Goal: Task Accomplishment & Management: Use online tool/utility

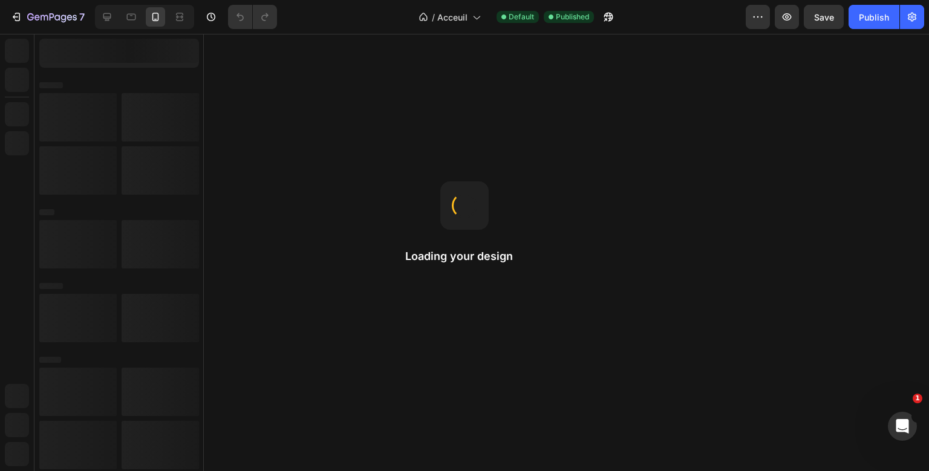
select select "51490303213832"
select select "50551504601352"
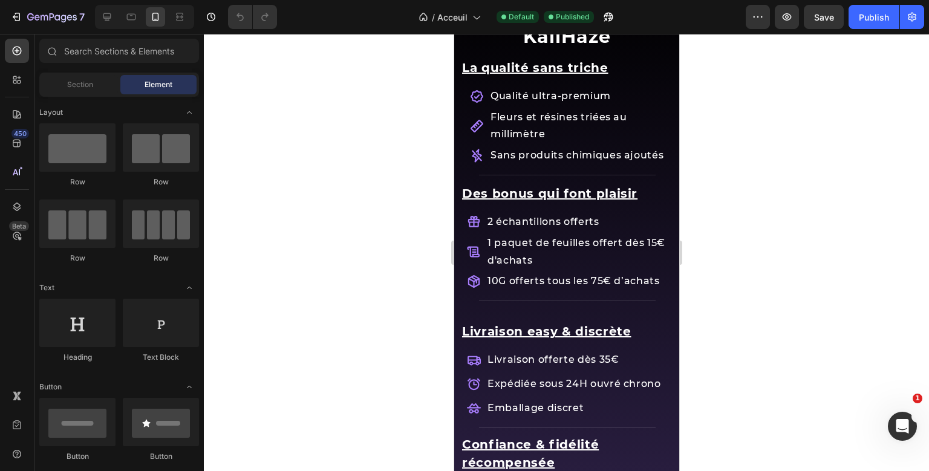
scroll to position [1347, 0]
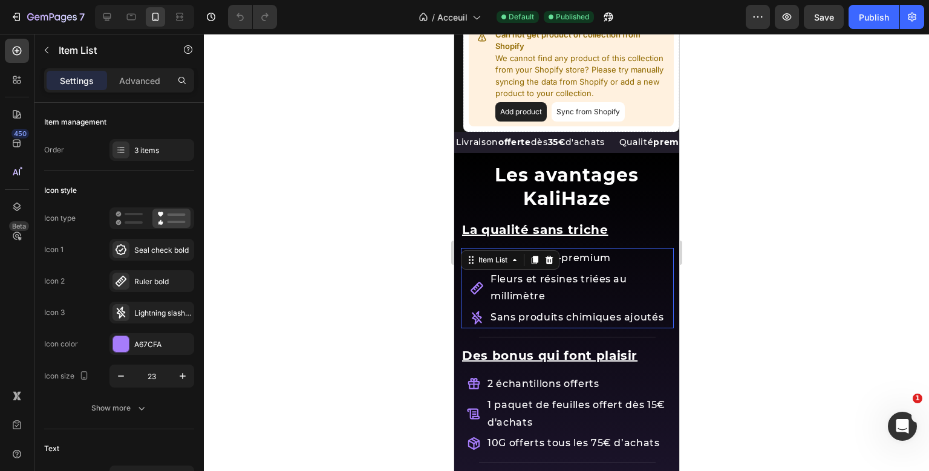
click at [479, 262] on div "La qualité sans triche Text Block Qualité ultra-premium Fleurs et résines triée…" at bounding box center [566, 275] width 213 height 126
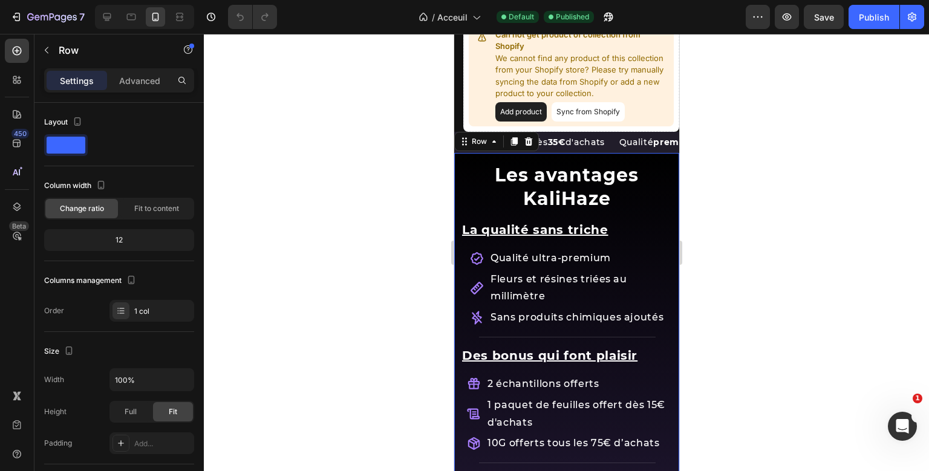
click at [454, 214] on div "Les avantages KaliHaze Heading Row La qualité sans triche Text Block Qualité ul…" at bounding box center [566, 437] width 225 height 569
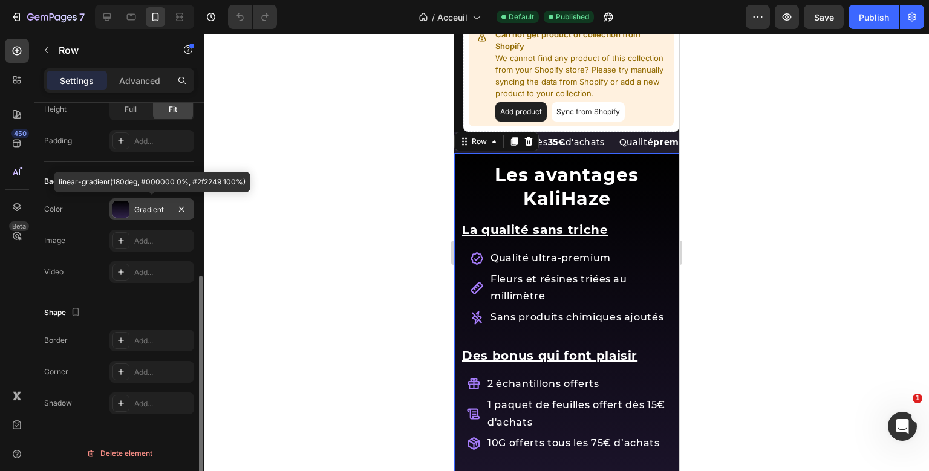
click at [150, 208] on div "Gradient" at bounding box center [151, 209] width 35 height 11
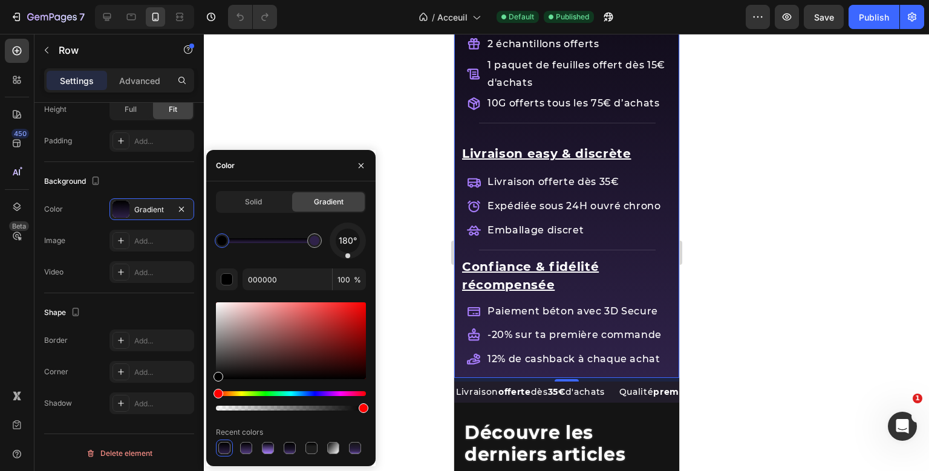
scroll to position [1686, 0]
type input "2F2249"
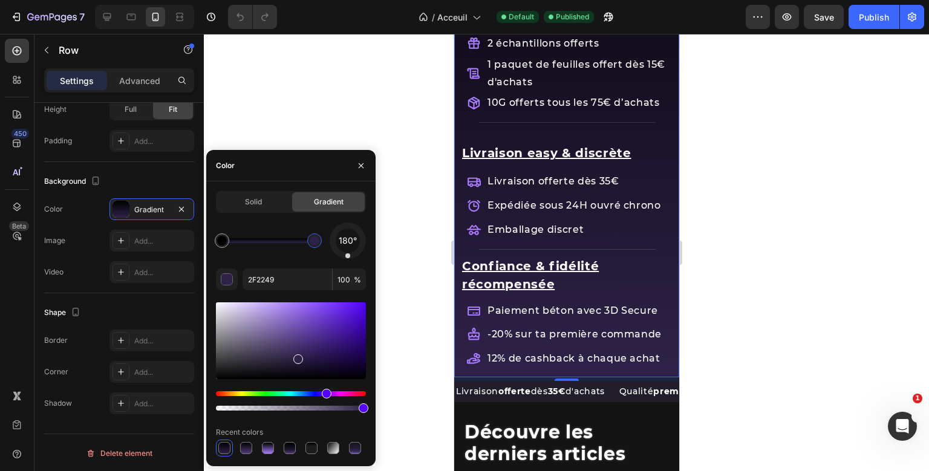
click at [314, 240] on div at bounding box center [315, 241] width 10 height 10
click at [261, 283] on input "2F2249" at bounding box center [288, 280] width 90 height 22
click at [182, 206] on icon "button" at bounding box center [182, 209] width 10 height 10
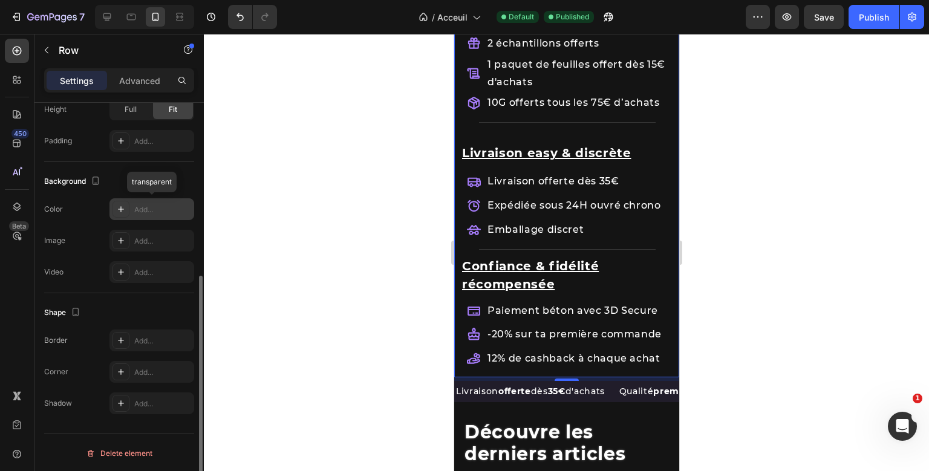
click at [182, 206] on div "Add..." at bounding box center [162, 209] width 57 height 11
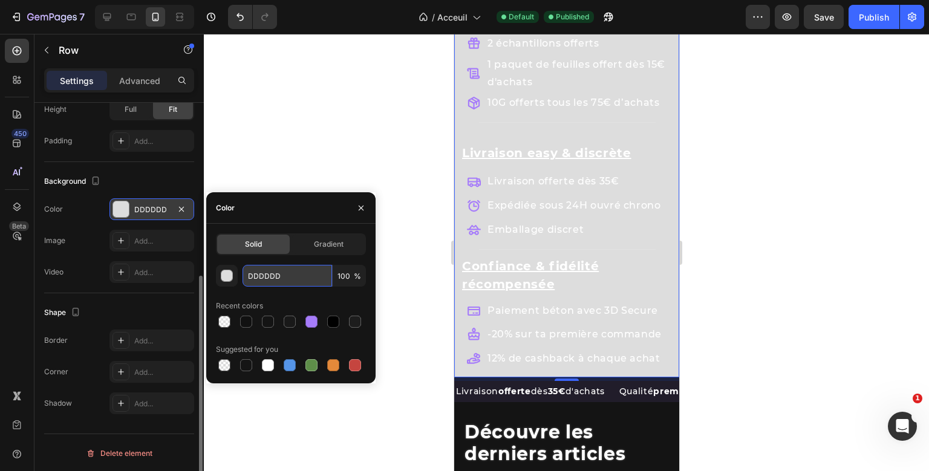
click at [272, 278] on input "DDDDDD" at bounding box center [288, 276] width 90 height 22
paste input "2F2249"
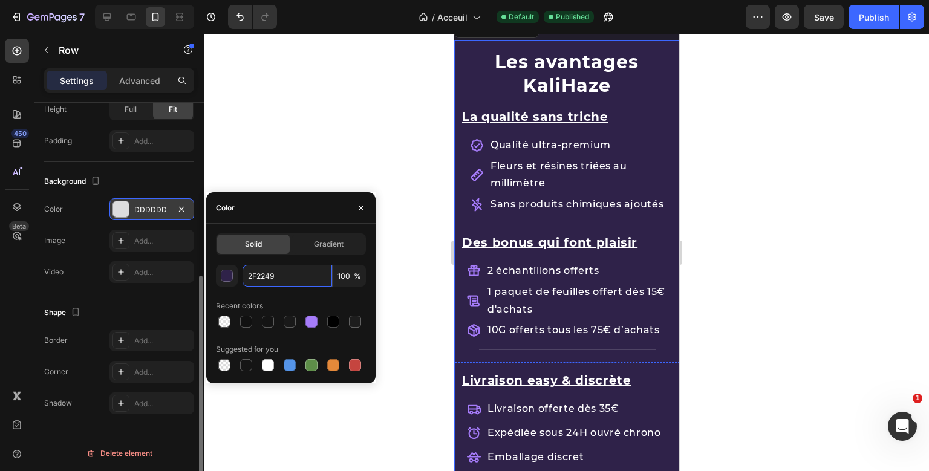
scroll to position [1467, 0]
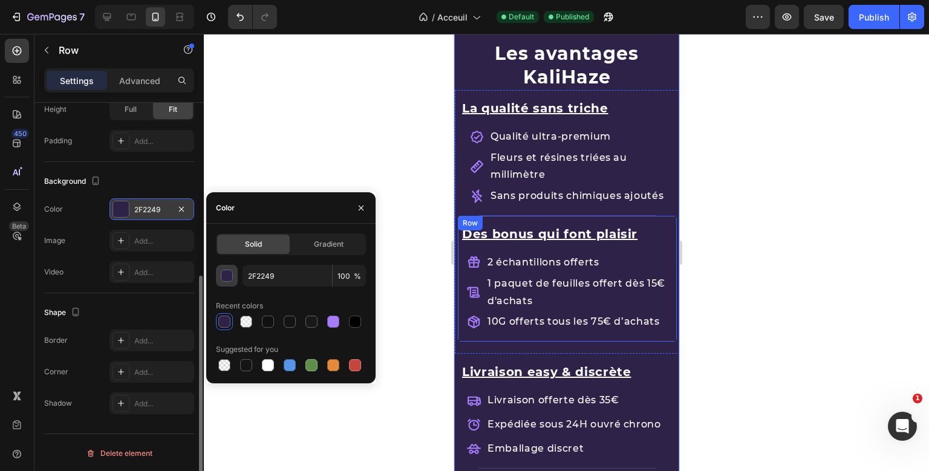
click at [230, 267] on button "button" at bounding box center [227, 276] width 22 height 22
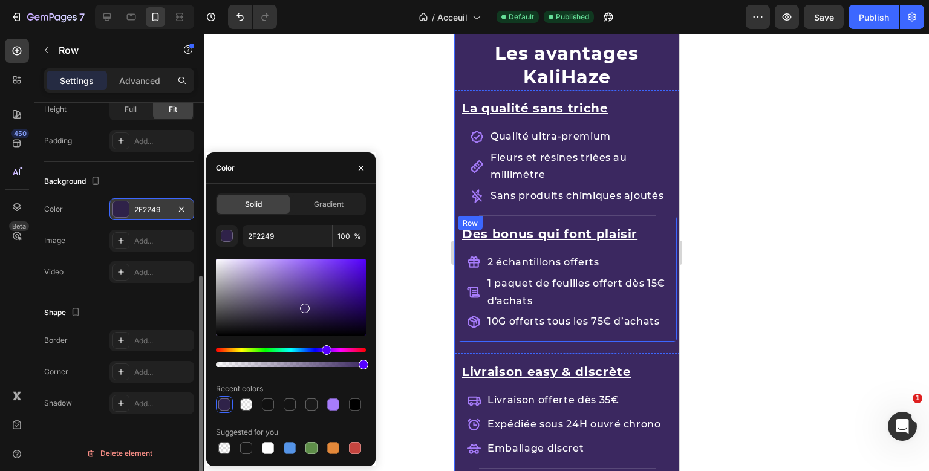
click at [304, 306] on div at bounding box center [291, 297] width 150 height 77
type input "3B2860"
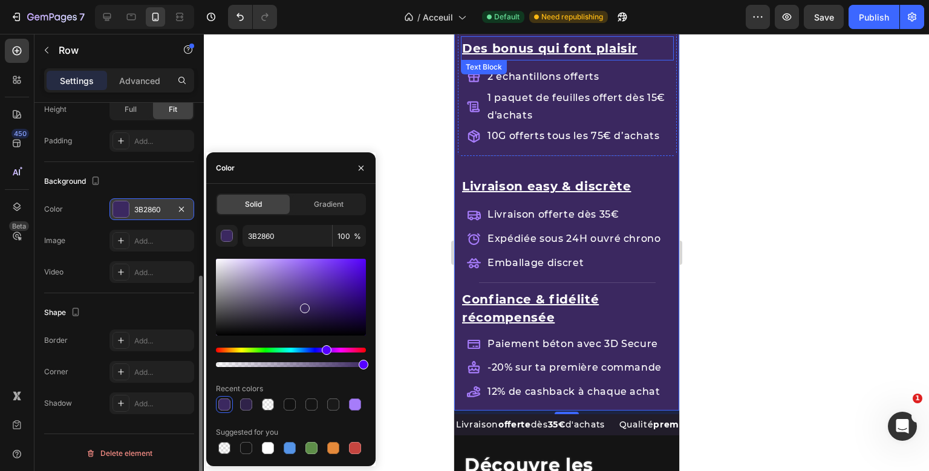
scroll to position [1652, 0]
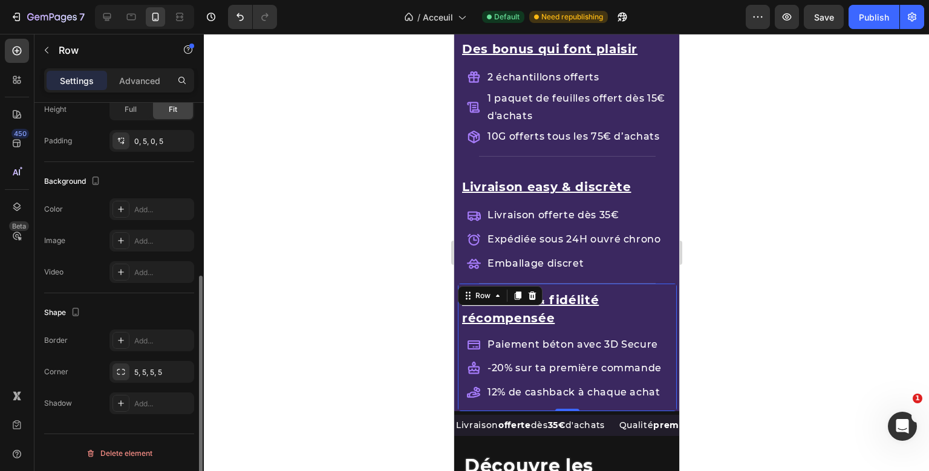
click at [516, 327] on div "Confiance & fidélité récompensée Text Block Paiement béton avec 3D Secure -20% …" at bounding box center [566, 348] width 219 height 128
click at [158, 83] on p "Advanced" at bounding box center [139, 80] width 41 height 13
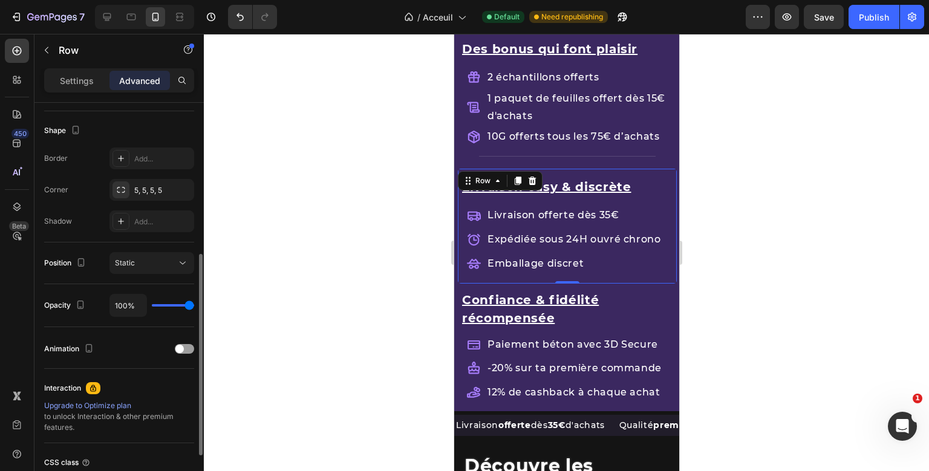
click at [580, 171] on div "Livraison easy & discrète Text Block Livraison offerte dès 35€ Expédiée sous 24…" at bounding box center [566, 226] width 219 height 114
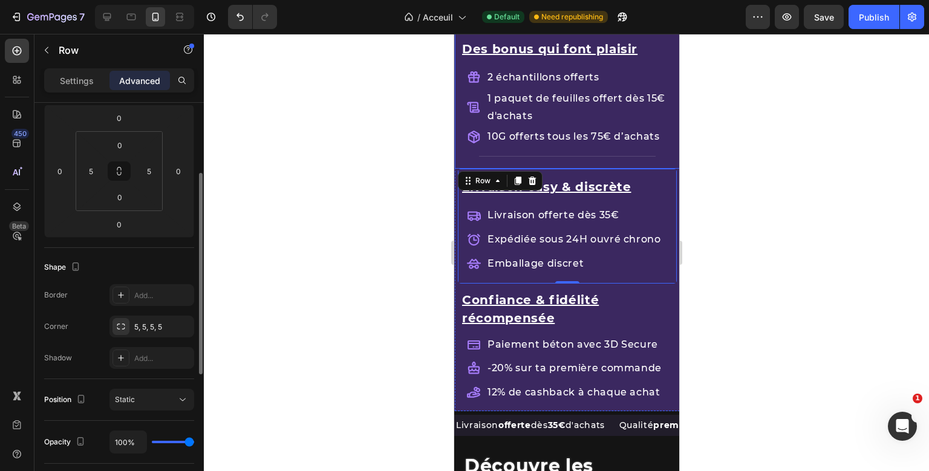
scroll to position [155, 0]
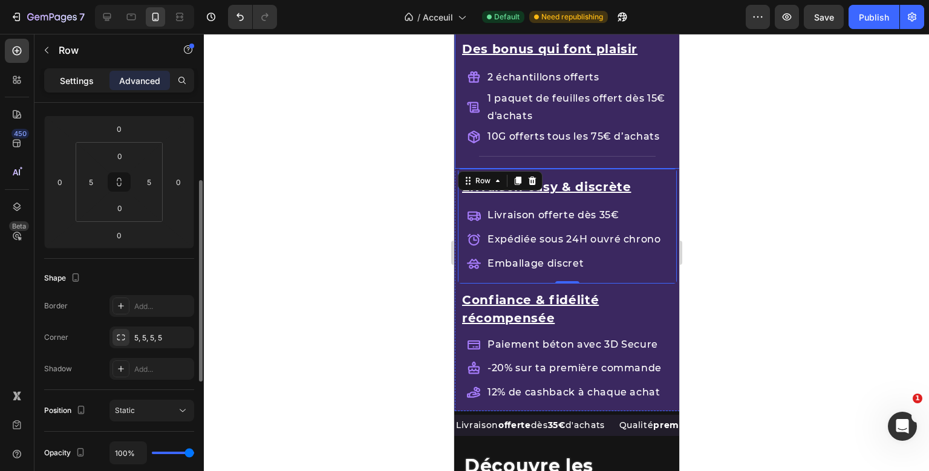
click at [75, 82] on p "Settings" at bounding box center [77, 80] width 34 height 13
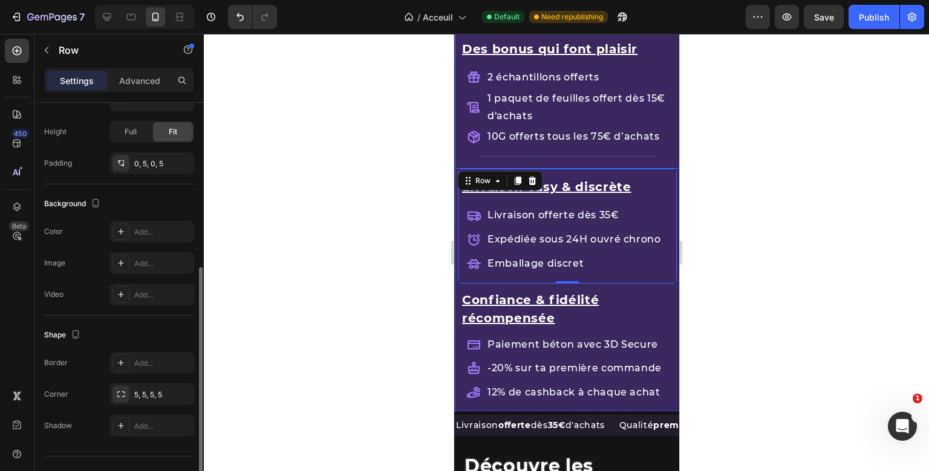
scroll to position [283, 0]
click at [161, 224] on div "Add..." at bounding box center [162, 229] width 57 height 11
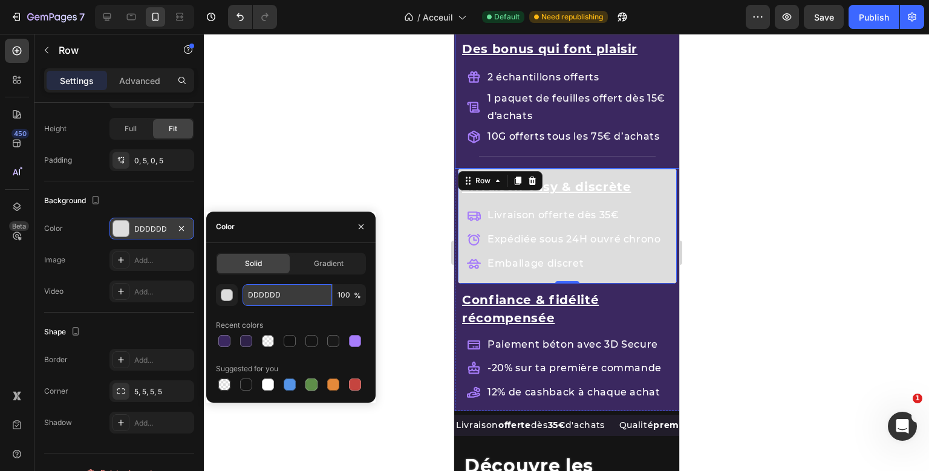
click at [272, 297] on input "DDDDDD" at bounding box center [288, 295] width 90 height 22
paste input "2F2249"
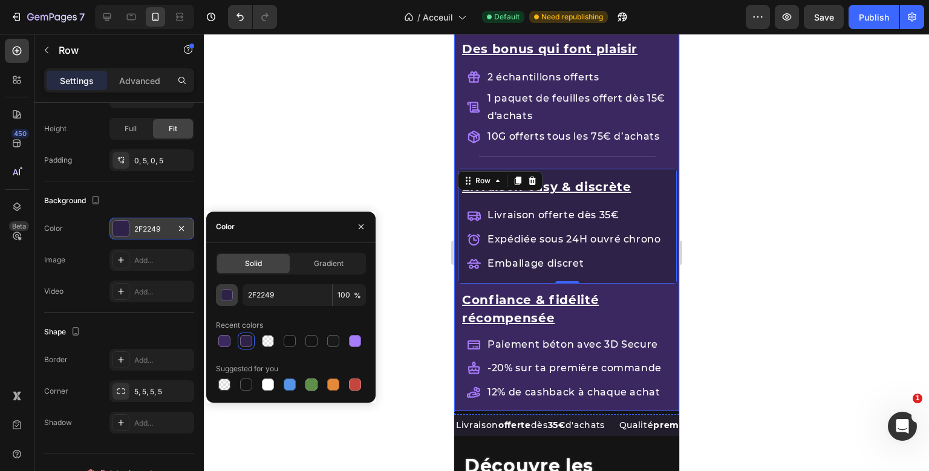
click at [221, 301] on button "button" at bounding box center [227, 295] width 22 height 22
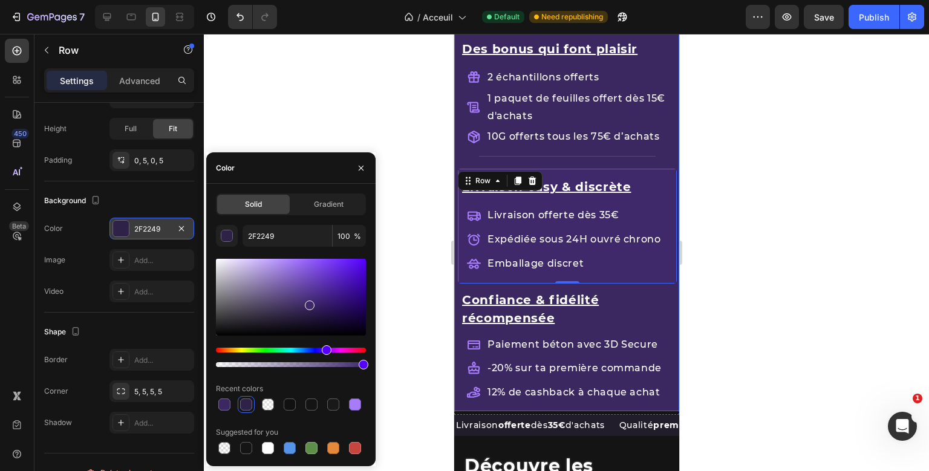
click at [308, 303] on div at bounding box center [291, 297] width 150 height 77
type input "3F296B"
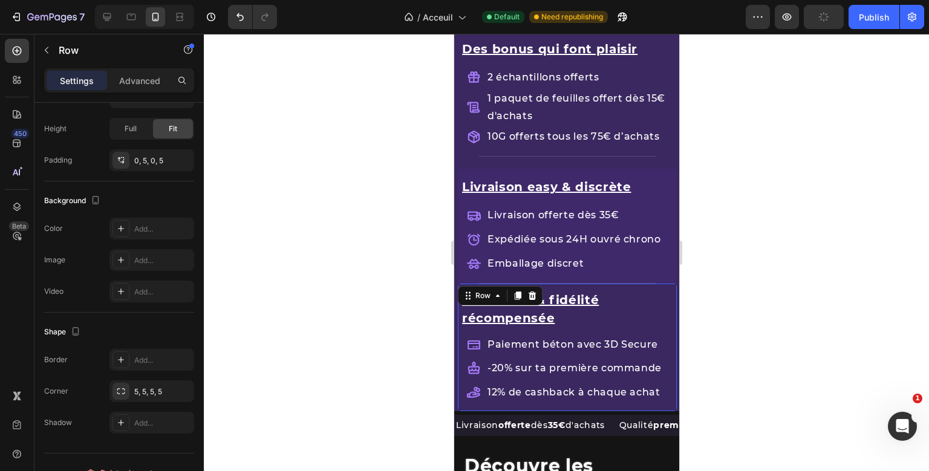
click at [613, 285] on div "Confiance & fidélité récompensée Text Block Paiement béton avec 3D Secure -20% …" at bounding box center [566, 348] width 219 height 128
click at [577, 171] on div "Livraison easy & discrète Text Block Livraison offerte dès 35€ Expédiée sous 24…" at bounding box center [566, 226] width 219 height 114
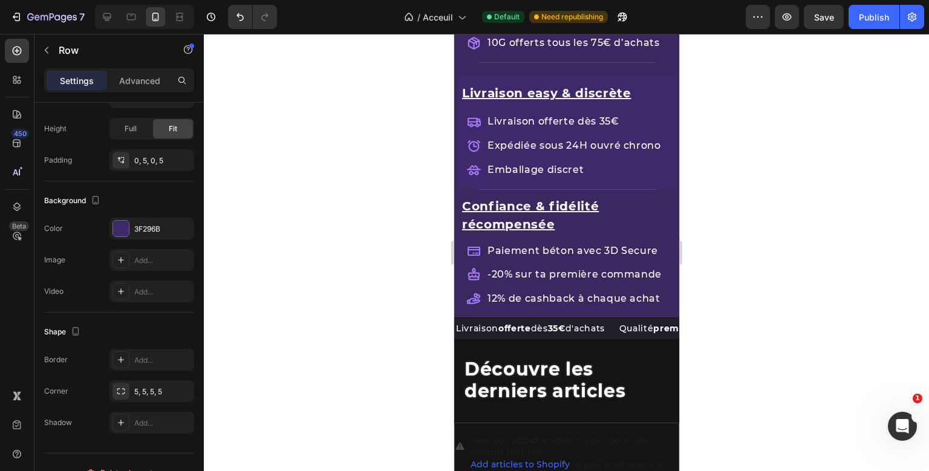
scroll to position [1747, 0]
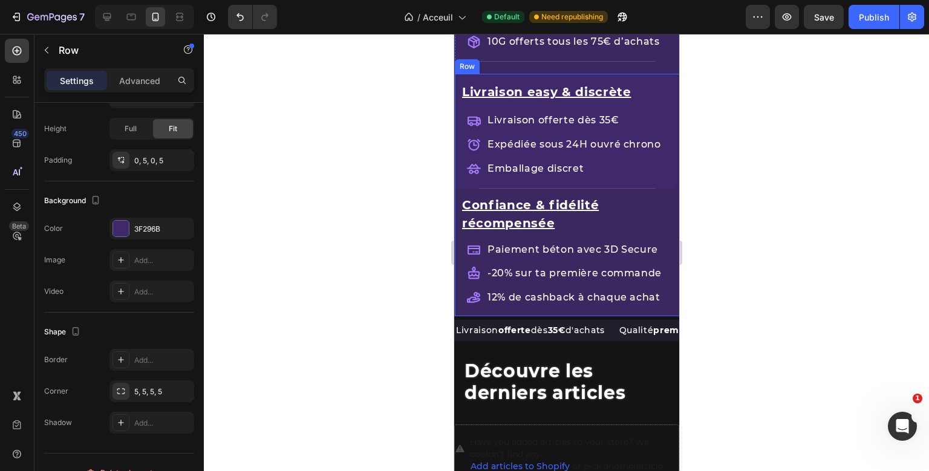
click at [455, 311] on div "La qualité sans triche Text Block Qualité ultra-premium Fleurs et résines triée…" at bounding box center [566, 63] width 225 height 506
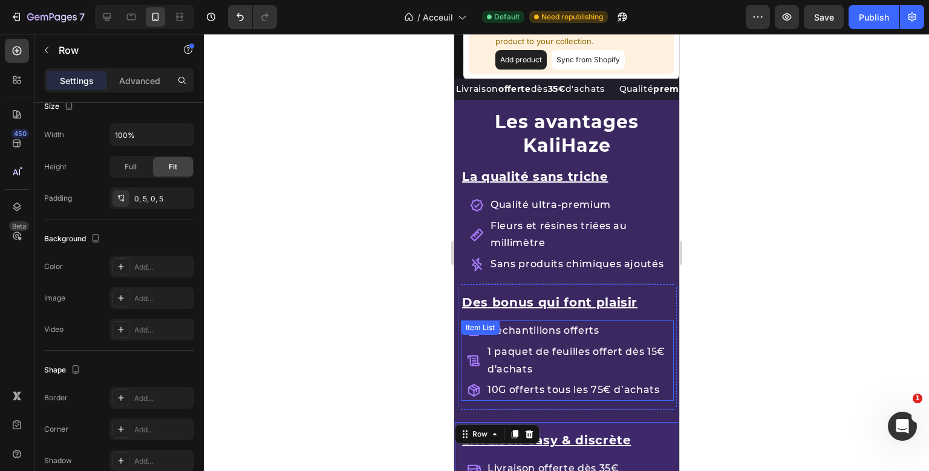
scroll to position [1398, 0]
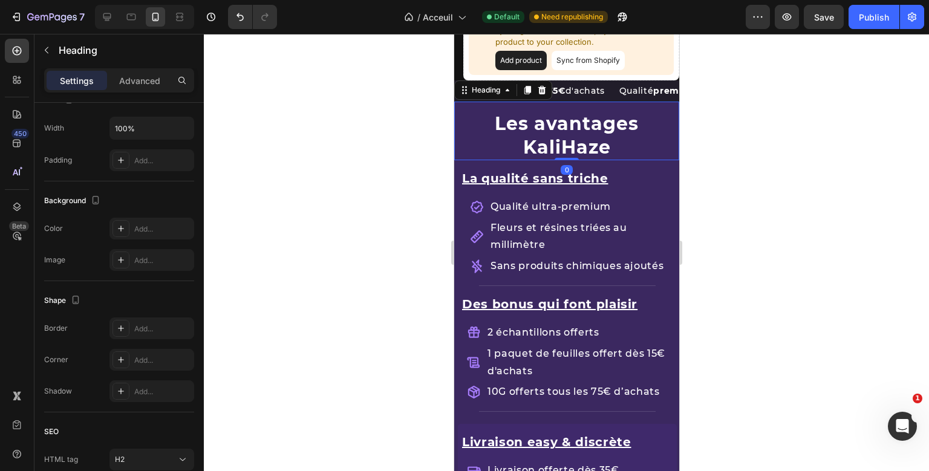
click at [466, 156] on div "Les avantages KaliHaze Heading 0" at bounding box center [566, 131] width 225 height 59
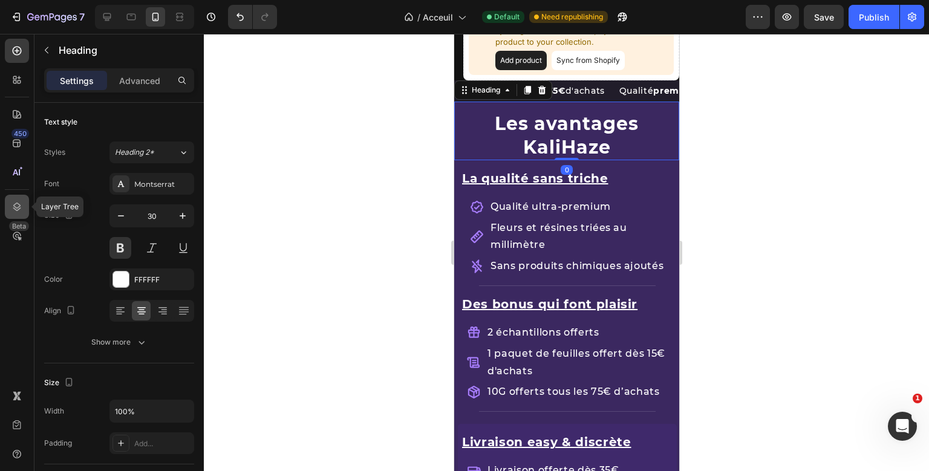
click at [10, 211] on div at bounding box center [17, 207] width 24 height 24
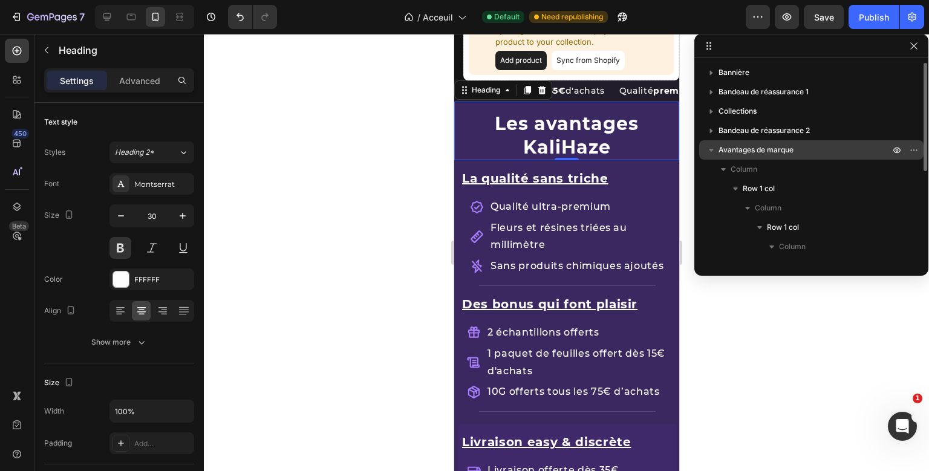
click at [789, 145] on span "Avantages de marque" at bounding box center [756, 150] width 75 height 12
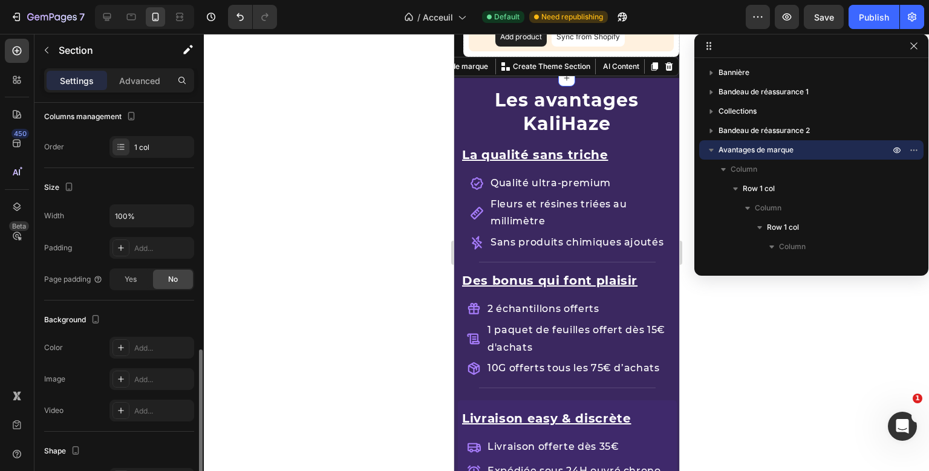
scroll to position [302, 0]
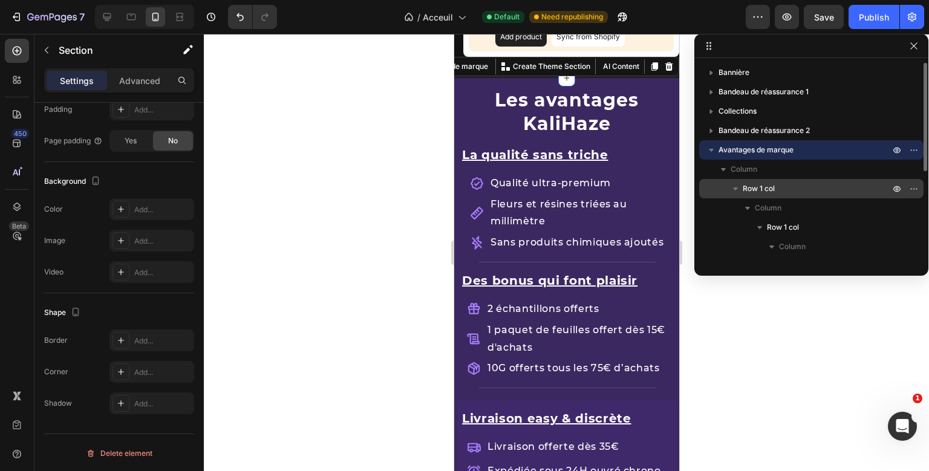
click at [751, 185] on span "Row 1 col" at bounding box center [759, 189] width 32 height 12
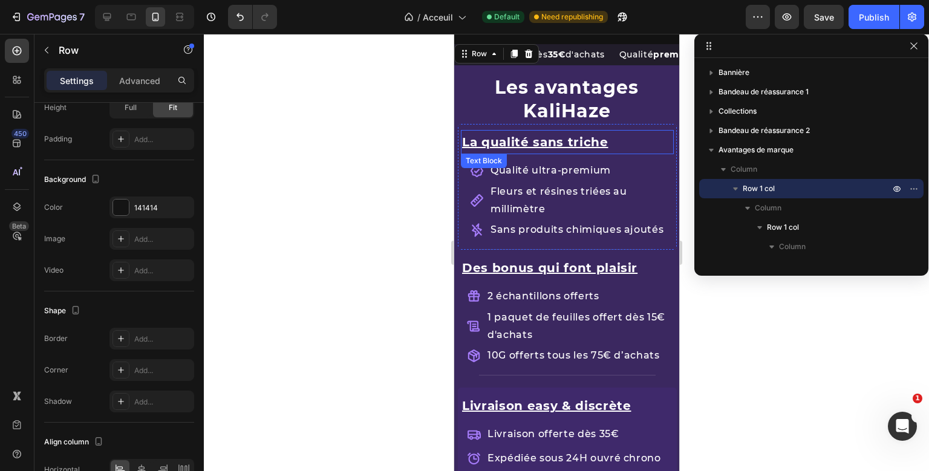
scroll to position [1465, 0]
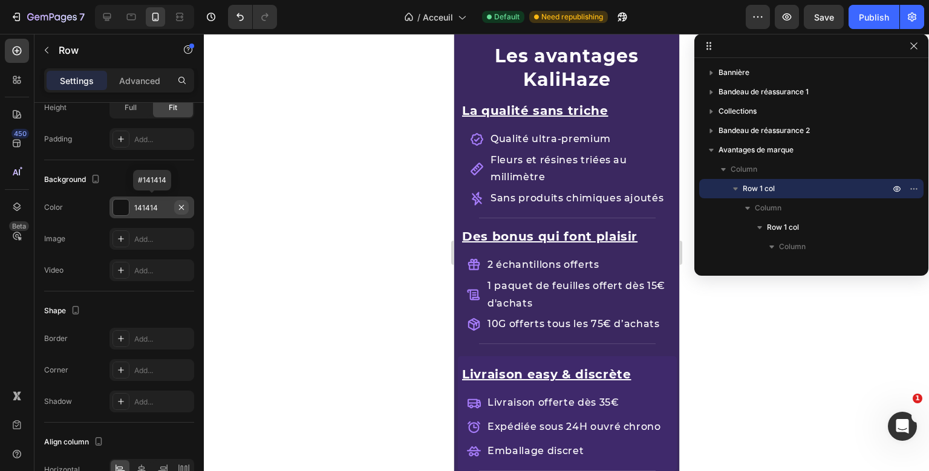
click at [180, 203] on icon "button" at bounding box center [182, 208] width 10 height 10
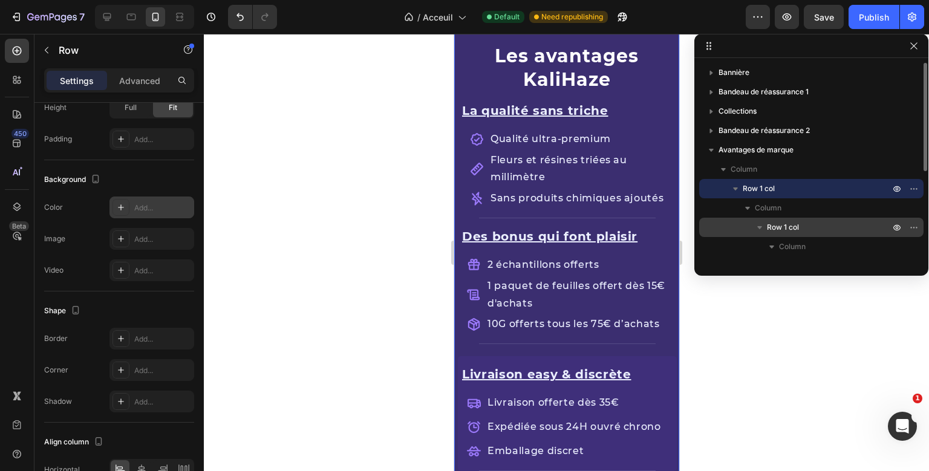
click at [778, 227] on span "Row 1 col" at bounding box center [783, 227] width 32 height 12
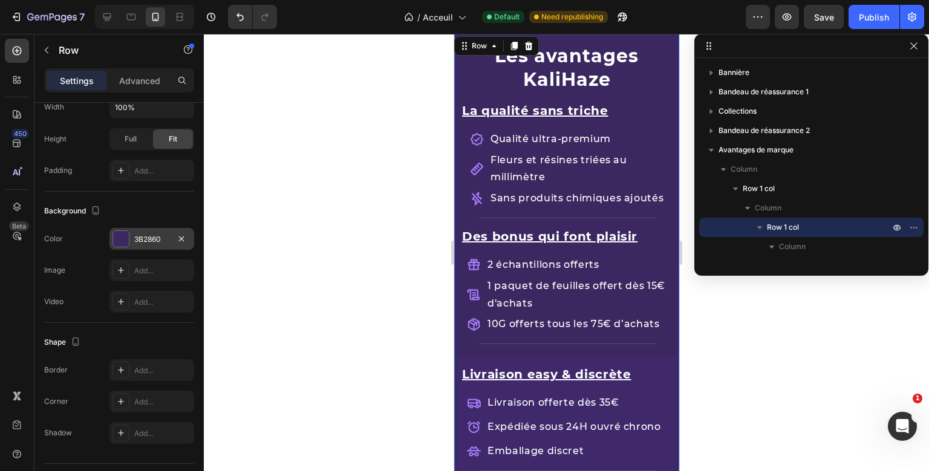
click at [143, 234] on div "3B2860" at bounding box center [151, 239] width 35 height 11
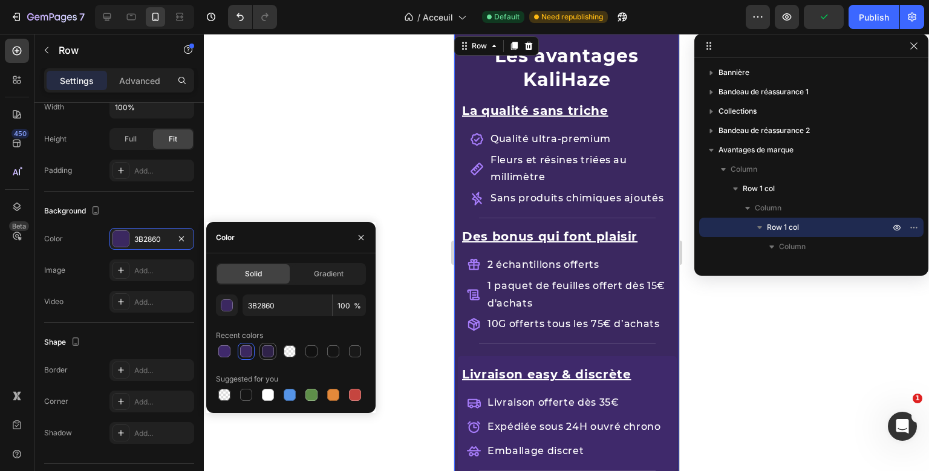
click at [266, 349] on div at bounding box center [268, 351] width 12 height 12
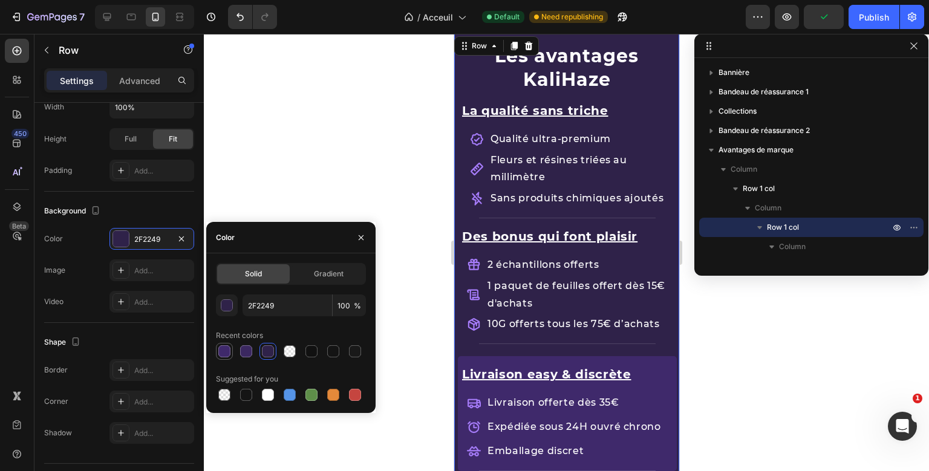
click at [223, 356] on div at bounding box center [224, 351] width 12 height 12
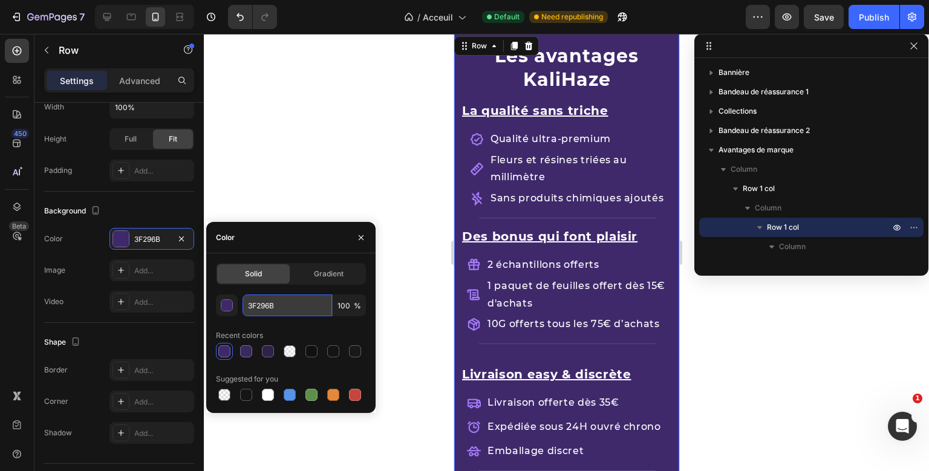
click at [264, 304] on input "3F296B" at bounding box center [288, 306] width 90 height 22
paste input "2F2249"
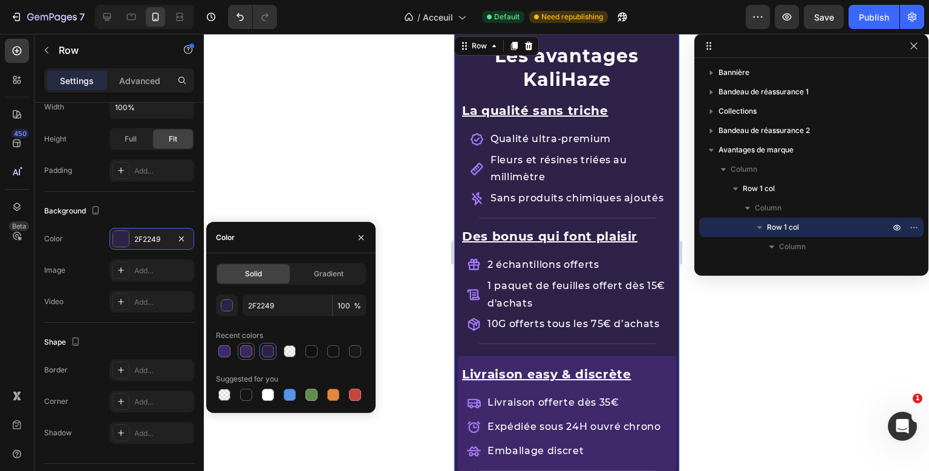
click at [247, 351] on div at bounding box center [246, 351] width 12 height 12
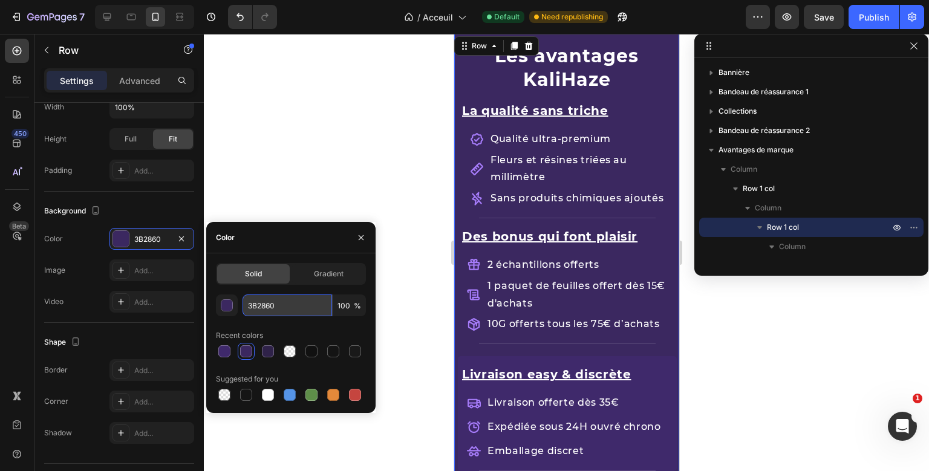
click at [259, 305] on input "3B2860" at bounding box center [288, 306] width 90 height 22
click at [227, 346] on div at bounding box center [224, 351] width 12 height 12
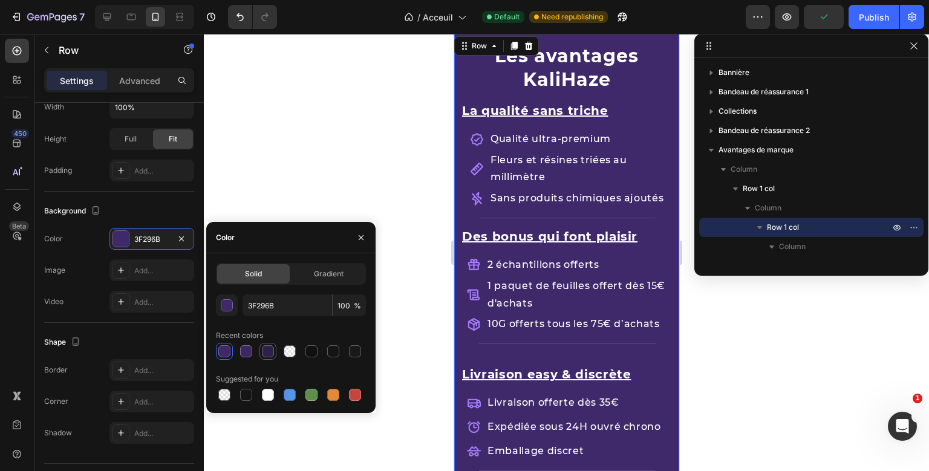
click at [266, 347] on div at bounding box center [268, 351] width 12 height 12
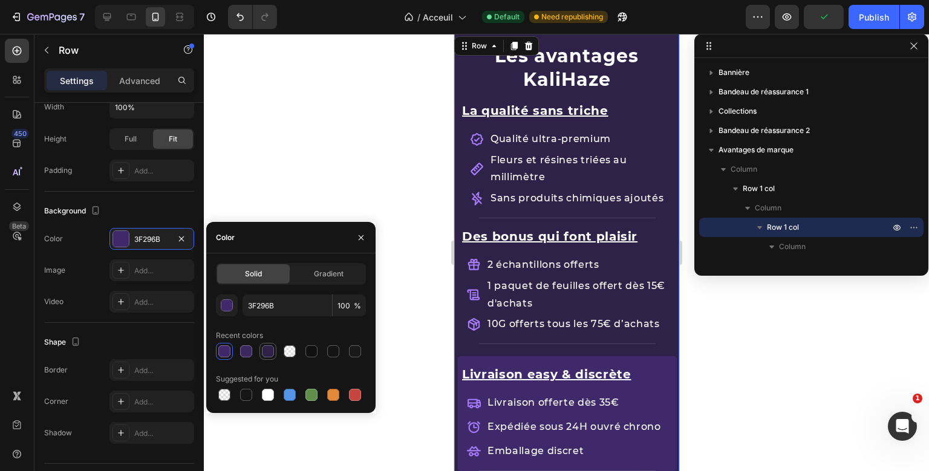
type input "2F2249"
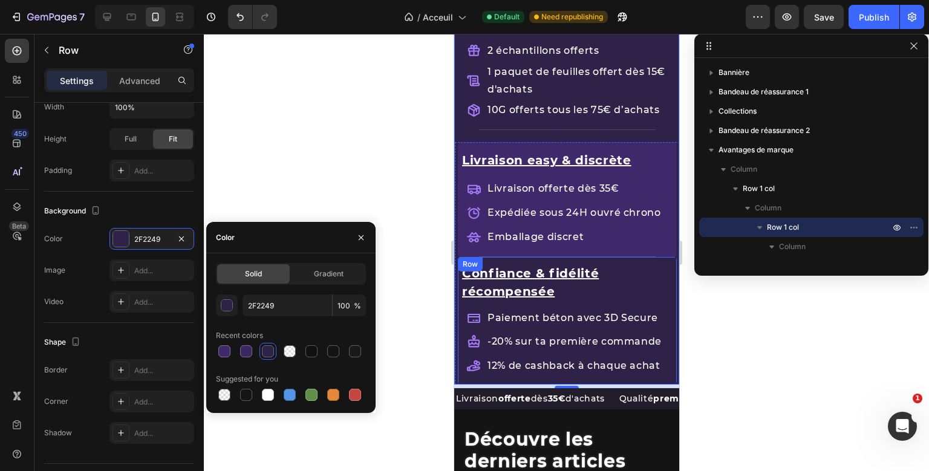
scroll to position [303, 0]
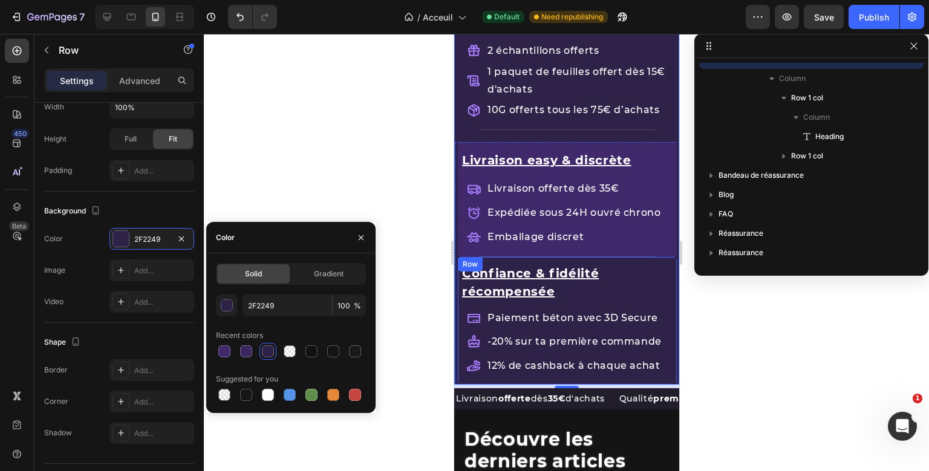
click at [544, 259] on div "Confiance & fidélité récompensée Text Block Paiement béton avec 3D Secure -20% …" at bounding box center [566, 321] width 219 height 128
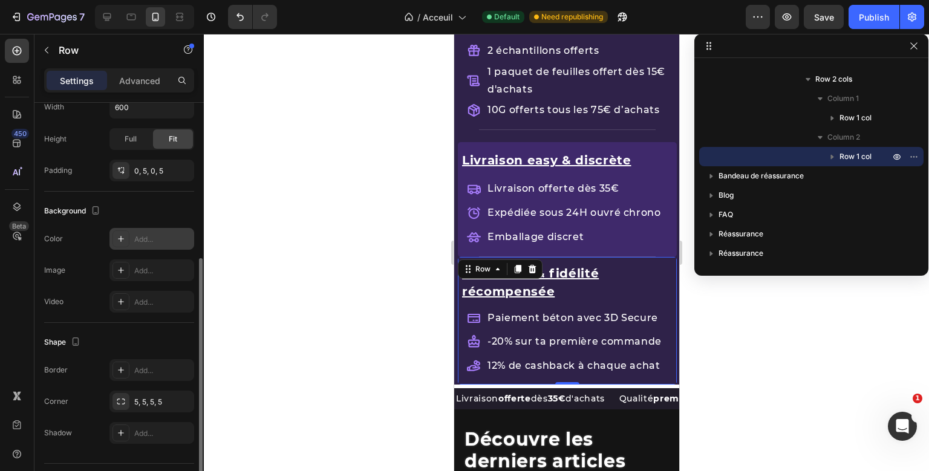
click at [138, 230] on div "Add..." at bounding box center [152, 239] width 85 height 22
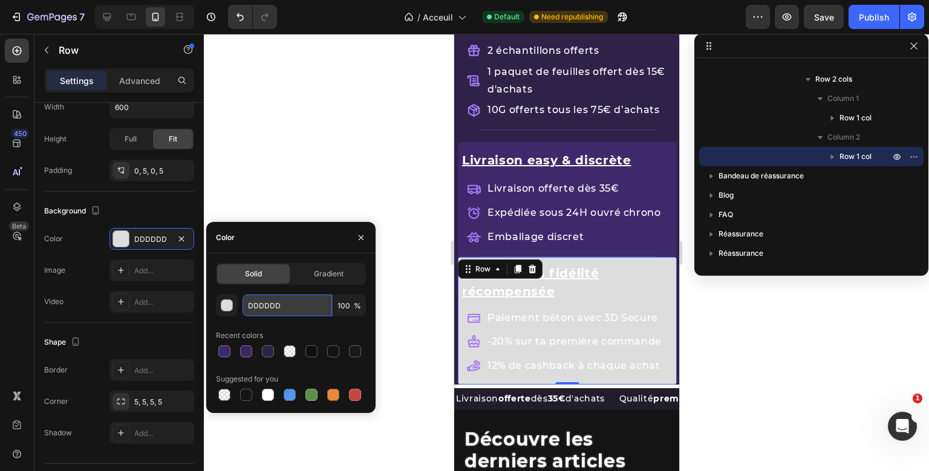
click at [267, 301] on input "DDDDDD" at bounding box center [288, 306] width 90 height 22
paste input "3B2860"
type input "3B2860"
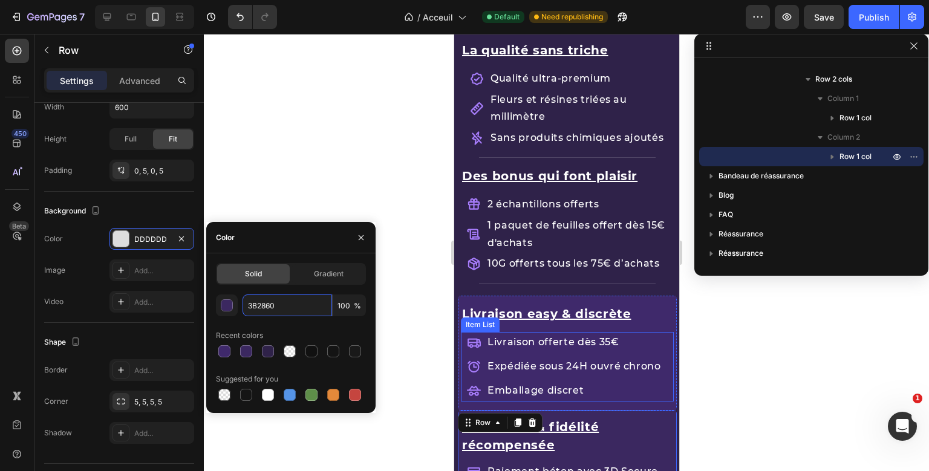
scroll to position [1525, 0]
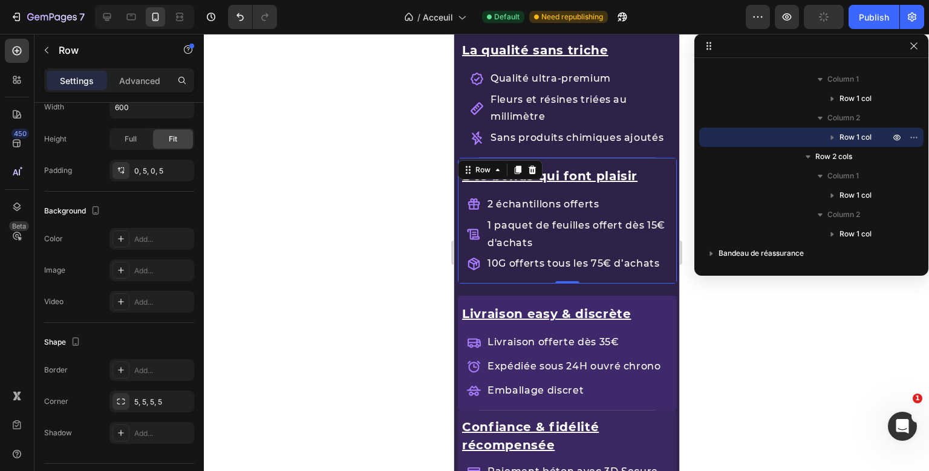
click at [568, 162] on div "Des bonus qui font plaisir Text Block 2 échantillons offerts 1 paquet de feuill…" at bounding box center [566, 221] width 213 height 126
click at [159, 238] on div "Add..." at bounding box center [162, 239] width 57 height 11
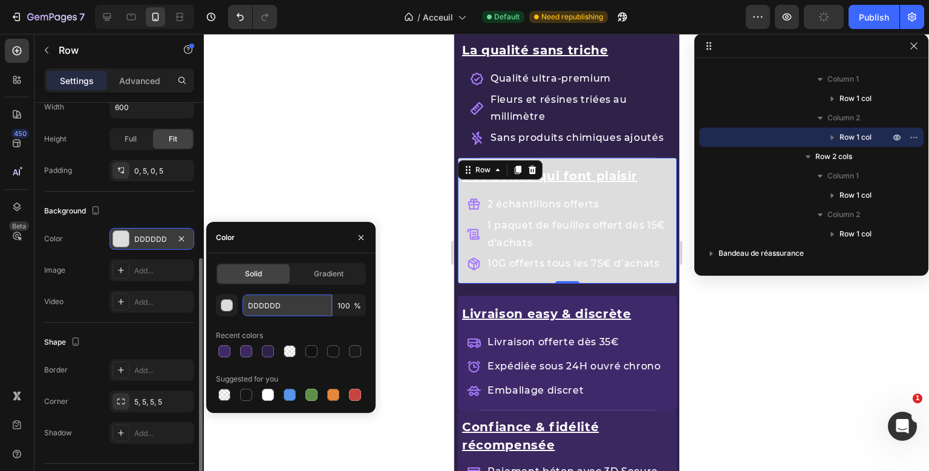
click at [264, 304] on input "DDDDDD" at bounding box center [288, 306] width 90 height 22
paste input "3B2860"
type input "3B2860"
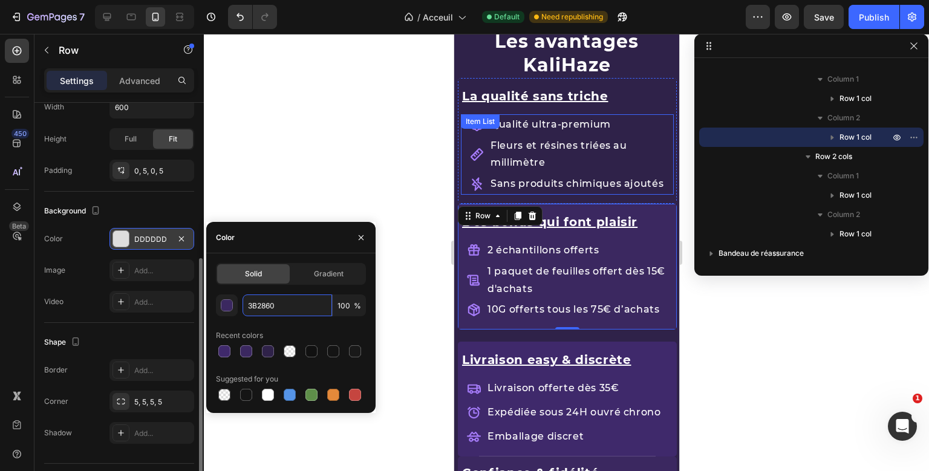
scroll to position [1457, 0]
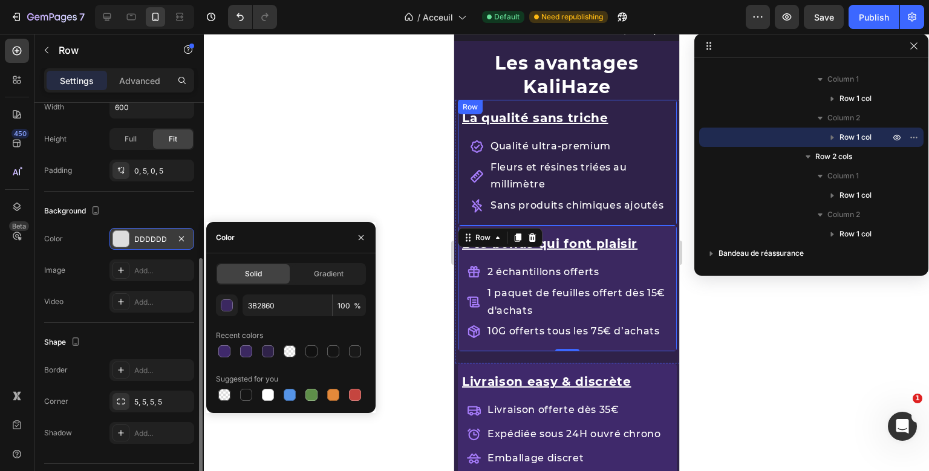
click at [528, 104] on div "La qualité sans triche Text Block Qualité ultra-premium Fleurs et résines triée…" at bounding box center [566, 163] width 219 height 126
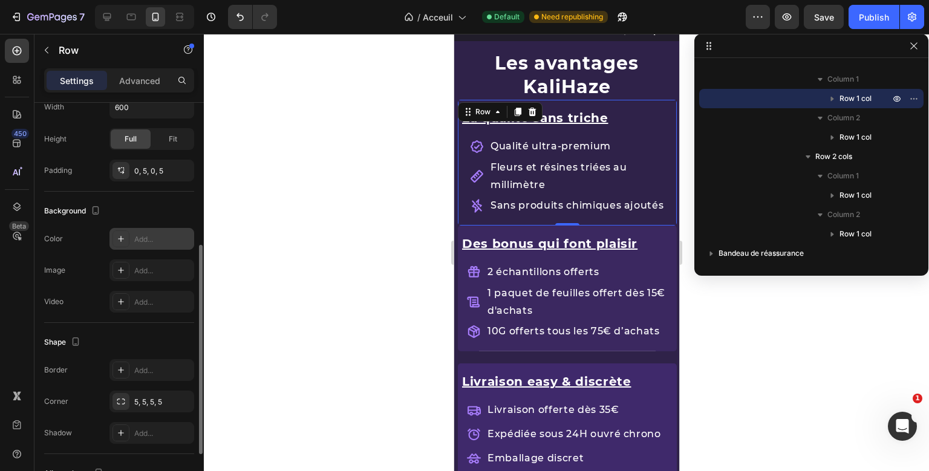
click at [151, 231] on div "Add..." at bounding box center [152, 239] width 85 height 22
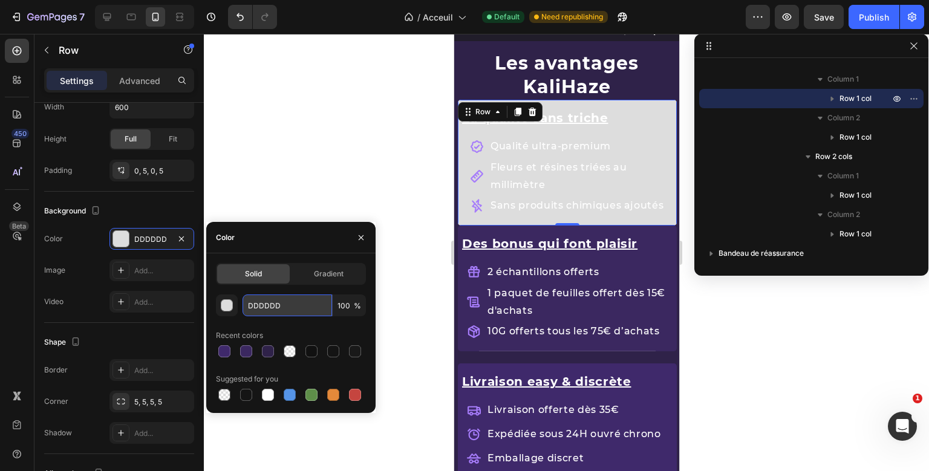
click at [281, 311] on input "DDDDDD" at bounding box center [288, 306] width 90 height 22
paste input "3B2860"
type input "3B2860"
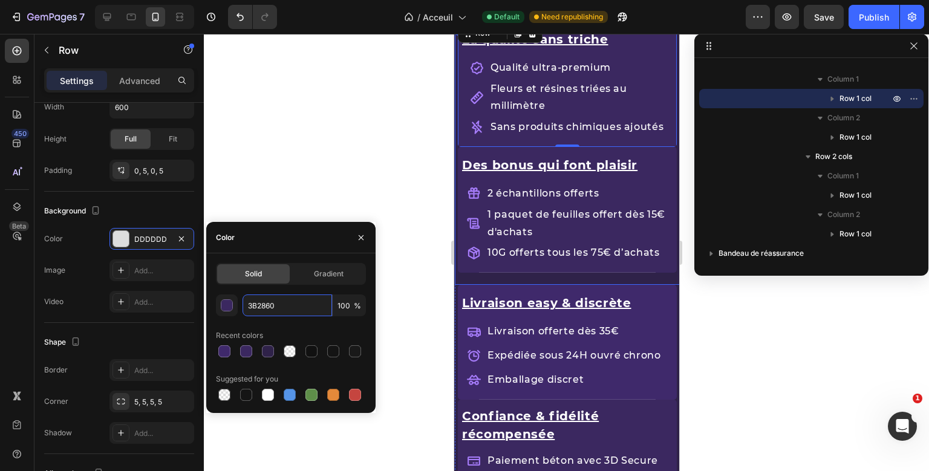
scroll to position [1515, 0]
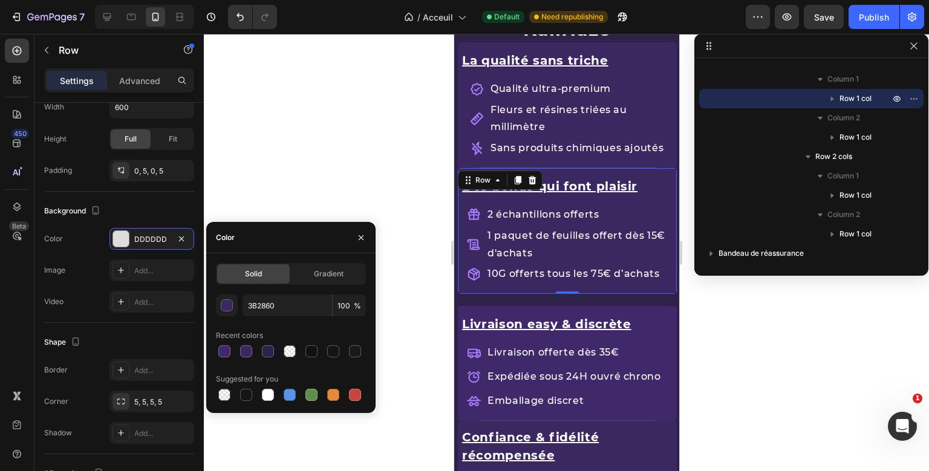
click at [549, 289] on div "Des bonus qui font plaisir Text Block 2 échantillons offerts 1 paquet de feuill…" at bounding box center [566, 231] width 213 height 126
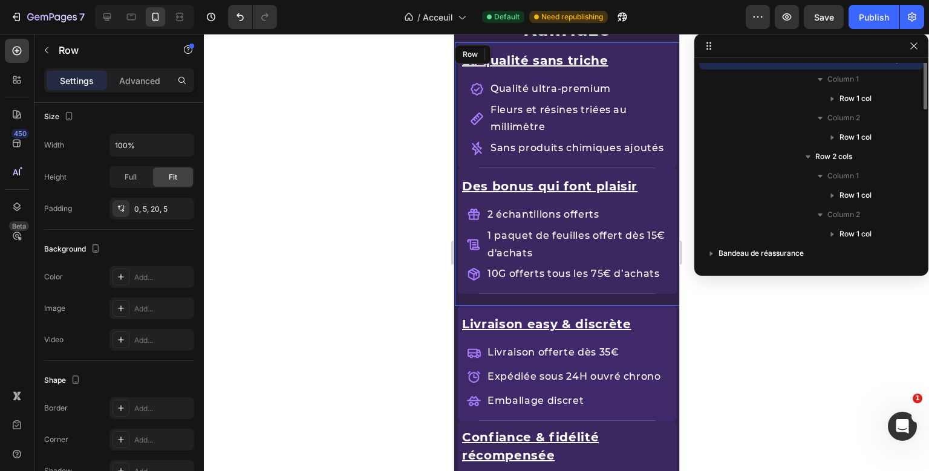
scroll to position [209, 0]
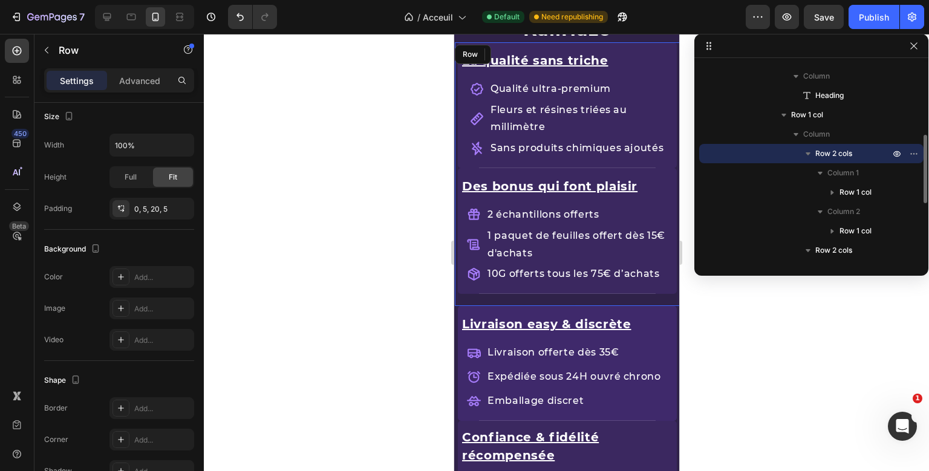
click at [513, 296] on div "La qualité sans triche Text Block Qualité ultra-premium Fleurs et résines triée…" at bounding box center [566, 295] width 225 height 506
click at [131, 75] on p "Advanced" at bounding box center [139, 80] width 41 height 13
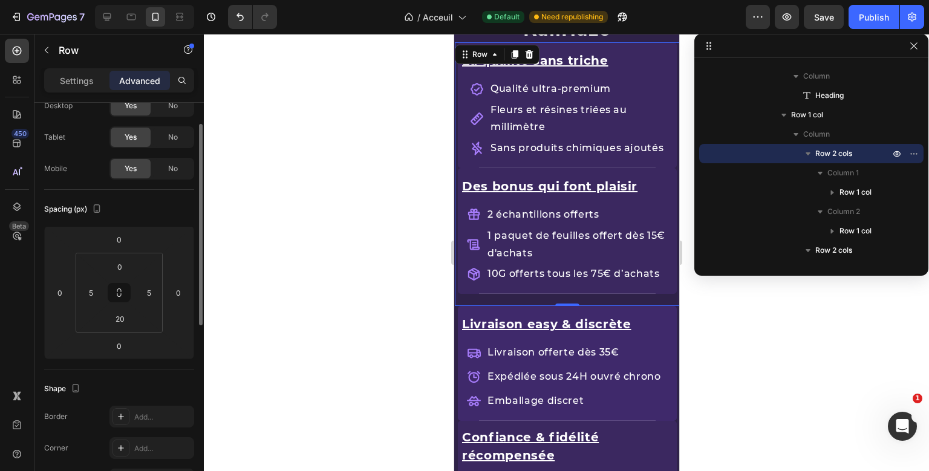
scroll to position [44, 0]
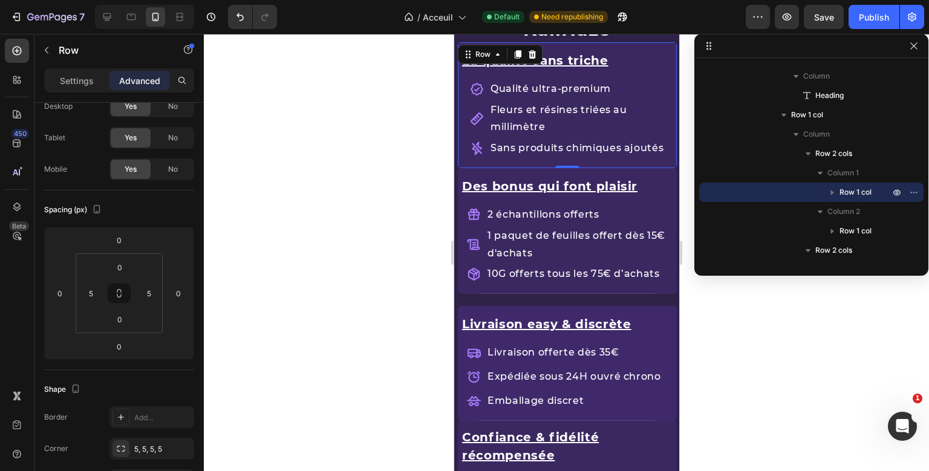
click at [558, 165] on div "La qualité sans triche Text Block Qualité ultra-premium Fleurs et résines triée…" at bounding box center [566, 105] width 219 height 126
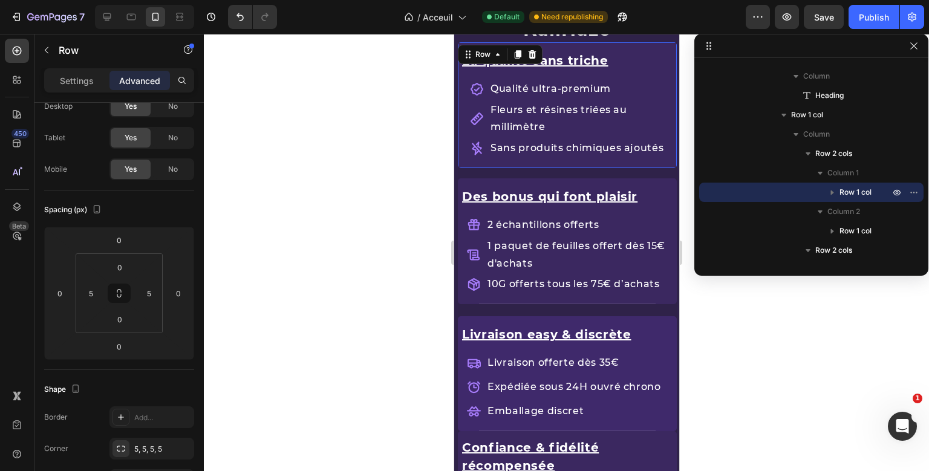
drag, startPoint x: 563, startPoint y: 165, endPoint x: 563, endPoint y: 175, distance: 10.3
click at [563, 175] on div "La qualité sans triche Text Block Qualité ultra-premium Fleurs et résines triée…" at bounding box center [566, 110] width 219 height 136
click at [118, 350] on input "17" at bounding box center [119, 347] width 24 height 18
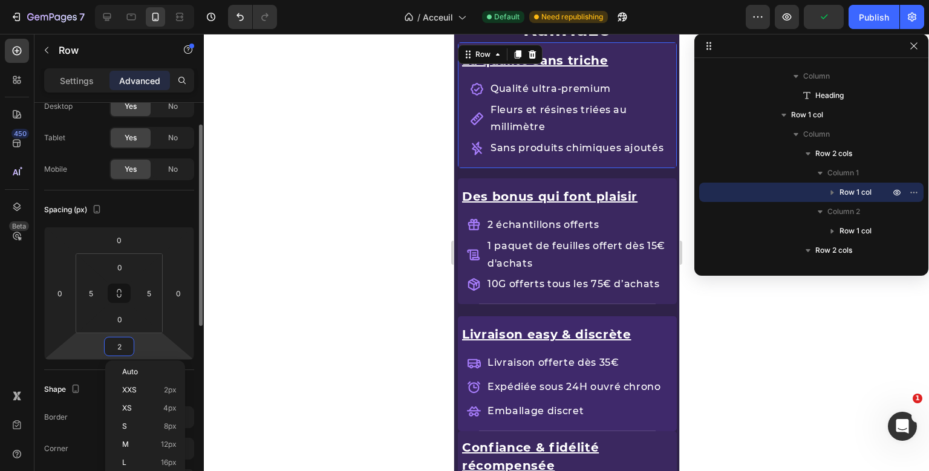
type input "20"
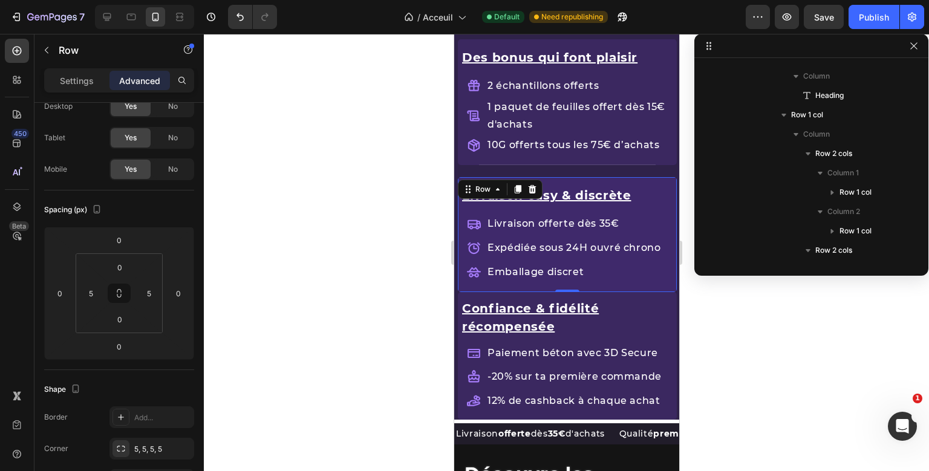
scroll to position [345, 0]
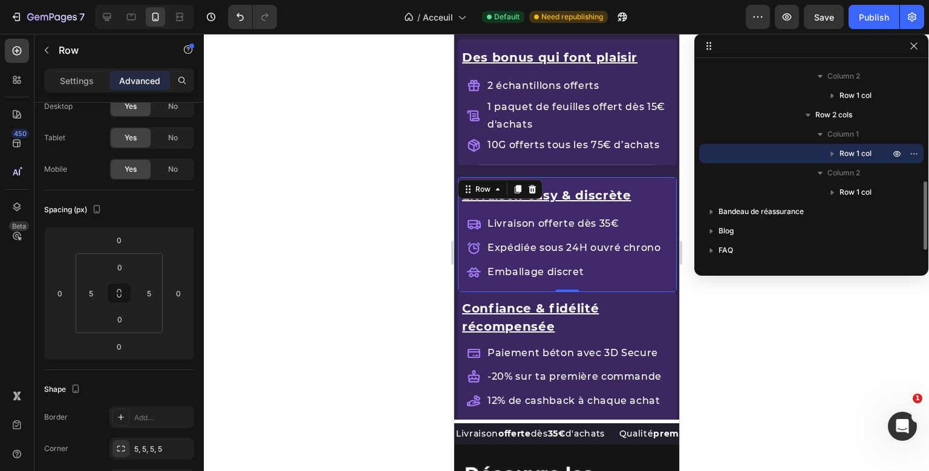
click at [593, 287] on div "Livraison easy & discrète Text Block Livraison offerte dès 35€ Expédiée sous 24…" at bounding box center [566, 234] width 213 height 114
click at [118, 353] on input "0" at bounding box center [119, 347] width 24 height 18
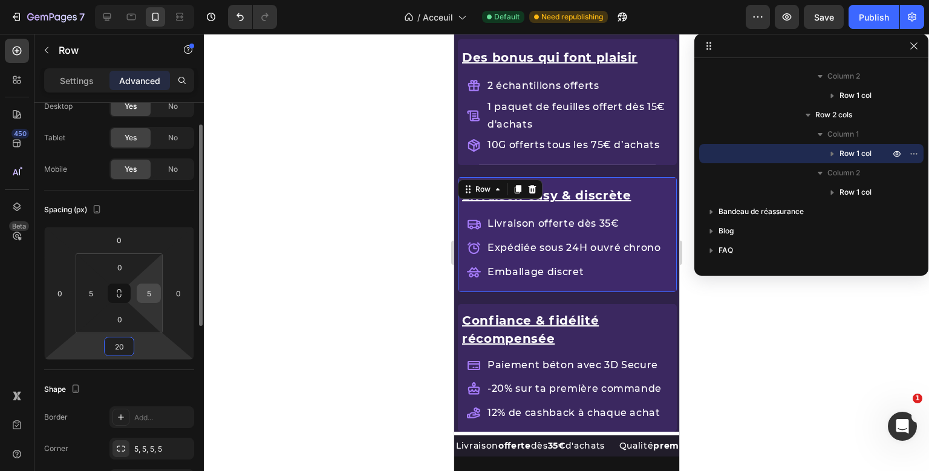
type input "20"
click at [154, 295] on input "5" at bounding box center [149, 293] width 18 height 18
type input "10"
click at [91, 294] on input "5" at bounding box center [91, 293] width 18 height 18
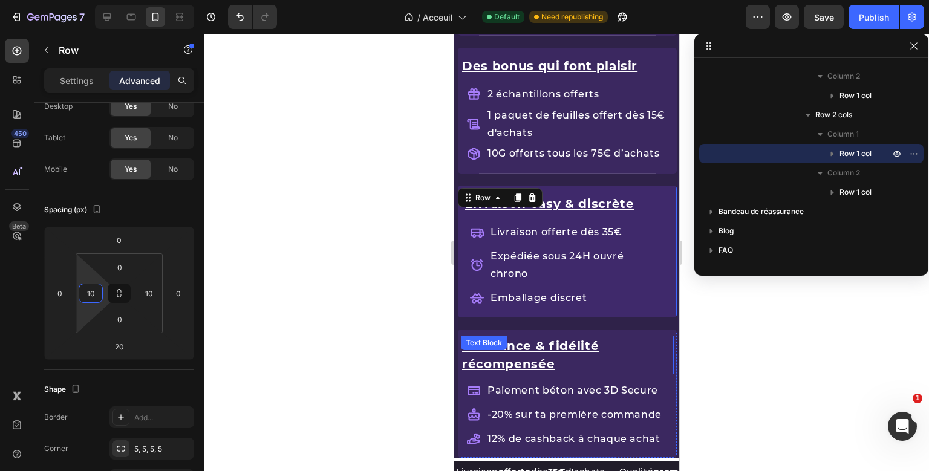
scroll to position [1646, 0]
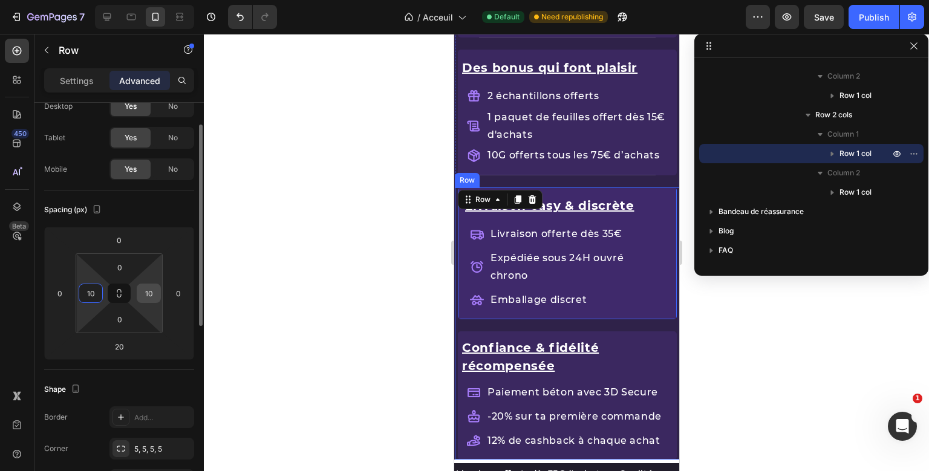
type input "1"
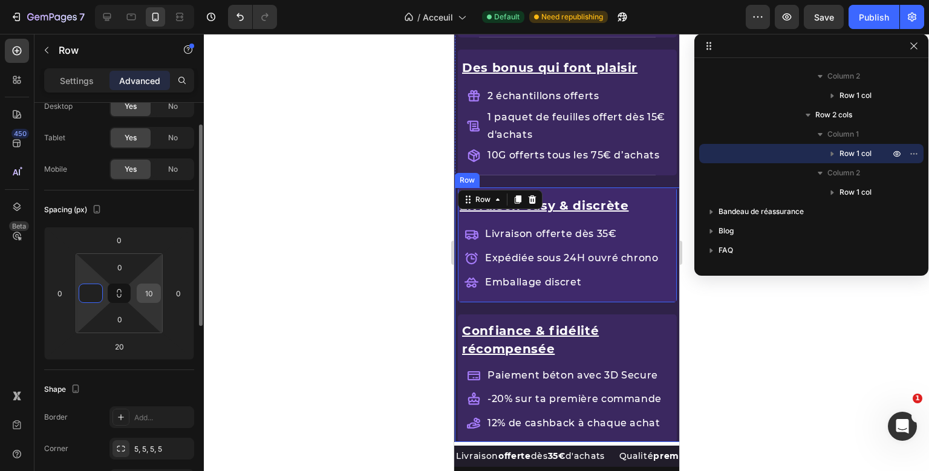
type input "5"
click at [148, 300] on input "10" at bounding box center [149, 293] width 18 height 18
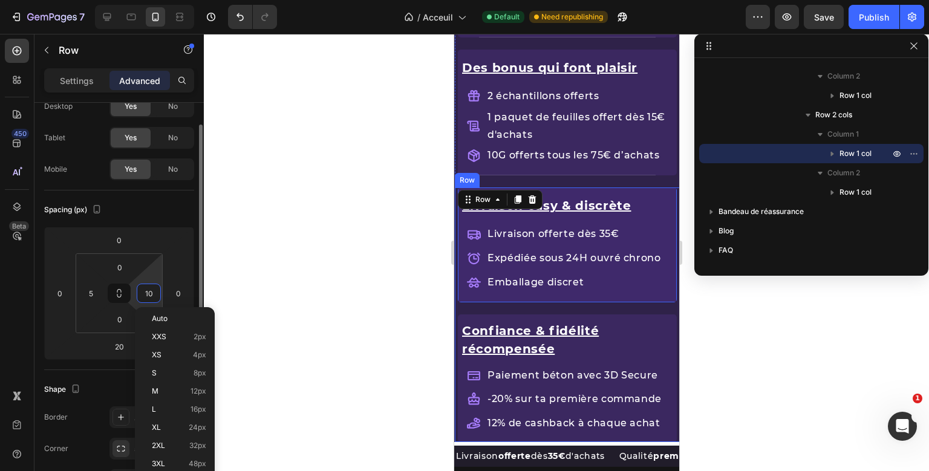
type input "5"
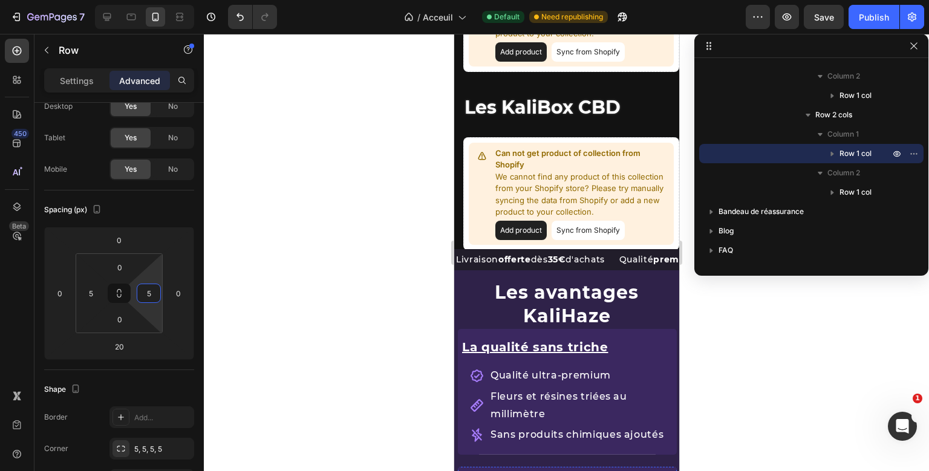
scroll to position [1440, 0]
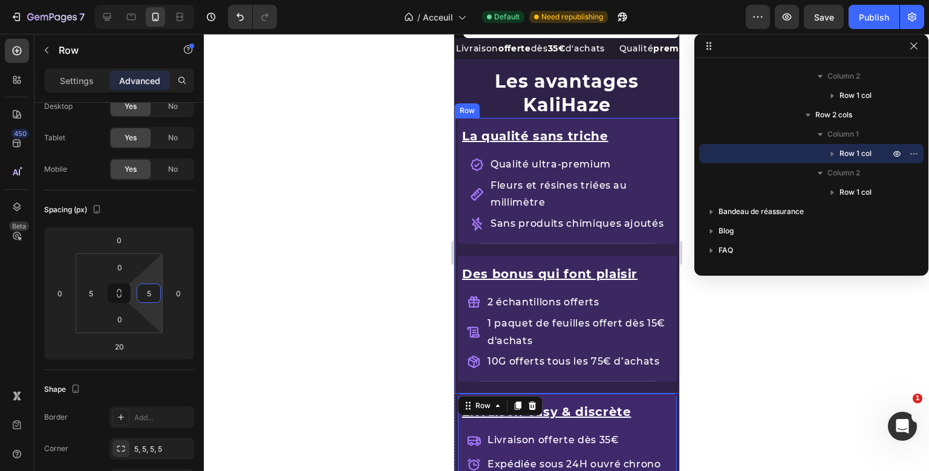
click at [503, 249] on div "La qualité sans triche Text Block Qualité ultra-premium Fleurs et résines triée…" at bounding box center [566, 187] width 219 height 138
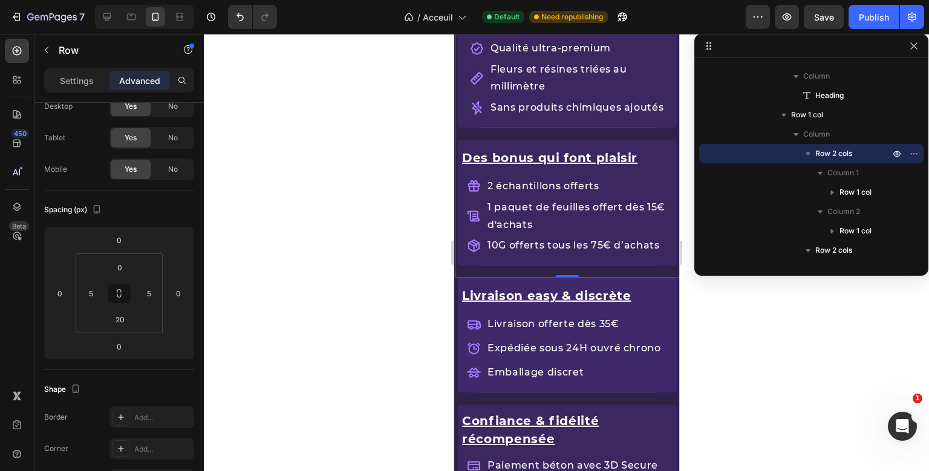
scroll to position [1554, 0]
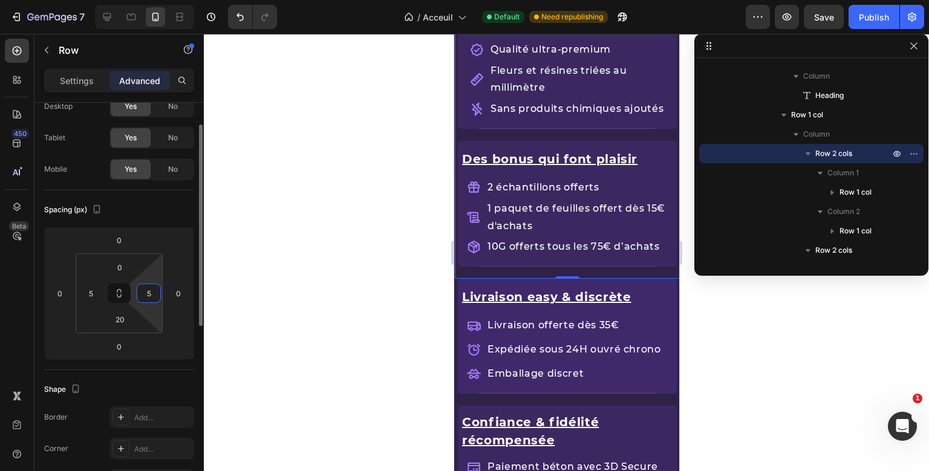
click at [142, 294] on input "5" at bounding box center [149, 293] width 18 height 18
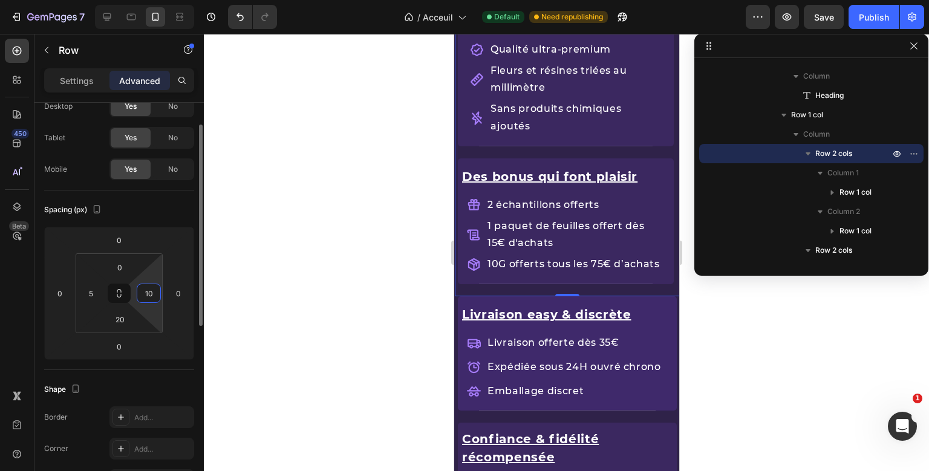
type input "1"
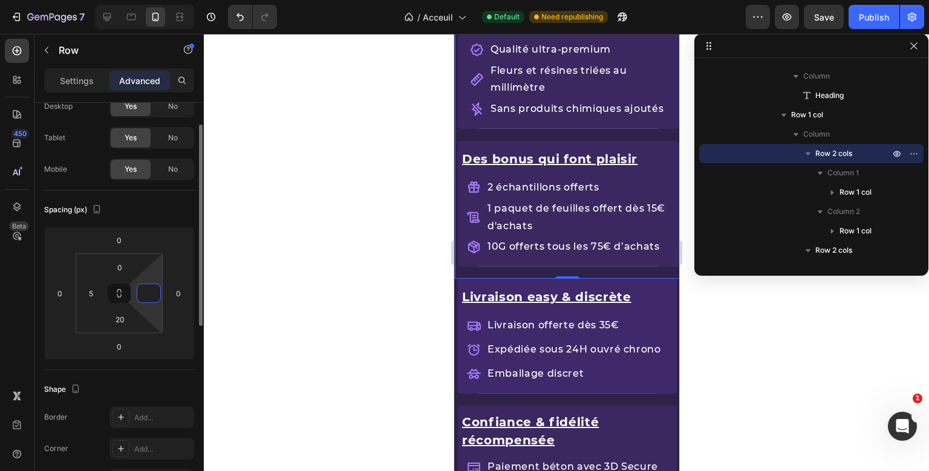
type input "5"
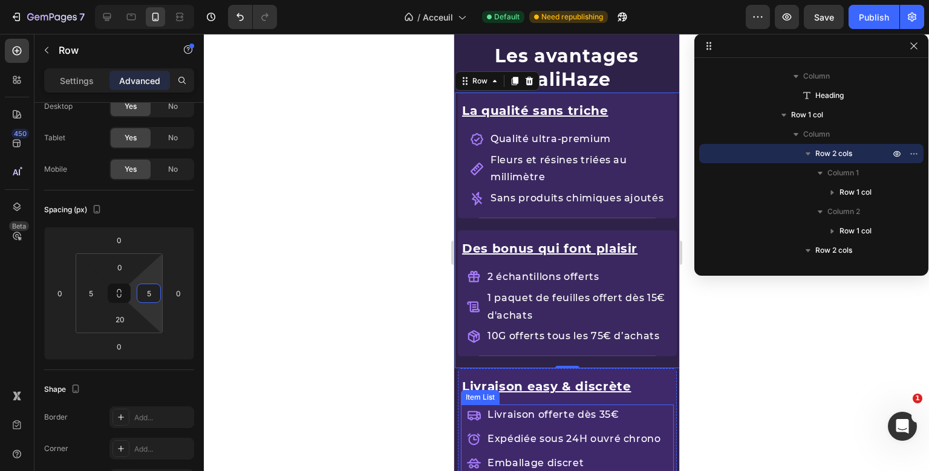
scroll to position [1379, 0]
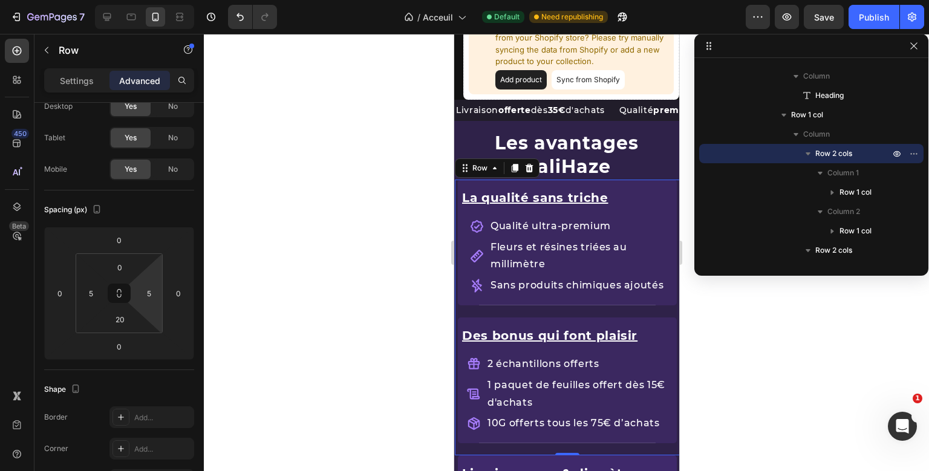
click at [456, 181] on div "La qualité sans triche Text Block Qualité ultra-premium Fleurs et résines triée…" at bounding box center [566, 318] width 225 height 276
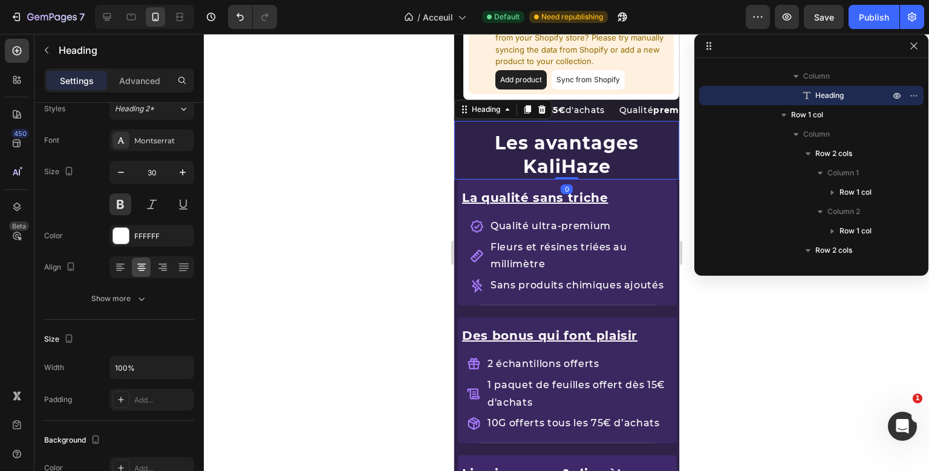
click at [574, 122] on div "Les avantages KaliHaze Heading 0" at bounding box center [566, 150] width 225 height 59
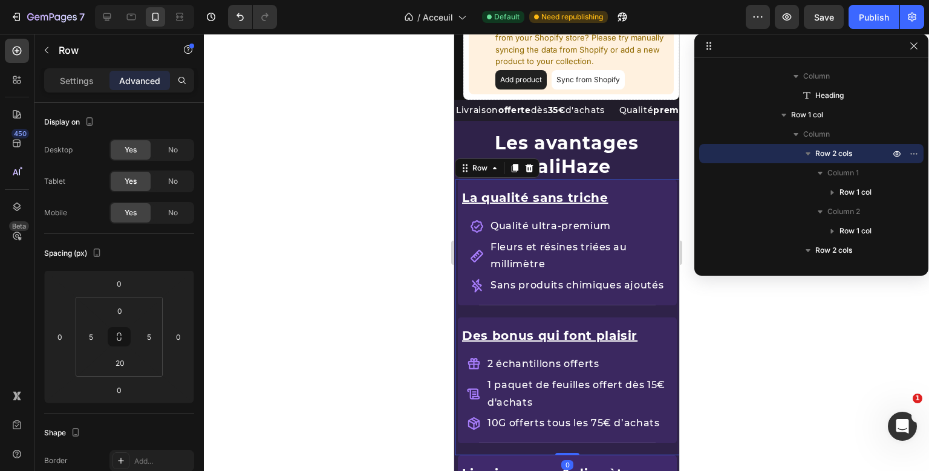
click at [455, 182] on div "La qualité sans triche Text Block Qualité ultra-premium Fleurs et résines triée…" at bounding box center [566, 445] width 225 height 531
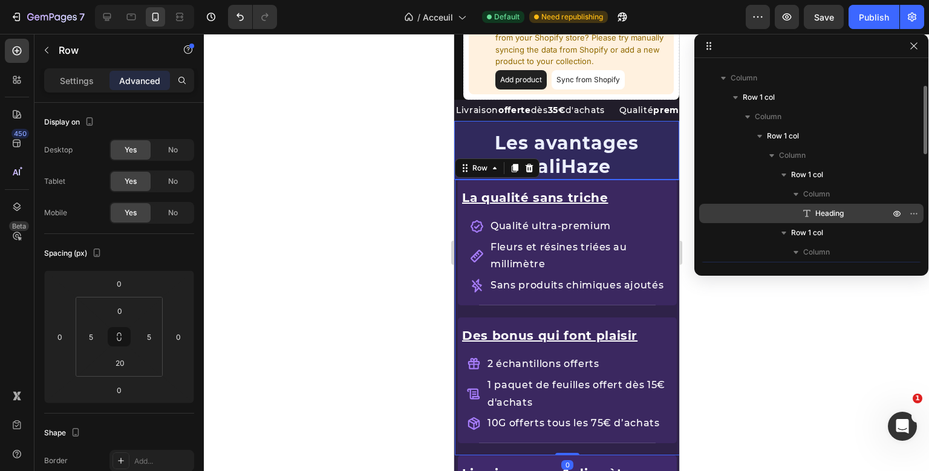
scroll to position [85, 0]
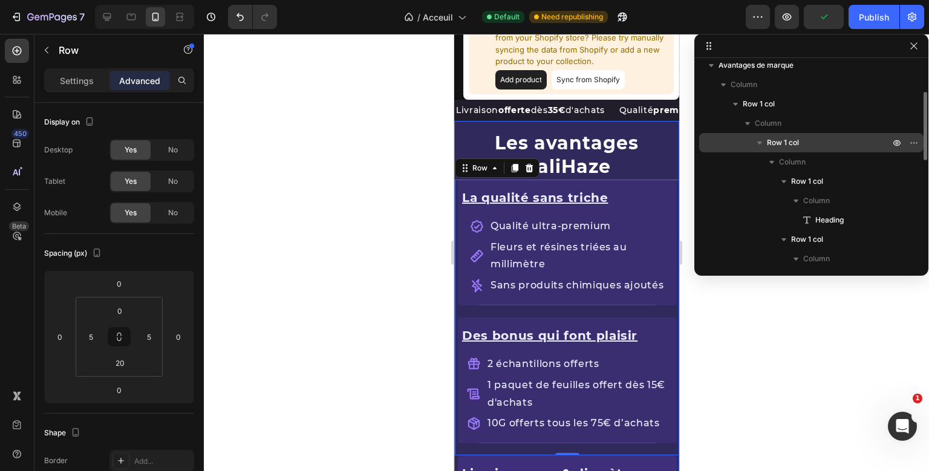
click at [806, 139] on p "Row 1 col" at bounding box center [829, 143] width 125 height 12
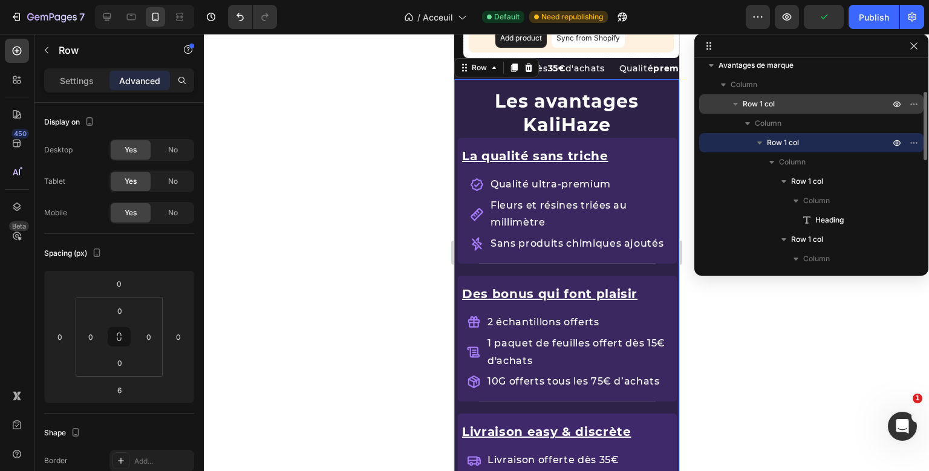
scroll to position [1422, 0]
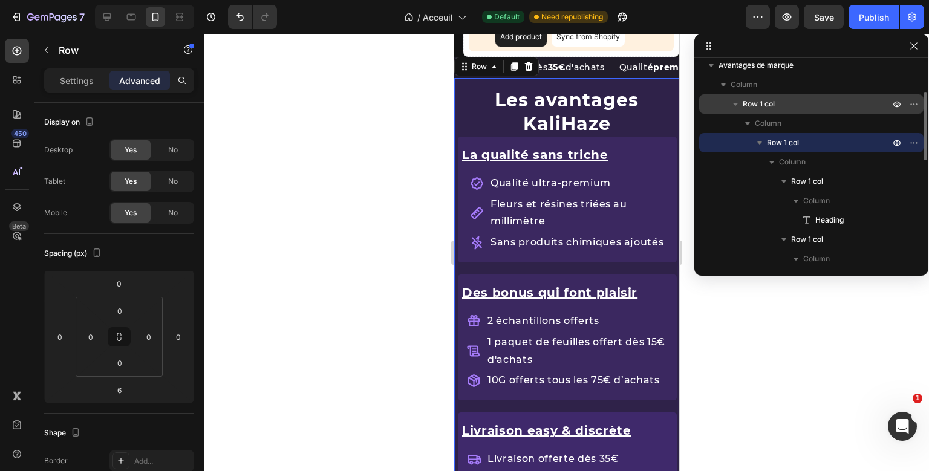
click at [809, 97] on div "Row 1 col" at bounding box center [811, 103] width 215 height 19
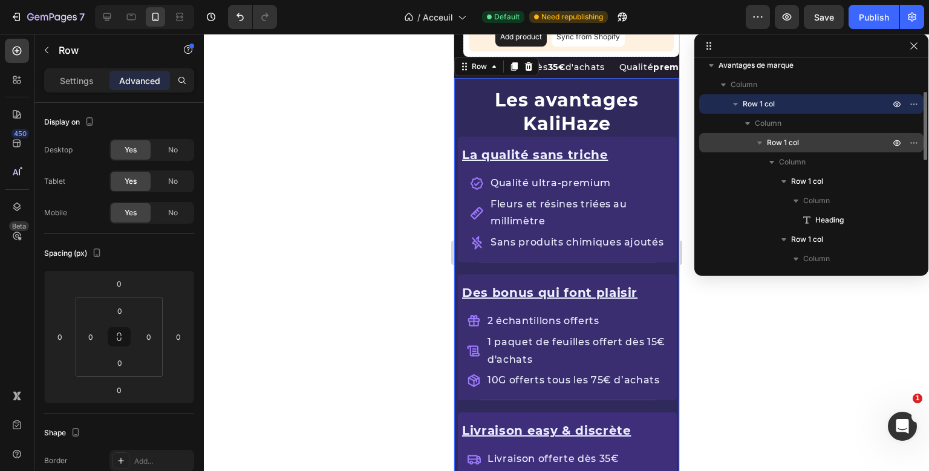
click at [785, 136] on div "Row 1 col" at bounding box center [811, 142] width 215 height 19
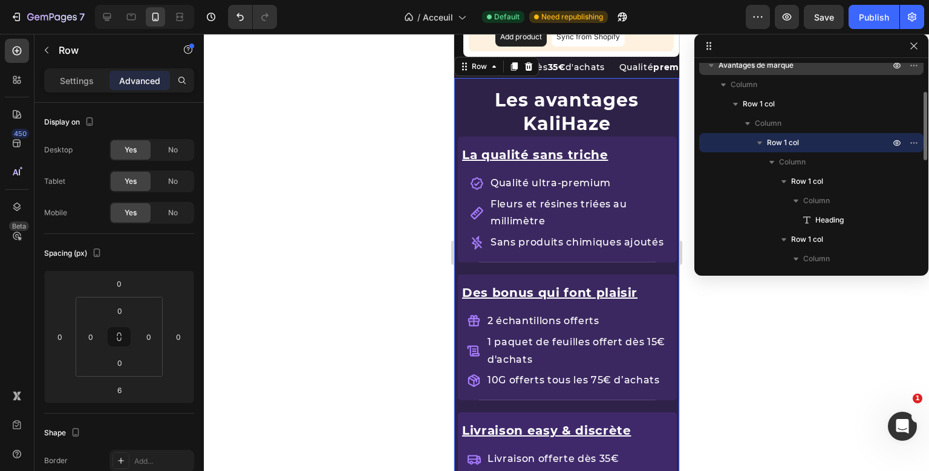
click at [796, 67] on p "Avantages de marque" at bounding box center [806, 65] width 174 height 12
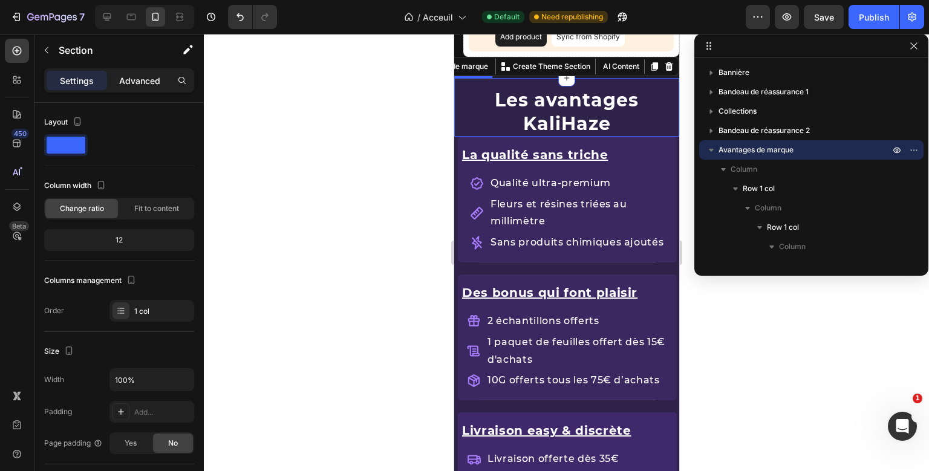
click at [149, 76] on p "Advanced" at bounding box center [139, 80] width 41 height 13
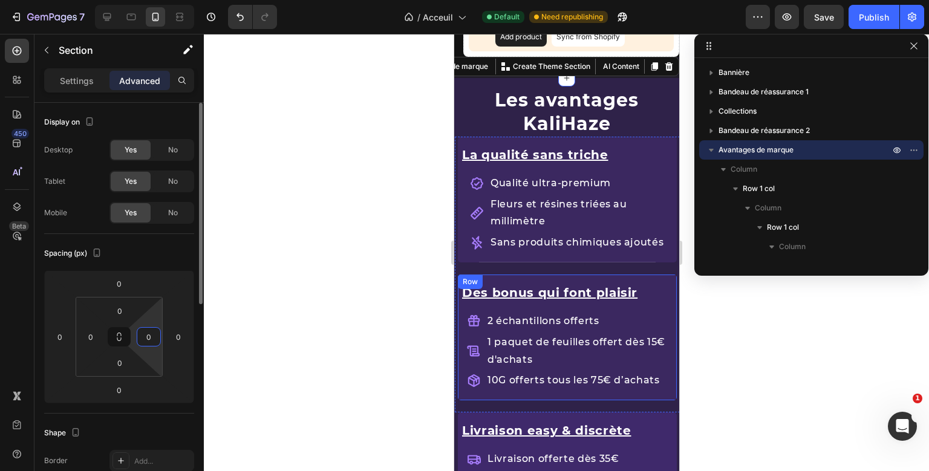
click at [154, 336] on input "0" at bounding box center [149, 337] width 18 height 18
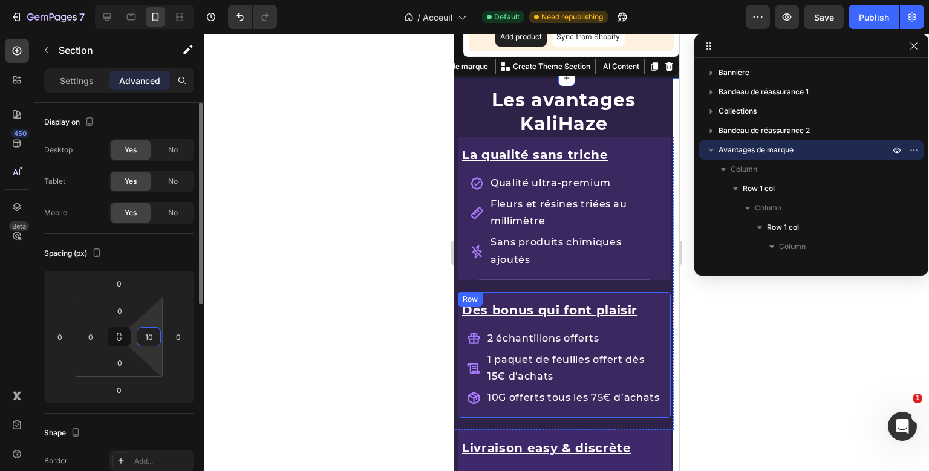
type input "1"
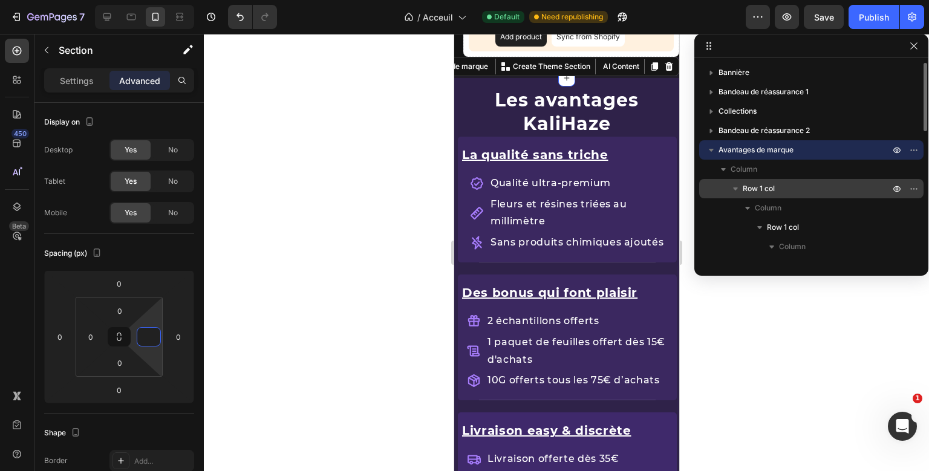
type input "0"
click at [761, 189] on span "Row 1 col" at bounding box center [759, 189] width 32 height 12
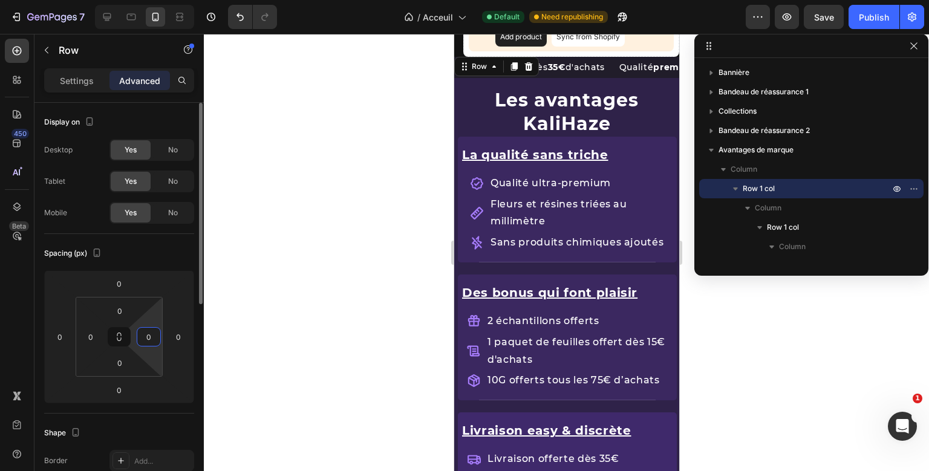
click at [147, 336] on input "0" at bounding box center [149, 337] width 18 height 18
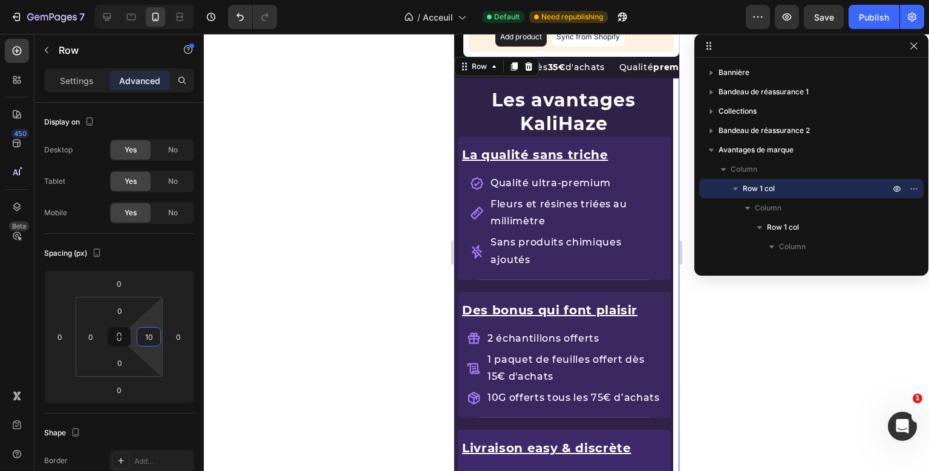
type input "1"
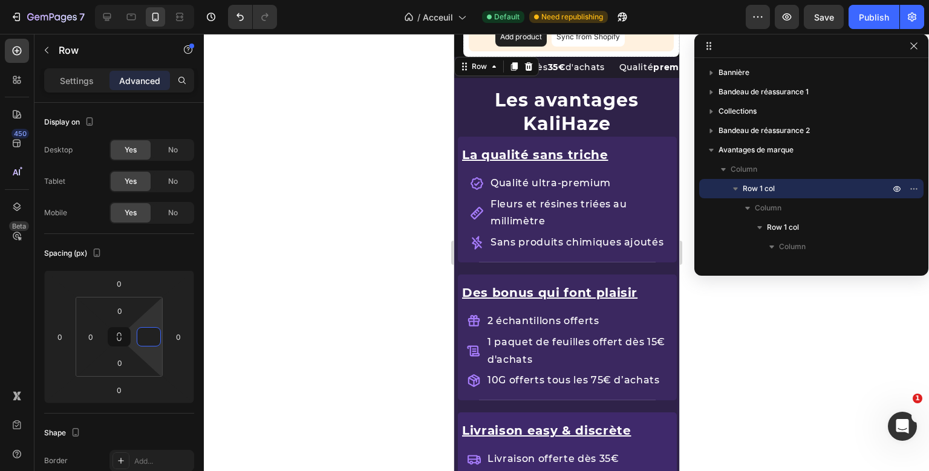
type input "0"
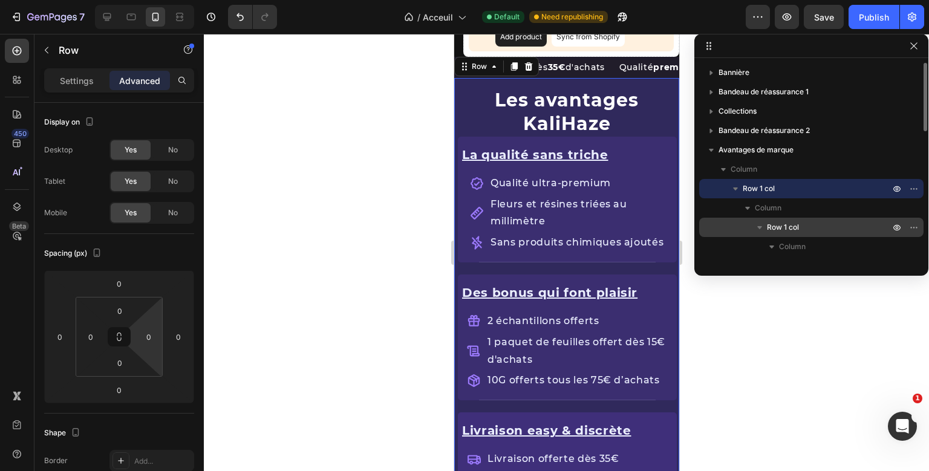
click at [831, 231] on p "Row 1 col" at bounding box center [829, 227] width 125 height 12
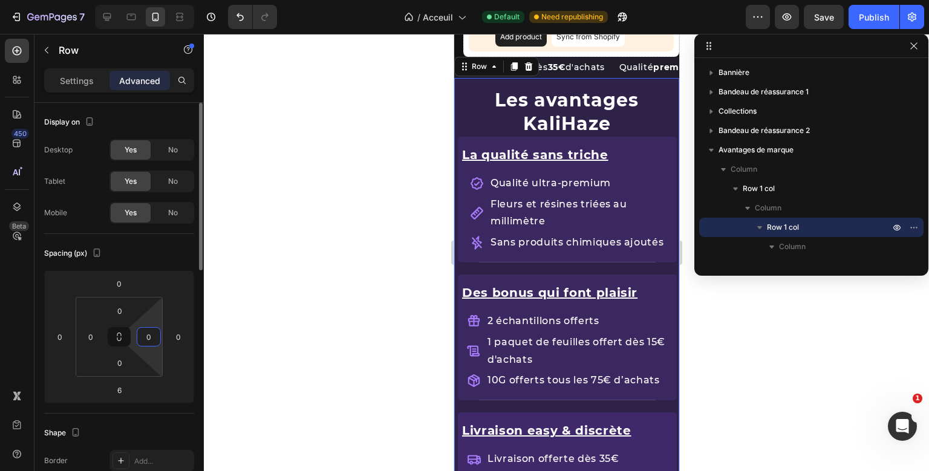
click at [148, 333] on input "0" at bounding box center [149, 337] width 18 height 18
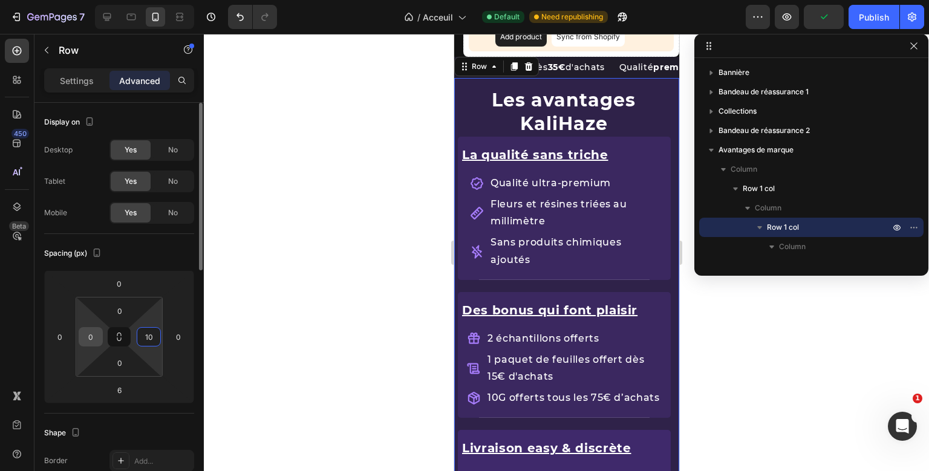
type input "10"
click at [89, 333] on input "0" at bounding box center [91, 337] width 18 height 18
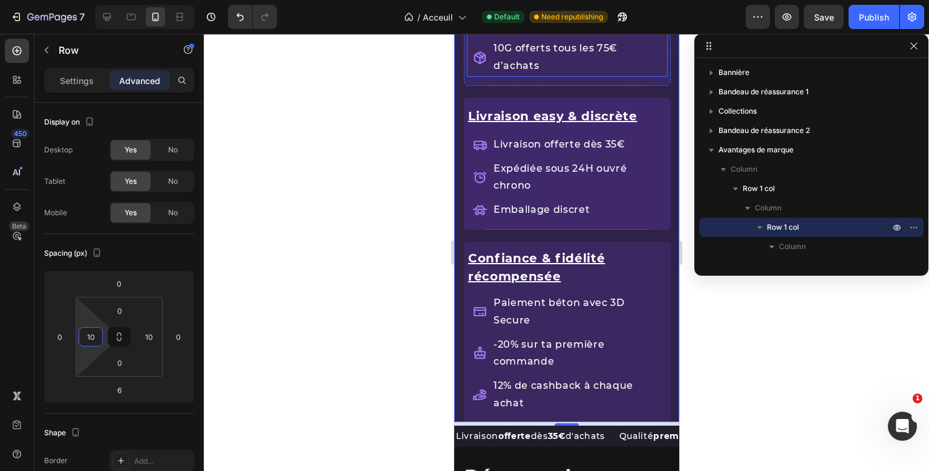
scroll to position [1770, 0]
type input "10"
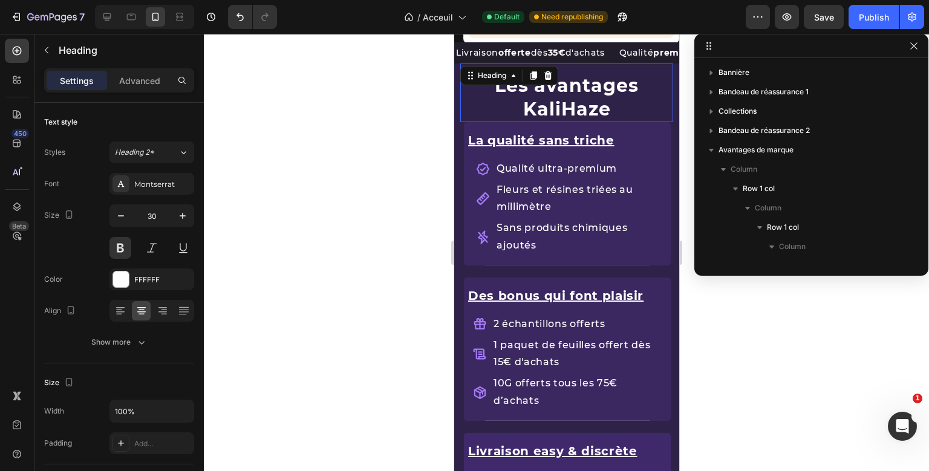
scroll to position [151, 0]
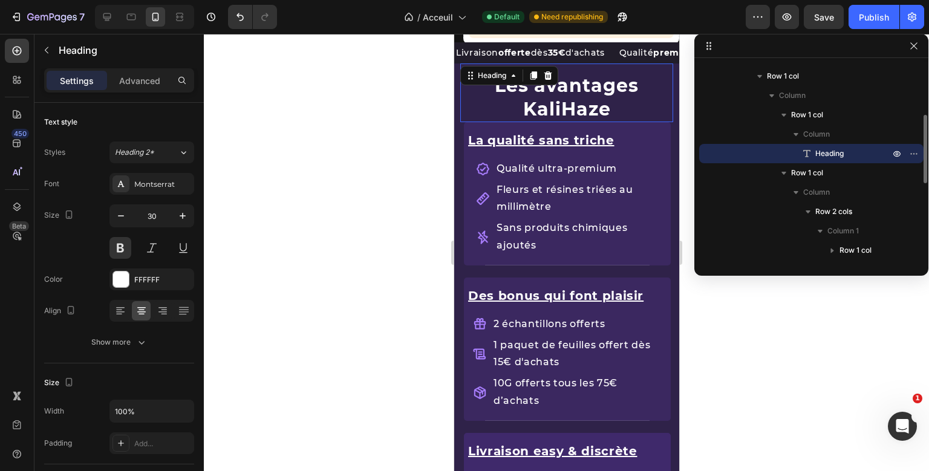
click at [570, 98] on h2 "Les avantages KaliHaze" at bounding box center [566, 98] width 195 height 50
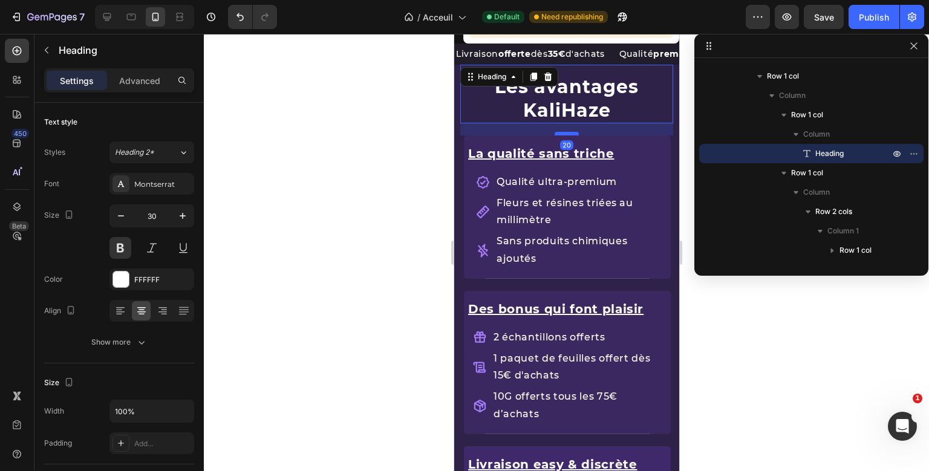
drag, startPoint x: 569, startPoint y: 122, endPoint x: 569, endPoint y: 134, distance: 12.1
click at [569, 134] on div at bounding box center [566, 134] width 24 height 4
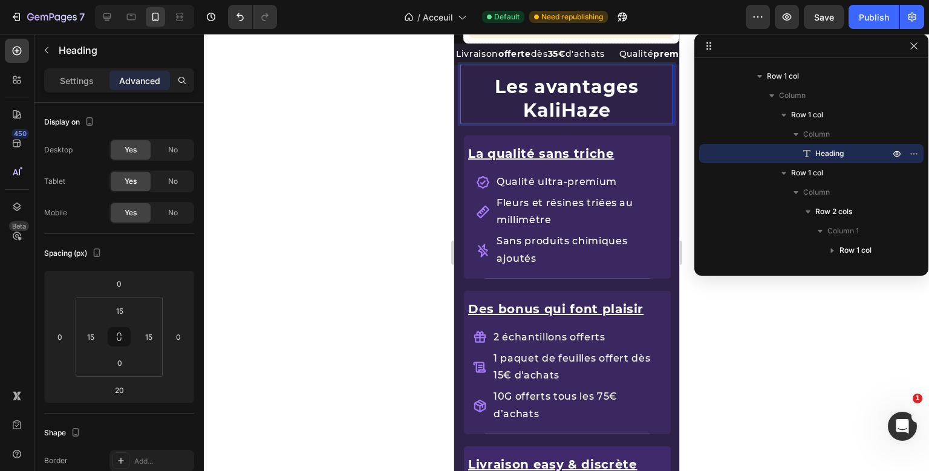
click at [610, 78] on div "Les avantages KaliHaze Heading 20" at bounding box center [566, 100] width 213 height 71
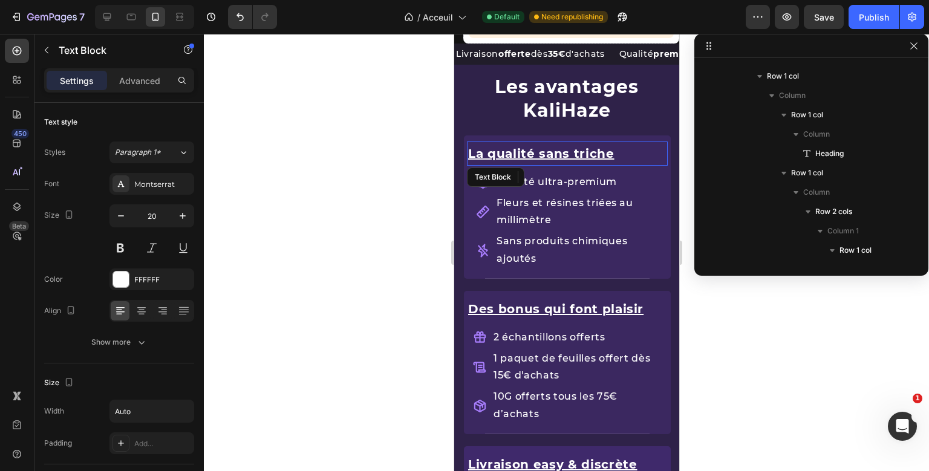
scroll to position [287, 0]
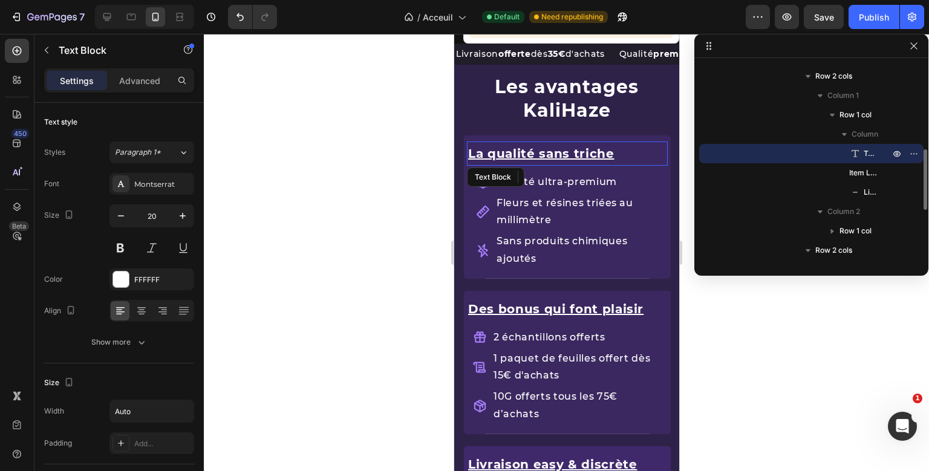
click at [610, 160] on div "La qualité sans triche Text Block Qualité ultra-premium Fleurs et résines triée…" at bounding box center [566, 207] width 201 height 143
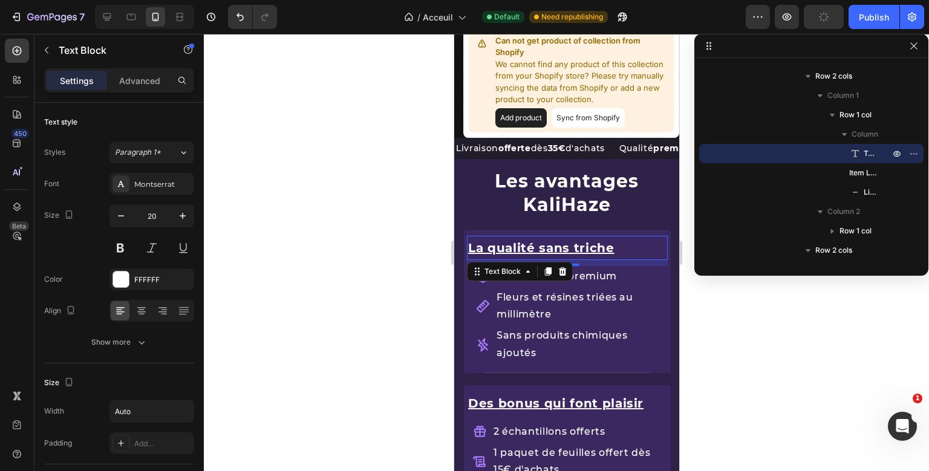
scroll to position [1339, 0]
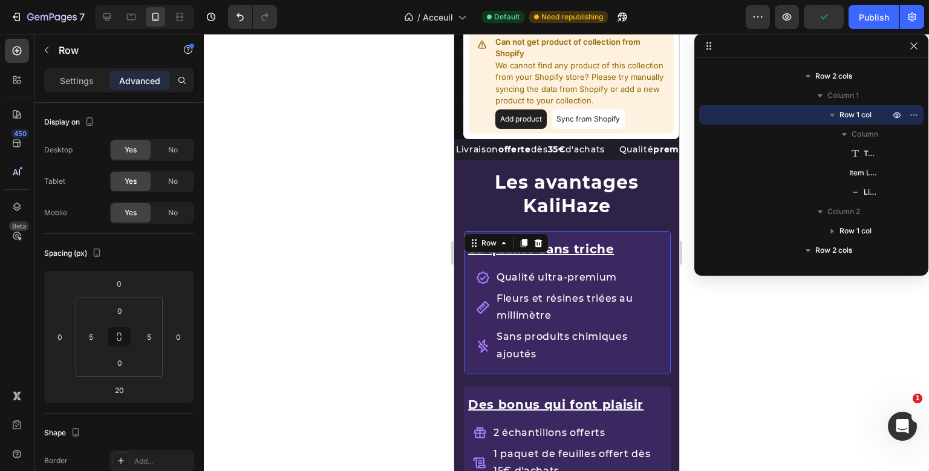
click at [638, 232] on div "La qualité sans triche Text Block Qualité ultra-premium Fleurs et résines triée…" at bounding box center [566, 308] width 207 height 155
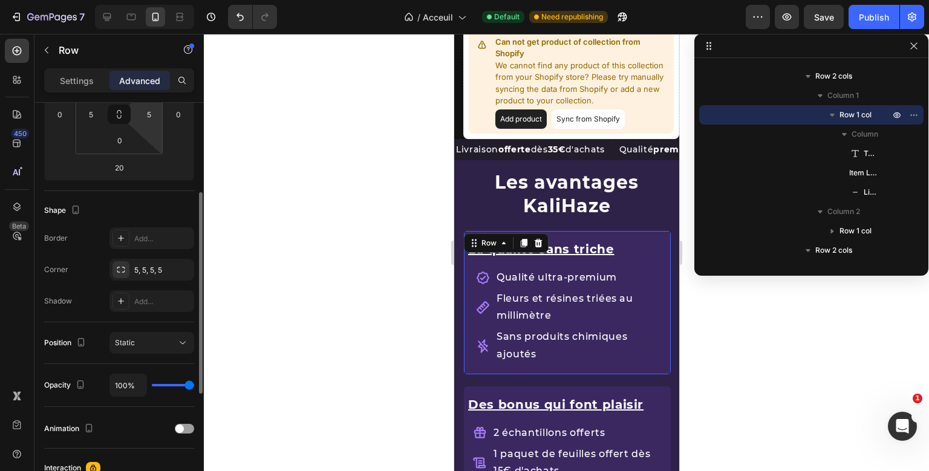
scroll to position [231, 0]
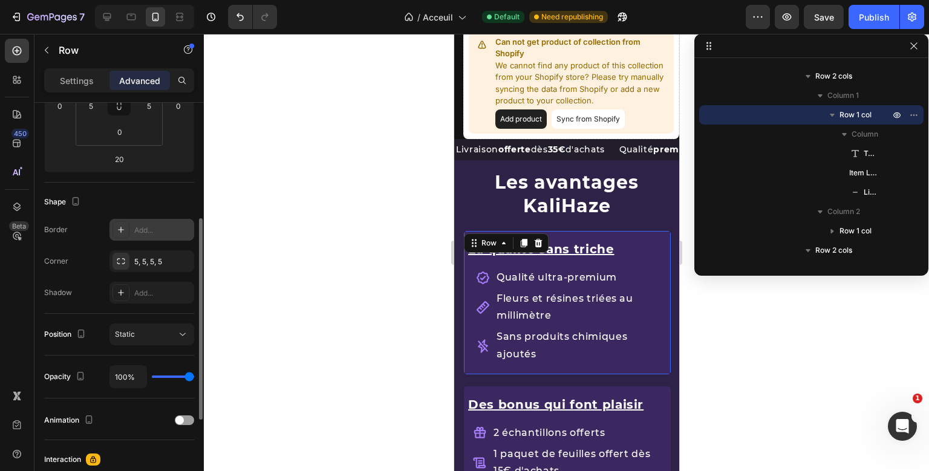
click at [149, 224] on div "Add..." at bounding box center [152, 230] width 85 height 22
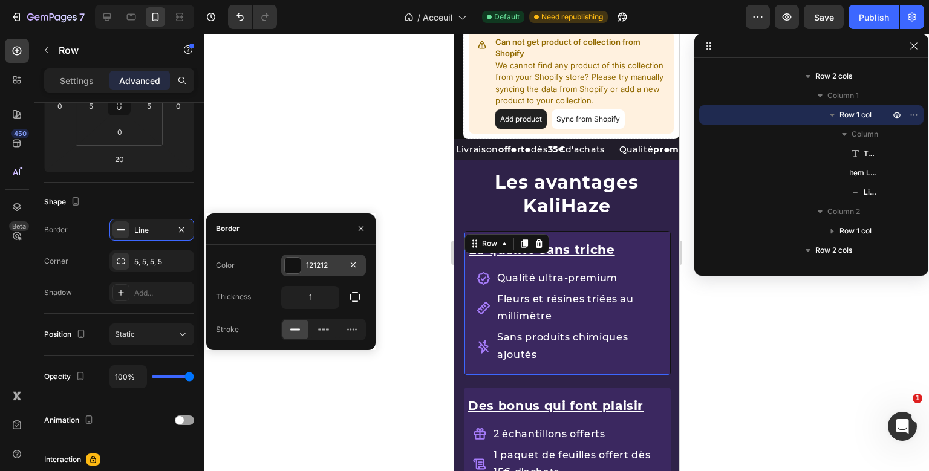
click at [323, 270] on div "121212" at bounding box center [323, 265] width 35 height 11
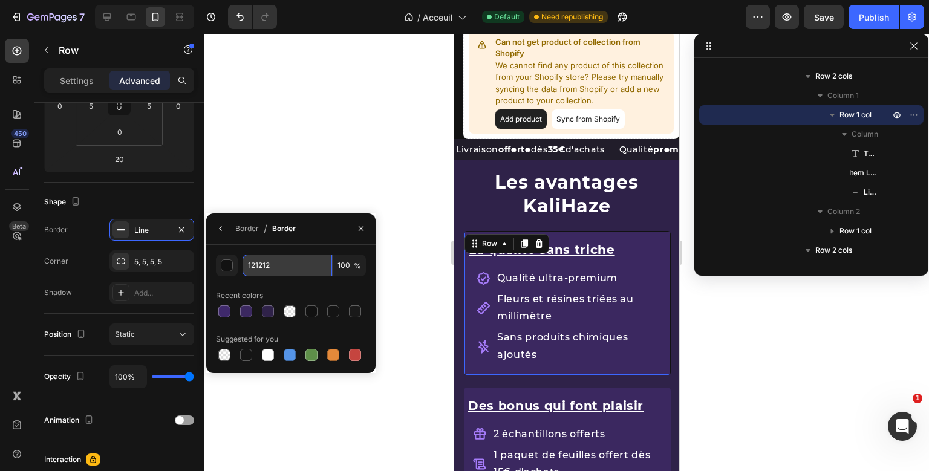
click at [270, 267] on input "121212" at bounding box center [288, 266] width 90 height 22
type input "a67cfa"
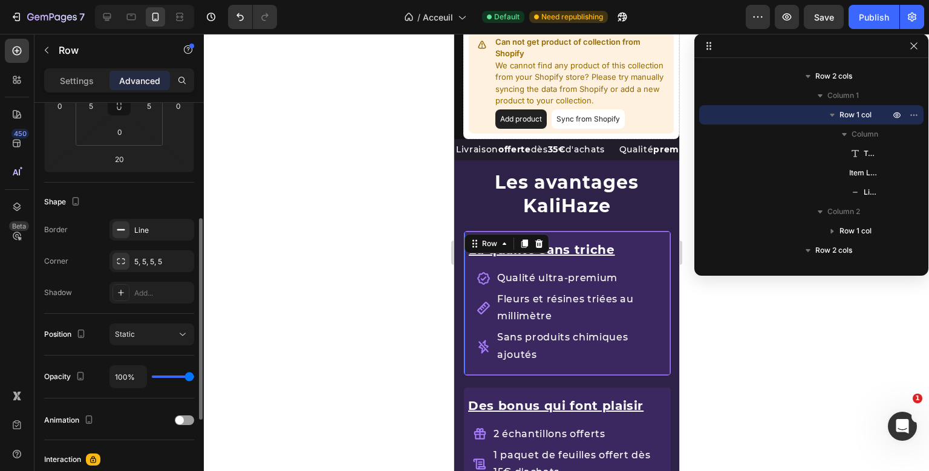
click at [139, 192] on div "Shape" at bounding box center [119, 201] width 150 height 19
click at [146, 258] on div "5, 5, 5, 5" at bounding box center [151, 262] width 35 height 11
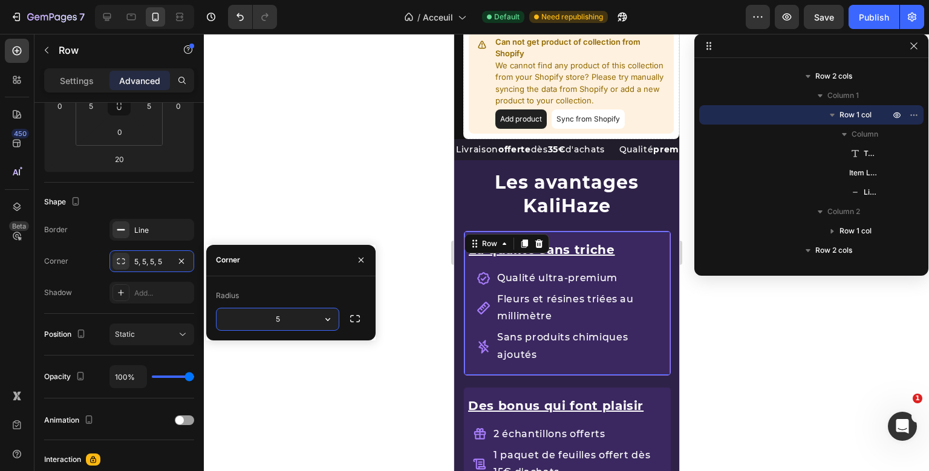
click at [286, 321] on input "5" at bounding box center [278, 320] width 122 height 22
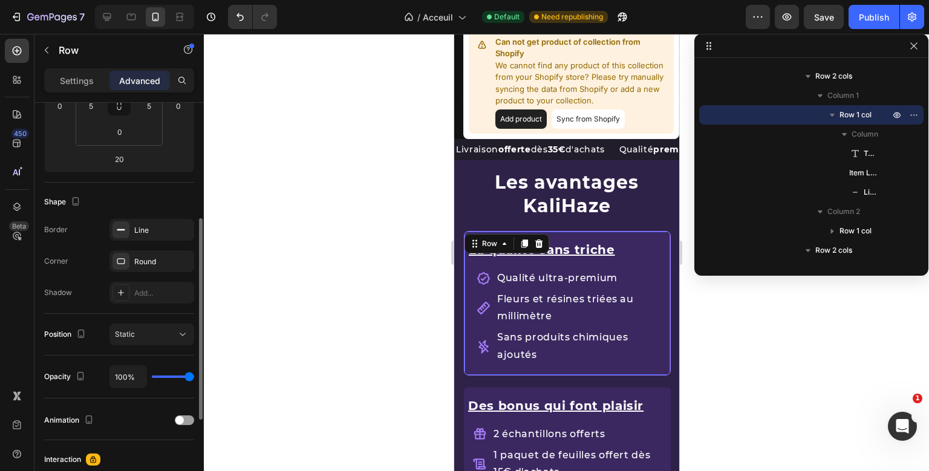
click at [96, 253] on div "Corner Round" at bounding box center [119, 261] width 150 height 22
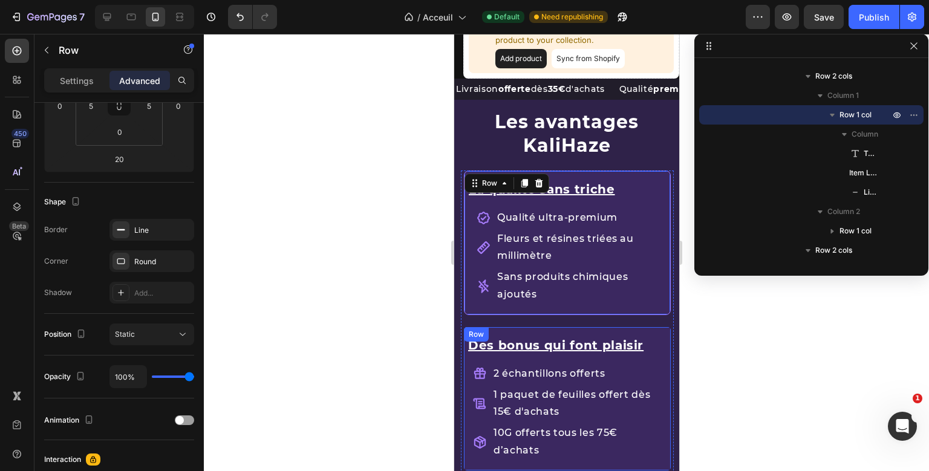
scroll to position [1399, 0]
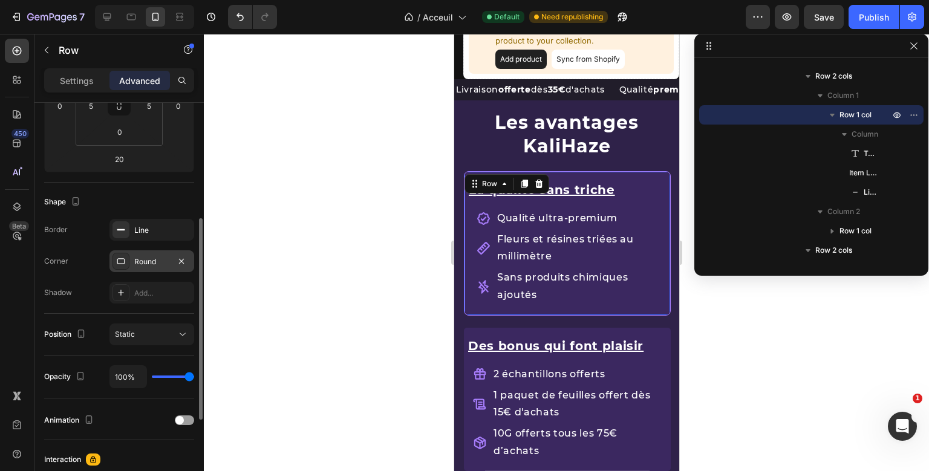
click at [137, 253] on div "Round" at bounding box center [152, 261] width 85 height 22
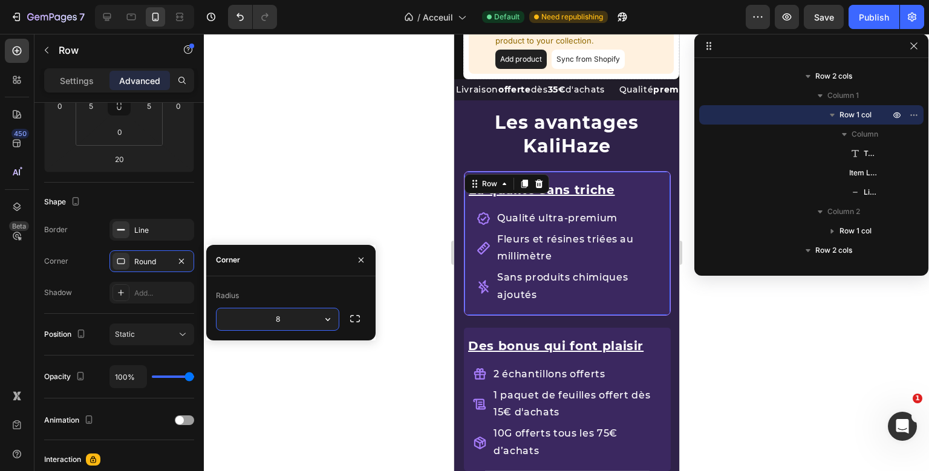
type input "5"
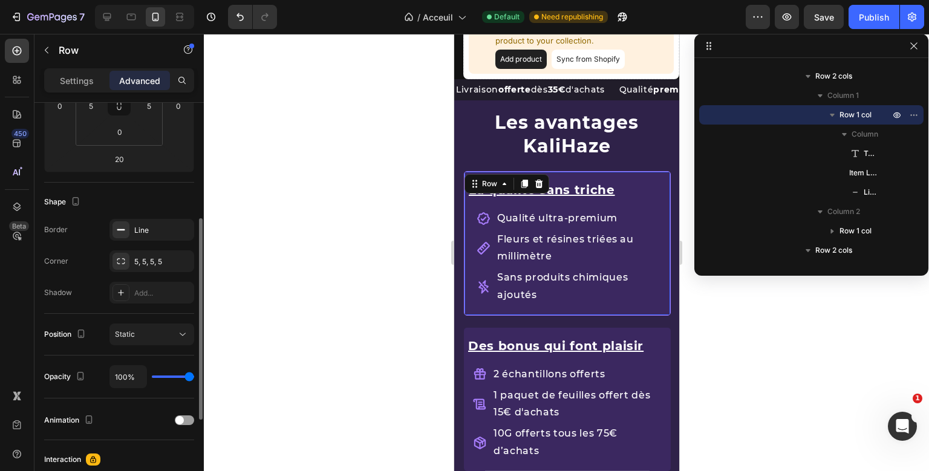
click at [100, 267] on div "Corner 5, 5, 5, 5" at bounding box center [119, 261] width 150 height 22
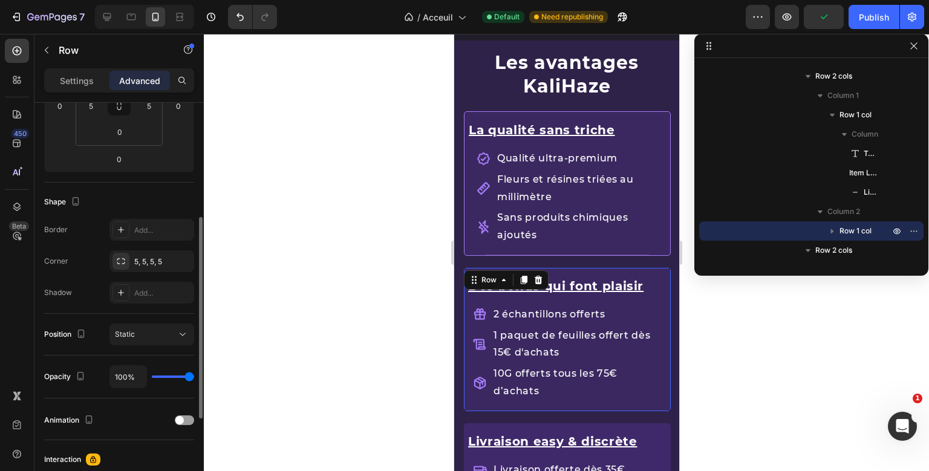
scroll to position [230, 0]
click at [574, 269] on div "Des bonus qui font plaisir Text Block 2 échantillons offerts 1 paquet de feuill…" at bounding box center [566, 339] width 207 height 143
click at [153, 241] on div "Border Add... Corner 5, 5, 5, 5 Shadow Add..." at bounding box center [119, 262] width 150 height 85
click at [155, 234] on div "Add..." at bounding box center [162, 231] width 57 height 11
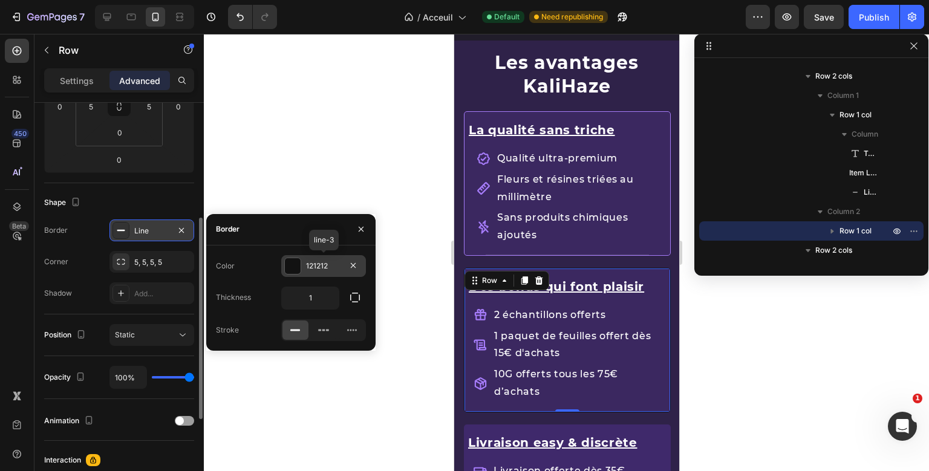
click at [295, 265] on div at bounding box center [293, 266] width 16 height 16
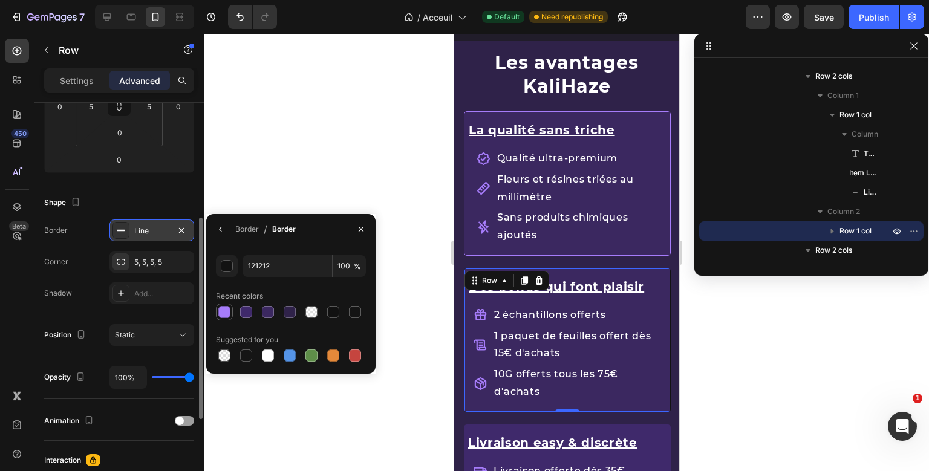
click at [227, 316] on div at bounding box center [224, 312] width 12 height 12
type input "A67CFA"
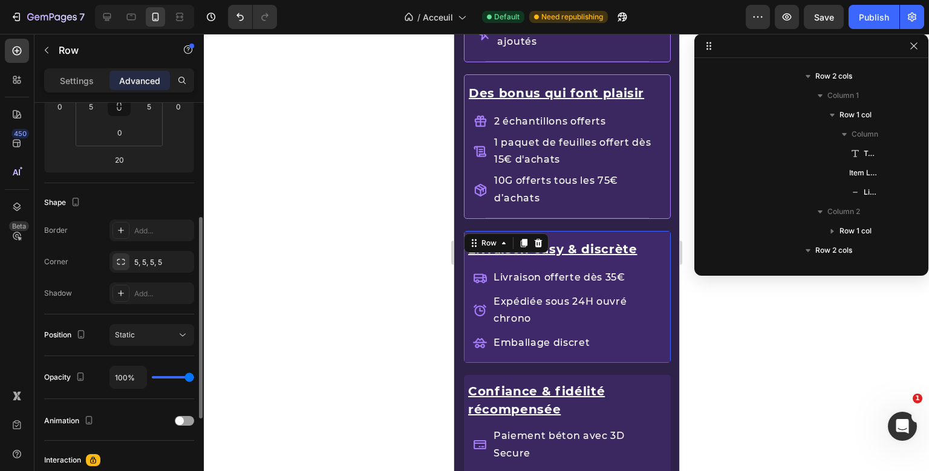
scroll to position [422, 0]
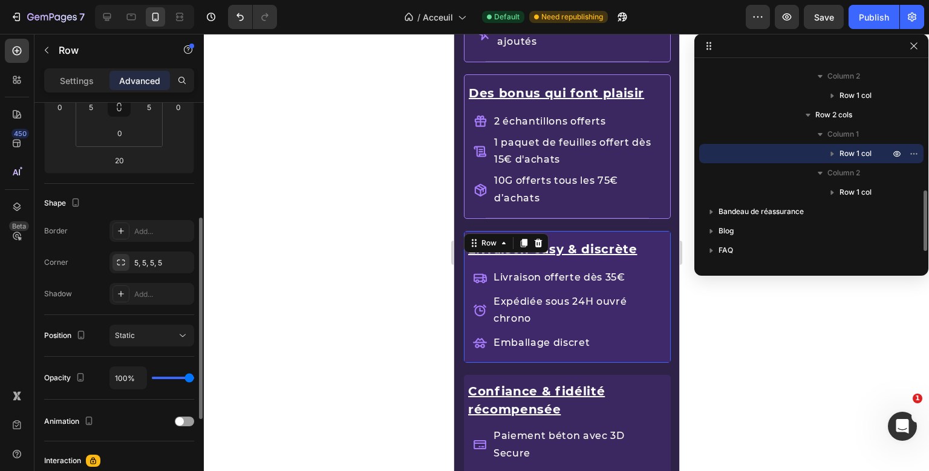
click at [502, 232] on div "Livraison easy & discrète Text Block Livraison offerte dès 35€ Expédiée sous 24…" at bounding box center [566, 303] width 207 height 144
click at [148, 234] on div "Add..." at bounding box center [162, 231] width 57 height 11
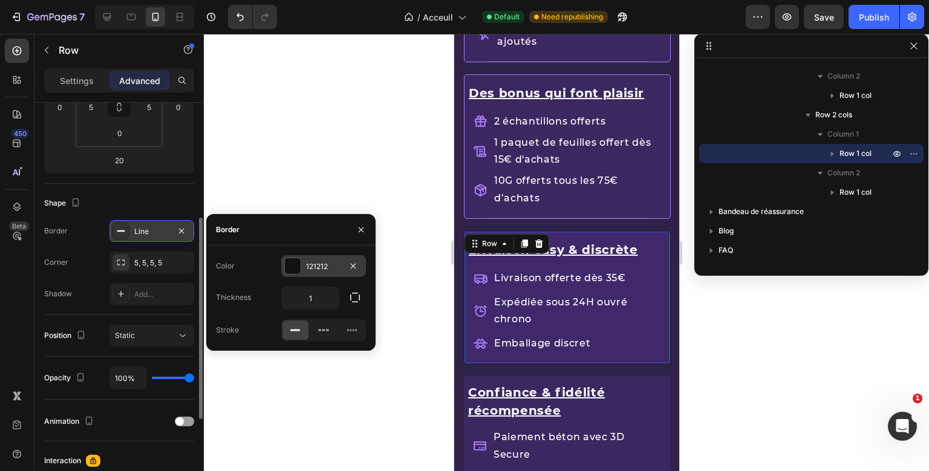
click at [313, 266] on div "121212" at bounding box center [323, 266] width 35 height 11
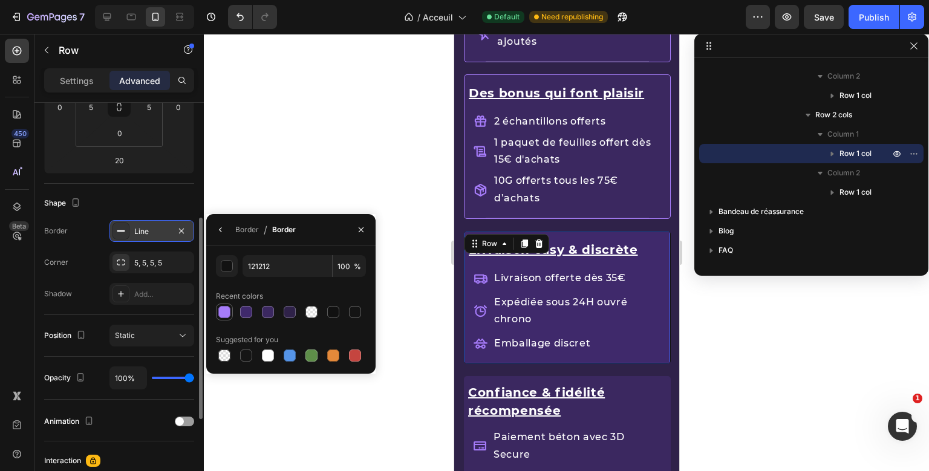
click at [227, 309] on div at bounding box center [224, 312] width 12 height 12
type input "A67CFA"
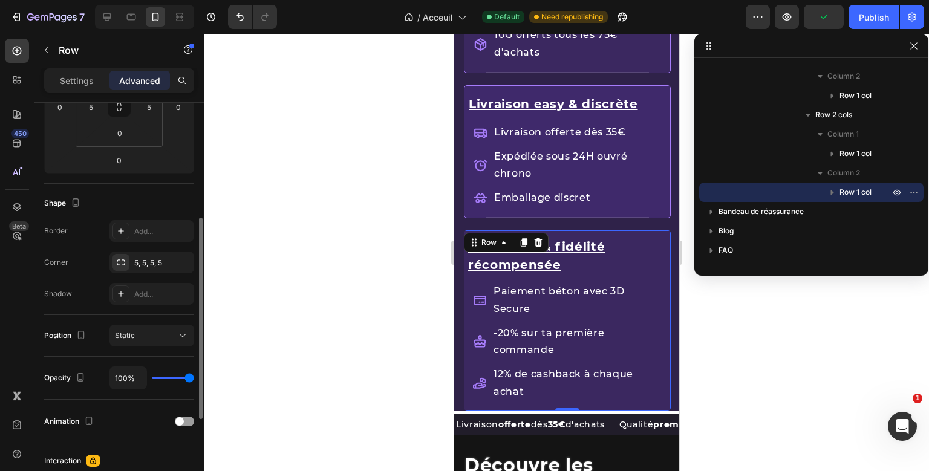
scroll to position [230, 0]
click at [492, 231] on div "Confiance & fidélité récompensée Text Block Paiement béton avec 3D Secure -20% …" at bounding box center [566, 320] width 207 height 180
click at [146, 233] on div "Add..." at bounding box center [162, 231] width 57 height 11
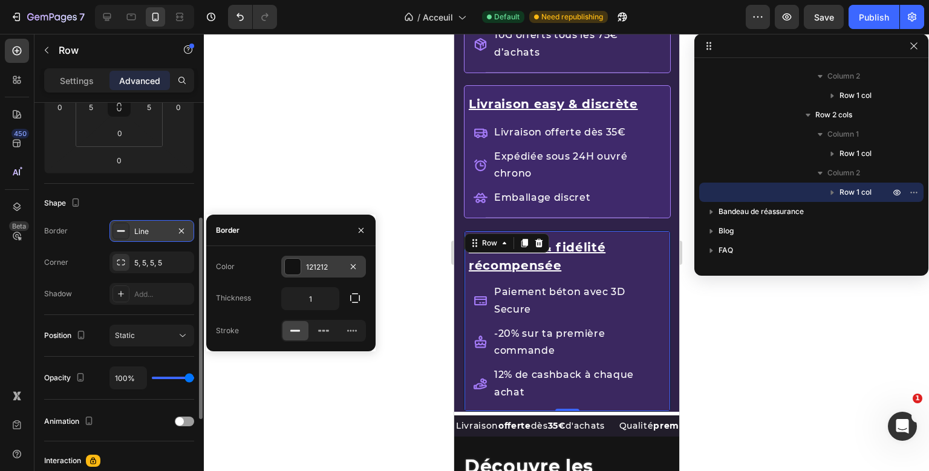
click at [285, 260] on div at bounding box center [292, 266] width 17 height 17
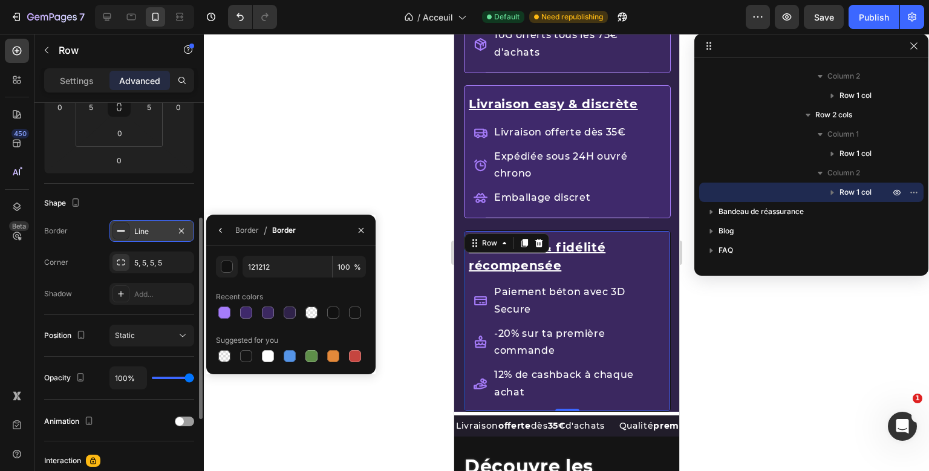
click at [234, 313] on div at bounding box center [291, 312] width 150 height 17
click at [229, 313] on div at bounding box center [224, 313] width 12 height 12
type input "A67CFA"
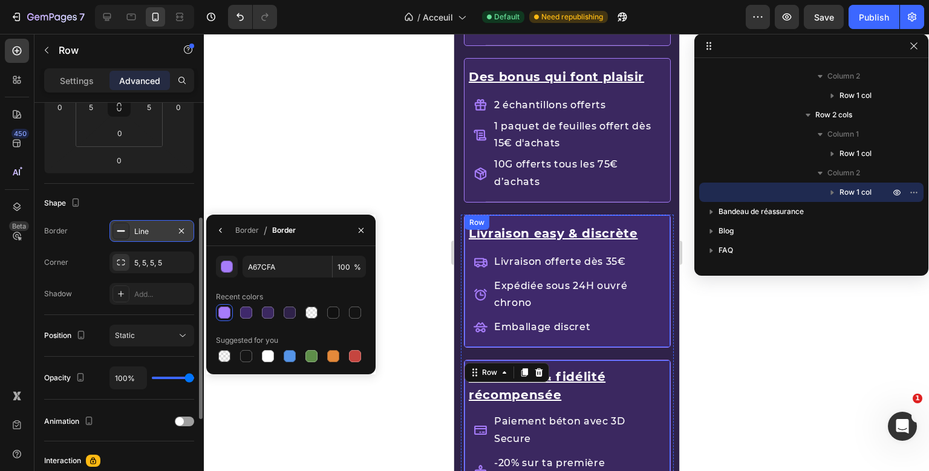
scroll to position [1610, 0]
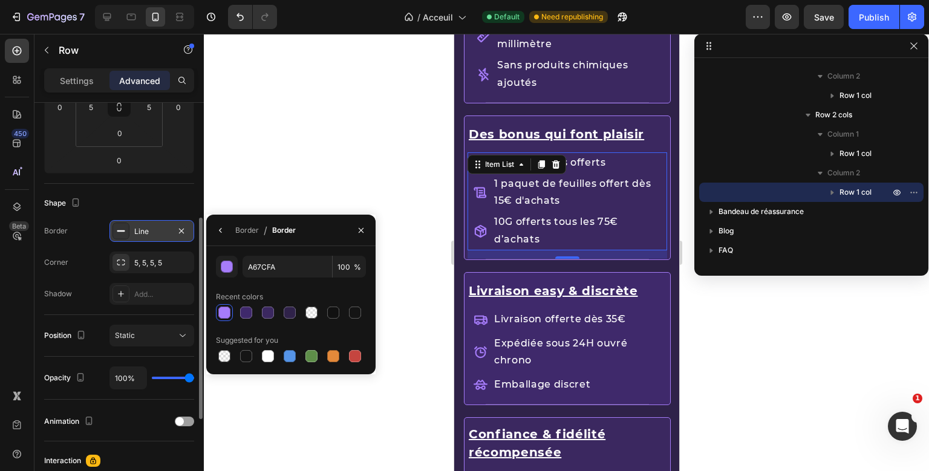
click at [561, 194] on div "Des bonus qui font plaisir Text Block 2 échantillons offerts 1 paquet de feuill…" at bounding box center [567, 187] width 200 height 143
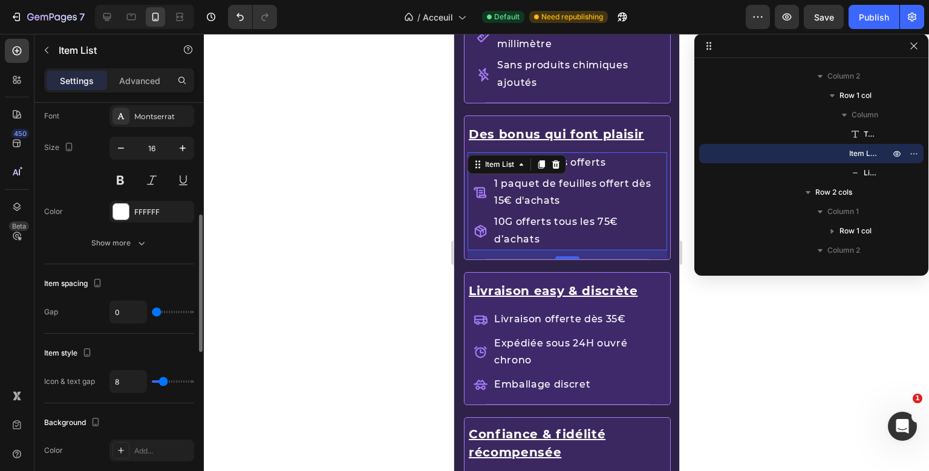
scroll to position [392, 0]
drag, startPoint x: 127, startPoint y: 229, endPoint x: 125, endPoint y: 236, distance: 7.5
click at [125, 236] on div "Font Montserrat Size 16 Color FFFFFF Show more" at bounding box center [119, 179] width 150 height 149
click at [125, 237] on div "Show more" at bounding box center [119, 243] width 56 height 12
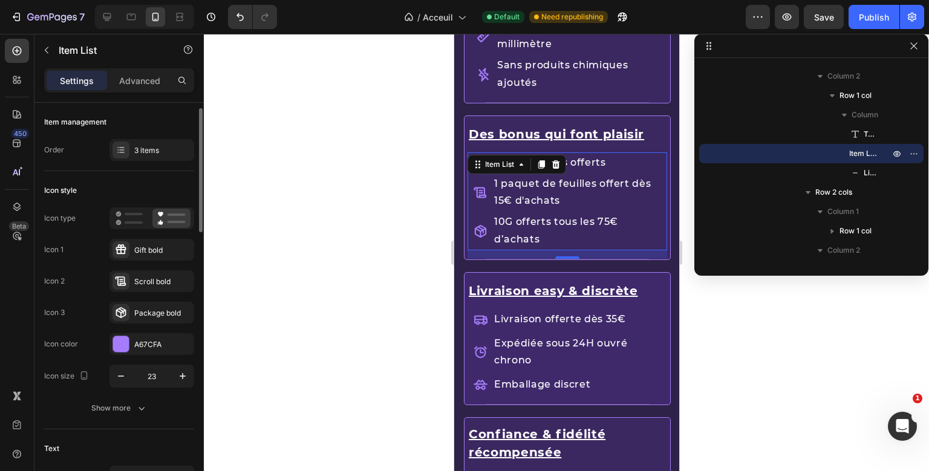
scroll to position [76, 0]
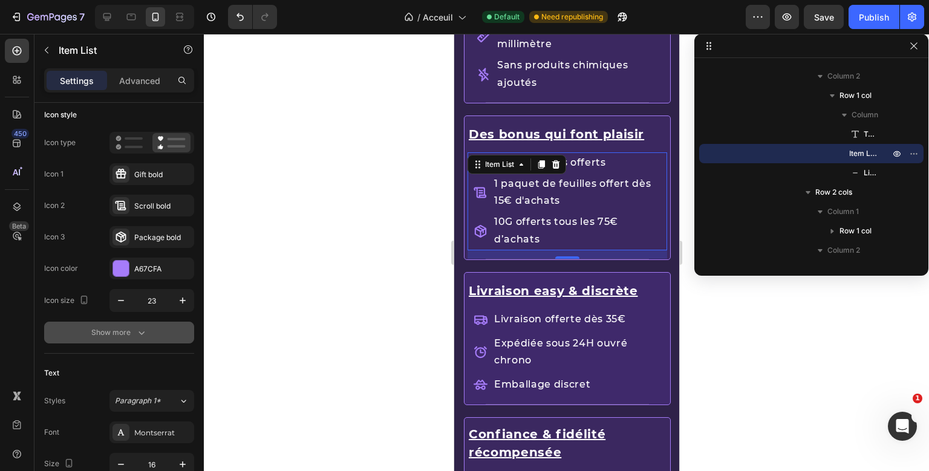
click at [111, 339] on button "Show more" at bounding box center [119, 333] width 150 height 22
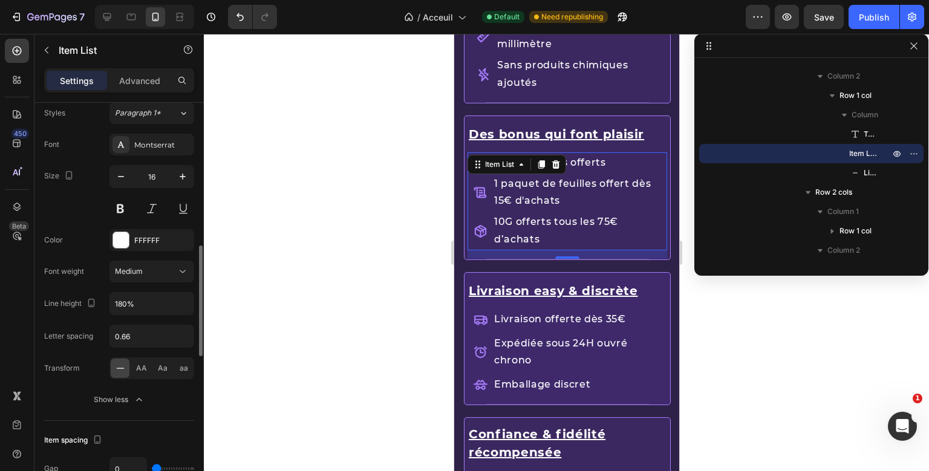
scroll to position [520, 0]
click at [141, 289] on div "Font Montserrat Size 16 Color FFFFFF Font weight Medium Line height 180% Letter…" at bounding box center [119, 271] width 150 height 277
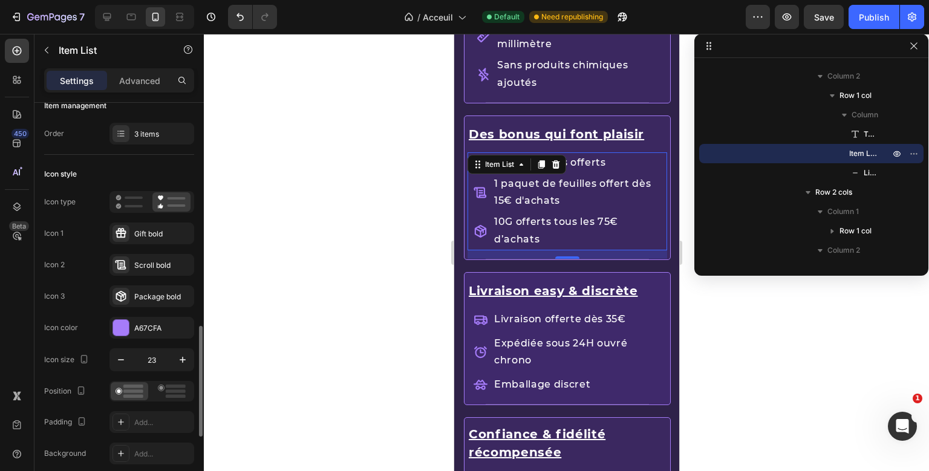
scroll to position [0, 0]
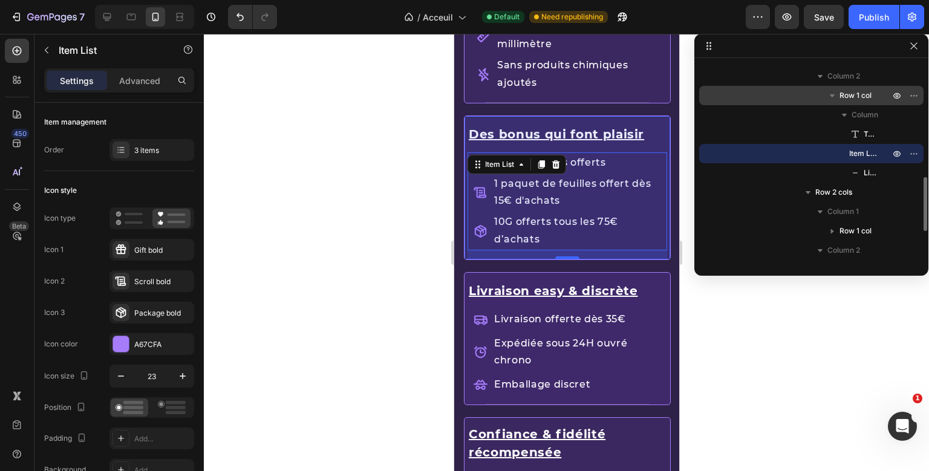
click at [857, 96] on span "Row 1 col" at bounding box center [856, 96] width 32 height 12
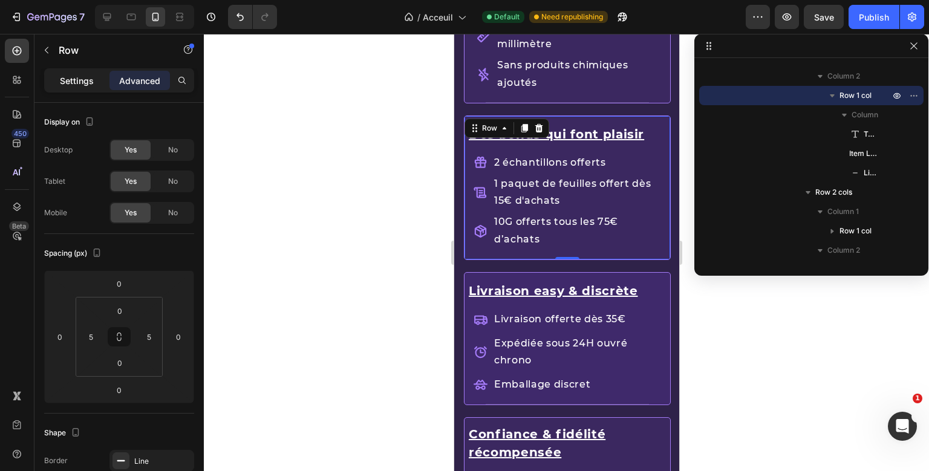
click at [98, 80] on div "Settings" at bounding box center [77, 80] width 60 height 19
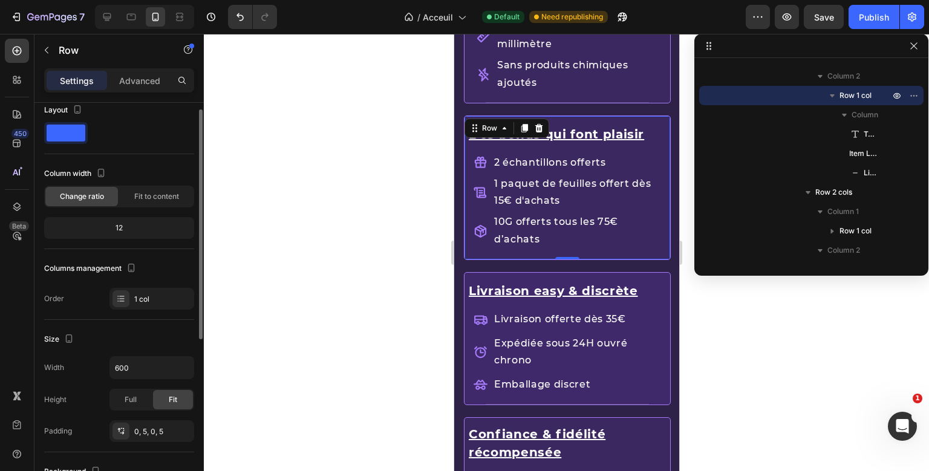
scroll to position [11, 0]
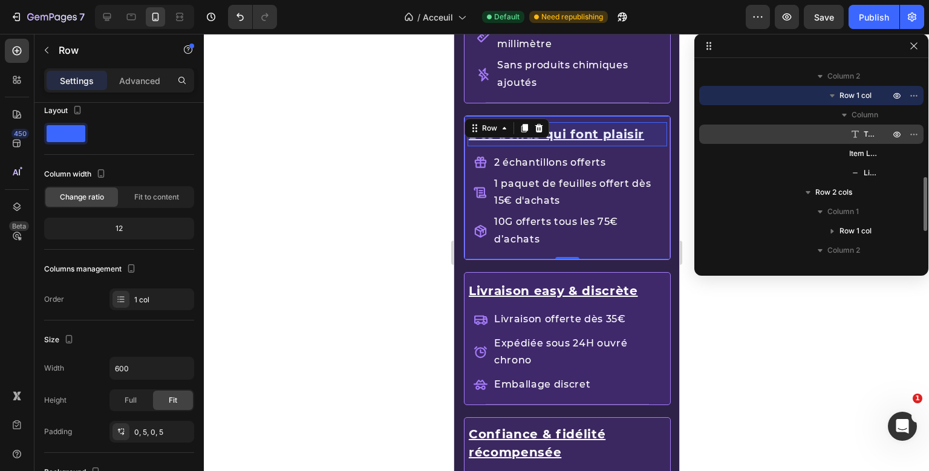
click at [854, 134] on icon at bounding box center [855, 134] width 12 height 12
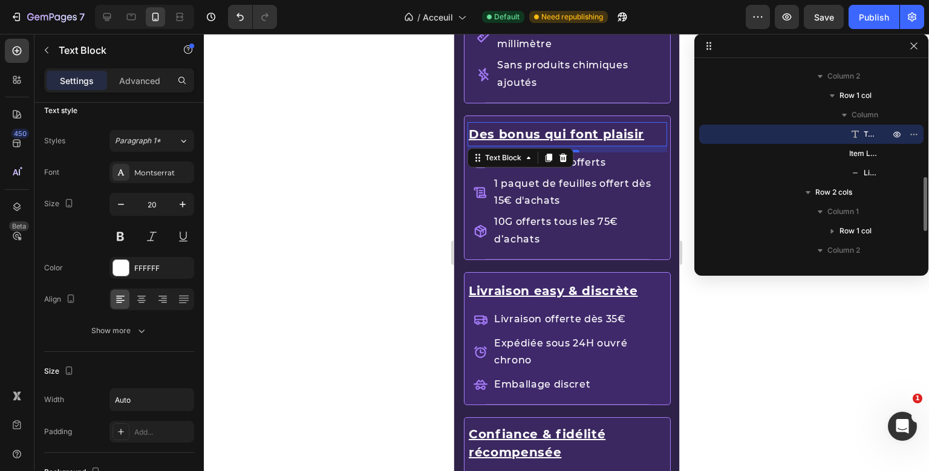
scroll to position [0, 0]
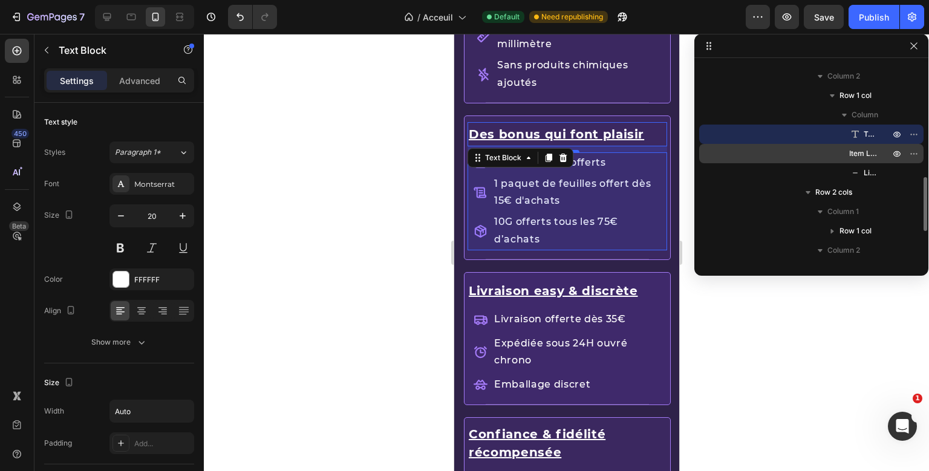
click at [861, 159] on span "Item List" at bounding box center [863, 154] width 28 height 12
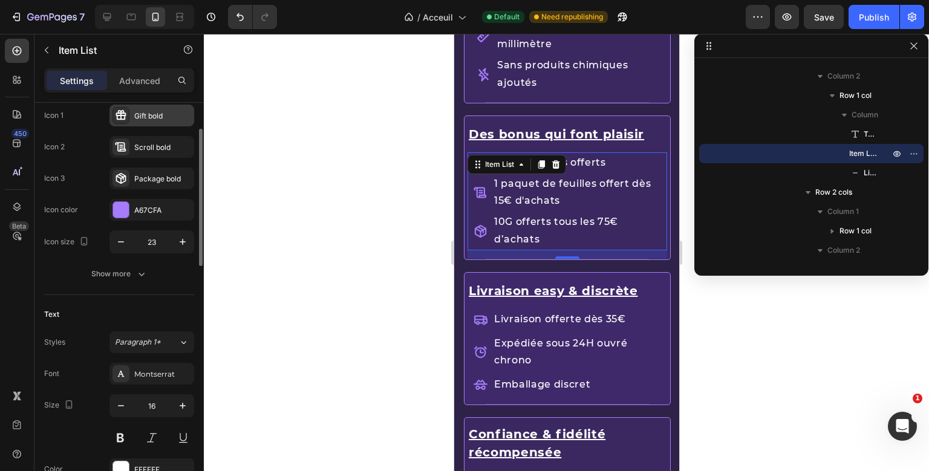
scroll to position [138, 0]
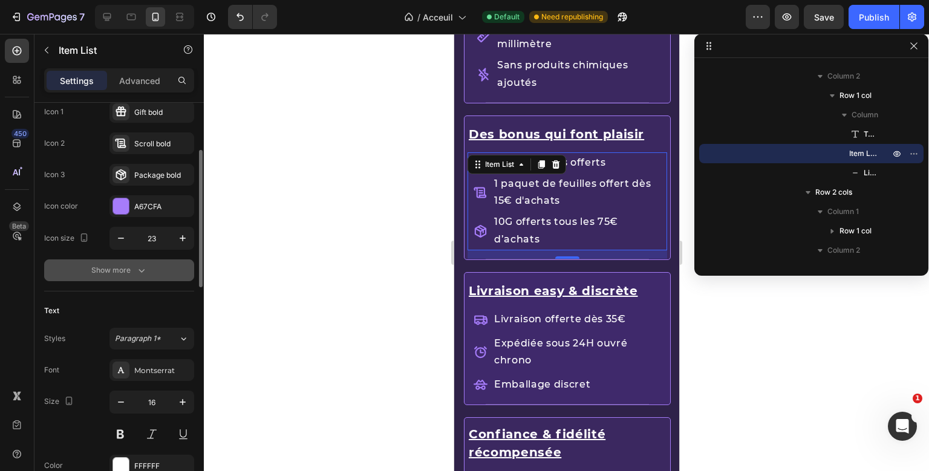
click at [144, 266] on icon "button" at bounding box center [142, 270] width 12 height 12
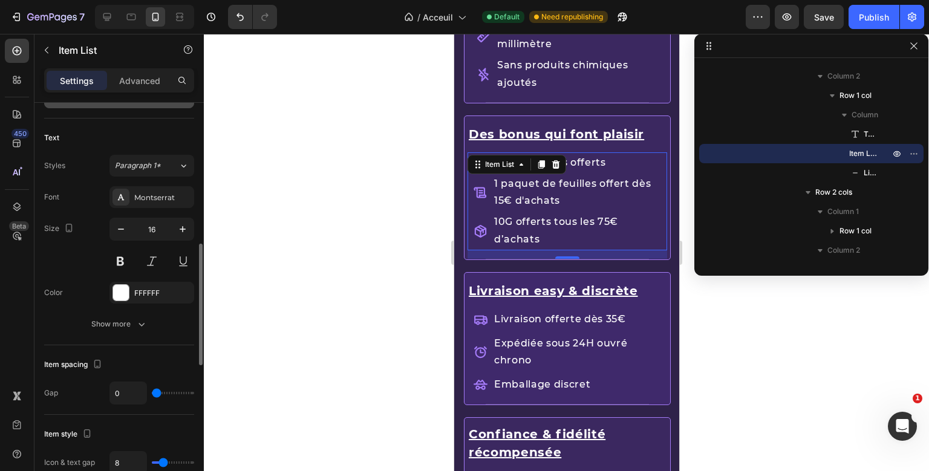
scroll to position [467, 0]
click at [132, 328] on div "Show more" at bounding box center [119, 324] width 56 height 12
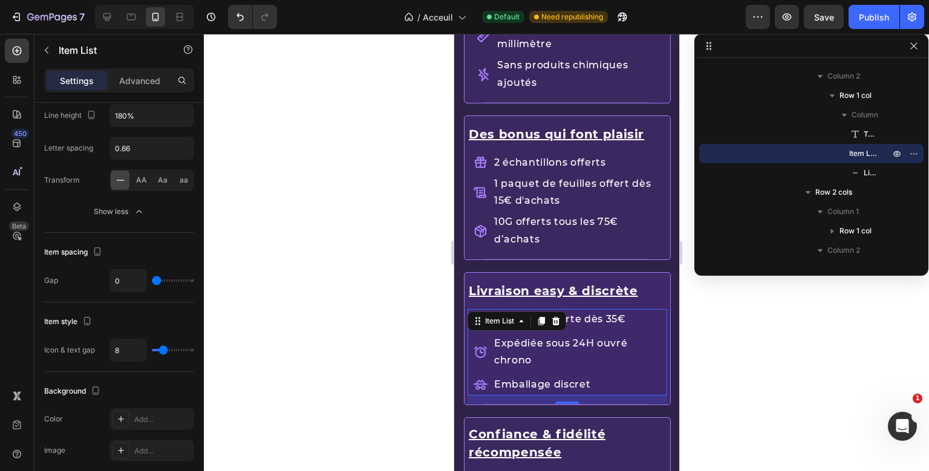
scroll to position [558, 0]
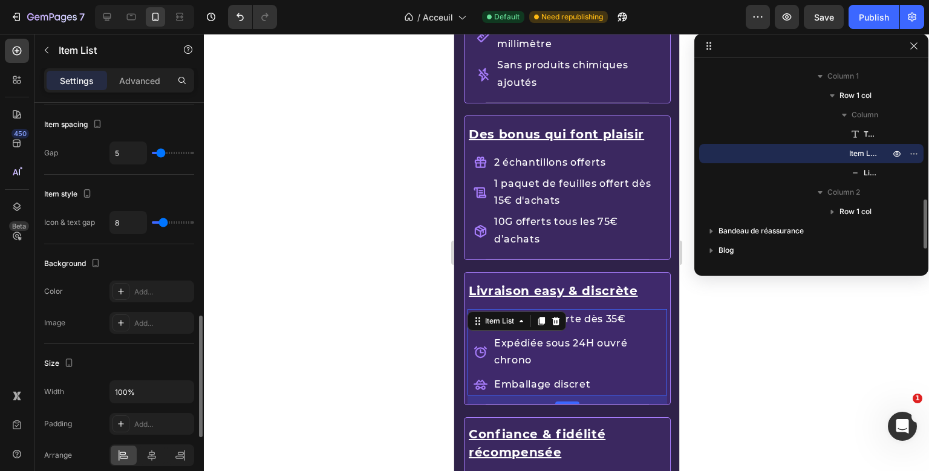
click at [509, 351] on div "Livraison easy & discrète Text Block Livraison offerte dès 35€ Expédiée sous 24…" at bounding box center [567, 339] width 200 height 132
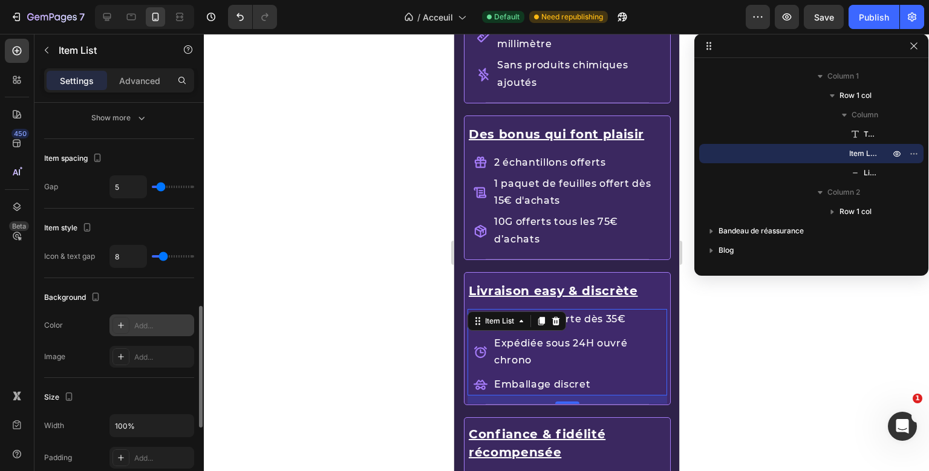
scroll to position [672, 0]
type input "4"
type input "3"
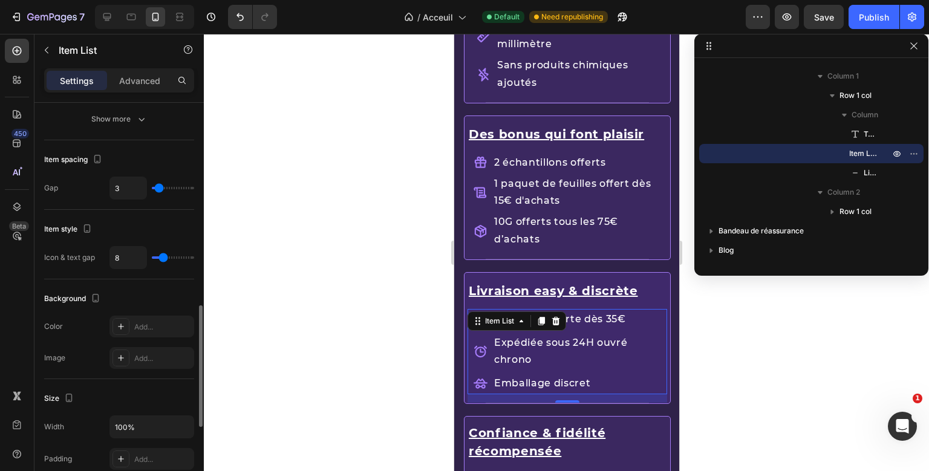
type input "0"
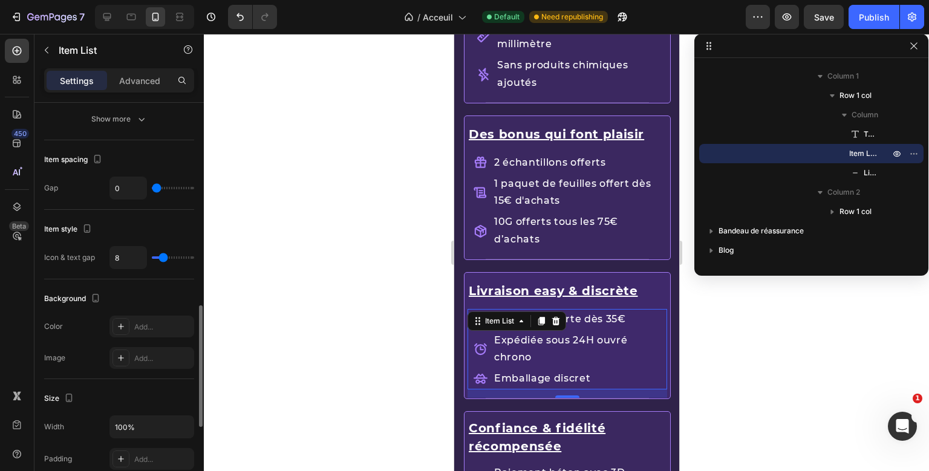
drag, startPoint x: 161, startPoint y: 190, endPoint x: 139, endPoint y: 196, distance: 22.6
click at [152, 189] on input "range" at bounding box center [173, 188] width 42 height 2
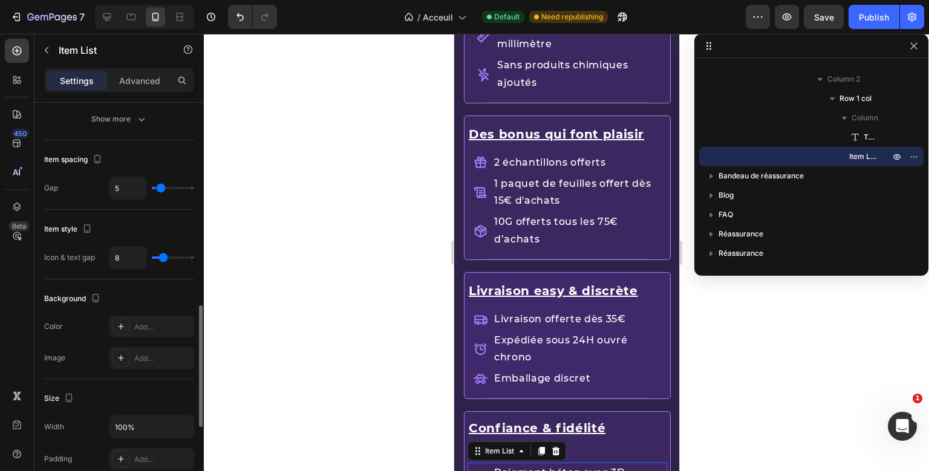
type input "0"
drag, startPoint x: 157, startPoint y: 188, endPoint x: 143, endPoint y: 191, distance: 14.2
click at [152, 189] on input "range" at bounding box center [173, 188] width 42 height 2
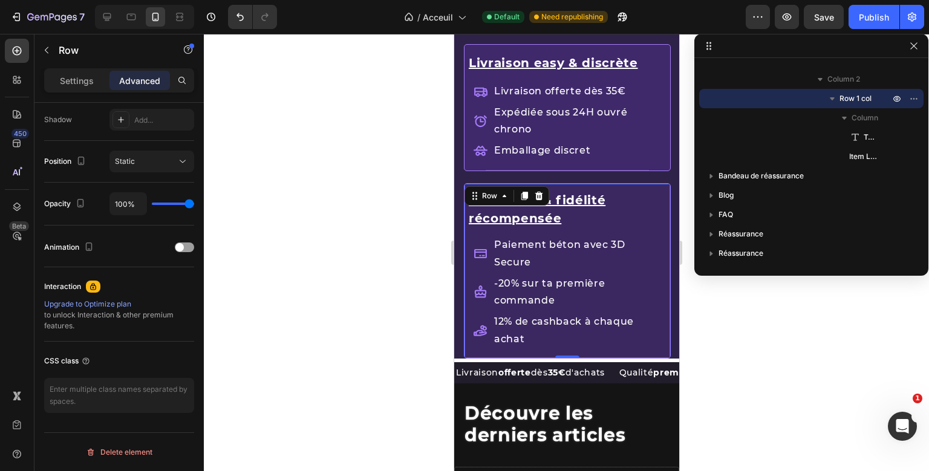
scroll to position [0, 0]
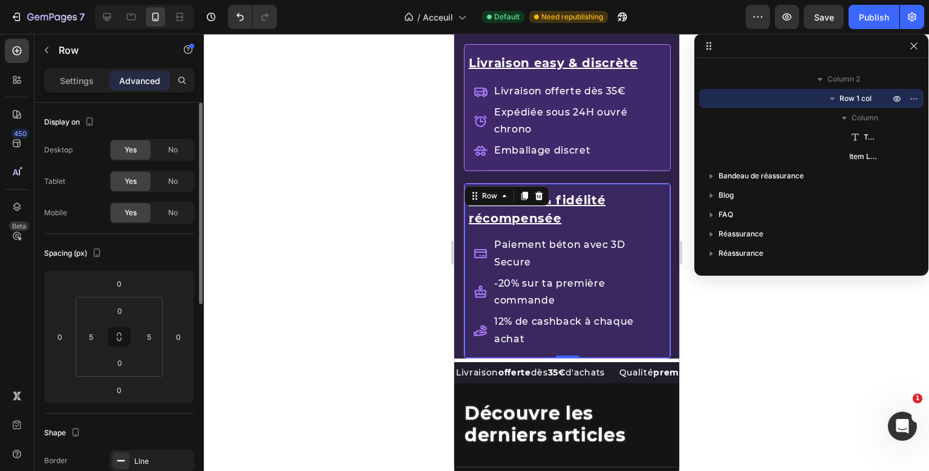
click at [631, 185] on div "Confiance & fidélité récompensée Text Block Paiement béton avec 3D Secure -20% …" at bounding box center [566, 270] width 207 height 175
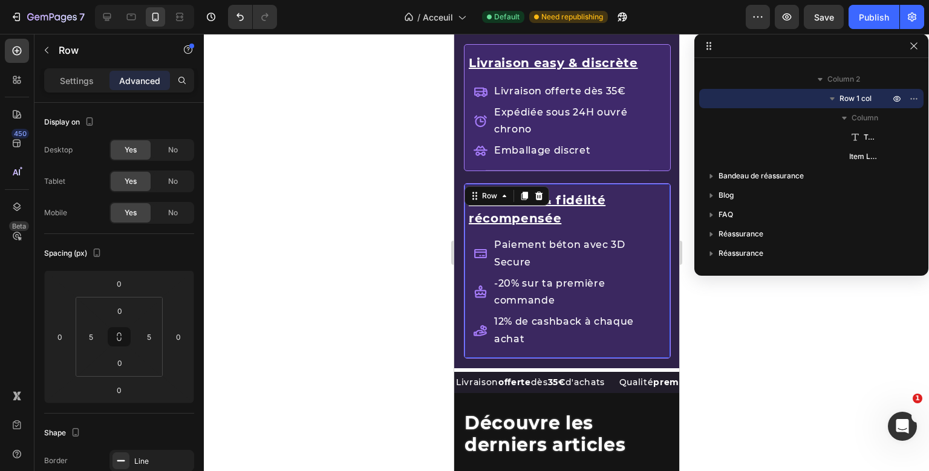
drag, startPoint x: 575, startPoint y: 351, endPoint x: 575, endPoint y: 361, distance: 9.7
click at [575, 361] on div "Confiance & fidélité récompensée Text Block Paiement béton avec 3D Secure -20% …" at bounding box center [566, 275] width 207 height 185
type input "16"
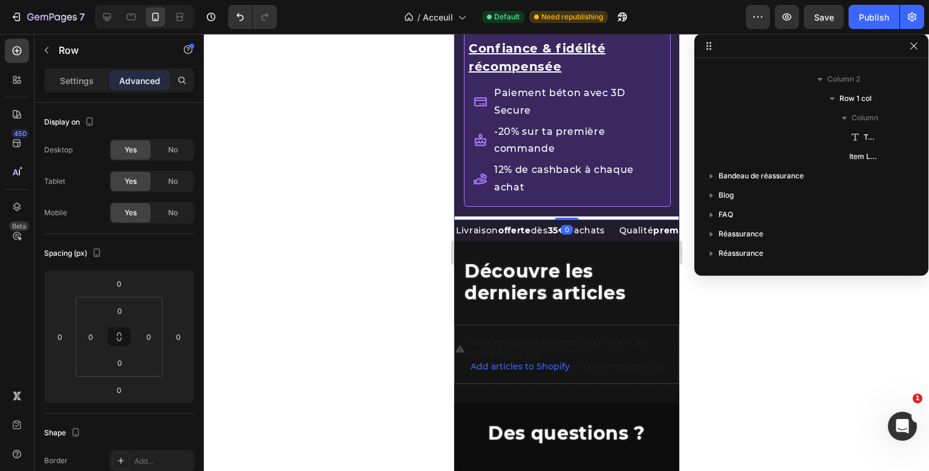
scroll to position [35, 0]
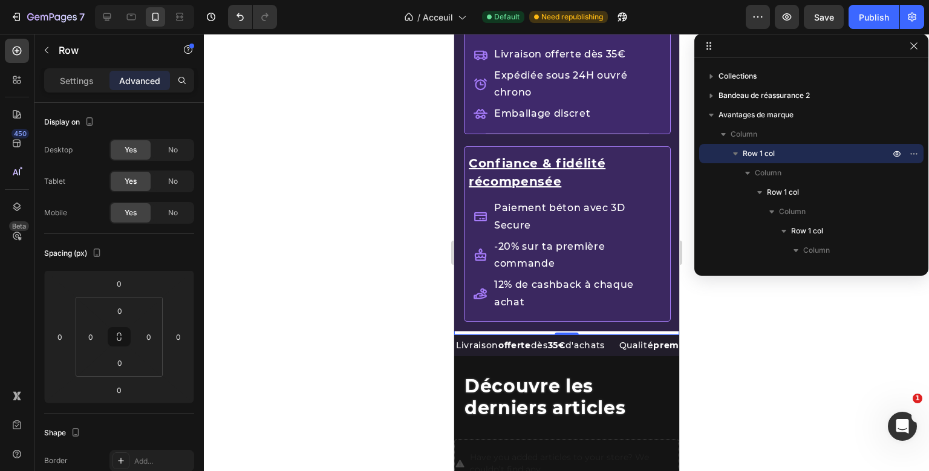
scroll to position [1875, 0]
click at [783, 110] on span "Avantages de marque" at bounding box center [756, 115] width 75 height 12
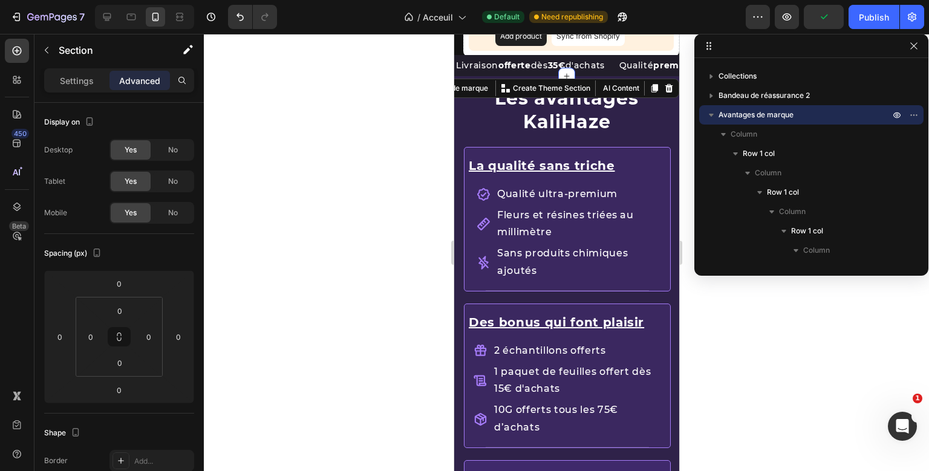
scroll to position [1422, 0]
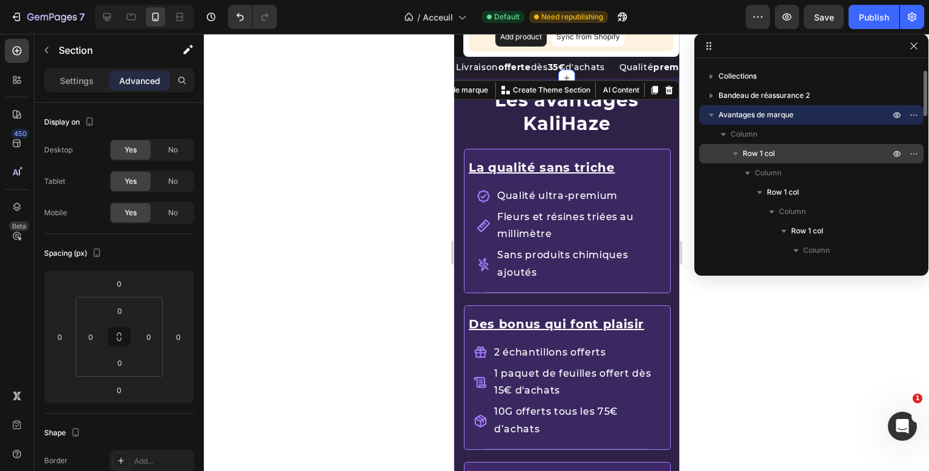
click at [791, 154] on p "Row 1 col" at bounding box center [817, 154] width 149 height 12
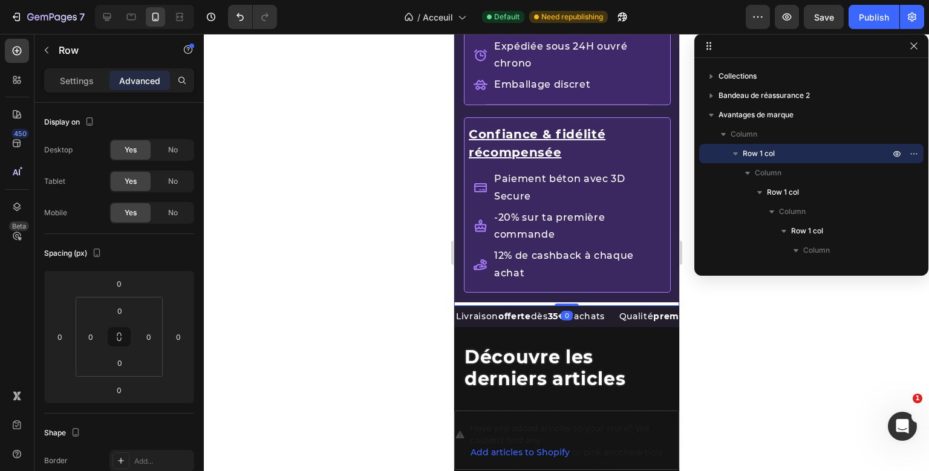
scroll to position [1905, 0]
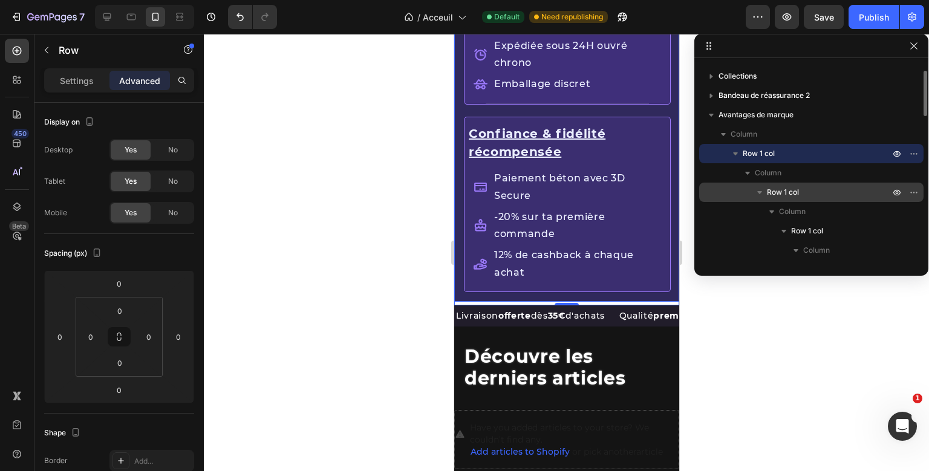
click at [780, 185] on div "Row 1 col" at bounding box center [811, 192] width 215 height 19
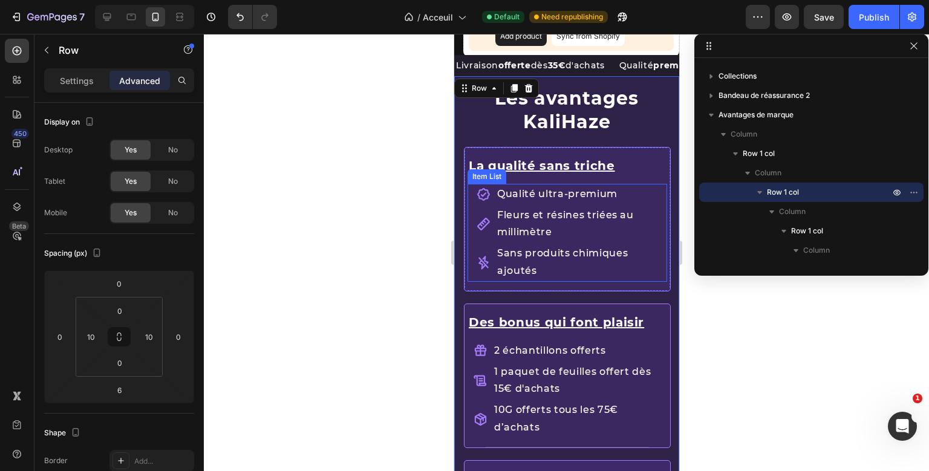
scroll to position [1422, 0]
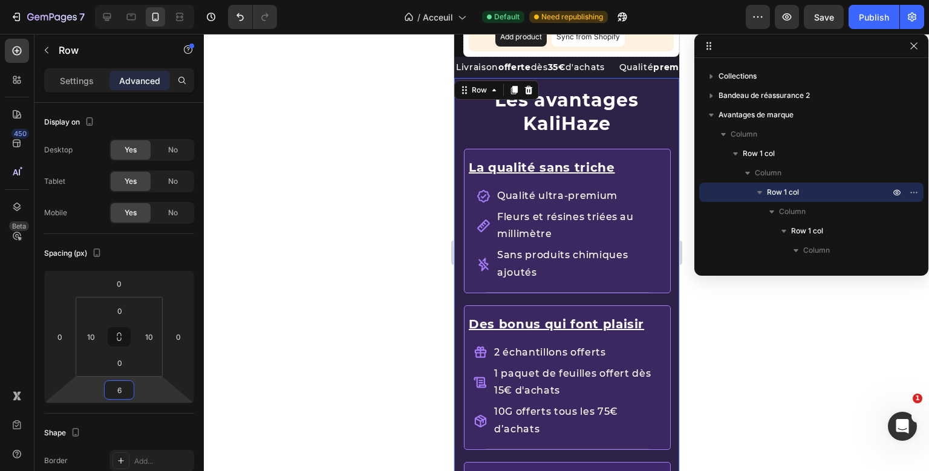
click at [116, 393] on input "6" at bounding box center [119, 390] width 24 height 18
type input "0"
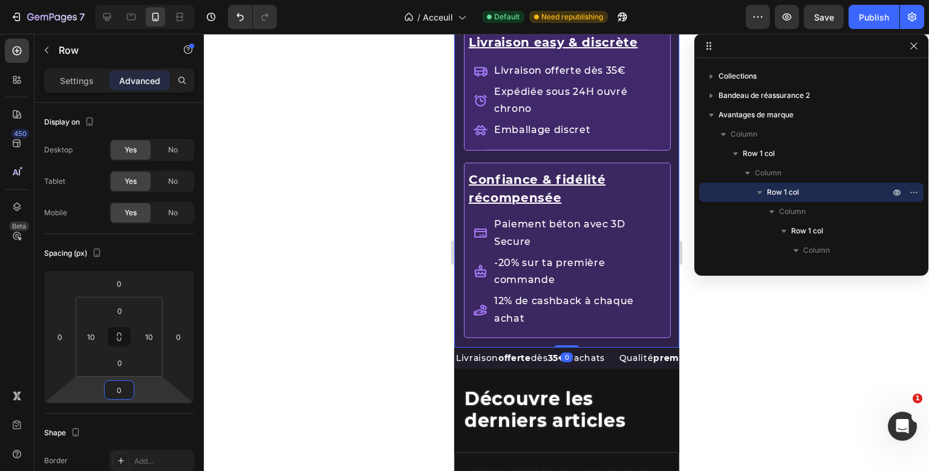
scroll to position [1861, 0]
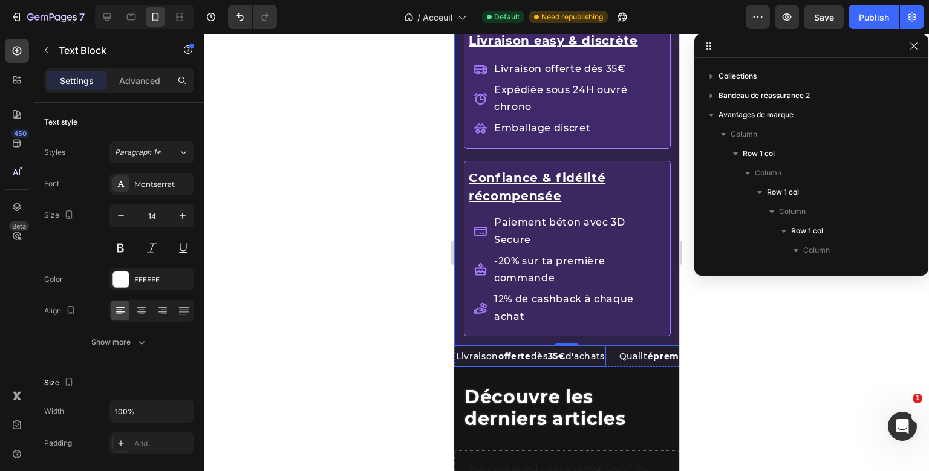
click at [515, 361] on div "Livraison offerte dès 35€ d'achats Text Block" at bounding box center [529, 356] width 151 height 21
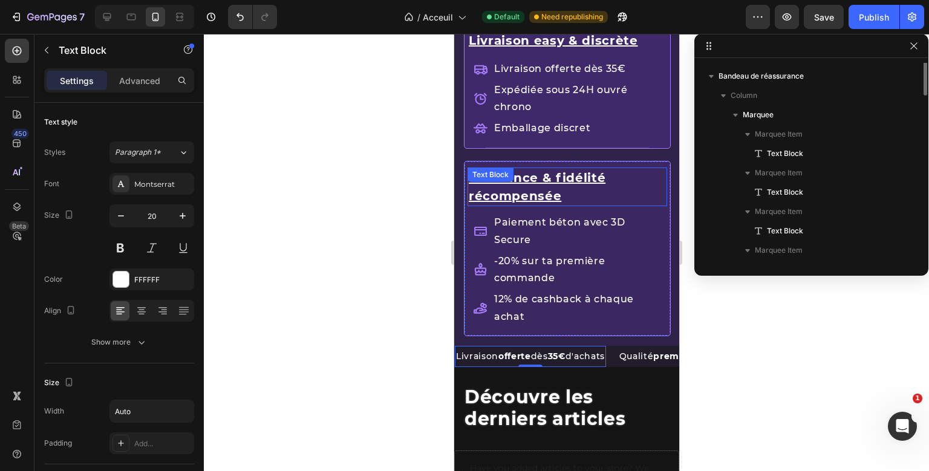
scroll to position [655, 0]
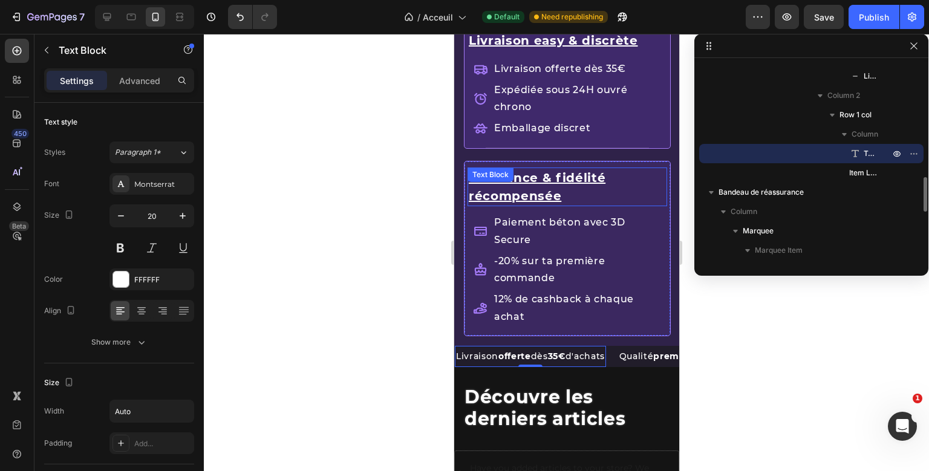
click at [554, 190] on div "Confiance & fidélité récompensée Text Block Paiement béton avec 3D Secure -20% …" at bounding box center [567, 249] width 200 height 174
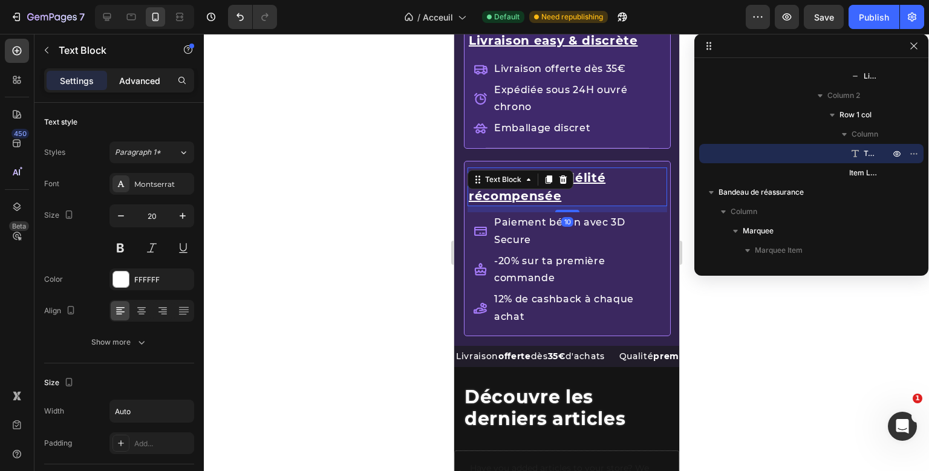
click at [149, 81] on p "Advanced" at bounding box center [139, 80] width 41 height 13
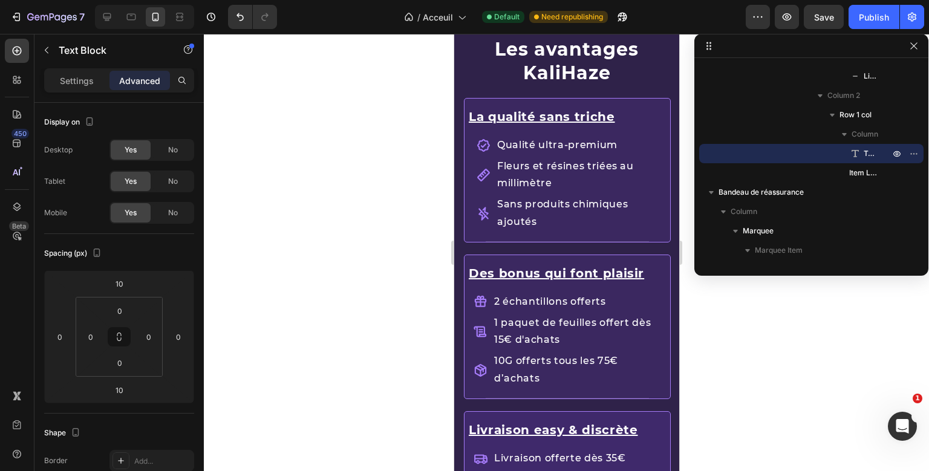
scroll to position [1471, 0]
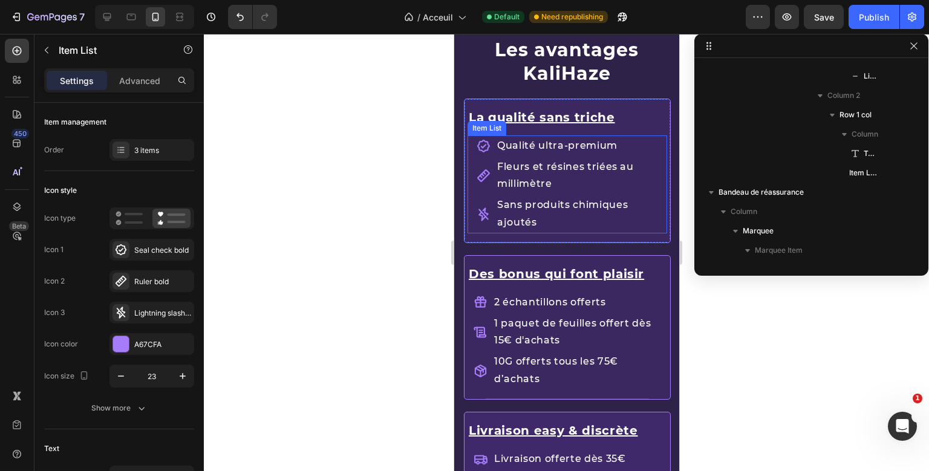
click at [528, 156] on div "Qualité ultra-premium Fleurs et résines triées au millimètre Sans produits chim…" at bounding box center [567, 185] width 200 height 98
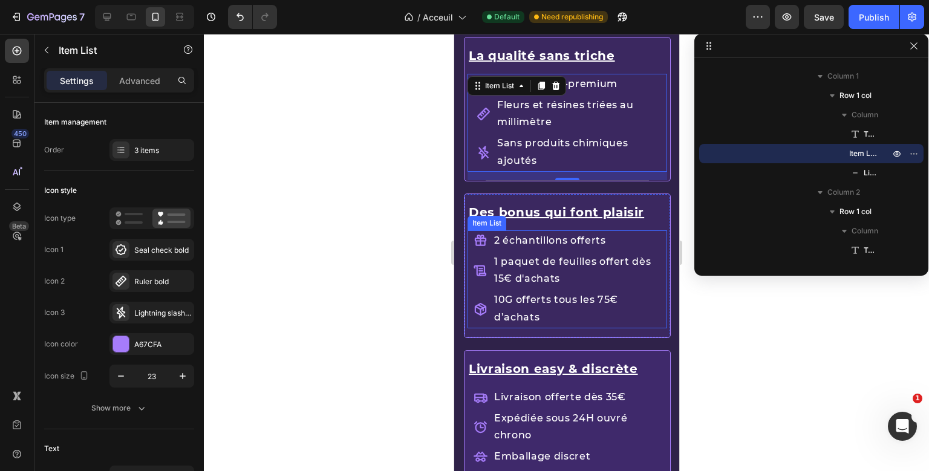
scroll to position [1522, 0]
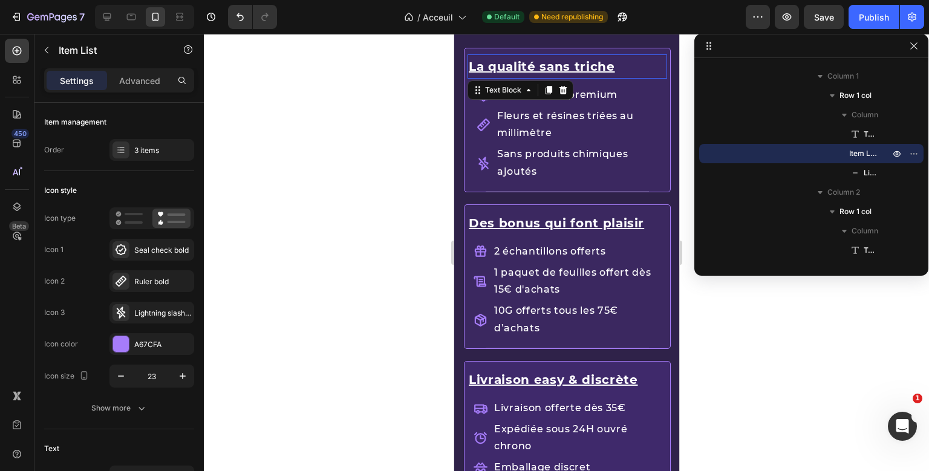
click at [532, 67] on u "La qualité sans triche" at bounding box center [541, 66] width 146 height 15
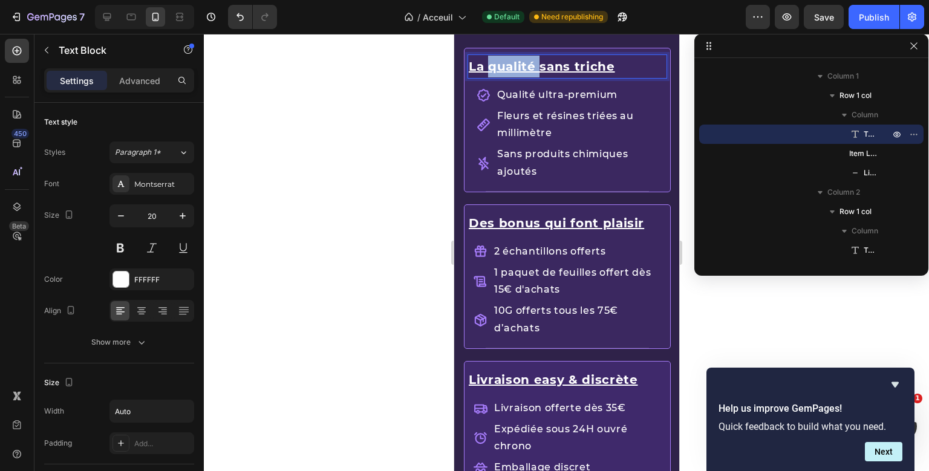
click at [532, 67] on div "La qualité sans triche Text Block 10 Qualité ultra-premium Fleurs et résines tr…" at bounding box center [567, 119] width 200 height 143
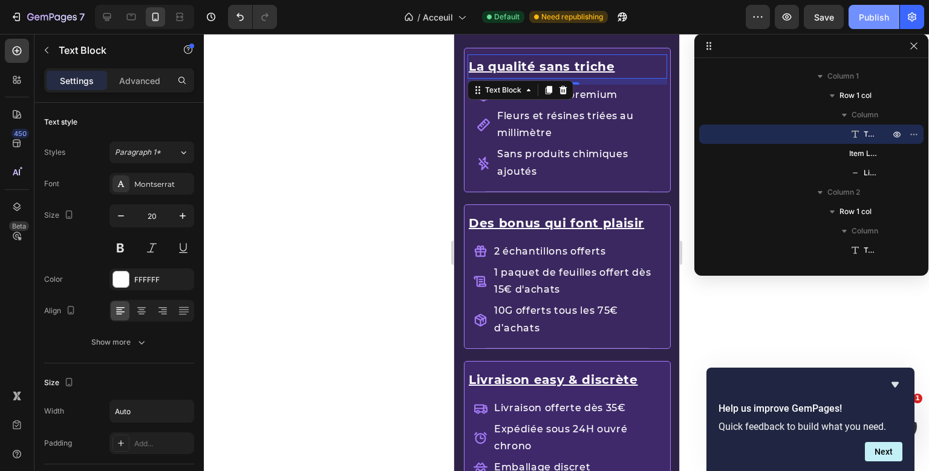
click at [875, 21] on div "Publish" at bounding box center [874, 17] width 30 height 13
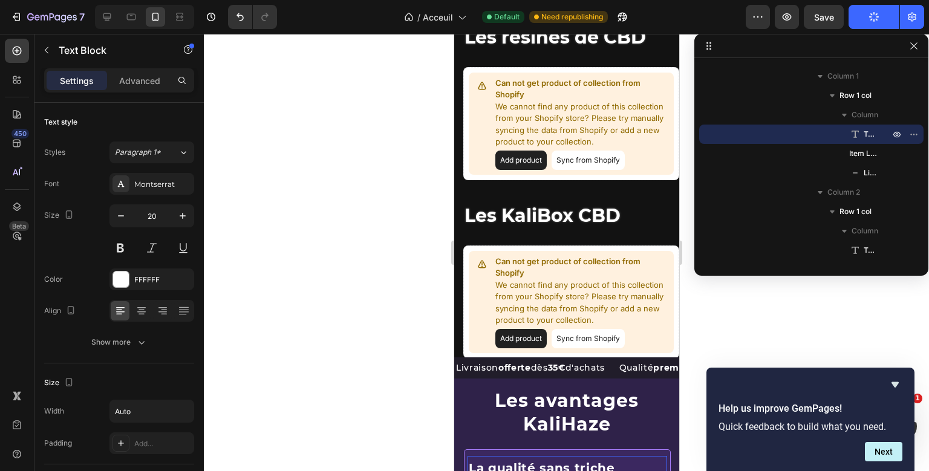
scroll to position [1332, 0]
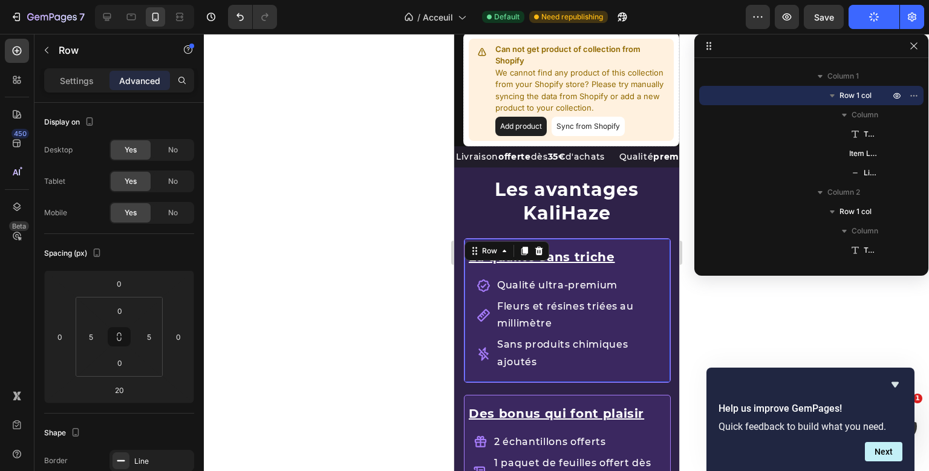
click at [519, 240] on div "La qualité sans triche Text Block Qualité ultra-premium Fleurs et résines triée…" at bounding box center [566, 310] width 207 height 145
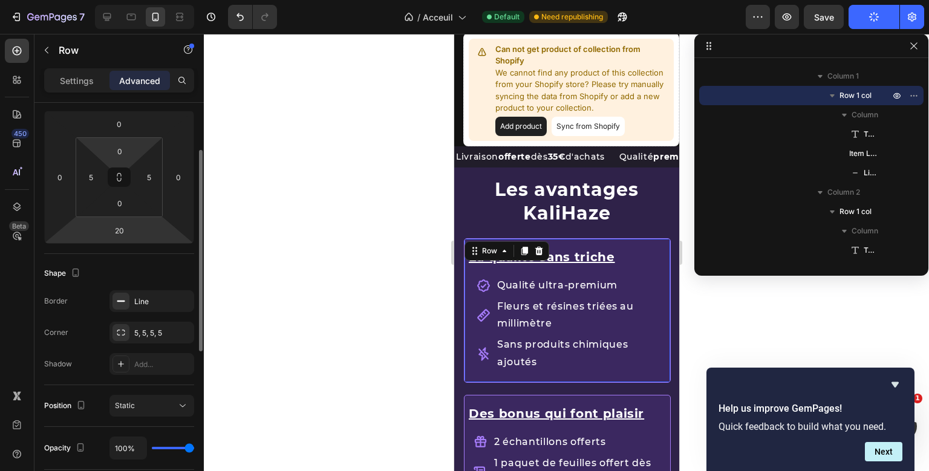
scroll to position [170, 0]
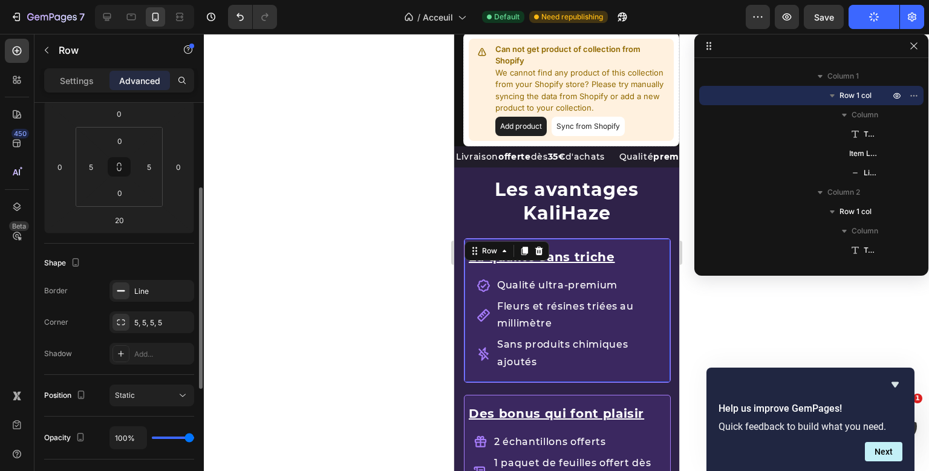
click at [147, 301] on div "Border Line Corner 5, 5, 5, 5 Shadow Add..." at bounding box center [119, 322] width 150 height 85
click at [148, 298] on div "Line" at bounding box center [152, 291] width 85 height 22
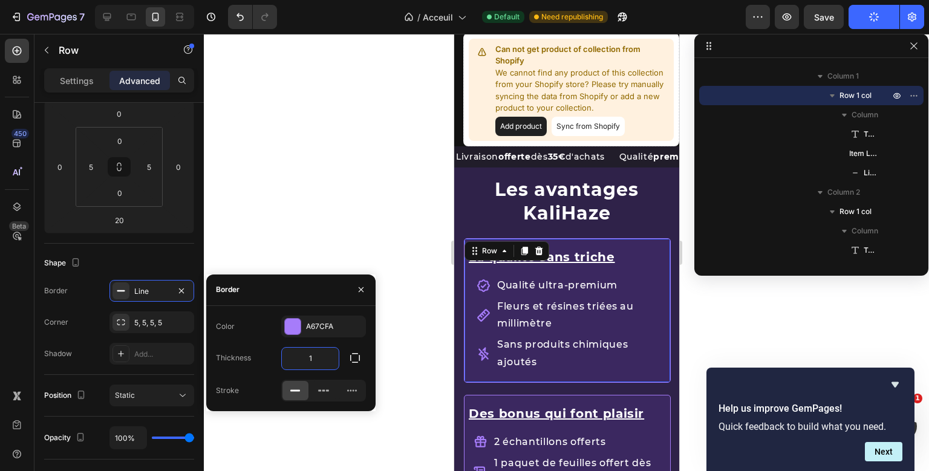
click at [315, 355] on input "1" at bounding box center [310, 359] width 57 height 22
type input "2"
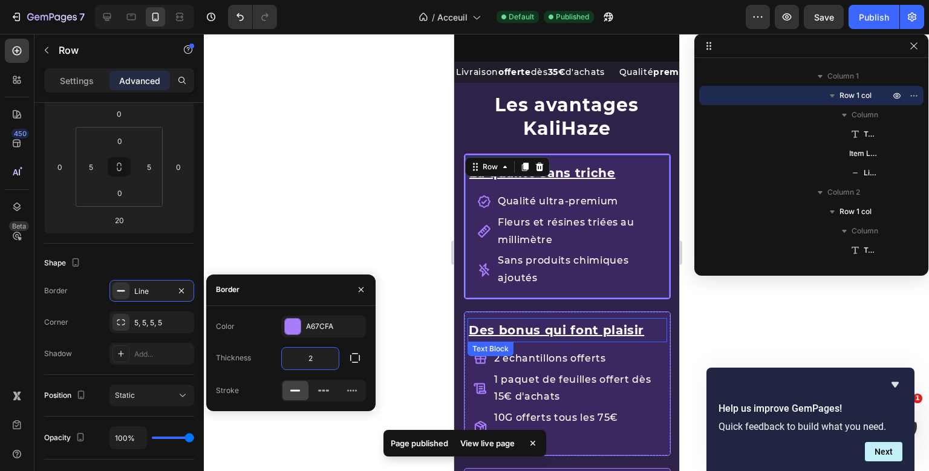
scroll to position [1456, 0]
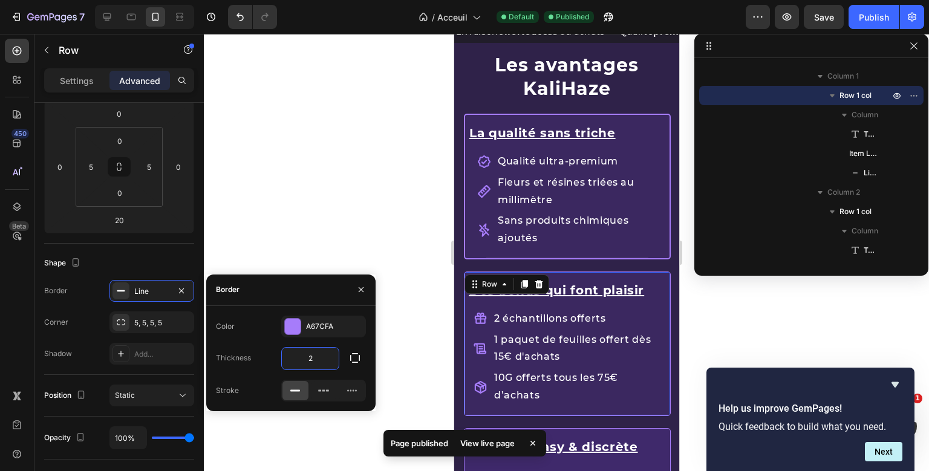
click at [529, 272] on div "Des bonus qui font plaisir Text Block 2 échantillons offerts 1 paquet de feuill…" at bounding box center [567, 343] width 200 height 143
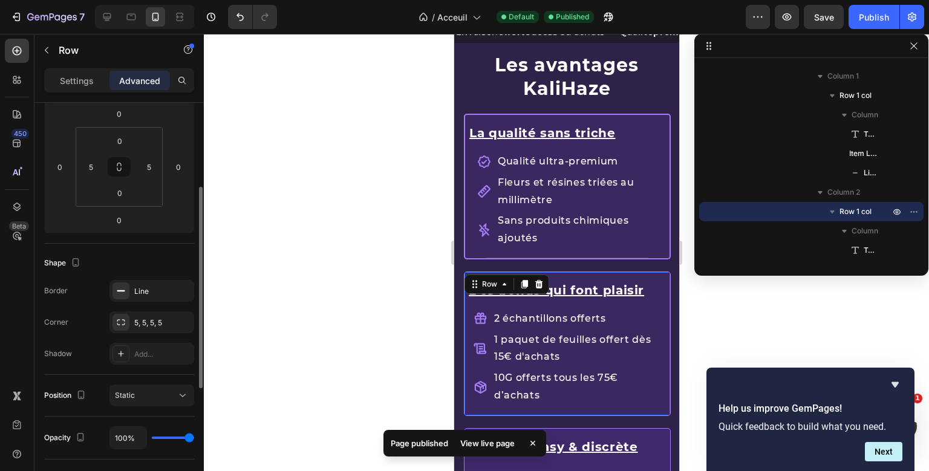
scroll to position [169, 0]
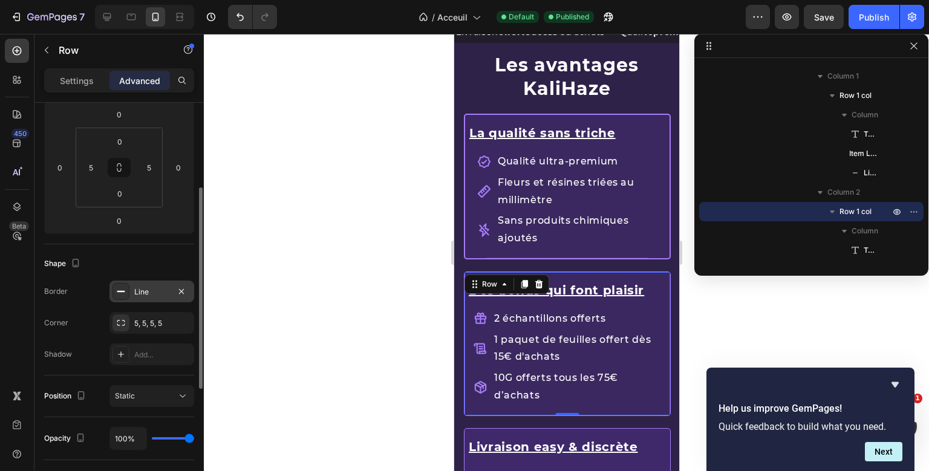
click at [139, 287] on div "Line" at bounding box center [151, 292] width 35 height 11
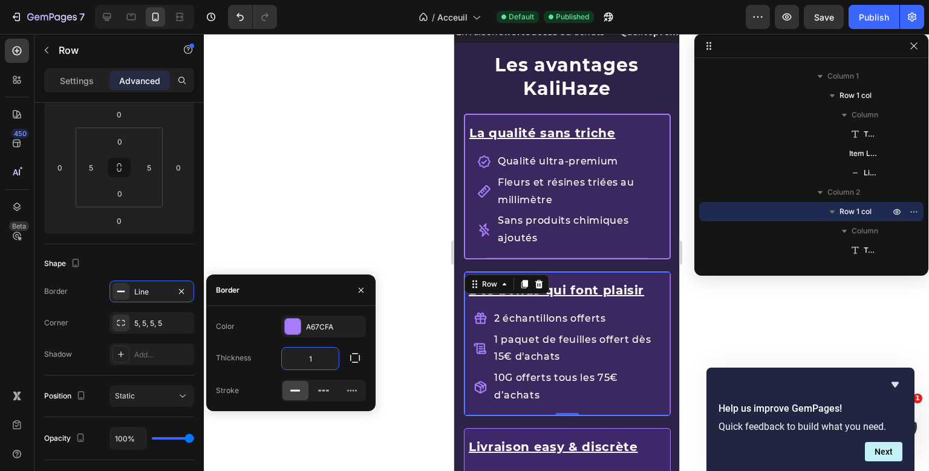
click at [309, 353] on input "1" at bounding box center [310, 359] width 57 height 22
type input "2"
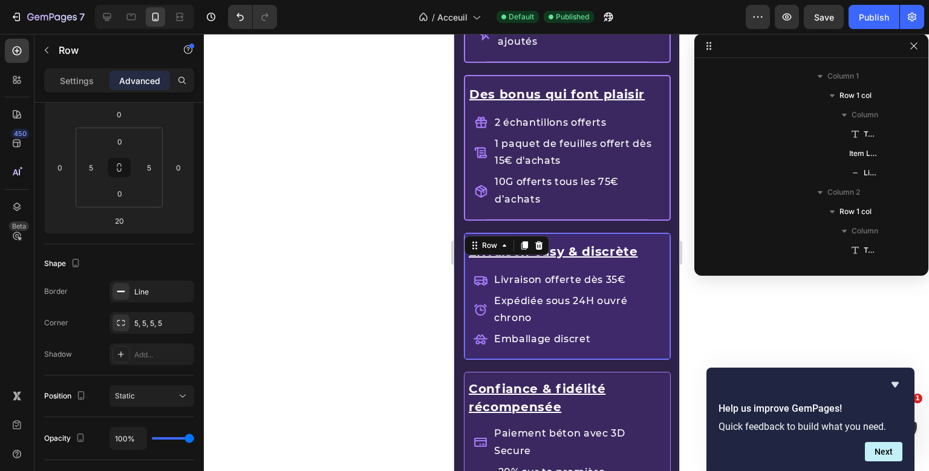
click at [544, 234] on div "Livraison easy & discrète Text Block Livraison offerte dès 35€ Expédiée sous 24…" at bounding box center [566, 296] width 207 height 127
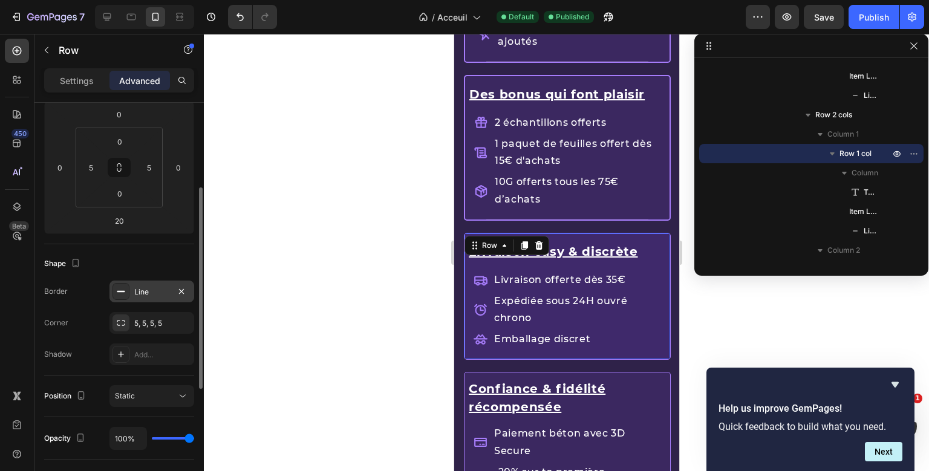
click at [149, 295] on div "Line" at bounding box center [151, 292] width 35 height 11
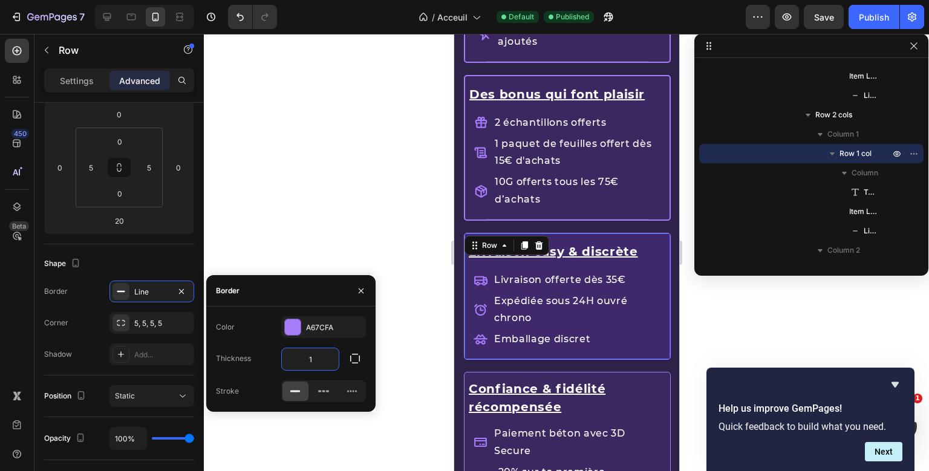
click at [315, 357] on input "1" at bounding box center [310, 359] width 57 height 22
type input "2"
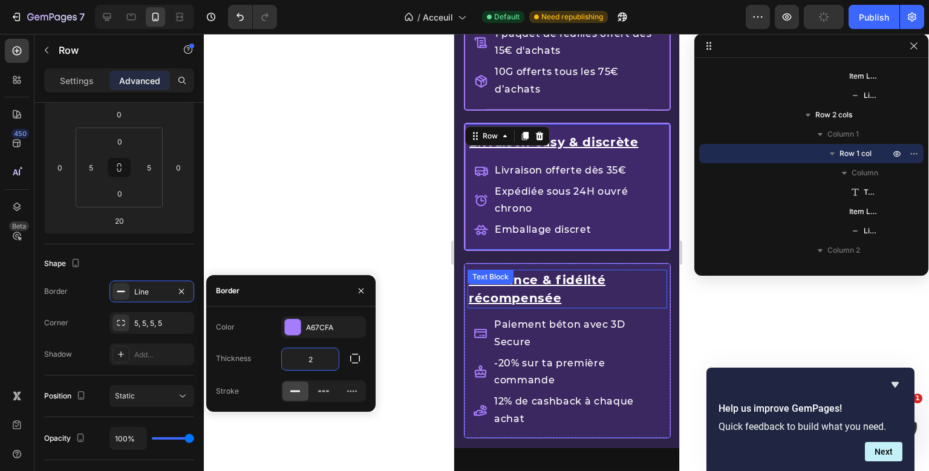
scroll to position [1779, 0]
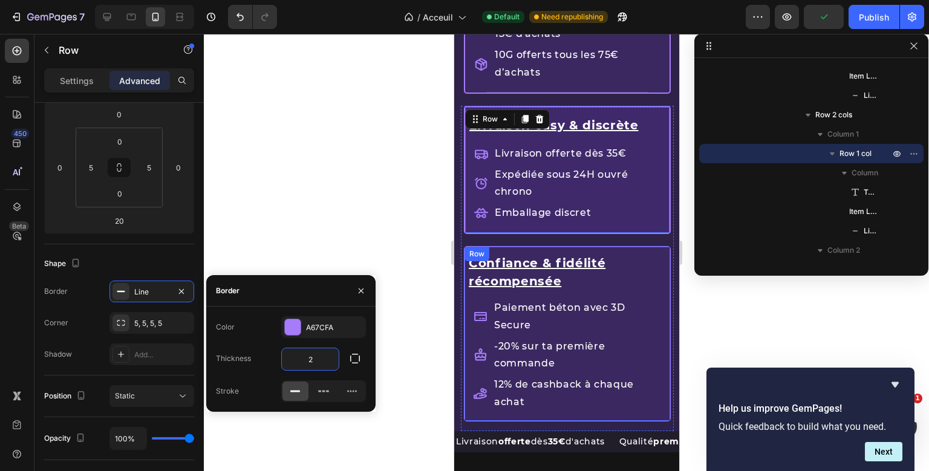
click at [585, 247] on div "Confiance & fidélité récompensée Text Block Paiement béton avec 3D Secure -20% …" at bounding box center [567, 334] width 200 height 174
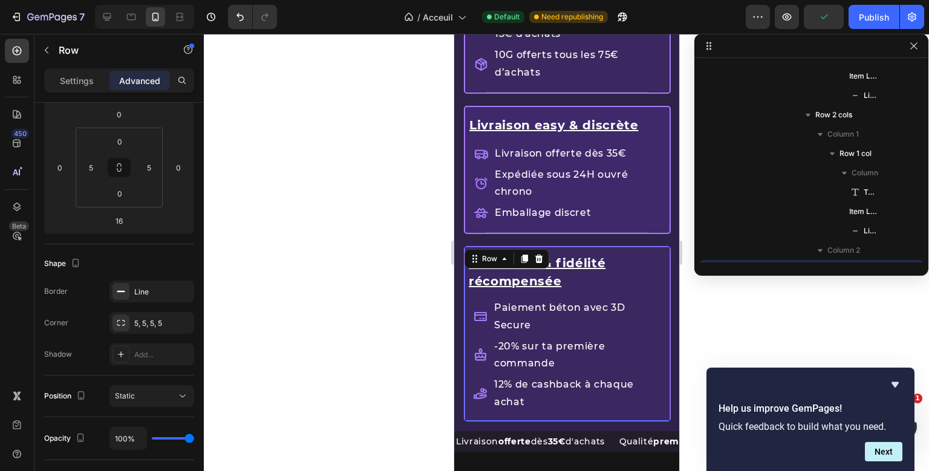
scroll to position [616, 0]
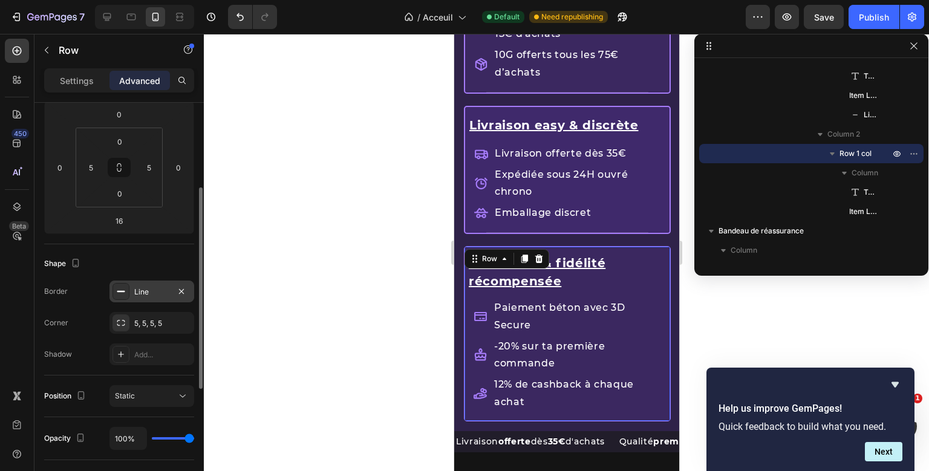
click at [138, 298] on div "Line" at bounding box center [152, 292] width 85 height 22
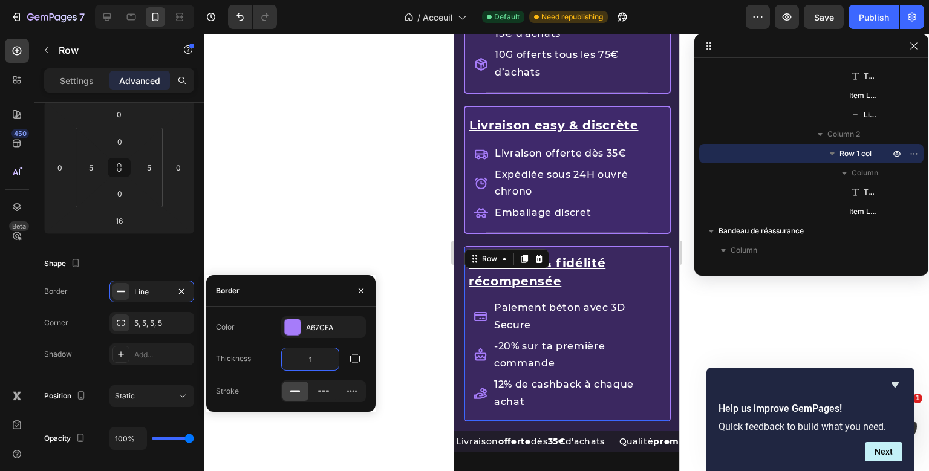
click at [316, 357] on input "1" at bounding box center [310, 359] width 57 height 22
type input "2"
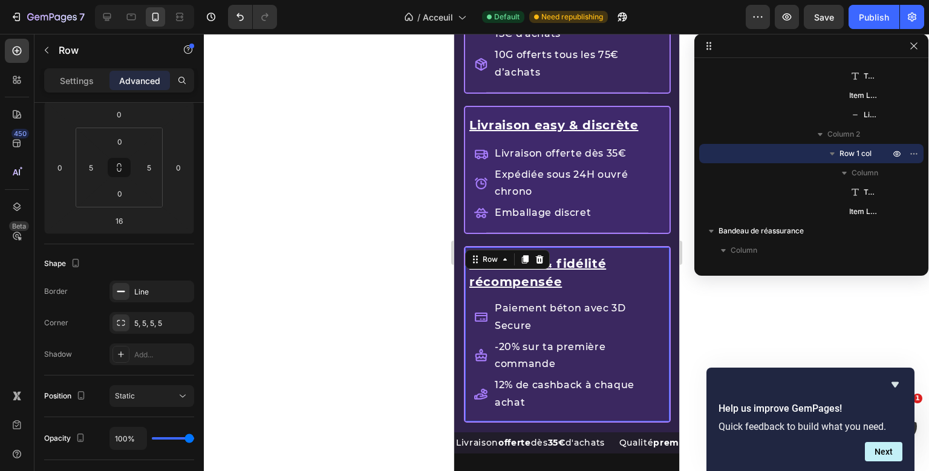
click at [639, 248] on div "Confiance & fidélité récompensée Text Block Paiement béton avec 3D Secure -20% …" at bounding box center [567, 334] width 198 height 174
click at [145, 163] on input "5" at bounding box center [149, 168] width 18 height 18
type input "10"
click at [91, 167] on input "5" at bounding box center [91, 168] width 18 height 18
click at [91, 167] on input "10" at bounding box center [91, 168] width 18 height 18
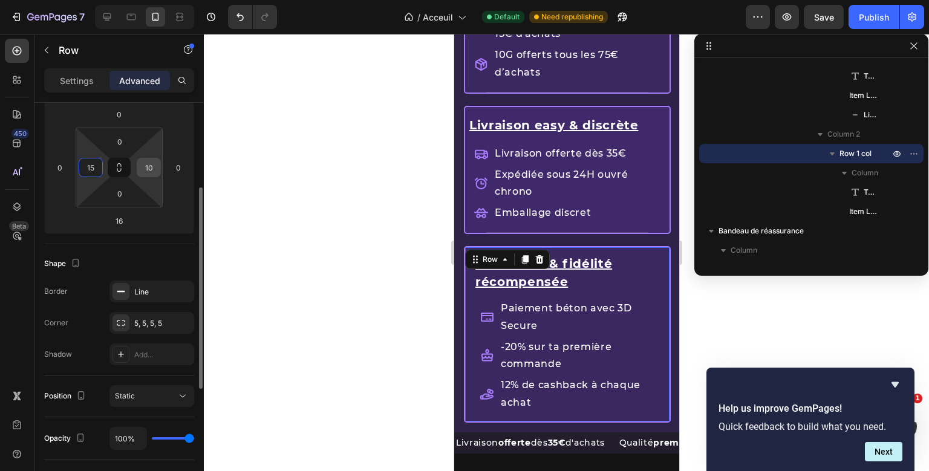
type input "15"
click at [149, 167] on input "10" at bounding box center [149, 168] width 18 height 18
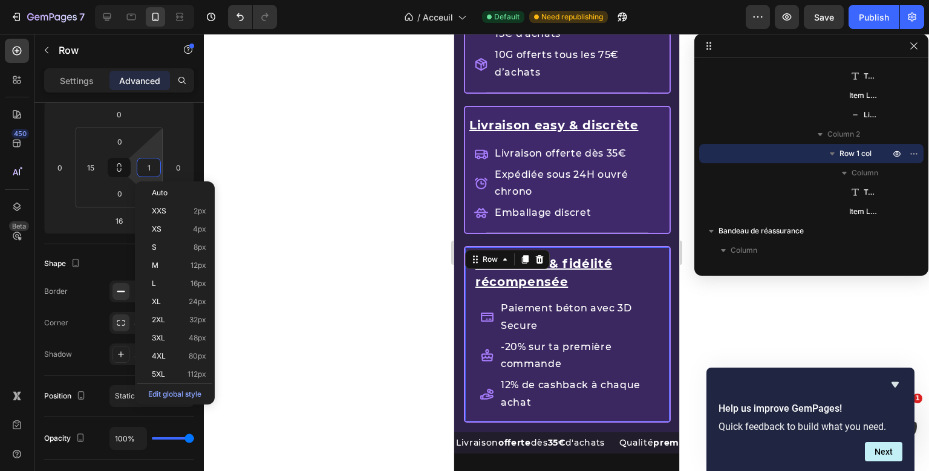
type input "15"
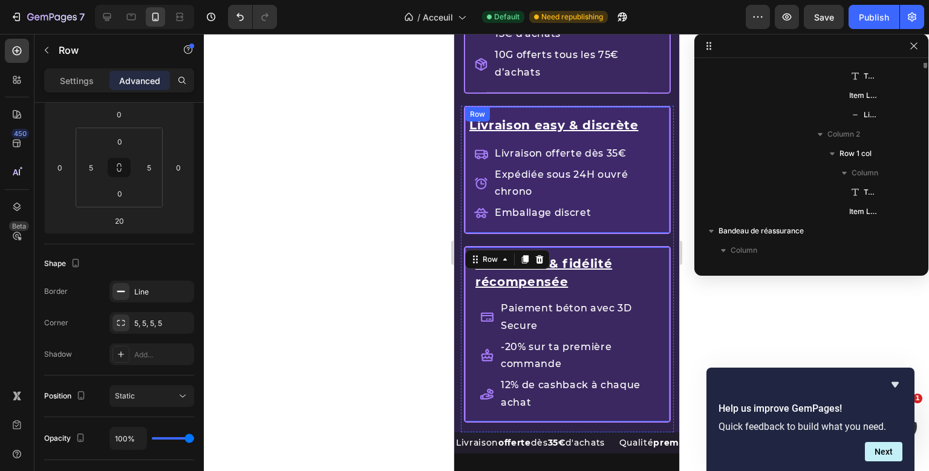
scroll to position [500, 0]
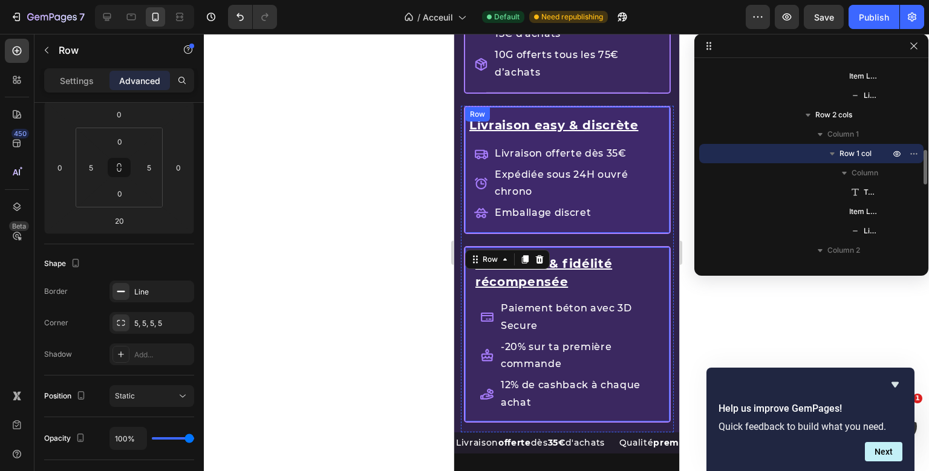
click at [554, 107] on div "Livraison easy & discrète Text Block Livraison offerte dès 35€ Expédiée sous 24…" at bounding box center [567, 170] width 198 height 126
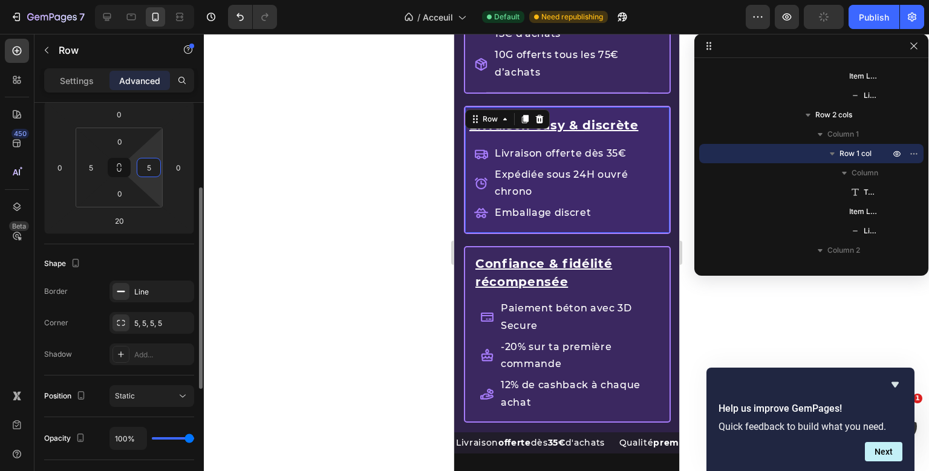
click at [143, 165] on input "5" at bounding box center [149, 168] width 18 height 18
type input "15"
click at [87, 166] on input "5" at bounding box center [91, 168] width 18 height 18
type input "15"
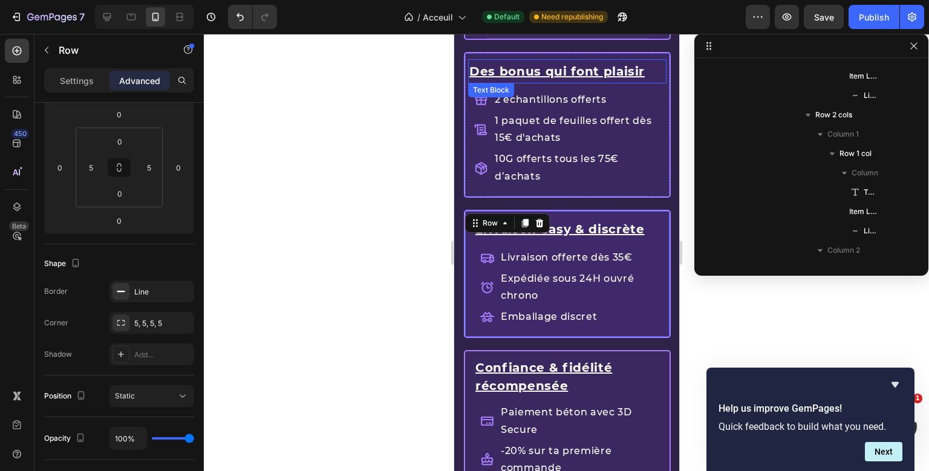
scroll to position [364, 0]
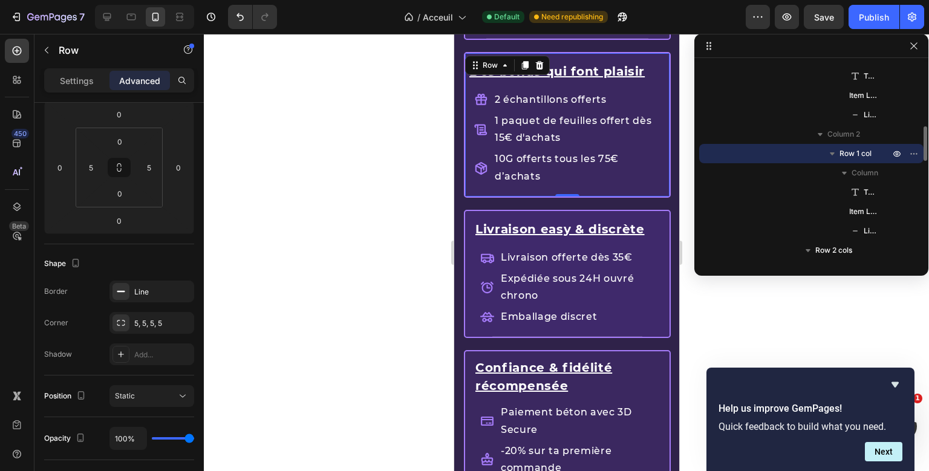
click at [525, 57] on div "Des bonus qui font plaisir Text Block 2 échantillons offerts 1 paquet de feuill…" at bounding box center [566, 125] width 207 height 146
click at [560, 54] on div "Des bonus qui font plaisir Text Block 2 échantillons offerts 1 paquet de feuill…" at bounding box center [566, 125] width 207 height 146
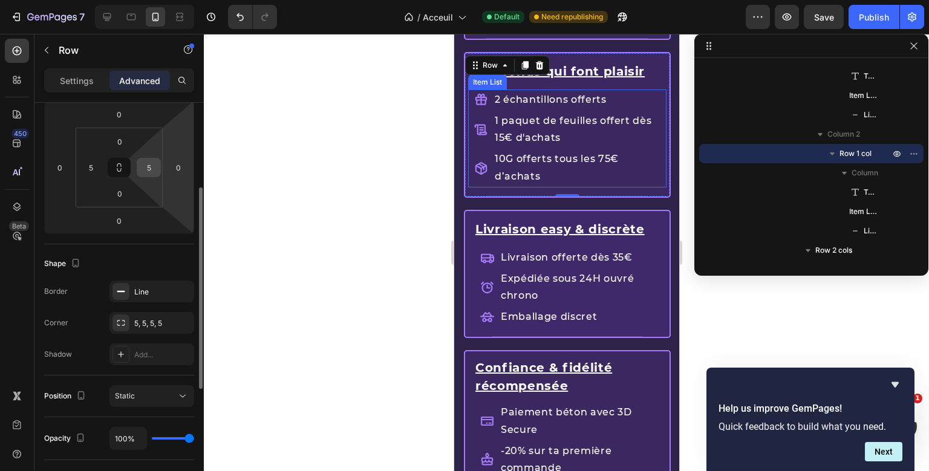
click at [146, 168] on input "5" at bounding box center [149, 168] width 18 height 18
type input "1"
type input "5"
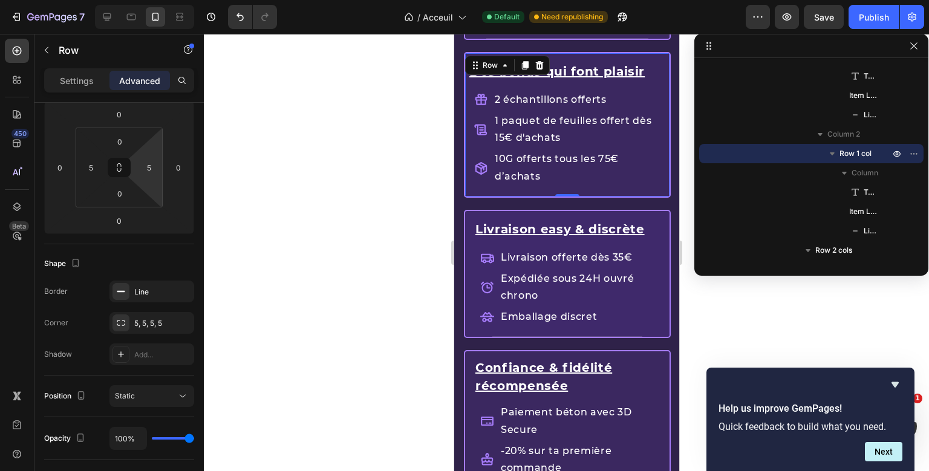
click at [655, 54] on div "Des bonus qui font plaisir Text Block 2 échantillons offerts 1 paquet de feuill…" at bounding box center [567, 124] width 198 height 143
click at [655, 54] on div "Des bonus qui font plaisir Text Block 2 échantillons offerts 1 paquet de feuill…" at bounding box center [566, 125] width 207 height 146
click at [655, 54] on div "Des bonus qui font plaisir Text Block 2 échantillons offerts 1 paquet de feuill…" at bounding box center [567, 124] width 198 height 143
click at [94, 174] on input "5" at bounding box center [91, 168] width 18 height 18
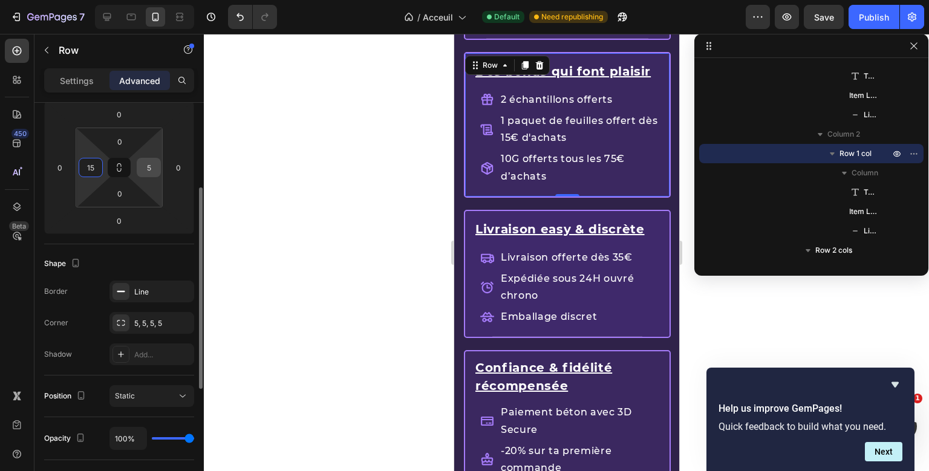
type input "15"
click at [145, 165] on input "5" at bounding box center [149, 168] width 18 height 18
type input "1"
type input "0"
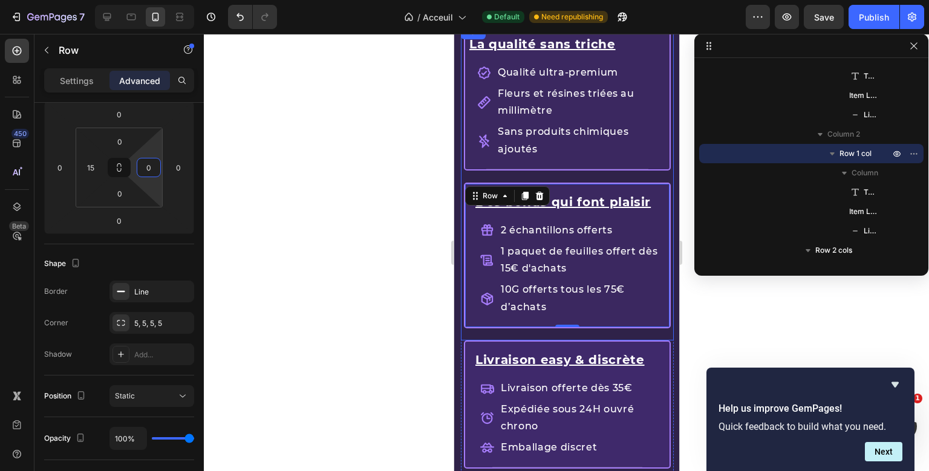
scroll to position [1544, 0]
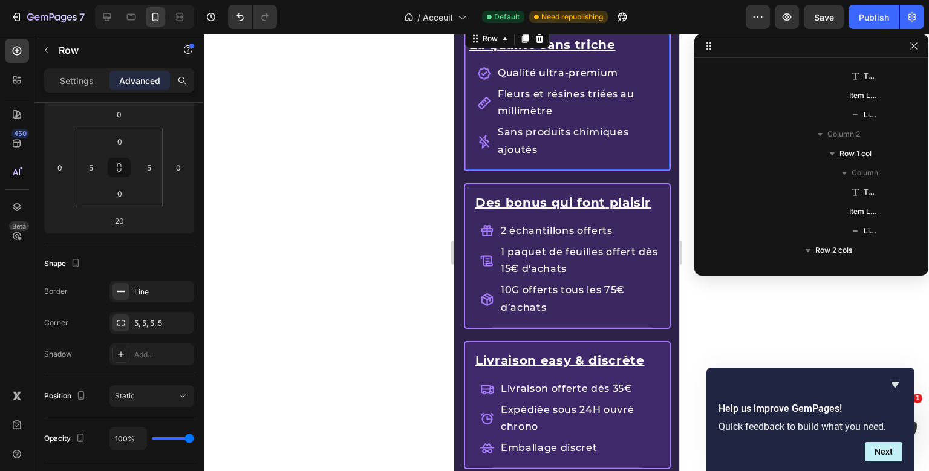
click at [466, 126] on div "La qualité sans triche Text Block Qualité ultra-premium Fleurs et résines triée…" at bounding box center [566, 98] width 207 height 146
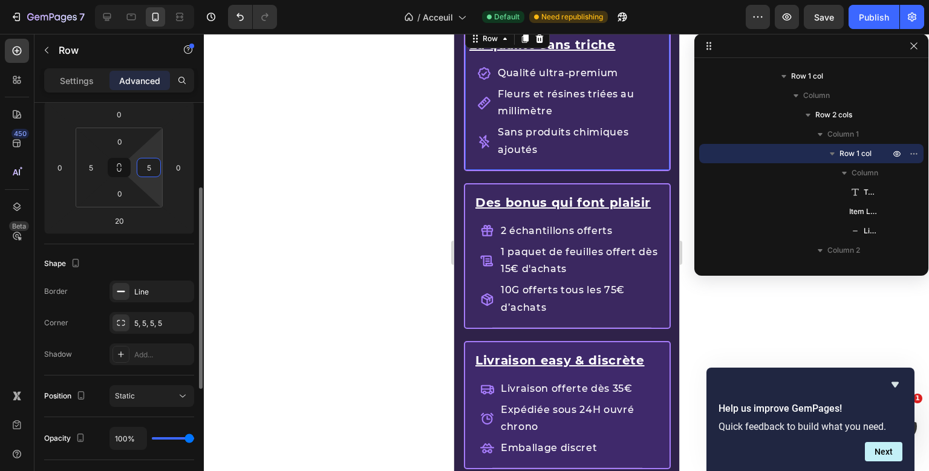
click at [154, 170] on input "5" at bounding box center [149, 168] width 18 height 18
type input "15"
click at [93, 169] on input "5" at bounding box center [91, 168] width 18 height 18
type input "15"
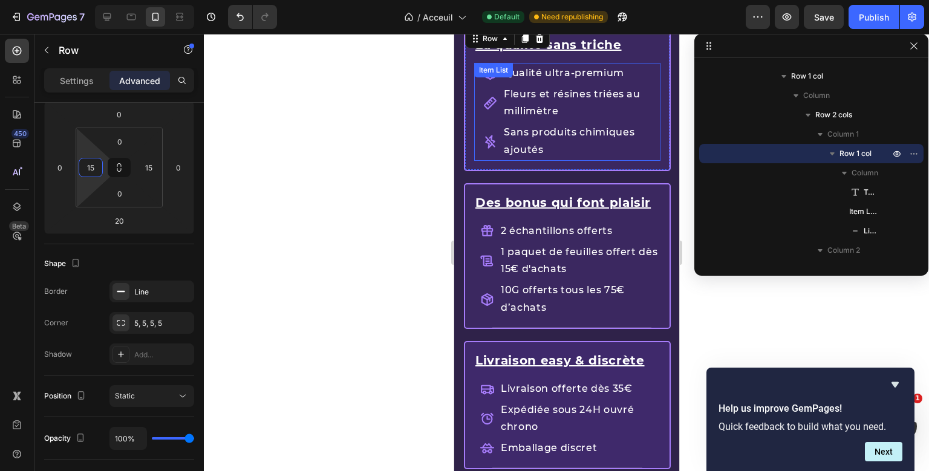
click at [656, 122] on div "Qualité ultra-premium Fleurs et résines triées au millimètre Sans produits chim…" at bounding box center [568, 112] width 183 height 98
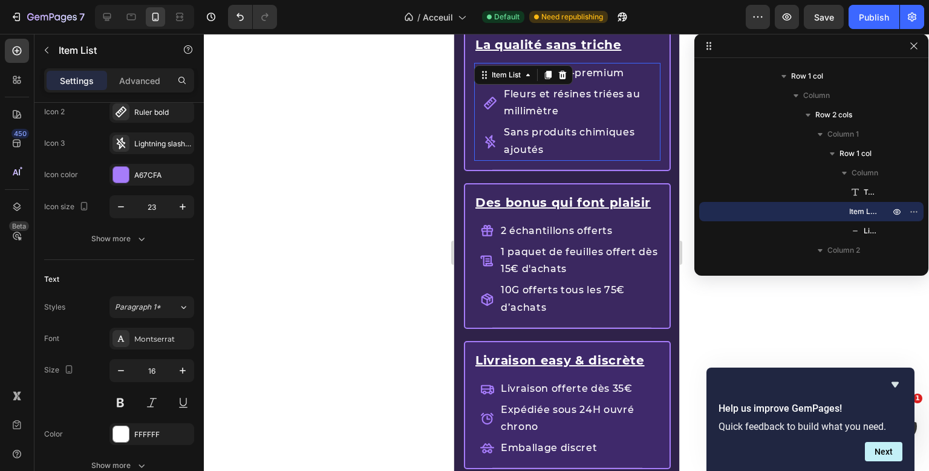
scroll to position [0, 0]
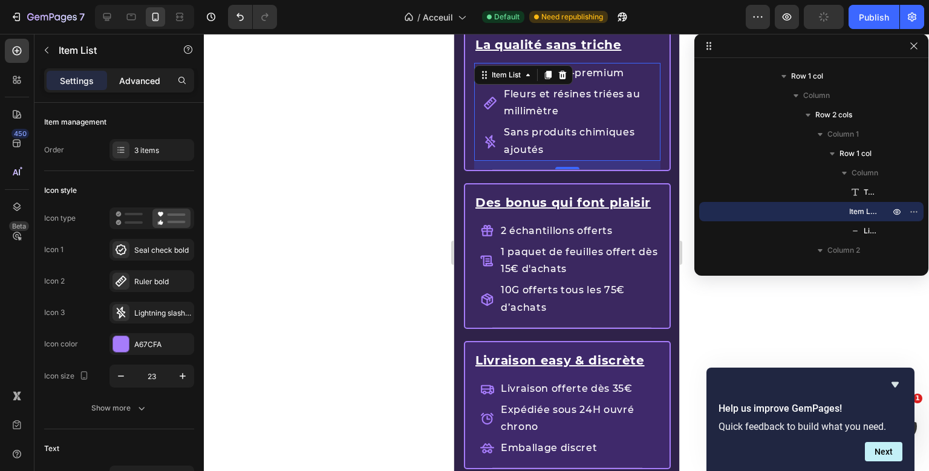
click at [159, 78] on p "Advanced" at bounding box center [139, 80] width 41 height 13
type input "100%"
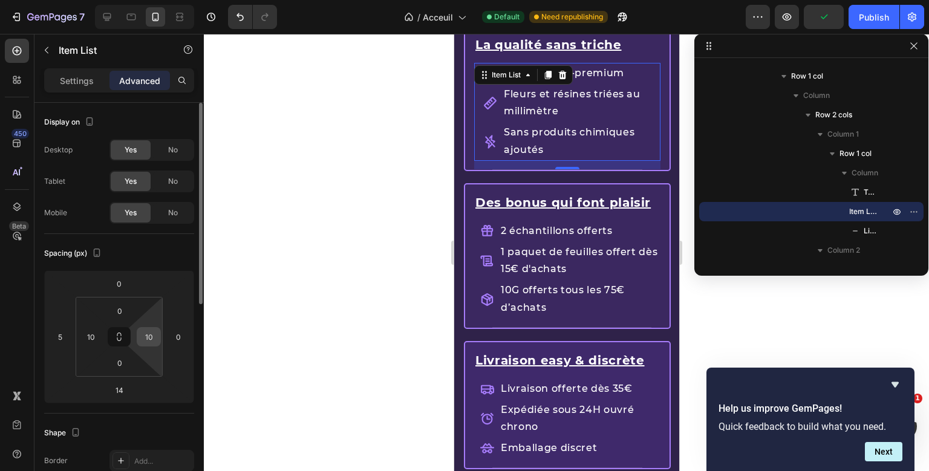
click at [154, 341] on input "10" at bounding box center [149, 337] width 18 height 18
type input "0"
click at [91, 335] on input "10" at bounding box center [91, 337] width 18 height 18
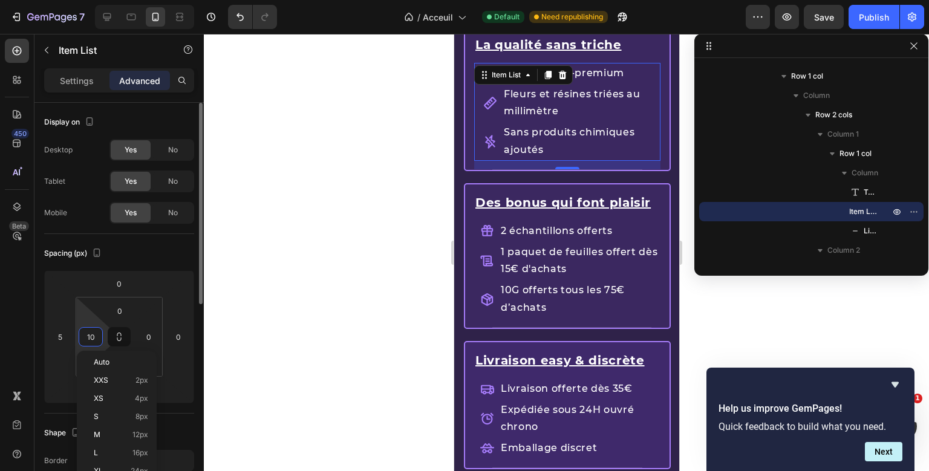
type input "0"
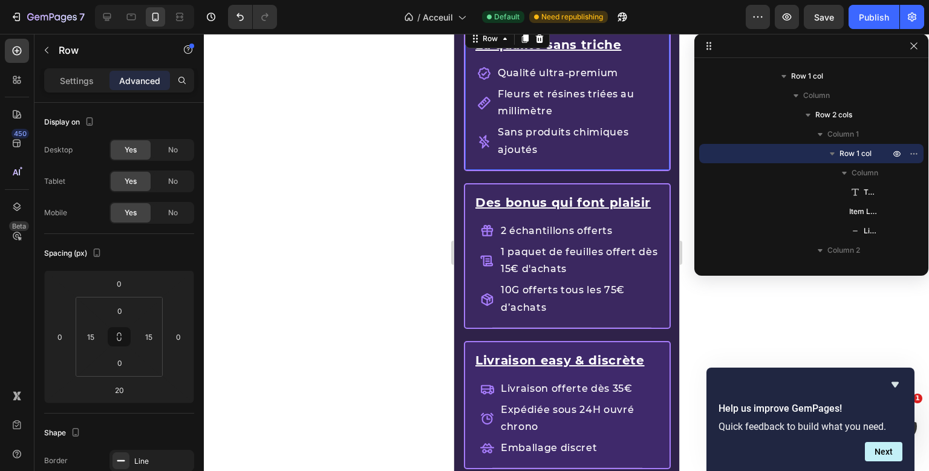
click at [667, 125] on div "La qualité sans triche Text Block Qualité ultra-premium Fleurs et résines triée…" at bounding box center [566, 98] width 207 height 146
click at [150, 340] on input "15" at bounding box center [149, 337] width 18 height 18
click at [184, 253] on div "Spacing (px)" at bounding box center [119, 253] width 150 height 19
click at [143, 341] on input "0" at bounding box center [149, 337] width 18 height 18
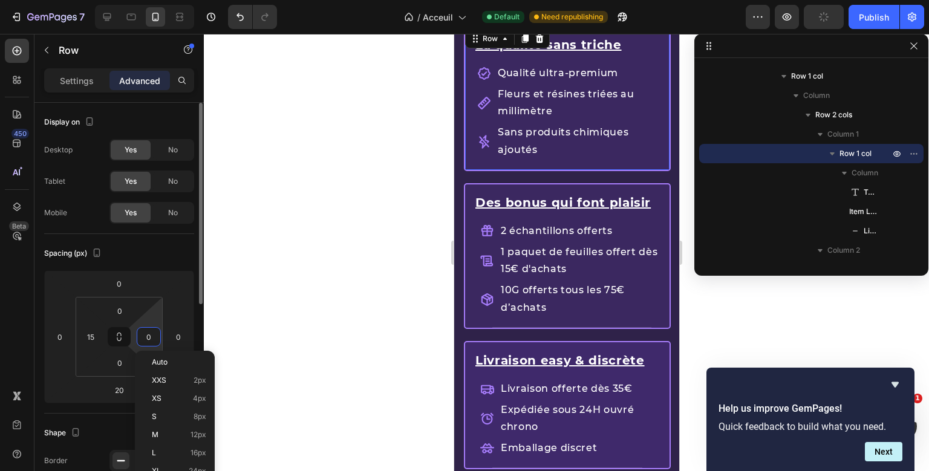
type input "5"
type input "15"
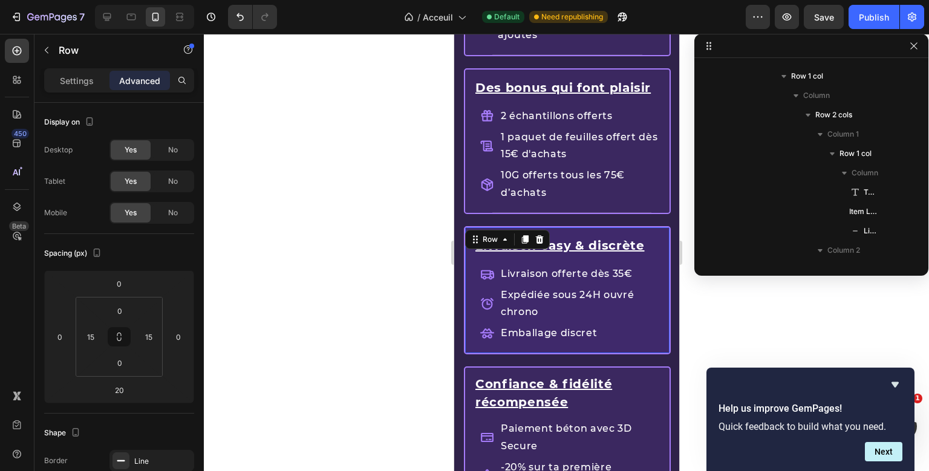
scroll to position [500, 0]
click at [590, 229] on div "Livraison easy & discrète Text Block Livraison offerte dès 35€ Expédiée sous 24…" at bounding box center [567, 290] width 186 height 126
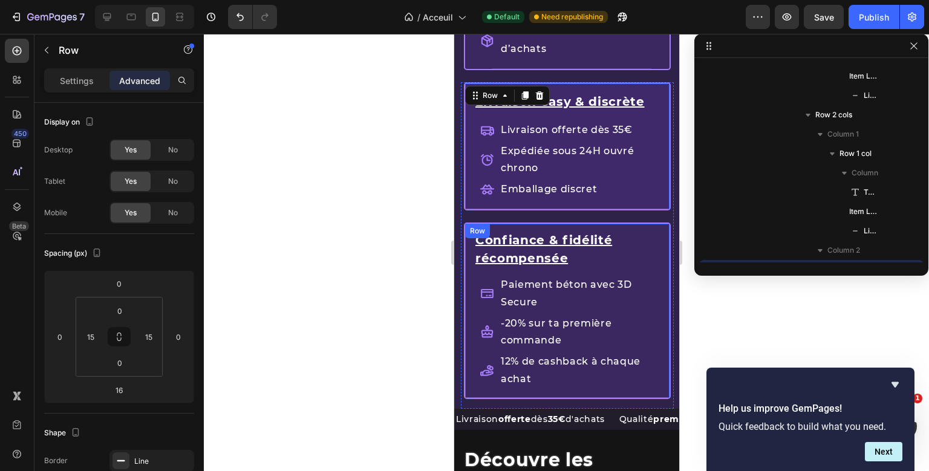
scroll to position [616, 0]
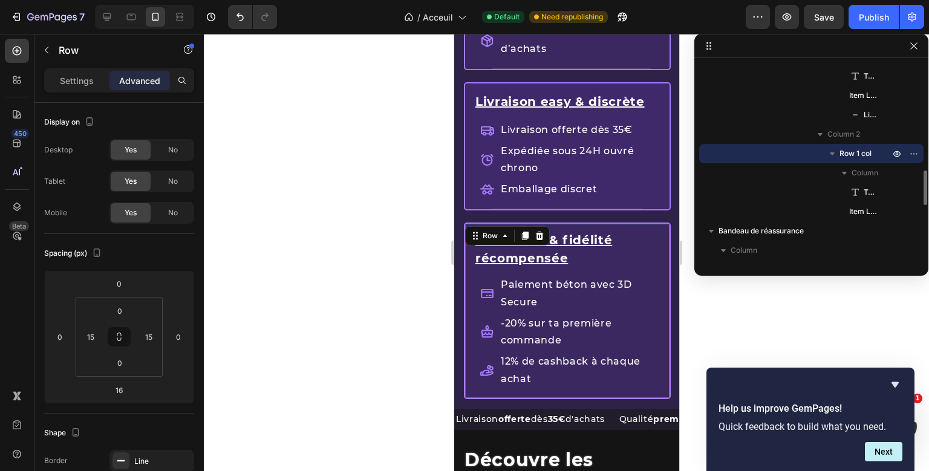
click at [569, 225] on div "Confiance & fidélité récompensée Text Block Paiement béton avec 3D Secure -20% …" at bounding box center [566, 316] width 207 height 186
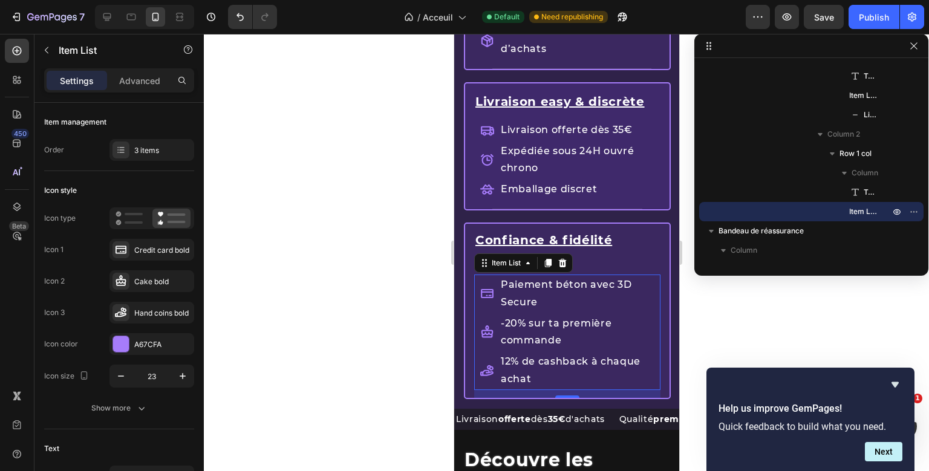
click at [584, 273] on div "Confiance & fidélité récompensée Text Block Paiement béton avec 3D Secure -20% …" at bounding box center [567, 311] width 186 height 174
click at [142, 71] on div "Advanced" at bounding box center [140, 80] width 60 height 19
type input "100%"
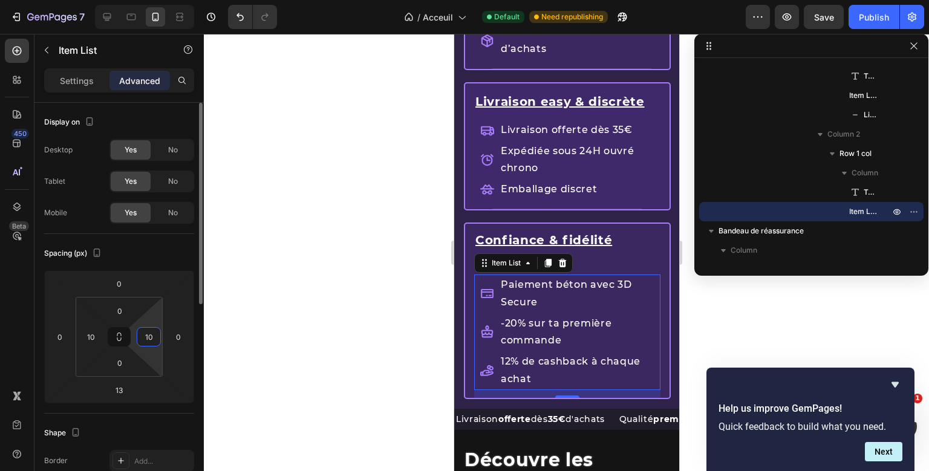
click at [149, 343] on input "10" at bounding box center [149, 337] width 18 height 18
drag, startPoint x: 149, startPoint y: 343, endPoint x: 93, endPoint y: 338, distance: 55.9
click at [140, 338] on input "0" at bounding box center [149, 337] width 18 height 18
type input "0"
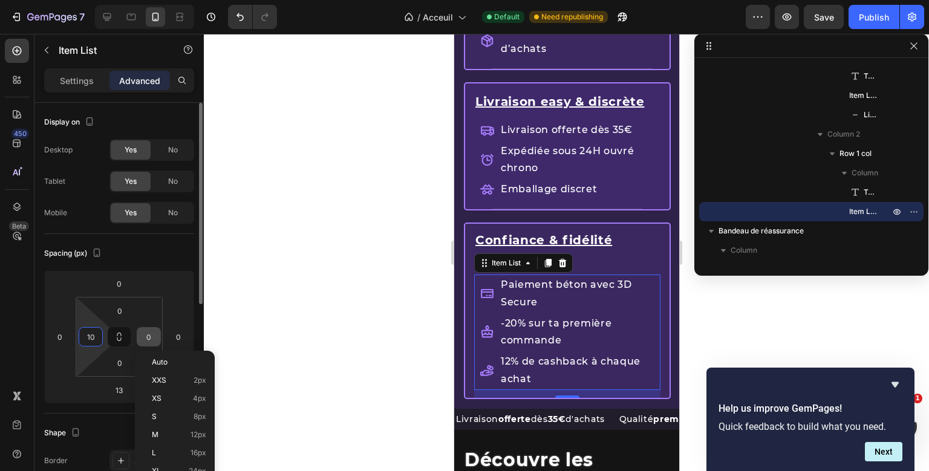
click at [93, 338] on input "10" at bounding box center [91, 337] width 18 height 18
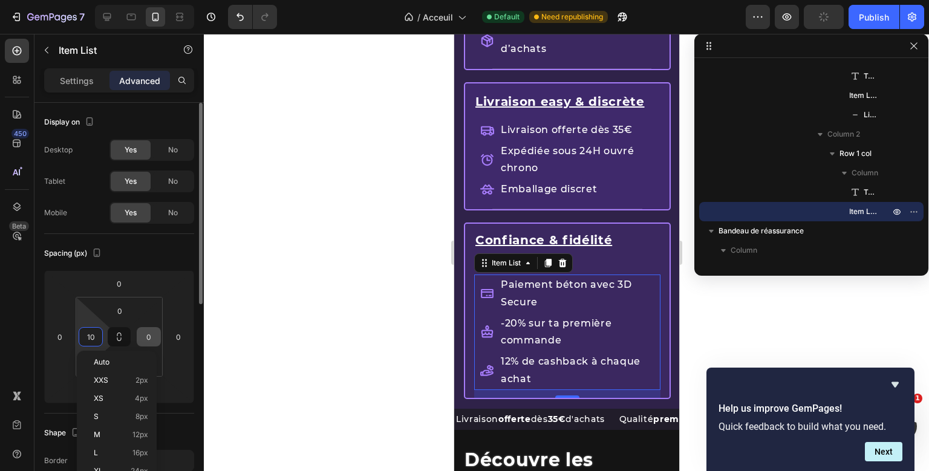
type input "0"
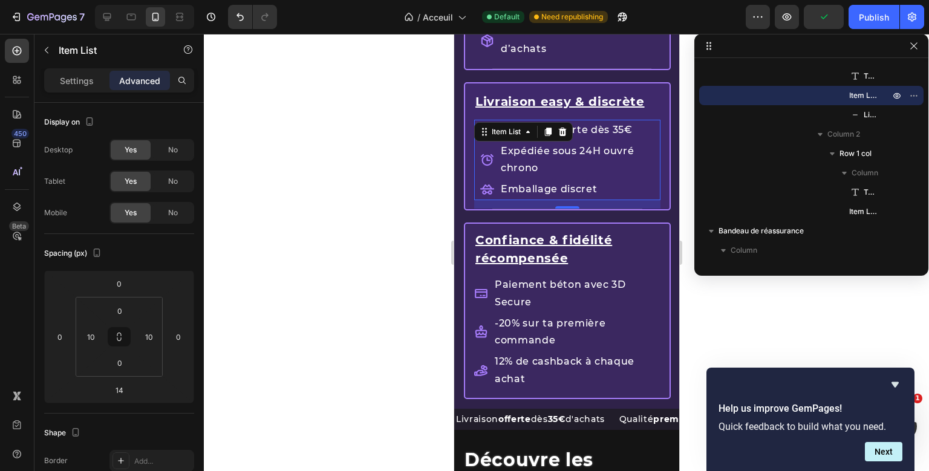
click at [636, 126] on p "Livraison offerte dès 35€" at bounding box center [576, 131] width 152 height 18
click at [152, 336] on input "10" at bounding box center [149, 337] width 18 height 18
type input "0"
click at [90, 342] on input "10" at bounding box center [91, 337] width 18 height 18
type input "0"
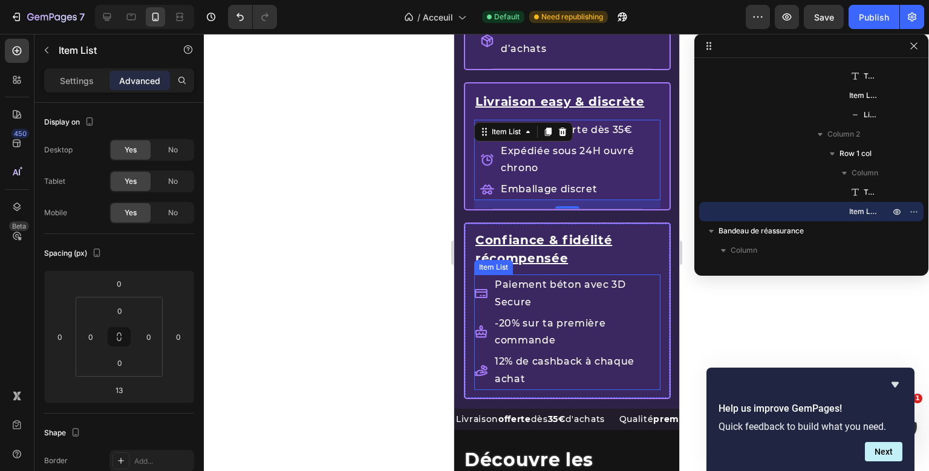
click at [551, 313] on div "-20% sur ta première commande" at bounding box center [576, 332] width 168 height 39
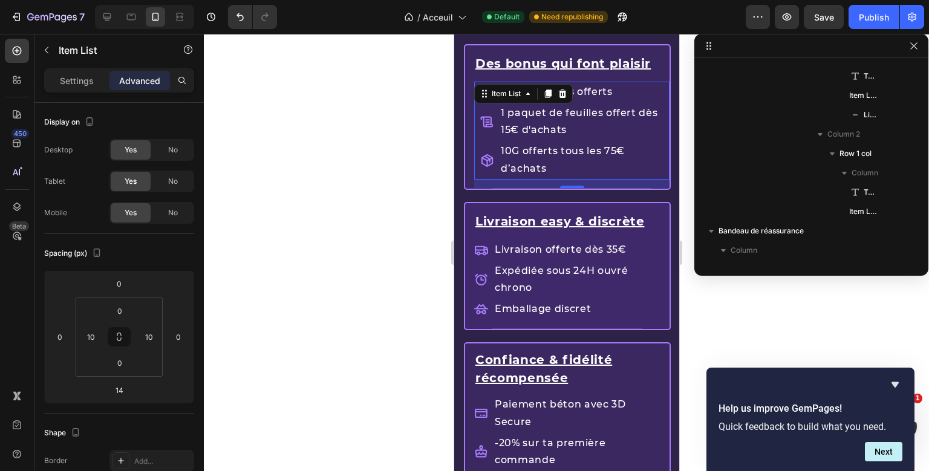
scroll to position [422, 0]
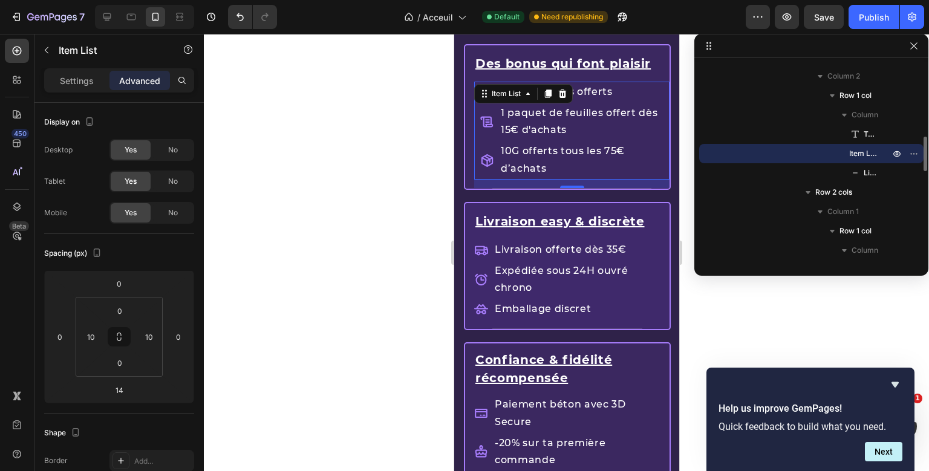
click at [592, 106] on div "Des bonus qui font plaisir Text Block 2 échantillons offerts 1 paquet de feuill…" at bounding box center [571, 116] width 195 height 143
click at [154, 335] on input "10" at bounding box center [149, 337] width 18 height 18
type input "0"
click at [84, 333] on input "10" at bounding box center [91, 337] width 18 height 18
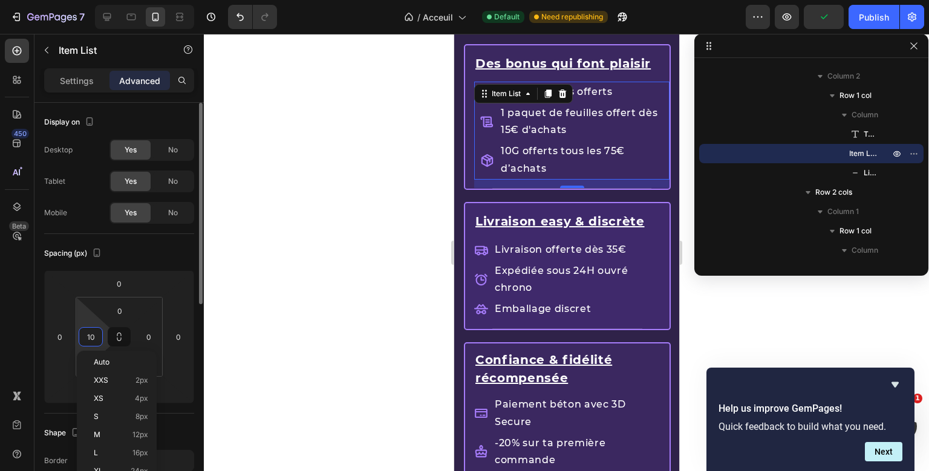
type input "0"
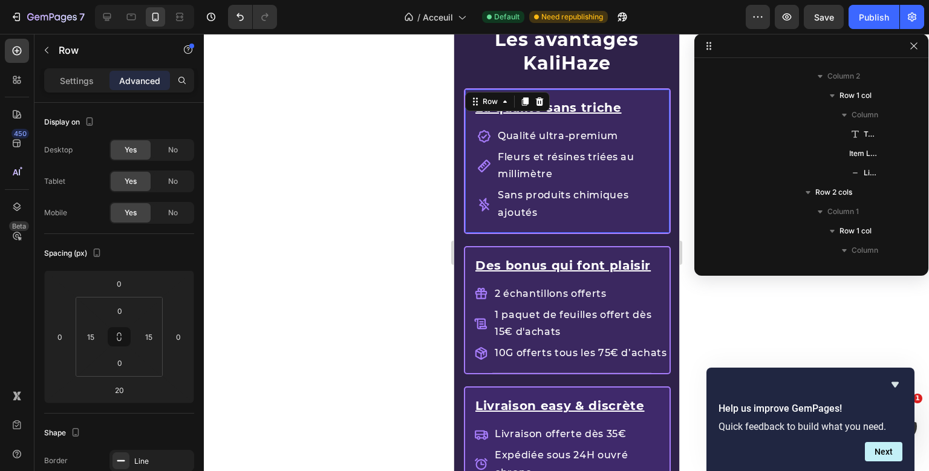
scroll to position [248, 0]
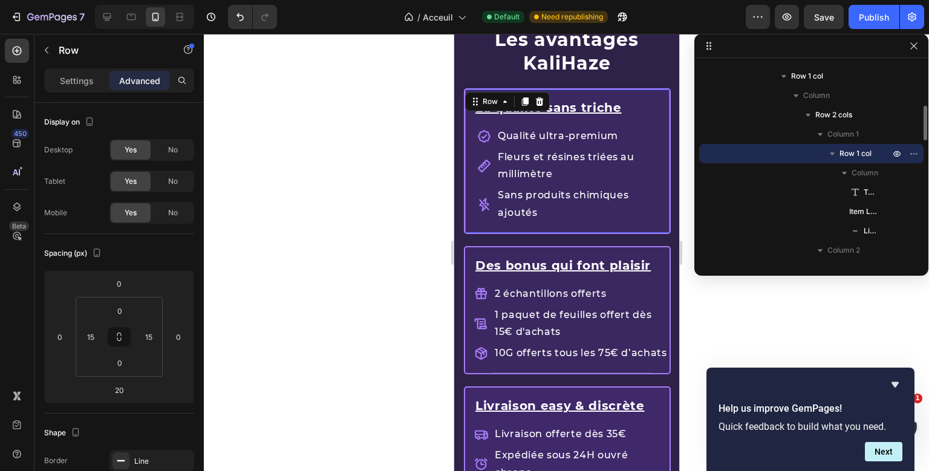
click at [644, 90] on div "La qualité sans triche Text Block Qualité ultra-premium Fleurs et résines triée…" at bounding box center [567, 161] width 186 height 143
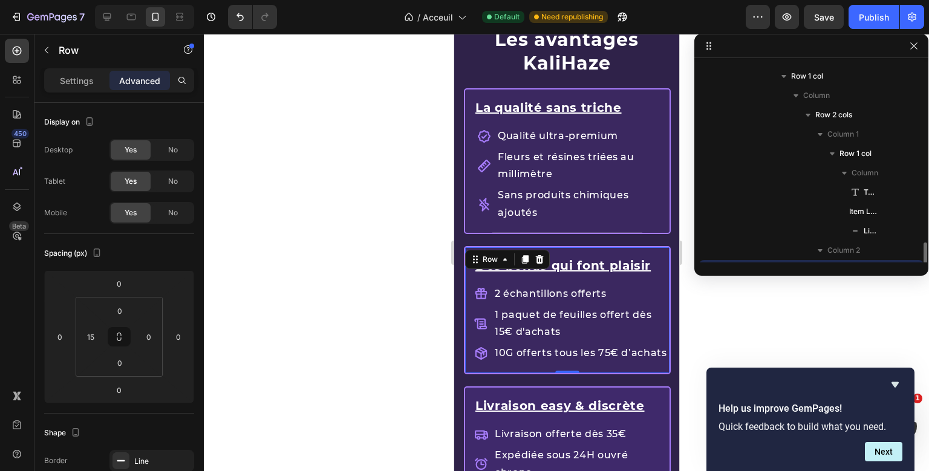
scroll to position [364, 0]
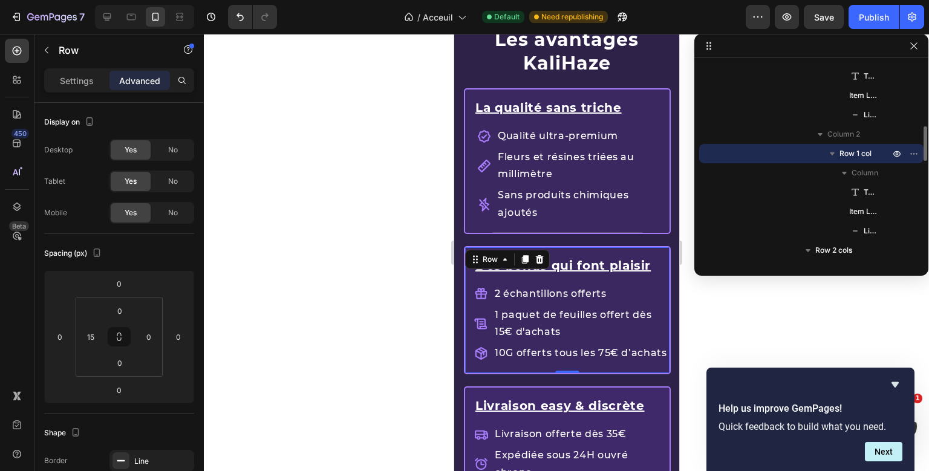
click at [649, 250] on div "Des bonus qui font plaisir Text Block 2 échantillons offerts 1 paquet de feuill…" at bounding box center [566, 310] width 207 height 128
click at [154, 339] on input "0" at bounding box center [149, 337] width 18 height 18
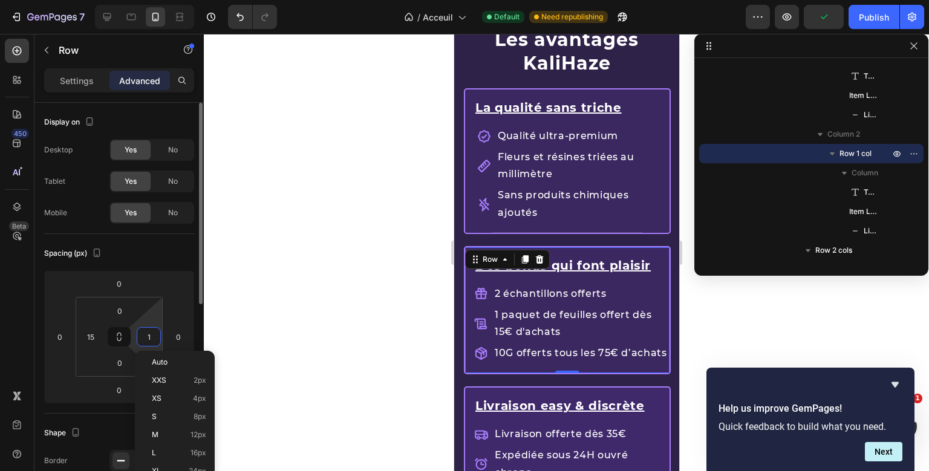
type input "15"
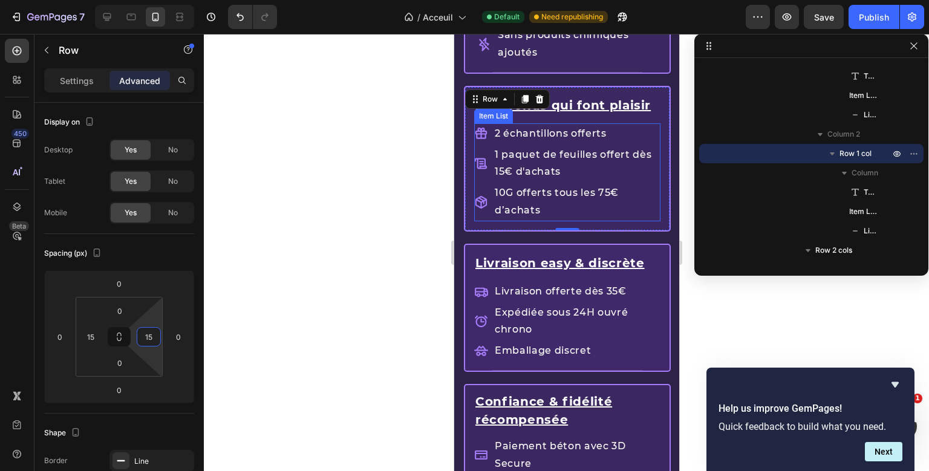
scroll to position [1643, 0]
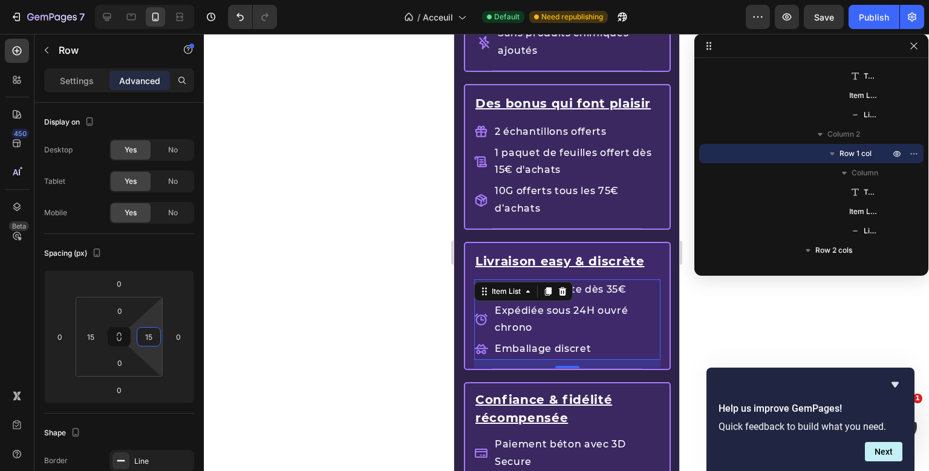
click at [634, 281] on p "Livraison offerte dès 35€" at bounding box center [576, 290] width 164 height 18
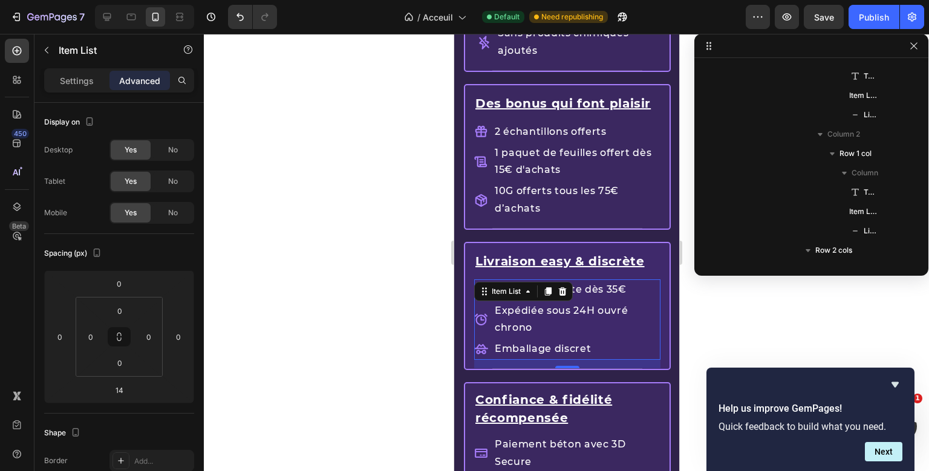
scroll to position [558, 0]
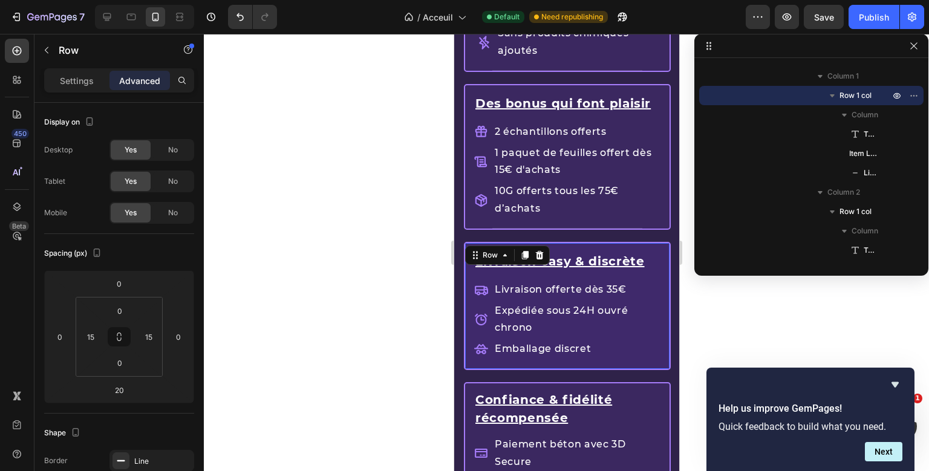
click at [663, 244] on div "Livraison easy & discrète Text Block Livraison offerte dès 35€ Expédiée sous 24…" at bounding box center [566, 306] width 207 height 128
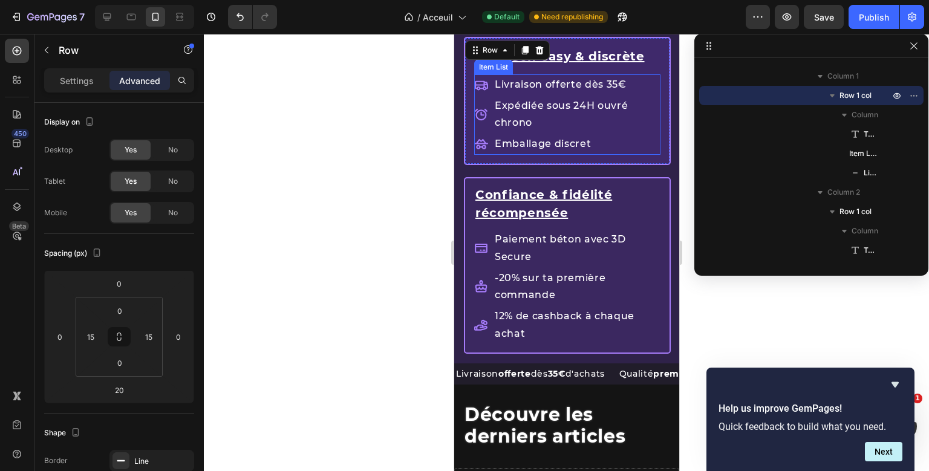
scroll to position [1849, 0]
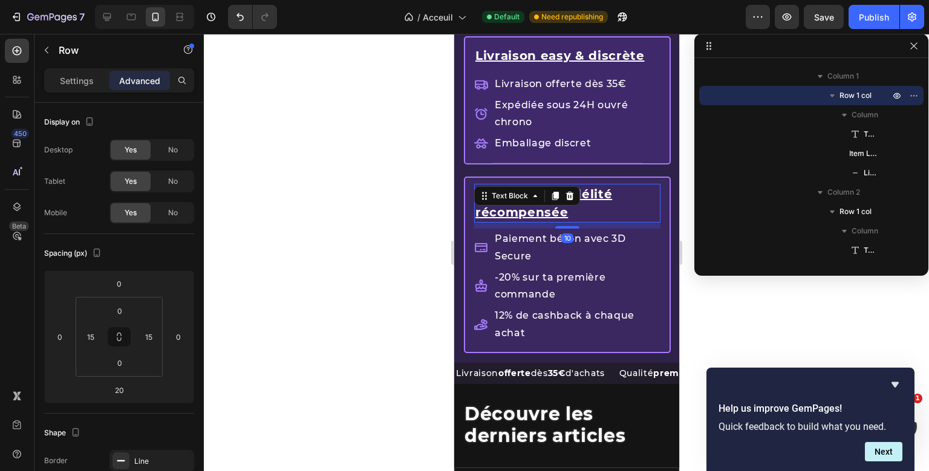
click at [654, 179] on div "Confiance & fidélité récompensée Text Block 10 Paiement béton avec 3D Secure -2…" at bounding box center [567, 265] width 186 height 174
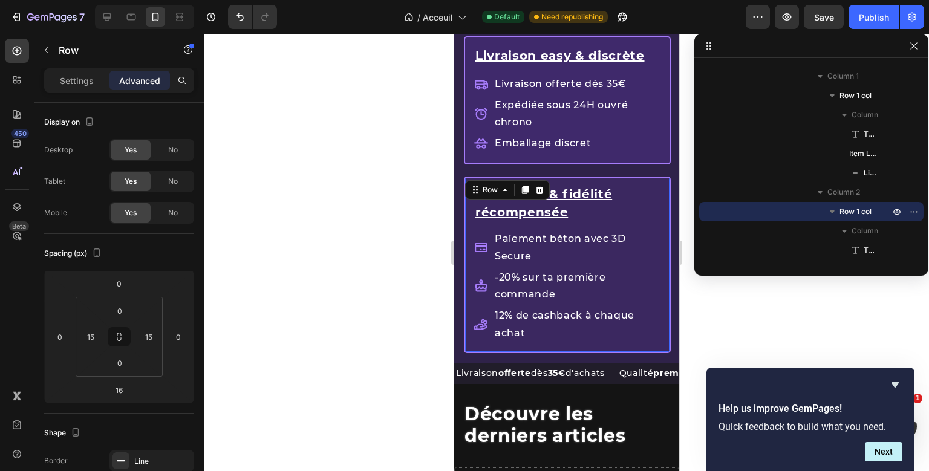
click at [470, 208] on div "Confiance & fidélité récompensée Text Block Paiement béton avec 3D Secure -20% …" at bounding box center [566, 270] width 207 height 186
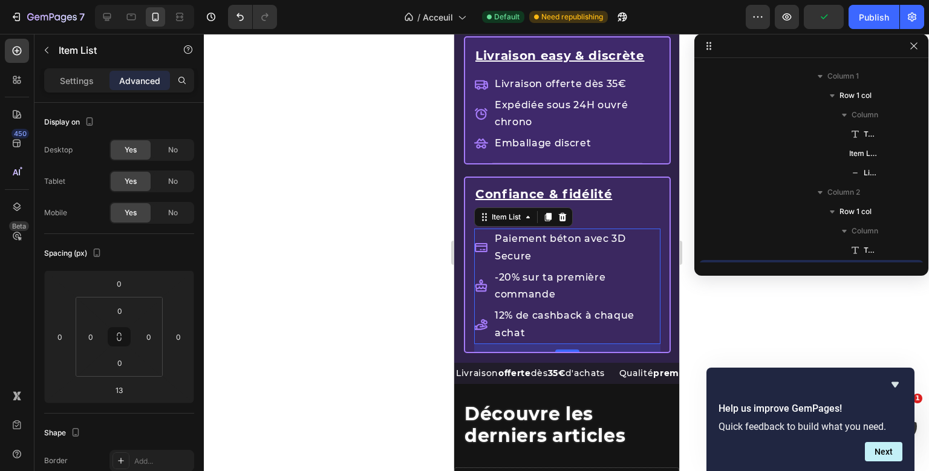
scroll to position [674, 0]
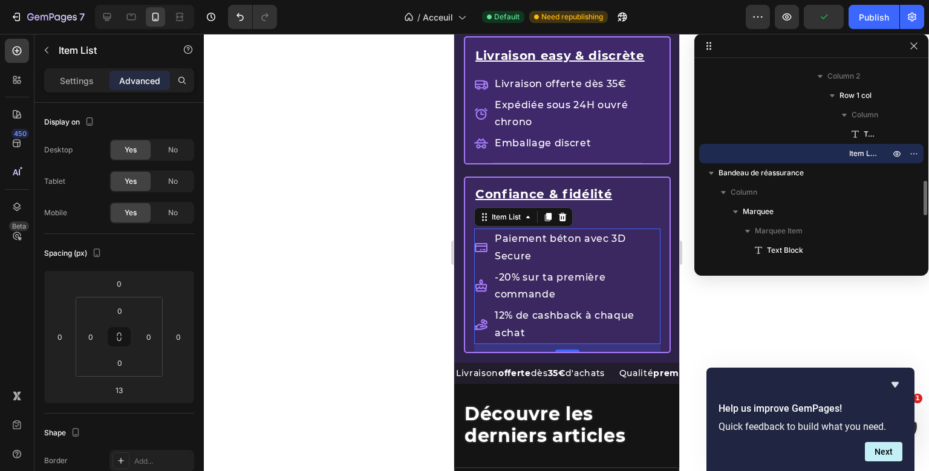
click at [527, 271] on div "Confiance & fidélité récompensée Text Block Paiement béton avec 3D Secure -20% …" at bounding box center [567, 265] width 186 height 174
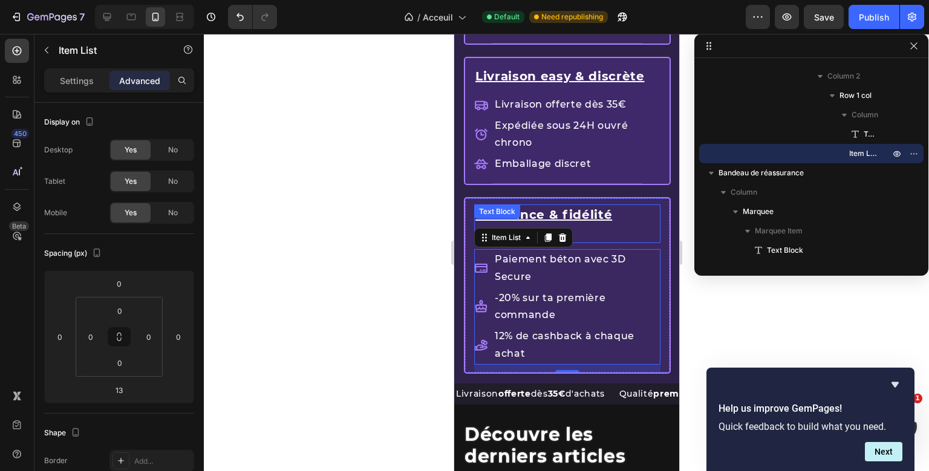
scroll to position [1828, 0]
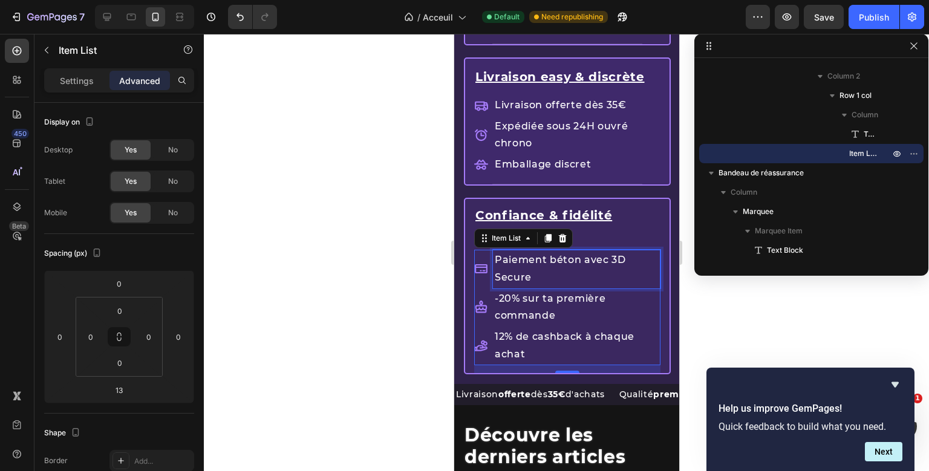
click at [532, 264] on div "Confiance & fidélité récompensée Text Block Paiement béton avec 3D Secure -20% …" at bounding box center [567, 286] width 186 height 174
click at [90, 83] on p "Settings" at bounding box center [77, 80] width 34 height 13
type input "8"
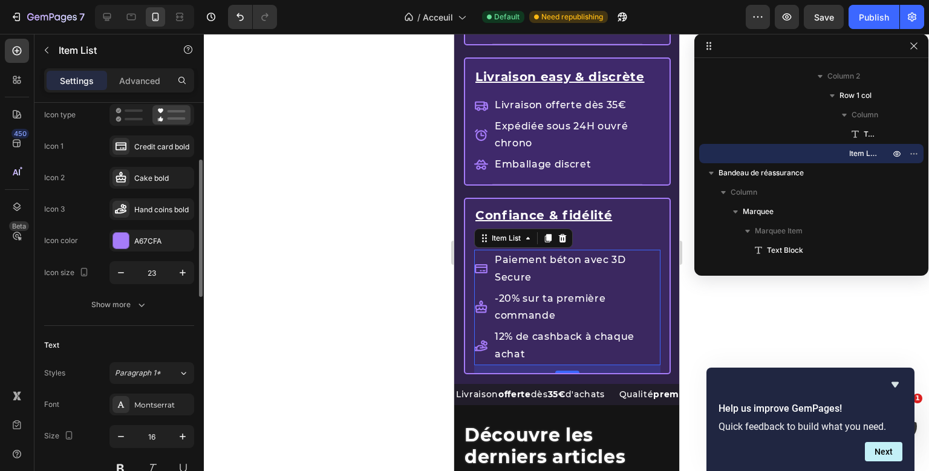
scroll to position [121, 0]
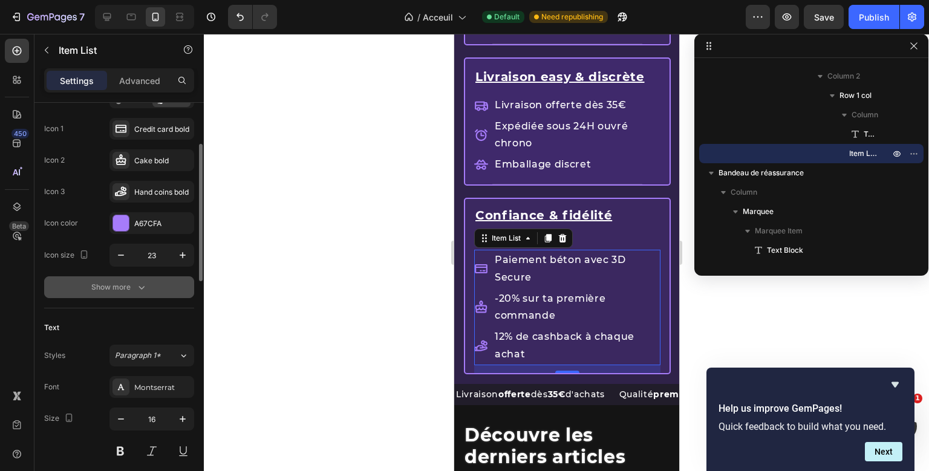
click at [142, 286] on icon "button" at bounding box center [142, 287] width 12 height 12
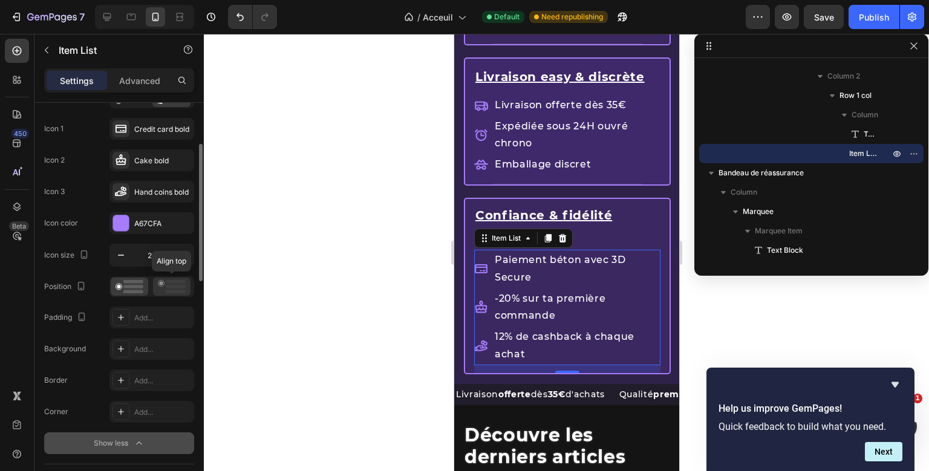
click at [161, 285] on icon at bounding box center [172, 286] width 28 height 13
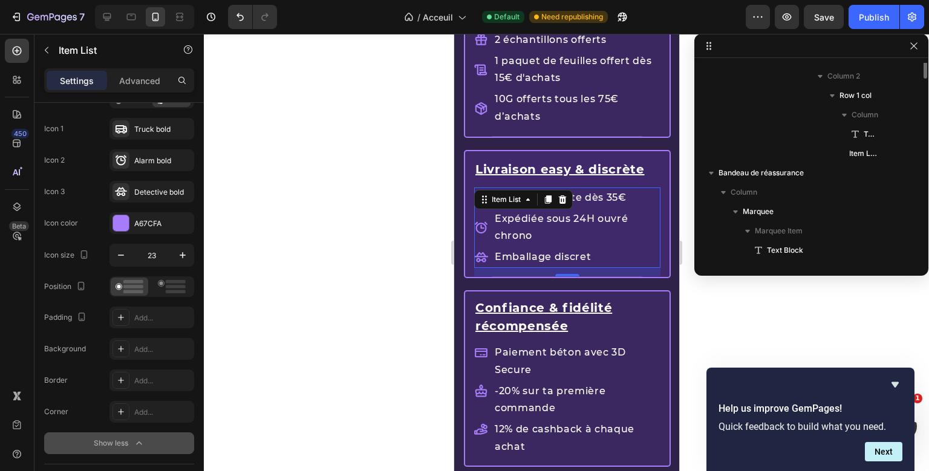
scroll to position [558, 0]
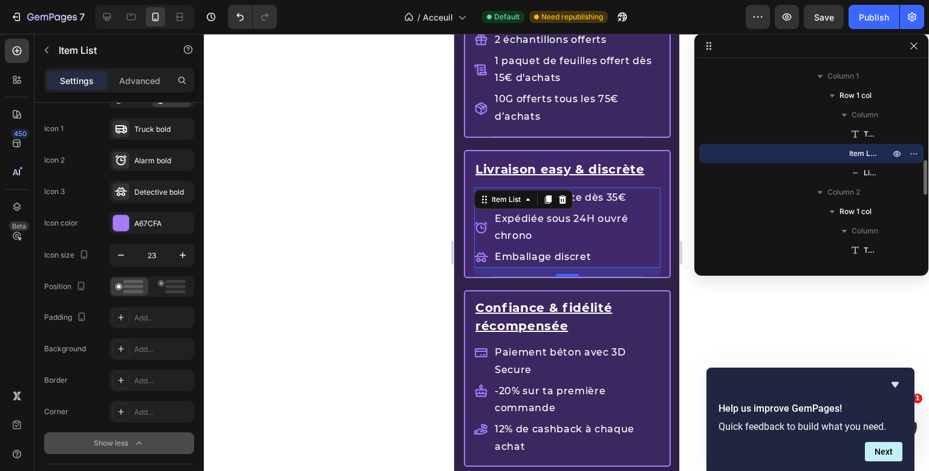
click at [541, 200] on div "Livraison easy & discrète Text Block Livraison offerte dès 35€ Expédiée sous 24…" at bounding box center [567, 214] width 186 height 126
click at [162, 287] on icon at bounding box center [172, 286] width 28 height 13
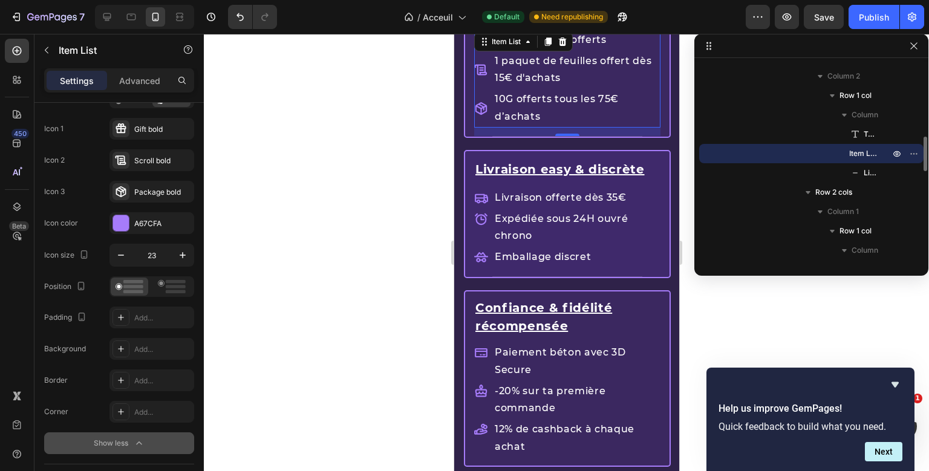
click at [530, 91] on p "10G offerts tous les 75€ d’achats" at bounding box center [576, 108] width 164 height 35
click at [173, 289] on icon at bounding box center [172, 286] width 28 height 13
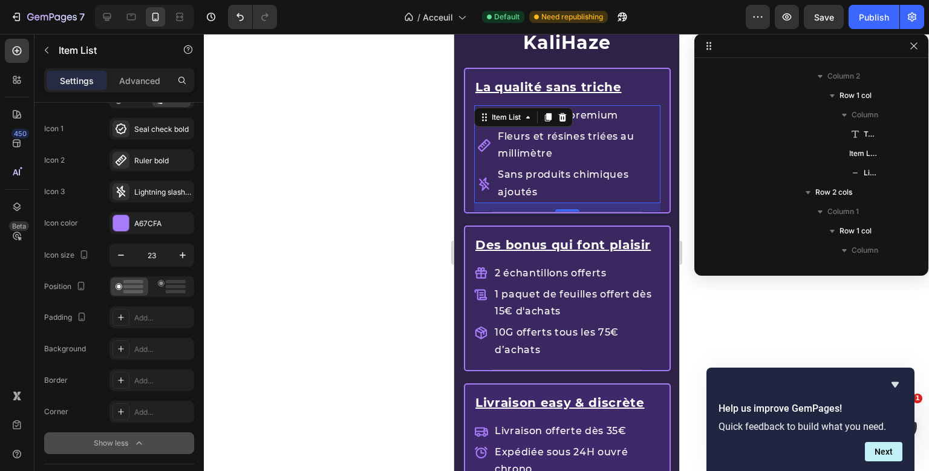
scroll to position [306, 0]
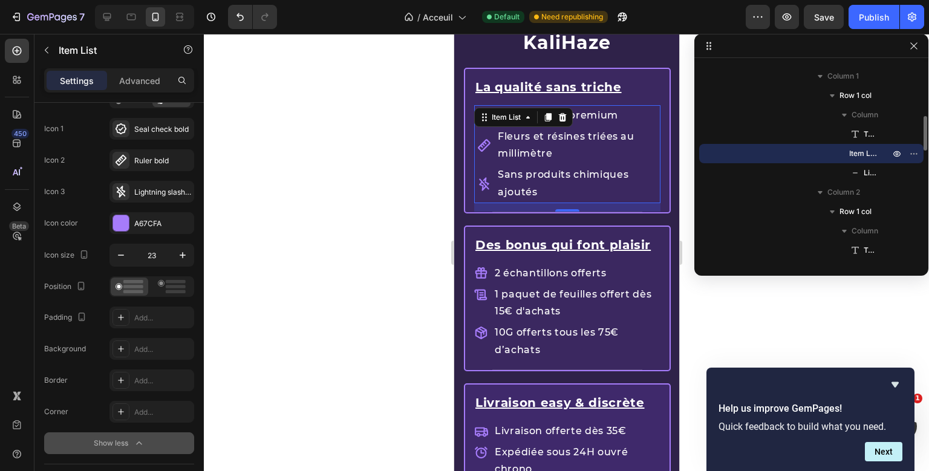
click at [563, 120] on div "La qualité sans triche Text Block Qualité ultra-premium Fleurs et résines triée…" at bounding box center [567, 140] width 186 height 143
click at [162, 294] on div at bounding box center [172, 287] width 38 height 18
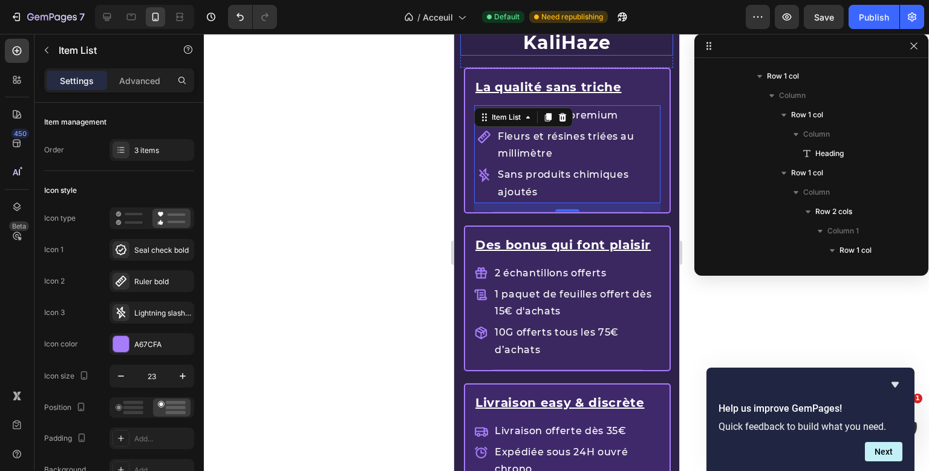
click at [638, 52] on div "Les avantages KaliHaze Heading Row La qualité sans triche Text Block Qualité ul…" at bounding box center [566, 123] width 225 height 3133
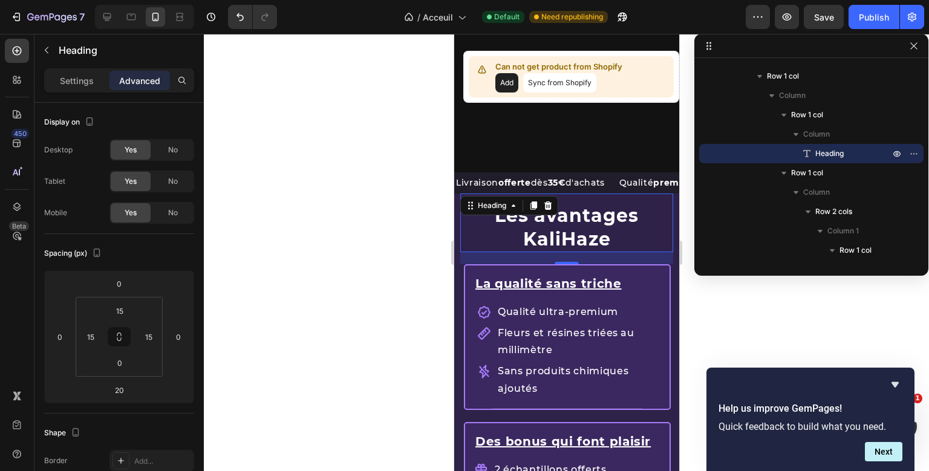
scroll to position [1304, 0]
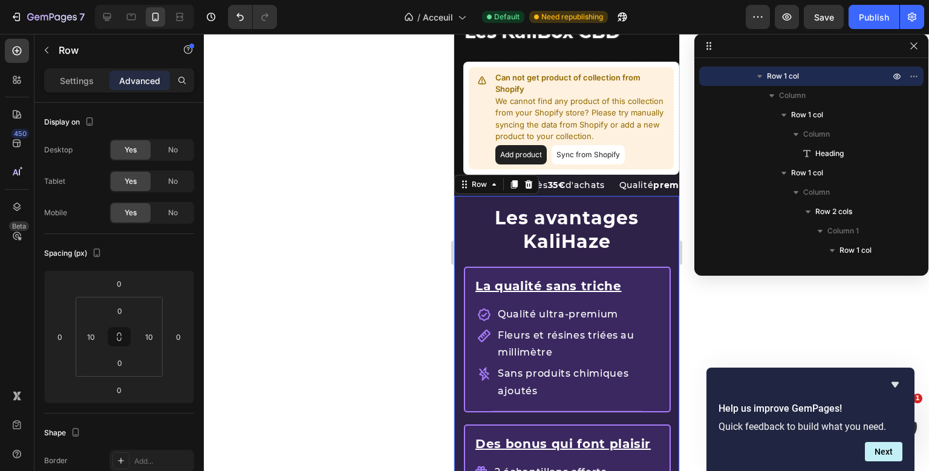
click at [123, 309] on input "0" at bounding box center [120, 311] width 24 height 18
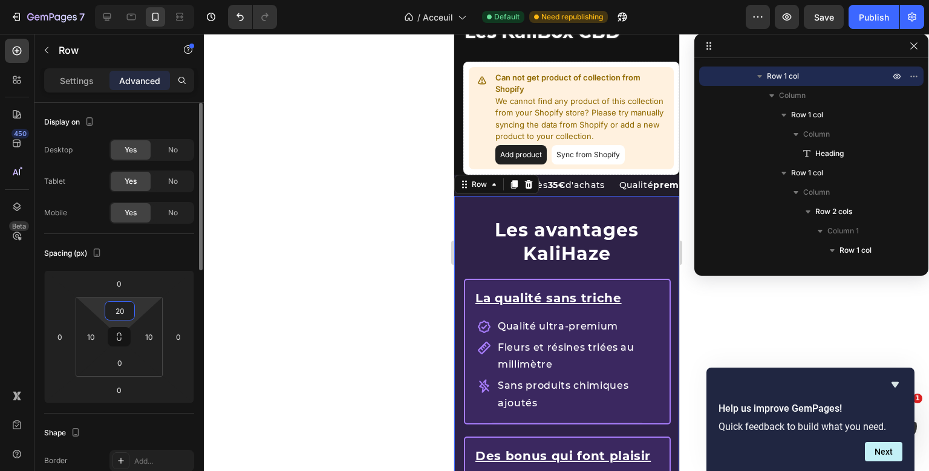
type input "2"
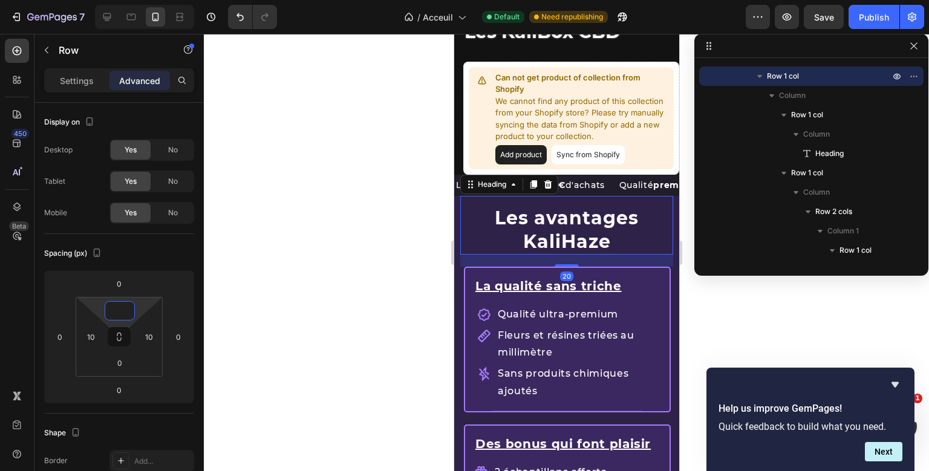
click at [588, 230] on p "Les avantages KaliHaze" at bounding box center [566, 229] width 192 height 47
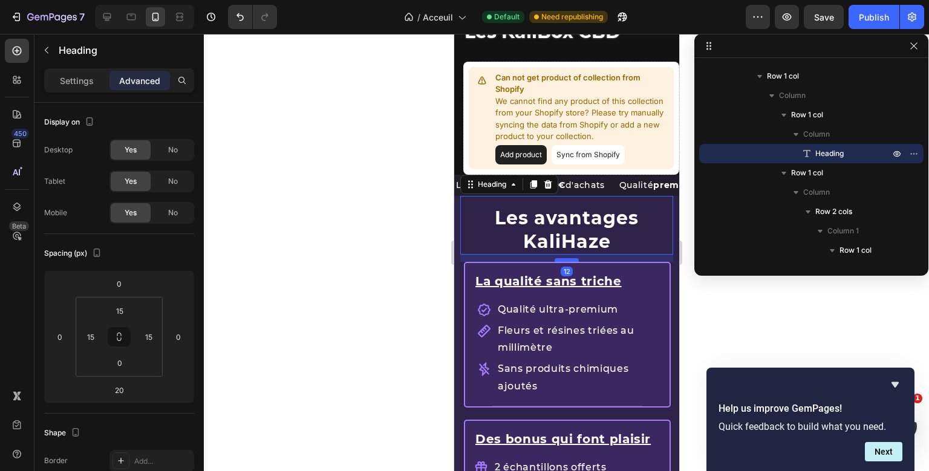
click at [571, 258] on div at bounding box center [566, 260] width 24 height 4
click at [120, 384] on input "13" at bounding box center [119, 390] width 24 height 18
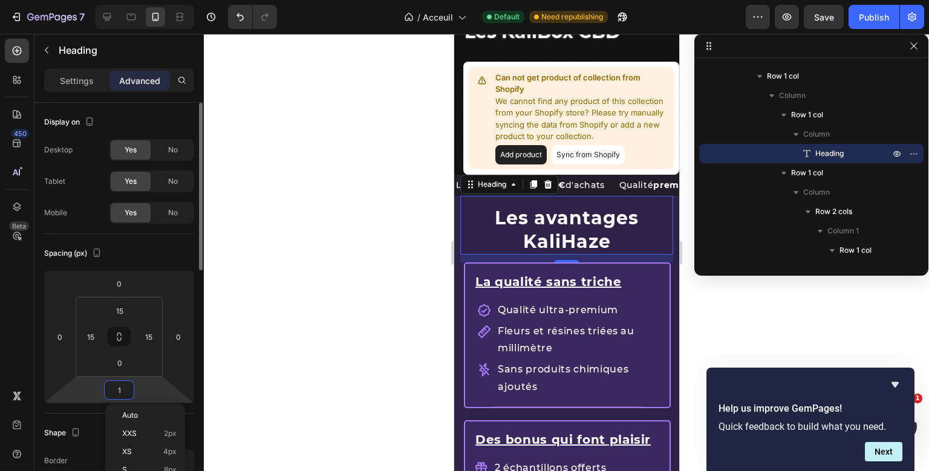
type input "15"
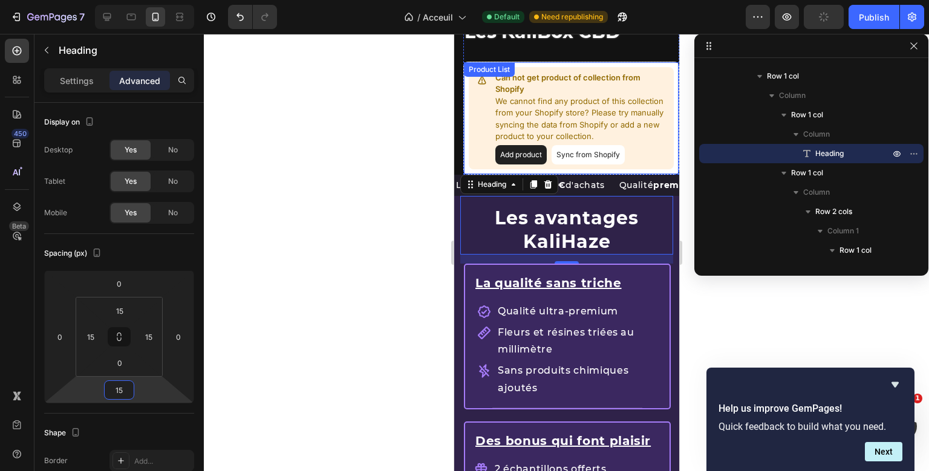
click at [588, 106] on p "We cannot find any product of this collection from your Shopify store? Please t…" at bounding box center [582, 119] width 174 height 47
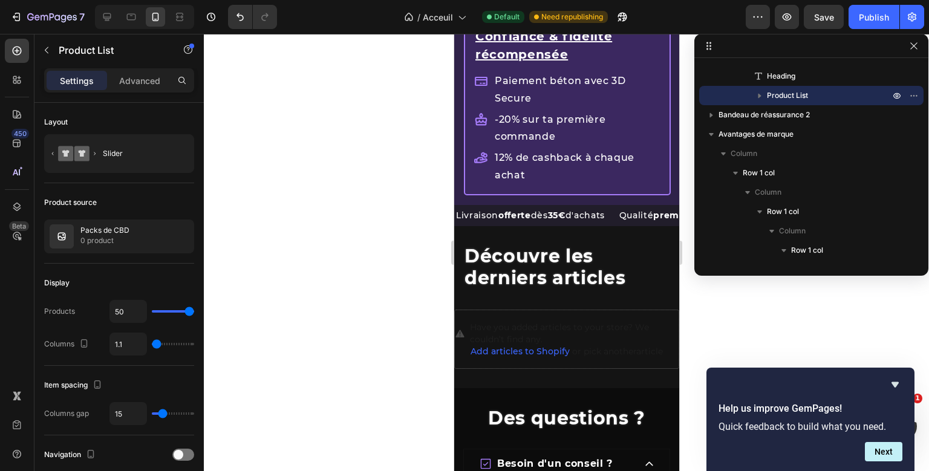
scroll to position [2002, 0]
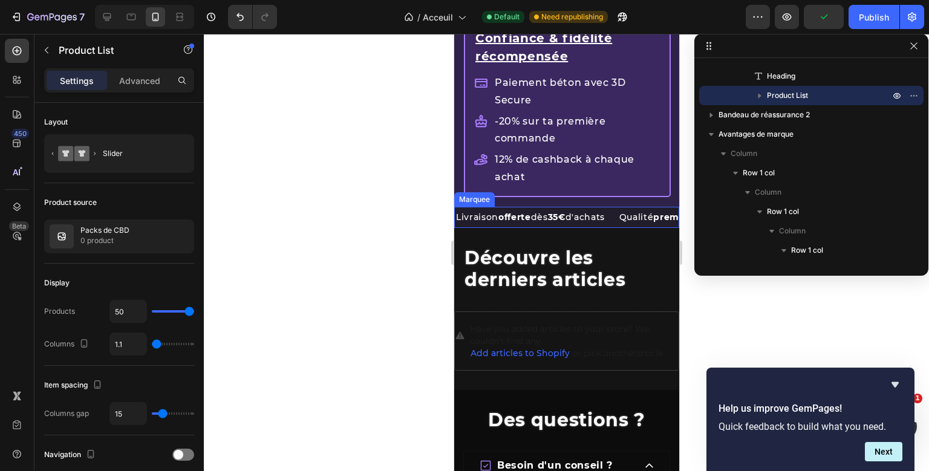
click at [618, 216] on div "Livraison offerte dès 35€ d'achats Text Block" at bounding box center [535, 217] width 163 height 21
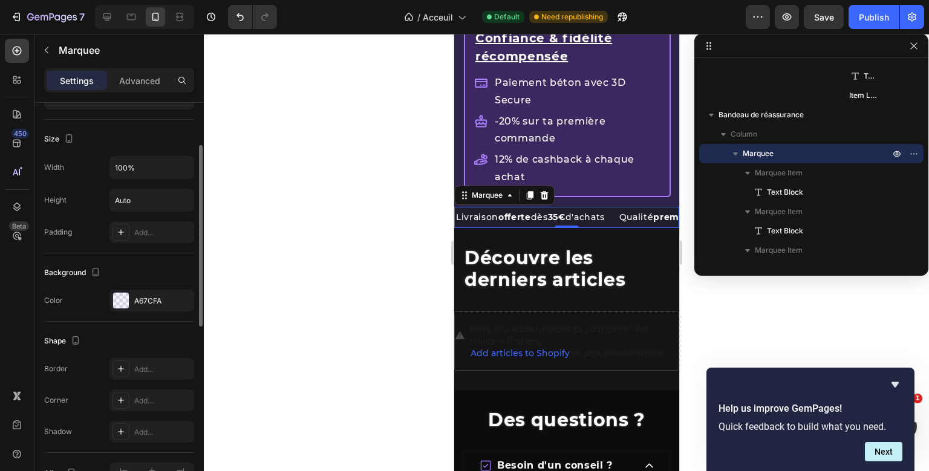
scroll to position [423, 0]
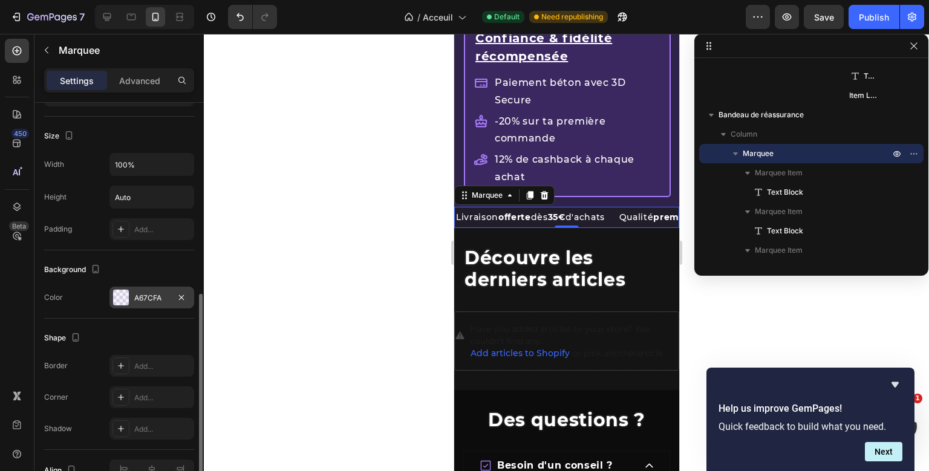
click at [129, 299] on div "A67CFA" at bounding box center [152, 298] width 85 height 22
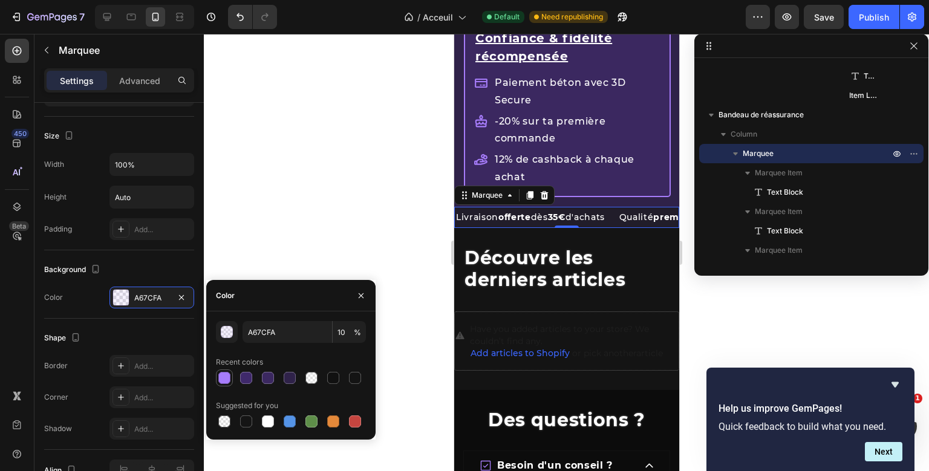
click at [229, 379] on div at bounding box center [224, 378] width 12 height 12
type input "100"
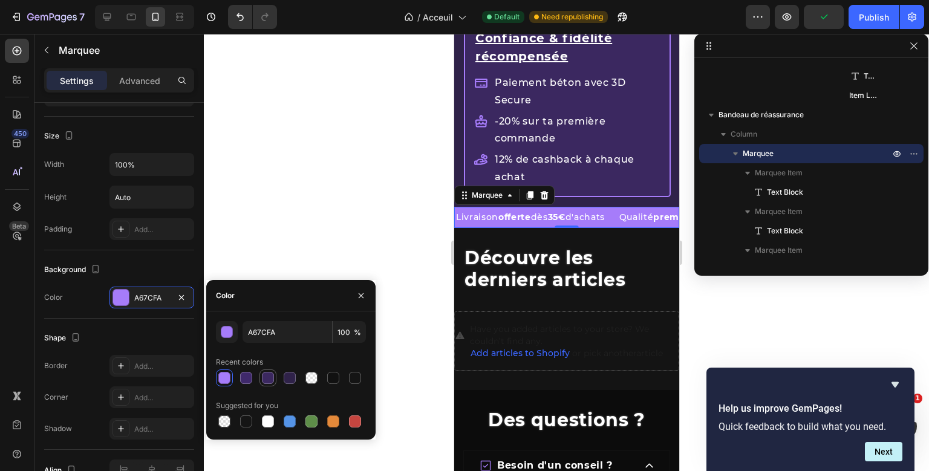
click at [269, 379] on div at bounding box center [268, 378] width 12 height 12
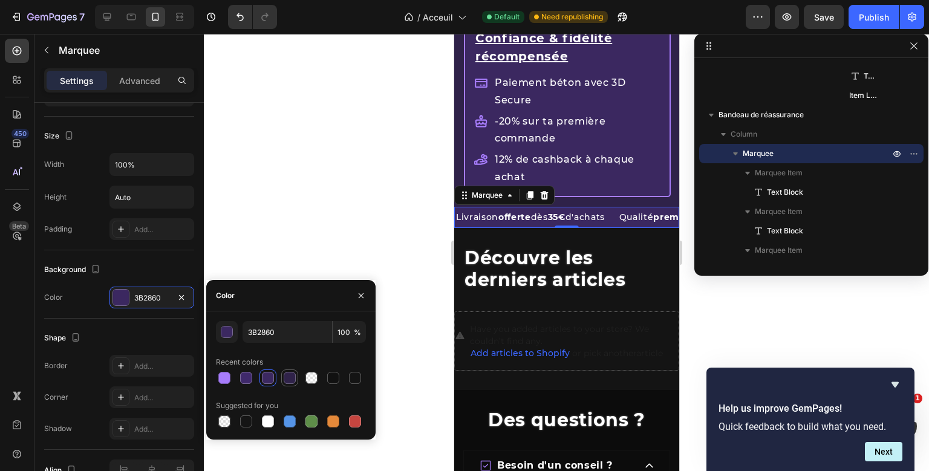
click at [289, 380] on div at bounding box center [290, 378] width 12 height 12
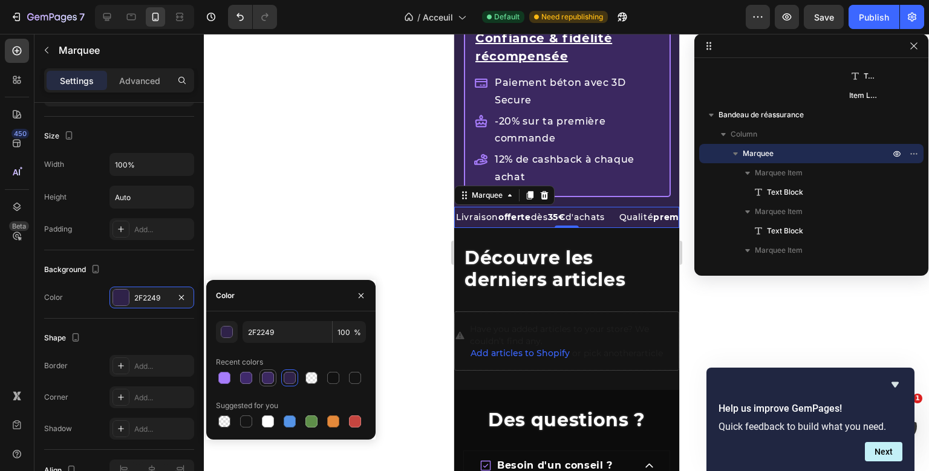
drag, startPoint x: 278, startPoint y: 379, endPoint x: 267, endPoint y: 379, distance: 10.9
click at [267, 379] on div at bounding box center [291, 378] width 150 height 17
click at [267, 379] on div at bounding box center [268, 378] width 12 height 12
type input "3B2860"
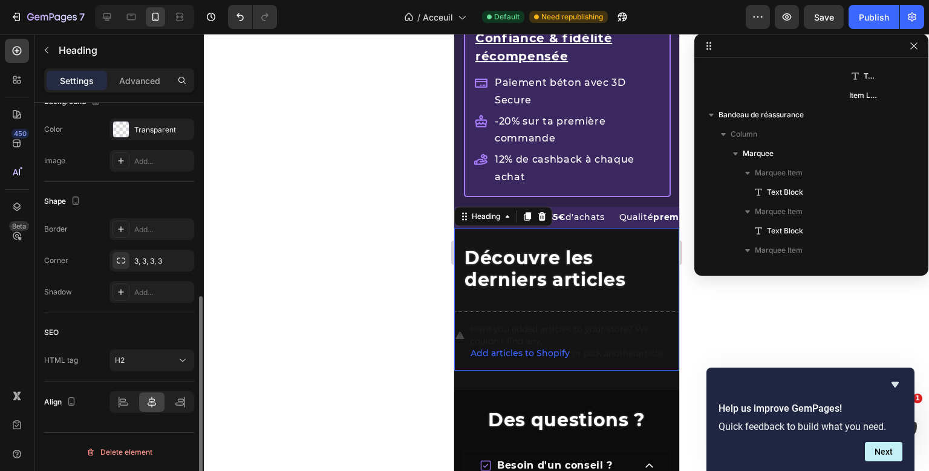
scroll to position [0, 0]
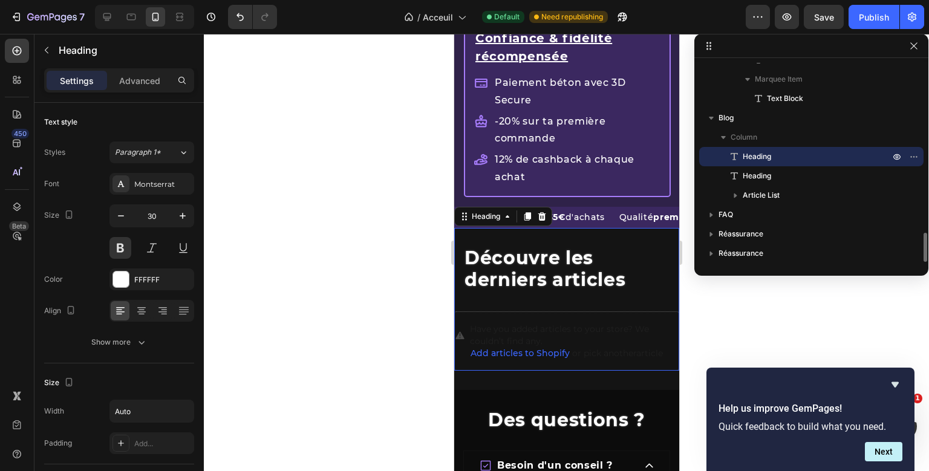
click at [554, 258] on div "Découvre les derniers articles Heading 0 Heading Have you added articles to you…" at bounding box center [566, 299] width 225 height 143
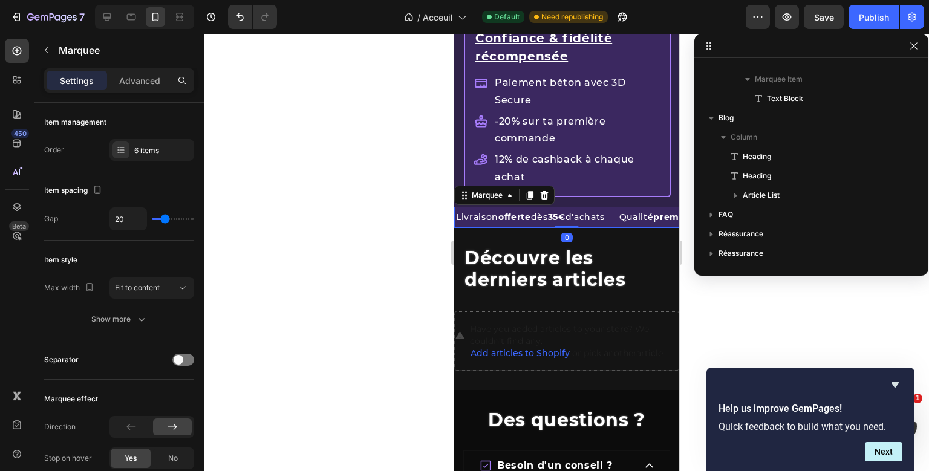
scroll to position [868, 0]
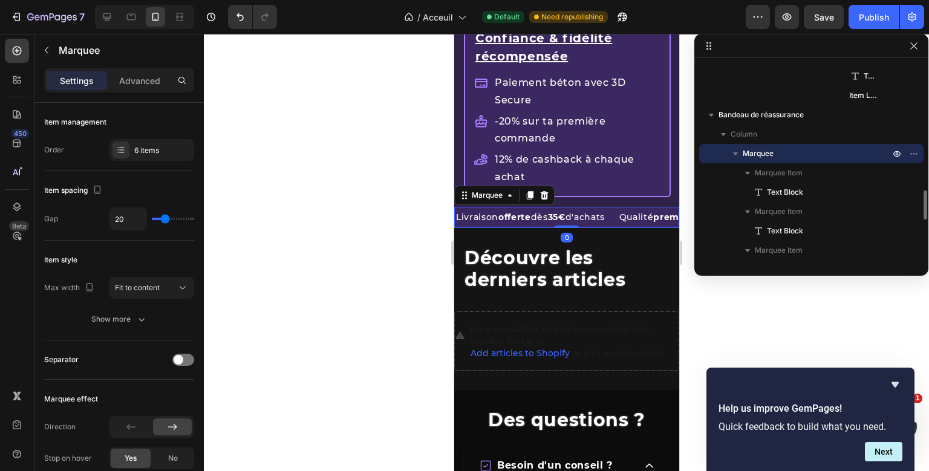
click at [616, 207] on div "Livraison offerte dès 35€ d'achats Text Block Qualité premium Text Block Paieme…" at bounding box center [566, 217] width 225 height 21
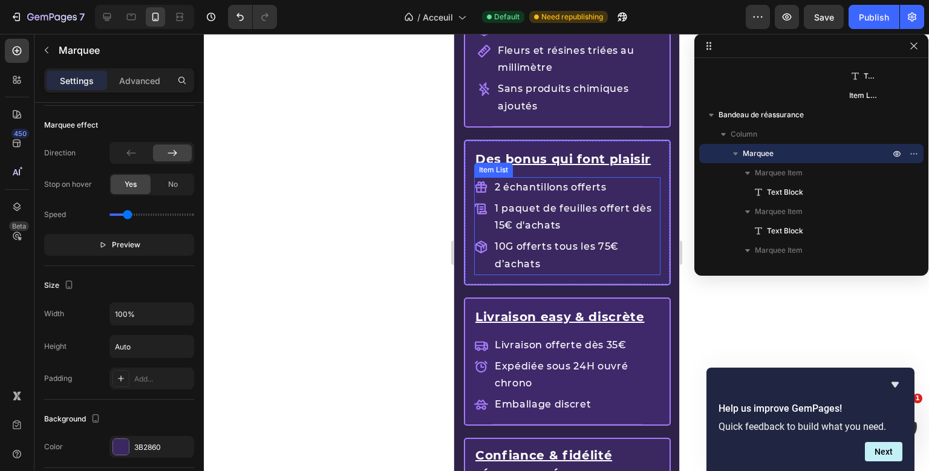
scroll to position [1296, 0]
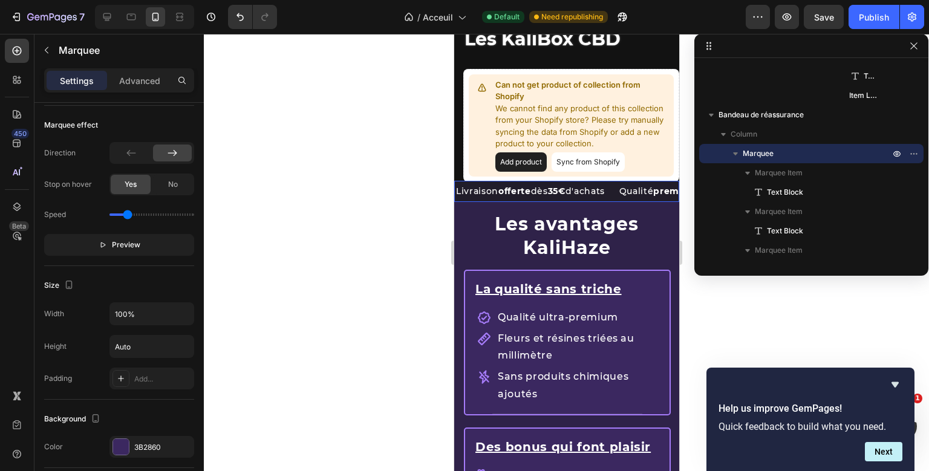
click at [618, 189] on div "Livraison offerte dès 35€ d'achats Text Block" at bounding box center [535, 191] width 163 height 21
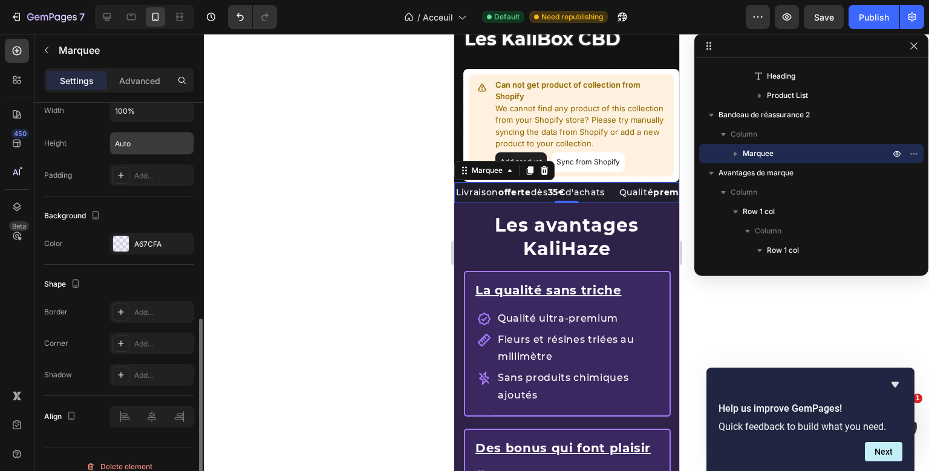
scroll to position [478, 0]
click at [140, 234] on div "A67CFA" at bounding box center [152, 243] width 85 height 22
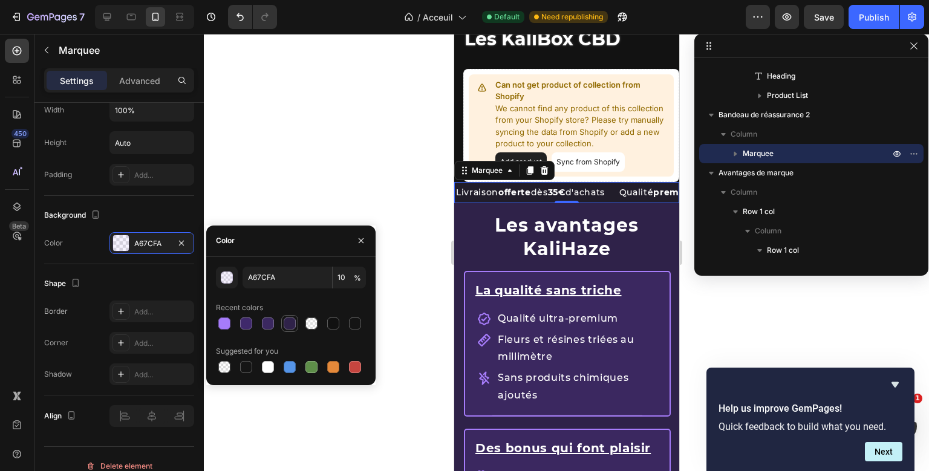
click at [287, 319] on div at bounding box center [290, 324] width 12 height 12
type input "2F2249"
type input "100"
click at [266, 320] on div at bounding box center [268, 324] width 12 height 12
type input "3B2860"
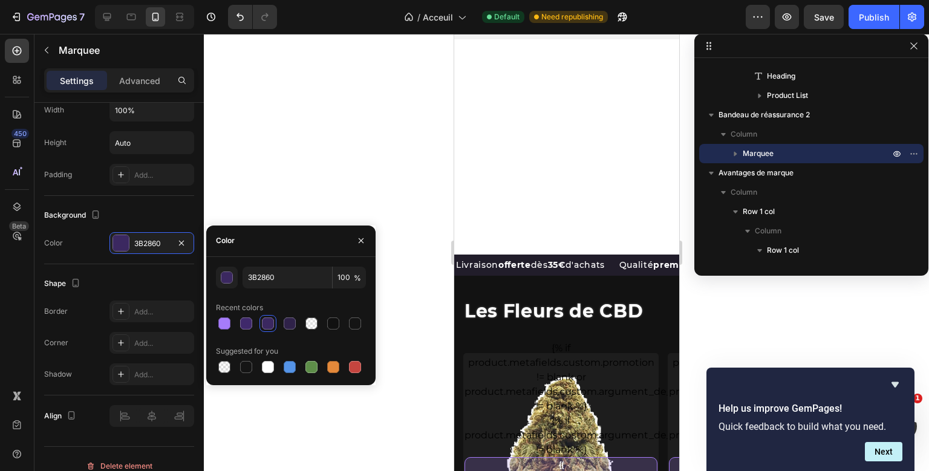
scroll to position [28, 0]
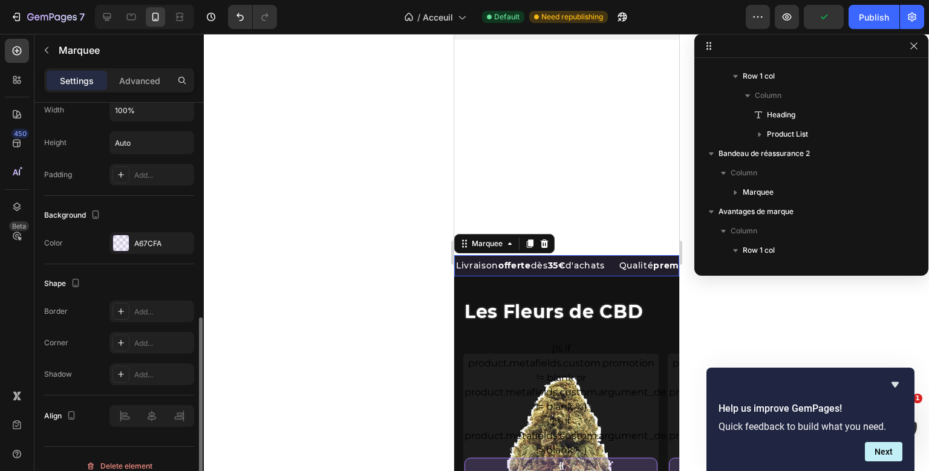
scroll to position [0, 0]
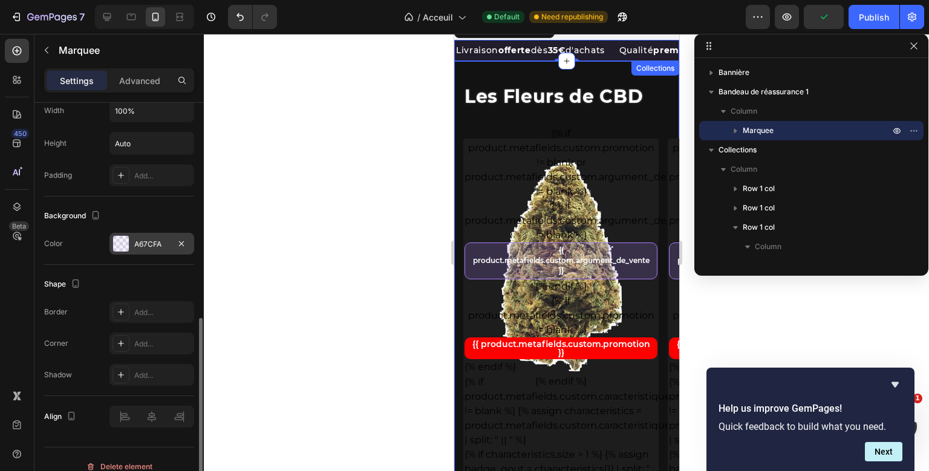
click at [163, 242] on div "A67CFA" at bounding box center [151, 244] width 35 height 11
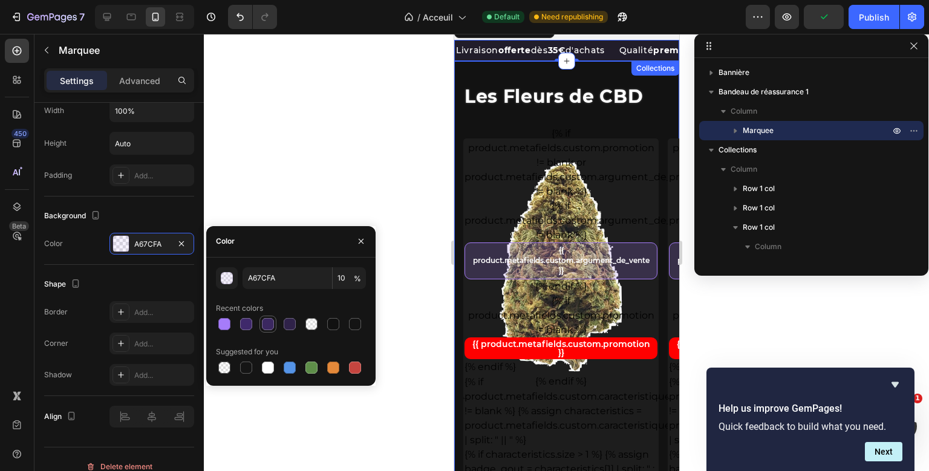
click at [267, 328] on div at bounding box center [268, 324] width 12 height 12
type input "3B2860"
type input "100"
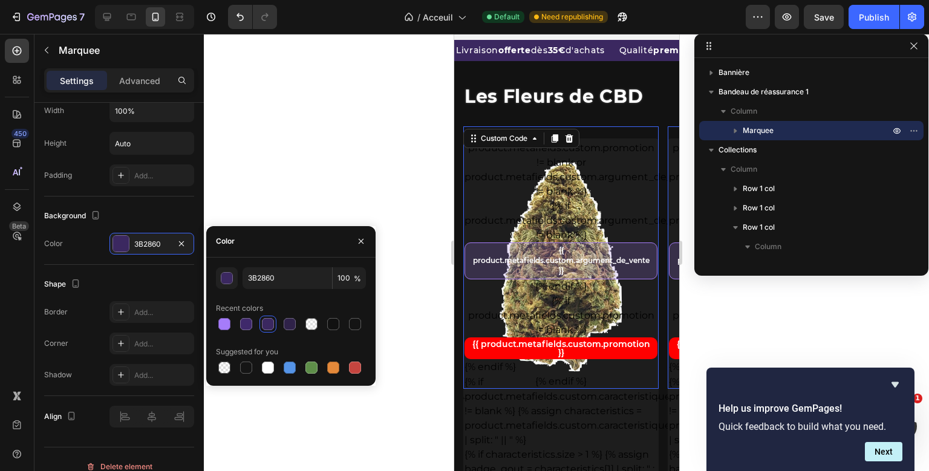
scroll to position [209, 0]
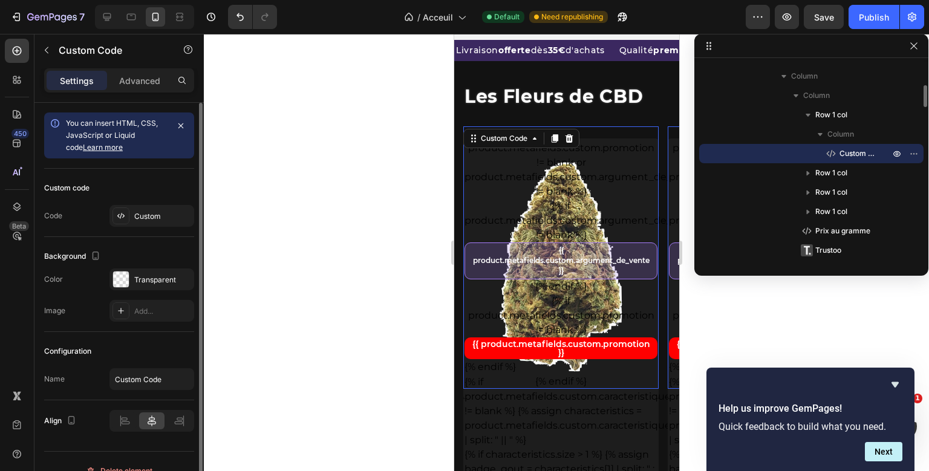
click at [554, 126] on div "{% if product.metafields.custom.promotion != blank or product.metafields.custom…" at bounding box center [560, 126] width 195 height 0
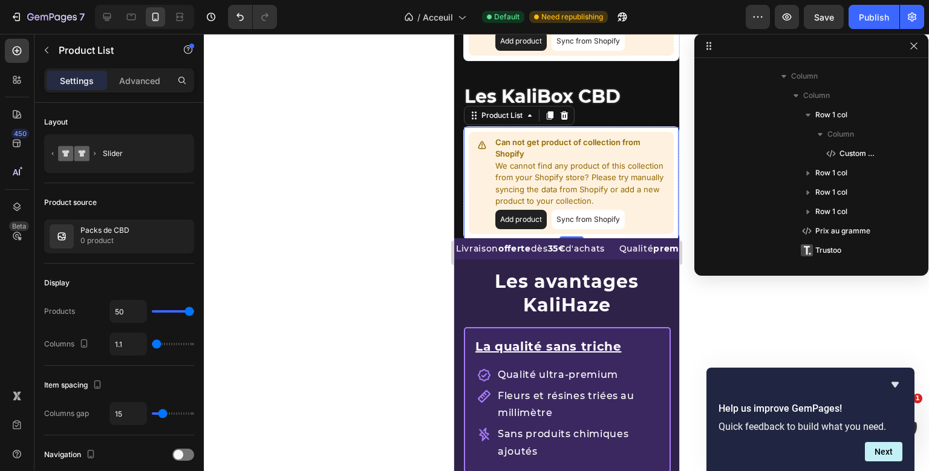
scroll to position [500, 0]
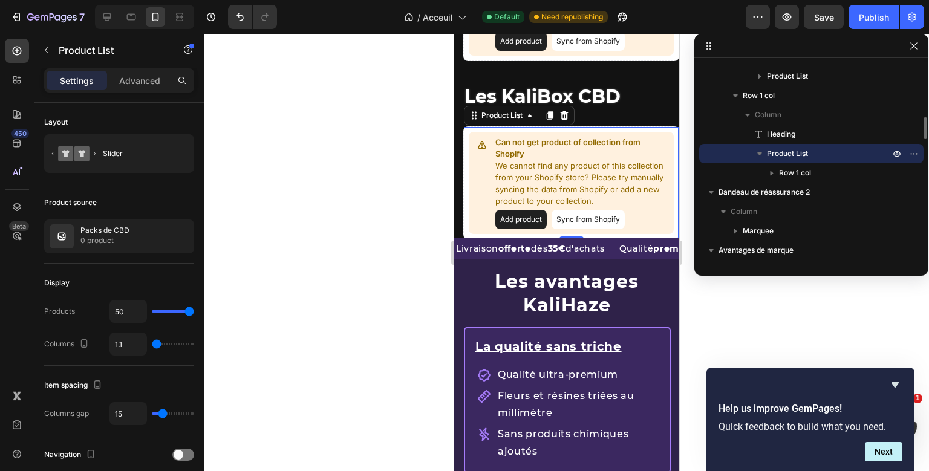
click at [575, 156] on div "Les KaliBox CBD Heading Can not get product of collection from Shopify We canno…" at bounding box center [571, 150] width 216 height 178
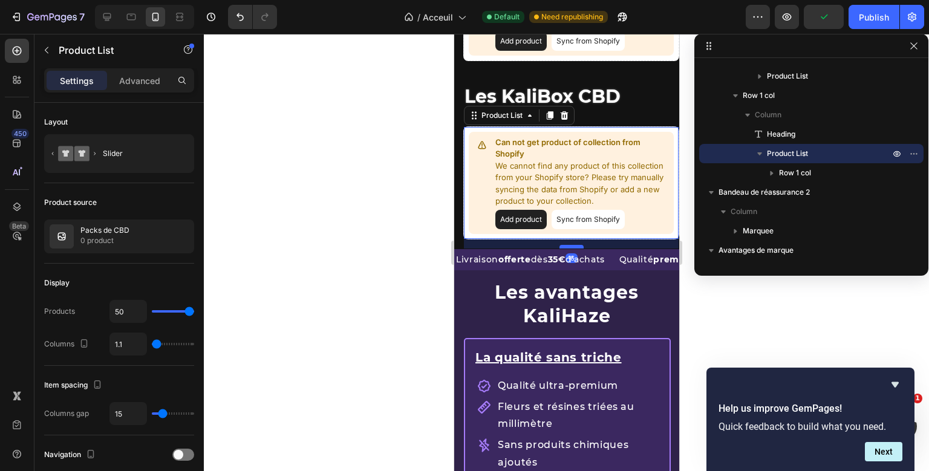
drag, startPoint x: 564, startPoint y: 237, endPoint x: 564, endPoint y: 246, distance: 9.7
click at [564, 246] on div at bounding box center [571, 247] width 24 height 4
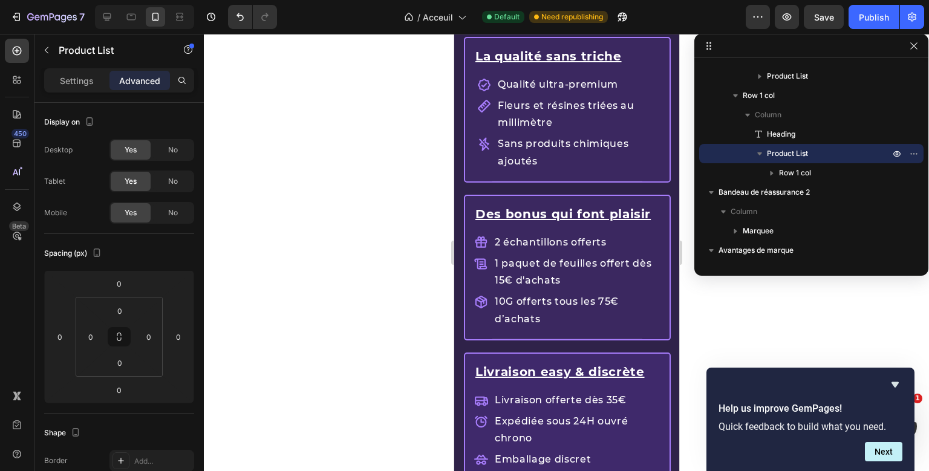
scroll to position [1427, 0]
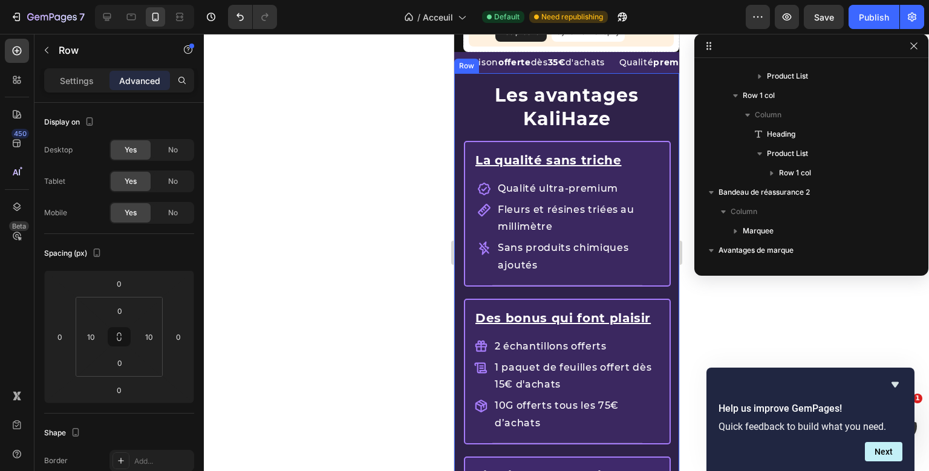
click at [457, 115] on div "Les avantages KaliHaze Heading Row La qualité sans triche Text Block Qualité ul…" at bounding box center [566, 428] width 225 height 710
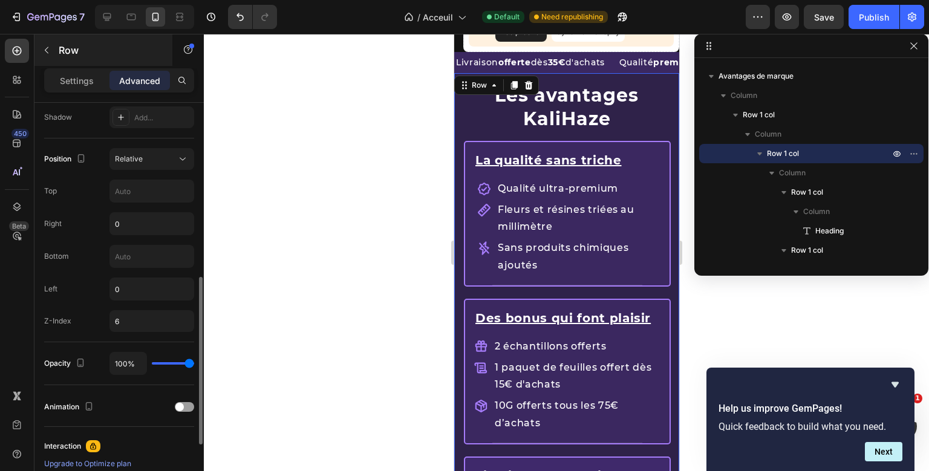
scroll to position [399, 0]
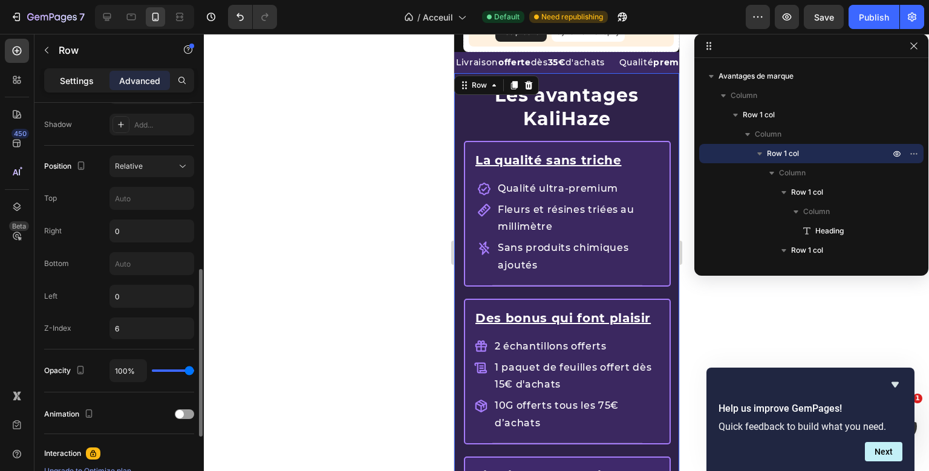
click at [72, 85] on p "Settings" at bounding box center [77, 80] width 34 height 13
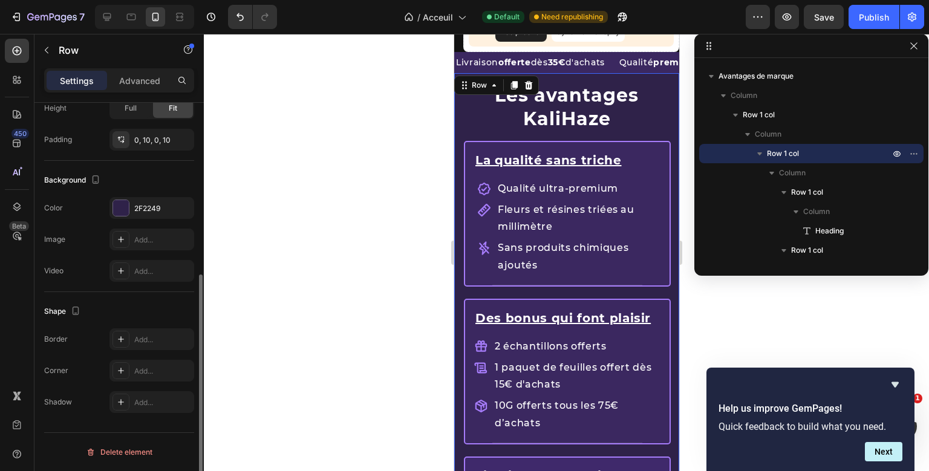
scroll to position [302, 0]
click at [145, 208] on div "2F2249" at bounding box center [151, 209] width 35 height 11
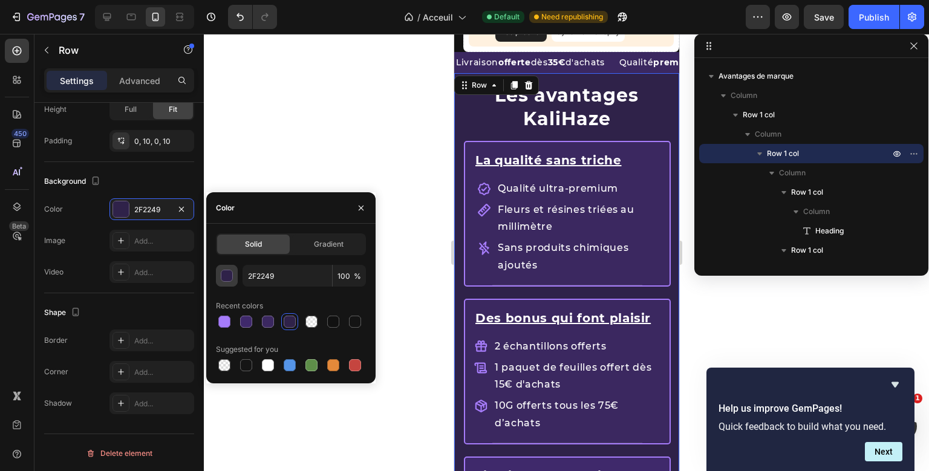
click at [233, 277] on div "button" at bounding box center [227, 276] width 12 height 12
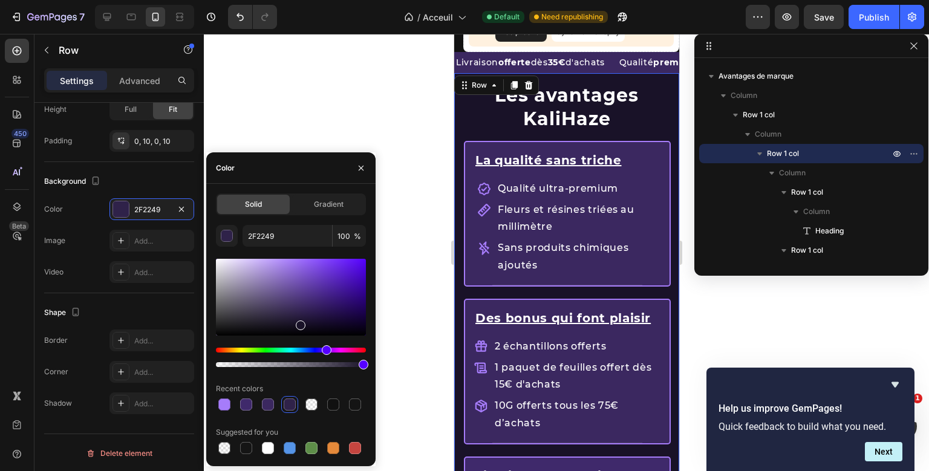
click at [299, 323] on div at bounding box center [291, 297] width 150 height 77
type input "191228"
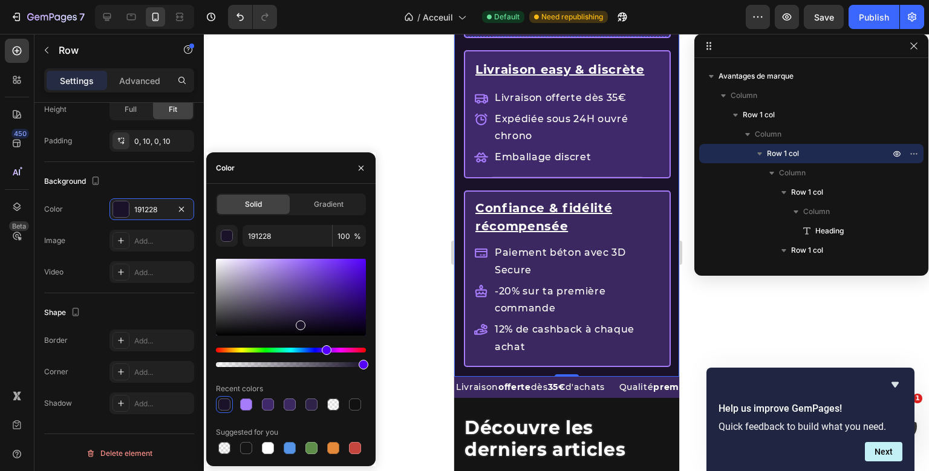
scroll to position [1831, 0]
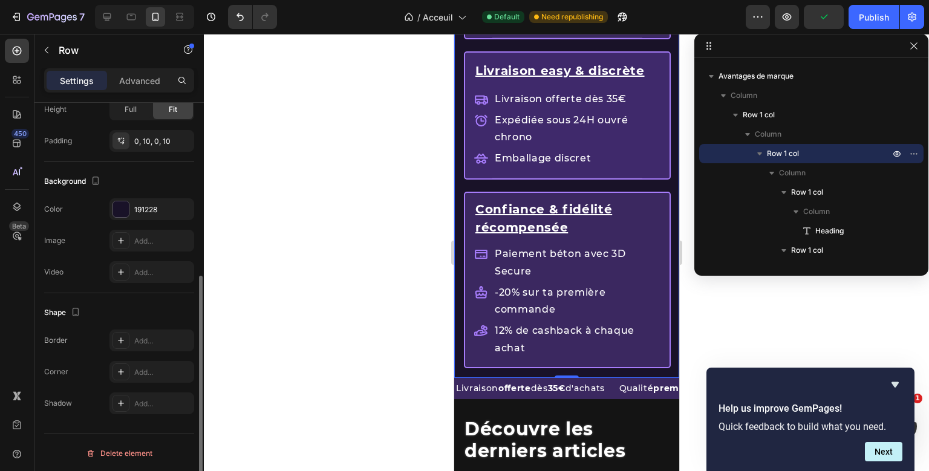
click at [186, 166] on div "Background The changes might be hidden by the video. Color 191228 Image Add... …" at bounding box center [119, 227] width 150 height 131
click at [103, 18] on icon at bounding box center [107, 17] width 12 height 12
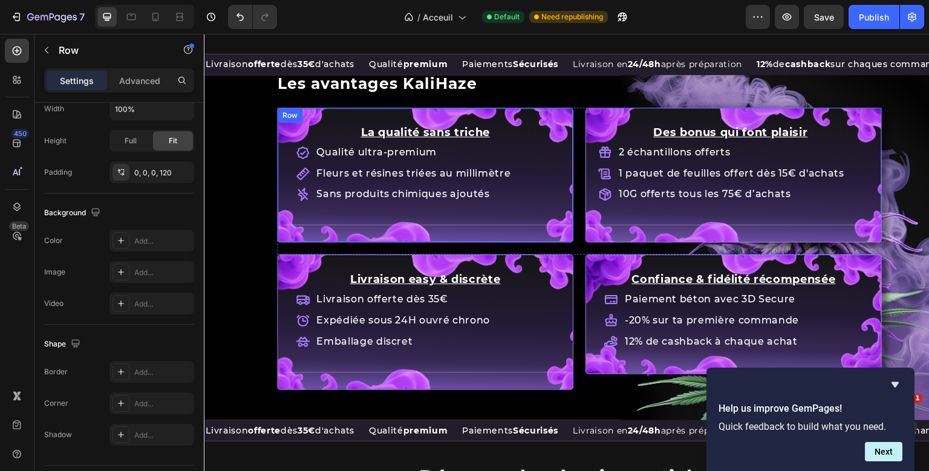
scroll to position [1324, 0]
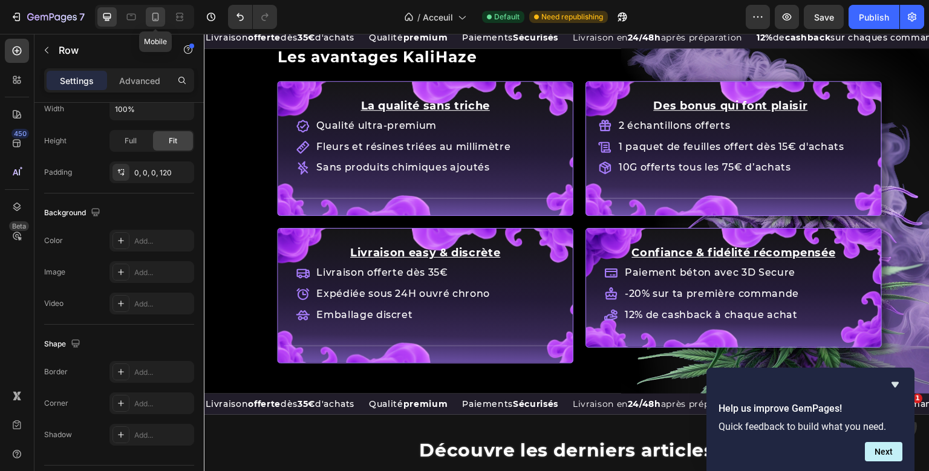
click at [157, 12] on icon at bounding box center [155, 17] width 12 height 12
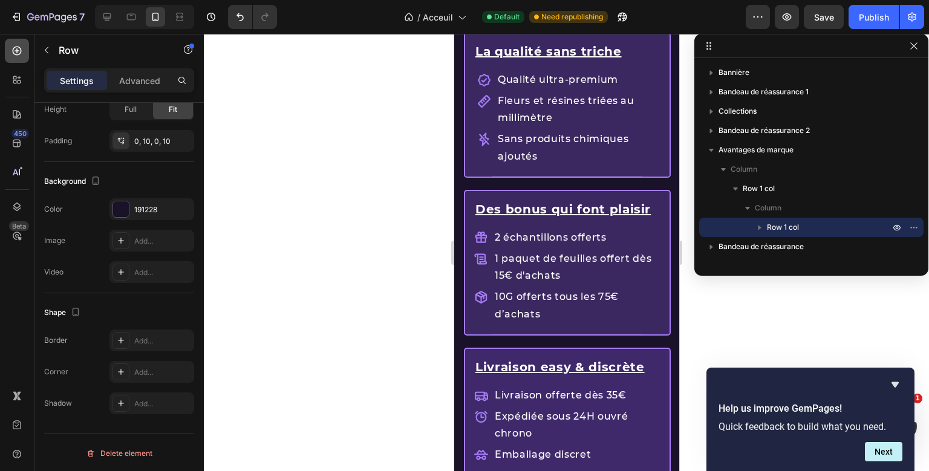
click at [18, 53] on icon at bounding box center [17, 50] width 5 height 5
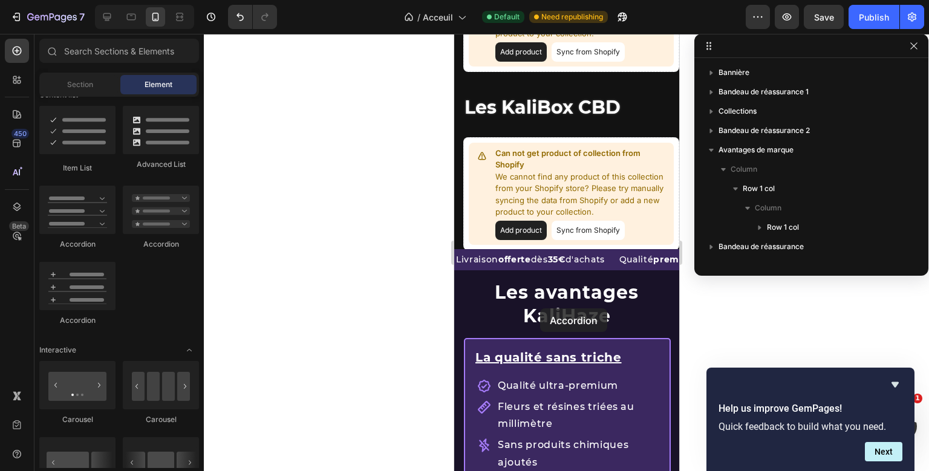
scroll to position [1440, 0]
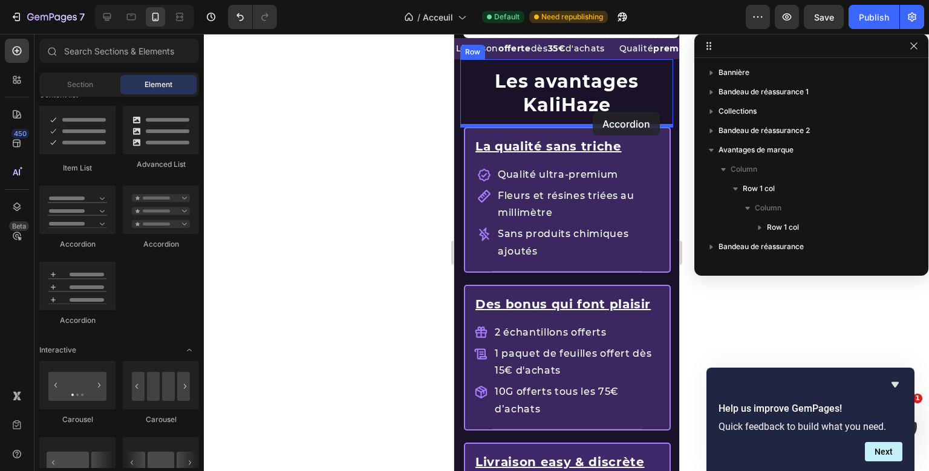
drag, startPoint x: 607, startPoint y: 253, endPoint x: 592, endPoint y: 112, distance: 141.8
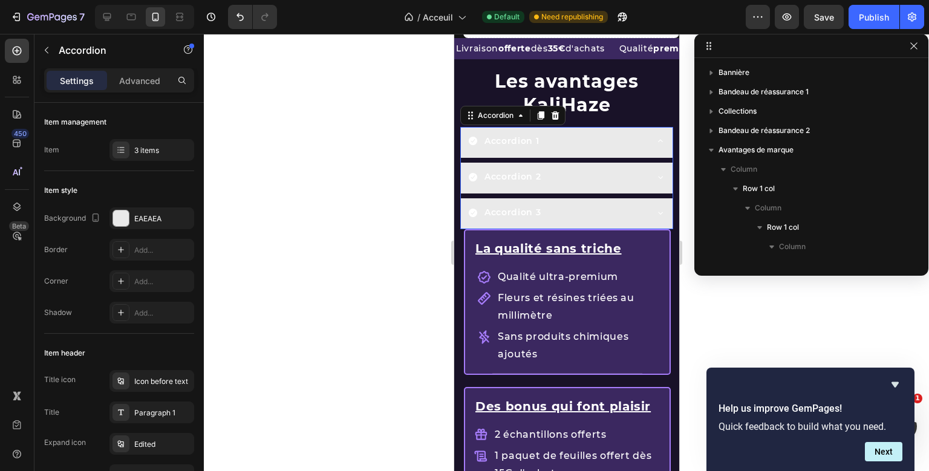
scroll to position [171, 0]
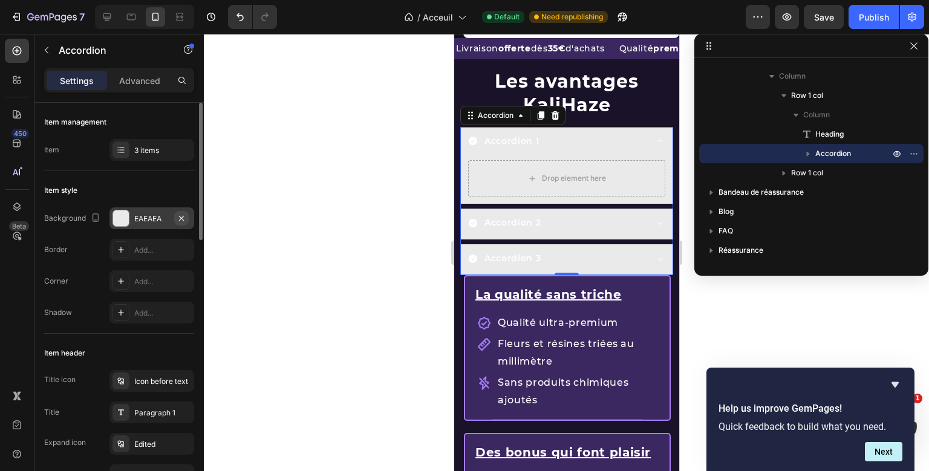
click at [177, 220] on icon "button" at bounding box center [182, 219] width 10 height 10
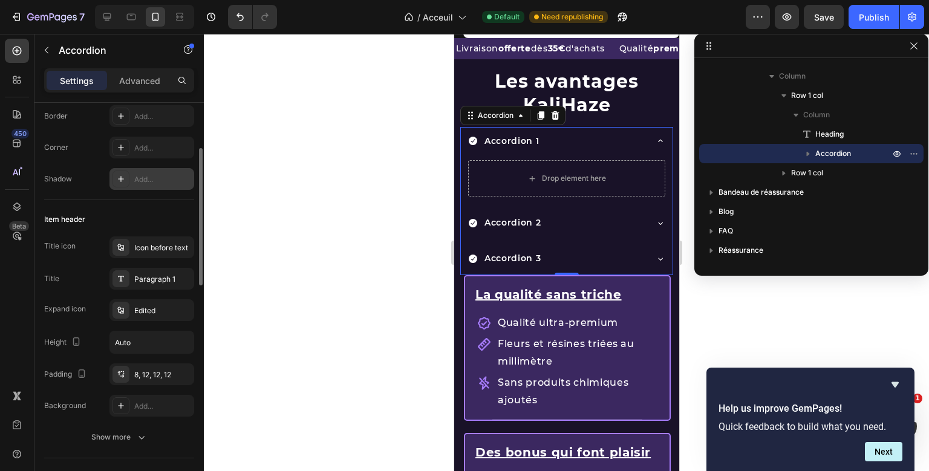
scroll to position [0, 0]
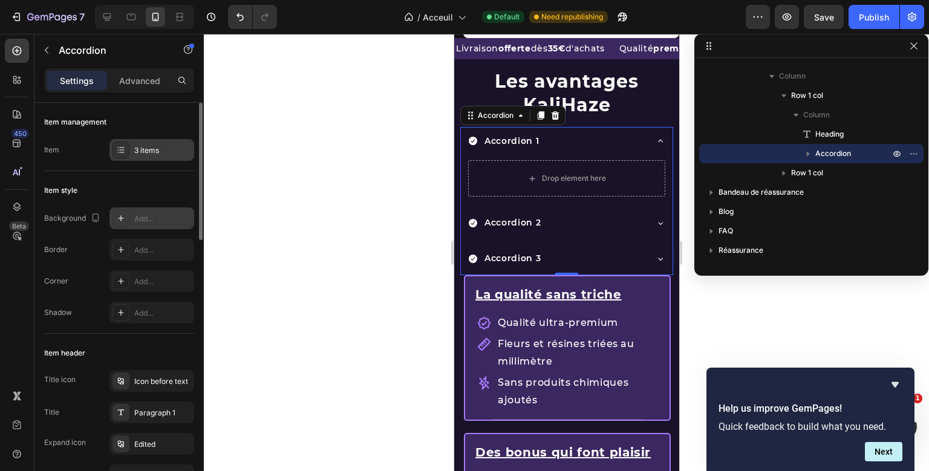
click at [159, 153] on div "3 items" at bounding box center [162, 150] width 57 height 11
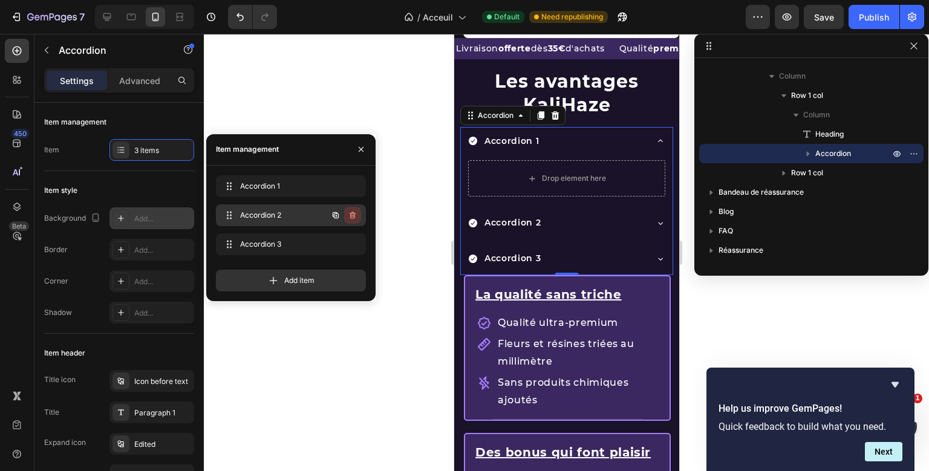
click at [355, 214] on icon "button" at bounding box center [353, 216] width 10 height 10
click at [355, 214] on div "Delete" at bounding box center [344, 215] width 22 height 11
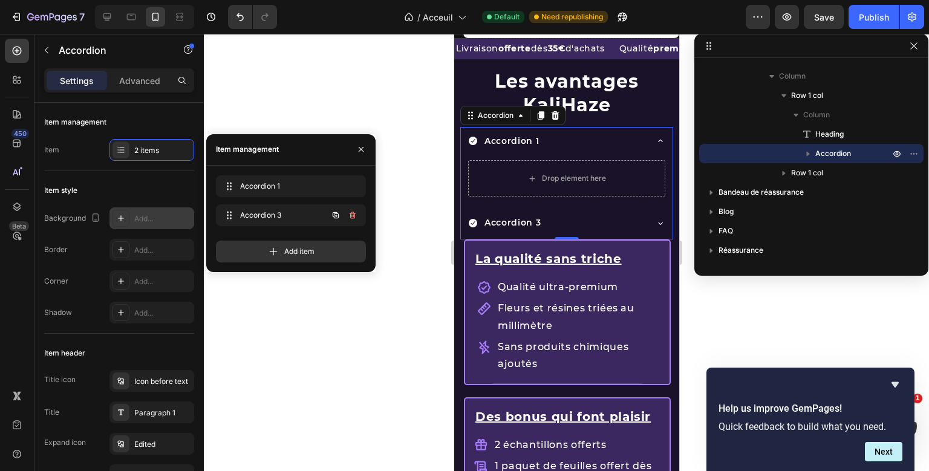
click at [355, 214] on icon "button" at bounding box center [353, 216] width 10 height 10
click at [355, 214] on div "Delete" at bounding box center [344, 215] width 22 height 11
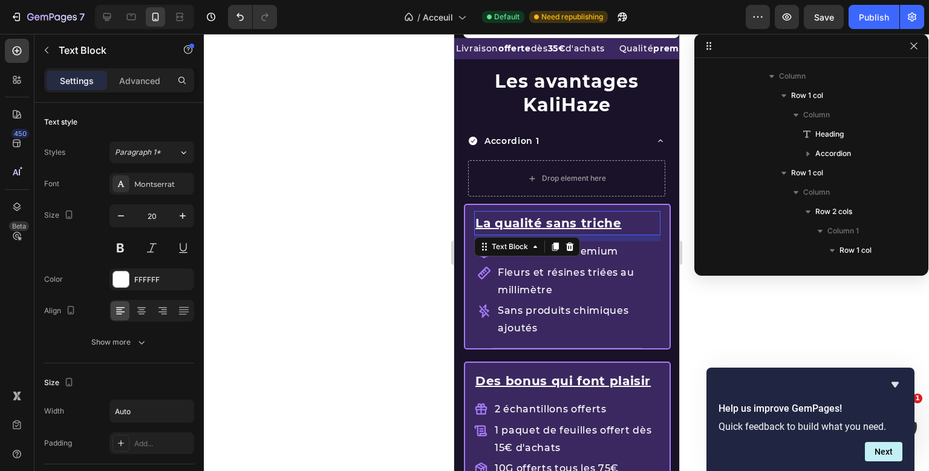
click at [526, 219] on div "La qualité sans triche Text Block 10 Qualité ultra-premium Fleurs et résines tr…" at bounding box center [567, 276] width 186 height 143
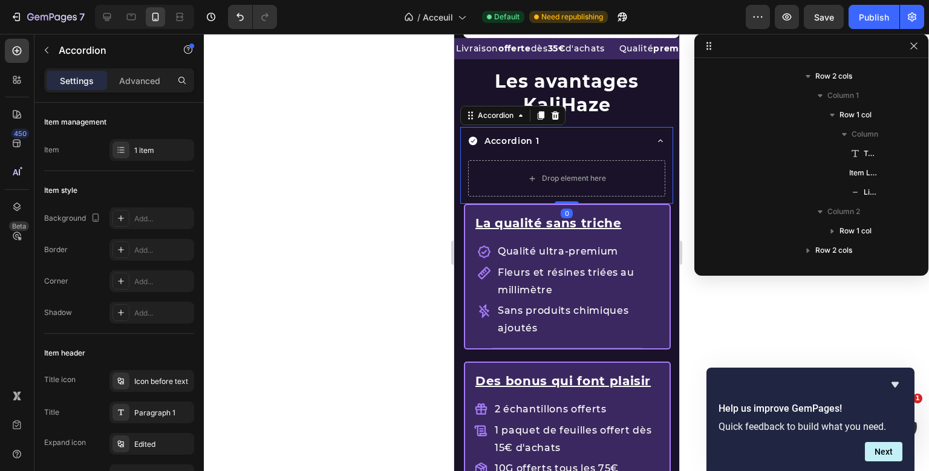
scroll to position [171, 0]
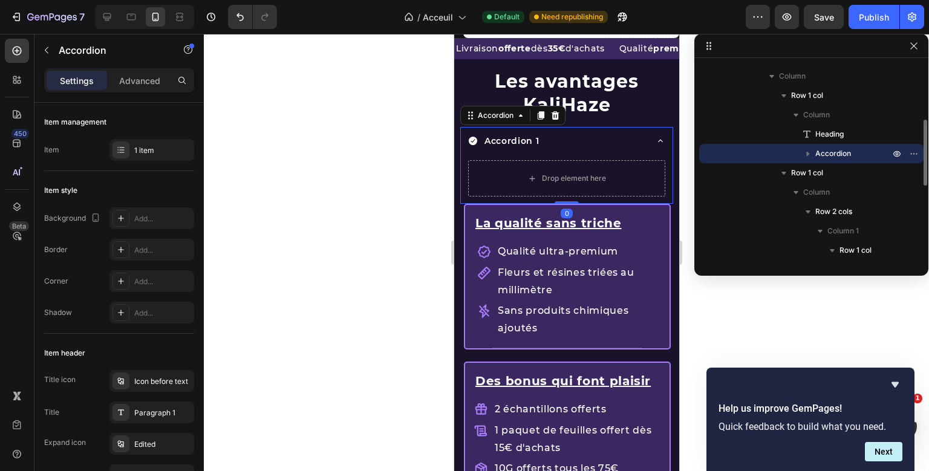
click at [525, 144] on div "Les avantages KaliHaze Heading Accordion 1 Drop element here Accordion 0" at bounding box center [566, 131] width 213 height 145
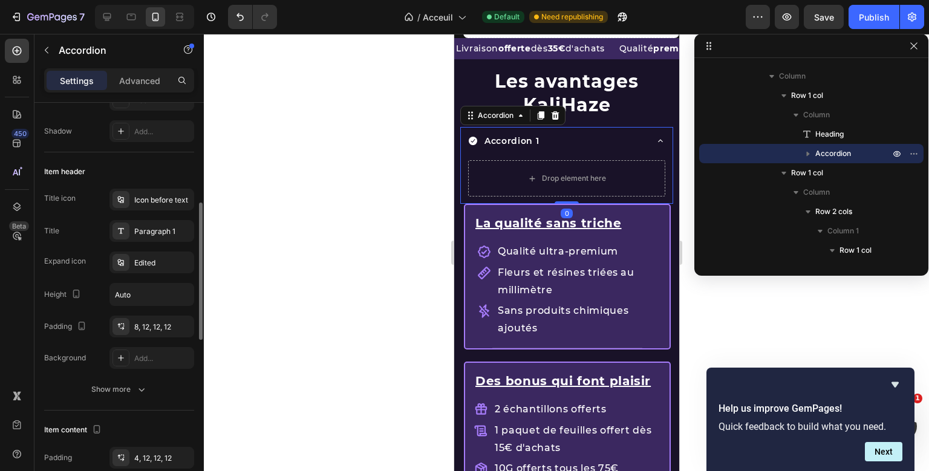
scroll to position [217, 0]
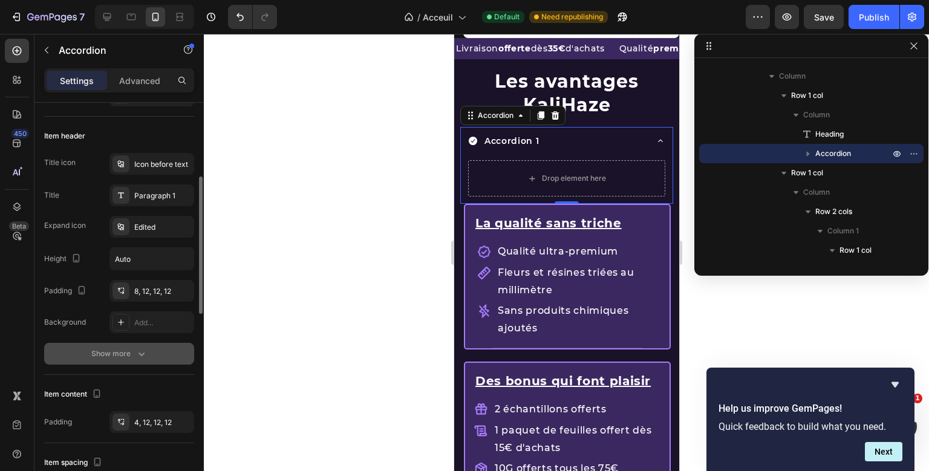
click at [121, 355] on div "Show more" at bounding box center [119, 354] width 56 height 12
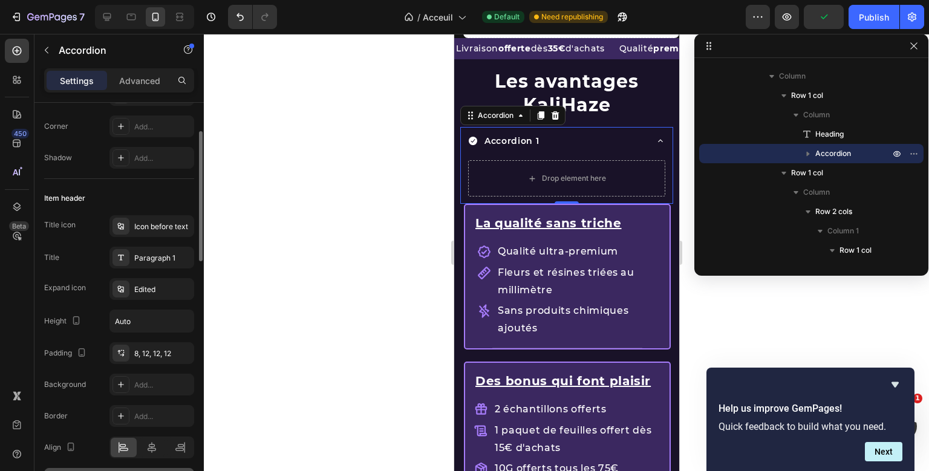
scroll to position [0, 0]
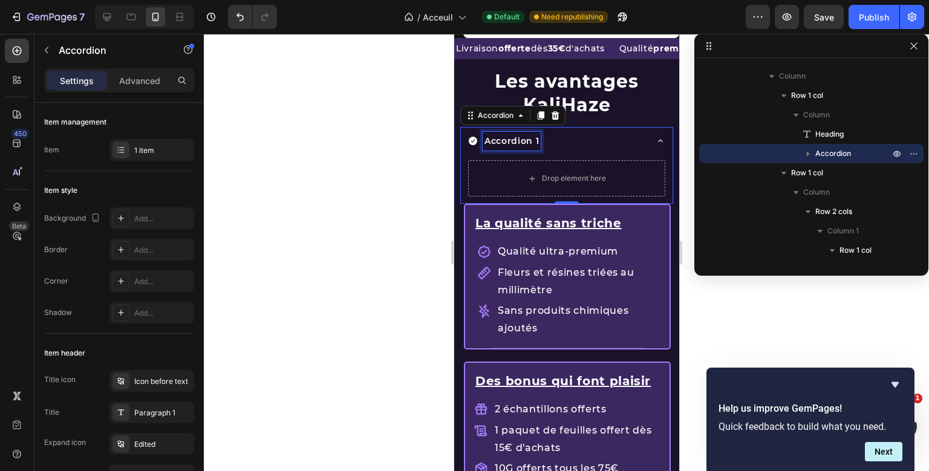
click at [511, 142] on div "Les avantages KaliHaze Heading Accordion 1 Drop element here Accordion 0" at bounding box center [566, 131] width 213 height 145
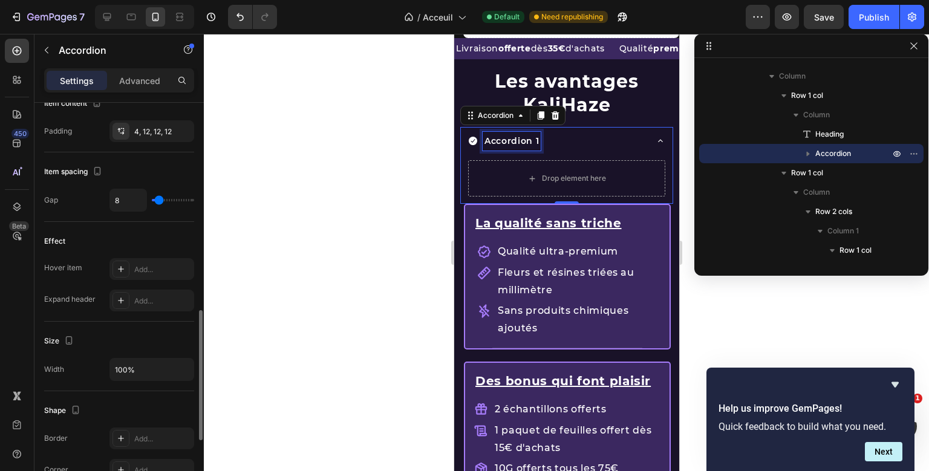
scroll to position [566, 0]
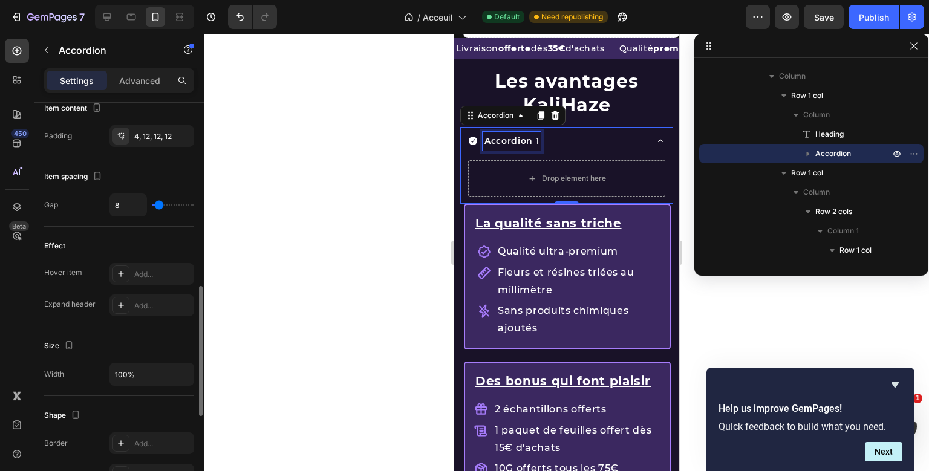
type input "5"
type input "0"
drag, startPoint x: 159, startPoint y: 204, endPoint x: 137, endPoint y: 208, distance: 22.2
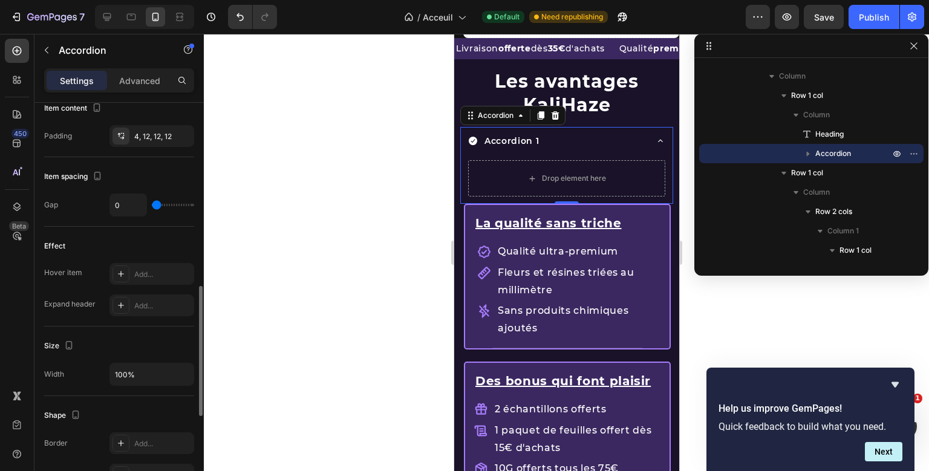
click at [152, 206] on input "range" at bounding box center [173, 205] width 42 height 2
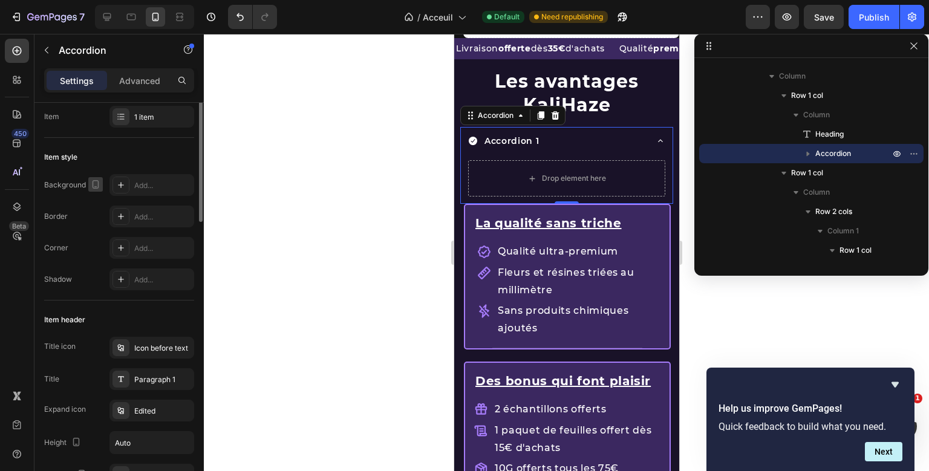
scroll to position [34, 0]
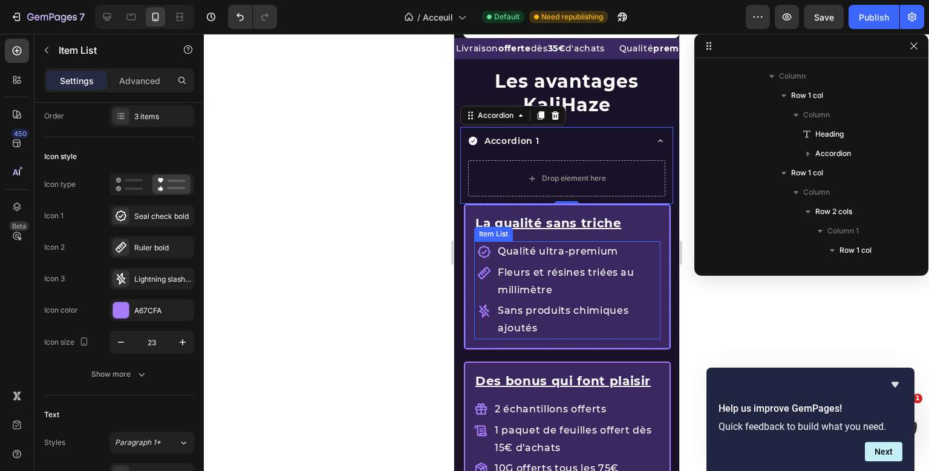
click at [480, 288] on div "Fleurs et résines triées au millimètre" at bounding box center [568, 282] width 183 height 39
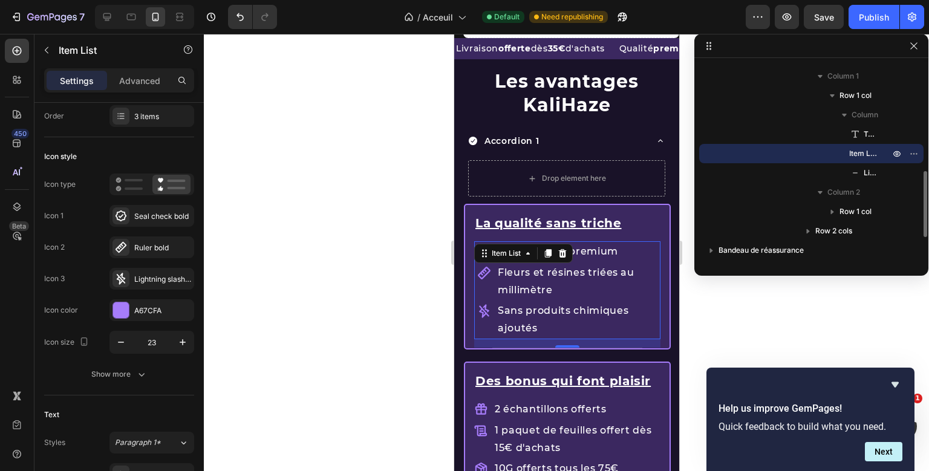
scroll to position [0, 0]
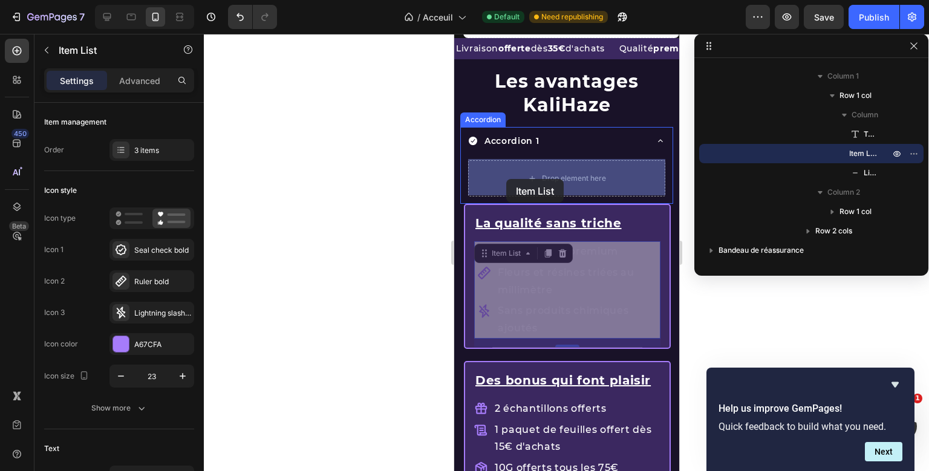
drag, startPoint x: 486, startPoint y: 250, endPoint x: 506, endPoint y: 180, distance: 73.0
click at [506, 179] on div "Mobile ( 372 px) iPhone 13 Mini iPhone 13 Pro iPhone 11 Pro Max iPhone 15 Pro M…" at bounding box center [566, 330] width 225 height 3474
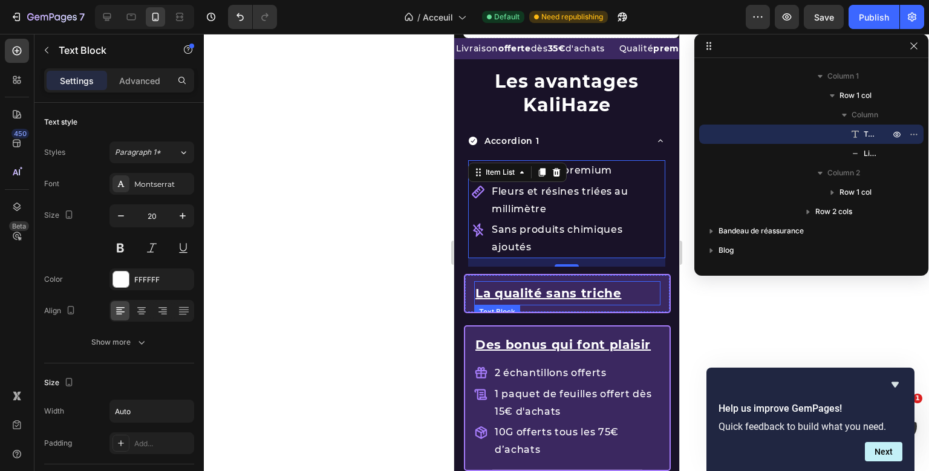
click at [534, 284] on div "La qualité sans triche Text Block Title Line" at bounding box center [567, 293] width 186 height 37
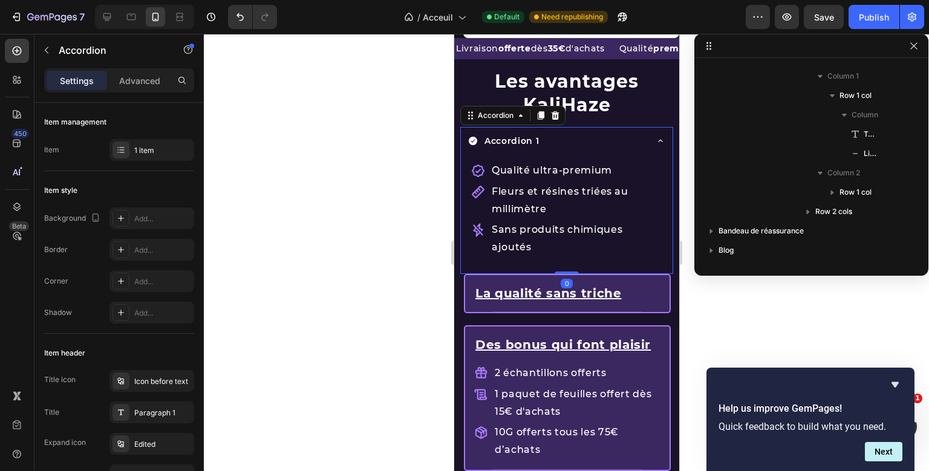
scroll to position [171, 0]
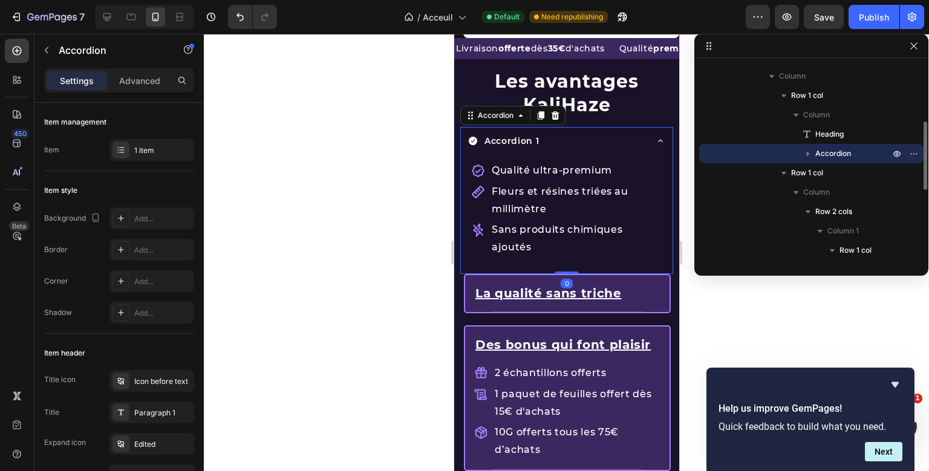
click at [520, 146] on div "Les avantages KaliHaze Heading Accordion 1 Qualité ultra-premium Fleurs et rési…" at bounding box center [566, 166] width 213 height 215
click at [151, 159] on div "1 item" at bounding box center [152, 150] width 85 height 22
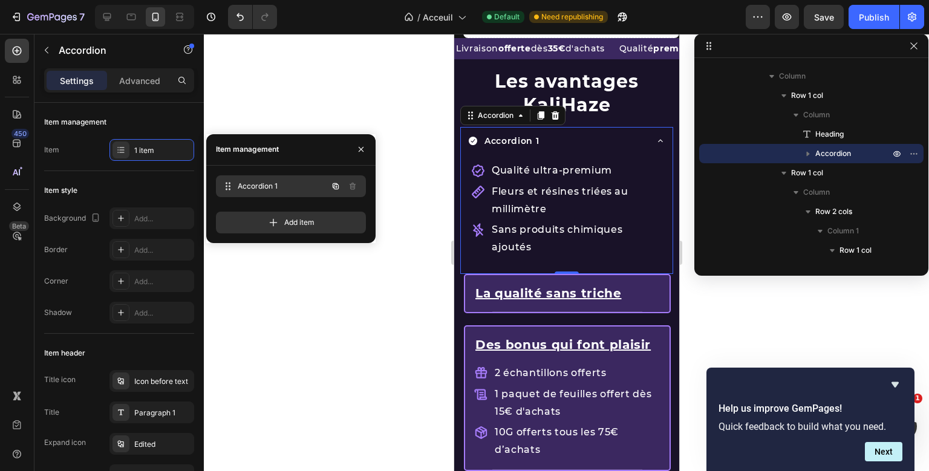
click at [247, 178] on div "Accordion 1 Accordion 1" at bounding box center [274, 186] width 106 height 17
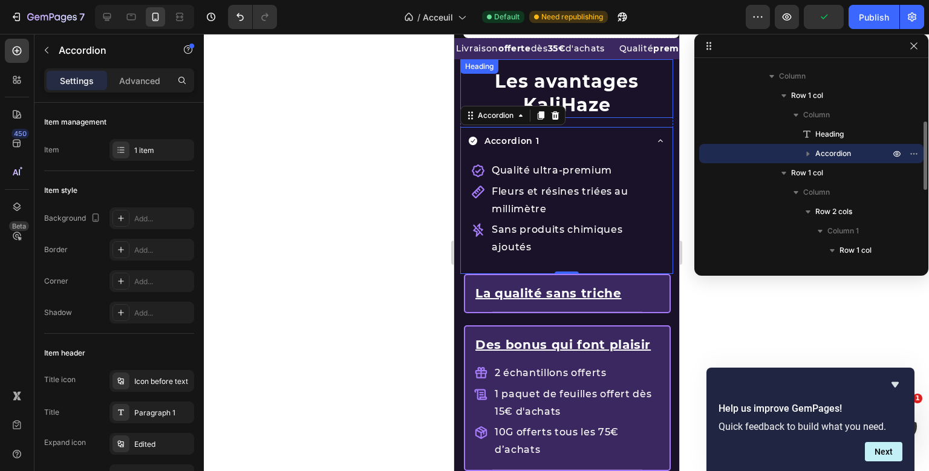
click at [806, 154] on icon "button" at bounding box center [808, 154] width 12 height 12
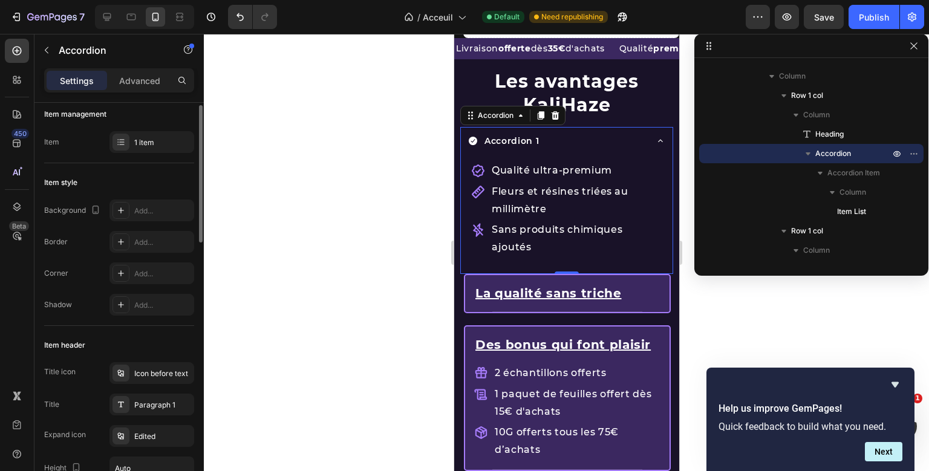
scroll to position [0, 0]
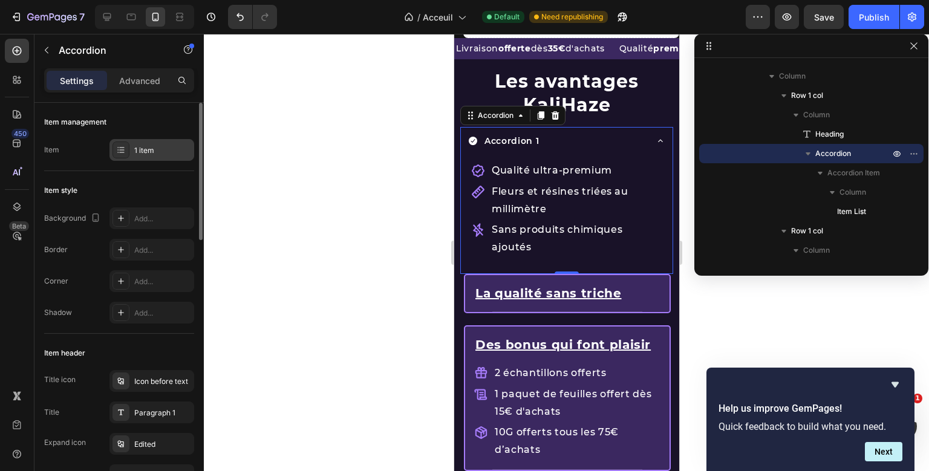
click at [145, 159] on div "1 item" at bounding box center [152, 150] width 85 height 22
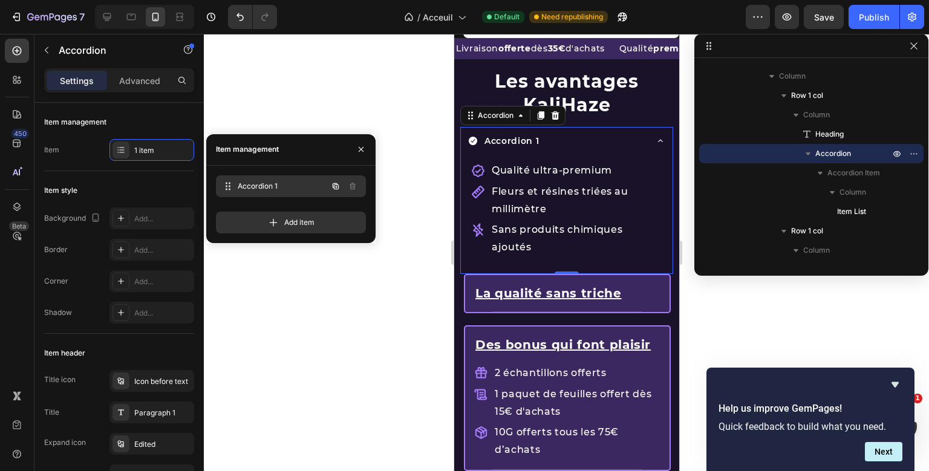
click at [272, 183] on span "Accordion 1" at bounding box center [283, 186] width 90 height 11
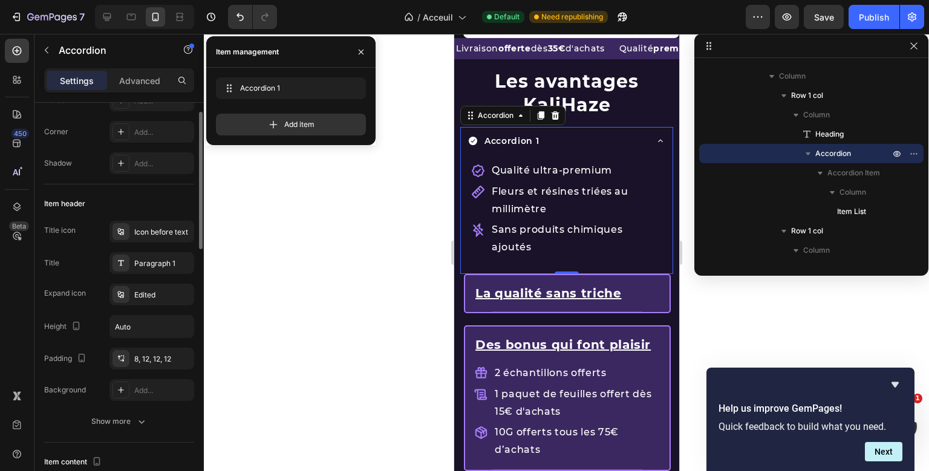
scroll to position [172, 0]
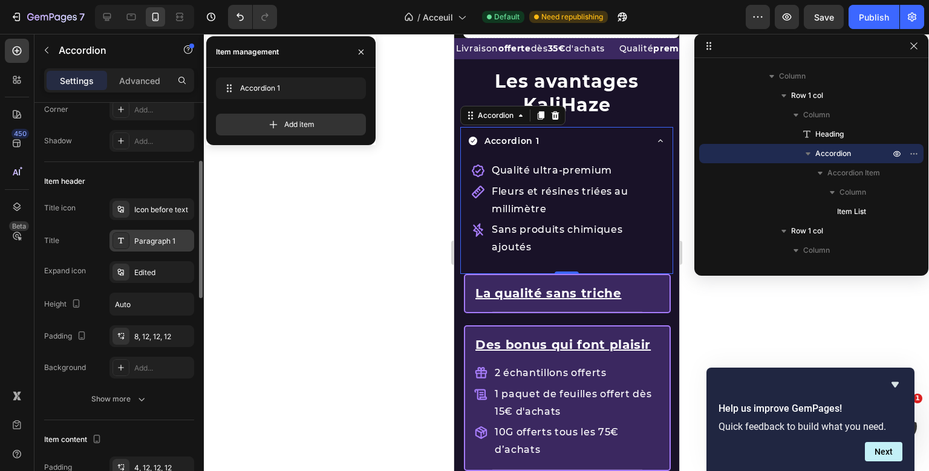
click at [140, 243] on div "Paragraph 1" at bounding box center [162, 241] width 57 height 11
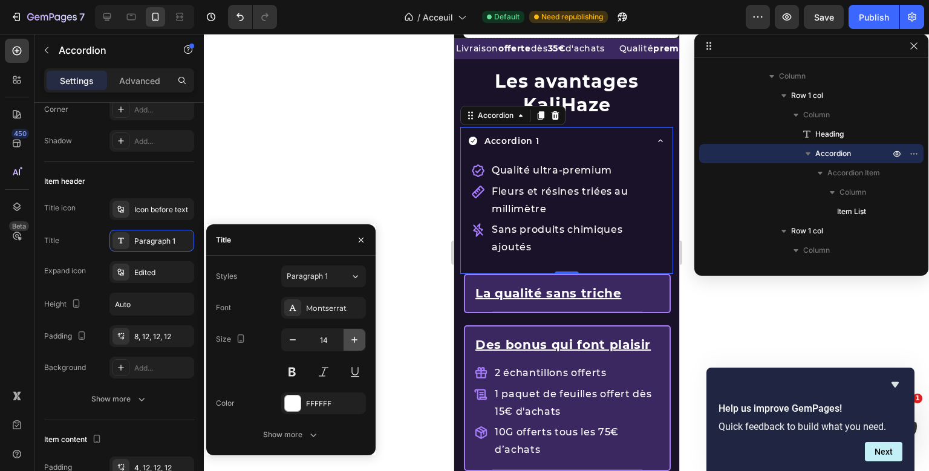
click at [355, 342] on icon "button" at bounding box center [354, 340] width 6 height 6
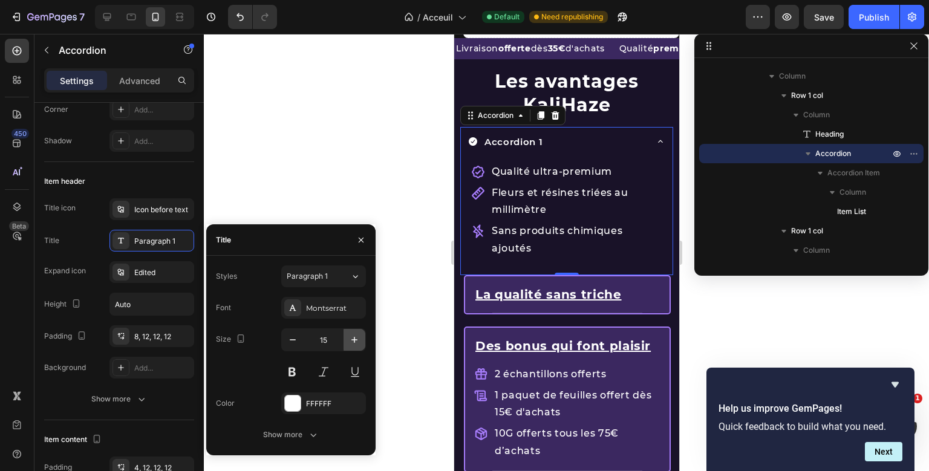
click at [355, 342] on icon "button" at bounding box center [354, 340] width 6 height 6
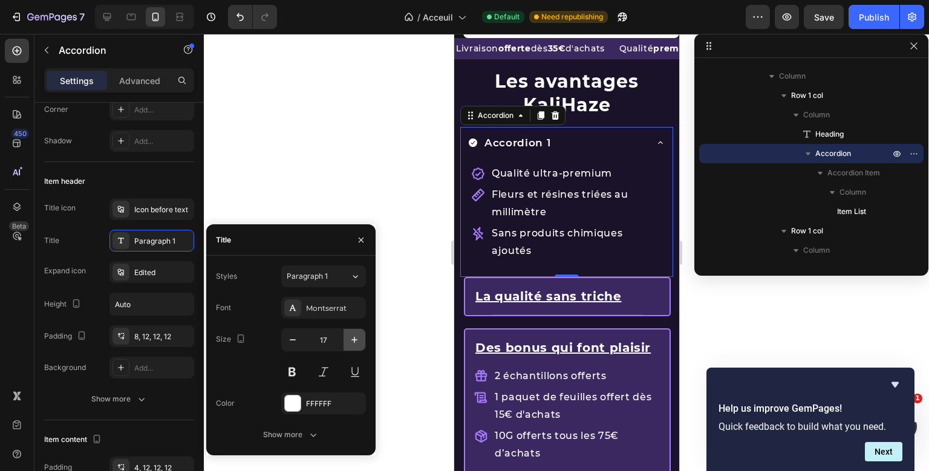
click at [355, 342] on icon "button" at bounding box center [354, 340] width 6 height 6
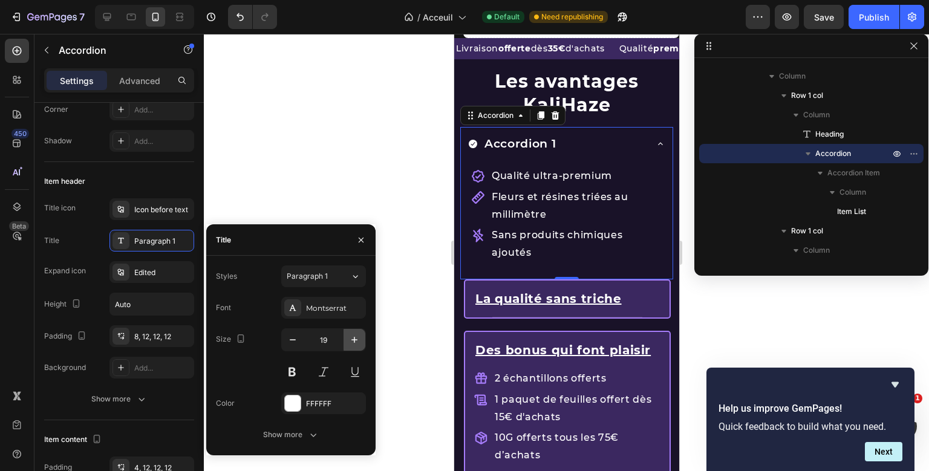
click at [355, 342] on icon "button" at bounding box center [354, 340] width 6 height 6
type input "20"
click at [353, 370] on button at bounding box center [355, 372] width 22 height 22
click at [289, 371] on button at bounding box center [292, 372] width 22 height 22
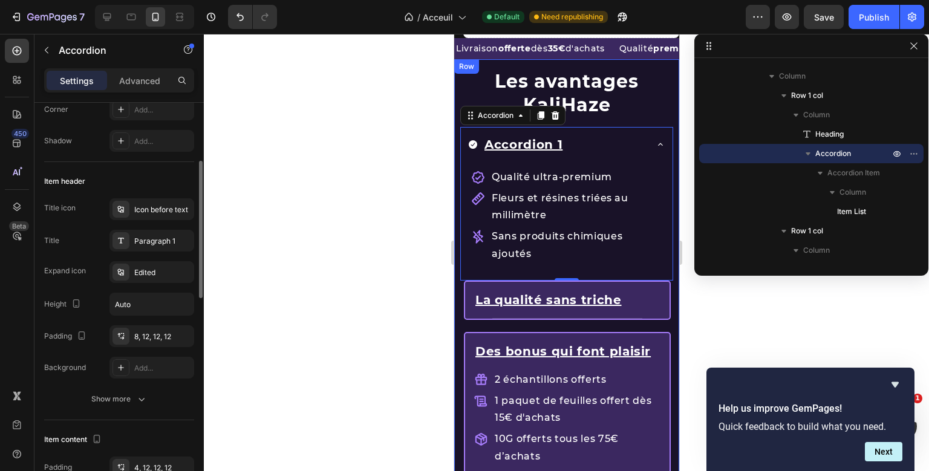
click at [74, 289] on div "Title icon Icon before text Title Paragraph 1 Expand icon Edited Height Auto Pa…" at bounding box center [119, 288] width 150 height 180
click at [146, 217] on div "Icon before text" at bounding box center [152, 209] width 85 height 22
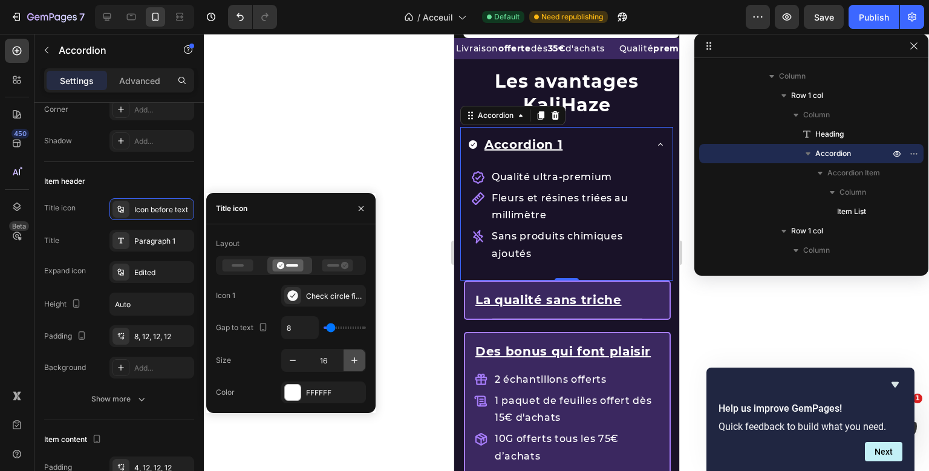
click at [357, 355] on icon "button" at bounding box center [354, 361] width 12 height 12
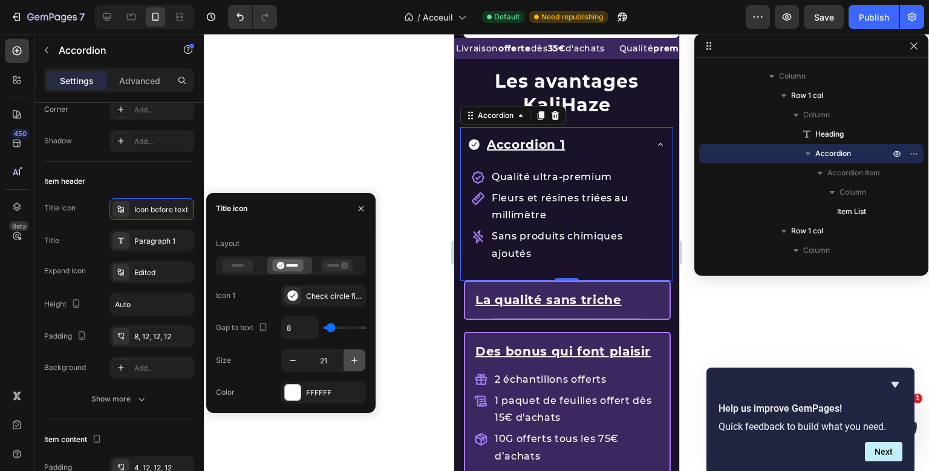
click at [357, 355] on icon "button" at bounding box center [354, 361] width 12 height 12
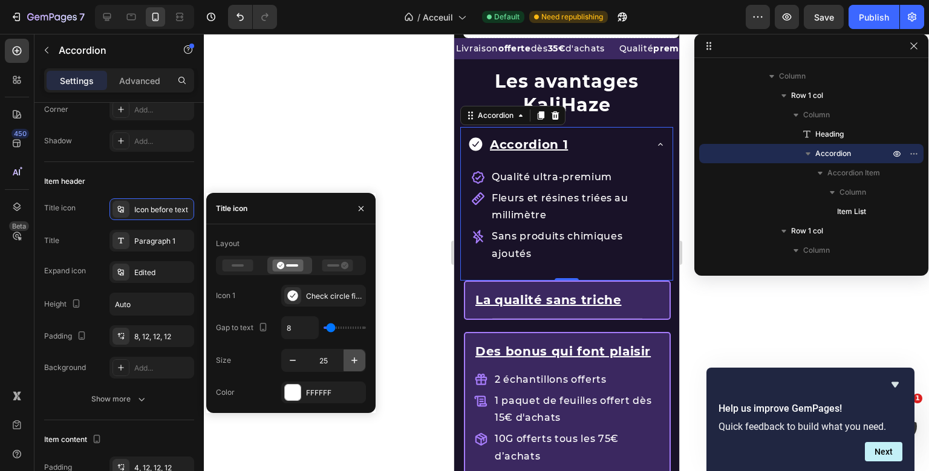
type input "26"
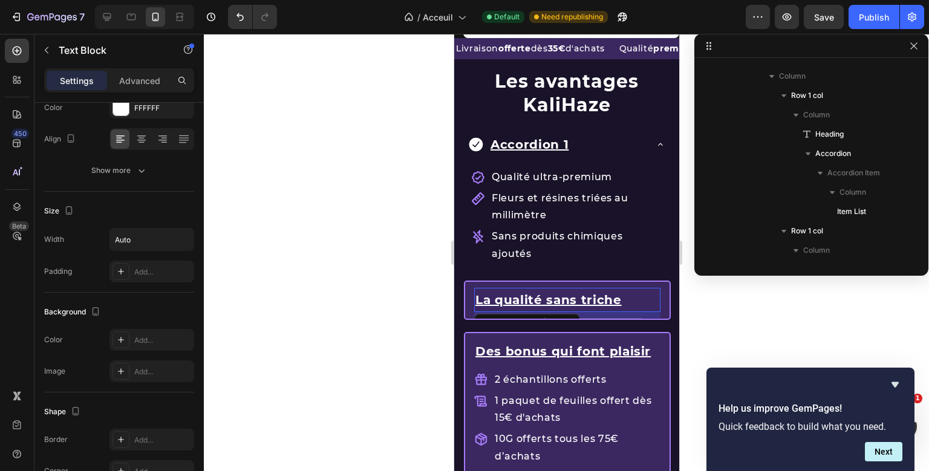
click at [498, 297] on u "La qualité sans triche" at bounding box center [548, 300] width 146 height 15
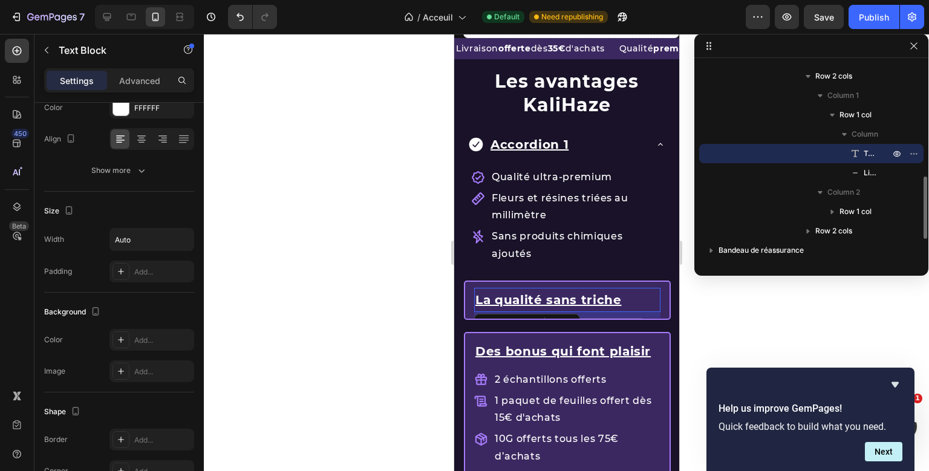
click at [498, 297] on u "La qualité sans triche" at bounding box center [548, 300] width 146 height 15
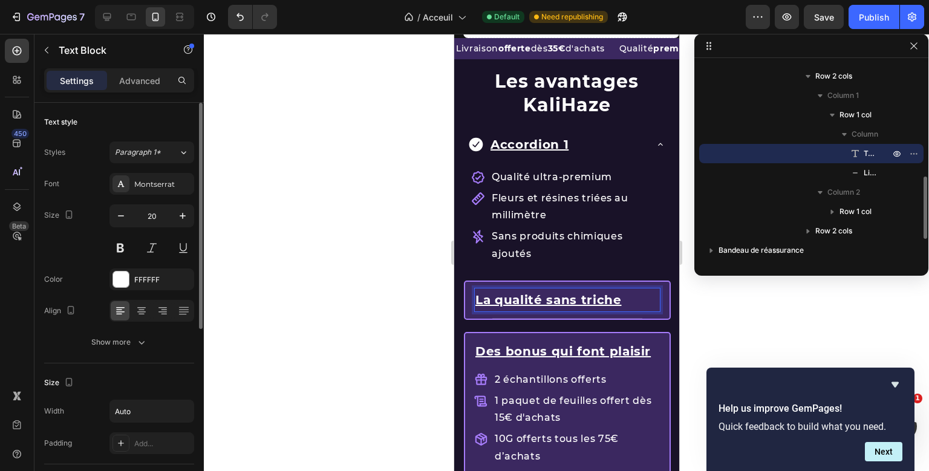
click at [498, 297] on u "La qualité sans triche" at bounding box center [548, 300] width 146 height 15
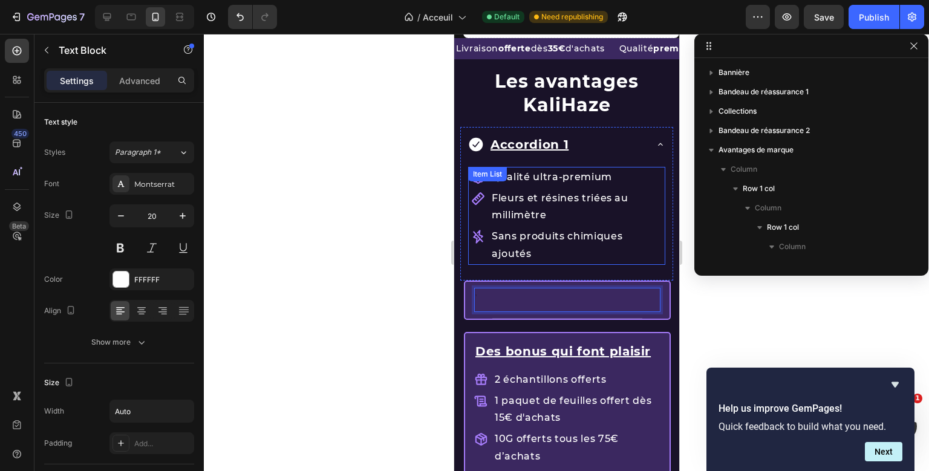
scroll to position [364, 0]
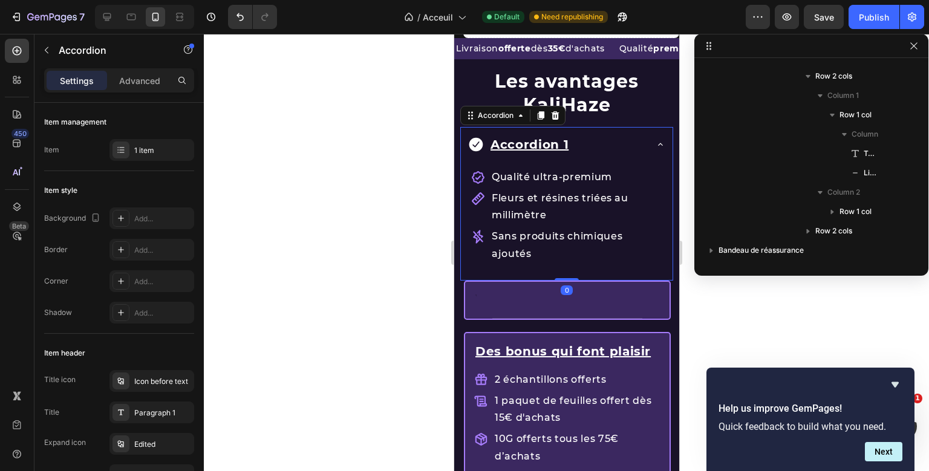
click at [532, 144] on p "Accordion 1" at bounding box center [529, 145] width 78 height 22
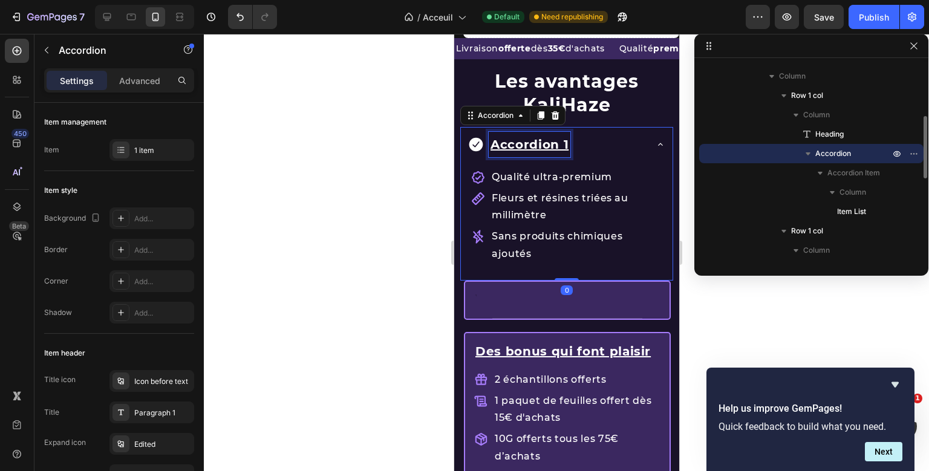
click at [532, 144] on p "Accordion 1" at bounding box center [529, 145] width 78 height 22
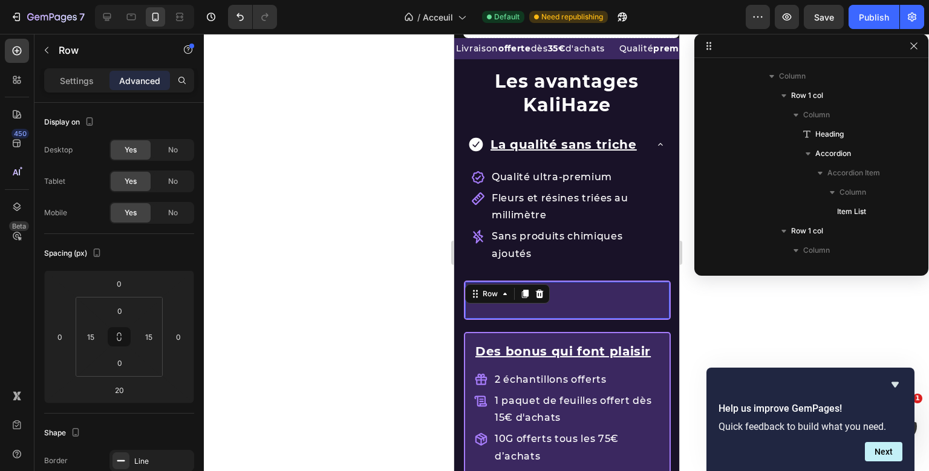
scroll to position [325, 0]
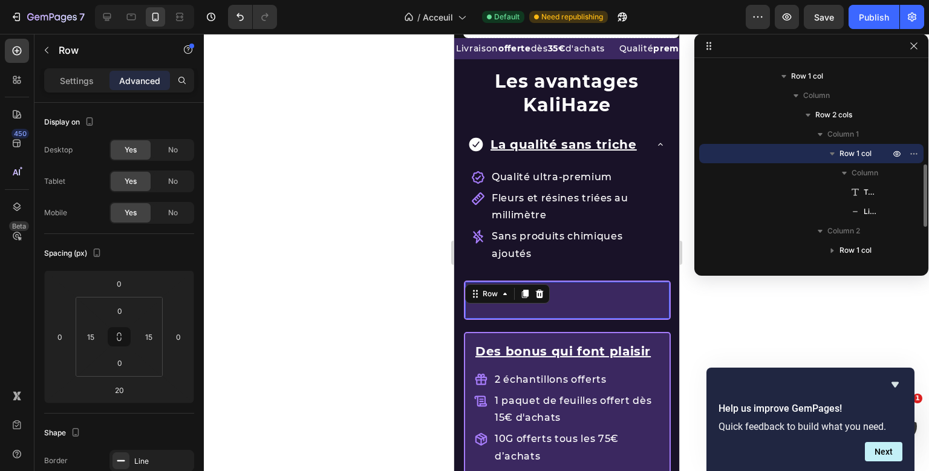
click at [514, 283] on div "Text Block Title Line Row 20" at bounding box center [566, 306] width 207 height 51
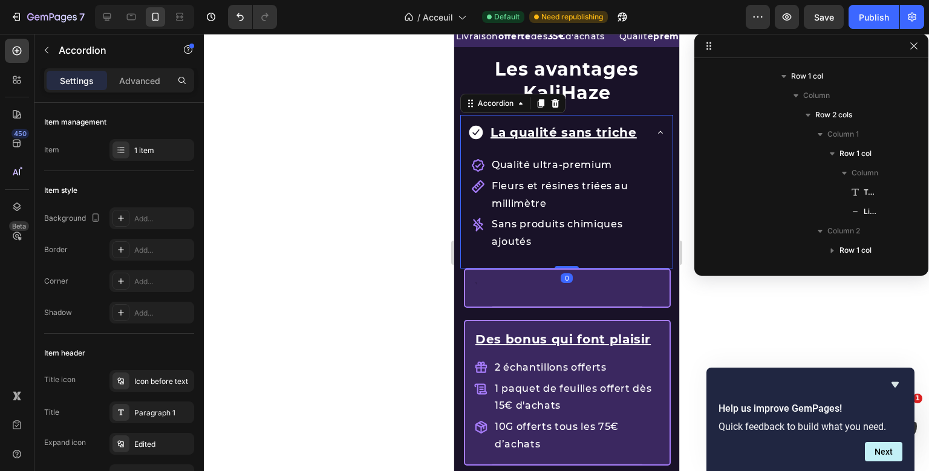
scroll to position [171, 0]
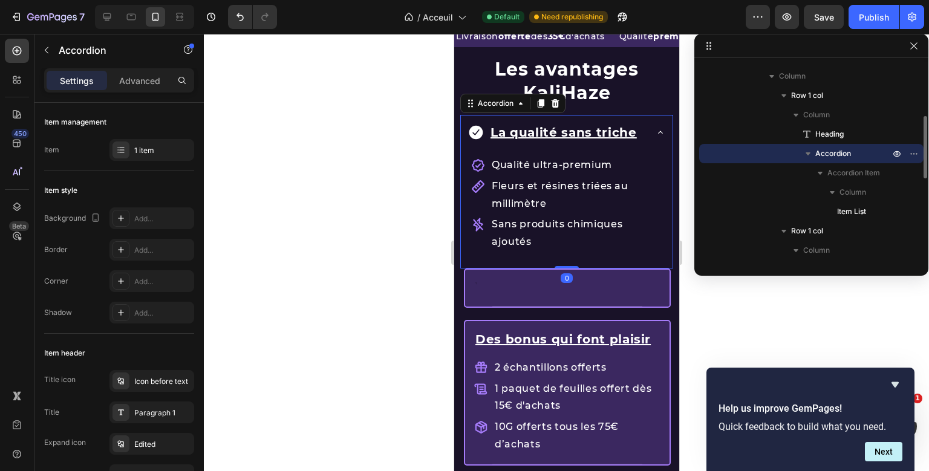
click at [664, 129] on div "Les avantages KaliHaze Heading La qualité sans triche Qualité ultra-premium Fle…" at bounding box center [566, 157] width 213 height 221
click at [664, 129] on icon at bounding box center [660, 133] width 10 height 10
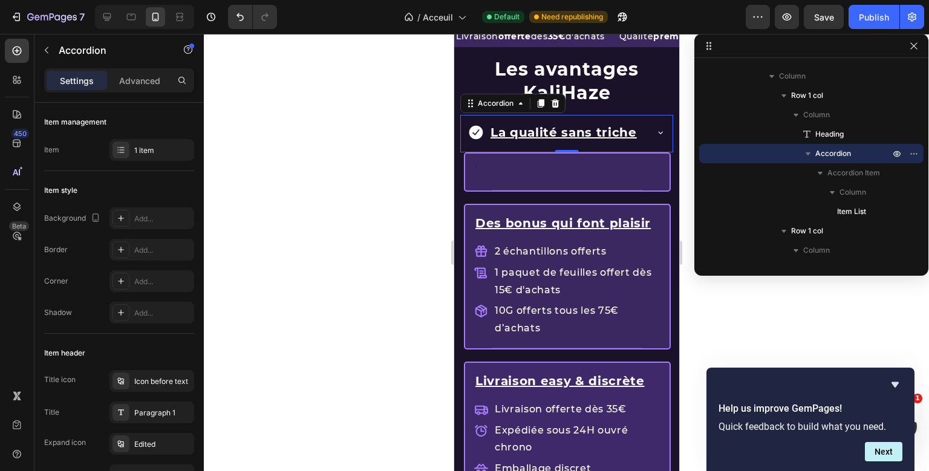
click at [664, 129] on div "Les avantages KaliHaze Heading La qualité sans triche Accordion 0" at bounding box center [566, 99] width 213 height 105
click at [664, 129] on icon at bounding box center [660, 133] width 10 height 10
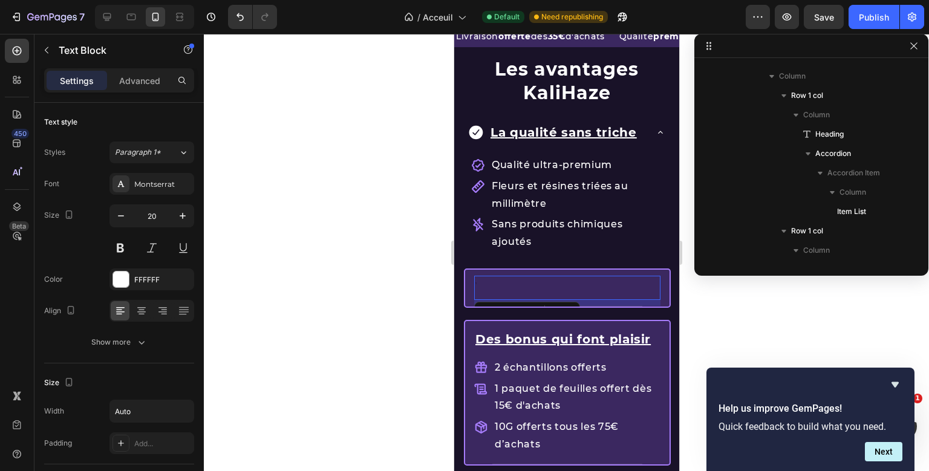
scroll to position [364, 0]
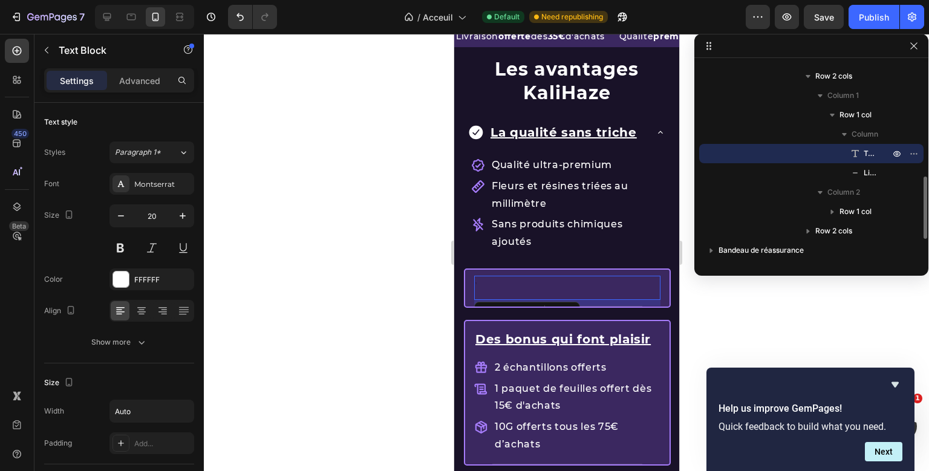
click at [641, 286] on div "Text Block 10 Title Line" at bounding box center [567, 288] width 186 height 37
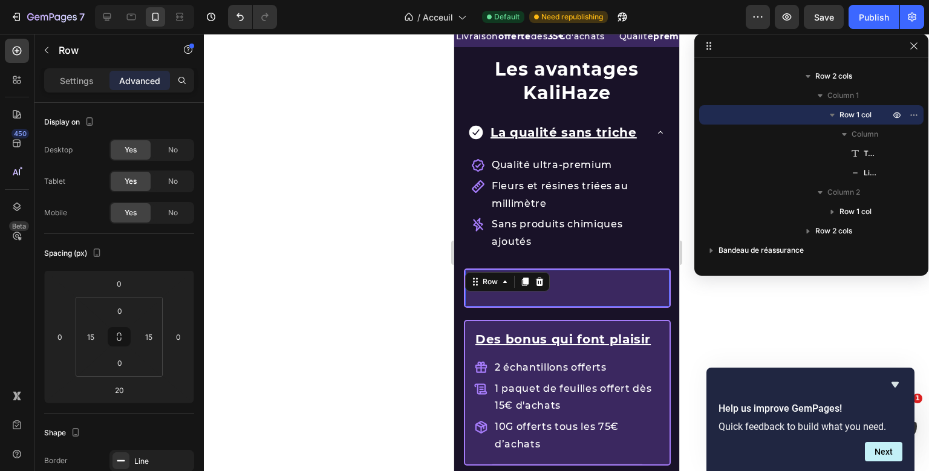
click at [667, 283] on div "Text Block Title Line Row 20" at bounding box center [566, 294] width 207 height 51
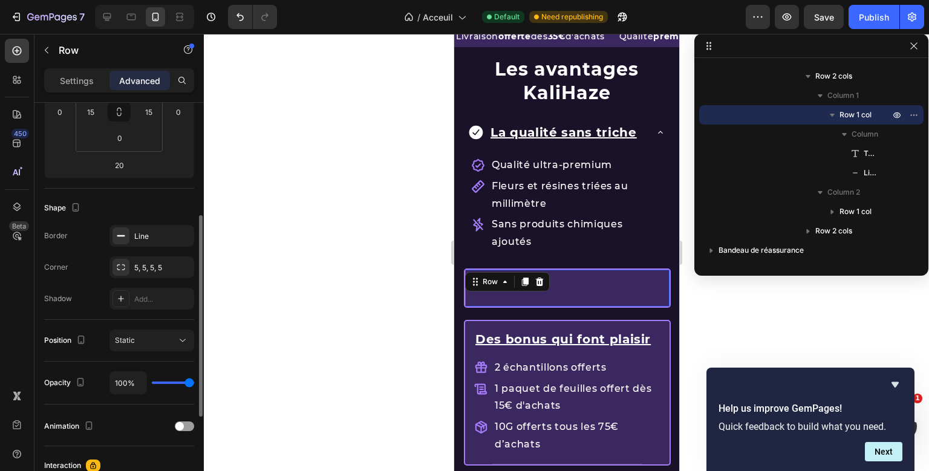
scroll to position [224, 0]
click at [132, 236] on div "Line" at bounding box center [152, 237] width 85 height 22
click at [96, 243] on div "Border Line" at bounding box center [119, 237] width 150 height 22
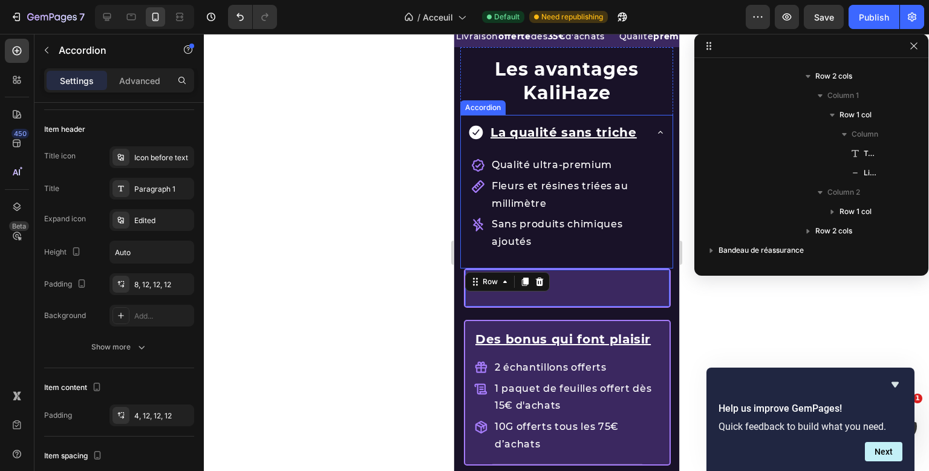
scroll to position [171, 0]
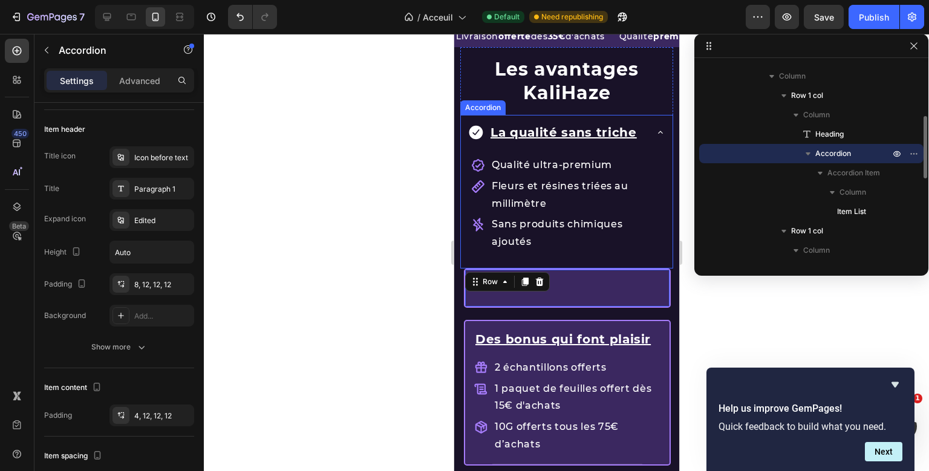
click at [464, 175] on div "Les avantages KaliHaze Heading La qualité sans triche Qualité ultra-premium Fle…" at bounding box center [566, 157] width 213 height 221
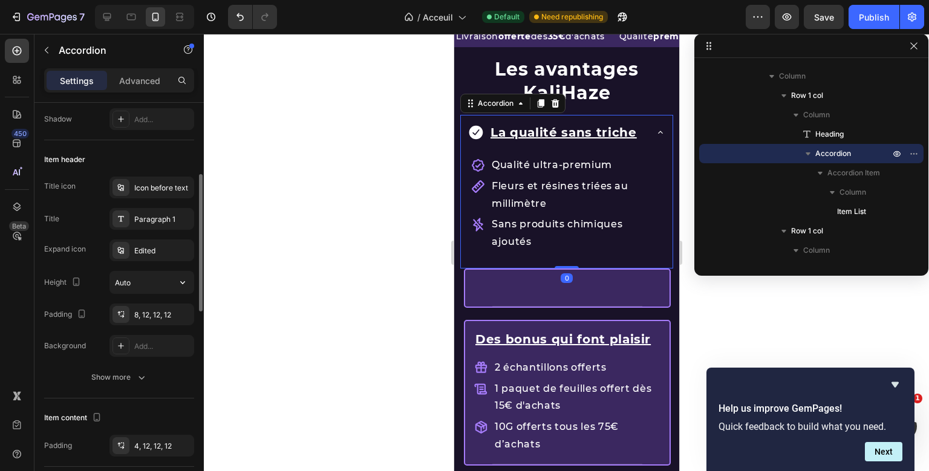
scroll to position [193, 0]
click at [129, 80] on p "Advanced" at bounding box center [139, 80] width 41 height 13
type input "100%"
type input "100"
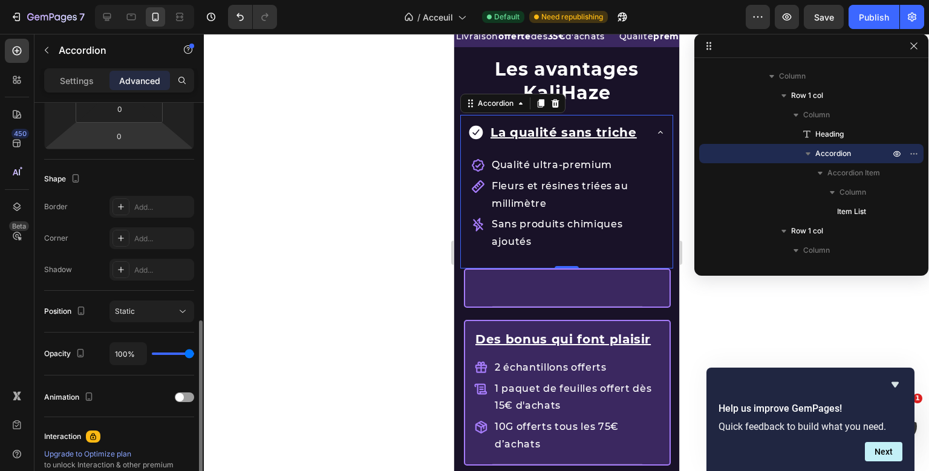
scroll to position [253, 0]
click at [139, 199] on div "Add..." at bounding box center [152, 208] width 85 height 22
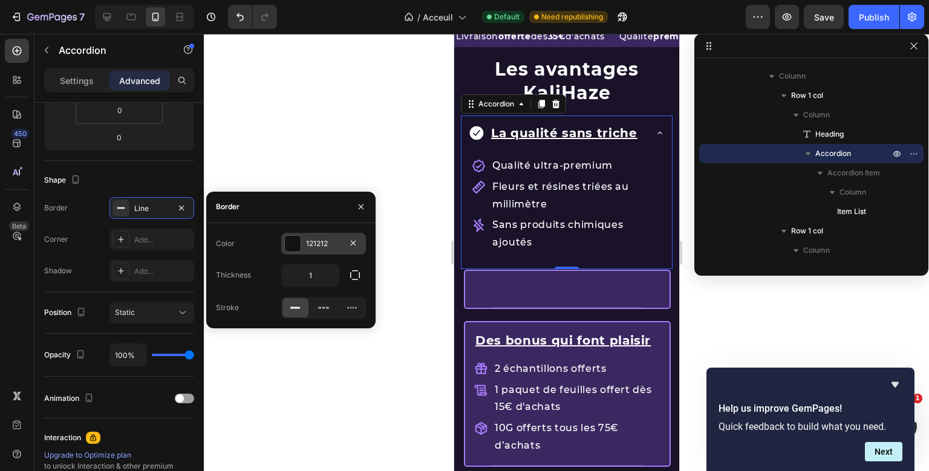
click at [308, 249] on div "121212" at bounding box center [323, 243] width 35 height 11
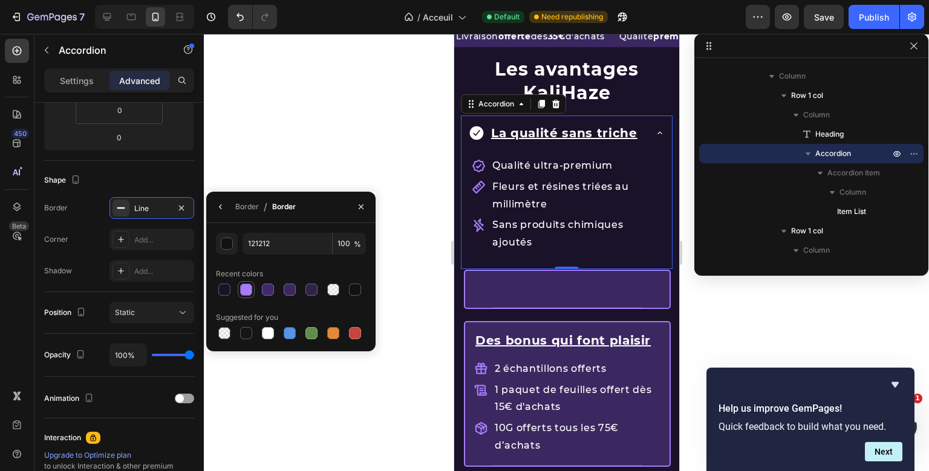
click at [247, 289] on div at bounding box center [246, 290] width 12 height 12
type input "A67CFA"
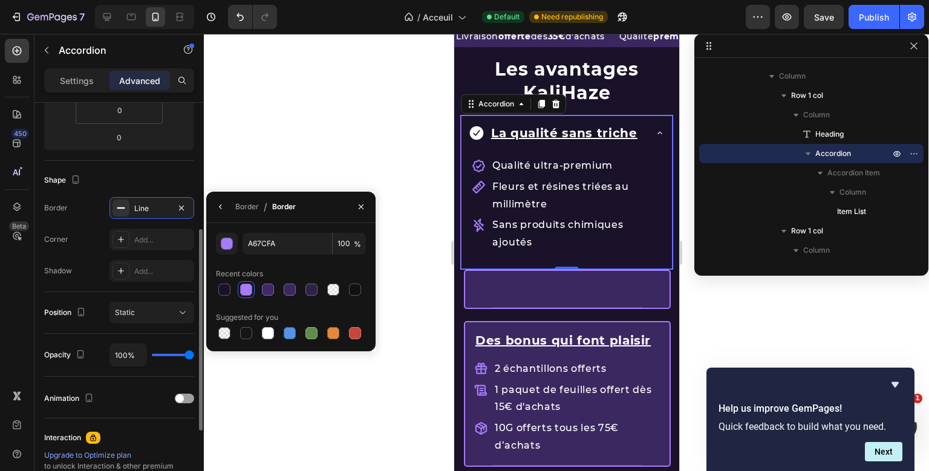
click at [132, 181] on div "Shape" at bounding box center [119, 180] width 150 height 19
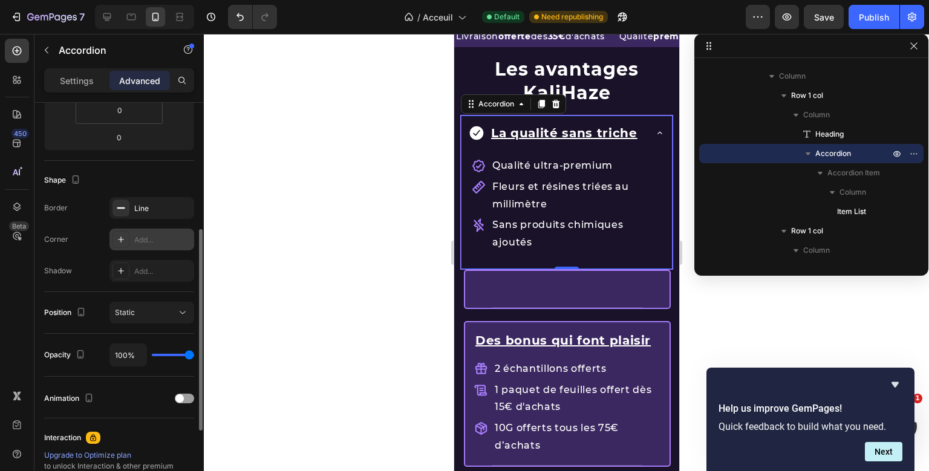
click at [154, 235] on div "Add..." at bounding box center [162, 240] width 57 height 11
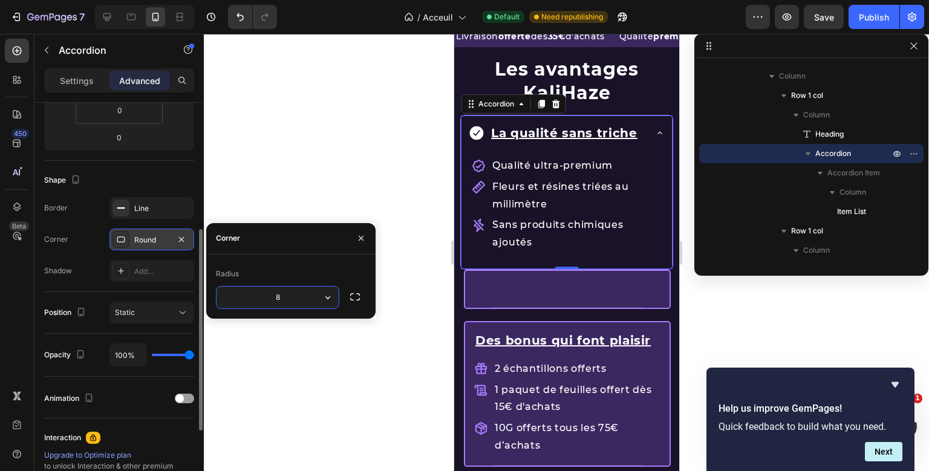
type input "5"
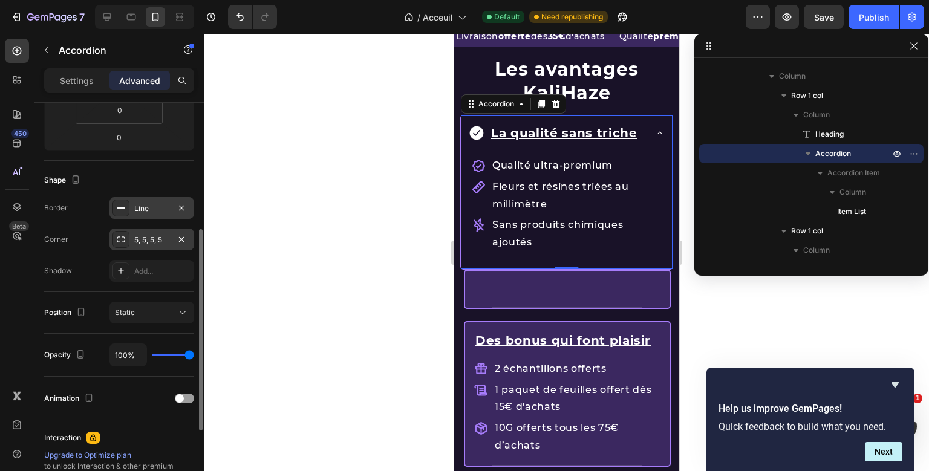
click at [141, 200] on div "Line" at bounding box center [152, 208] width 85 height 22
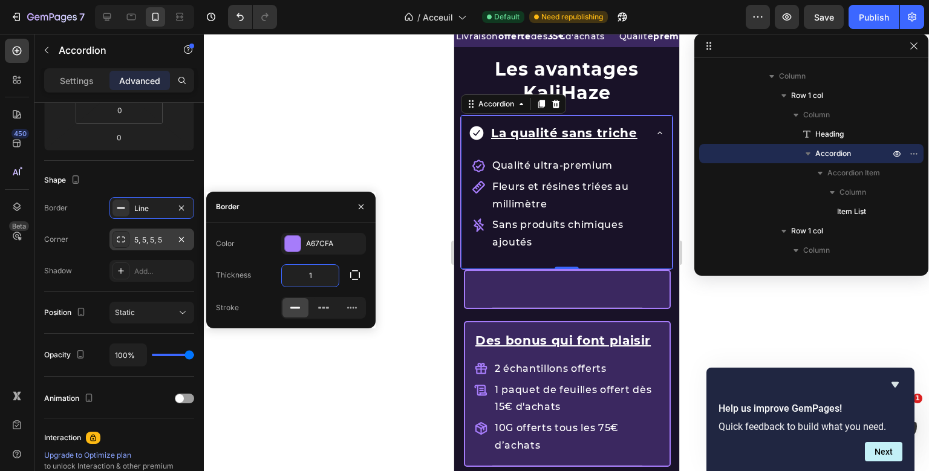
click at [316, 270] on input "1" at bounding box center [310, 276] width 57 height 22
type input "2"
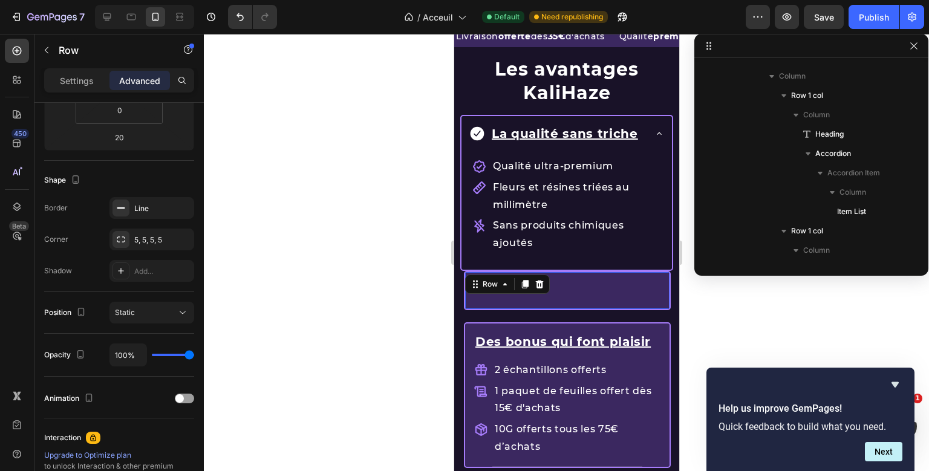
scroll to position [325, 0]
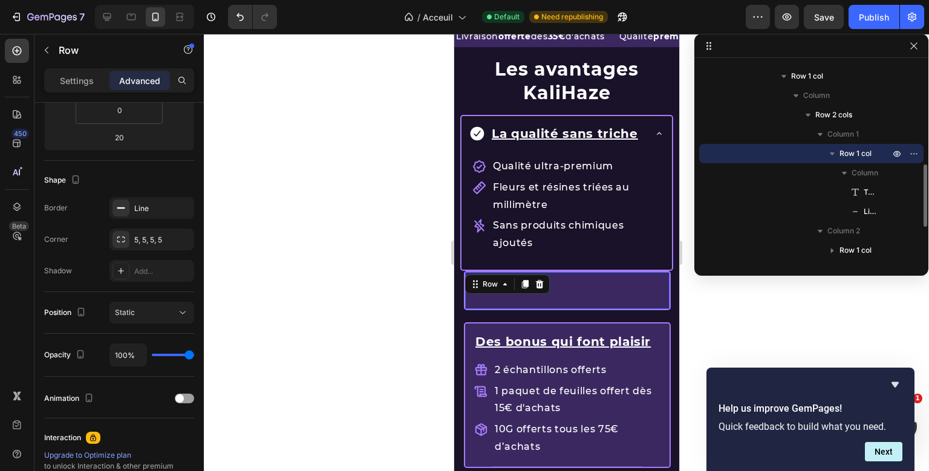
click at [468, 287] on div "Text Block Title Line Row 20" at bounding box center [566, 290] width 207 height 39
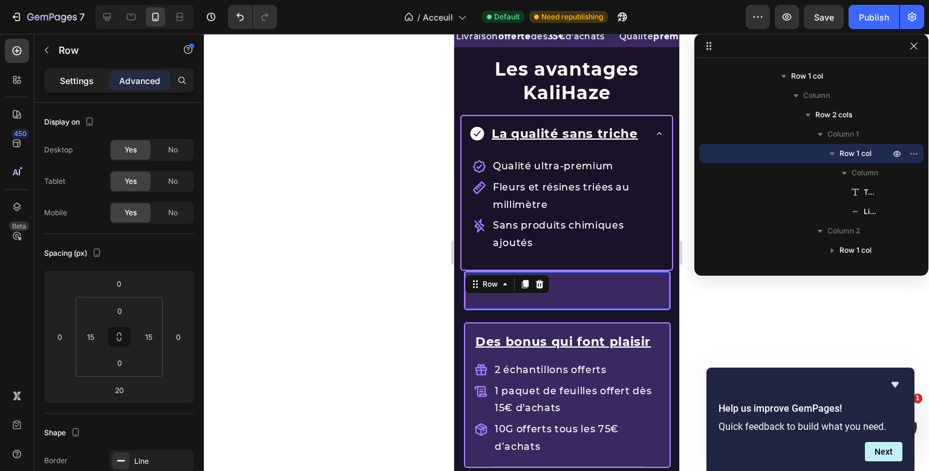
click at [62, 83] on p "Settings" at bounding box center [77, 80] width 34 height 13
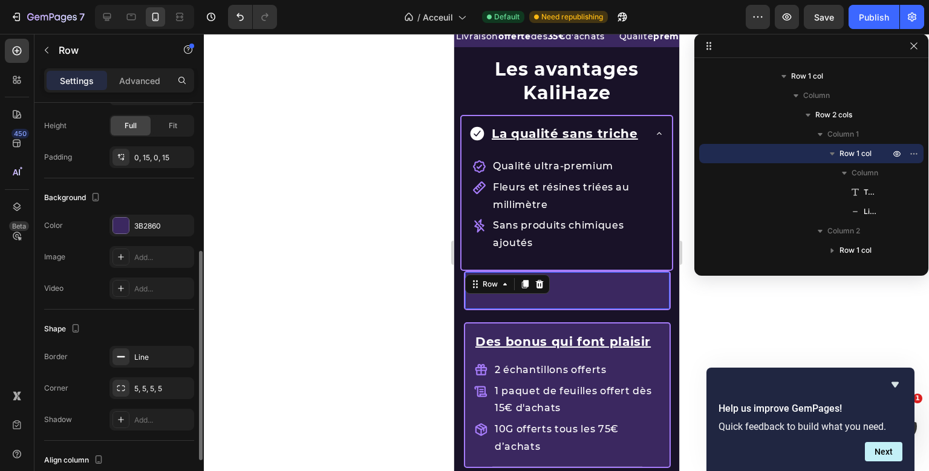
scroll to position [286, 0]
click at [153, 228] on div "3B2860" at bounding box center [151, 226] width 35 height 11
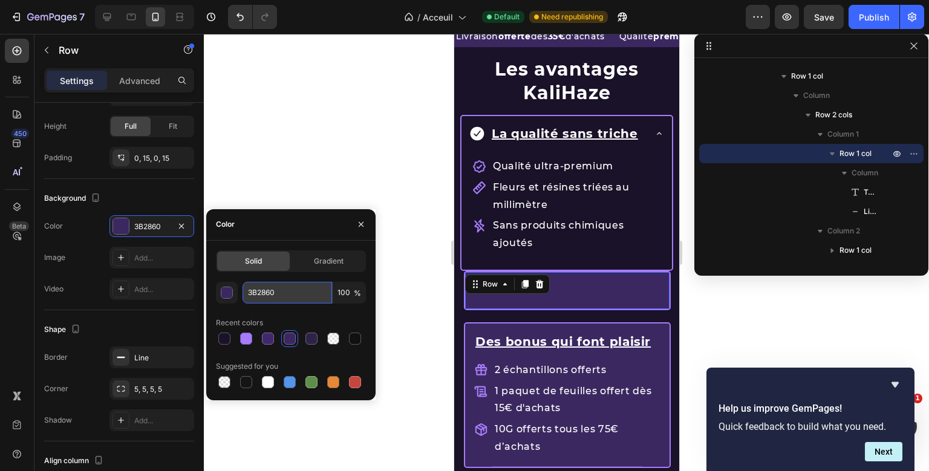
click at [264, 299] on input "3B2860" at bounding box center [288, 293] width 90 height 22
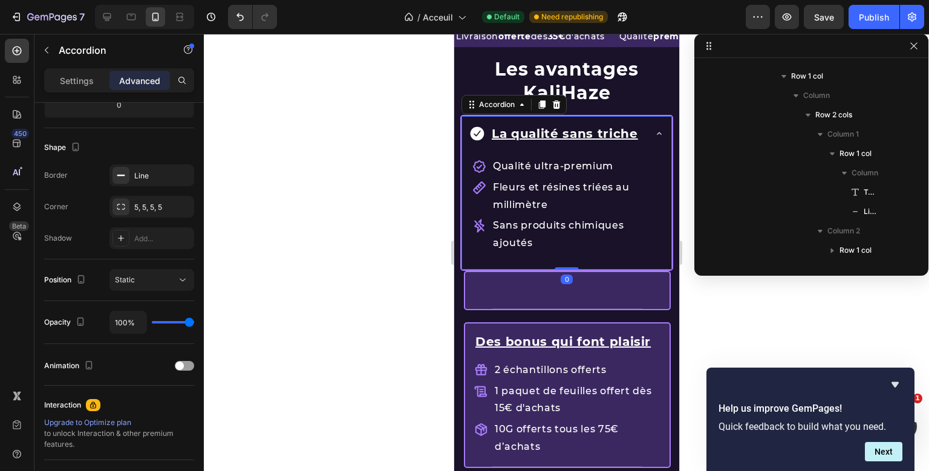
scroll to position [0, 0]
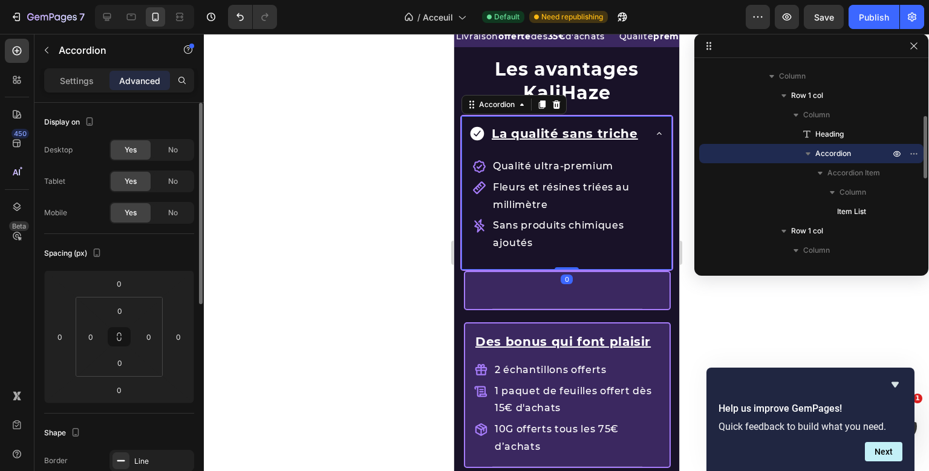
click at [465, 165] on div "Les avantages KaliHaze Heading La qualité sans triche Qualité ultra-premium Fle…" at bounding box center [566, 159] width 213 height 224
click at [64, 86] on p "Settings" at bounding box center [77, 80] width 34 height 13
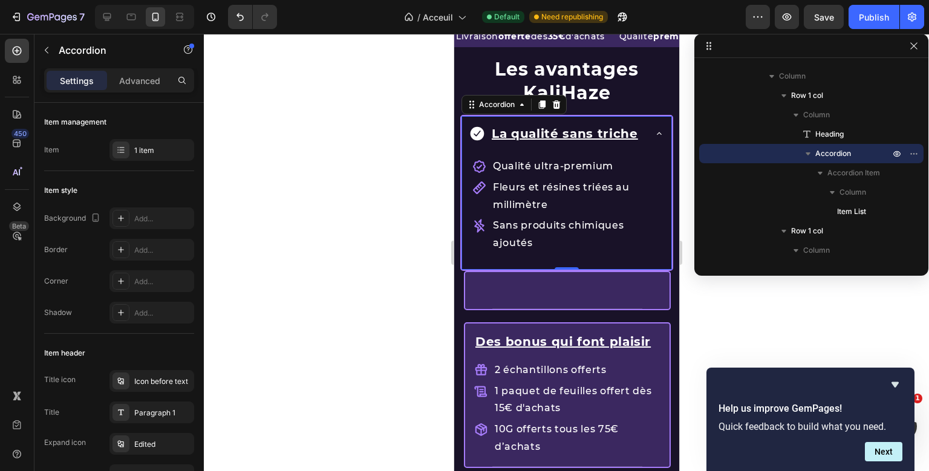
type input "0"
click at [137, 223] on div "Add..." at bounding box center [162, 219] width 57 height 11
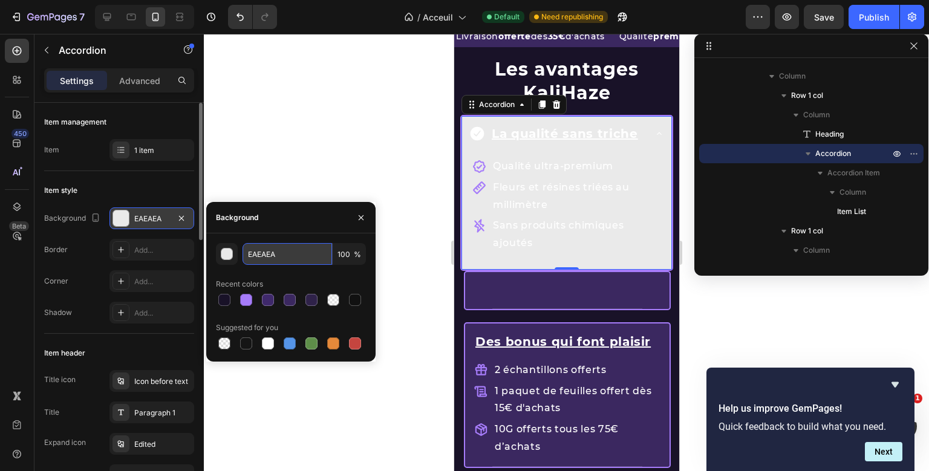
click at [267, 253] on input "EAEAEA" at bounding box center [288, 254] width 90 height 22
paste input "3B2860"
type input "3B2860"
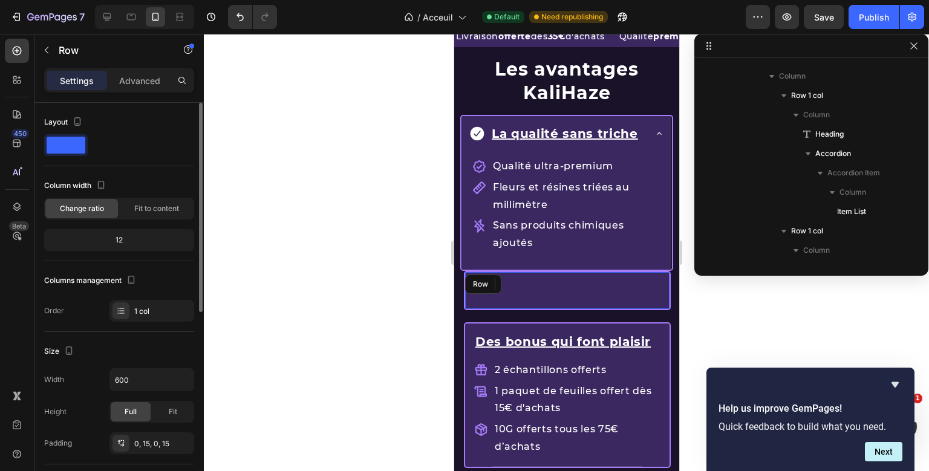
scroll to position [325, 0]
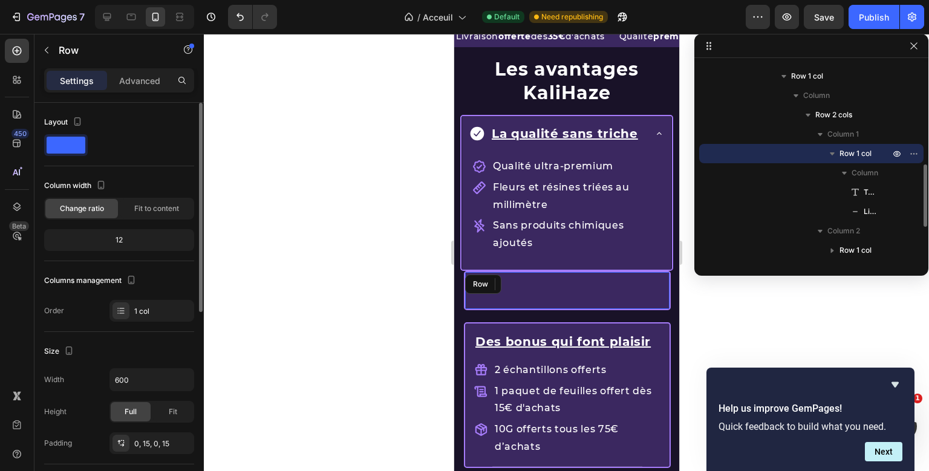
click at [466, 295] on div "Text Block Title Line Row" at bounding box center [566, 290] width 207 height 39
click at [538, 288] on div at bounding box center [539, 284] width 15 height 15
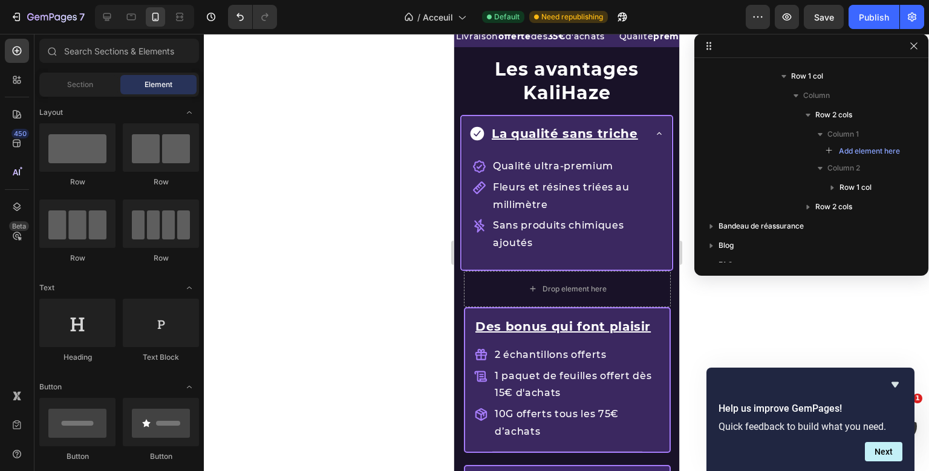
scroll to position [971, 0]
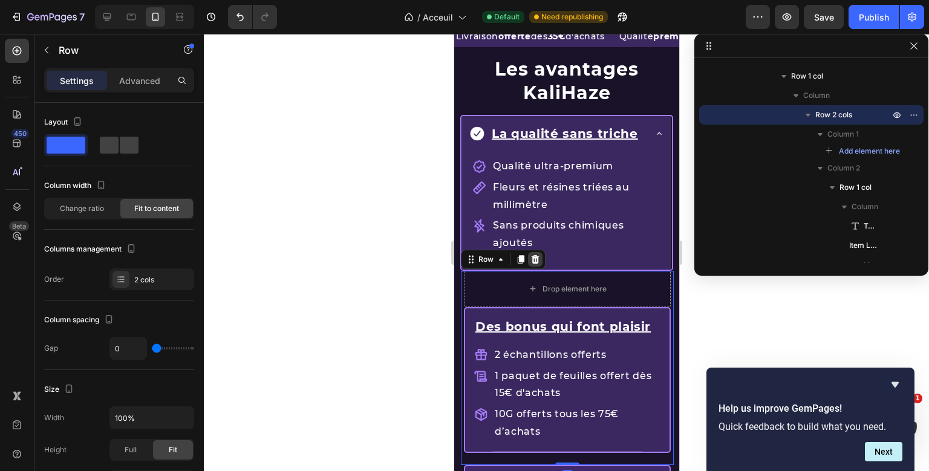
click at [533, 255] on icon at bounding box center [535, 259] width 8 height 8
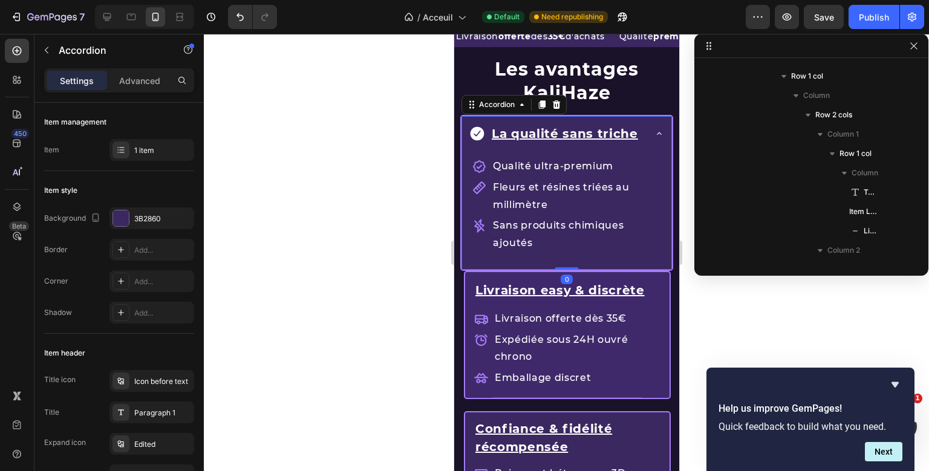
click at [460, 260] on div "Les avantages KaliHaze Heading La qualité sans triche Qualité ultra-premium Fle…" at bounding box center [566, 159] width 213 height 224
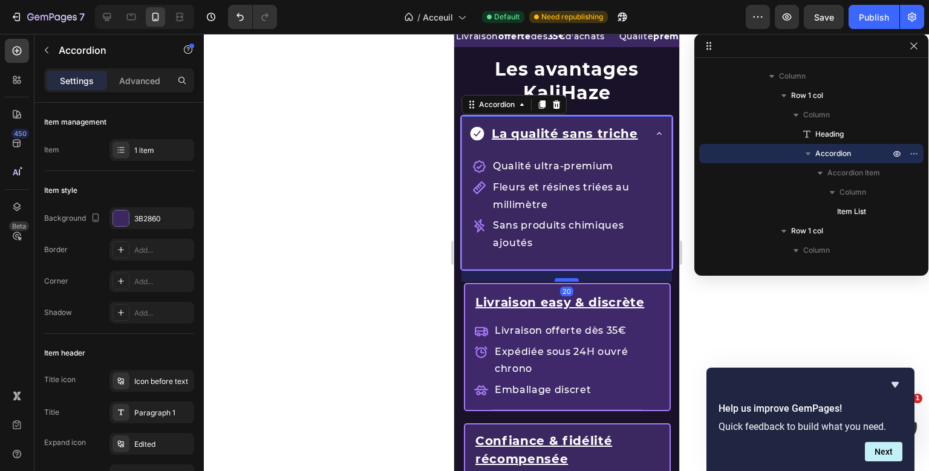
drag, startPoint x: 564, startPoint y: 267, endPoint x: 565, endPoint y: 279, distance: 12.2
click at [565, 279] on div at bounding box center [566, 280] width 24 height 4
type input "100%"
type input "100"
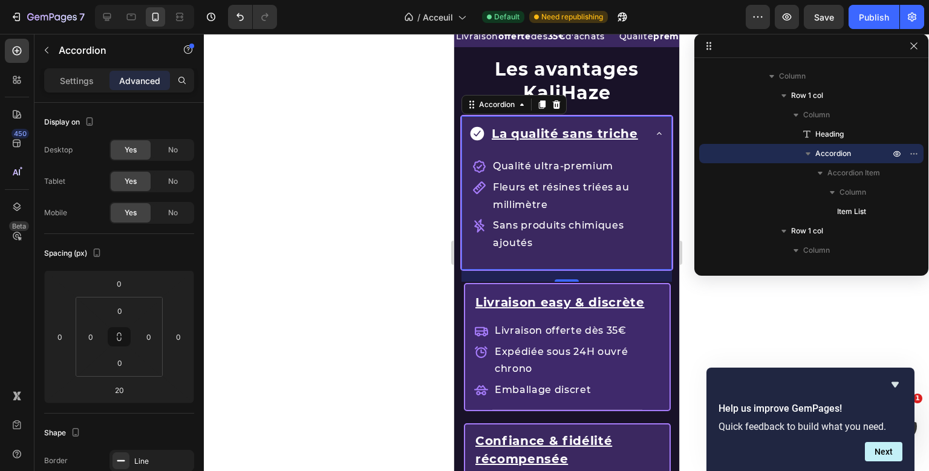
click at [665, 160] on div "Les avantages KaliHaze Heading La qualité sans triche Qualité ultra-premium Fle…" at bounding box center [566, 165] width 213 height 236
click at [89, 82] on p "Settings" at bounding box center [77, 80] width 34 height 13
type input "0"
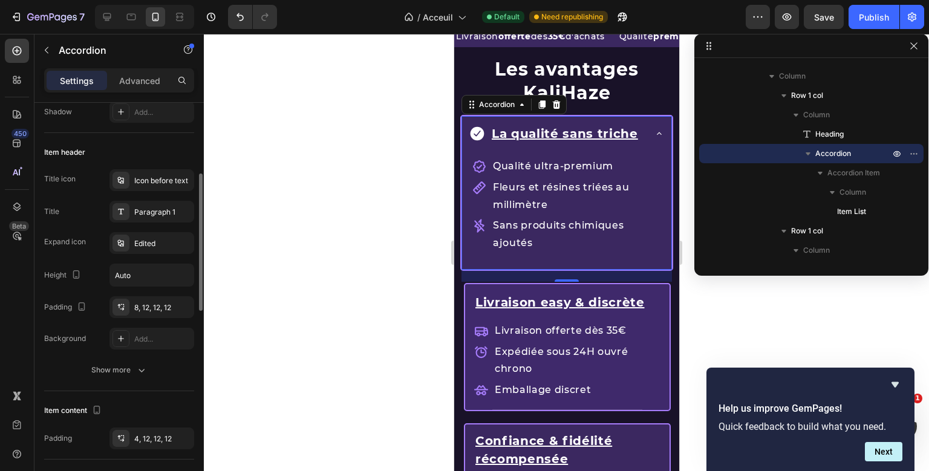
scroll to position [203, 0]
click at [142, 301] on div "8, 12, 12, 12" at bounding box center [151, 306] width 35 height 11
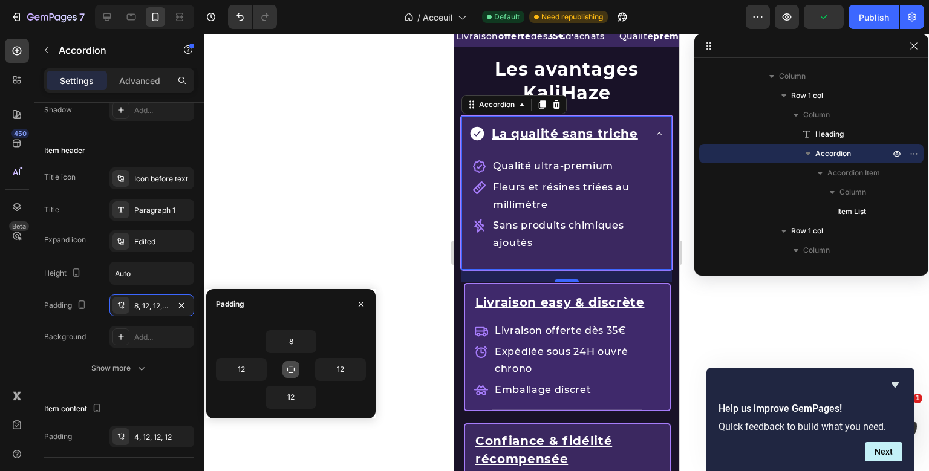
click at [295, 366] on icon "button" at bounding box center [291, 370] width 10 height 10
type input "8"
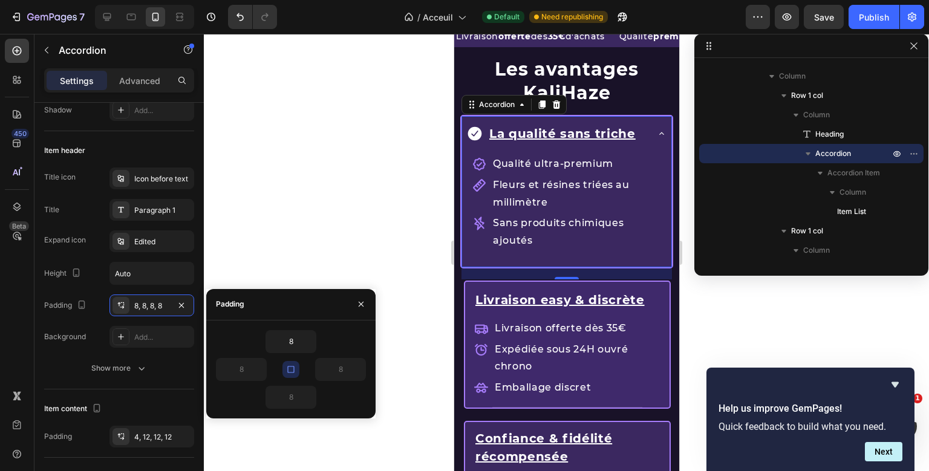
click at [294, 369] on icon "button" at bounding box center [290, 369] width 7 height 7
click at [294, 369] on icon "button" at bounding box center [291, 370] width 10 height 10
click at [293, 340] on input "8" at bounding box center [291, 342] width 50 height 22
type input "0"
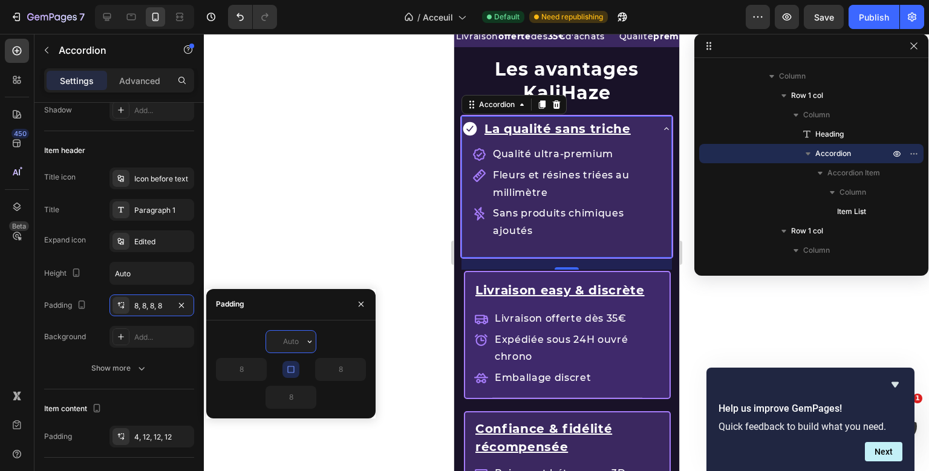
type input "6"
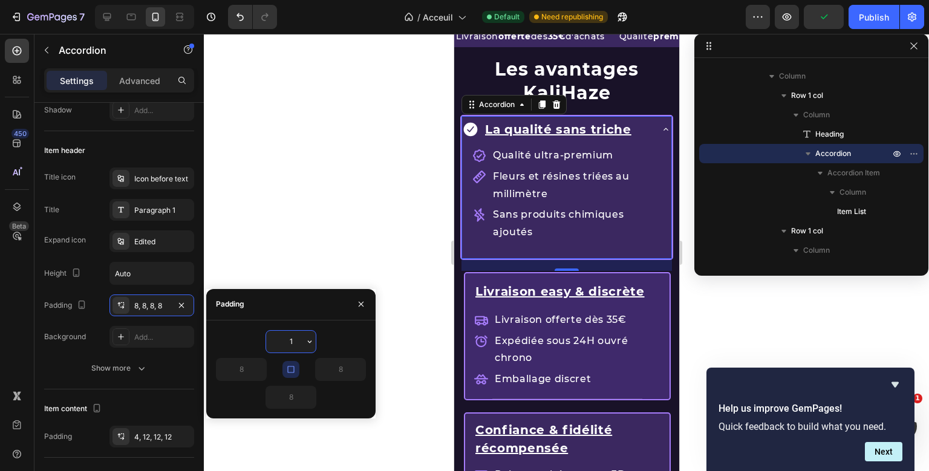
type input "10"
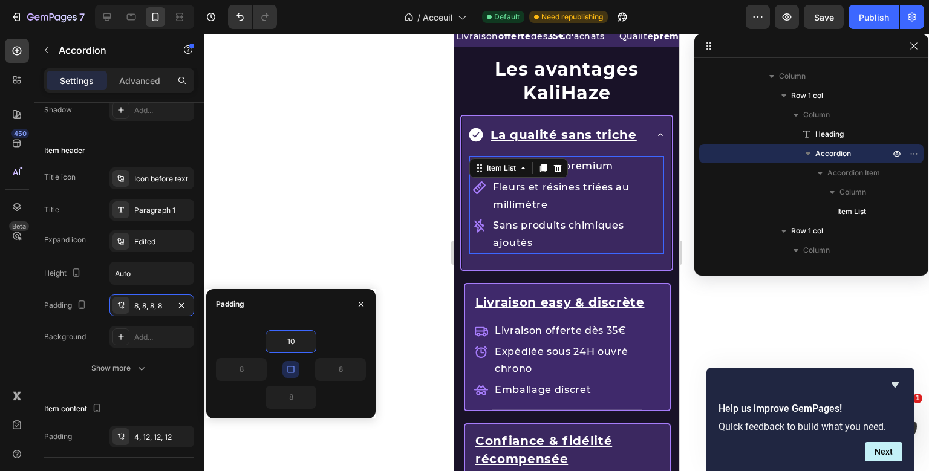
click at [662, 173] on p "Qualité ultra-premium" at bounding box center [576, 167] width 169 height 18
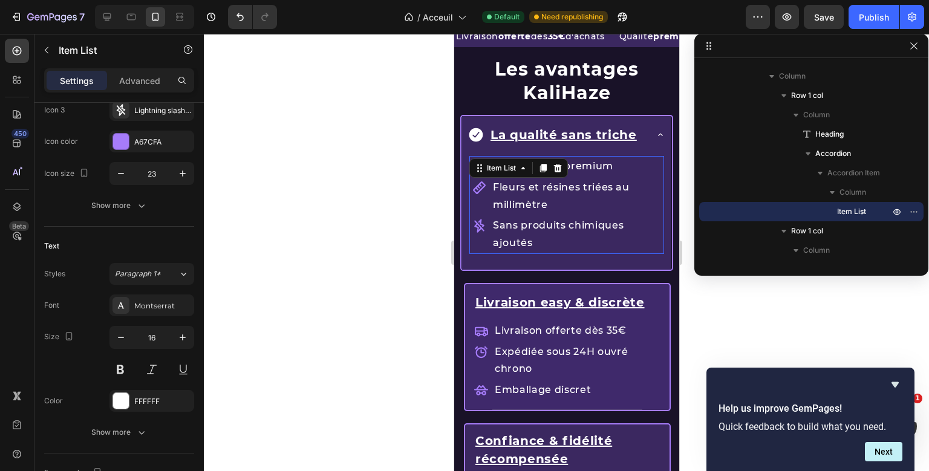
scroll to position [0, 0]
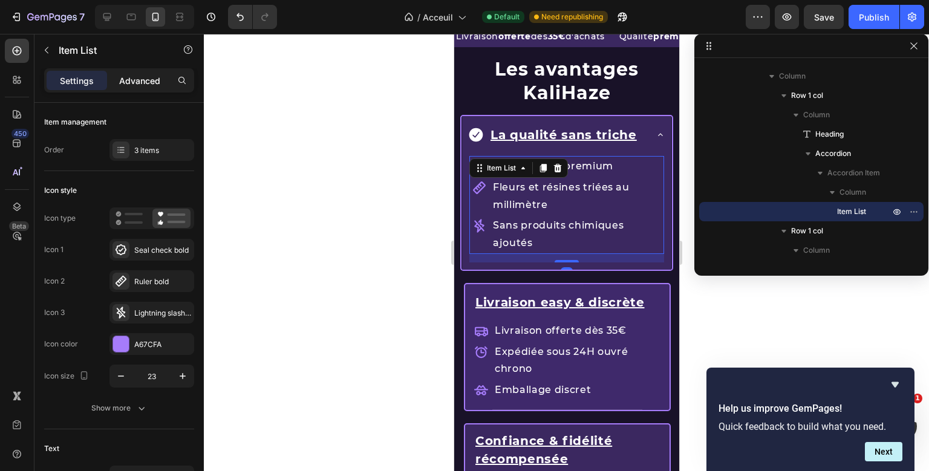
click at [129, 77] on p "Advanced" at bounding box center [139, 80] width 41 height 13
type input "100%"
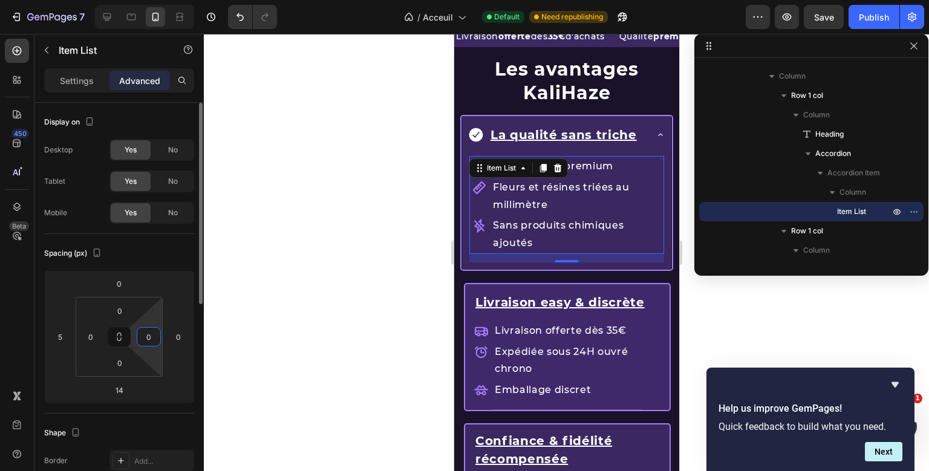
click at [154, 328] on input "0" at bounding box center [149, 337] width 18 height 18
type input "10"
click at [94, 338] on input "0" at bounding box center [91, 337] width 18 height 18
type input "10"
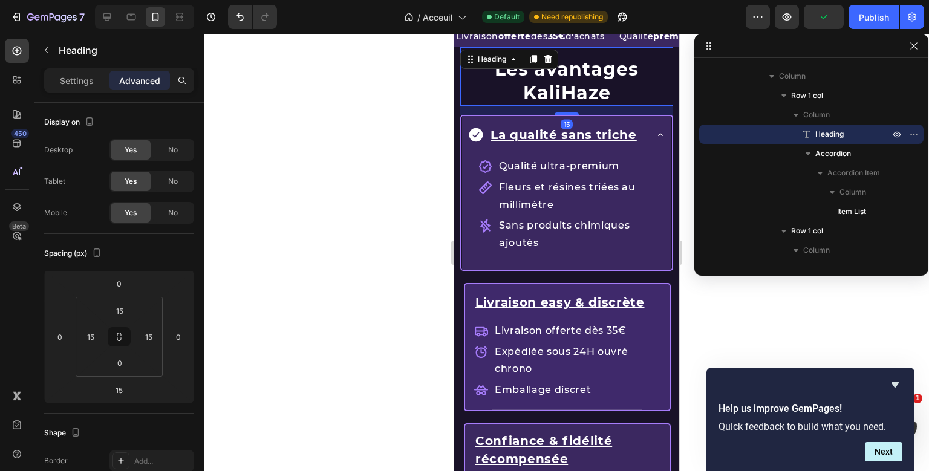
click at [650, 105] on h2 "Les avantages KaliHaze" at bounding box center [566, 81] width 195 height 50
click at [379, 156] on div at bounding box center [566, 252] width 725 height 437
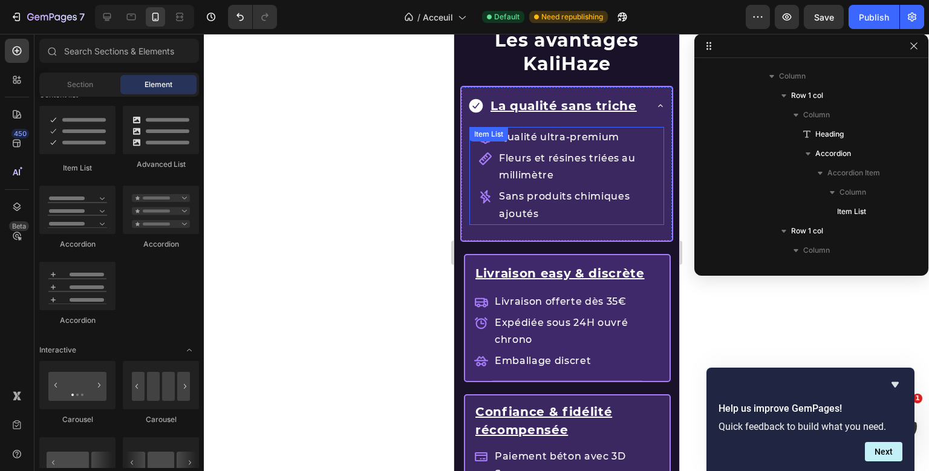
scroll to position [1466, 0]
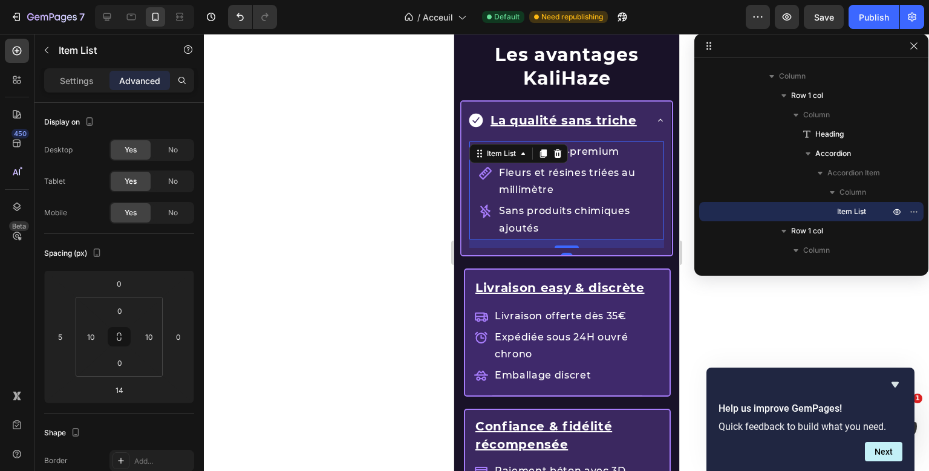
click at [563, 175] on div "Qualité ultra-premium Fleurs et résines triées au millimètre Sans produits chim…" at bounding box center [566, 195] width 195 height 106
click at [74, 76] on p "Settings" at bounding box center [77, 80] width 34 height 13
type input "8"
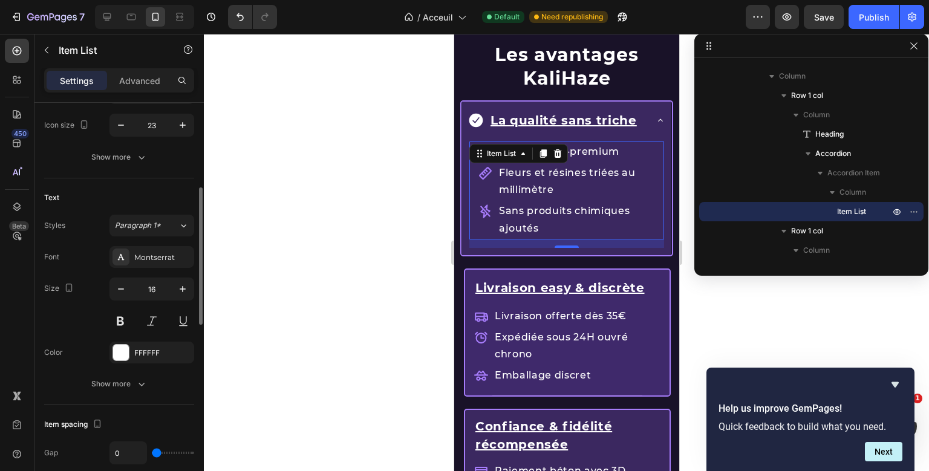
scroll to position [252, 0]
click at [136, 378] on icon "button" at bounding box center [142, 384] width 12 height 12
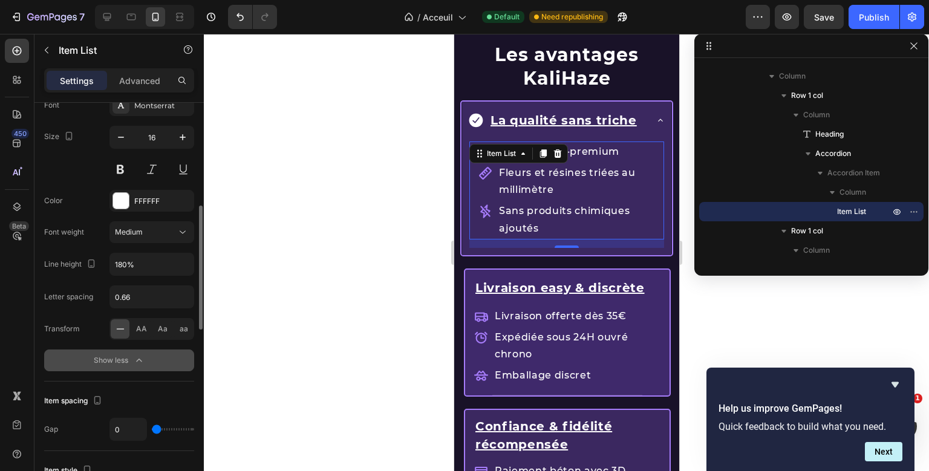
scroll to position [404, 0]
click at [127, 263] on input "180%" at bounding box center [151, 263] width 83 height 22
click at [183, 265] on icon "button" at bounding box center [183, 263] width 12 height 12
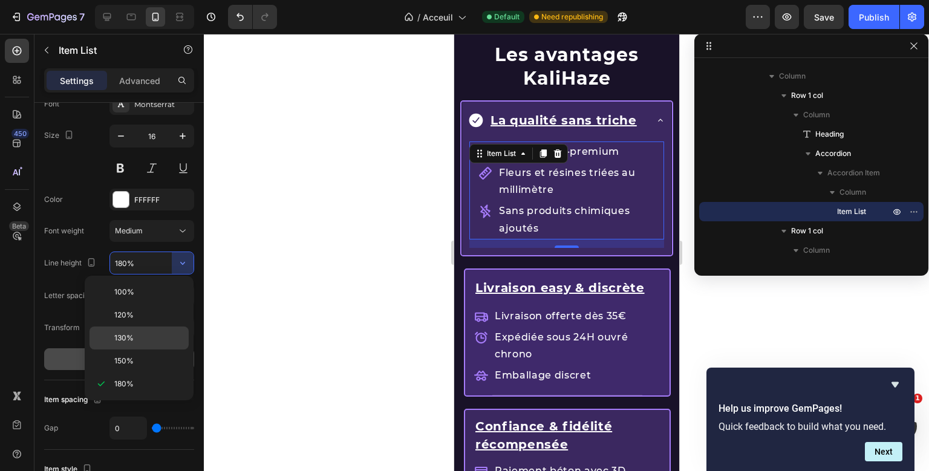
click at [146, 338] on p "130%" at bounding box center [148, 338] width 69 height 11
type input "130%"
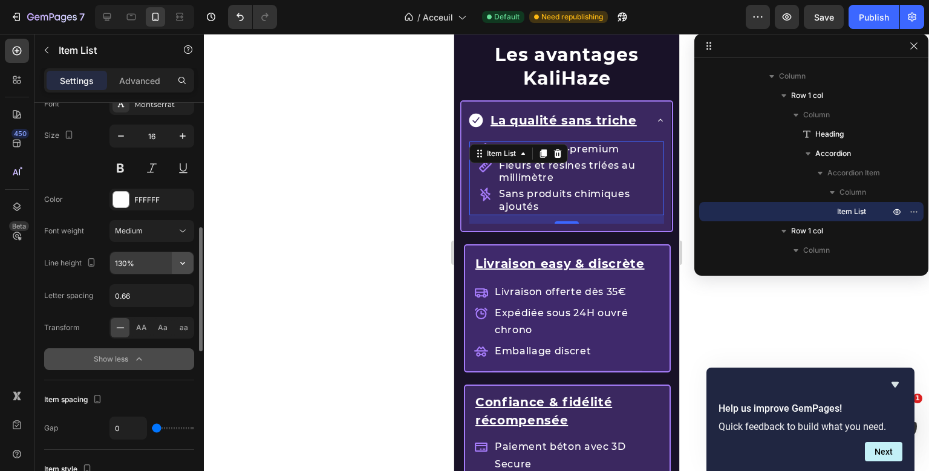
click at [183, 258] on icon "button" at bounding box center [183, 263] width 12 height 12
click at [73, 205] on div "Color FFFFFF" at bounding box center [119, 200] width 150 height 22
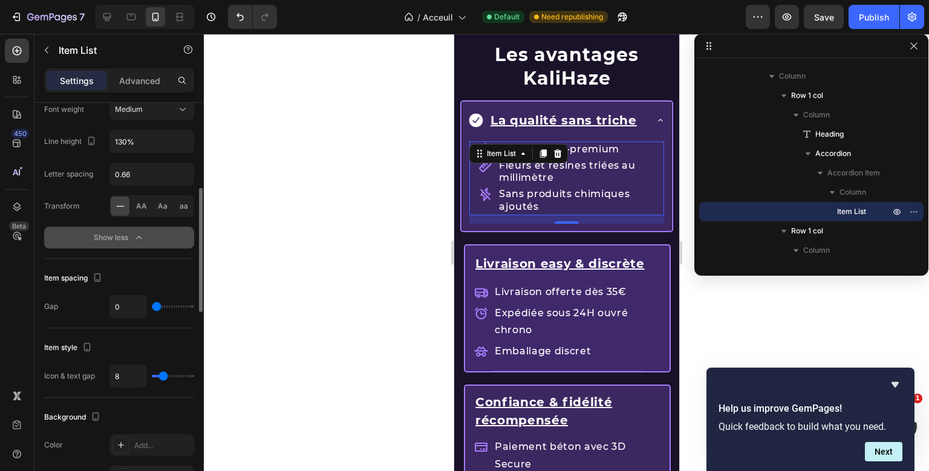
scroll to position [528, 0]
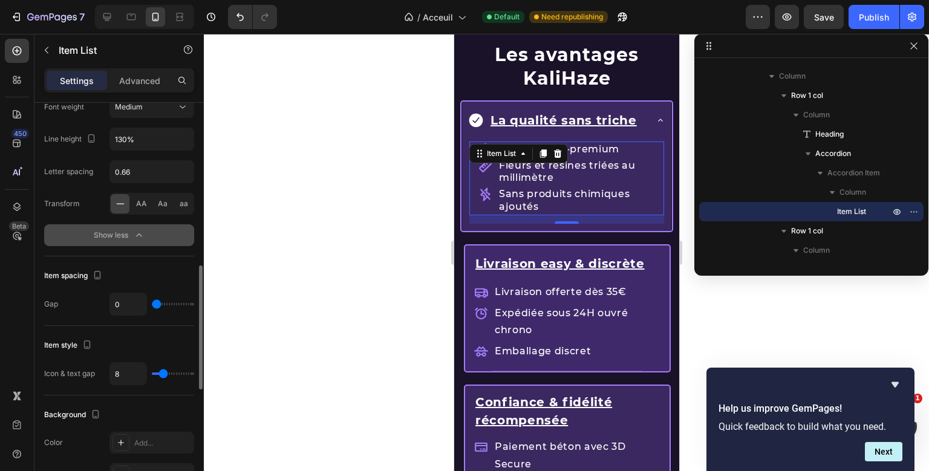
type input "7"
type input "10"
type input "12"
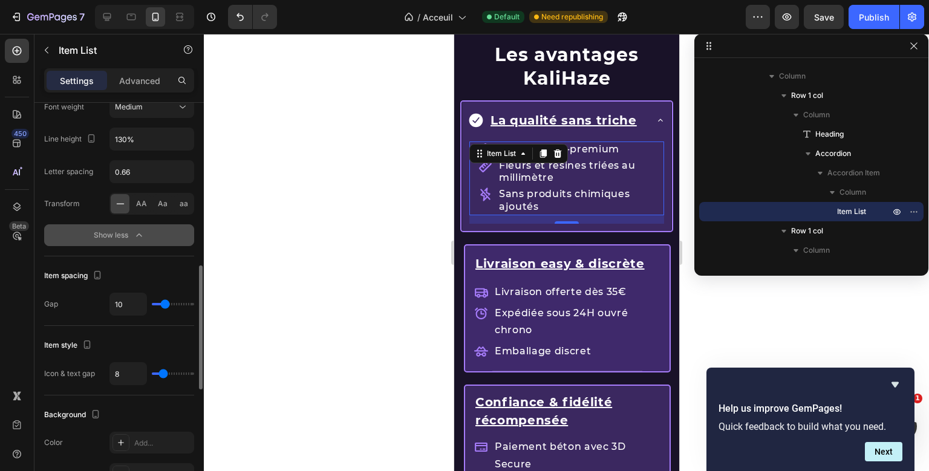
type input "12"
type input "14"
type input "16"
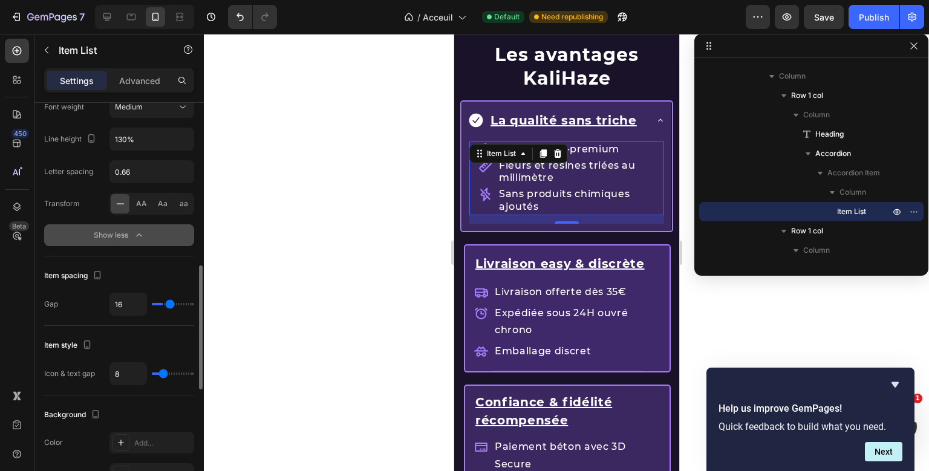
type input "17"
type input "18"
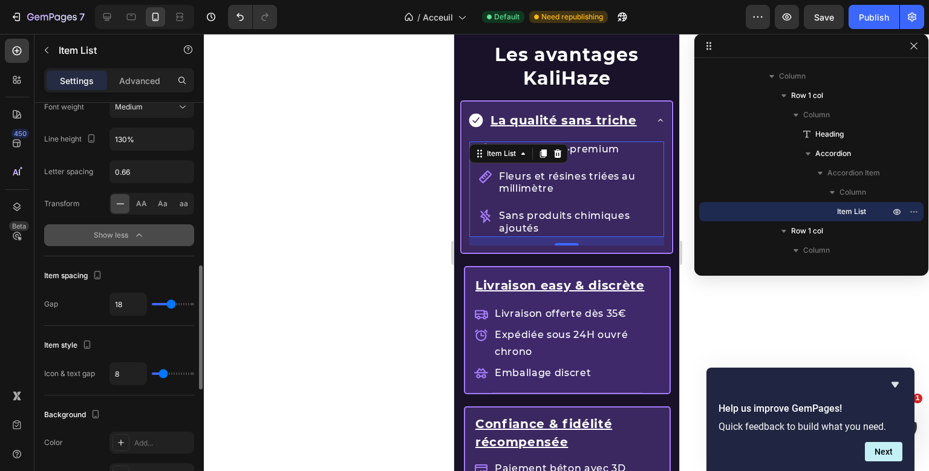
type input "17"
type input "16"
type input "15"
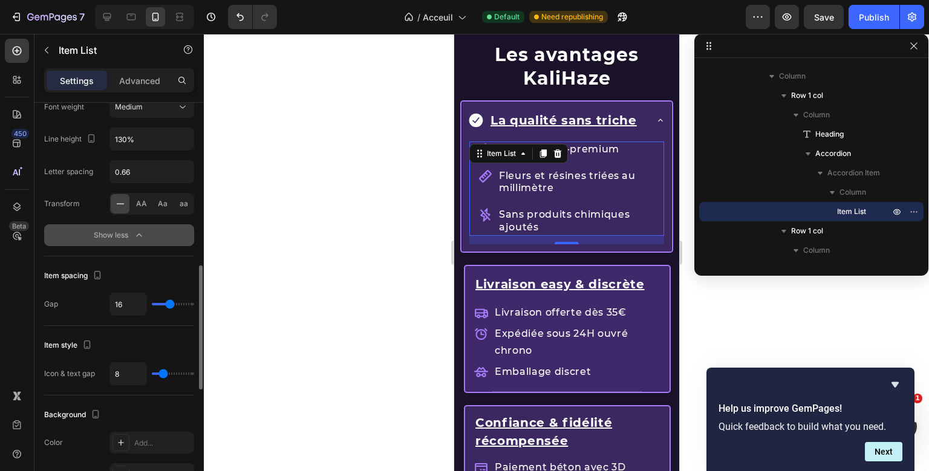
type input "15"
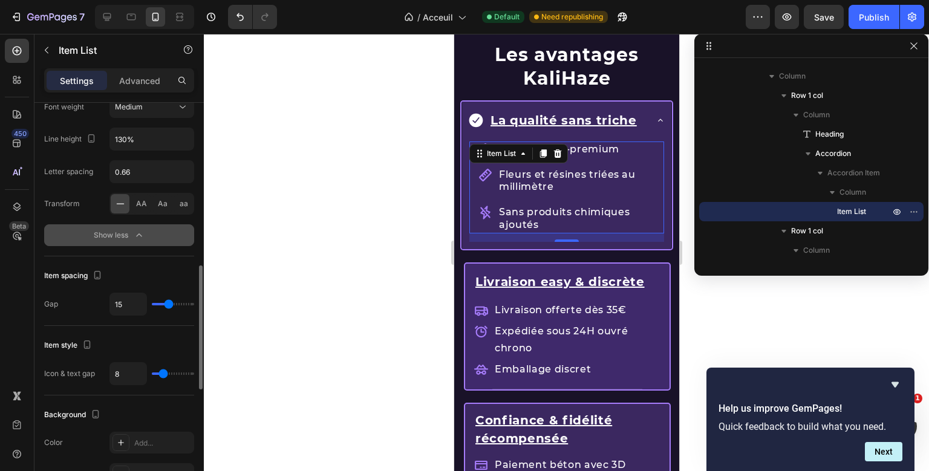
type input "14"
type input "13"
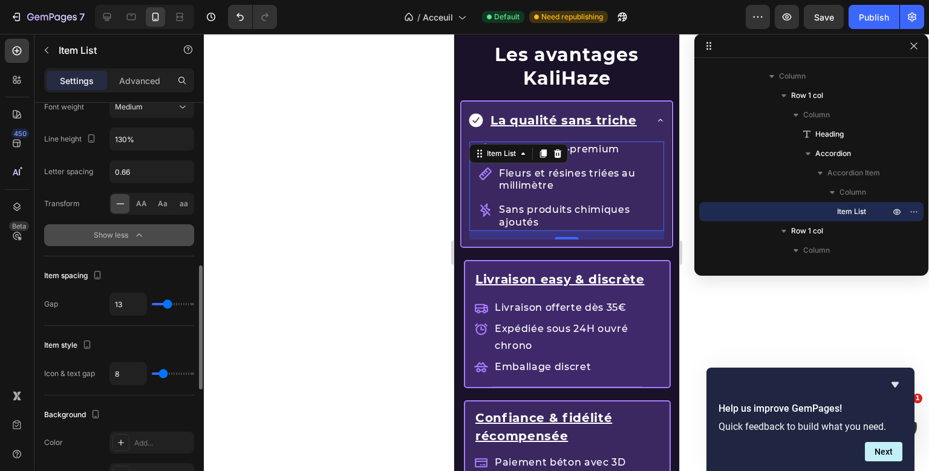
type input "12"
type input "11"
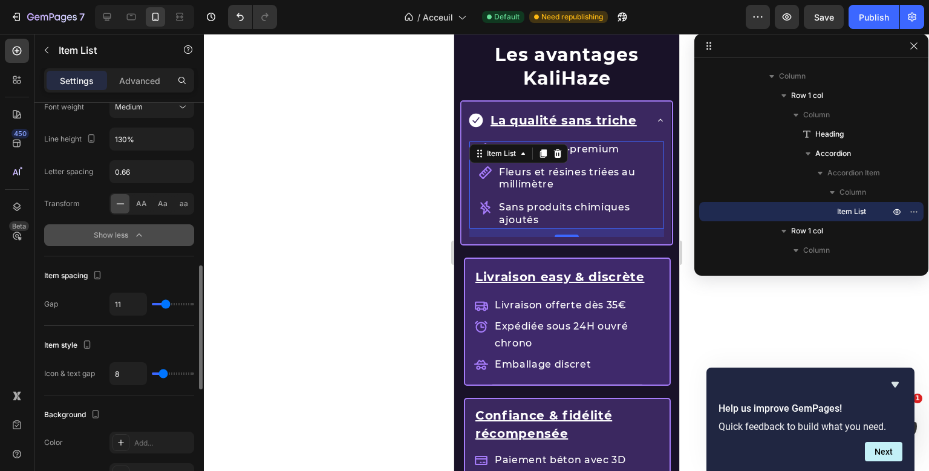
drag, startPoint x: 157, startPoint y: 301, endPoint x: 166, endPoint y: 305, distance: 9.2
click at [166, 305] on input "range" at bounding box center [173, 304] width 42 height 2
type input "0"
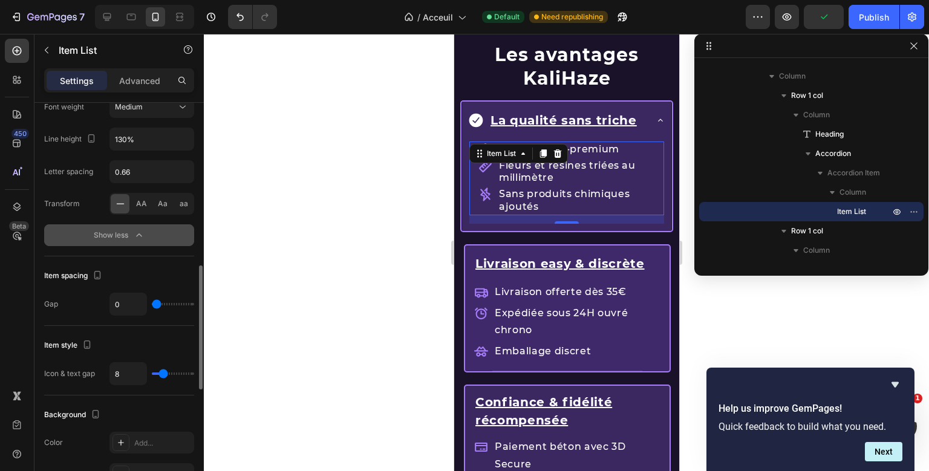
click at [165, 306] on div "0" at bounding box center [152, 304] width 85 height 23
click at [114, 303] on input "0" at bounding box center [128, 304] width 36 height 22
type input "1"
type input "10"
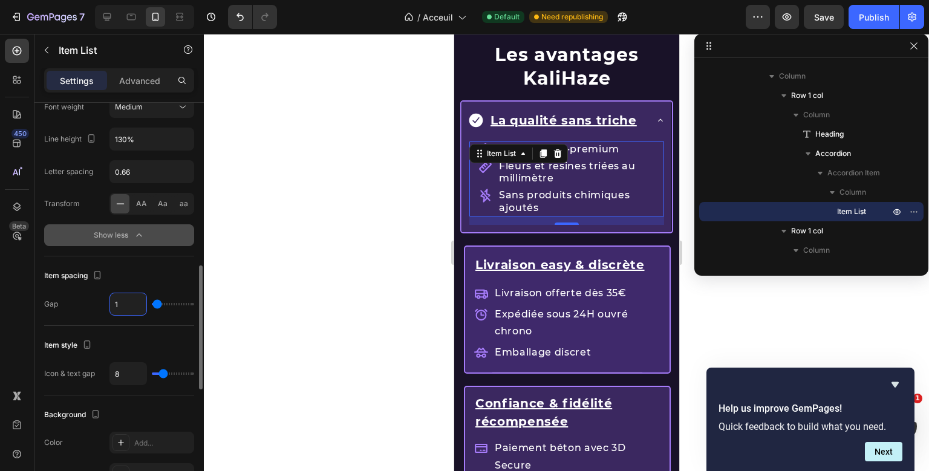
type input "10"
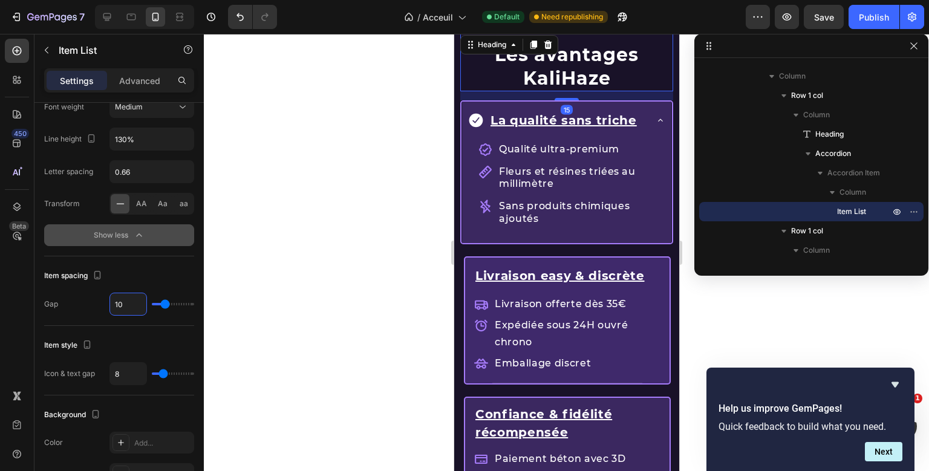
click at [635, 88] on h2 "Les avantages KaliHaze" at bounding box center [566, 67] width 195 height 50
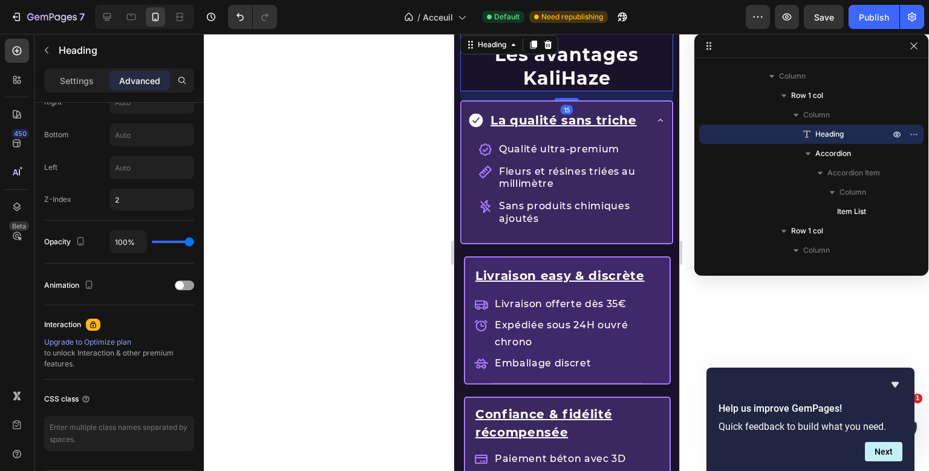
scroll to position [0, 0]
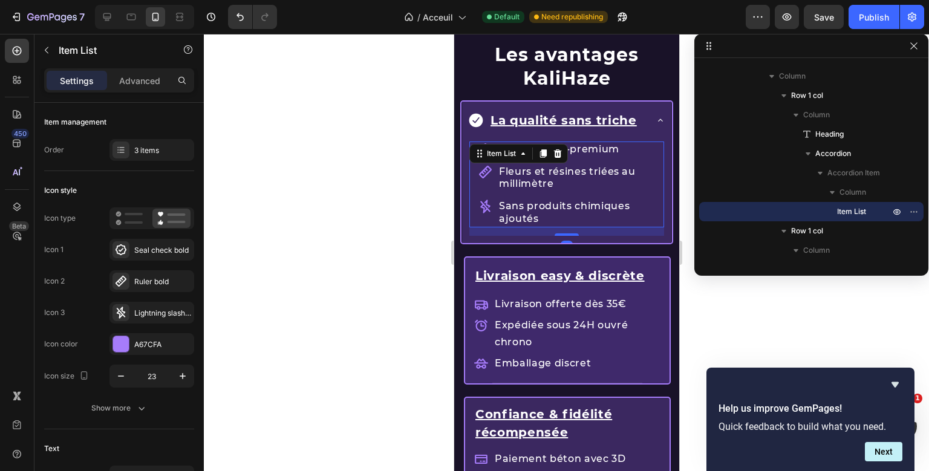
click at [476, 175] on div "Qualité ultra-premium Fleurs et résines triées au millimètre Sans produits chim…" at bounding box center [566, 189] width 195 height 94
click at [140, 88] on div "Advanced" at bounding box center [140, 80] width 60 height 19
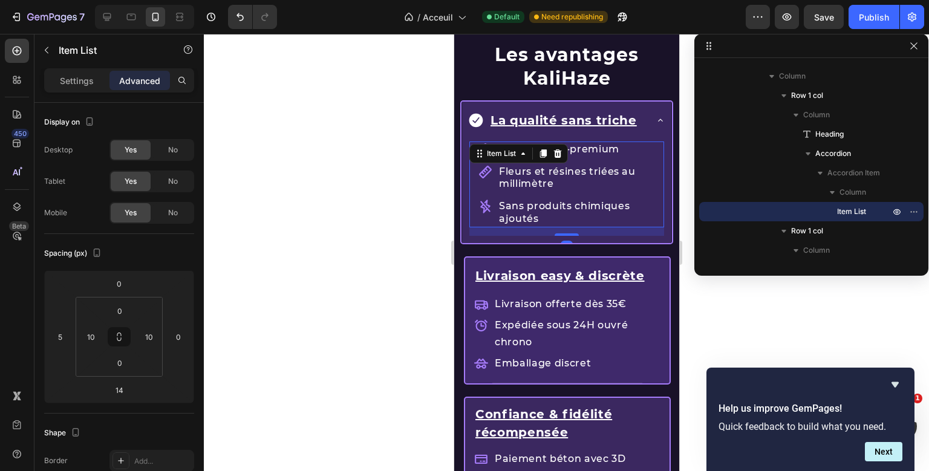
type input "100%"
click at [94, 336] on input "10" at bounding box center [91, 337] width 18 height 18
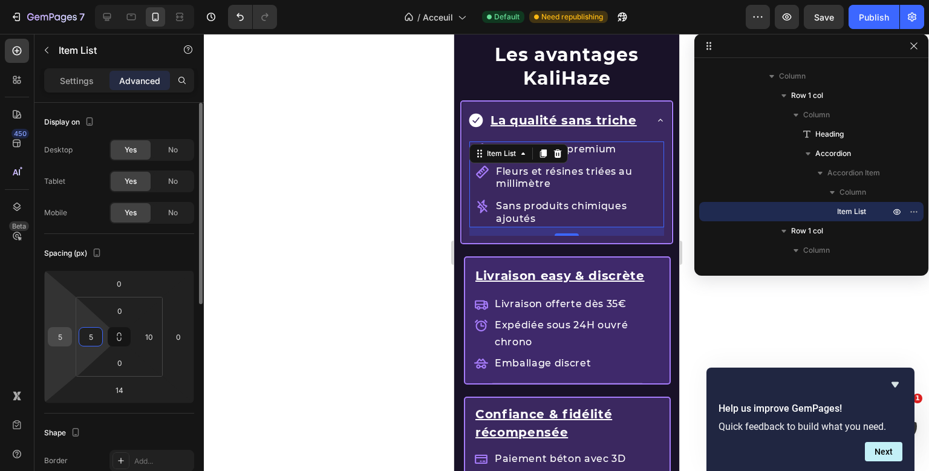
type input "5"
click at [65, 338] on input "5" at bounding box center [60, 337] width 18 height 18
type input "0"
click at [165, 257] on div "Spacing (px)" at bounding box center [119, 253] width 150 height 19
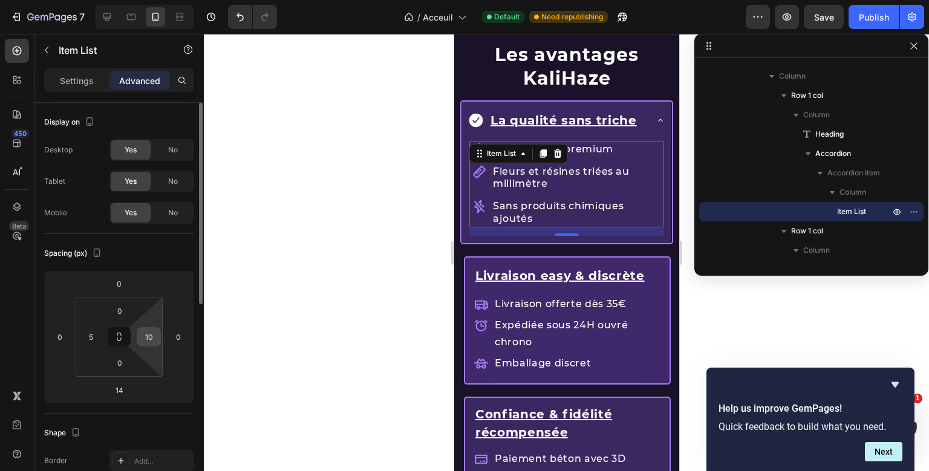
click at [142, 345] on div "10" at bounding box center [149, 336] width 24 height 19
click at [148, 339] on input "10" at bounding box center [149, 337] width 18 height 18
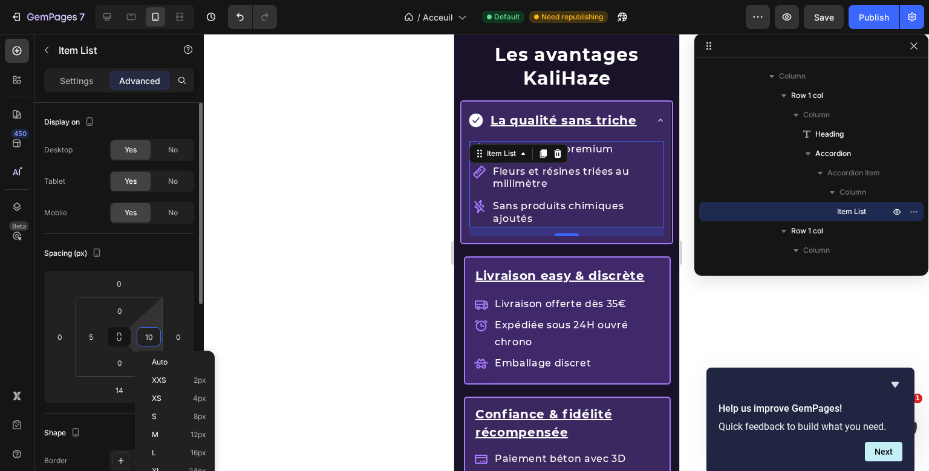
type input "5"
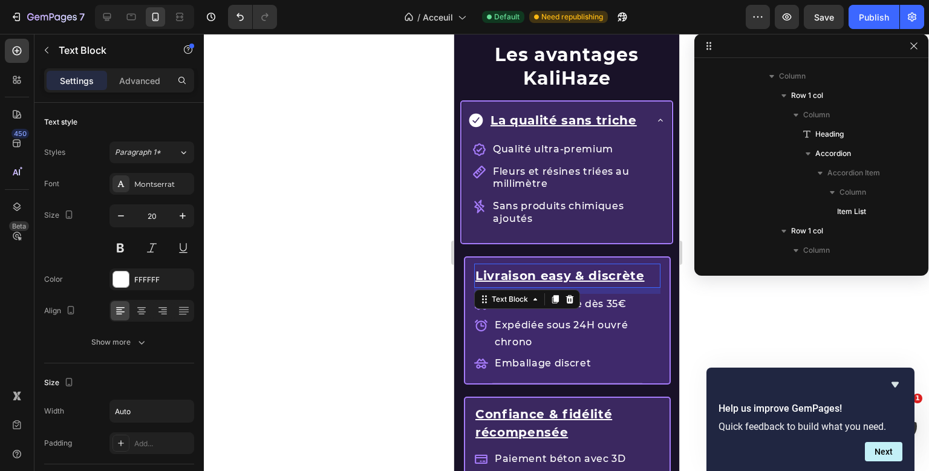
click at [516, 270] on u "Livraison easy & discrète" at bounding box center [559, 276] width 169 height 15
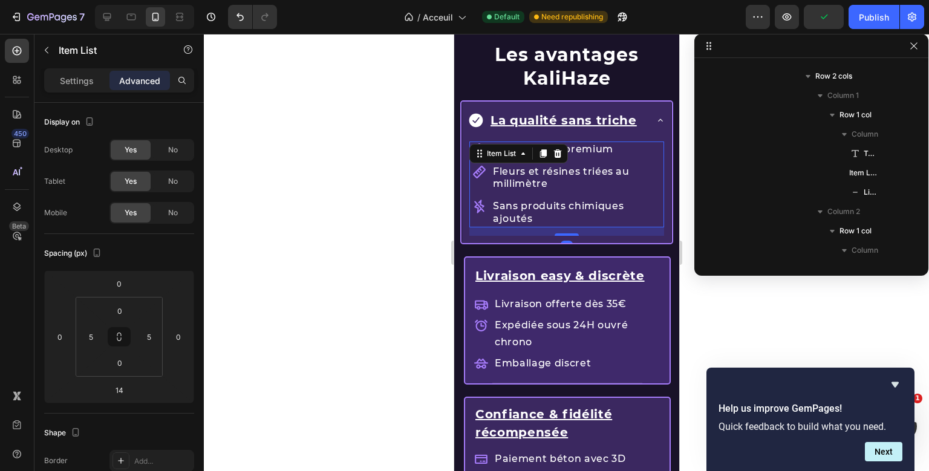
scroll to position [229, 0]
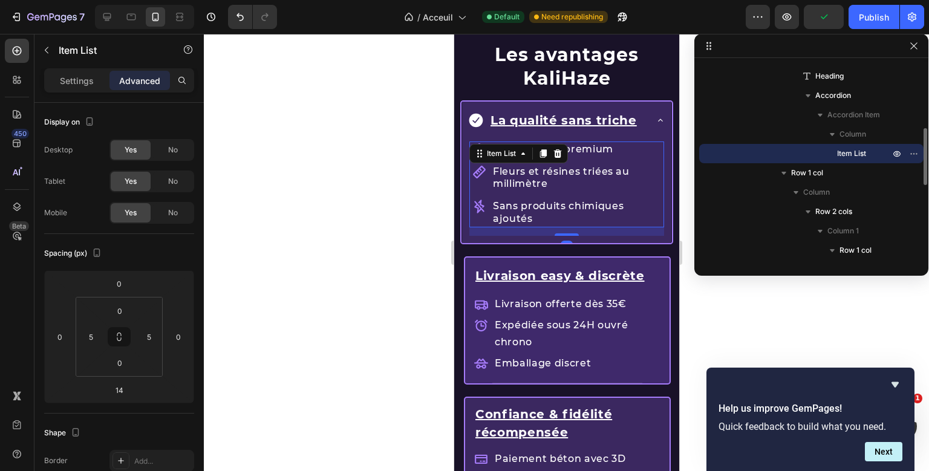
click at [626, 155] on div "Qualité ultra-premium Fleurs et résines triées au millimètre Sans produits chim…" at bounding box center [566, 189] width 195 height 94
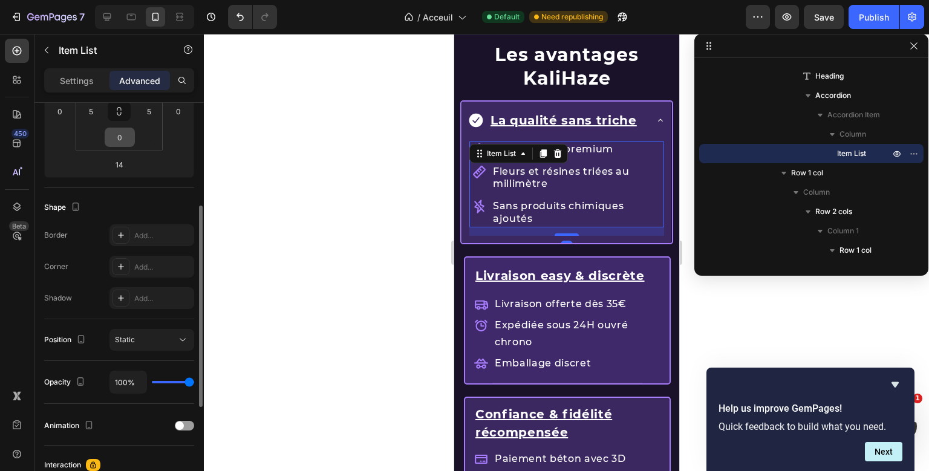
scroll to position [125, 0]
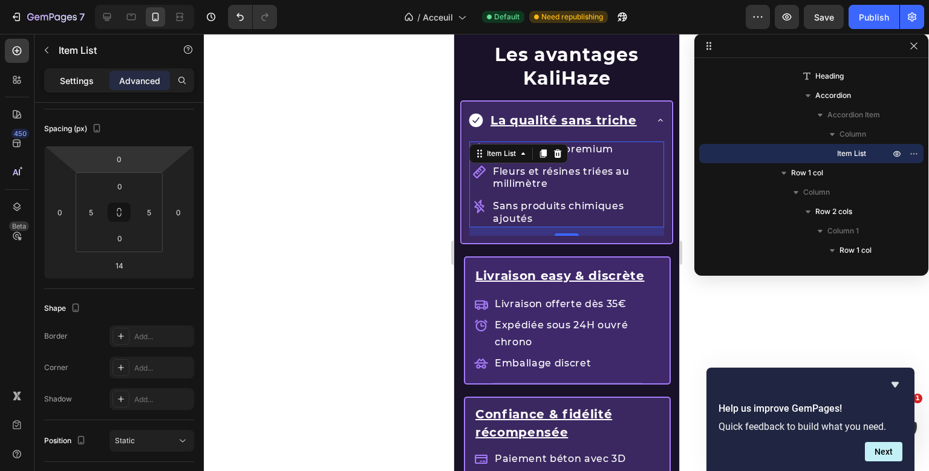
click at [83, 83] on p "Settings" at bounding box center [77, 80] width 34 height 13
type input "8"
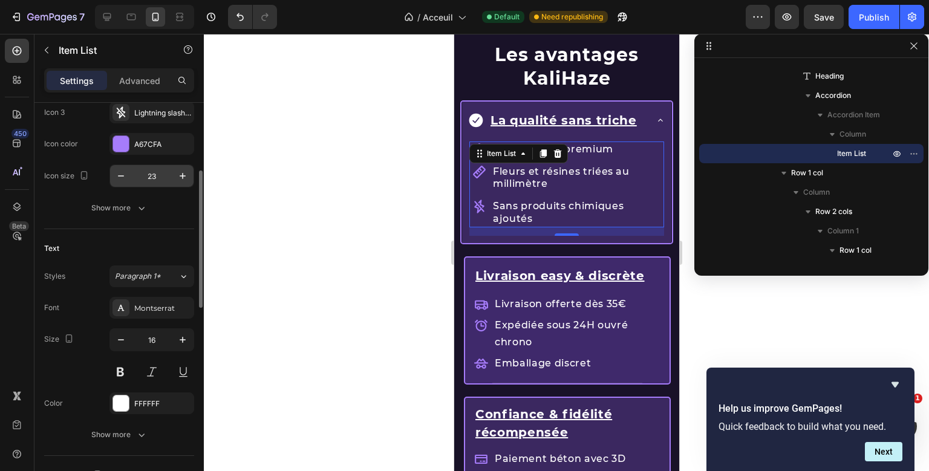
scroll to position [201, 0]
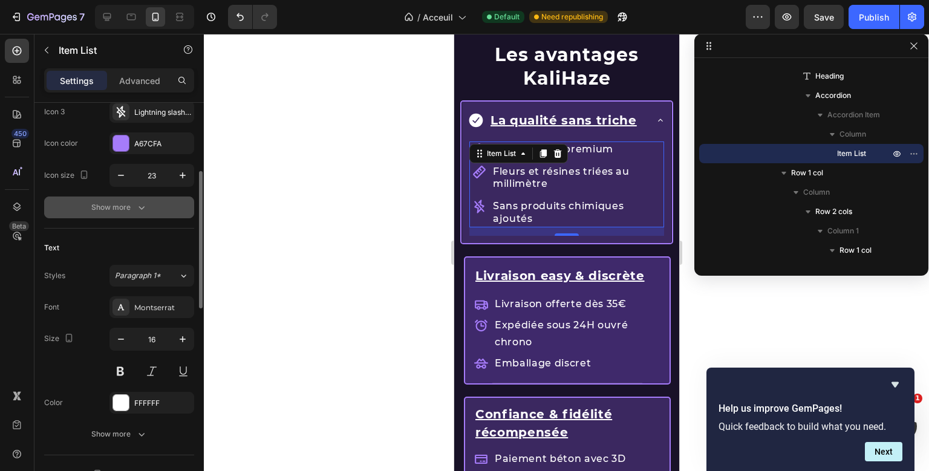
click at [143, 214] on button "Show more" at bounding box center [119, 208] width 150 height 22
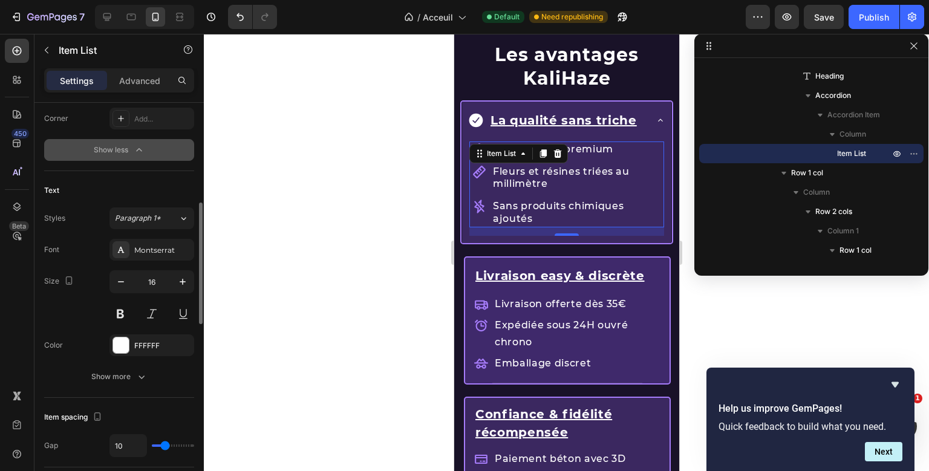
scroll to position [428, 0]
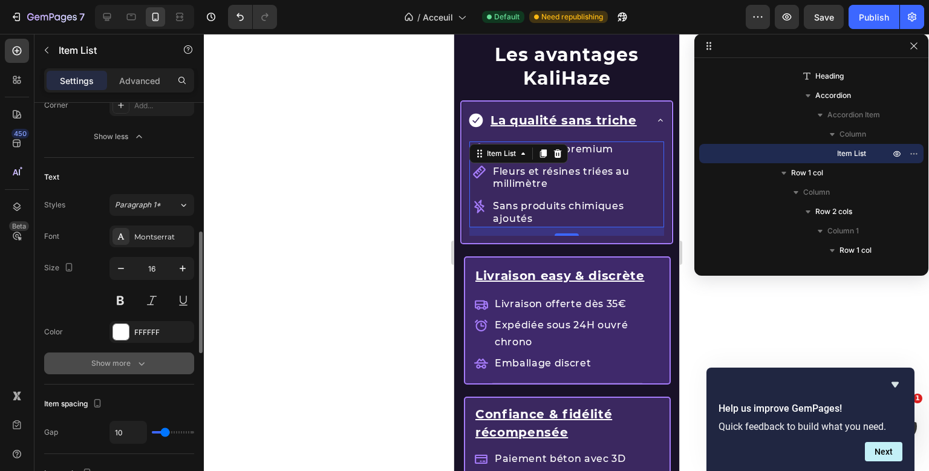
click at [146, 360] on icon "button" at bounding box center [142, 364] width 12 height 12
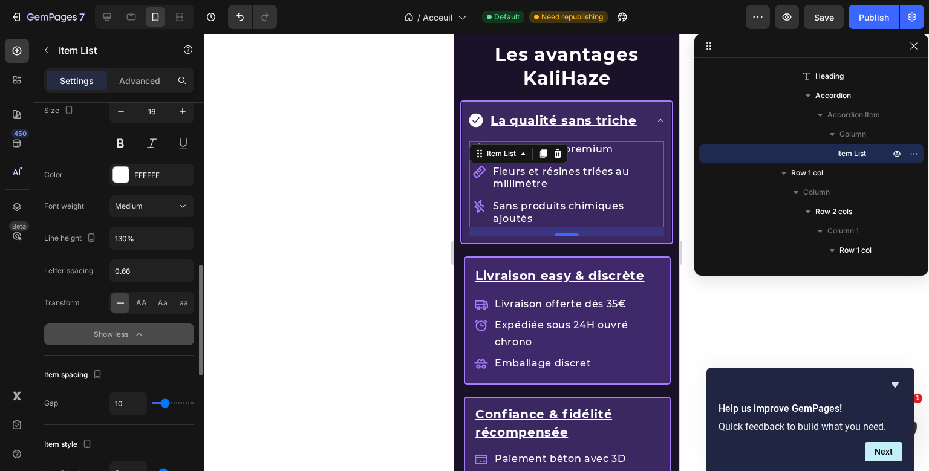
scroll to position [586, 0]
click at [183, 240] on icon "button" at bounding box center [183, 238] width 12 height 12
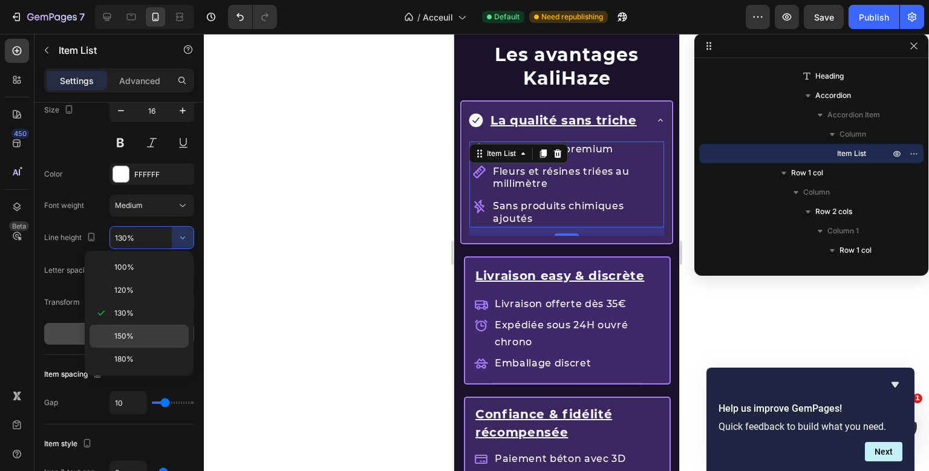
click at [140, 339] on p "150%" at bounding box center [148, 336] width 69 height 11
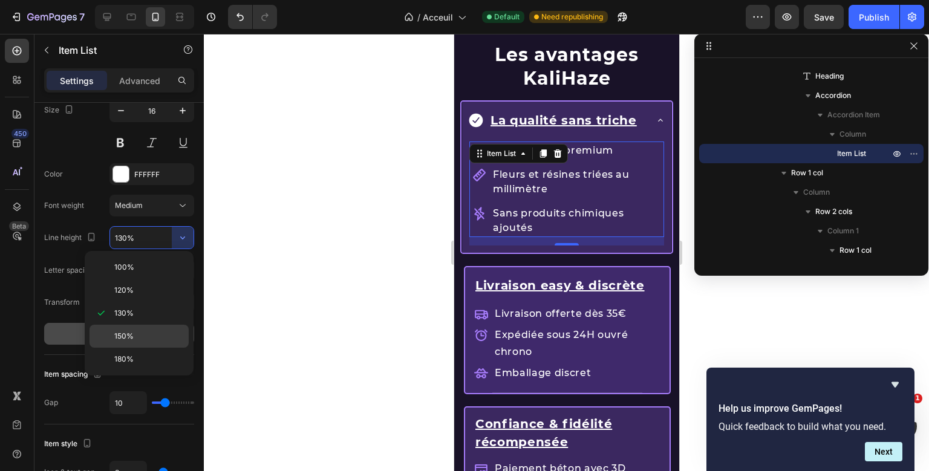
type input "150%"
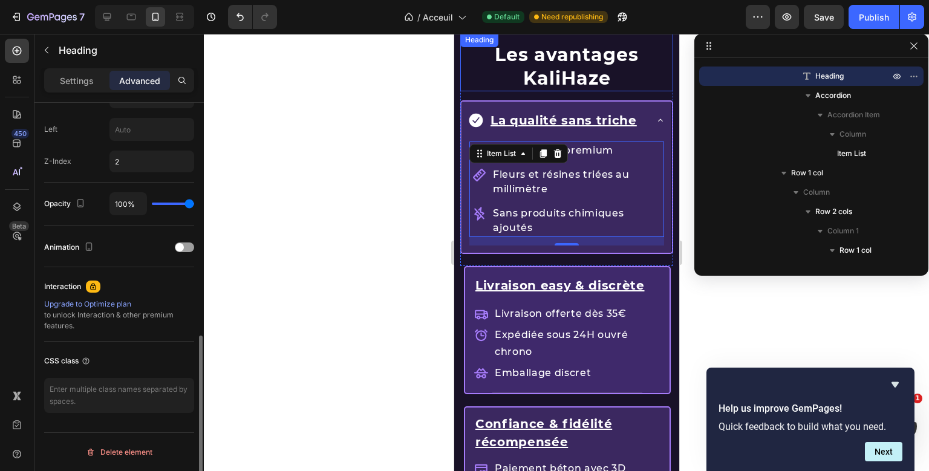
scroll to position [0, 0]
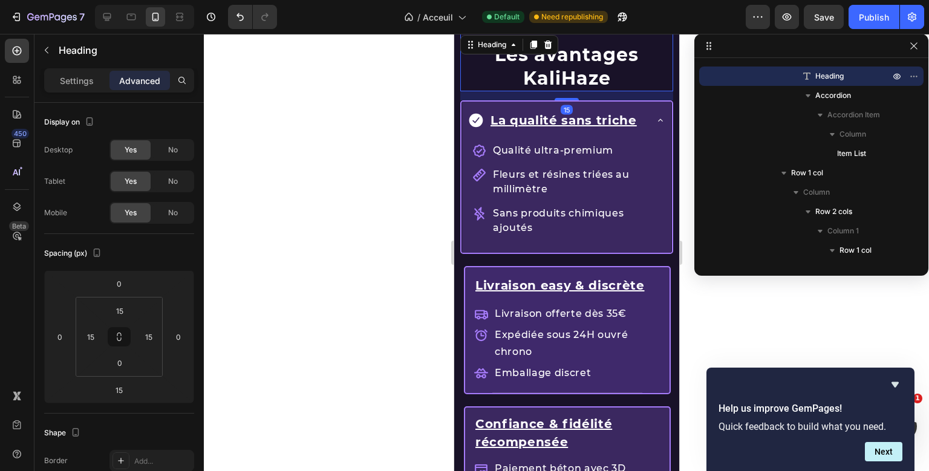
click at [615, 88] on div "Les avantages KaliHaze Heading 15 La qualité sans triche Qualité ultra-premium …" at bounding box center [566, 76] width 225 height 2966
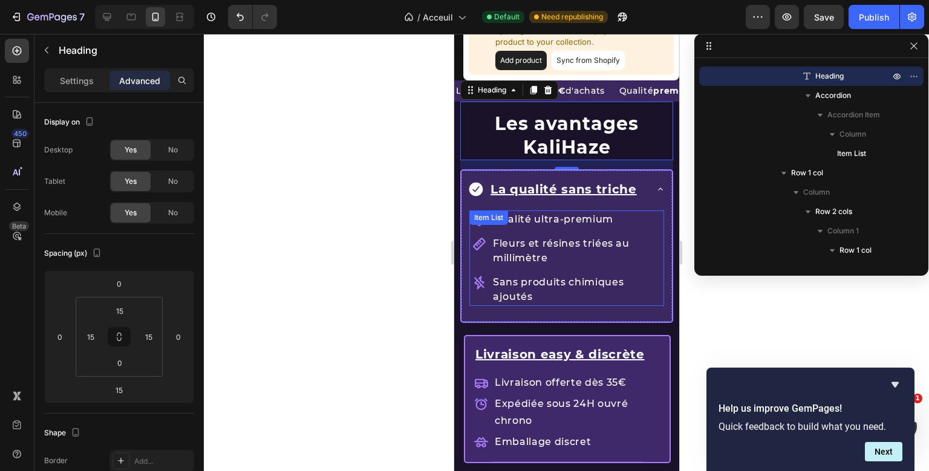
scroll to position [1440, 0]
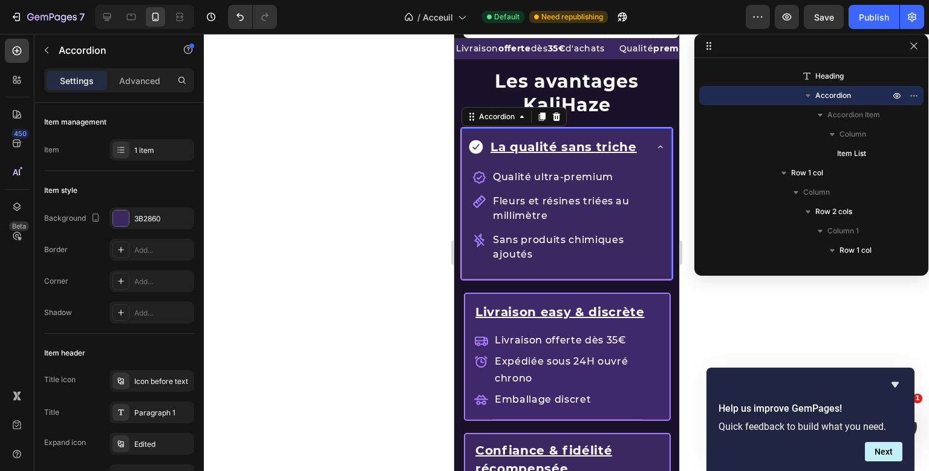
click at [658, 144] on div "Les avantages KaliHaze Heading La qualité sans triche Qualité ultra-premium Fle…" at bounding box center [566, 176] width 213 height 234
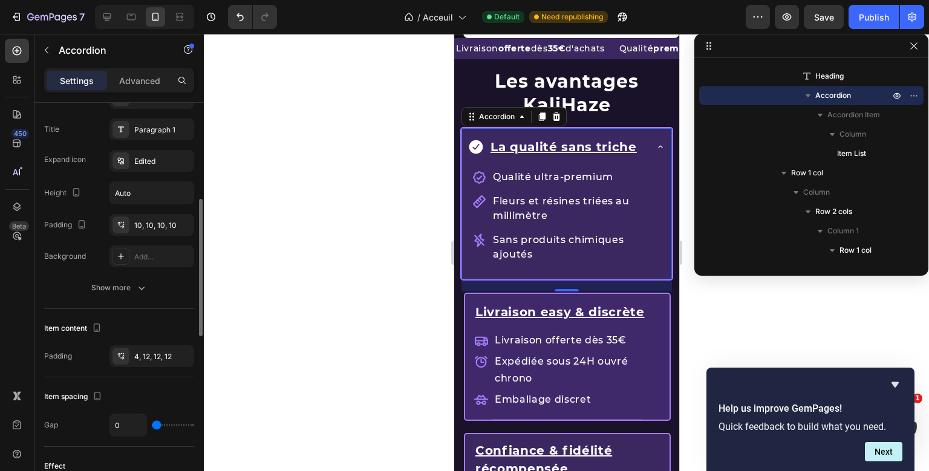
scroll to position [283, 0]
click at [94, 290] on div "Show more" at bounding box center [119, 288] width 56 height 12
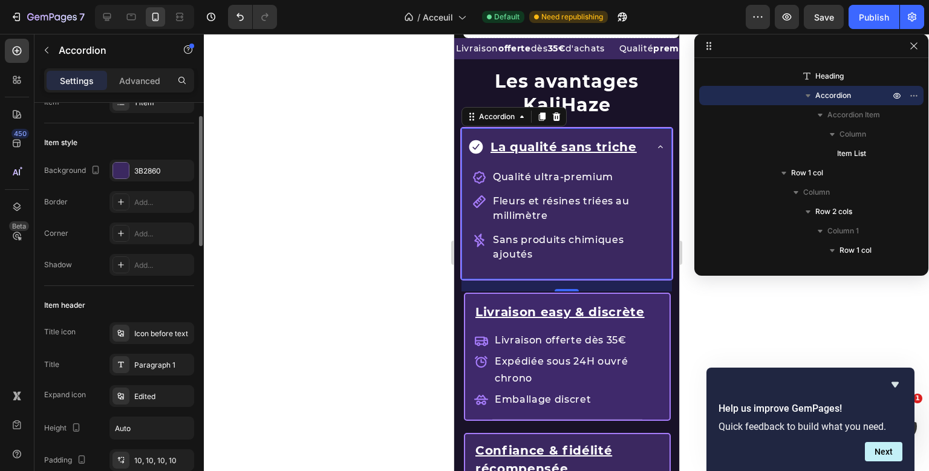
scroll to position [0, 0]
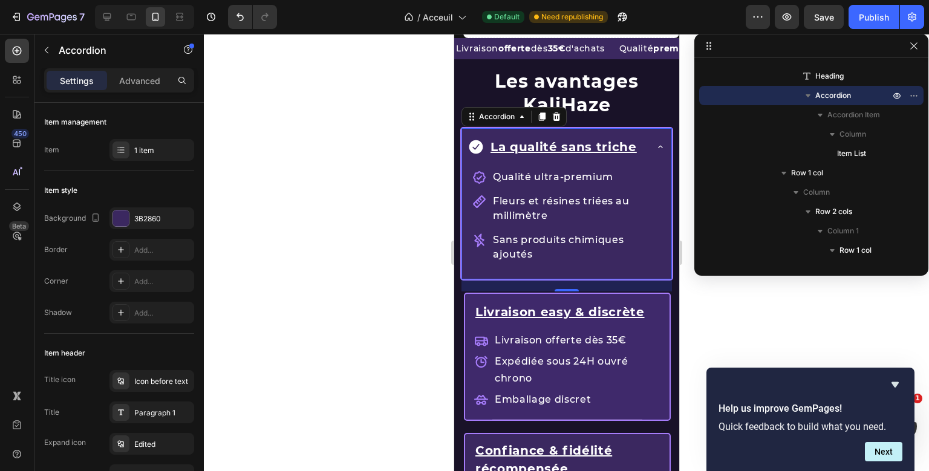
click at [665, 145] on div "Les avantages KaliHaze Heading La qualité sans triche Qualité ultra-premium Fle…" at bounding box center [566, 176] width 213 height 234
click at [665, 145] on icon at bounding box center [660, 147] width 10 height 10
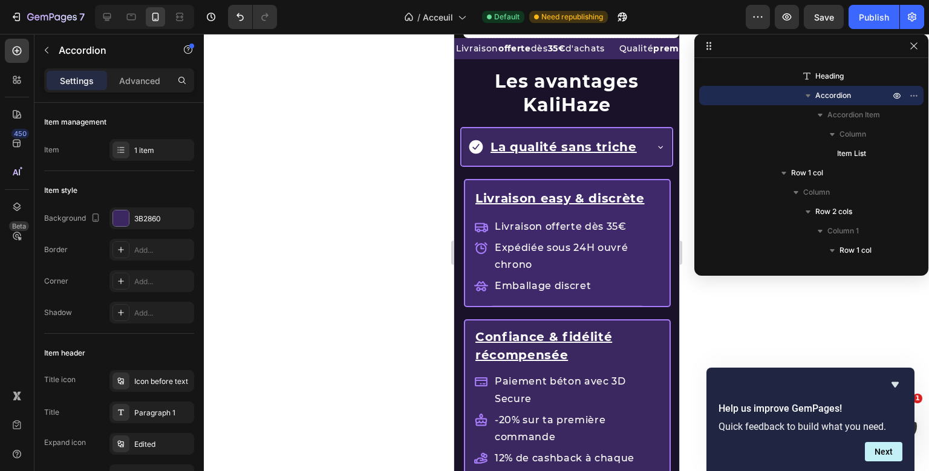
click at [659, 149] on icon at bounding box center [660, 147] width 10 height 10
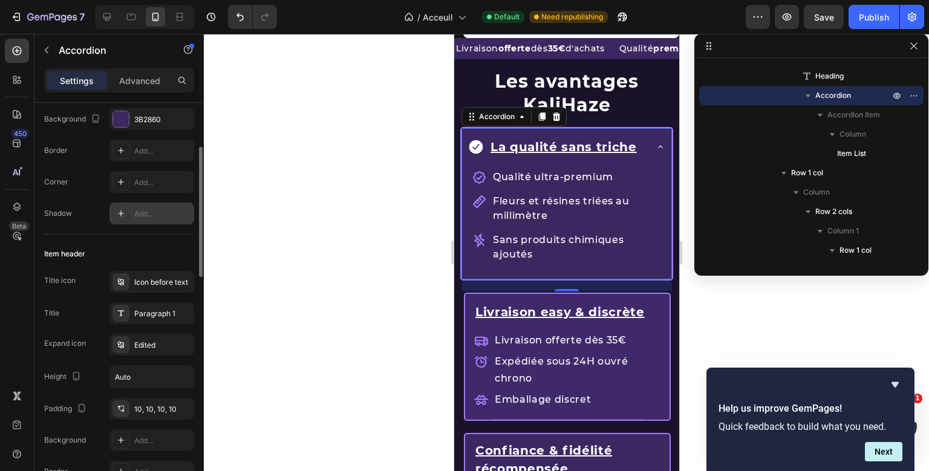
scroll to position [111, 0]
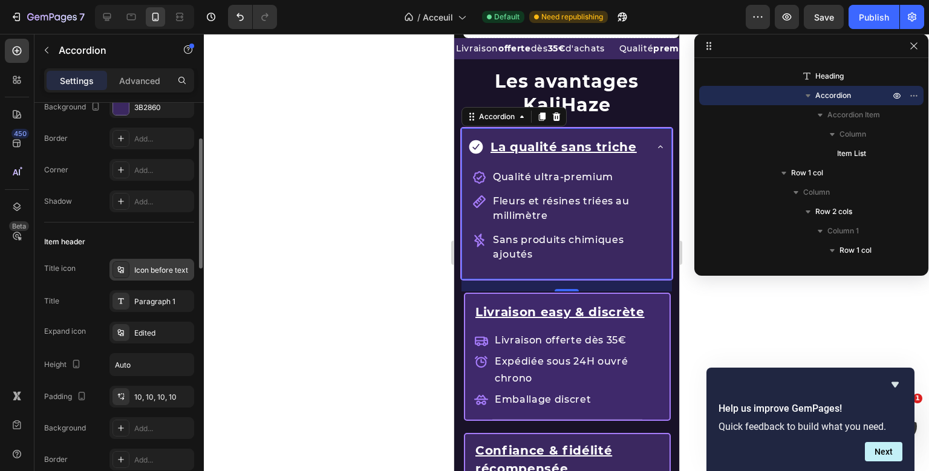
click at [146, 272] on div "Icon before text" at bounding box center [162, 270] width 57 height 11
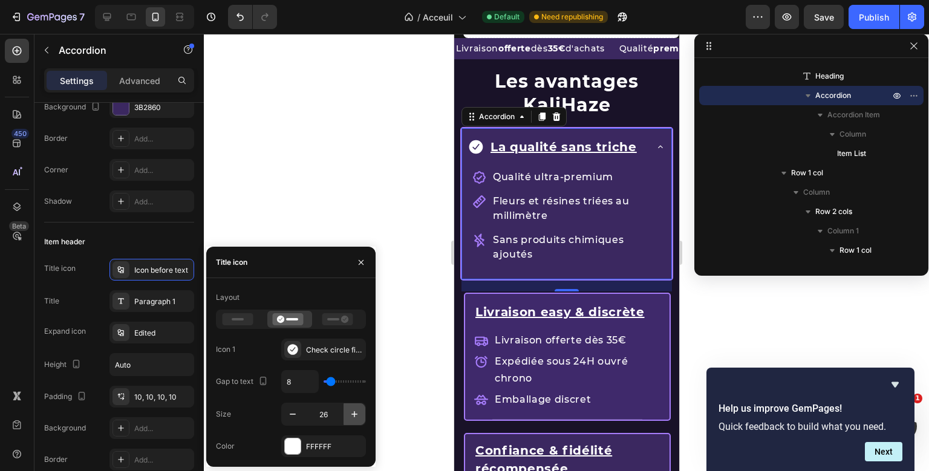
click at [355, 414] on icon "button" at bounding box center [354, 414] width 6 height 6
click at [296, 413] on icon "button" at bounding box center [293, 414] width 12 height 12
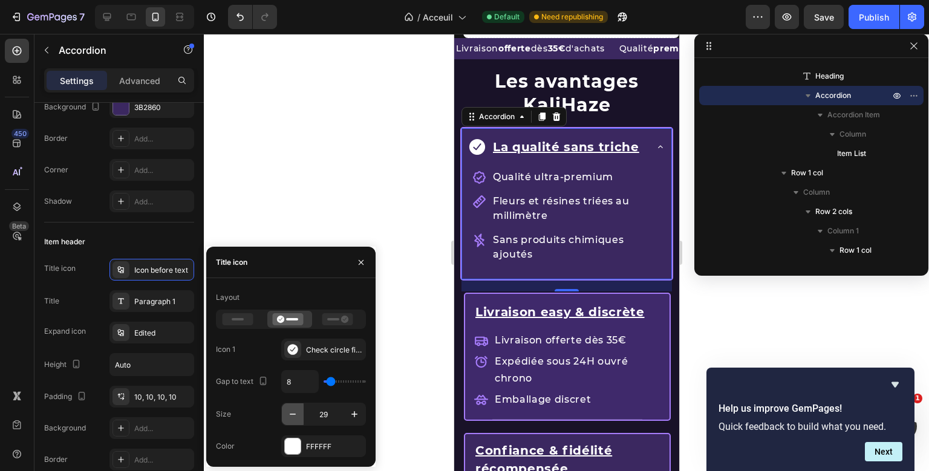
click at [296, 413] on icon "button" at bounding box center [293, 414] width 12 height 12
click at [358, 417] on icon "button" at bounding box center [354, 414] width 12 height 12
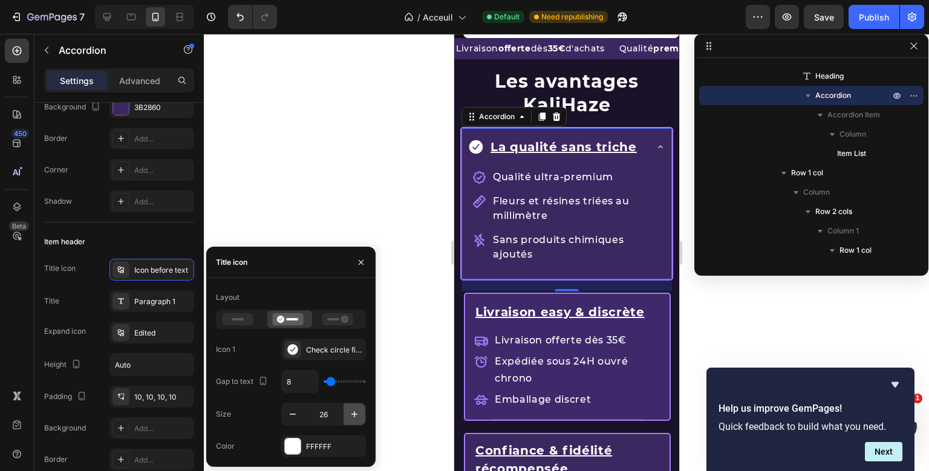
click at [358, 417] on icon "button" at bounding box center [354, 414] width 12 height 12
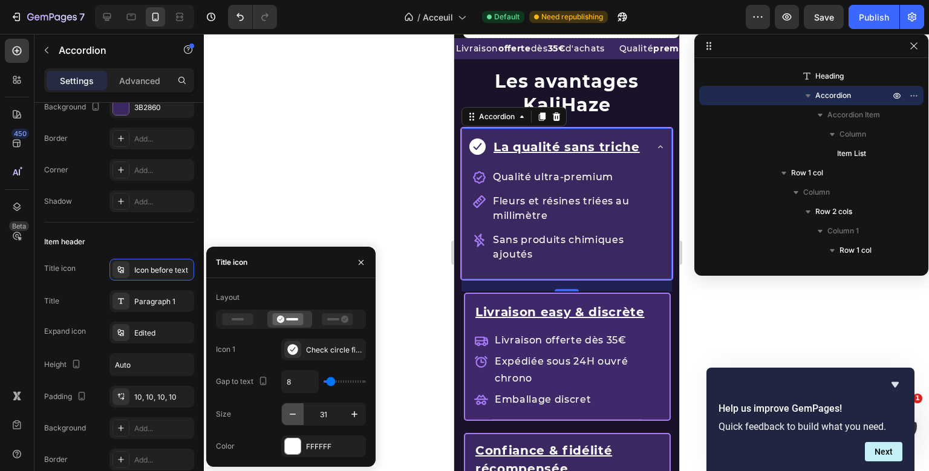
click at [285, 410] on button "button" at bounding box center [293, 415] width 22 height 22
type input "30"
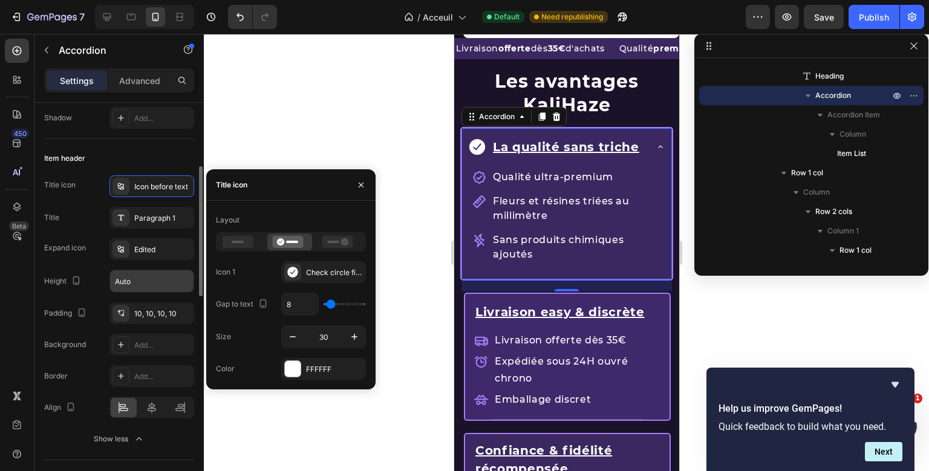
scroll to position [195, 0]
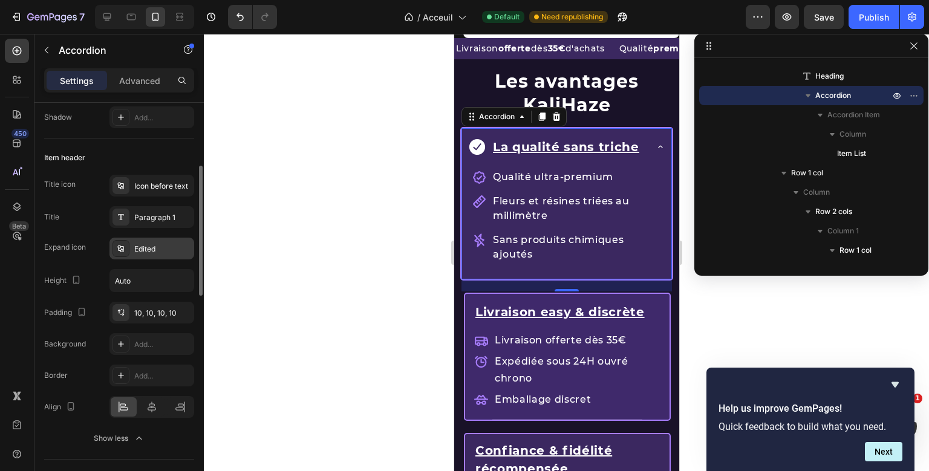
click at [148, 257] on div "Edited" at bounding box center [152, 249] width 85 height 22
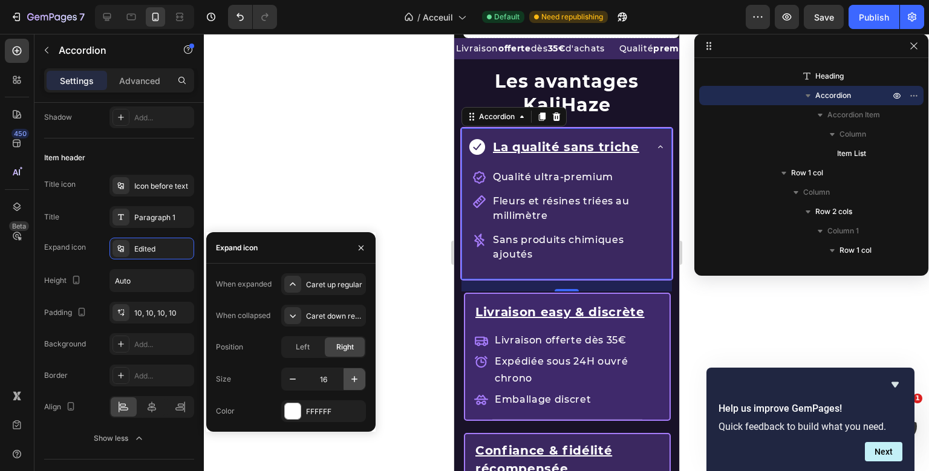
click at [351, 383] on icon "button" at bounding box center [354, 379] width 12 height 12
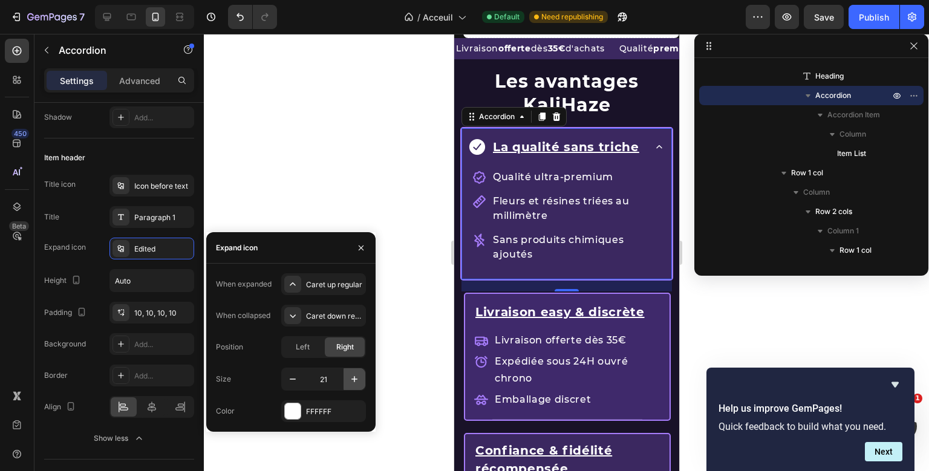
click at [351, 383] on icon "button" at bounding box center [354, 379] width 12 height 12
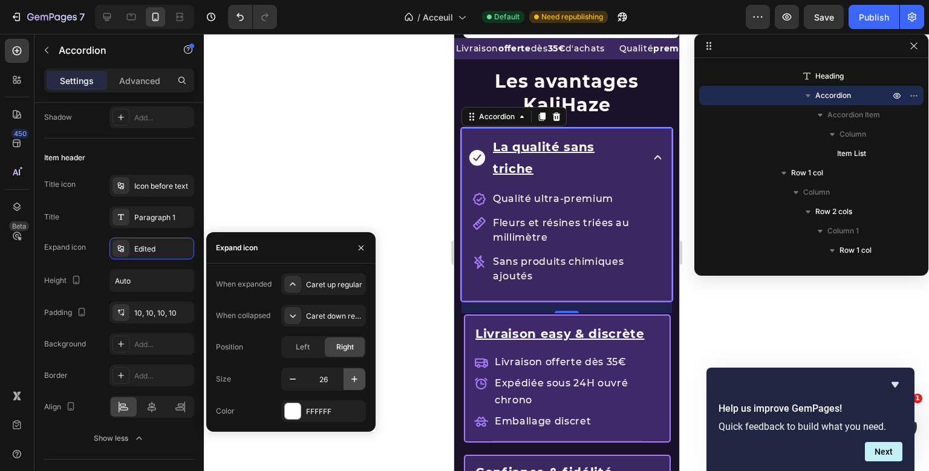
click at [351, 383] on icon "button" at bounding box center [354, 379] width 12 height 12
click at [292, 380] on icon "button" at bounding box center [293, 379] width 12 height 12
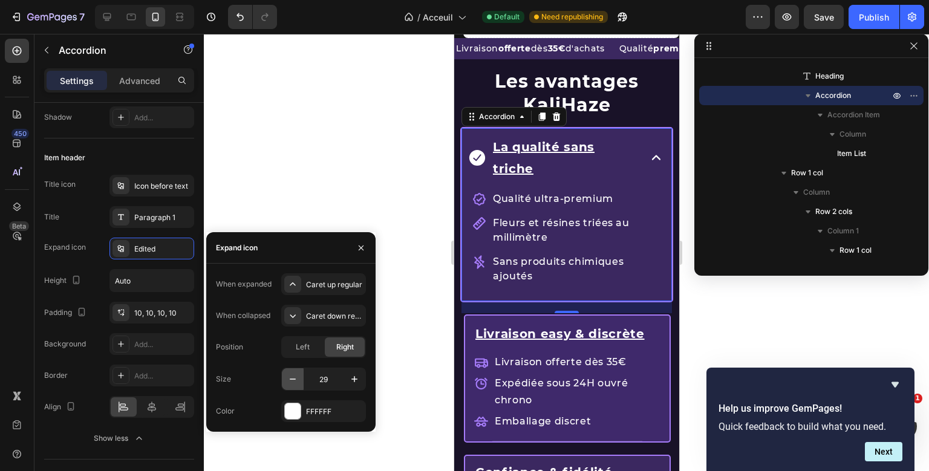
click at [292, 380] on icon "button" at bounding box center [293, 379] width 12 height 12
type input "25"
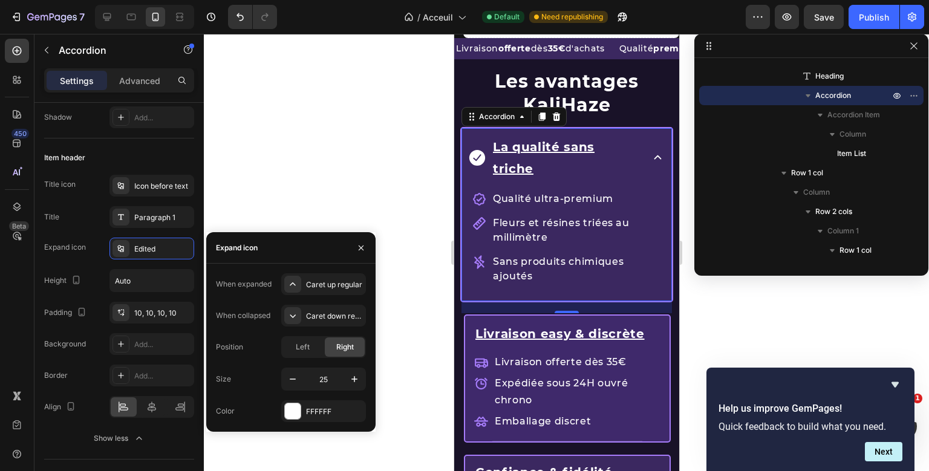
click at [655, 150] on icon at bounding box center [657, 157] width 15 height 15
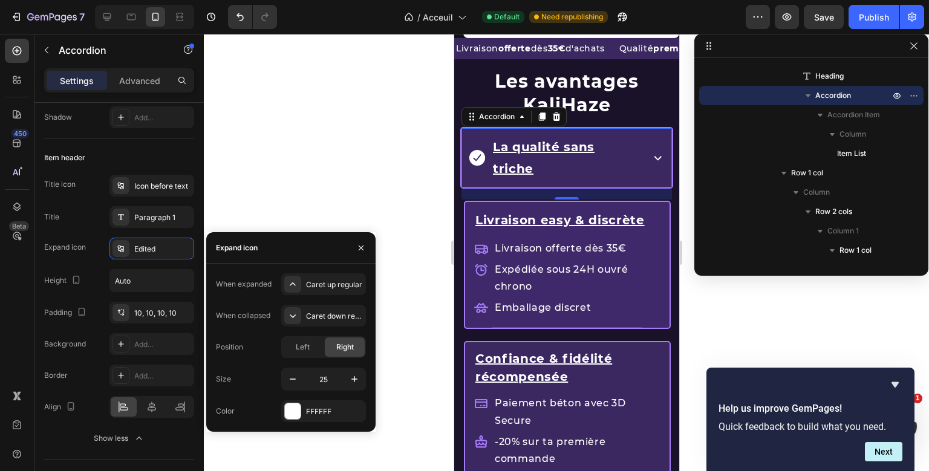
click at [482, 149] on div "Les avantages KaliHaze Heading La qualité sans triche Accordion 20" at bounding box center [566, 130] width 213 height 142
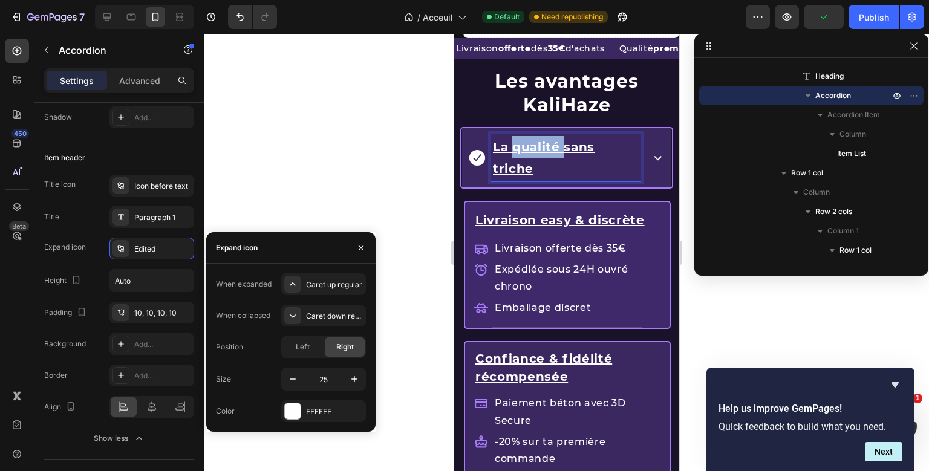
click at [516, 150] on u "La qualité sans triche" at bounding box center [543, 158] width 102 height 36
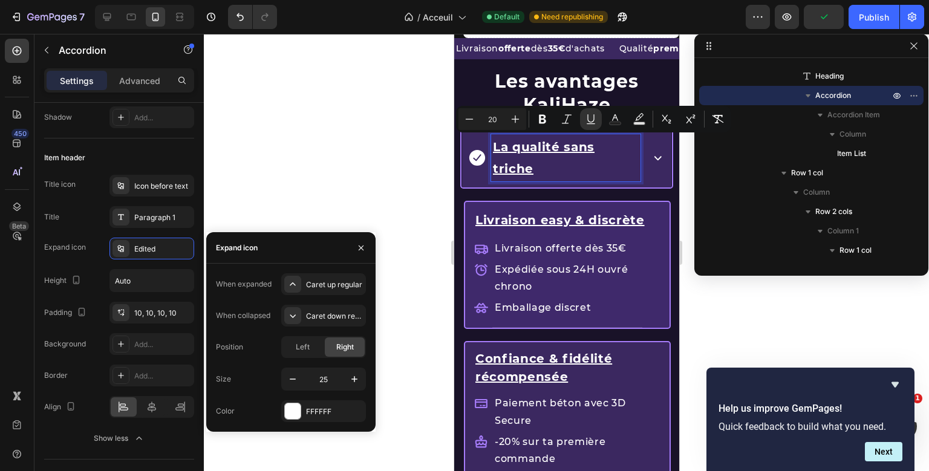
click at [516, 150] on u "La qualité sans triche" at bounding box center [543, 158] width 102 height 36
click at [670, 146] on div "La qualité sans triche" at bounding box center [566, 157] width 209 height 59
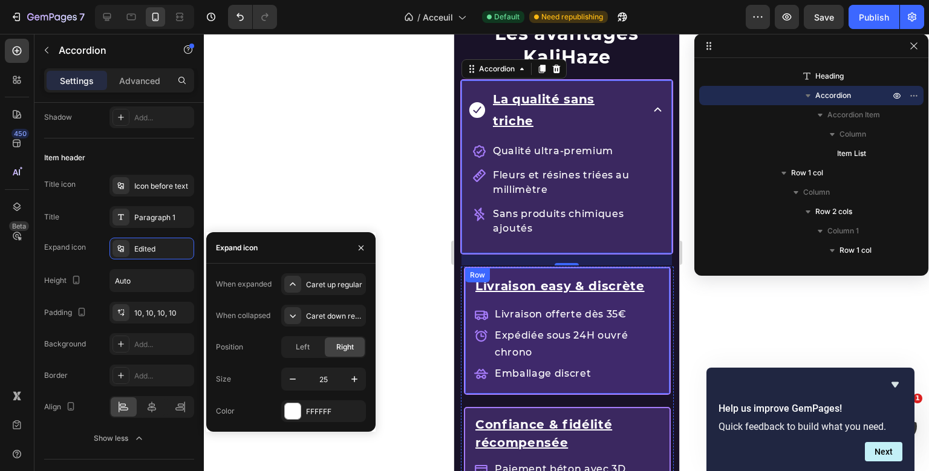
scroll to position [1437, 0]
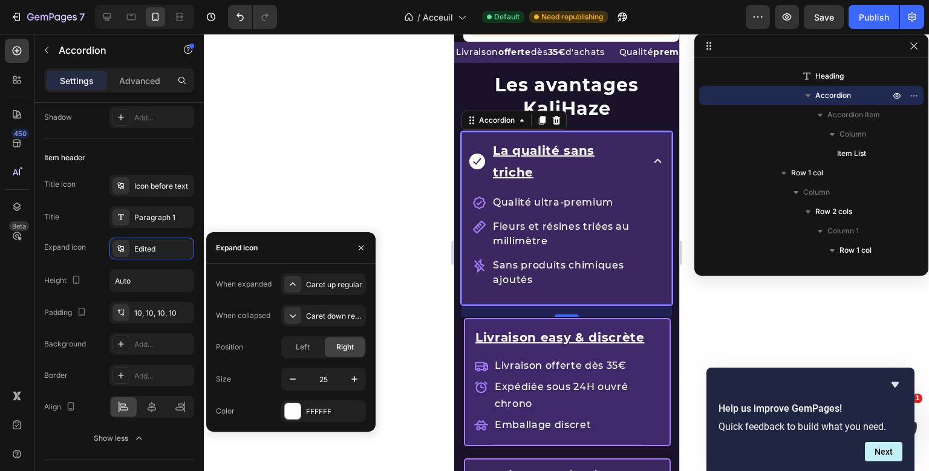
click at [646, 142] on div "La qualité sans triche" at bounding box center [566, 161] width 209 height 59
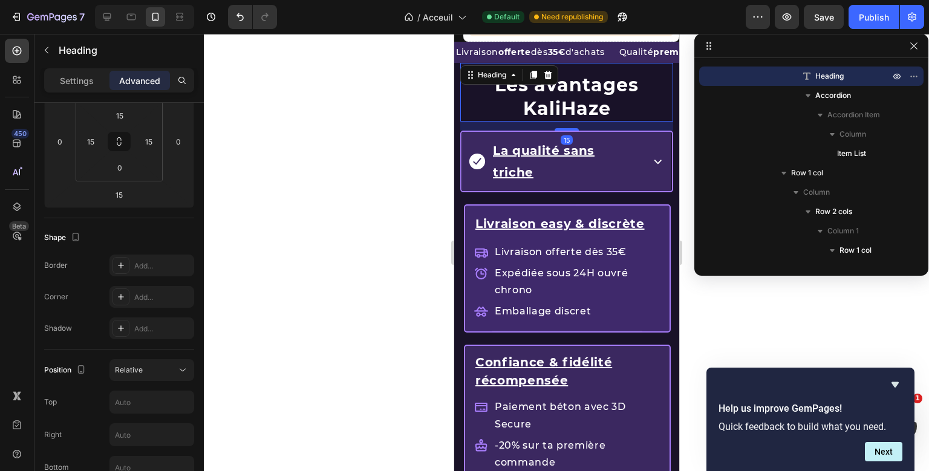
click at [636, 98] on div "Les avantages KaliHaze Heading 15 La qualité sans triche Accordion" at bounding box center [566, 134] width 213 height 142
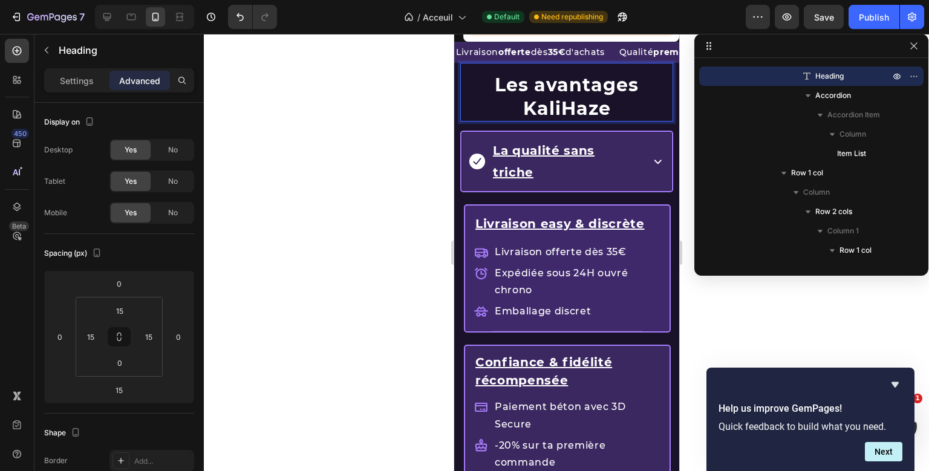
click at [598, 96] on div "Les avantages KaliHaze Heading 15 La qualité sans triche Accordion" at bounding box center [566, 134] width 213 height 142
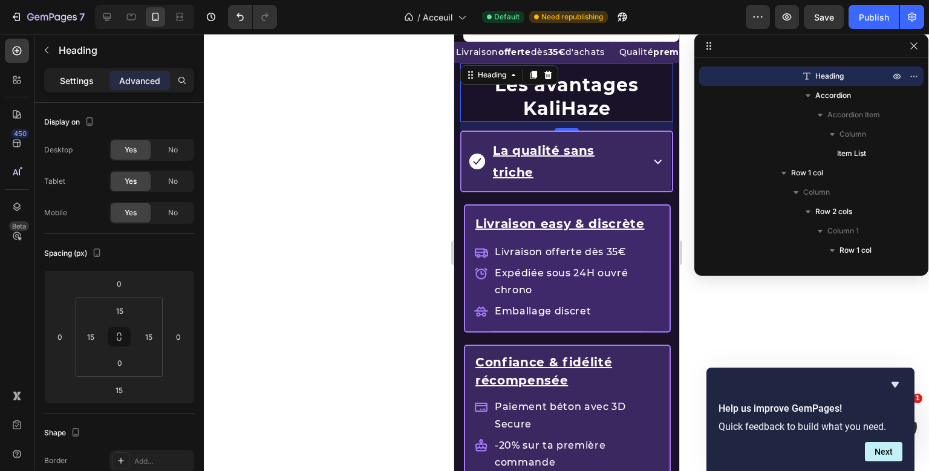
click at [90, 85] on p "Settings" at bounding box center [77, 80] width 34 height 13
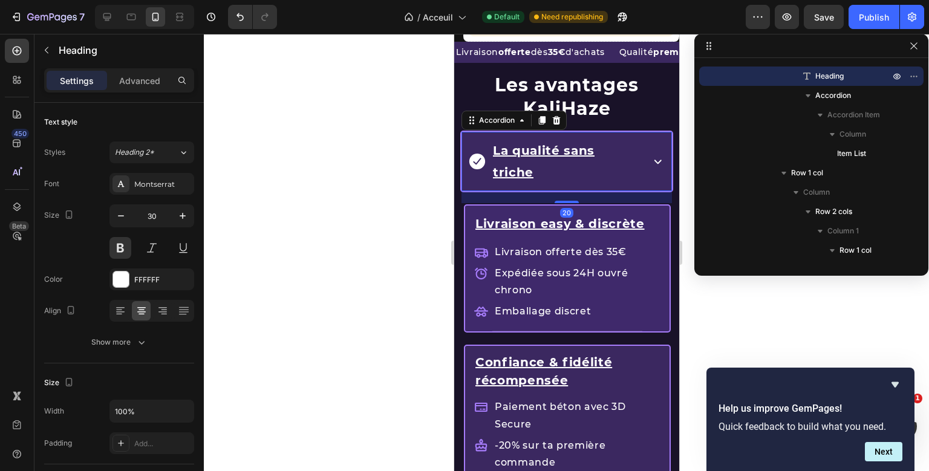
click at [509, 154] on div "Les avantages KaliHaze Heading La qualité sans triche Accordion 20" at bounding box center [566, 134] width 213 height 142
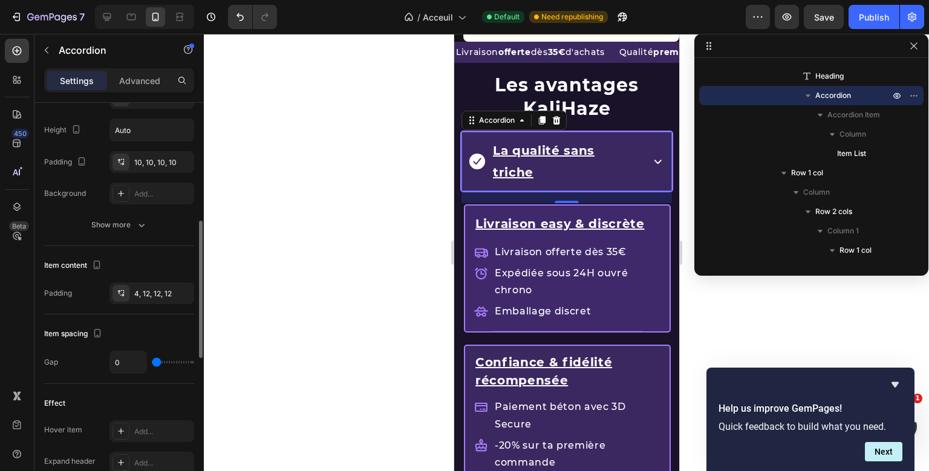
scroll to position [345, 0]
click at [142, 230] on icon "button" at bounding box center [142, 226] width 12 height 12
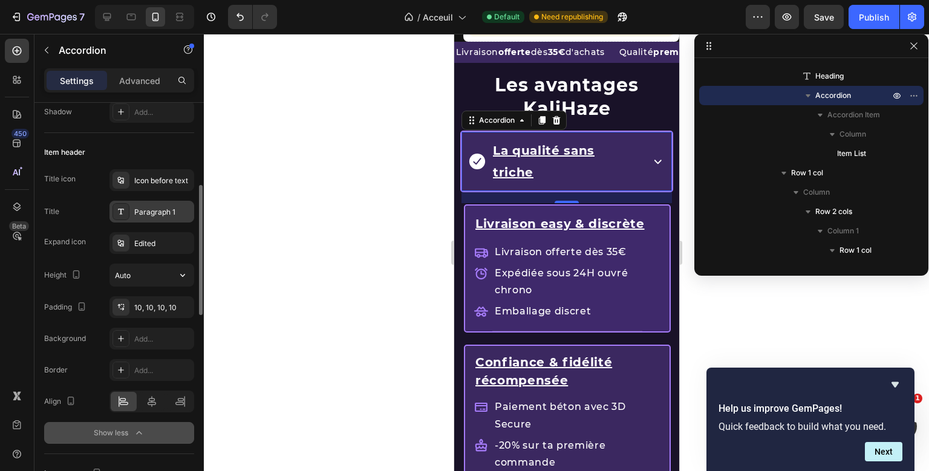
scroll to position [201, 0]
click at [160, 214] on div "Paragraph 1" at bounding box center [162, 212] width 57 height 11
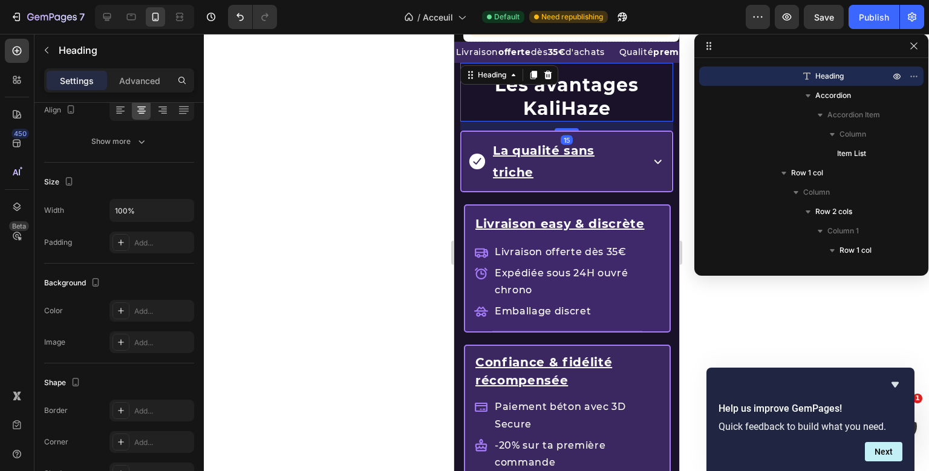
click at [611, 84] on div "Les avantages KaliHaze Heading 15 La qualité sans triche Accordion" at bounding box center [566, 134] width 213 height 142
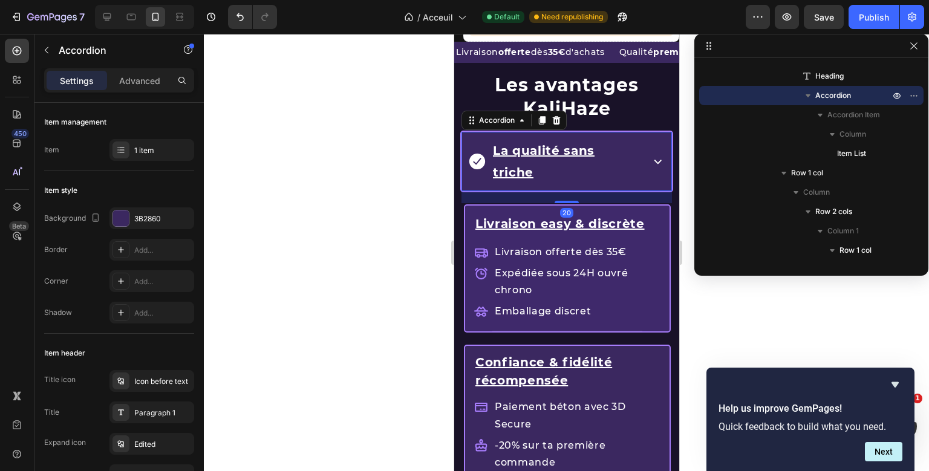
click at [474, 156] on div "Les avantages KaliHaze Heading La qualité sans triche Accordion 20" at bounding box center [566, 134] width 213 height 142
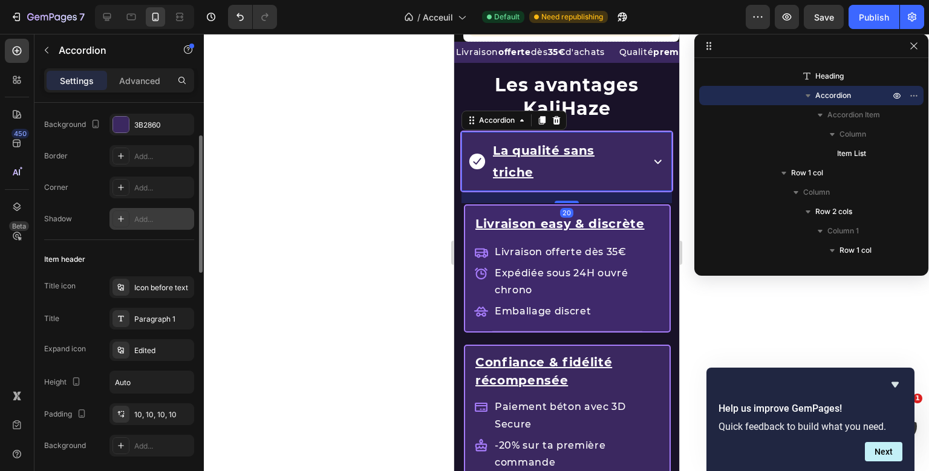
scroll to position [94, 0]
click at [154, 283] on div "Icon before text" at bounding box center [162, 287] width 57 height 11
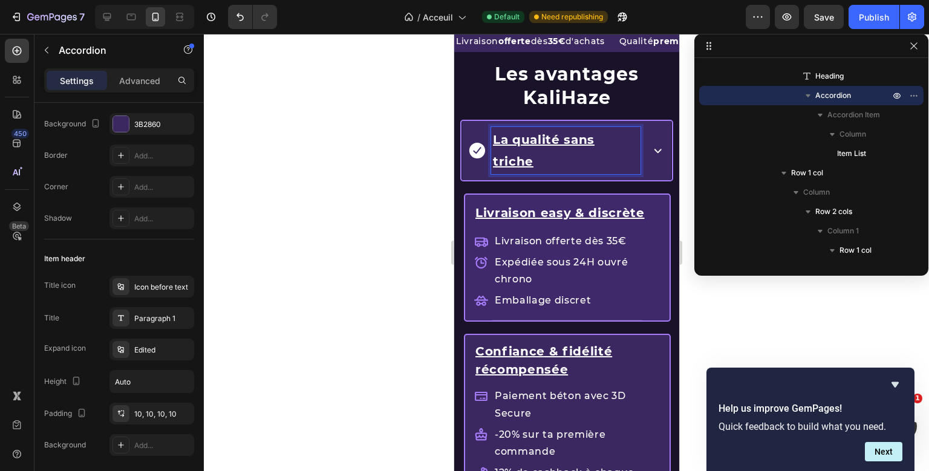
scroll to position [1442, 0]
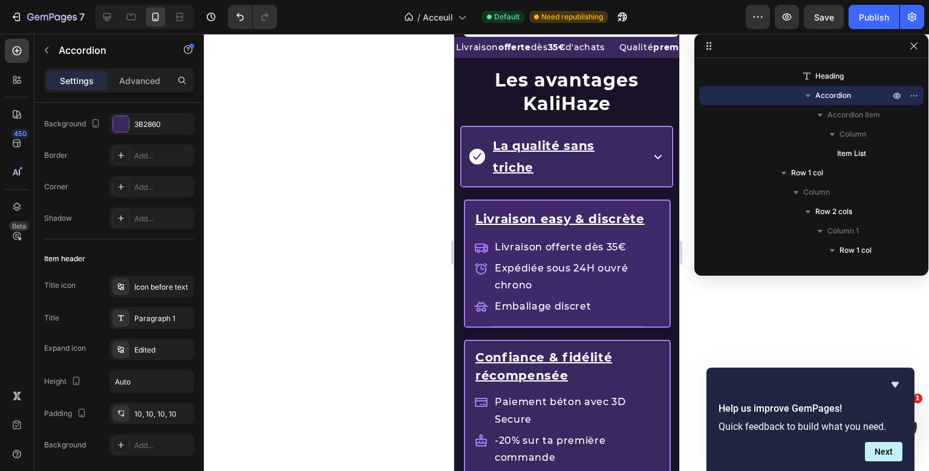
click at [661, 154] on div "La qualité sans triche" at bounding box center [566, 156] width 209 height 59
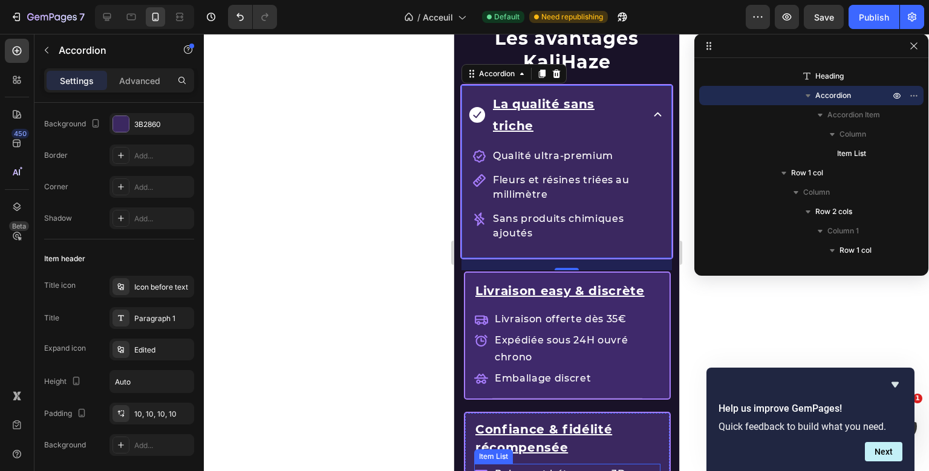
scroll to position [1443, 0]
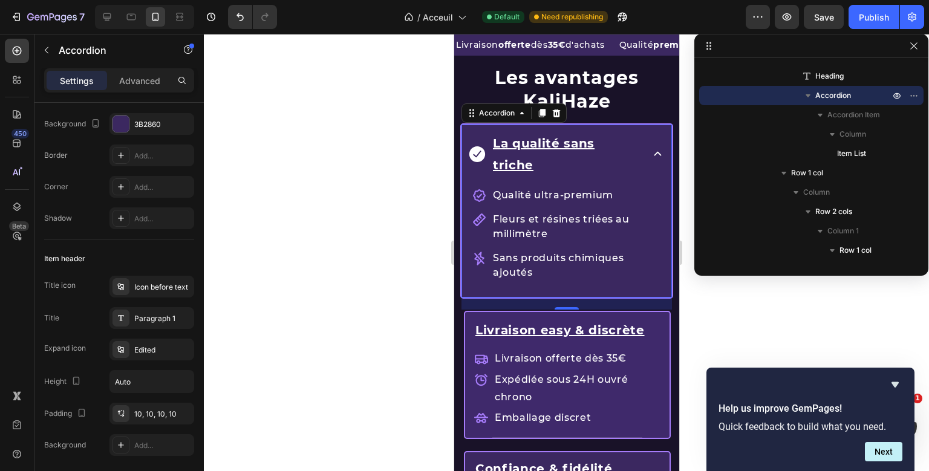
click at [653, 154] on div "La qualité sans triche" at bounding box center [566, 154] width 209 height 59
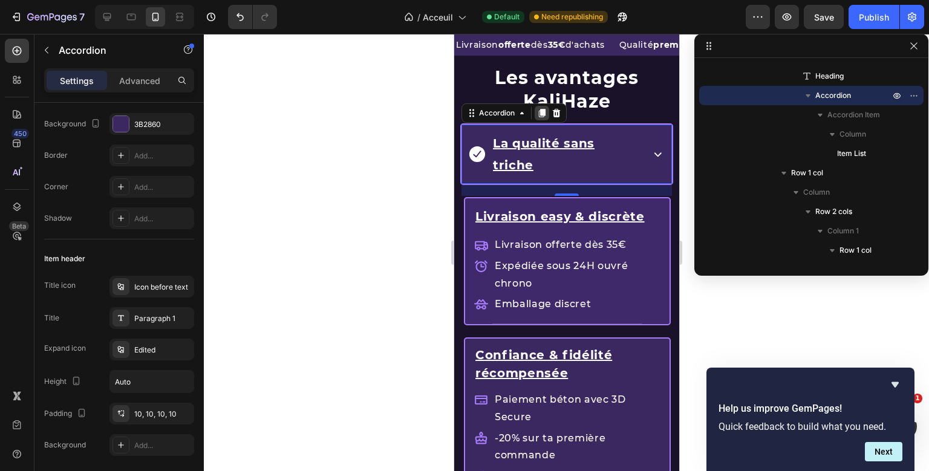
click at [539, 111] on icon at bounding box center [542, 113] width 10 height 10
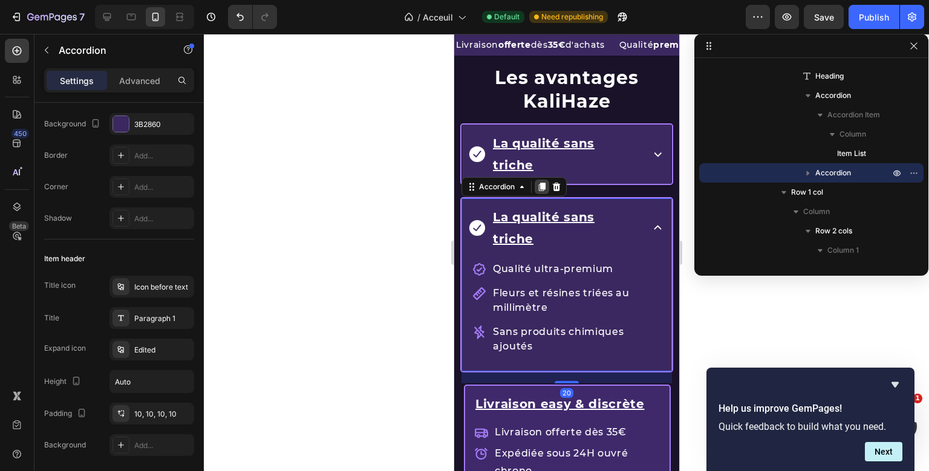
click at [538, 182] on icon at bounding box center [542, 187] width 10 height 10
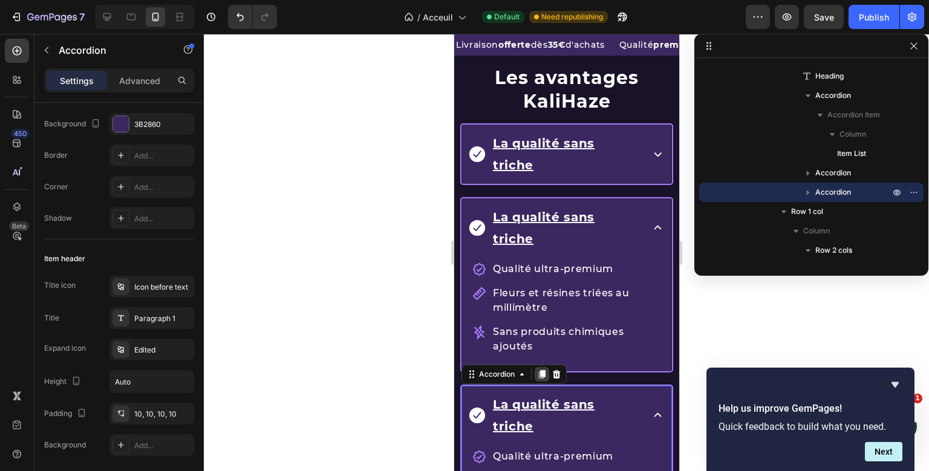
click at [542, 370] on icon at bounding box center [541, 374] width 7 height 8
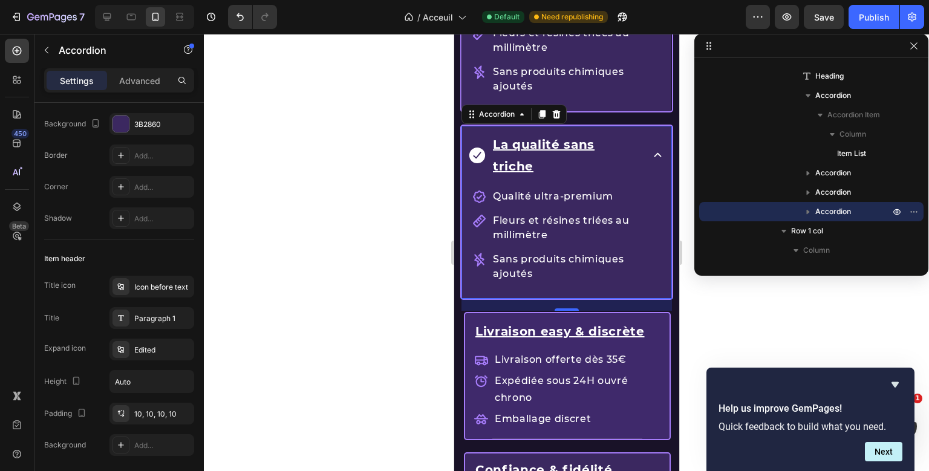
scroll to position [1893, 0]
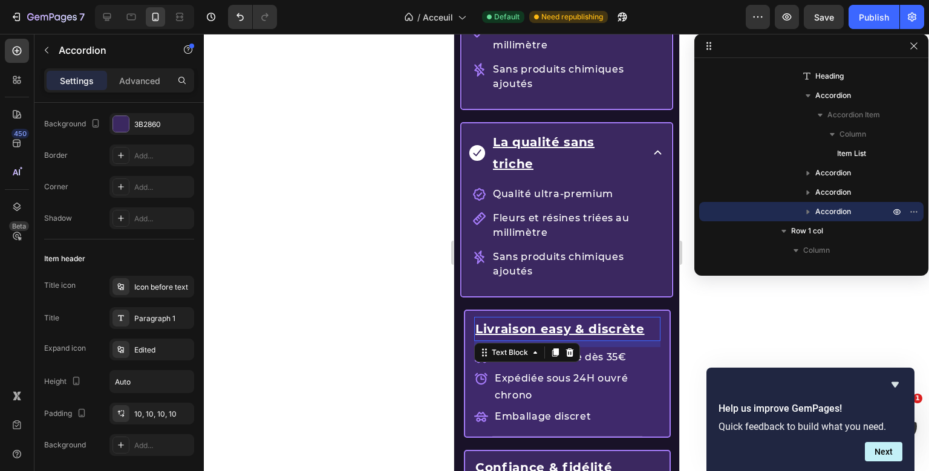
click at [565, 322] on u "Livraison easy & discrète" at bounding box center [559, 329] width 169 height 15
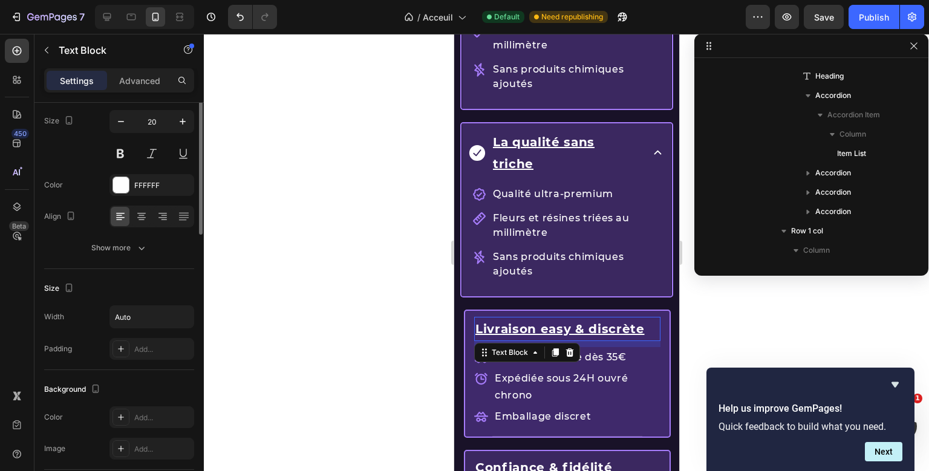
scroll to position [0, 0]
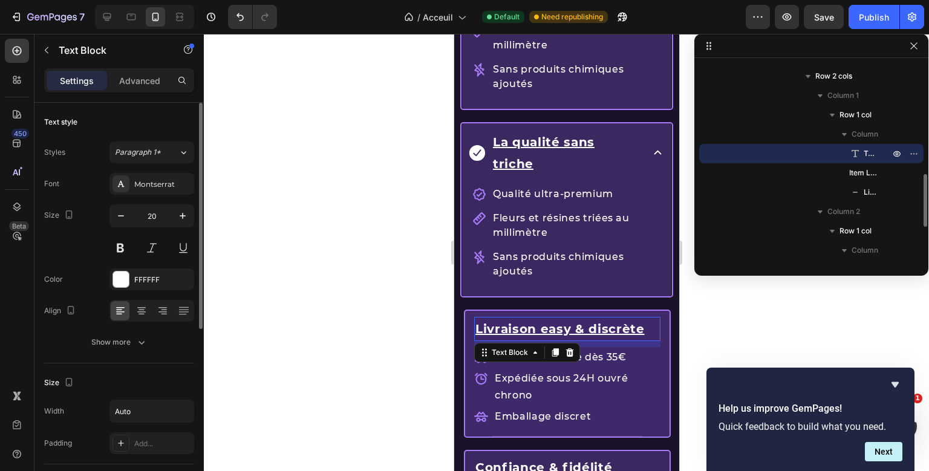
click at [565, 322] on u "Livraison easy & discrète" at bounding box center [559, 329] width 169 height 15
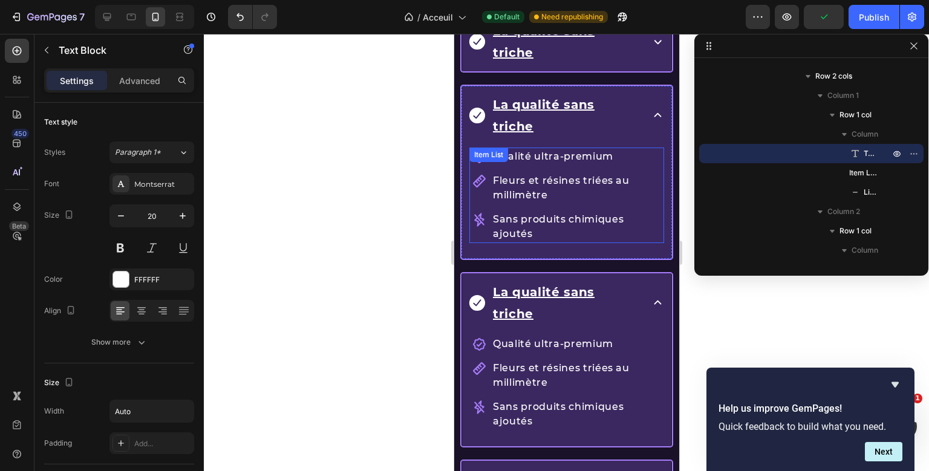
scroll to position [1399, 0]
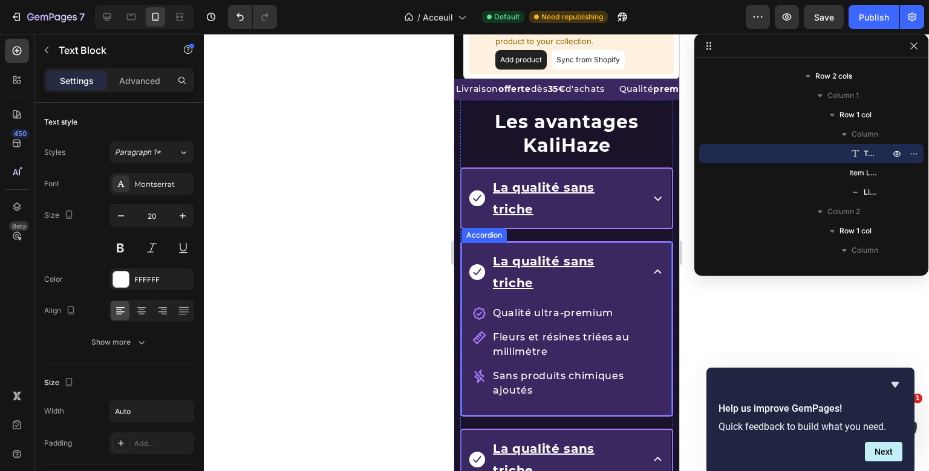
click at [541, 254] on u "La qualité sans triche" at bounding box center [543, 272] width 102 height 36
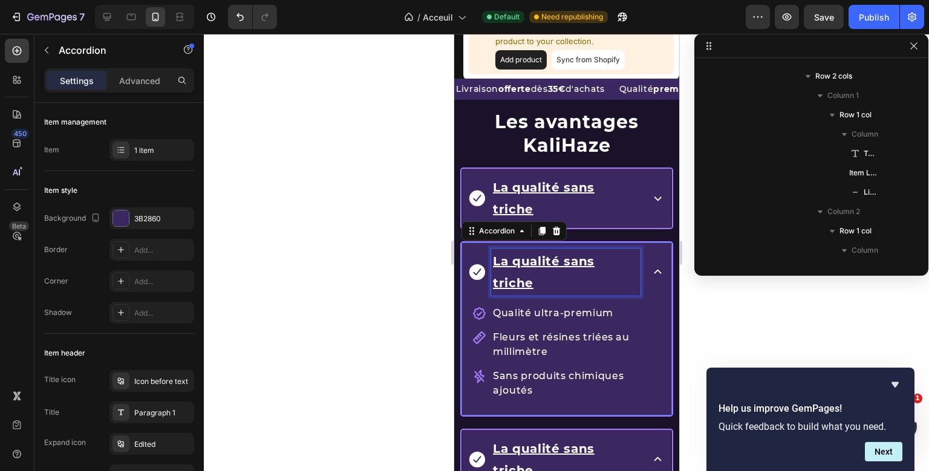
click at [541, 254] on u "La qualité sans triche" at bounding box center [543, 272] width 102 height 36
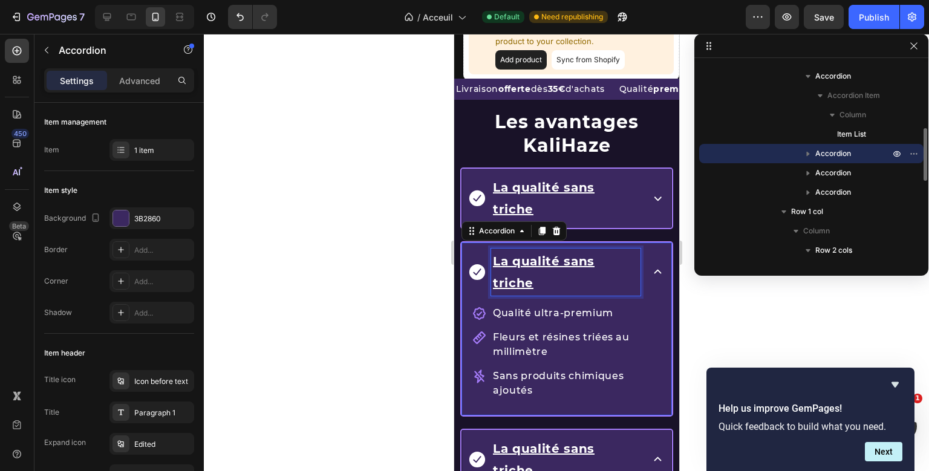
click at [541, 254] on u "La qualité sans triche" at bounding box center [543, 272] width 102 height 36
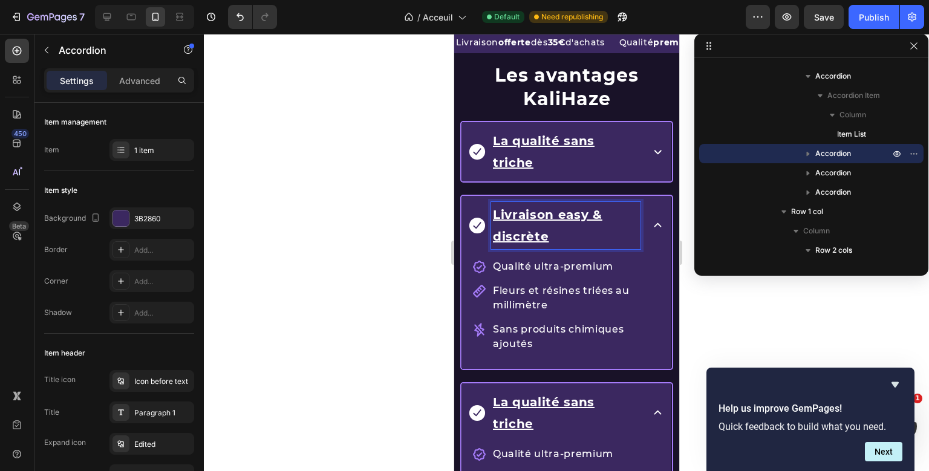
scroll to position [1445, 0]
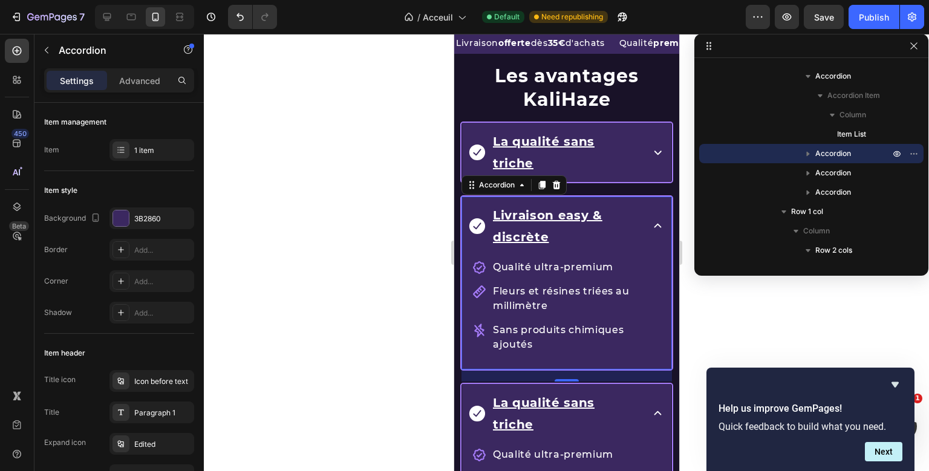
click at [652, 218] on icon at bounding box center [657, 225] width 15 height 15
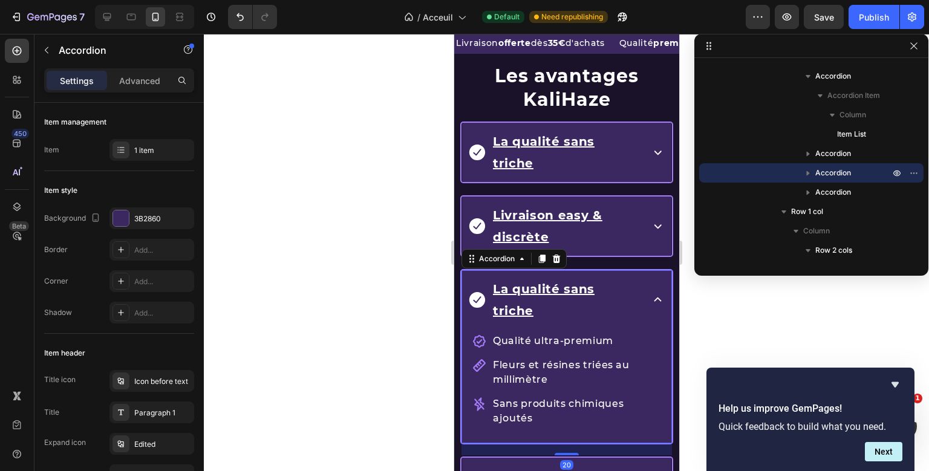
click at [659, 265] on div "Les avantages KaliHaze Heading La qualité sans triche Accordion Livraison easy …" at bounding box center [566, 349] width 213 height 590
click at [662, 292] on icon at bounding box center [657, 299] width 15 height 15
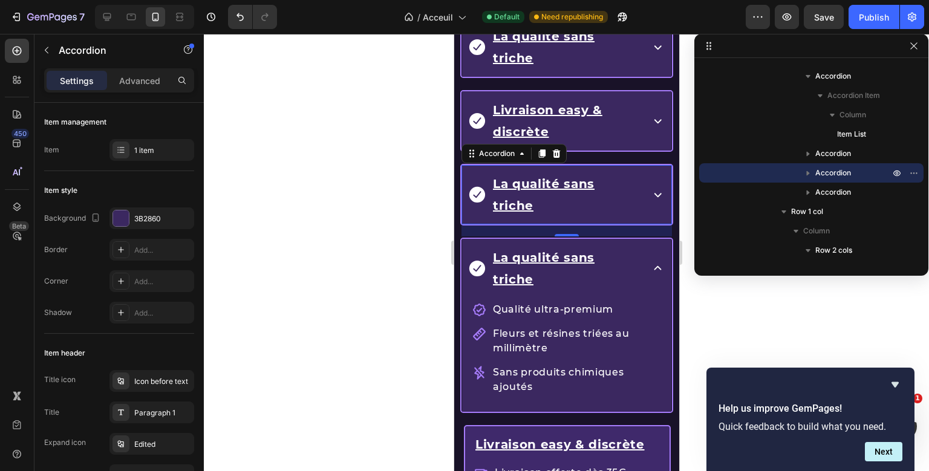
scroll to position [1551, 0]
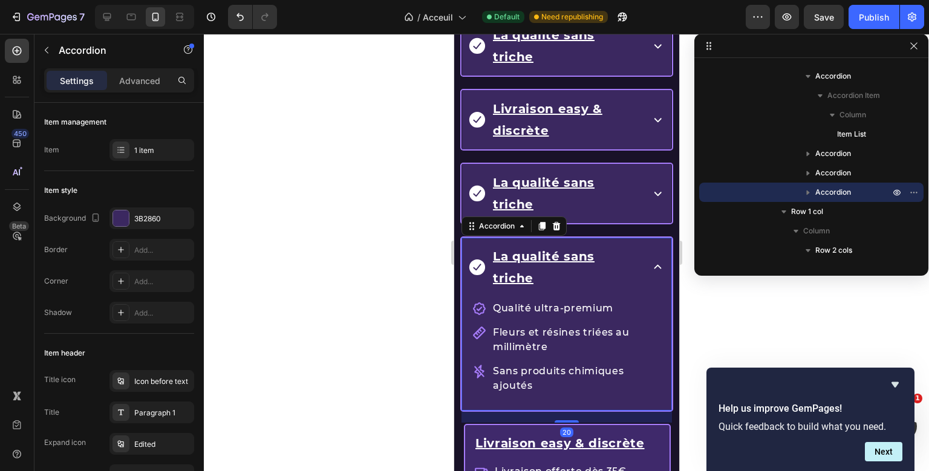
click at [659, 260] on icon at bounding box center [657, 267] width 15 height 15
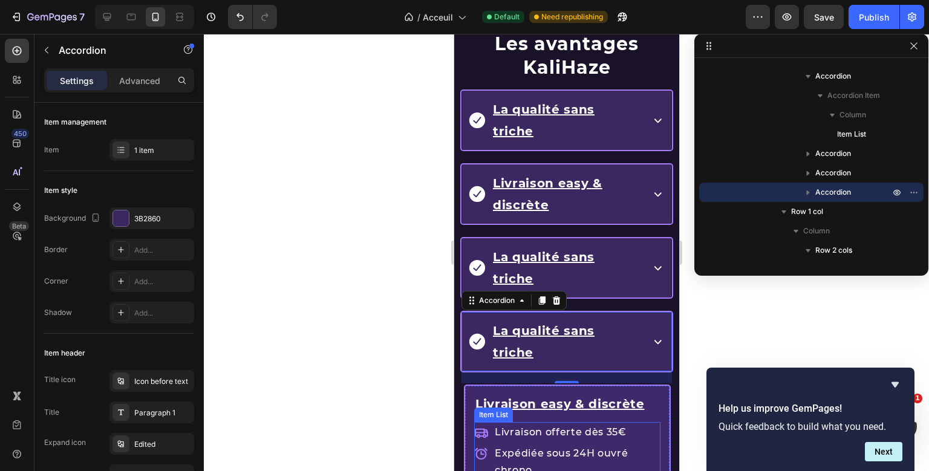
scroll to position [1405, 0]
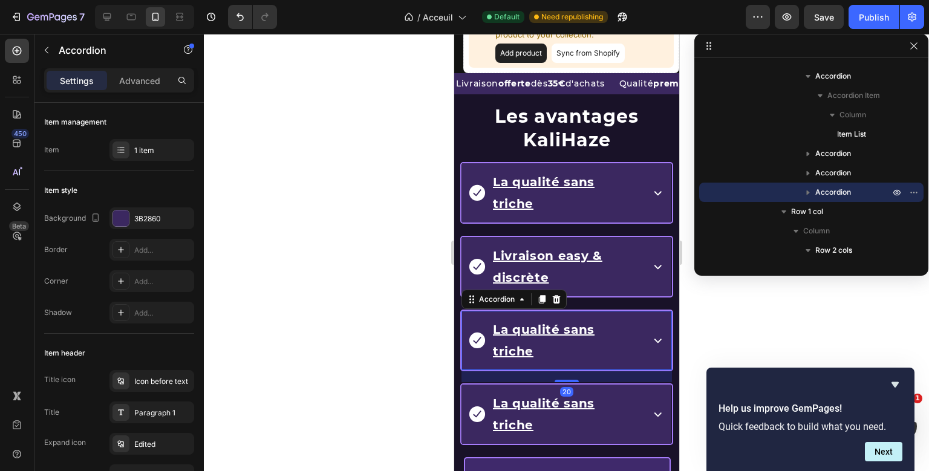
click at [590, 289] on div "Les avantages KaliHaze Heading La qualité sans triche Accordion Livraison easy …" at bounding box center [566, 275] width 213 height 363
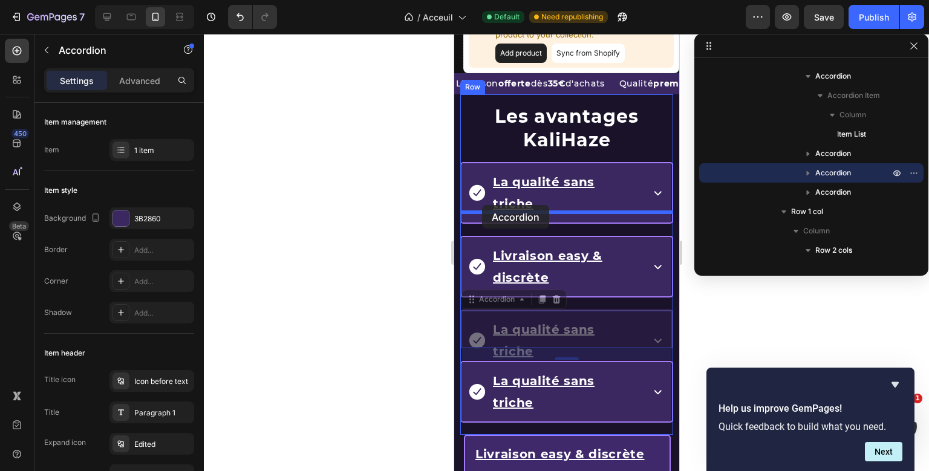
drag, startPoint x: 473, startPoint y: 272, endPoint x: 482, endPoint y: 205, distance: 67.7
click at [482, 205] on div "Mobile ( 372 px) iPhone 13 Mini iPhone 13 Pro iPhone 11 Pro Max iPhone 15 Pro M…" at bounding box center [566, 306] width 225 height 3355
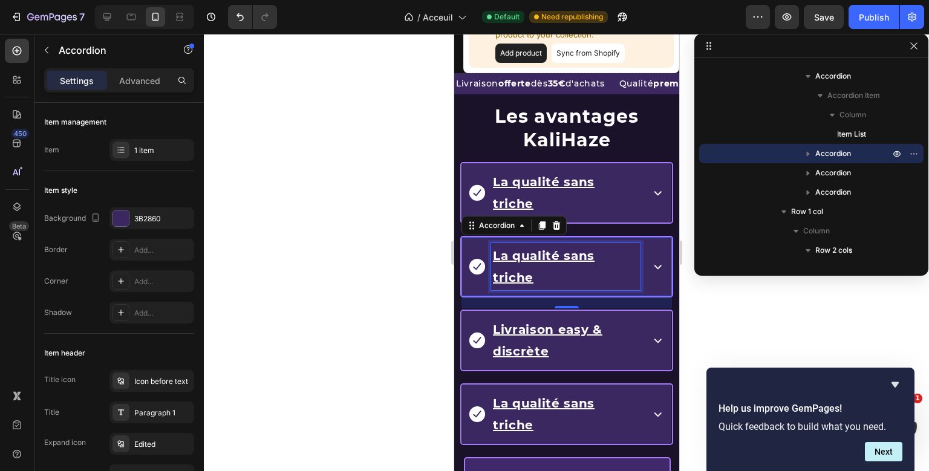
click at [540, 249] on u "La qualité sans triche" at bounding box center [543, 267] width 102 height 36
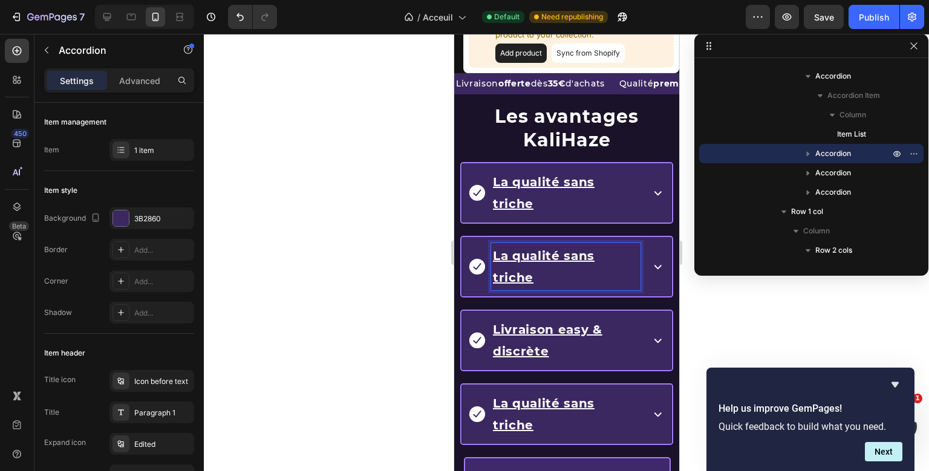
click at [540, 249] on u "La qualité sans triche" at bounding box center [543, 267] width 102 height 36
click at [653, 259] on icon at bounding box center [657, 266] width 15 height 15
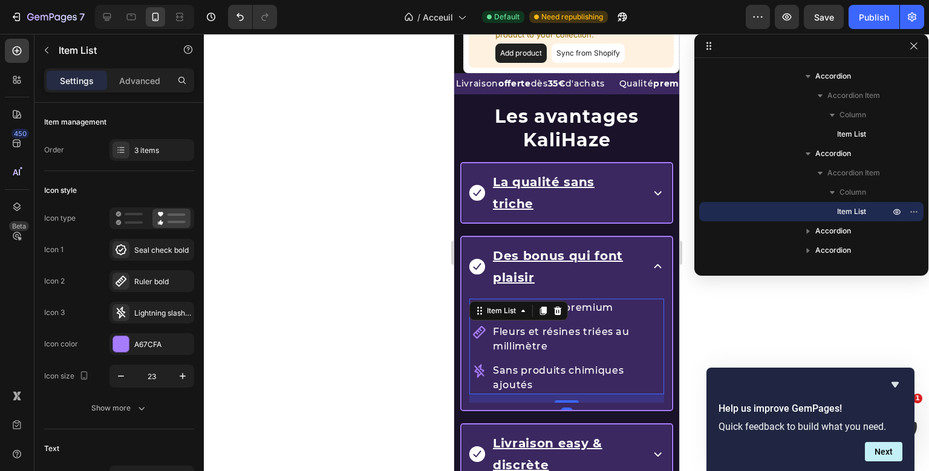
click at [528, 299] on div "Qualité ultra-premium Fleurs et résines triées au millimètre Sans produits chim…" at bounding box center [566, 351] width 195 height 104
click at [146, 250] on div "Seal check bold" at bounding box center [162, 250] width 57 height 11
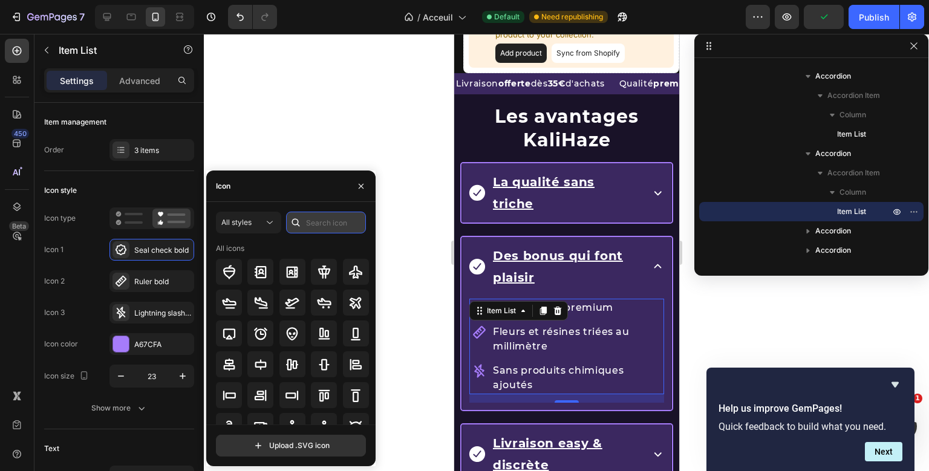
click at [318, 214] on input "text" at bounding box center [326, 223] width 80 height 22
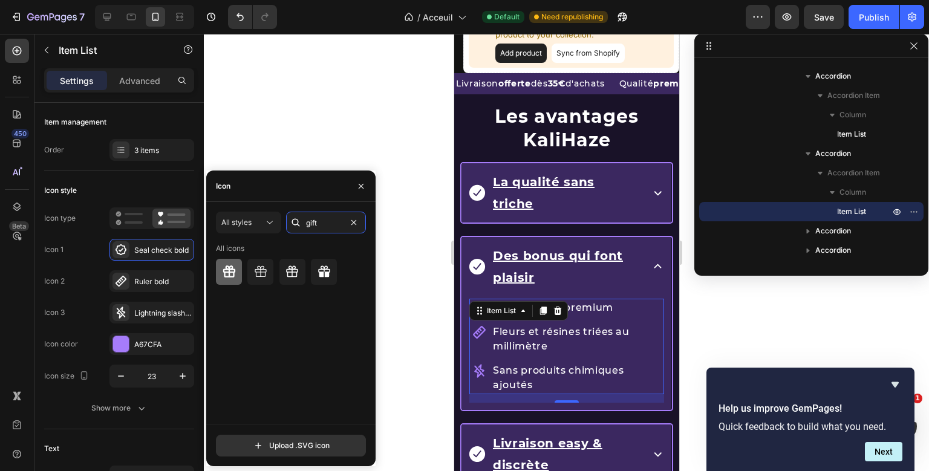
type input "gift"
click at [233, 270] on icon at bounding box center [229, 272] width 15 height 15
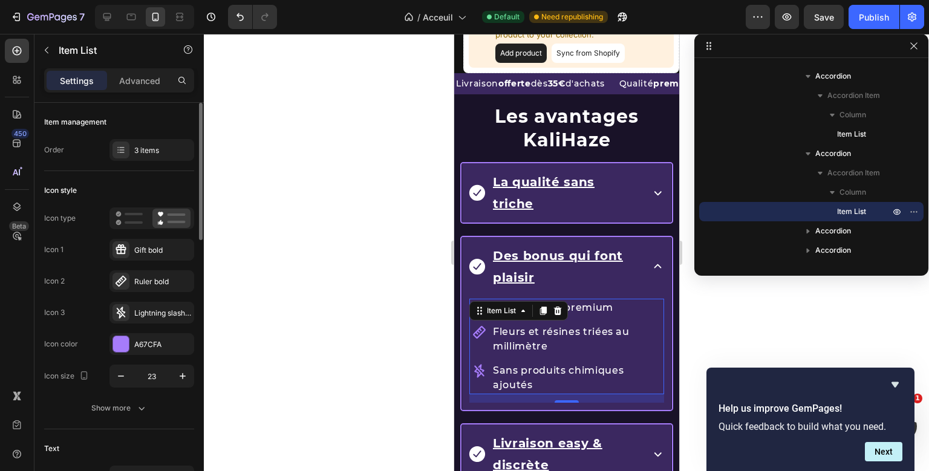
click at [92, 242] on div "Icon 1 Gift bold" at bounding box center [119, 250] width 150 height 22
click at [492, 316] on div "Qualité ultra-premium Fleurs et résines triées au millimètre Sans produits chim…" at bounding box center [566, 351] width 195 height 104
click at [148, 284] on div "Ruler bold" at bounding box center [162, 281] width 57 height 11
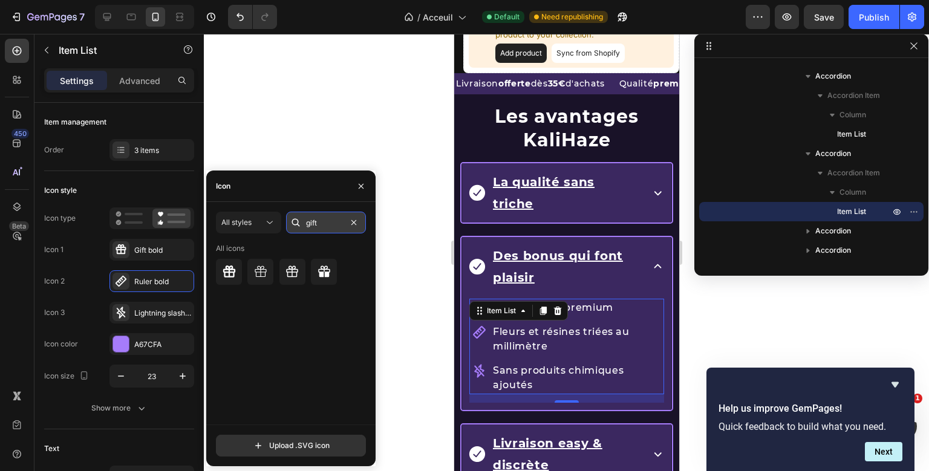
click at [312, 218] on input "gift" at bounding box center [326, 223] width 80 height 22
type input "parc"
click at [238, 267] on div at bounding box center [229, 272] width 26 height 26
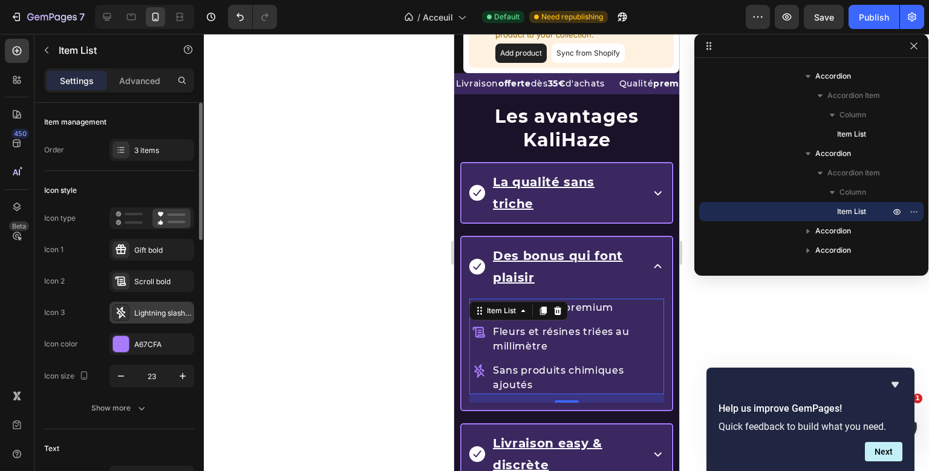
click at [156, 305] on div "Lightning slash bold" at bounding box center [152, 313] width 85 height 22
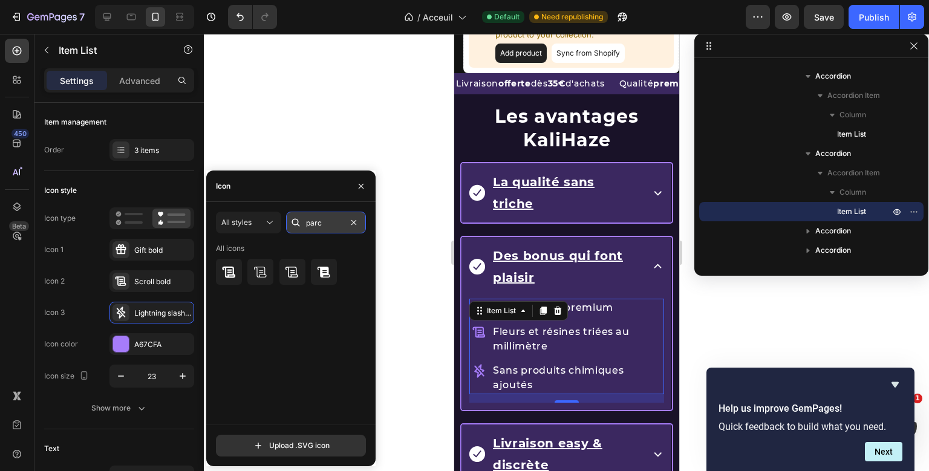
click at [320, 220] on input "parc" at bounding box center [326, 223] width 80 height 22
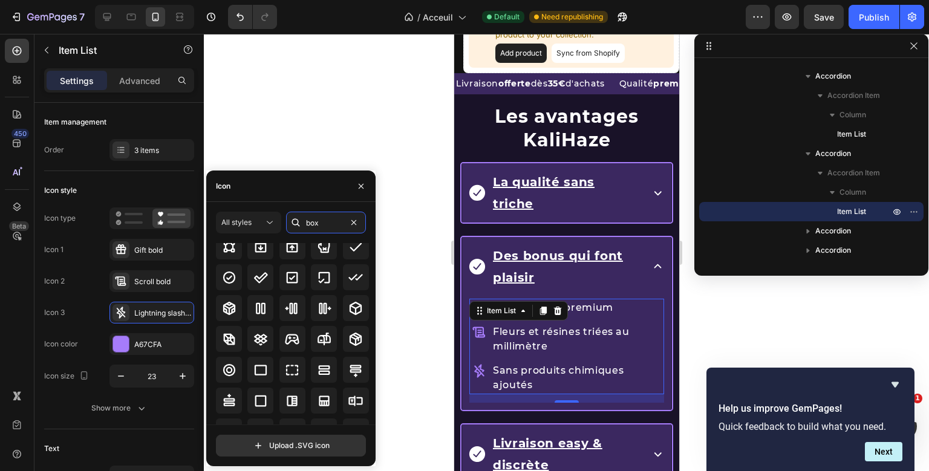
scroll to position [32, 0]
type input "box"
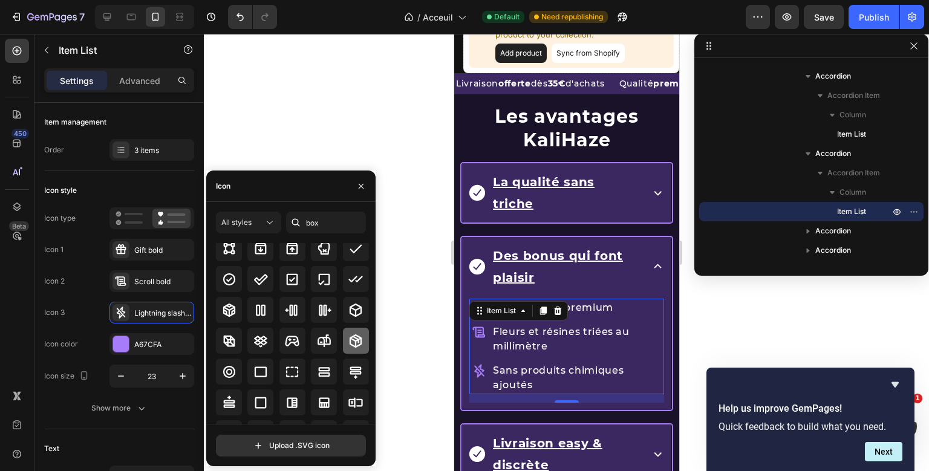
click at [345, 335] on div at bounding box center [356, 341] width 26 height 26
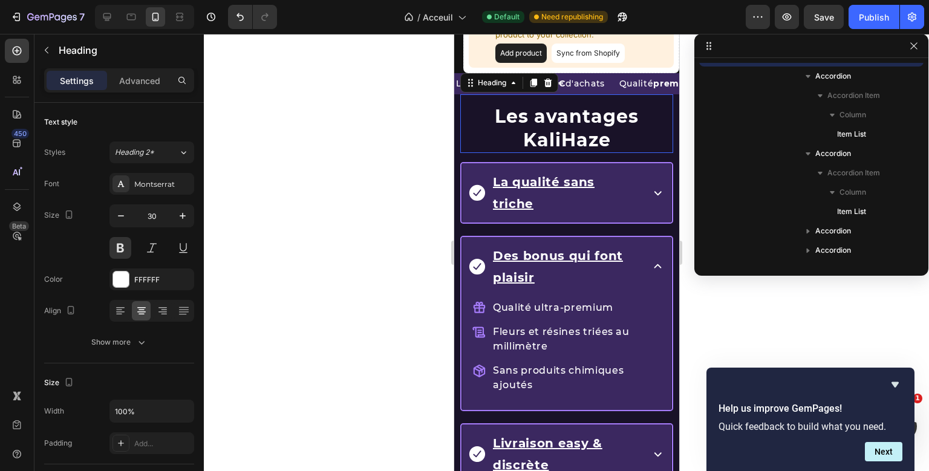
scroll to position [151, 0]
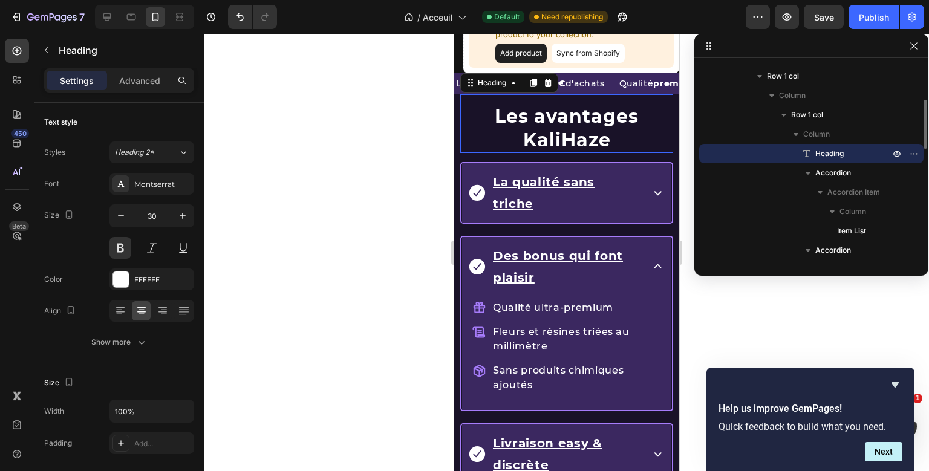
click at [636, 126] on div "Les avantages KaliHaze Heading 0 La qualité sans triche Accordion Des bonus qui…" at bounding box center [566, 332] width 213 height 477
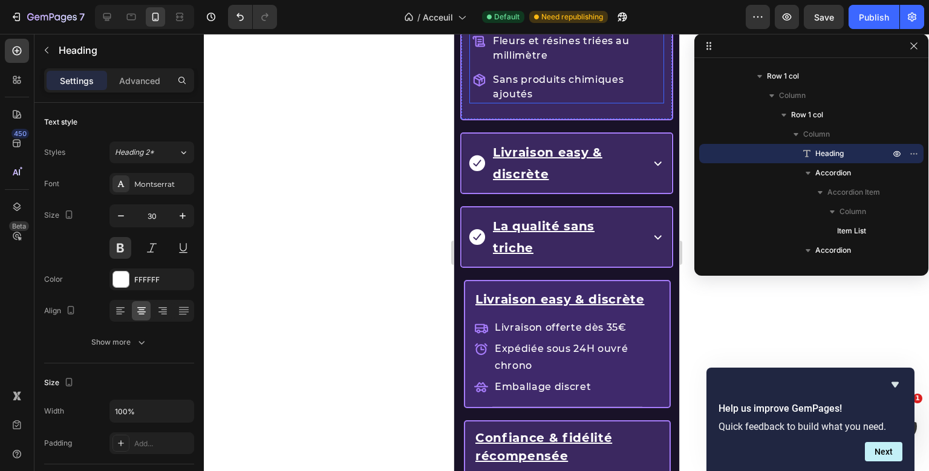
scroll to position [1695, 0]
click at [659, 156] on icon at bounding box center [657, 163] width 15 height 15
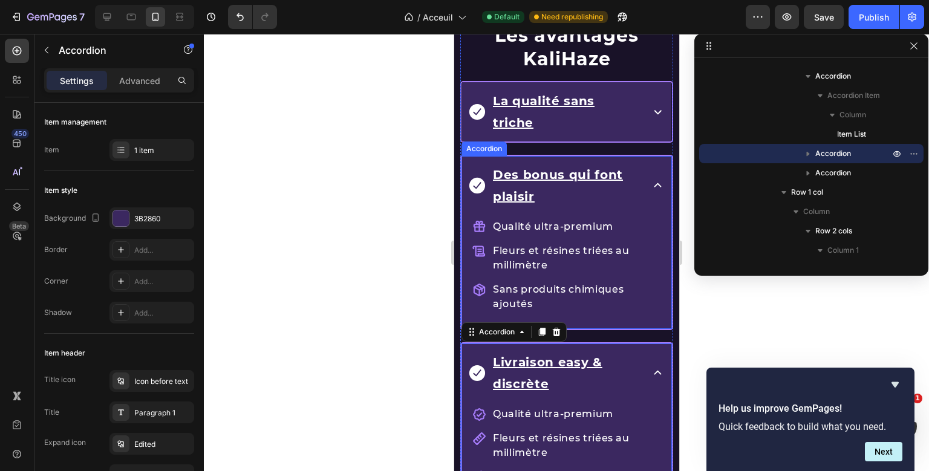
scroll to position [1484, 0]
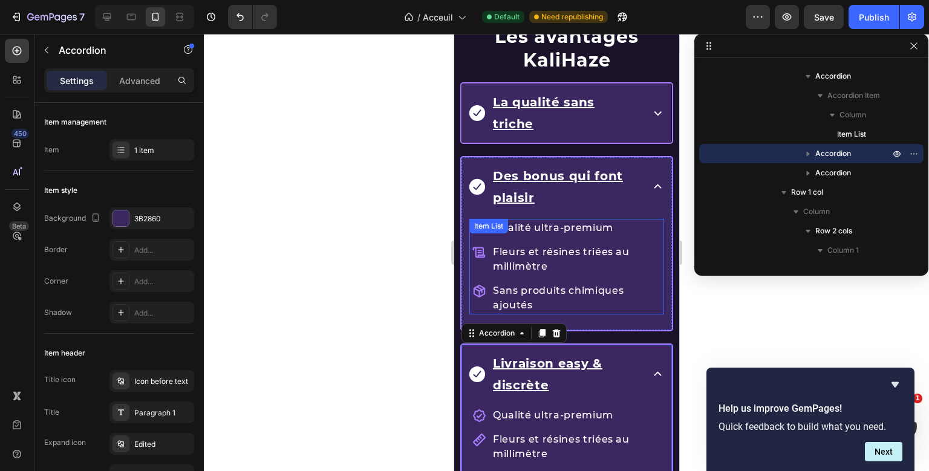
click at [520, 221] on p "Qualité ultra-premium" at bounding box center [575, 228] width 166 height 15
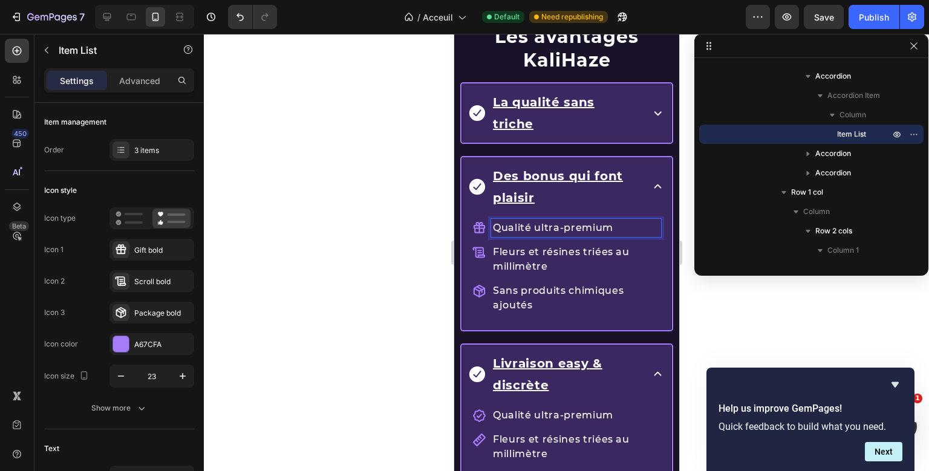
click at [556, 221] on p "Qualité ultra-premium" at bounding box center [575, 228] width 166 height 15
click at [550, 245] on p "Fleurs et résines triées au millimètre" at bounding box center [575, 259] width 166 height 29
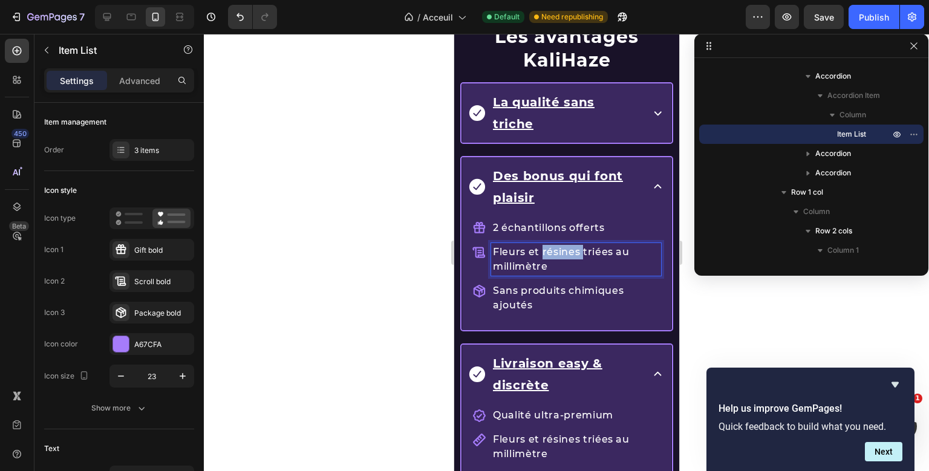
click at [550, 245] on p "Fleurs et résines triées au millimètre" at bounding box center [575, 259] width 166 height 29
click at [482, 246] on icon at bounding box center [479, 253] width 14 height 14
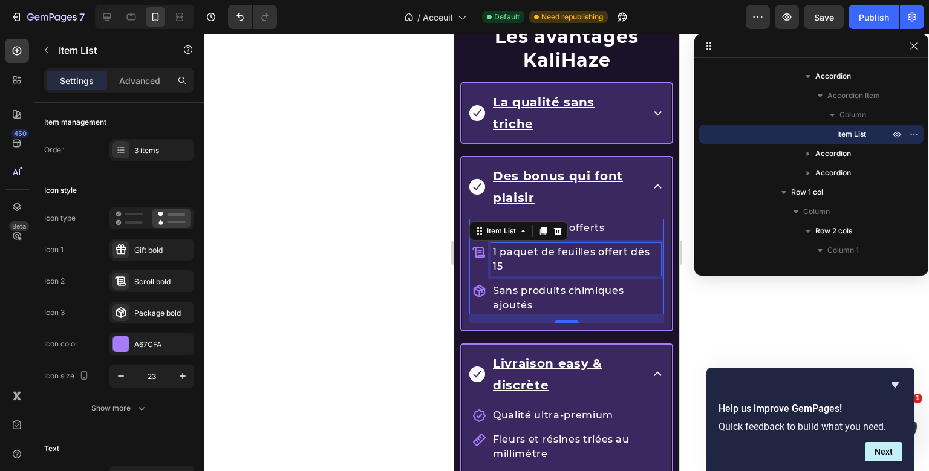
click at [502, 245] on p "1 paquet de feuilles offert dès 15" at bounding box center [575, 259] width 166 height 29
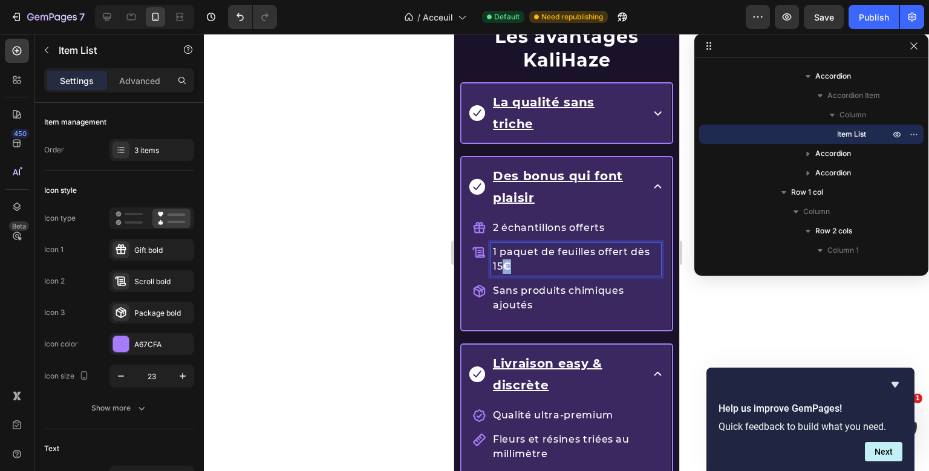
drag, startPoint x: 513, startPoint y: 243, endPoint x: 505, endPoint y: 246, distance: 8.2
click at [505, 246] on p "1 paquet de feuilles offert dès 15 €" at bounding box center [575, 259] width 166 height 29
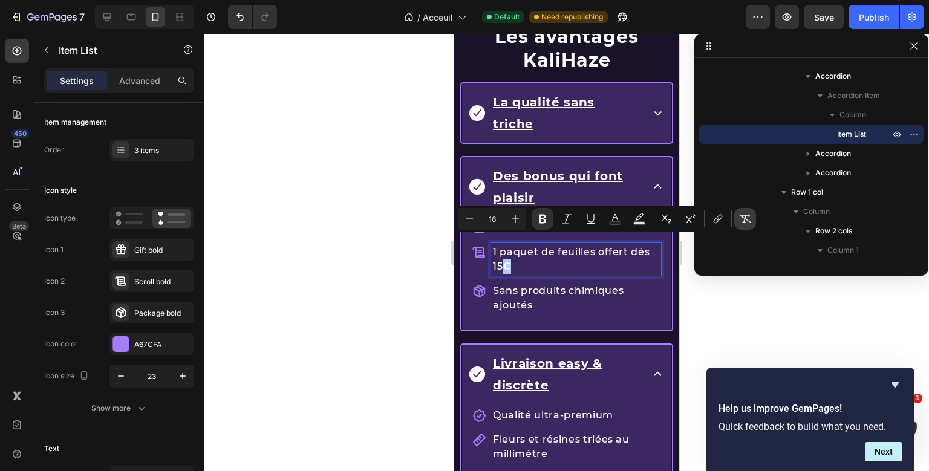
click at [749, 221] on icon "Editor contextual toolbar" at bounding box center [745, 219] width 11 height 8
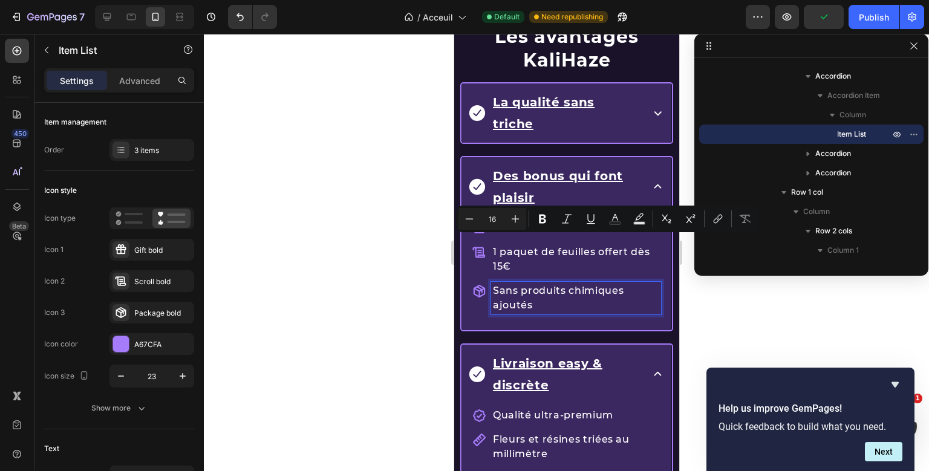
click at [525, 284] on p "Sans produits chimiques ajoutés" at bounding box center [575, 298] width 166 height 29
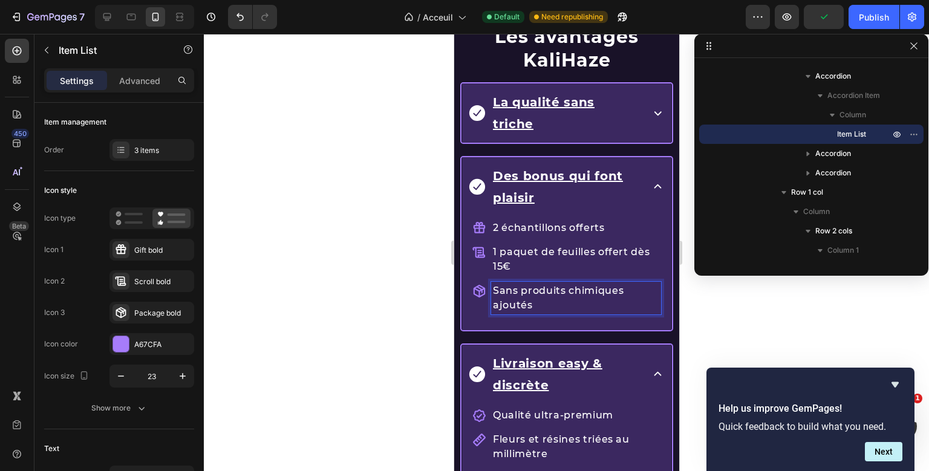
click at [525, 284] on p "Sans produits chimiques ajoutés" at bounding box center [575, 298] width 166 height 29
drag, startPoint x: 609, startPoint y: 264, endPoint x: 615, endPoint y: 283, distance: 19.7
click at [615, 284] on p "10G offerts tous les 75 € d'achats" at bounding box center [575, 298] width 166 height 29
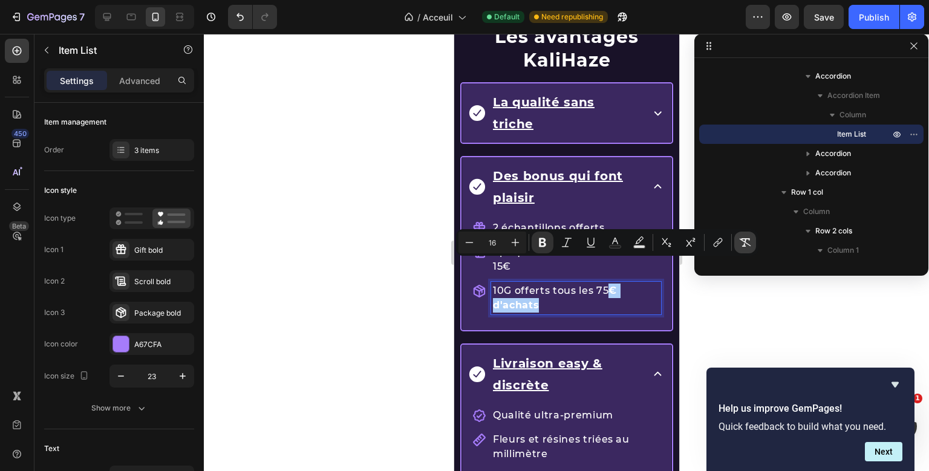
click at [740, 243] on icon "Editor contextual toolbar" at bounding box center [745, 243] width 12 height 12
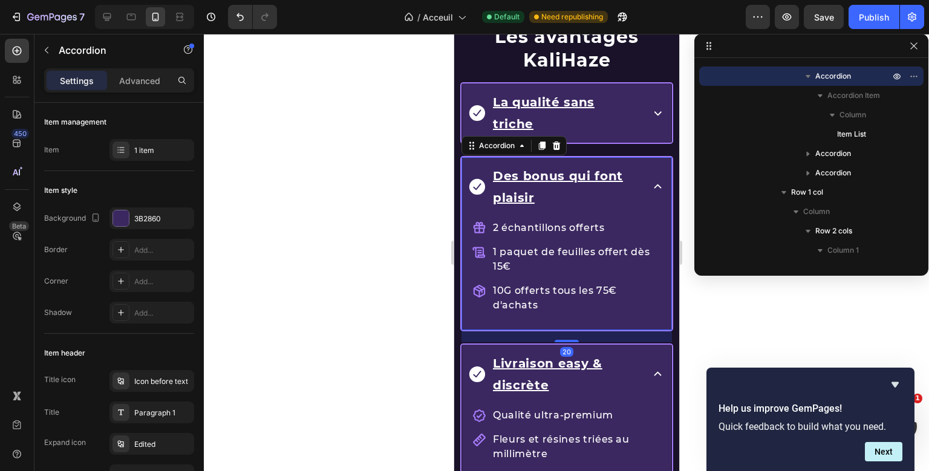
click at [634, 303] on div "Les avantages KaliHaze Heading La qualité sans triche Accordion Des bonus qui f…" at bounding box center [566, 310] width 213 height 590
click at [662, 179] on icon at bounding box center [657, 186] width 15 height 15
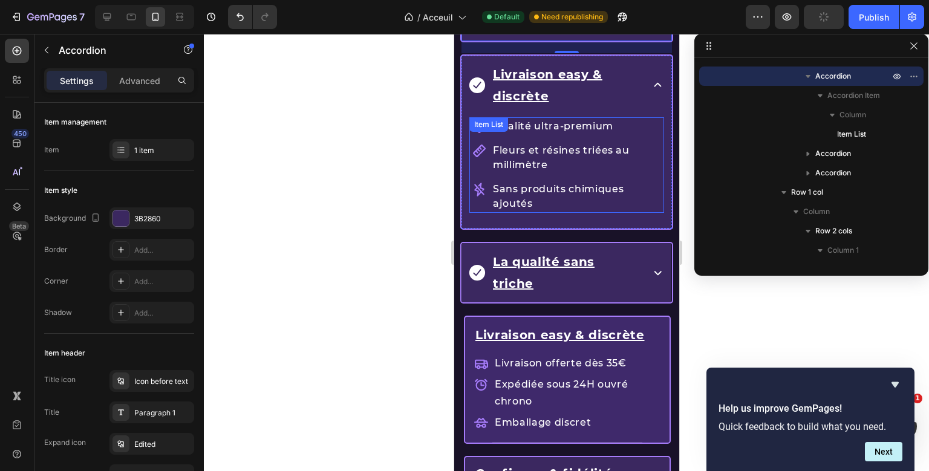
scroll to position [1660, 0]
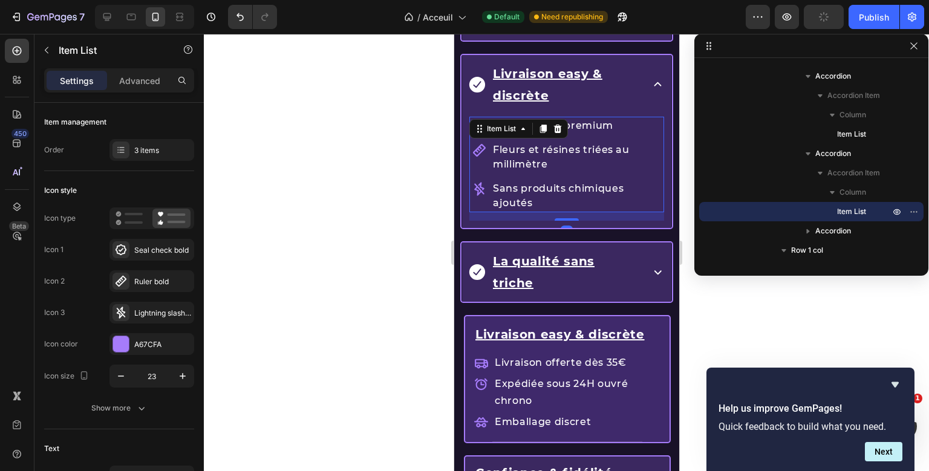
click at [554, 165] on div "Qualité ultra-premium Fleurs et résines triées au millimètre Sans produits chim…" at bounding box center [566, 169] width 195 height 104
click at [560, 125] on icon at bounding box center [558, 129] width 8 height 8
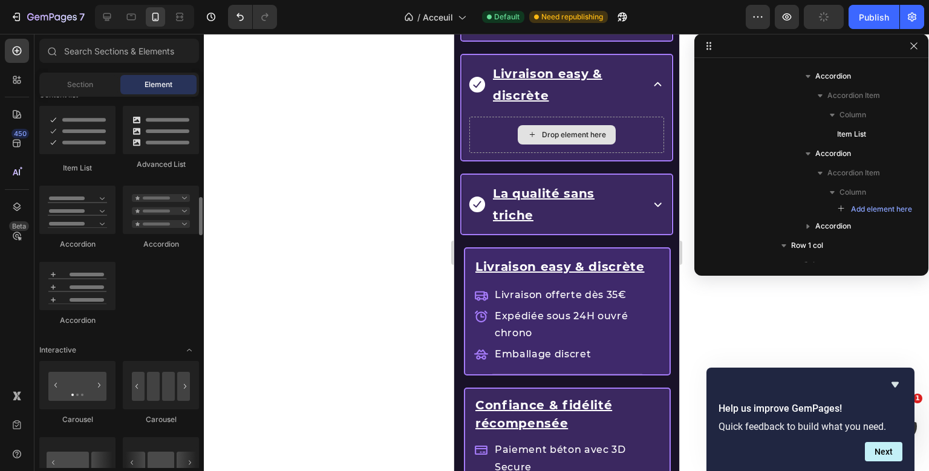
scroll to position [971, 0]
click at [561, 249] on div "Livraison easy & discrète Text Block Livraison offerte dès 35€ Expédiée sous 24…" at bounding box center [567, 312] width 186 height 126
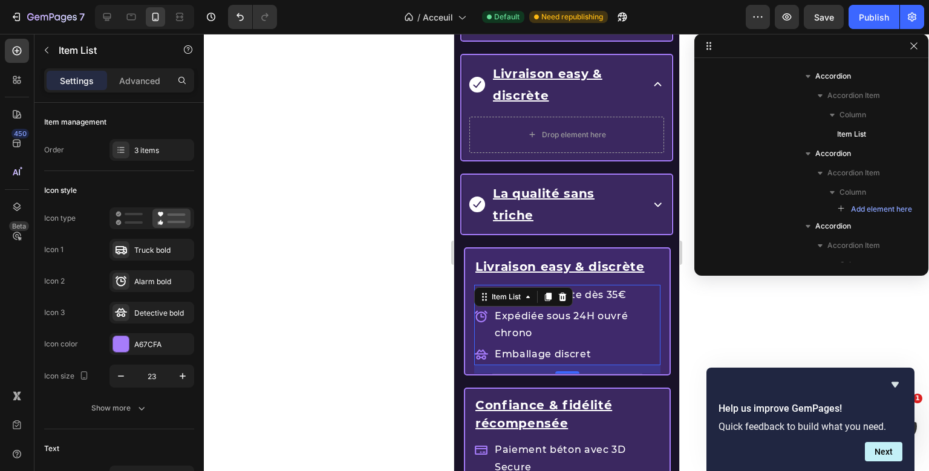
scroll to position [611, 0]
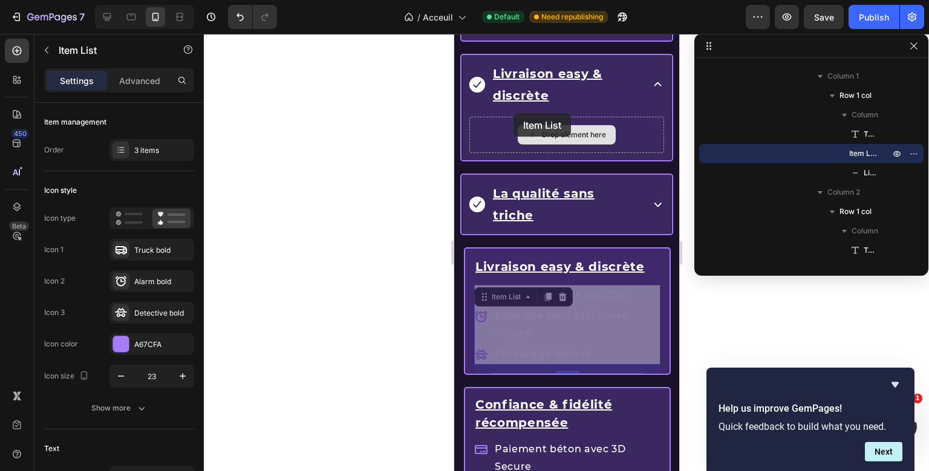
click at [514, 113] on div "Mobile ( 372 px) iPhone 13 Mini iPhone 13 Pro iPhone 11 Pro Max iPhone 15 Pro M…" at bounding box center [566, 85] width 225 height 3422
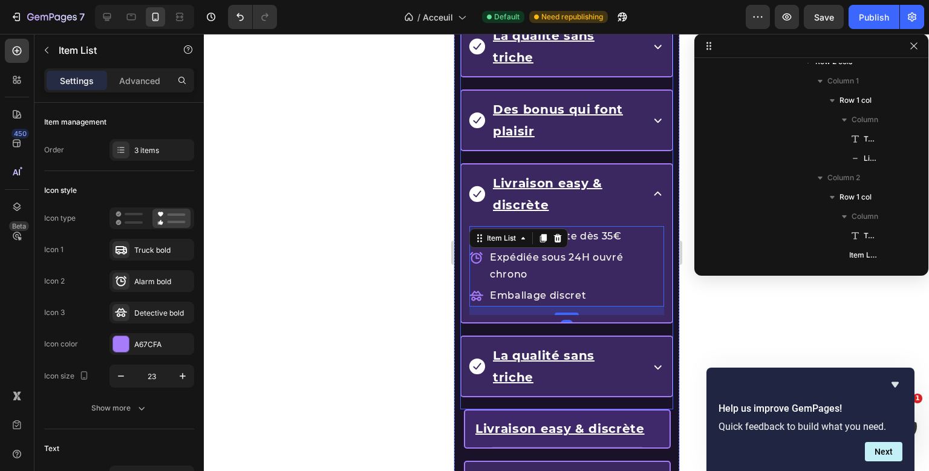
scroll to position [1541, 0]
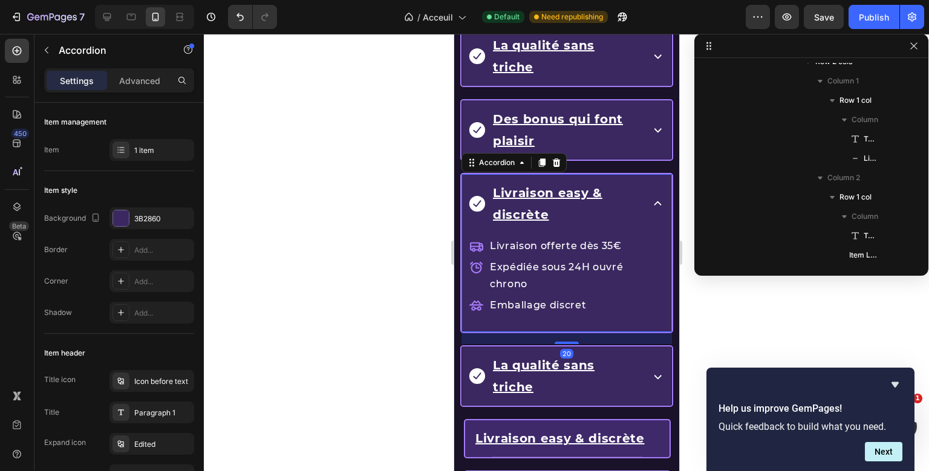
click at [652, 196] on icon at bounding box center [657, 203] width 15 height 15
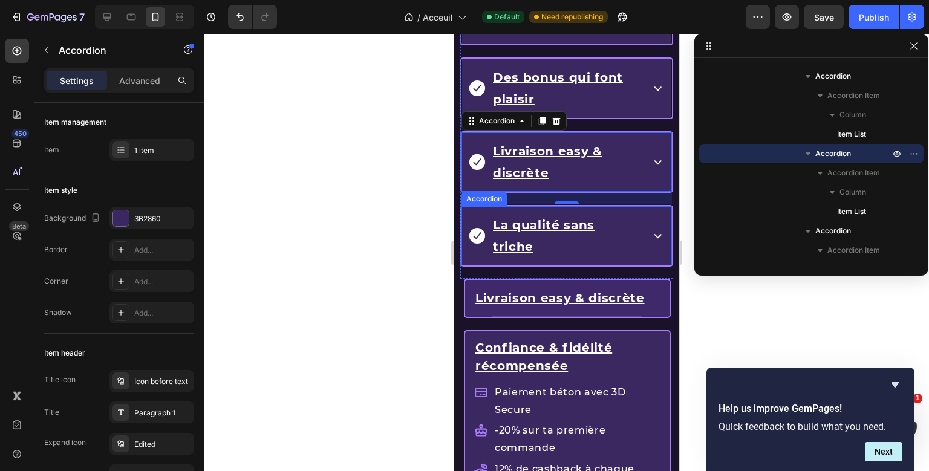
scroll to position [1578, 0]
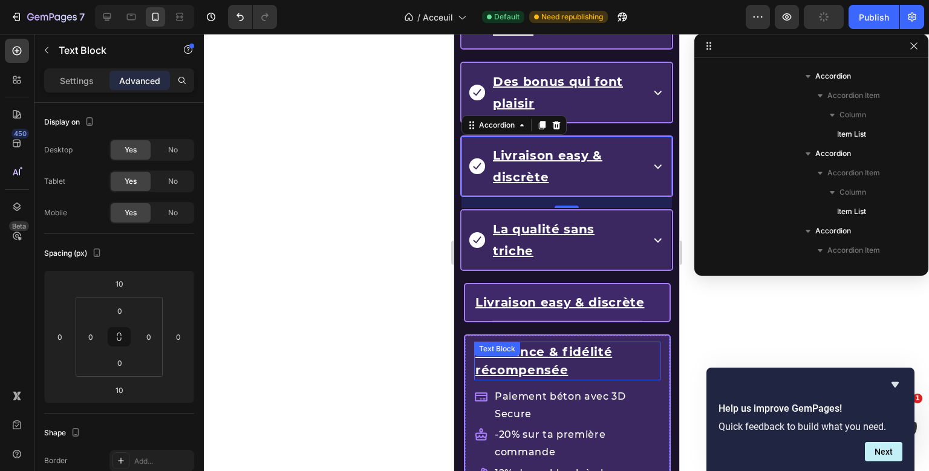
click at [535, 342] on div "Confiance & fidélité récompensée Text Block" at bounding box center [567, 361] width 186 height 39
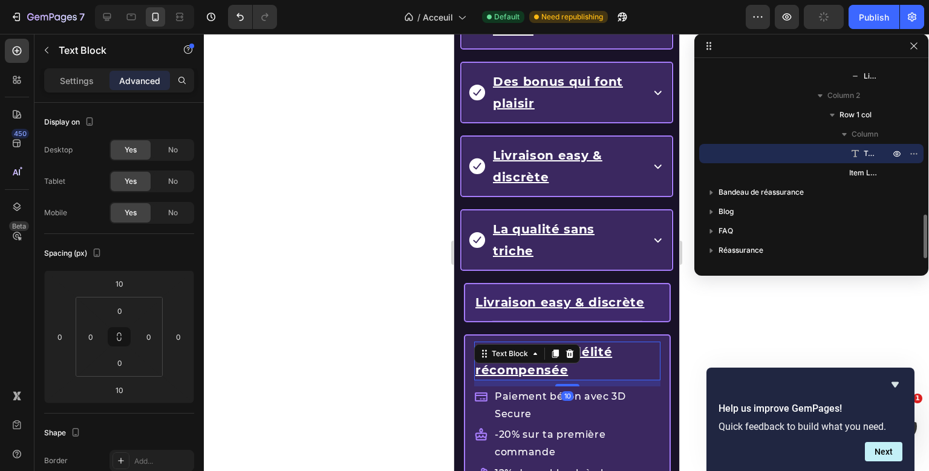
click at [535, 347] on div "Text Block" at bounding box center [509, 354] width 65 height 15
click at [535, 336] on div "Confiance & fidélité récompensée Text Block Row 1 col Row 2 cols Row 1 col 10 P…" at bounding box center [567, 423] width 186 height 174
click at [603, 345] on u "Confiance & fidélité récompensée" at bounding box center [543, 361] width 137 height 33
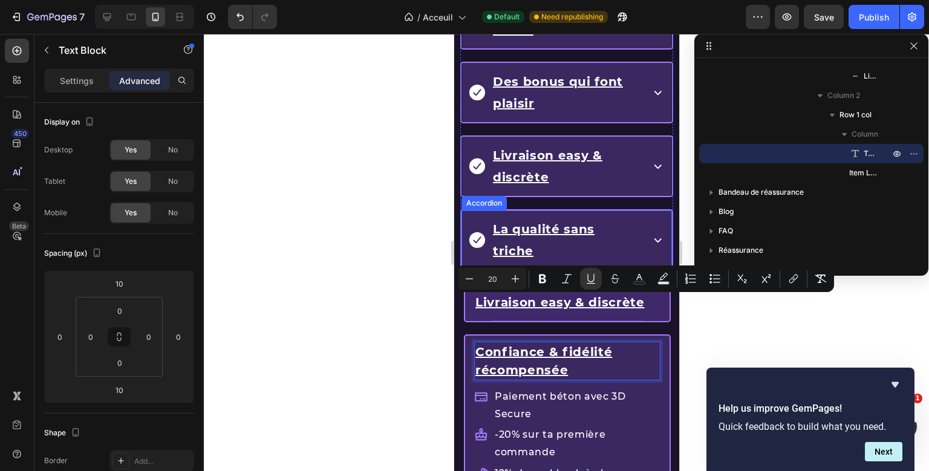
click at [594, 222] on u "La qualité sans triche" at bounding box center [543, 240] width 102 height 36
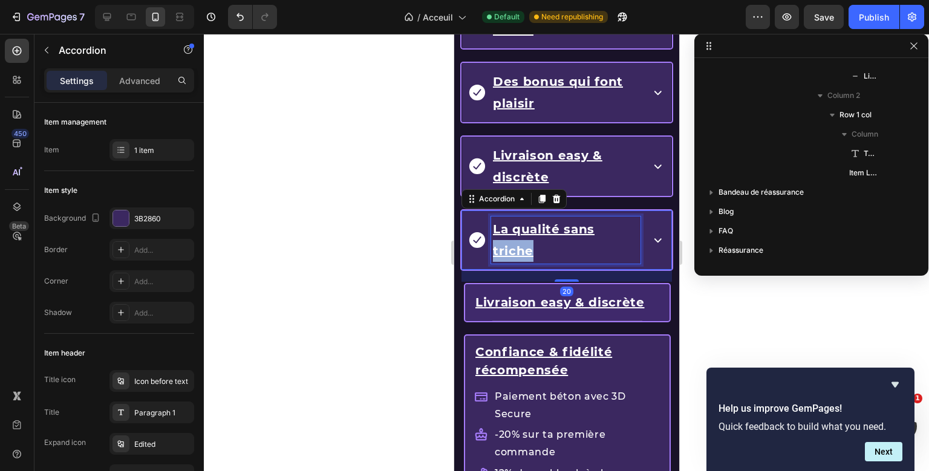
scroll to position [403, 0]
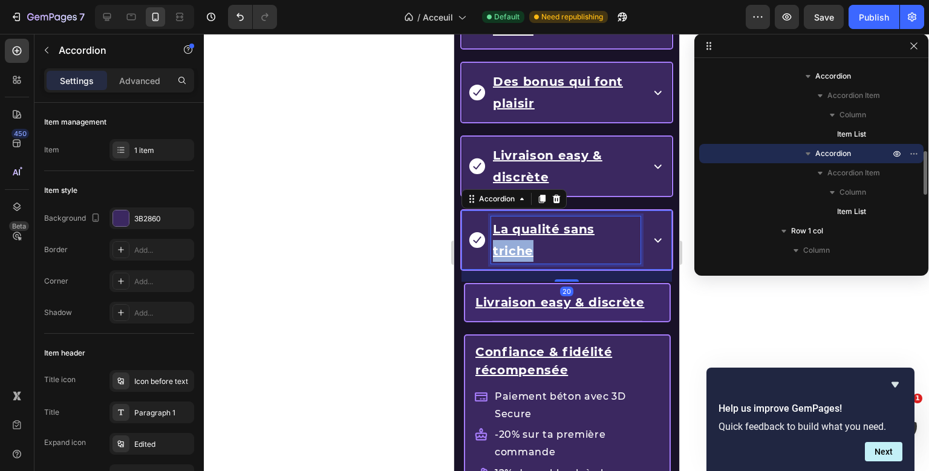
click at [594, 222] on u "La qualité sans triche" at bounding box center [543, 240] width 102 height 36
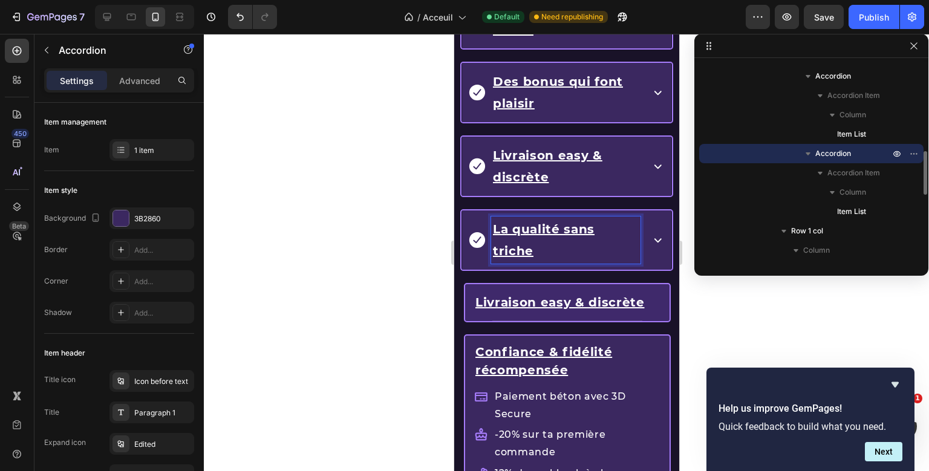
click at [594, 222] on u "La qualité sans triche" at bounding box center [543, 240] width 102 height 36
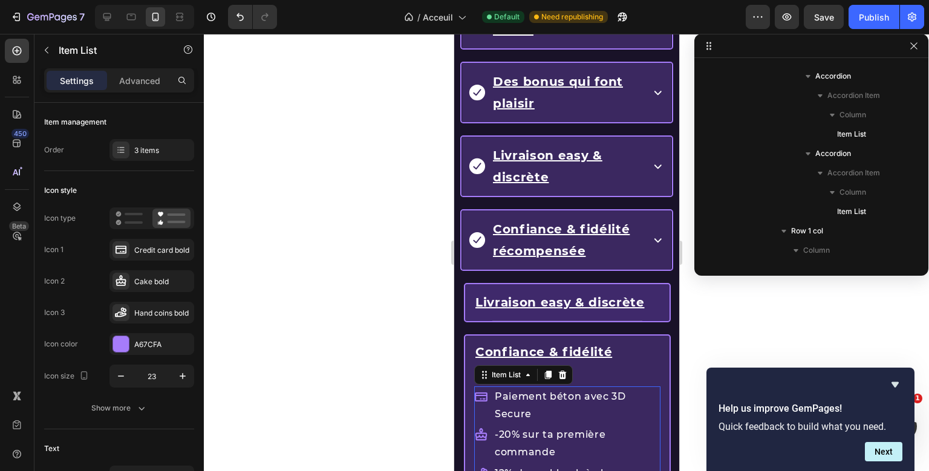
click at [540, 376] on div "Confiance & fidélité récompensée Text Block Paiement béton avec 3D Secure -20% …" at bounding box center [567, 423] width 186 height 174
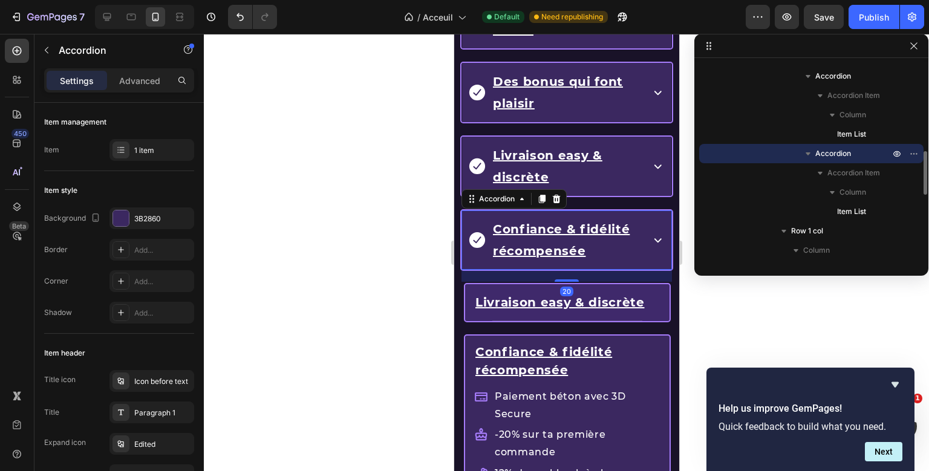
click at [665, 220] on div "Les avantages KaliHaze Heading La qualité sans triche Accordion Des bonus qui f…" at bounding box center [566, 101] width 213 height 363
click at [665, 220] on div "Confiance & fidélité récompensée" at bounding box center [566, 240] width 209 height 59
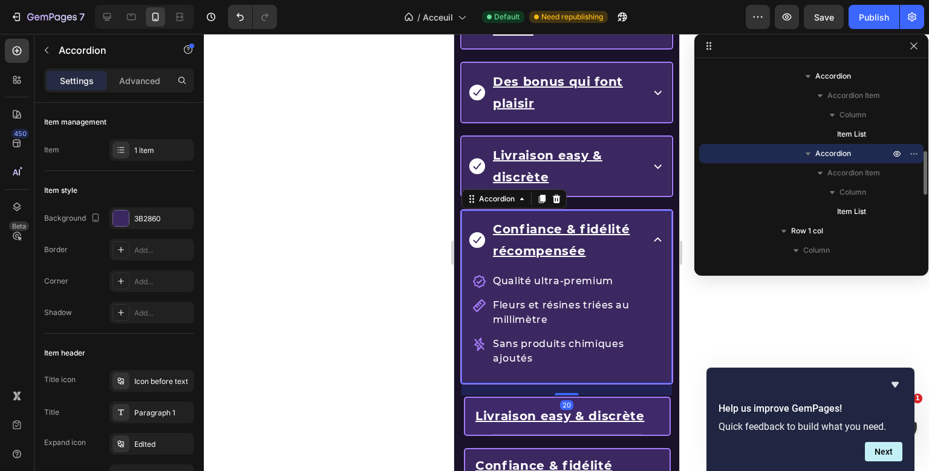
click at [665, 220] on div "Confiance & fidélité récompensée" at bounding box center [566, 240] width 209 height 59
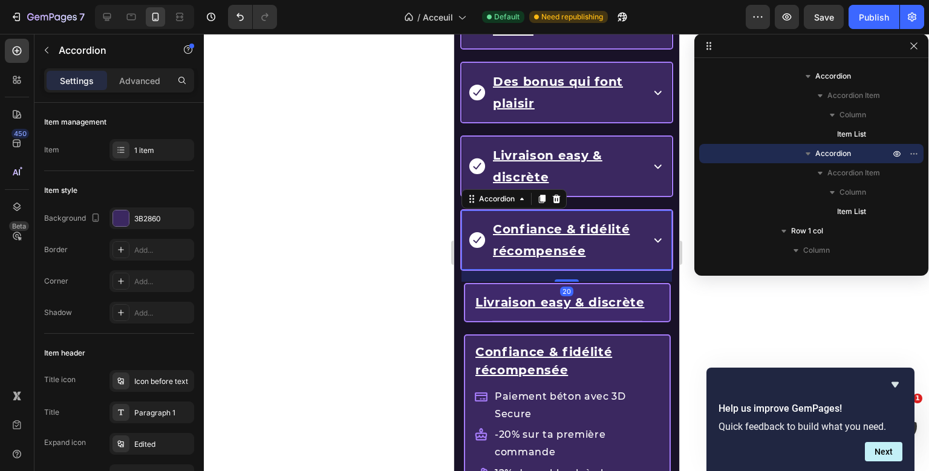
click at [665, 220] on div "Confiance & fidélité récompensée" at bounding box center [566, 240] width 209 height 59
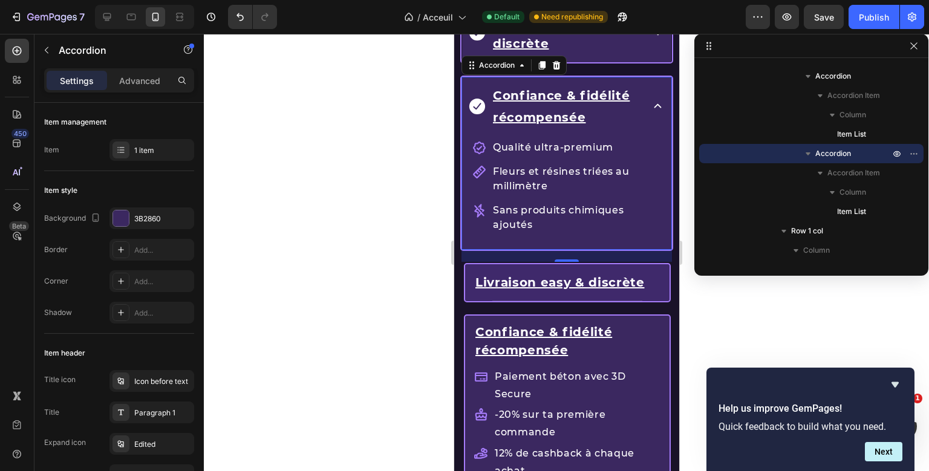
scroll to position [1696, 0]
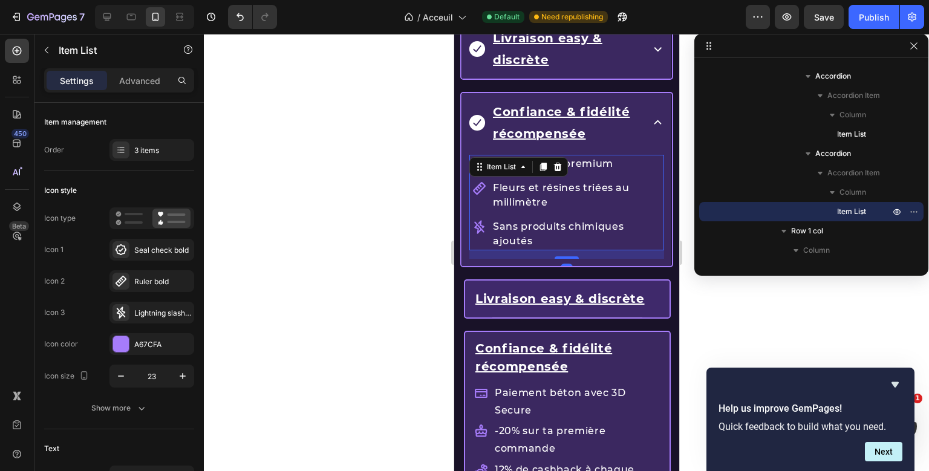
click at [548, 155] on div "Qualité ultra-premium Fleurs et résines triées au millimètre Sans produits chim…" at bounding box center [566, 207] width 195 height 104
click at [555, 163] on icon at bounding box center [558, 167] width 8 height 8
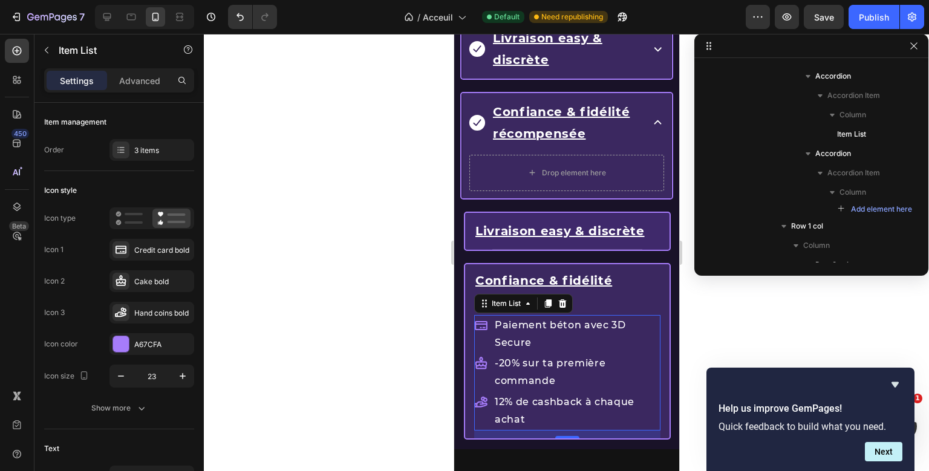
scroll to position [705, 0]
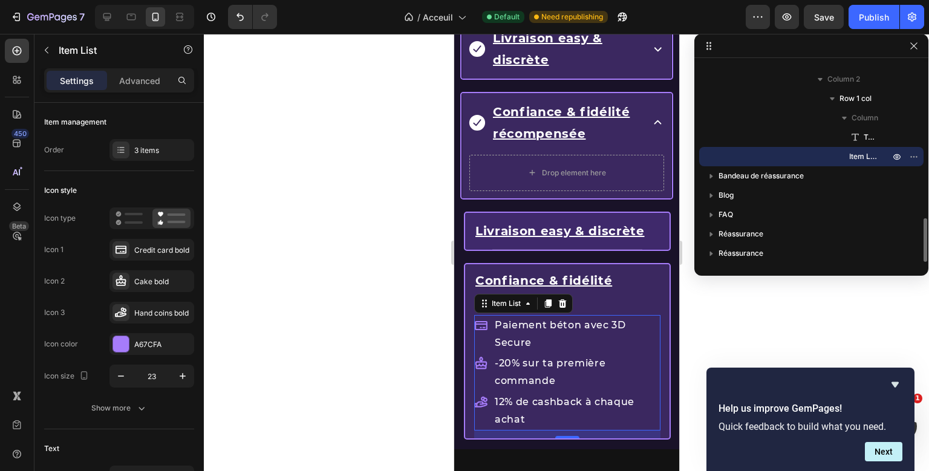
click at [542, 325] on div "Confiance & fidélité récompensée Text Block Paiement béton avec 3D Secure -20% …" at bounding box center [567, 351] width 186 height 174
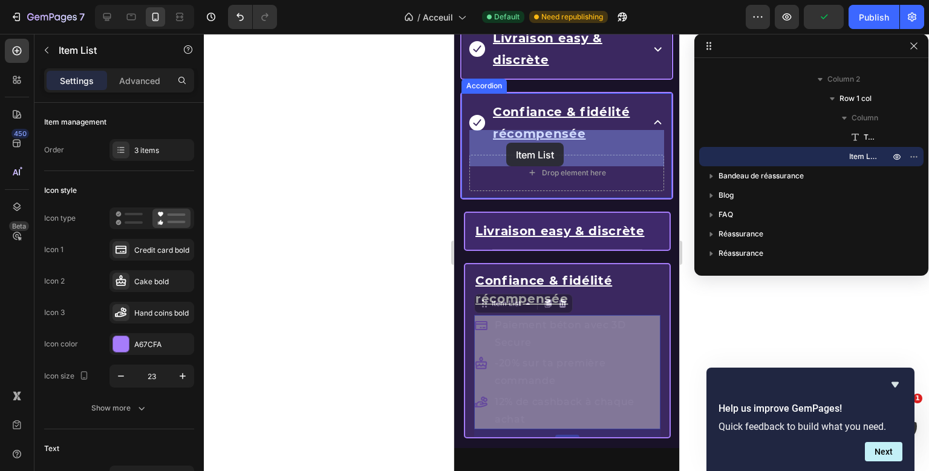
drag, startPoint x: 483, startPoint y: 276, endPoint x: 506, endPoint y: 144, distance: 133.9
click at [506, 144] on div "Mobile ( 372 px) iPhone 13 Mini iPhone 13 Pro iPhone 11 Pro Max iPhone 15 Pro M…" at bounding box center [566, 4] width 225 height 3333
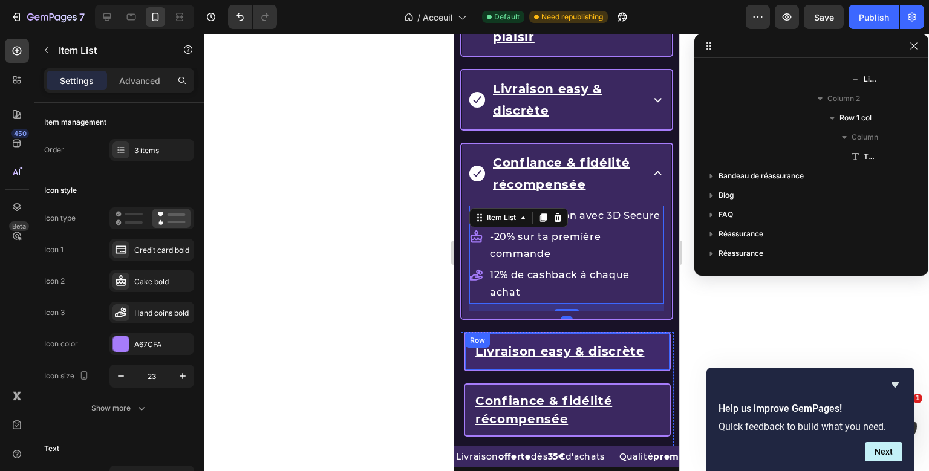
scroll to position [1647, 0]
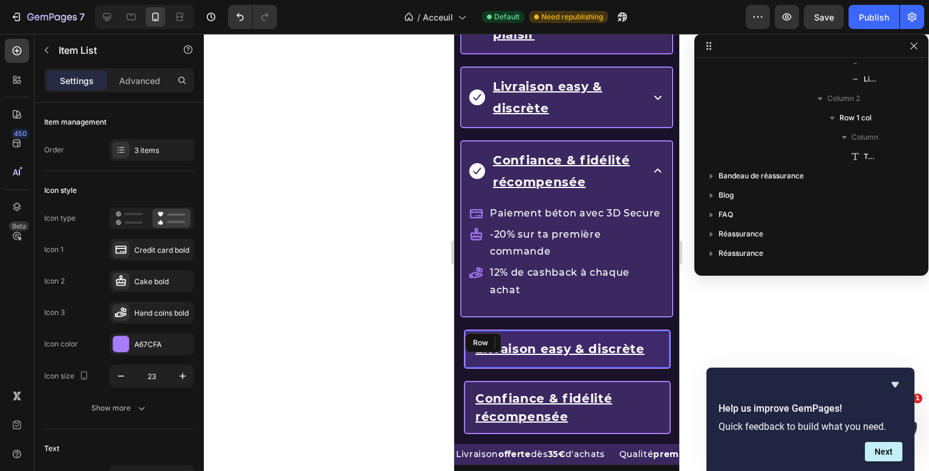
click at [559, 330] on div "Livraison easy & discrète Text Block Title Line Row" at bounding box center [566, 355] width 207 height 51
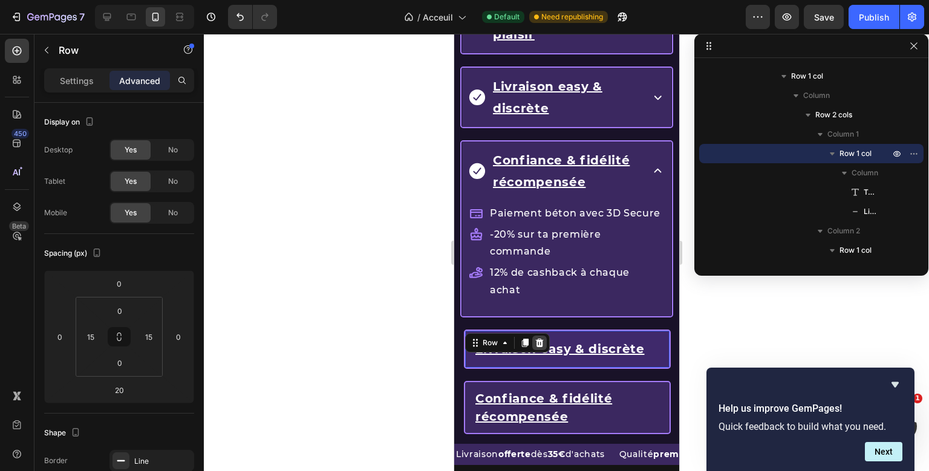
click at [541, 339] on icon at bounding box center [539, 343] width 8 height 8
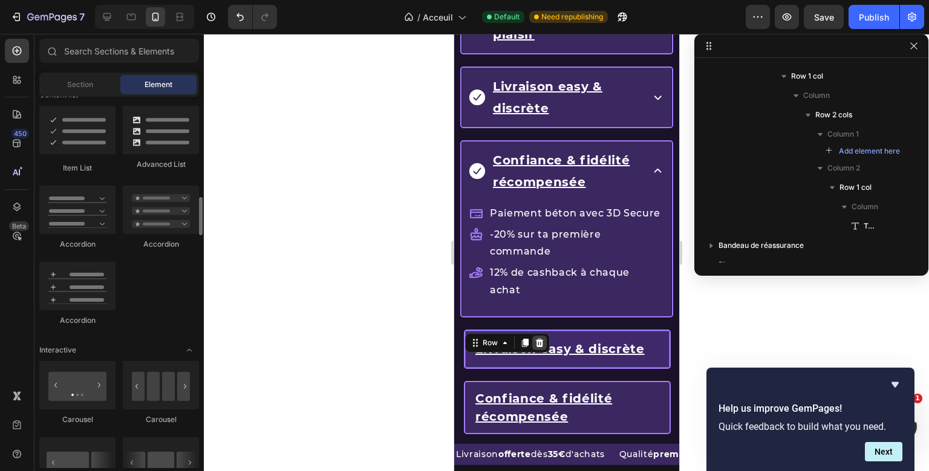
scroll to position [971, 0]
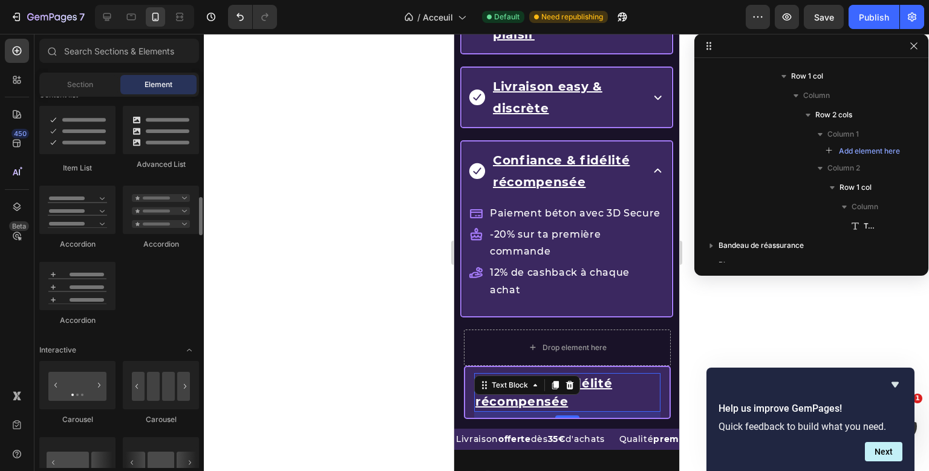
click at [566, 367] on div "Confiance & fidélité récompensée Text Block 10" at bounding box center [567, 392] width 186 height 51
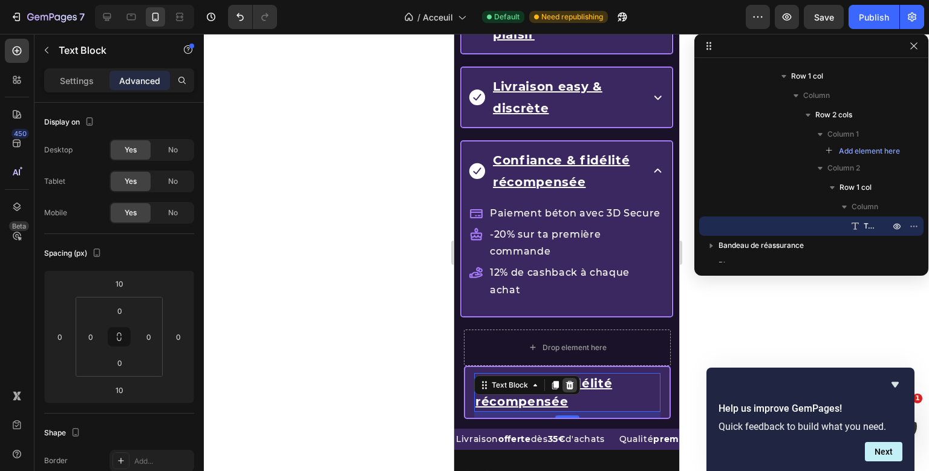
click at [563, 378] on div at bounding box center [569, 385] width 15 height 15
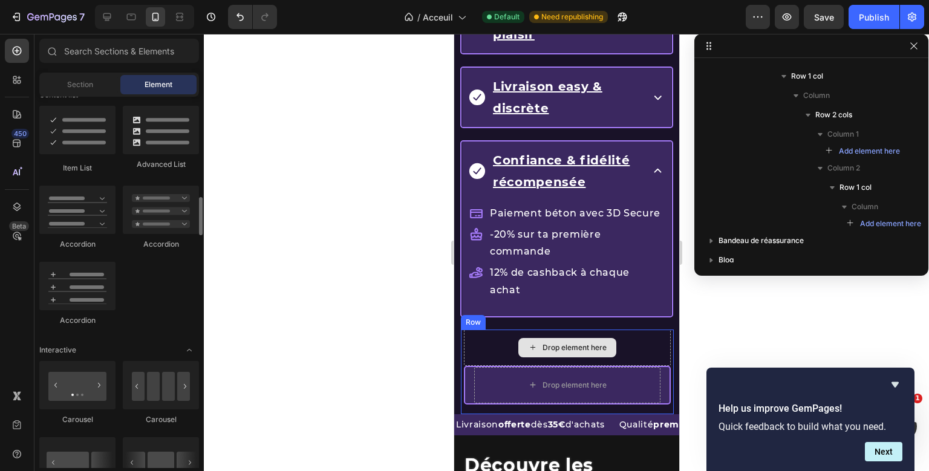
click at [580, 330] on div "Drop element here Drop element here Row Row" at bounding box center [566, 372] width 213 height 85
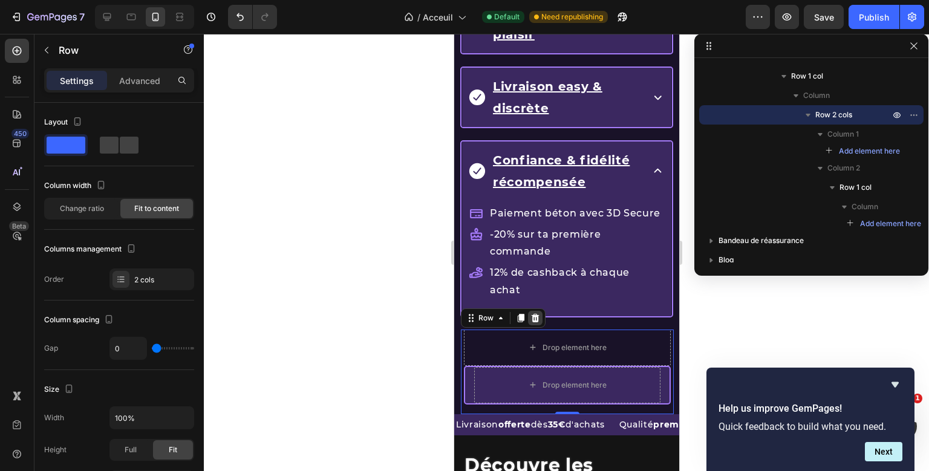
click at [537, 314] on icon at bounding box center [535, 318] width 8 height 8
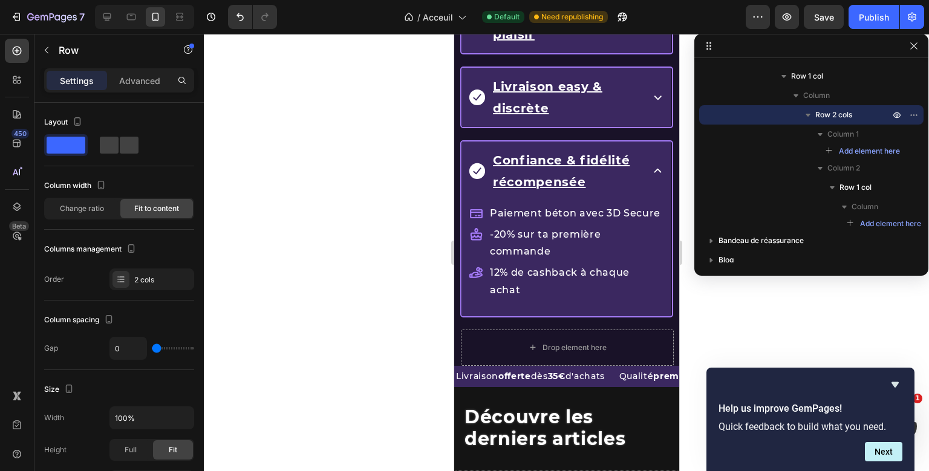
scroll to position [511, 0]
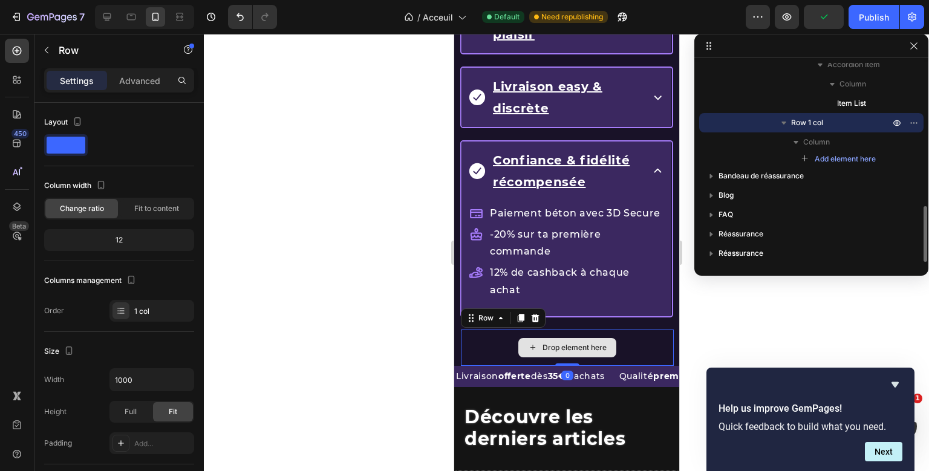
click at [542, 276] on div "Les avantages KaliHaze Heading La qualité sans triche Accordion Des bonus qui f…" at bounding box center [566, 108] width 213 height 515
click at [537, 314] on icon at bounding box center [535, 318] width 8 height 8
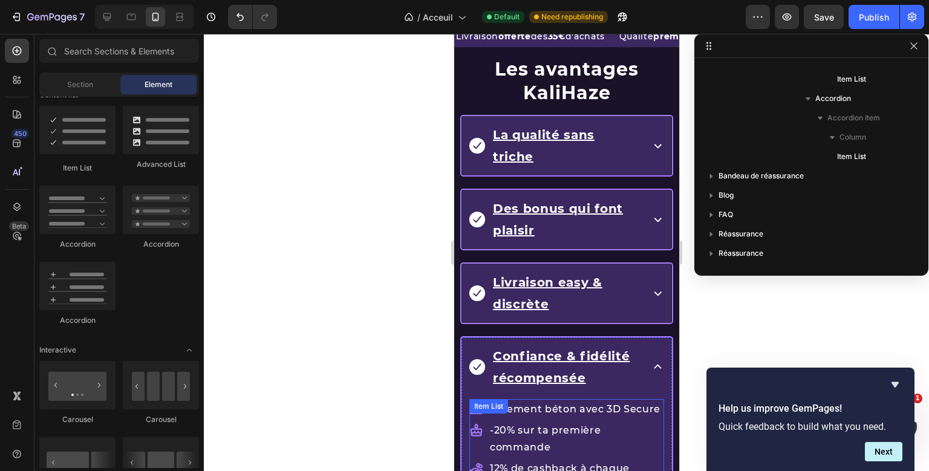
scroll to position [1471, 0]
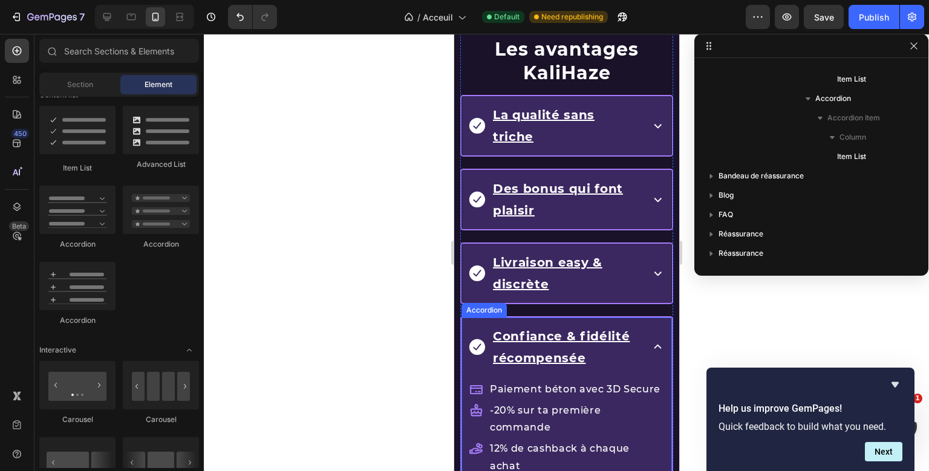
click at [658, 318] on div "Confiance & fidélité récompensée" at bounding box center [566, 347] width 209 height 59
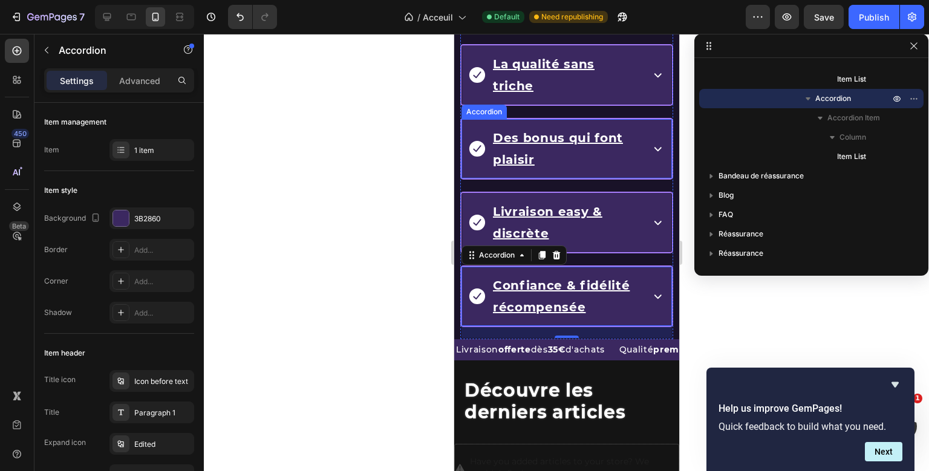
scroll to position [1407, 0]
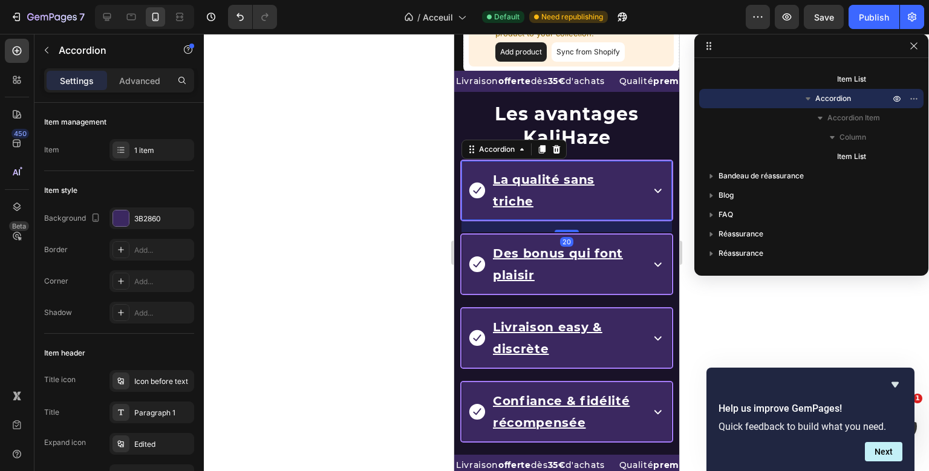
click at [668, 174] on div "La qualité sans triche" at bounding box center [566, 190] width 209 height 59
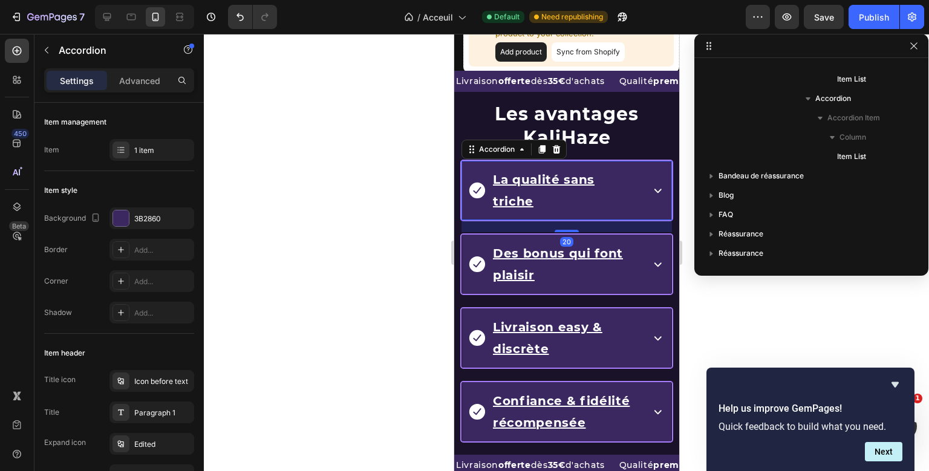
scroll to position [171, 0]
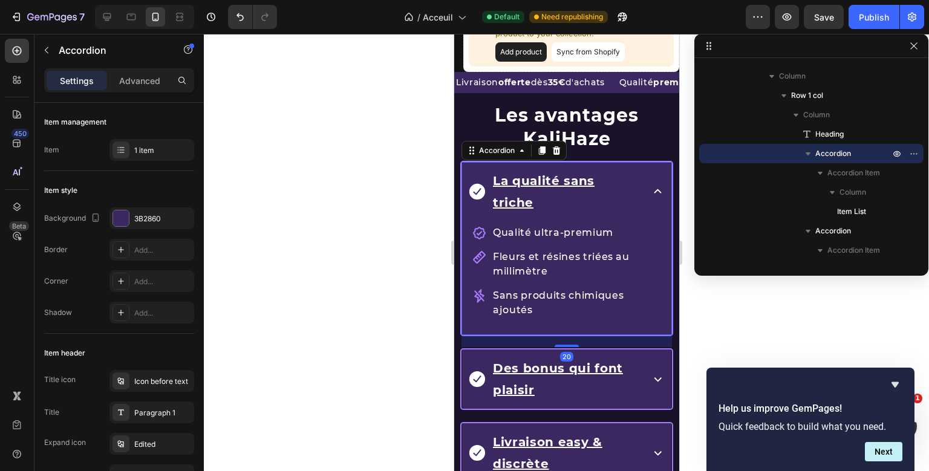
click at [668, 174] on div "La qualité sans triche" at bounding box center [566, 191] width 209 height 59
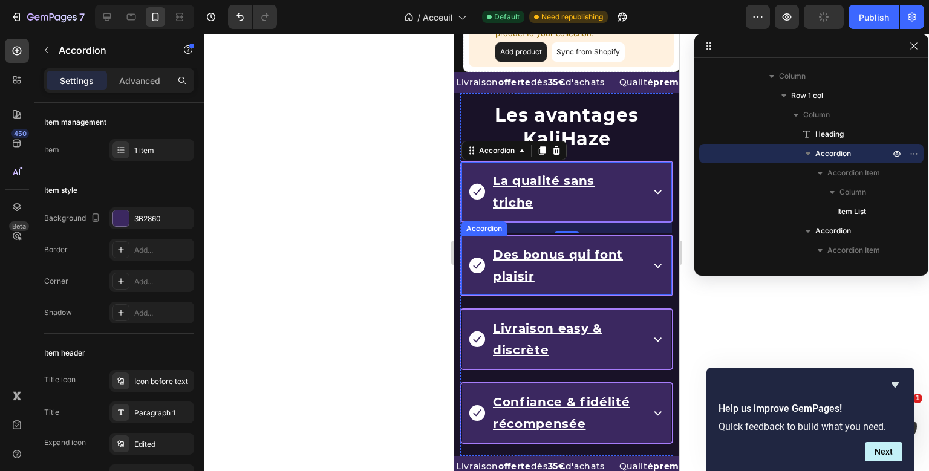
click at [663, 258] on icon at bounding box center [657, 265] width 15 height 15
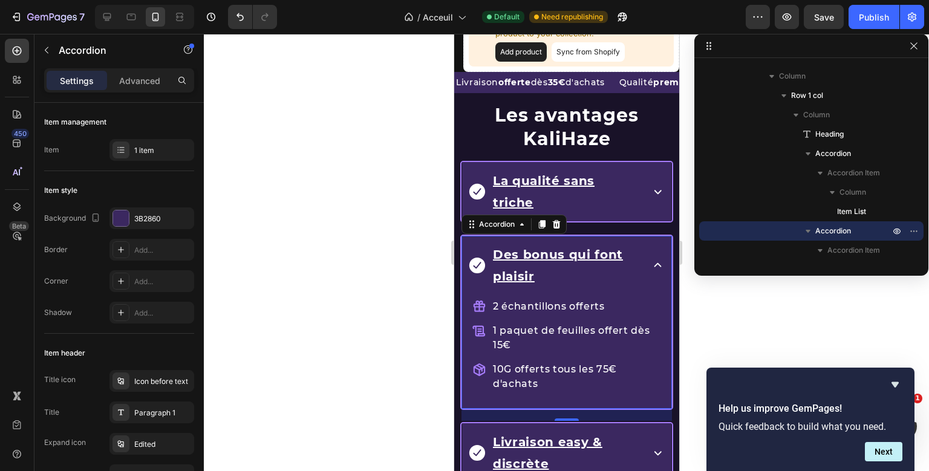
click at [663, 258] on icon at bounding box center [657, 265] width 15 height 15
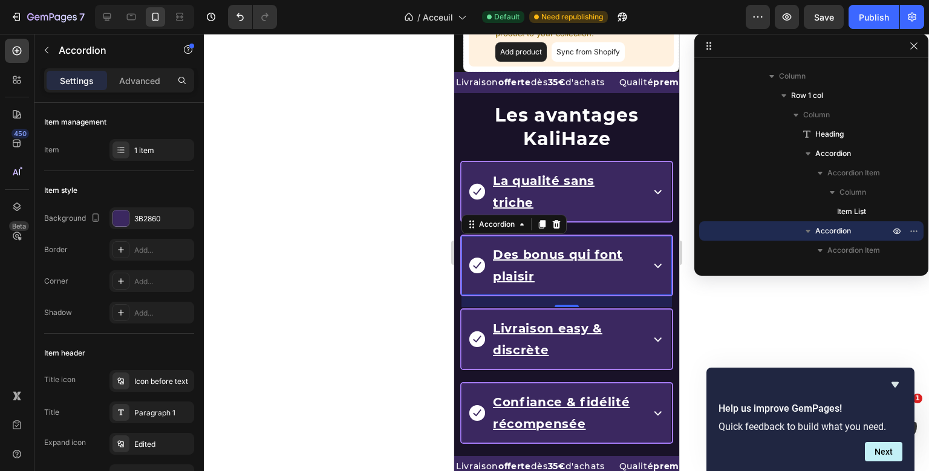
click at [663, 258] on icon at bounding box center [657, 265] width 15 height 15
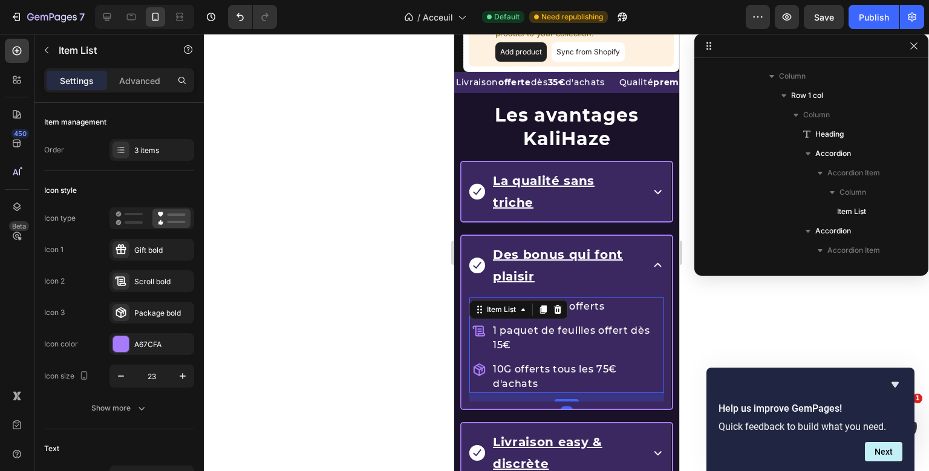
scroll to position [306, 0]
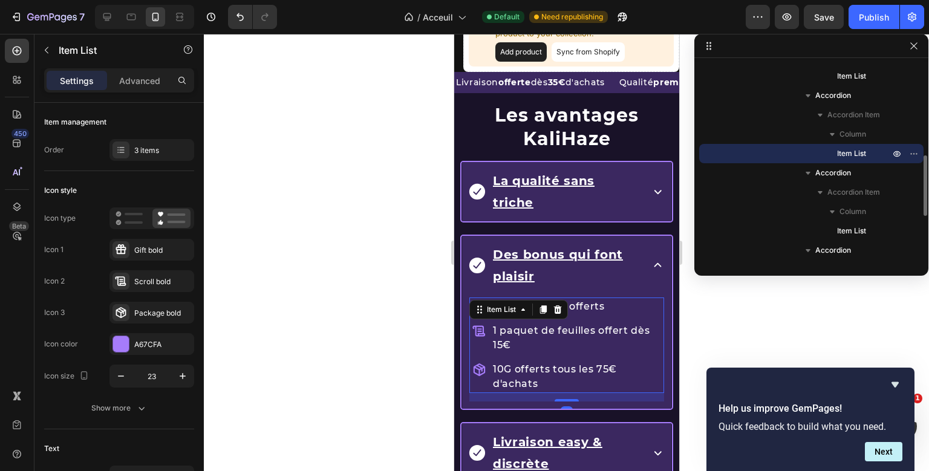
click at [511, 321] on div "2 échantillons offerts 1 paquet de feuilles offert dès 15€ 10G offerts tous les…" at bounding box center [566, 350] width 195 height 104
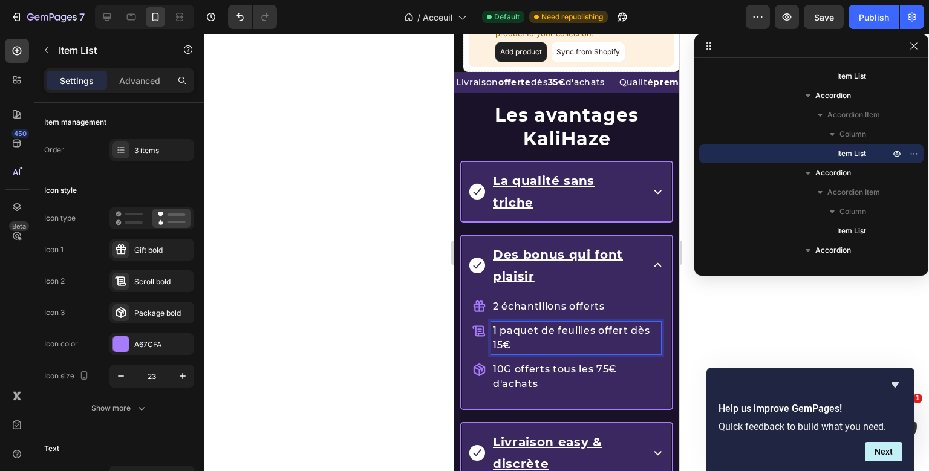
click at [511, 324] on p "1 paquet de feuilles offert dès 15€" at bounding box center [575, 338] width 166 height 29
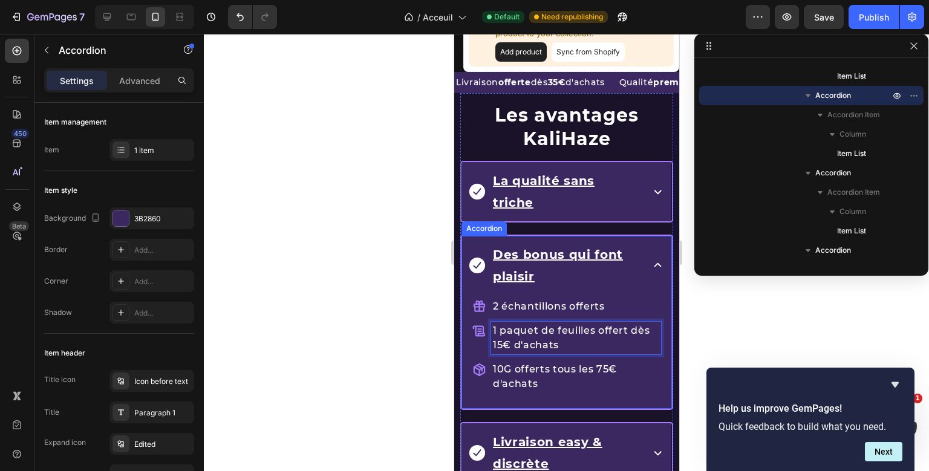
click at [658, 258] on icon at bounding box center [657, 265] width 15 height 15
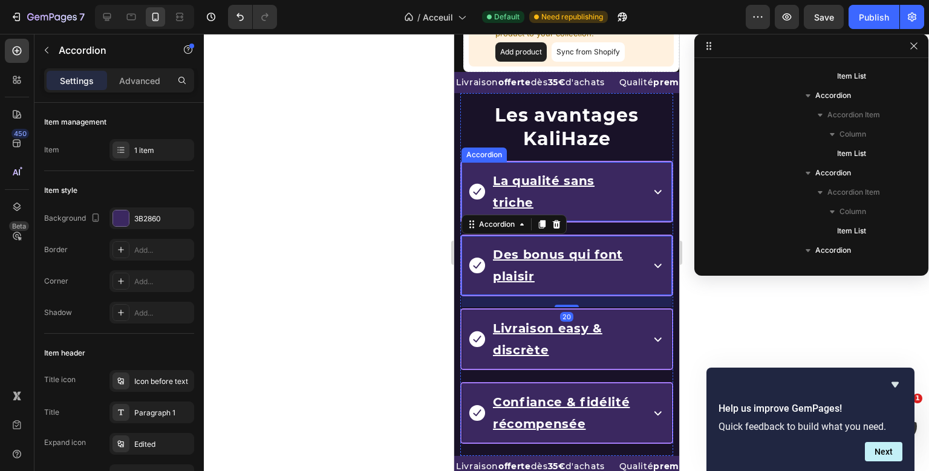
scroll to position [171, 0]
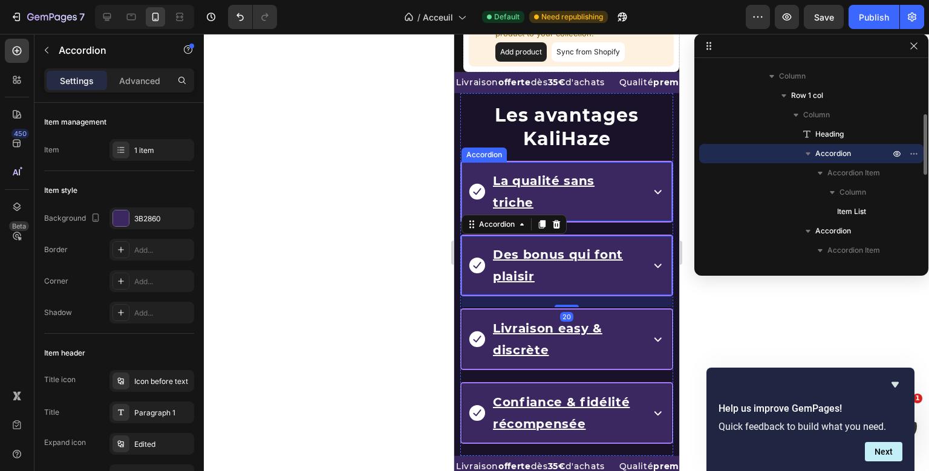
click at [469, 175] on div "Les avantages KaliHaze Heading La qualité sans triche Accordion Des bonus qui f…" at bounding box center [566, 274] width 213 height 363
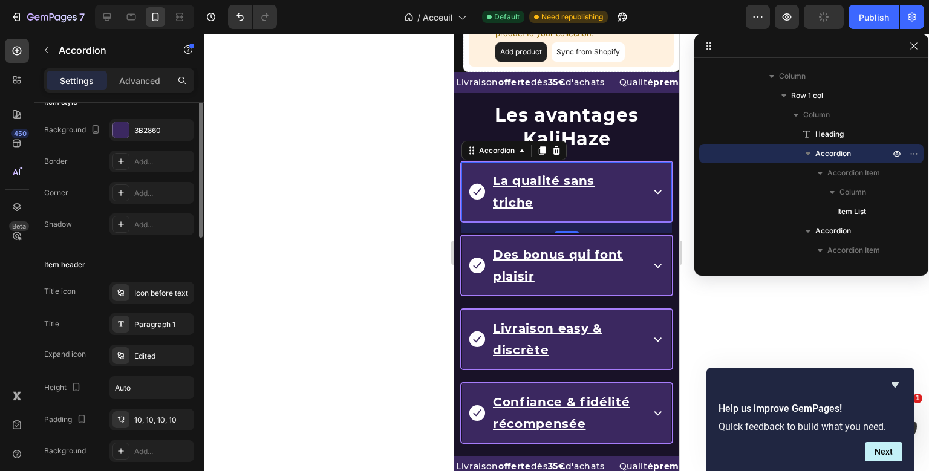
scroll to position [0, 0]
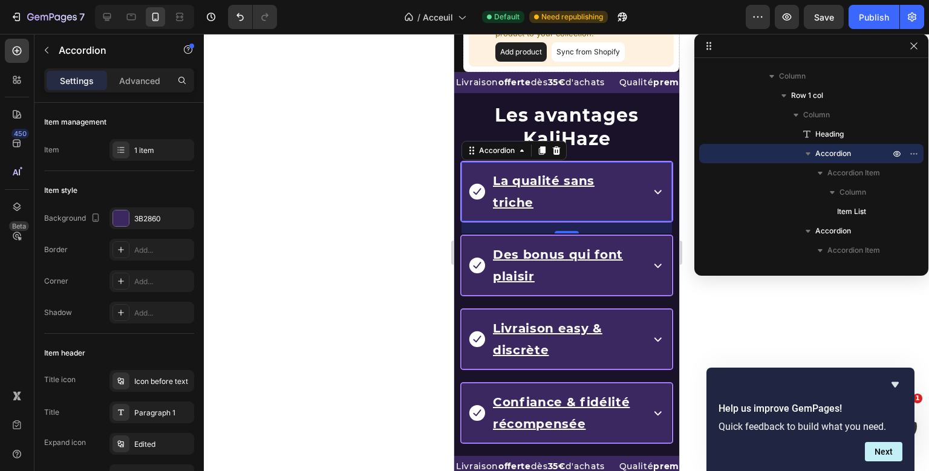
click at [479, 178] on div "Les avantages KaliHaze Heading La qualité sans triche Accordion 20 Des bonus qu…" at bounding box center [566, 274] width 213 height 363
click at [146, 149] on div "1 item" at bounding box center [162, 150] width 57 height 11
click at [131, 181] on div "Item style" at bounding box center [119, 190] width 150 height 19
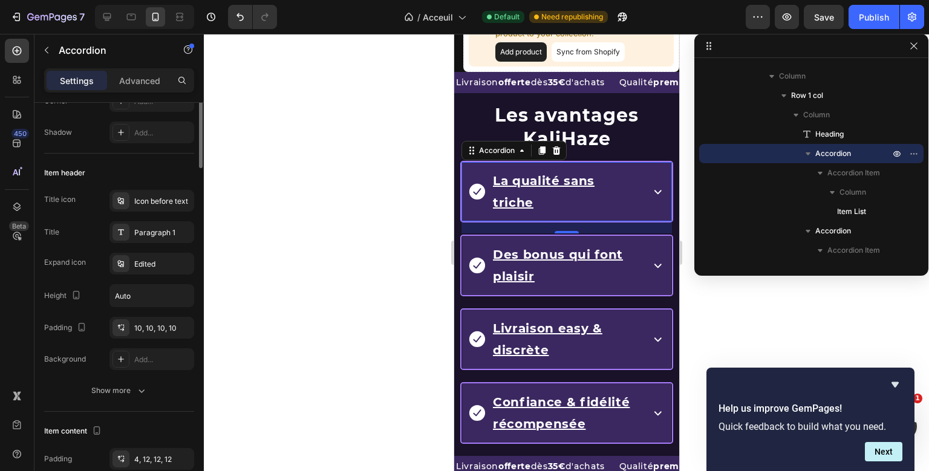
scroll to position [182, 0]
click at [151, 197] on div "Icon before text" at bounding box center [162, 199] width 57 height 11
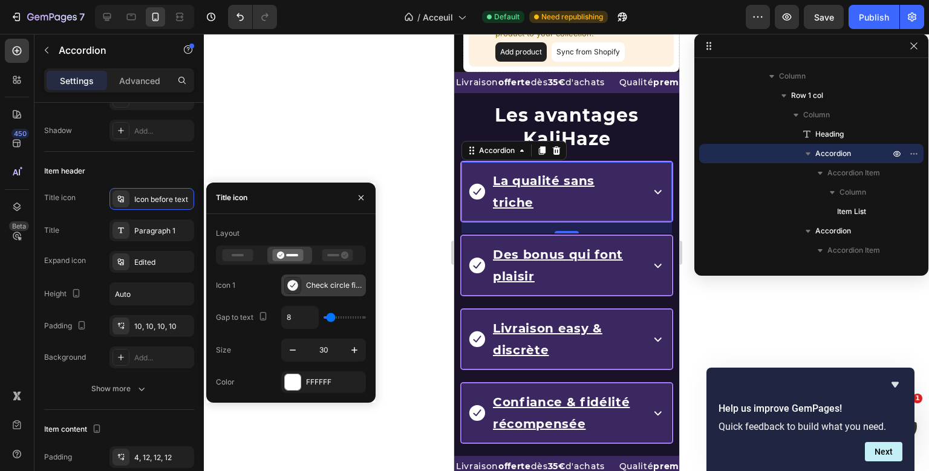
click at [299, 281] on div at bounding box center [292, 285] width 17 height 17
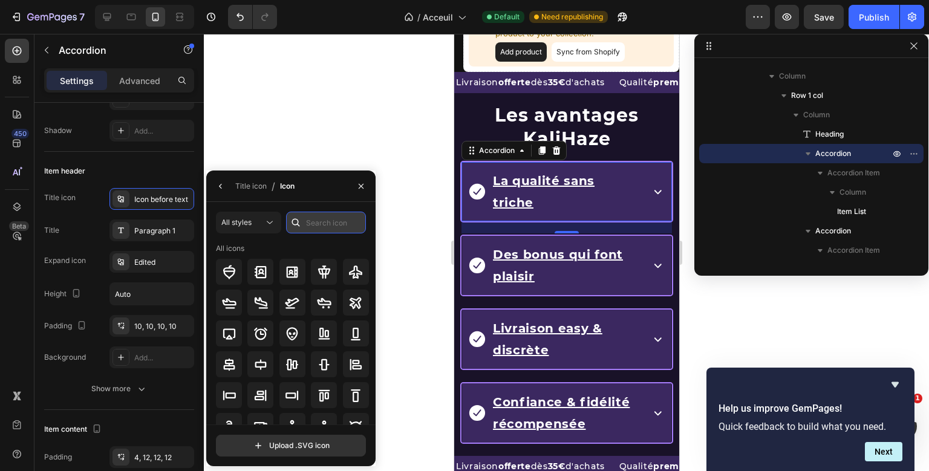
click at [355, 217] on input "text" at bounding box center [326, 223] width 80 height 22
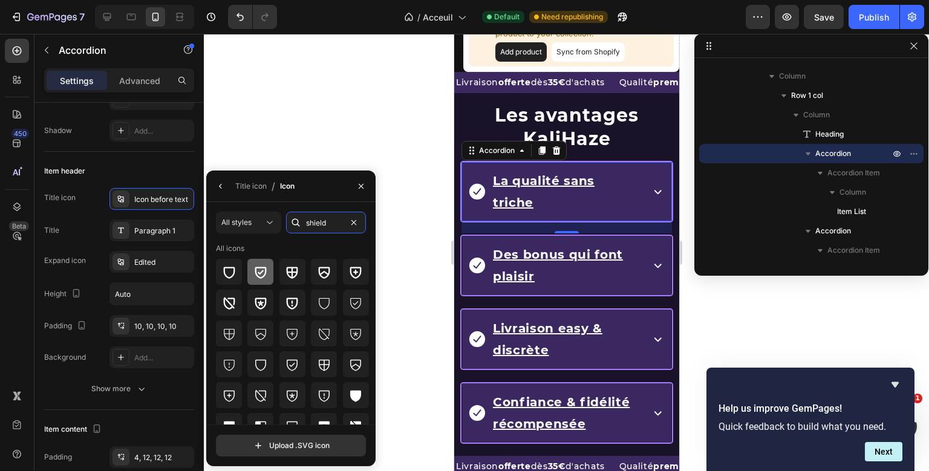
type input "shield"
click at [261, 265] on icon at bounding box center [260, 272] width 15 height 15
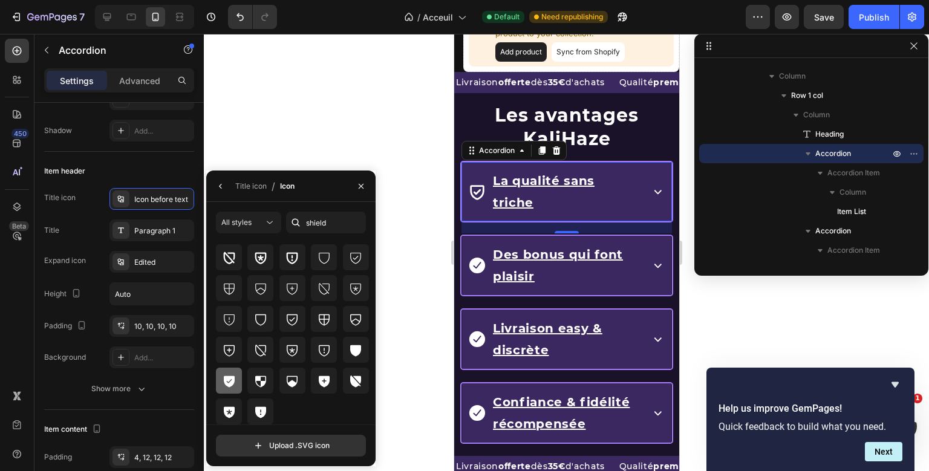
click at [229, 380] on icon at bounding box center [229, 381] width 11 height 11
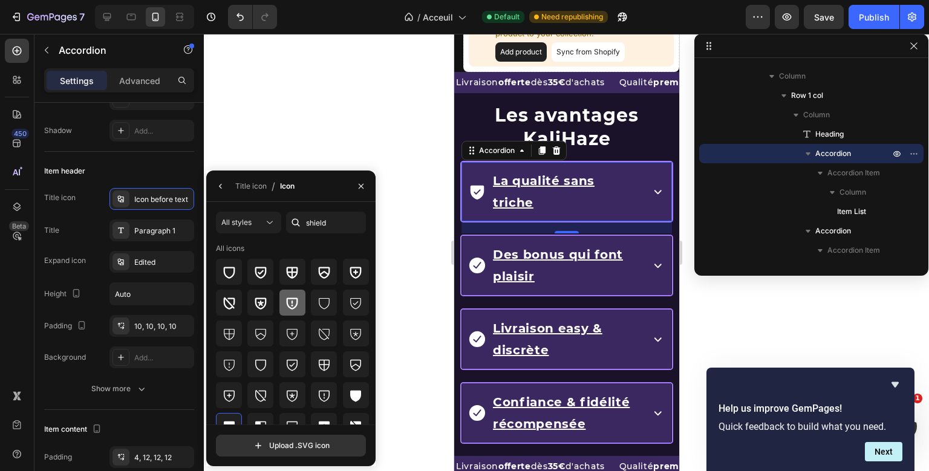
click at [293, 304] on icon at bounding box center [292, 303] width 15 height 15
click at [363, 276] on icon at bounding box center [355, 272] width 15 height 15
click at [249, 270] on div at bounding box center [260, 272] width 26 height 26
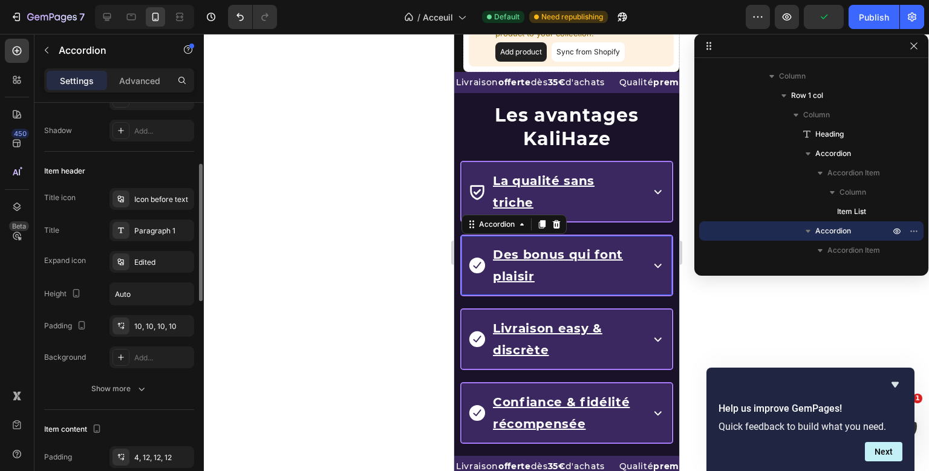
scroll to position [181, 0]
click at [472, 232] on div "Les avantages KaliHaze Heading La qualité sans triche Accordion Des bonus qui f…" at bounding box center [566, 274] width 213 height 363
click at [142, 202] on div "Icon before text" at bounding box center [162, 200] width 57 height 11
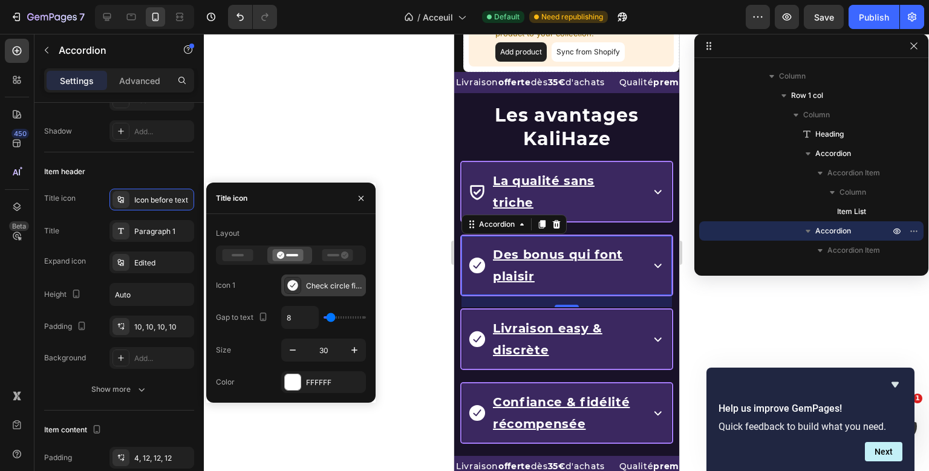
click at [339, 289] on div "Check circle filled" at bounding box center [334, 286] width 57 height 11
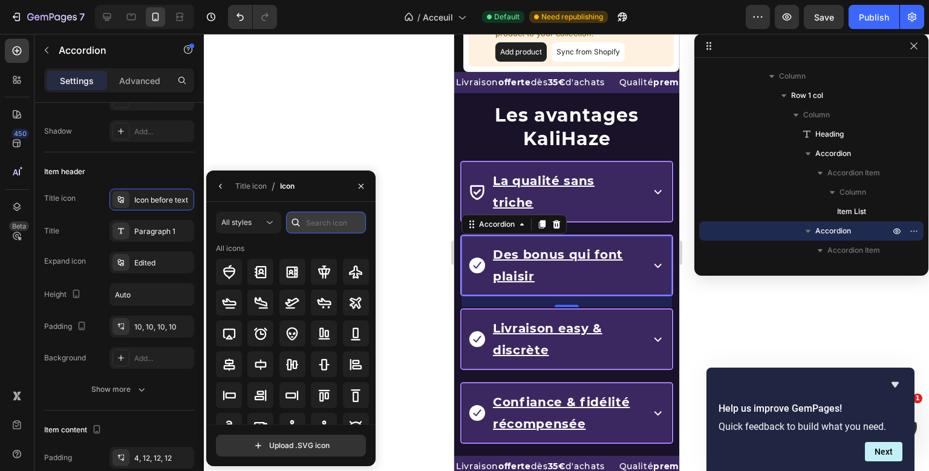
click at [330, 229] on input "text" at bounding box center [326, 223] width 80 height 22
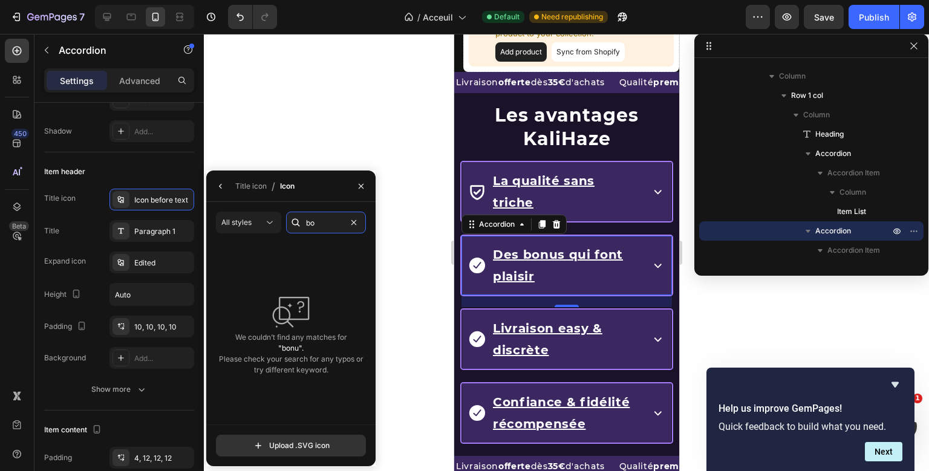
type input "b"
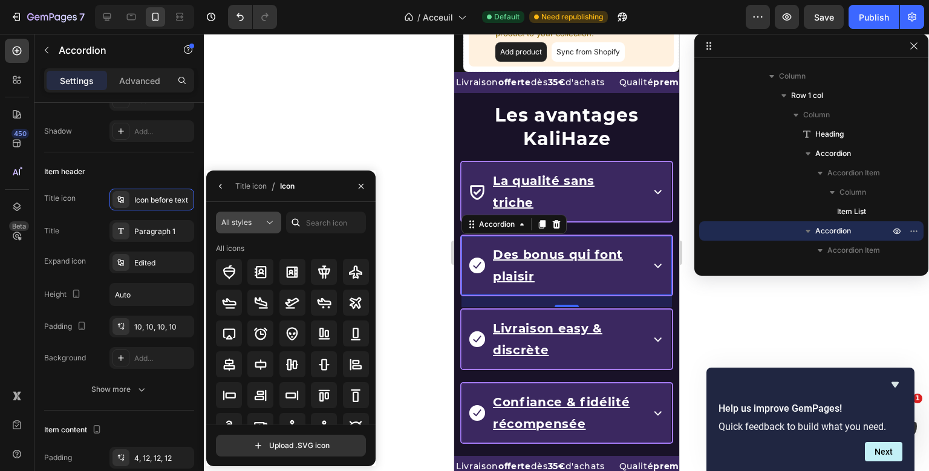
click at [256, 231] on button "All styles" at bounding box center [248, 223] width 65 height 22
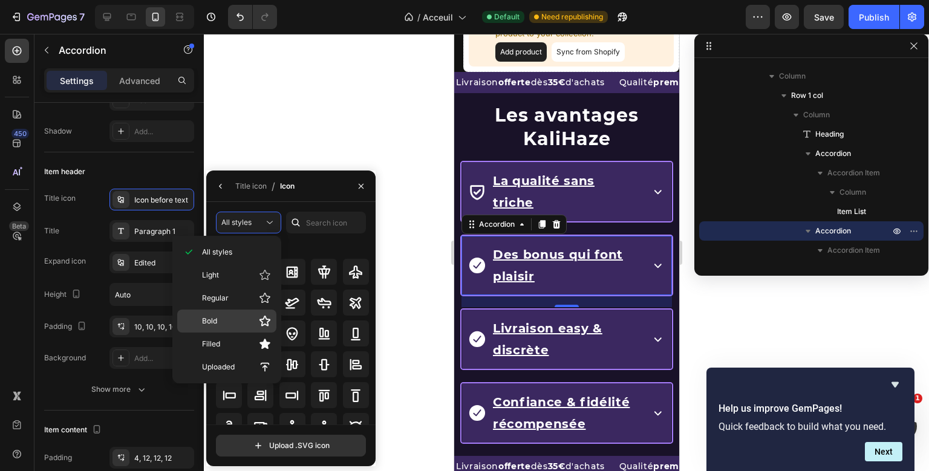
click at [234, 324] on p "Bold" at bounding box center [236, 321] width 69 height 12
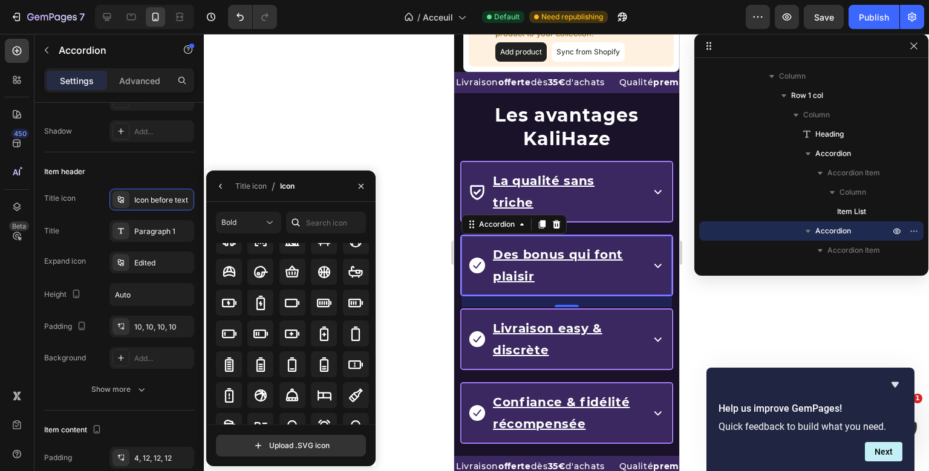
scroll to position [861, 0]
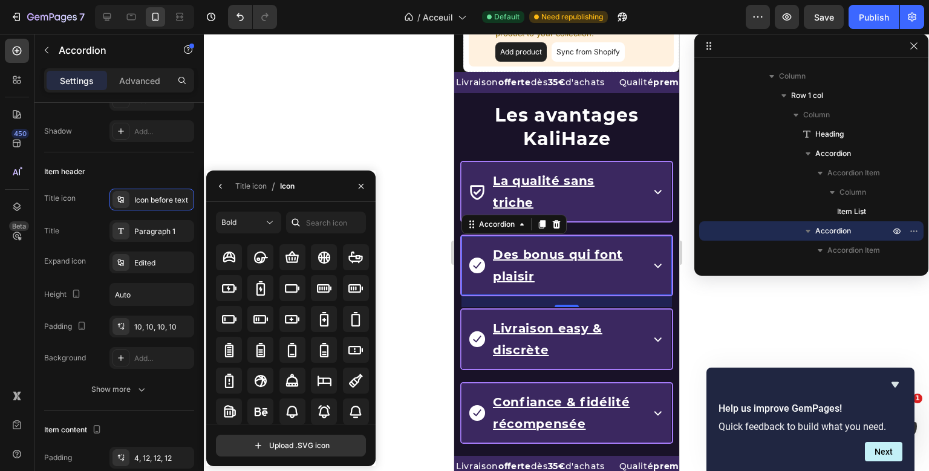
click at [306, 222] on div at bounding box center [295, 223] width 19 height 22
click at [316, 220] on input "text" at bounding box center [326, 223] width 80 height 22
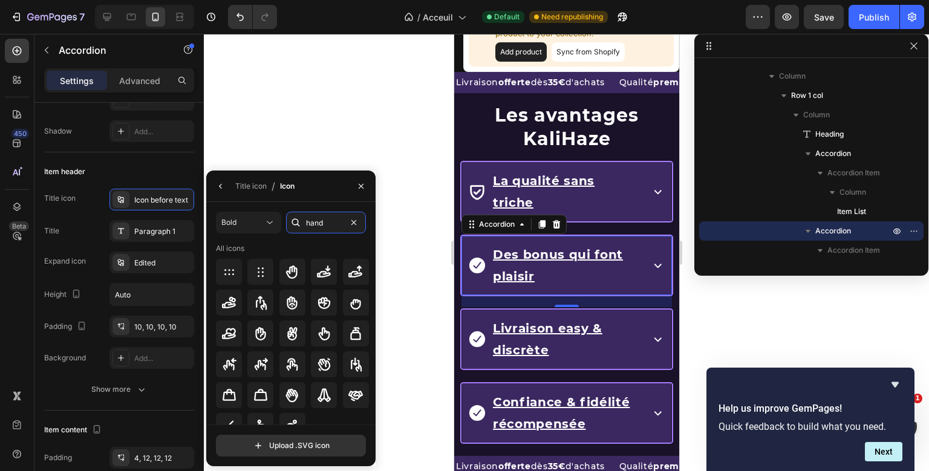
scroll to position [15, 0]
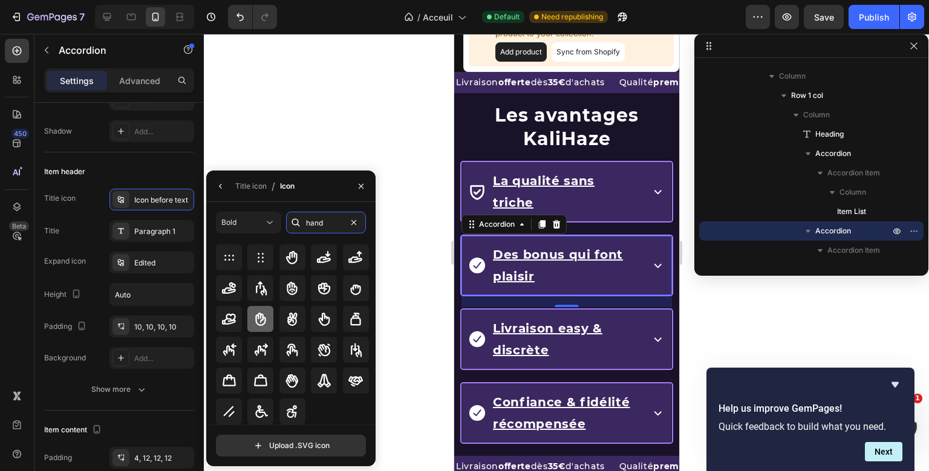
type input "hand"
click at [253, 323] on icon at bounding box center [260, 319] width 15 height 15
click at [314, 221] on input "hand" at bounding box center [326, 223] width 80 height 22
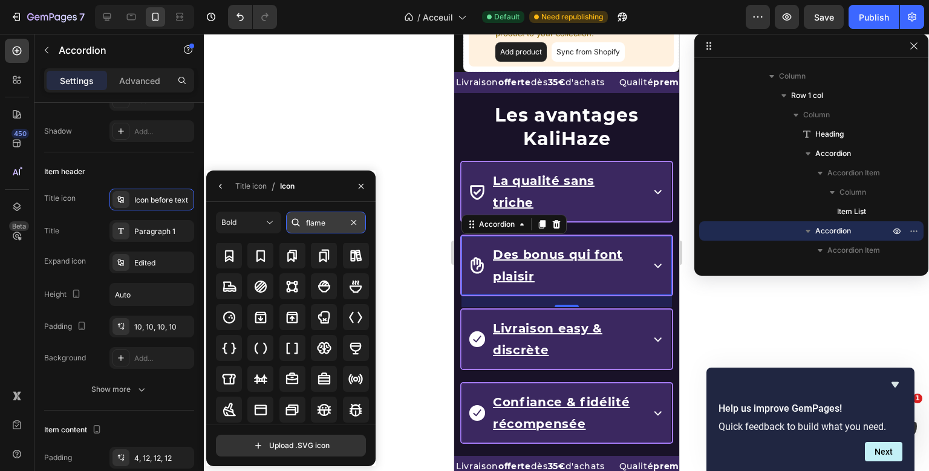
scroll to position [0, 0]
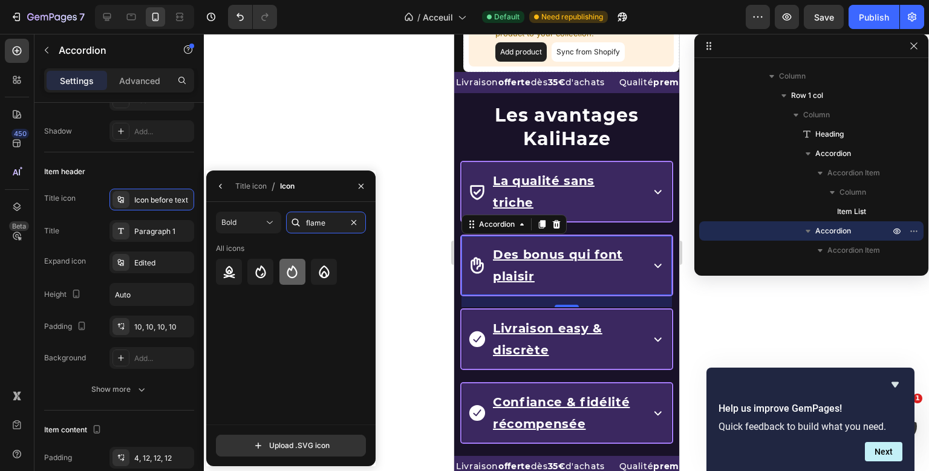
type input "flame"
click at [290, 270] on icon at bounding box center [292, 272] width 10 height 13
click at [264, 263] on div at bounding box center [260, 272] width 26 height 26
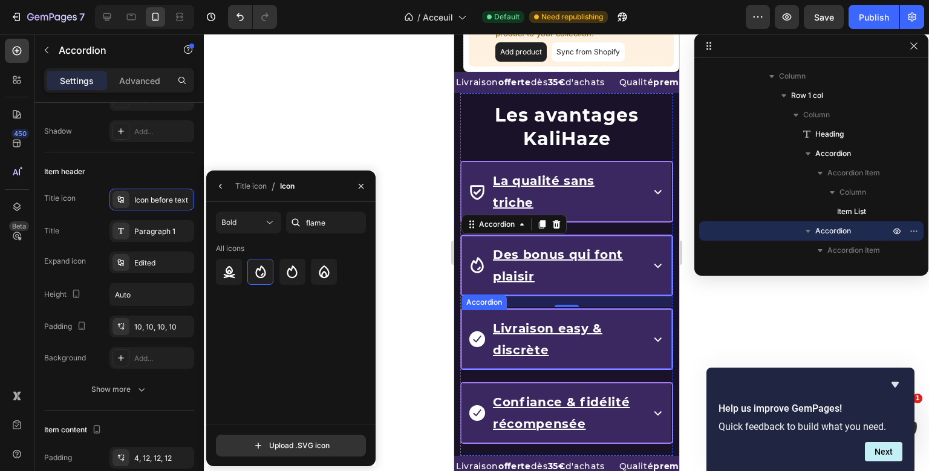
click at [670, 324] on div "Livraison easy & discrète" at bounding box center [566, 339] width 209 height 59
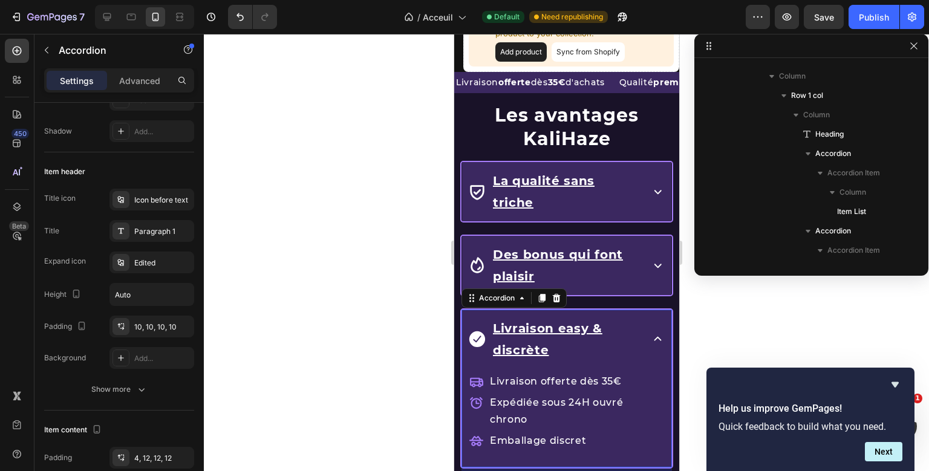
scroll to position [325, 0]
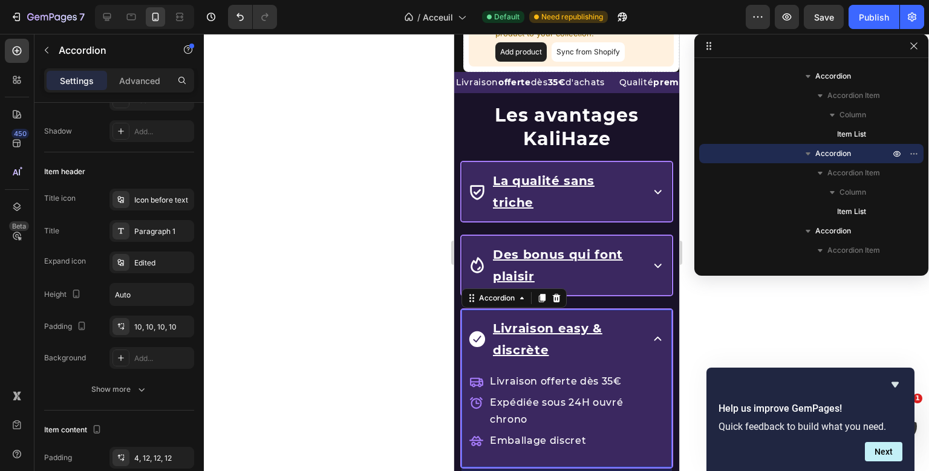
click at [662, 332] on icon at bounding box center [657, 339] width 15 height 15
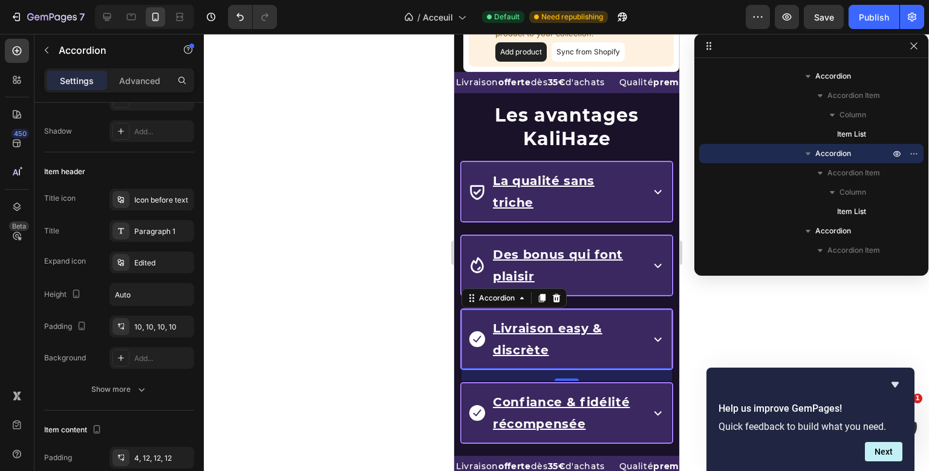
click at [471, 310] on div "Les avantages KaliHaze Heading La qualité sans triche Accordion Des bonus qui f…" at bounding box center [566, 274] width 213 height 363
click at [162, 197] on div "Icon before text" at bounding box center [162, 200] width 57 height 11
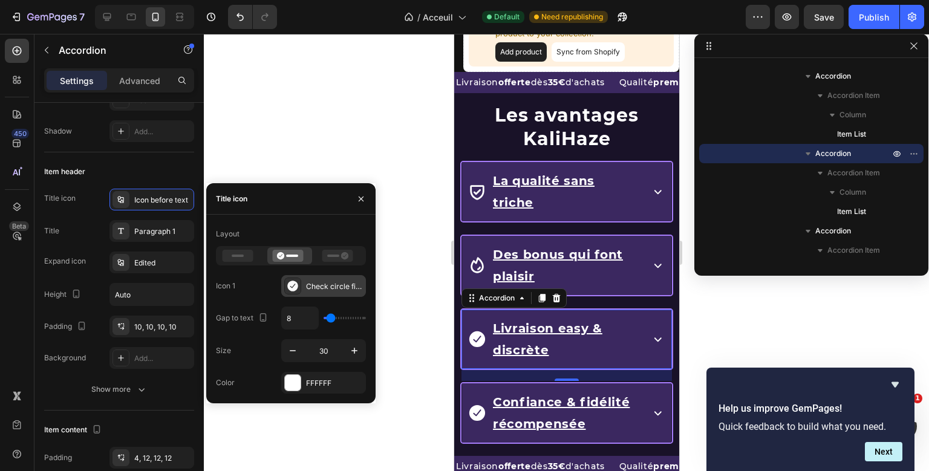
click at [312, 295] on div "Check circle filled" at bounding box center [323, 286] width 85 height 22
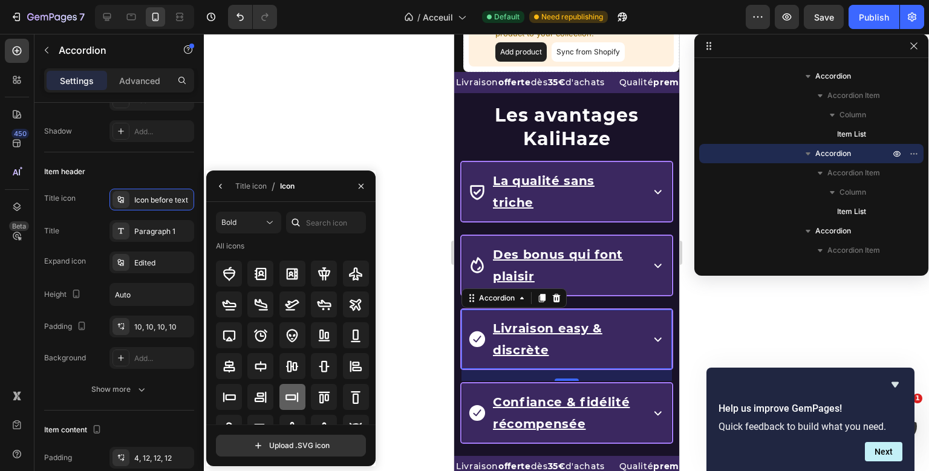
scroll to position [1, 0]
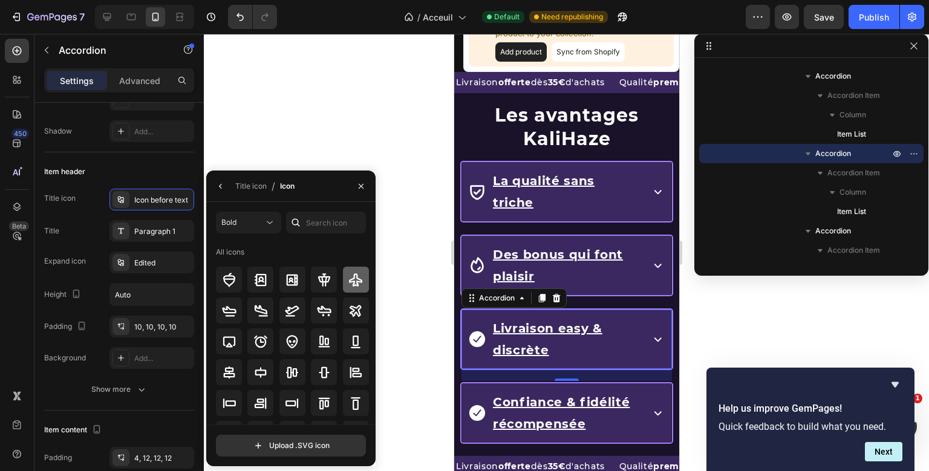
click at [360, 281] on icon at bounding box center [355, 279] width 13 height 13
click at [358, 307] on icon at bounding box center [355, 311] width 11 height 11
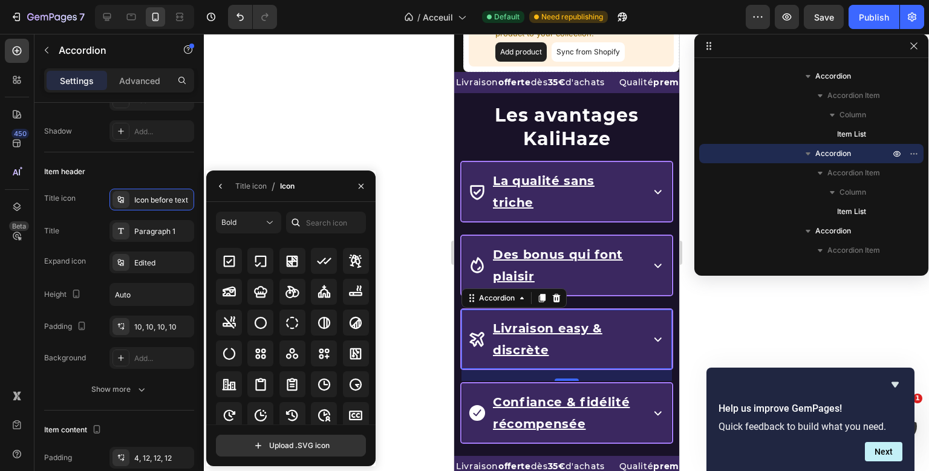
scroll to position [1883, 0]
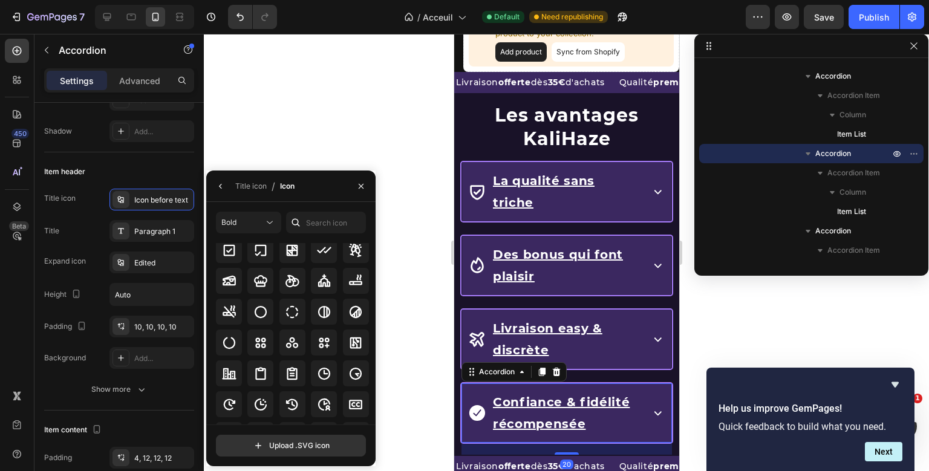
click at [474, 388] on div "Les avantages KaliHaze Heading La qualité sans triche Accordion Des bonus qui f…" at bounding box center [566, 274] width 213 height 363
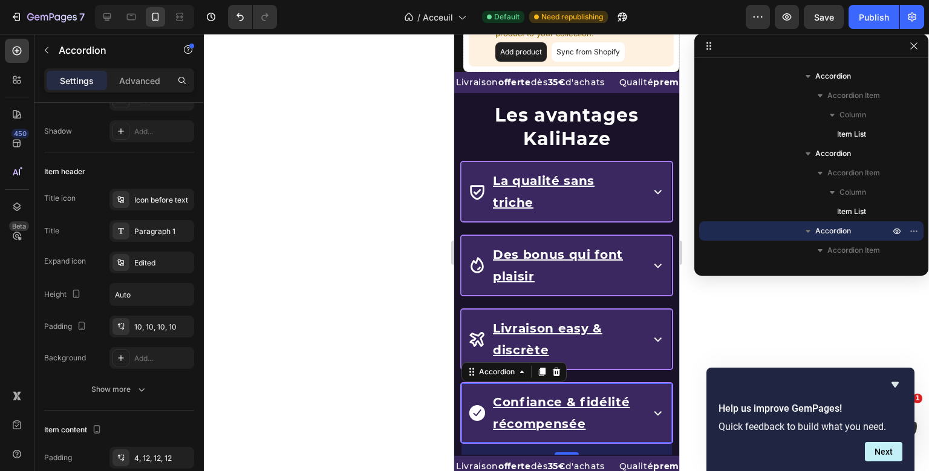
click at [651, 405] on icon at bounding box center [657, 412] width 15 height 15
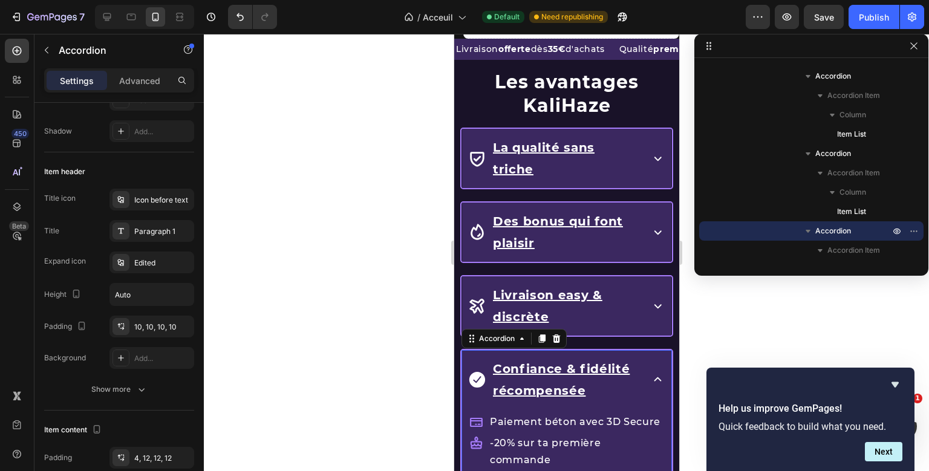
scroll to position [1442, 0]
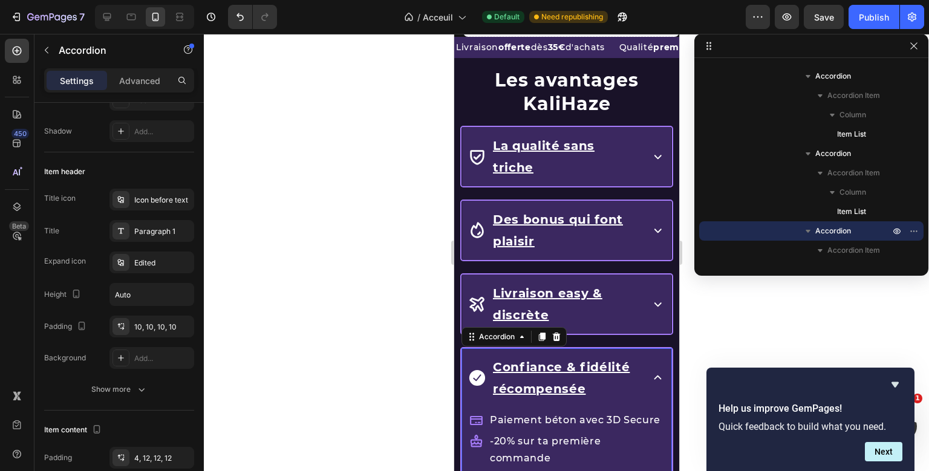
click at [479, 342] on div "Les avantages KaliHaze Heading La qualité sans triche Accordion Des bonus qui f…" at bounding box center [566, 297] width 213 height 479
click at [155, 229] on div "Paragraph 1" at bounding box center [162, 231] width 57 height 11
click at [153, 200] on div "Icon before text" at bounding box center [162, 200] width 57 height 11
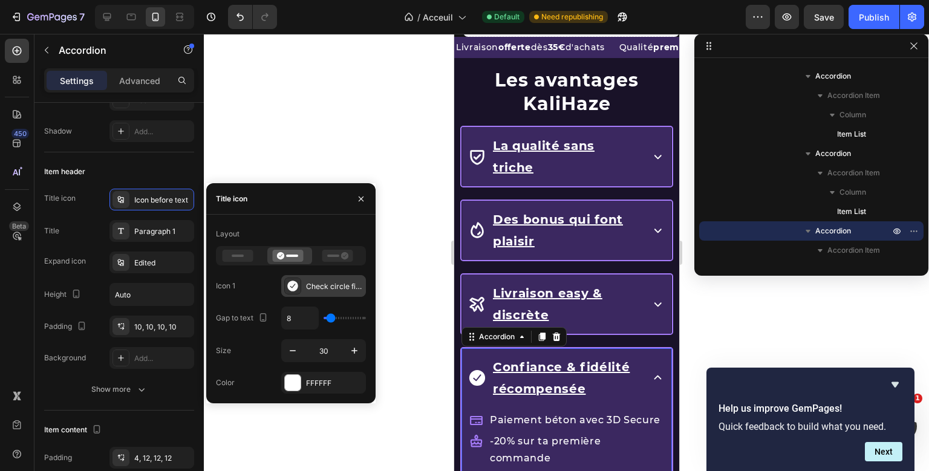
click at [301, 282] on div "Check circle filled" at bounding box center [323, 286] width 85 height 22
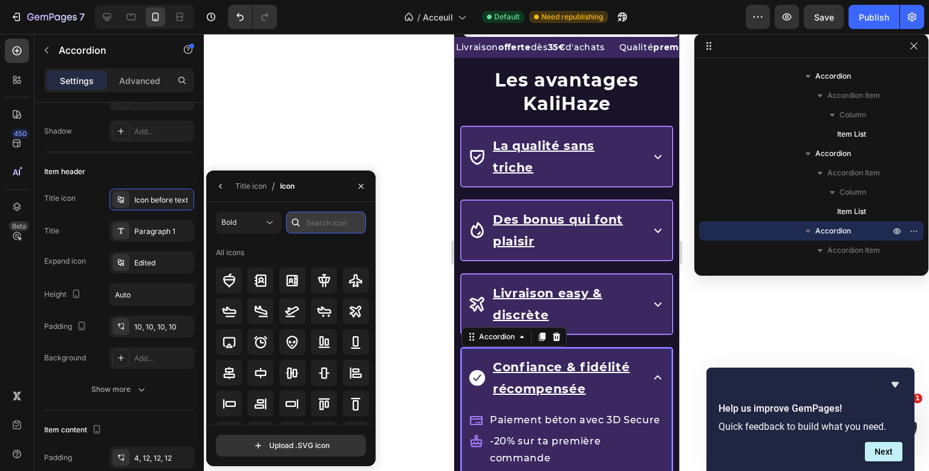
click at [322, 216] on input "text" at bounding box center [326, 223] width 80 height 22
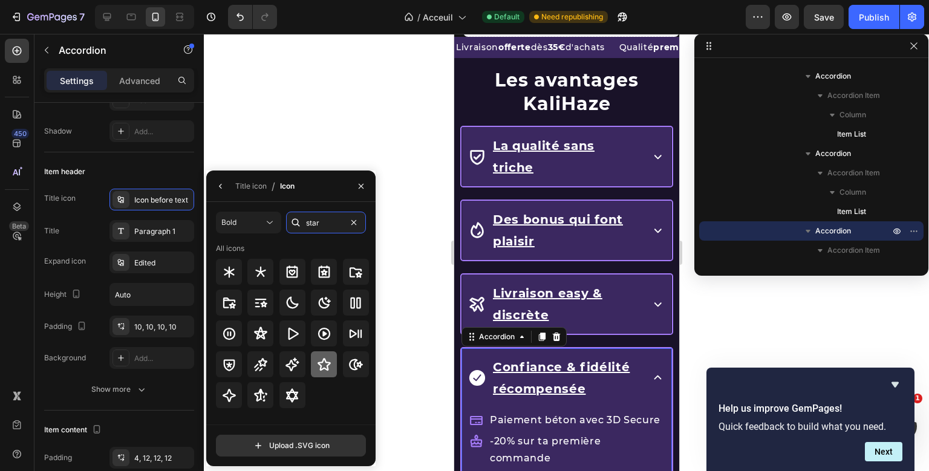
type input "star"
click at [321, 361] on icon at bounding box center [324, 365] width 15 height 15
click at [292, 357] on div at bounding box center [292, 364] width 26 height 26
click at [263, 369] on icon at bounding box center [260, 365] width 15 height 15
click at [287, 365] on icon at bounding box center [293, 365] width 14 height 14
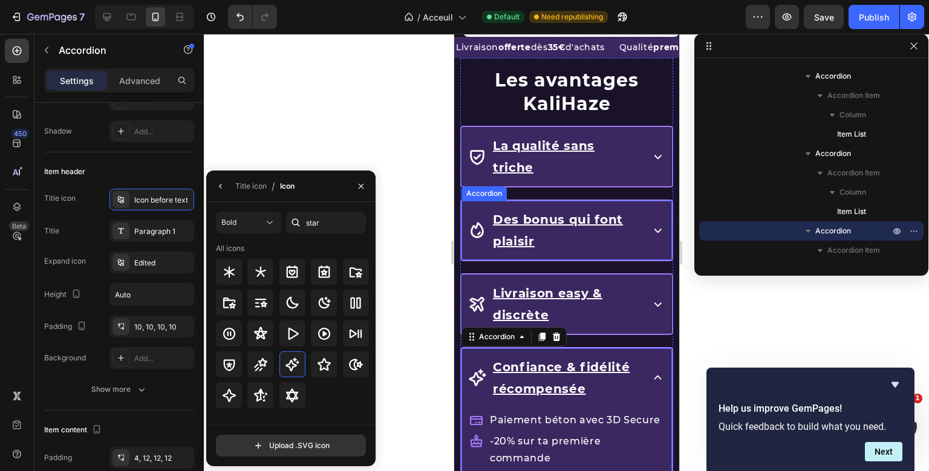
click at [485, 209] on div "Les avantages KaliHaze Heading La qualité sans triche Accordion Des bonus qui f…" at bounding box center [566, 297] width 213 height 479
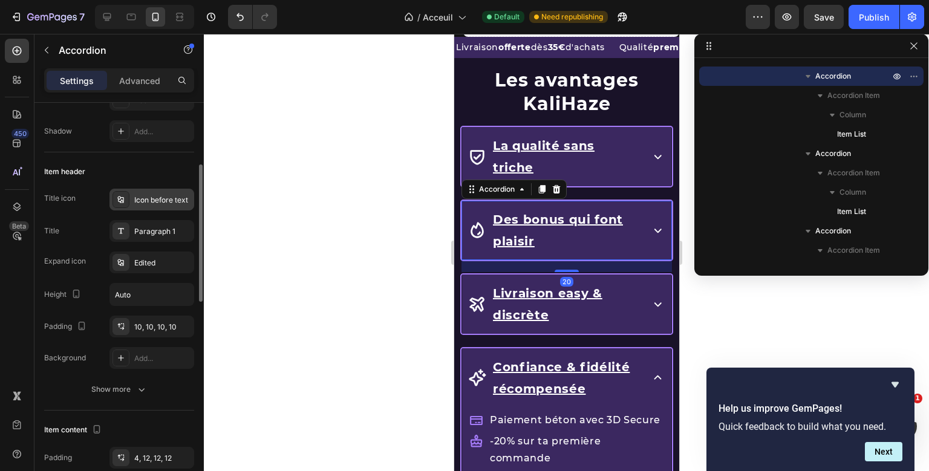
drag, startPoint x: 156, startPoint y: 233, endPoint x: 159, endPoint y: 198, distance: 34.6
click at [159, 198] on div "Title icon Icon before text Title Paragraph 1 Expand icon Edited Height Auto Pa…" at bounding box center [119, 279] width 150 height 180
click at [159, 198] on div "Icon before text" at bounding box center [162, 200] width 57 height 11
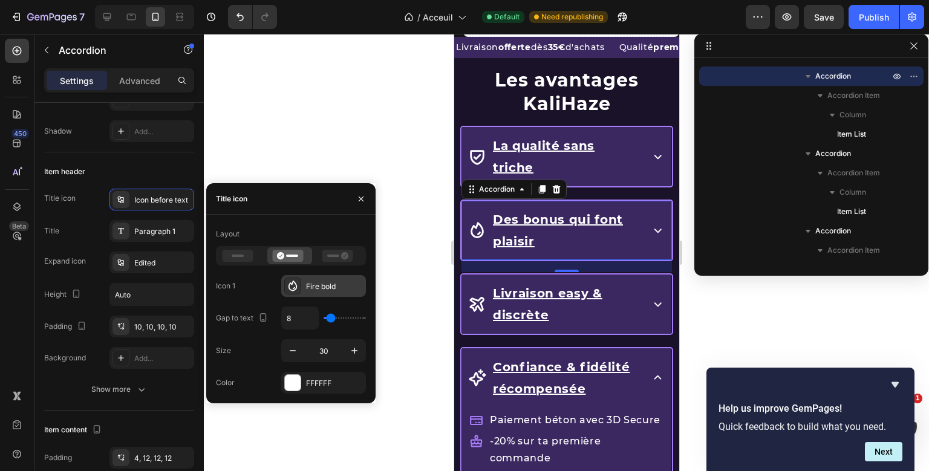
click at [306, 289] on div "Fire bold" at bounding box center [334, 286] width 57 height 11
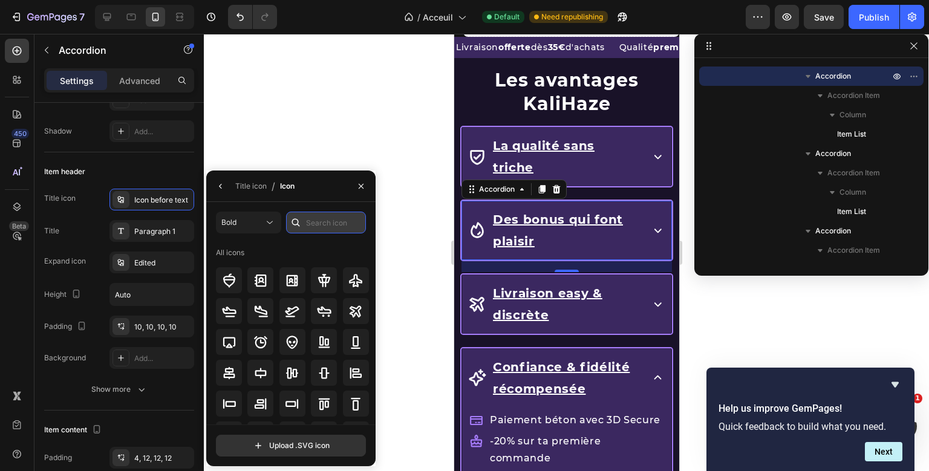
click at [318, 222] on input "text" at bounding box center [326, 223] width 80 height 22
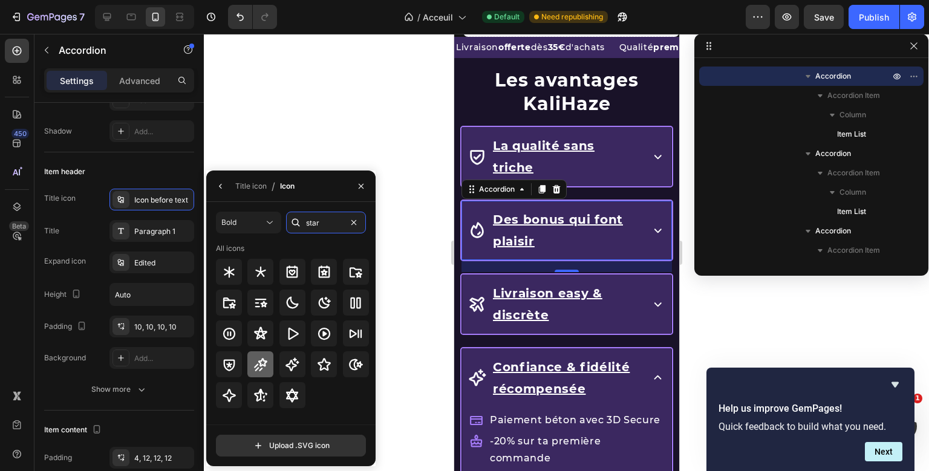
type input "star"
click at [267, 367] on icon at bounding box center [260, 365] width 15 height 15
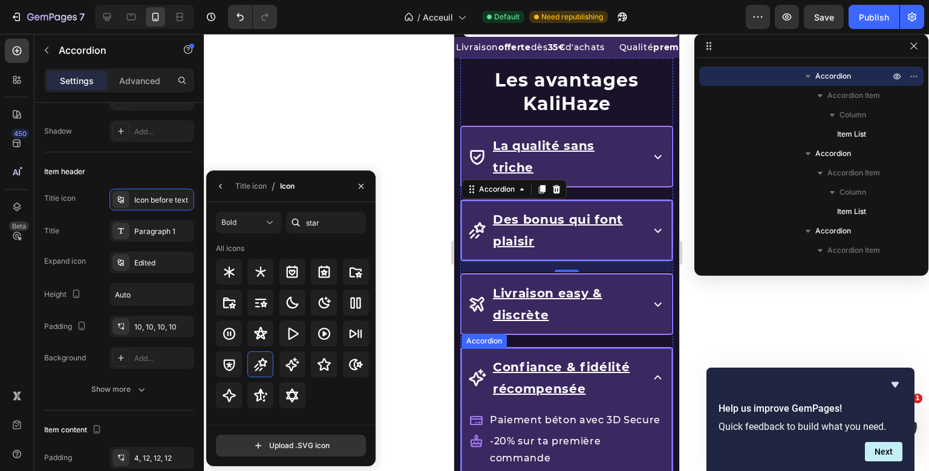
click at [661, 348] on div "Confiance & fidélité récompensée" at bounding box center [566, 377] width 209 height 59
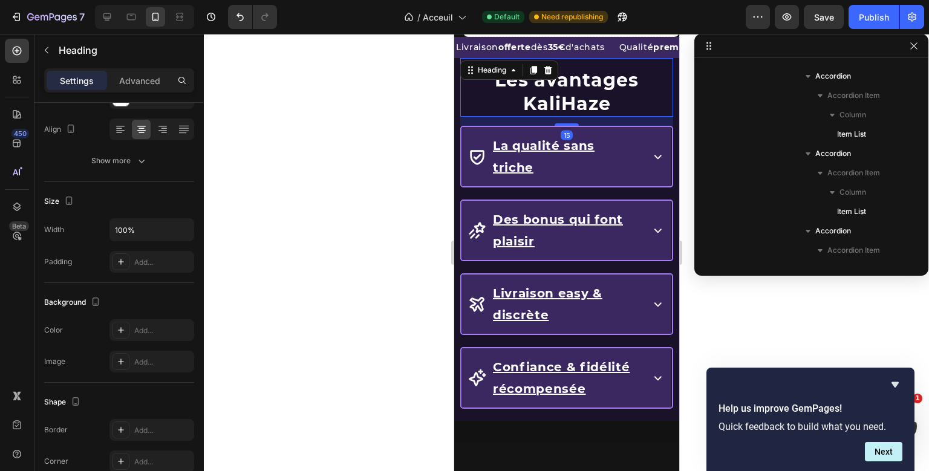
scroll to position [151, 0]
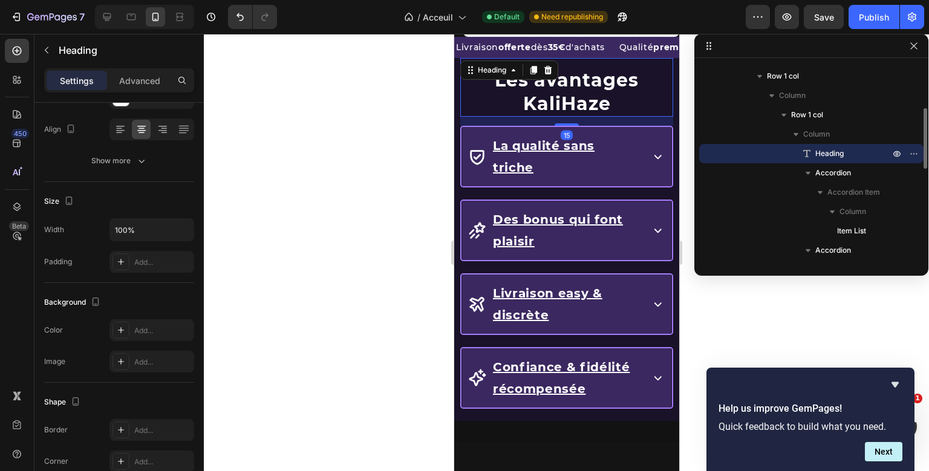
click at [636, 91] on div "Les avantages KaliHaze Heading 15 La qualité sans triche Accordion Des bonus qu…" at bounding box center [566, 239] width 213 height 363
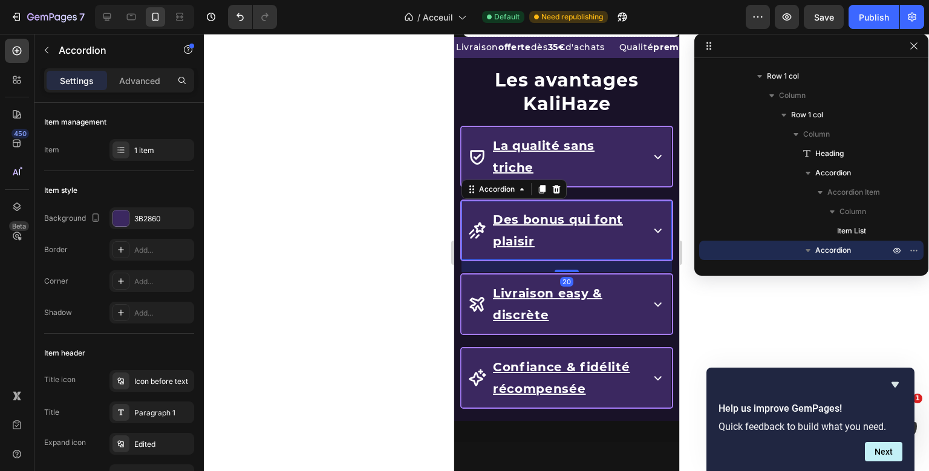
click at [651, 198] on div "Les avantages KaliHaze Heading La qualité sans triche Accordion Des bonus qui f…" at bounding box center [566, 239] width 213 height 363
click at [651, 201] on div "Des bonus qui font plaisir" at bounding box center [566, 230] width 209 height 59
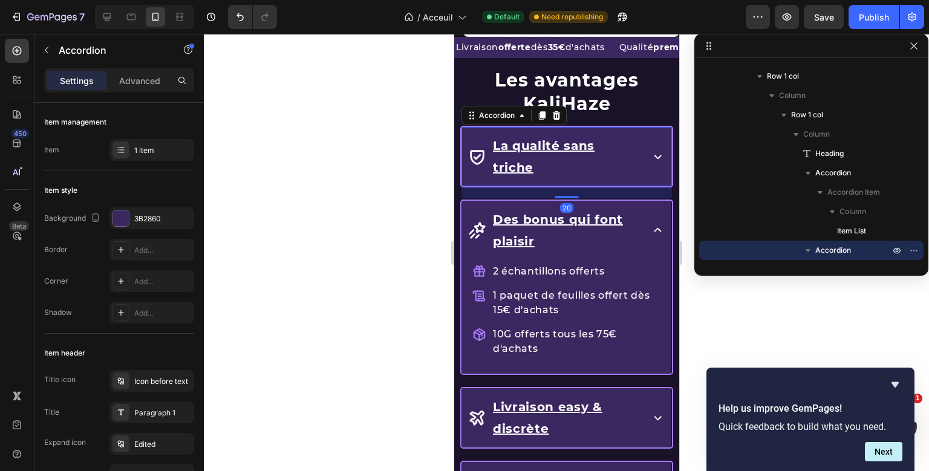
click at [657, 149] on icon at bounding box center [657, 156] width 15 height 15
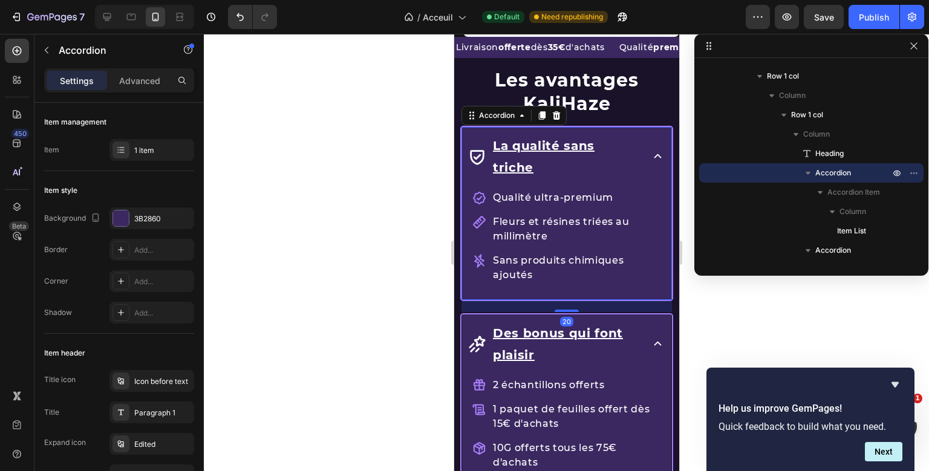
click at [657, 154] on icon at bounding box center [657, 156] width 7 height 4
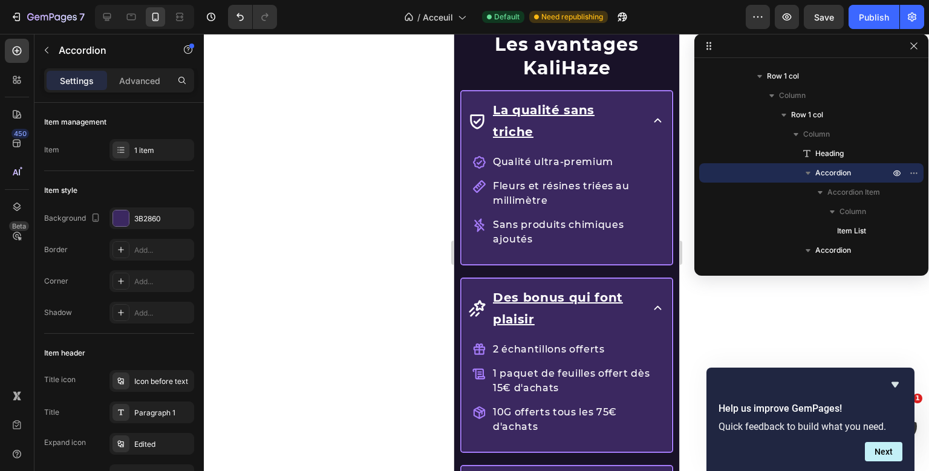
scroll to position [1399, 0]
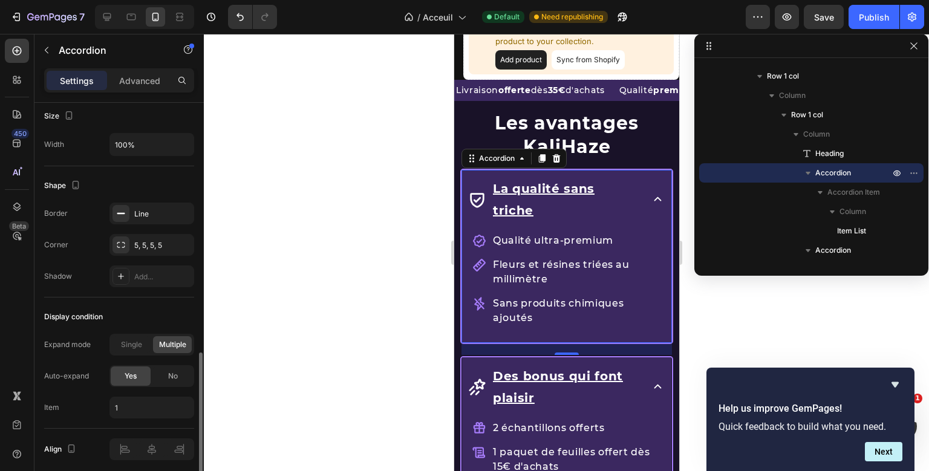
scroll to position [778, 0]
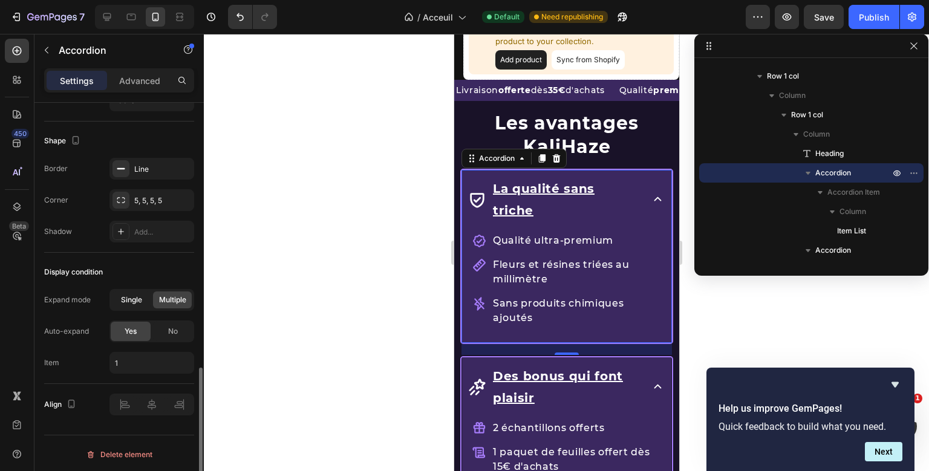
click at [122, 295] on span "Single" at bounding box center [131, 300] width 21 height 11
click at [167, 326] on div "No" at bounding box center [173, 331] width 40 height 19
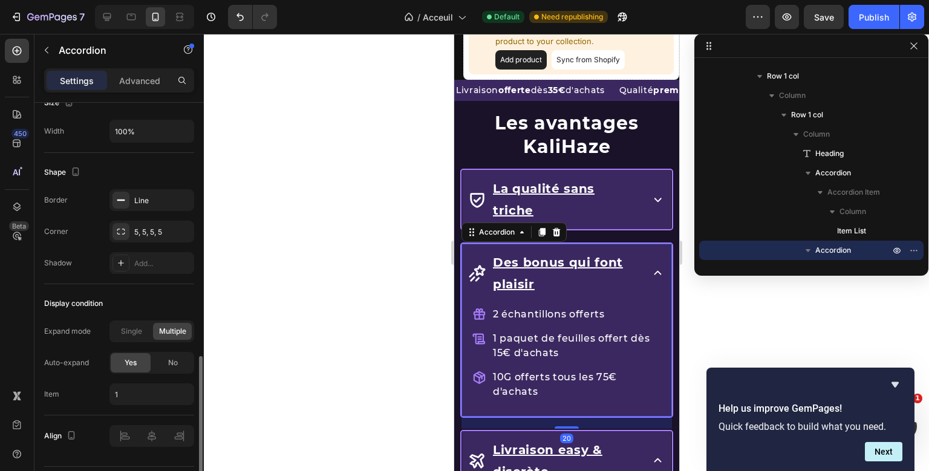
scroll to position [746, 0]
click at [507, 229] on div "Les avantages KaliHaze Heading La qualité sans triche Accordion Des bonus qui f…" at bounding box center [566, 446] width 213 height 691
click at [482, 221] on div "Les avantages KaliHaze Heading La qualité sans triche Accordion Des bonus qui f…" at bounding box center [566, 446] width 213 height 691
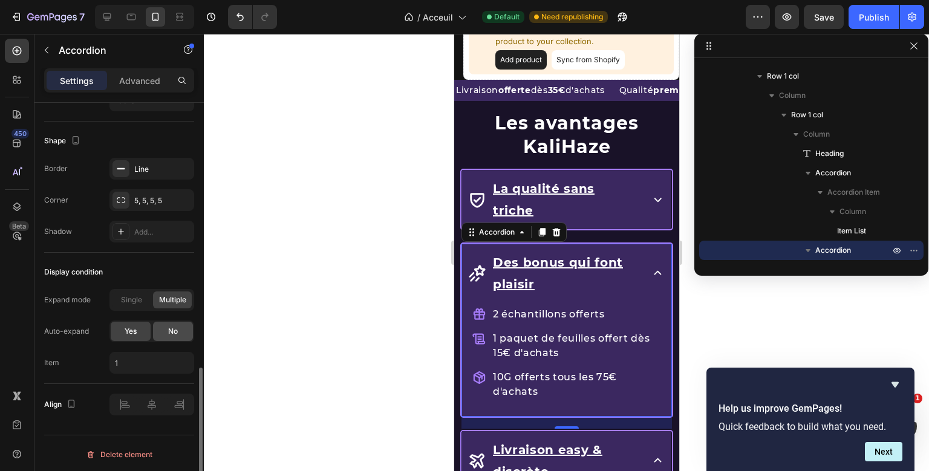
click at [161, 326] on div "No" at bounding box center [173, 331] width 40 height 19
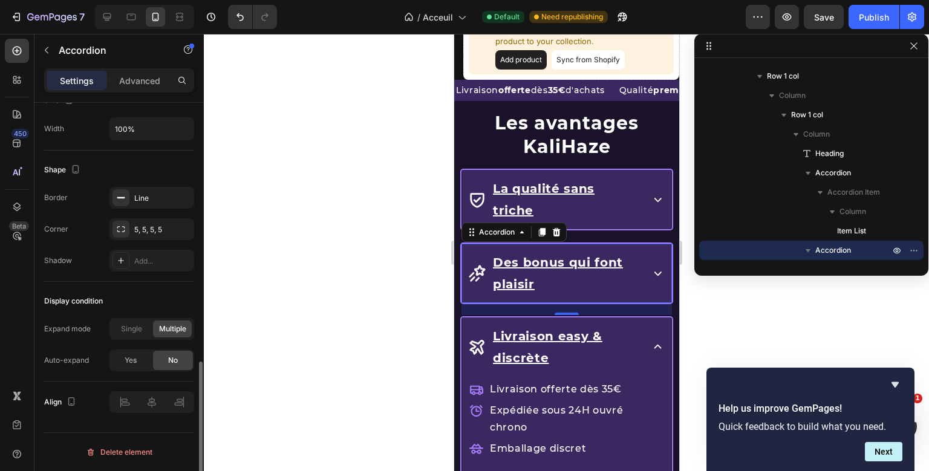
scroll to position [747, 0]
click at [134, 338] on div "Single" at bounding box center [131, 331] width 39 height 17
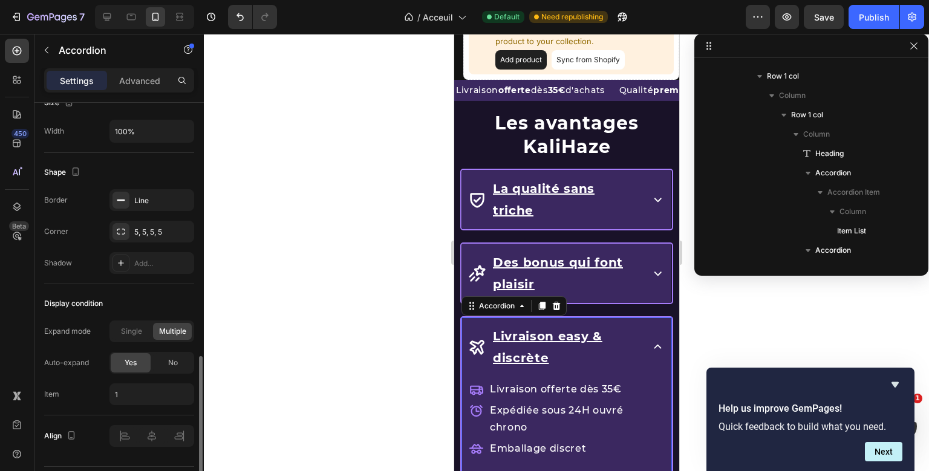
scroll to position [325, 0]
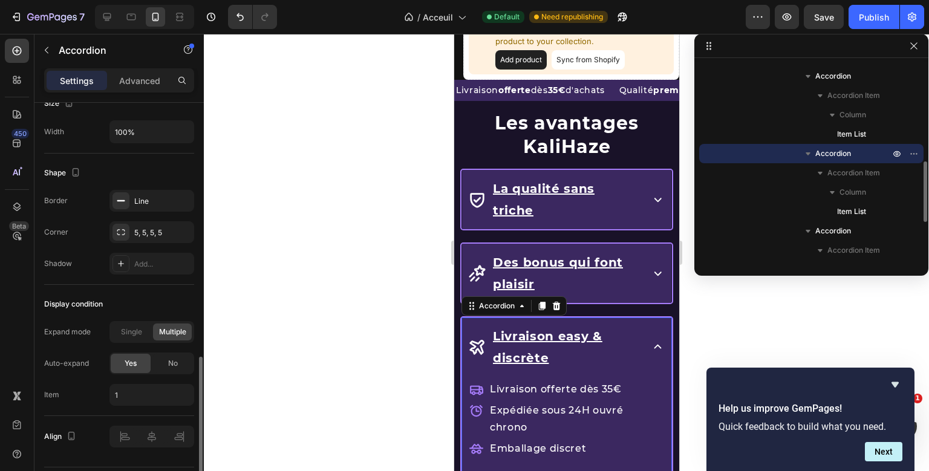
click at [525, 294] on div "Les avantages KaliHaze Heading La qualité sans triche Accordion Des bonus qui f…" at bounding box center [566, 389] width 213 height 577
drag, startPoint x: 132, startPoint y: 332, endPoint x: 178, endPoint y: 362, distance: 54.2
click at [178, 362] on div "Expand mode Single Multiple Auto-expand Yes No Item 1" at bounding box center [119, 363] width 150 height 85
click at [178, 362] on div "No" at bounding box center [173, 363] width 40 height 19
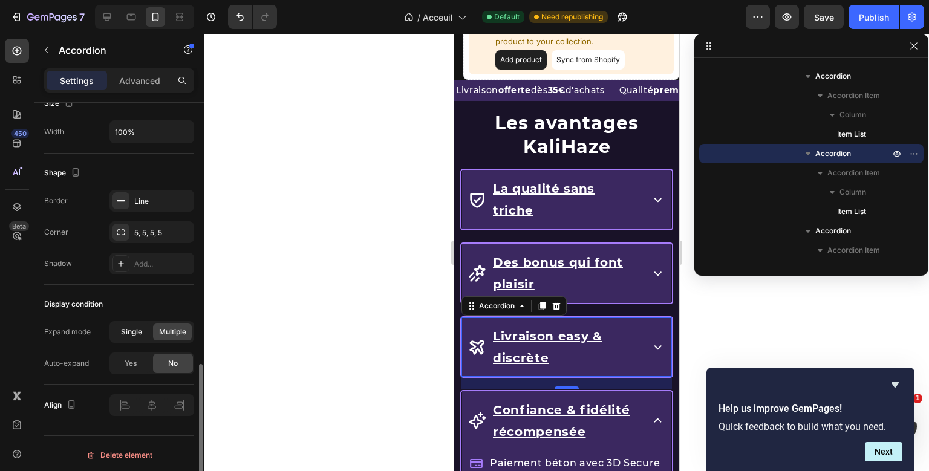
click at [143, 335] on div "Single" at bounding box center [131, 332] width 39 height 17
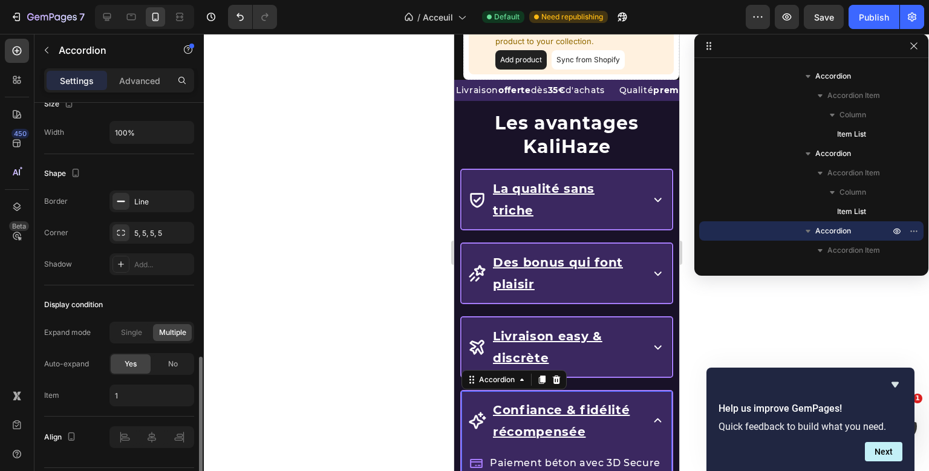
click at [482, 370] on div "Les avantages KaliHaze Heading La qualité sans triche Accordion Des bonus qui f…" at bounding box center [566, 340] width 213 height 479
click at [186, 366] on div "No" at bounding box center [173, 364] width 40 height 19
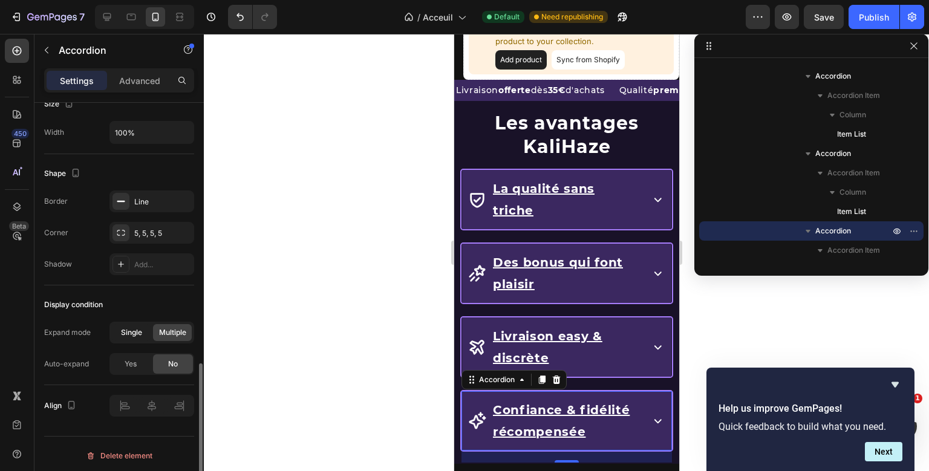
click at [141, 335] on span "Single" at bounding box center [131, 332] width 21 height 11
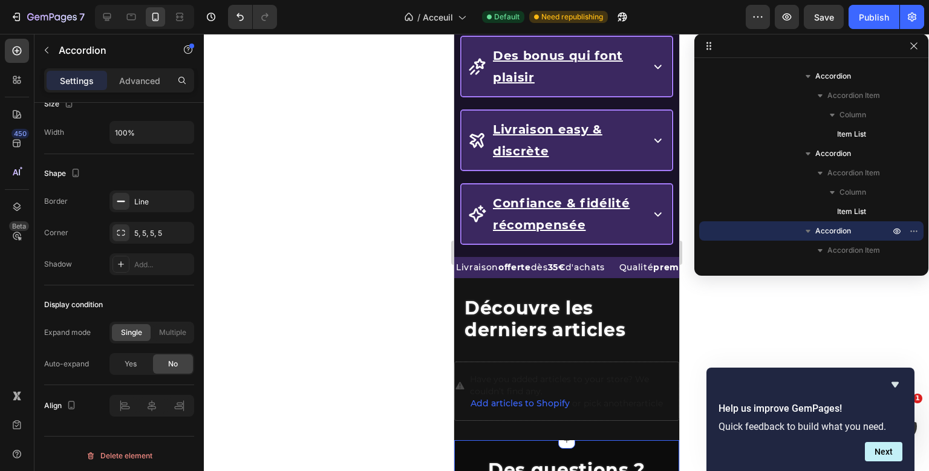
scroll to position [516, 0]
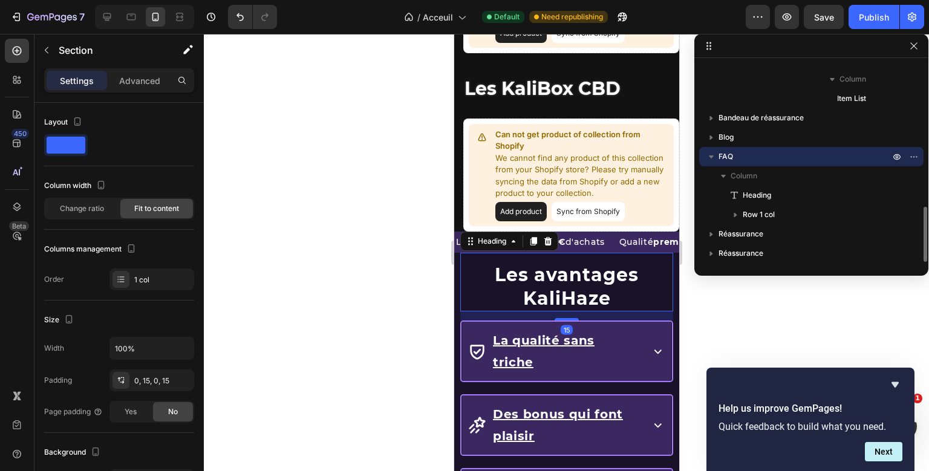
scroll to position [151, 0]
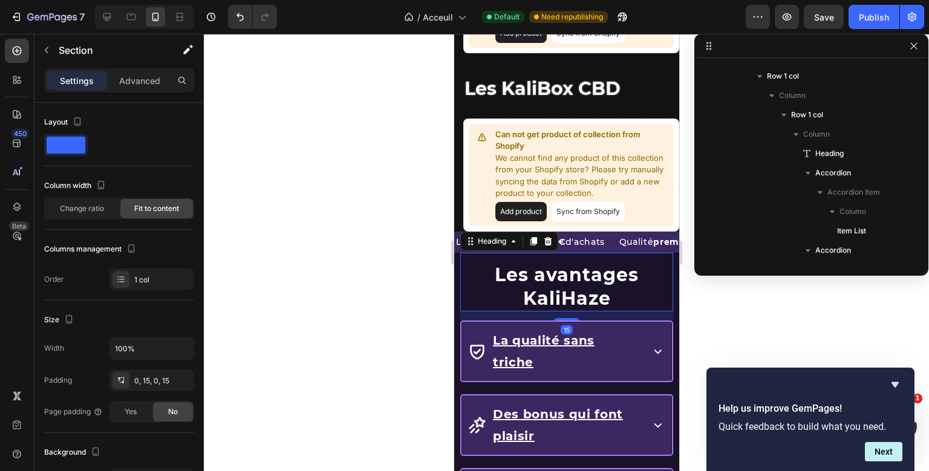
click at [586, 281] on div "Les avantages KaliHaze Heading 15 La qualité sans triche Accordion Des bonus qu…" at bounding box center [566, 434] width 213 height 363
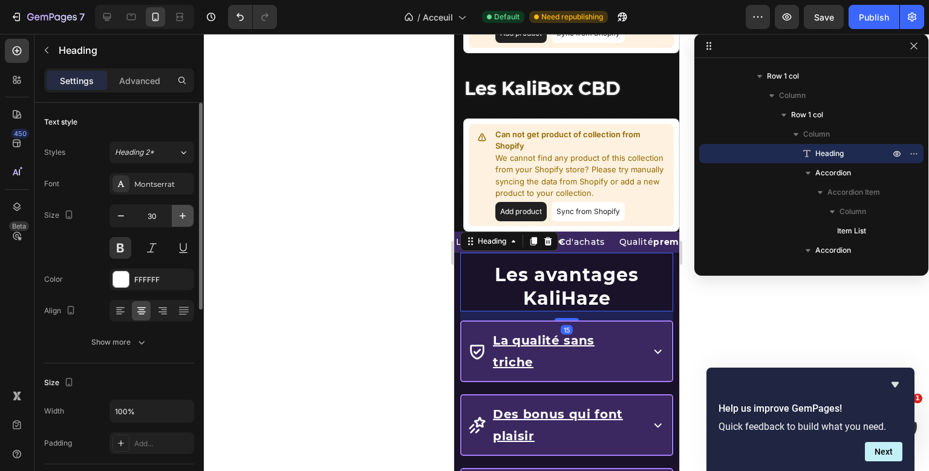
click at [181, 218] on icon "button" at bounding box center [183, 216] width 12 height 12
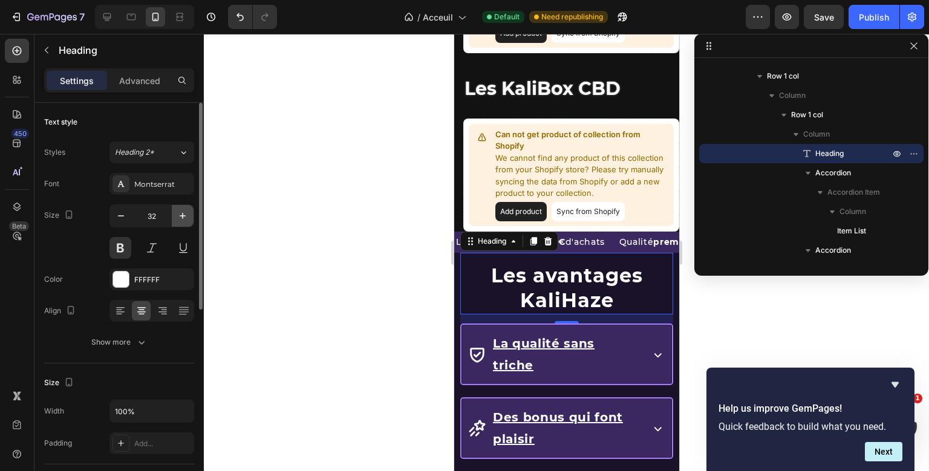
click at [181, 218] on icon "button" at bounding box center [183, 216] width 12 height 12
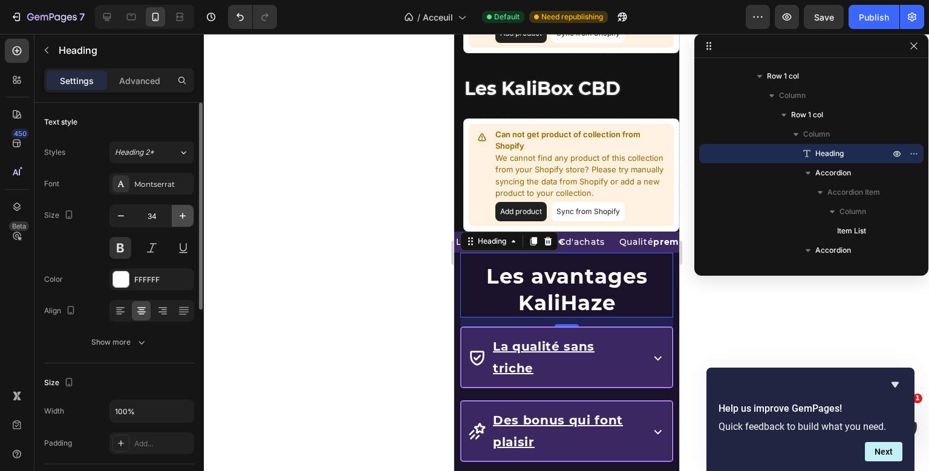
click at [181, 218] on icon "button" at bounding box center [183, 216] width 12 height 12
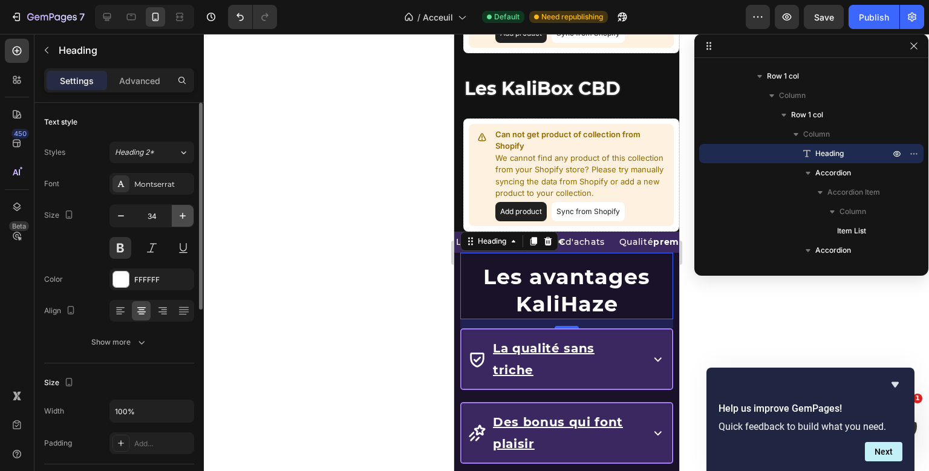
type input "35"
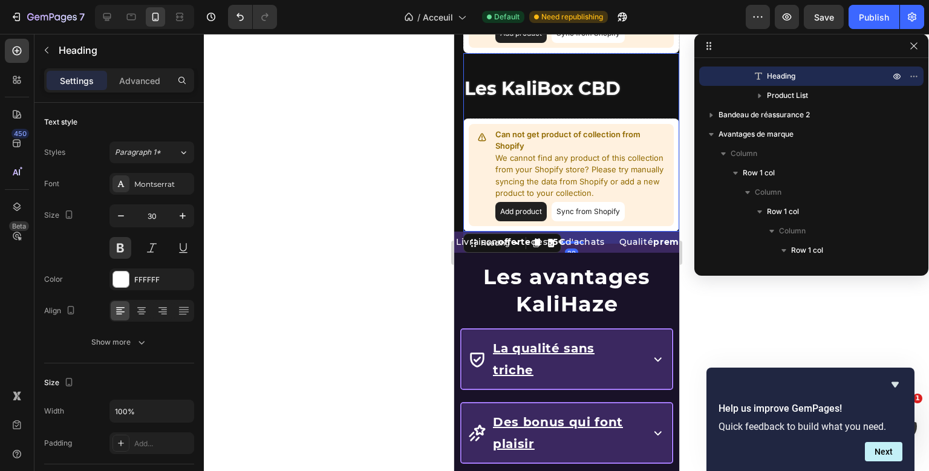
click at [597, 88] on div "Les KaliBox CBD Heading 20 Can not get product of collection from Shopify We ca…" at bounding box center [571, 142] width 216 height 178
click at [181, 212] on icon "button" at bounding box center [183, 216] width 12 height 12
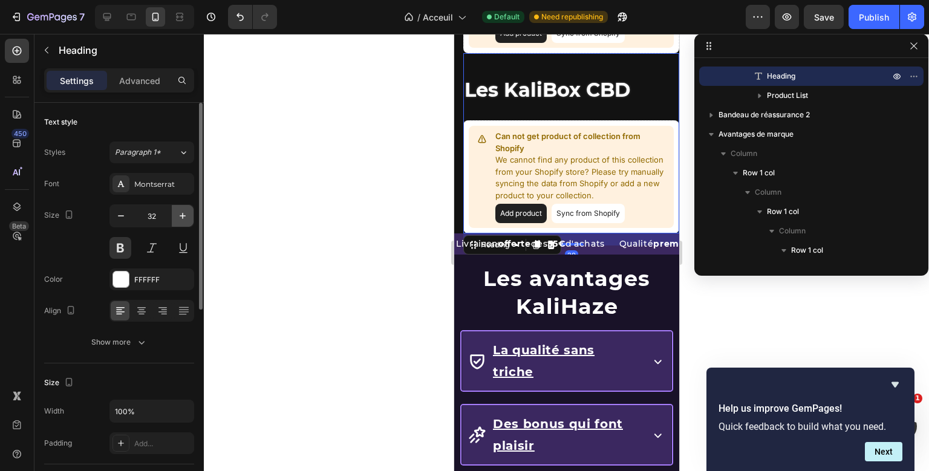
click at [181, 212] on icon "button" at bounding box center [183, 216] width 12 height 12
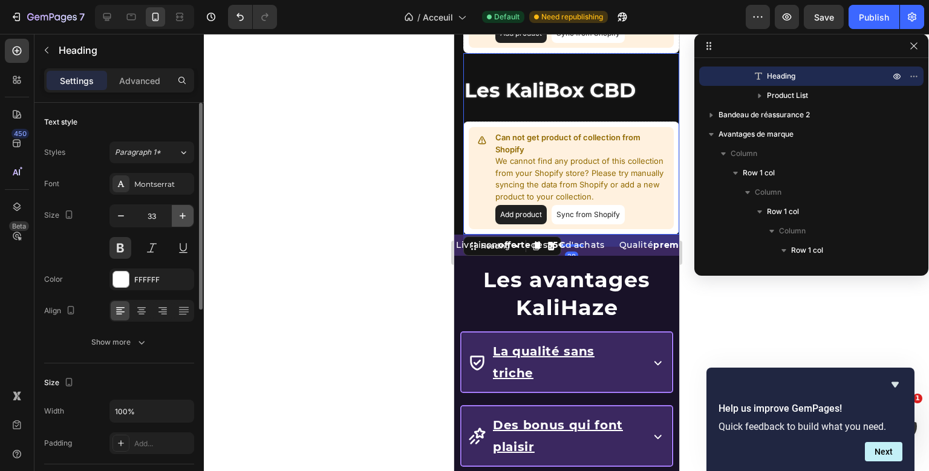
click at [181, 212] on icon "button" at bounding box center [183, 216] width 12 height 12
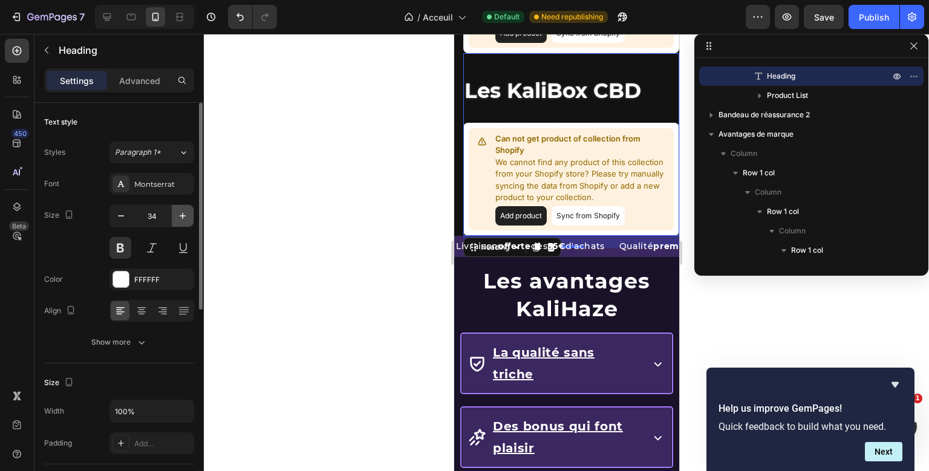
type input "35"
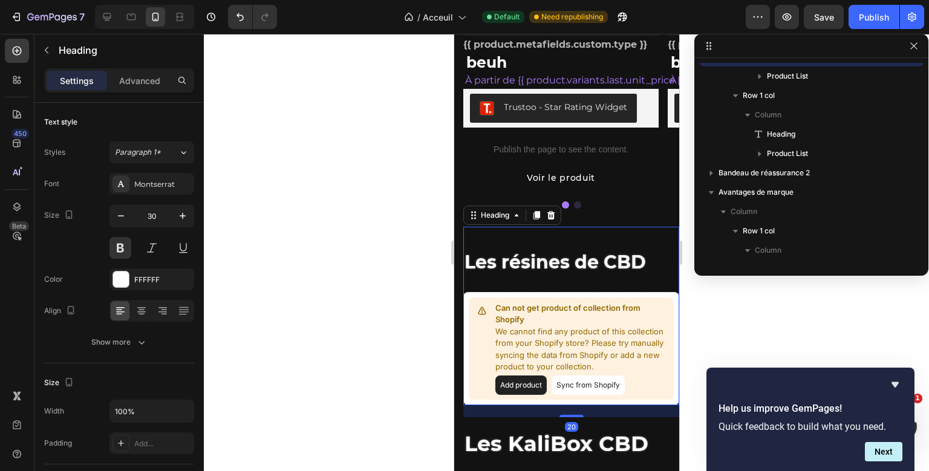
scroll to position [54, 0]
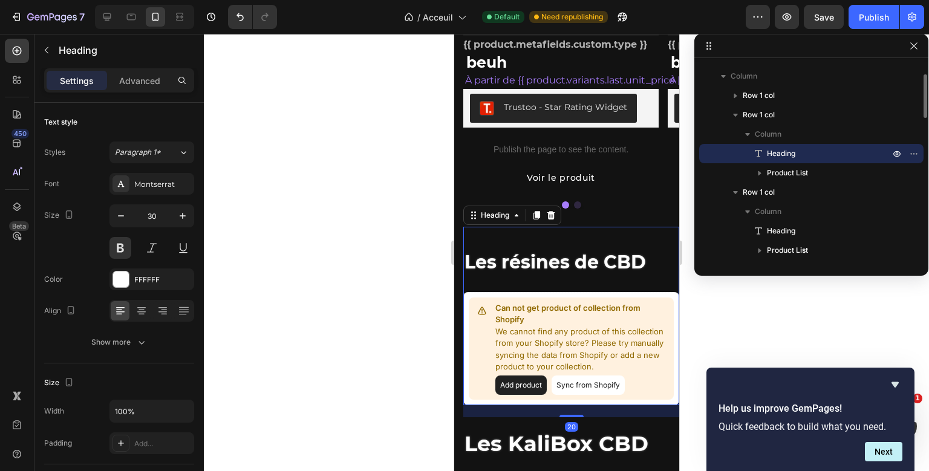
click at [574, 272] on div "Les résines de CBD Heading 20 Can not get product of collection from Shopify We…" at bounding box center [571, 316] width 216 height 178
click at [182, 218] on icon "button" at bounding box center [183, 216] width 12 height 12
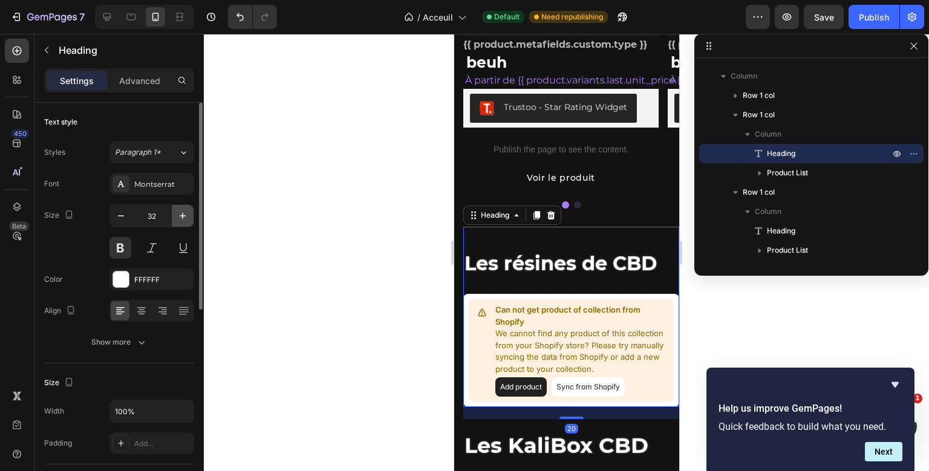
click at [182, 218] on icon "button" at bounding box center [183, 216] width 12 height 12
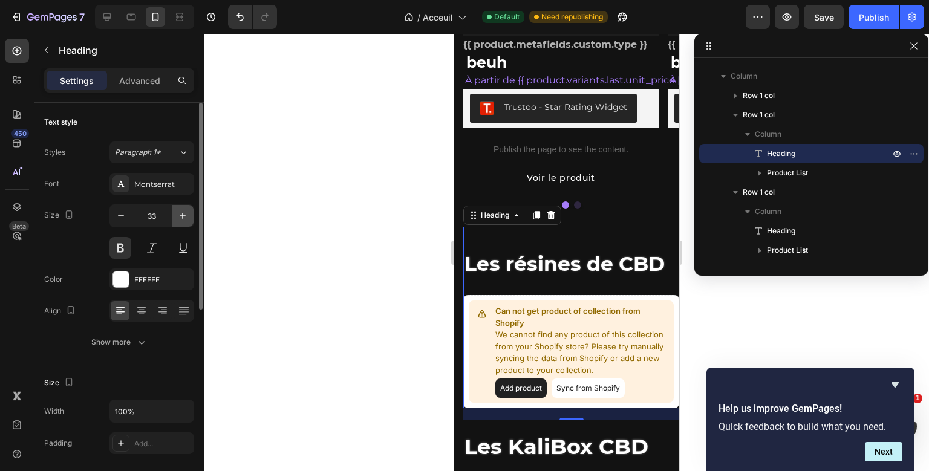
click at [182, 218] on icon "button" at bounding box center [183, 216] width 12 height 12
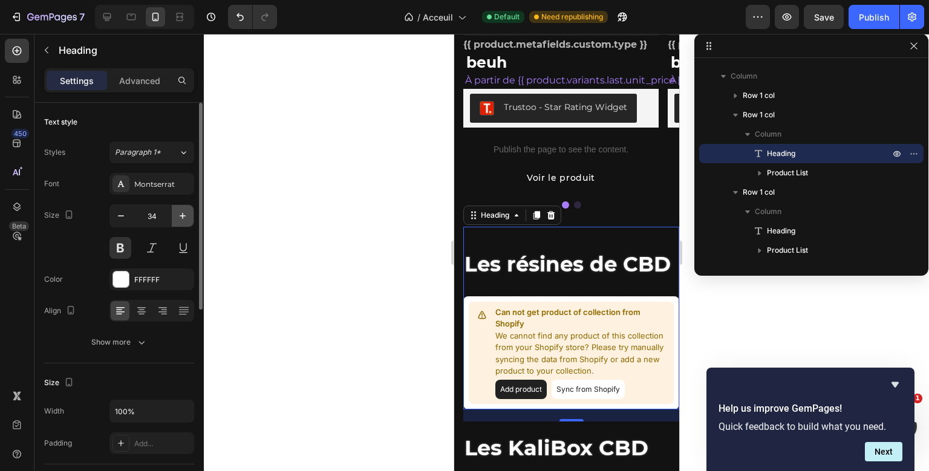
click at [182, 218] on icon "button" at bounding box center [183, 216] width 12 height 12
type input "35"
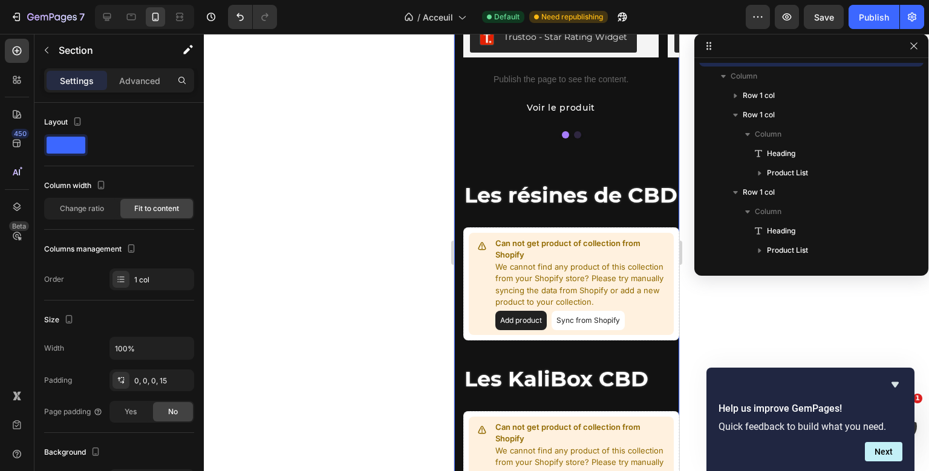
scroll to position [0, 0]
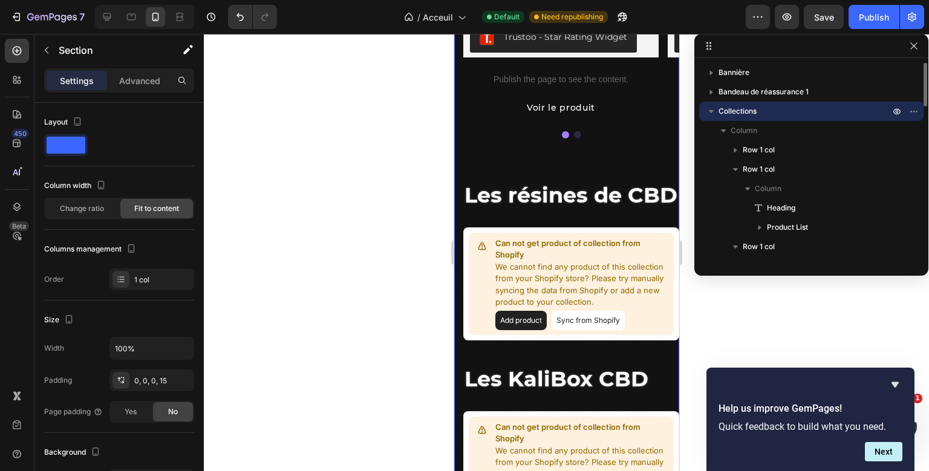
click at [150, 89] on div "Advanced" at bounding box center [140, 80] width 60 height 19
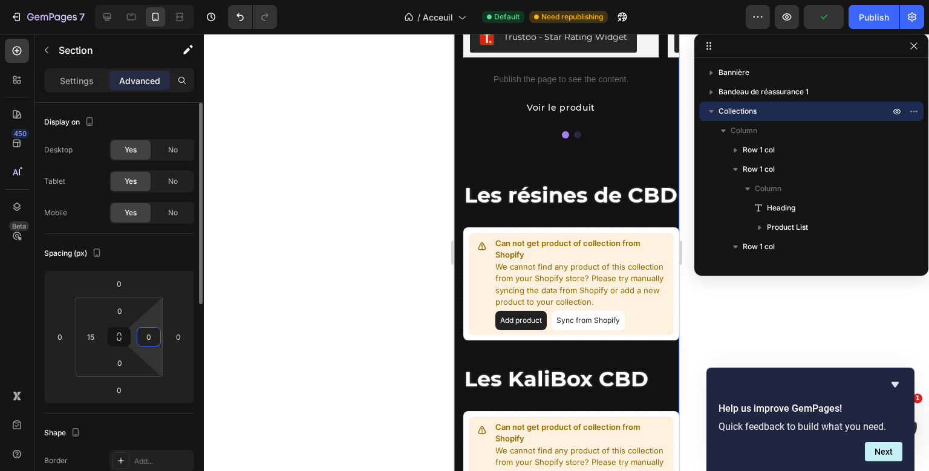
click at [153, 333] on input "0" at bounding box center [149, 337] width 18 height 18
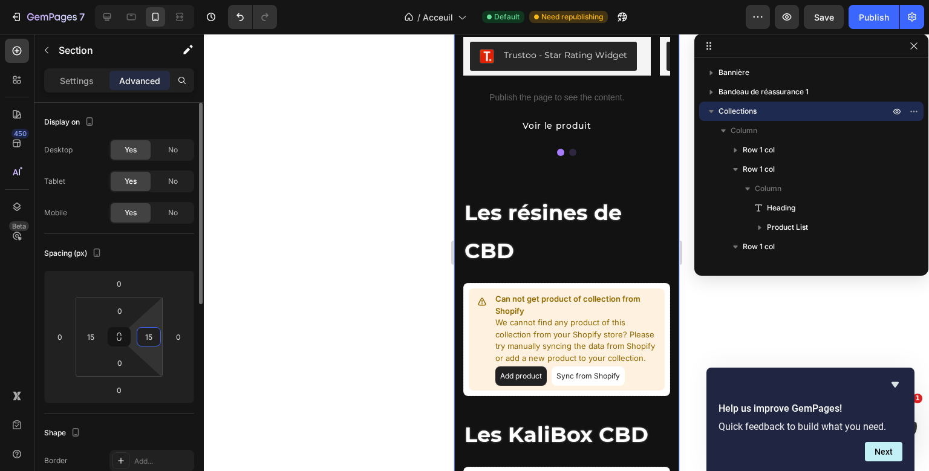
type input "1"
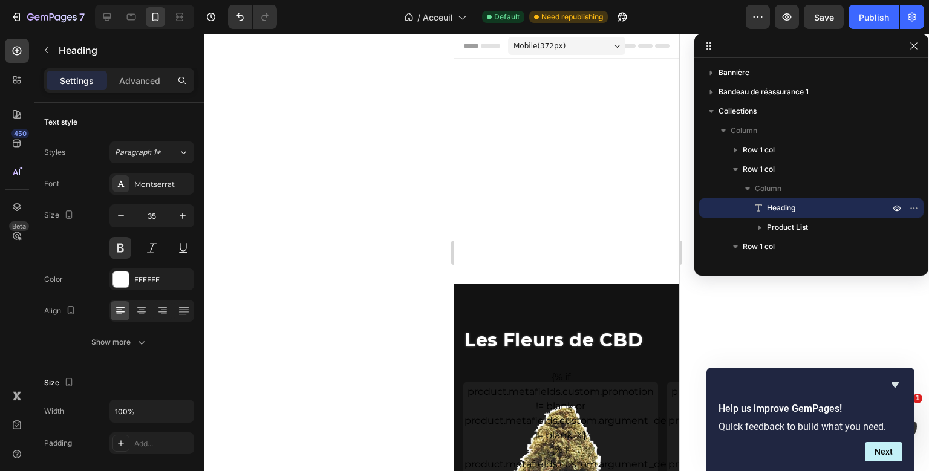
scroll to position [965, 0]
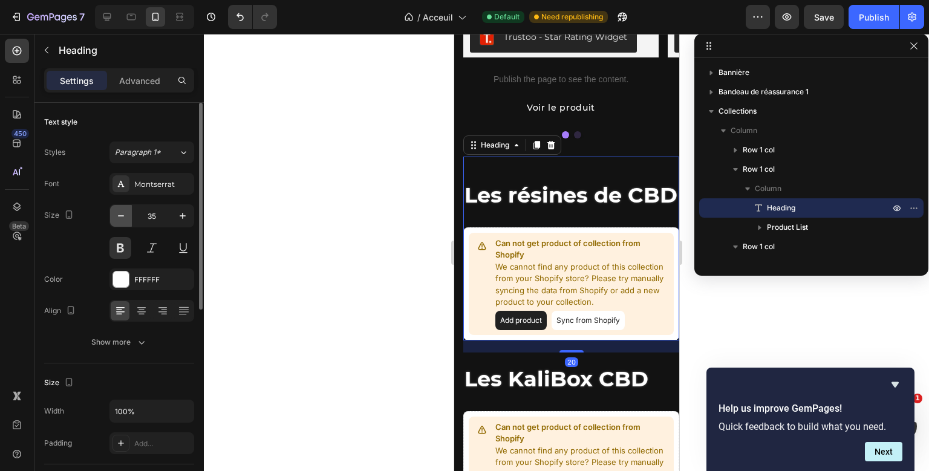
click at [113, 215] on button "button" at bounding box center [121, 216] width 22 height 22
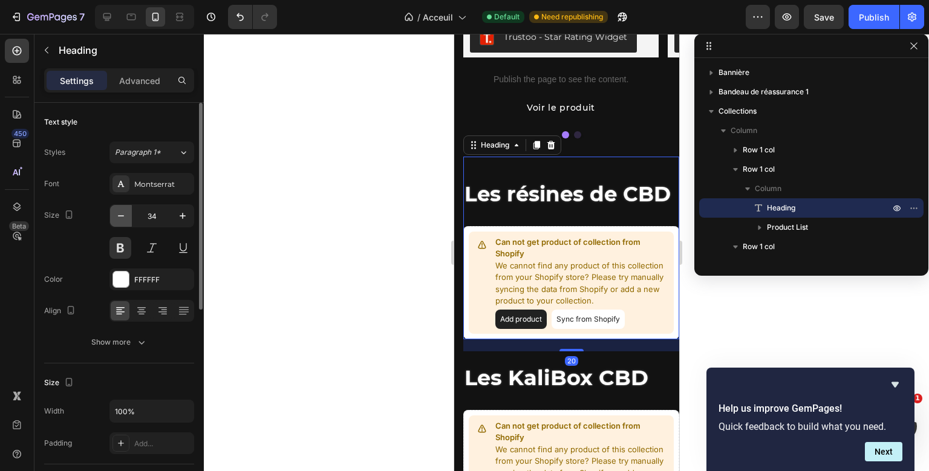
click at [113, 215] on button "button" at bounding box center [121, 216] width 22 height 22
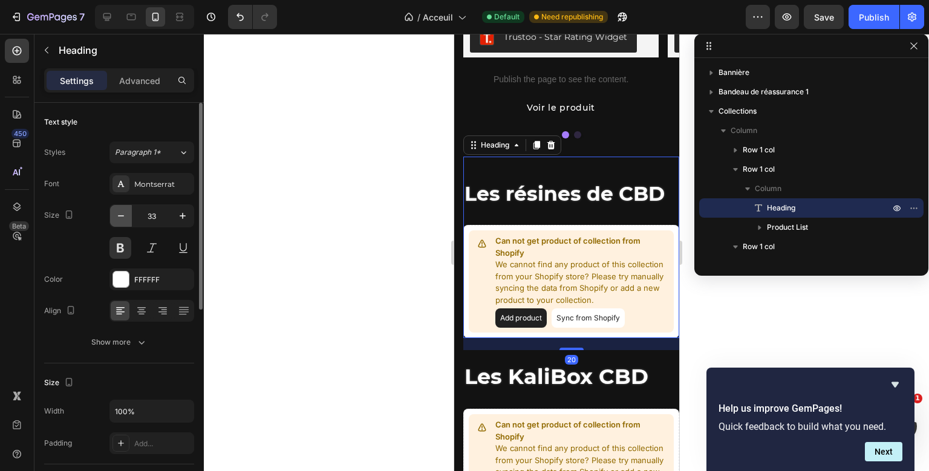
click at [113, 215] on button "button" at bounding box center [121, 216] width 22 height 22
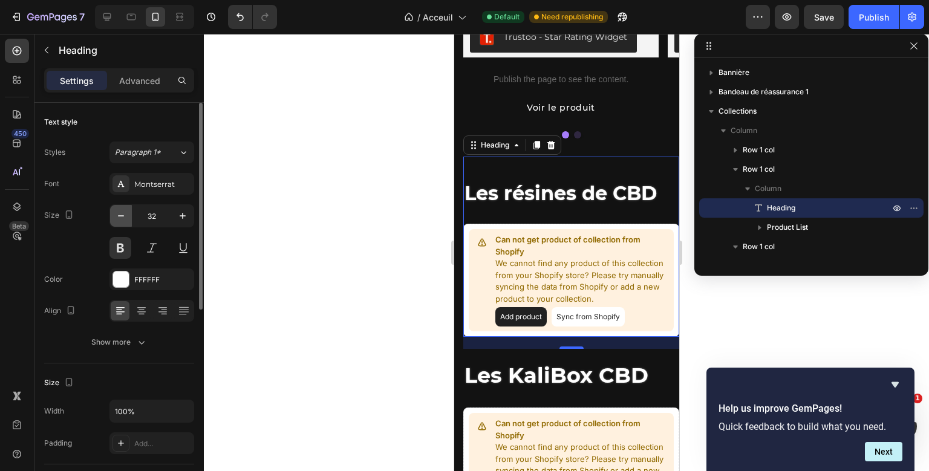
click at [113, 215] on button "button" at bounding box center [121, 216] width 22 height 22
type input "30"
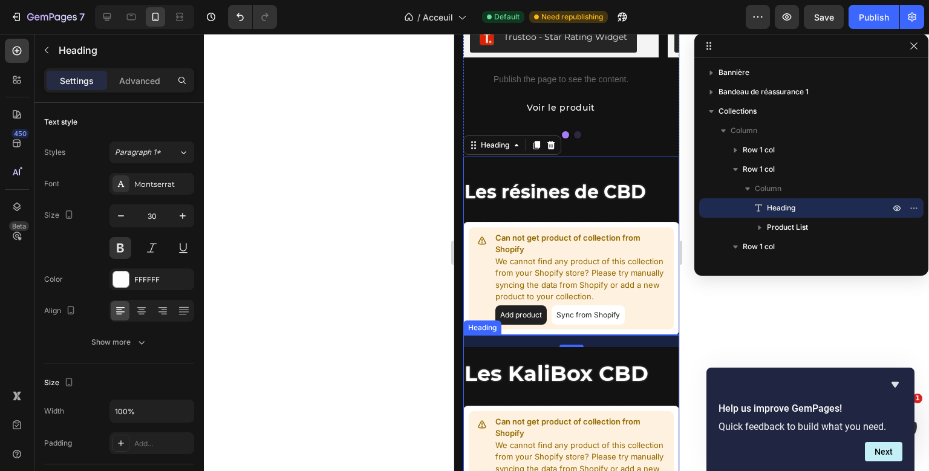
scroll to position [132, 0]
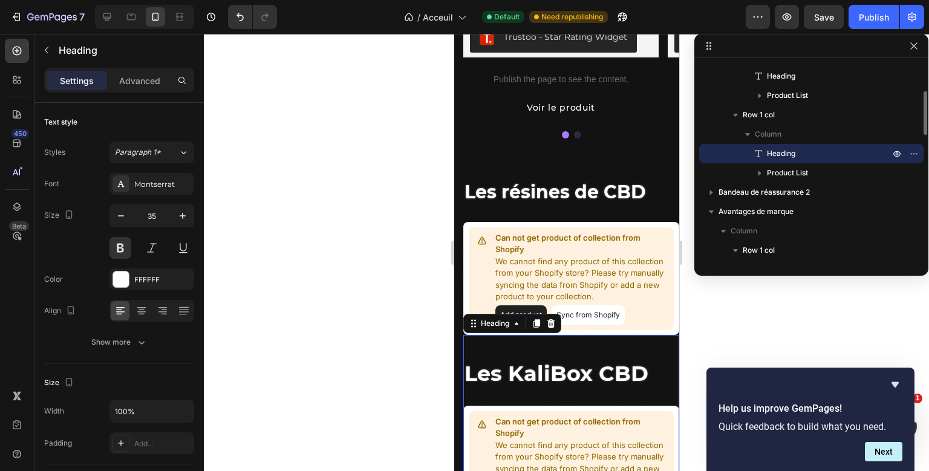
click at [534, 373] on div "Les KaliBox CBD Heading 20 Can not get product of collection from Shopify We ca…" at bounding box center [571, 427] width 216 height 184
click at [126, 217] on icon "button" at bounding box center [121, 216] width 12 height 12
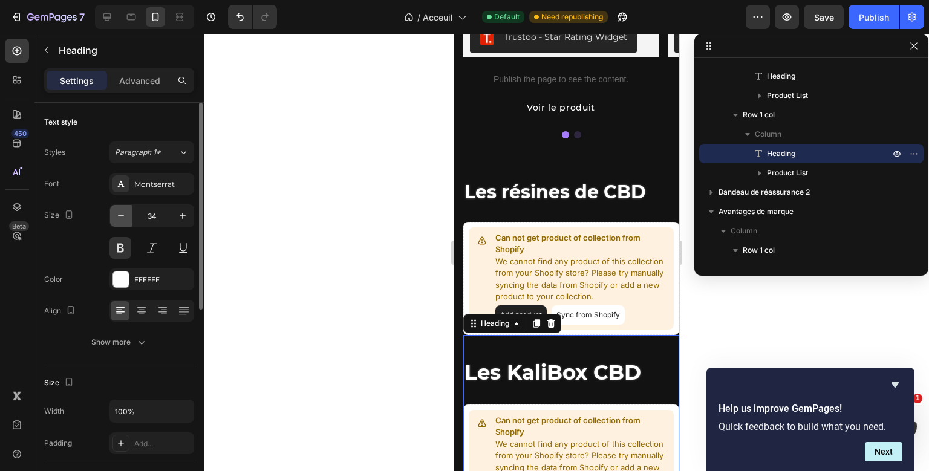
click at [126, 217] on icon "button" at bounding box center [121, 216] width 12 height 12
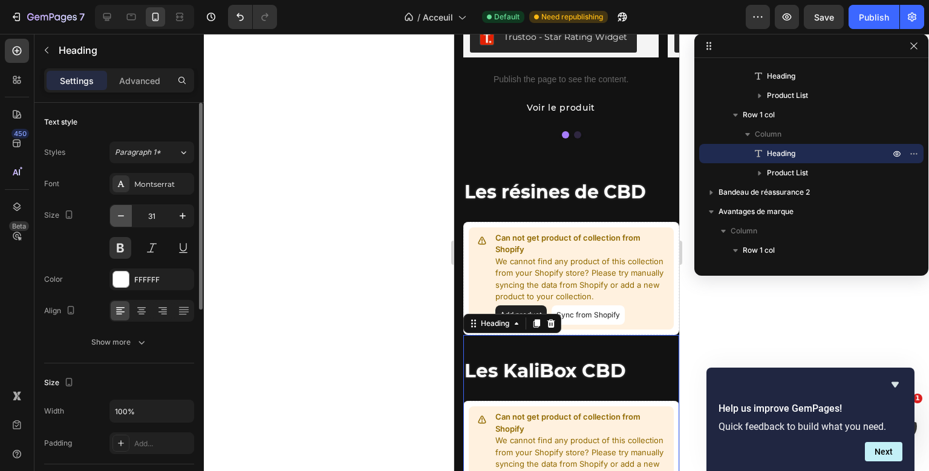
click at [126, 217] on icon "button" at bounding box center [121, 216] width 12 height 12
type input "30"
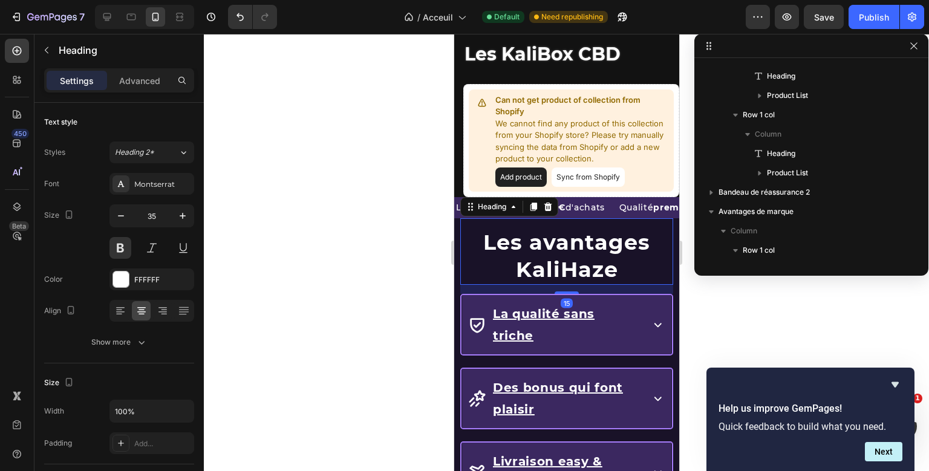
scroll to position [345, 0]
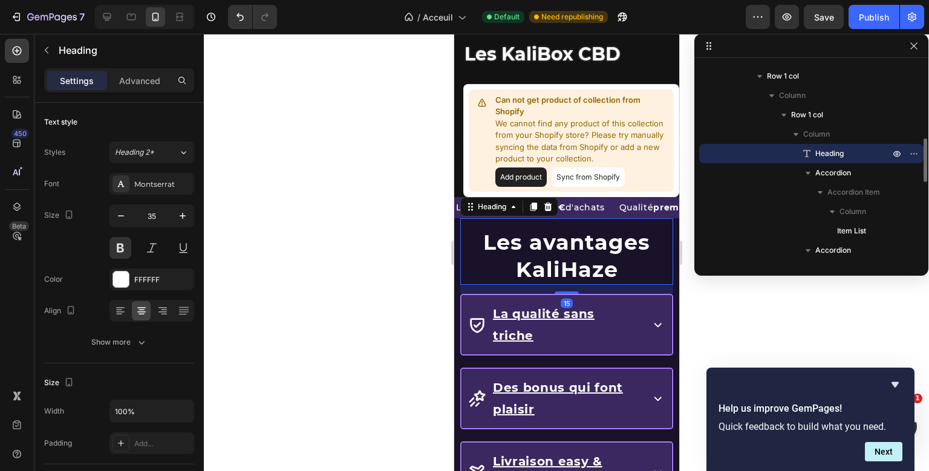
click at [542, 261] on div "Les avantages KaliHaze Heading 15 La qualité sans triche Accordion Des bonus qu…" at bounding box center [566, 403] width 213 height 371
click at [128, 215] on button "button" at bounding box center [121, 216] width 22 height 22
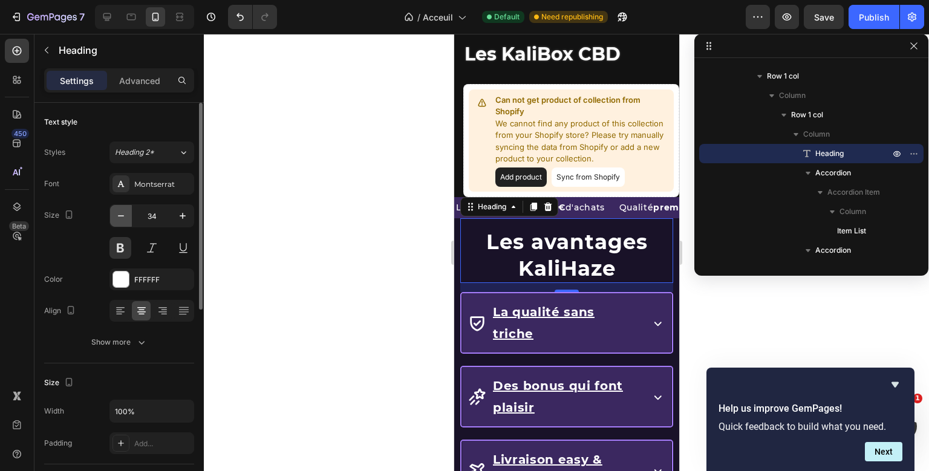
click at [128, 215] on button "button" at bounding box center [121, 216] width 22 height 22
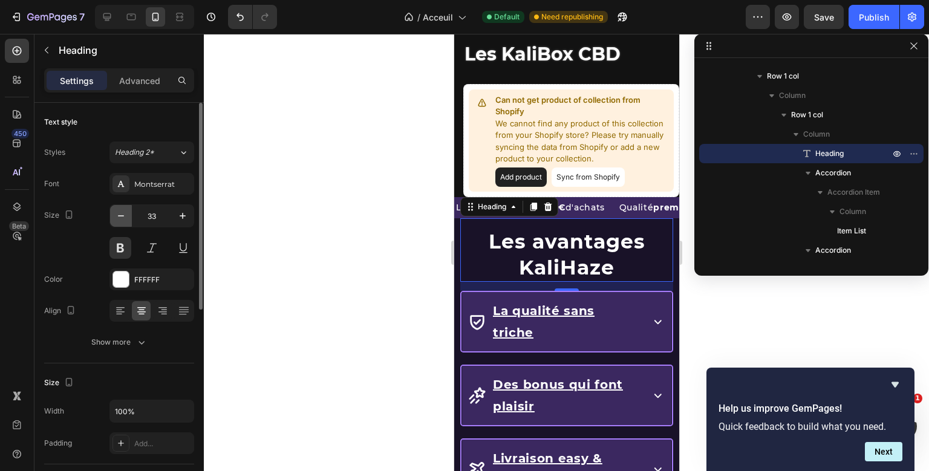
click at [128, 215] on button "button" at bounding box center [121, 216] width 22 height 22
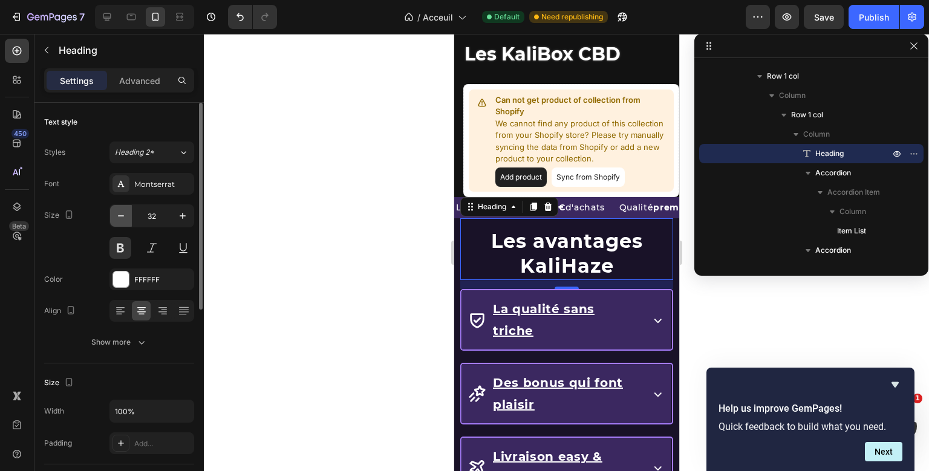
scroll to position [1281, 0]
click at [128, 215] on button "button" at bounding box center [121, 216] width 22 height 22
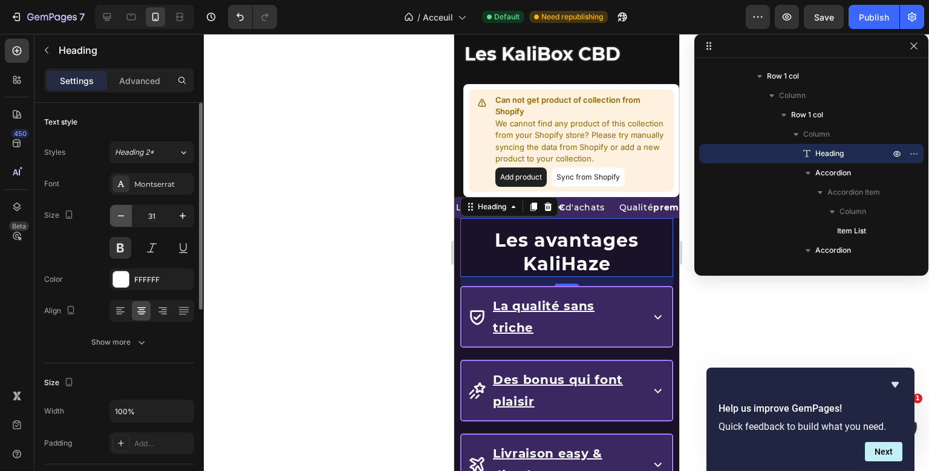
type input "30"
click at [548, 263] on h2 "Les avantages KaliHaze" at bounding box center [566, 252] width 195 height 50
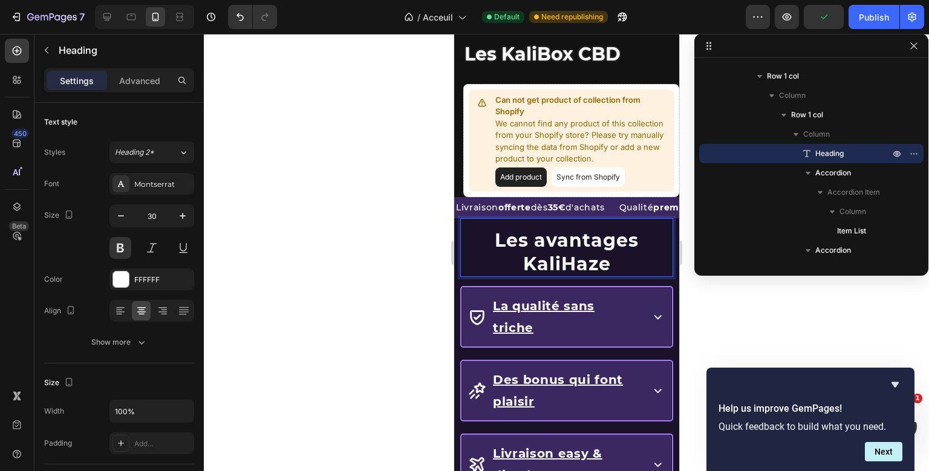
click at [548, 263] on p "Les avantages KaliHaze" at bounding box center [566, 252] width 192 height 47
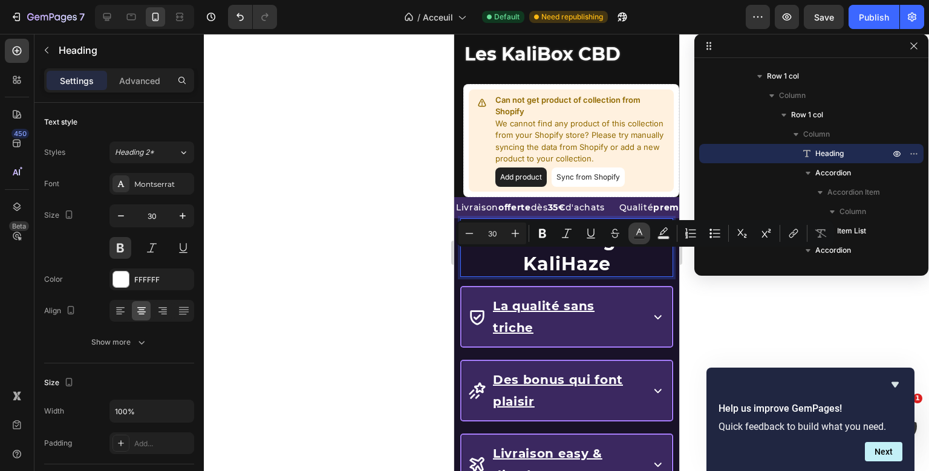
click at [639, 239] on rect "Editor contextual toolbar" at bounding box center [639, 238] width 11 height 3
type input "FFFFFF"
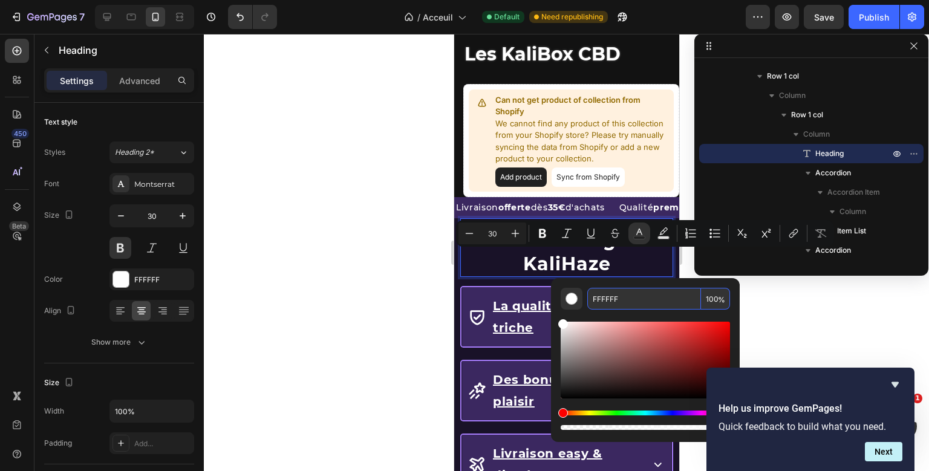
click at [610, 298] on input "FFFFFF" at bounding box center [644, 299] width 114 height 22
type input "AA6677"
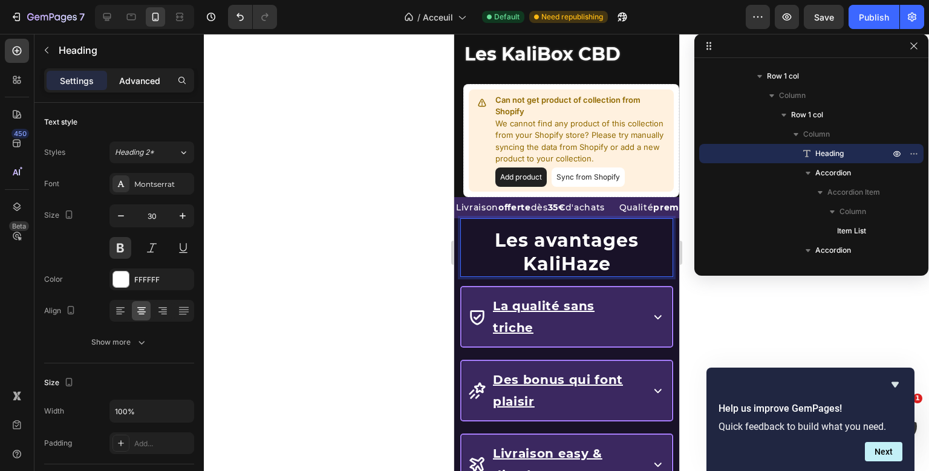
click at [151, 79] on p "Advanced" at bounding box center [139, 80] width 41 height 13
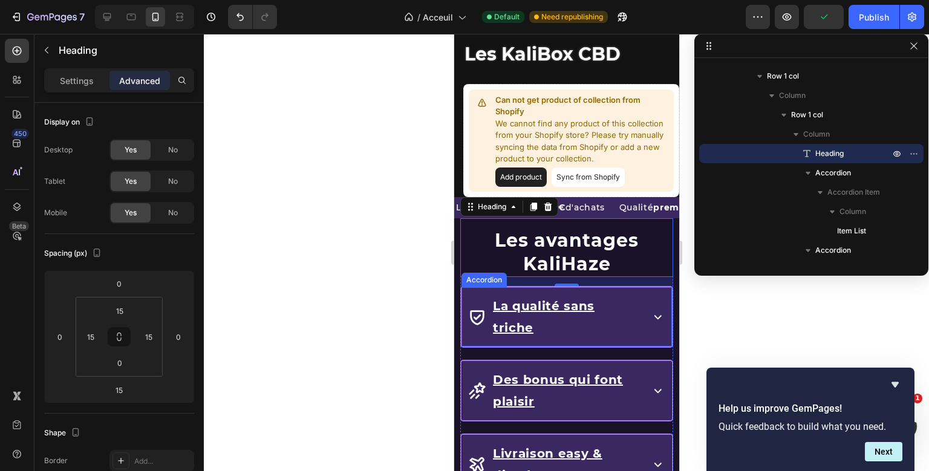
click at [471, 310] on icon at bounding box center [476, 317] width 14 height 15
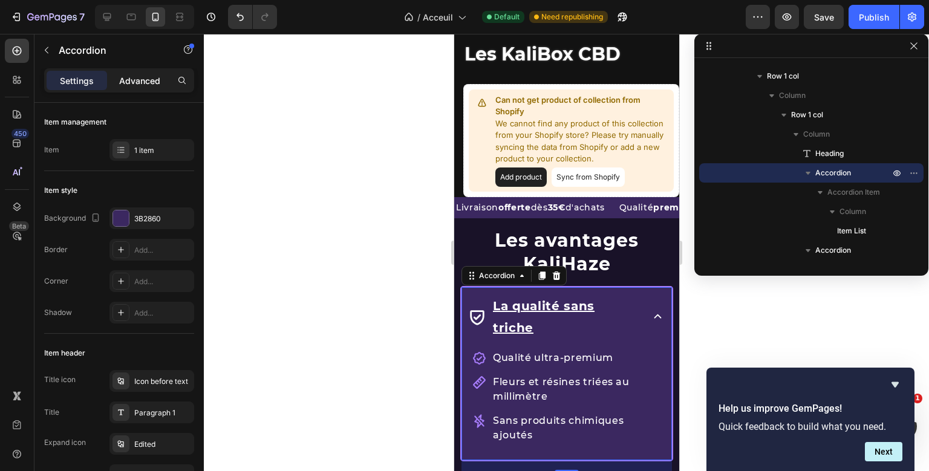
click at [149, 76] on p "Advanced" at bounding box center [139, 80] width 41 height 13
type input "100%"
type input "100"
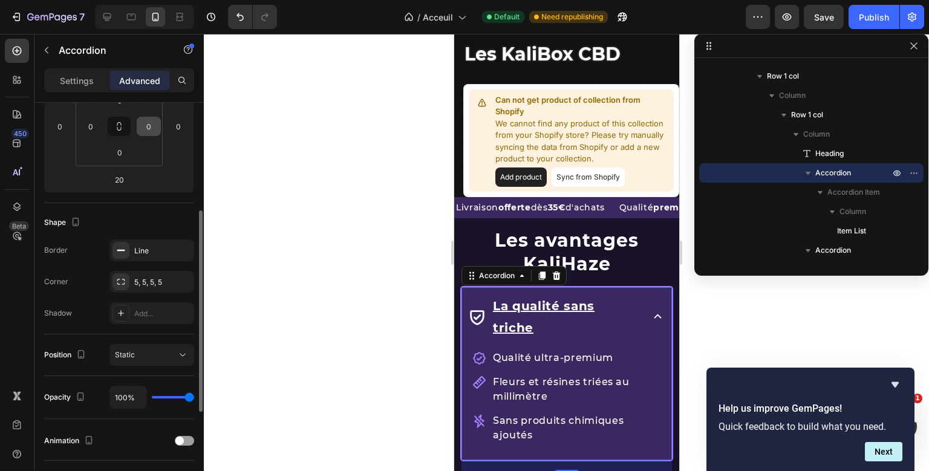
scroll to position [212, 0]
click at [154, 250] on div "Line" at bounding box center [151, 249] width 35 height 11
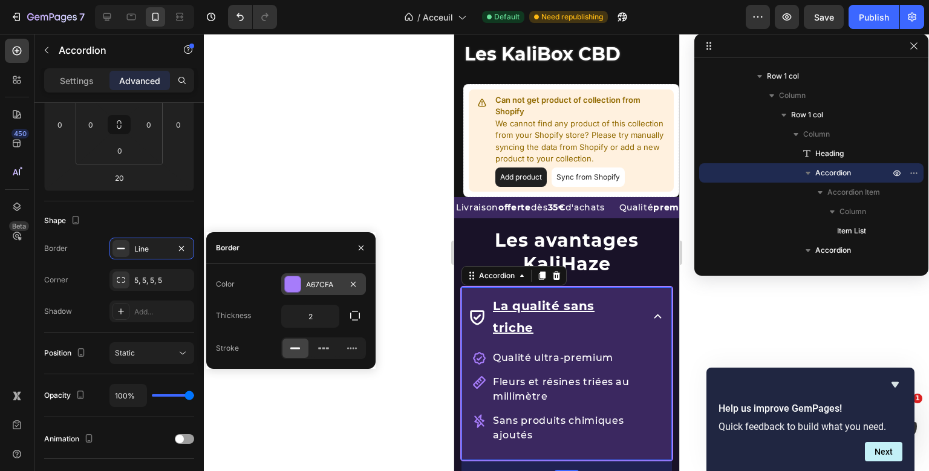
click at [312, 274] on div "A67CFA" at bounding box center [323, 284] width 85 height 22
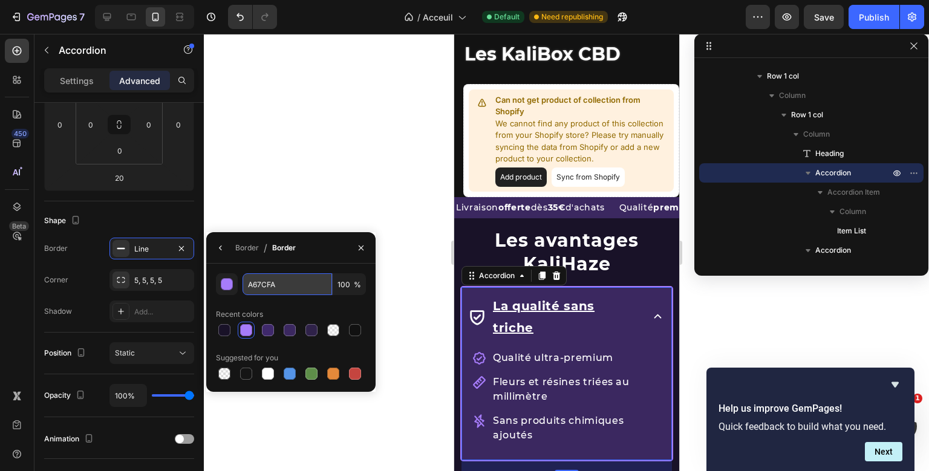
click at [258, 290] on input "A67CFA" at bounding box center [288, 284] width 90 height 22
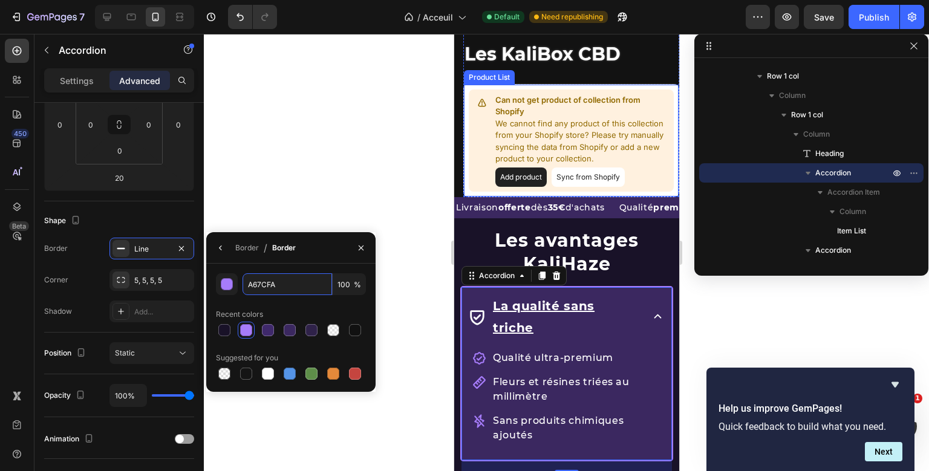
scroll to position [1257, 0]
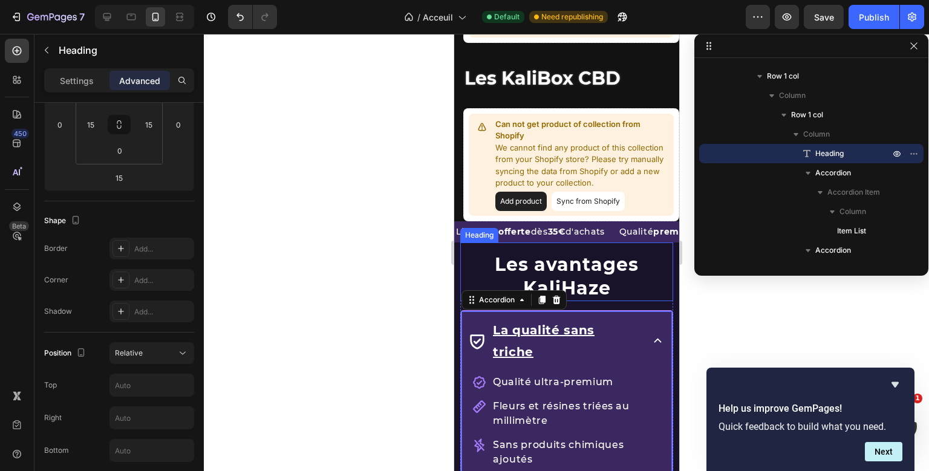
click at [566, 285] on p "Les avantages KaliHaze" at bounding box center [566, 276] width 192 height 47
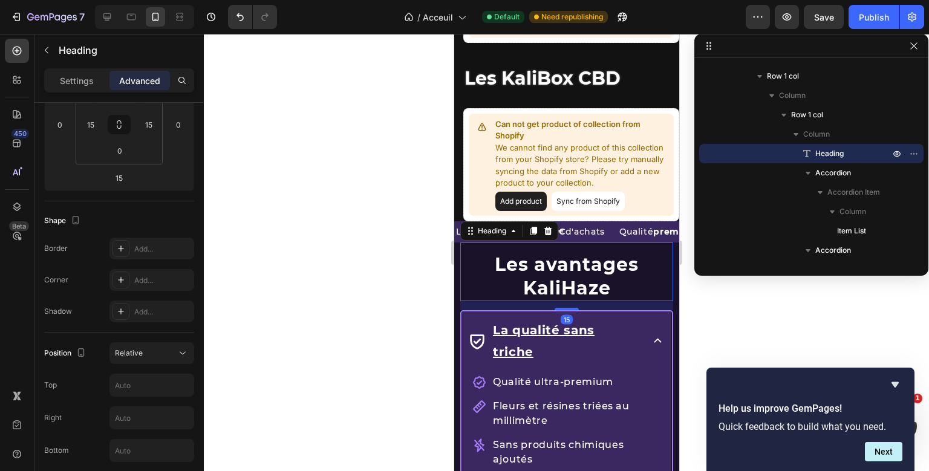
scroll to position [0, 0]
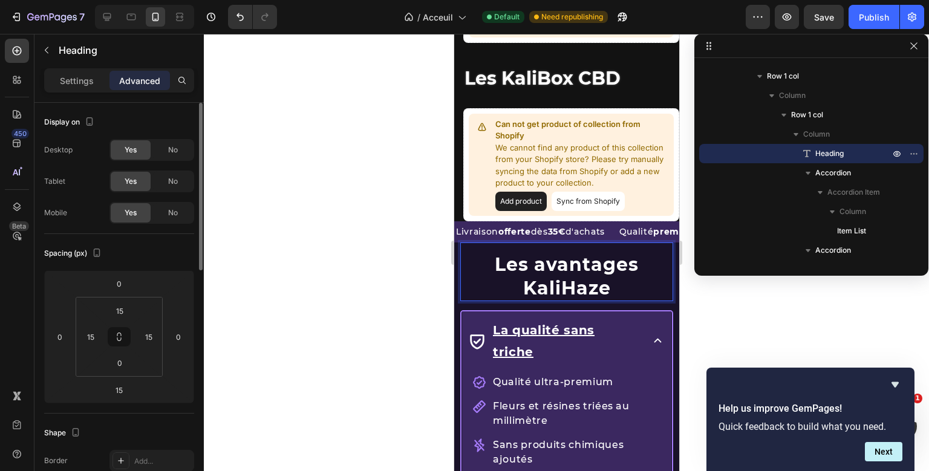
click at [566, 285] on p "Les avantages KaliHaze" at bounding box center [566, 276] width 192 height 47
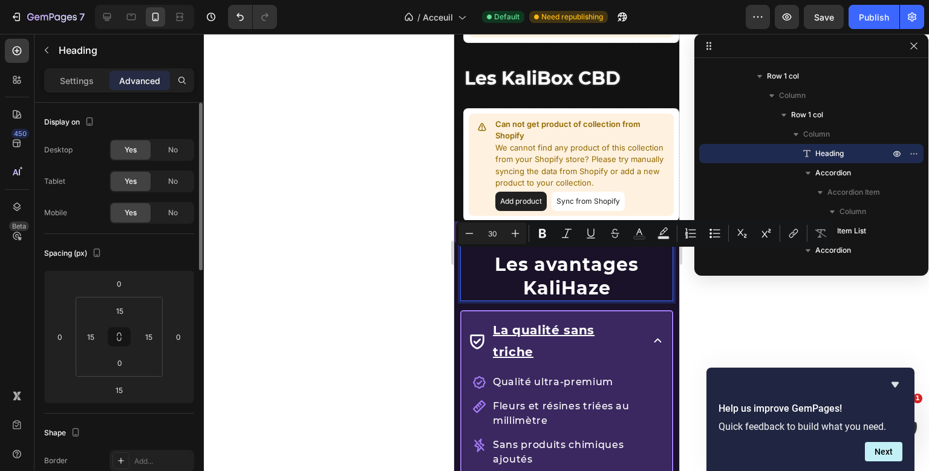
click at [566, 285] on p "Les avantages KaliHaze" at bounding box center [566, 276] width 192 height 47
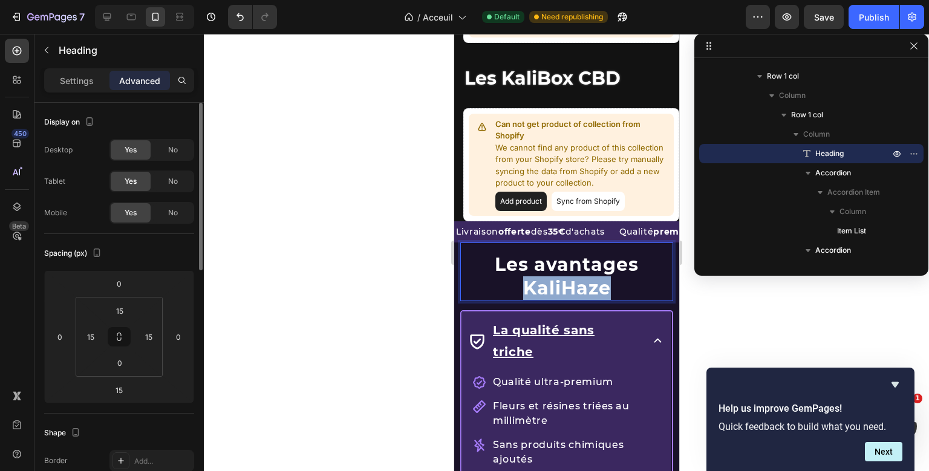
click at [566, 285] on p "Les avantages KaliHaze" at bounding box center [566, 276] width 192 height 47
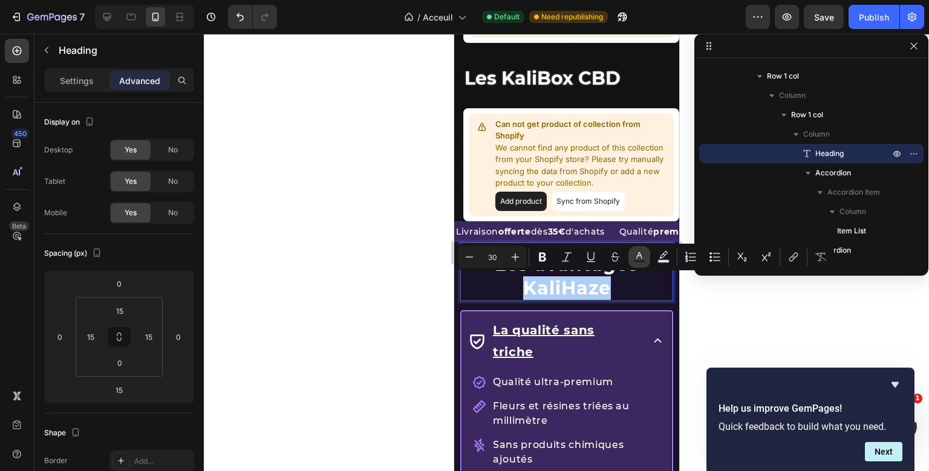
click at [645, 257] on icon "Editor contextual toolbar" at bounding box center [639, 257] width 12 height 12
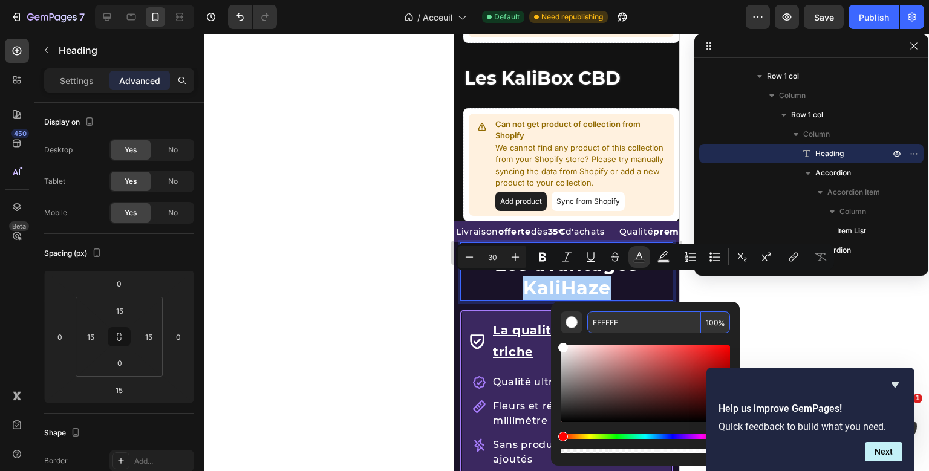
click at [604, 318] on input "FFFFFF" at bounding box center [644, 323] width 114 height 22
paste input "A67CFA"
type input "A67CFA"
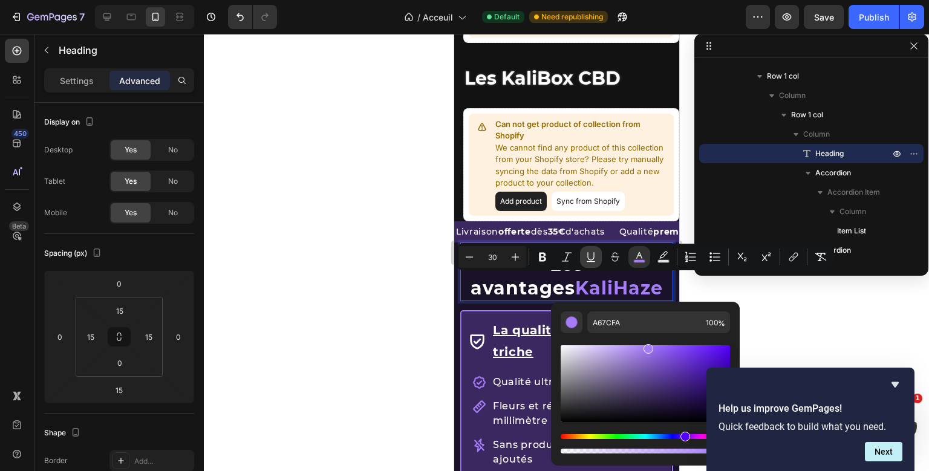
click at [594, 260] on icon "Editor contextual toolbar" at bounding box center [591, 257] width 12 height 12
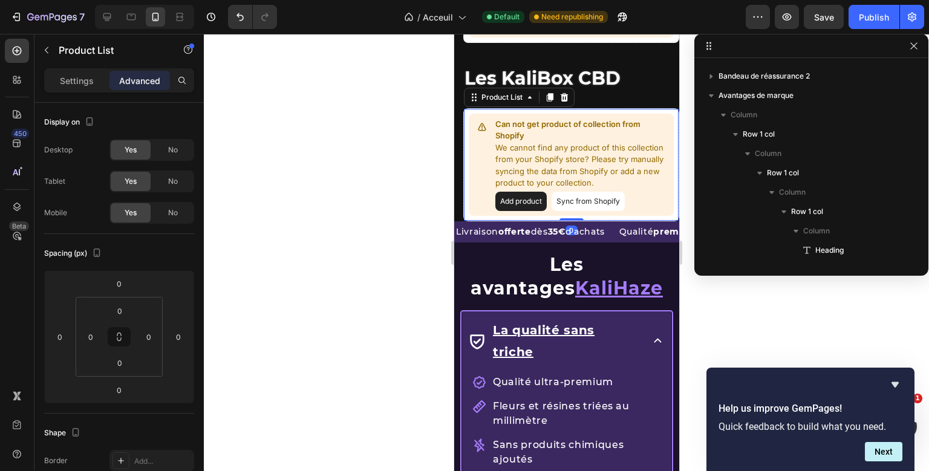
click at [600, 167] on div "Les KaliBox CBD Heading Can not get product of collection from Shopify We canno…" at bounding box center [571, 132] width 216 height 178
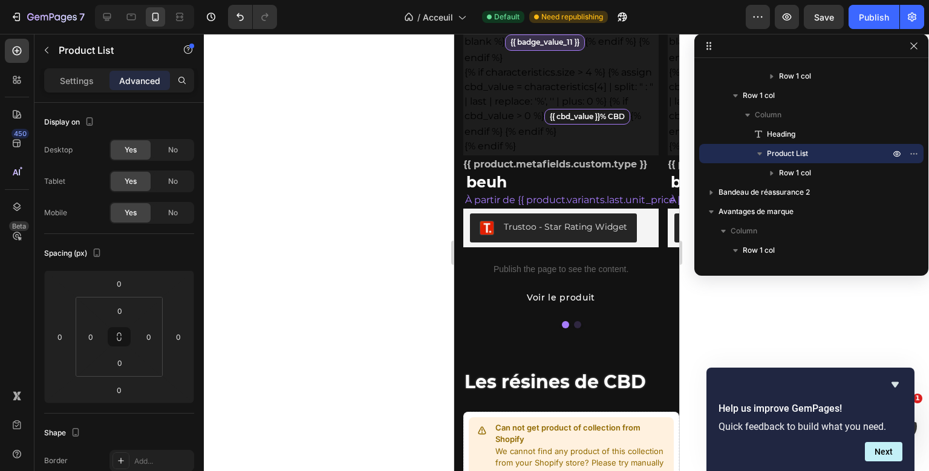
scroll to position [770, 0]
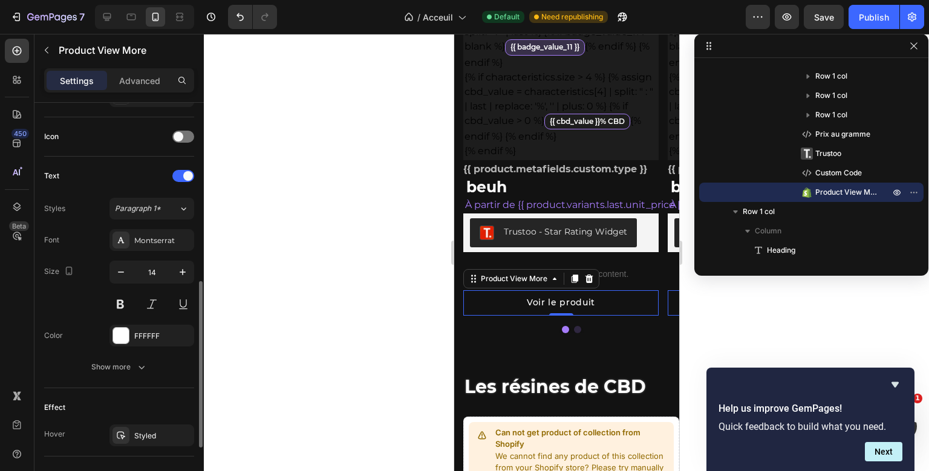
scroll to position [429, 0]
click at [177, 272] on icon "button" at bounding box center [183, 272] width 12 height 12
type input "16"
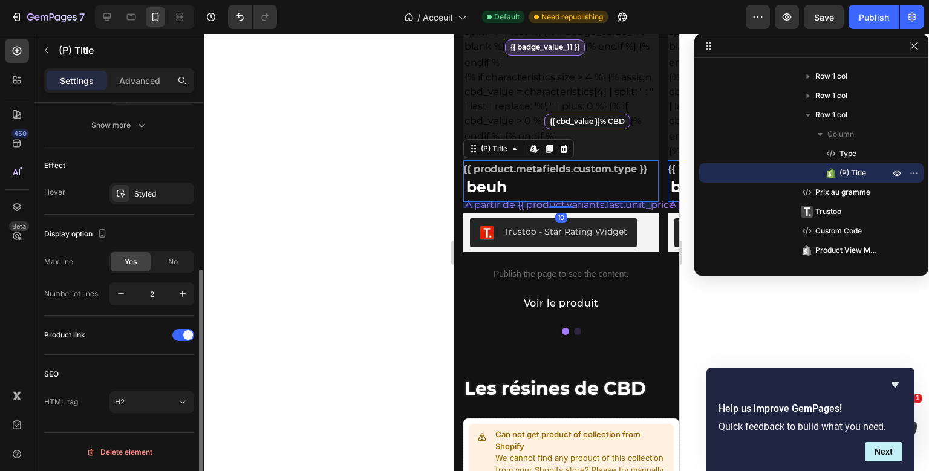
scroll to position [0, 0]
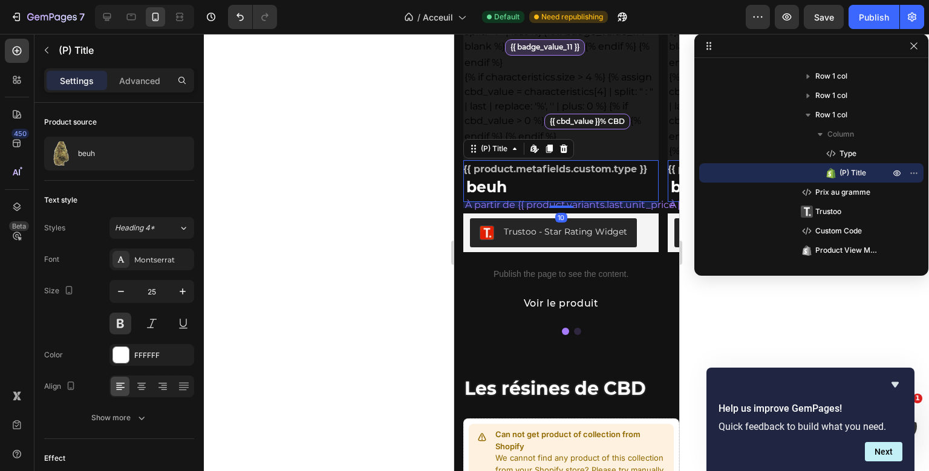
click at [478, 185] on div "{{ product.metafields.custom.type }} Type beuh (P) Title Edit content in Shopif…" at bounding box center [560, 181] width 195 height 42
click at [180, 291] on icon "button" at bounding box center [183, 292] width 6 height 6
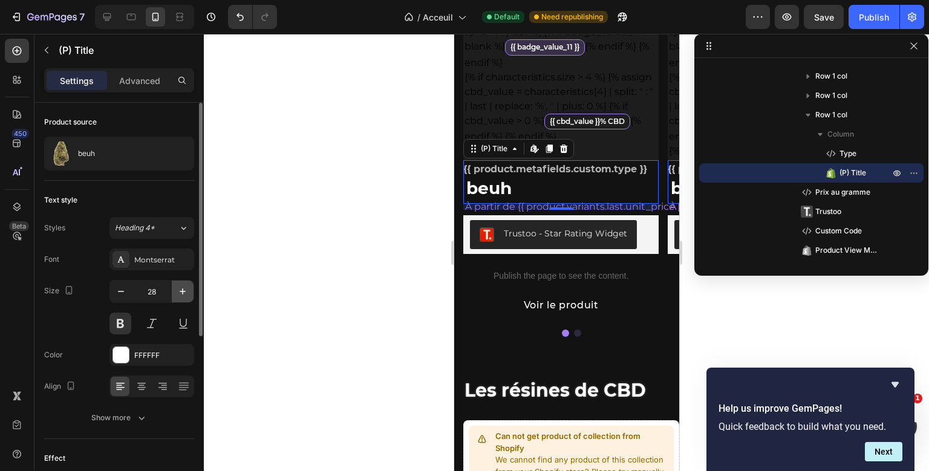
click at [180, 291] on icon "button" at bounding box center [183, 292] width 6 height 6
type input "30"
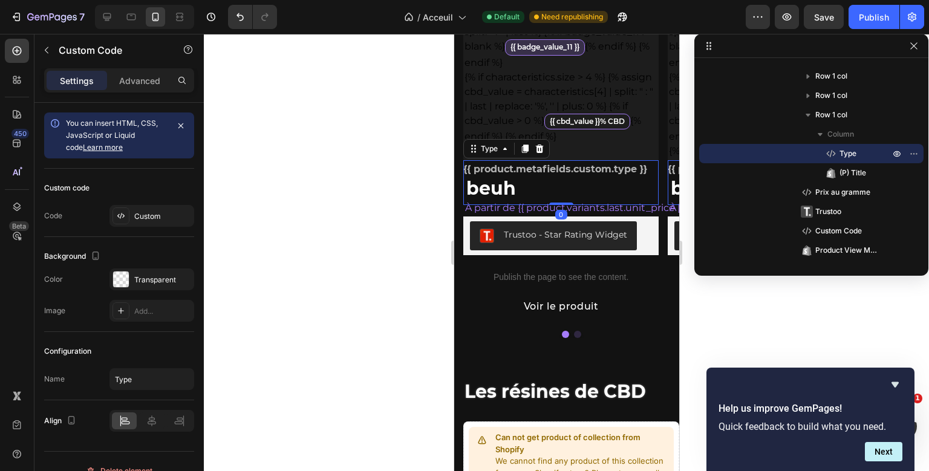
click at [537, 166] on div "{{ product.metafields.custom.type }} Type 0 beuh (P) Title" at bounding box center [560, 182] width 195 height 45
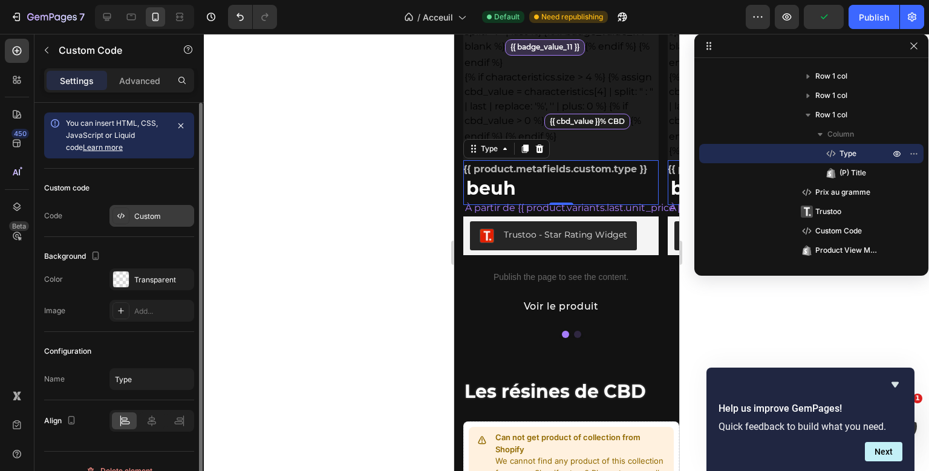
click at [134, 217] on div "Custom" at bounding box center [152, 216] width 85 height 22
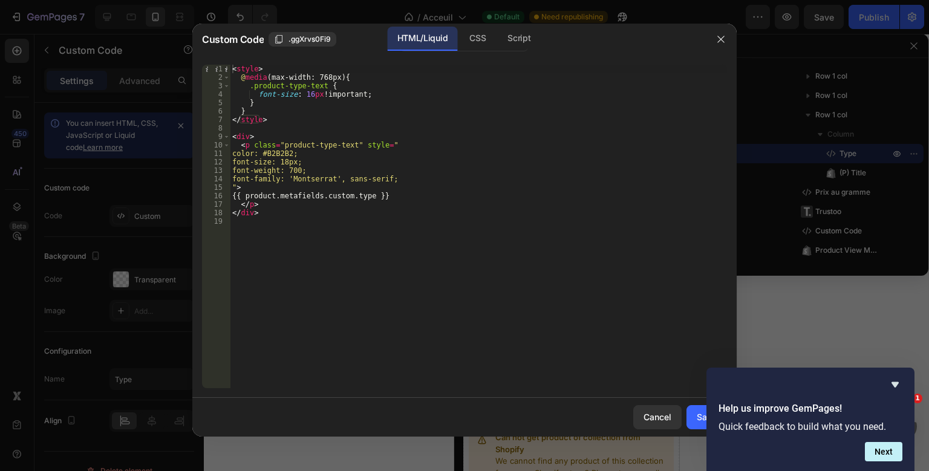
click at [298, 161] on div "< style > @ media (max-width: 768px) { .product-type-text { font-size : 16 px !…" at bounding box center [478, 235] width 497 height 341
click at [300, 165] on div "< style > @ media (max-width: 768px) { .product-type-text { font-size : 16 px !…" at bounding box center [478, 235] width 497 height 341
type textarea "font-size: 16px;"
click at [693, 425] on button "Save" at bounding box center [707, 417] width 41 height 24
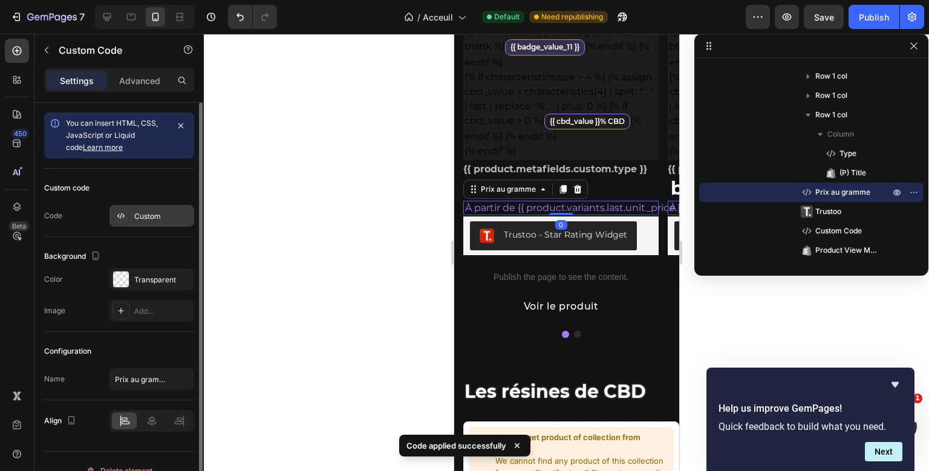
click at [147, 207] on div "Custom" at bounding box center [152, 216] width 85 height 22
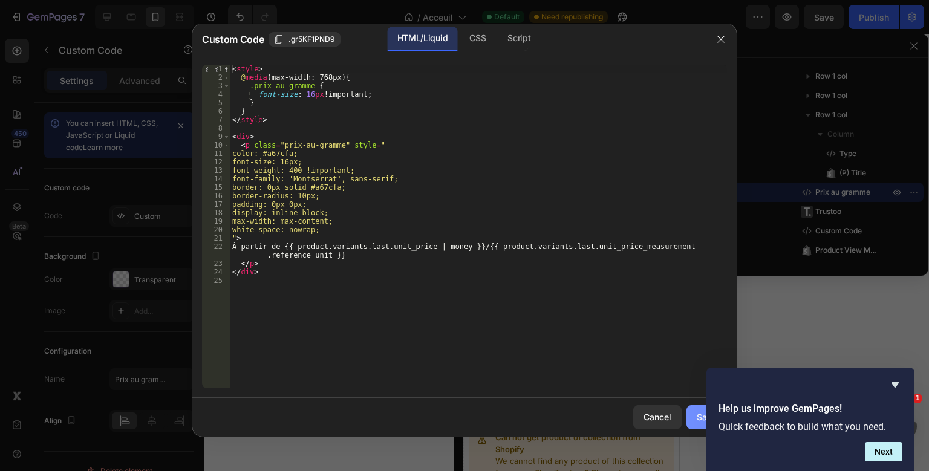
click at [700, 425] on button "Save" at bounding box center [707, 417] width 41 height 24
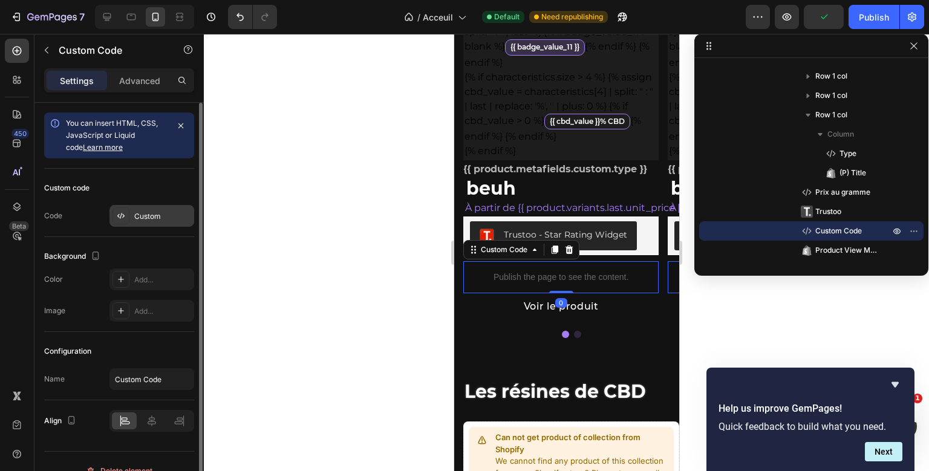
click at [160, 209] on div "Custom" at bounding box center [152, 216] width 85 height 22
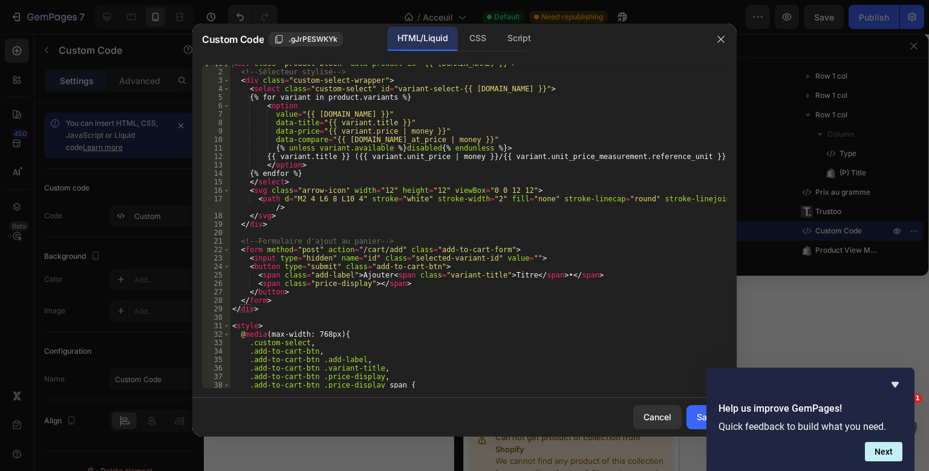
scroll to position [0, 0]
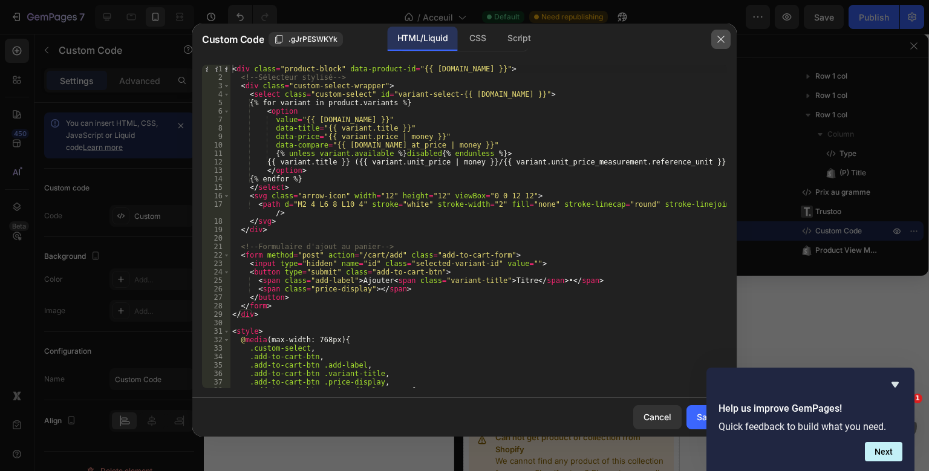
click at [716, 39] on button "button" at bounding box center [720, 39] width 19 height 19
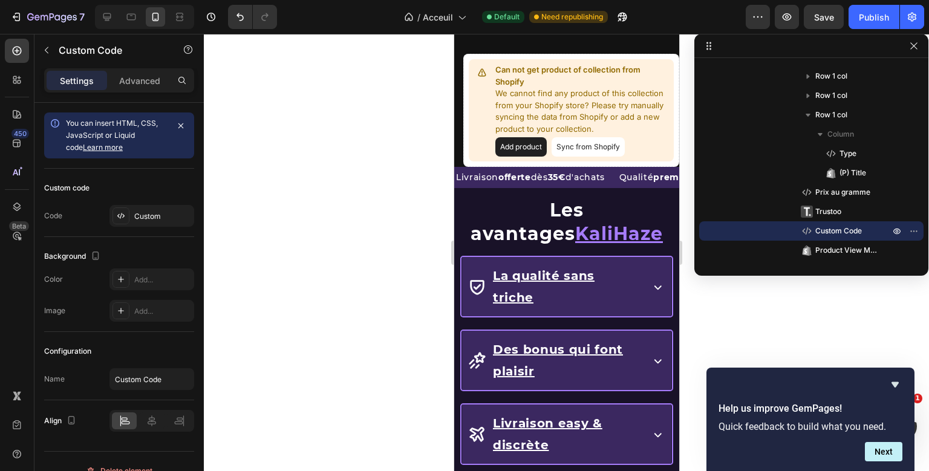
scroll to position [1315, 0]
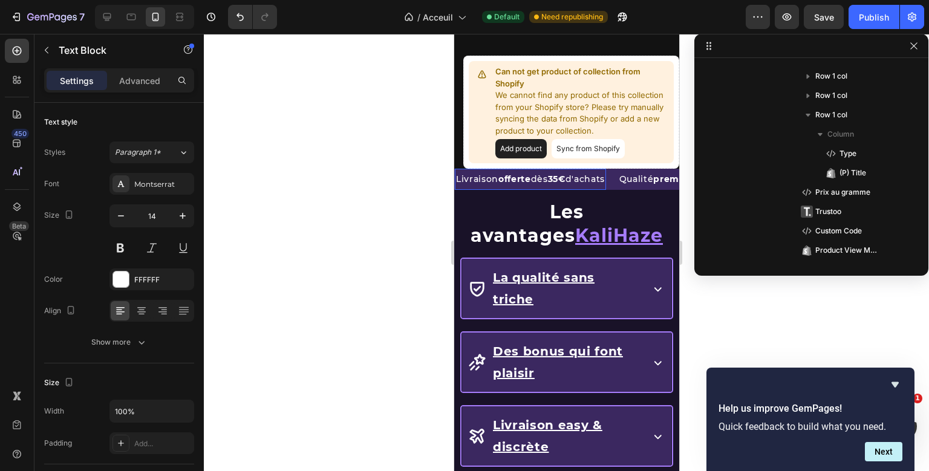
click at [606, 178] on div "Livraison offerte dès 35€ d'achats Text Block 0" at bounding box center [529, 179] width 151 height 21
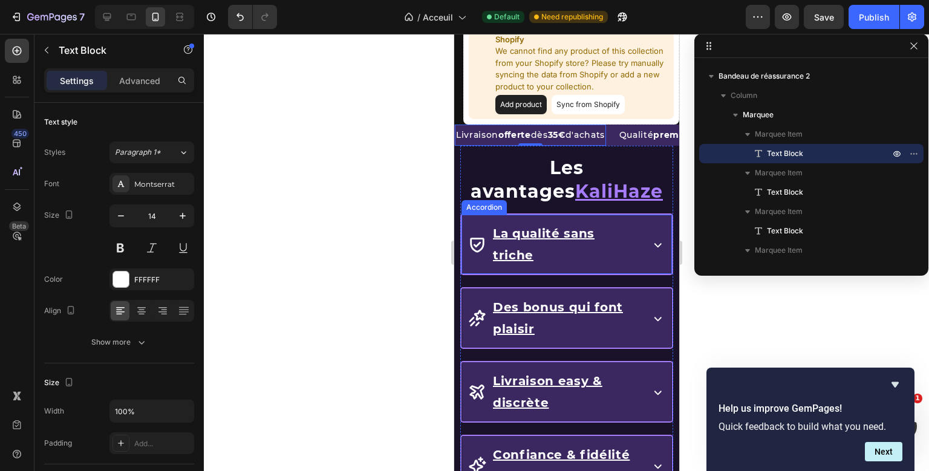
scroll to position [1344, 0]
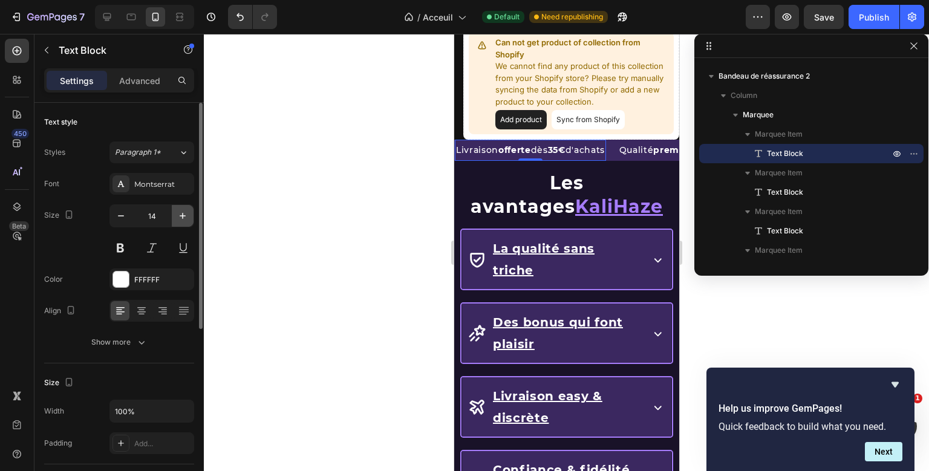
click at [180, 212] on icon "button" at bounding box center [183, 216] width 12 height 12
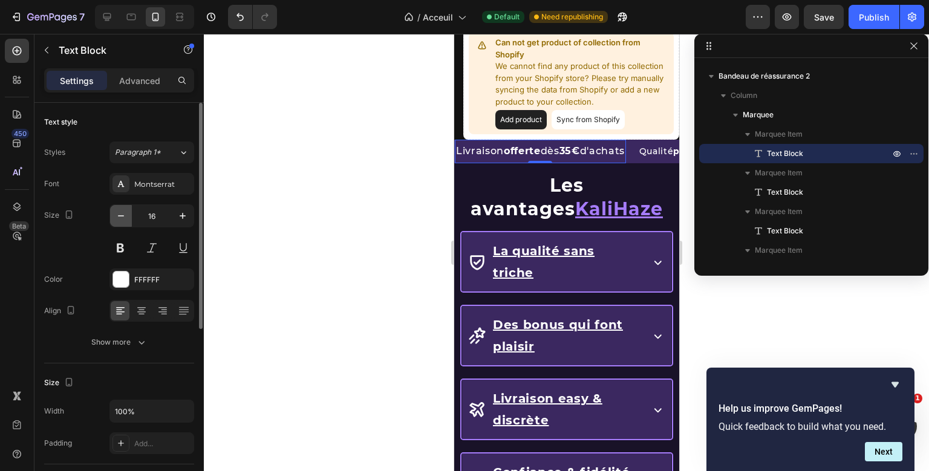
click at [125, 221] on icon "button" at bounding box center [121, 216] width 12 height 12
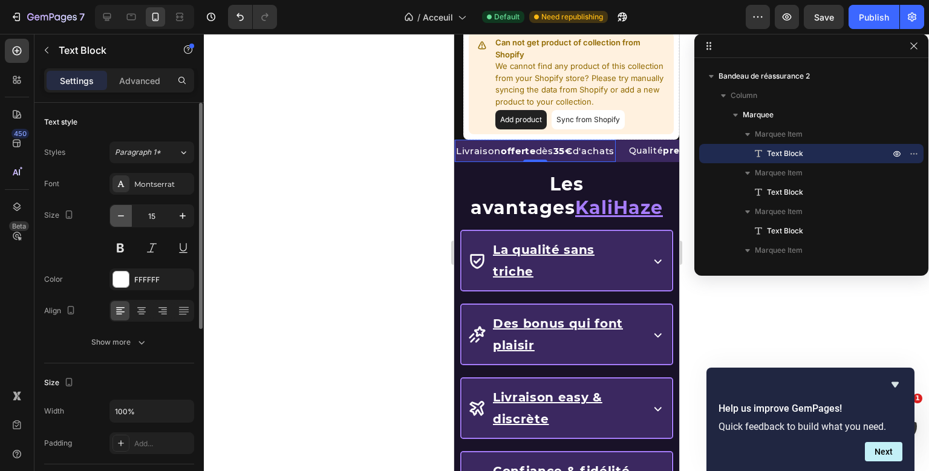
click at [125, 221] on icon "button" at bounding box center [121, 216] width 12 height 12
type input "14"
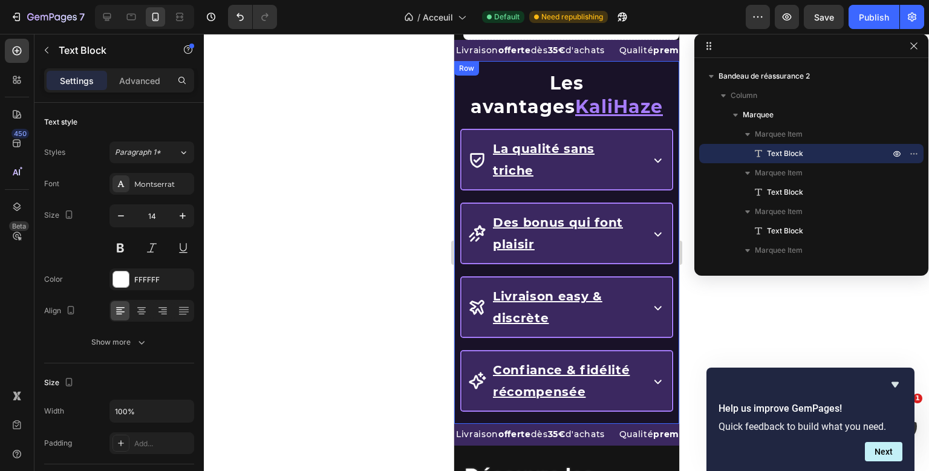
scroll to position [906, 0]
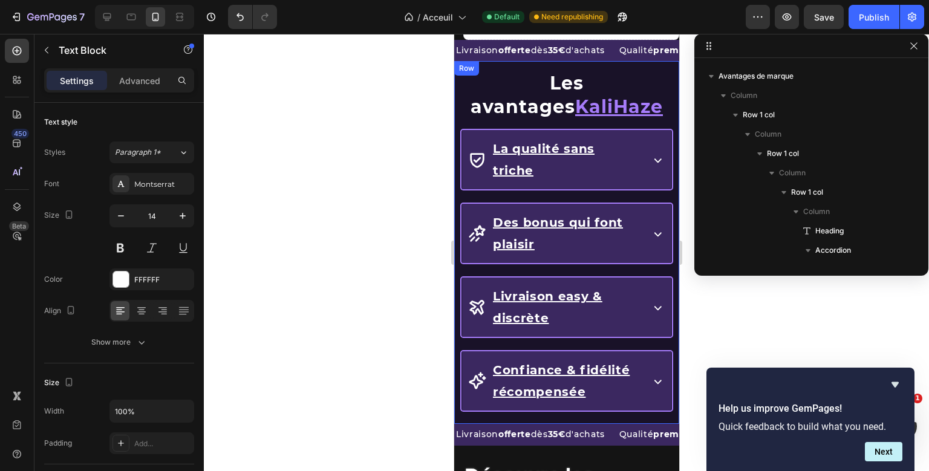
click at [457, 304] on div "Les avantages KaliHaze Heading La qualité sans triche Accordion Des bonus qui f…" at bounding box center [566, 242] width 225 height 363
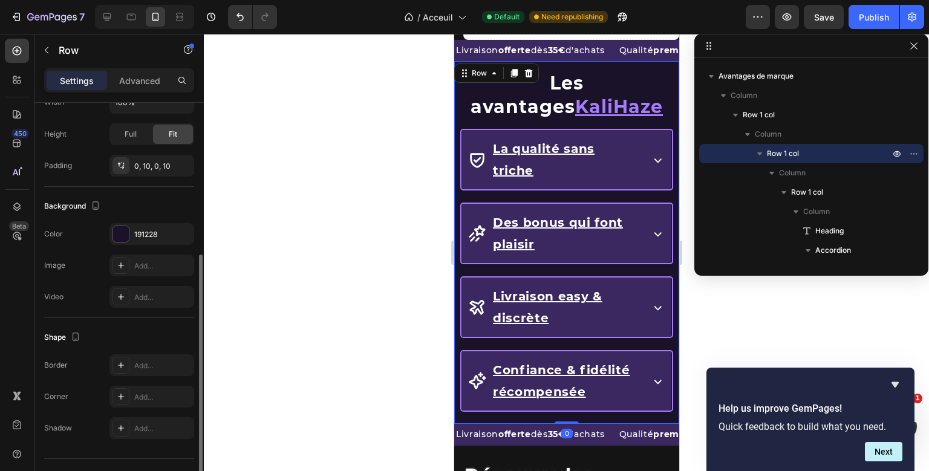
scroll to position [281, 0]
click at [139, 220] on div "191228" at bounding box center [152, 231] width 85 height 22
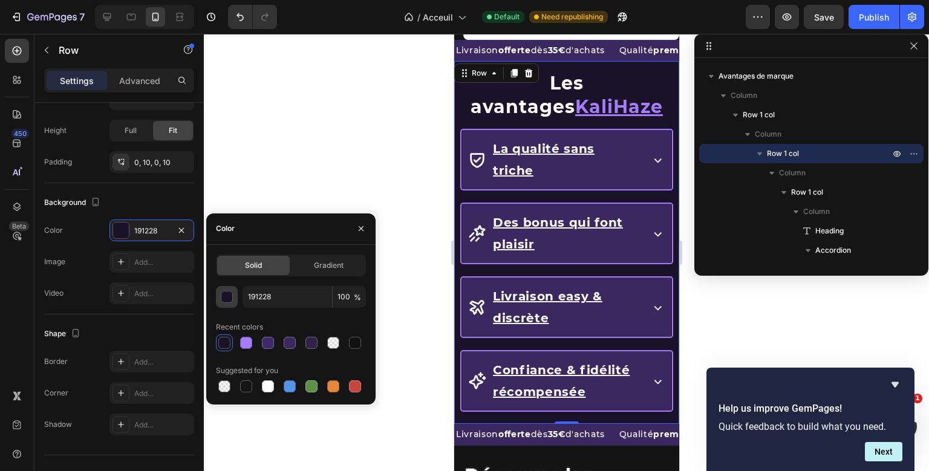
click at [229, 300] on div "button" at bounding box center [227, 298] width 12 height 12
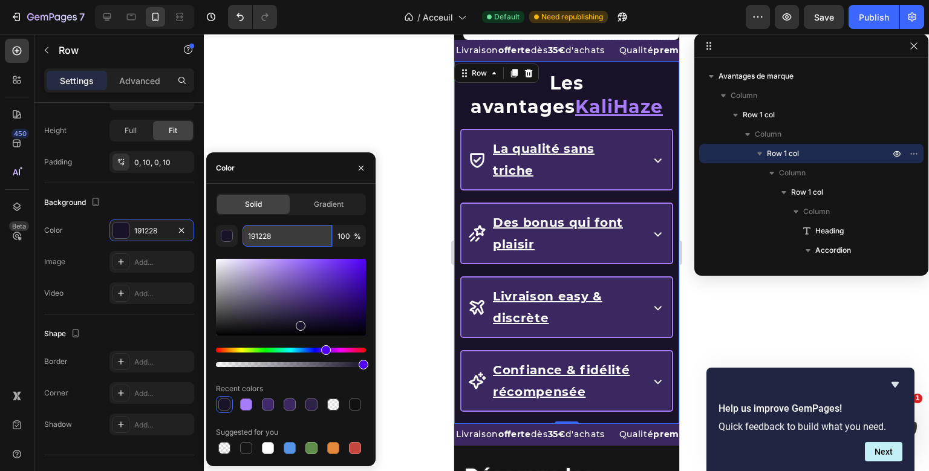
click at [267, 244] on input "191228" at bounding box center [288, 236] width 90 height 22
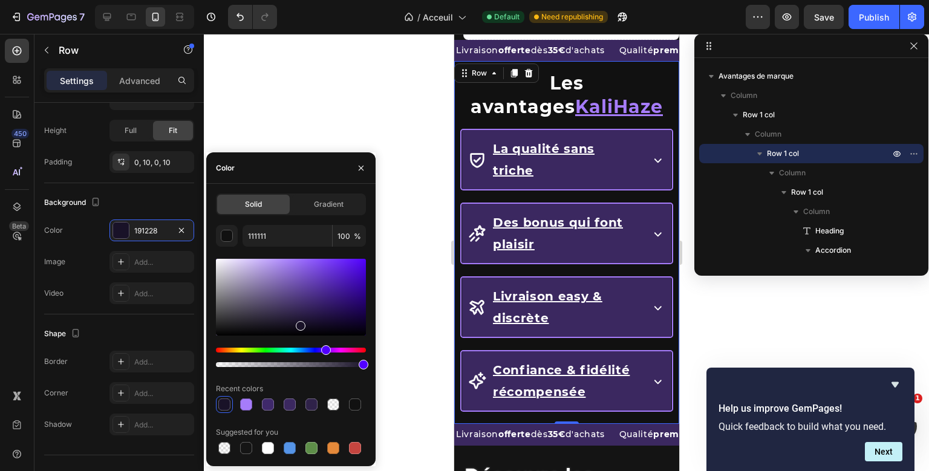
click at [246, 218] on div "Solid Gradient 111111 100 % Recent colors Suggested for you" at bounding box center [291, 325] width 150 height 263
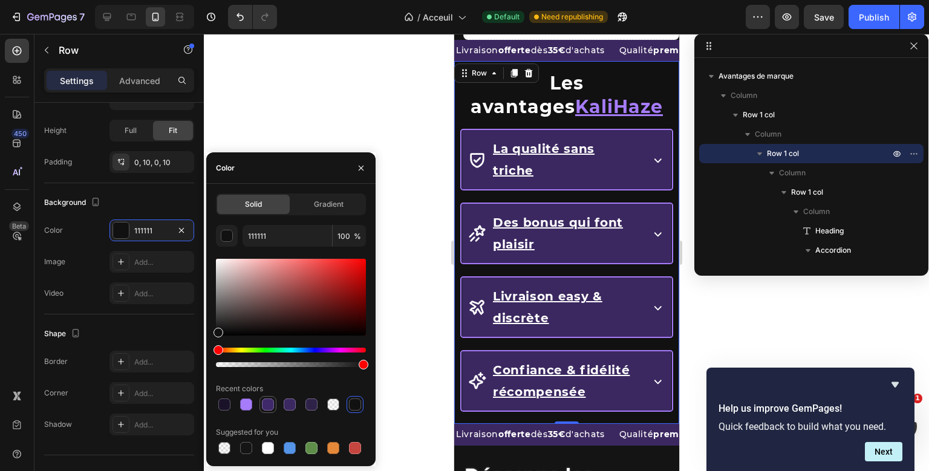
click at [268, 408] on div at bounding box center [268, 405] width 12 height 12
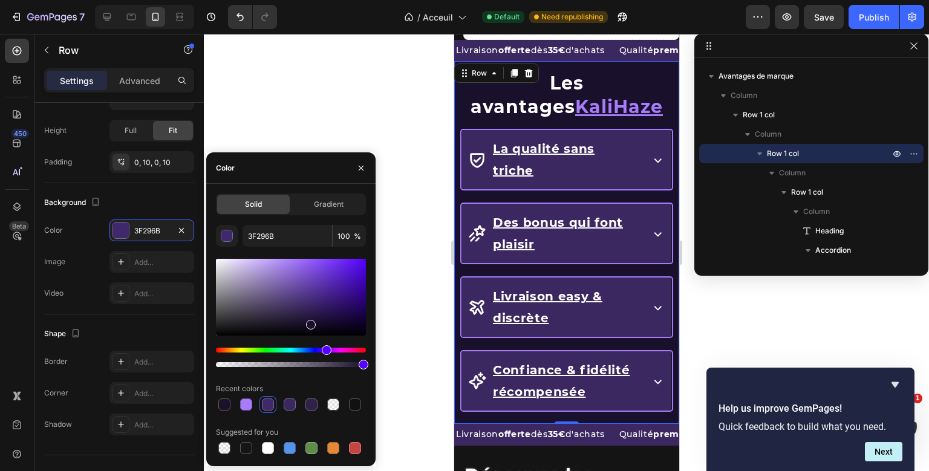
click at [310, 322] on div at bounding box center [291, 297] width 150 height 77
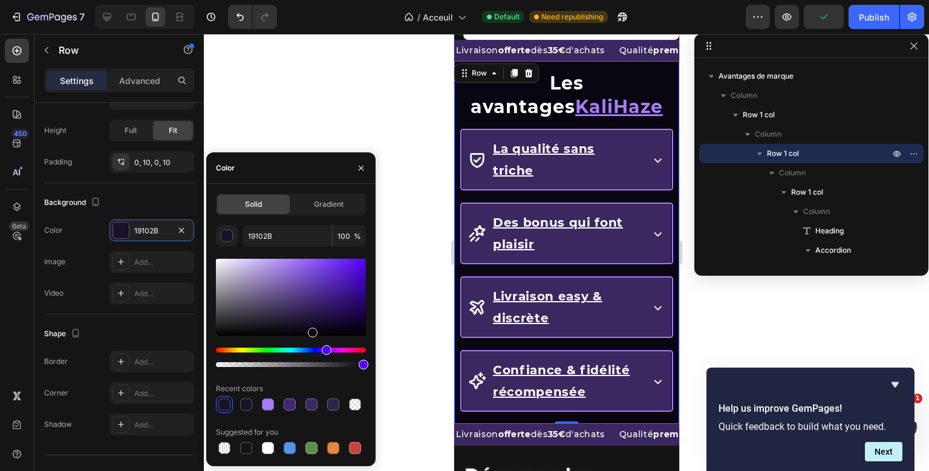
click at [311, 330] on div at bounding box center [291, 297] width 150 height 77
type input "0A0611"
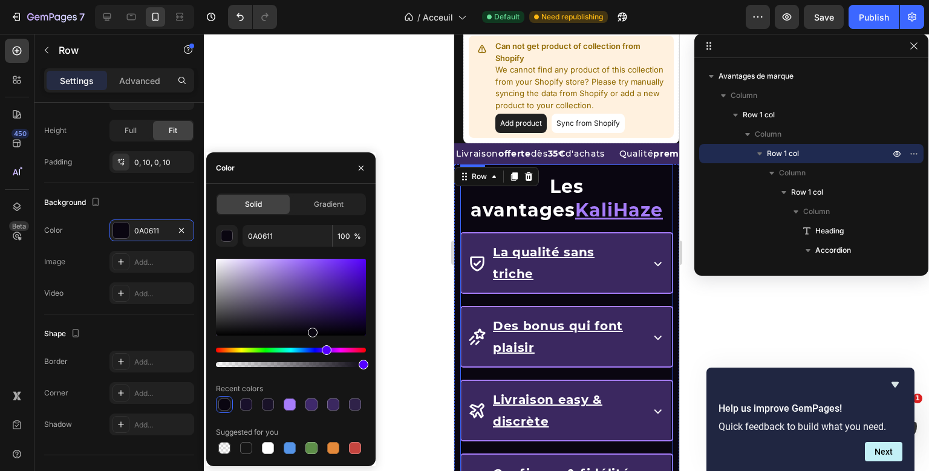
scroll to position [1339, 0]
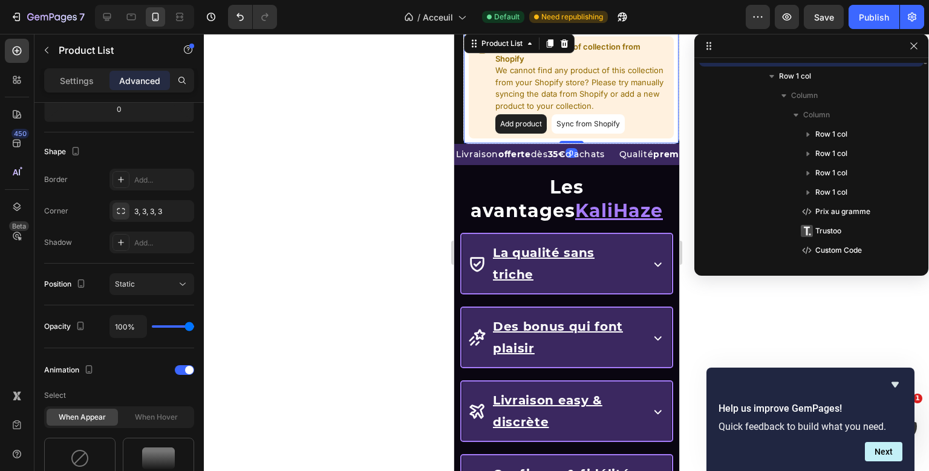
click at [636, 98] on div "Les KaliBox CBD Heading Can not get product of collection from Shopify We canno…" at bounding box center [571, 55] width 216 height 178
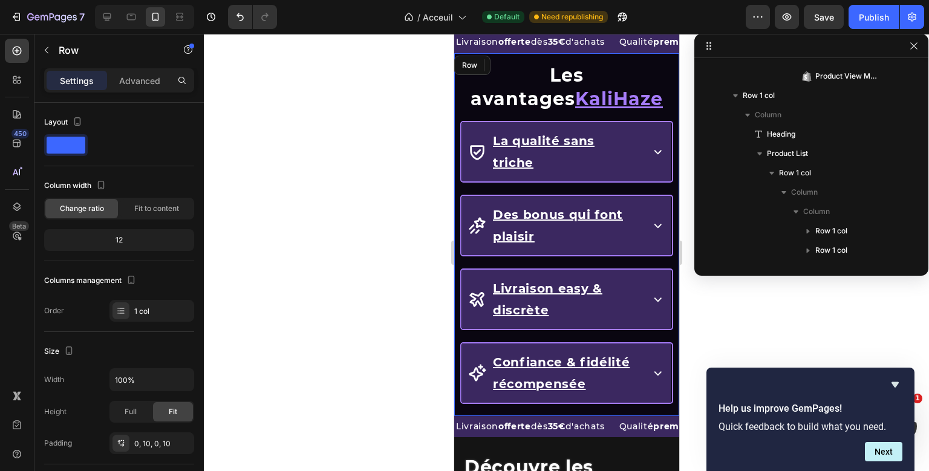
scroll to position [1410, 0]
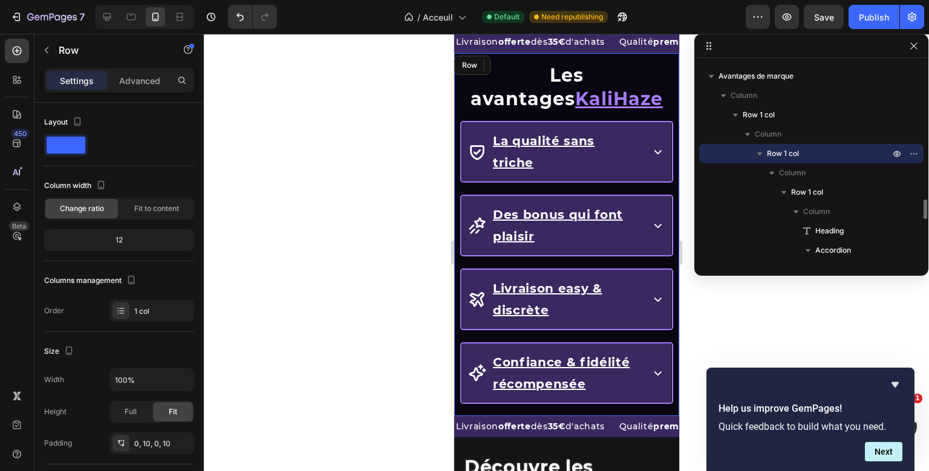
click at [458, 88] on div "Les avantages KaliHaze Heading La qualité sans triche Accordion Des bonus qui f…" at bounding box center [566, 234] width 225 height 363
click at [467, 94] on div "Les avantages KaliHaze Heading La qualité sans triche Accordion Des bonus qui f…" at bounding box center [566, 234] width 213 height 363
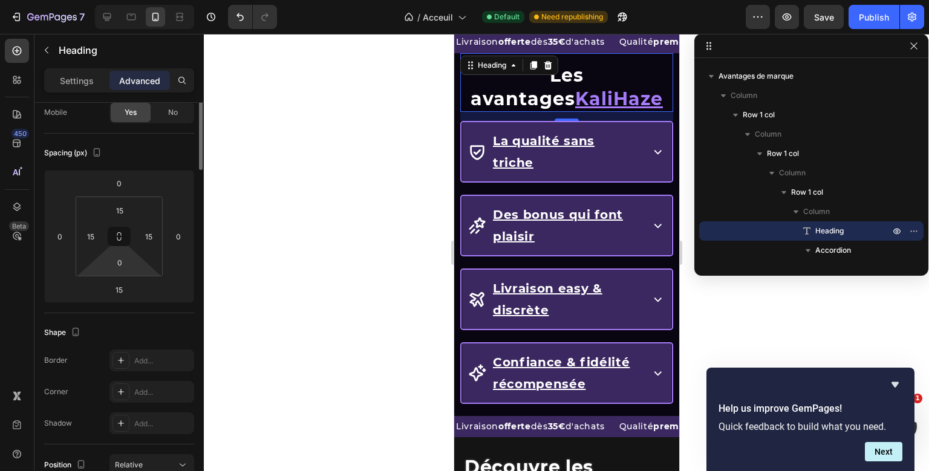
scroll to position [0, 0]
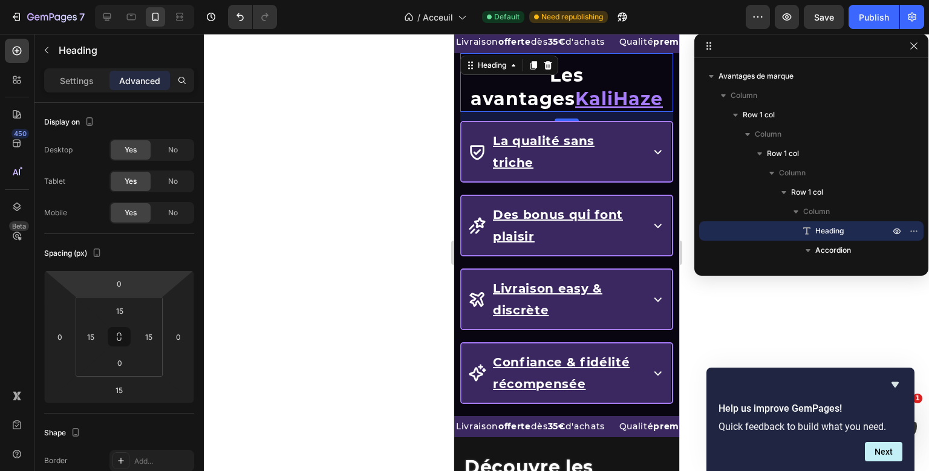
click at [86, 69] on div "Settings Advanced" at bounding box center [119, 80] width 150 height 24
click at [84, 74] on p "Settings" at bounding box center [77, 80] width 34 height 13
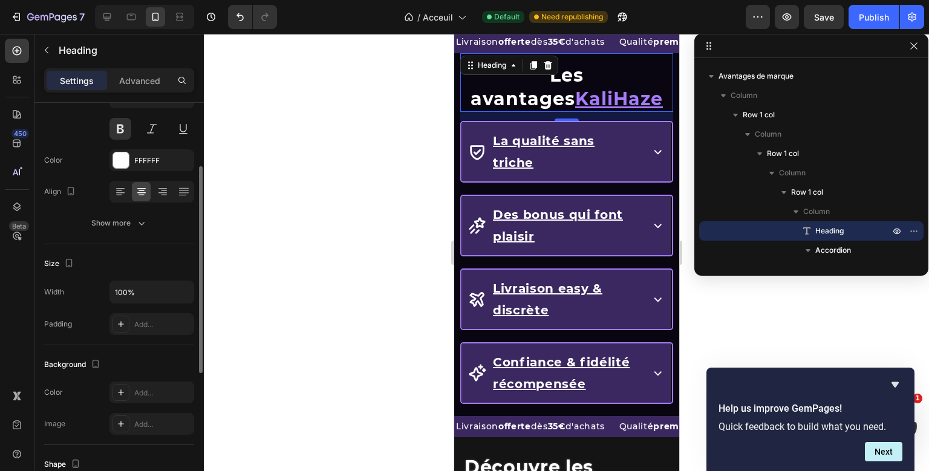
scroll to position [119, 0]
click at [139, 423] on div "Add..." at bounding box center [162, 425] width 57 height 11
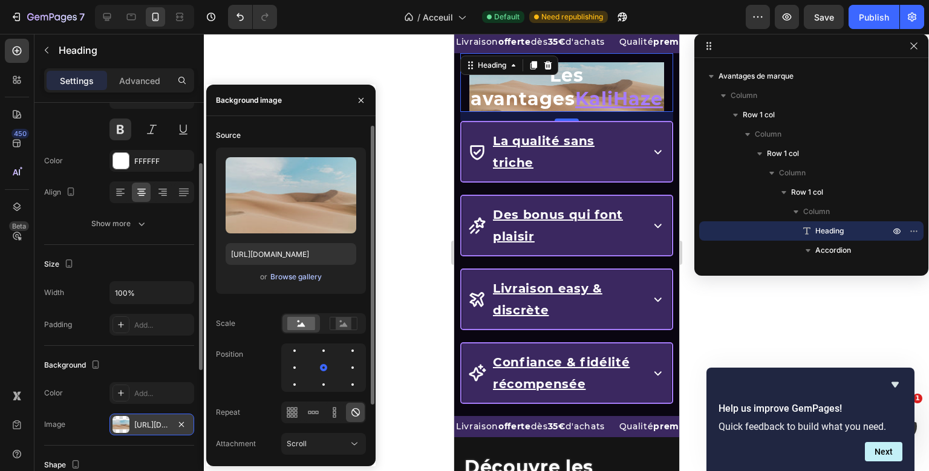
click at [306, 275] on div "Browse gallery" at bounding box center [295, 277] width 51 height 11
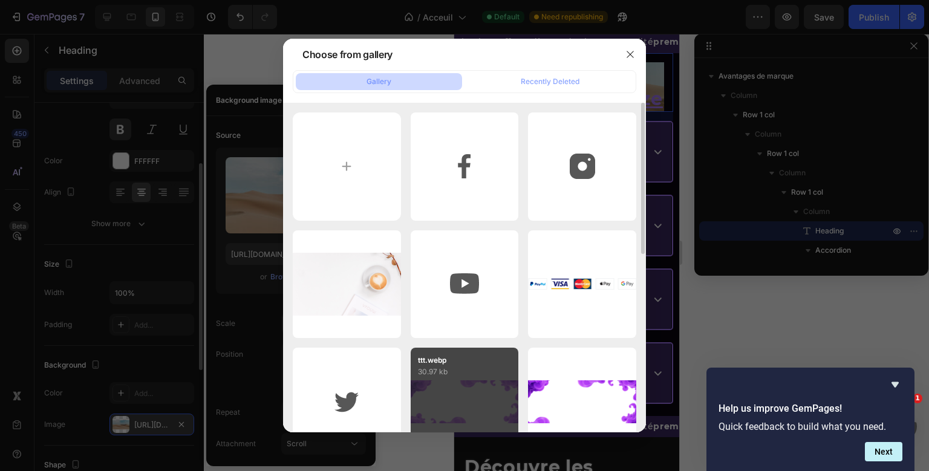
click at [468, 374] on p "30.97 kb" at bounding box center [465, 372] width 94 height 12
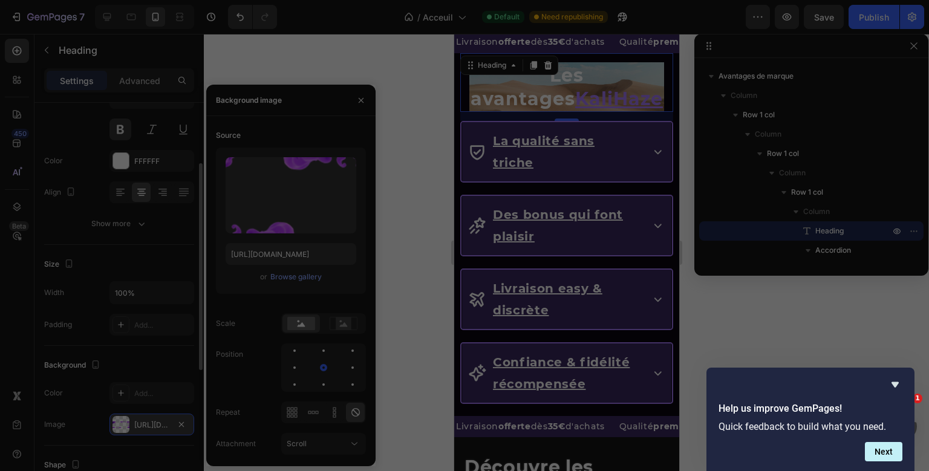
type input "[URL][DOMAIN_NAME]"
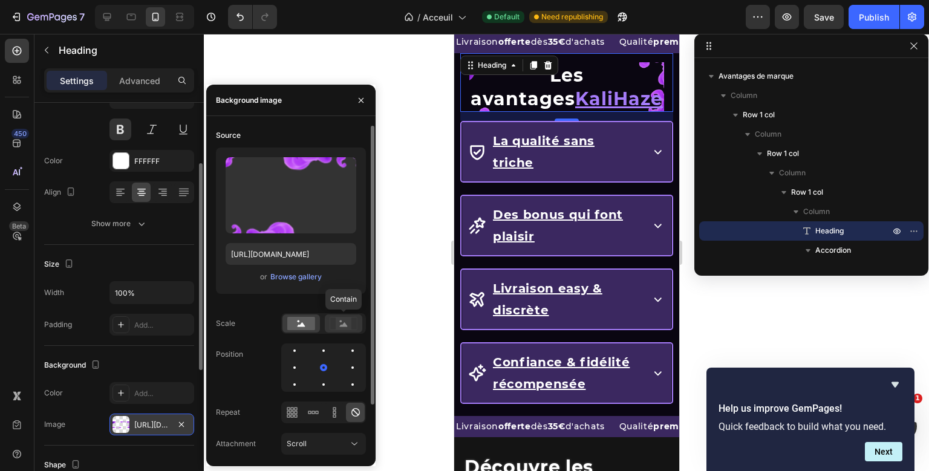
click at [333, 320] on icon at bounding box center [344, 323] width 28 height 13
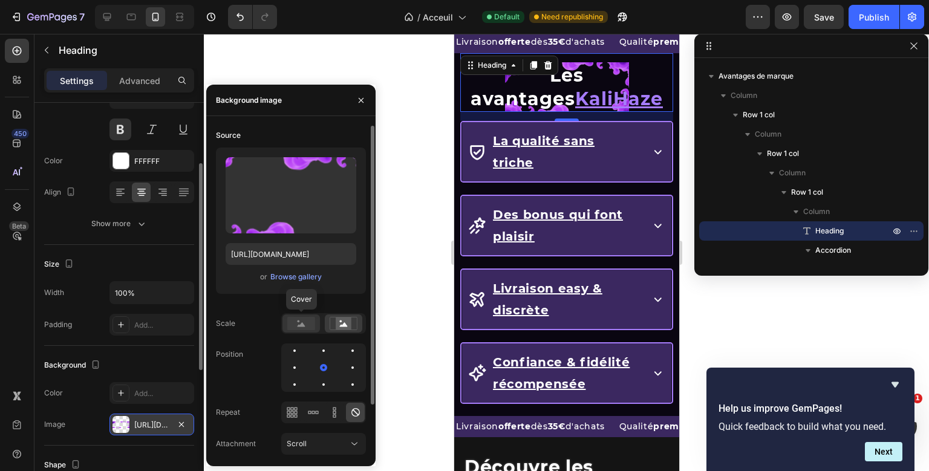
click at [287, 321] on rect at bounding box center [301, 323] width 28 height 13
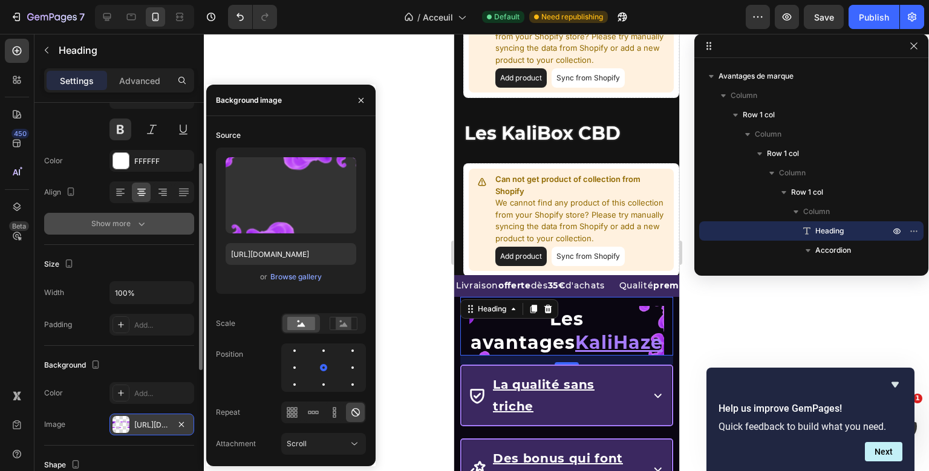
scroll to position [1421, 0]
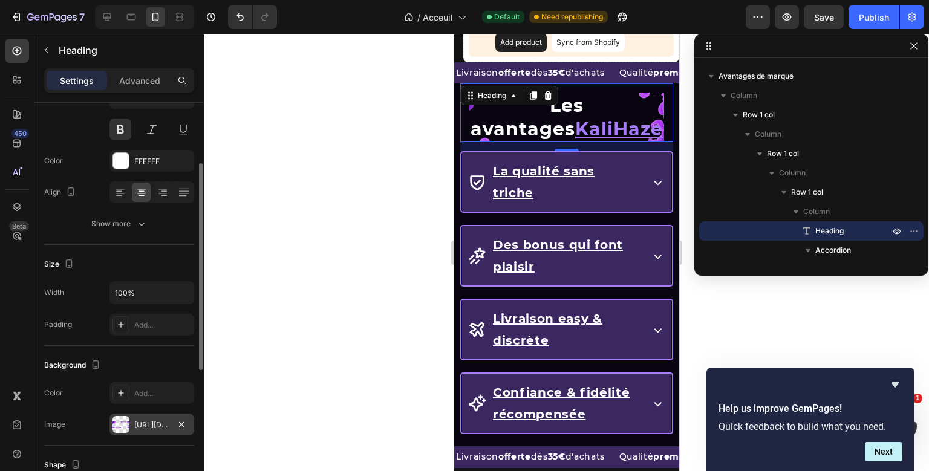
click at [142, 243] on div "Text style Styles Heading 2* Font Montserrat Size 30 Color FFFFFF Align Show mo…" at bounding box center [119, 114] width 150 height 261
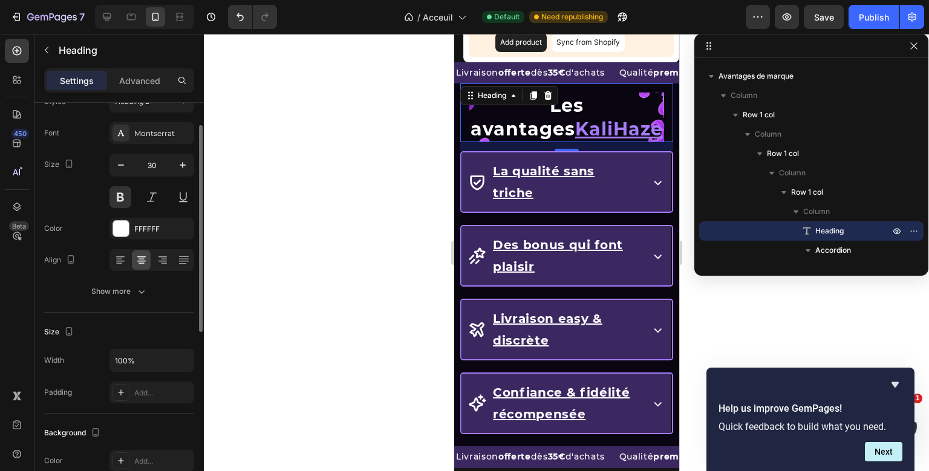
scroll to position [29, 0]
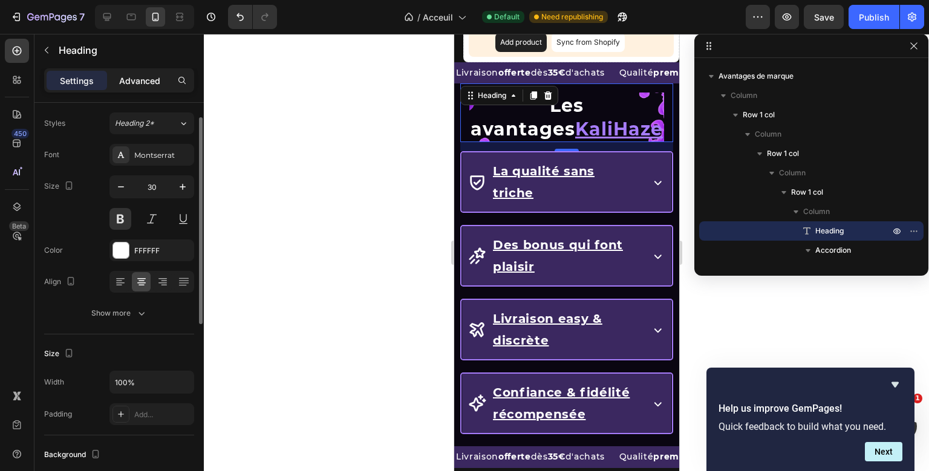
click at [155, 82] on p "Advanced" at bounding box center [139, 80] width 41 height 13
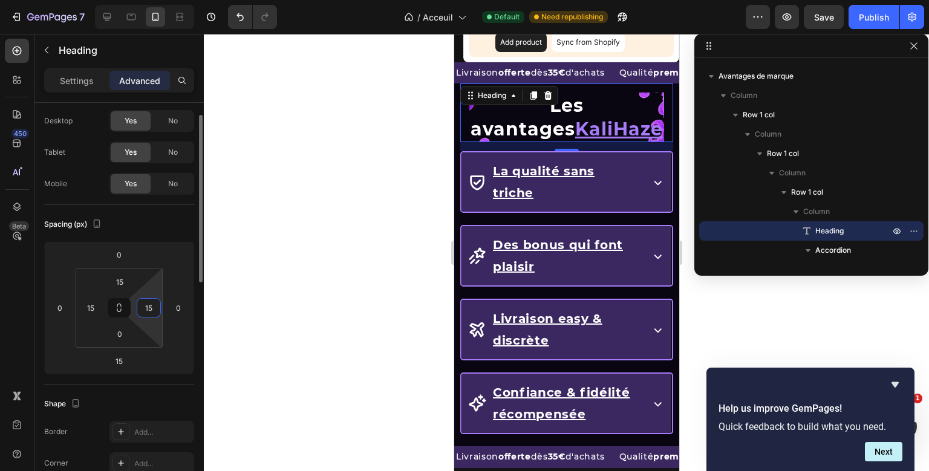
click at [150, 312] on input "15" at bounding box center [149, 308] width 18 height 18
type input "0"
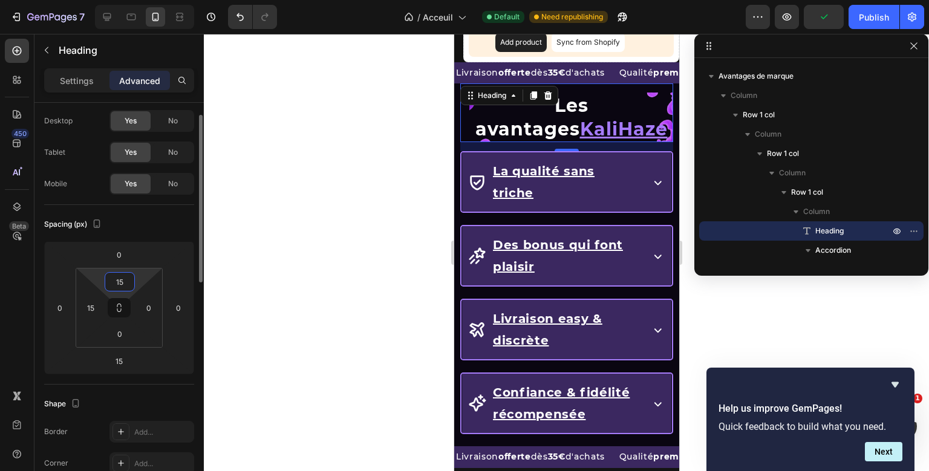
click at [119, 277] on input "15" at bounding box center [120, 282] width 24 height 18
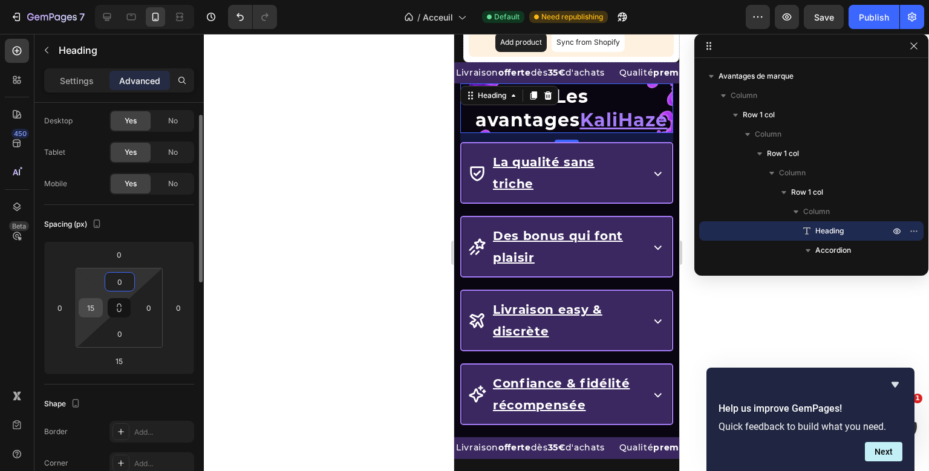
type input "0"
click at [89, 306] on input "15" at bounding box center [91, 308] width 18 height 18
type input "0"
click at [138, 220] on div "Spacing (px)" at bounding box center [119, 224] width 150 height 19
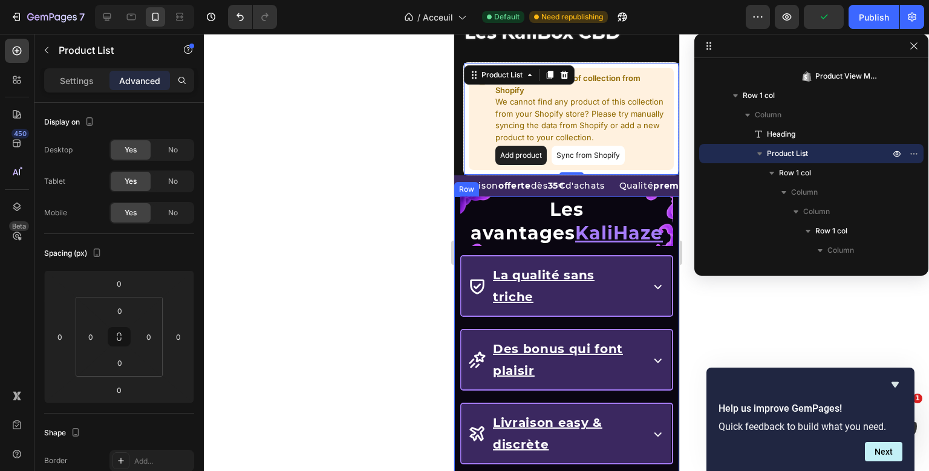
scroll to position [1758, 0]
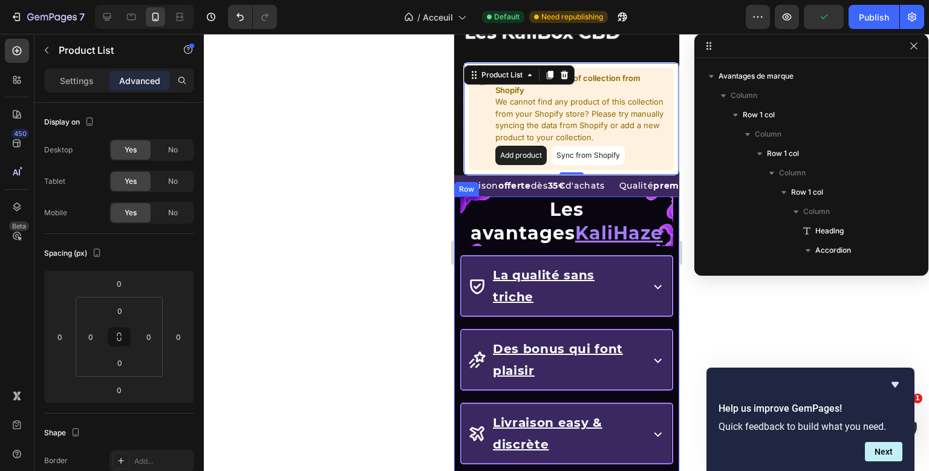
click at [457, 249] on div "Les avantages KaliHaze Heading La qualité sans triche Accordion Des bonus qui f…" at bounding box center [566, 374] width 225 height 354
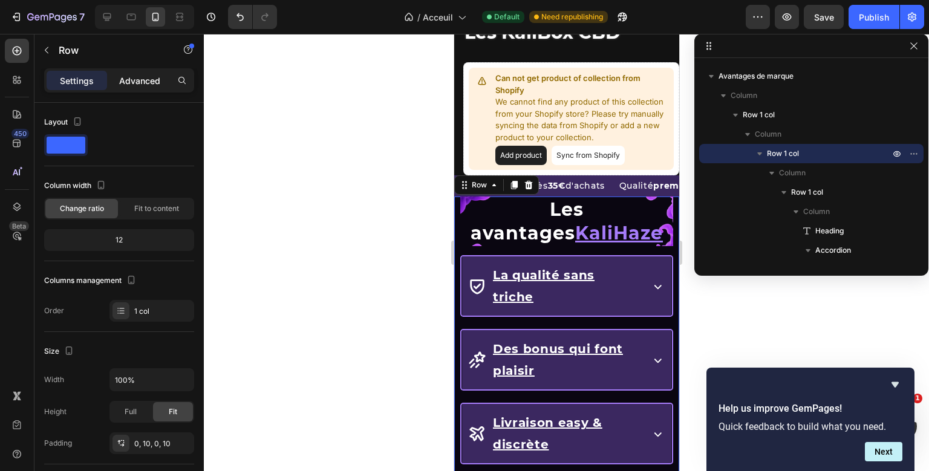
click at [150, 84] on p "Advanced" at bounding box center [139, 80] width 41 height 13
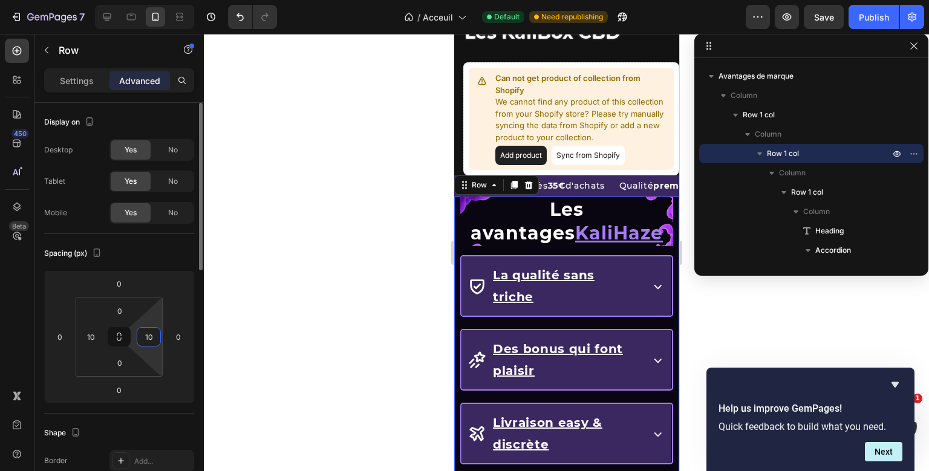
click at [148, 338] on input "10" at bounding box center [149, 337] width 18 height 18
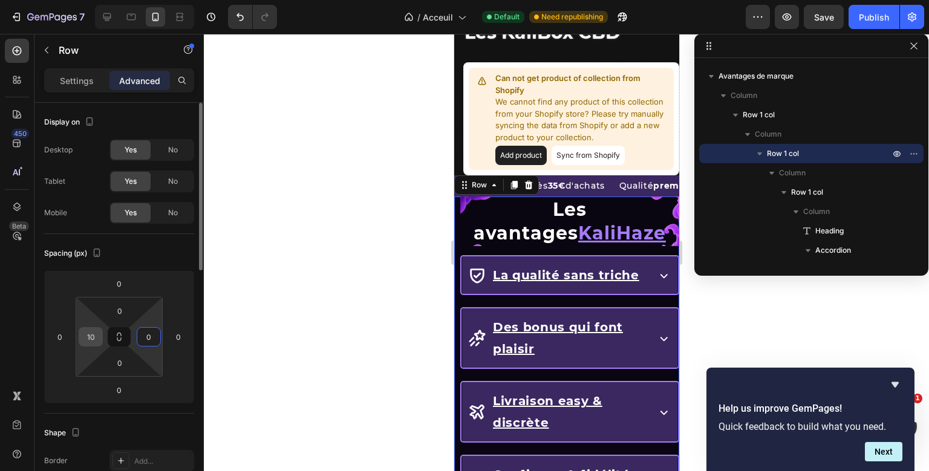
type input "0"
click at [90, 337] on input "10" at bounding box center [91, 337] width 18 height 18
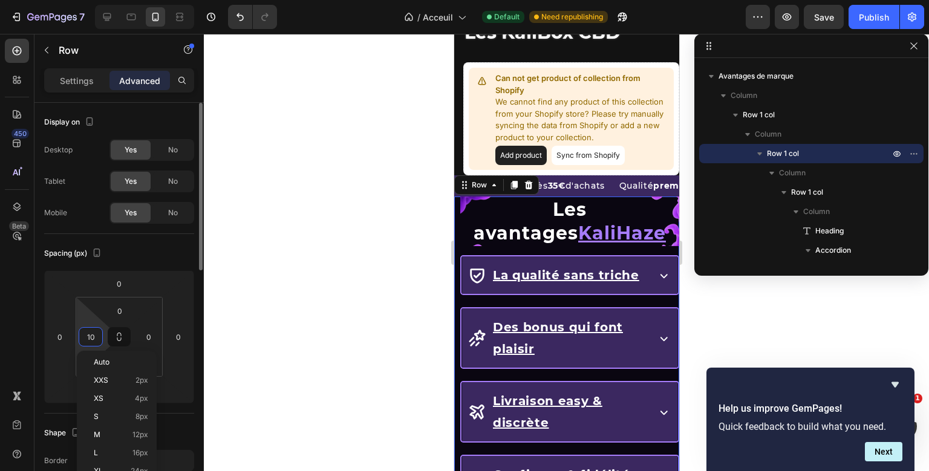
type input "0"
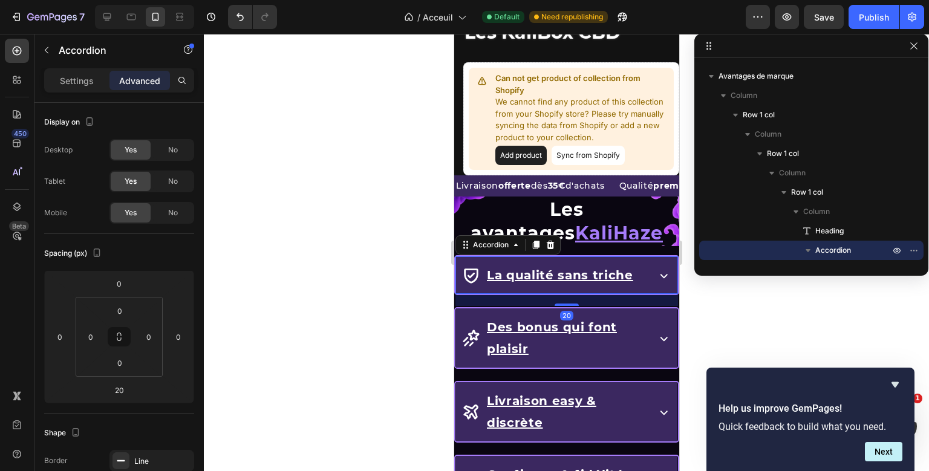
click at [463, 280] on div "La qualité sans triche" at bounding box center [566, 276] width 221 height 38
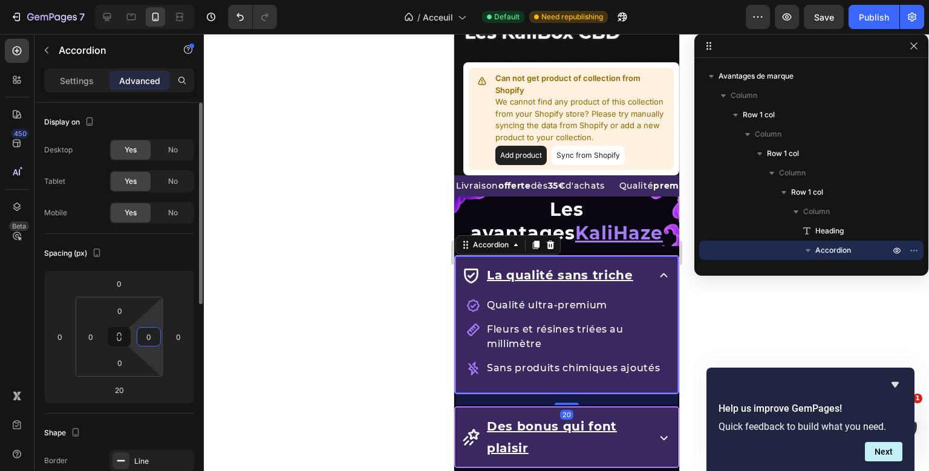
click at [146, 335] on input "0" at bounding box center [149, 337] width 18 height 18
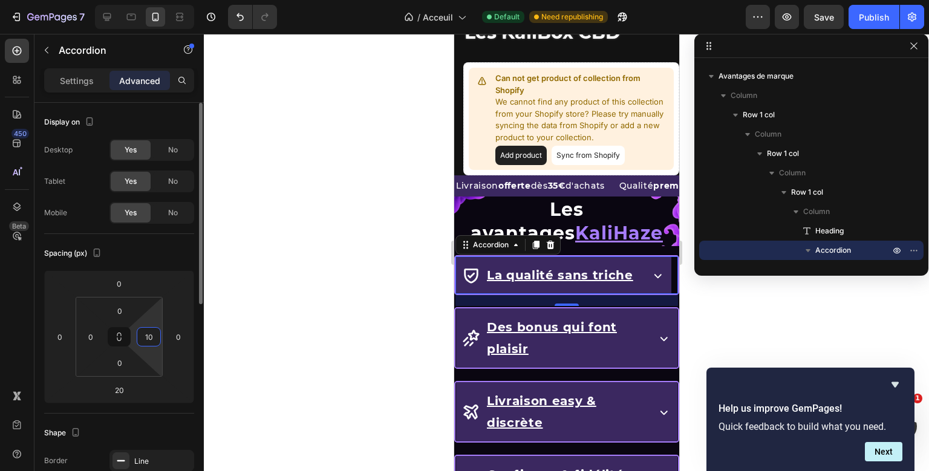
type input "1"
type input "0"
click at [175, 333] on input "0" at bounding box center [178, 337] width 18 height 18
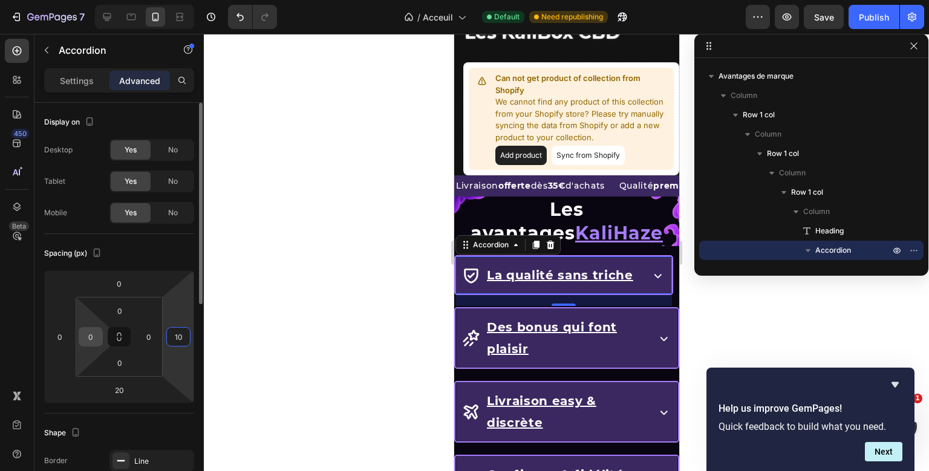
type input "10"
click at [92, 335] on input "0" at bounding box center [91, 337] width 18 height 18
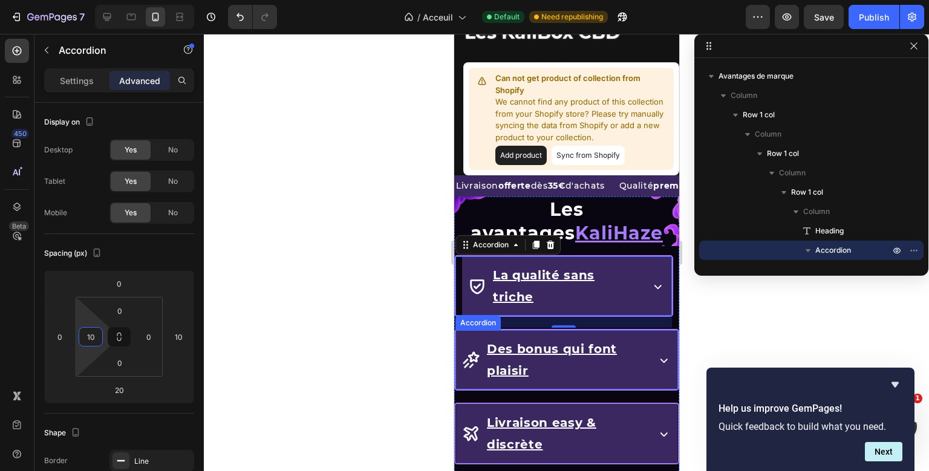
type input "10"
click at [454, 315] on div at bounding box center [566, 252] width 225 height 437
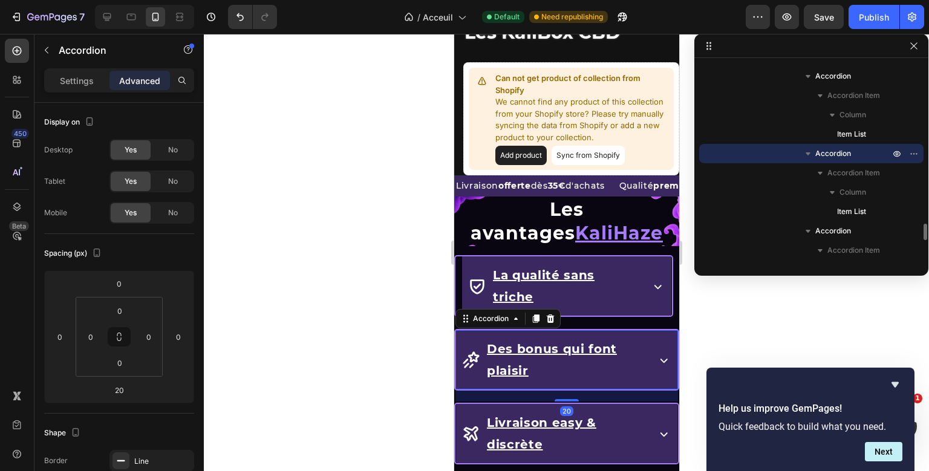
click at [457, 314] on div "Les avantages KaliHaze Heading La qualité sans triche Accordion Des bonus qui f…" at bounding box center [566, 374] width 225 height 354
click at [183, 336] on input "0" at bounding box center [178, 337] width 18 height 18
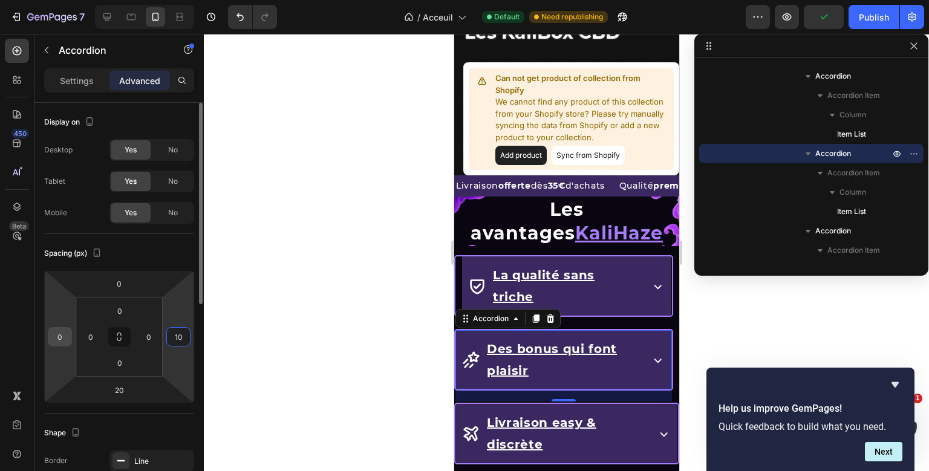
type input "10"
click at [67, 333] on input "0" at bounding box center [60, 337] width 18 height 18
type input "10"
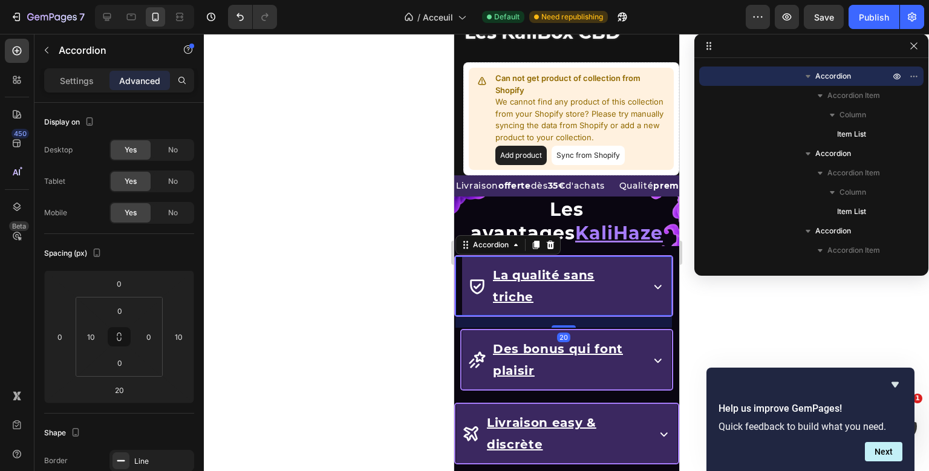
click at [459, 271] on div "La qualité sans triche Accordion 20" at bounding box center [563, 286] width 219 height 62
click at [94, 335] on input "10" at bounding box center [91, 337] width 18 height 18
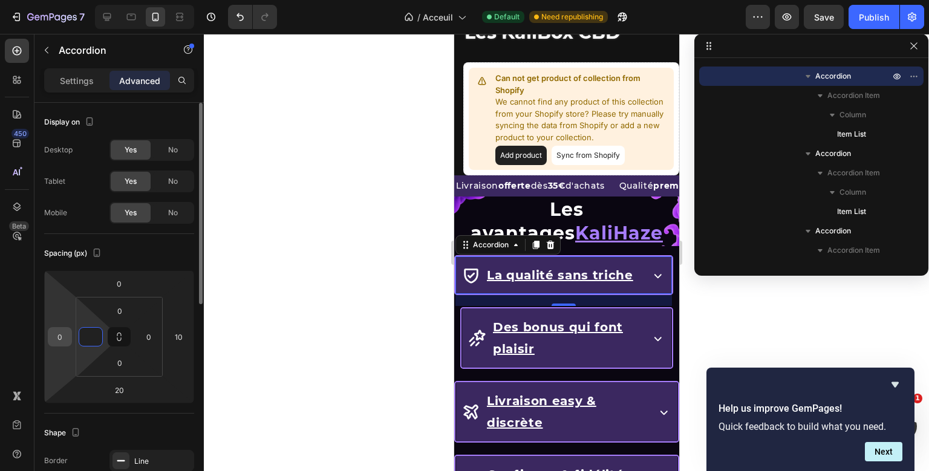
type input "0"
click at [64, 336] on input "0" at bounding box center [60, 337] width 18 height 18
type input "10"
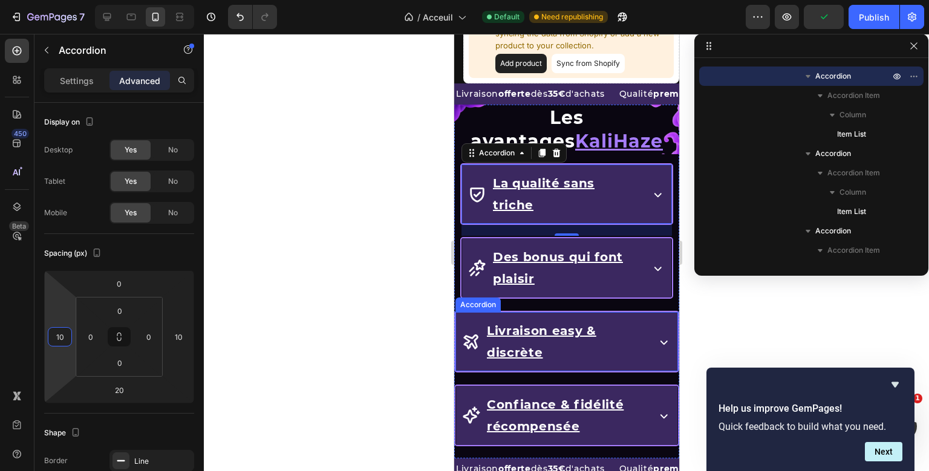
scroll to position [1416, 0]
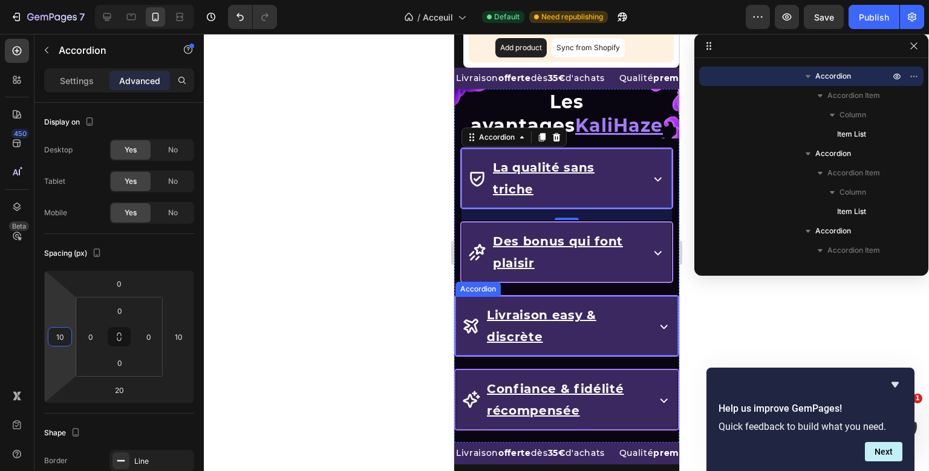
click at [459, 296] on div "Livraison easy & discrète" at bounding box center [566, 325] width 221 height 59
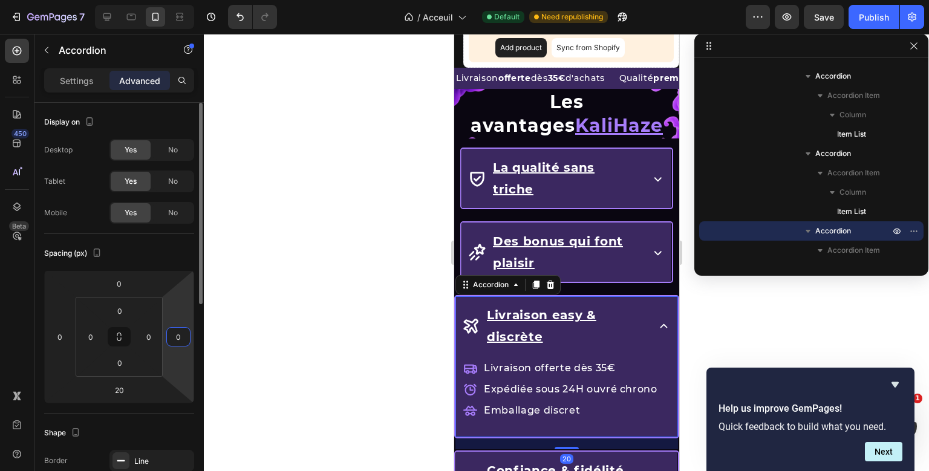
click at [180, 332] on input "0" at bounding box center [178, 337] width 18 height 18
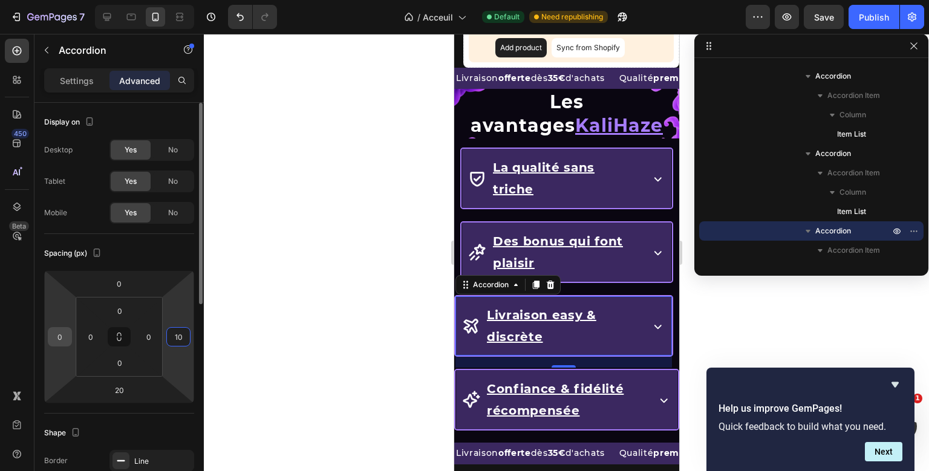
type input "10"
click at [63, 335] on input "0" at bounding box center [60, 337] width 18 height 18
type input "10"
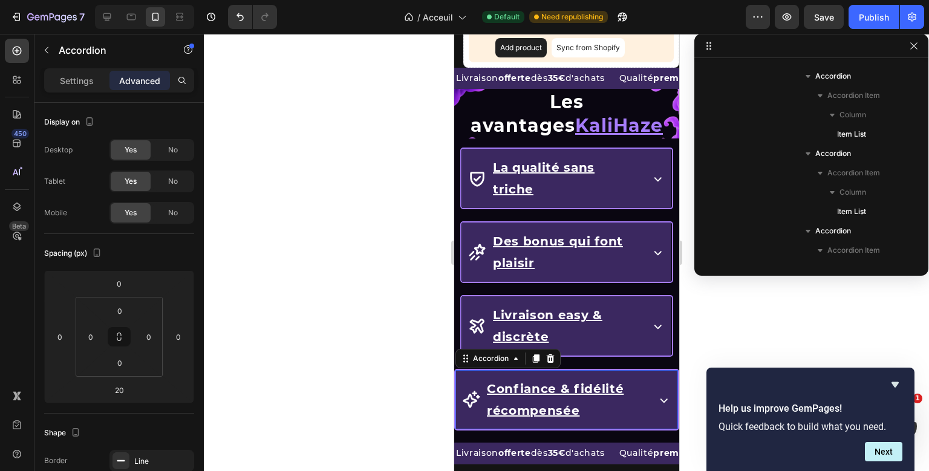
click at [456, 370] on div "Confiance & fidélité récompensée" at bounding box center [566, 399] width 221 height 59
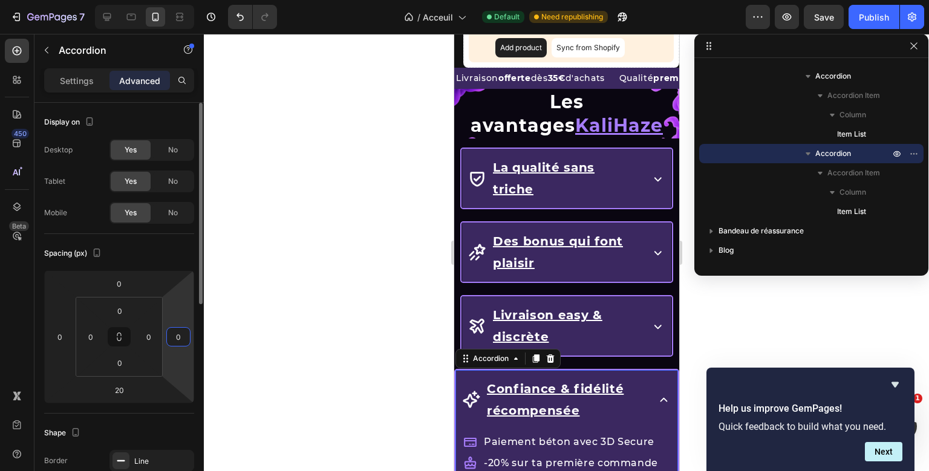
click at [174, 340] on input "0" at bounding box center [178, 337] width 18 height 18
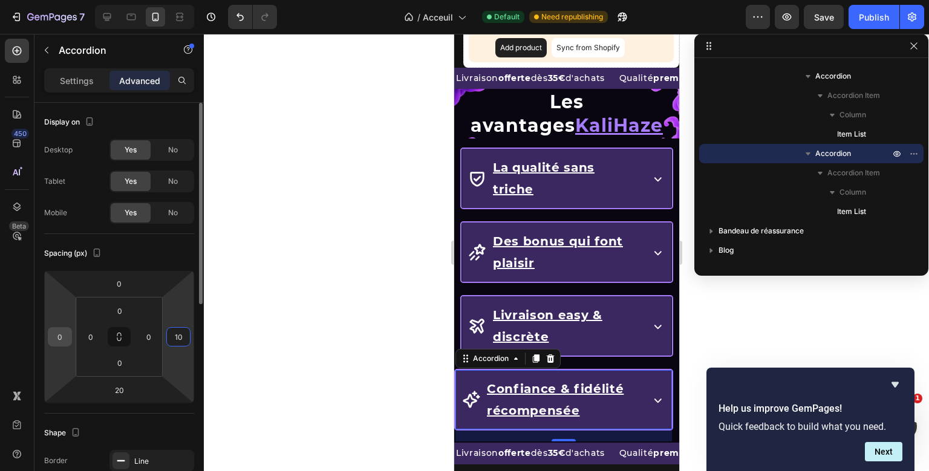
type input "10"
click at [60, 332] on input "0" at bounding box center [60, 337] width 18 height 18
type input "10"
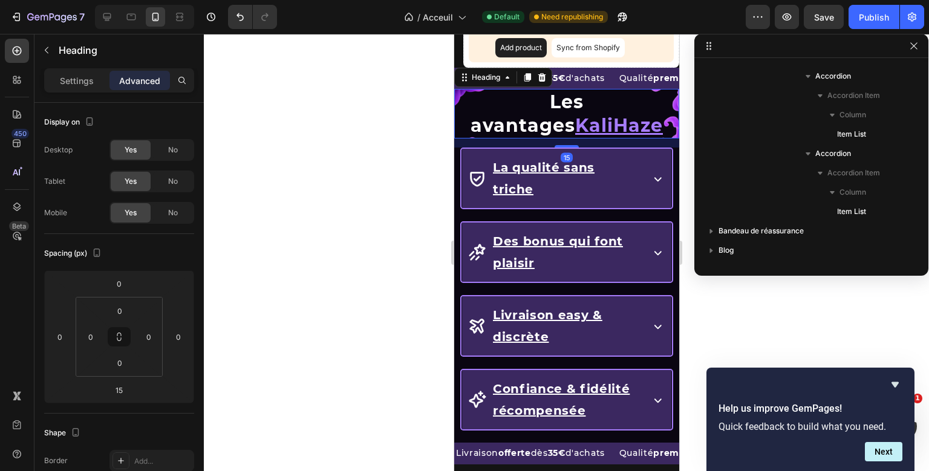
click at [497, 137] on h2 "Les avantages KaliHaze" at bounding box center [566, 114] width 225 height 50
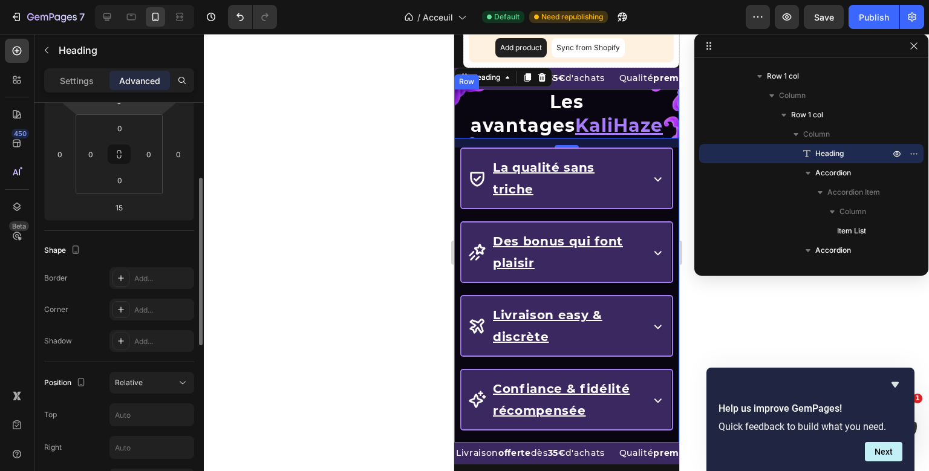
scroll to position [181, 0]
click at [149, 276] on div "Add..." at bounding box center [162, 280] width 57 height 11
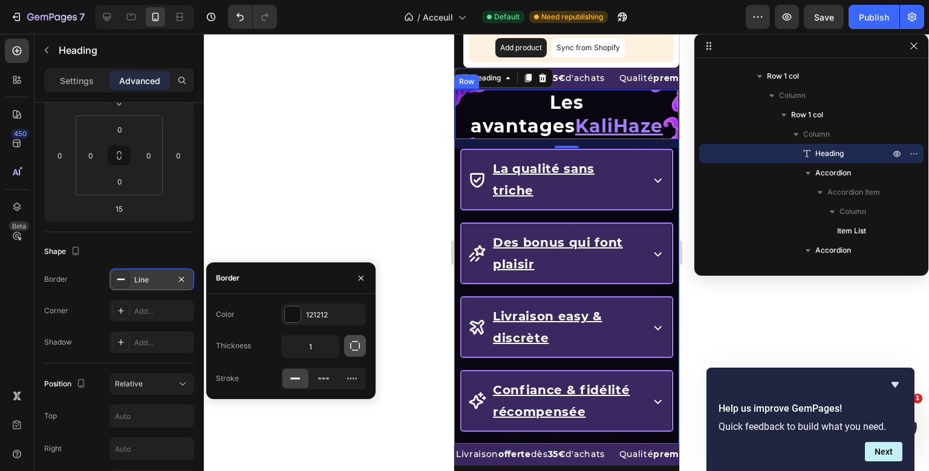
click at [350, 344] on icon "button" at bounding box center [355, 346] width 12 height 12
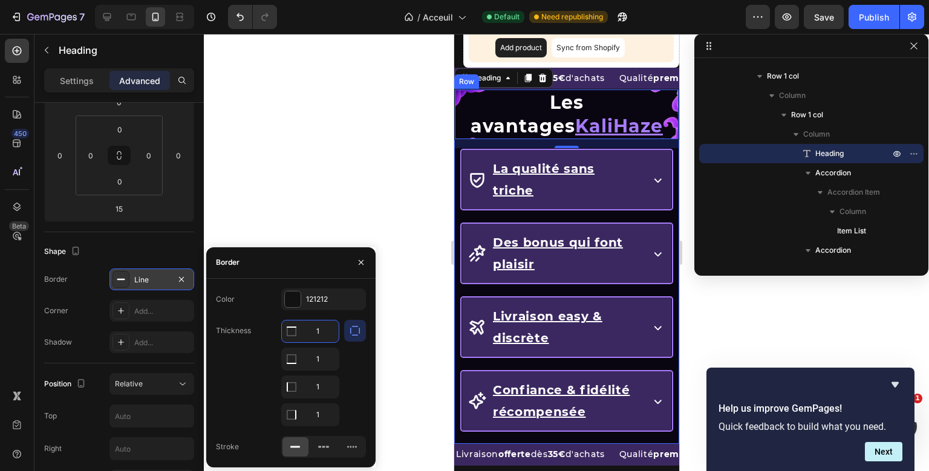
click at [313, 332] on input "1" at bounding box center [310, 332] width 57 height 22
type input "0"
click at [318, 385] on input "1" at bounding box center [310, 387] width 57 height 22
type input "0"
click at [318, 405] on input "1" at bounding box center [310, 415] width 57 height 22
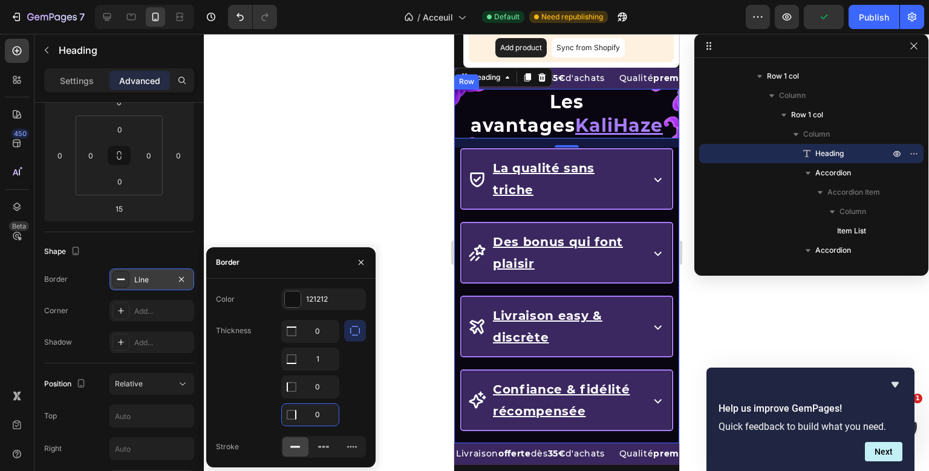
type input "0"
click at [260, 349] on div "Thickness 0 1 0 0" at bounding box center [291, 373] width 150 height 106
click at [338, 293] on div "121212" at bounding box center [323, 300] width 85 height 22
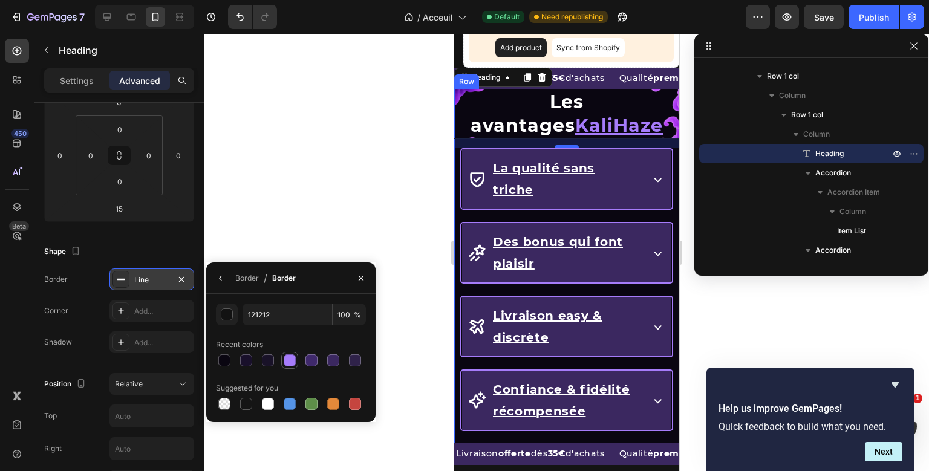
click at [284, 362] on div at bounding box center [290, 361] width 12 height 12
type input "A67CFA"
click at [301, 338] on div "Recent colors" at bounding box center [291, 344] width 150 height 19
click at [156, 284] on div "Line" at bounding box center [151, 280] width 35 height 11
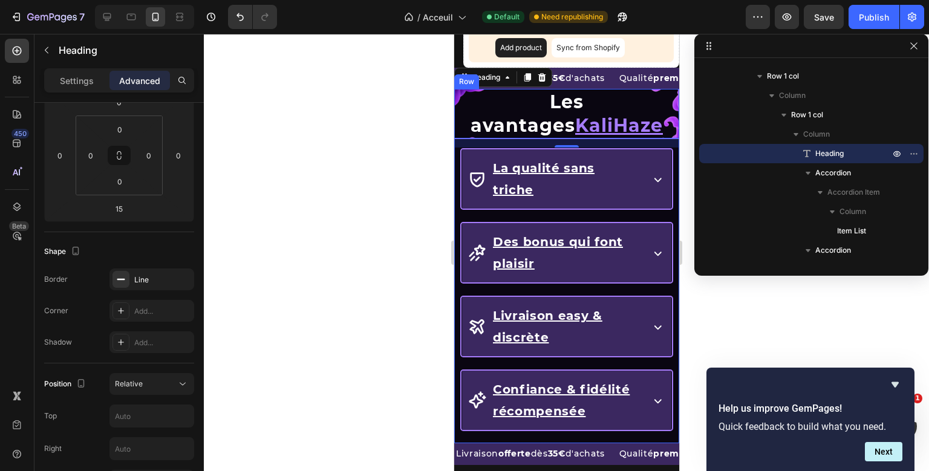
scroll to position [0, 0]
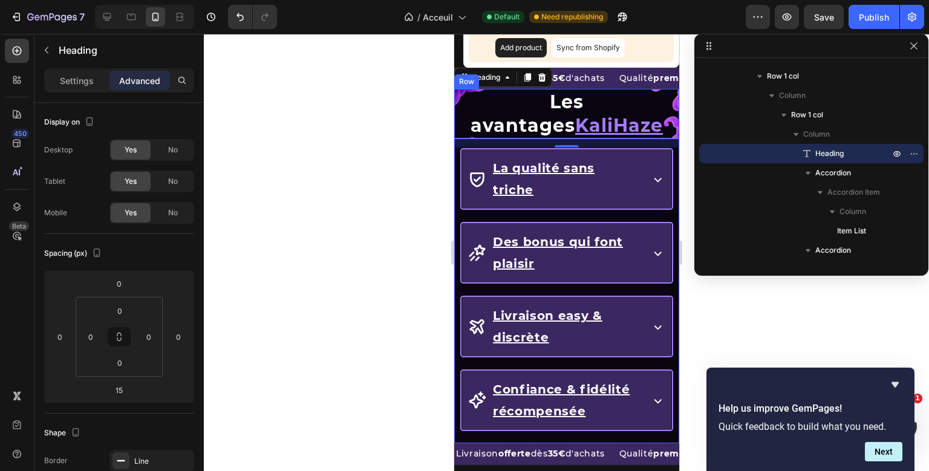
click at [489, 263] on div "Les avantages KaliHaze Heading 15 La qualité sans triche Accordion Des bonus qu…" at bounding box center [566, 266] width 225 height 355
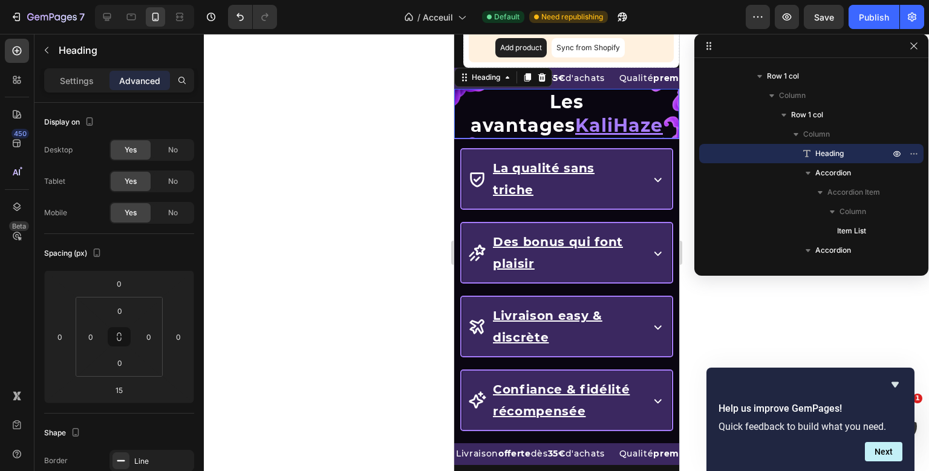
click at [622, 123] on div "Les avantages KaliHaze Heading 0 La qualité sans triche Accordion Des bonus qui…" at bounding box center [566, 266] width 225 height 355
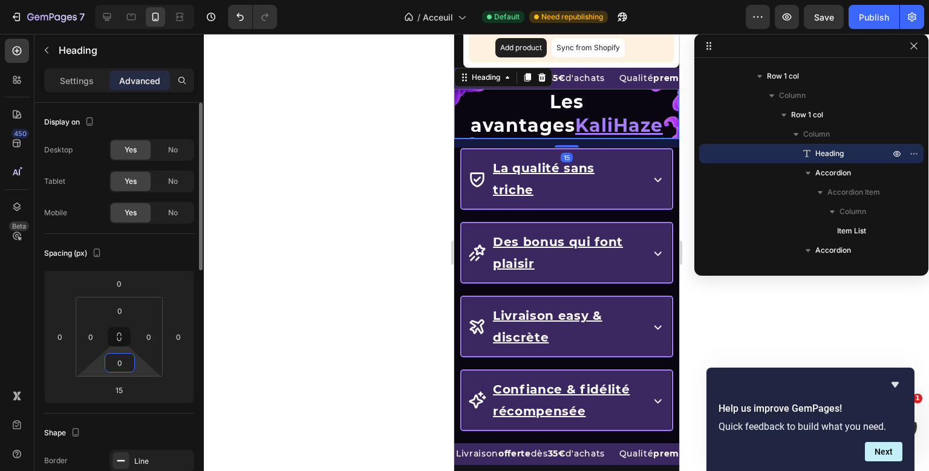
click at [122, 371] on input "0" at bounding box center [120, 363] width 24 height 18
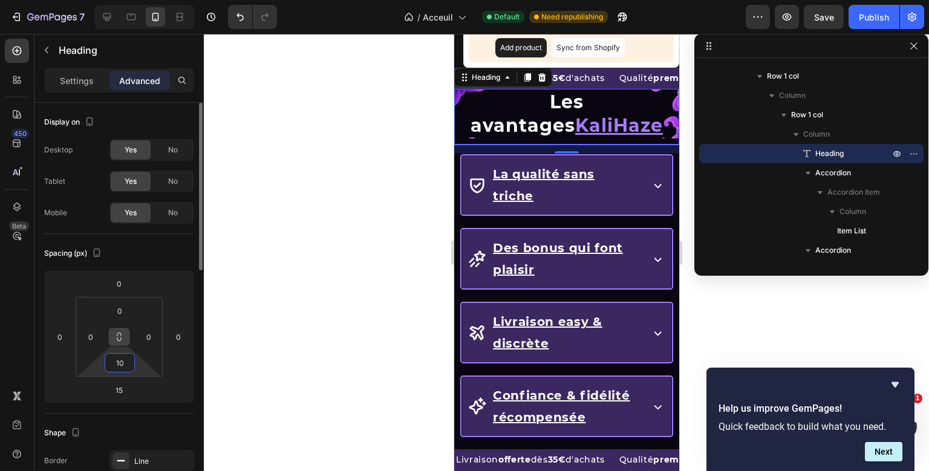
type input "1"
type input "10"
click at [473, 122] on h2 "Les avantages KaliHaze" at bounding box center [566, 114] width 225 height 50
click at [92, 86] on p "Settings" at bounding box center [77, 80] width 34 height 13
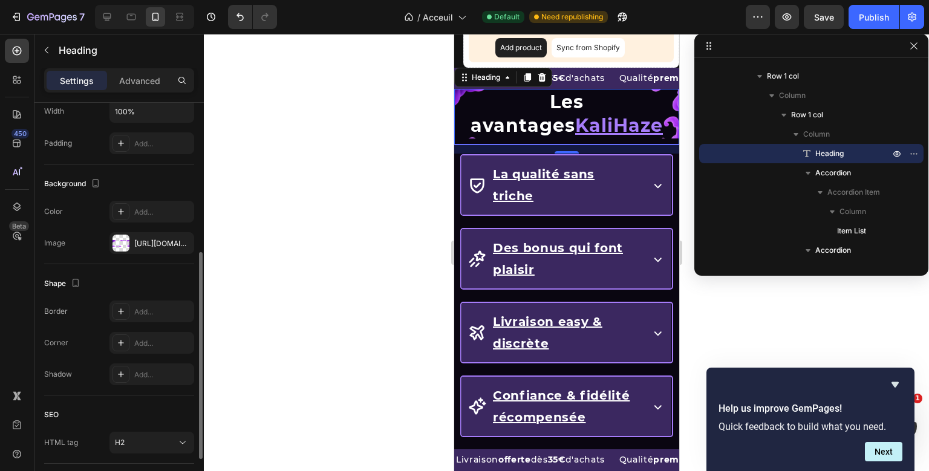
scroll to position [297, 0]
click at [152, 247] on div "[URL][DOMAIN_NAME]" at bounding box center [151, 246] width 35 height 11
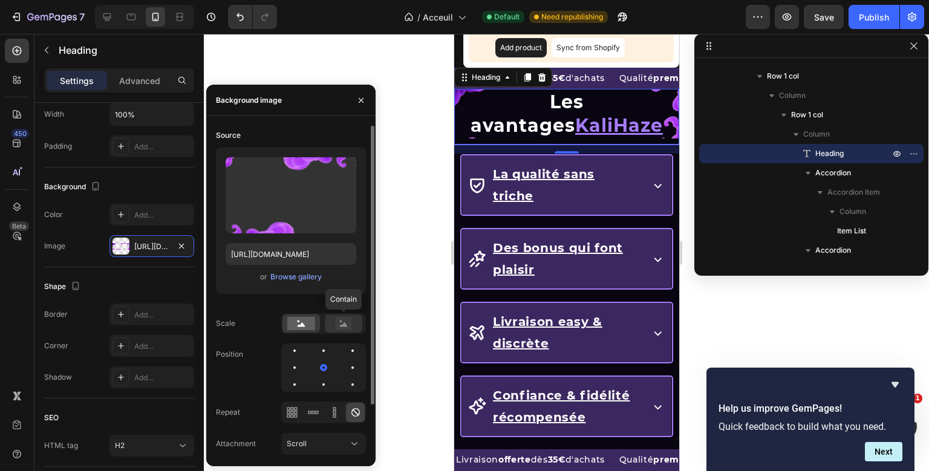
click at [339, 322] on rect at bounding box center [344, 324] width 16 height 12
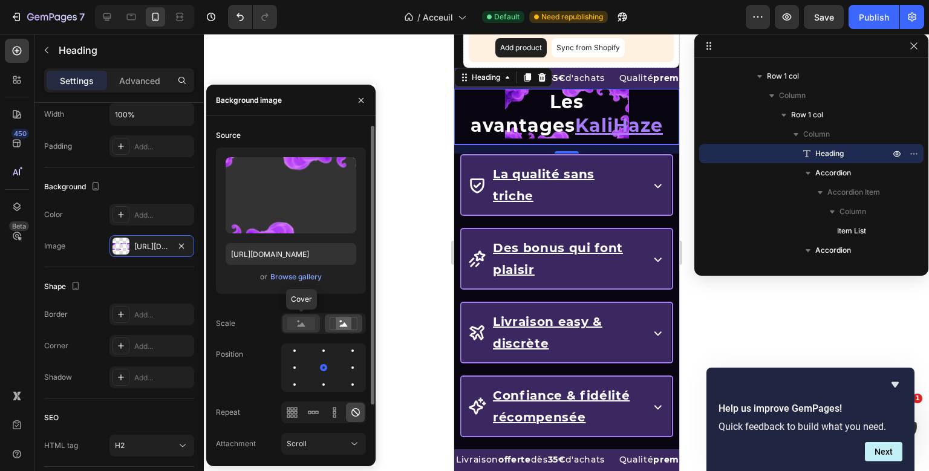
click at [309, 321] on rect at bounding box center [301, 323] width 28 height 13
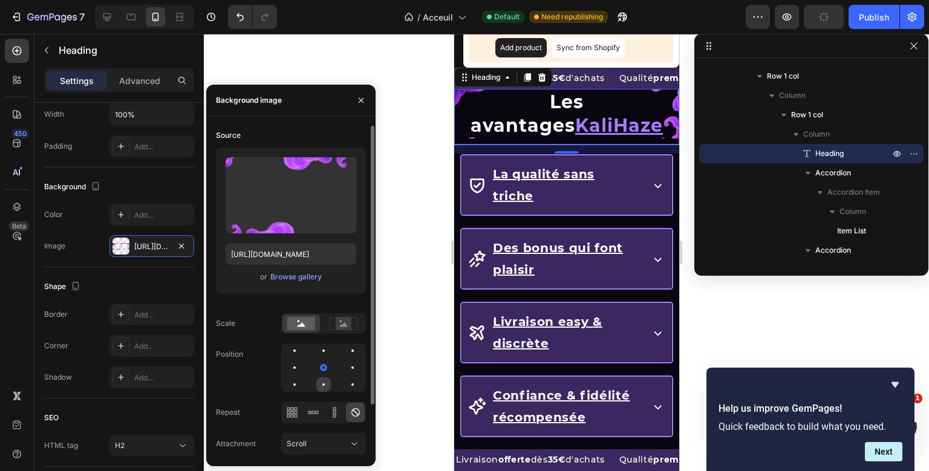
click at [330, 384] on div at bounding box center [323, 385] width 15 height 15
click at [329, 353] on div at bounding box center [323, 351] width 15 height 15
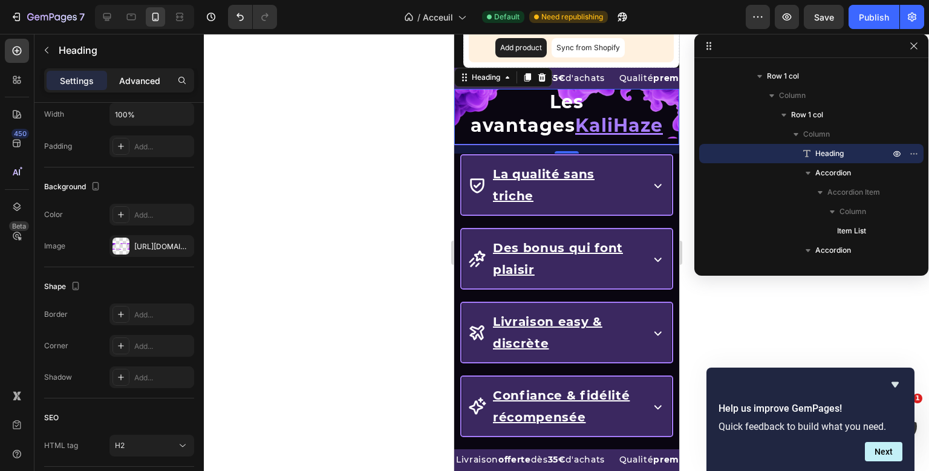
click at [159, 88] on div "Advanced" at bounding box center [140, 80] width 60 height 19
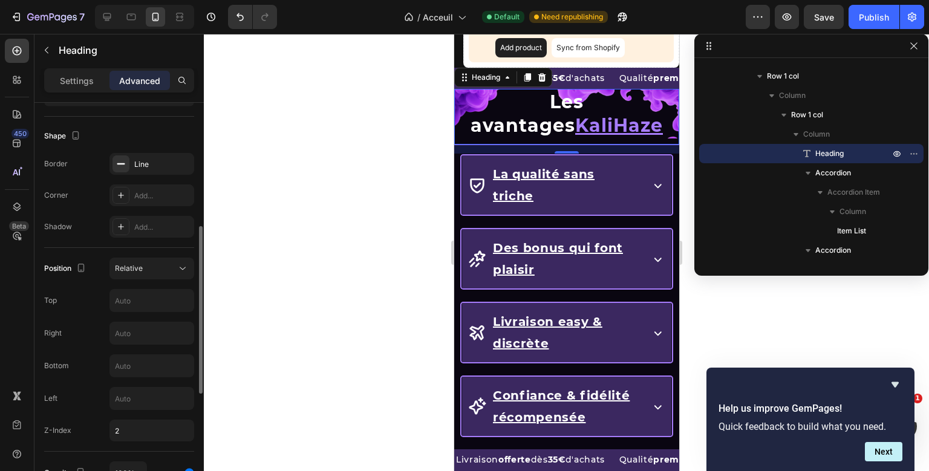
scroll to position [0, 0]
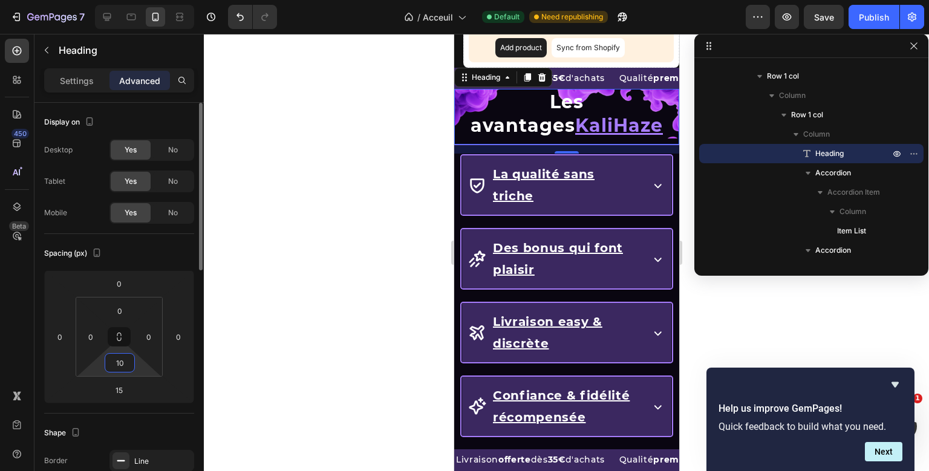
click at [117, 359] on input "10" at bounding box center [120, 363] width 24 height 18
type input "0"
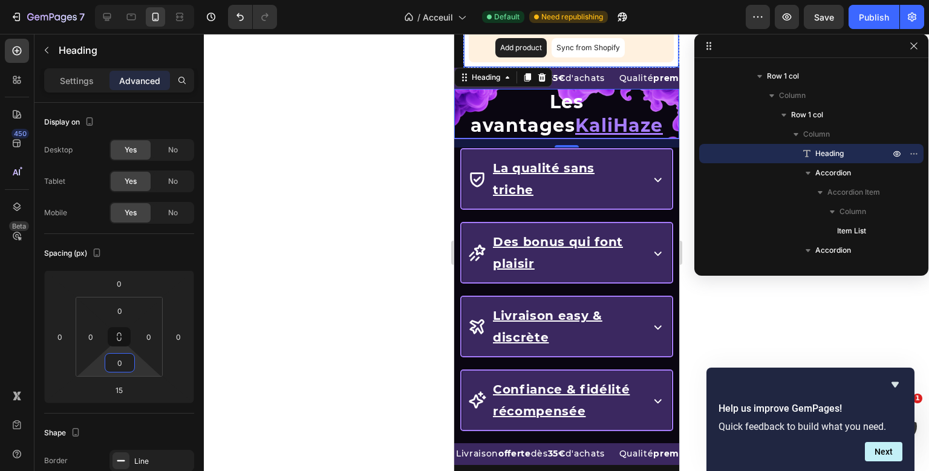
click at [657, 57] on div "Can not get product of collection from Shopify We cannot find any product of th…" at bounding box center [570, 11] width 205 height 102
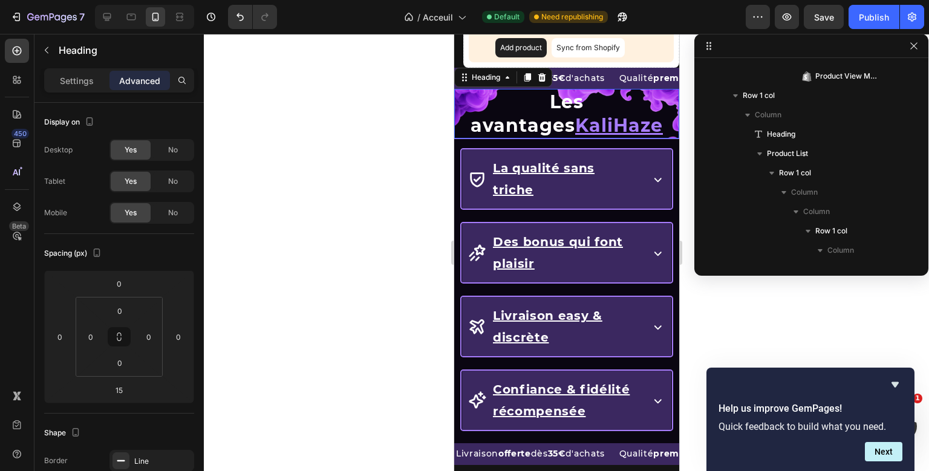
scroll to position [1835, 0]
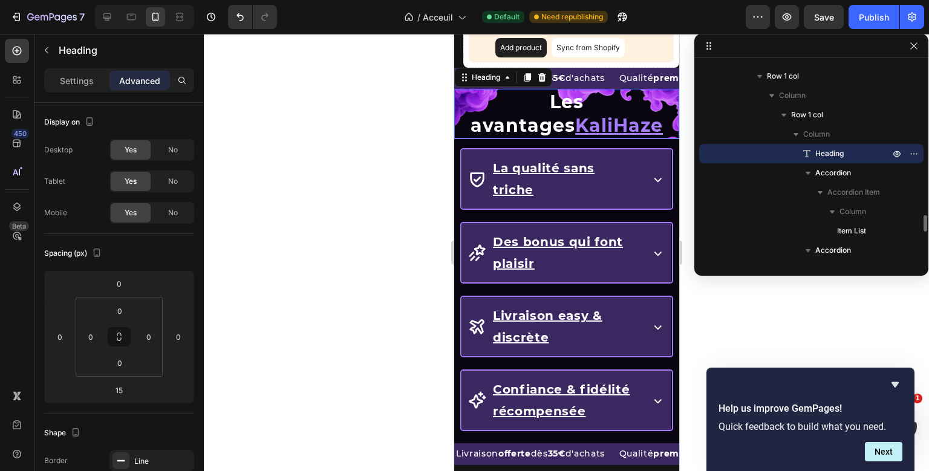
click at [624, 116] on div "Les avantages KaliHaze Heading 0 La qualité sans triche Accordion Des bonus qui…" at bounding box center [566, 266] width 225 height 355
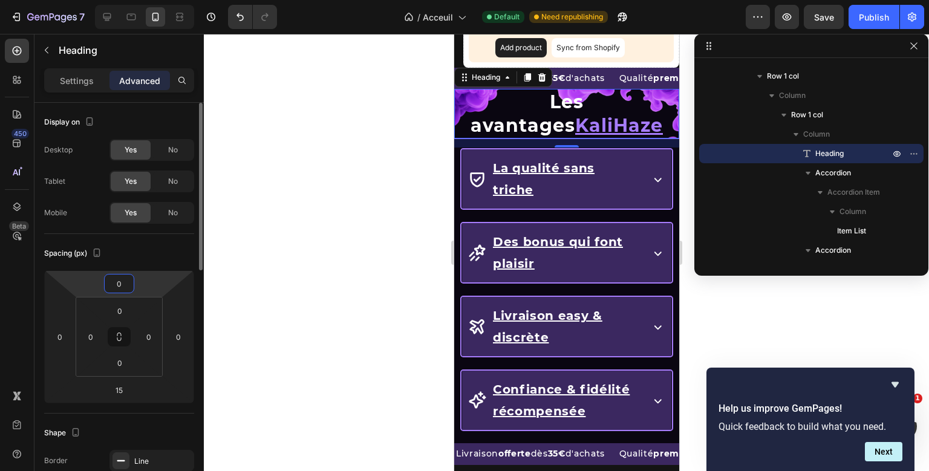
click at [122, 289] on input "0" at bounding box center [119, 284] width 24 height 18
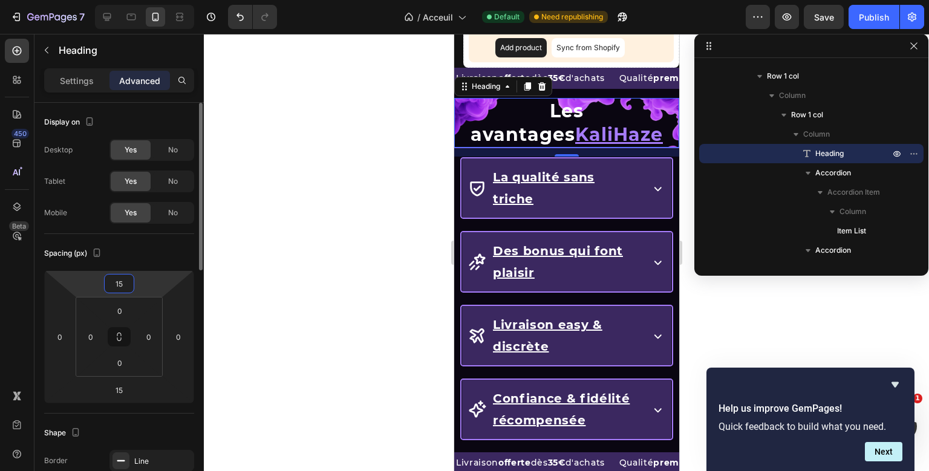
type input "1"
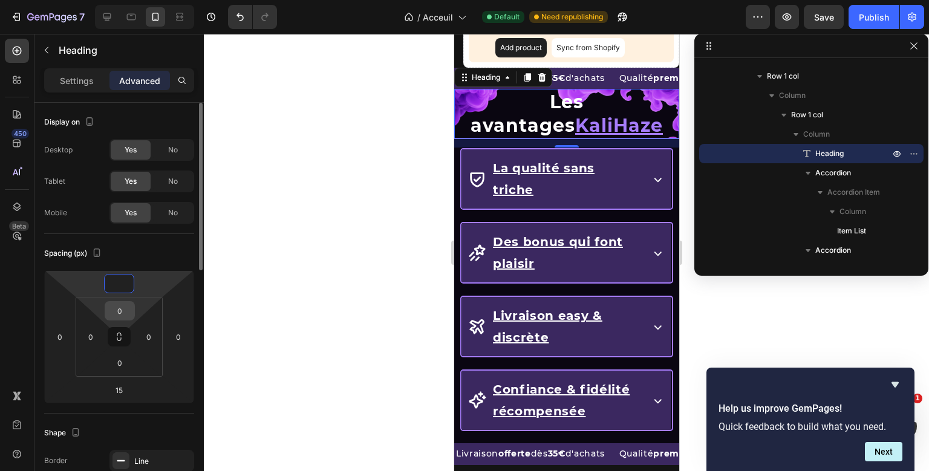
type input "0"
click at [120, 316] on input "0" at bounding box center [120, 311] width 24 height 18
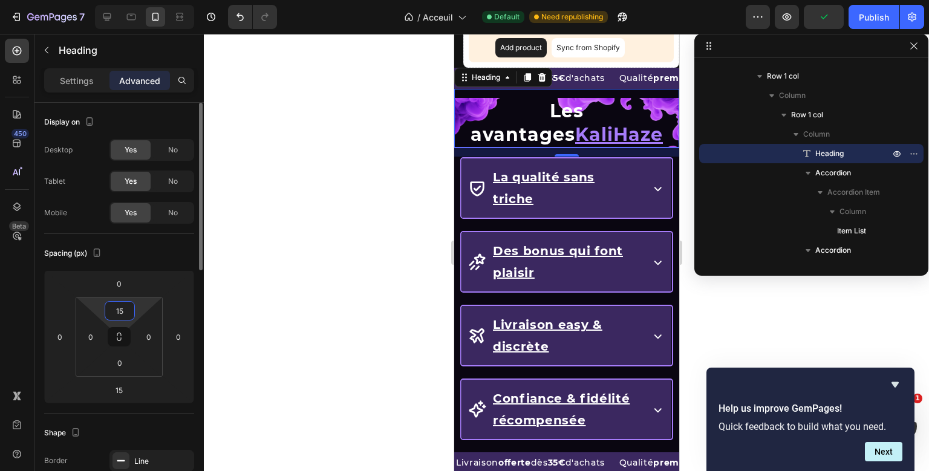
type input "1"
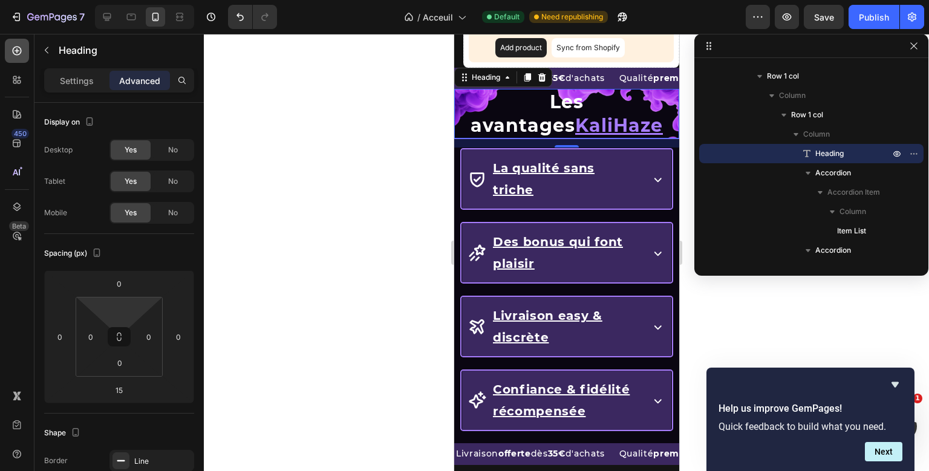
type input "0"
click at [19, 62] on div at bounding box center [17, 51] width 24 height 24
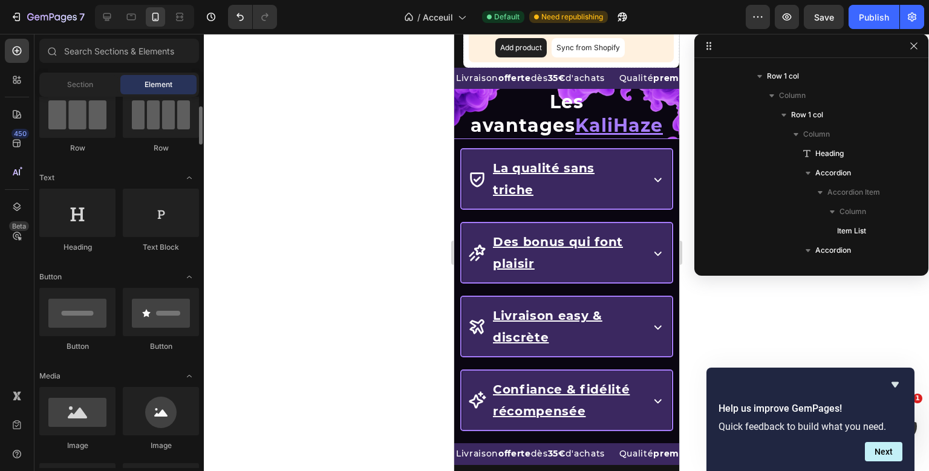
scroll to position [0, 0]
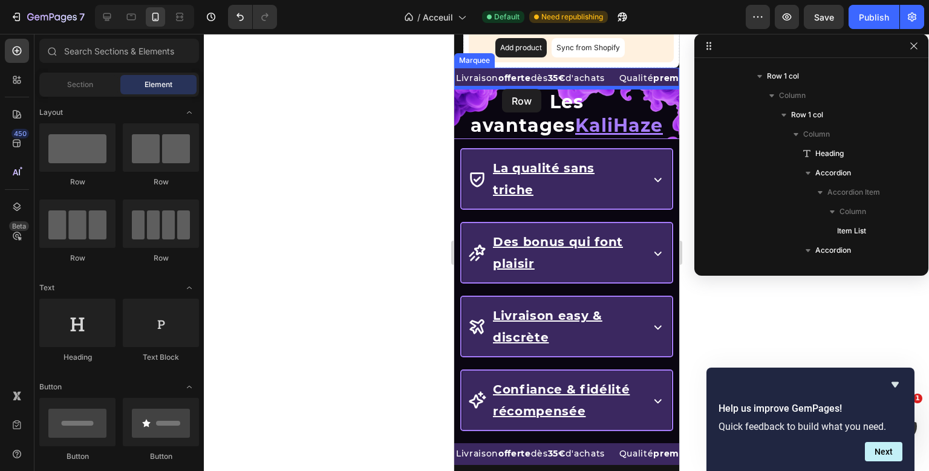
drag, startPoint x: 540, startPoint y: 192, endPoint x: 502, endPoint y: 88, distance: 110.6
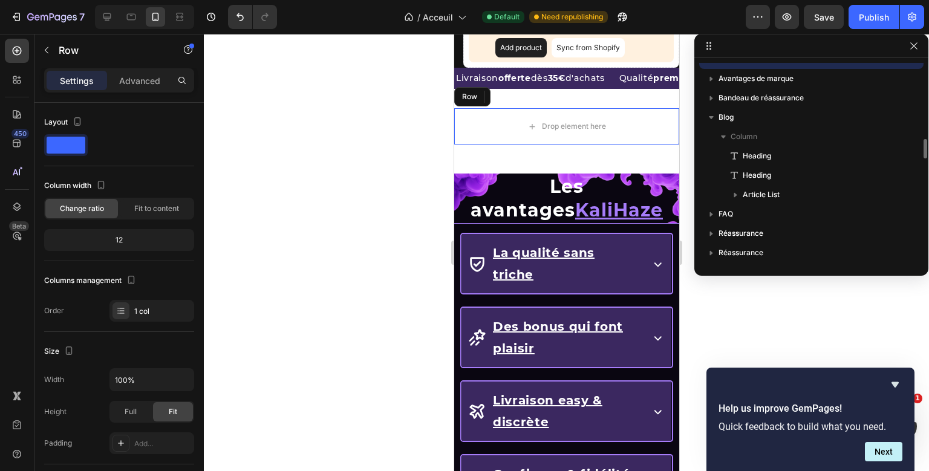
scroll to position [1719, 0]
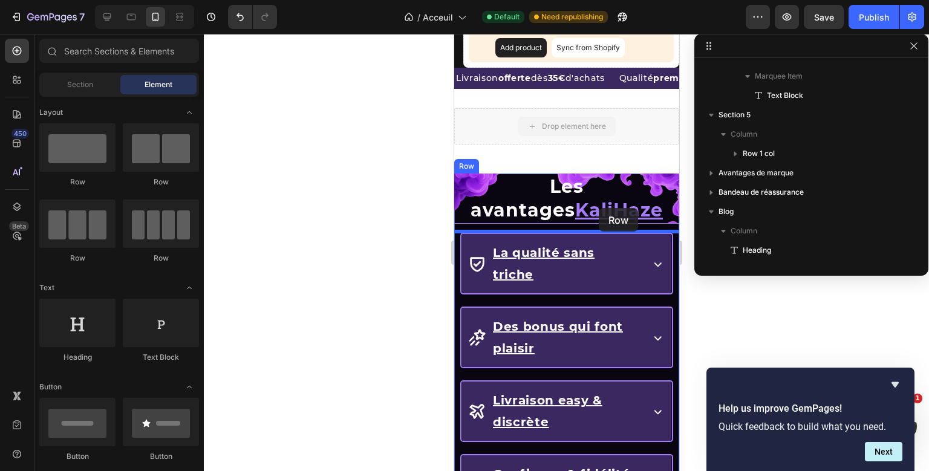
drag, startPoint x: 602, startPoint y: 127, endPoint x: 598, endPoint y: 208, distance: 81.1
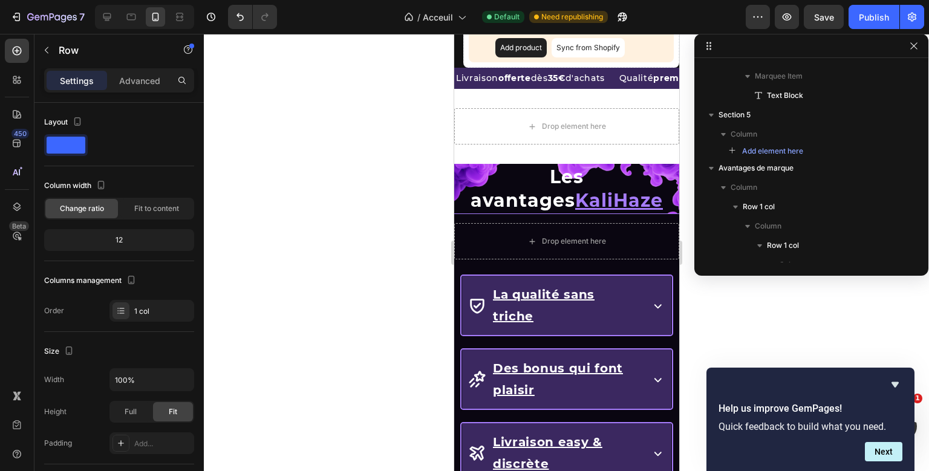
scroll to position [1908, 0]
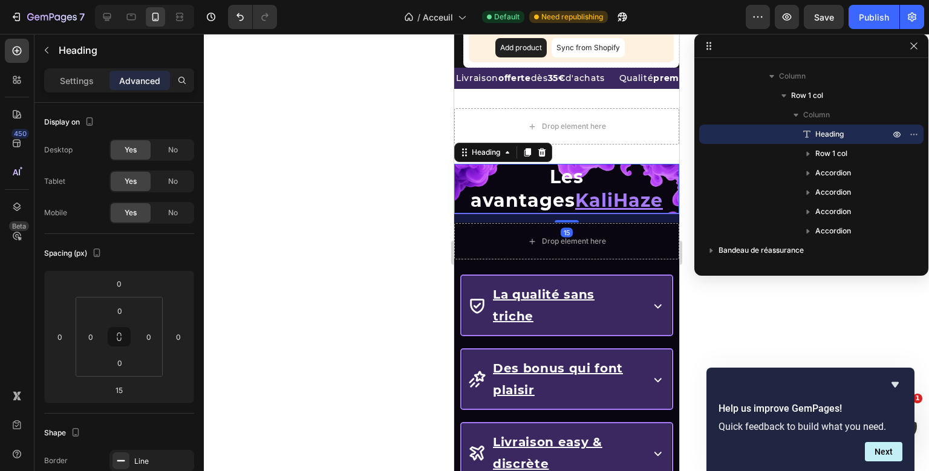
click at [599, 188] on div "Les avantages KaliHaze Heading 15 Drop element here Row La qualité sans triche …" at bounding box center [566, 367] width 225 height 406
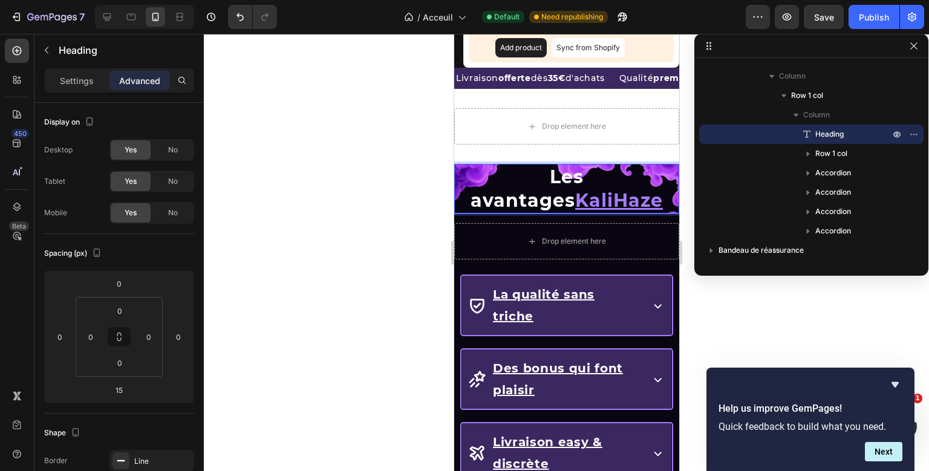
click at [583, 185] on p "Les avantages KaliHaze" at bounding box center [566, 188] width 223 height 47
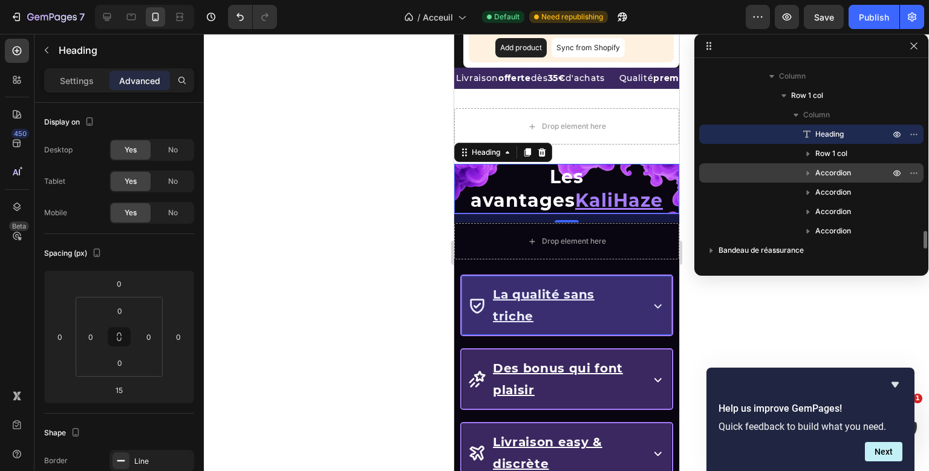
drag, startPoint x: 819, startPoint y: 132, endPoint x: 821, endPoint y: 167, distance: 35.2
click at [821, 167] on div "Heading Row 1 col Accordion Accordion Accordion Accordion" at bounding box center [811, 183] width 224 height 116
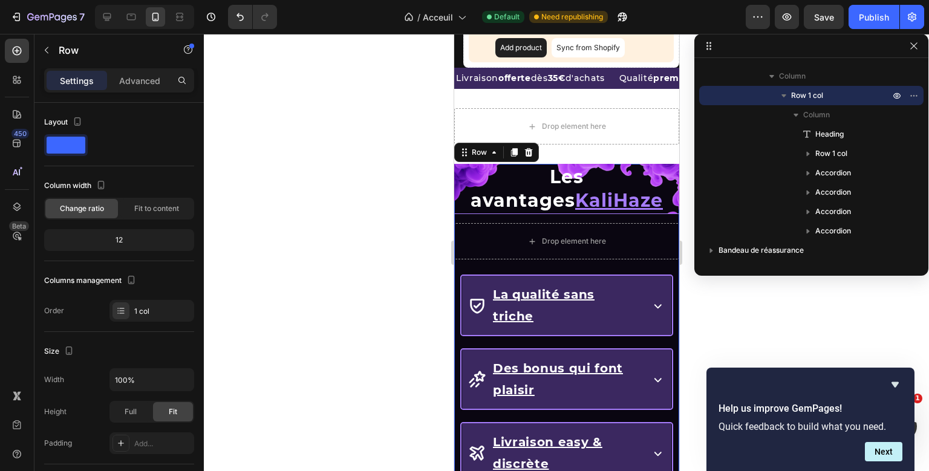
click at [572, 318] on div "Les avantages KaliHaze Heading Drop element here Row La qualité sans triche Acc…" at bounding box center [566, 367] width 225 height 406
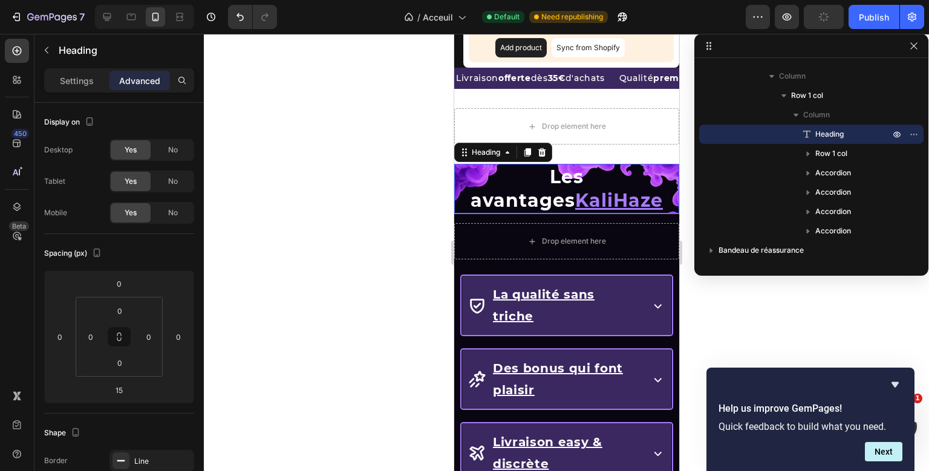
click at [644, 183] on div "Les avantages KaliHaze Heading 0 Drop element here Row La qualité sans triche A…" at bounding box center [566, 367] width 225 height 406
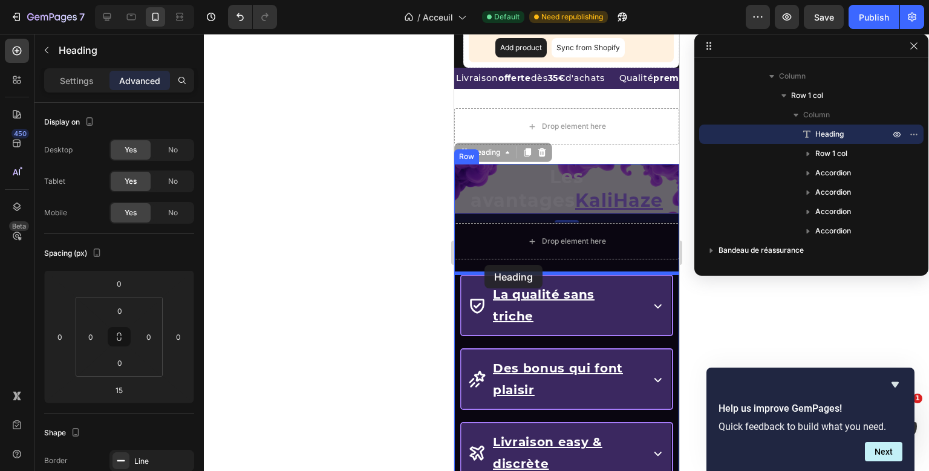
drag, startPoint x: 462, startPoint y: 152, endPoint x: 484, endPoint y: 265, distance: 115.3
click at [484, 265] on div "Mobile ( 372 px) iPhone 13 Mini iPhone 13 Pro iPhone 11 Pro Max iPhone 15 Pro M…" at bounding box center [566, 205] width 225 height 3174
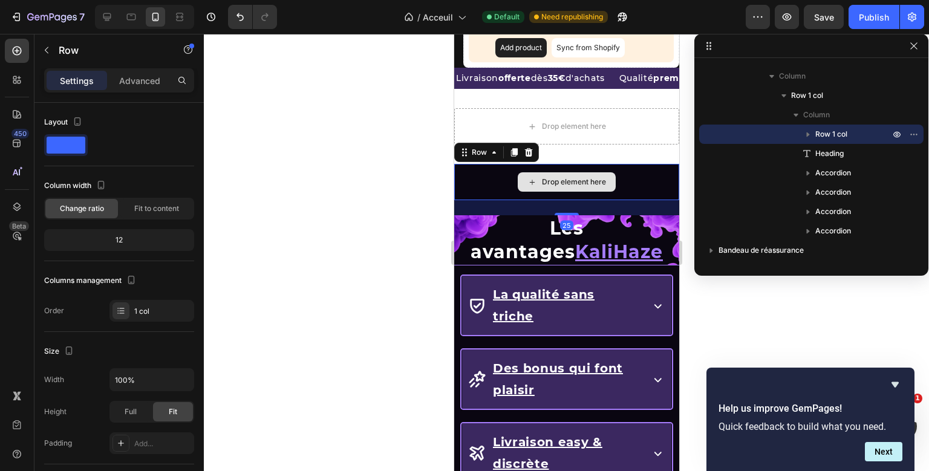
click at [633, 184] on div "Drop element here Row 25 Les avantages KaliHaze Heading La qualité sans triche …" at bounding box center [566, 367] width 225 height 406
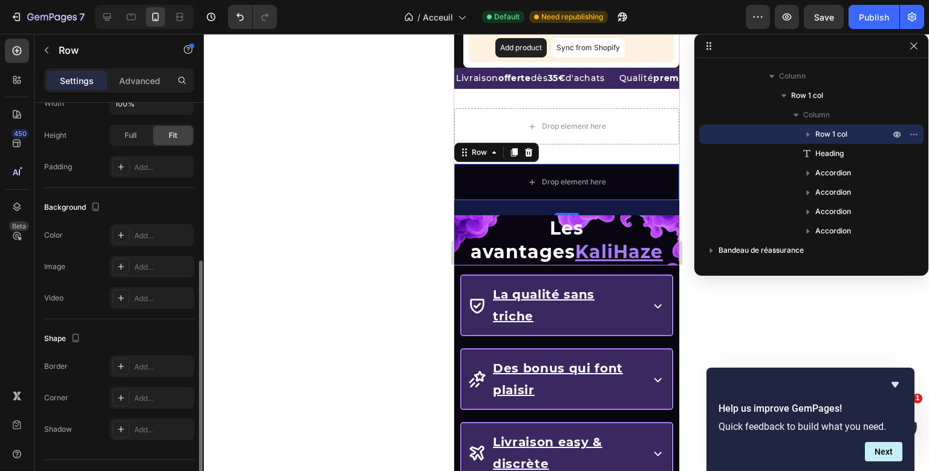
scroll to position [276, 0]
click at [134, 261] on div "Add..." at bounding box center [152, 268] width 85 height 22
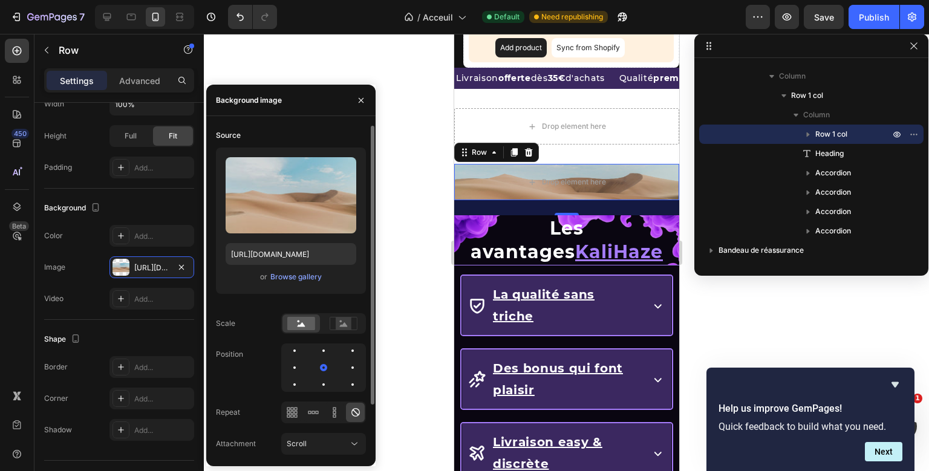
click at [306, 268] on div "Upload Image https://cdn.shopify.com/s/files/1/2005/9307/files/background_setti…" at bounding box center [291, 221] width 150 height 146
click at [302, 281] on div "Browse gallery" at bounding box center [295, 277] width 51 height 11
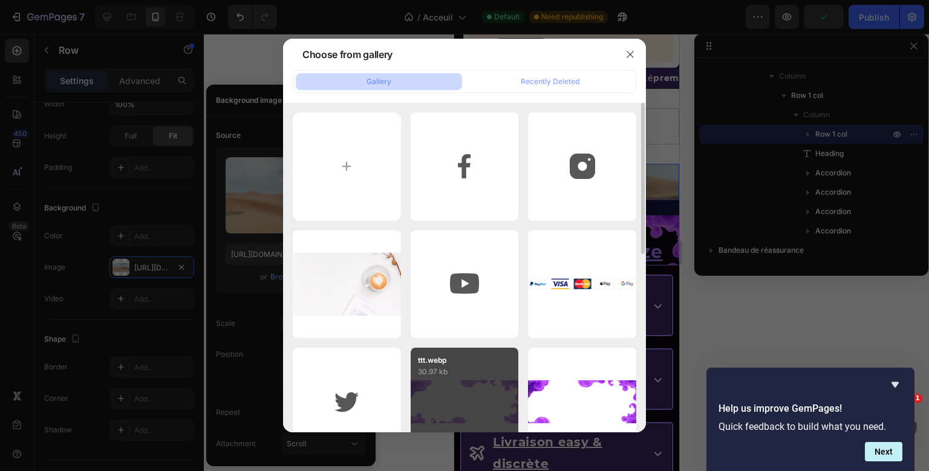
click at [436, 374] on p "30.97 kb" at bounding box center [465, 372] width 94 height 12
type input "[URL][DOMAIN_NAME]"
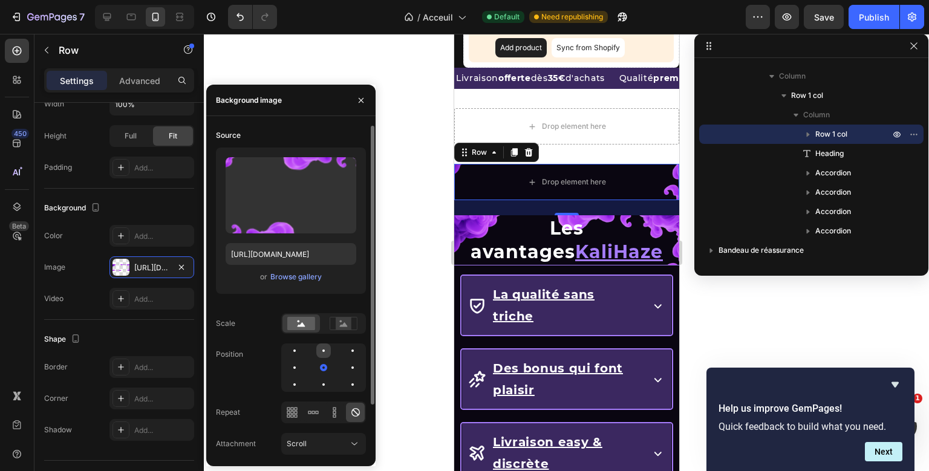
click at [329, 351] on div at bounding box center [323, 351] width 15 height 15
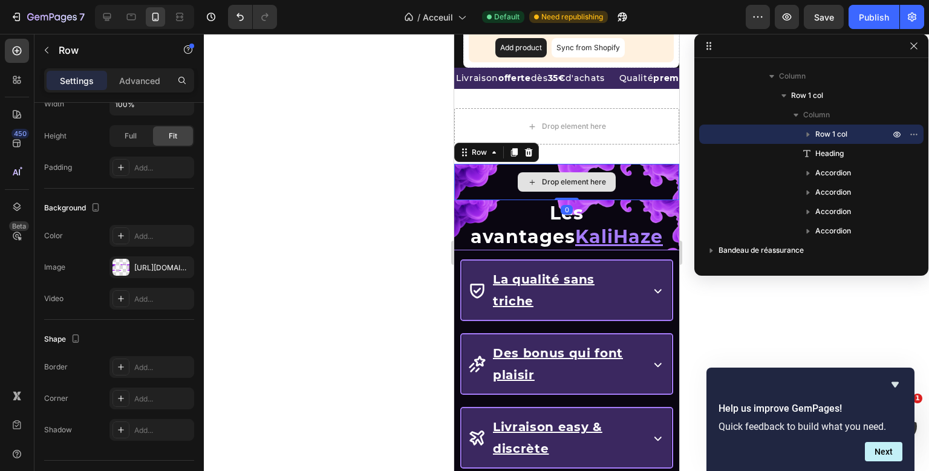
drag, startPoint x: 575, startPoint y: 213, endPoint x: 576, endPoint y: 183, distance: 30.3
click at [576, 183] on div "Drop element here Row 0" at bounding box center [566, 182] width 225 height 36
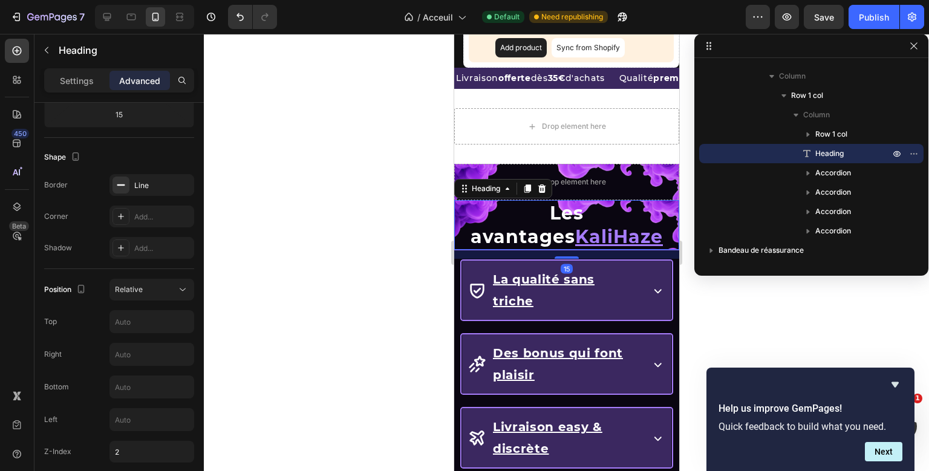
click at [480, 219] on div "Drop element here Row Les avantages KaliHaze Heading 15 La qualité sans triche …" at bounding box center [566, 359] width 225 height 391
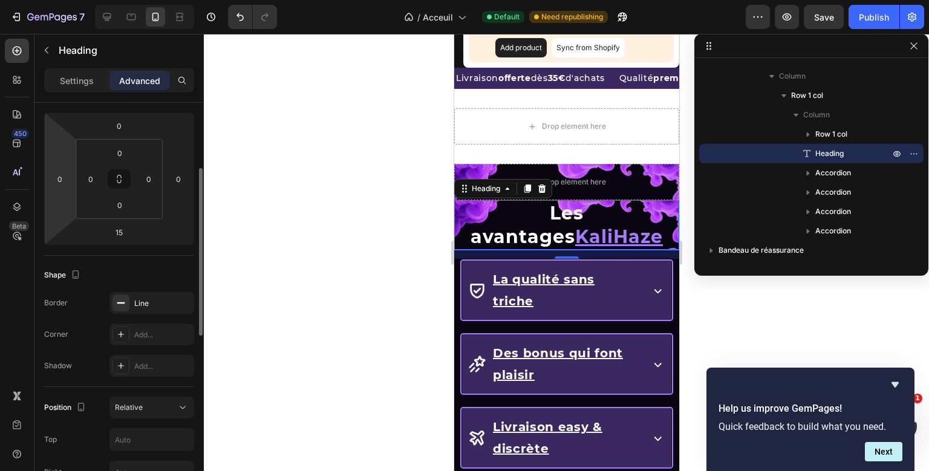
scroll to position [143, 0]
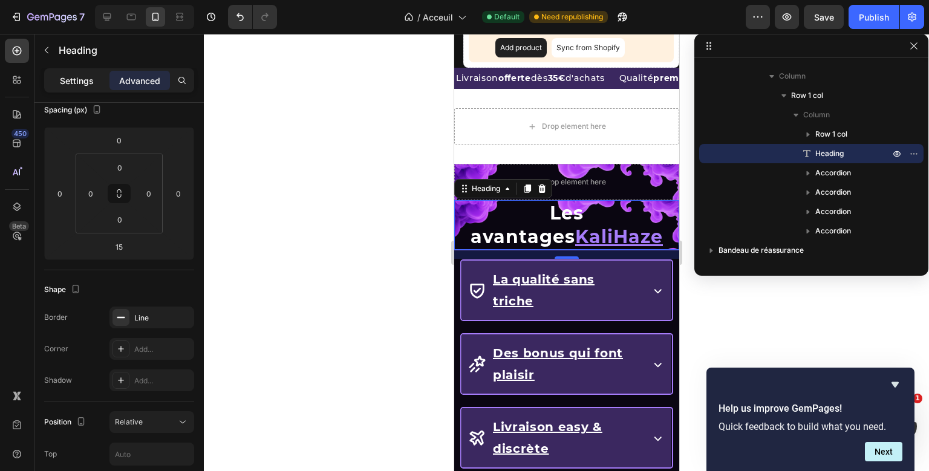
click at [100, 89] on div "Settings" at bounding box center [77, 80] width 60 height 19
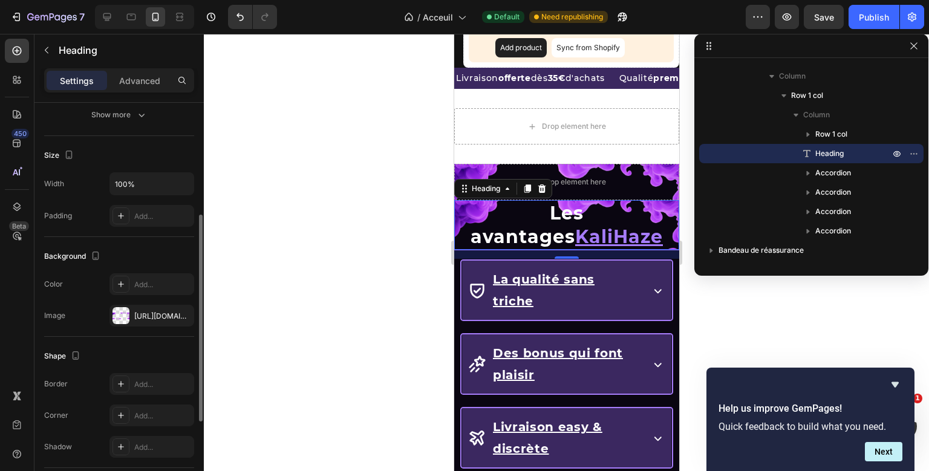
scroll to position [240, 0]
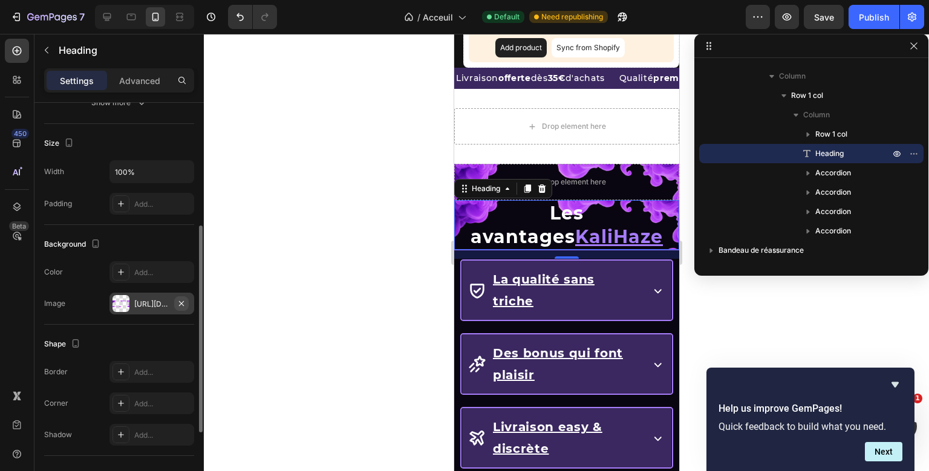
click at [188, 299] on button "button" at bounding box center [181, 303] width 15 height 15
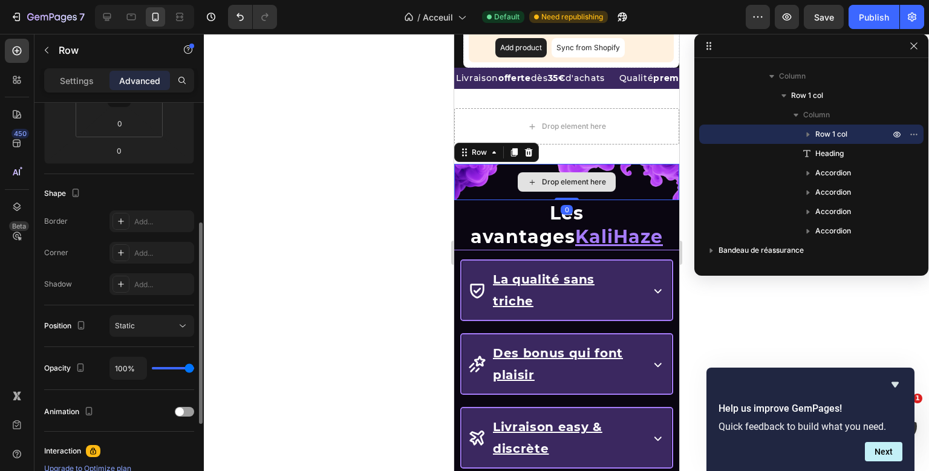
click at [575, 170] on div "Drop element here Row 0 Les avantages KaliHaze Heading La qualité sans triche A…" at bounding box center [566, 359] width 225 height 391
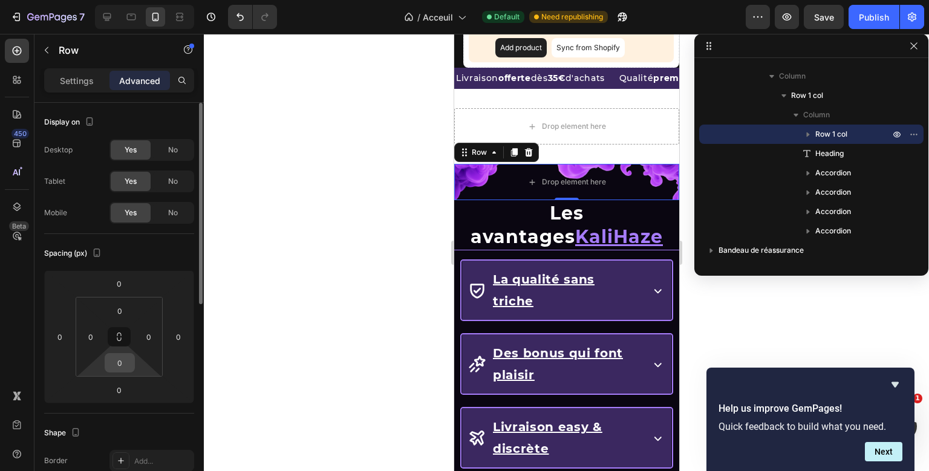
click at [114, 363] on input "0" at bounding box center [120, 363] width 24 height 18
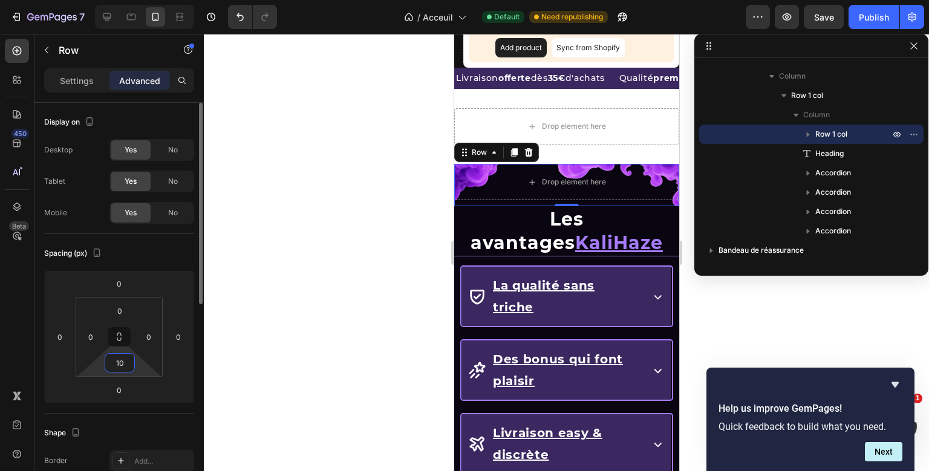
type input "1"
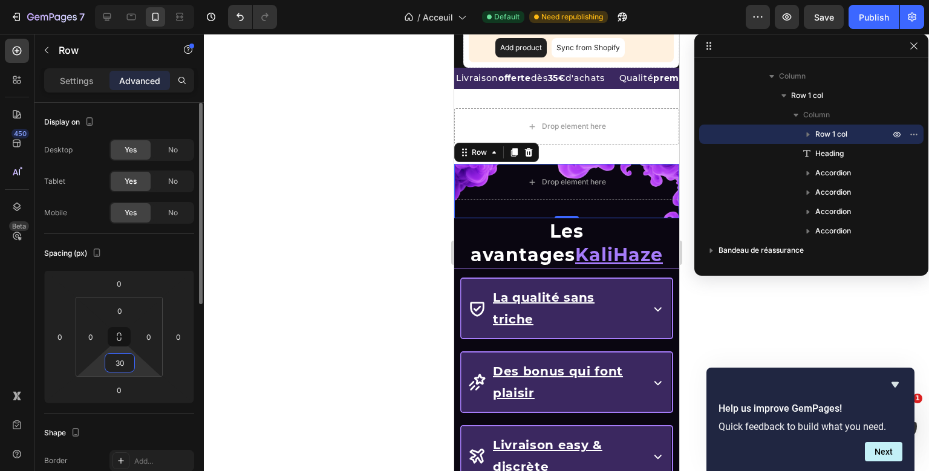
type input "3"
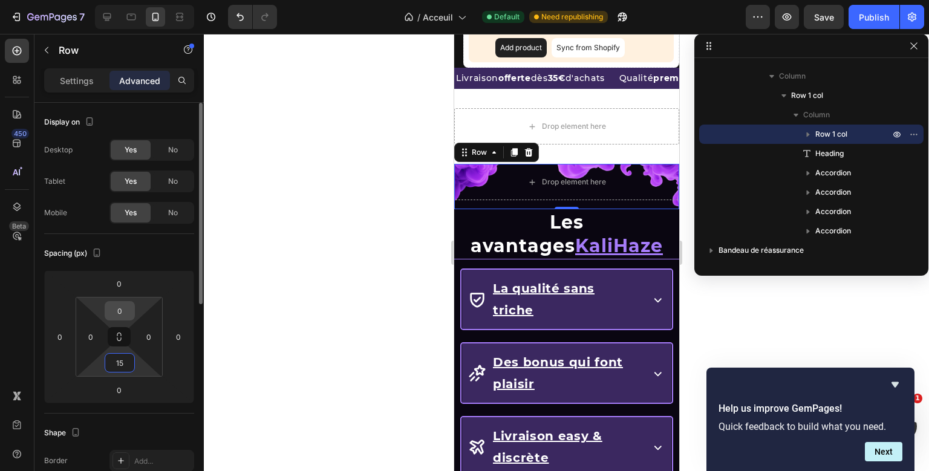
type input "15"
click at [120, 316] on input "0" at bounding box center [120, 311] width 24 height 18
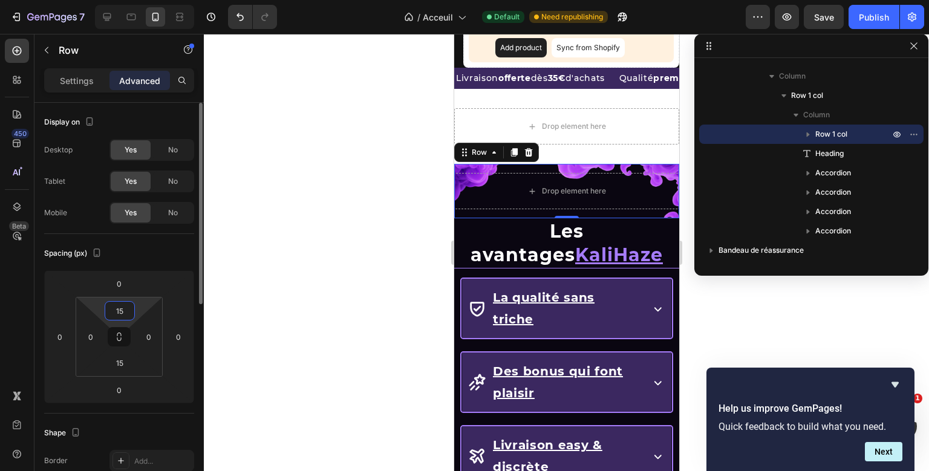
type input "1"
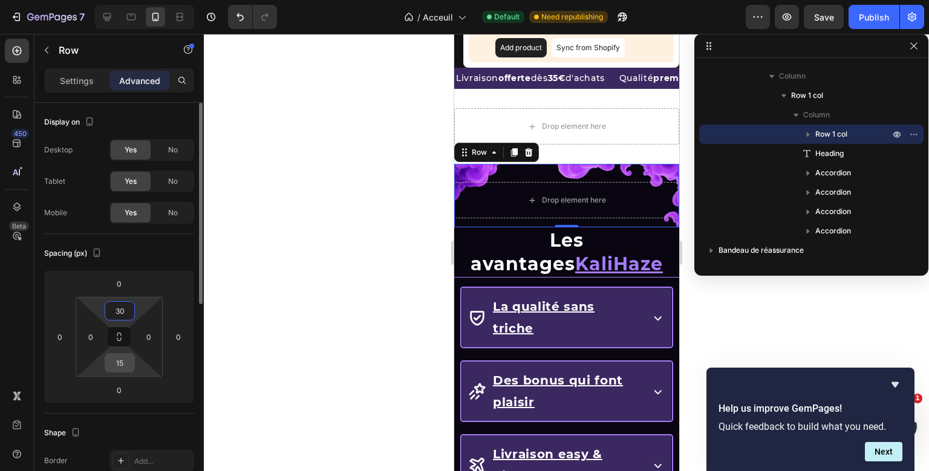
type input "30"
click at [113, 362] on input "15" at bounding box center [120, 363] width 24 height 18
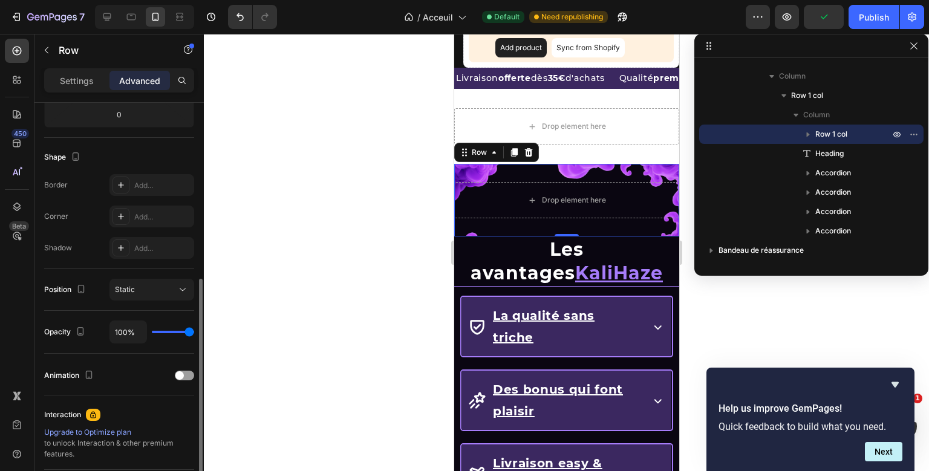
scroll to position [302, 0]
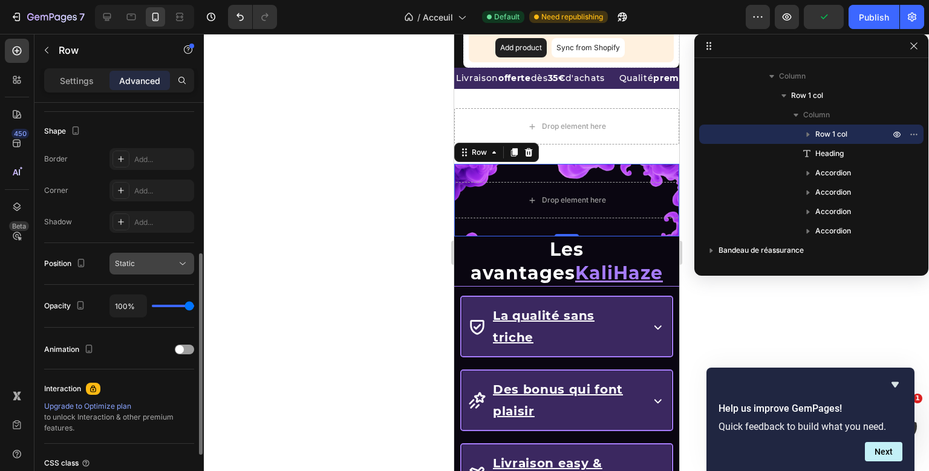
type input "30"
click at [126, 259] on span "Static" at bounding box center [125, 263] width 20 height 9
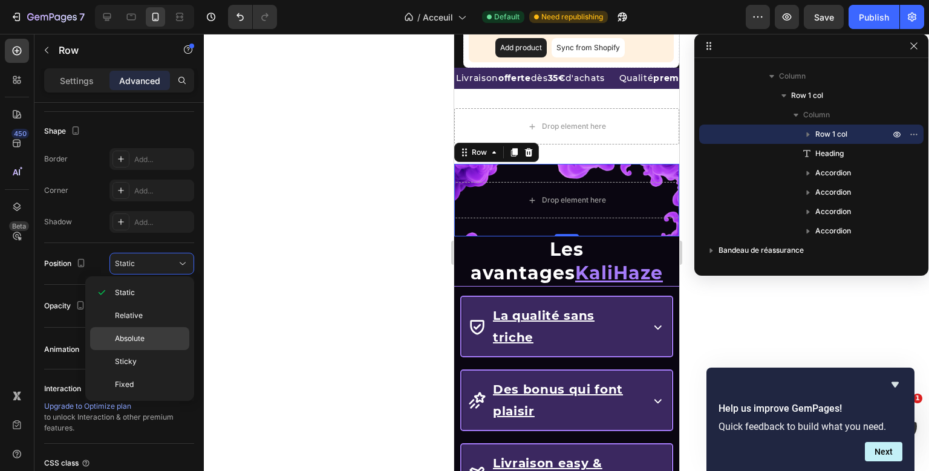
click at [127, 339] on span "Absolute" at bounding box center [130, 338] width 30 height 11
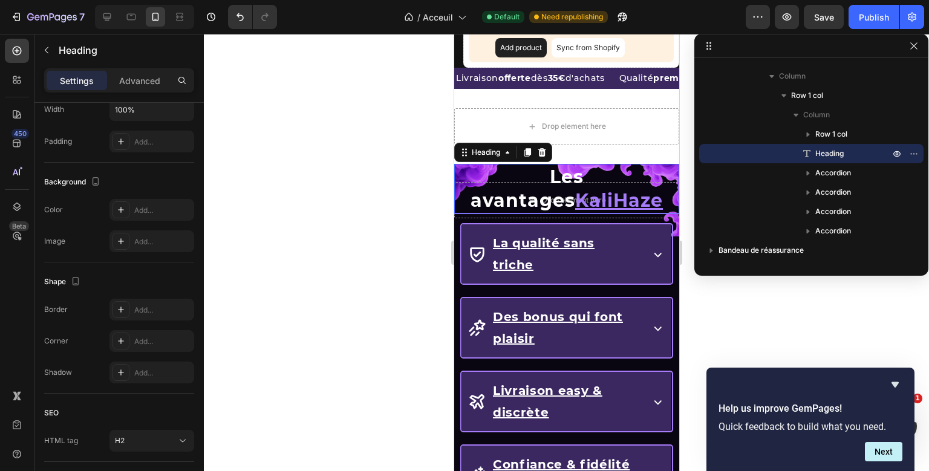
click at [607, 178] on div "Drop element here Row Les avantages KaliHaze Heading 0 La qualité sans triche A…" at bounding box center [566, 341] width 225 height 355
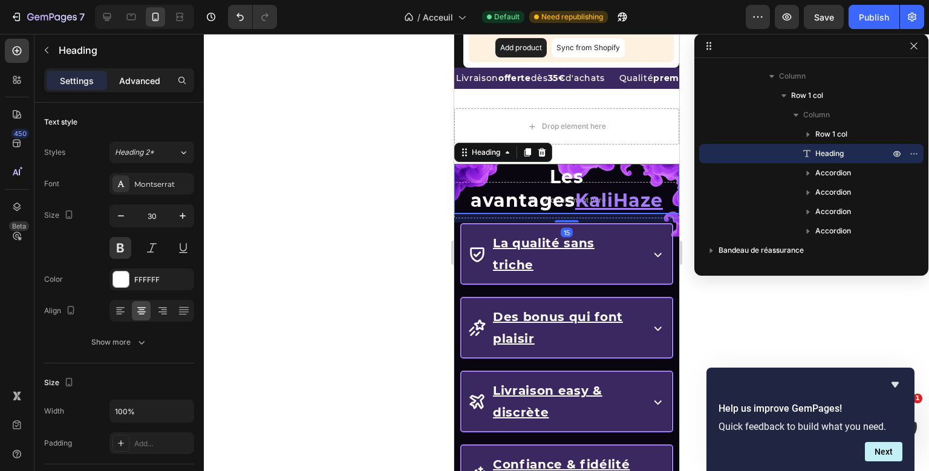
click at [153, 81] on p "Advanced" at bounding box center [139, 80] width 41 height 13
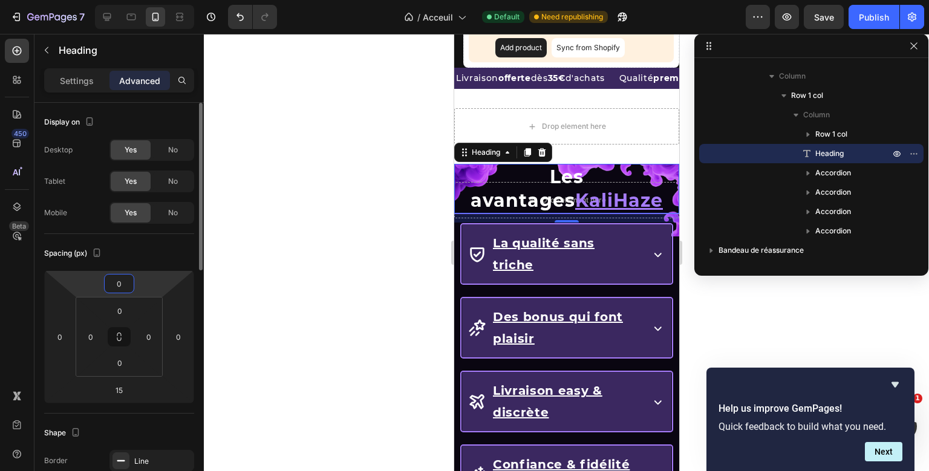
click at [117, 278] on input "0" at bounding box center [119, 284] width 24 height 18
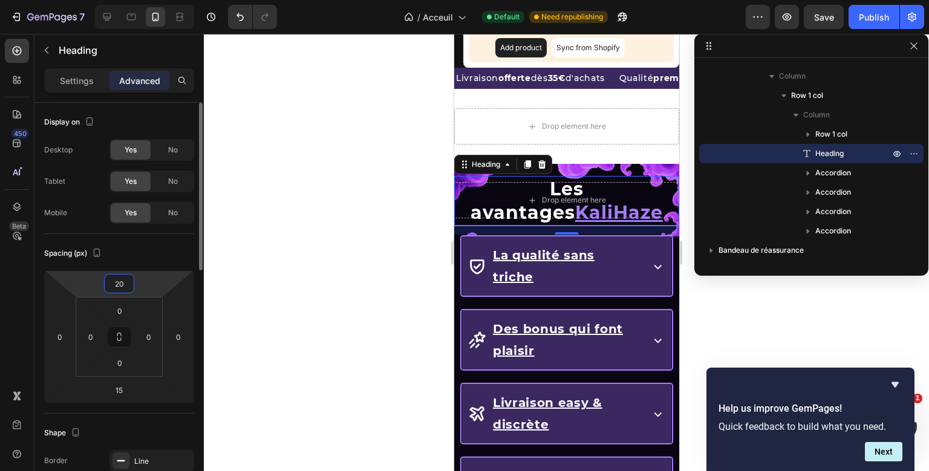
type input "2"
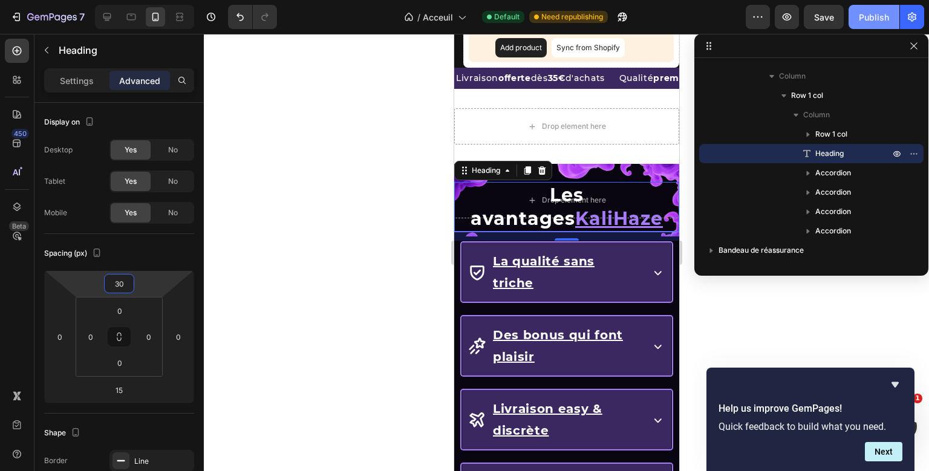
type input "30"
click at [884, 24] on button "Publish" at bounding box center [874, 17] width 51 height 24
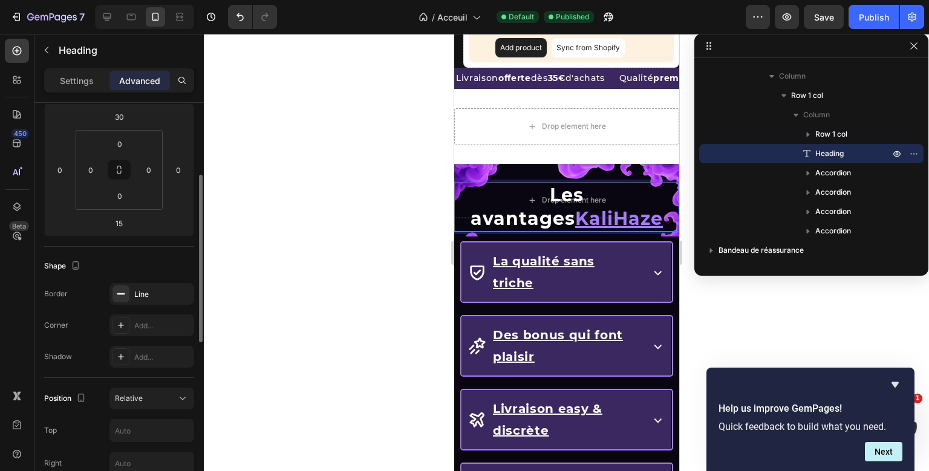
scroll to position [169, 0]
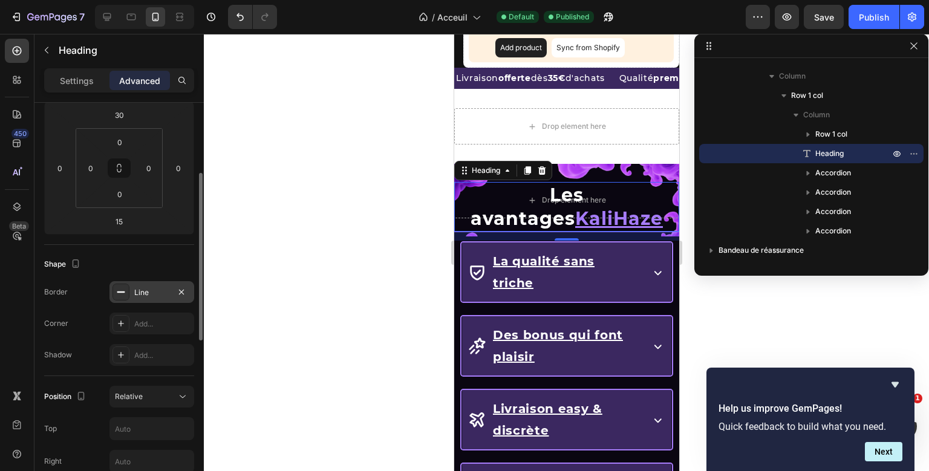
click at [158, 296] on div "Line" at bounding box center [151, 292] width 35 height 11
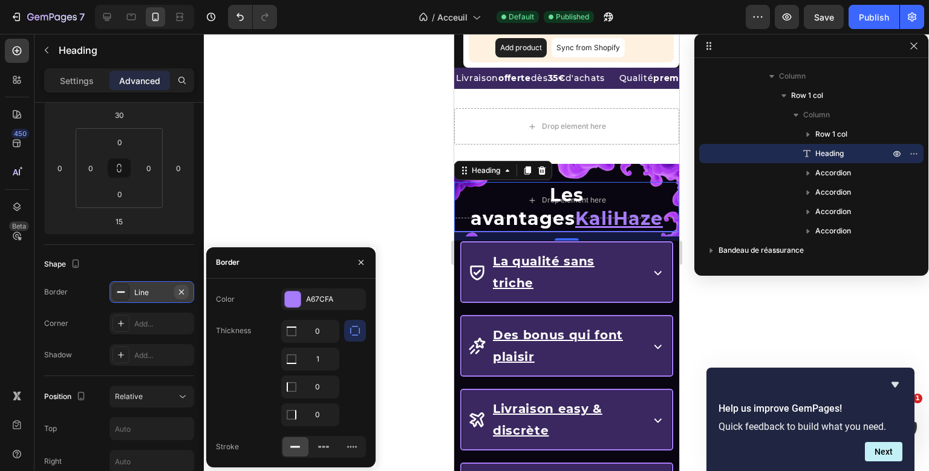
click at [180, 294] on icon "button" at bounding box center [181, 291] width 5 height 5
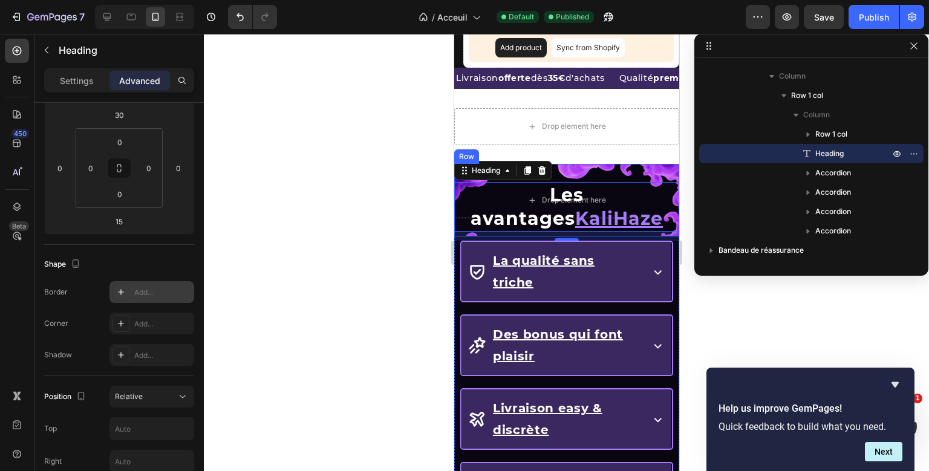
scroll to position [0, 0]
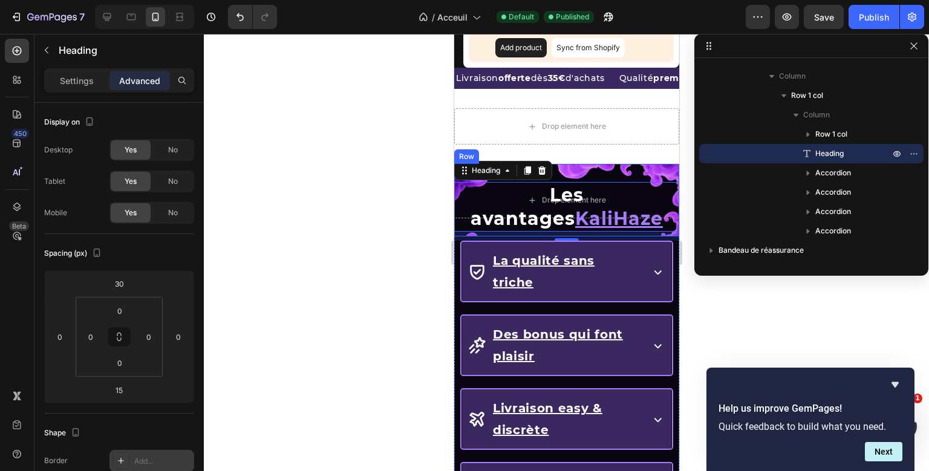
click at [644, 171] on div "Drop element here Row Les avantages KaliHaze Heading 15 La qualité sans triche …" at bounding box center [566, 350] width 225 height 372
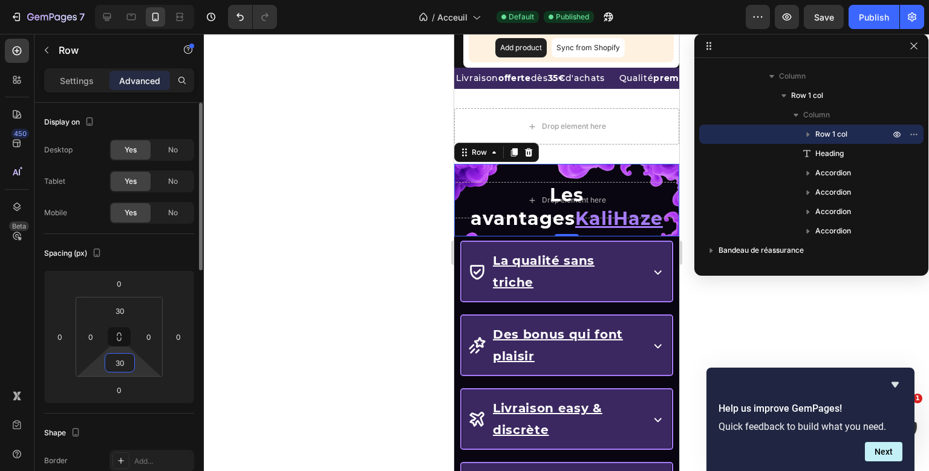
click at [124, 356] on input "30" at bounding box center [120, 363] width 24 height 18
type input "35"
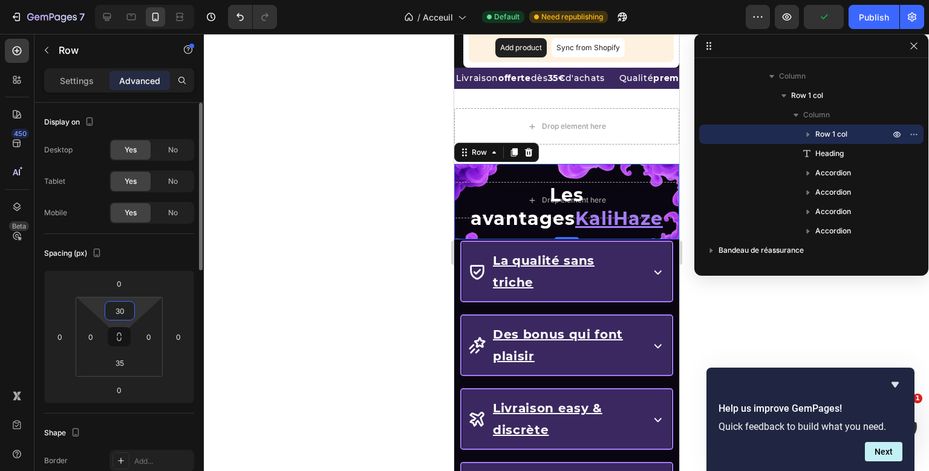
click at [119, 311] on input "30" at bounding box center [120, 311] width 24 height 18
type input "35"
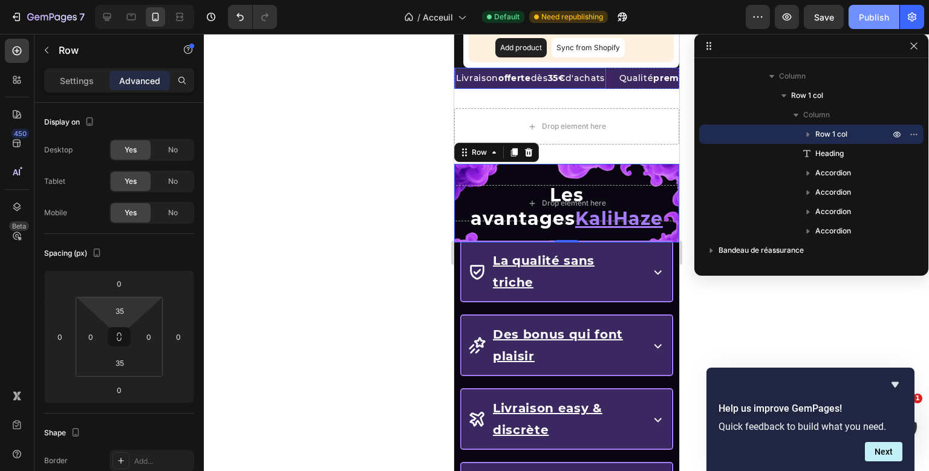
click at [863, 8] on button "Publish" at bounding box center [874, 17] width 51 height 24
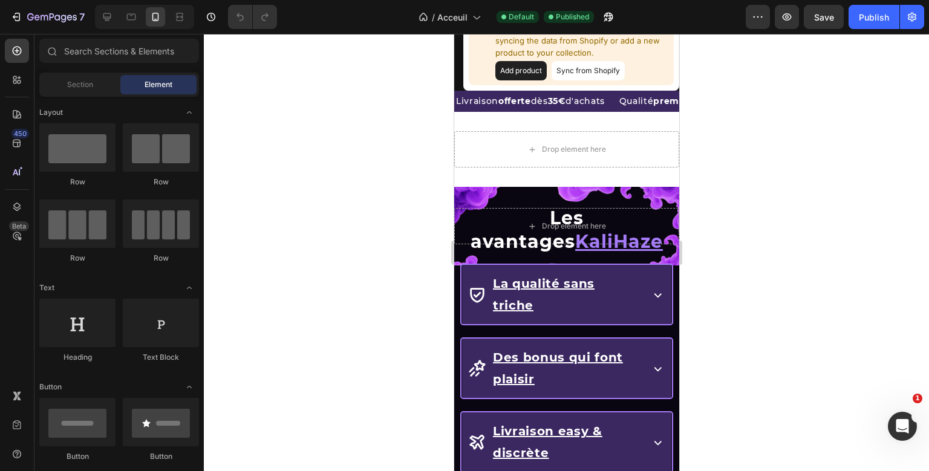
scroll to position [1388, 0]
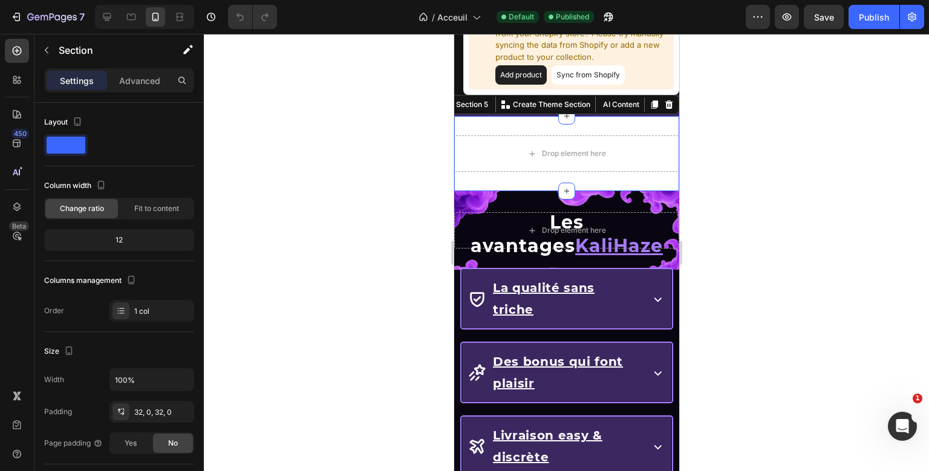
click at [606, 178] on section "Drop element here Section 5 Create Theme Section AI Content Write with GemAI Wh…" at bounding box center [566, 153] width 225 height 75
click at [663, 99] on div at bounding box center [668, 104] width 15 height 15
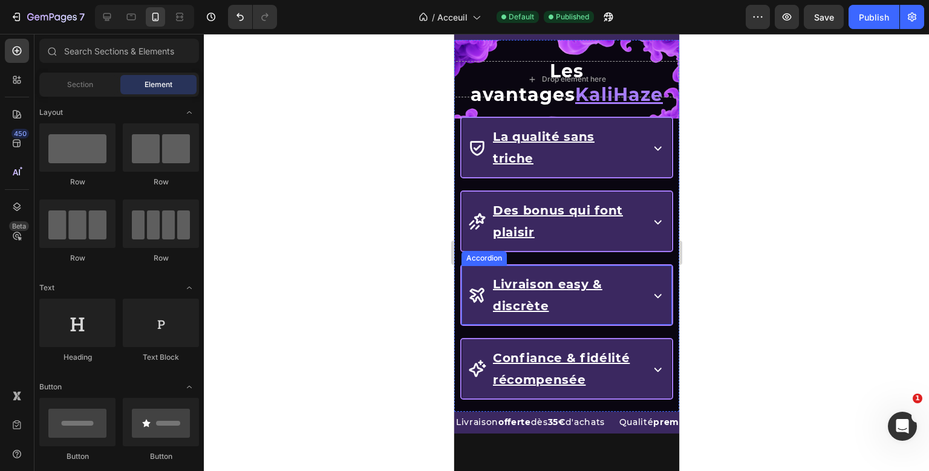
scroll to position [1397, 0]
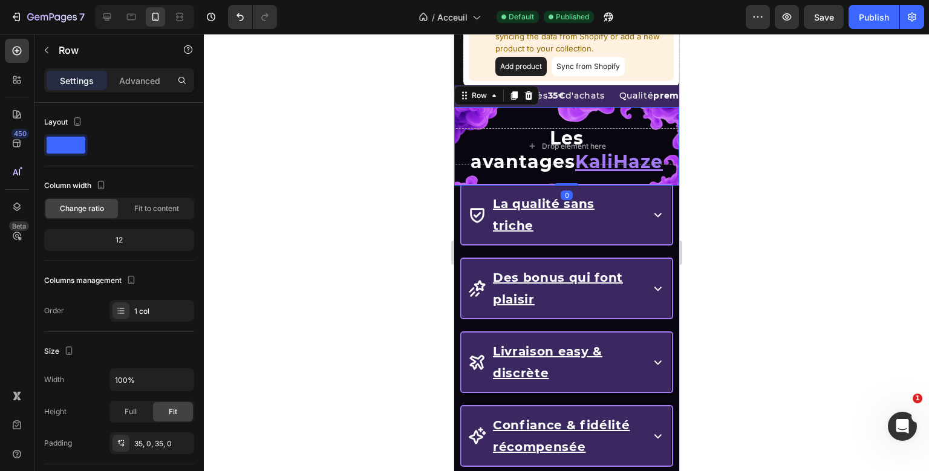
click at [568, 111] on div "Drop element here Row 0" at bounding box center [566, 146] width 225 height 79
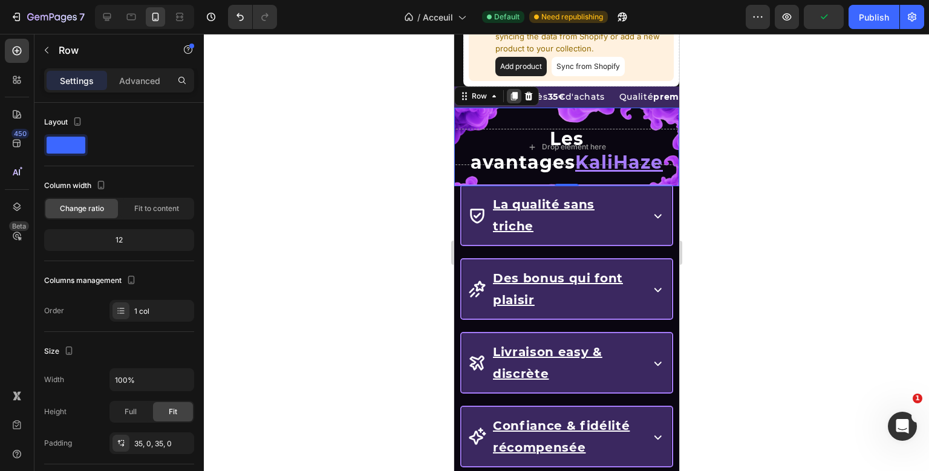
click at [511, 93] on icon at bounding box center [514, 96] width 10 height 10
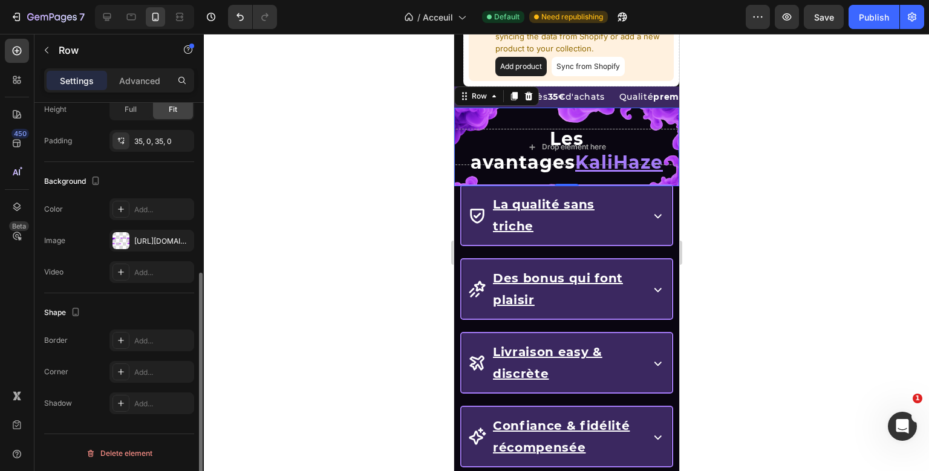
scroll to position [299, 0]
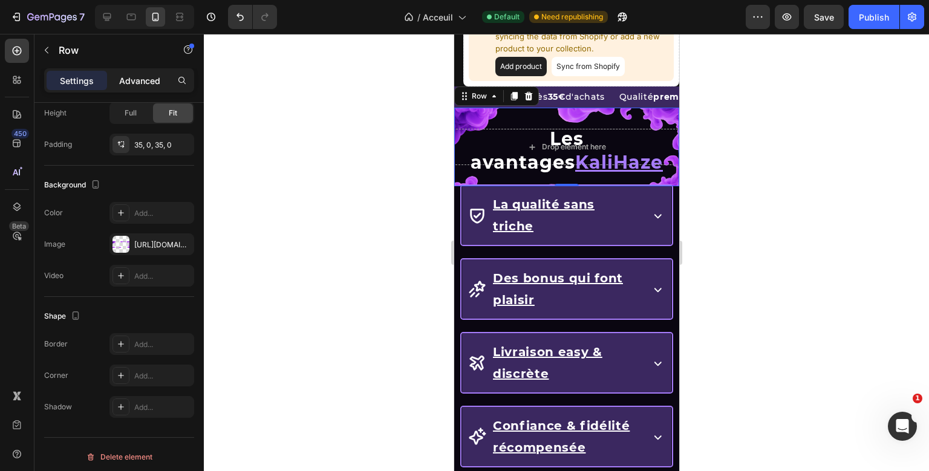
click at [120, 74] on p "Advanced" at bounding box center [139, 80] width 41 height 13
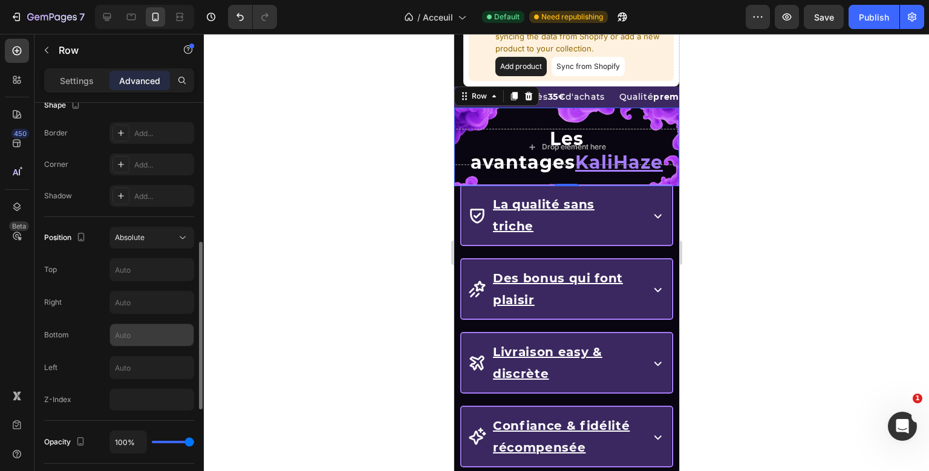
scroll to position [330, 0]
click at [156, 234] on div "Absolute" at bounding box center [146, 235] width 62 height 11
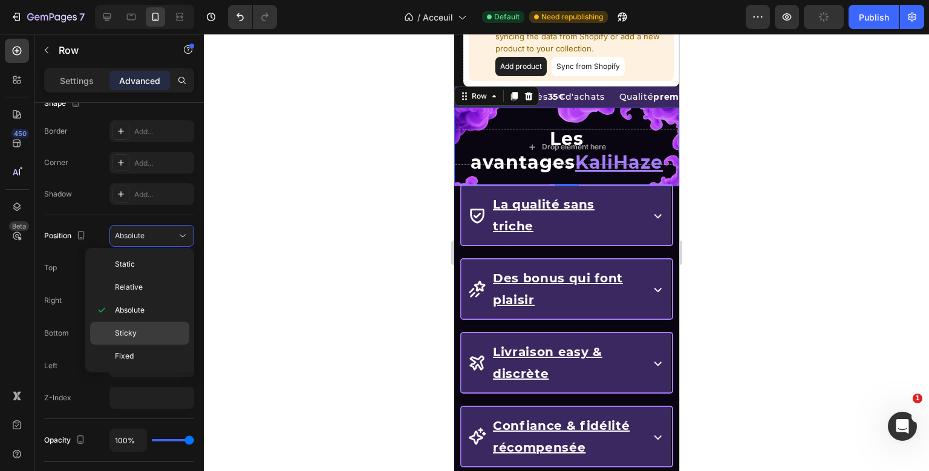
click at [145, 336] on p "Sticky" at bounding box center [149, 333] width 69 height 11
type input "0"
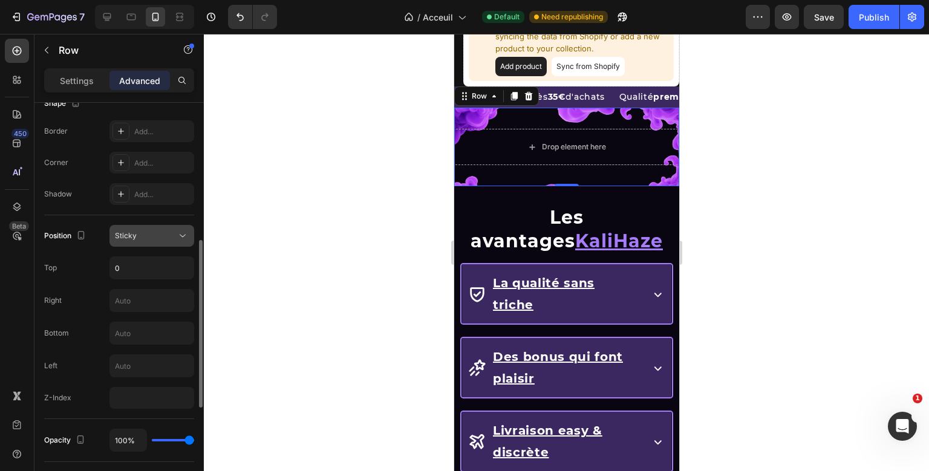
click at [167, 230] on div "Sticky" at bounding box center [152, 236] width 74 height 12
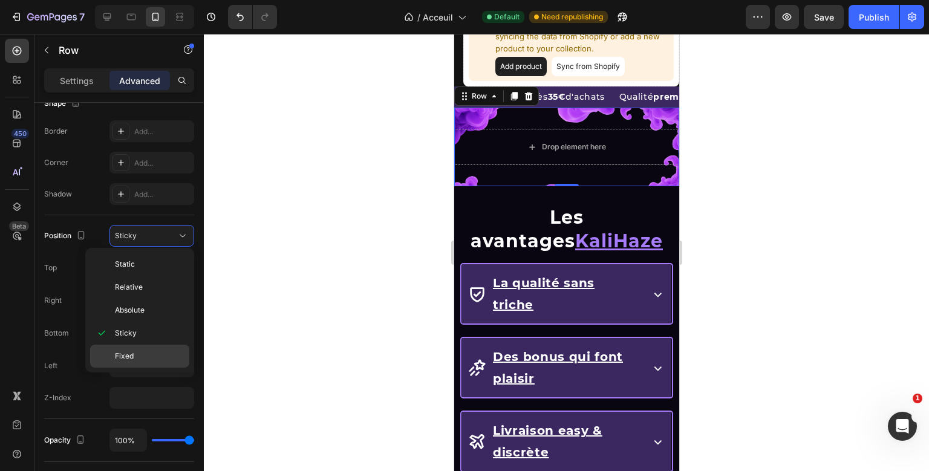
click at [145, 351] on p "Fixed" at bounding box center [149, 356] width 69 height 11
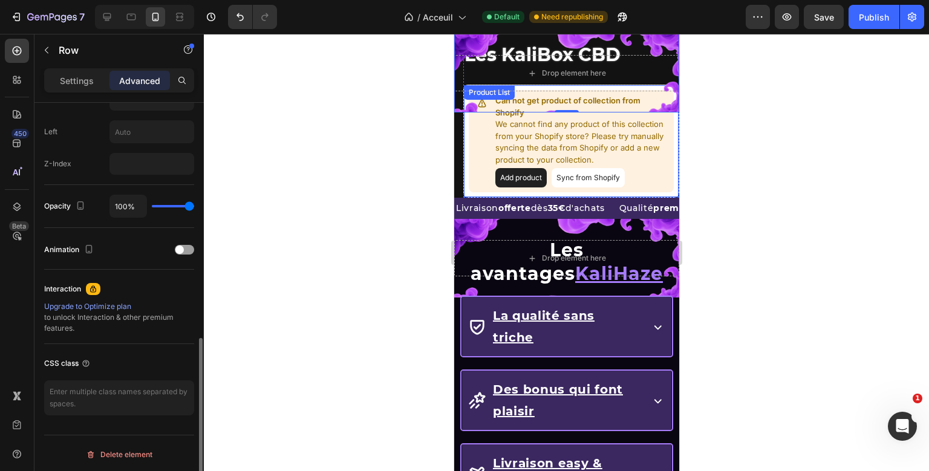
scroll to position [561, 0]
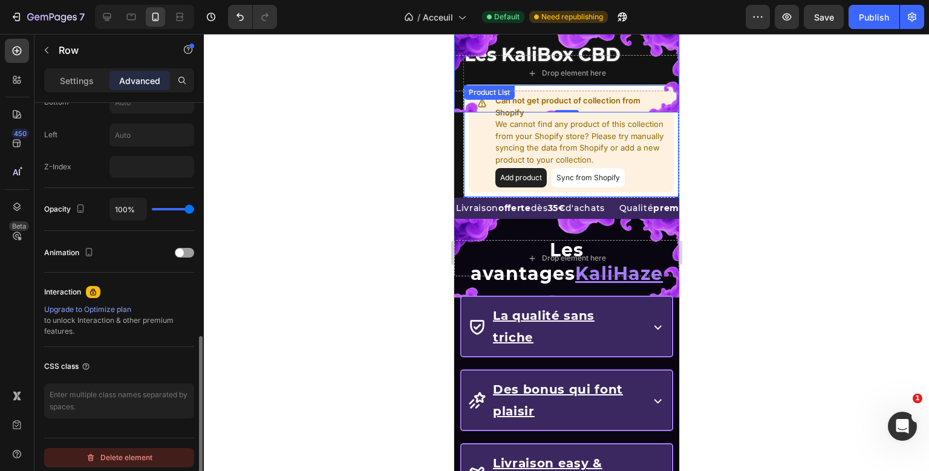
click at [115, 453] on div "Delete element" at bounding box center [119, 458] width 67 height 15
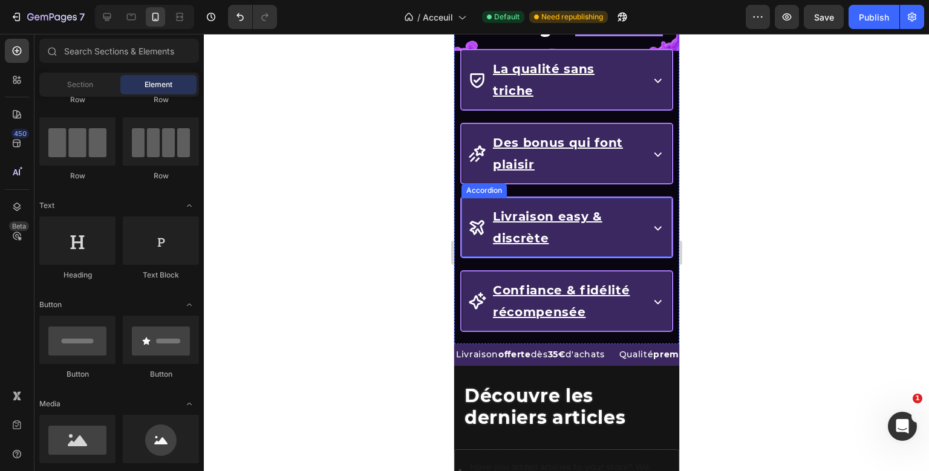
scroll to position [1413, 0]
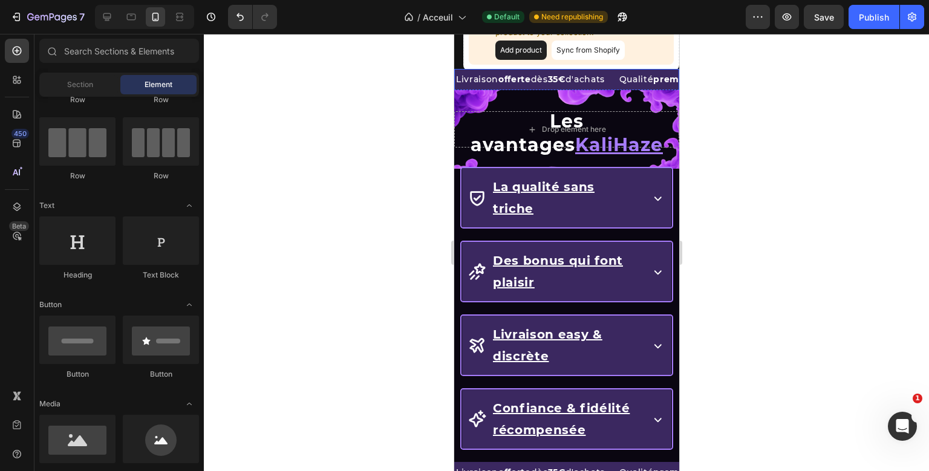
click at [618, 90] on div "Livraison offerte dès 35€ d'achats Text Block" at bounding box center [535, 79] width 163 height 21
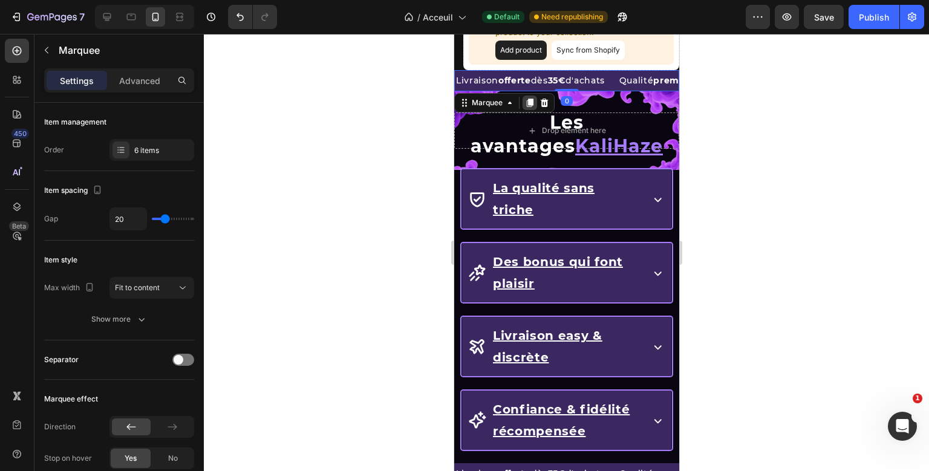
click at [530, 103] on icon at bounding box center [529, 103] width 7 height 8
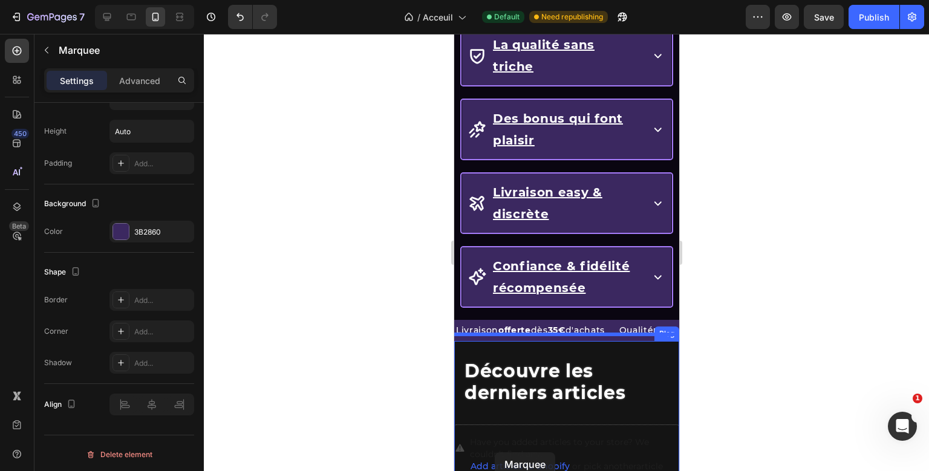
scroll to position [1625, 0]
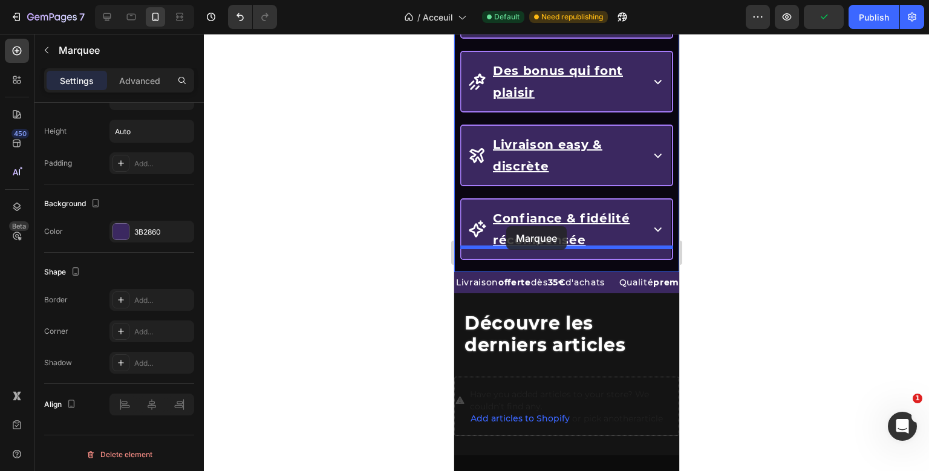
drag, startPoint x: 465, startPoint y: 79, endPoint x: 506, endPoint y: 226, distance: 153.2
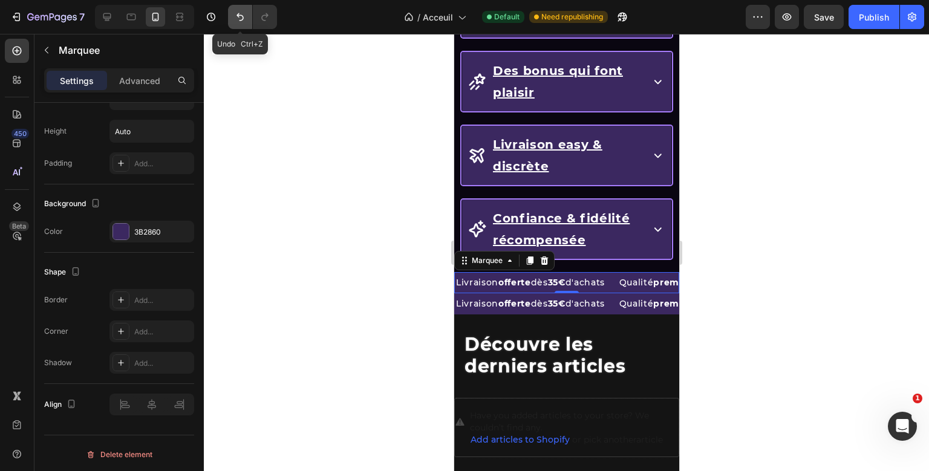
click at [238, 15] on icon "Undo/Redo" at bounding box center [240, 17] width 7 height 8
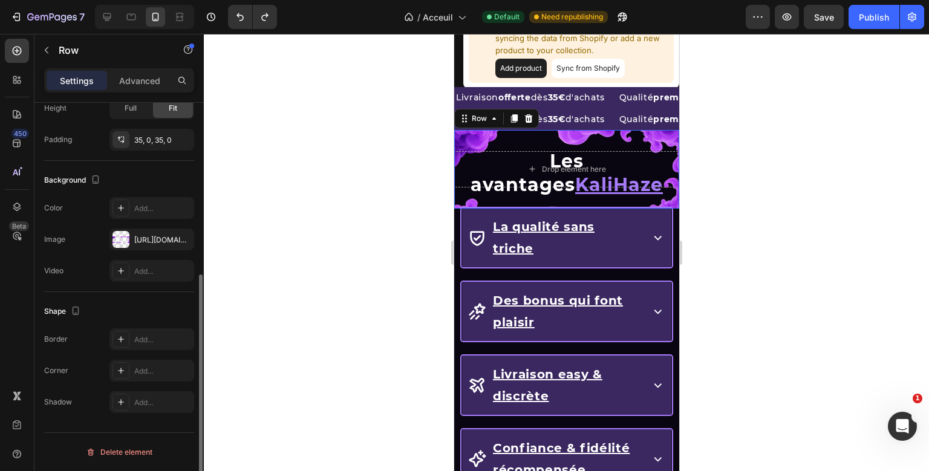
scroll to position [0, 0]
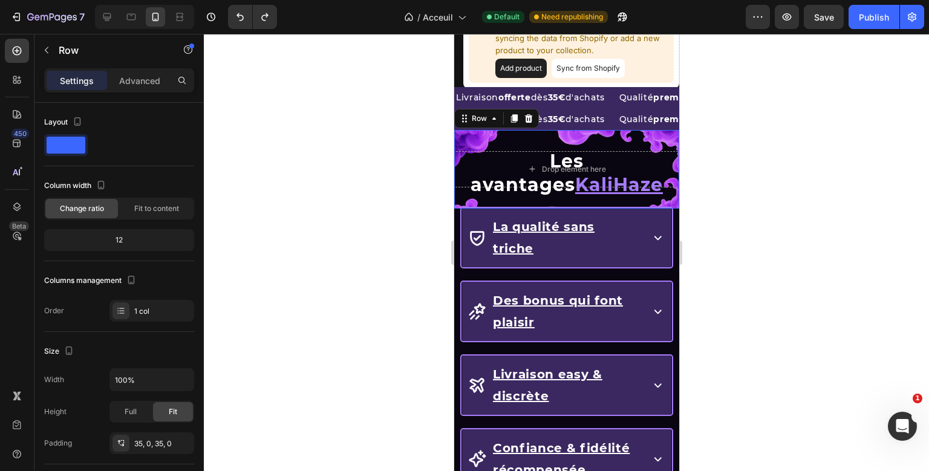
click at [497, 132] on div "Drop element here Row 0 Les avantages KaliHaze Heading La qualité sans triche A…" at bounding box center [566, 316] width 225 height 372
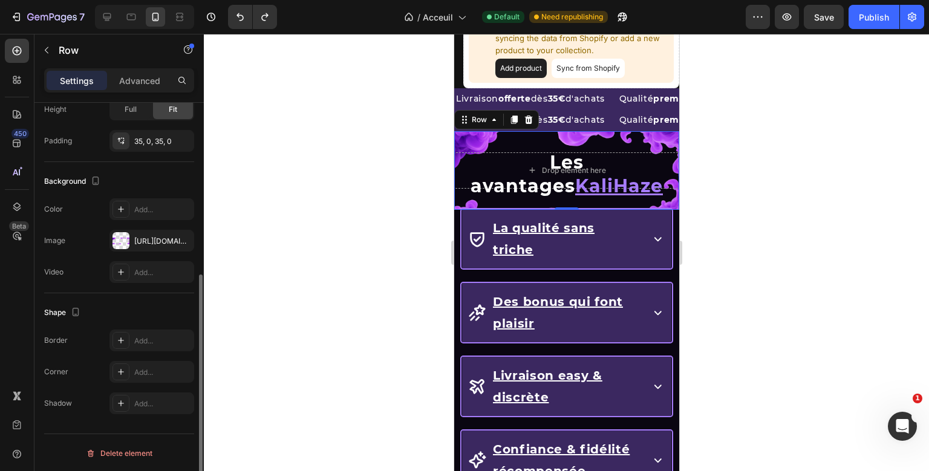
scroll to position [302, 0]
click at [509, 115] on icon at bounding box center [514, 120] width 10 height 10
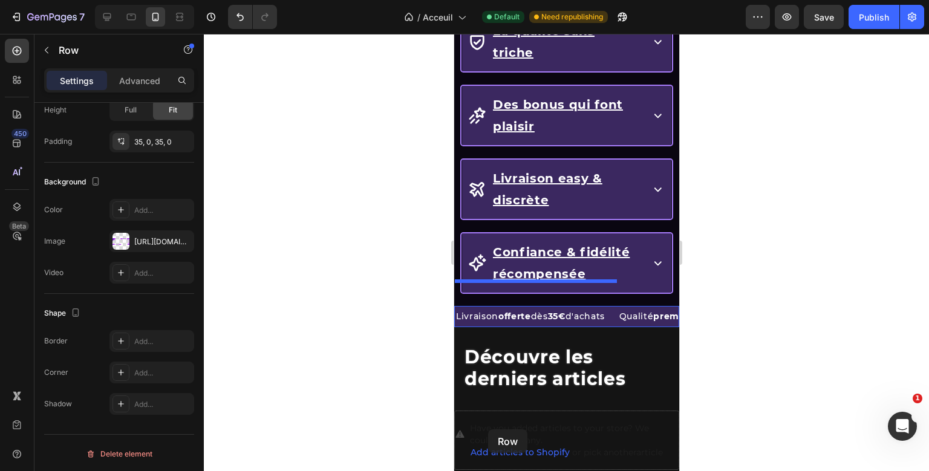
scroll to position [1627, 0]
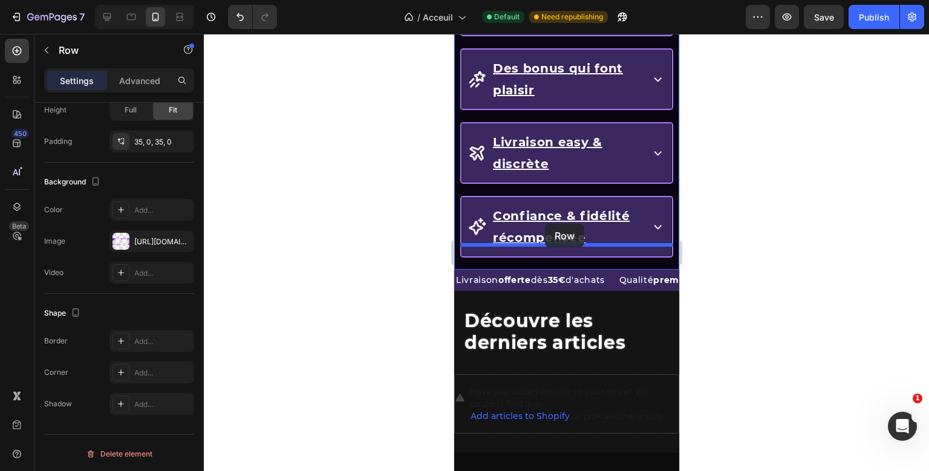
drag, startPoint x: 463, startPoint y: 122, endPoint x: 544, endPoint y: 223, distance: 129.5
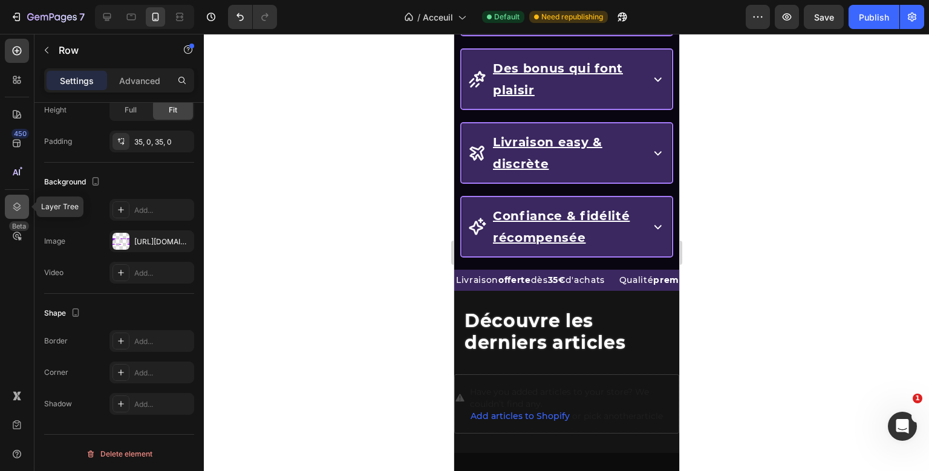
click at [20, 202] on icon at bounding box center [17, 207] width 12 height 12
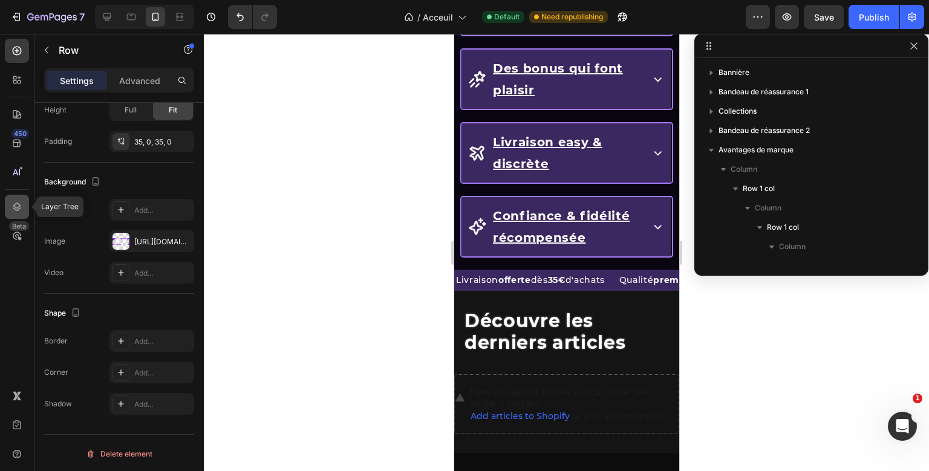
scroll to position [264, 0]
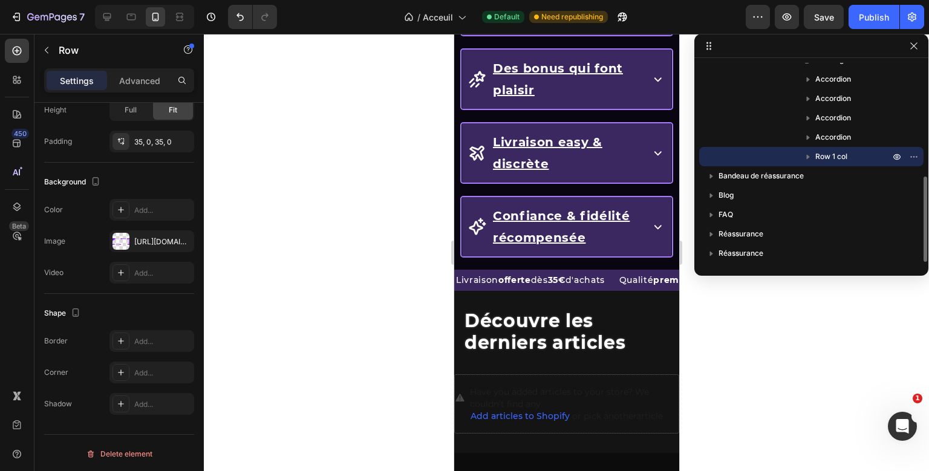
click at [811, 159] on icon "button" at bounding box center [808, 157] width 12 height 12
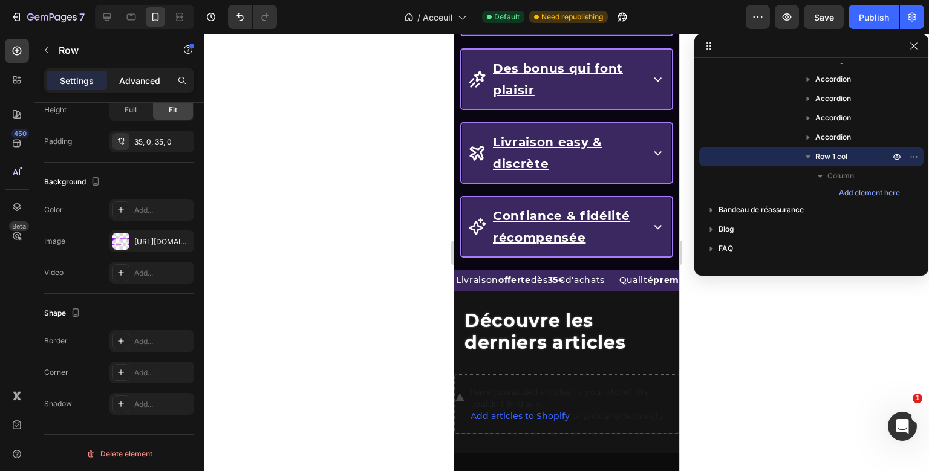
click at [149, 86] on p "Advanced" at bounding box center [139, 80] width 41 height 13
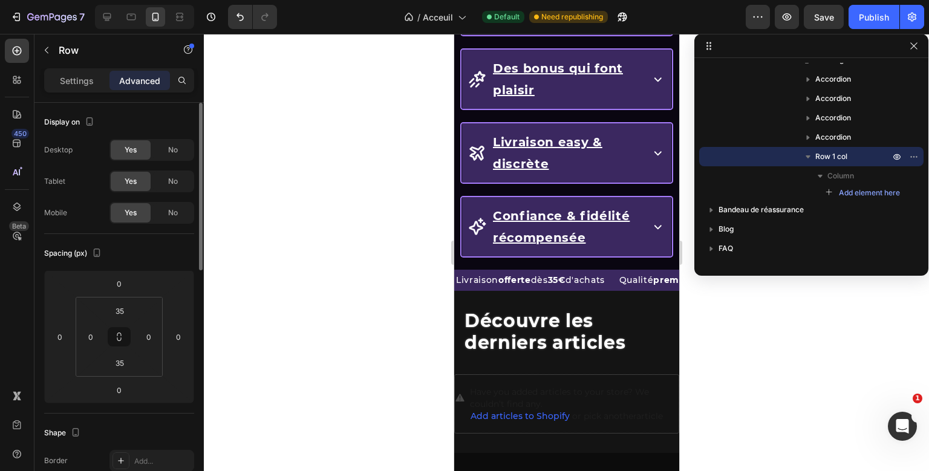
scroll to position [0, 0]
click at [123, 363] on input "35" at bounding box center [120, 363] width 24 height 18
type input "0"
click at [126, 316] on input "35" at bounding box center [120, 311] width 24 height 18
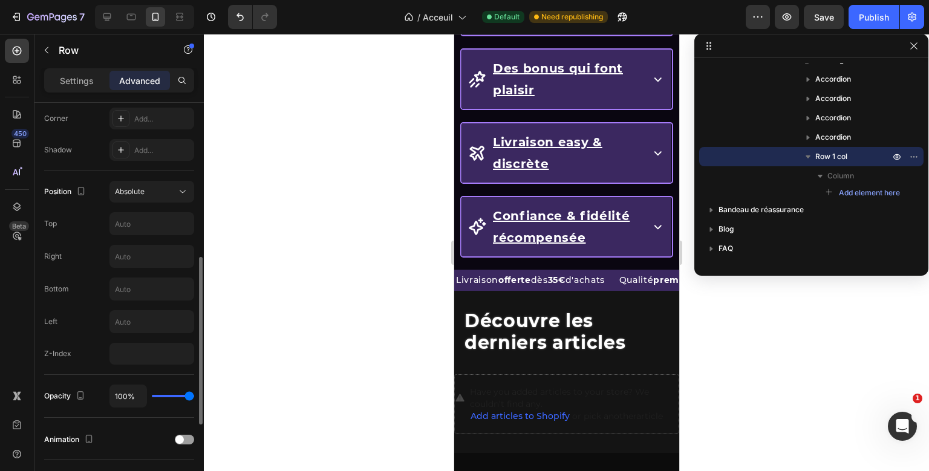
scroll to position [373, 0]
type input "0"
click at [150, 229] on input "text" at bounding box center [151, 225] width 83 height 22
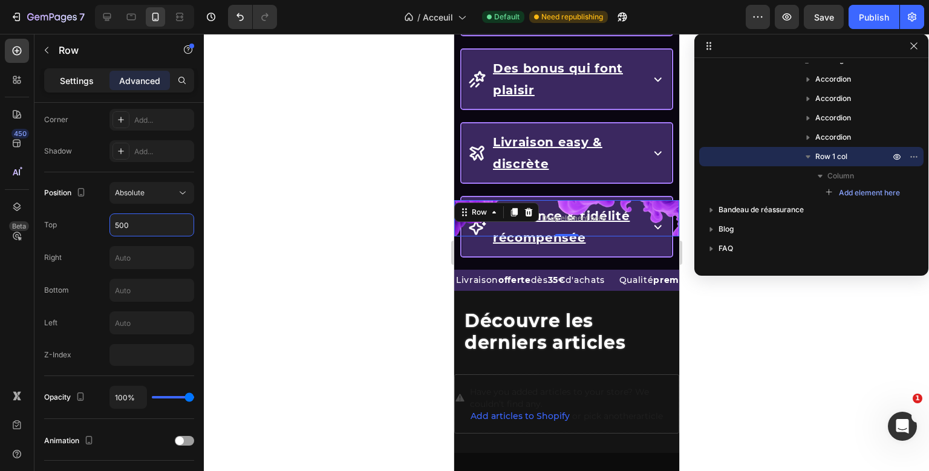
type input "500"
click at [75, 78] on p "Settings" at bounding box center [77, 80] width 34 height 13
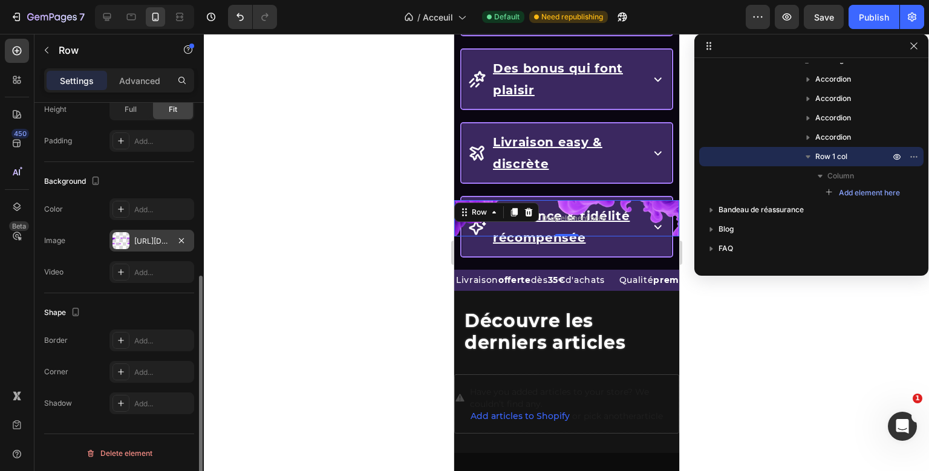
click at [156, 238] on div "[URL][DOMAIN_NAME]" at bounding box center [151, 241] width 35 height 11
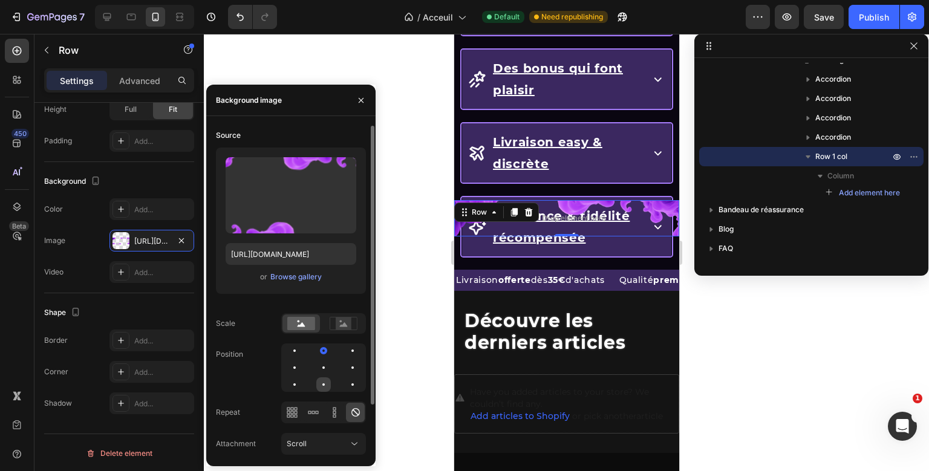
click at [321, 384] on div at bounding box center [323, 385] width 15 height 15
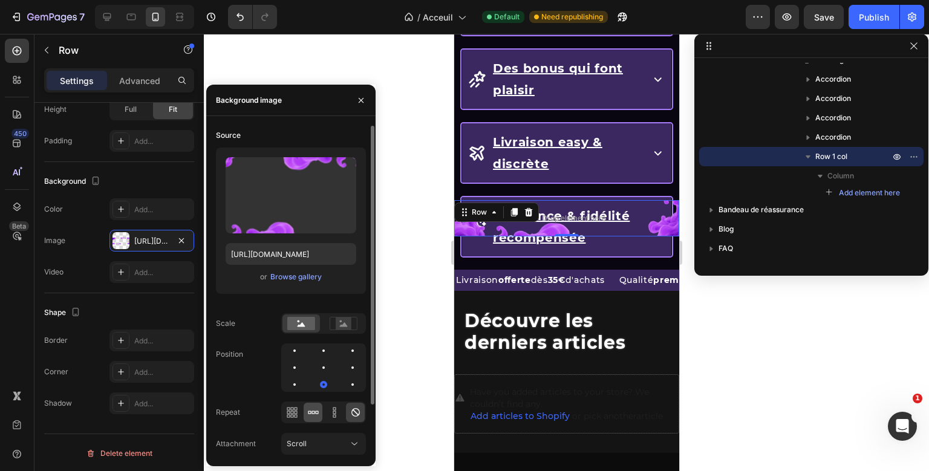
click at [319, 405] on div at bounding box center [313, 412] width 19 height 19
click at [353, 412] on icon at bounding box center [356, 413] width 12 height 12
click at [324, 448] on div "Scroll" at bounding box center [318, 444] width 62 height 11
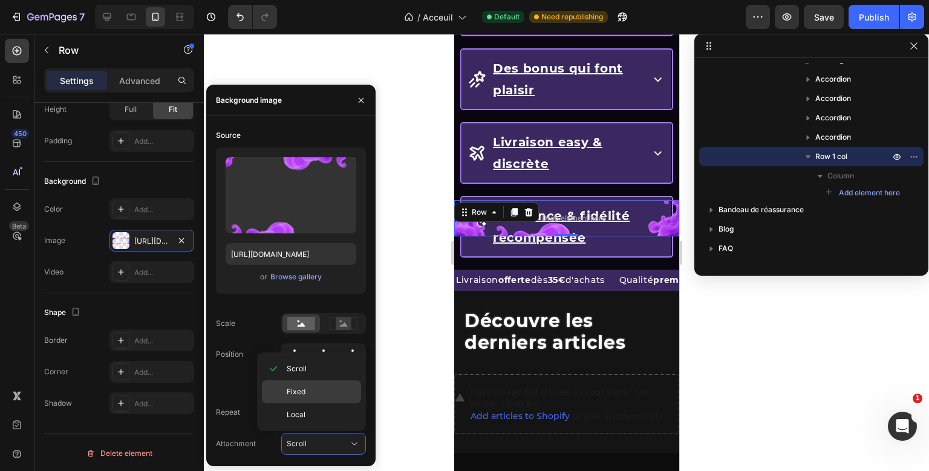
click at [329, 396] on p "Fixed" at bounding box center [321, 392] width 69 height 11
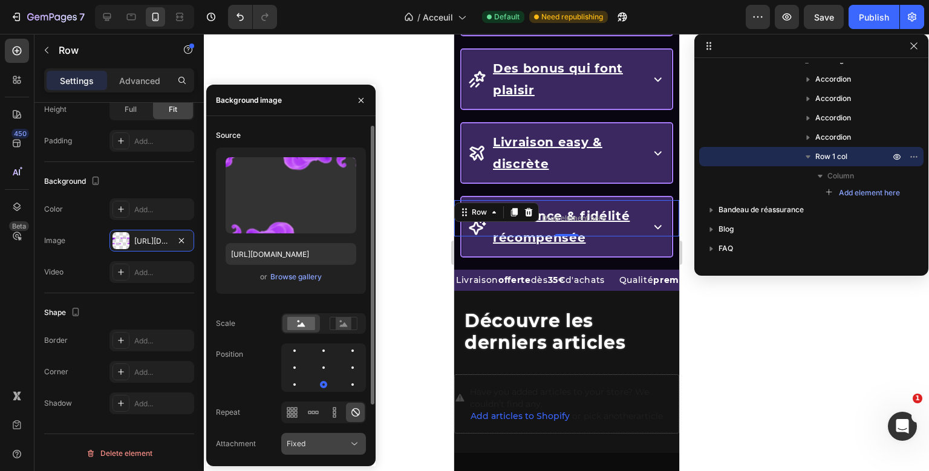
click at [328, 437] on button "Fixed" at bounding box center [323, 444] width 85 height 22
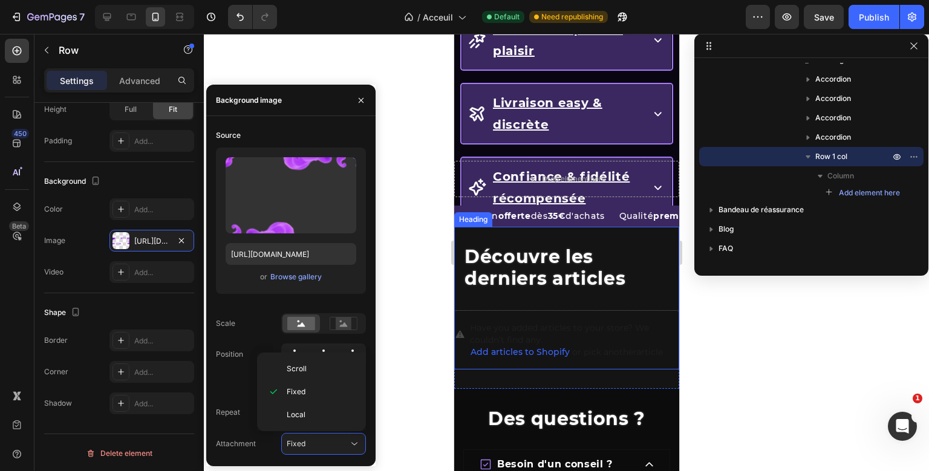
scroll to position [1664, 0]
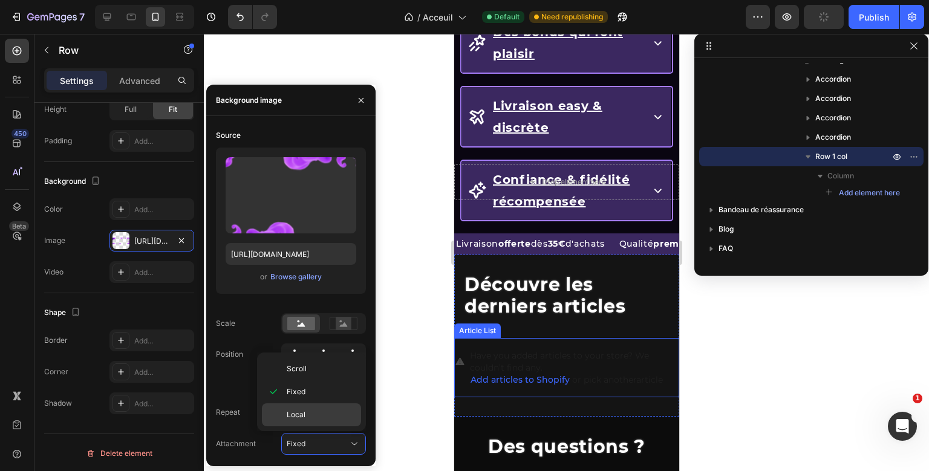
click at [316, 408] on div "Local" at bounding box center [311, 415] width 99 height 23
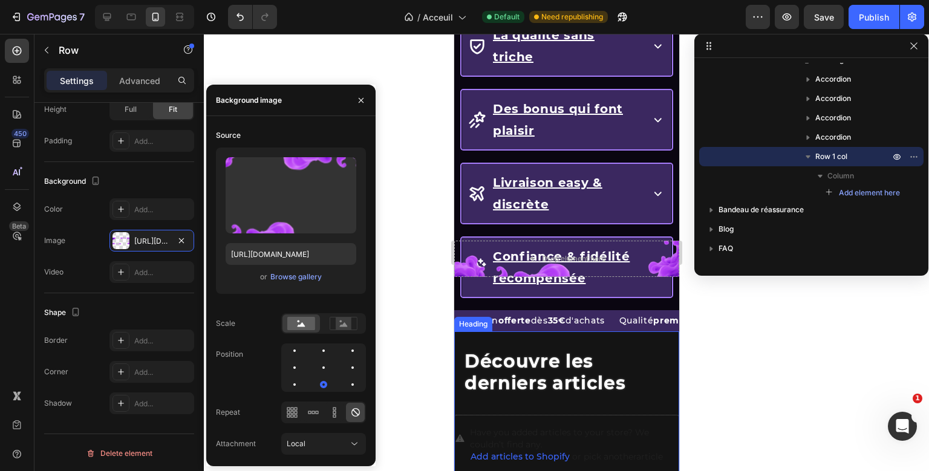
scroll to position [1586, 0]
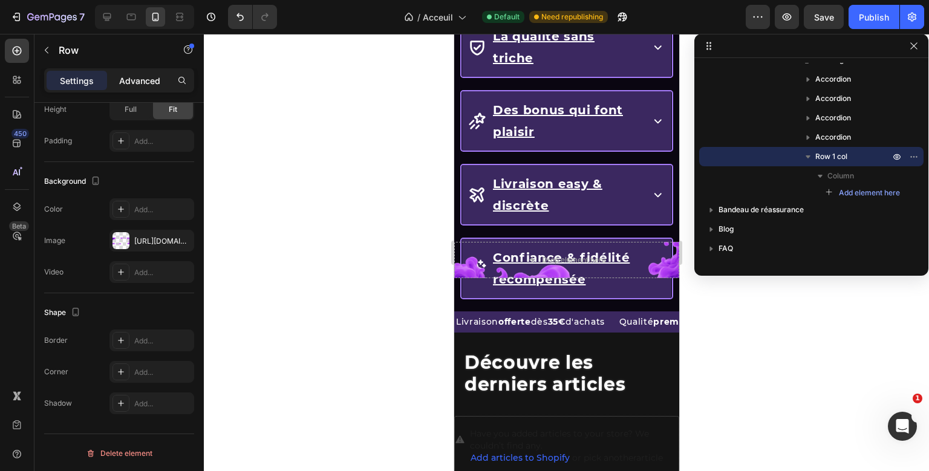
click at [131, 80] on p "Advanced" at bounding box center [139, 80] width 41 height 13
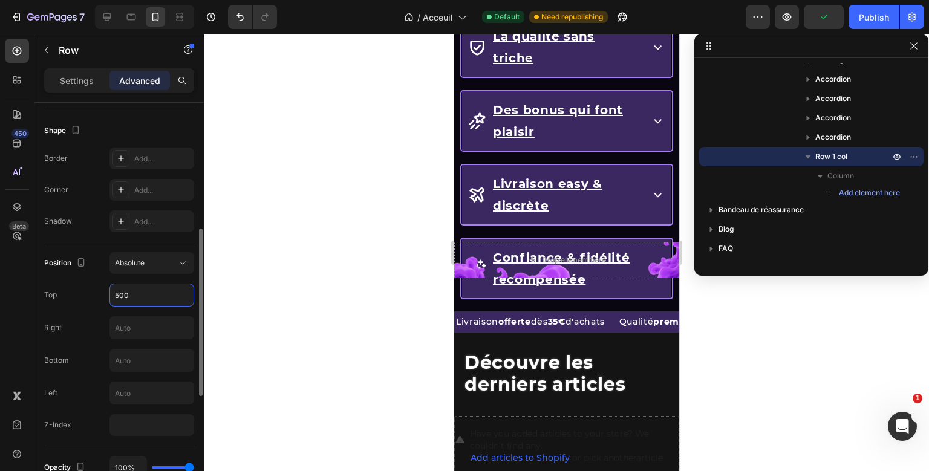
click at [129, 292] on input "500" at bounding box center [151, 295] width 83 height 22
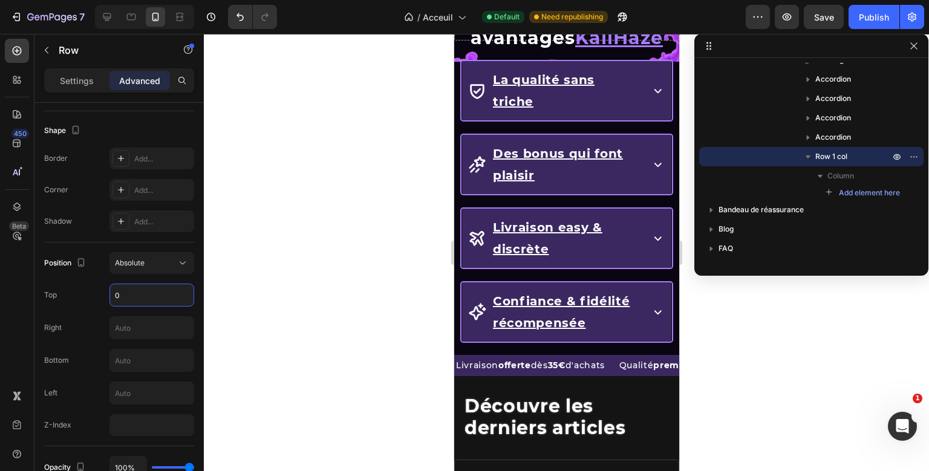
scroll to position [1541, 0]
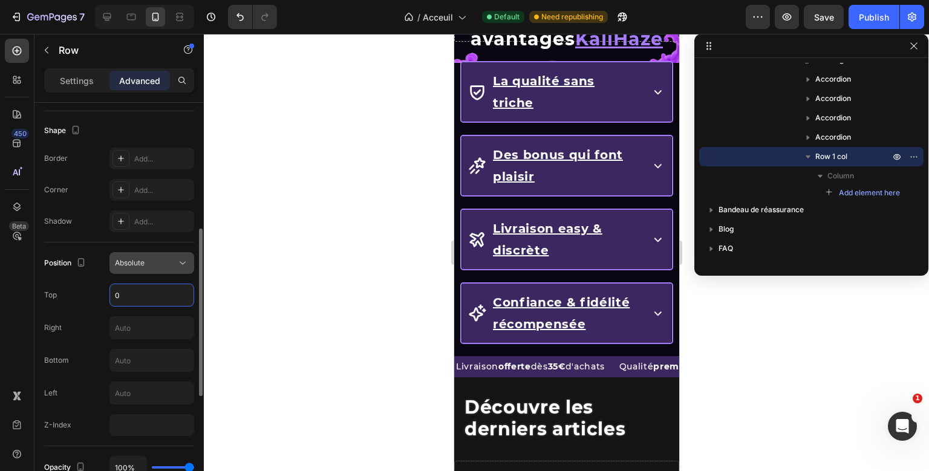
type input "0"
click at [126, 263] on span "Absolute" at bounding box center [130, 262] width 30 height 9
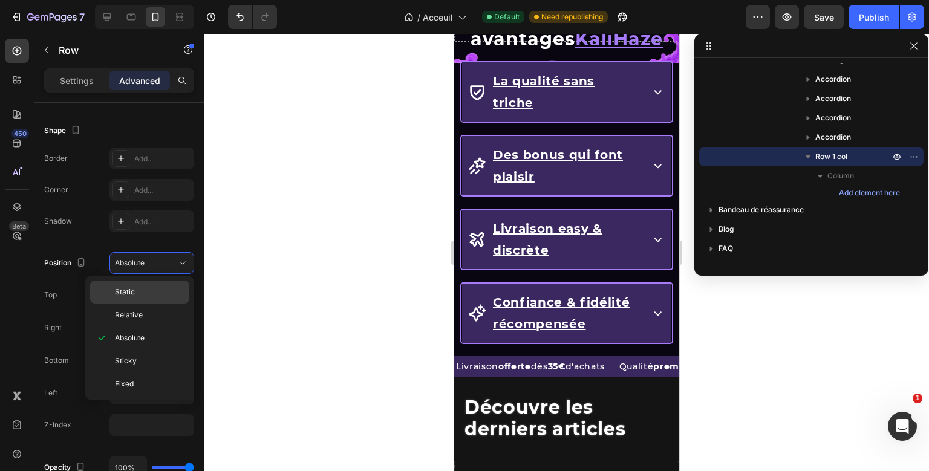
click at [142, 291] on p "Static" at bounding box center [149, 292] width 69 height 11
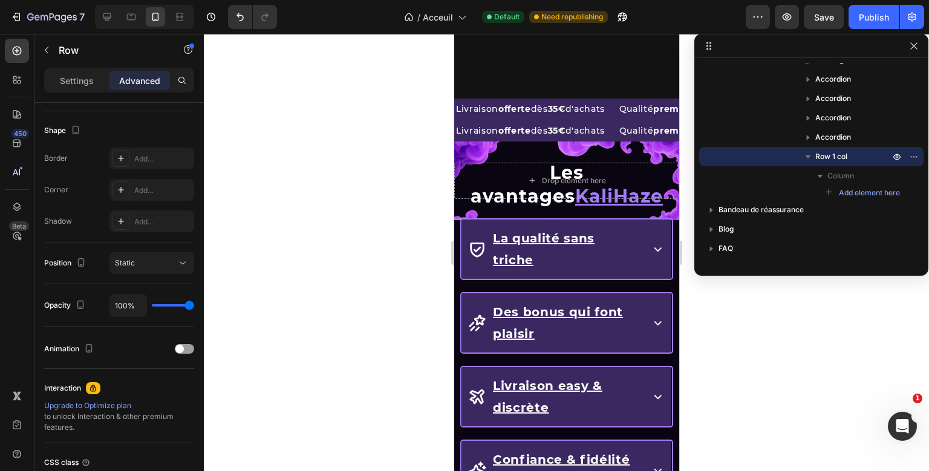
scroll to position [1606, 0]
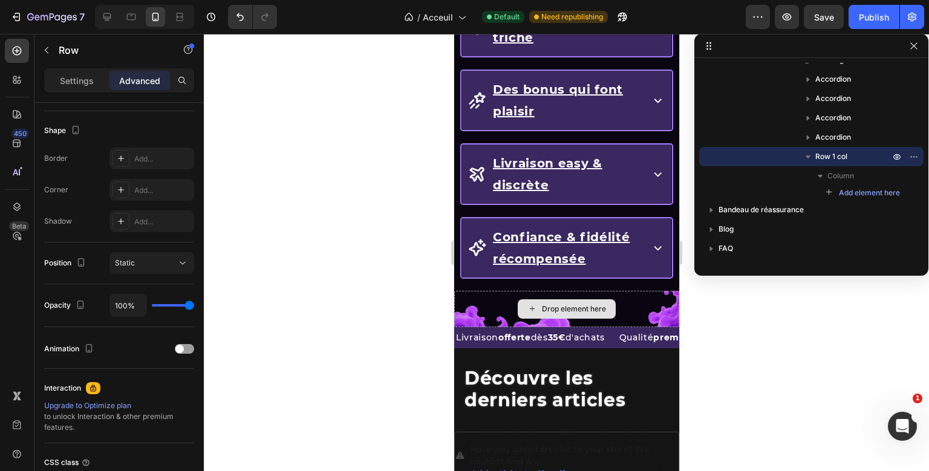
click at [646, 275] on div "Drop element here Row Les avantages KaliHaze Heading La qualité sans triche Acc…" at bounding box center [566, 123] width 225 height 408
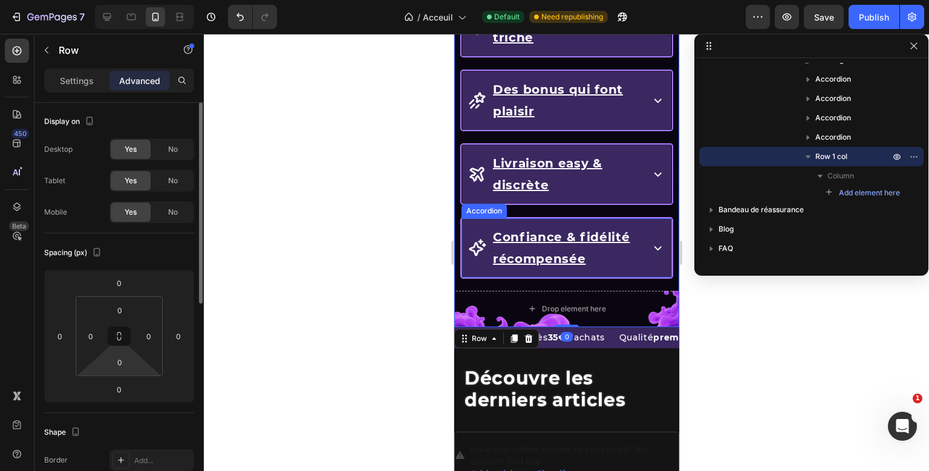
scroll to position [0, 0]
click at [114, 306] on input "0" at bounding box center [120, 311] width 24 height 18
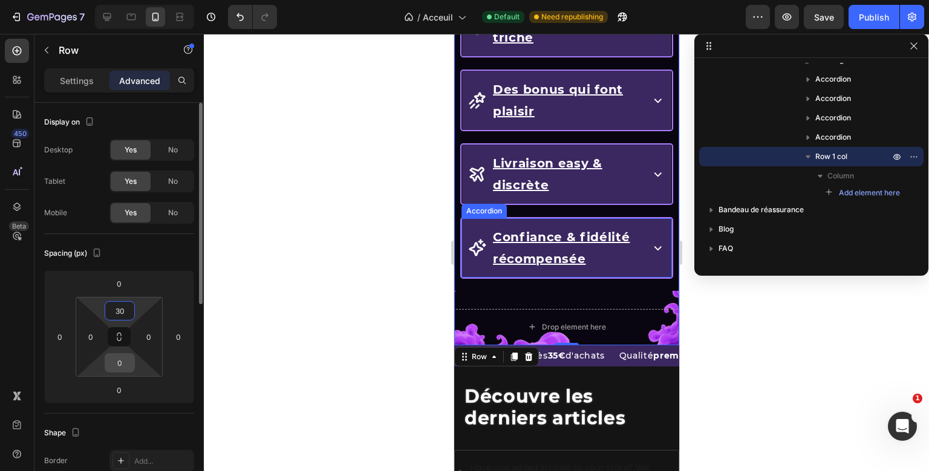
type input "30"
click at [123, 365] on input "0" at bounding box center [120, 363] width 24 height 18
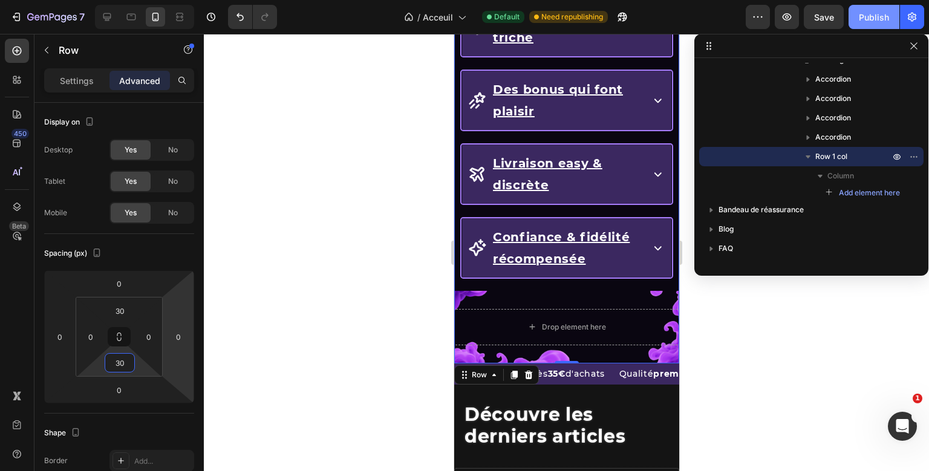
type input "30"
click at [886, 7] on button "Publish" at bounding box center [874, 17] width 51 height 24
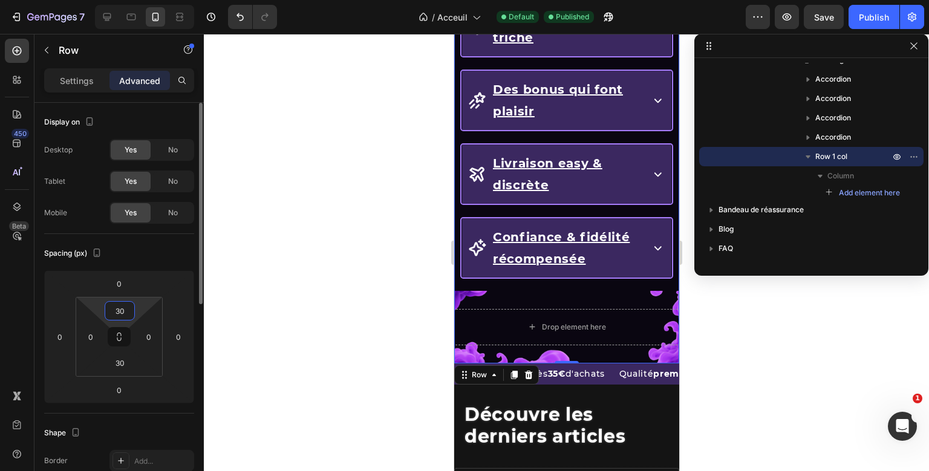
click at [127, 309] on input "30" at bounding box center [120, 311] width 24 height 18
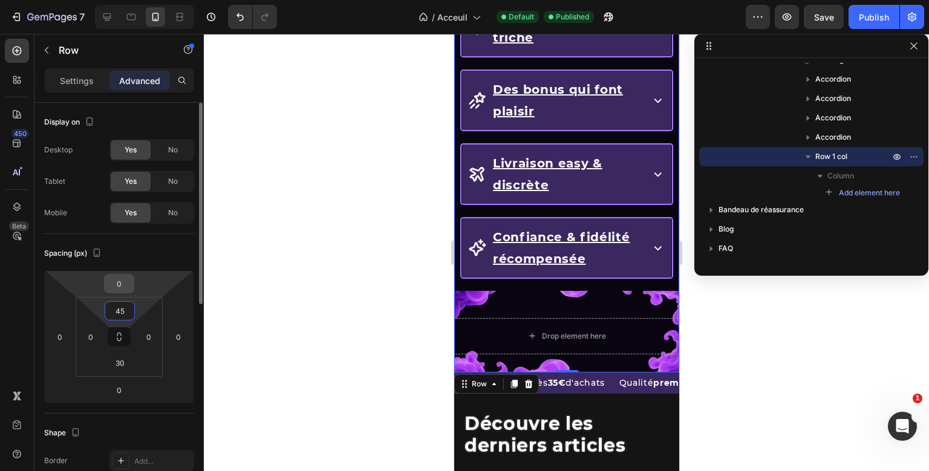
type input "4"
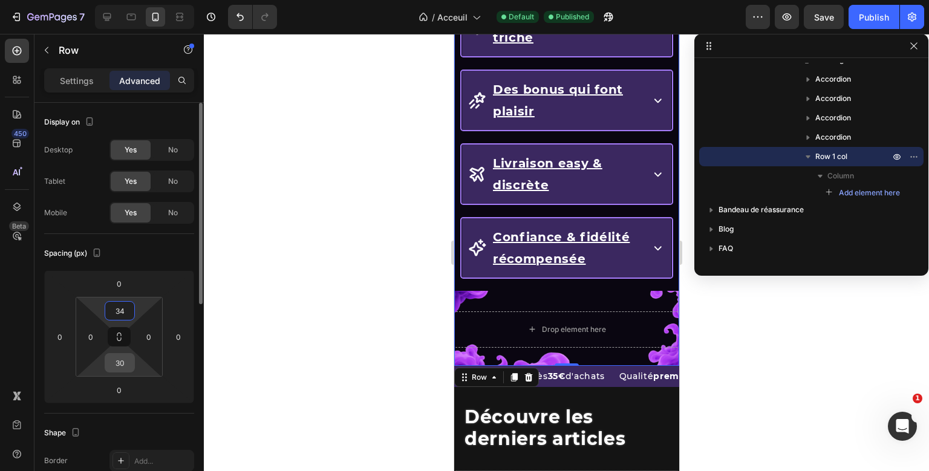
type input "34"
click at [118, 361] on input "30" at bounding box center [120, 363] width 24 height 18
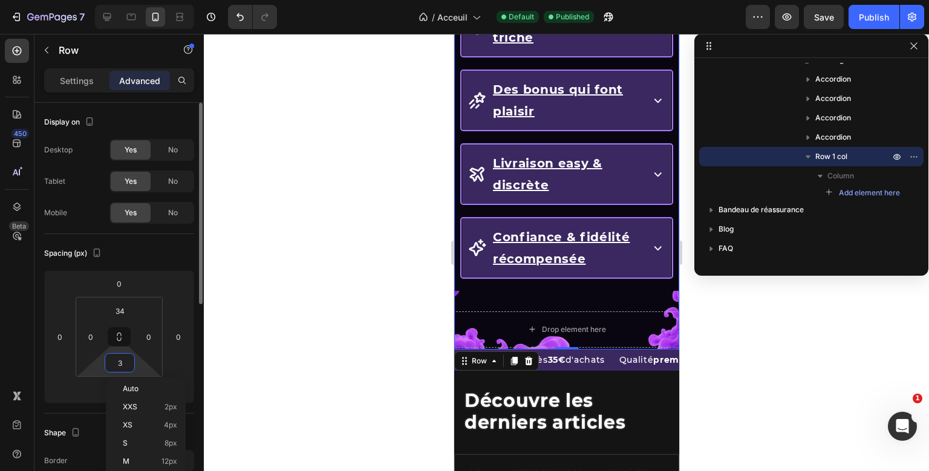
type input "34"
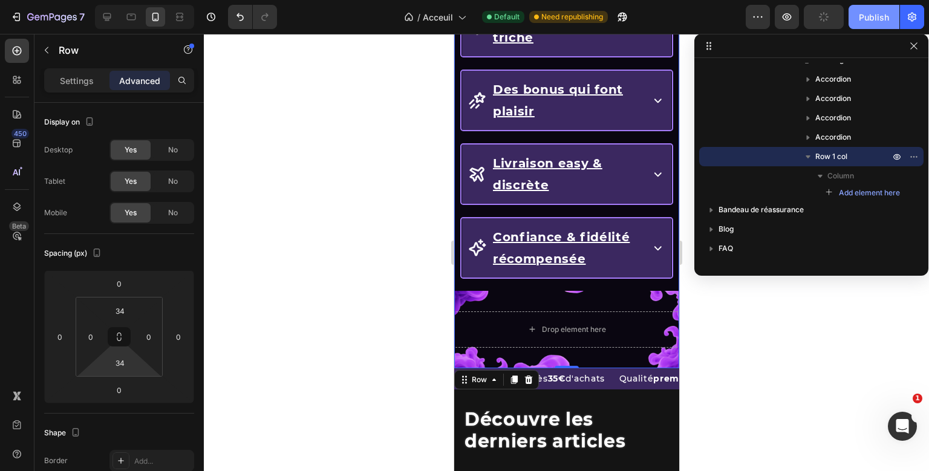
click at [867, 21] on div "Publish" at bounding box center [874, 17] width 30 height 13
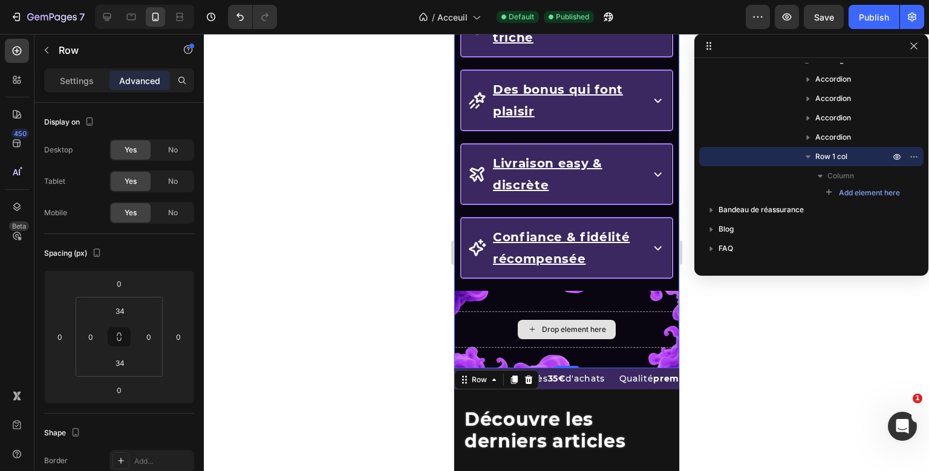
click at [506, 295] on div "Drop element here Row Les avantages KaliHaze Heading La qualité sans triche Acc…" at bounding box center [566, 143] width 225 height 449
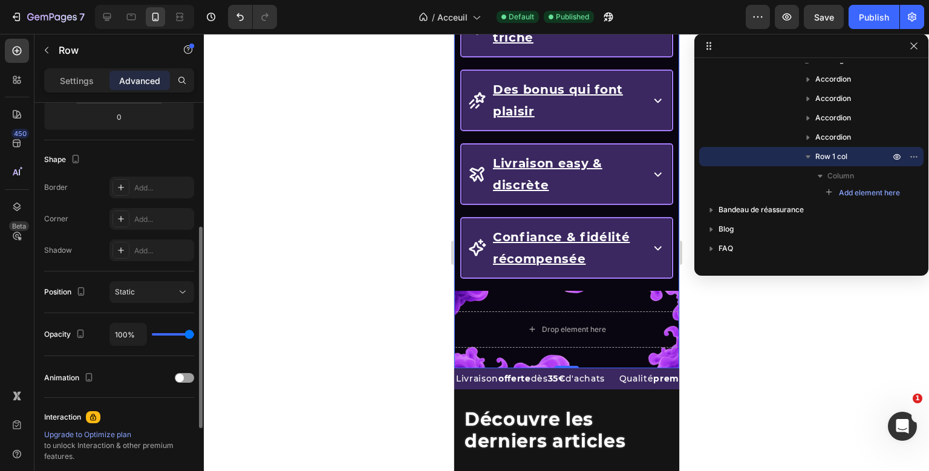
scroll to position [275, 0]
click at [161, 287] on div "Static" at bounding box center [146, 291] width 62 height 11
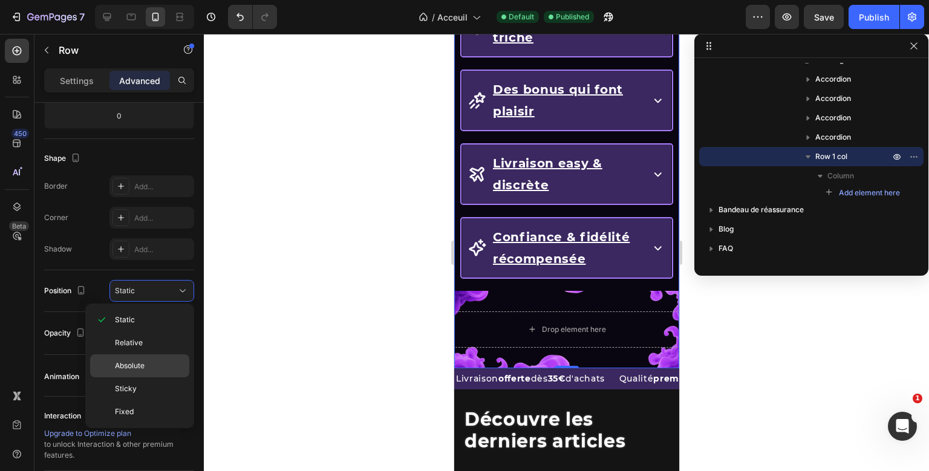
click at [134, 359] on div "Absolute" at bounding box center [139, 366] width 99 height 23
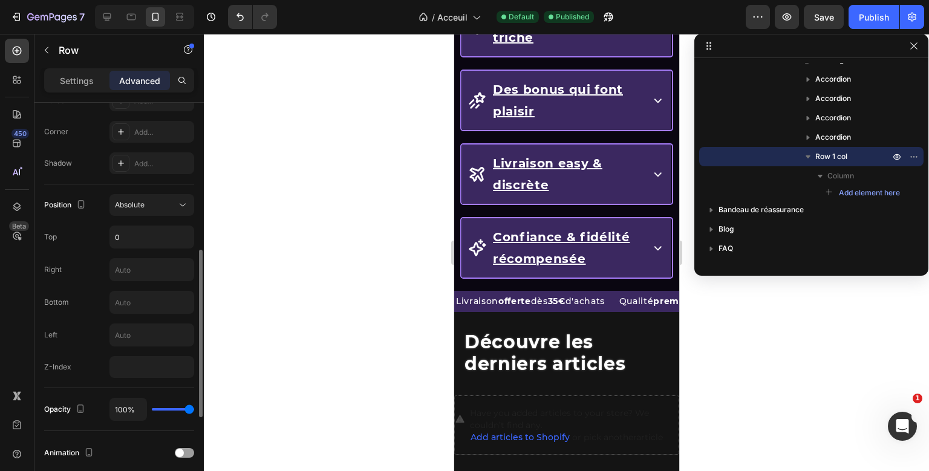
scroll to position [358, 0]
click at [181, 210] on icon at bounding box center [183, 207] width 12 height 12
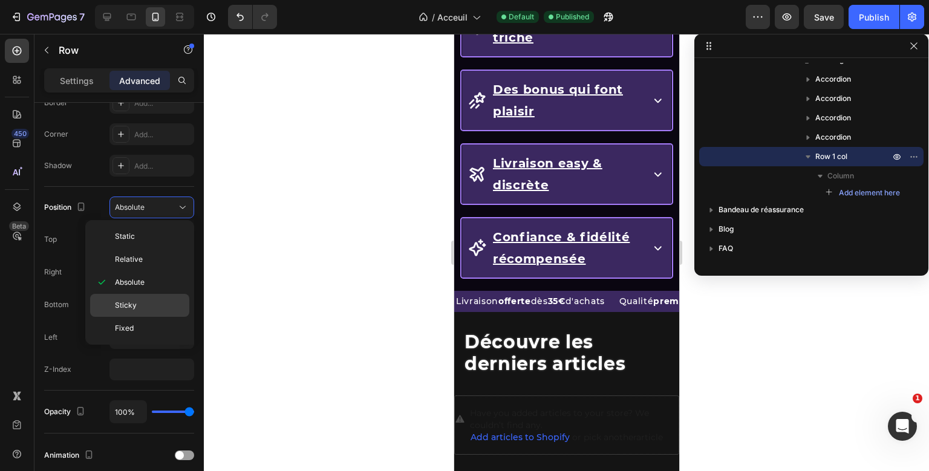
click at [149, 296] on div "Sticky" at bounding box center [139, 305] width 99 height 23
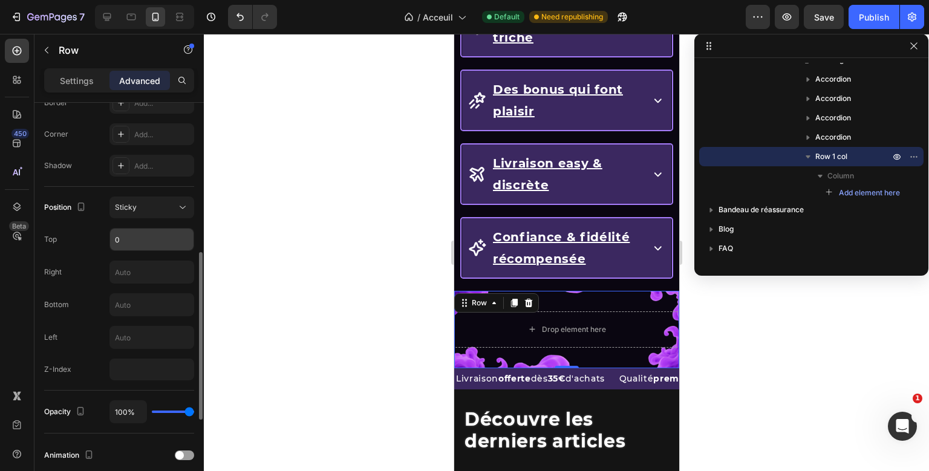
click at [126, 232] on input "0" at bounding box center [151, 240] width 83 height 22
type input "5"
click at [119, 263] on input "text" at bounding box center [151, 272] width 83 height 22
click at [117, 295] on input "text" at bounding box center [151, 305] width 83 height 22
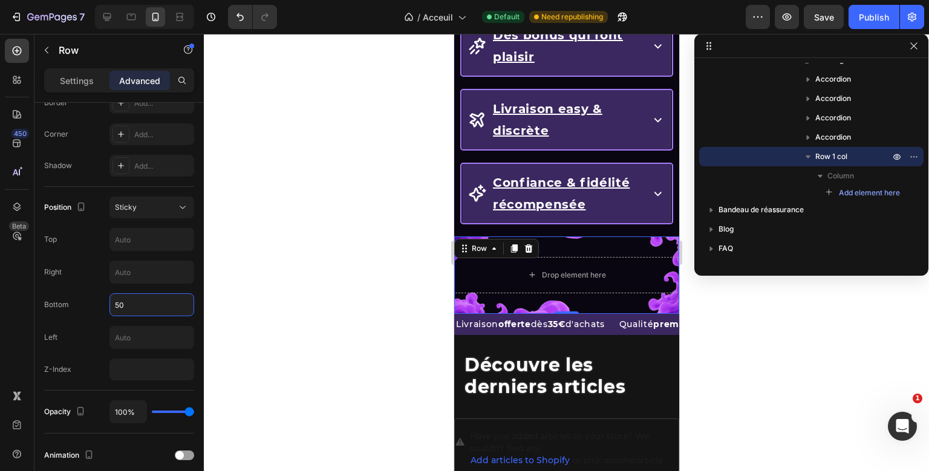
scroll to position [1643, 0]
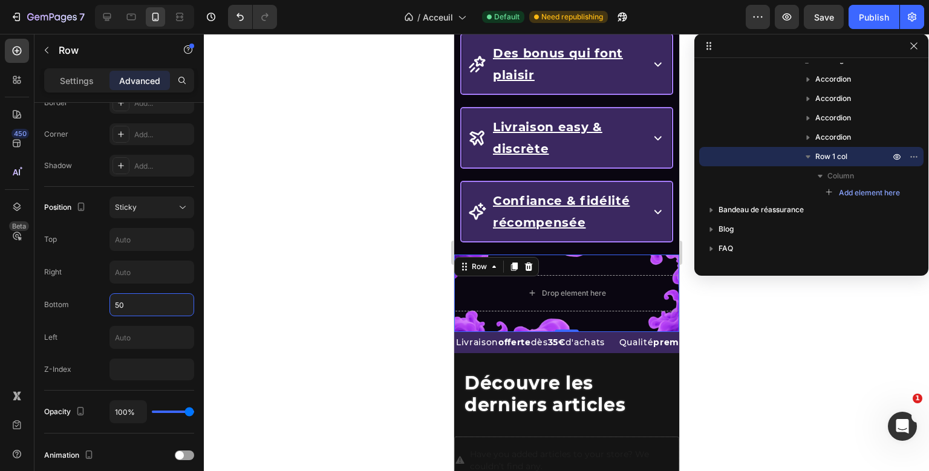
type input "5"
click at [141, 208] on div "Sticky" at bounding box center [146, 207] width 62 height 11
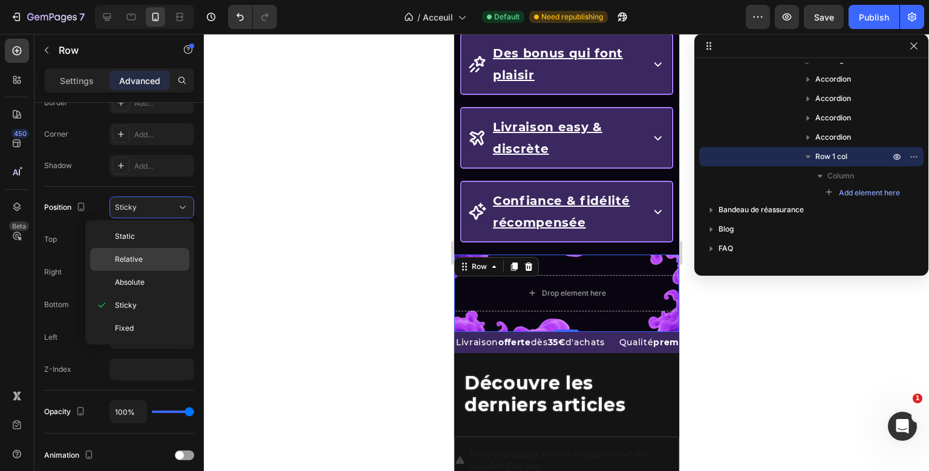
click at [163, 261] on p "Relative" at bounding box center [149, 259] width 69 height 11
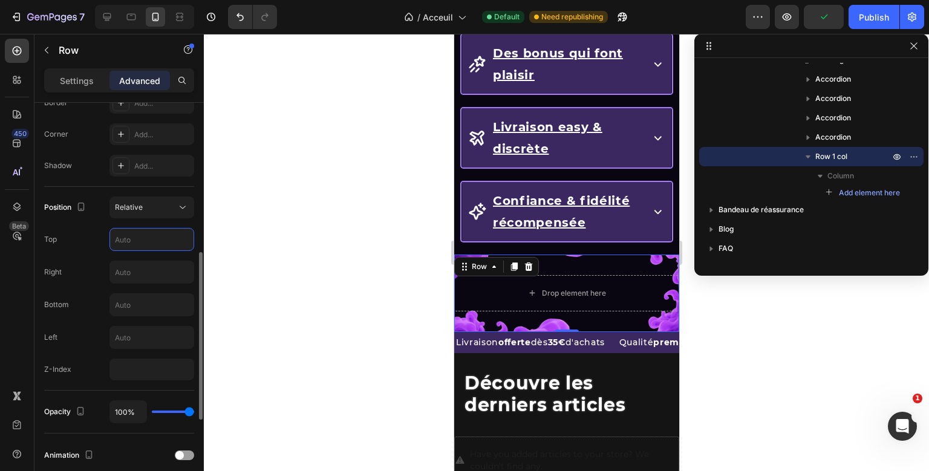
click at [144, 246] on input "text" at bounding box center [151, 240] width 83 height 22
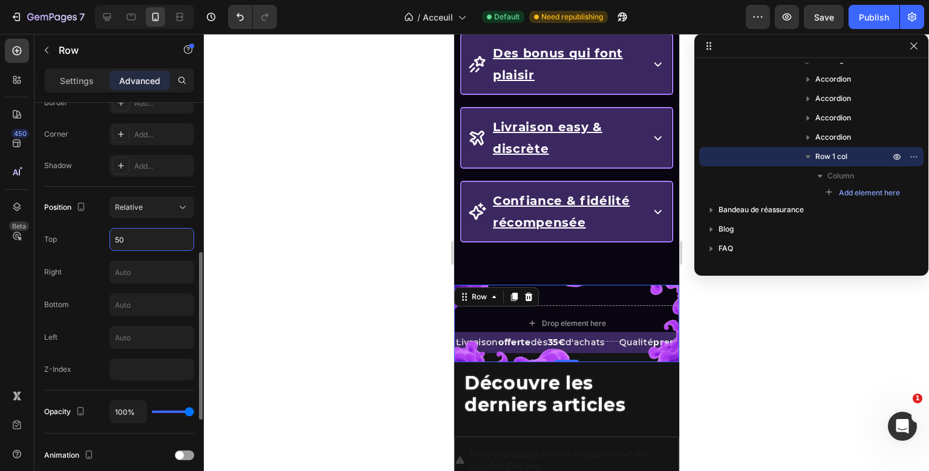
type input "5"
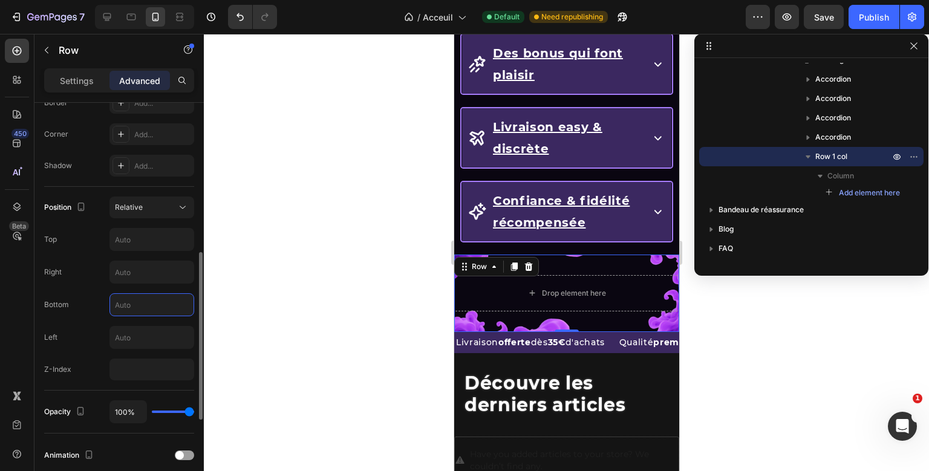
click at [132, 302] on input "text" at bounding box center [151, 305] width 83 height 22
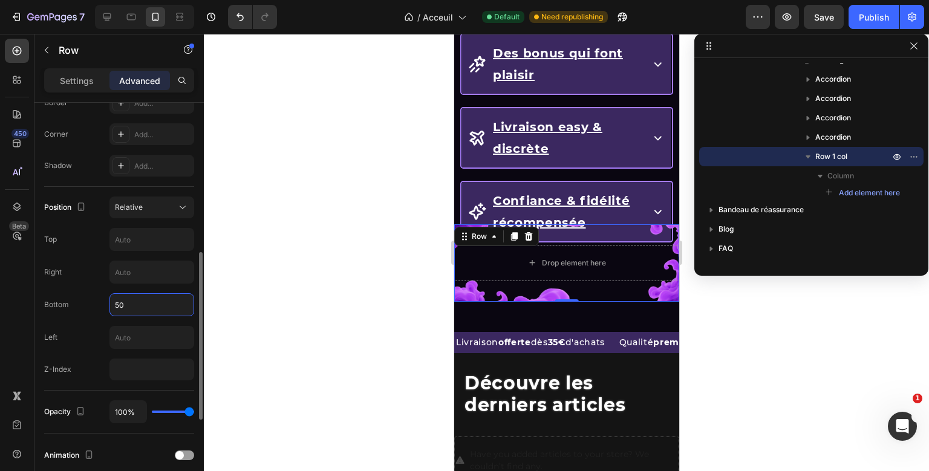
type input "5"
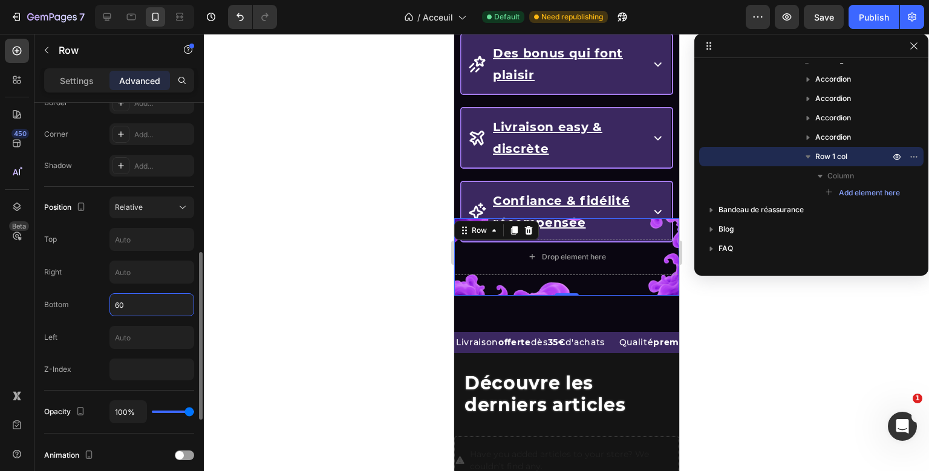
type input "6"
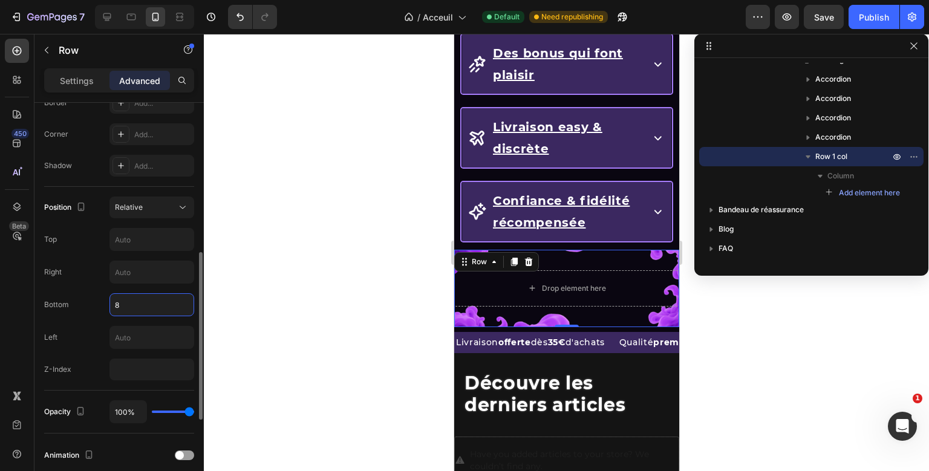
type input "80"
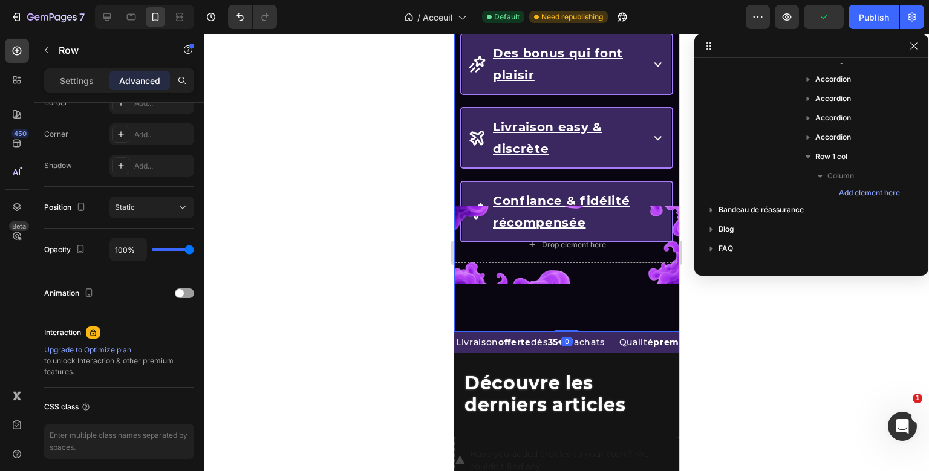
click at [530, 273] on div "Drop element here Row Les avantages KaliHaze Heading La qualité sans triche Acc…" at bounding box center [566, 107] width 225 height 449
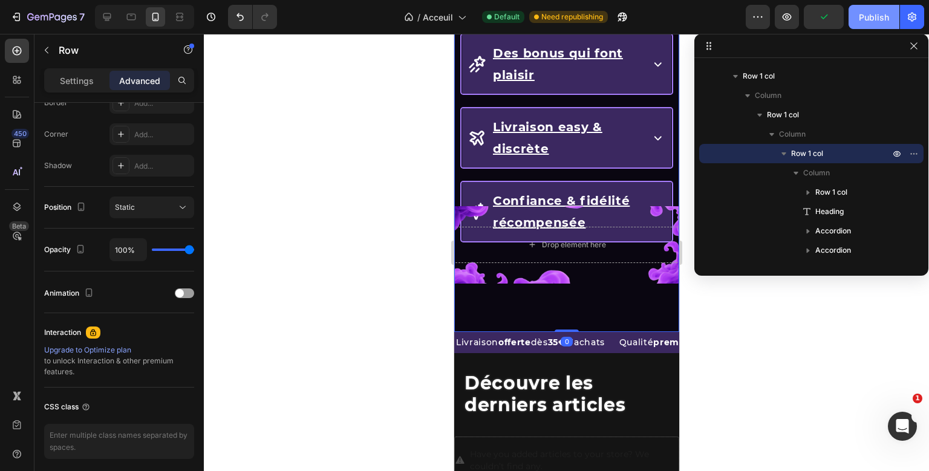
click at [865, 13] on div "Publish" at bounding box center [874, 17] width 30 height 13
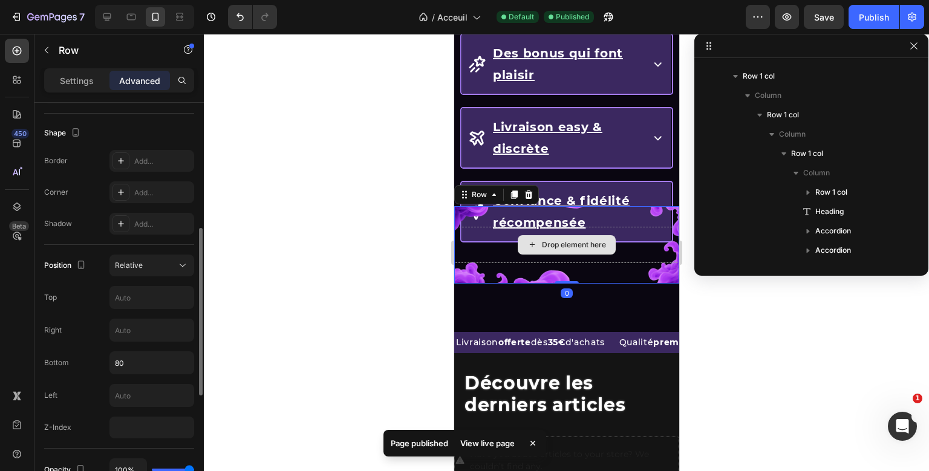
scroll to position [267, 0]
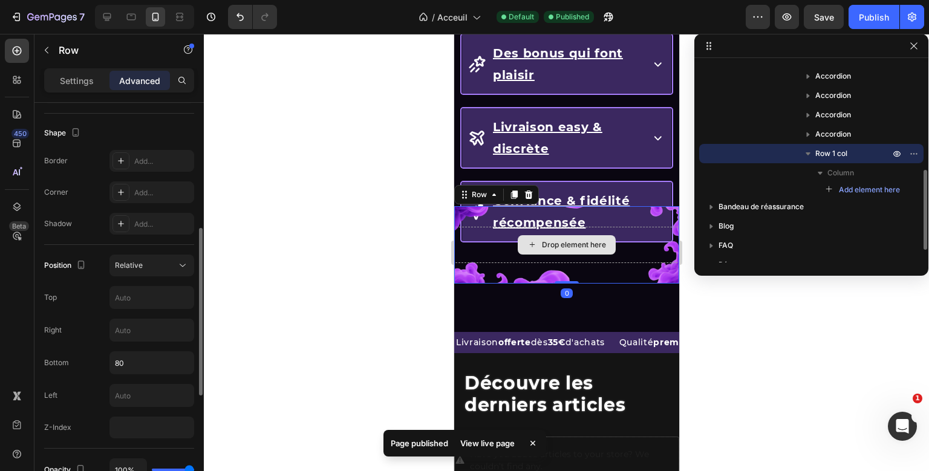
click at [485, 221] on div "Drop element here Row Les avantages KaliHaze Heading La qualité sans triche Acc…" at bounding box center [566, 107] width 225 height 449
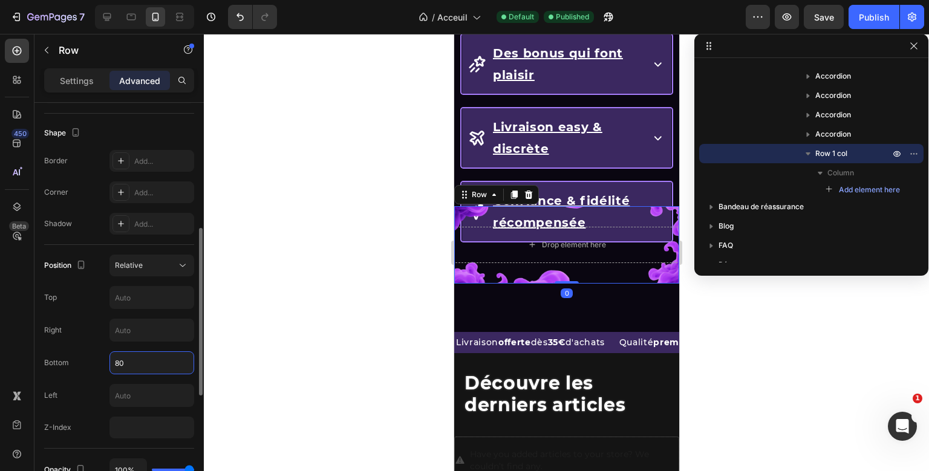
click at [128, 364] on input "80" at bounding box center [151, 363] width 83 height 22
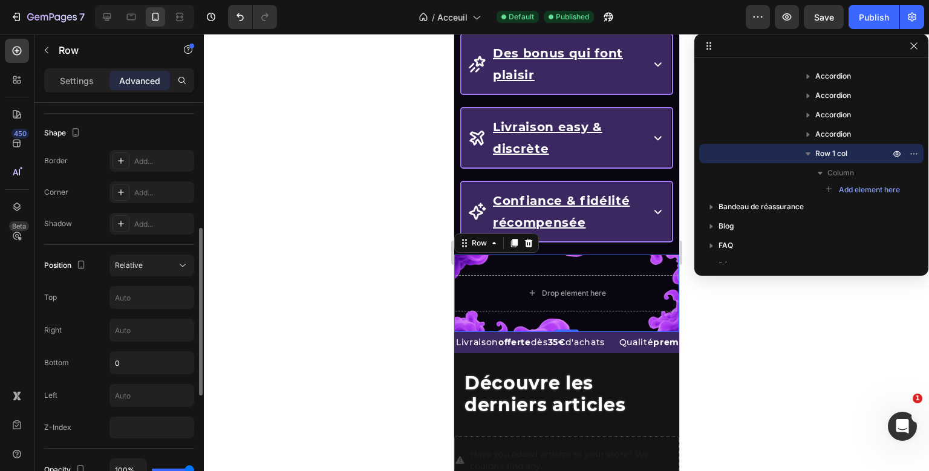
click at [139, 277] on div "Position Relative Top Right Bottom 0 Left Z-Index" at bounding box center [119, 347] width 150 height 184
click at [144, 271] on button "Relative" at bounding box center [152, 266] width 85 height 22
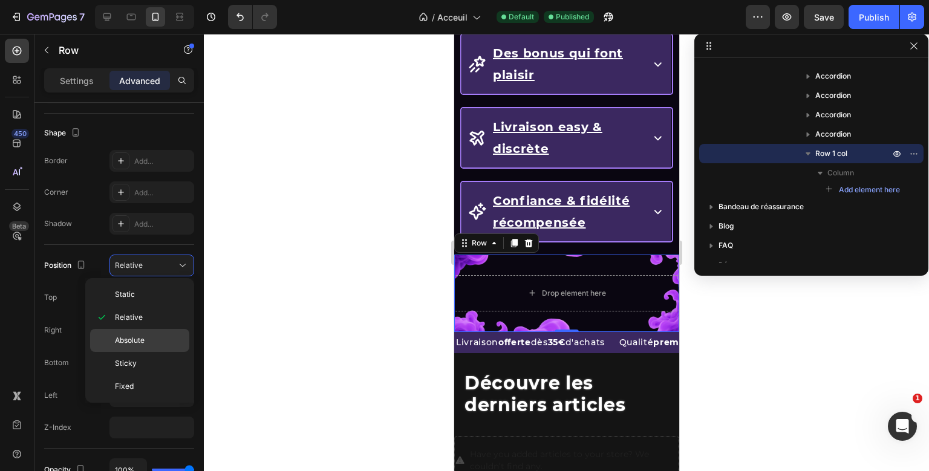
click at [130, 332] on div "Absolute" at bounding box center [139, 340] width 99 height 23
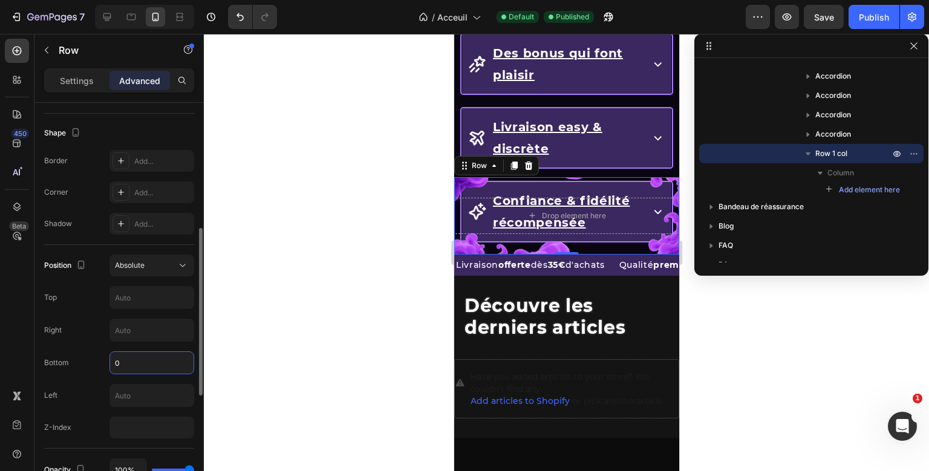
click at [127, 360] on input "0" at bounding box center [151, 363] width 83 height 22
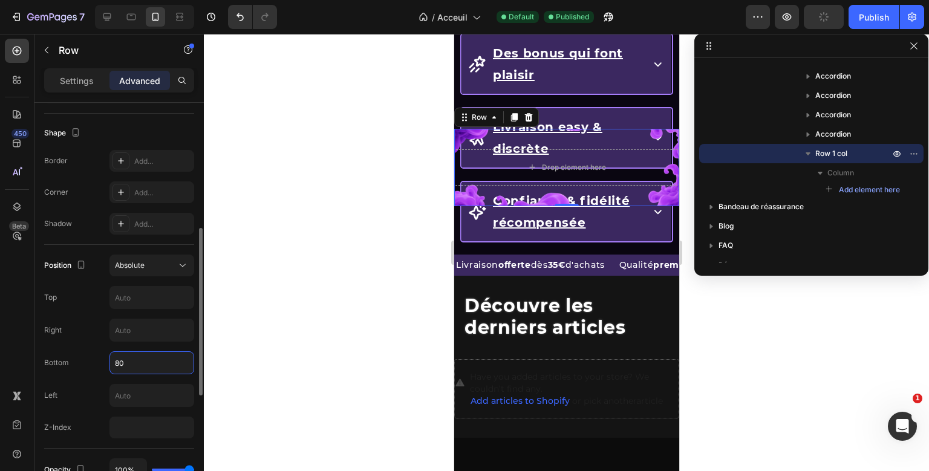
type input "8"
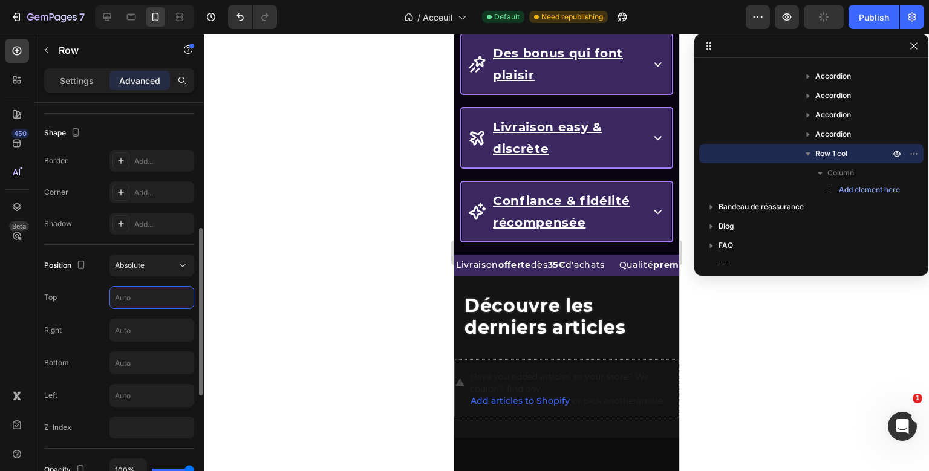
click at [123, 291] on input "text" at bounding box center [151, 298] width 83 height 22
type input "50"
click at [115, 361] on input "text" at bounding box center [151, 363] width 83 height 22
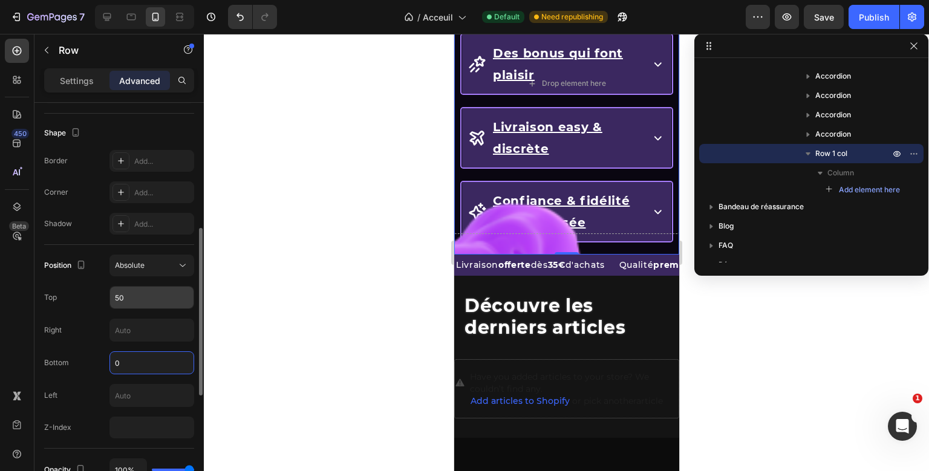
type input "0"
click at [122, 294] on input "50" at bounding box center [151, 298] width 83 height 22
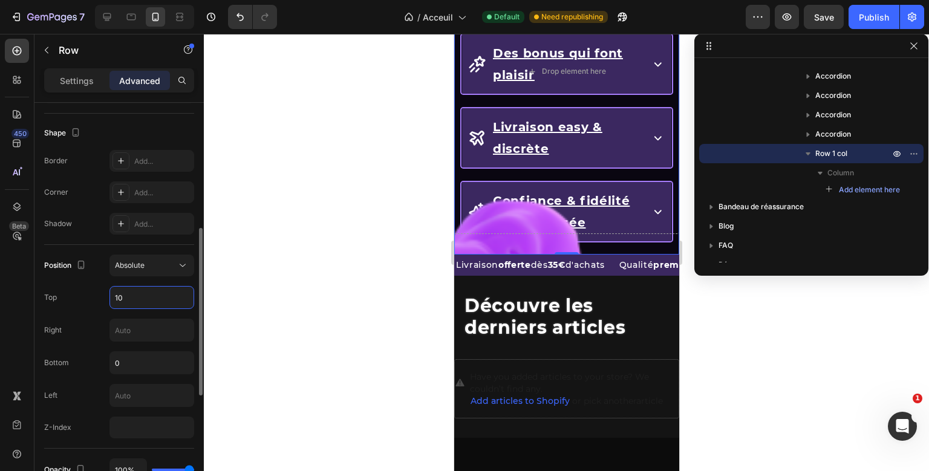
type input "1"
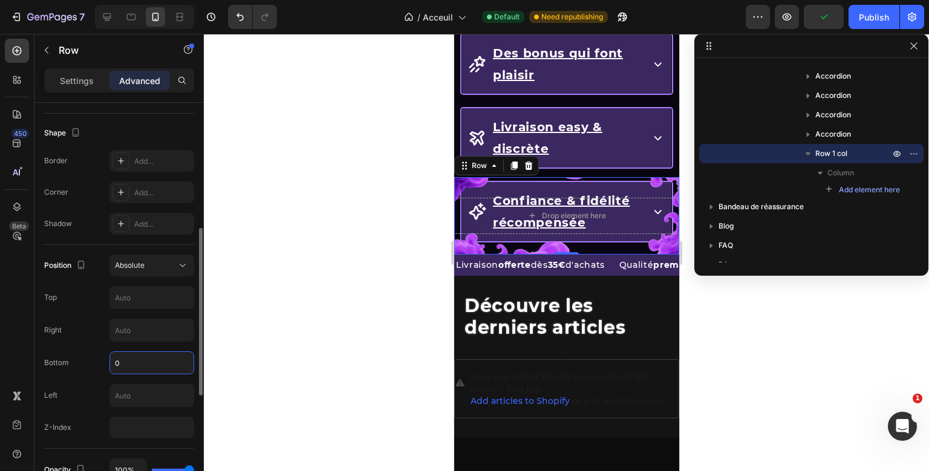
click at [118, 357] on input "0" at bounding box center [151, 363] width 83 height 22
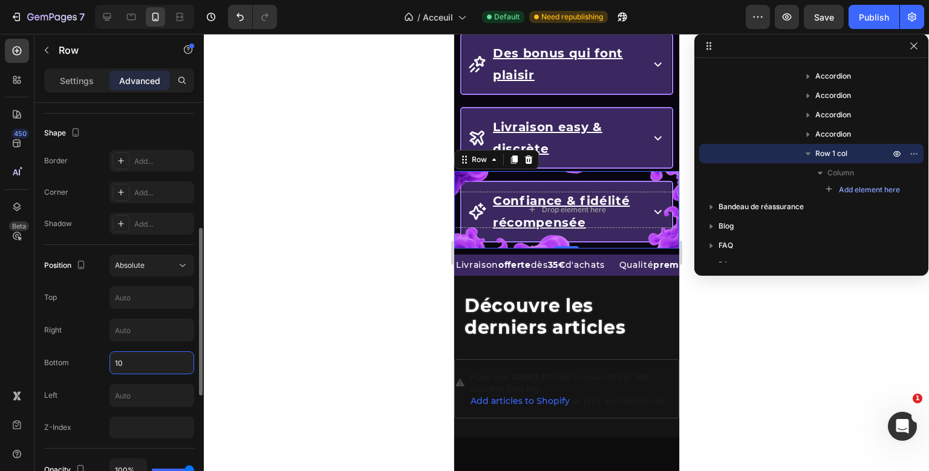
type input "1"
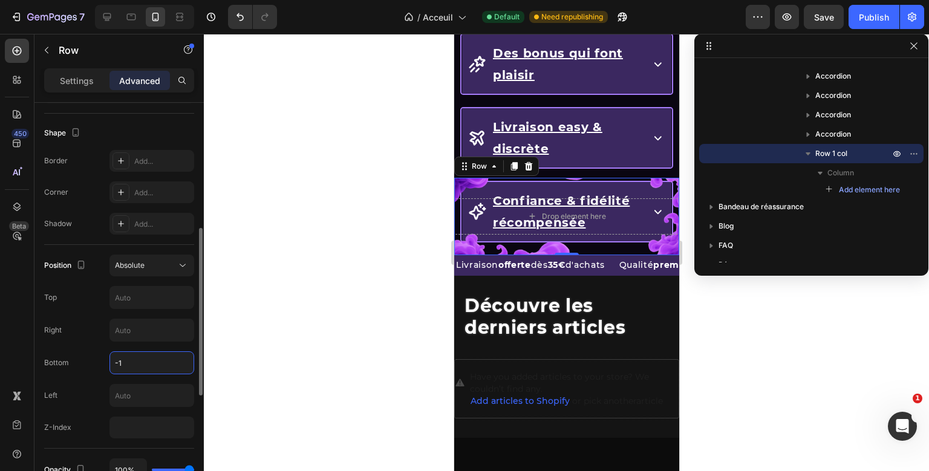
type input "-"
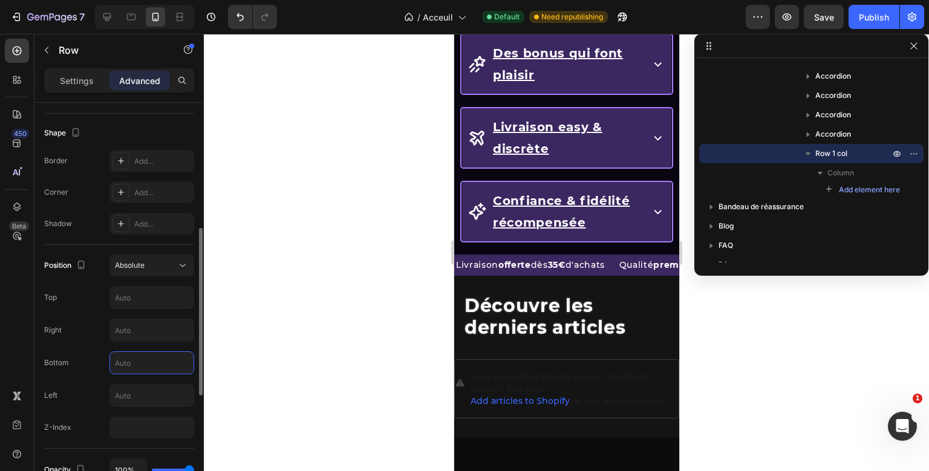
type input "0"
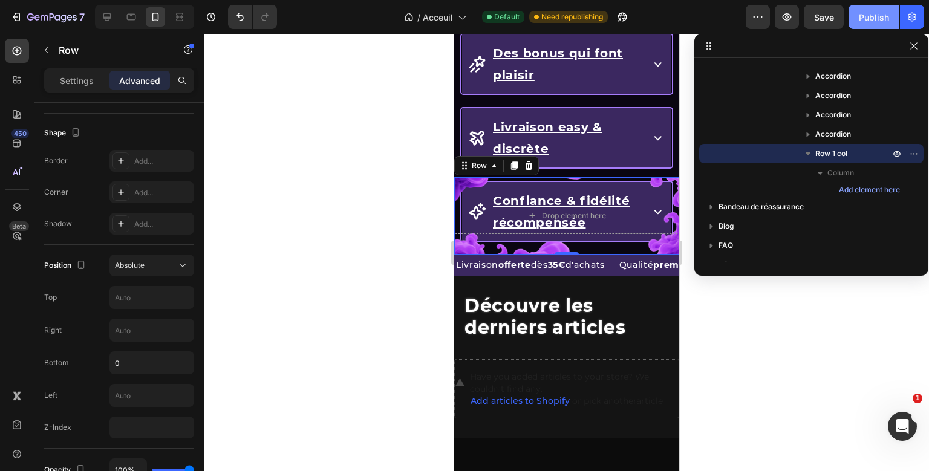
click at [892, 20] on button "Publish" at bounding box center [874, 17] width 51 height 24
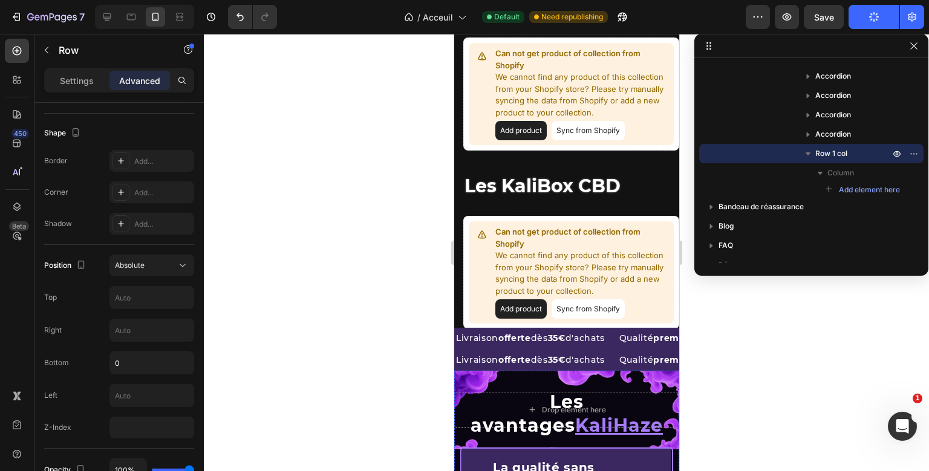
scroll to position [1512, 0]
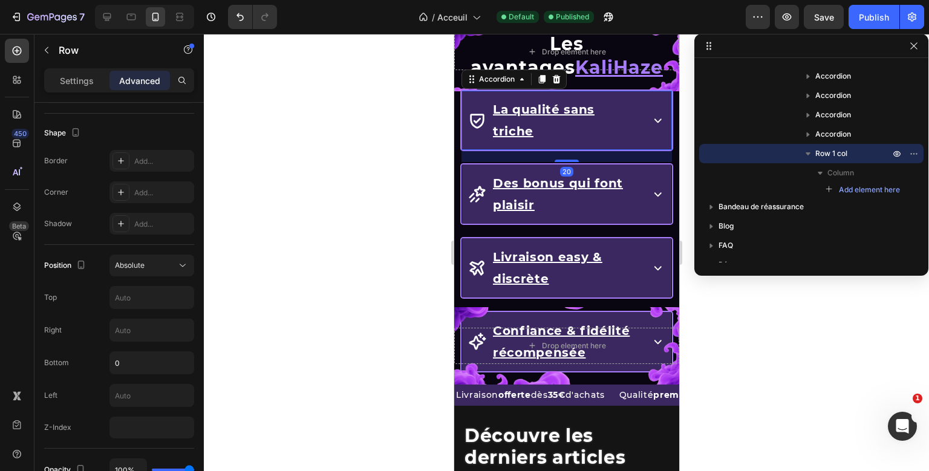
click at [463, 109] on div "Drop element here Row Les avantages KaliHaze Heading La qualité sans triche Acc…" at bounding box center [566, 199] width 225 height 372
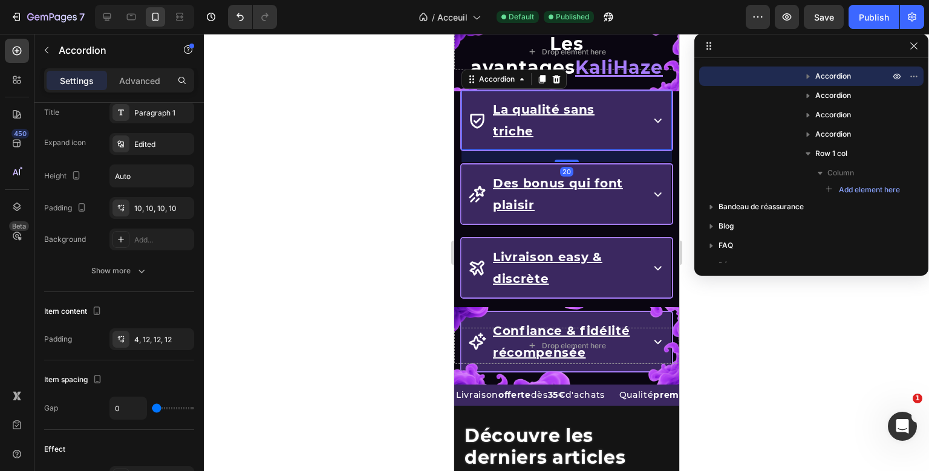
scroll to position [0, 0]
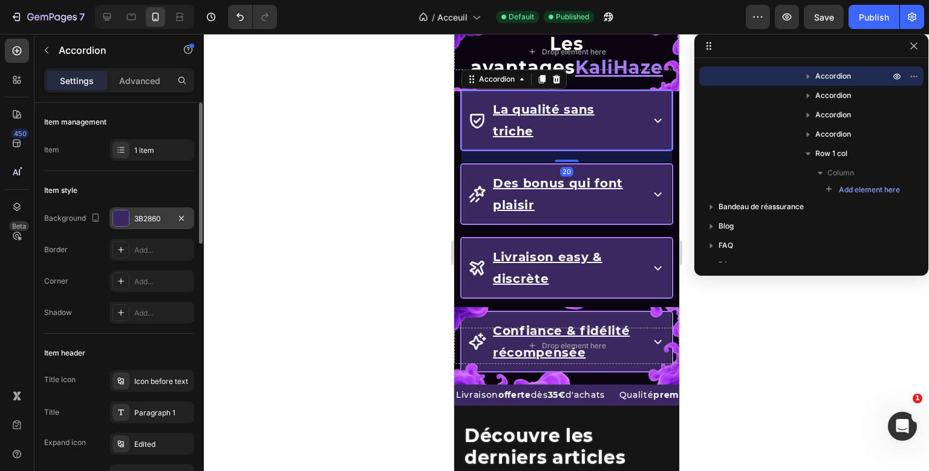
click at [140, 219] on div "3B2860" at bounding box center [151, 219] width 35 height 11
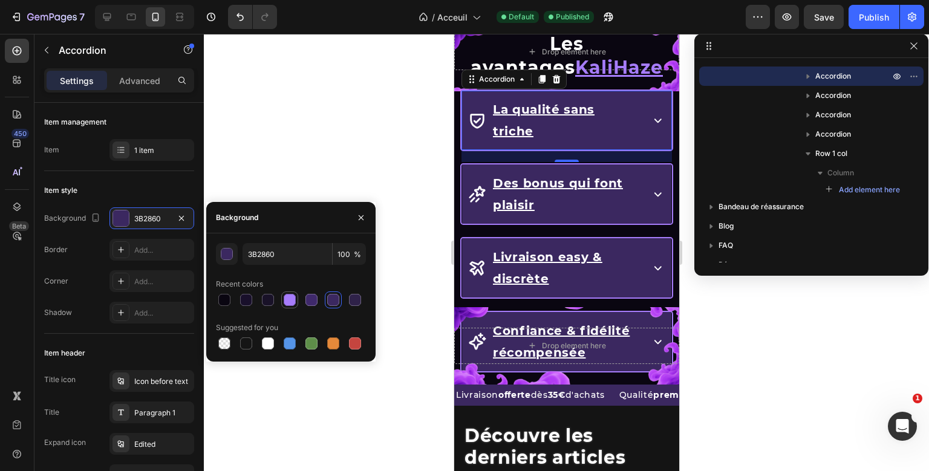
click at [296, 303] on div at bounding box center [290, 300] width 12 height 12
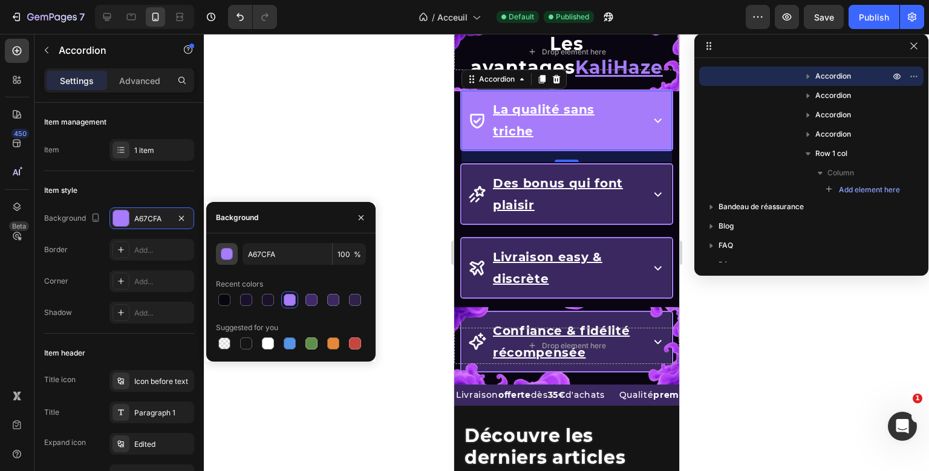
click at [231, 255] on div "button" at bounding box center [227, 255] width 12 height 12
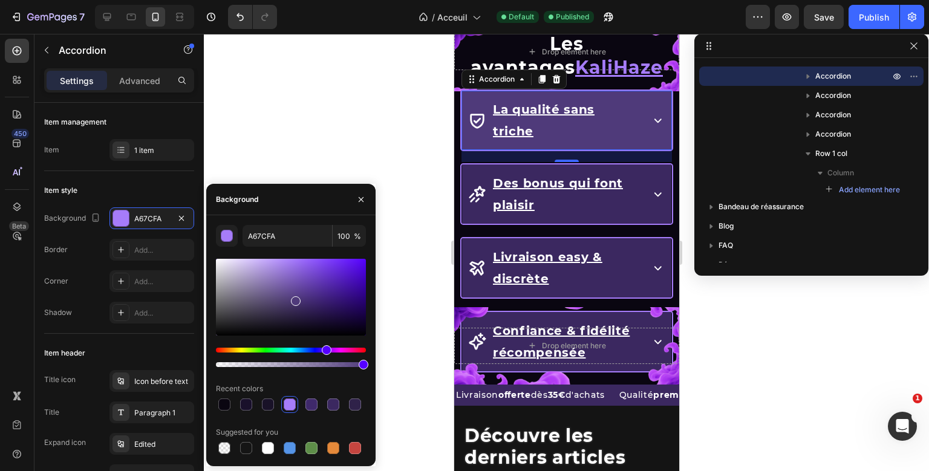
click at [295, 298] on div at bounding box center [291, 297] width 150 height 77
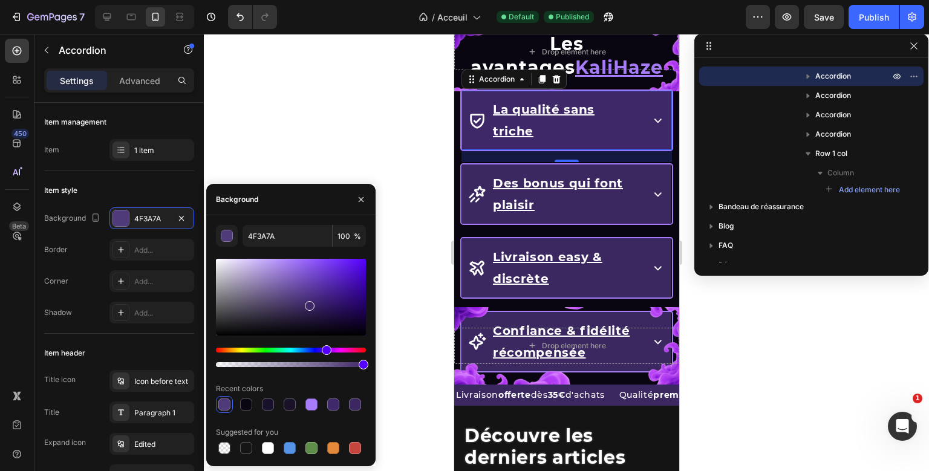
click at [309, 304] on div at bounding box center [291, 297] width 150 height 77
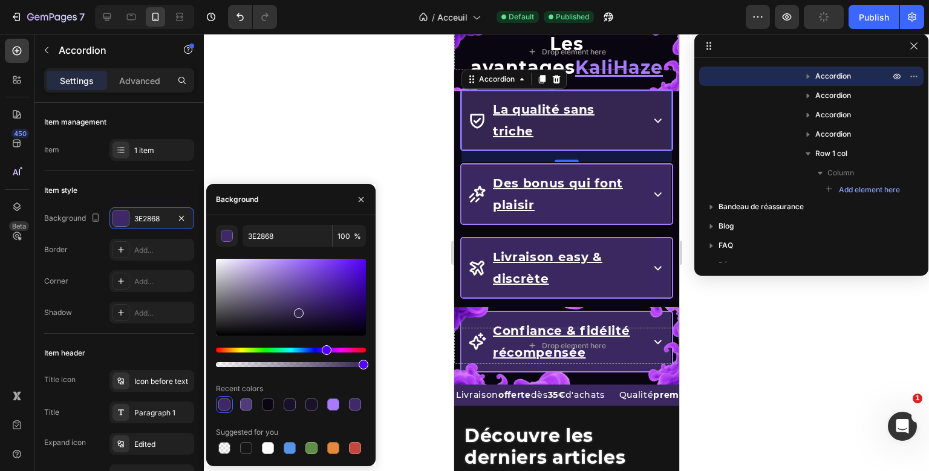
click at [297, 311] on div at bounding box center [291, 297] width 150 height 77
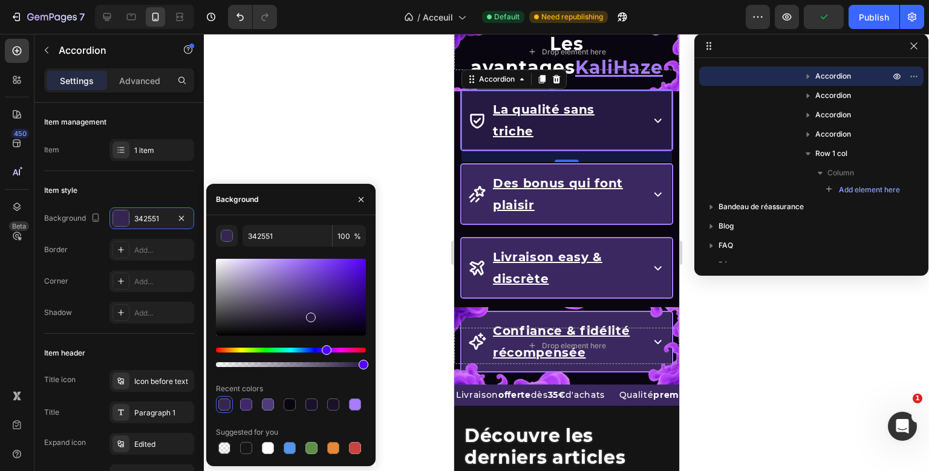
click at [310, 316] on div at bounding box center [291, 297] width 150 height 77
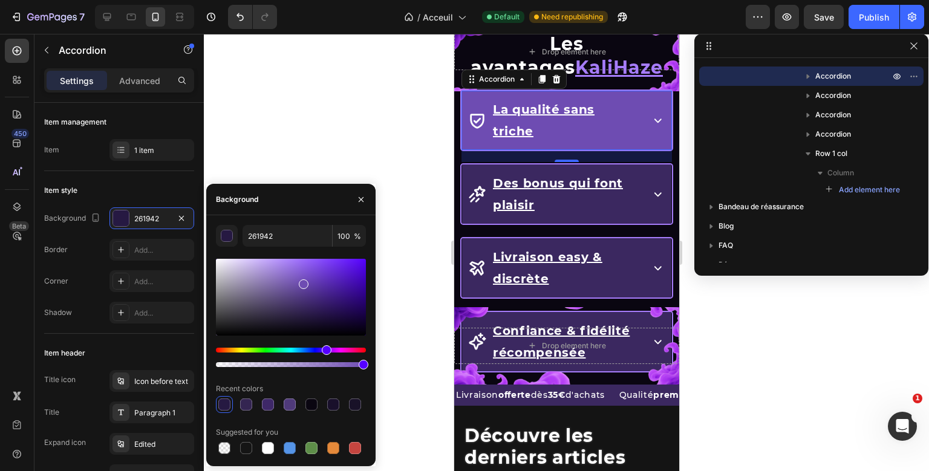
click at [302, 282] on div at bounding box center [291, 297] width 150 height 77
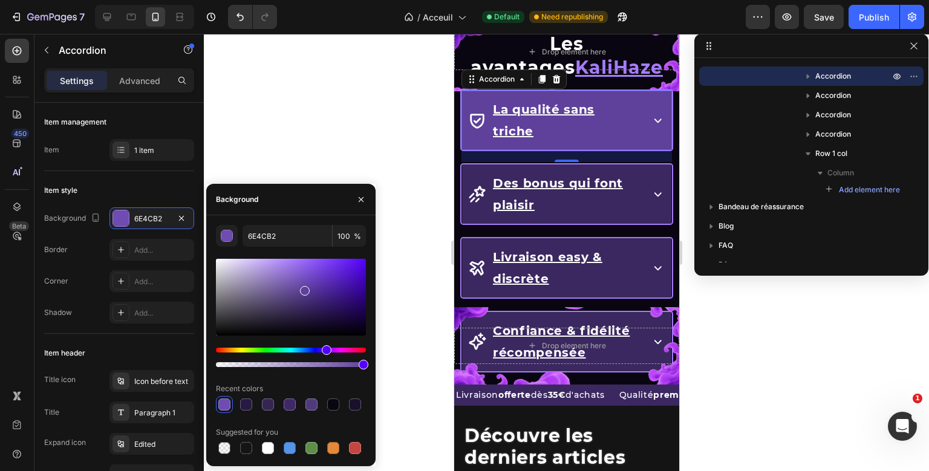
click at [303, 289] on div at bounding box center [305, 291] width 10 height 10
type input "5F419B"
click at [267, 227] on input "5F419B" at bounding box center [288, 236] width 90 height 22
click at [463, 143] on div "Drop element here Row Les avantages KaliHaze Heading La qualité sans triche Acc…" at bounding box center [566, 199] width 225 height 372
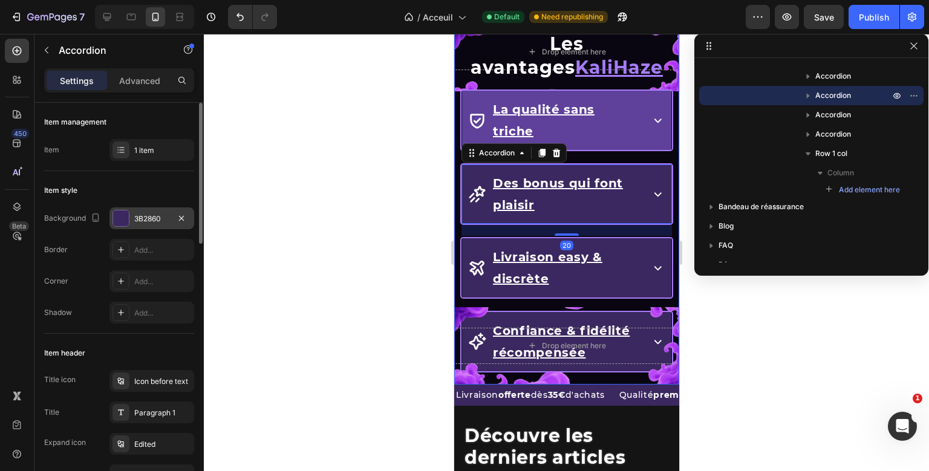
click at [160, 223] on div "3B2860" at bounding box center [151, 219] width 35 height 11
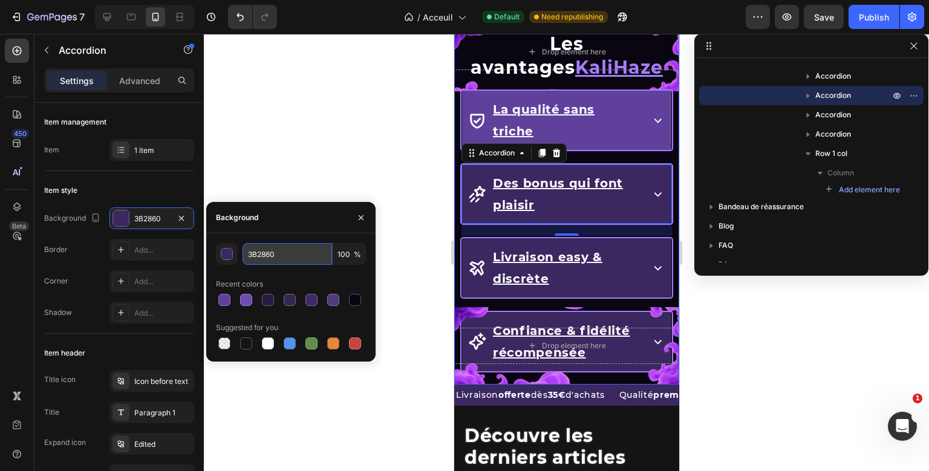
click at [266, 254] on input "3B2860" at bounding box center [288, 254] width 90 height 22
paste input "5F419B"
type input "5F419B"
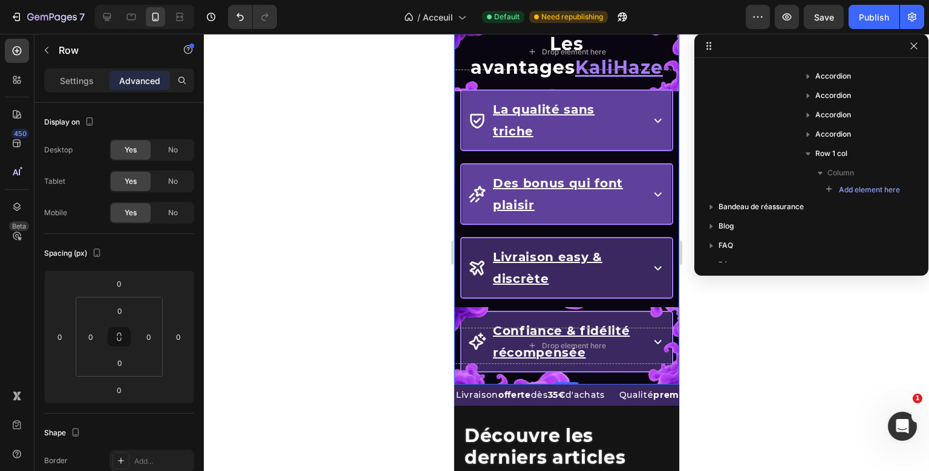
click at [460, 217] on div "Drop element here Row Les avantages KaliHaze Heading La qualité sans triche Acc…" at bounding box center [566, 199] width 225 height 372
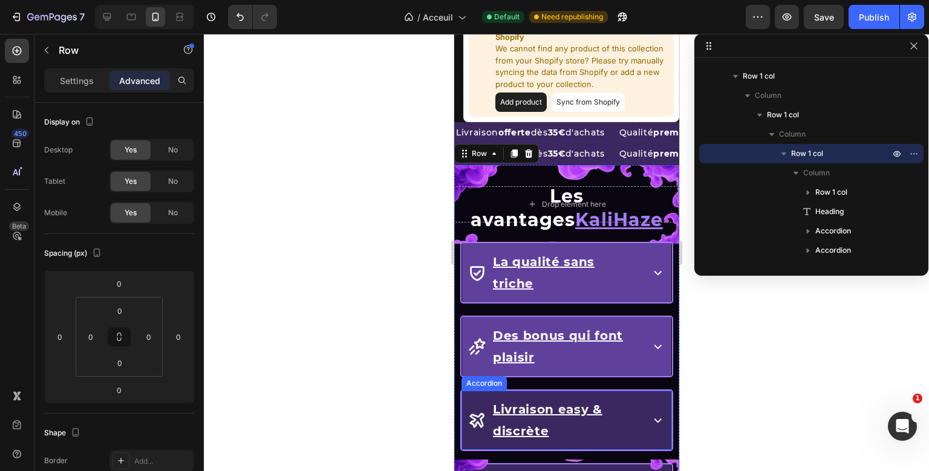
scroll to position [229, 0]
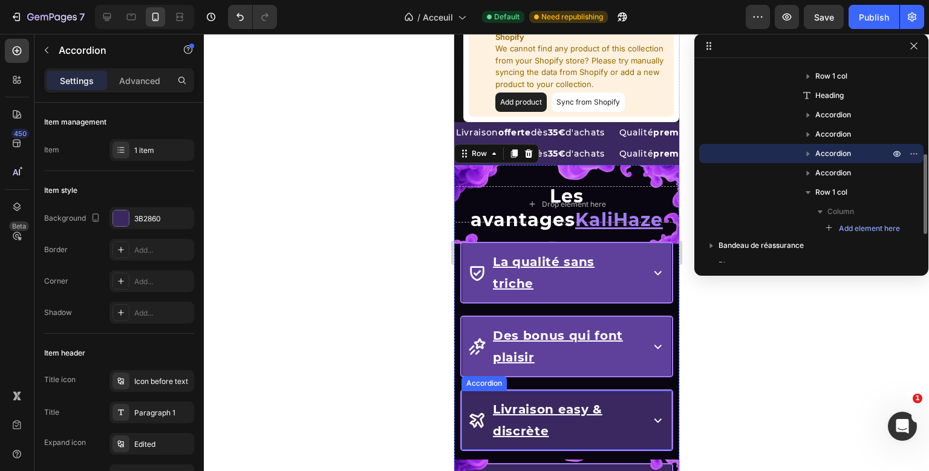
click at [465, 371] on div "Drop element here Row Les avantages KaliHaze Heading La qualité sans triche Acc…" at bounding box center [566, 351] width 225 height 372
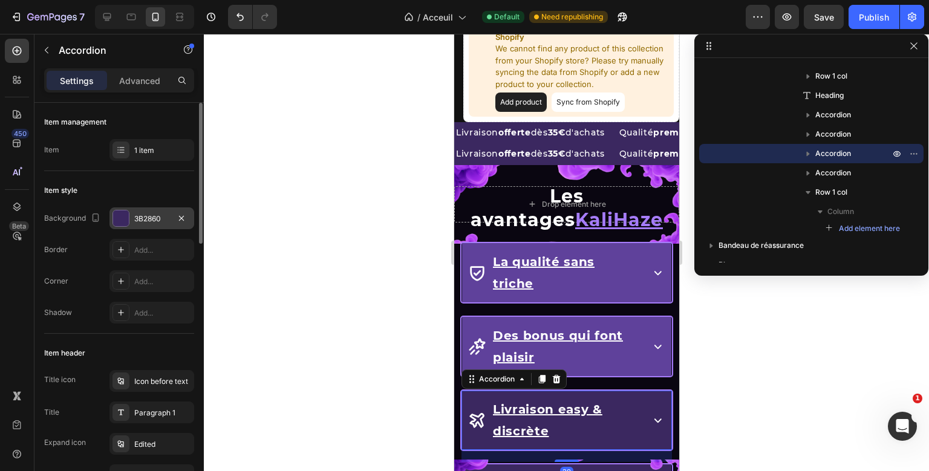
click at [156, 212] on div "3B2860" at bounding box center [152, 219] width 85 height 22
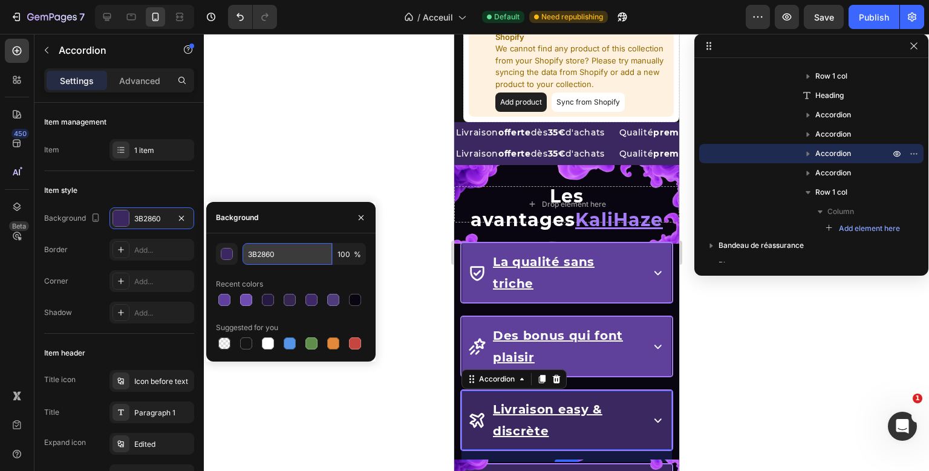
click at [267, 250] on input "3B2860" at bounding box center [288, 254] width 90 height 22
paste input "5F419B"
type input "5F419B"
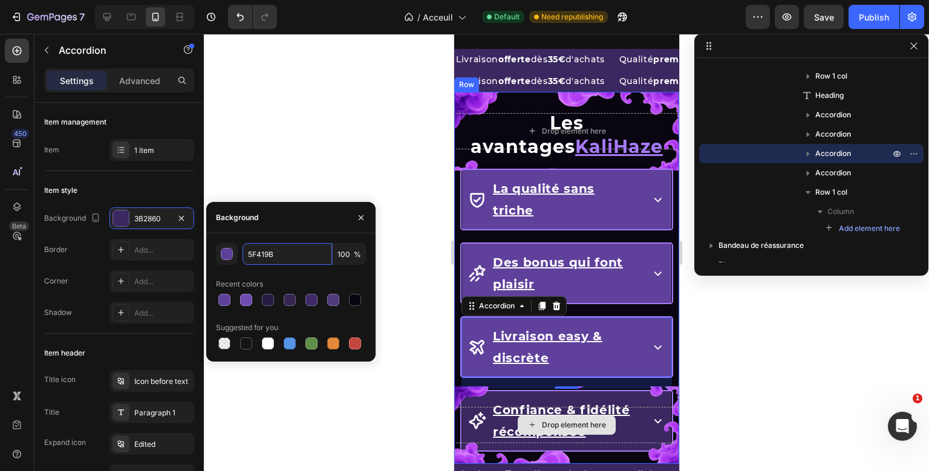
scroll to position [1457, 0]
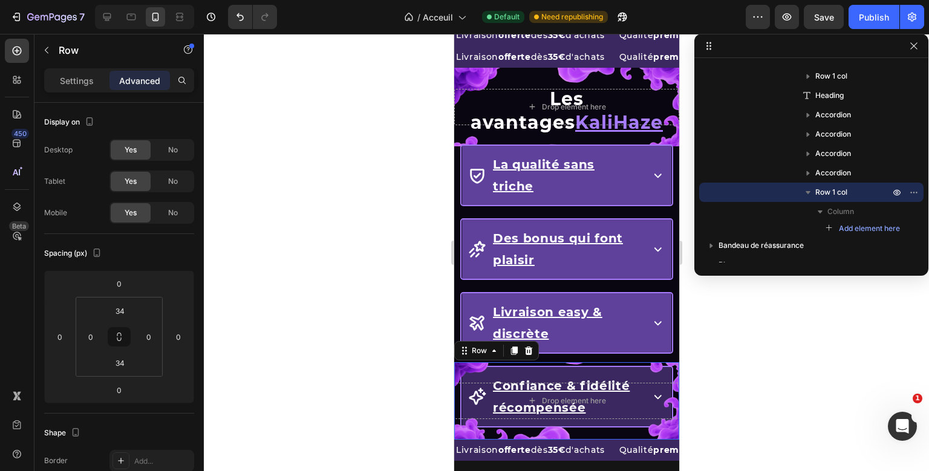
click at [482, 362] on div "Drop element here Row 0" at bounding box center [566, 400] width 225 height 77
click at [91, 77] on p "Settings" at bounding box center [77, 80] width 34 height 13
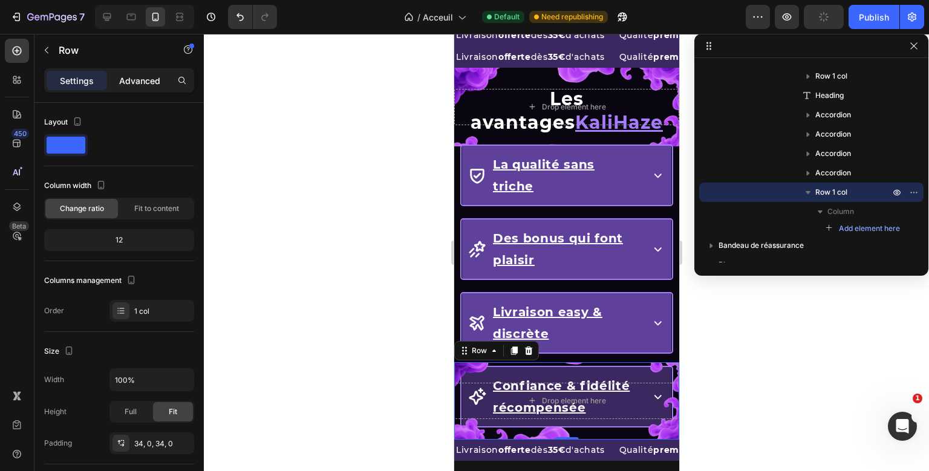
click at [134, 76] on p "Advanced" at bounding box center [139, 80] width 41 height 13
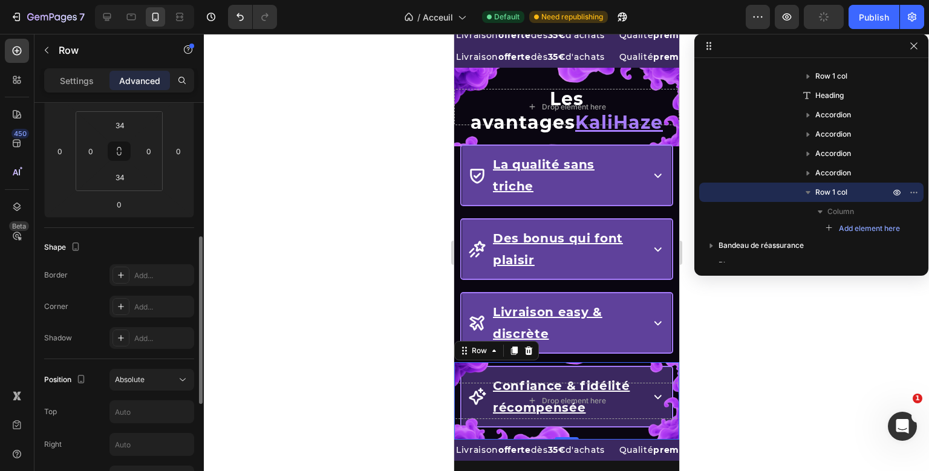
scroll to position [227, 0]
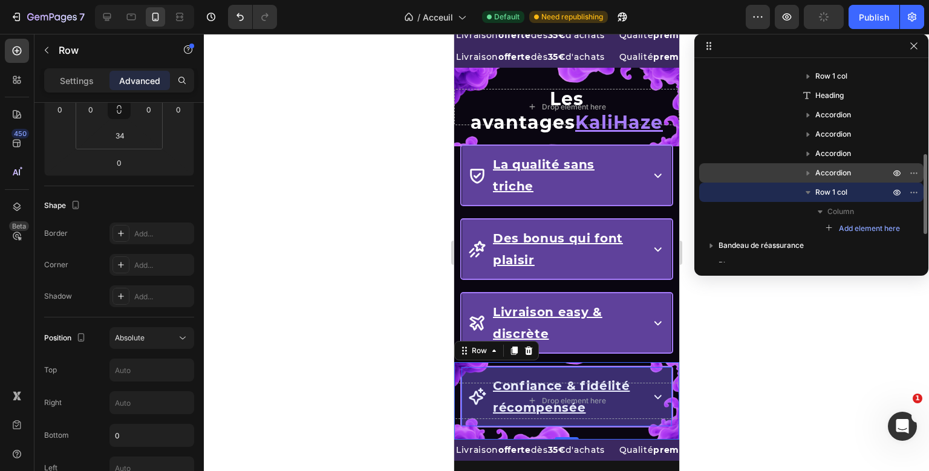
click at [866, 169] on p "Accordion" at bounding box center [854, 173] width 77 height 12
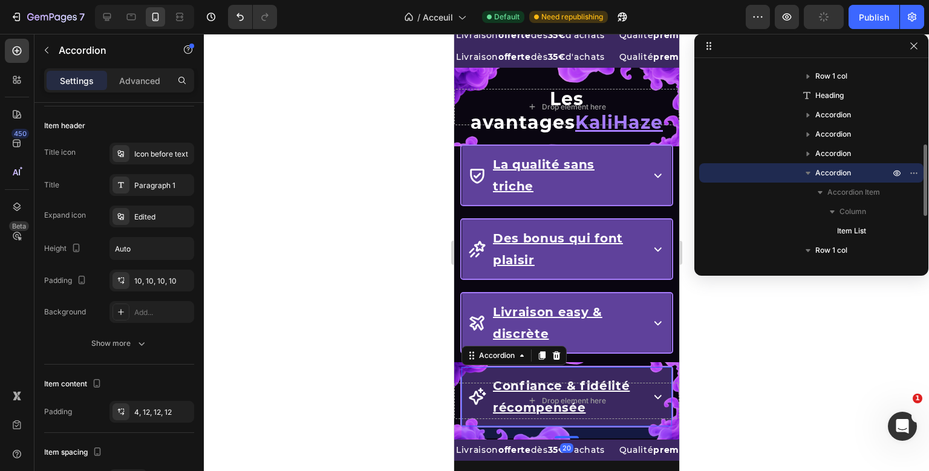
scroll to position [0, 0]
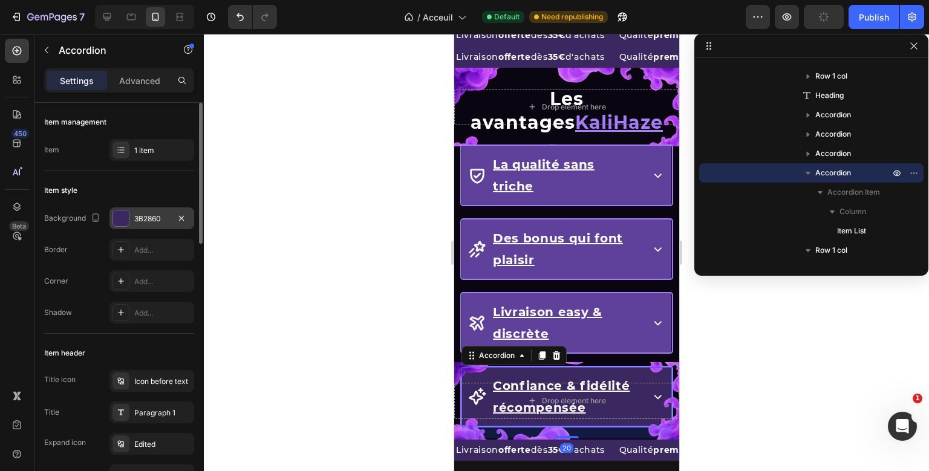
click at [155, 214] on div "3B2860" at bounding box center [151, 219] width 35 height 11
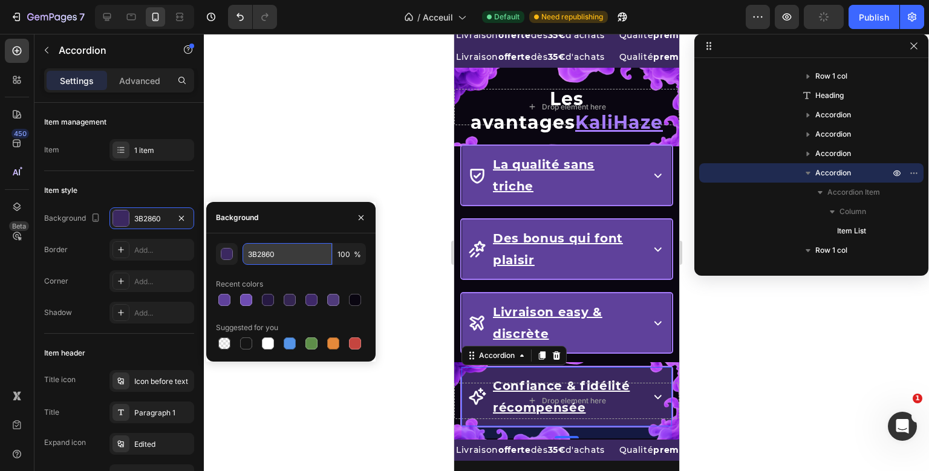
click at [266, 258] on input "3B2860" at bounding box center [288, 254] width 90 height 22
paste input "5F419B"
type input "5F419B"
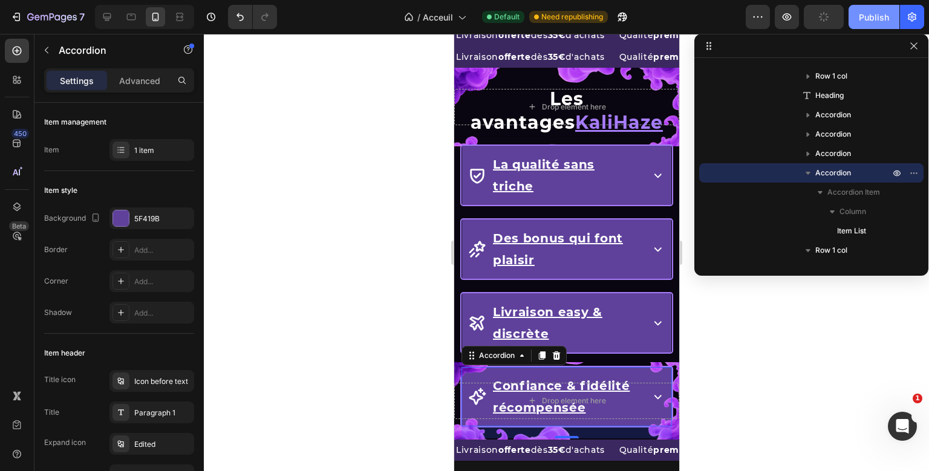
click at [877, 13] on div "Publish" at bounding box center [874, 17] width 30 height 13
click at [149, 79] on p "Advanced" at bounding box center [139, 80] width 41 height 13
type input "100%"
type input "100"
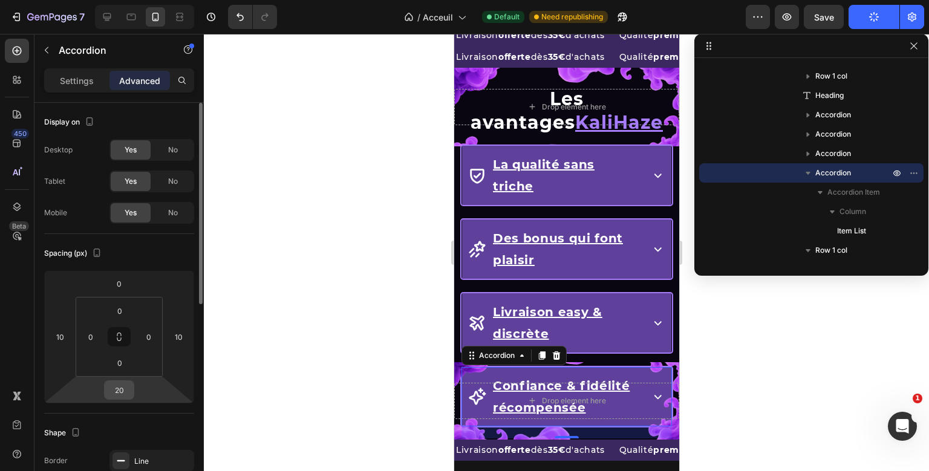
click at [122, 387] on input "20" at bounding box center [119, 390] width 24 height 18
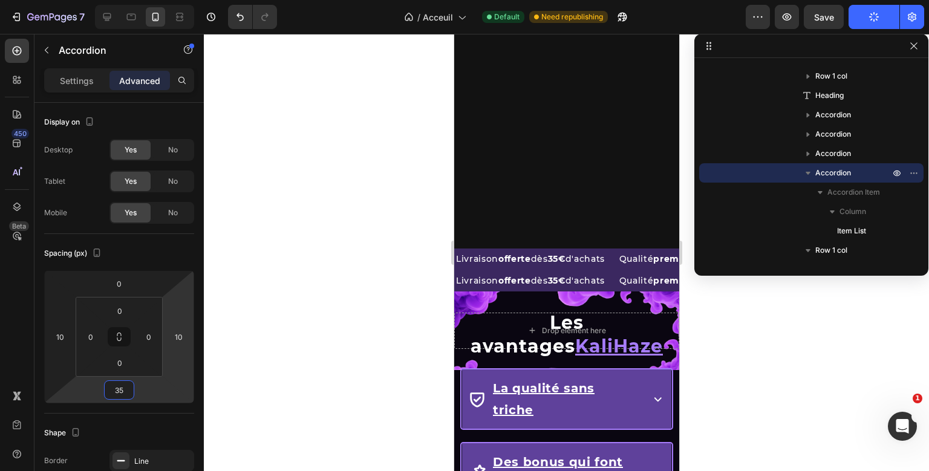
scroll to position [1453, 0]
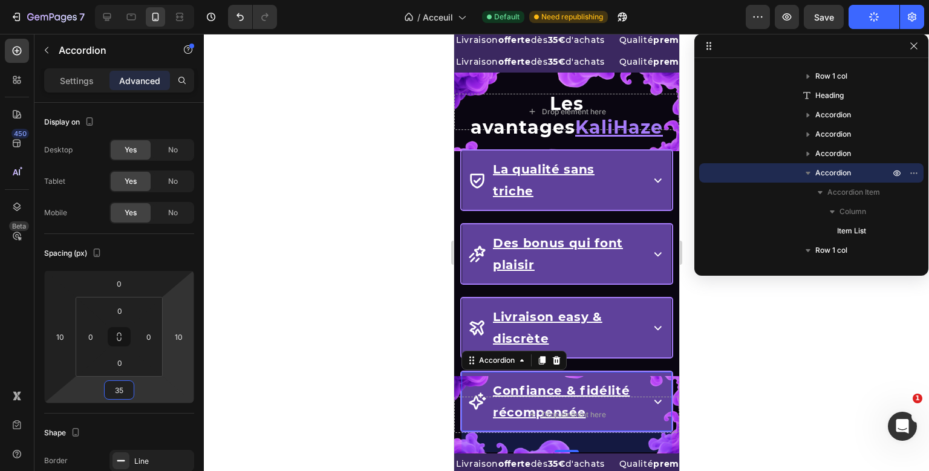
type input "35"
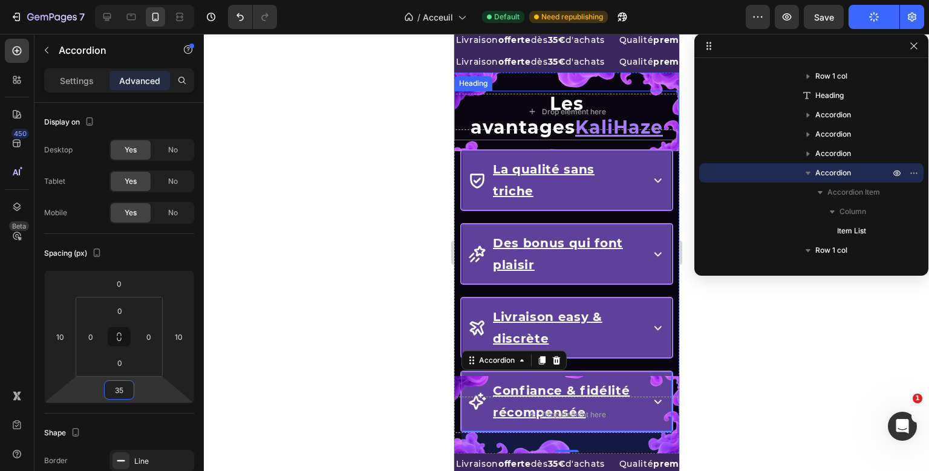
scroll to position [1341, 0]
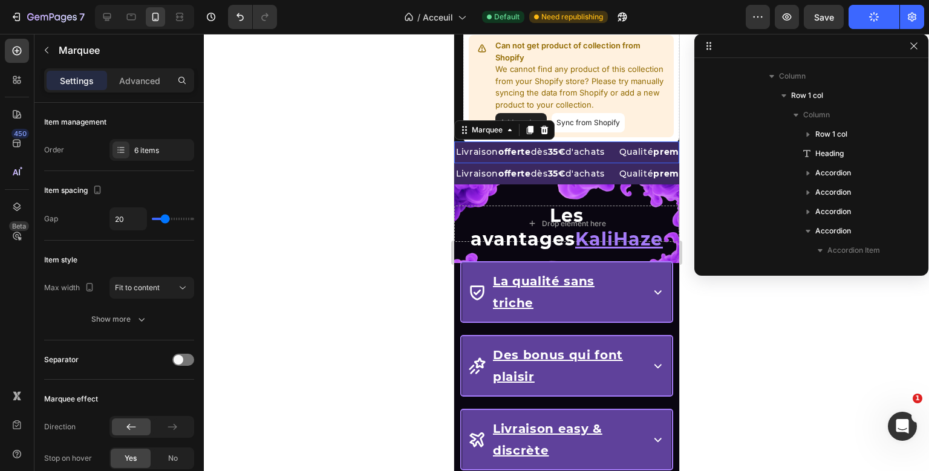
click at [618, 151] on div "Livraison offerte dès 35€ d'achats Text Block" at bounding box center [535, 152] width 163 height 21
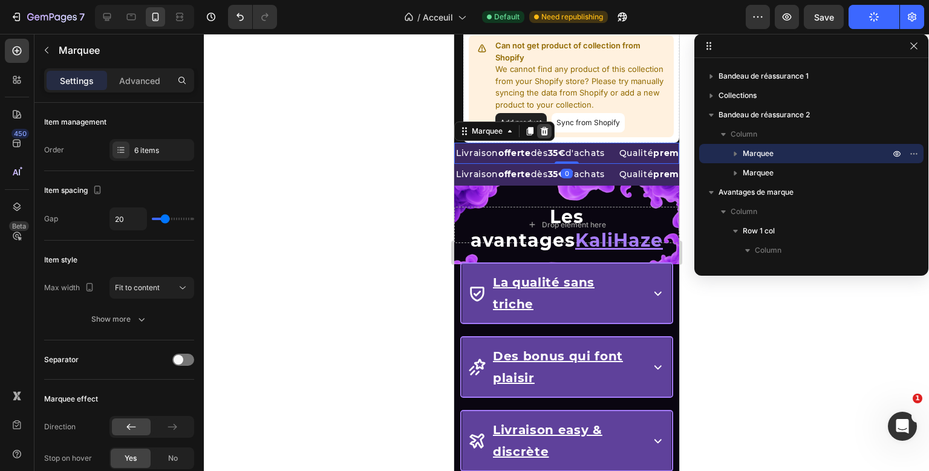
click at [544, 129] on icon at bounding box center [544, 131] width 8 height 8
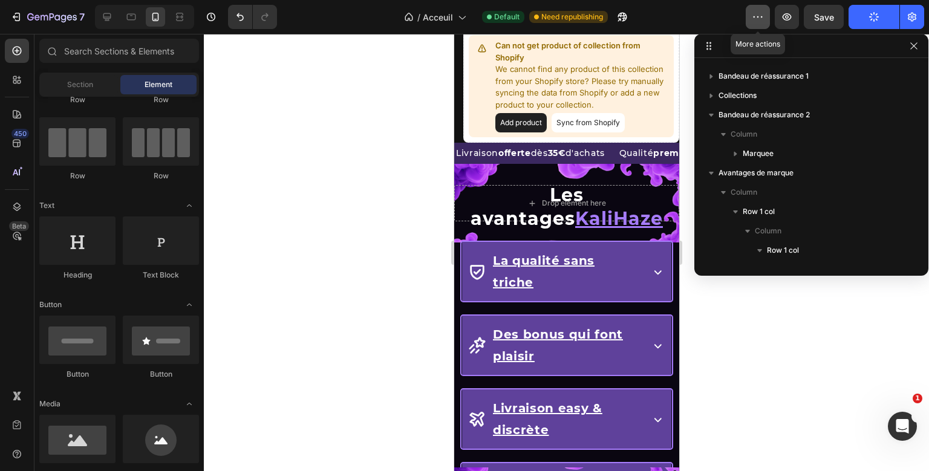
click at [765, 18] on button "button" at bounding box center [758, 17] width 24 height 24
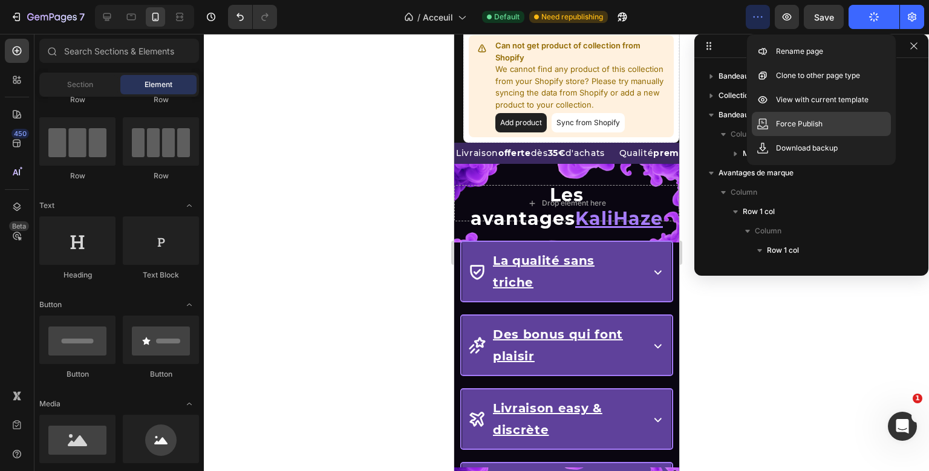
click at [782, 129] on p "Force Publish" at bounding box center [799, 124] width 47 height 12
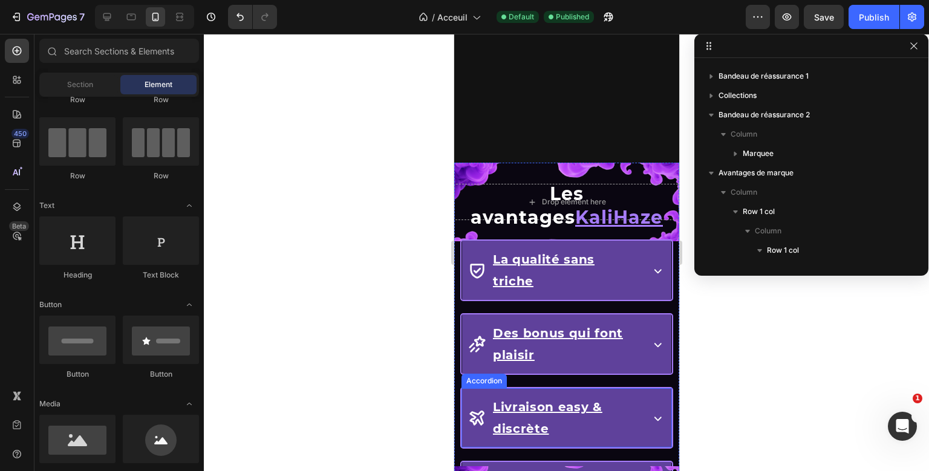
scroll to position [1558, 0]
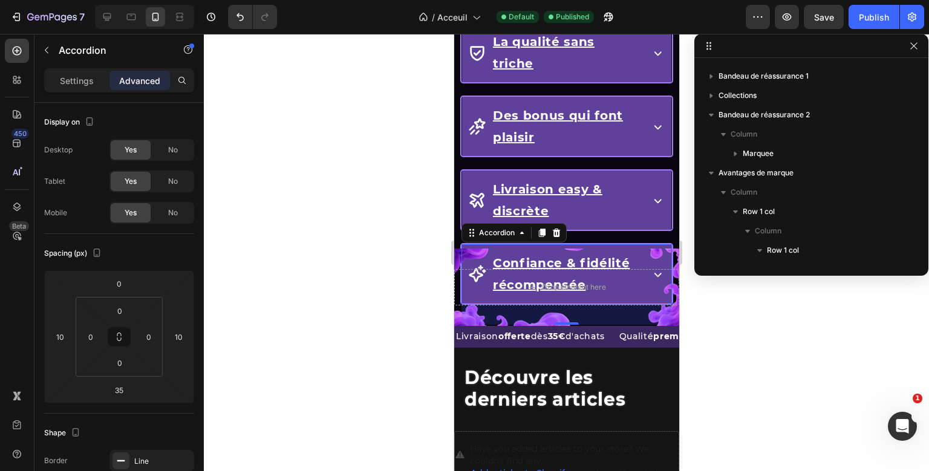
click at [636, 221] on div "Drop element here Row Les avantages KaliHaze Heading La qualité sans triche Acc…" at bounding box center [566, 135] width 225 height 381
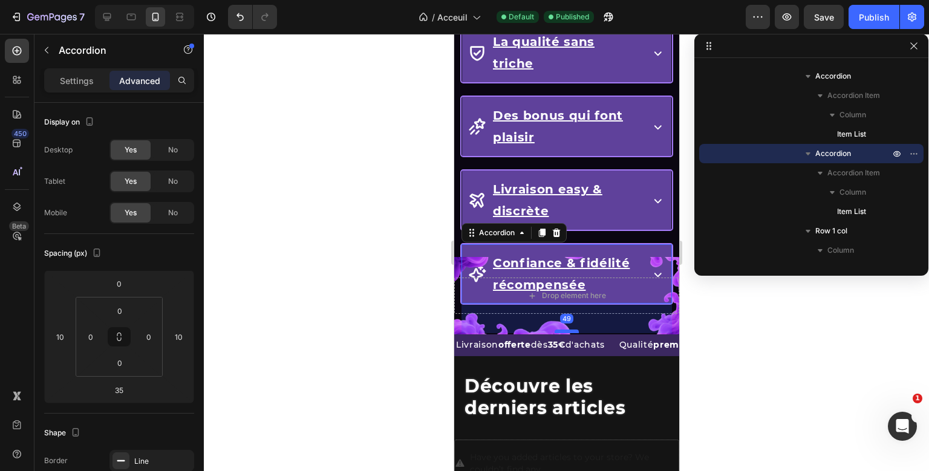
drag, startPoint x: 563, startPoint y: 298, endPoint x: 564, endPoint y: 307, distance: 8.5
click at [564, 330] on div at bounding box center [566, 332] width 24 height 4
type input "50"
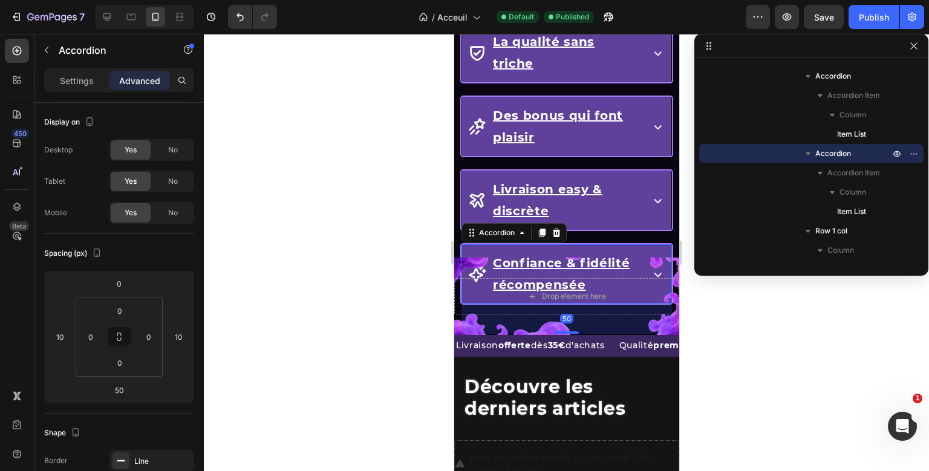
click at [876, 32] on div "7 Version history / Acceuil Default Published Preview Save Publish" at bounding box center [464, 17] width 929 height 34
click at [884, 15] on div "Publish" at bounding box center [874, 17] width 30 height 13
click at [655, 304] on div "50" at bounding box center [566, 319] width 211 height 30
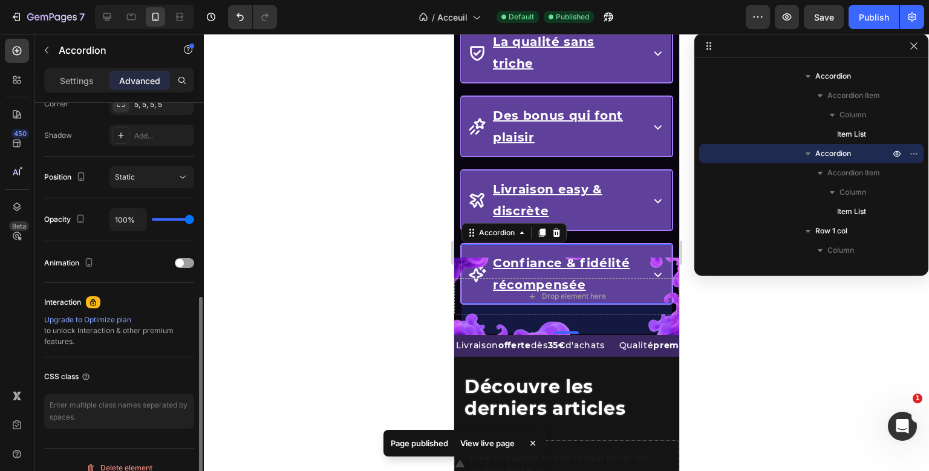
scroll to position [387, 0]
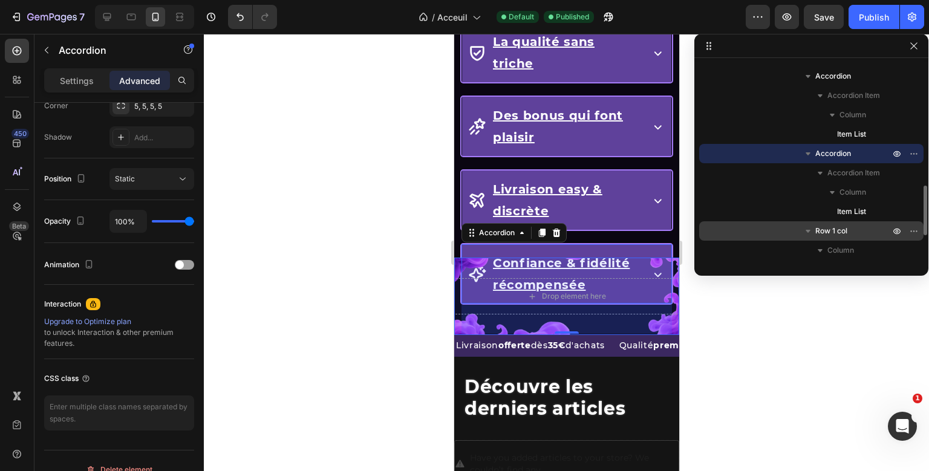
click at [840, 227] on span "Row 1 col" at bounding box center [832, 231] width 32 height 12
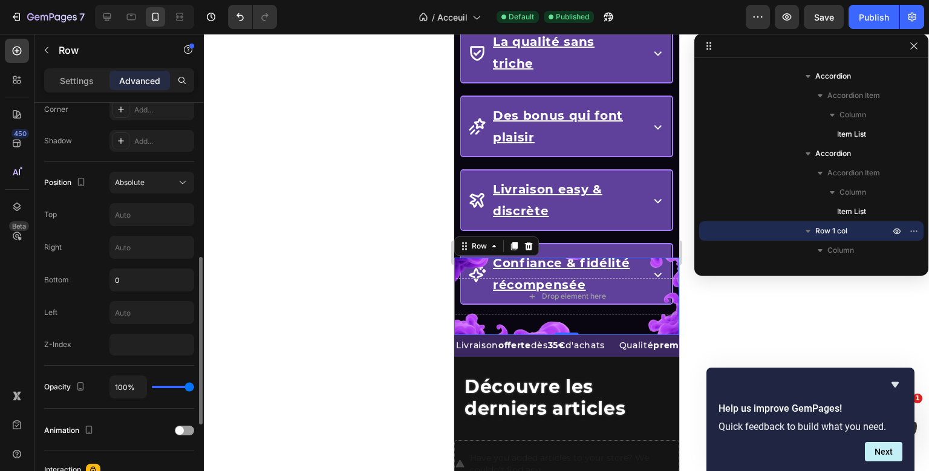
scroll to position [385, 0]
click at [127, 335] on input "number" at bounding box center [152, 343] width 85 height 22
type input "1"
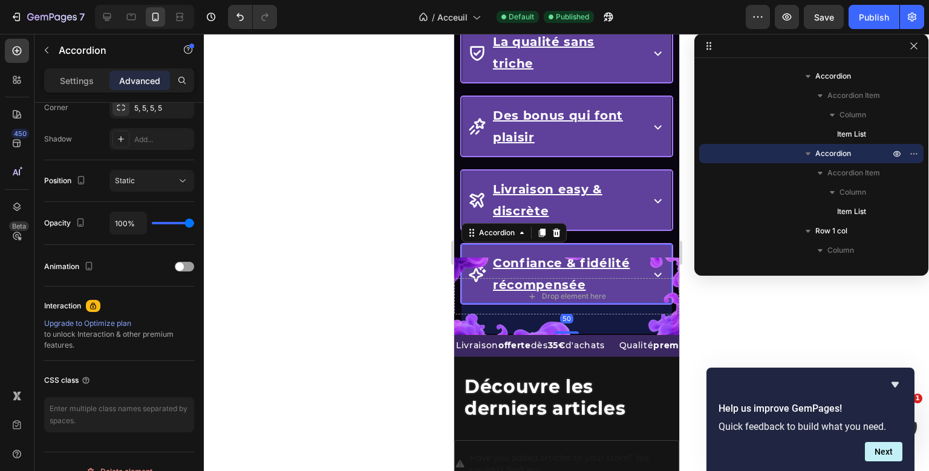
click at [641, 244] on div "Confiance & fidélité récompensée" at bounding box center [566, 273] width 209 height 59
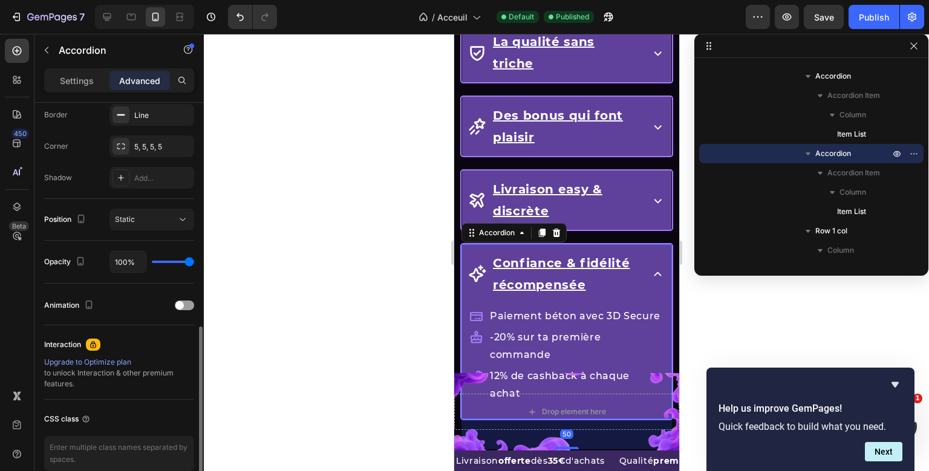
scroll to position [384, 0]
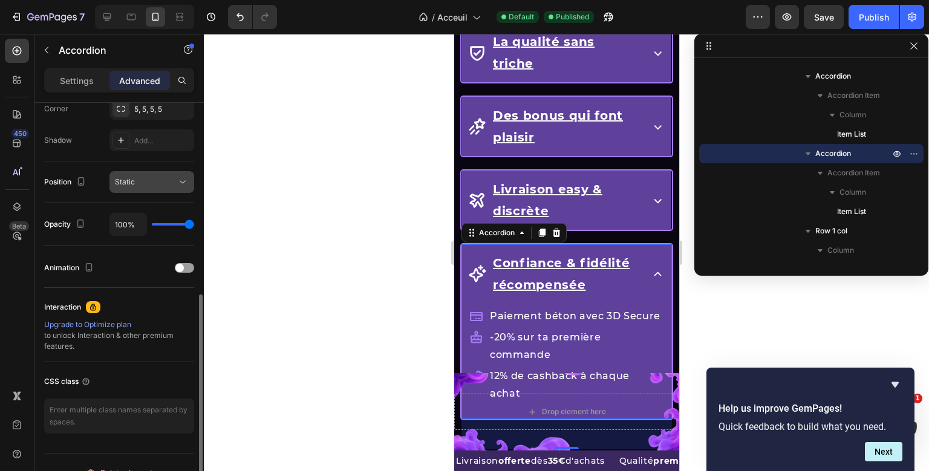
click at [161, 186] on div "Static" at bounding box center [146, 182] width 62 height 11
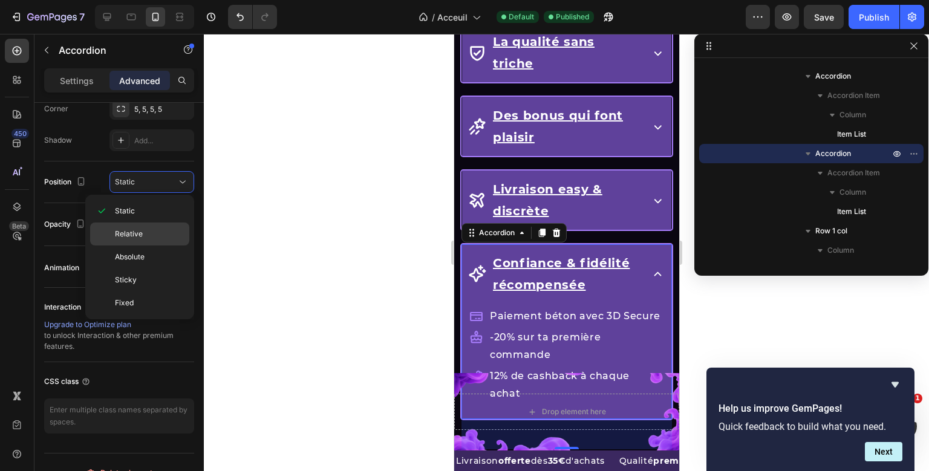
click at [144, 224] on div "Relative" at bounding box center [139, 234] width 99 height 23
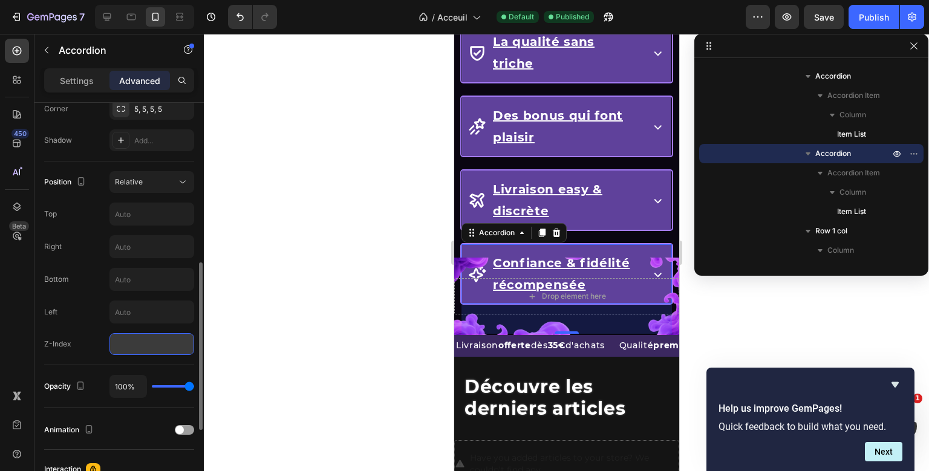
click at [127, 333] on input "number" at bounding box center [152, 344] width 85 height 22
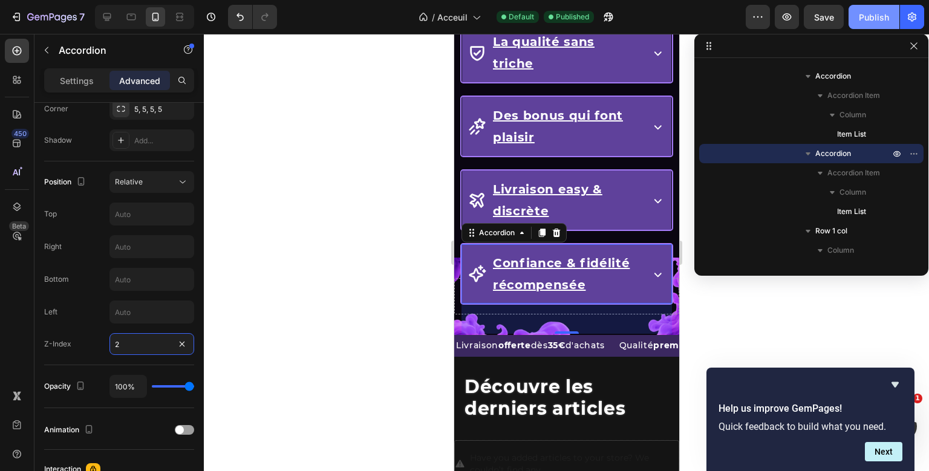
type input "2"
click at [869, 15] on div "Publish" at bounding box center [874, 17] width 30 height 13
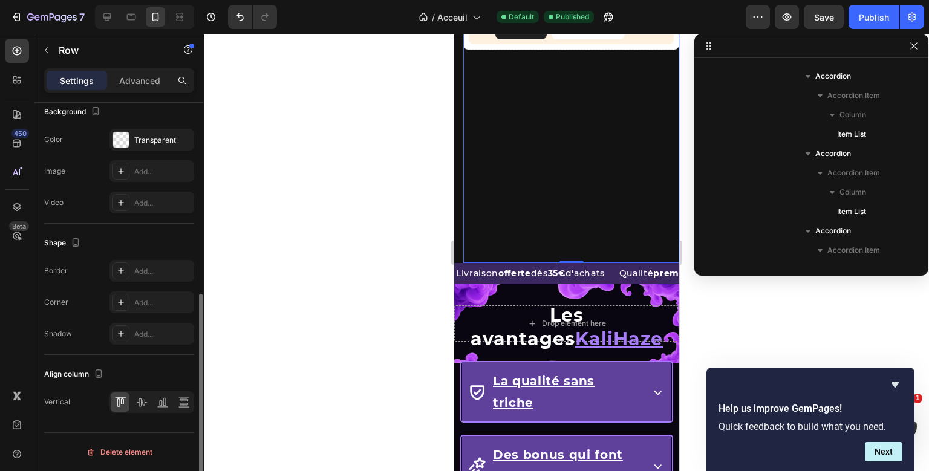
scroll to position [35, 0]
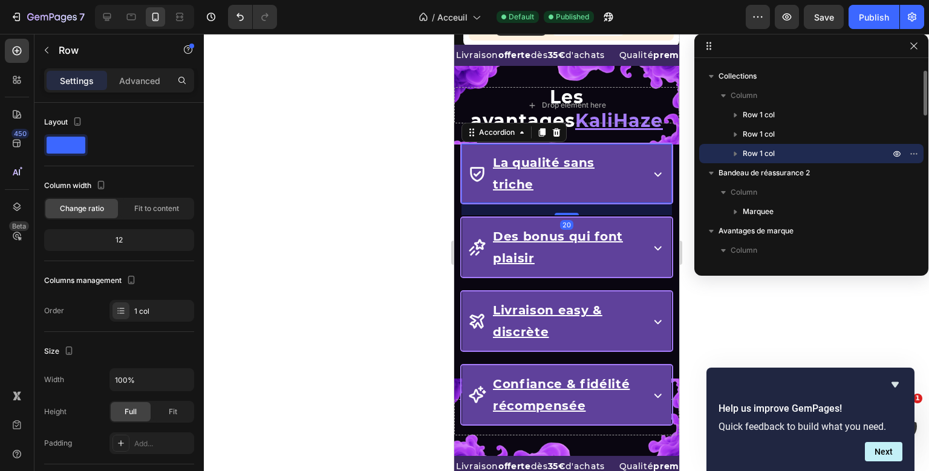
scroll to position [340, 0]
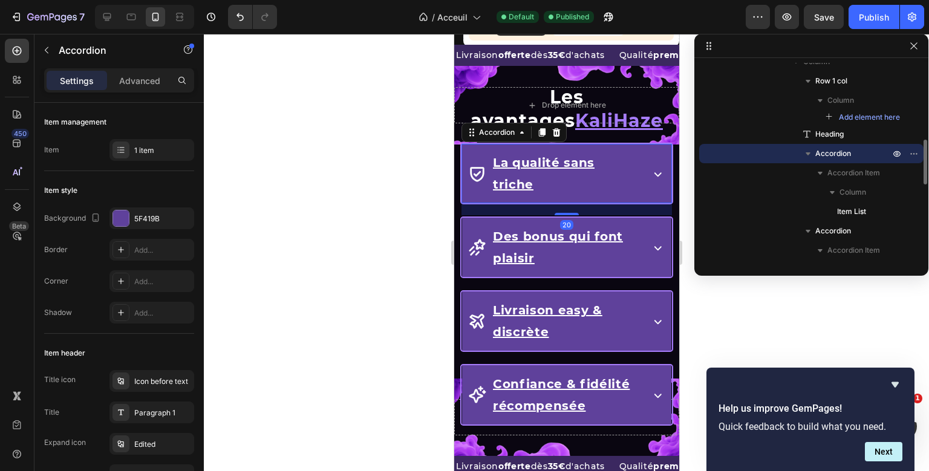
click at [578, 162] on div "Drop element here Row Les avantages KaliHaze Heading La qualité sans triche Acc…" at bounding box center [566, 261] width 225 height 390
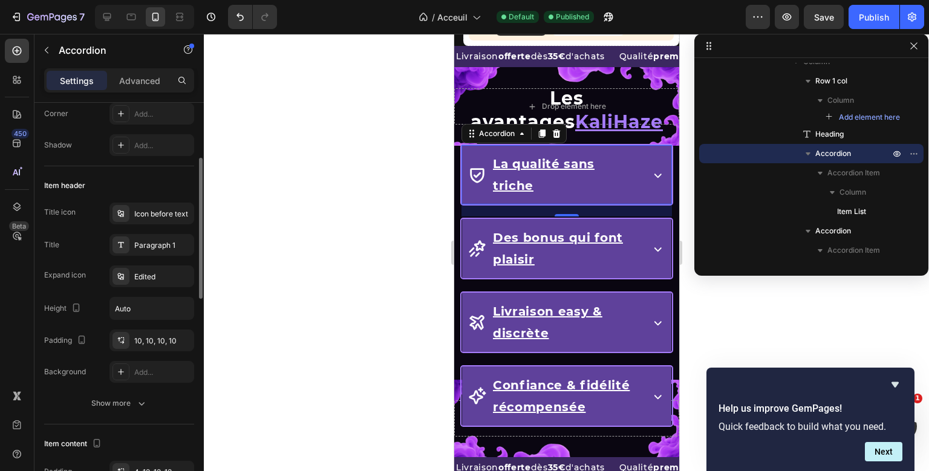
scroll to position [179, 0]
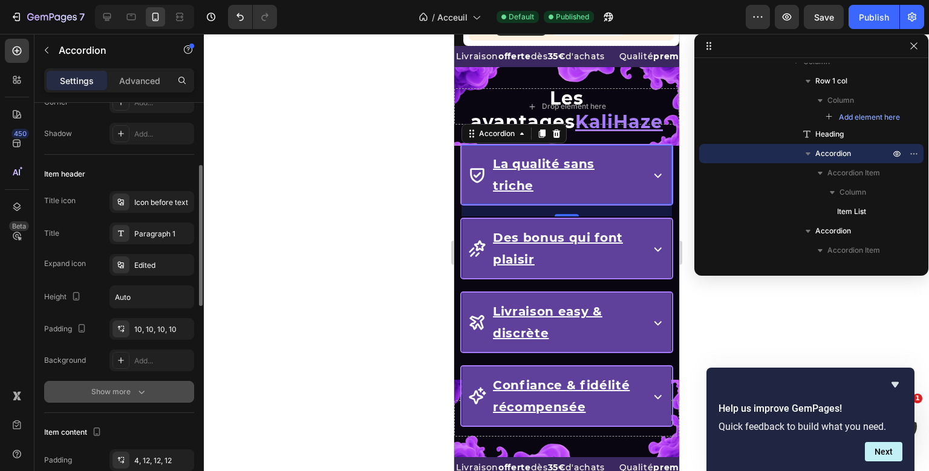
click at [132, 387] on div "Show more" at bounding box center [119, 392] width 56 height 12
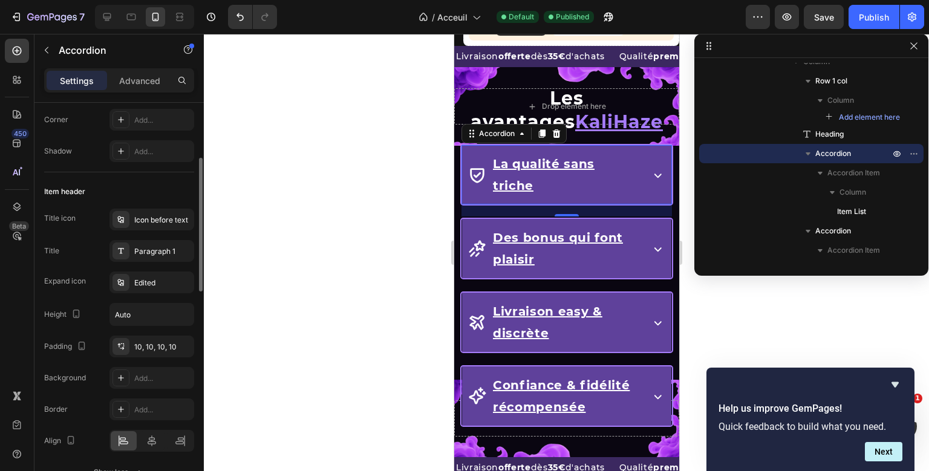
scroll to position [163, 0]
click at [151, 251] on div "Paragraph 1" at bounding box center [162, 250] width 57 height 11
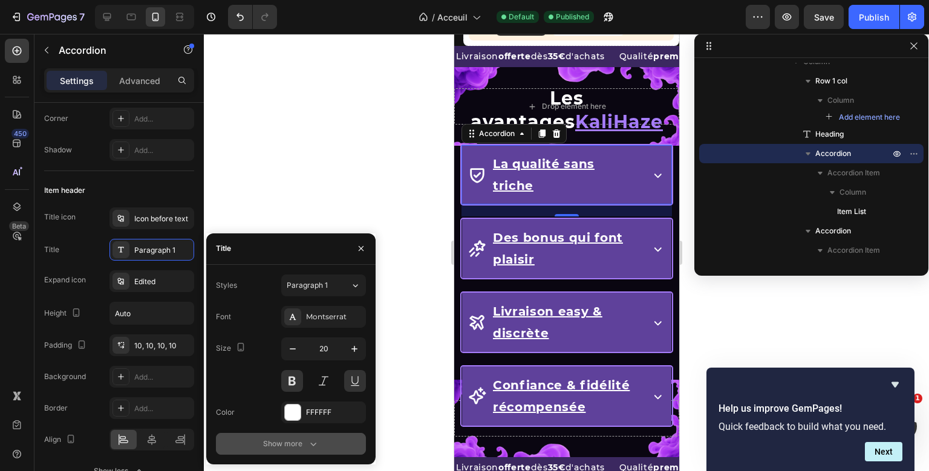
click at [298, 451] on button "Show more" at bounding box center [291, 444] width 150 height 22
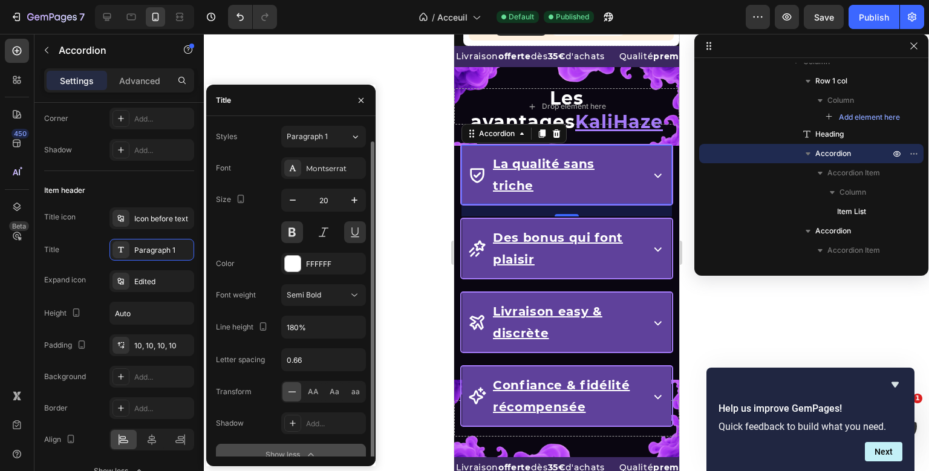
scroll to position [8, 0]
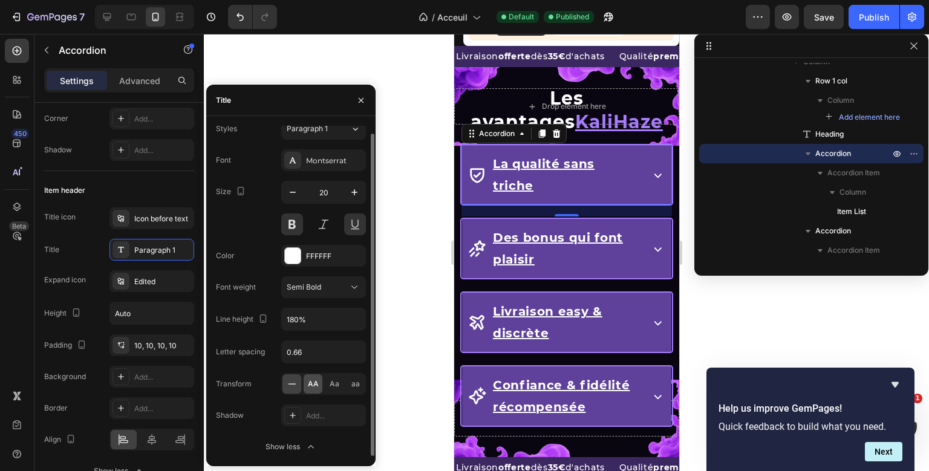
click at [321, 382] on div "AA" at bounding box center [313, 383] width 19 height 19
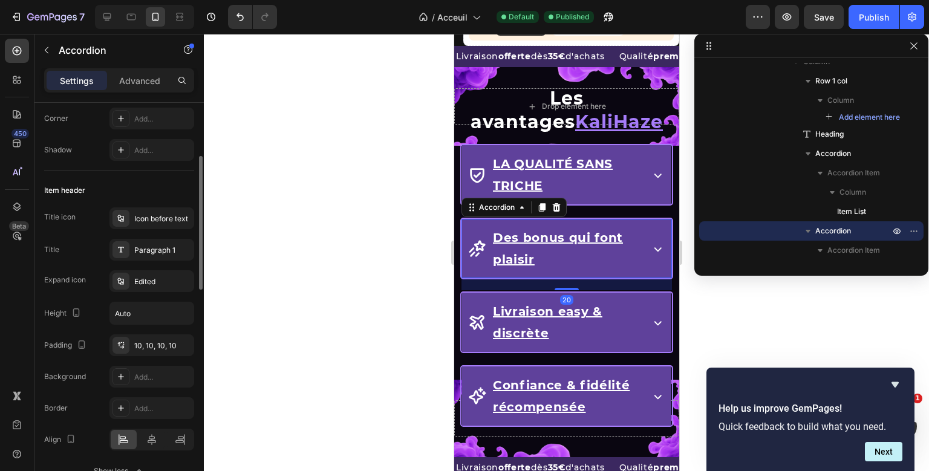
scroll to position [162, 0]
click at [583, 244] on div "Drop element here Row Les avantages KaliHaze Heading La qualité sans triche Acc…" at bounding box center [566, 262] width 225 height 390
click at [175, 216] on div "Icon before text" at bounding box center [162, 219] width 57 height 11
click at [146, 258] on div "Paragraph 1" at bounding box center [152, 251] width 85 height 22
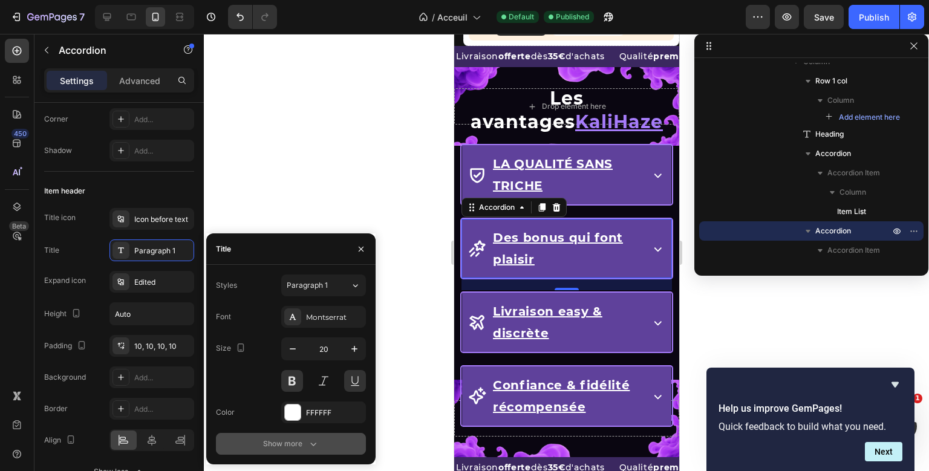
click at [298, 443] on div "Show more" at bounding box center [291, 444] width 56 height 12
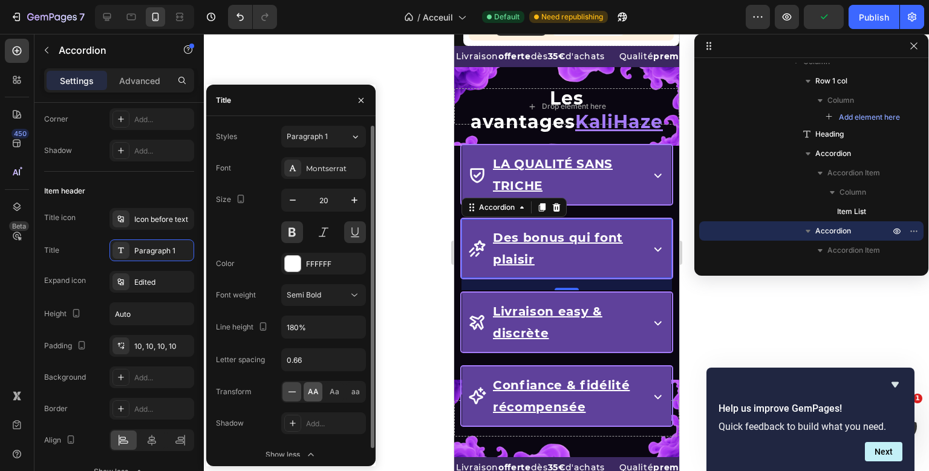
click at [312, 388] on span "AA" at bounding box center [313, 392] width 11 height 11
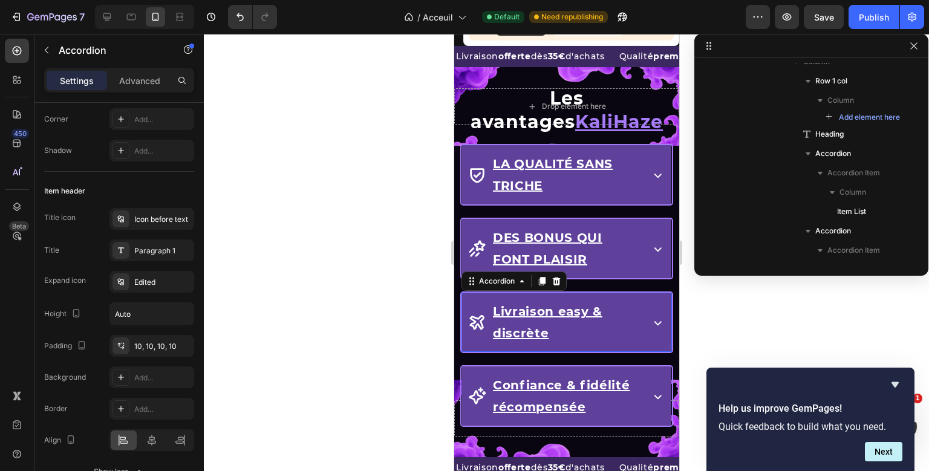
scroll to position [495, 0]
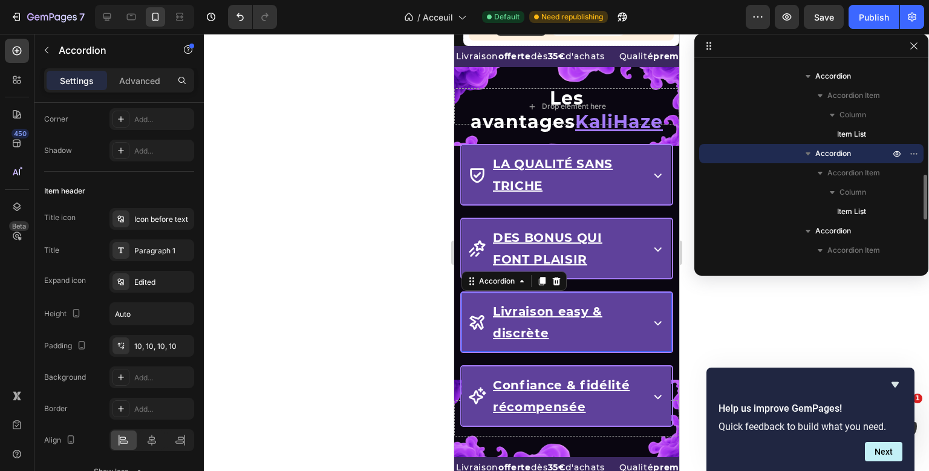
click at [546, 306] on div "Drop element here Row Les avantages KaliHaze Heading La qualité sans triche Acc…" at bounding box center [566, 262] width 225 height 390
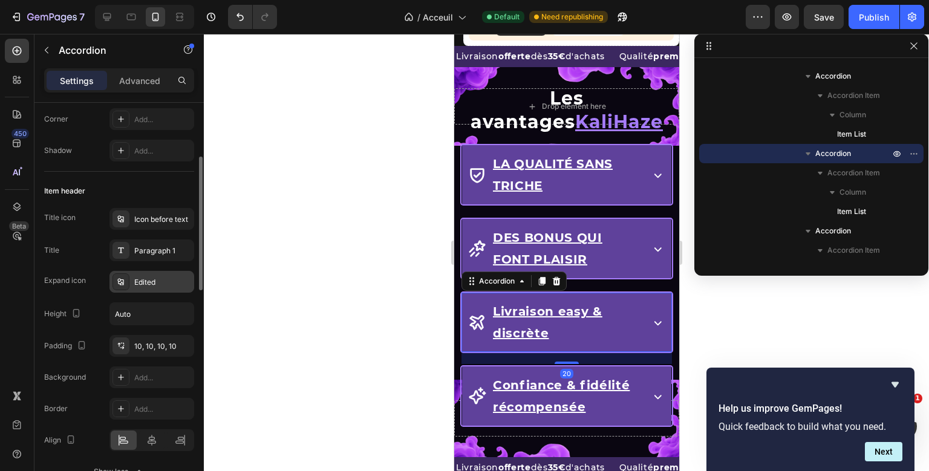
click at [146, 286] on div "Edited" at bounding box center [162, 282] width 57 height 11
click at [151, 261] on div "Title icon Icon before text Title Paragraph 1 Expand icon Edited Height Auto Pa…" at bounding box center [119, 298] width 150 height 180
click at [154, 257] on div "Paragraph 1" at bounding box center [152, 251] width 85 height 22
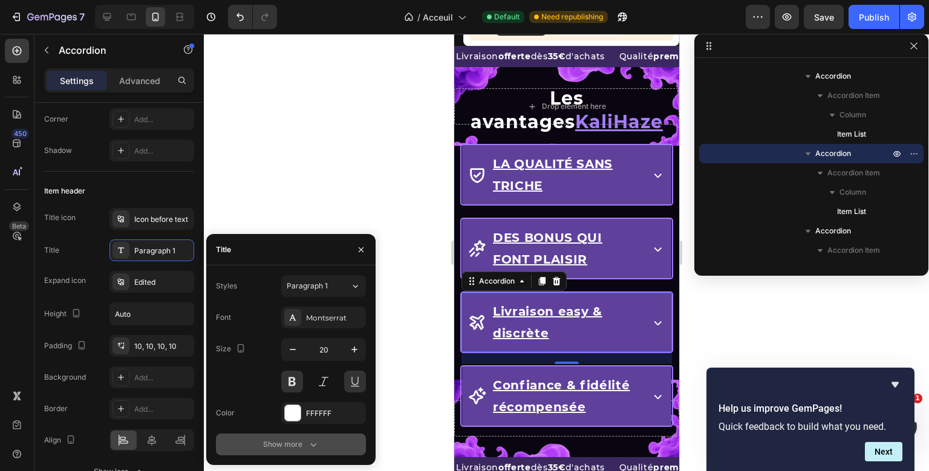
click at [281, 450] on div "Show more" at bounding box center [291, 445] width 56 height 12
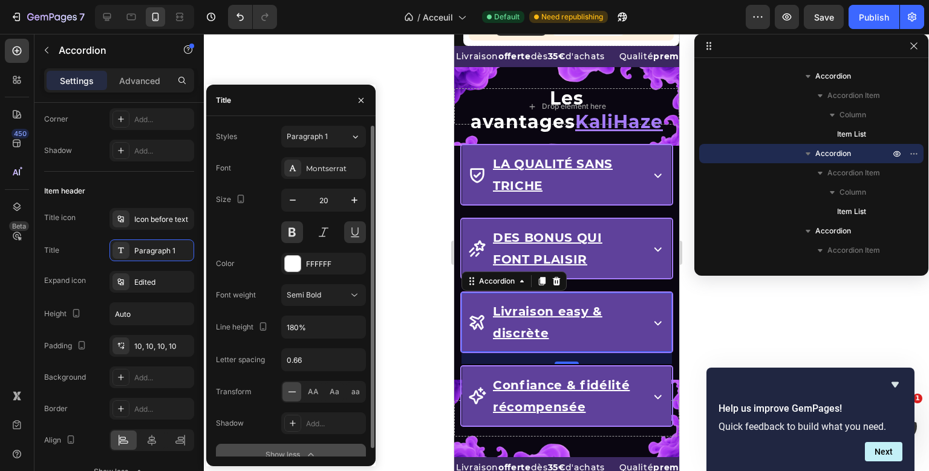
scroll to position [8, 0]
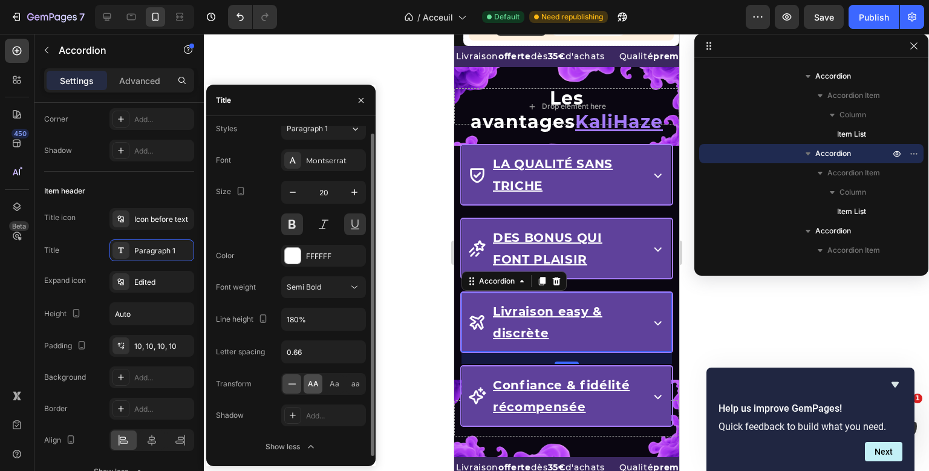
click at [309, 383] on span "AA" at bounding box center [313, 384] width 11 height 11
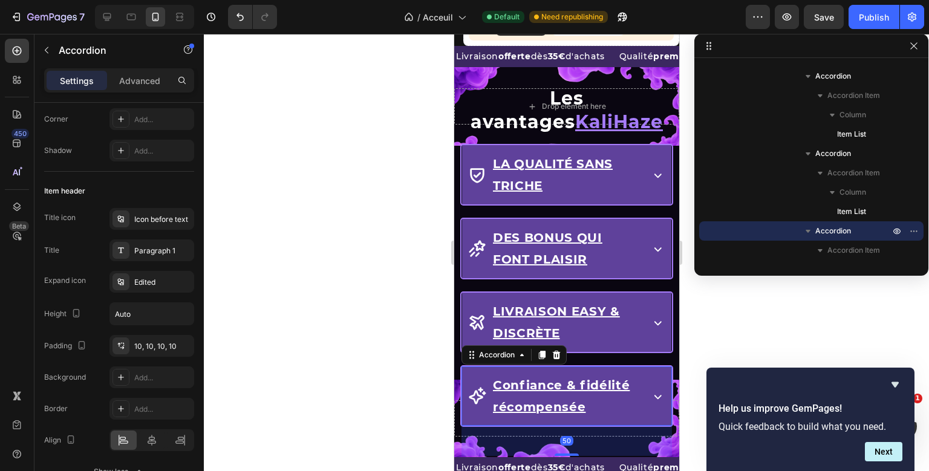
click at [555, 386] on div "Drop element here Row Les avantages KaliHaze Heading La qualité sans triche Acc…" at bounding box center [566, 262] width 225 height 390
click at [149, 257] on div "Paragraph 1" at bounding box center [152, 251] width 85 height 22
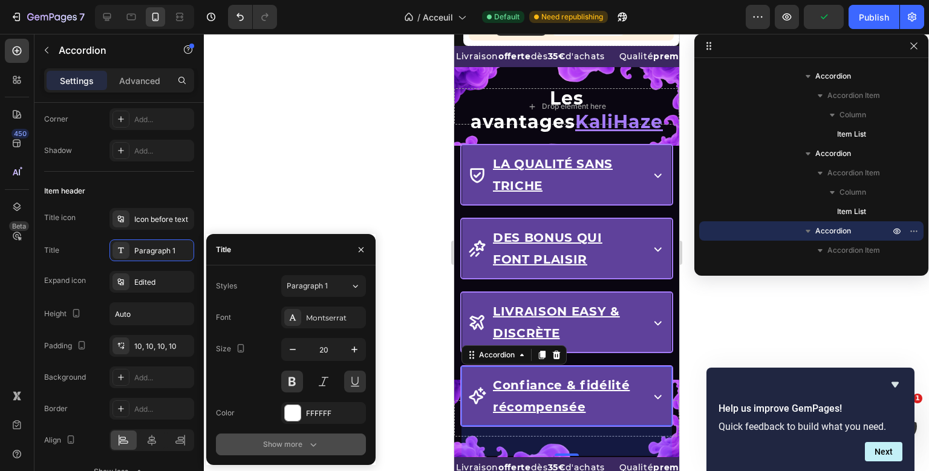
click at [311, 445] on icon "button" at bounding box center [313, 445] width 12 height 12
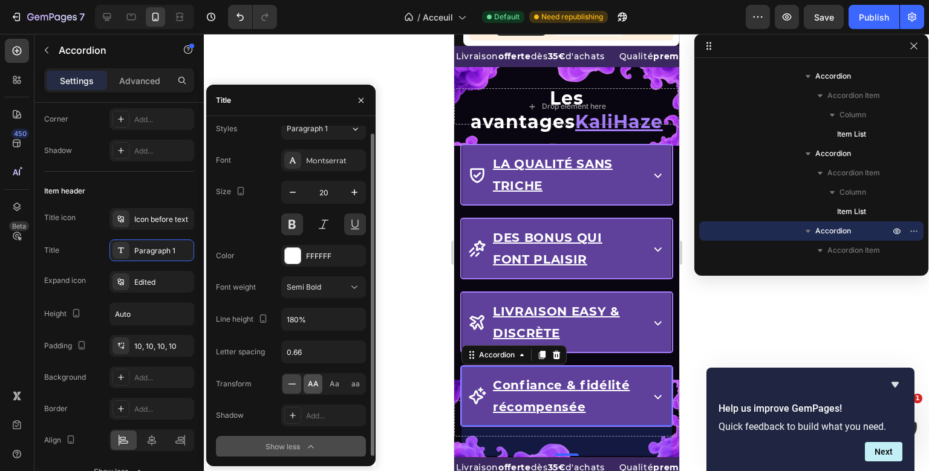
click at [309, 381] on span "AA" at bounding box center [313, 384] width 11 height 11
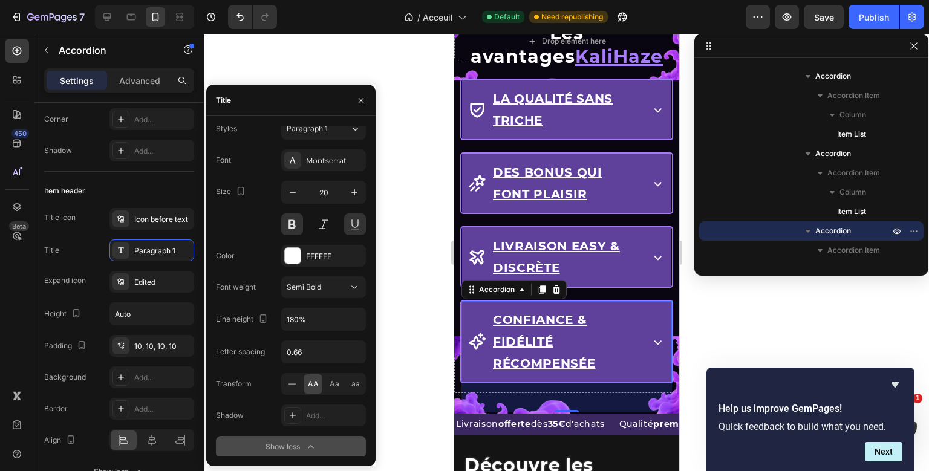
scroll to position [1449, 0]
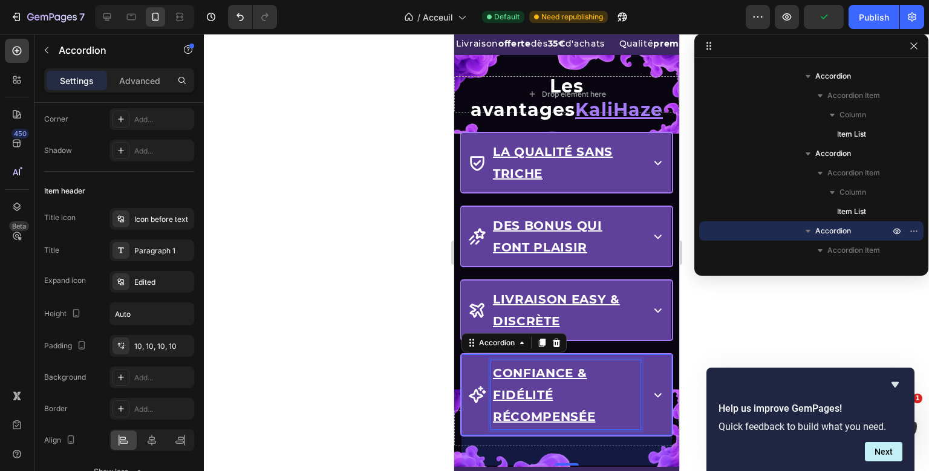
click at [561, 387] on div "Drop element here Row Les avantages KaliHaze Heading La qualité sans triche Acc…" at bounding box center [566, 261] width 225 height 412
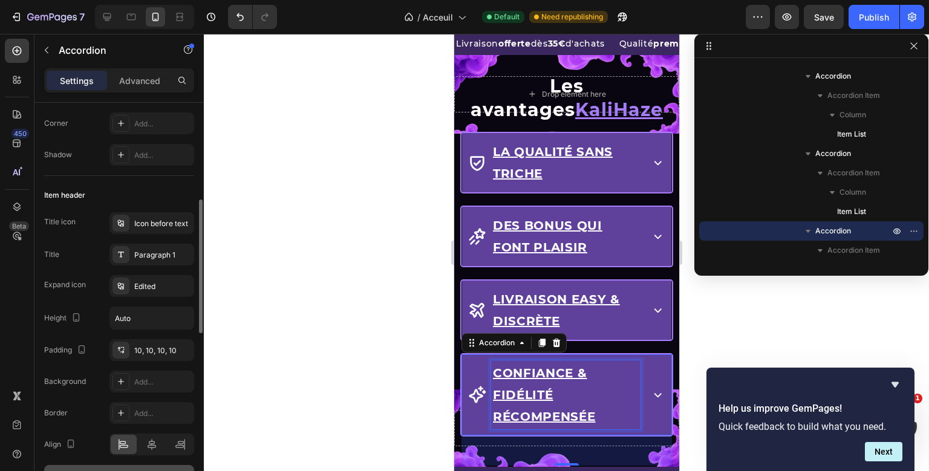
scroll to position [145, 0]
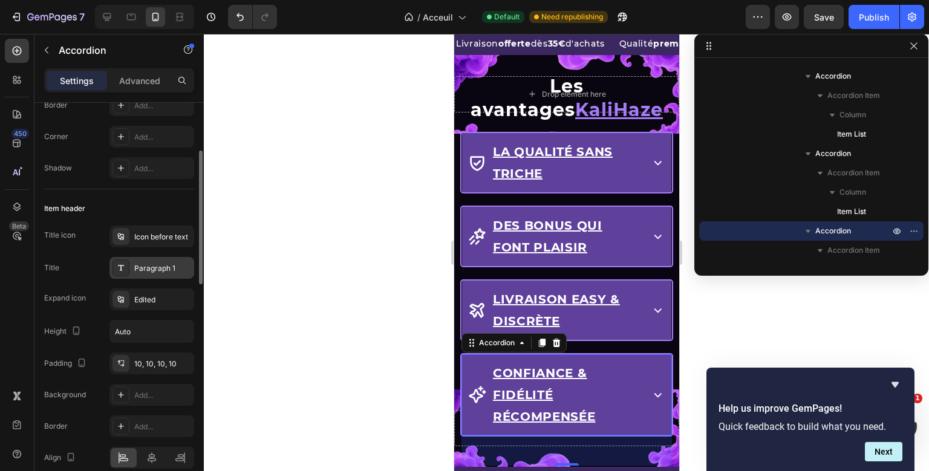
click at [153, 263] on div "Paragraph 1" at bounding box center [162, 268] width 57 height 11
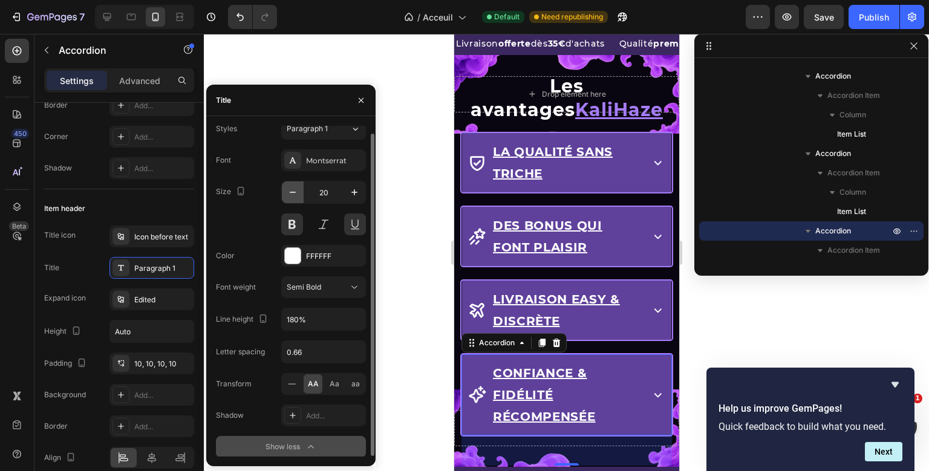
click at [296, 191] on icon "button" at bounding box center [293, 192] width 12 height 12
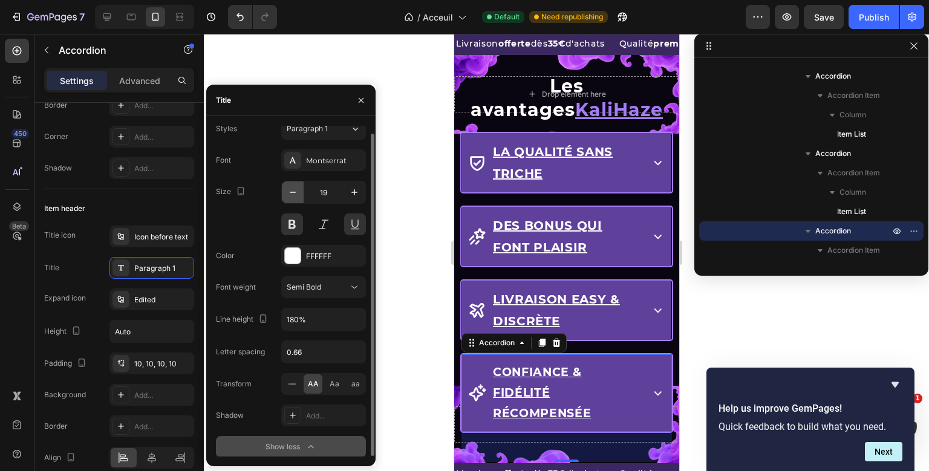
click at [296, 191] on icon "button" at bounding box center [293, 192] width 12 height 12
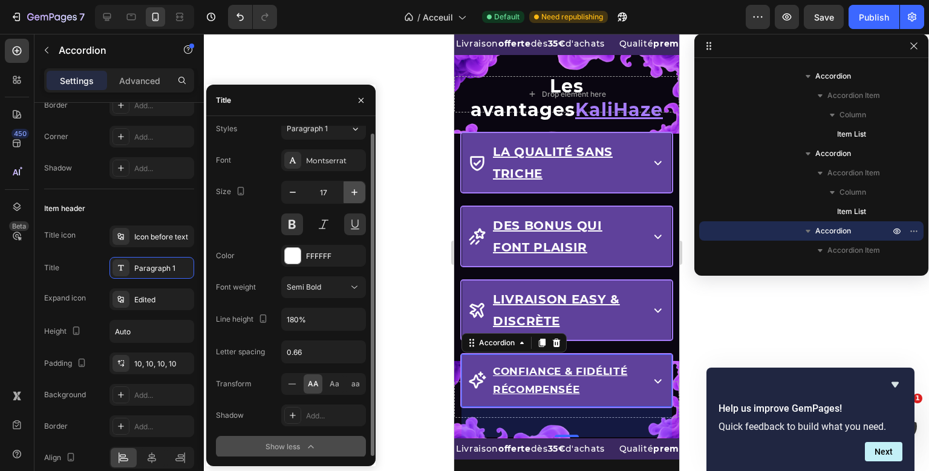
click at [358, 193] on icon "button" at bounding box center [354, 192] width 12 height 12
type input "18"
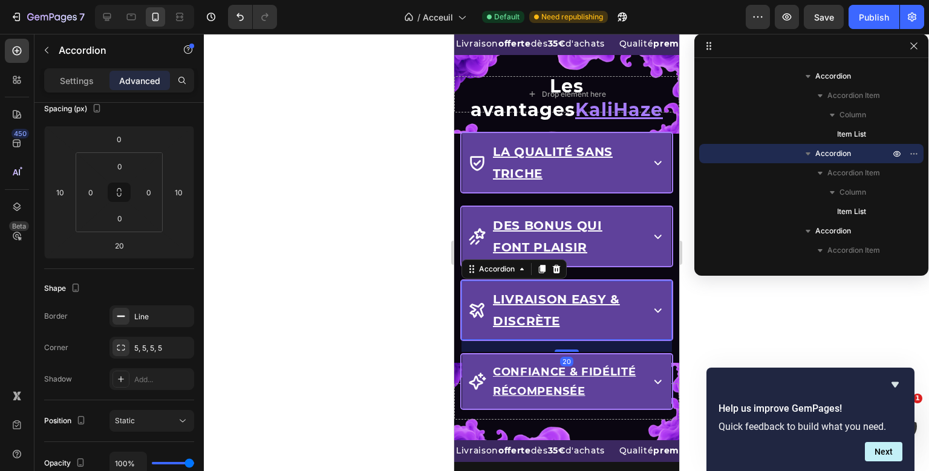
click at [548, 307] on div "Drop element here Row Les avantages KaliHaze Heading La qualité sans triche Acc…" at bounding box center [566, 248] width 225 height 386
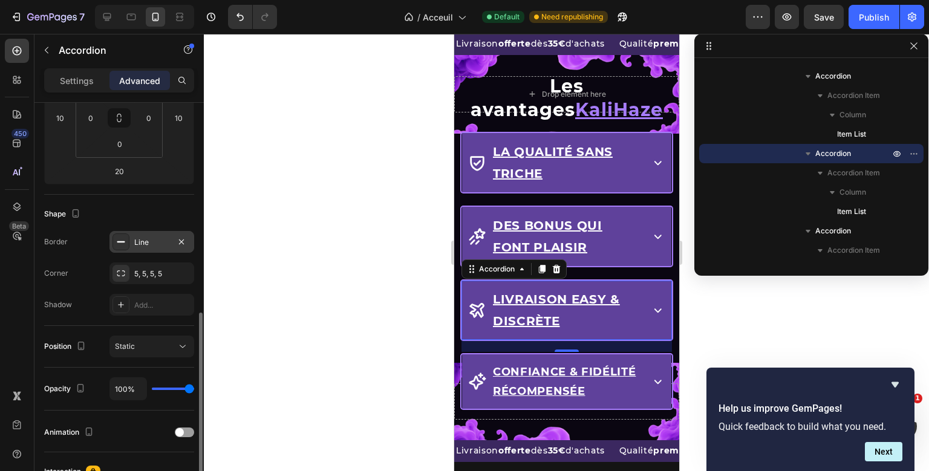
scroll to position [0, 0]
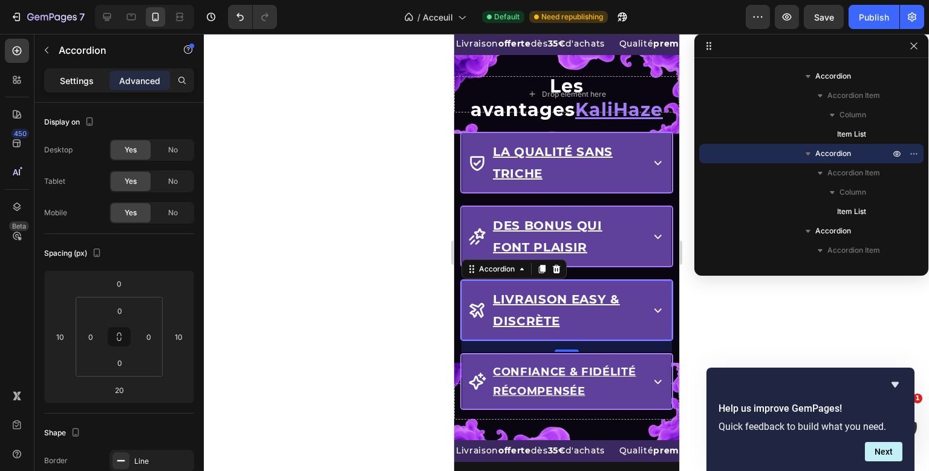
click at [62, 79] on p "Settings" at bounding box center [77, 80] width 34 height 13
type input "0"
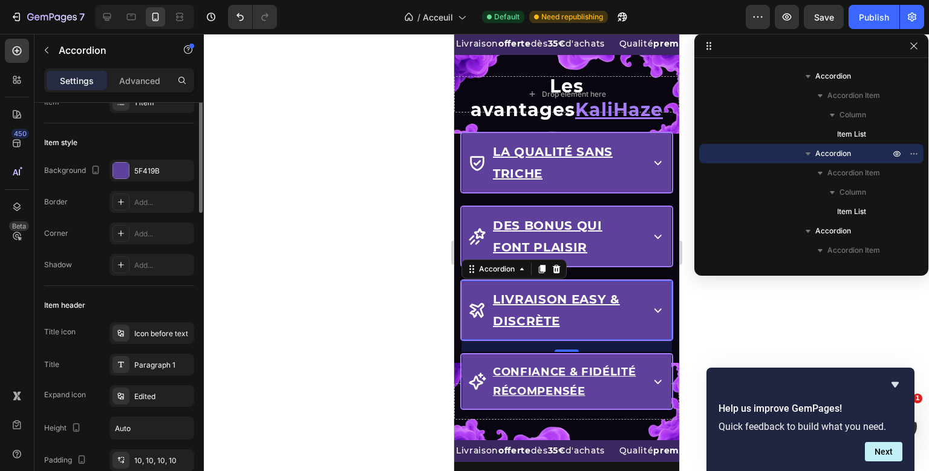
scroll to position [48, 0]
click at [140, 364] on div "Paragraph 1" at bounding box center [162, 364] width 57 height 11
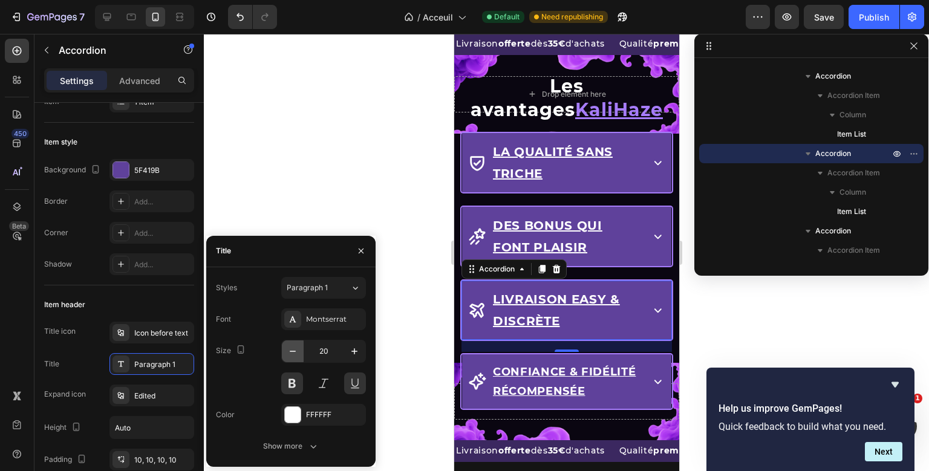
click at [286, 350] on button "button" at bounding box center [293, 352] width 22 height 22
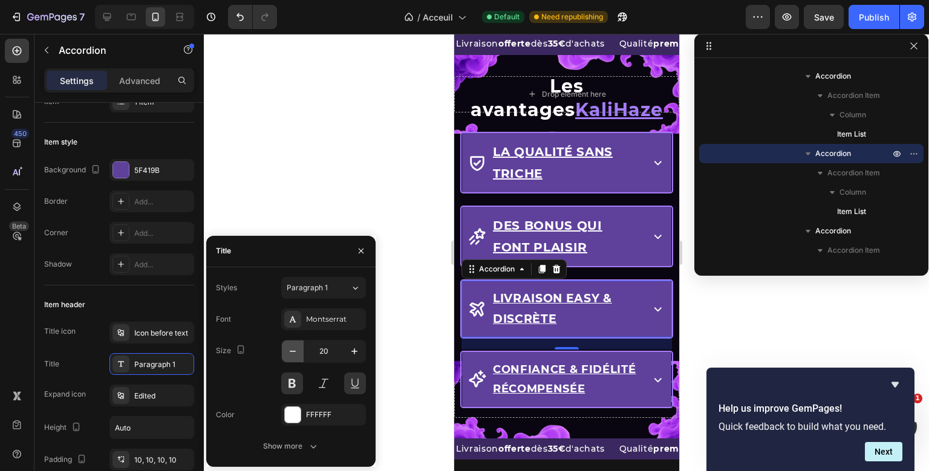
click at [286, 350] on button "button" at bounding box center [293, 352] width 22 height 22
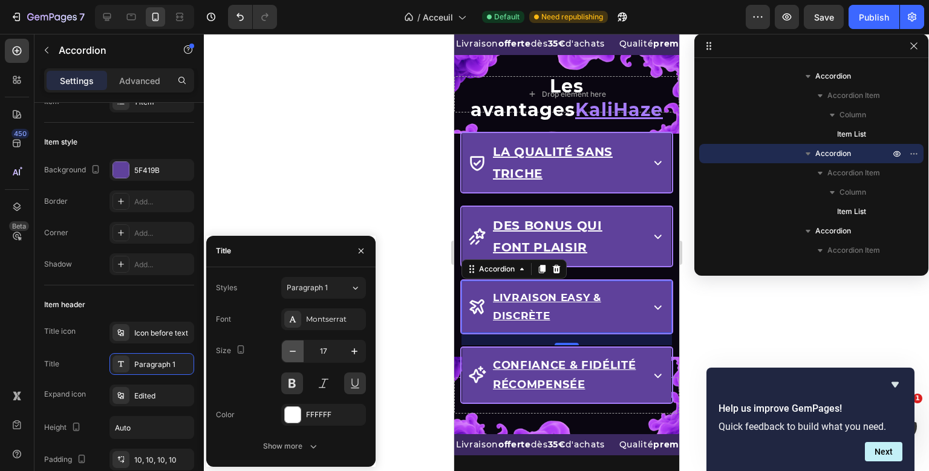
click at [286, 350] on button "button" at bounding box center [293, 352] width 22 height 22
type input "16"
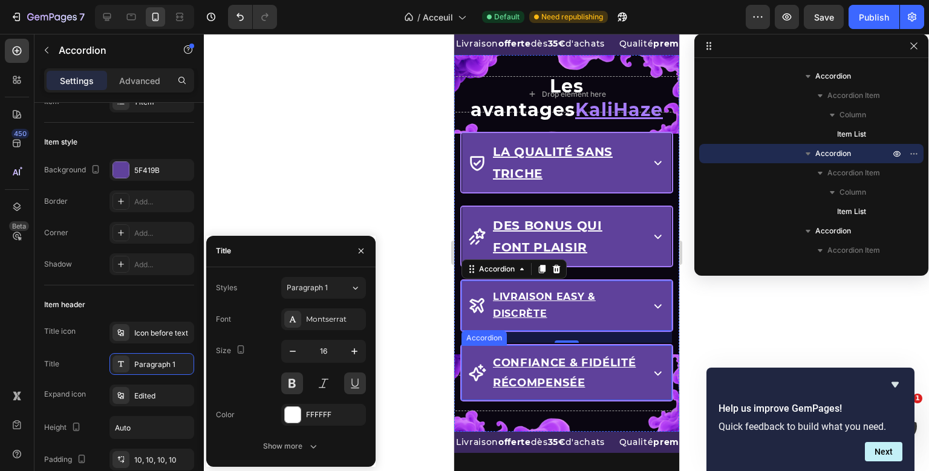
click at [555, 368] on div "Drop element here Row Les avantages KaliHaze Heading La qualité sans triche Acc…" at bounding box center [566, 243] width 225 height 377
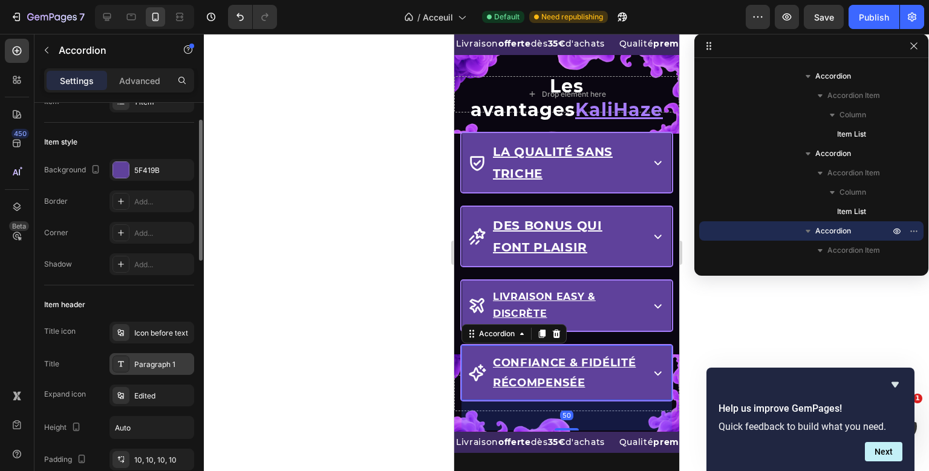
click at [161, 368] on div "Paragraph 1" at bounding box center [162, 364] width 57 height 11
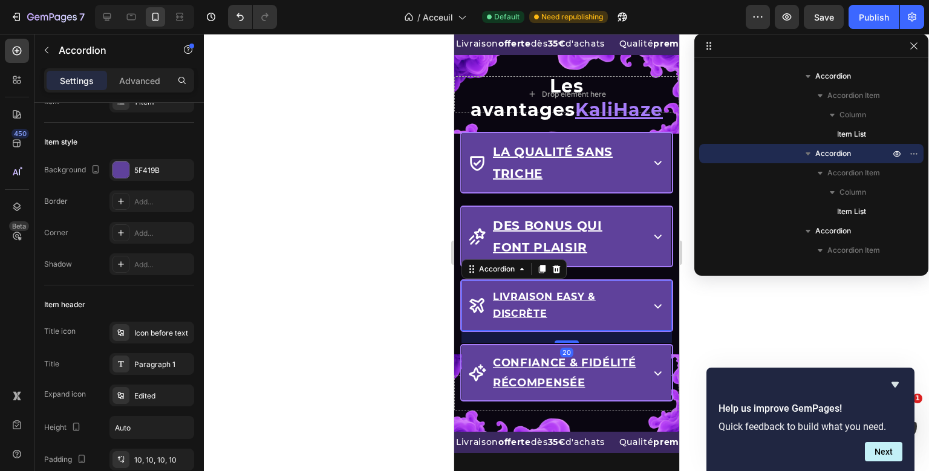
click at [591, 294] on div "Drop element here Row Les avantages KaliHaze Heading La qualité sans triche Acc…" at bounding box center [566, 243] width 225 height 377
click at [160, 367] on div "Paragraph 1" at bounding box center [162, 364] width 57 height 11
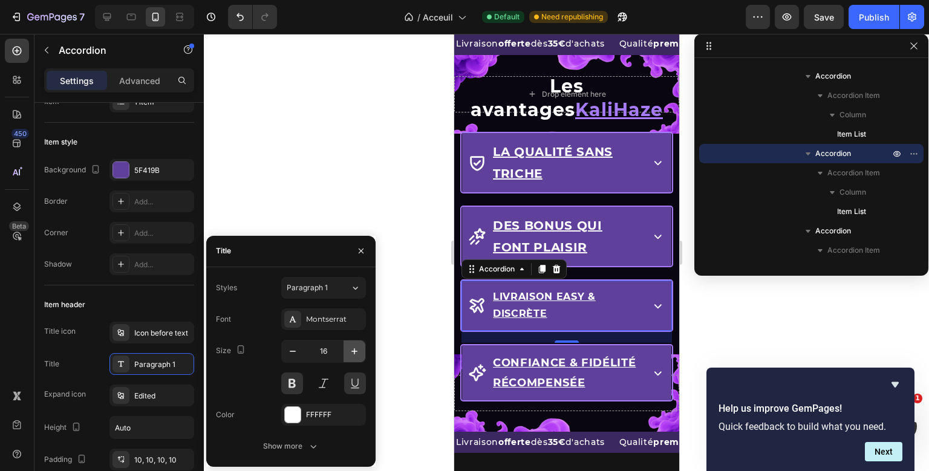
click at [351, 350] on icon "button" at bounding box center [354, 351] width 12 height 12
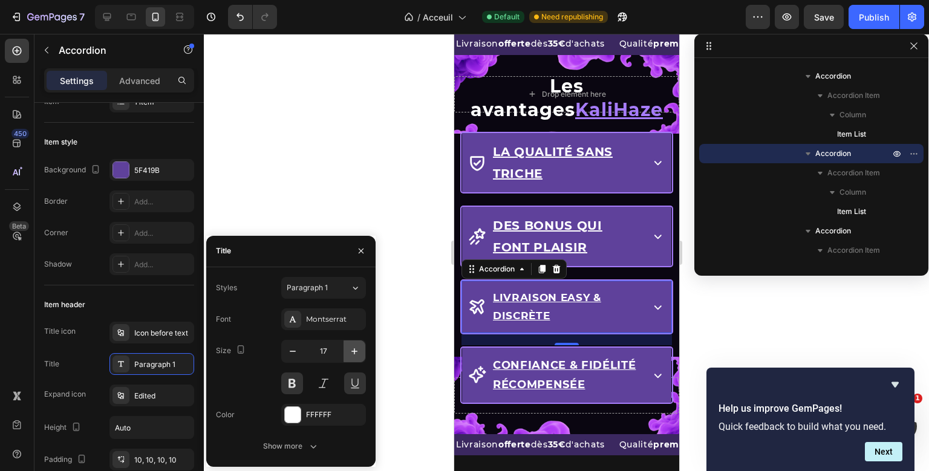
type input "18"
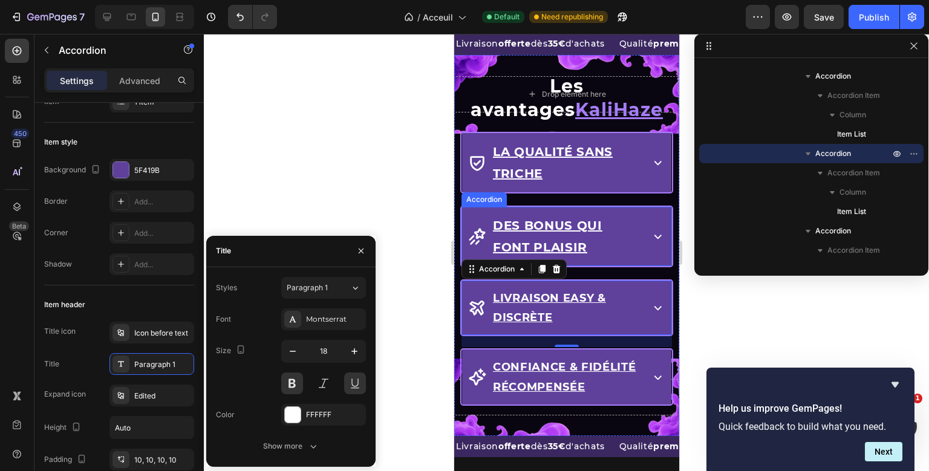
click at [523, 229] on div "Drop element here Row Les avantages KaliHaze Heading La qualité sans triche Acc…" at bounding box center [566, 246] width 225 height 382
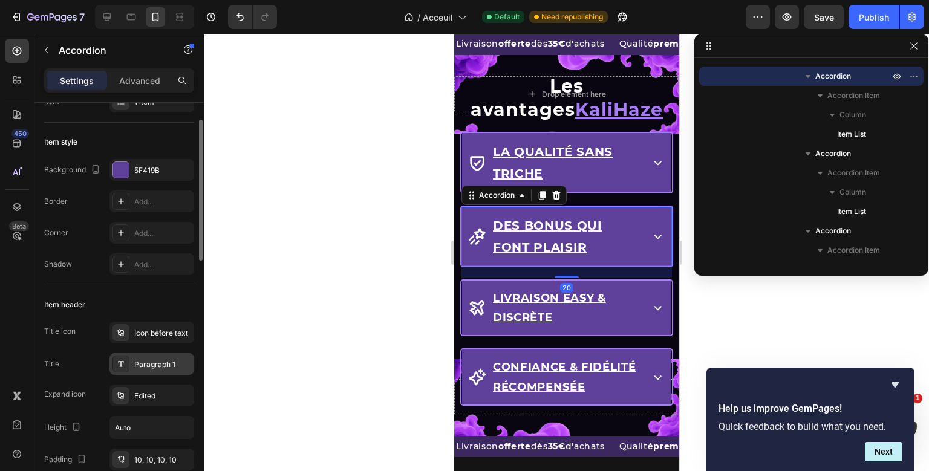
click at [161, 373] on div "Paragraph 1" at bounding box center [152, 364] width 85 height 22
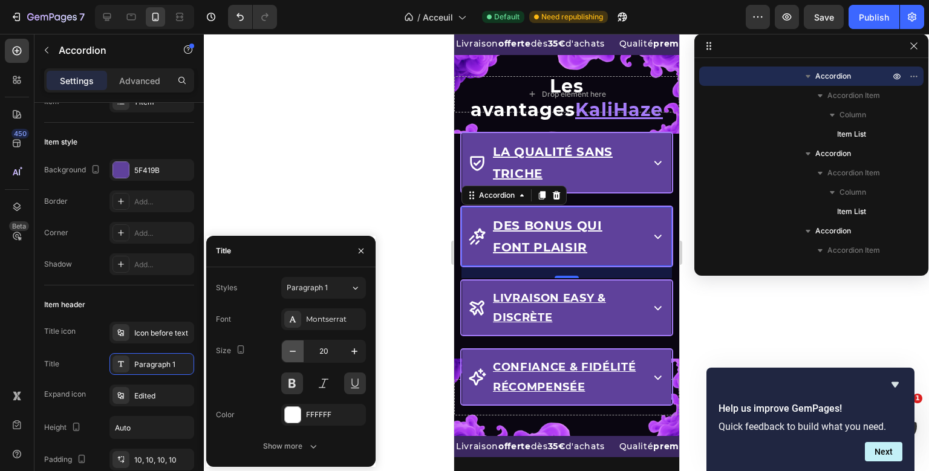
click at [300, 357] on button "button" at bounding box center [293, 352] width 22 height 22
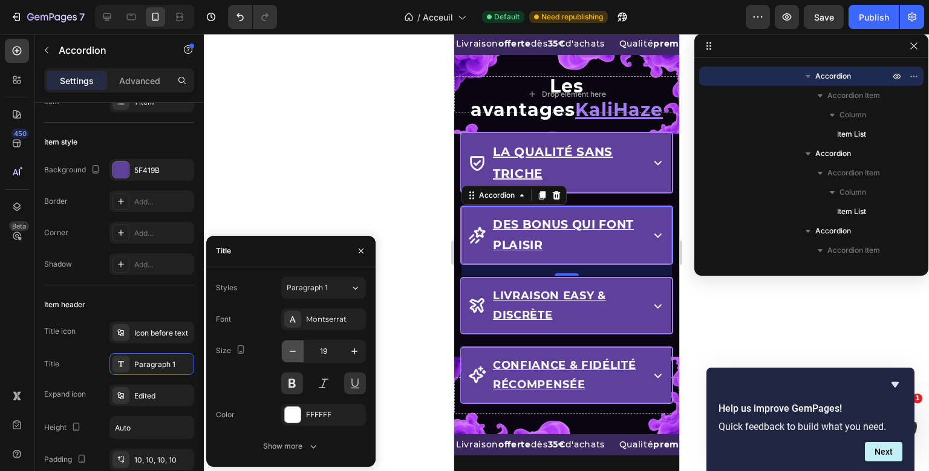
click at [300, 357] on button "button" at bounding box center [293, 352] width 22 height 22
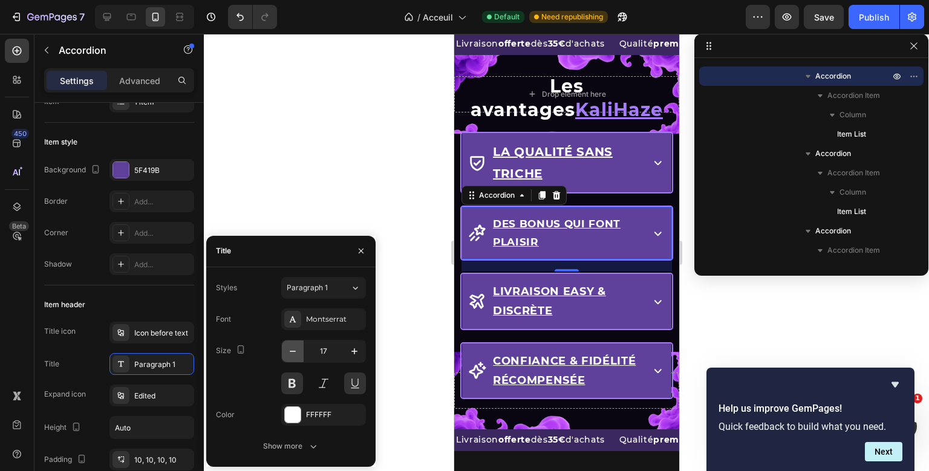
click at [300, 357] on button "button" at bounding box center [293, 352] width 22 height 22
type input "16"
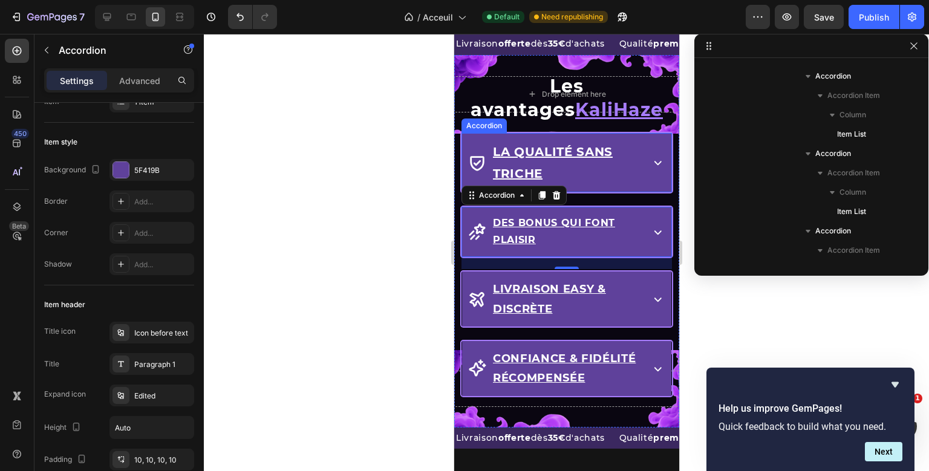
scroll to position [340, 0]
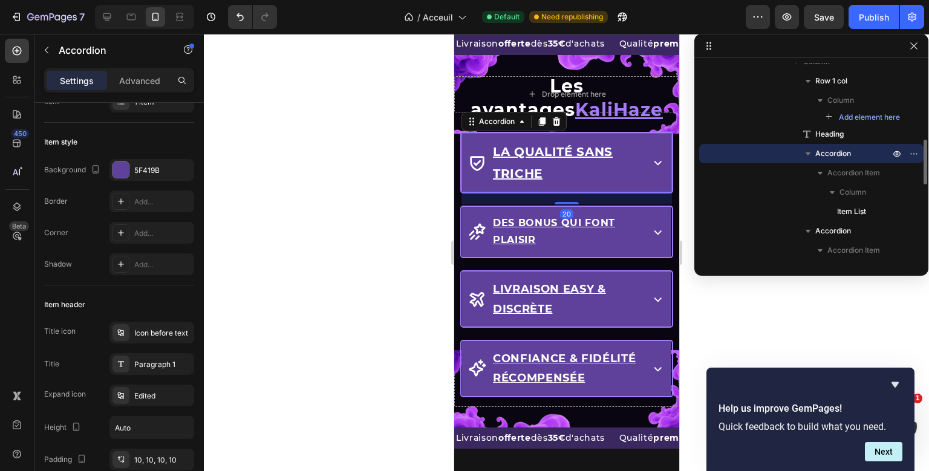
click at [552, 161] on div "Drop element here Row Les avantages KaliHaze Heading La qualité sans triche Acc…" at bounding box center [566, 241] width 225 height 373
click at [166, 355] on div "Paragraph 1" at bounding box center [152, 364] width 85 height 22
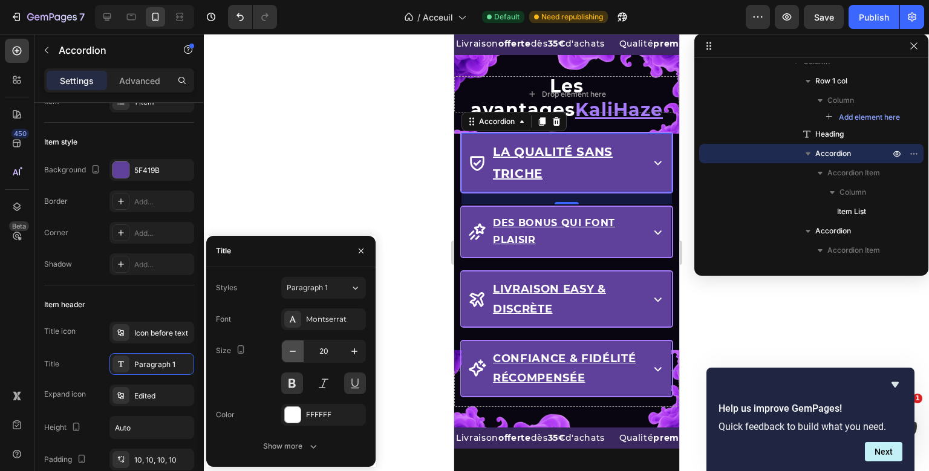
click at [287, 350] on icon "button" at bounding box center [293, 351] width 12 height 12
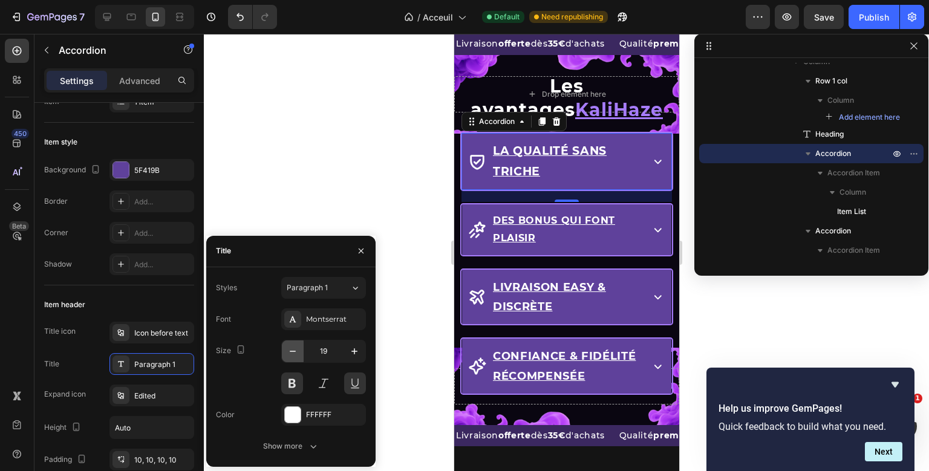
click at [287, 350] on icon "button" at bounding box center [293, 351] width 12 height 12
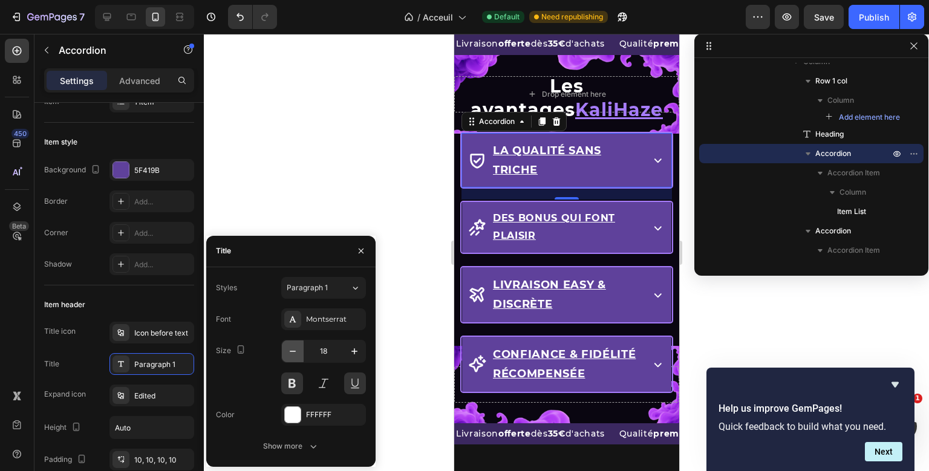
click at [287, 350] on icon "button" at bounding box center [293, 351] width 12 height 12
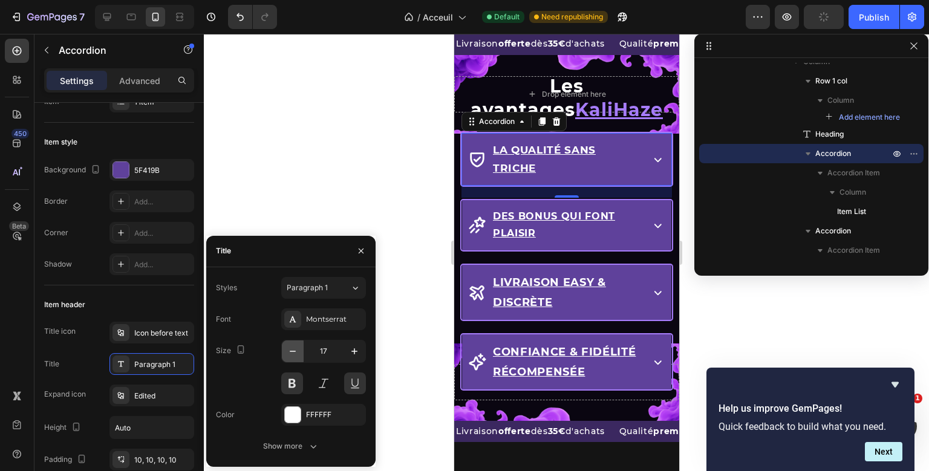
click at [287, 350] on icon "button" at bounding box center [293, 351] width 12 height 12
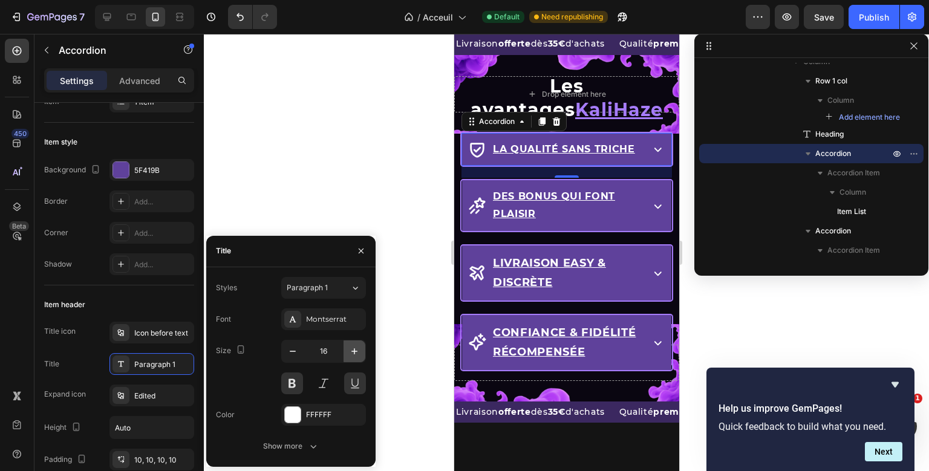
click at [361, 347] on button "button" at bounding box center [355, 352] width 22 height 22
type input "18"
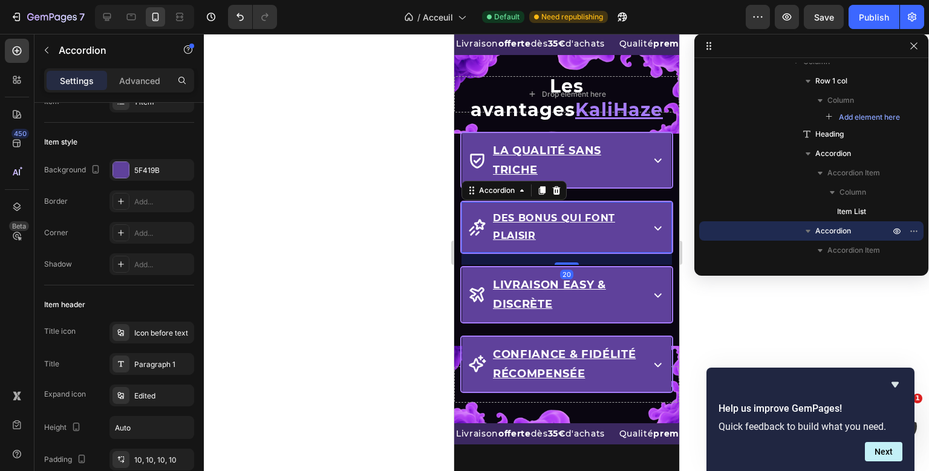
click at [554, 235] on div "Drop element here Row Les avantages KaliHaze Heading La qualité sans triche Acc…" at bounding box center [566, 239] width 225 height 368
click at [149, 372] on div "Paragraph 1" at bounding box center [152, 364] width 85 height 22
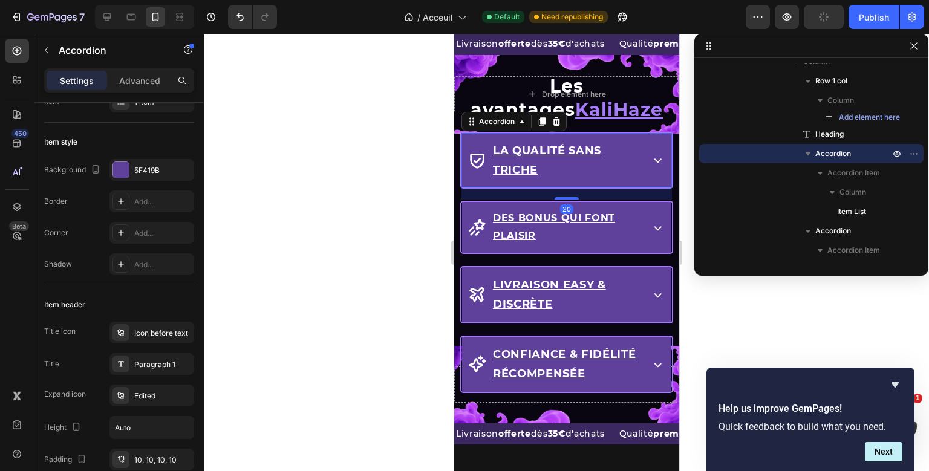
click at [588, 160] on div "Drop element here Row Les avantages KaliHaze Heading La qualité sans triche Acc…" at bounding box center [566, 239] width 225 height 368
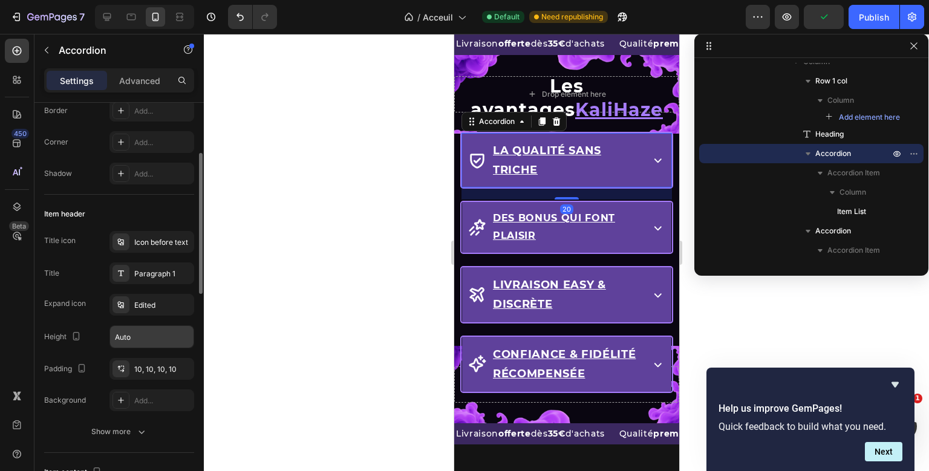
scroll to position [140, 0]
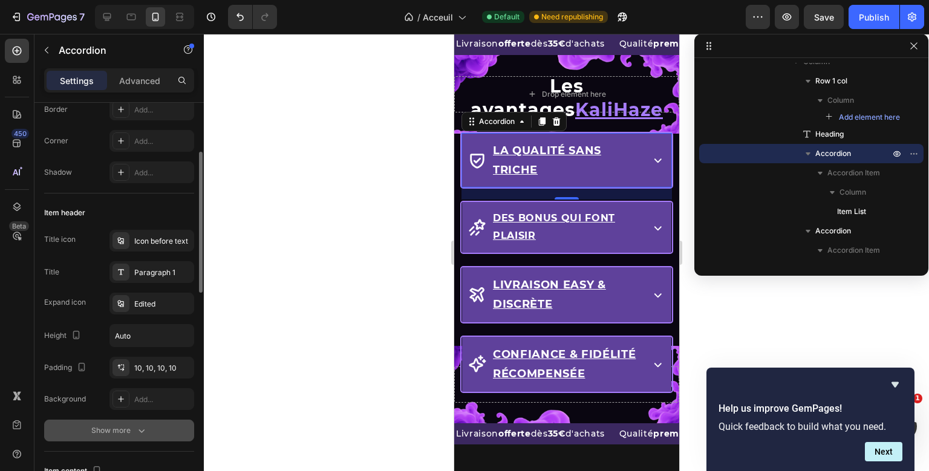
click at [143, 426] on icon "button" at bounding box center [142, 431] width 12 height 12
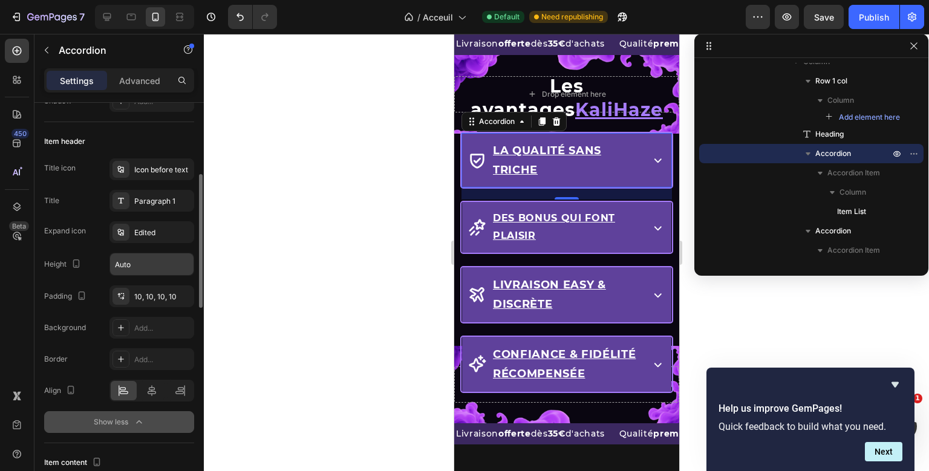
scroll to position [214, 0]
click at [156, 229] on div "Edited" at bounding box center [162, 231] width 57 height 11
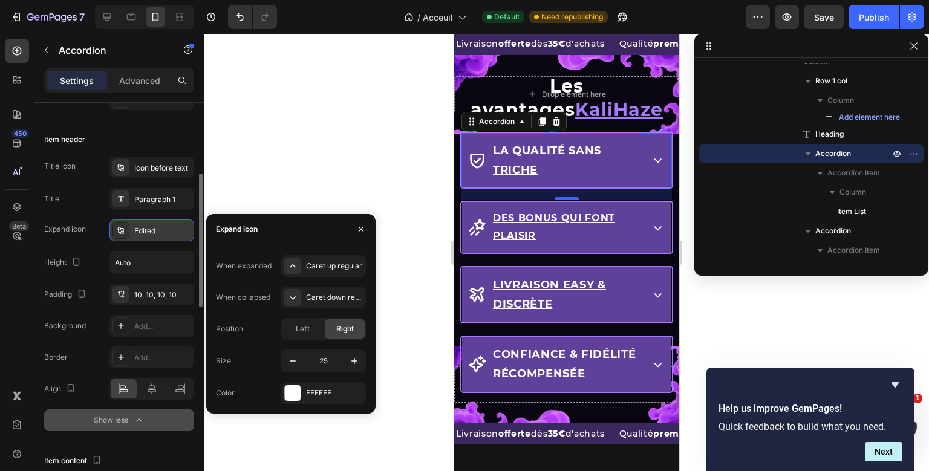
click at [156, 229] on div "Edited" at bounding box center [162, 231] width 57 height 11
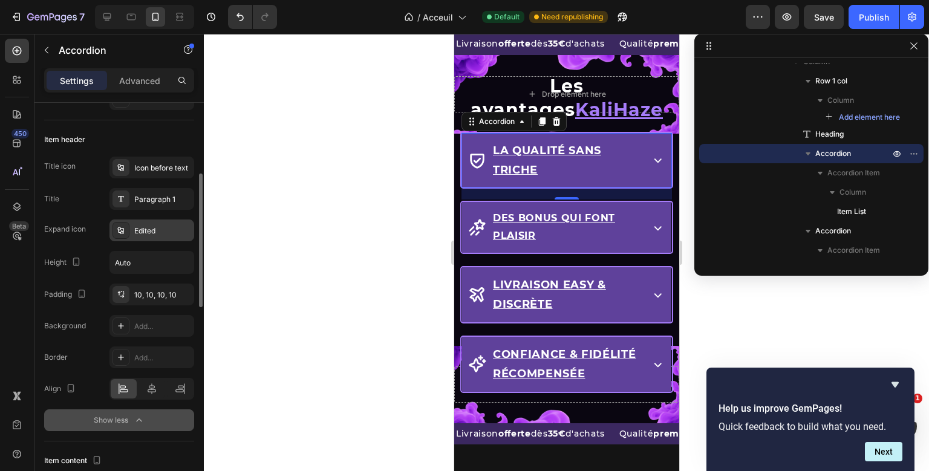
click at [156, 229] on div "Edited" at bounding box center [162, 231] width 57 height 11
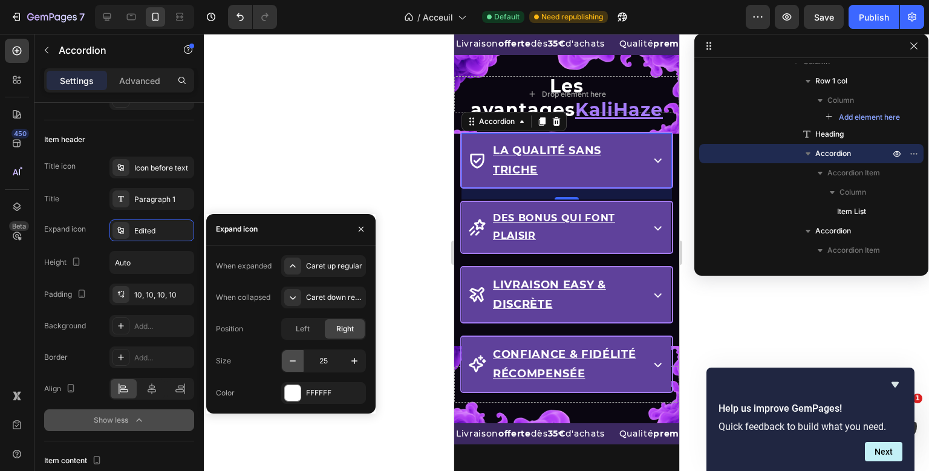
click at [298, 361] on icon "button" at bounding box center [293, 361] width 12 height 12
click at [350, 366] on icon "button" at bounding box center [354, 361] width 12 height 12
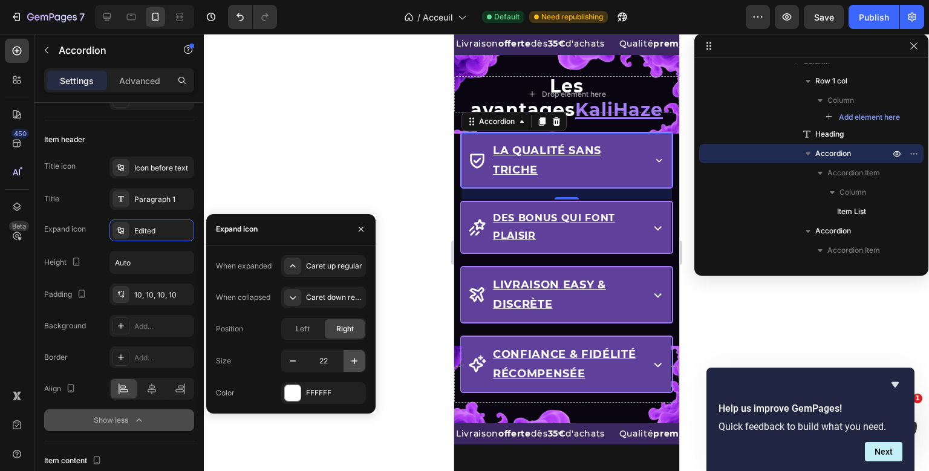
click at [350, 366] on icon "button" at bounding box center [354, 361] width 12 height 12
type input "25"
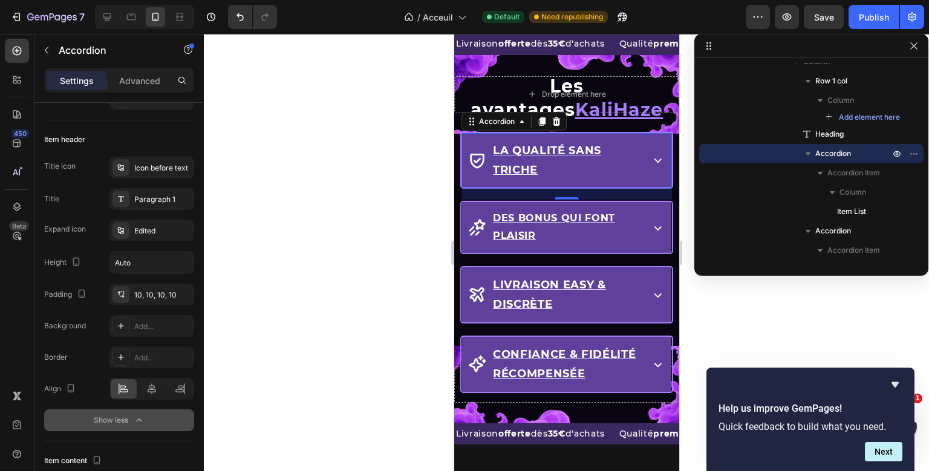
click at [482, 161] on div "Drop element here Row Les avantages KaliHaze Heading La qualité sans triche Acc…" at bounding box center [566, 239] width 225 height 368
click at [176, 163] on div "Icon before text" at bounding box center [162, 168] width 57 height 11
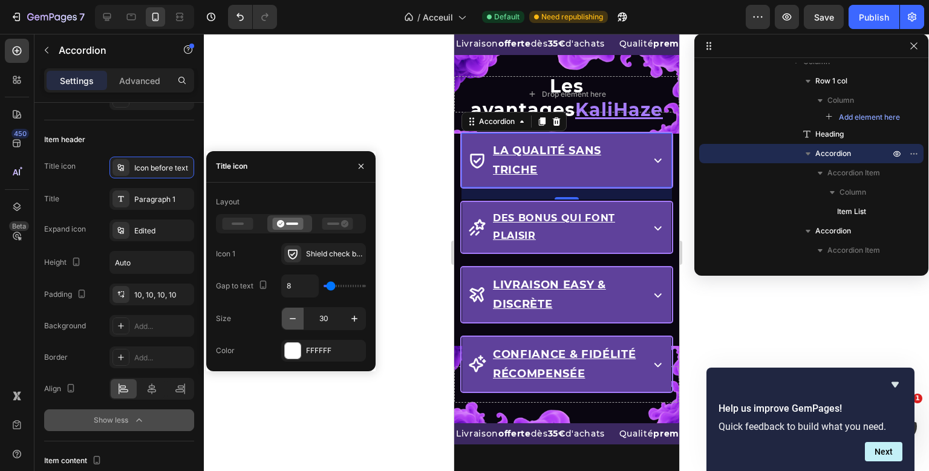
click at [299, 322] on icon "button" at bounding box center [293, 319] width 12 height 12
type input "27"
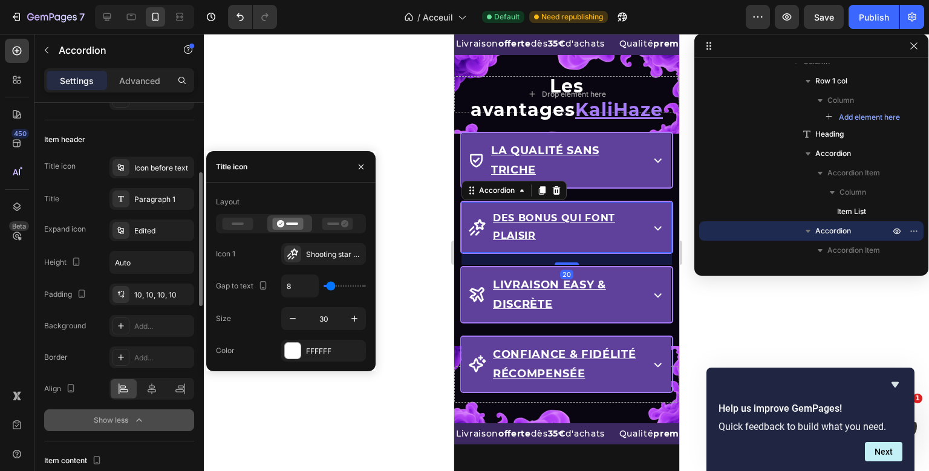
click at [487, 228] on div "Drop element here Row Les avantages KaliHaze Heading La qualité sans triche Acc…" at bounding box center [566, 239] width 225 height 368
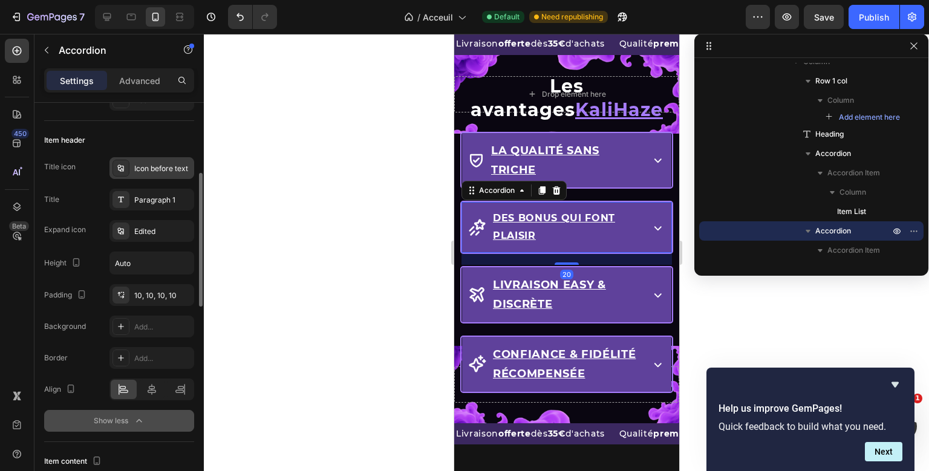
click at [163, 172] on div "Icon before text" at bounding box center [162, 168] width 57 height 11
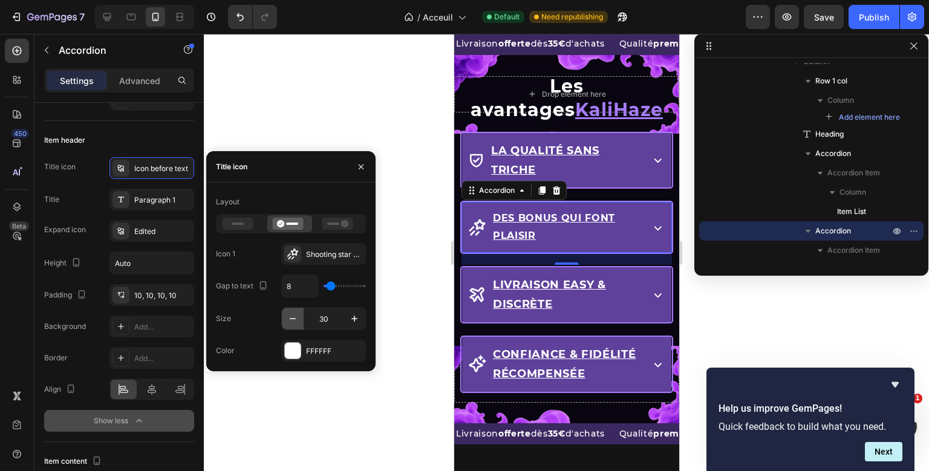
click at [299, 316] on button "button" at bounding box center [293, 319] width 22 height 22
type input "27"
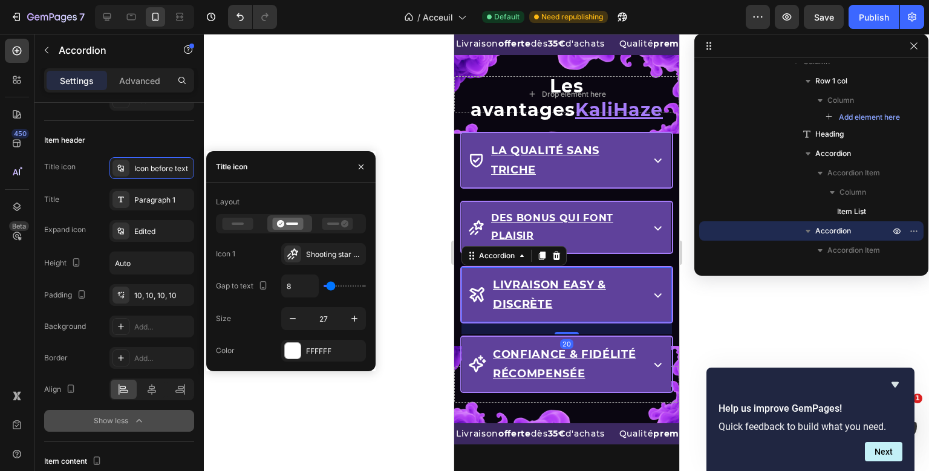
scroll to position [495, 0]
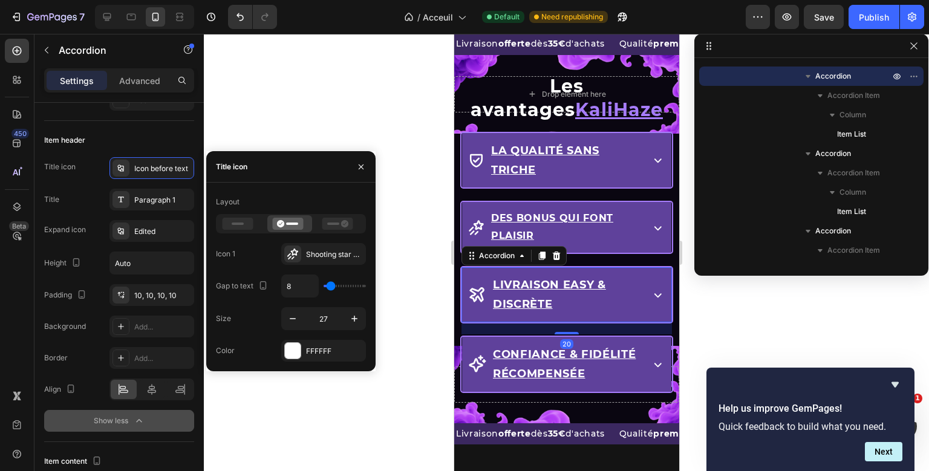
click at [484, 301] on div "Drop element here Row Les avantages KaliHaze Heading La qualité sans triche Acc…" at bounding box center [566, 239] width 225 height 368
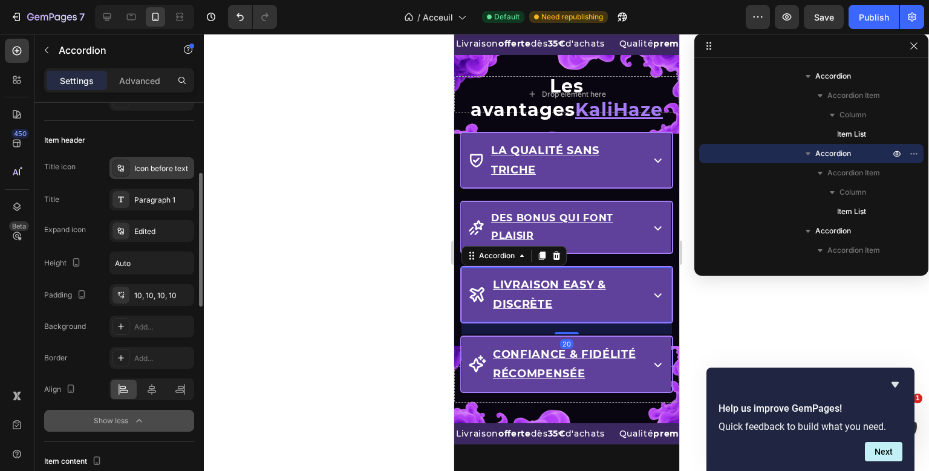
click at [148, 175] on div "Icon before text" at bounding box center [152, 168] width 85 height 22
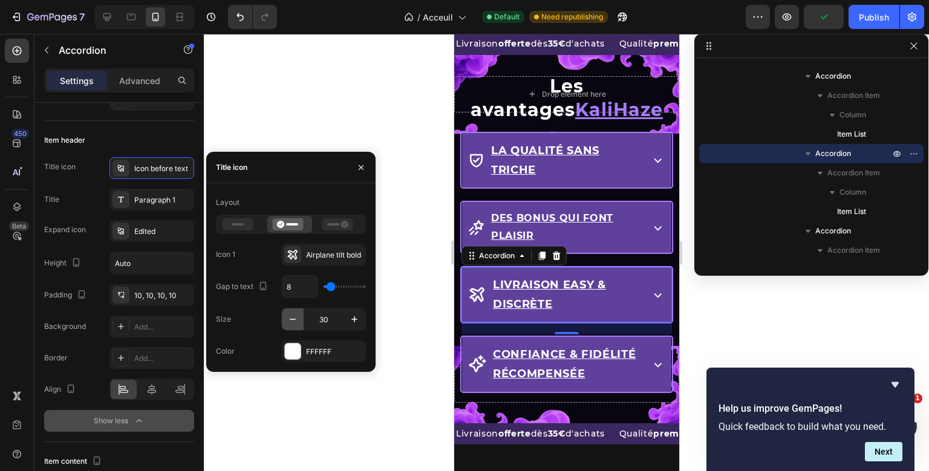
click at [295, 319] on icon "button" at bounding box center [293, 319] width 6 height 1
type input "27"
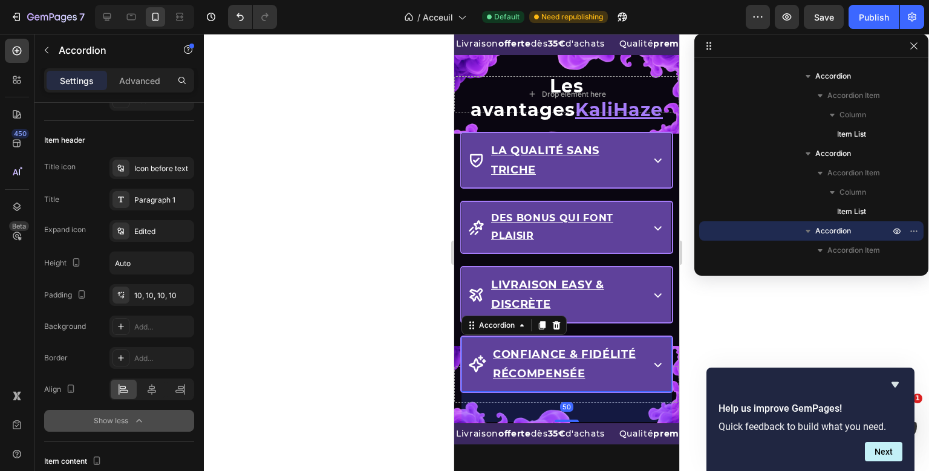
click at [477, 359] on div "Drop element here Row Les avantages KaliHaze Heading La qualité sans triche Acc…" at bounding box center [566, 239] width 225 height 368
click at [161, 175] on div "Icon before text" at bounding box center [152, 168] width 85 height 22
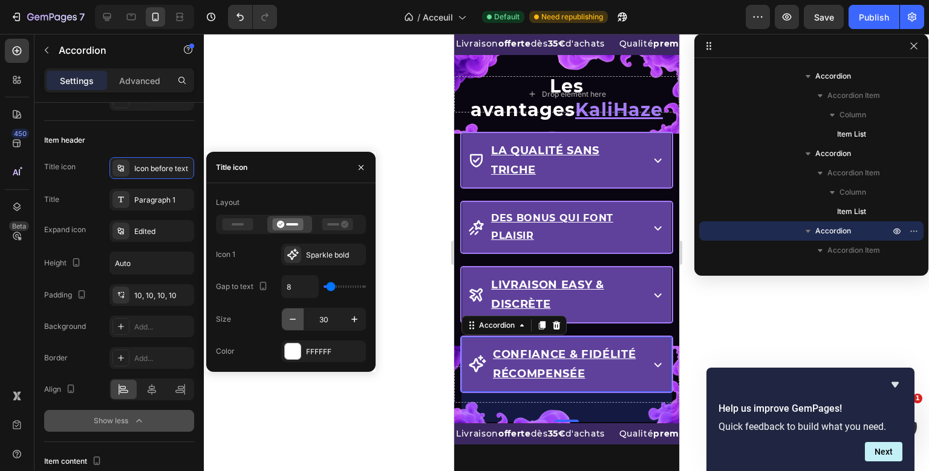
click at [287, 325] on icon "button" at bounding box center [293, 319] width 12 height 12
type input "27"
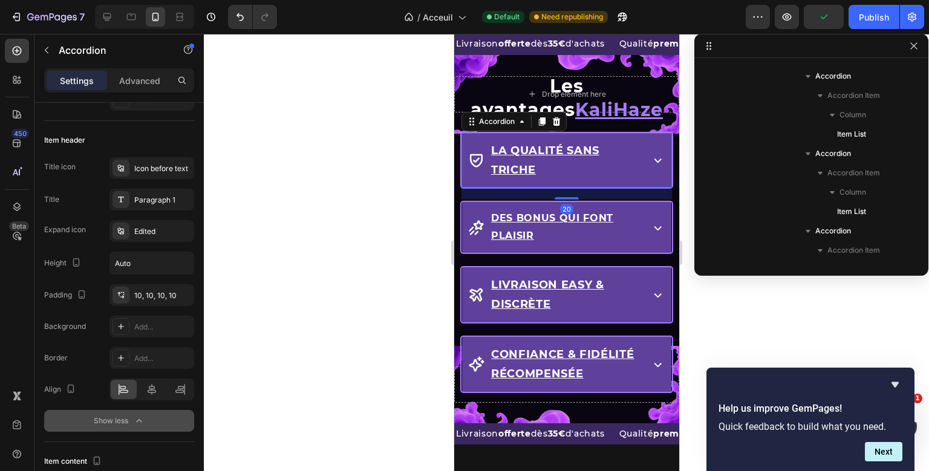
scroll to position [340, 0]
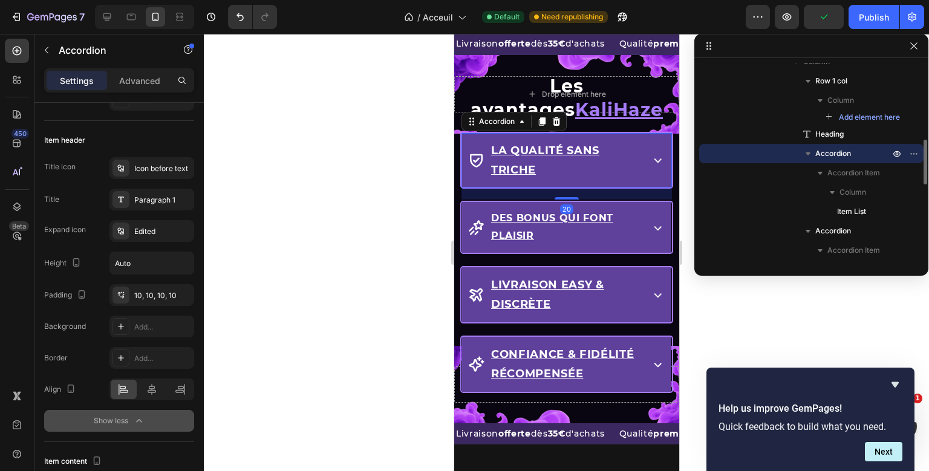
click at [574, 151] on div "Drop element here Row Les avantages KaliHaze Heading La qualité sans triche Acc…" at bounding box center [566, 239] width 225 height 368
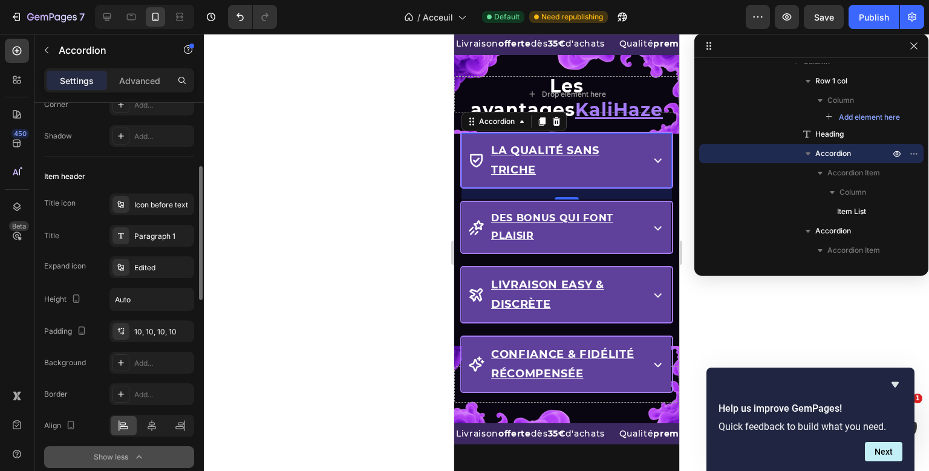
scroll to position [181, 0]
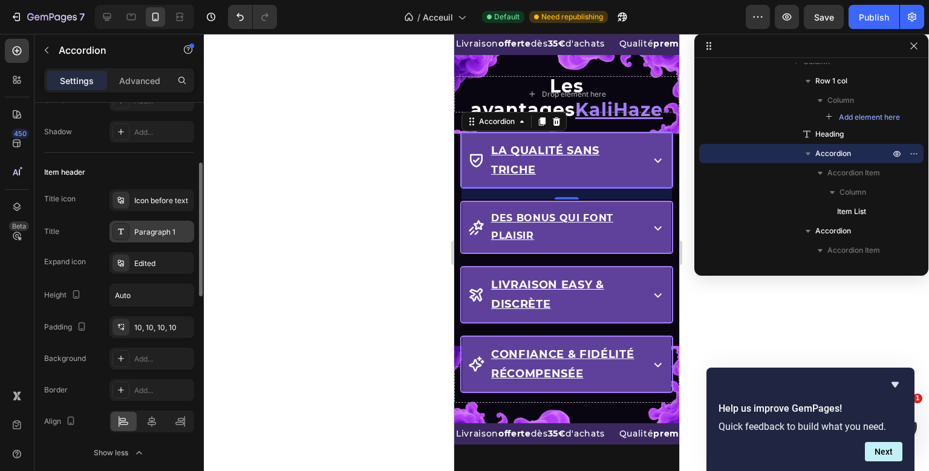
click at [151, 229] on div "Paragraph 1" at bounding box center [162, 232] width 57 height 11
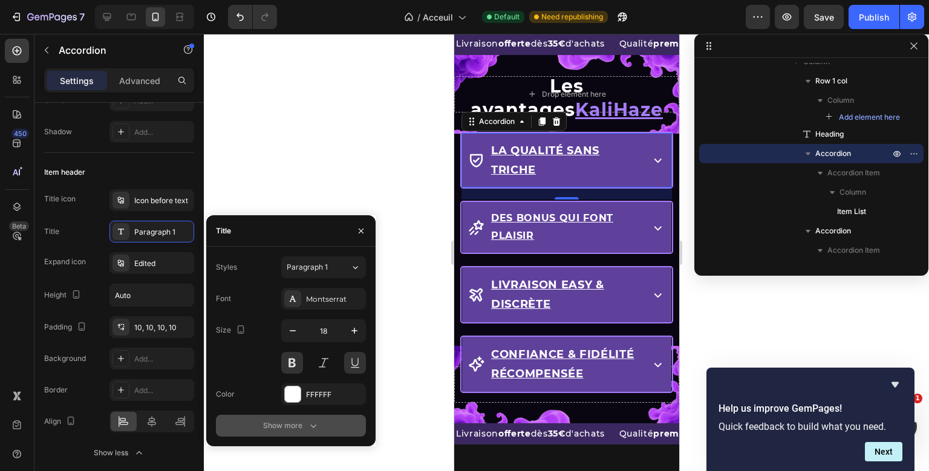
click at [295, 415] on button "Show more" at bounding box center [291, 426] width 150 height 22
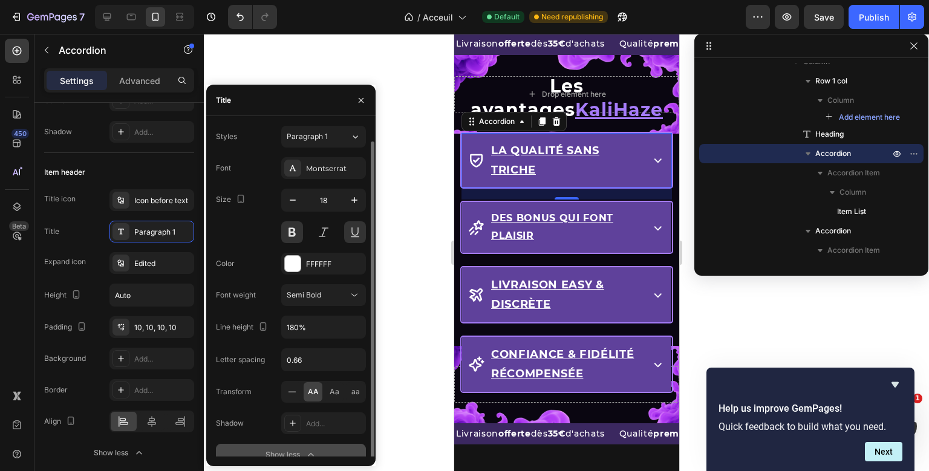
scroll to position [8, 0]
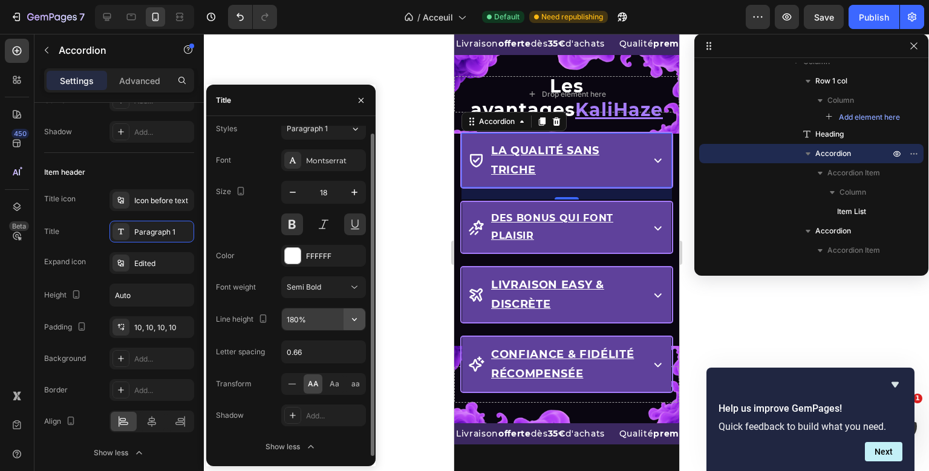
click at [355, 325] on button "button" at bounding box center [355, 320] width 22 height 22
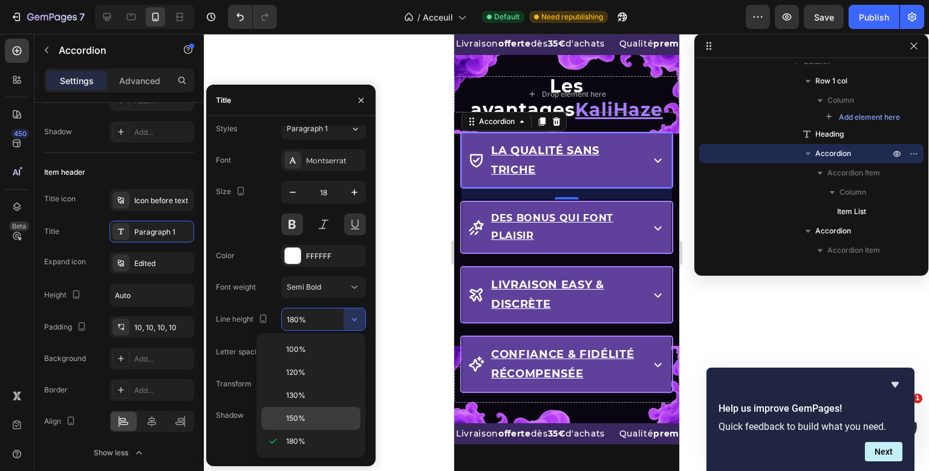
click at [294, 414] on span "150%" at bounding box center [295, 418] width 19 height 11
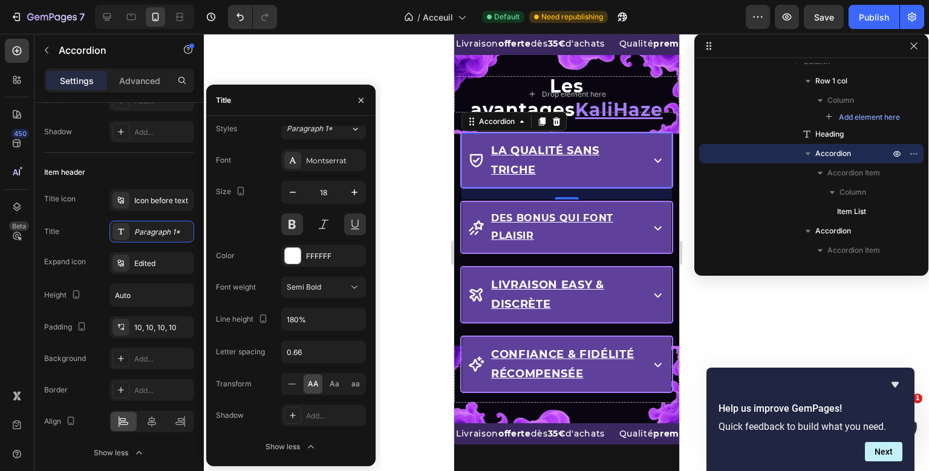
type input "150%"
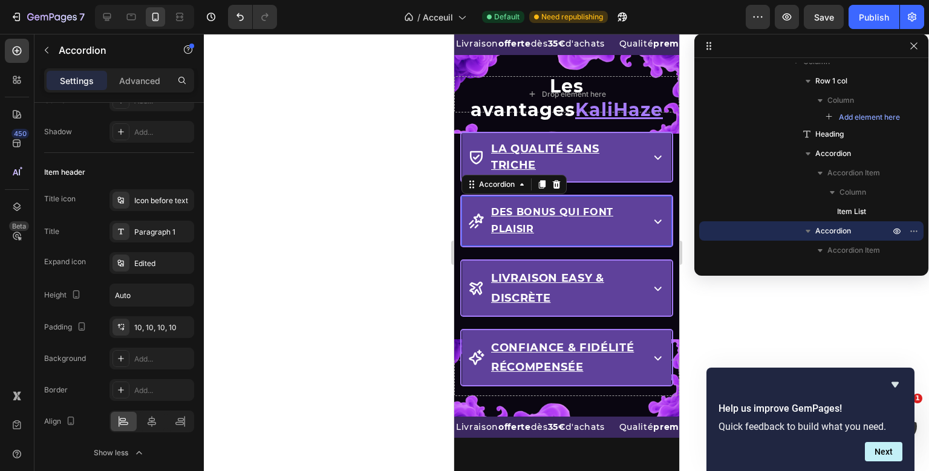
click at [555, 221] on div "Drop element here Row Les avantages KaliHaze Heading La qualité sans triche Acc…" at bounding box center [566, 236] width 225 height 362
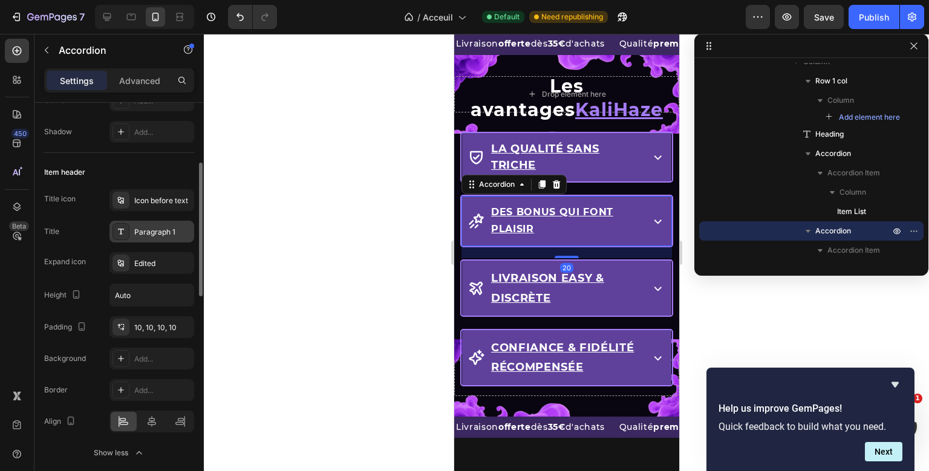
click at [157, 224] on div "Paragraph 1" at bounding box center [152, 232] width 85 height 22
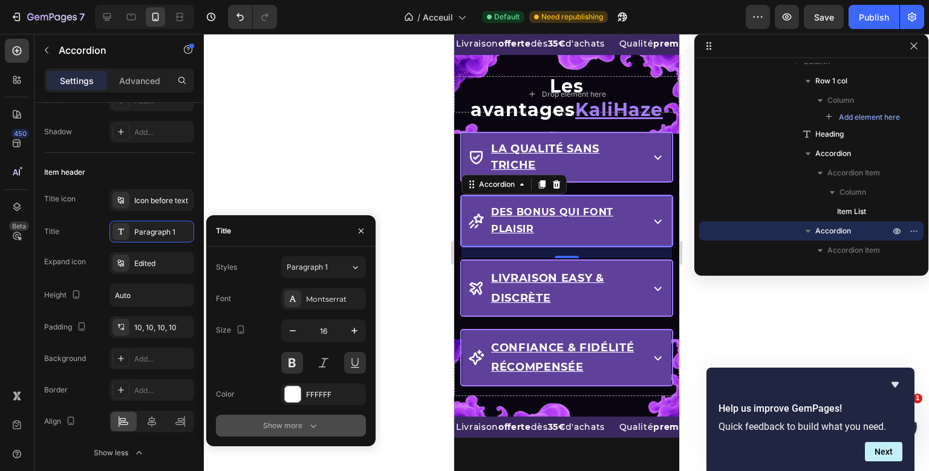
click at [281, 416] on button "Show more" at bounding box center [291, 426] width 150 height 22
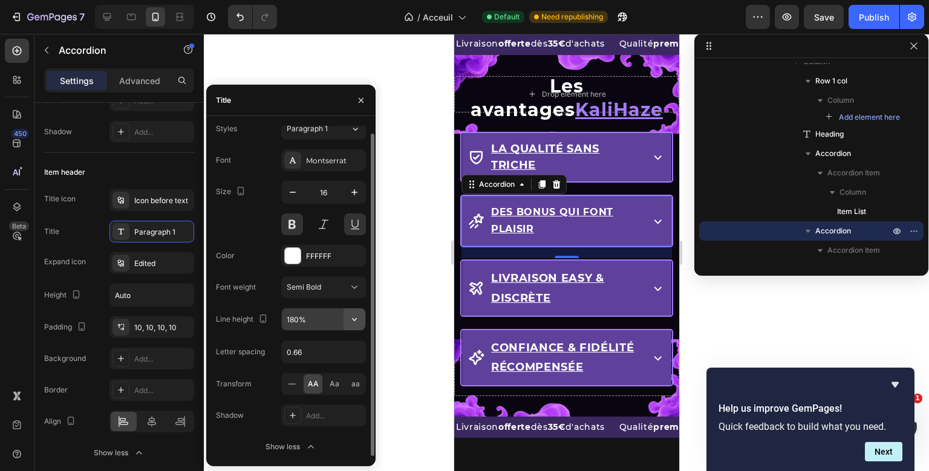
click at [352, 322] on icon "button" at bounding box center [354, 319] width 12 height 12
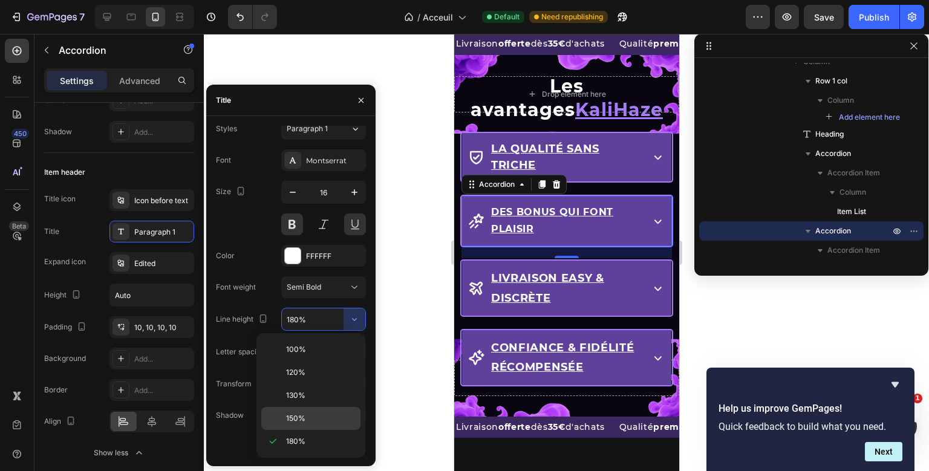
click at [299, 418] on span "150%" at bounding box center [295, 418] width 19 height 11
type input "150%"
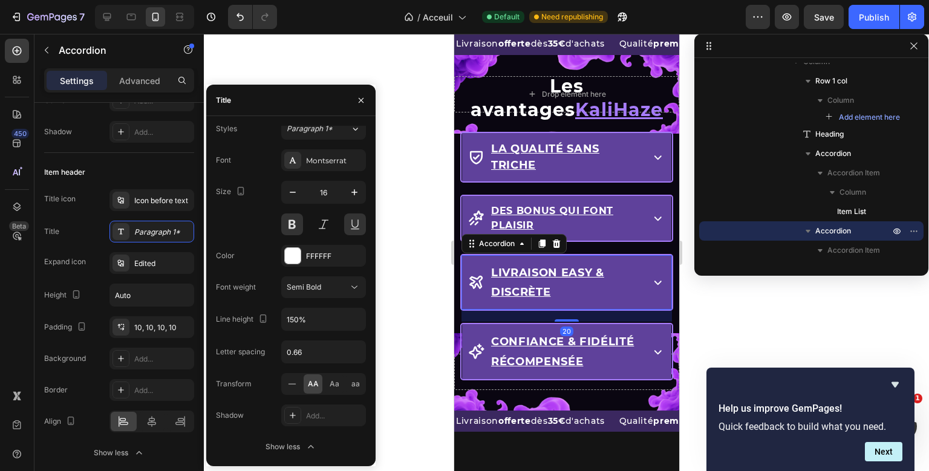
scroll to position [495, 0]
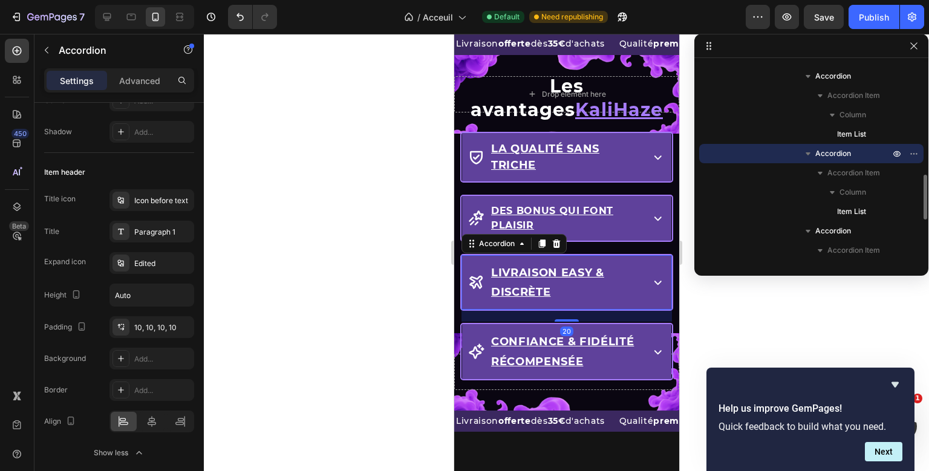
click at [535, 269] on div "Drop element here Row Les avantages KaliHaze Heading La qualité sans triche Acc…" at bounding box center [566, 233] width 225 height 356
click at [156, 241] on div "Paragraph 1" at bounding box center [152, 232] width 85 height 22
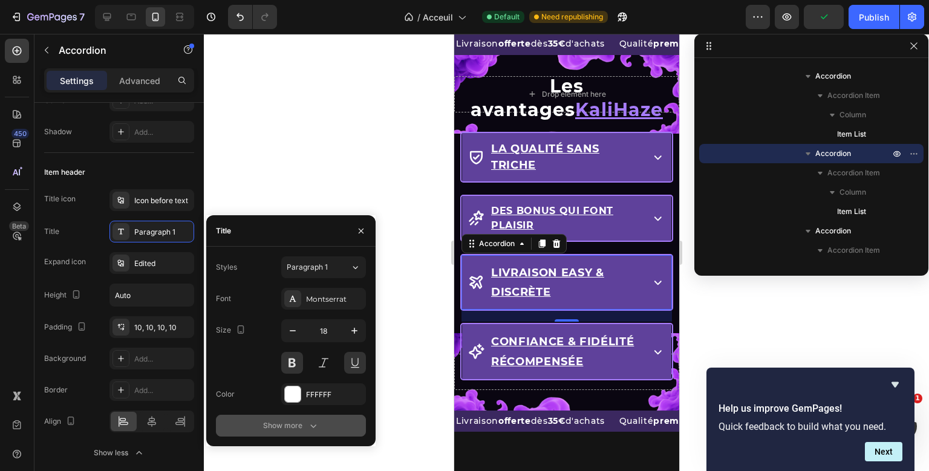
click at [309, 427] on icon "button" at bounding box center [313, 426] width 12 height 12
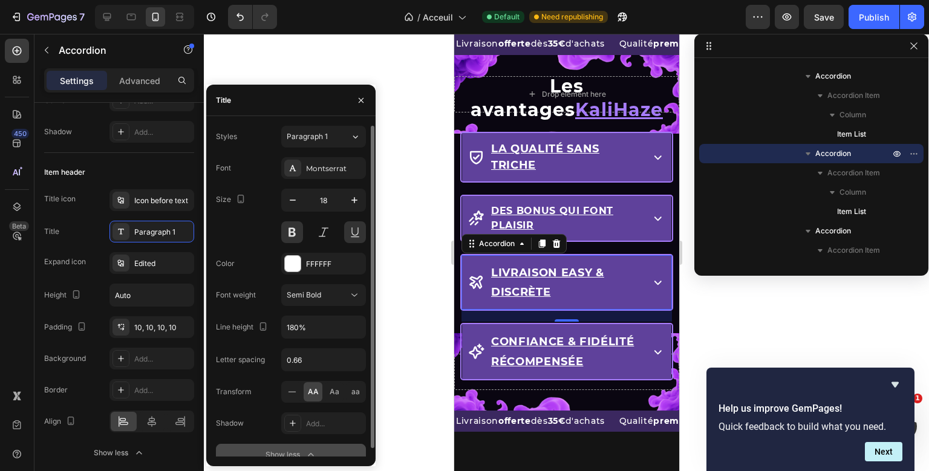
scroll to position [8, 0]
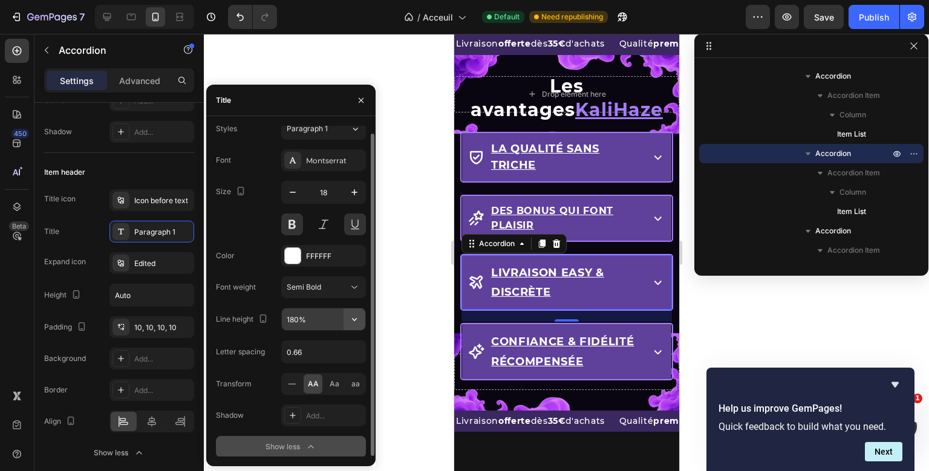
click at [358, 327] on button "button" at bounding box center [355, 320] width 22 height 22
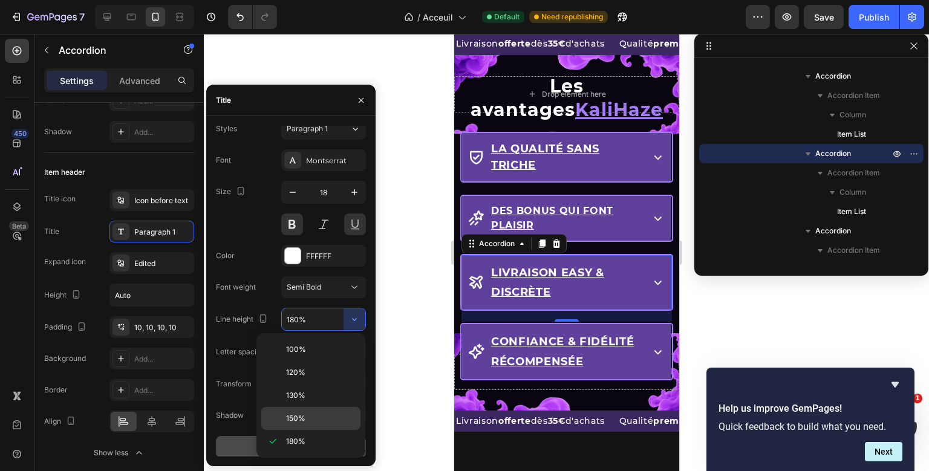
click at [288, 423] on div "150%" at bounding box center [310, 418] width 99 height 23
type input "150%"
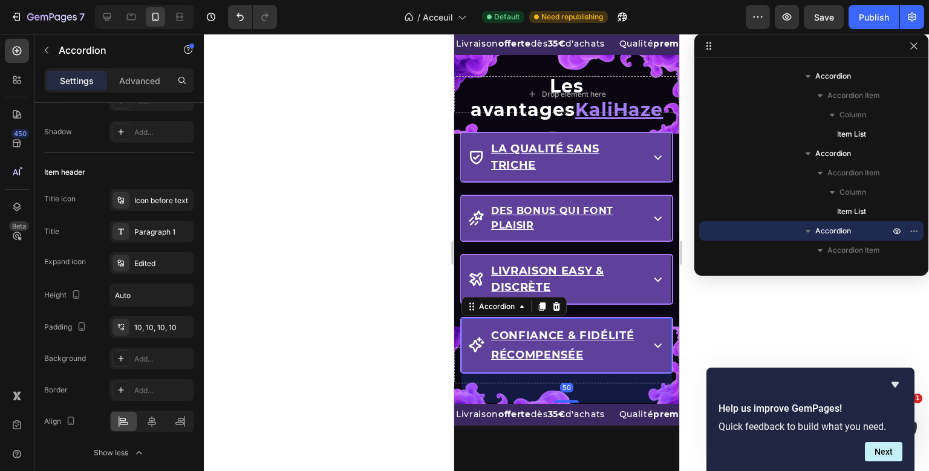
click at [531, 356] on div "Drop element here Row Les avantages KaliHaze Heading La qualité sans triche Acc…" at bounding box center [566, 230] width 225 height 350
click at [164, 238] on div "Paragraph 1" at bounding box center [152, 232] width 85 height 22
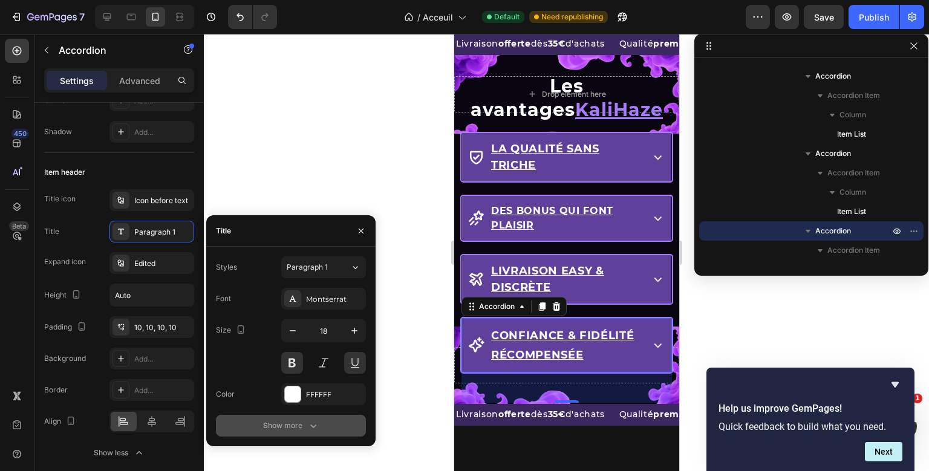
click at [286, 427] on div "Show more" at bounding box center [291, 426] width 56 height 12
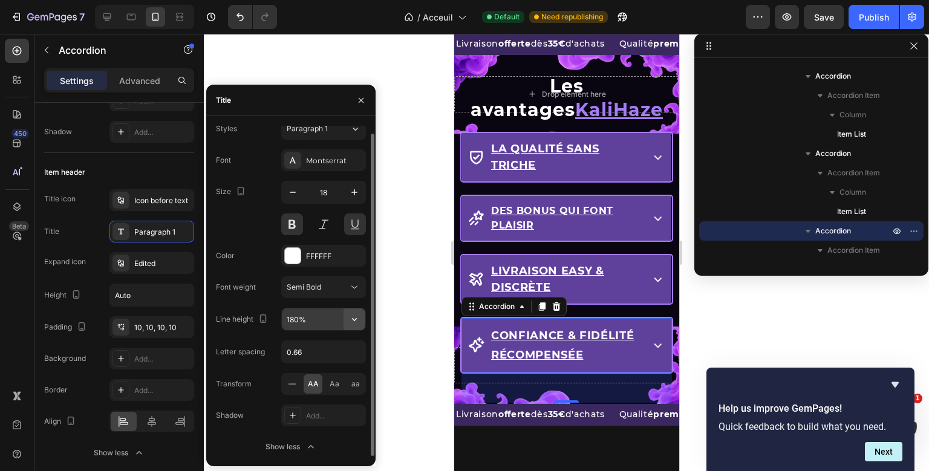
click at [362, 319] on button "button" at bounding box center [355, 320] width 22 height 22
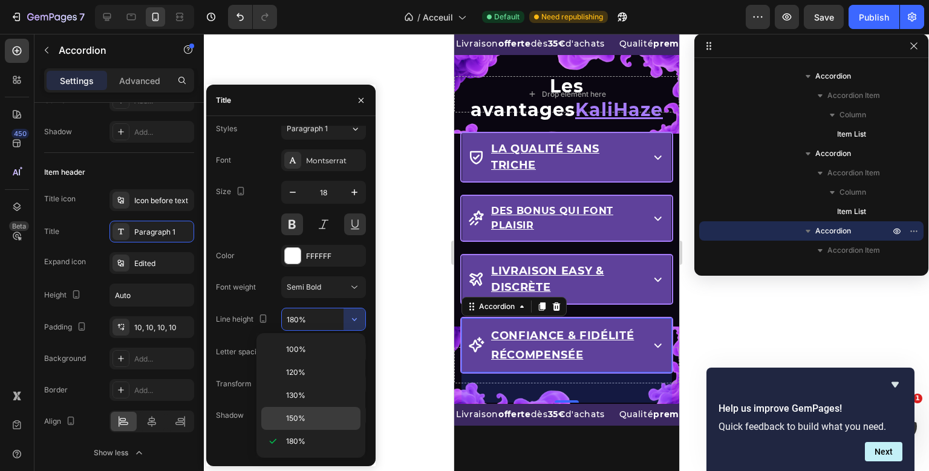
click at [302, 413] on span "150%" at bounding box center [295, 418] width 19 height 11
type input "150%"
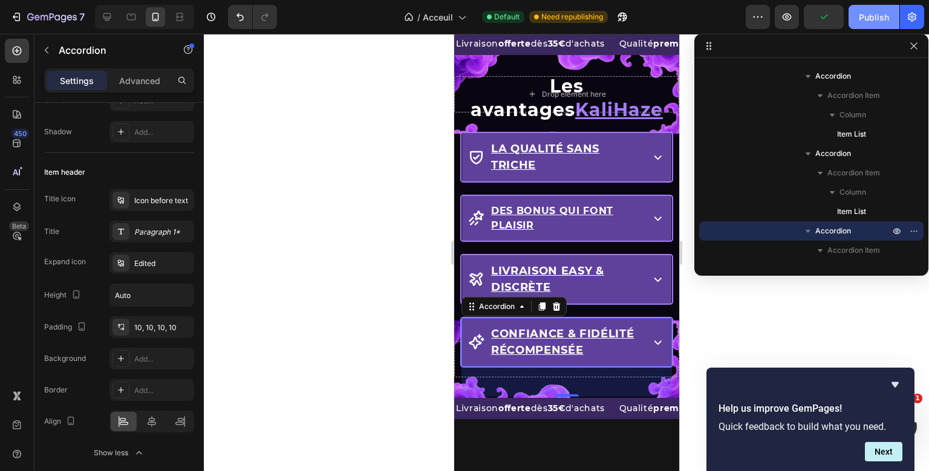
click at [872, 22] on div "Publish" at bounding box center [874, 17] width 30 height 13
click at [653, 340] on icon at bounding box center [657, 342] width 15 height 15
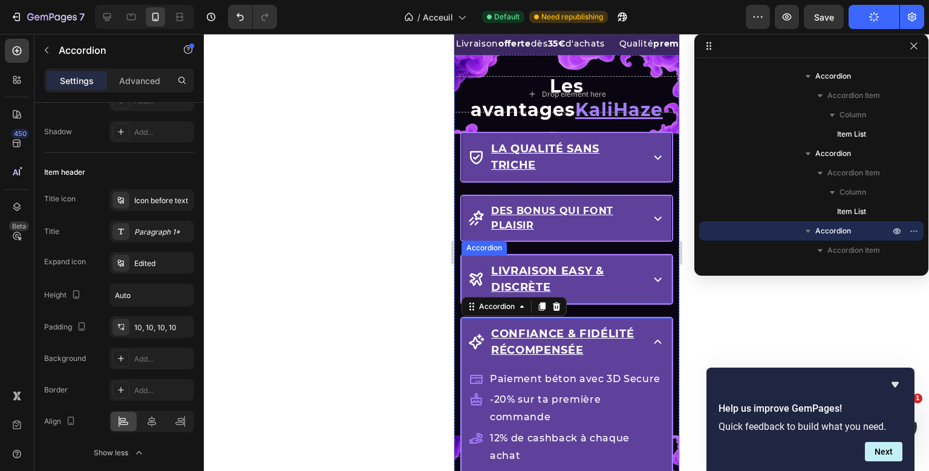
click at [656, 278] on icon at bounding box center [657, 280] width 7 height 4
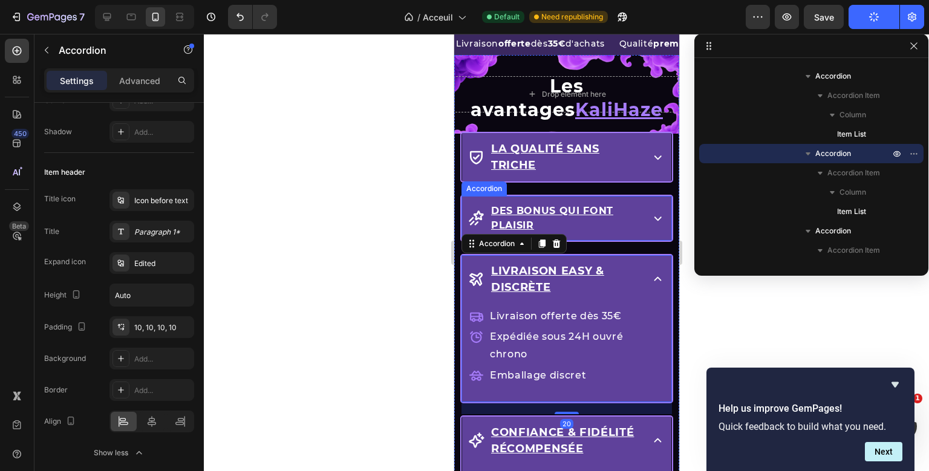
click at [659, 204] on div "Des bonus qui font plaisir" at bounding box center [566, 218] width 209 height 45
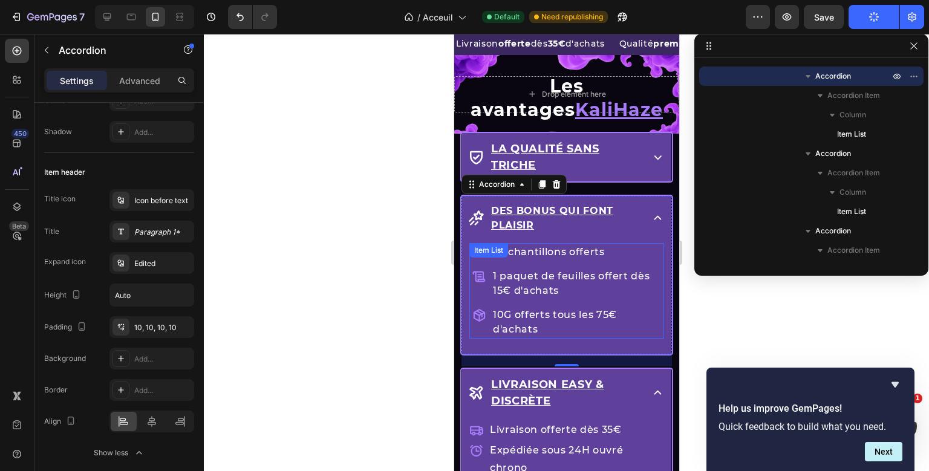
click at [616, 264] on div "2 échantillons offerts 1 paquet de feuilles offert dès 15€ d'achats 10G offerts…" at bounding box center [566, 295] width 195 height 104
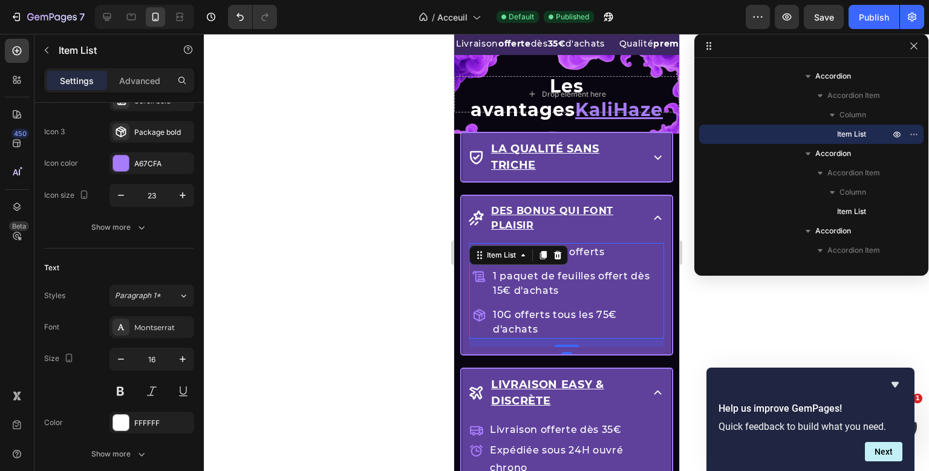
scroll to position [0, 0]
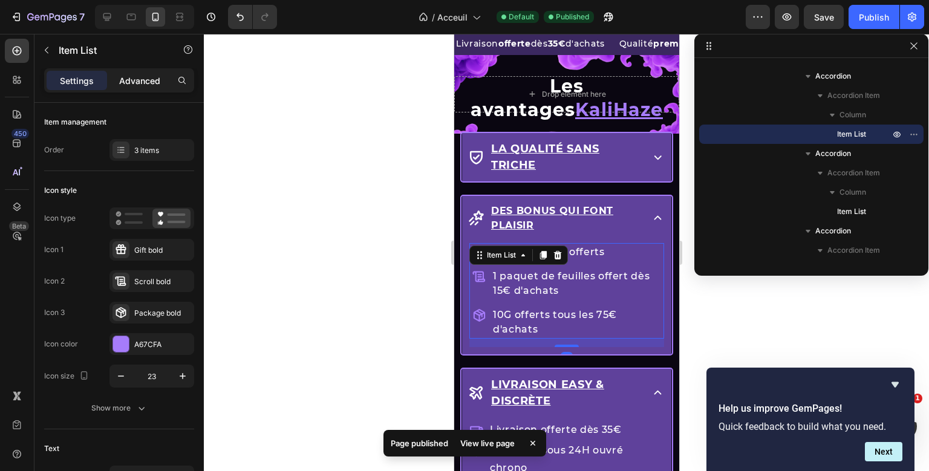
click at [166, 80] on div "Advanced" at bounding box center [140, 80] width 60 height 19
type input "100%"
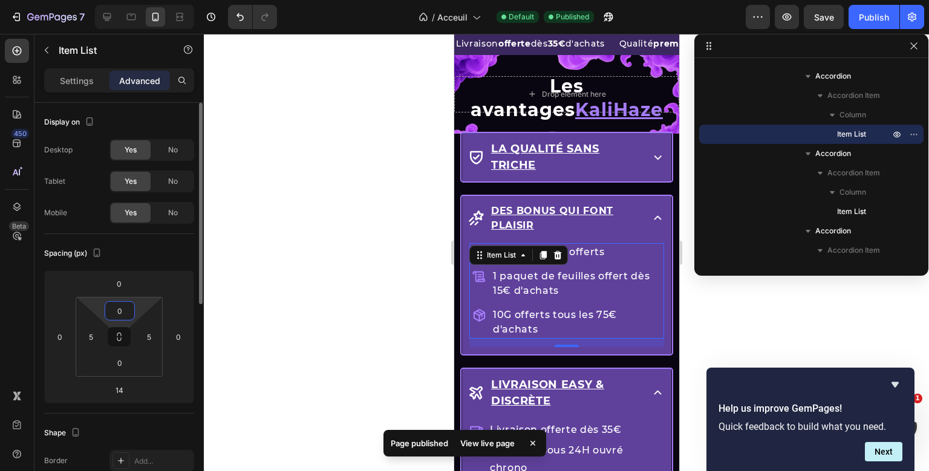
click at [129, 311] on input "0" at bounding box center [120, 311] width 24 height 18
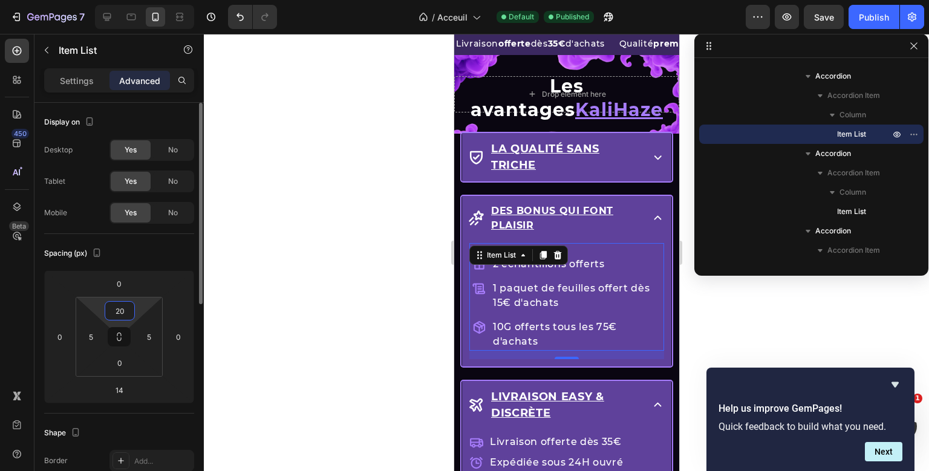
type input "2"
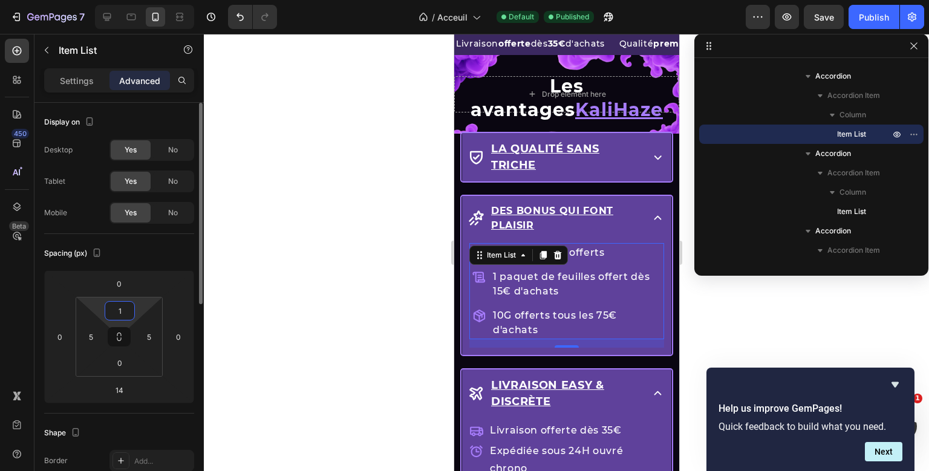
type input "15"
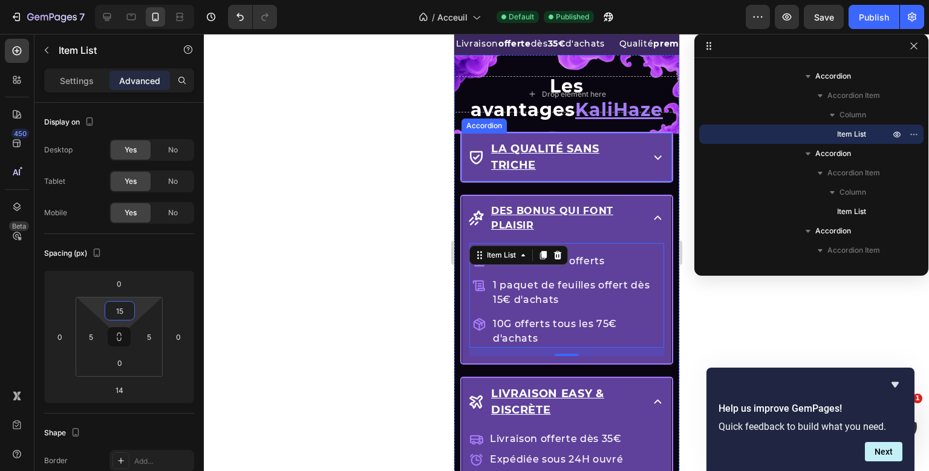
click at [653, 157] on icon at bounding box center [657, 156] width 15 height 15
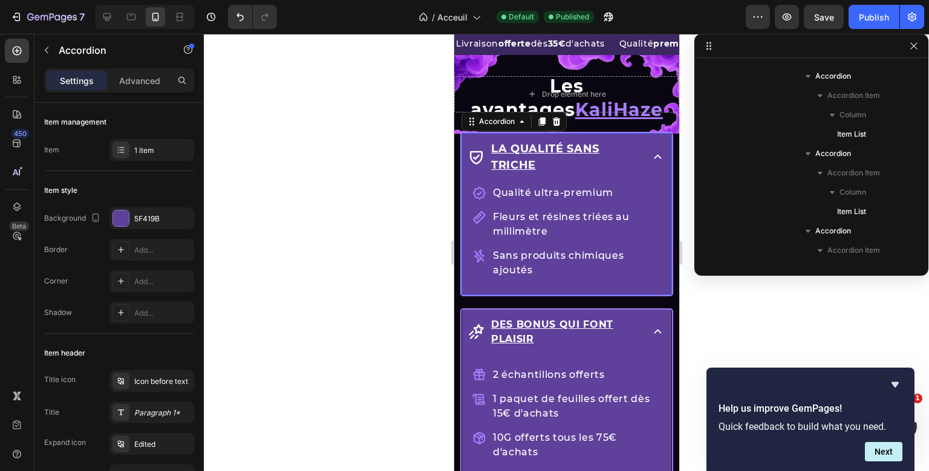
scroll to position [340, 0]
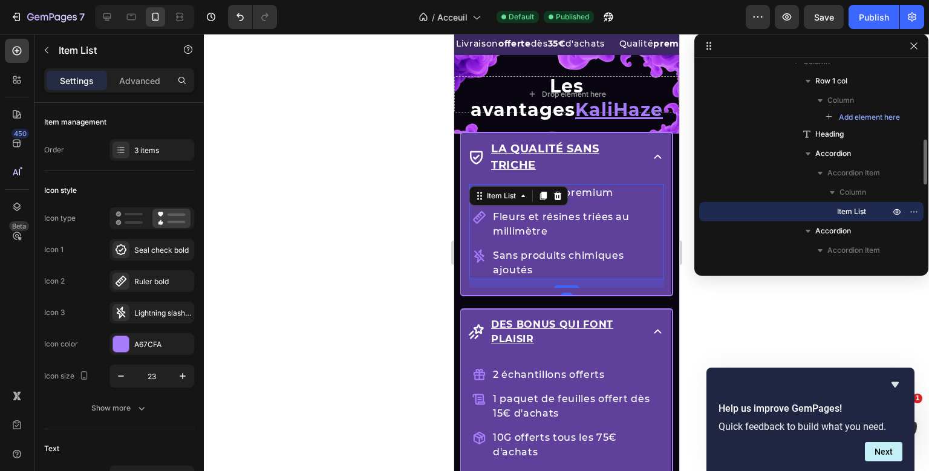
click at [606, 208] on div "Qualité ultra-premium Fleurs et résines triées au millimètre Sans produits chim…" at bounding box center [566, 236] width 195 height 104
click at [161, 88] on div "Advanced" at bounding box center [140, 80] width 60 height 19
type input "100%"
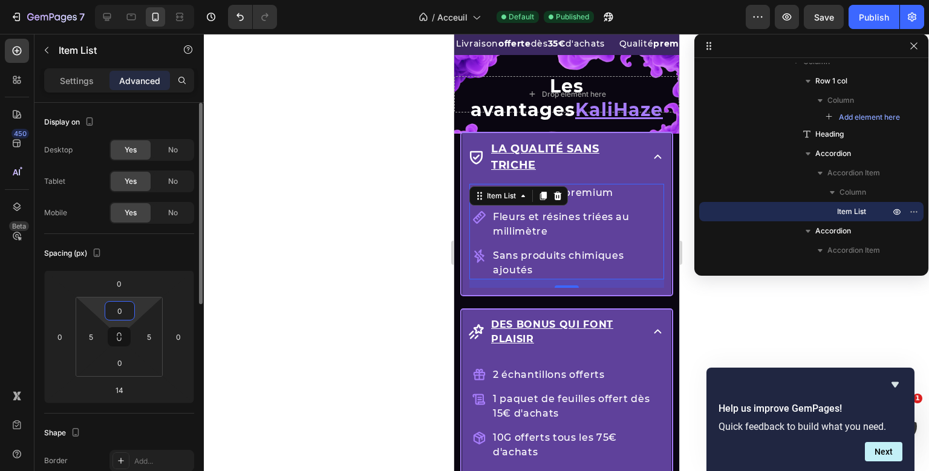
click at [126, 309] on input "0" at bounding box center [120, 311] width 24 height 18
type input "15"
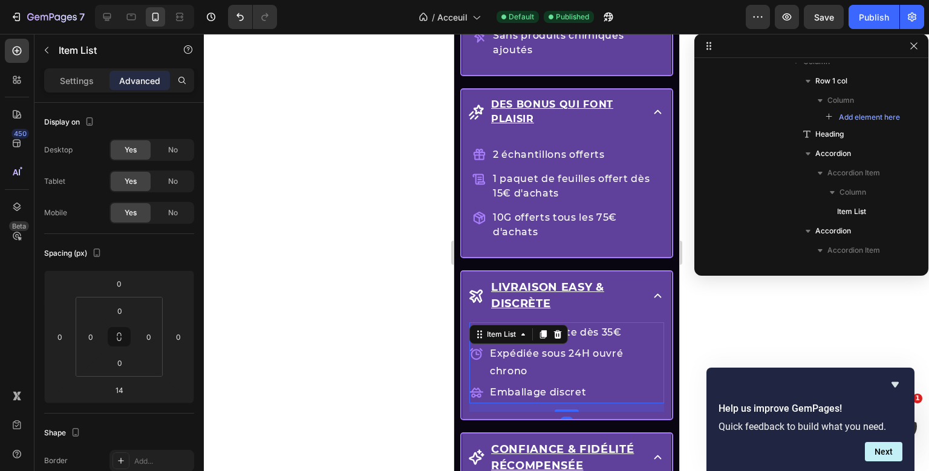
scroll to position [553, 0]
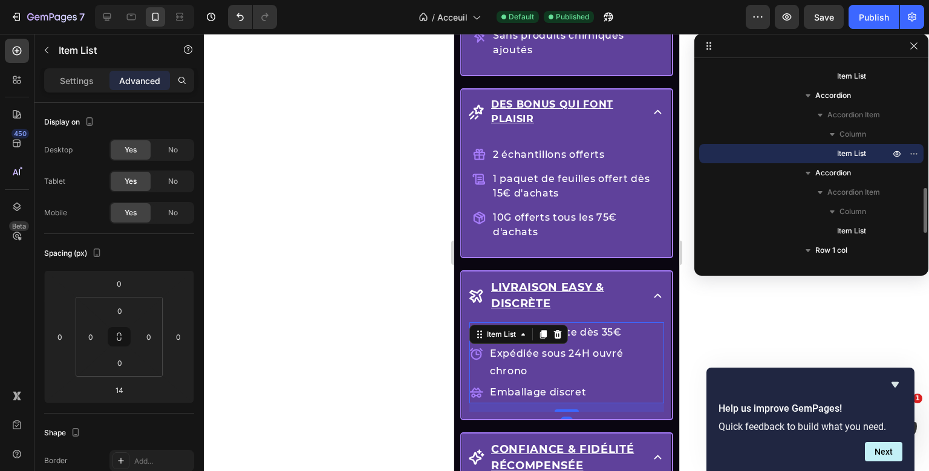
click at [569, 328] on p "Livraison offerte dès 35€" at bounding box center [575, 333] width 172 height 18
click at [128, 313] on input "0" at bounding box center [120, 311] width 24 height 18
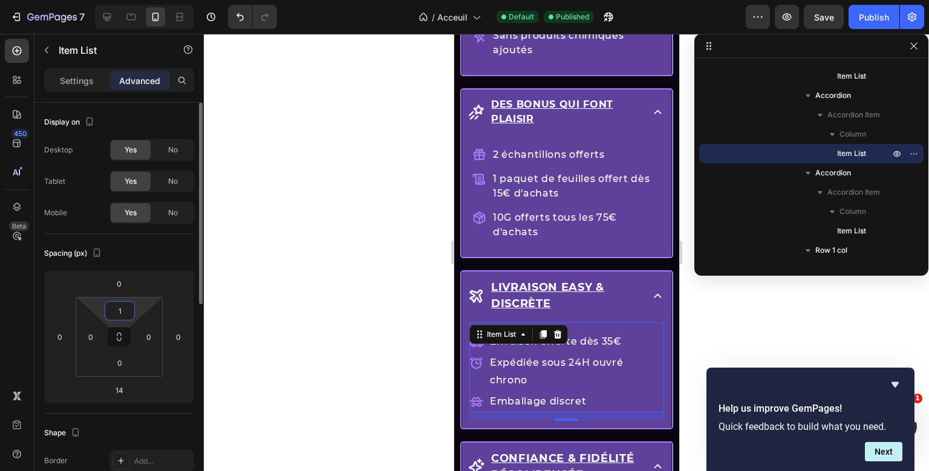
type input "15"
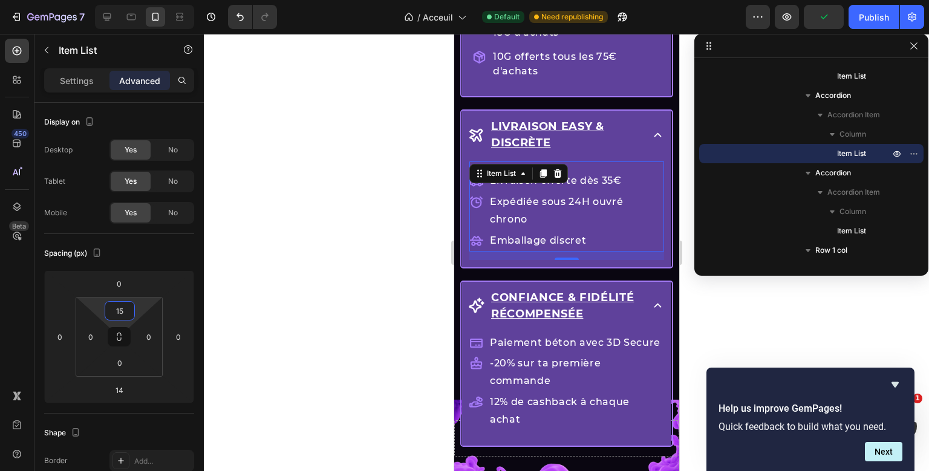
scroll to position [1847, 0]
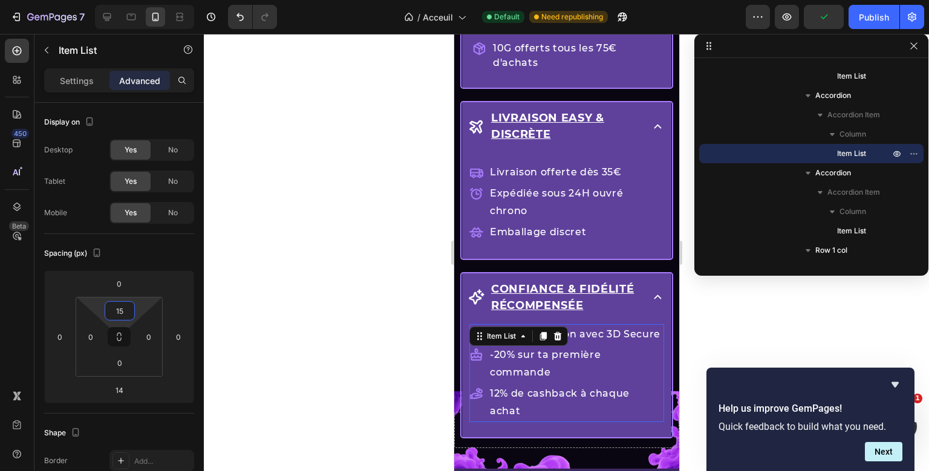
click at [547, 324] on div "Paiement béton avec 3D Secure -20% sur ta première commande 12% de cashback à c…" at bounding box center [566, 373] width 195 height 98
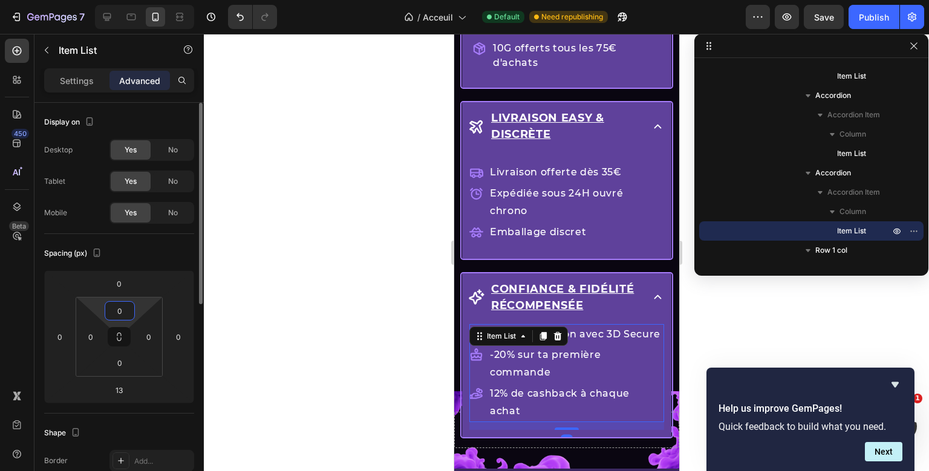
click at [117, 314] on input "0" at bounding box center [120, 311] width 24 height 18
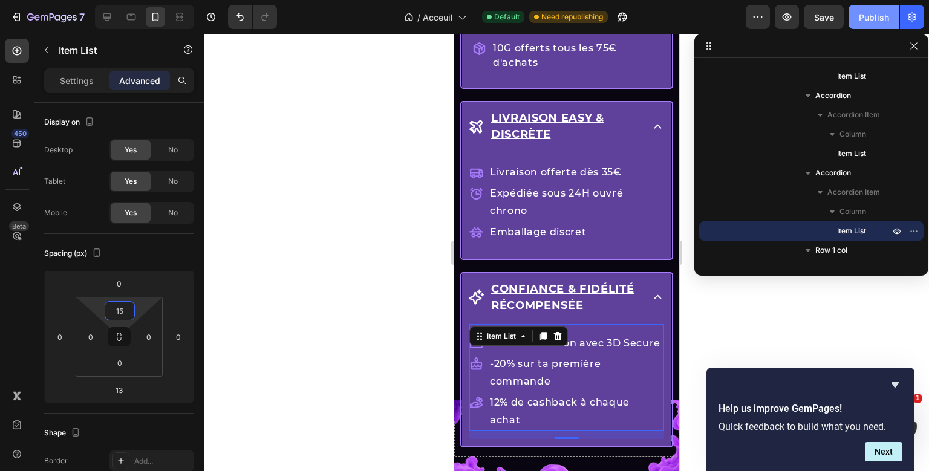
type input "15"
click at [872, 16] on div "Publish" at bounding box center [874, 17] width 30 height 13
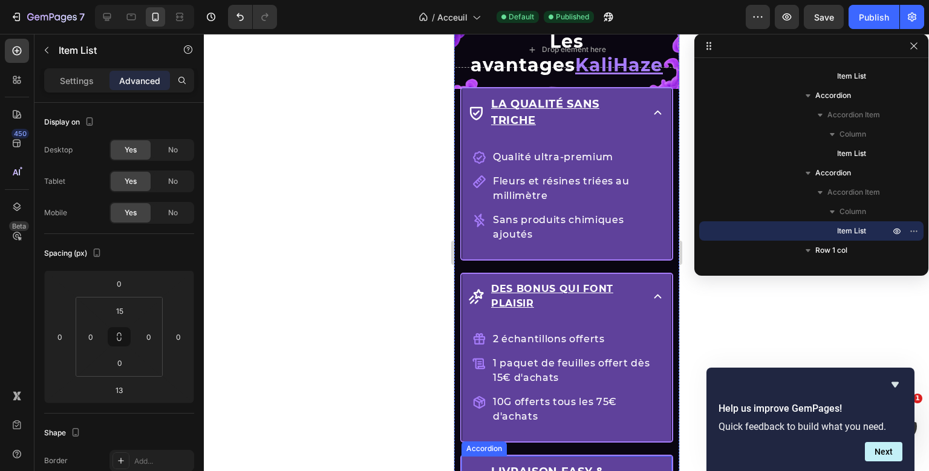
scroll to position [1500, 0]
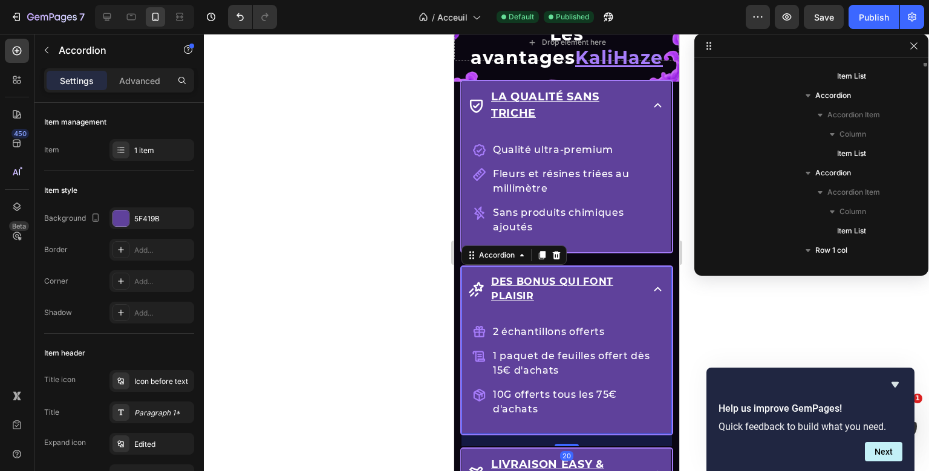
click at [530, 275] on div "Drop element here Row Les avantages KaliHaze Heading La qualité sans triche Qua…" at bounding box center [566, 413] width 225 height 821
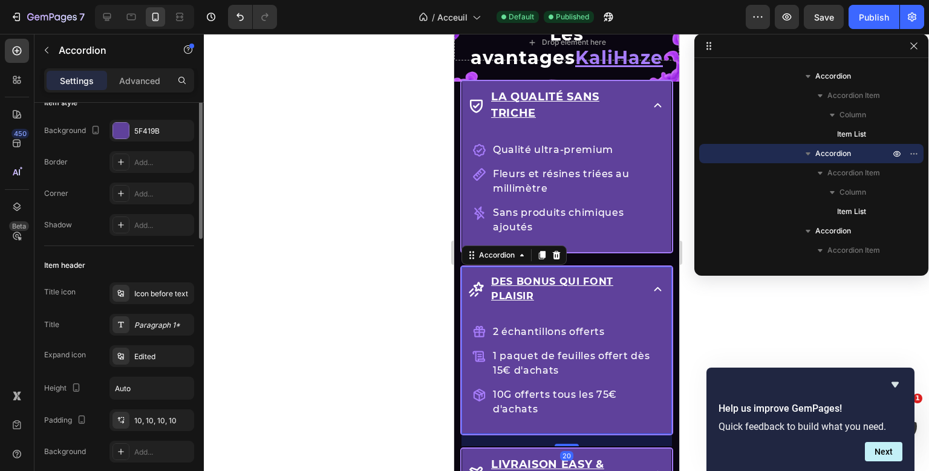
scroll to position [90, 0]
click at [139, 324] on div "Paragraph 1*" at bounding box center [162, 323] width 57 height 11
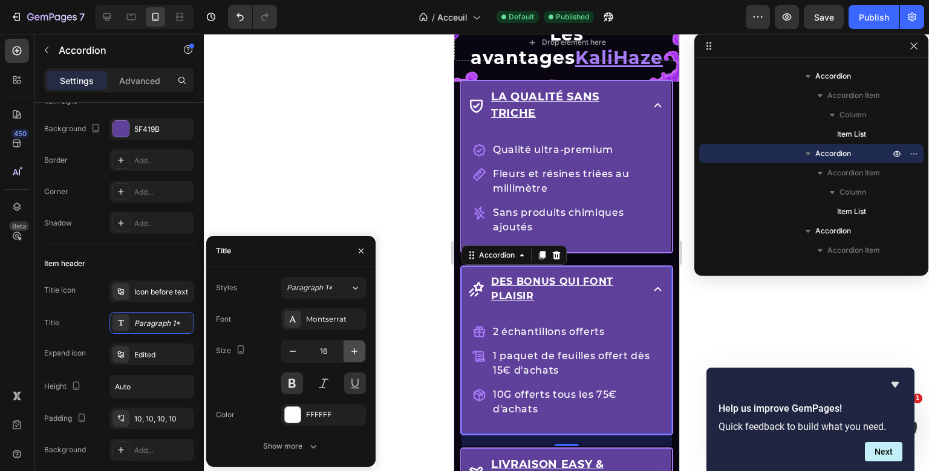
click at [353, 358] on button "button" at bounding box center [355, 352] width 22 height 22
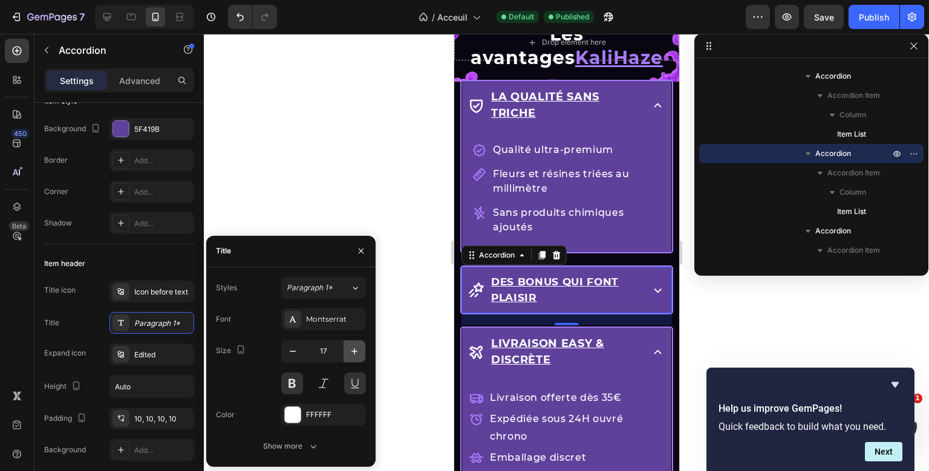
type input "18"
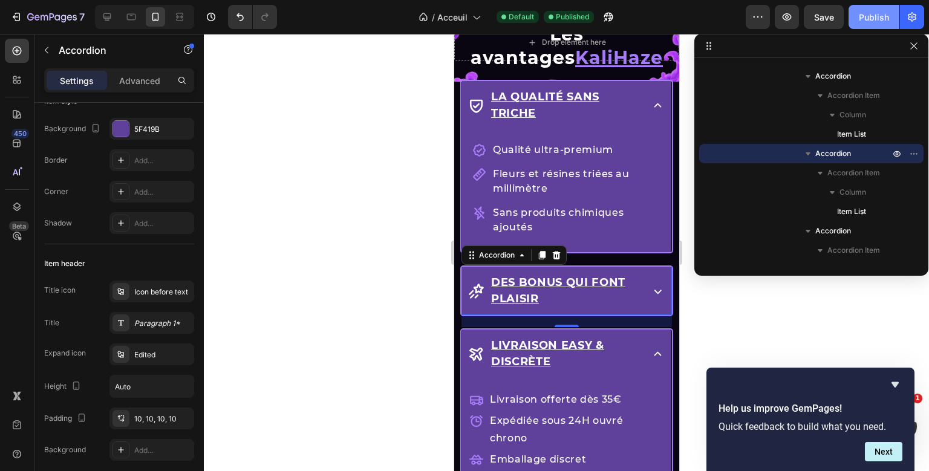
click at [875, 10] on button "Publish" at bounding box center [874, 17] width 51 height 24
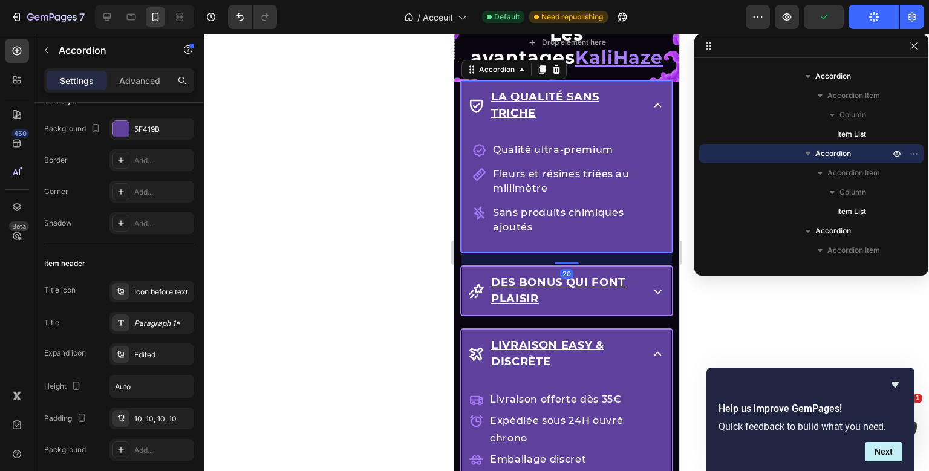
click at [647, 106] on div "La qualité sans triche" at bounding box center [566, 105] width 209 height 48
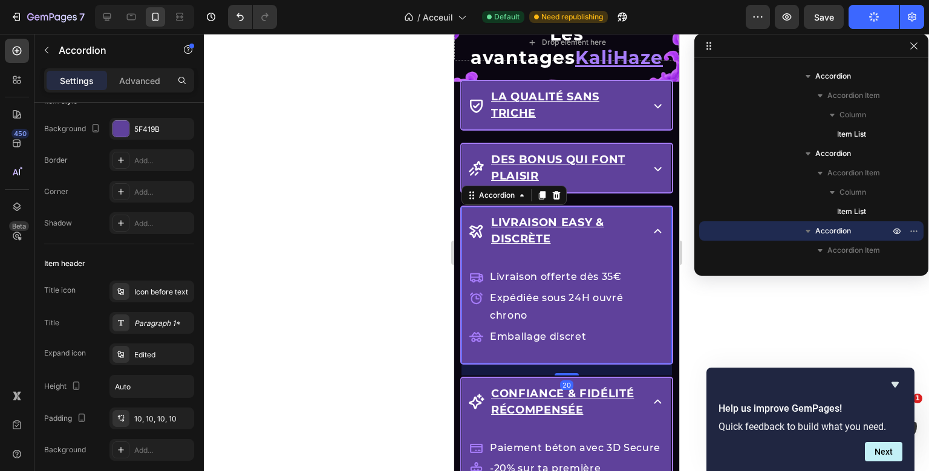
click at [663, 221] on div "Drop element here Row Les avantages KaliHaze Heading La qualité sans triche Acc…" at bounding box center [566, 292] width 225 height 579
click at [658, 229] on icon at bounding box center [657, 231] width 7 height 4
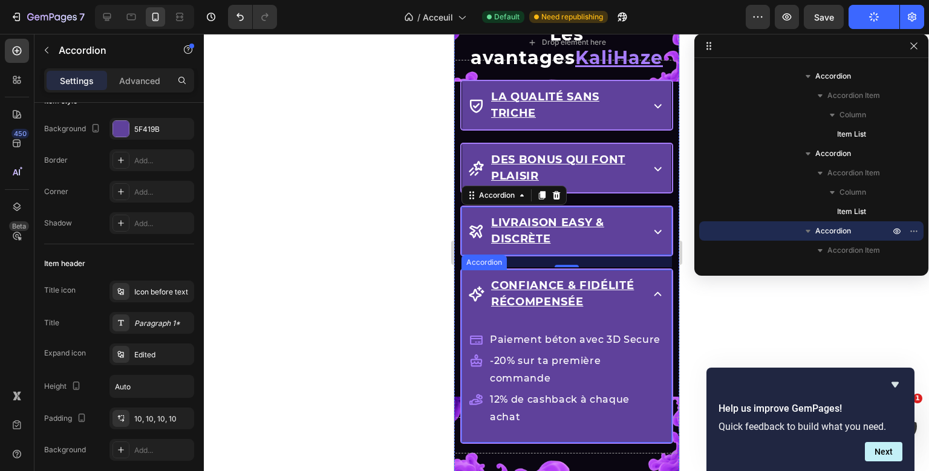
click at [654, 287] on icon at bounding box center [657, 294] width 15 height 15
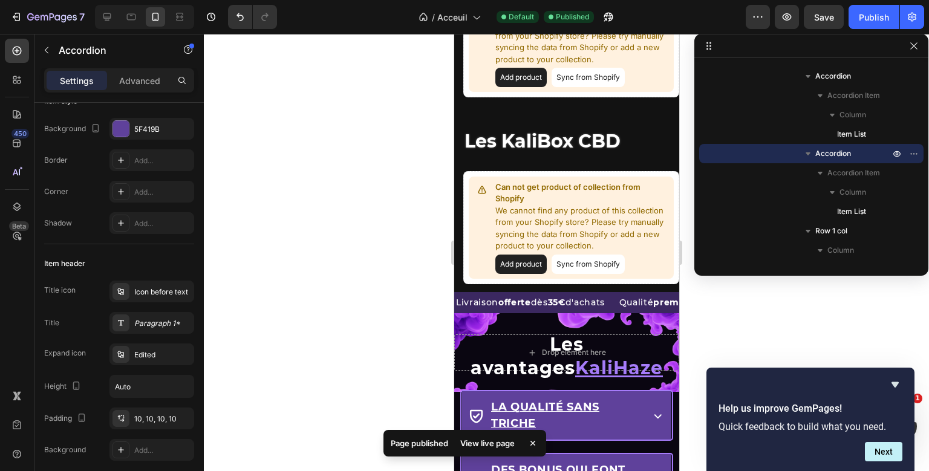
scroll to position [1405, 0]
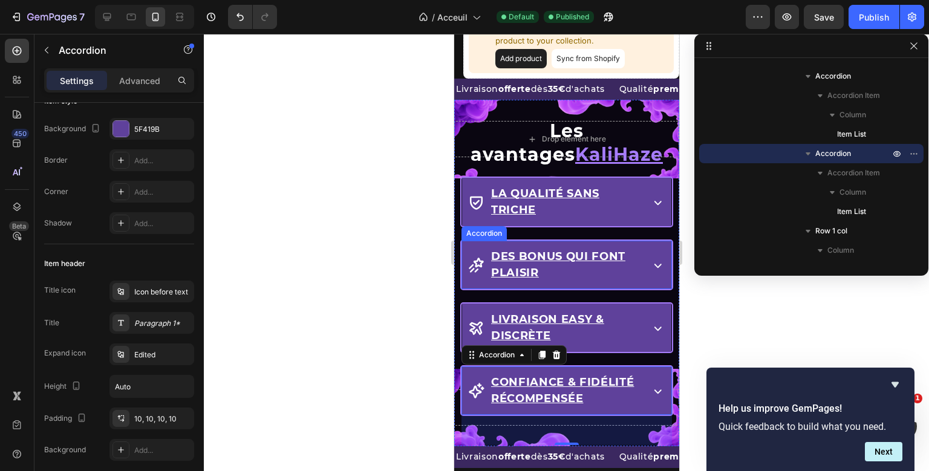
click at [546, 250] on u "Des bonus qui font plaisir" at bounding box center [558, 265] width 134 height 30
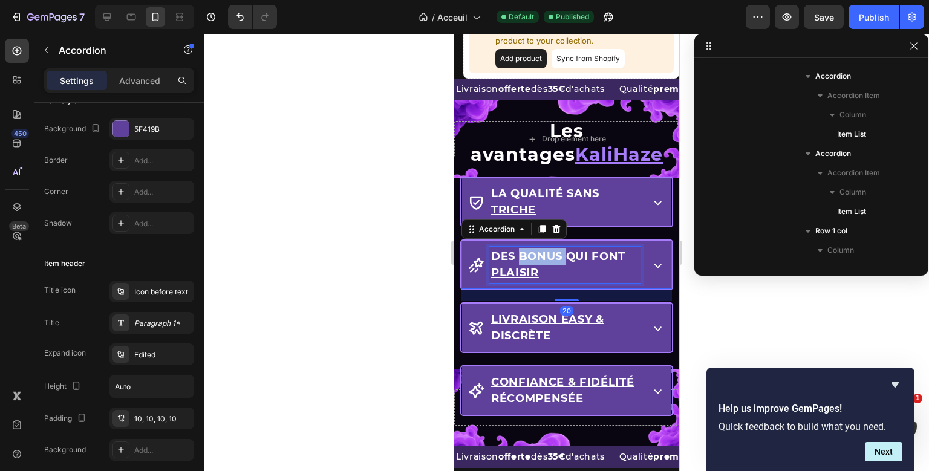
scroll to position [417, 0]
click at [546, 250] on u "Des bonus qui font plaisir" at bounding box center [558, 265] width 134 height 30
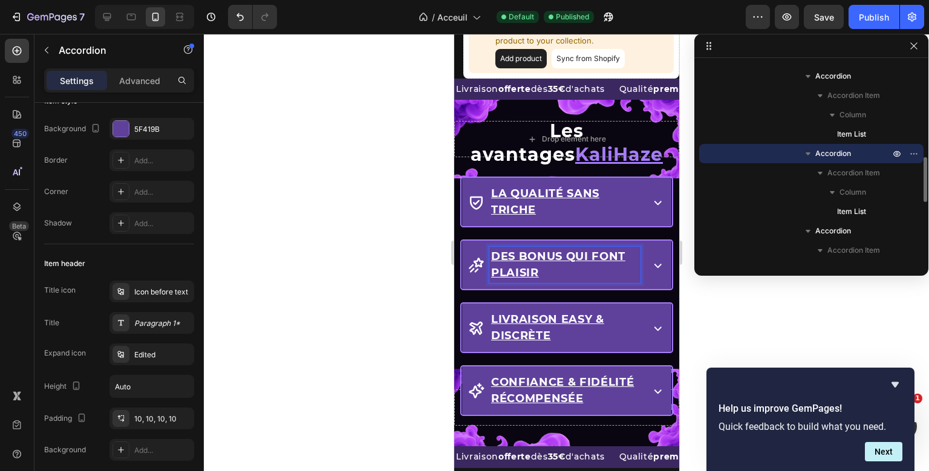
click at [546, 250] on u "Des bonus qui font plaisir" at bounding box center [558, 265] width 134 height 30
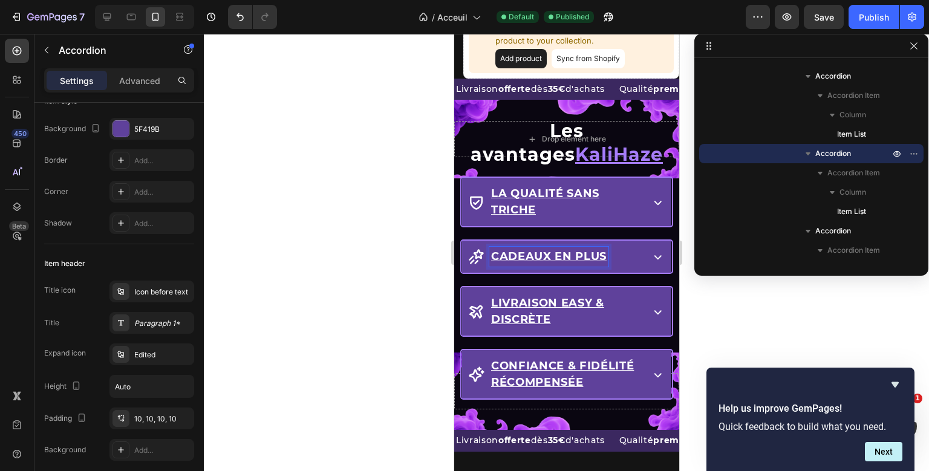
click at [494, 255] on u "Cadeaux en plus" at bounding box center [549, 256] width 116 height 13
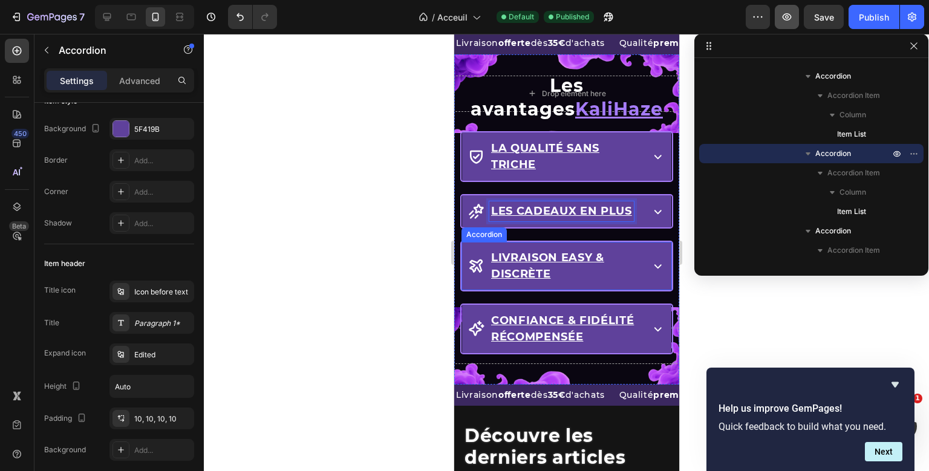
scroll to position [1195, 0]
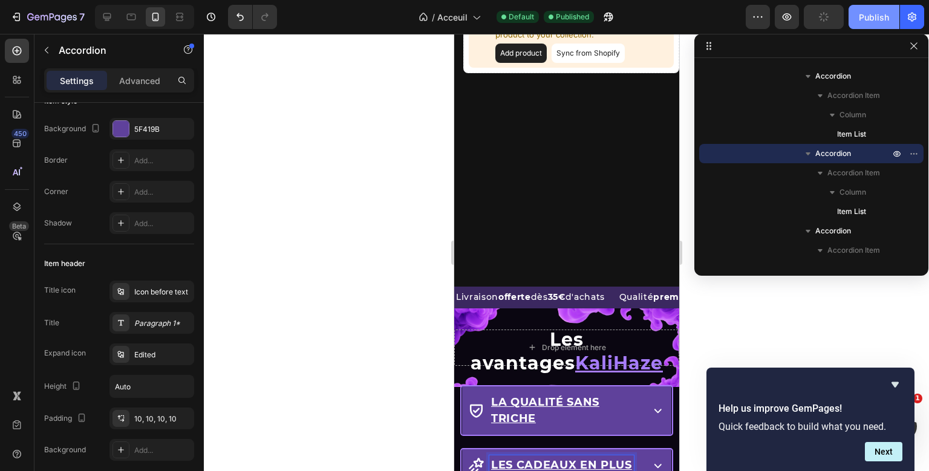
click at [868, 17] on div "Publish" at bounding box center [874, 17] width 30 height 13
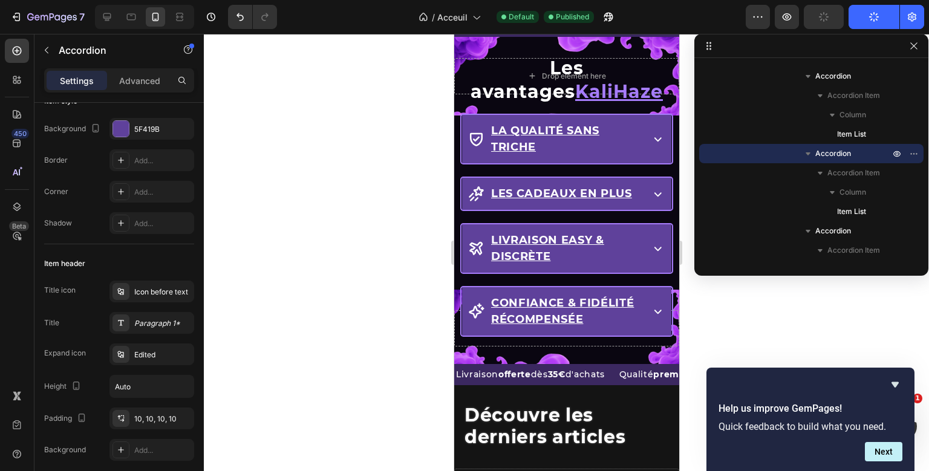
scroll to position [737, 0]
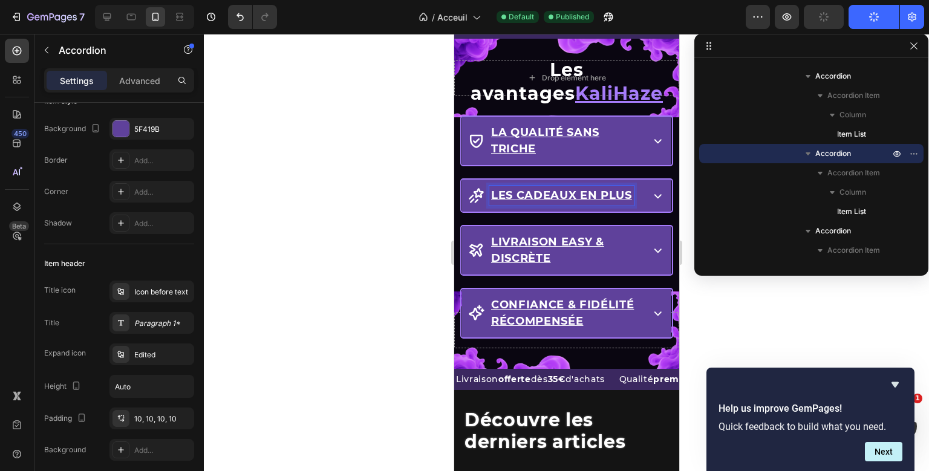
click at [604, 189] on u "Les Cadeaux en plus" at bounding box center [561, 195] width 141 height 13
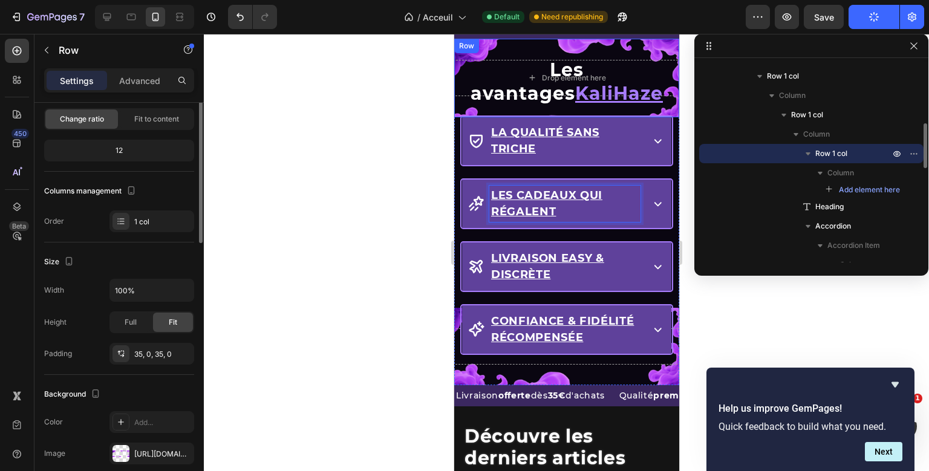
scroll to position [0, 0]
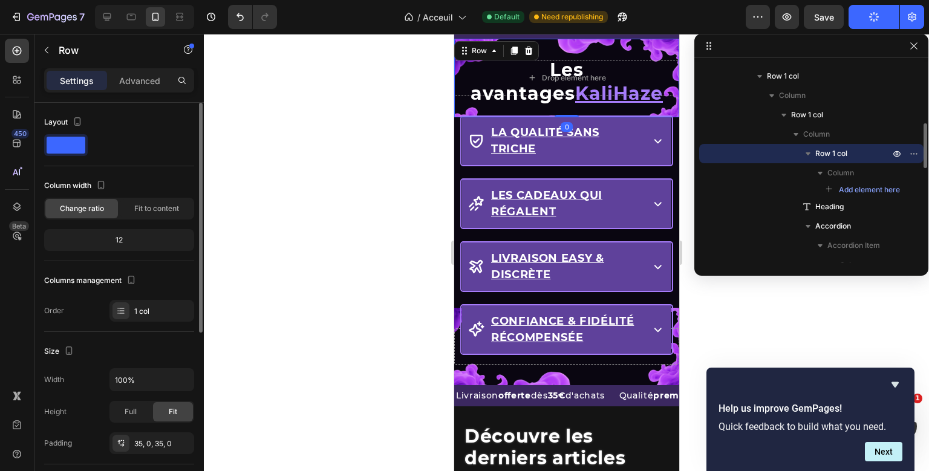
click at [506, 40] on div "Drop element here Row 0 Les avantages KaliHaze Heading La qualité sans triche A…" at bounding box center [566, 212] width 225 height 347
click at [151, 80] on p "Advanced" at bounding box center [139, 80] width 41 height 13
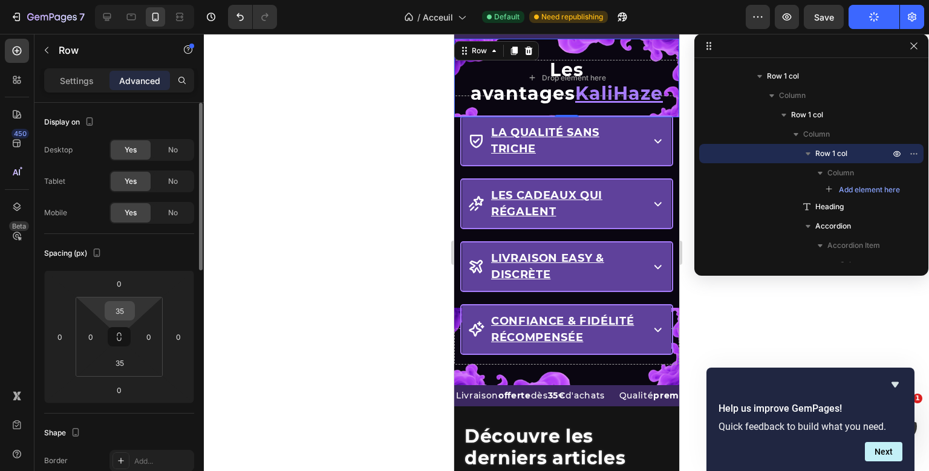
click at [123, 310] on input "35" at bounding box center [120, 311] width 24 height 18
click at [559, 111] on div "Drop element here Row 0" at bounding box center [566, 78] width 225 height 79
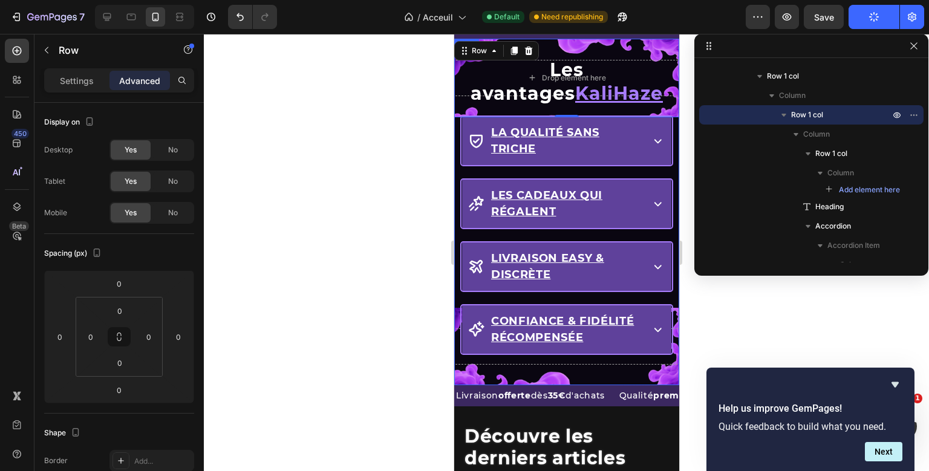
click at [455, 149] on div "Drop element here Row 0 Les avantages KaliHaze Heading La qualité sans triche A…" at bounding box center [566, 212] width 225 height 347
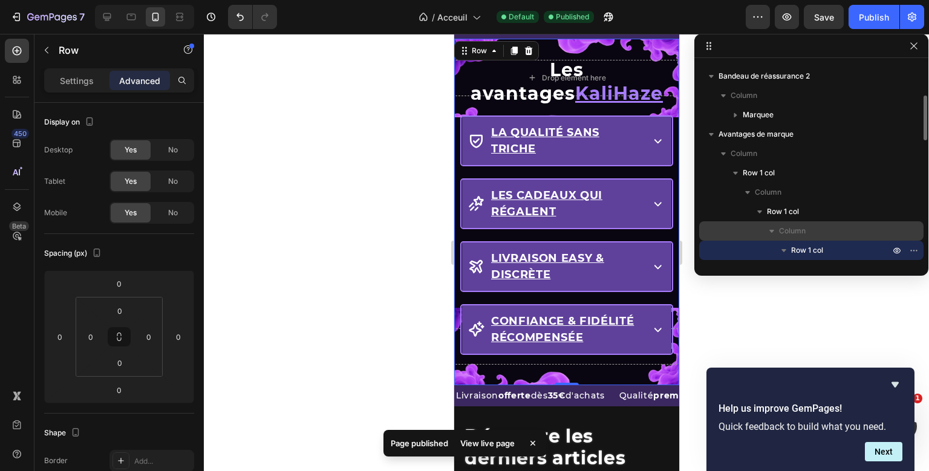
scroll to position [134, 0]
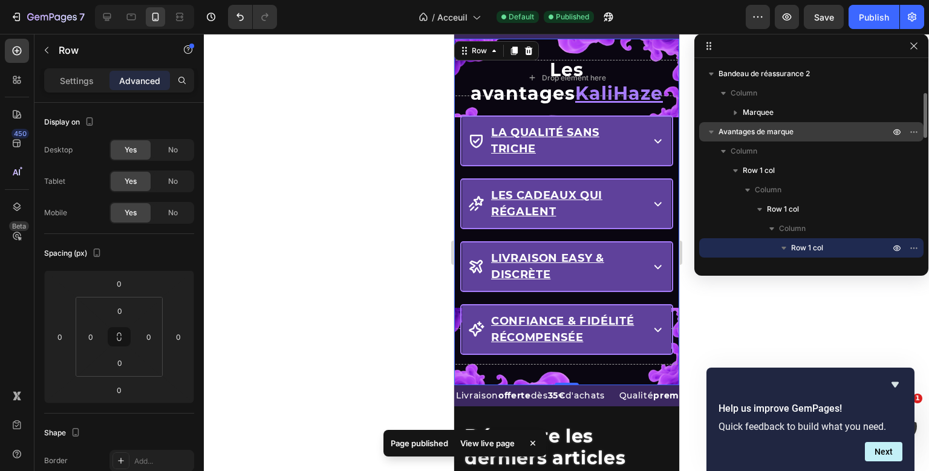
click at [778, 129] on span "Avantages de marque" at bounding box center [756, 132] width 75 height 12
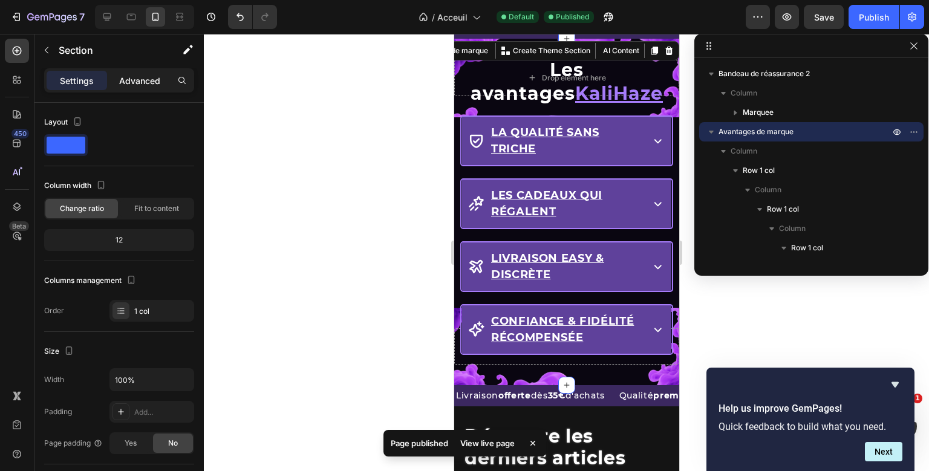
click at [161, 88] on div "Settings Advanced" at bounding box center [118, 85] width 169 height 34
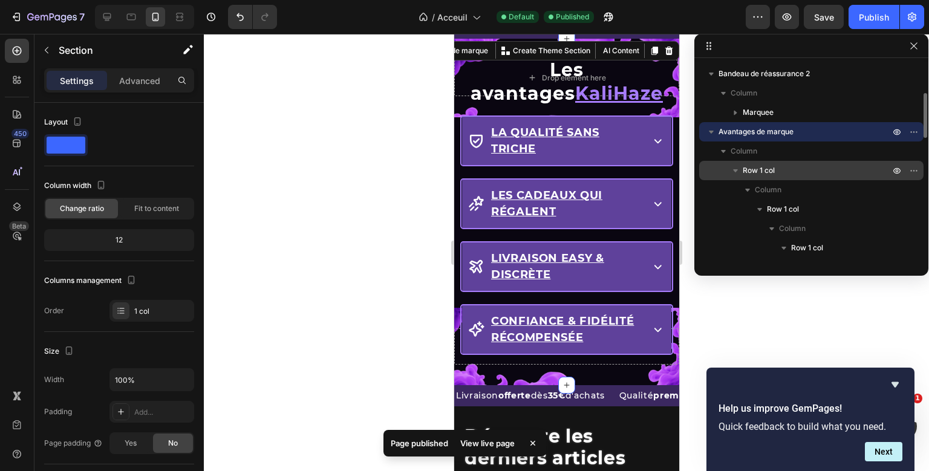
click at [770, 179] on div "Row 1 col" at bounding box center [811, 170] width 215 height 19
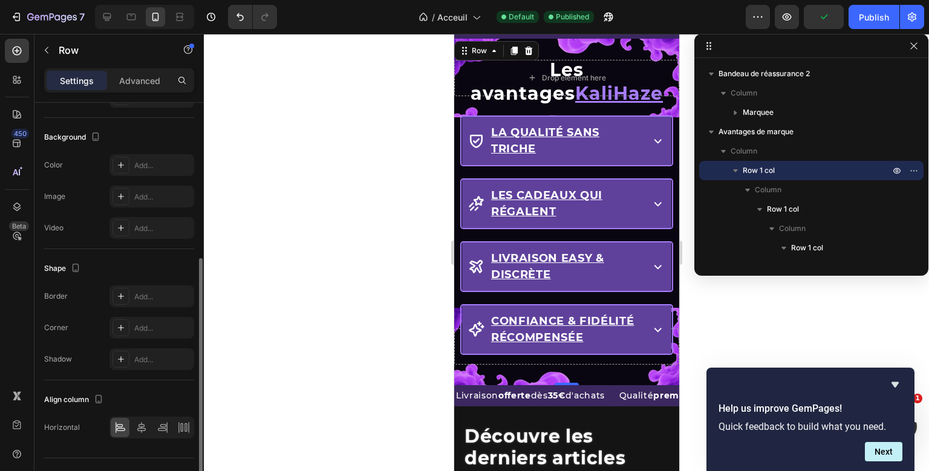
scroll to position [305, 0]
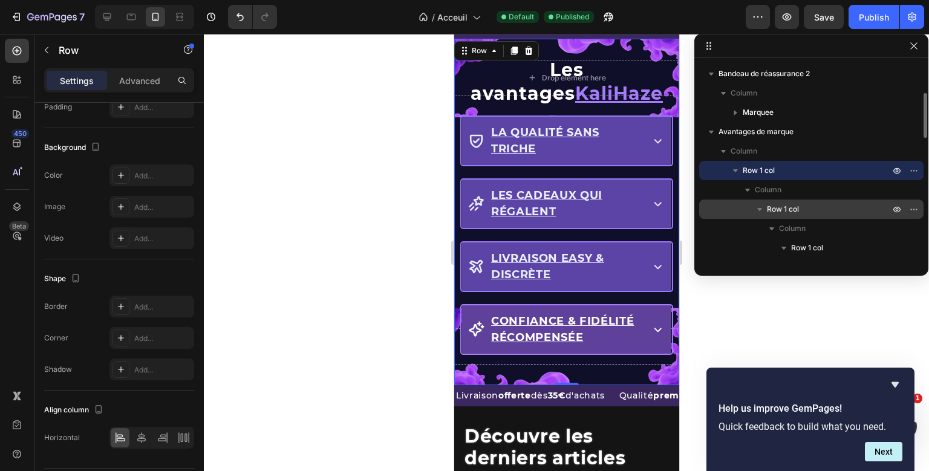
click at [770, 202] on div "Row 1 col" at bounding box center [811, 209] width 215 height 19
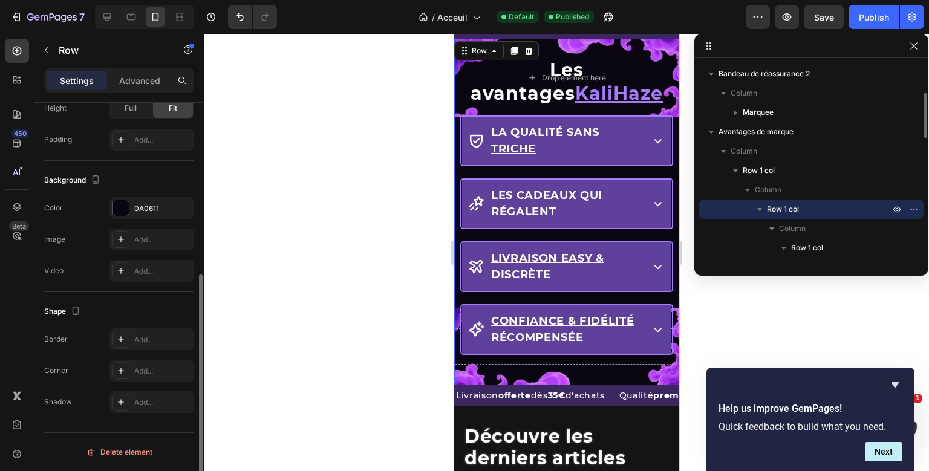
scroll to position [302, 0]
click at [139, 82] on p "Advanced" at bounding box center [139, 80] width 41 height 13
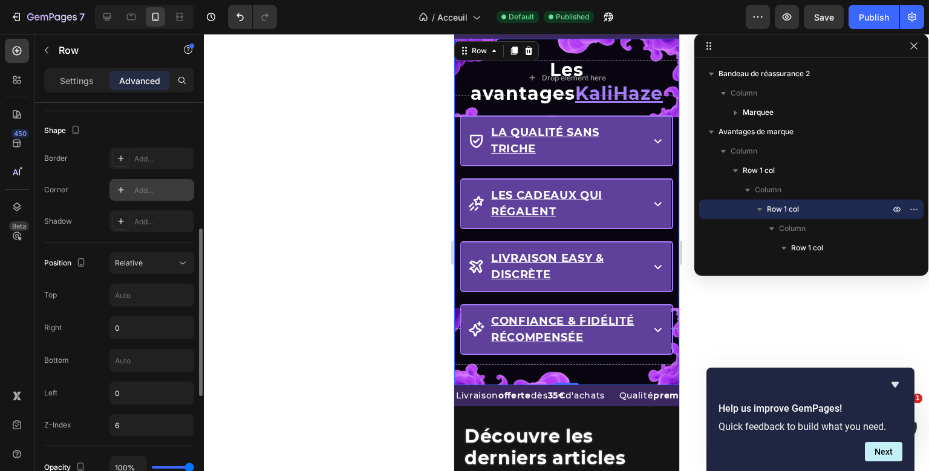
scroll to position [0, 0]
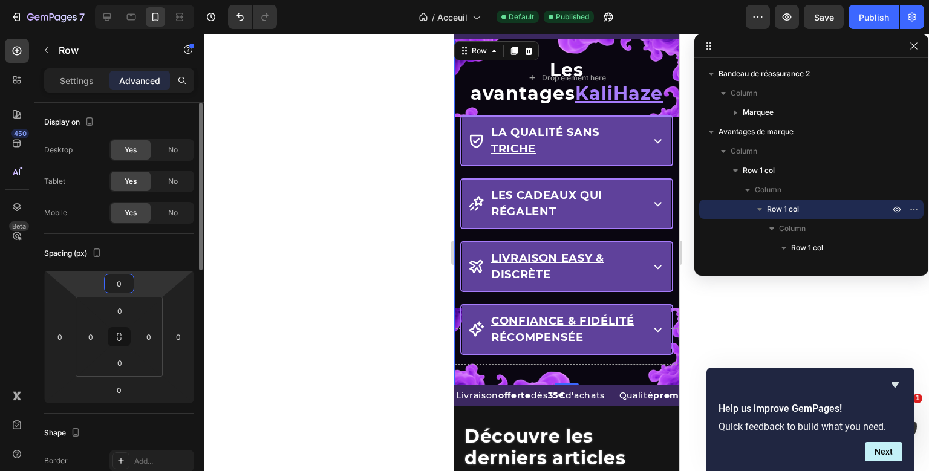
click at [125, 281] on input "0" at bounding box center [119, 284] width 24 height 18
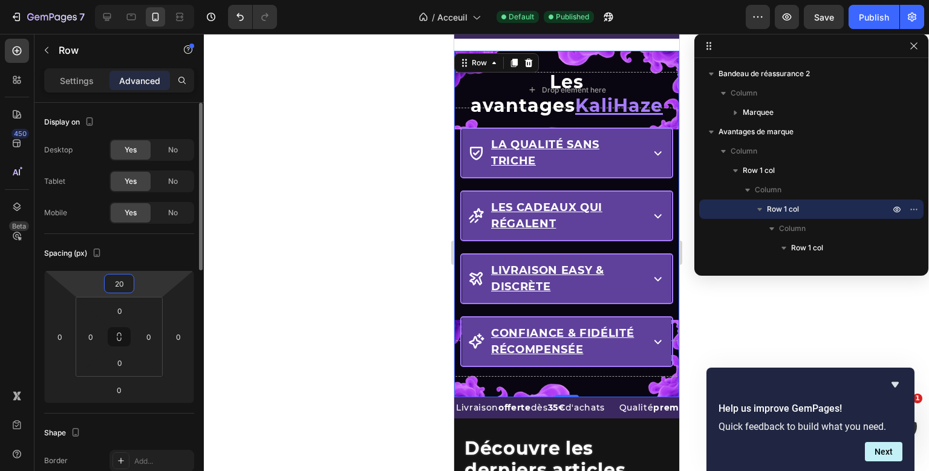
type input "2"
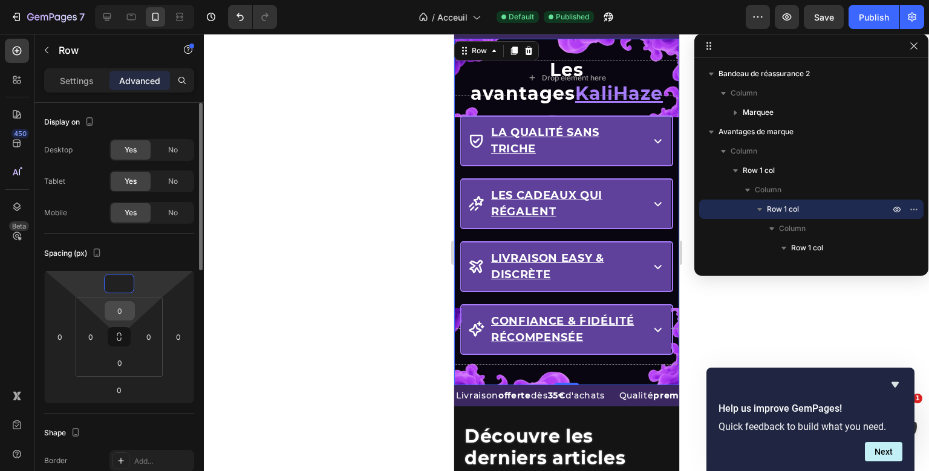
type input "0"
click at [122, 306] on input "0" at bounding box center [120, 311] width 24 height 18
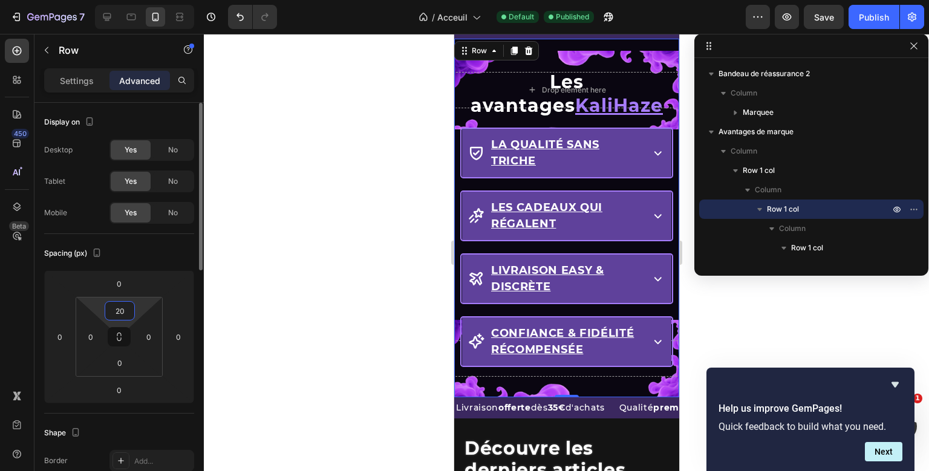
type input "2"
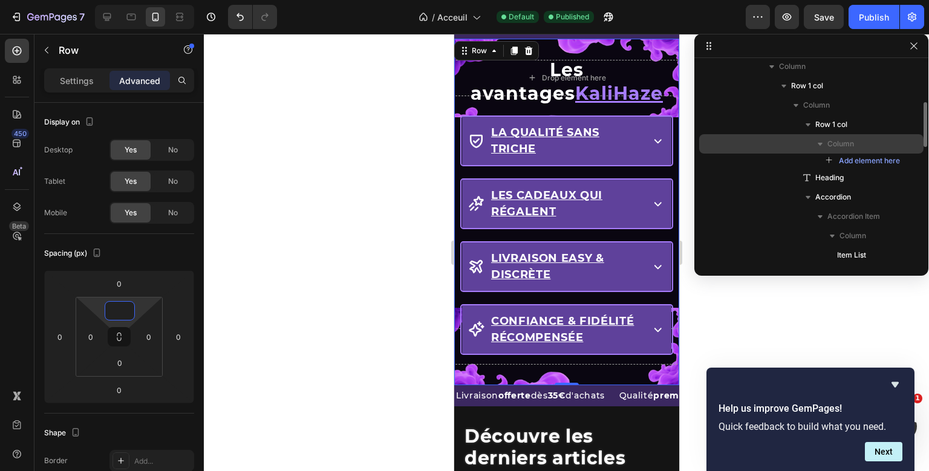
scroll to position [299, 0]
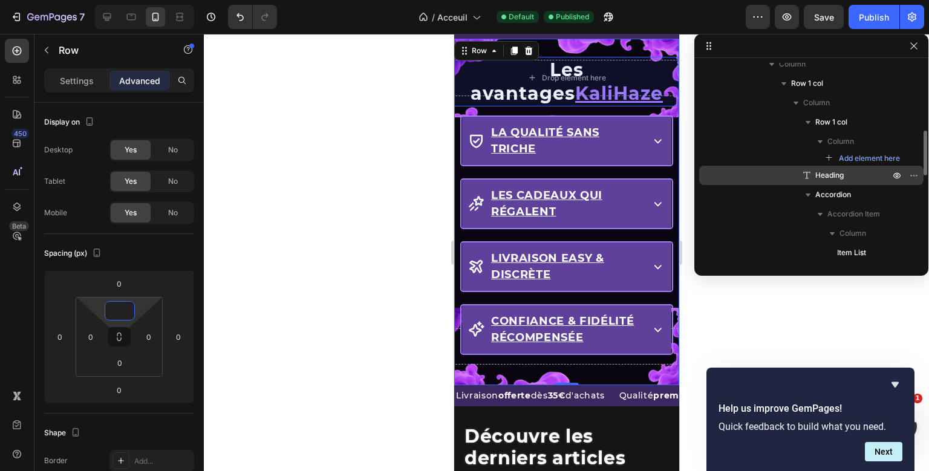
type input "0"
click at [841, 173] on span "Heading" at bounding box center [830, 175] width 28 height 12
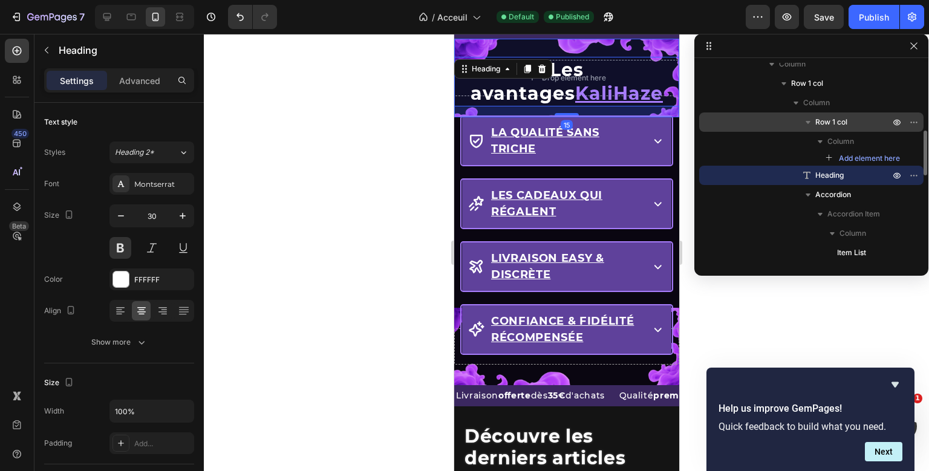
click at [845, 119] on span "Row 1 col" at bounding box center [832, 122] width 32 height 12
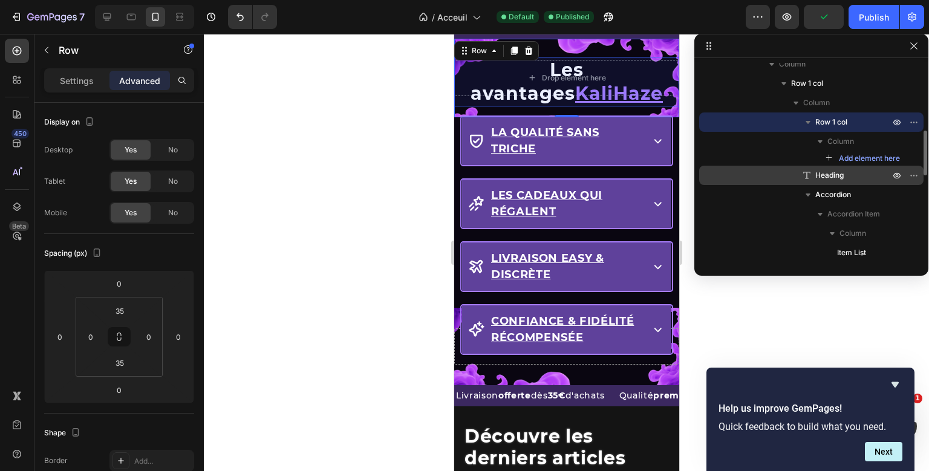
click at [851, 174] on p "Heading" at bounding box center [839, 175] width 77 height 12
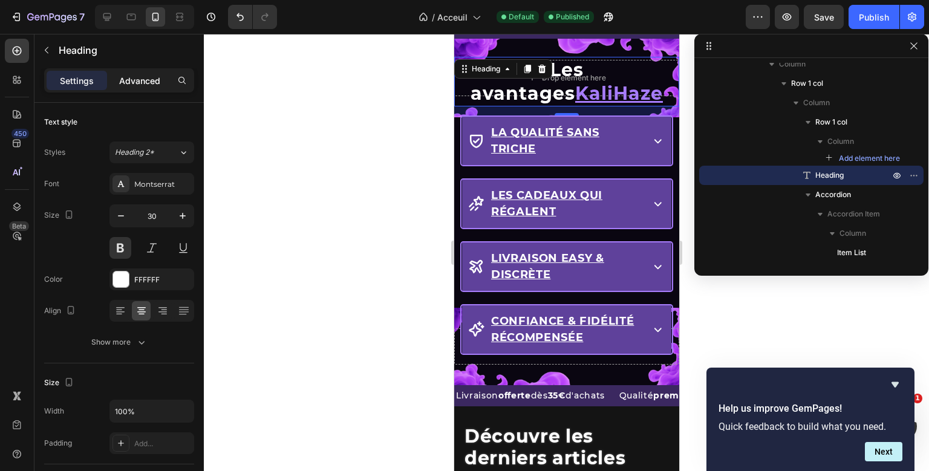
click at [156, 85] on p "Advanced" at bounding box center [139, 80] width 41 height 13
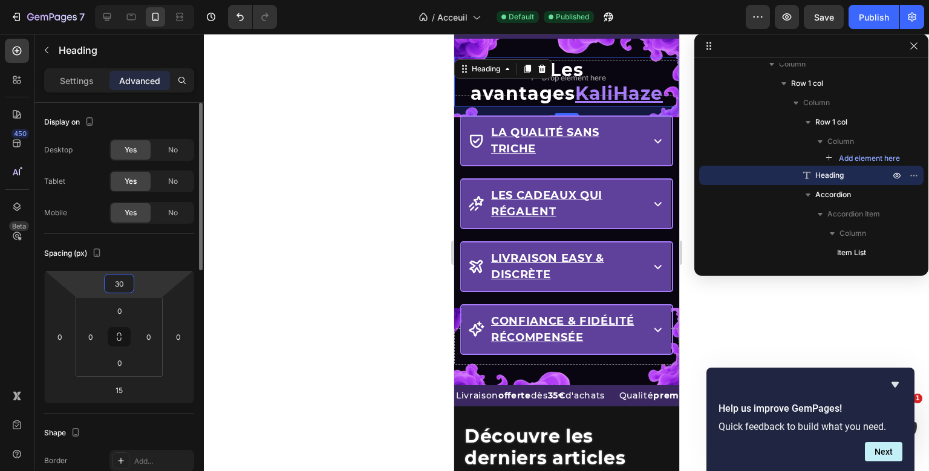
click at [123, 283] on input "30" at bounding box center [119, 284] width 24 height 18
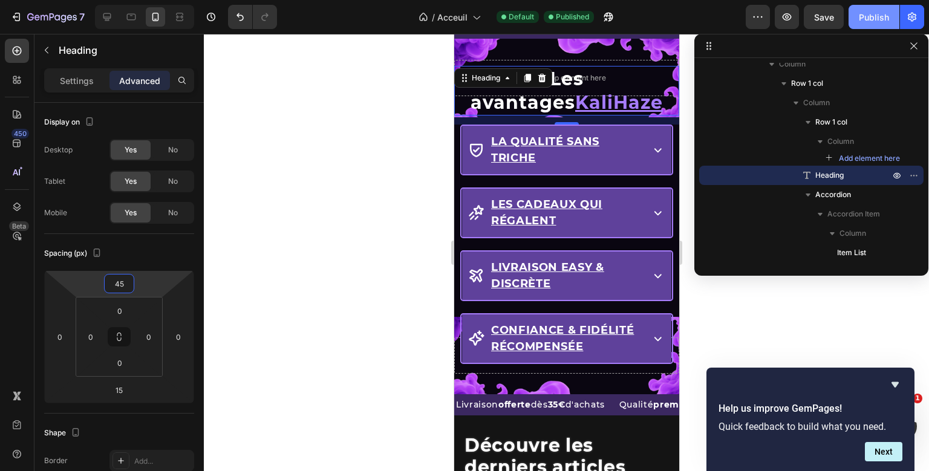
type input "45"
click at [874, 16] on div "Publish" at bounding box center [874, 17] width 30 height 13
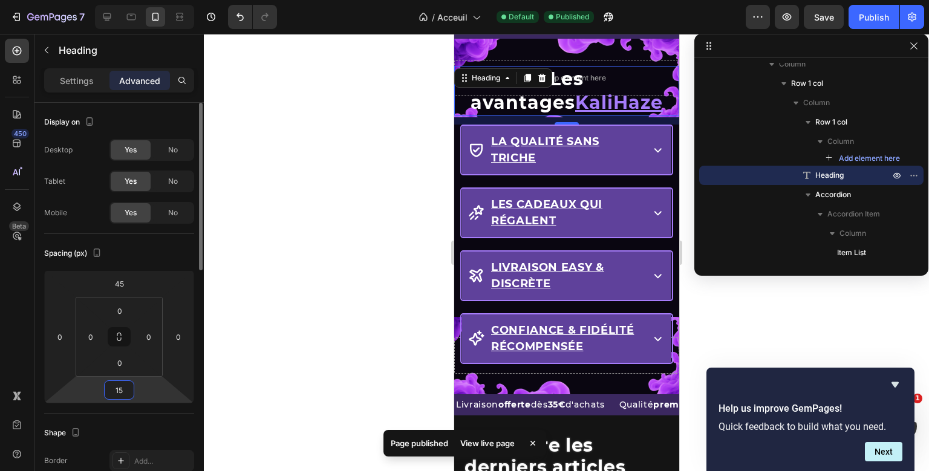
click at [123, 390] on input "15" at bounding box center [119, 390] width 24 height 18
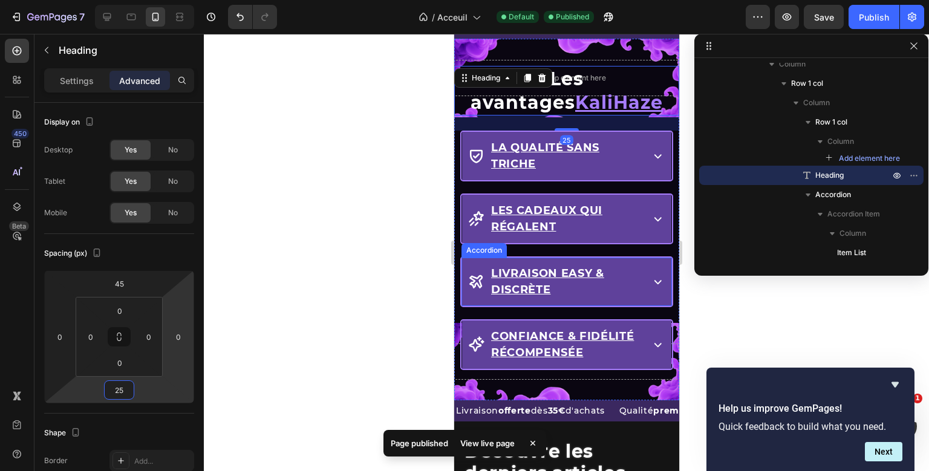
type input "25"
click at [848, 8] on div "Preview Save Publish" at bounding box center [835, 17] width 178 height 24
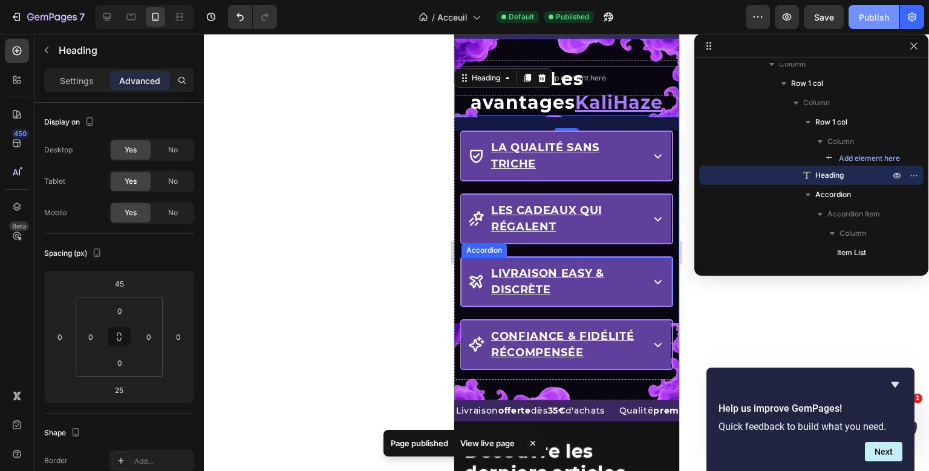
click at [875, 17] on div "Publish" at bounding box center [874, 17] width 30 height 13
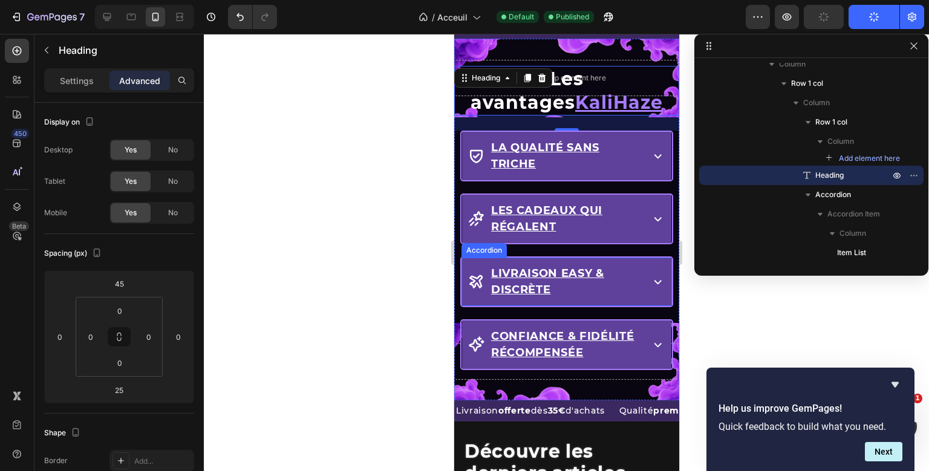
click at [875, 17] on icon "button" at bounding box center [874, 16] width 13 height 13
click at [653, 154] on icon at bounding box center [657, 155] width 15 height 15
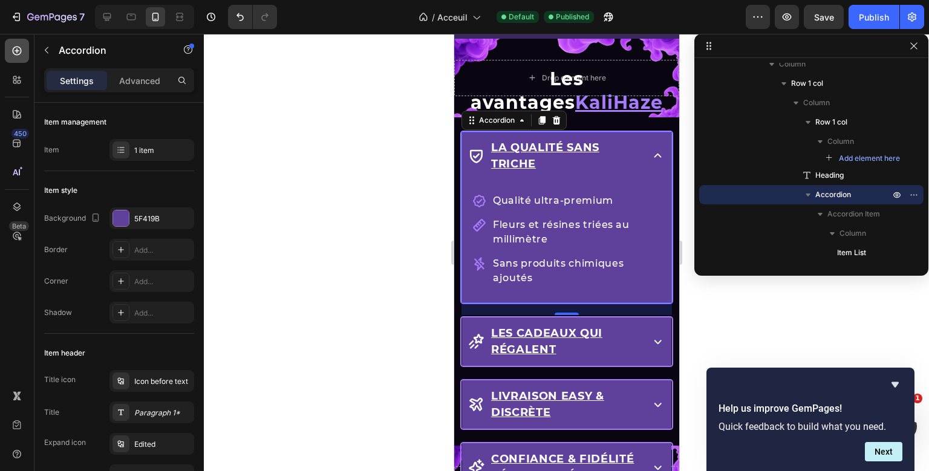
click at [25, 52] on div at bounding box center [17, 51] width 24 height 24
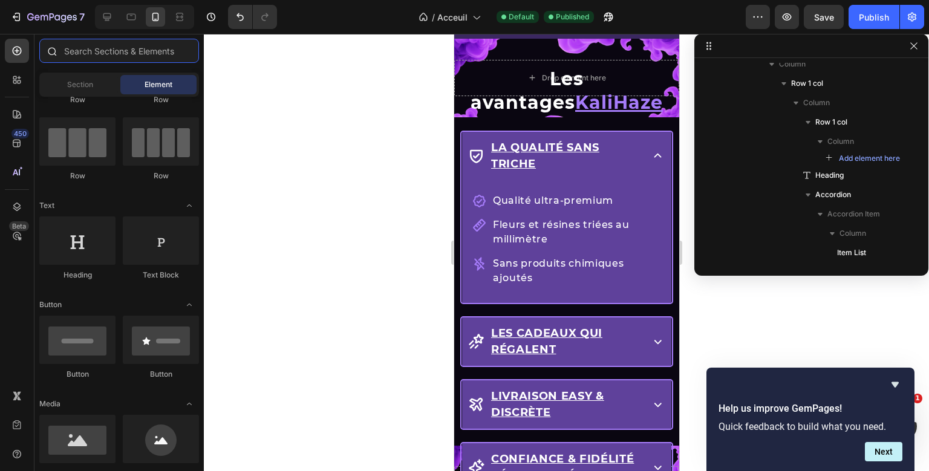
click at [120, 52] on input "text" at bounding box center [119, 51] width 160 height 24
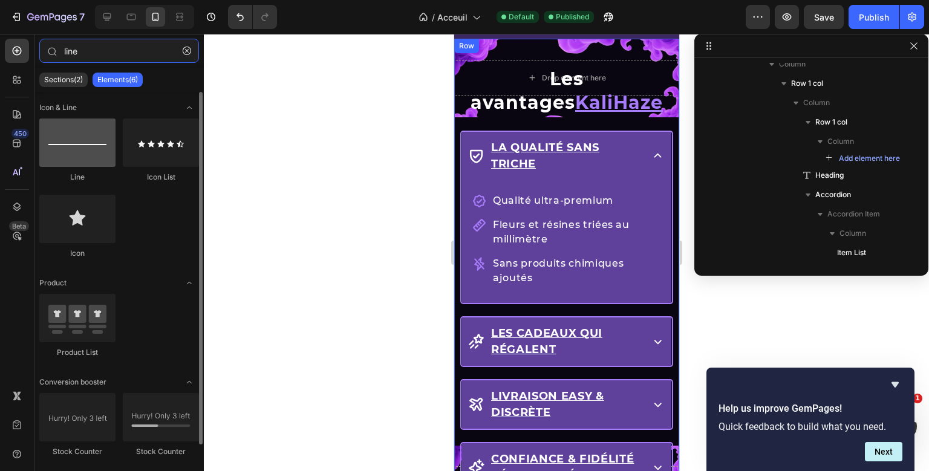
type input "line"
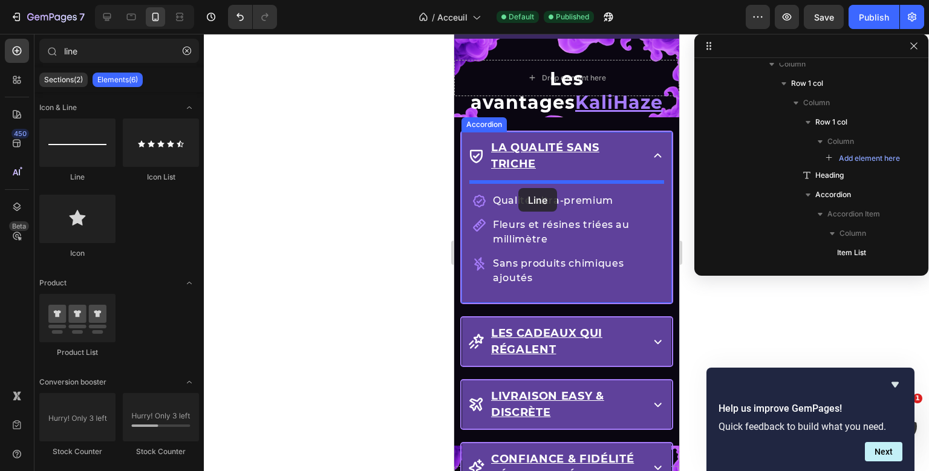
drag, startPoint x: 542, startPoint y: 179, endPoint x: 518, endPoint y: 188, distance: 25.8
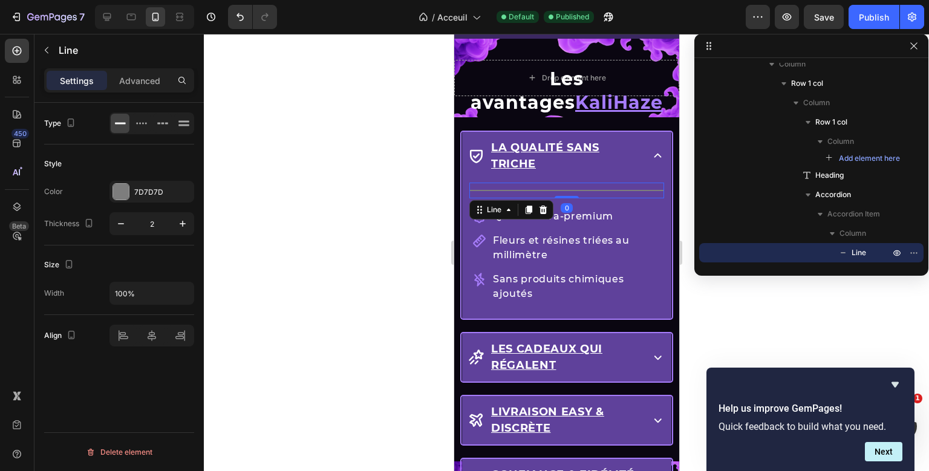
drag, startPoint x: 572, startPoint y: 206, endPoint x: 572, endPoint y: 178, distance: 27.2
click at [572, 178] on div "La qualité sans triche Title Line 0 Qualité ultra-premium Fleurs et résines tri…" at bounding box center [566, 225] width 209 height 187
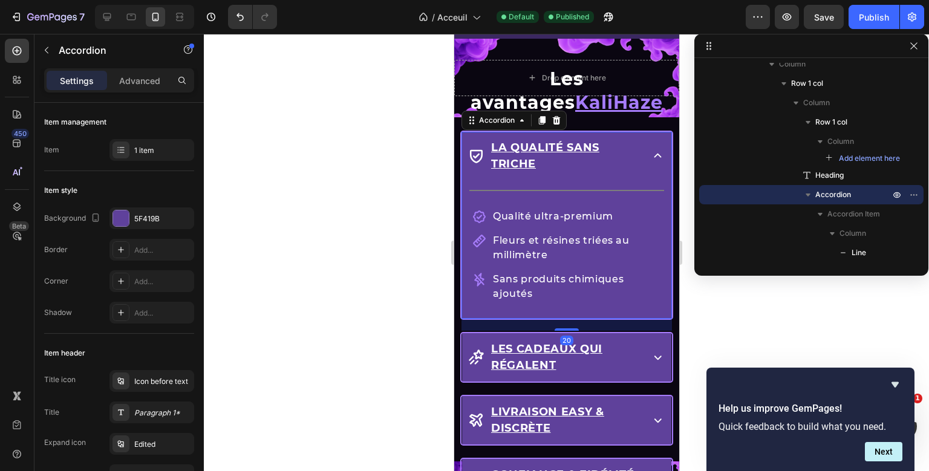
click at [577, 155] on div "Drop element here Row Les avantages KaliHaze Heading La qualité sans triche Tit…" at bounding box center [566, 289] width 225 height 500
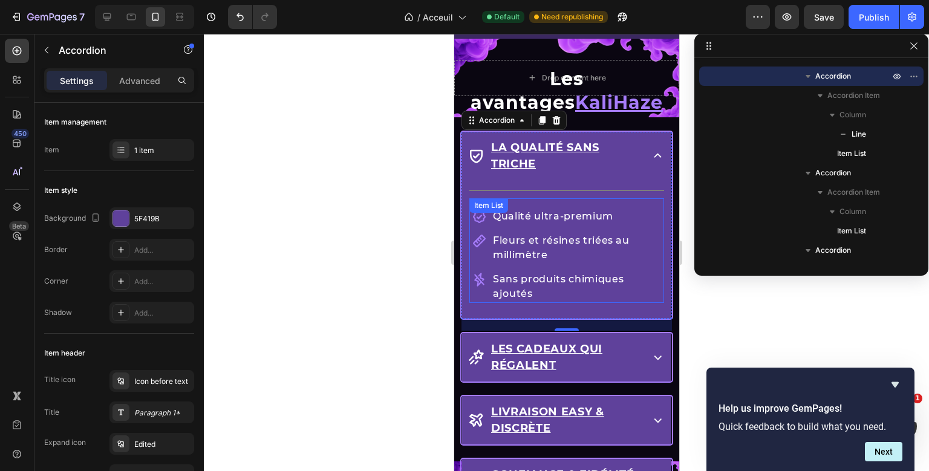
click at [598, 204] on div "Title Line Qualité ultra-premium Fleurs et résines triées au millimètre Sans pr…" at bounding box center [566, 247] width 195 height 129
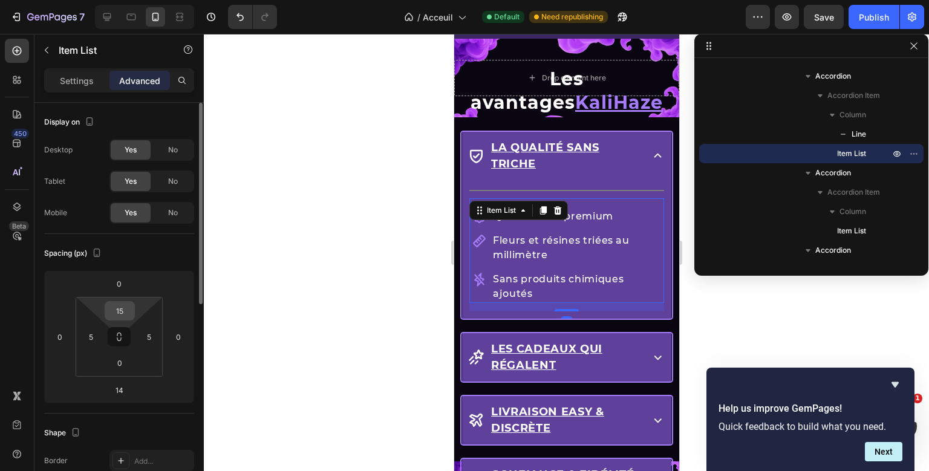
click at [117, 309] on input "15" at bounding box center [120, 311] width 24 height 18
type input "0"
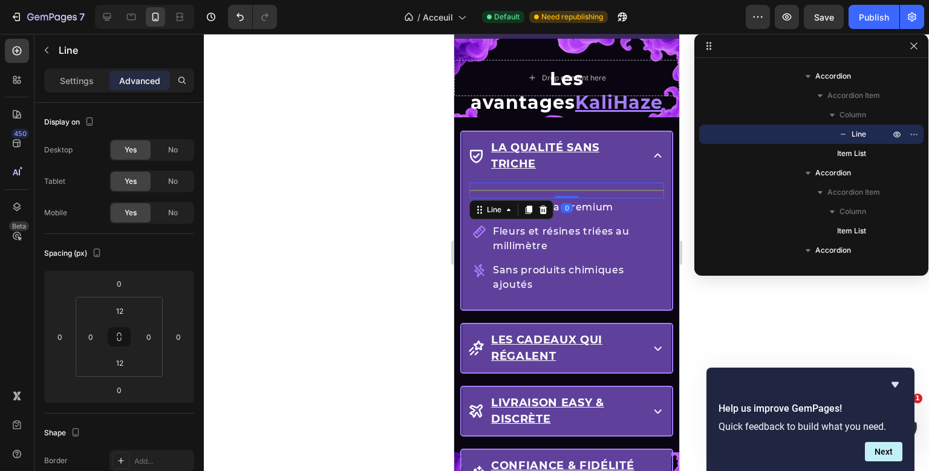
click at [598, 190] on div "Title Line 0" at bounding box center [566, 191] width 195 height 16
click at [120, 310] on input "12" at bounding box center [120, 311] width 24 height 18
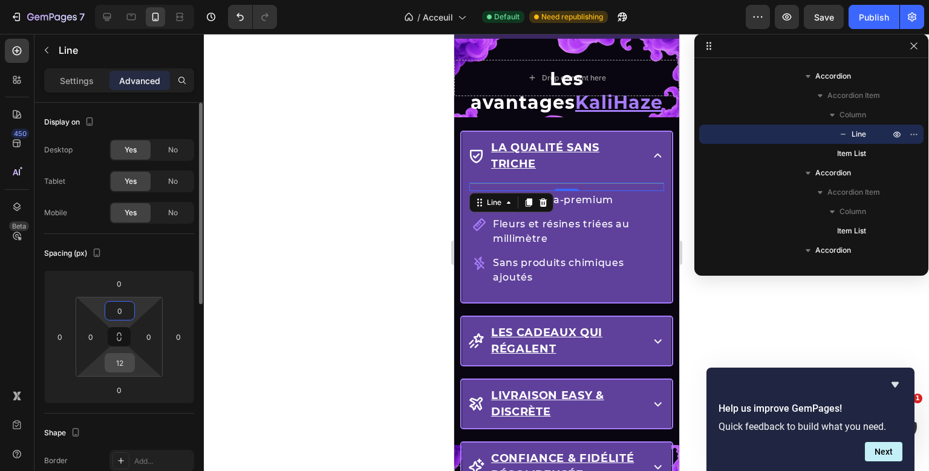
type input "0"
click at [126, 371] on input "12" at bounding box center [120, 363] width 24 height 18
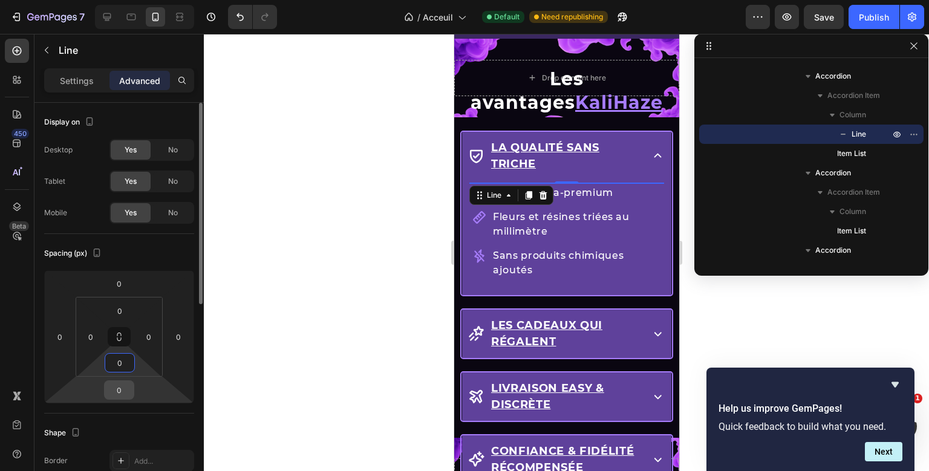
type input "0"
click at [113, 384] on input "0" at bounding box center [119, 390] width 24 height 18
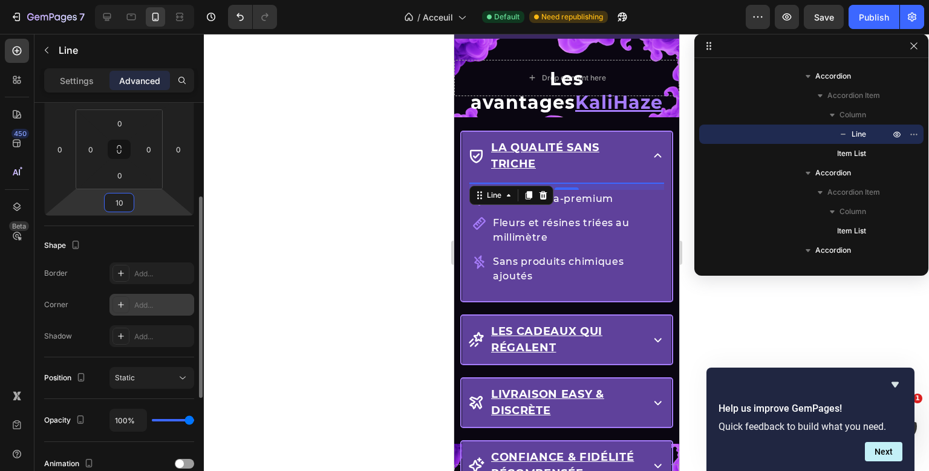
scroll to position [0, 0]
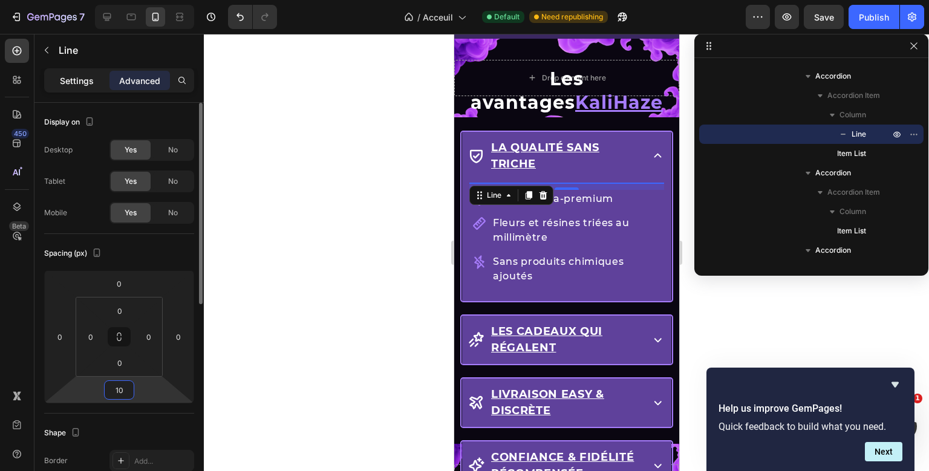
type input "10"
click at [78, 78] on p "Settings" at bounding box center [77, 80] width 34 height 13
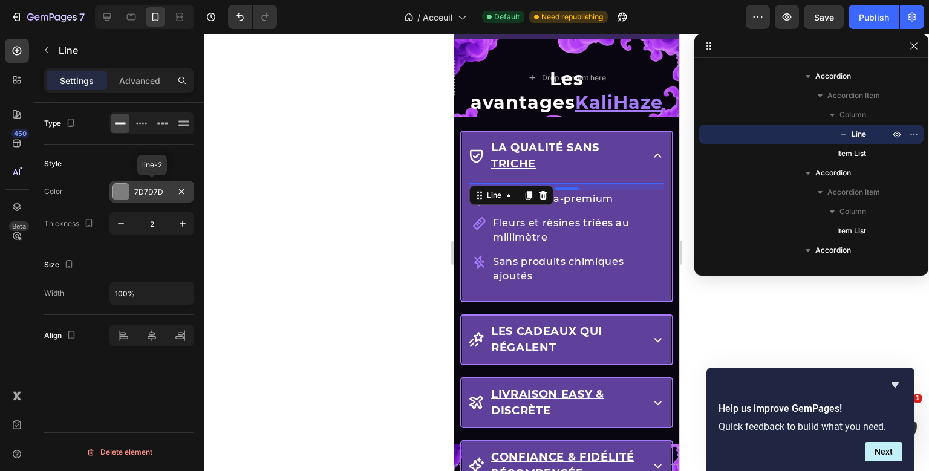
click at [174, 186] on div "7D7D7D" at bounding box center [152, 192] width 85 height 22
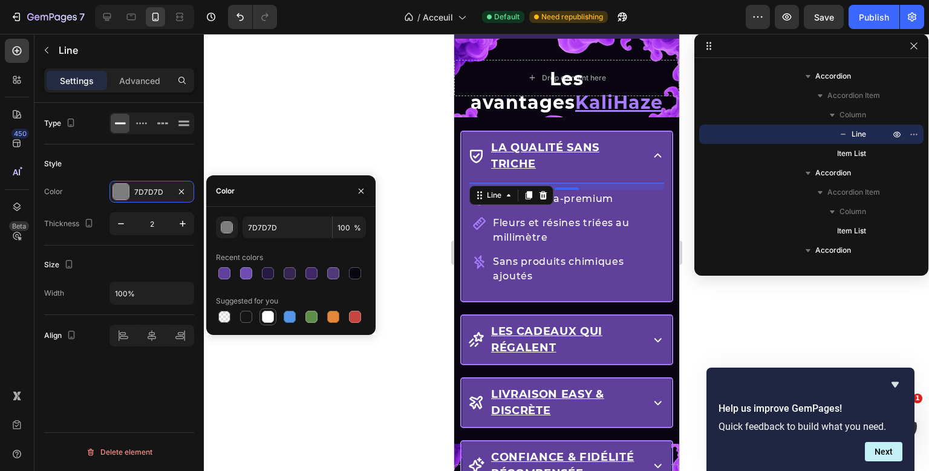
click at [263, 313] on div at bounding box center [268, 317] width 12 height 12
type input "FFFFFF"
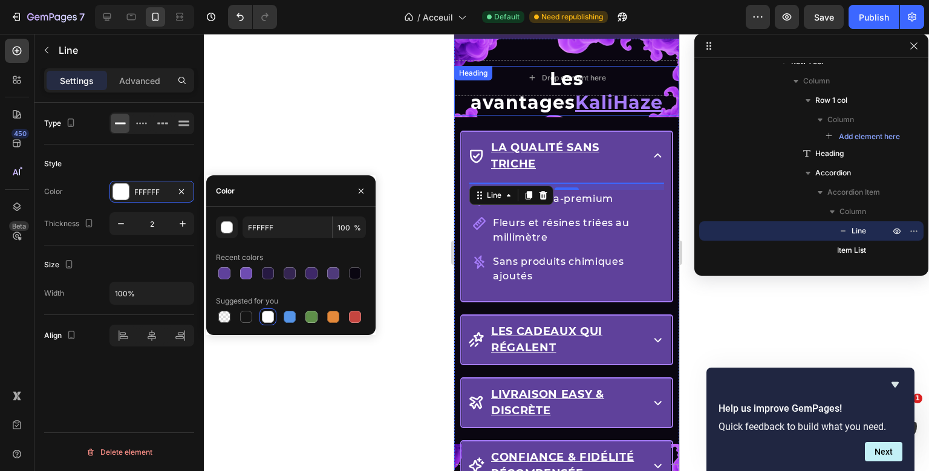
click at [576, 96] on div "Drop element here Row Les avantages KaliHaze Heading La qualité sans triche Tit…" at bounding box center [566, 280] width 225 height 483
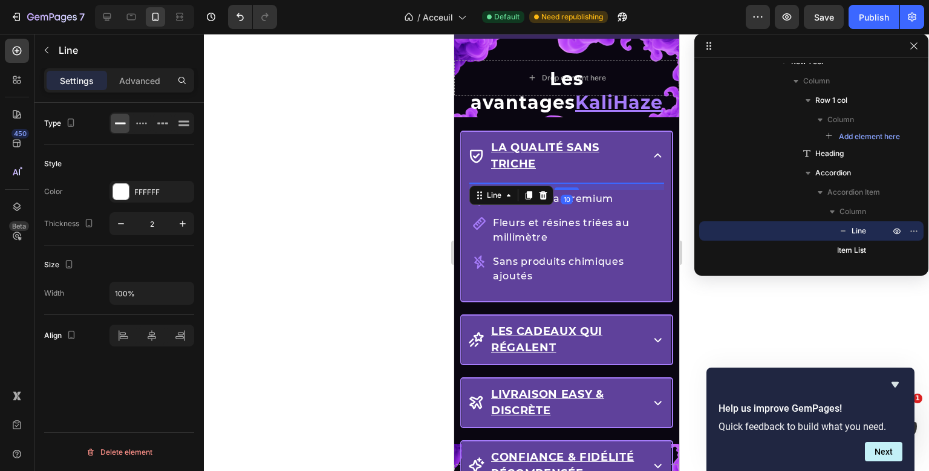
click at [561, 183] on div "Title Line 10 Qualité ultra-premium Fleurs et résines triées au millimètre Sans…" at bounding box center [566, 238] width 195 height 111
click at [136, 197] on div "FFFFFF" at bounding box center [152, 192] width 85 height 22
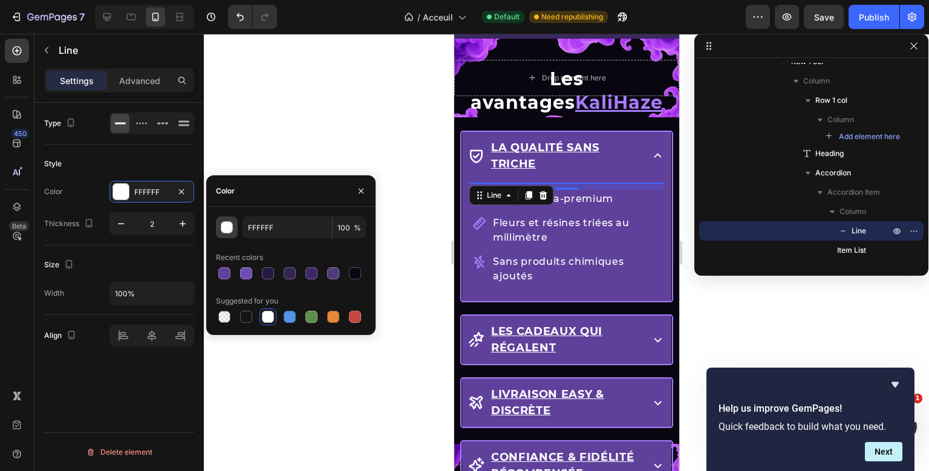
click at [230, 235] on button "button" at bounding box center [227, 228] width 22 height 22
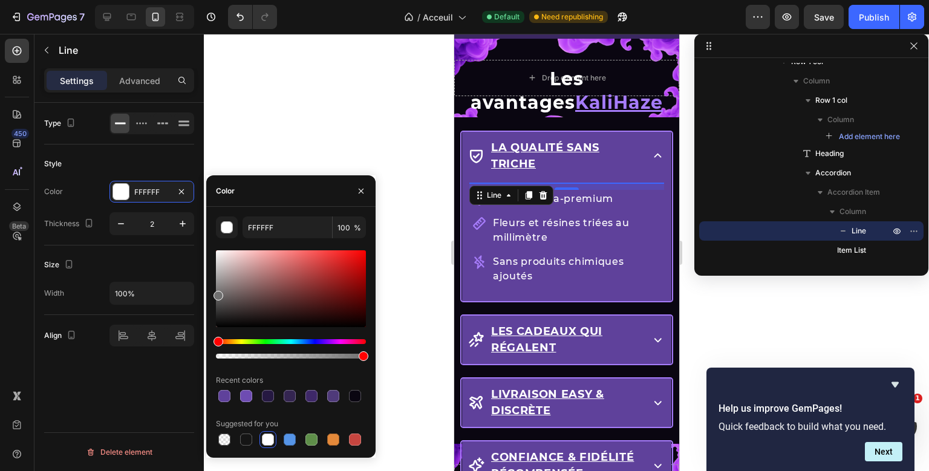
drag, startPoint x: 220, startPoint y: 287, endPoint x: 211, endPoint y: 294, distance: 10.8
click at [211, 294] on div "FFFFFF 100 % Recent colors Suggested for you" at bounding box center [290, 333] width 169 height 232
type input "6D6D6D"
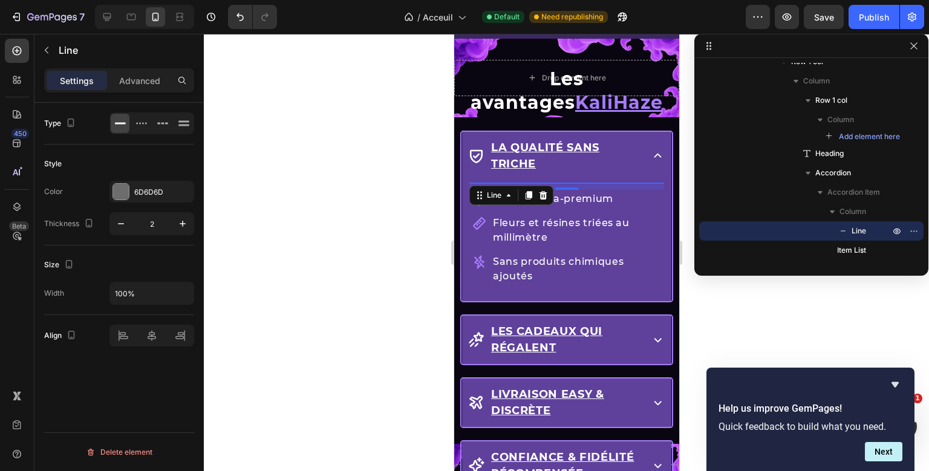
click at [100, 199] on div "Color 6D6D6D" at bounding box center [119, 192] width 150 height 22
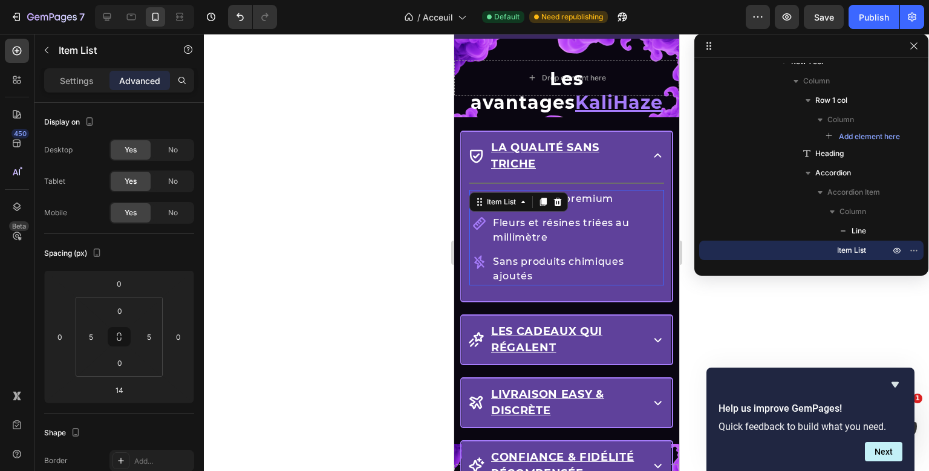
click at [526, 249] on div "Title Line Qualité ultra-premium Fleurs et résines triées au millimètre Sans pr…" at bounding box center [566, 238] width 195 height 111
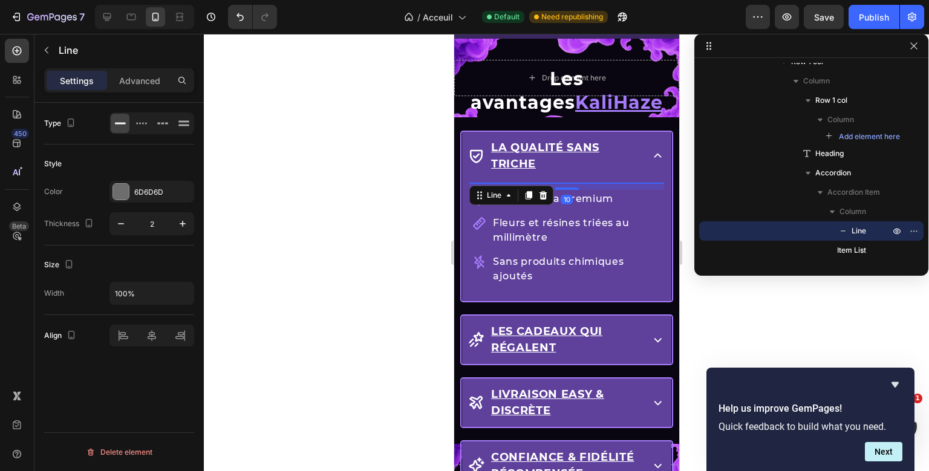
click at [580, 183] on div "Title Line 10 Qualité ultra-premium Fleurs et résines triées au millimètre Sans…" at bounding box center [566, 238] width 195 height 111
click at [147, 192] on div "6D6D6D" at bounding box center [151, 192] width 35 height 11
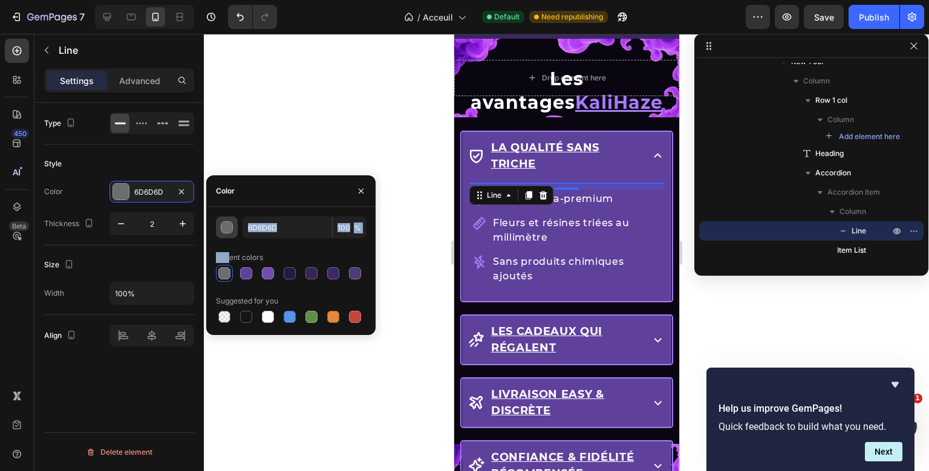
drag, startPoint x: 227, startPoint y: 264, endPoint x: 226, endPoint y: 224, distance: 39.9
click at [226, 224] on div "6D6D6D 100 % Recent colors Suggested for you" at bounding box center [291, 271] width 150 height 109
click at [226, 224] on div "button" at bounding box center [227, 228] width 12 height 12
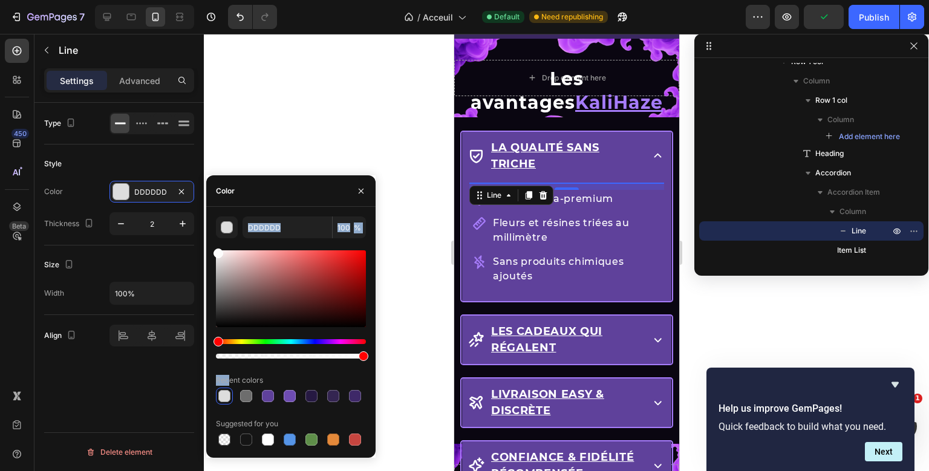
drag, startPoint x: 223, startPoint y: 286, endPoint x: 212, endPoint y: 250, distance: 37.5
click at [212, 250] on div "DDDDDD 100 % Recent colors Suggested for you" at bounding box center [290, 333] width 169 height 232
type input "FFFFFF"
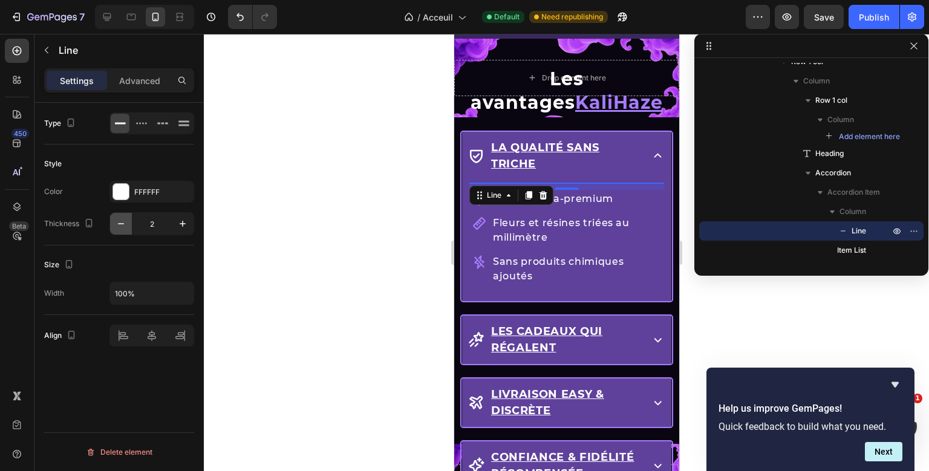
click at [122, 215] on button "button" at bounding box center [121, 224] width 22 height 22
type input "1"
click at [528, 192] on icon at bounding box center [528, 195] width 7 height 8
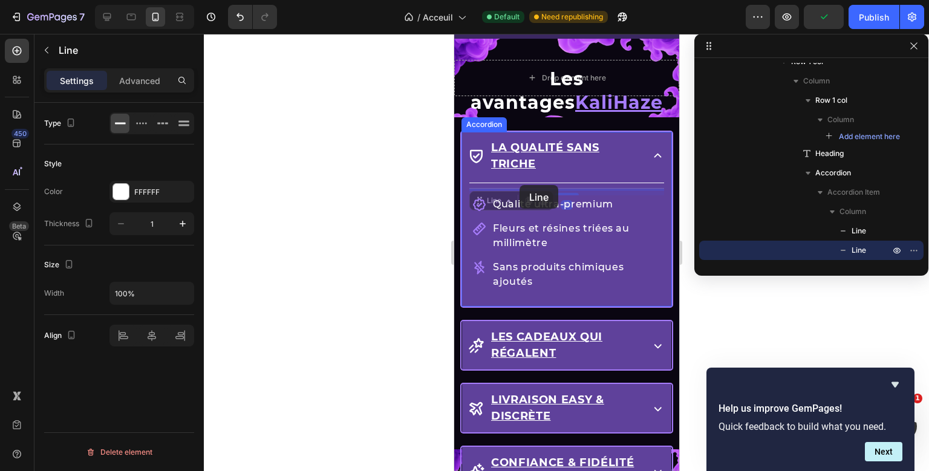
drag, startPoint x: 480, startPoint y: 200, endPoint x: 519, endPoint y: 185, distance: 41.4
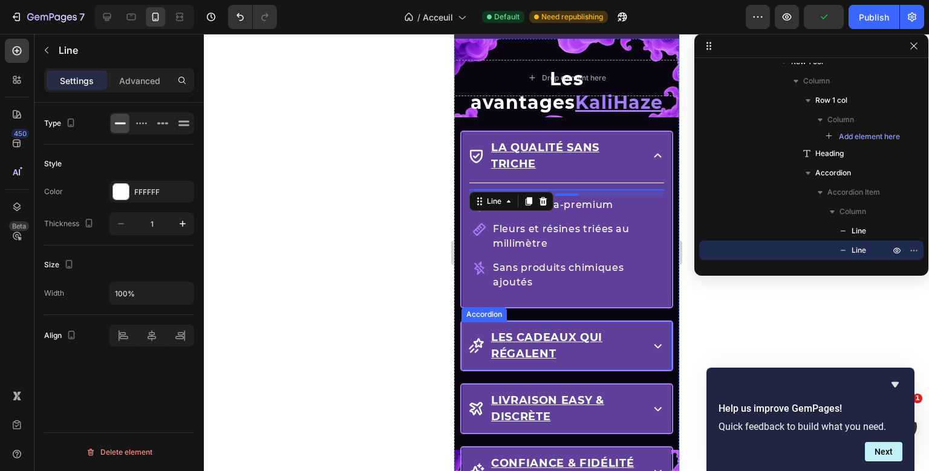
click at [656, 344] on icon at bounding box center [657, 346] width 7 height 4
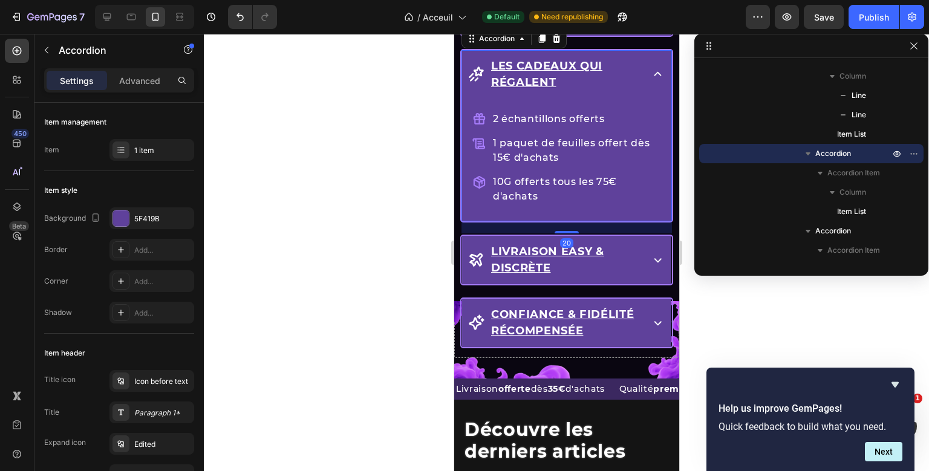
scroll to position [1013, 0]
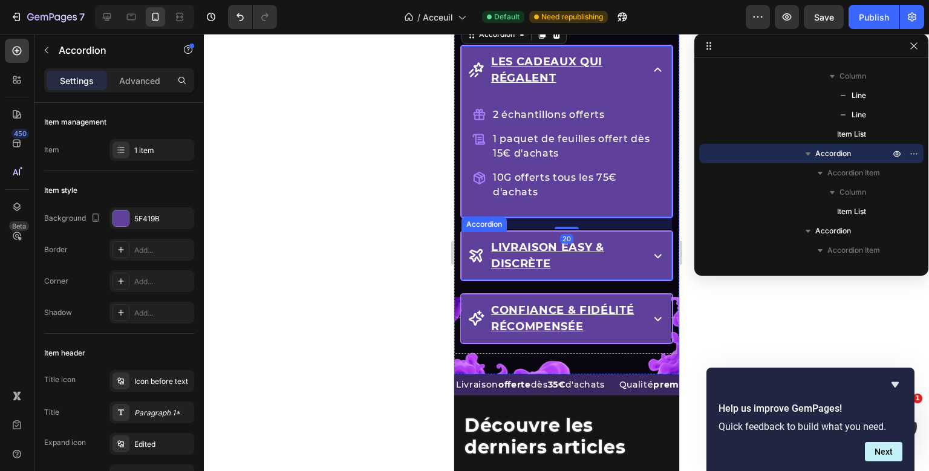
click at [656, 254] on icon at bounding box center [657, 256] width 7 height 4
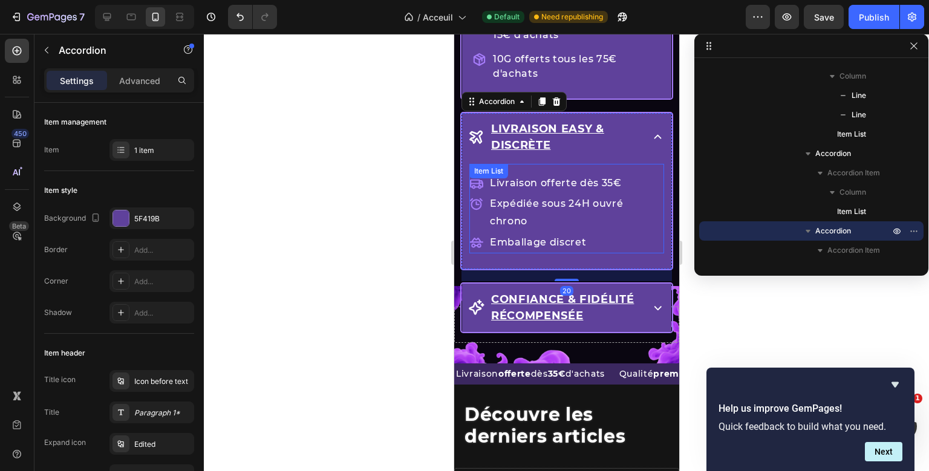
scroll to position [1143, 0]
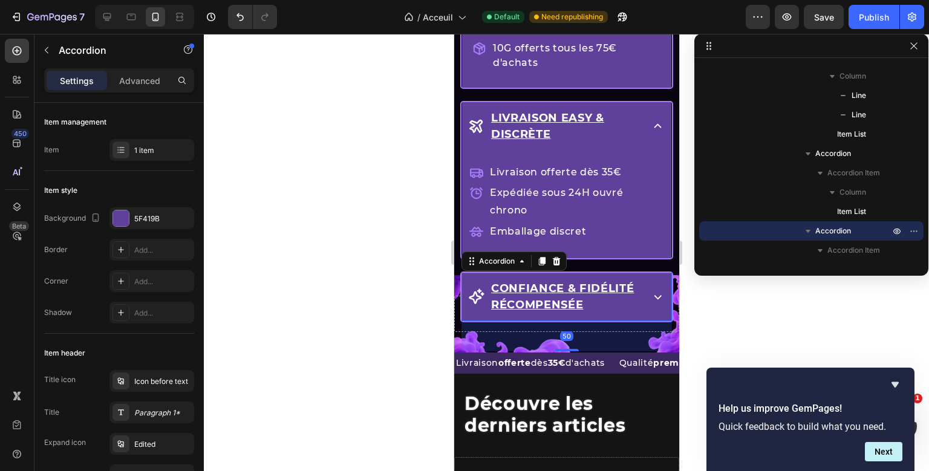
click at [663, 289] on icon at bounding box center [657, 296] width 15 height 15
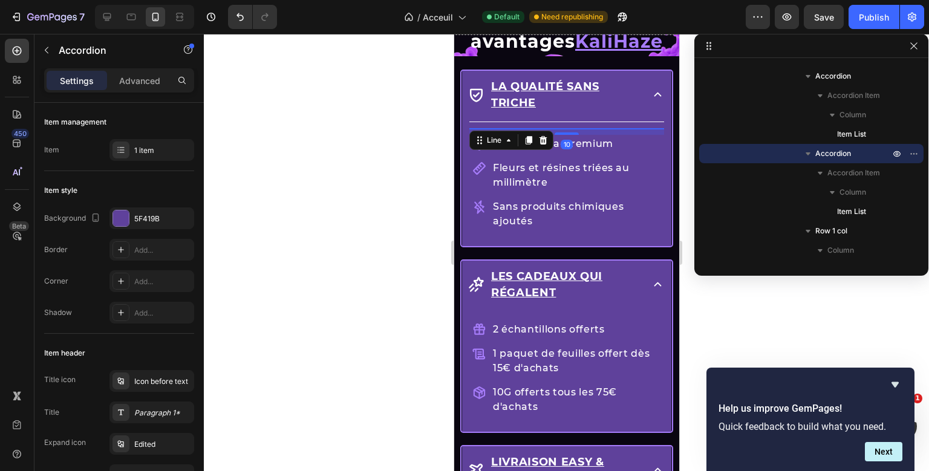
scroll to position [417, 0]
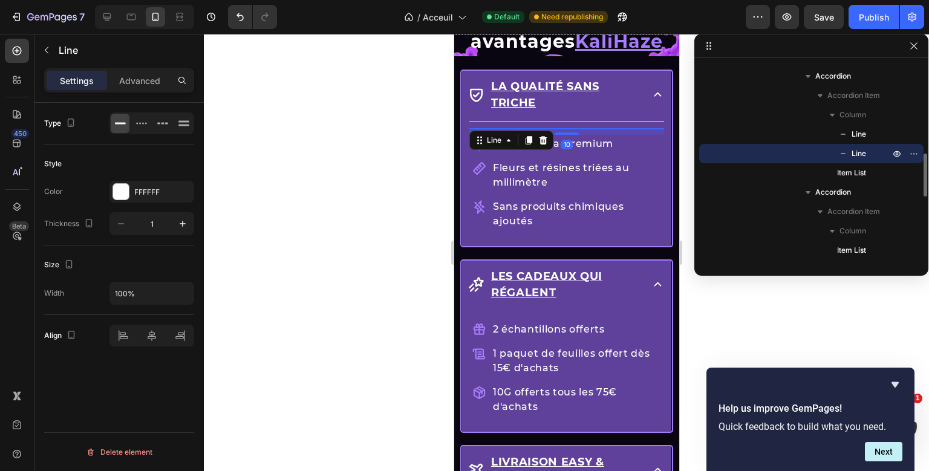
click at [636, 127] on div "Title Line Title Line 10 Qualité ultra-premium Fleurs et résines triées au mill…" at bounding box center [566, 180] width 195 height 117
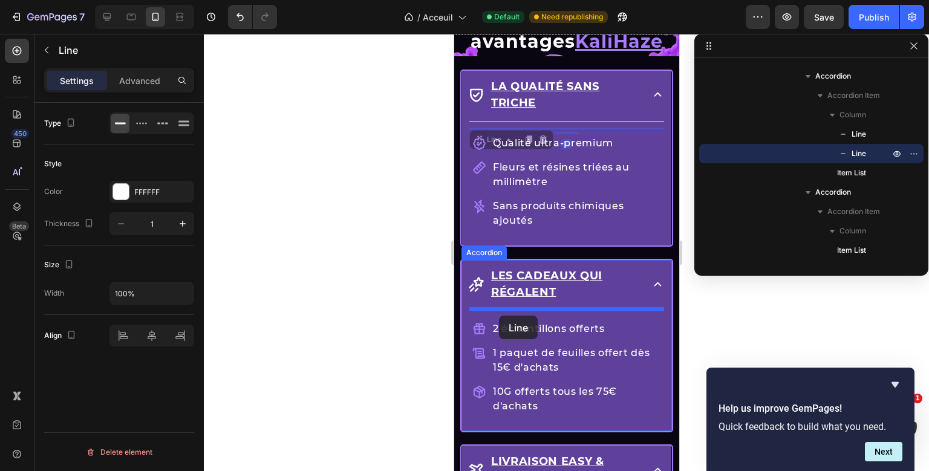
drag, startPoint x: 479, startPoint y: 139, endPoint x: 498, endPoint y: 316, distance: 178.3
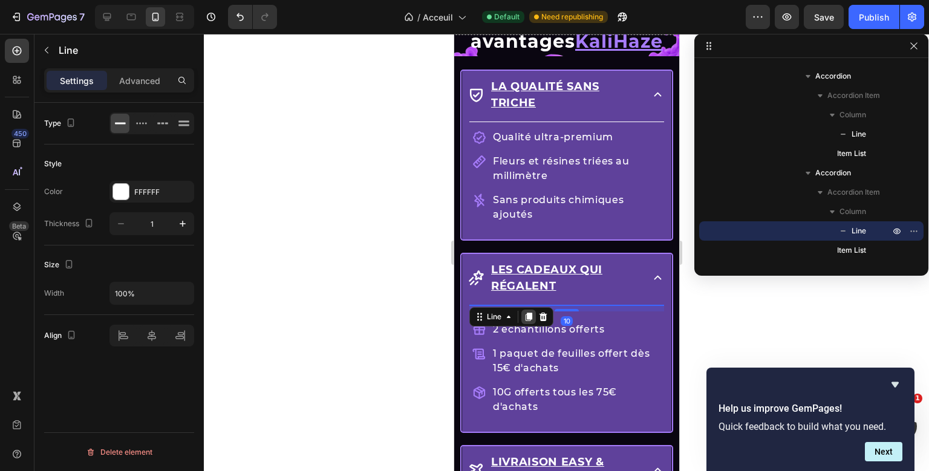
click at [528, 317] on icon at bounding box center [528, 317] width 10 height 10
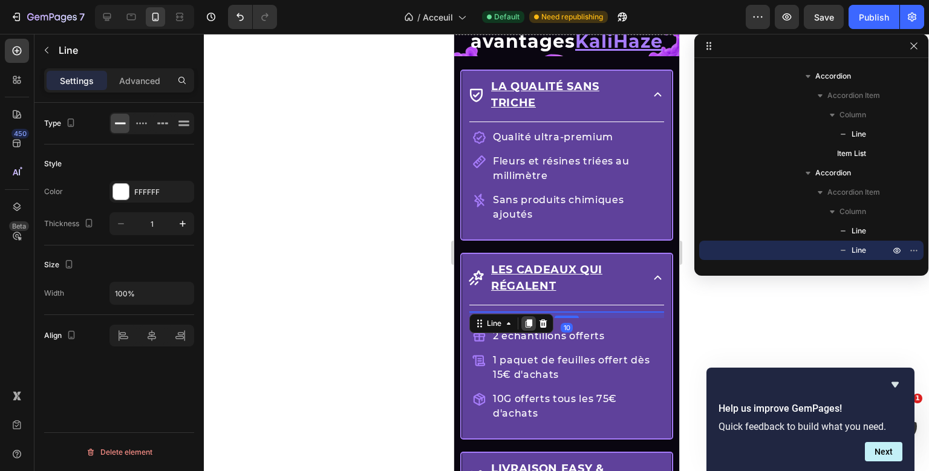
click at [528, 322] on icon at bounding box center [528, 323] width 7 height 8
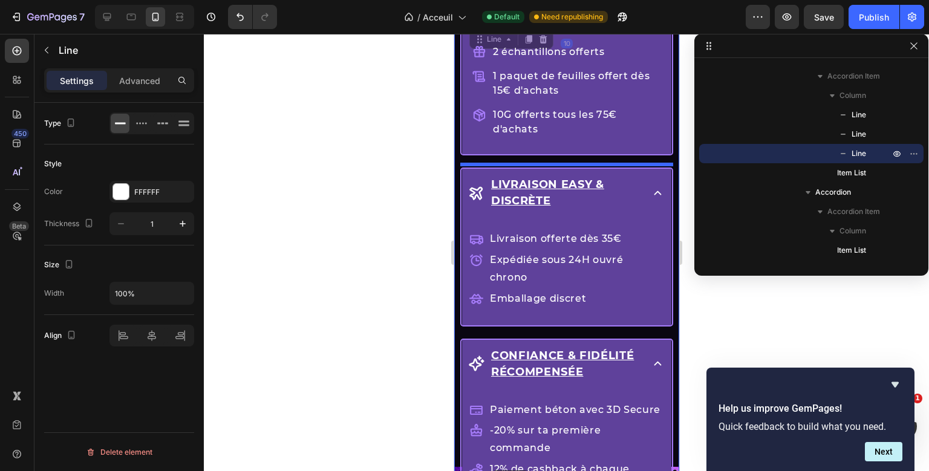
scroll to position [1125, 0]
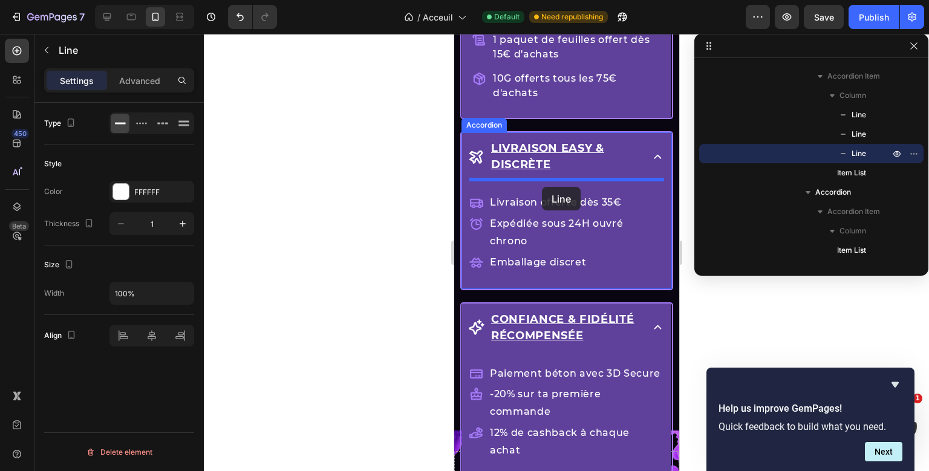
drag, startPoint x: 477, startPoint y: 328, endPoint x: 541, endPoint y: 187, distance: 154.9
click at [541, 187] on div "Header Drop element here Row Les avantages KaliHaze Heading La qualité sans tri…" at bounding box center [566, 327] width 225 height 2836
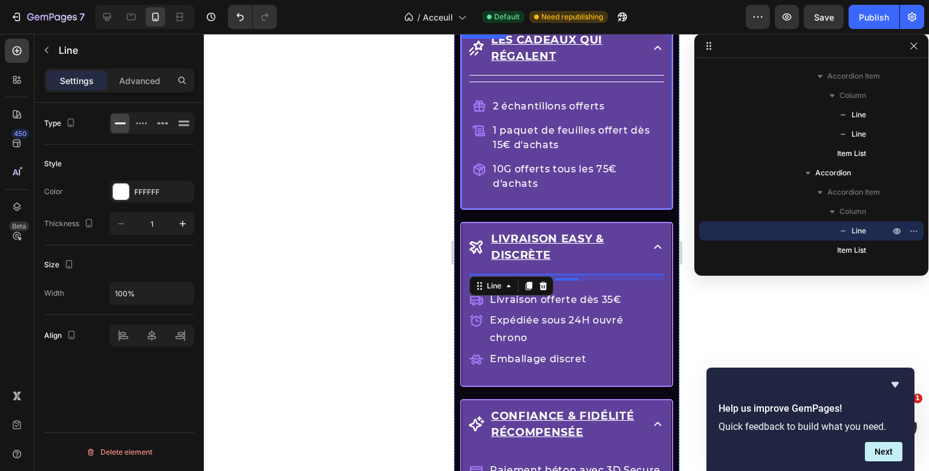
scroll to position [437, 0]
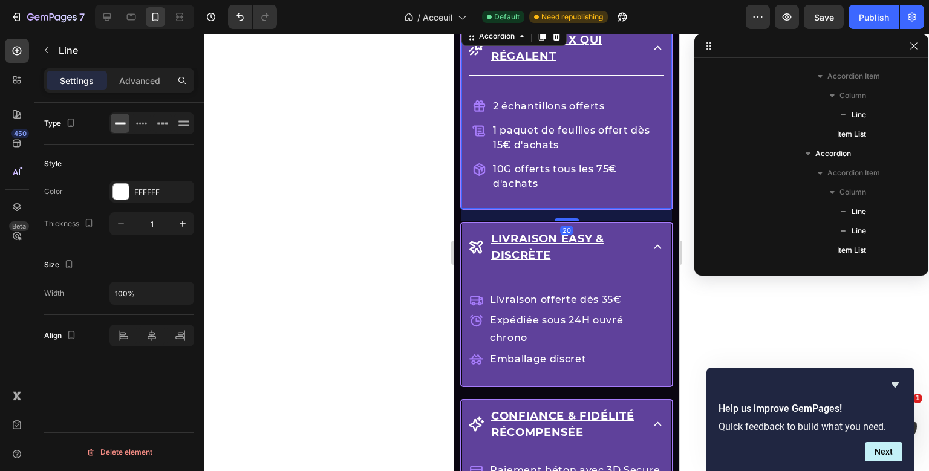
click at [532, 80] on div "Drop element here Row Les avantages KaliHaze Heading La qualité sans triche Tit…" at bounding box center [566, 176] width 225 height 857
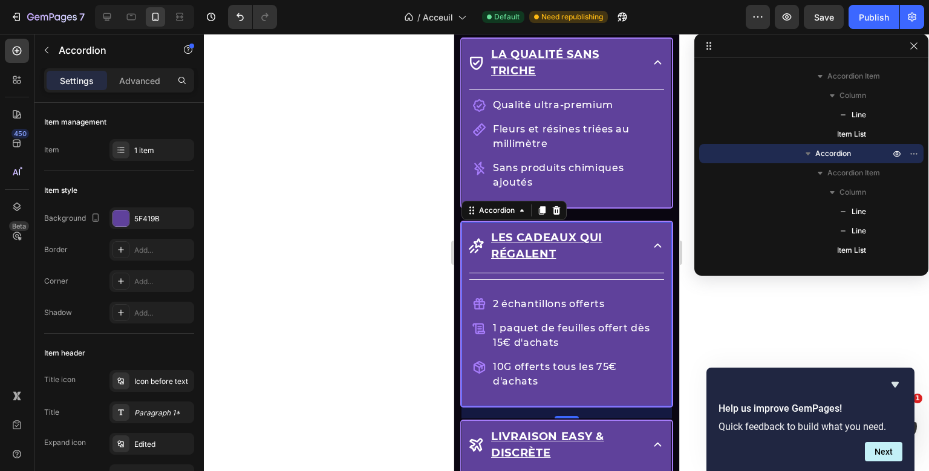
click at [546, 272] on div "Drop element here Row Les avantages KaliHaze Heading La qualité sans triche Tit…" at bounding box center [566, 374] width 225 height 857
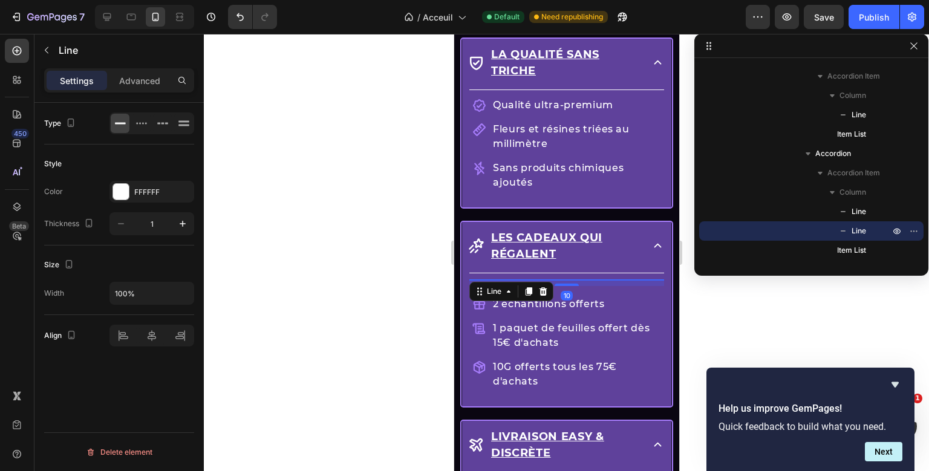
click at [551, 277] on div "Title Line Title Line 10 2 échantillons offerts 1 paquet de feuilles offert dès…" at bounding box center [566, 336] width 195 height 126
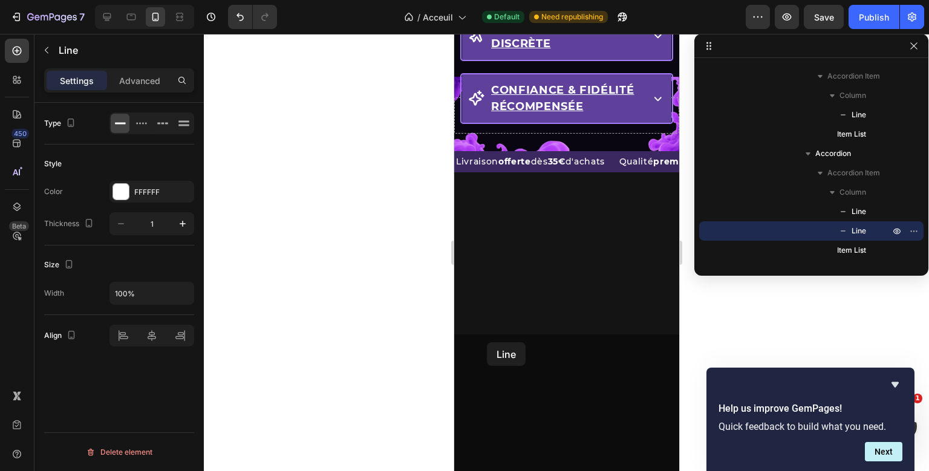
scroll to position [638, 0]
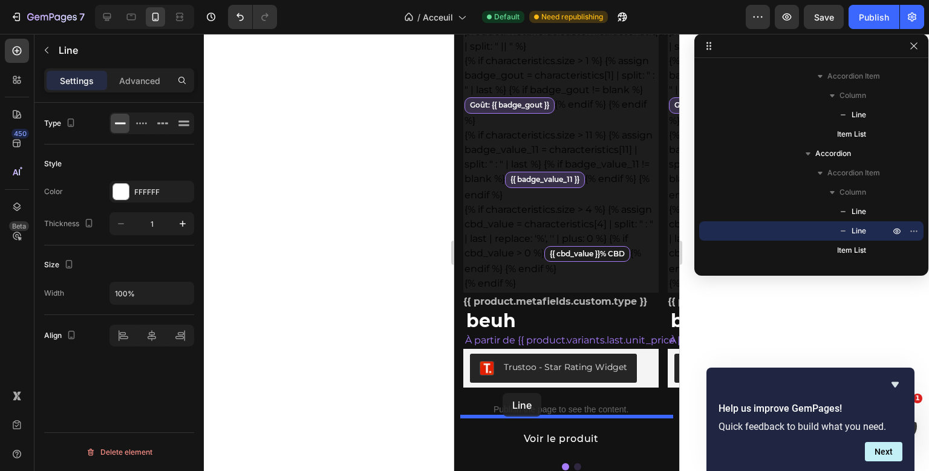
drag, startPoint x: 479, startPoint y: 289, endPoint x: 501, endPoint y: 393, distance: 106.4
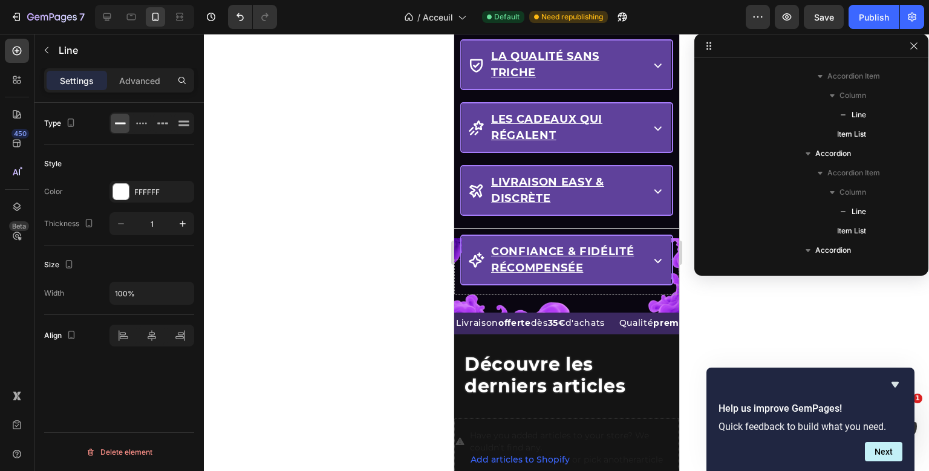
scroll to position [1555, 0]
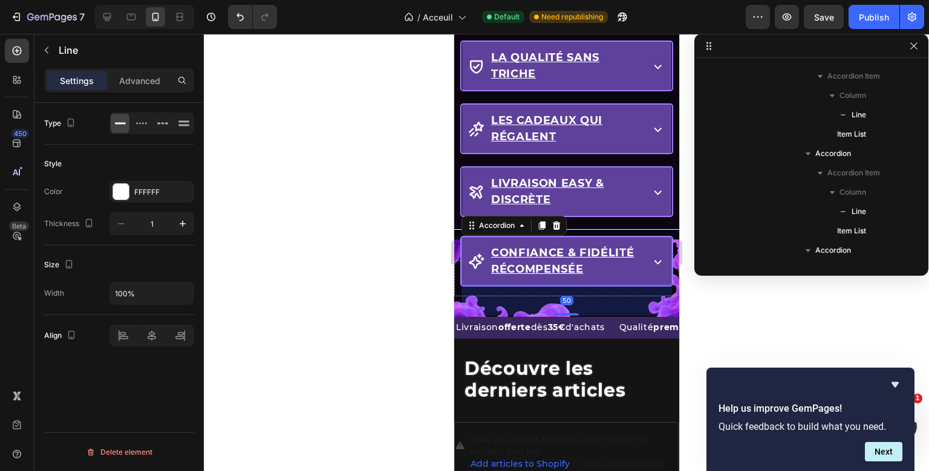
click at [655, 255] on icon at bounding box center [657, 261] width 15 height 15
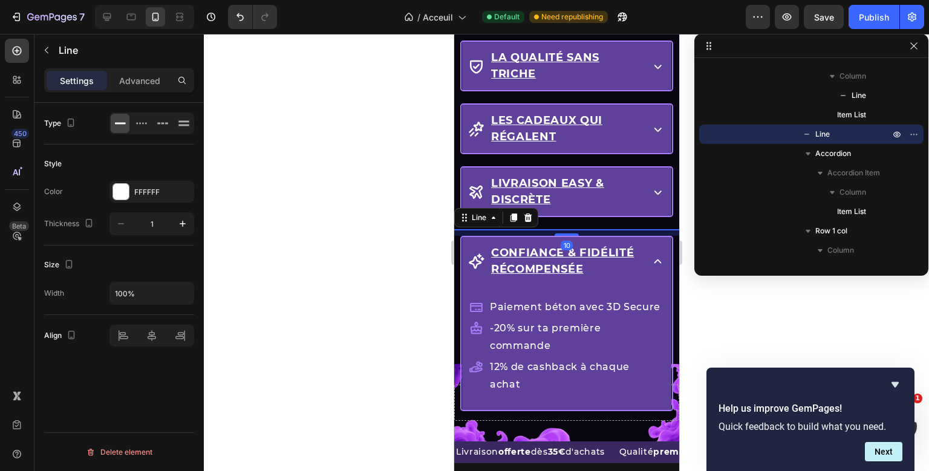
click at [656, 227] on div "Drop element here Row Les avantages KaliHaze Heading La qualité sans triche Acc…" at bounding box center [566, 195] width 225 height 493
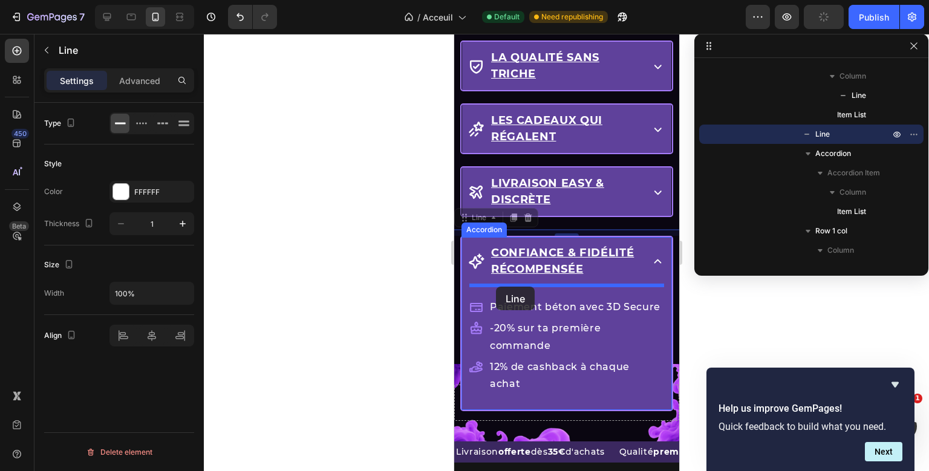
drag, startPoint x: 467, startPoint y: 218, endPoint x: 496, endPoint y: 287, distance: 74.8
click at [496, 287] on div "Header Drop element here Row Les avantages KaliHaze Heading La qualité sans tri…" at bounding box center [566, 78] width 225 height 3199
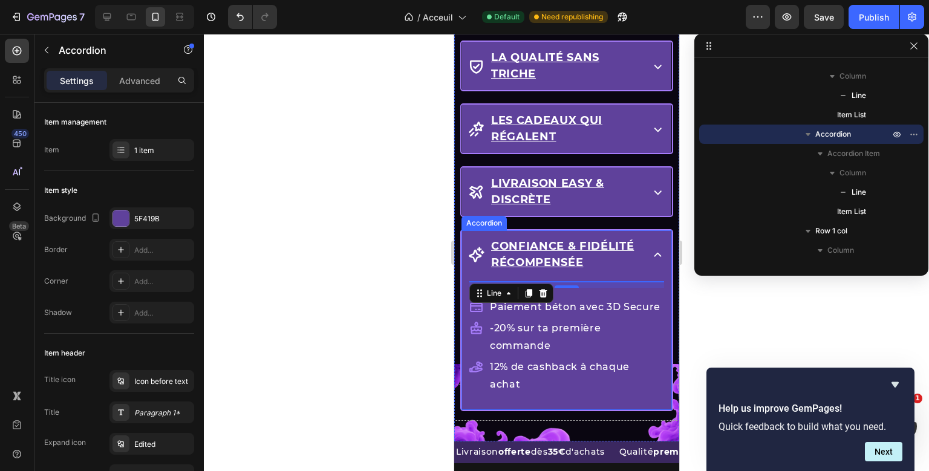
click at [612, 254] on div "Drop element here Row Les avantages KaliHaze Heading La qualité sans triche Acc…" at bounding box center [566, 195] width 225 height 493
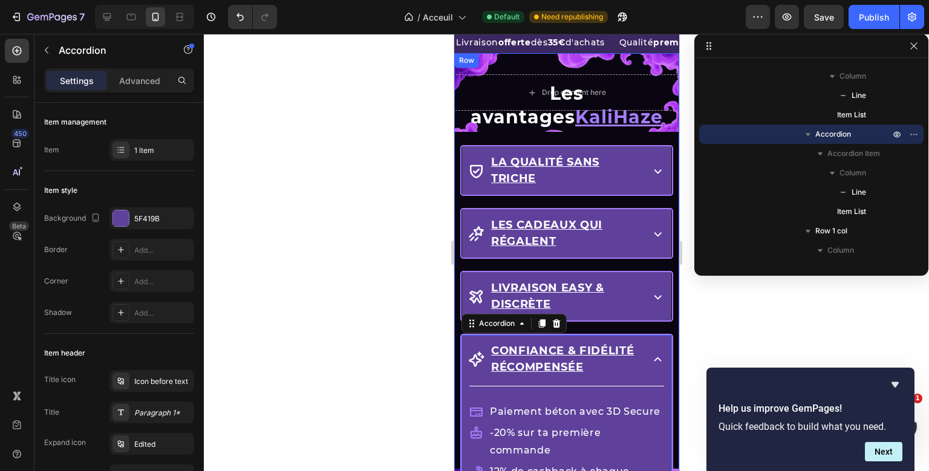
scroll to position [1450, 0]
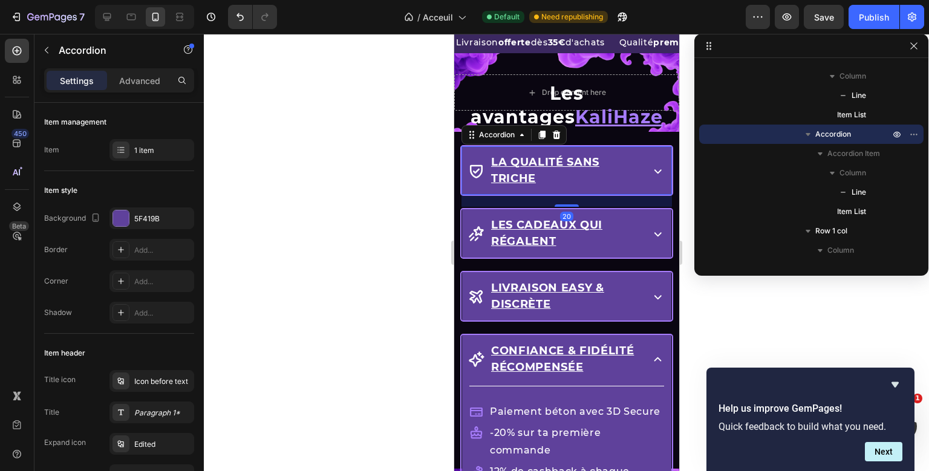
click at [654, 165] on icon at bounding box center [657, 170] width 15 height 15
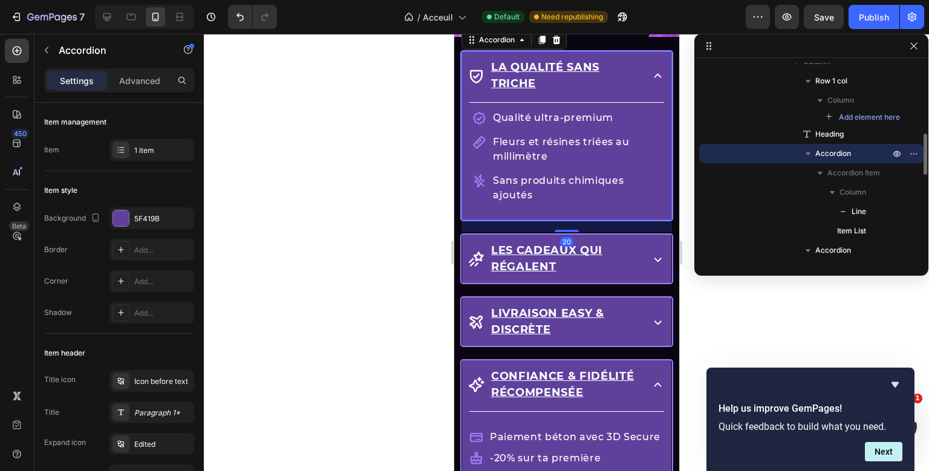
scroll to position [1549, 0]
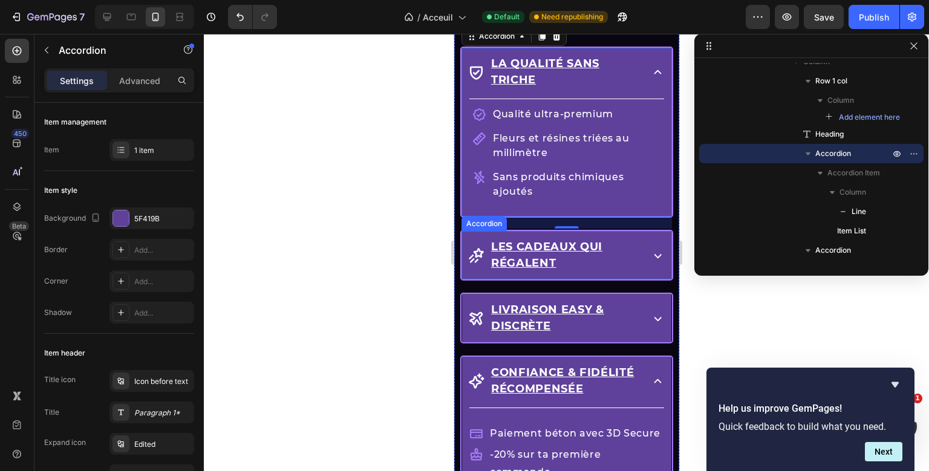
click at [661, 255] on icon at bounding box center [657, 255] width 15 height 15
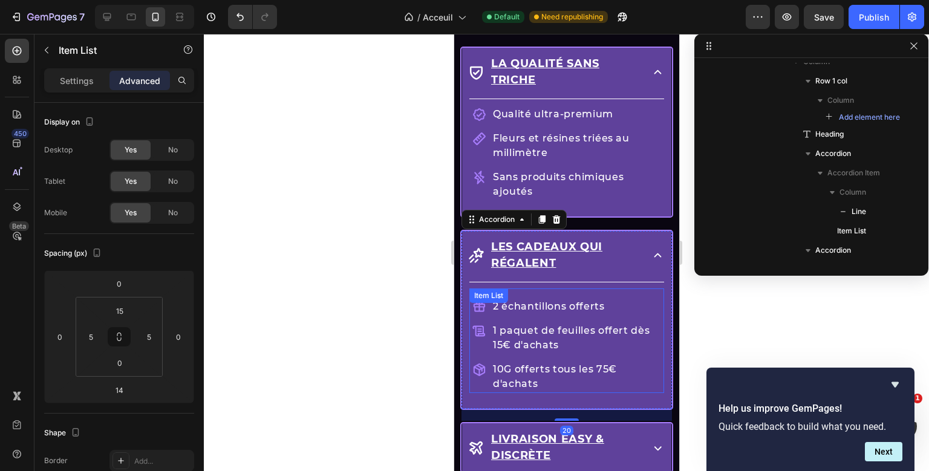
scroll to position [514, 0]
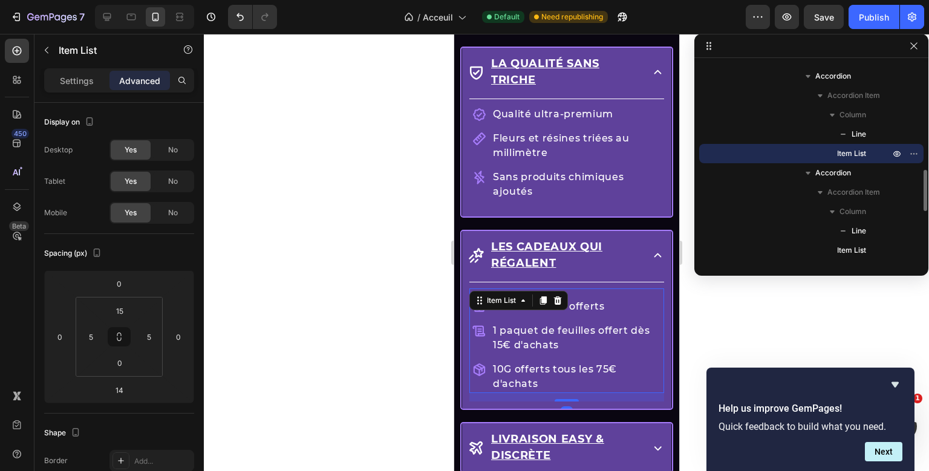
click at [564, 301] on div "Title Line 2 échantillons offerts 1 paquet de feuilles offert dès 15€ d'achats …" at bounding box center [566, 342] width 195 height 120
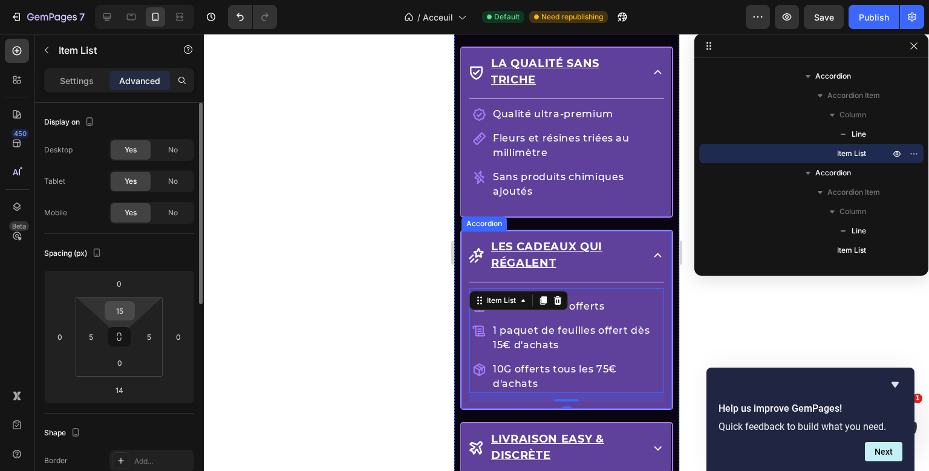
click at [120, 307] on input "15" at bounding box center [120, 311] width 24 height 18
type input "0"
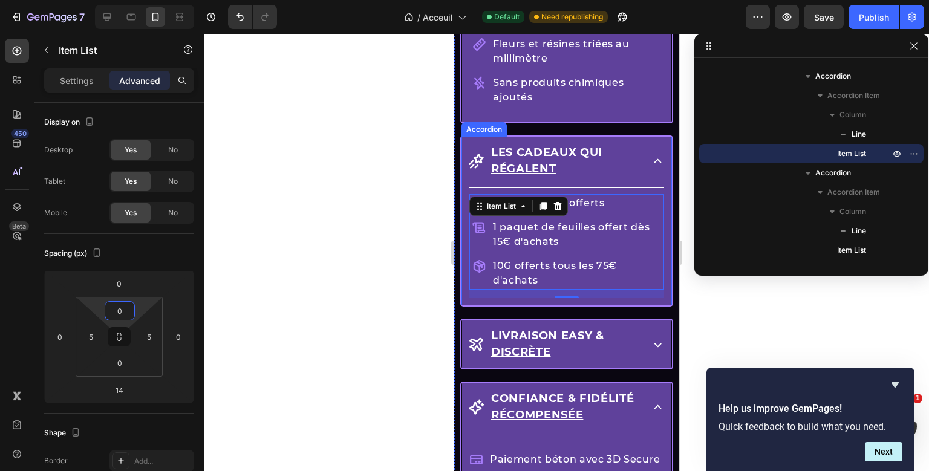
scroll to position [1659, 0]
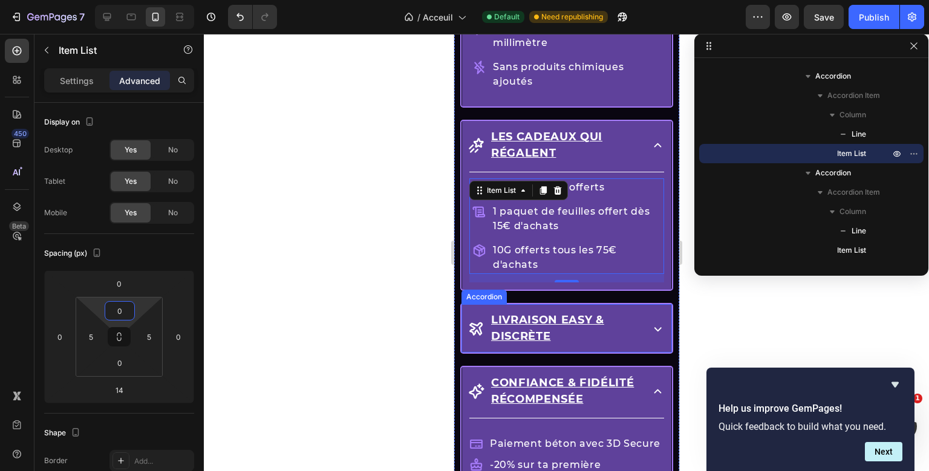
click at [656, 327] on icon at bounding box center [657, 328] width 15 height 15
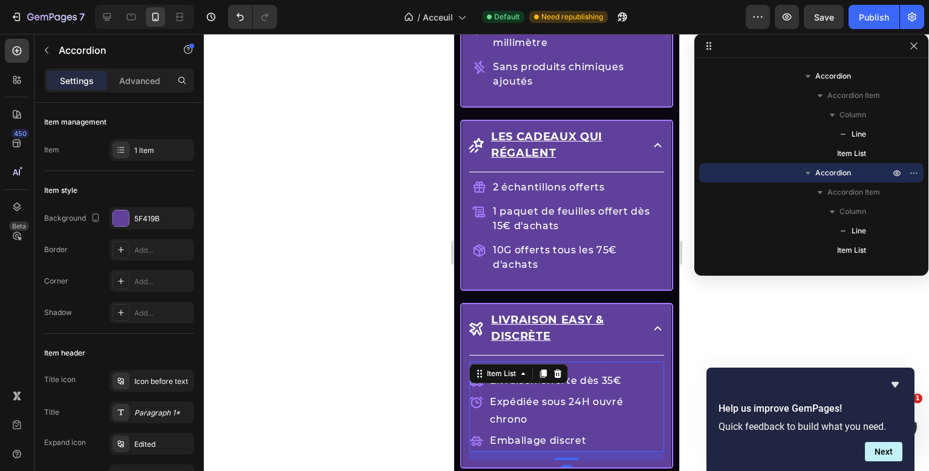
click at [557, 379] on div "Title Line Livraison offerte dès 35€ Expédiée sous 24H ouvré chrono Emballage d…" at bounding box center [566, 407] width 195 height 105
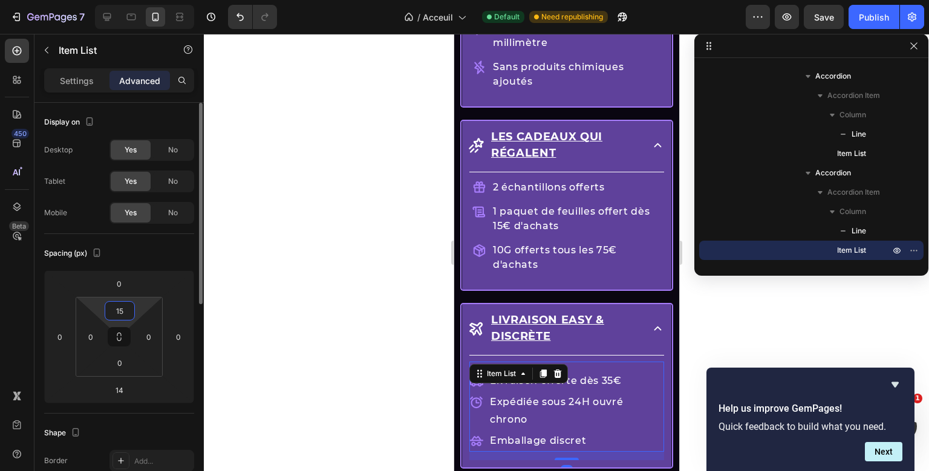
click at [125, 316] on input "15" at bounding box center [120, 311] width 24 height 18
type input "0"
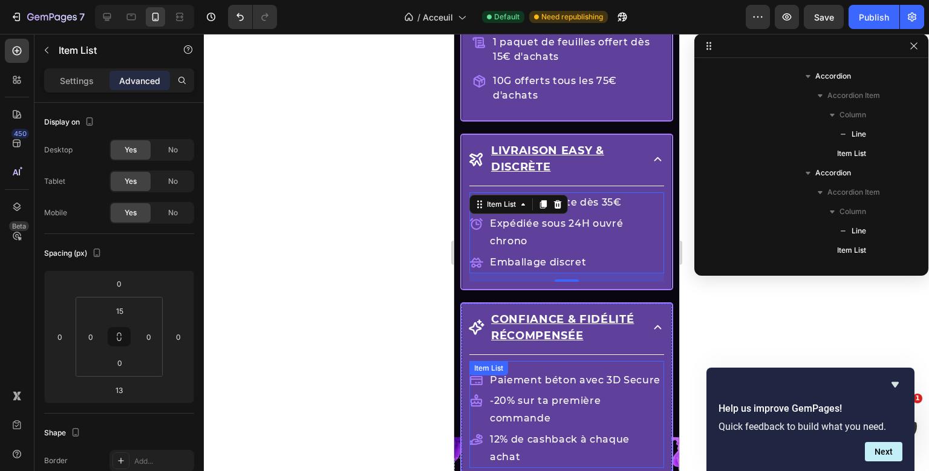
scroll to position [708, 0]
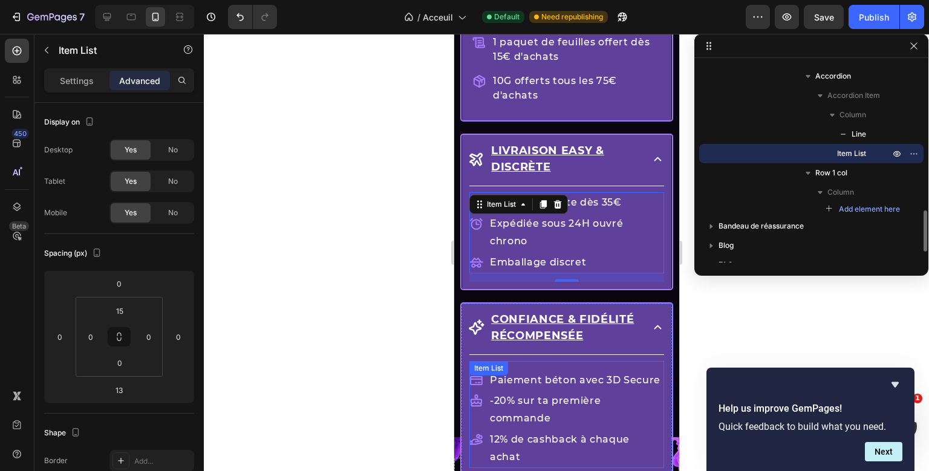
click at [644, 361] on div "Paiement béton avec 3D Secure -20% sur ta première commande 12% de cashback à c…" at bounding box center [566, 414] width 195 height 107
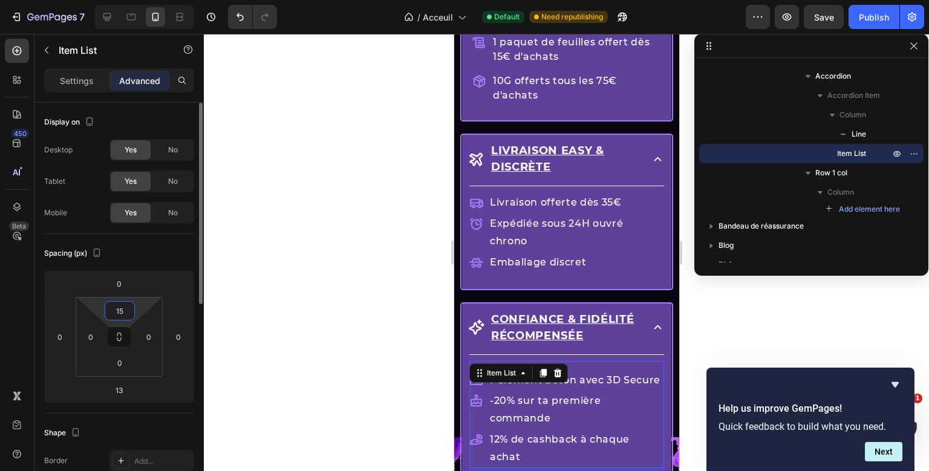
click at [122, 311] on input "15" at bounding box center [120, 311] width 24 height 18
type input "0"
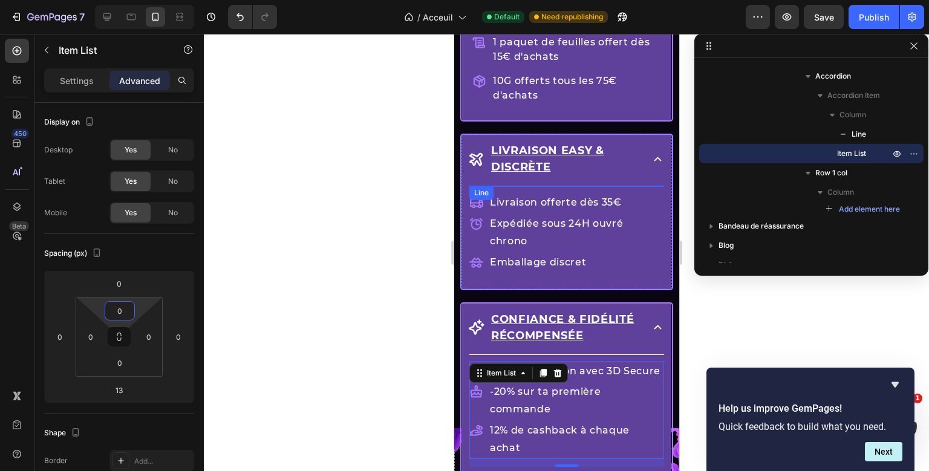
click at [637, 186] on div "Title Line Livraison offerte dès 35€ Expédiée sous 24H ouvré chrono Emballage d…" at bounding box center [566, 234] width 195 height 96
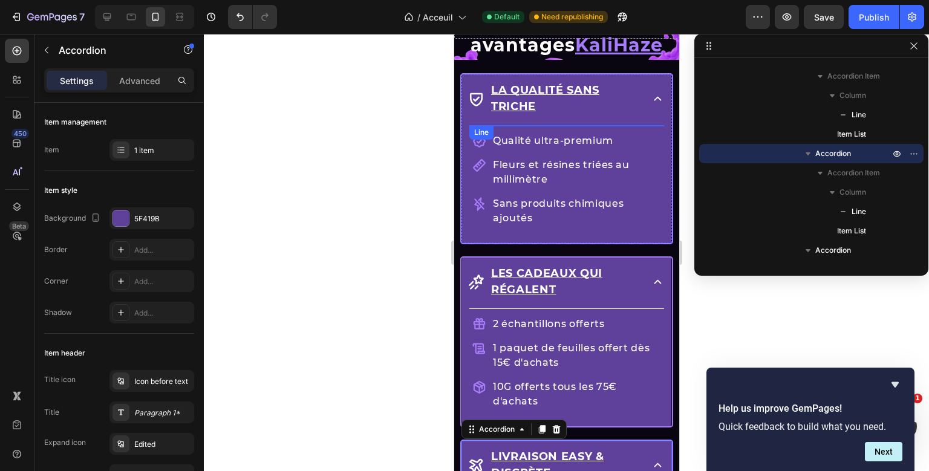
scroll to position [398, 0]
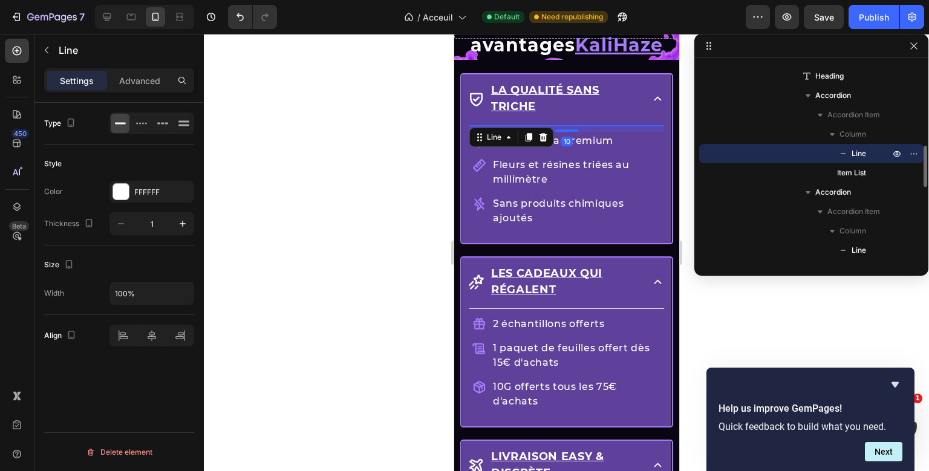
click at [656, 125] on div "Title Line 10 Qualité ultra-premium Fleurs et résines triées au millimètre Sans…" at bounding box center [566, 180] width 195 height 111
click at [183, 293] on icon "button" at bounding box center [183, 293] width 12 height 12
click at [119, 292] on input "100%" at bounding box center [151, 294] width 83 height 22
type input "50%"
click at [162, 268] on div "Size" at bounding box center [119, 264] width 150 height 19
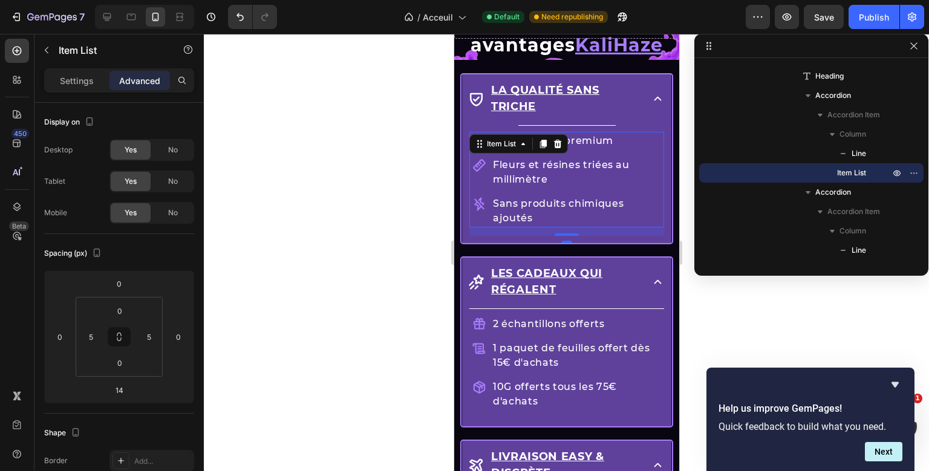
click at [535, 193] on div "Title Line Qualité ultra-premium Fleurs et résines triées au millimètre Sans pr…" at bounding box center [566, 180] width 195 height 111
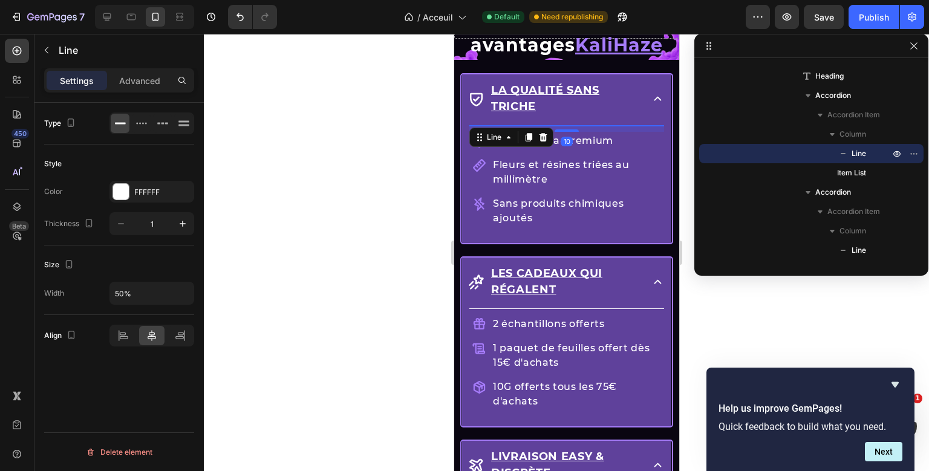
click at [572, 125] on div "Title Line 10 Qualité ultra-premium Fleurs et résines triées au millimètre Sans…" at bounding box center [566, 180] width 195 height 111
click at [182, 290] on icon "button" at bounding box center [183, 293] width 12 height 12
click at [116, 293] on input "50%" at bounding box center [151, 294] width 83 height 22
type input "80%"
click at [151, 255] on div "Size" at bounding box center [119, 264] width 150 height 19
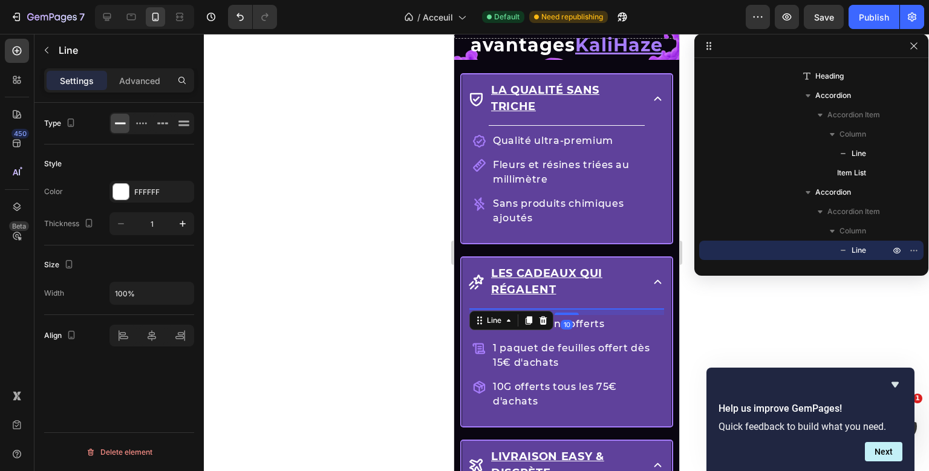
click at [541, 309] on div "Title Line 10 2 échantillons offerts 1 paquet de feuilles offert dès 15€ d'acha…" at bounding box center [566, 364] width 195 height 111
click at [114, 294] on input "100%" at bounding box center [151, 294] width 83 height 22
type input "80%"
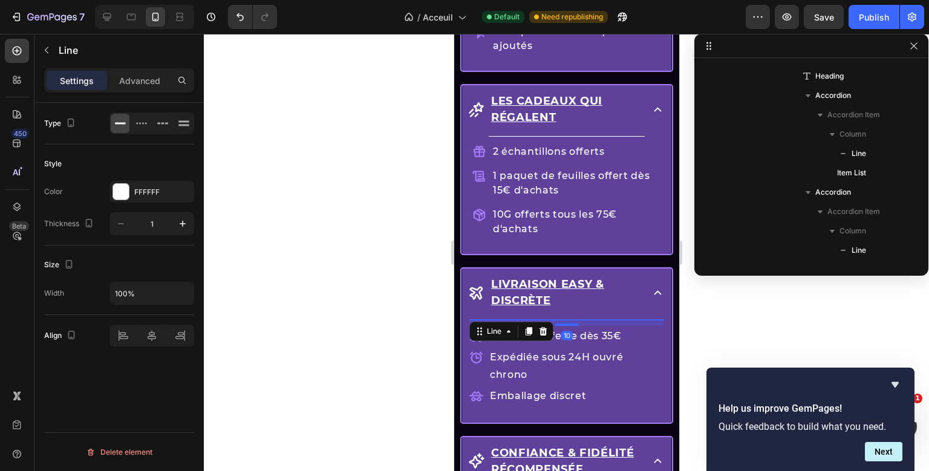
scroll to position [592, 0]
click at [572, 319] on div at bounding box center [566, 319] width 195 height 1
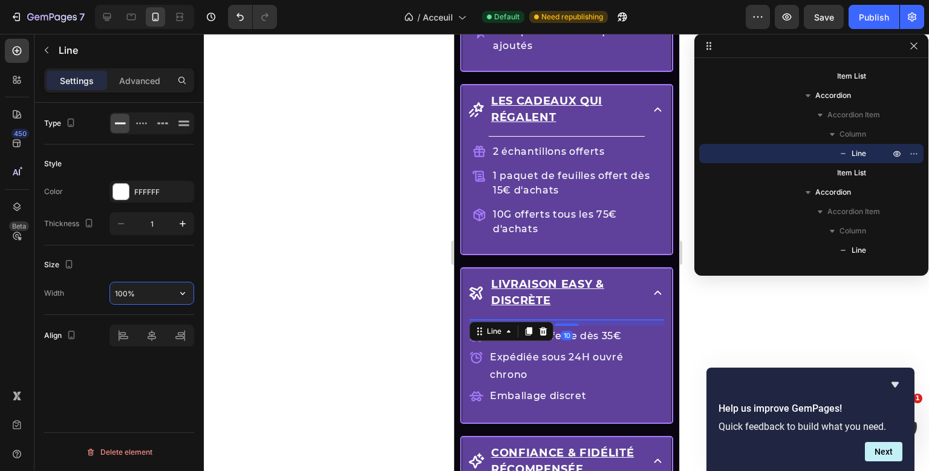
click at [119, 295] on input "100%" at bounding box center [151, 294] width 83 height 22
type input "80%"
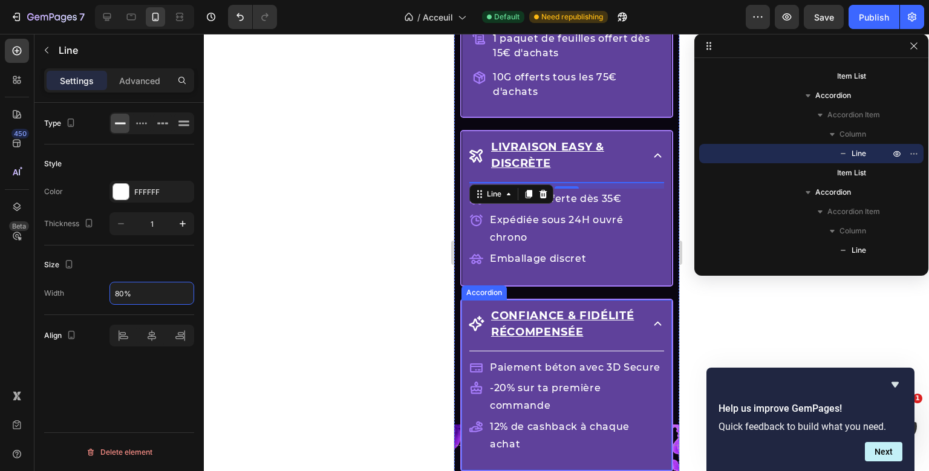
scroll to position [1835, 0]
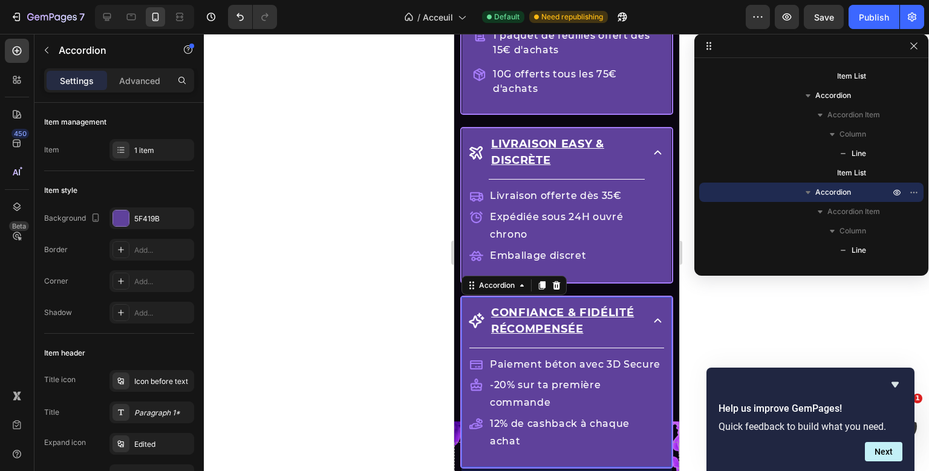
click at [537, 348] on div "Title Line Paiement béton avec 3D Secure -20% sur ta première commande 12% de c…" at bounding box center [566, 404] width 195 height 113
click at [506, 325] on div "Drop element here Row Les avantages KaliHaze Heading La qualité sans triche Tit…" at bounding box center [566, 83] width 225 height 830
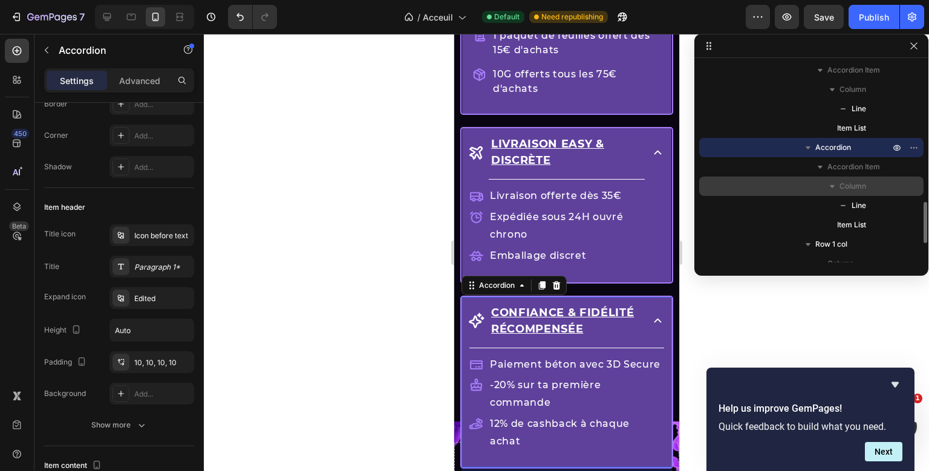
scroll to position [642, 0]
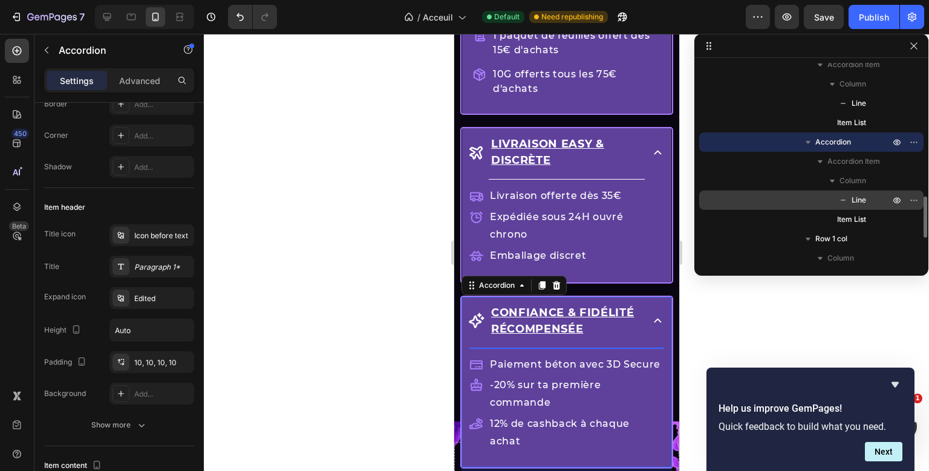
click at [860, 197] on span "Line" at bounding box center [859, 200] width 15 height 12
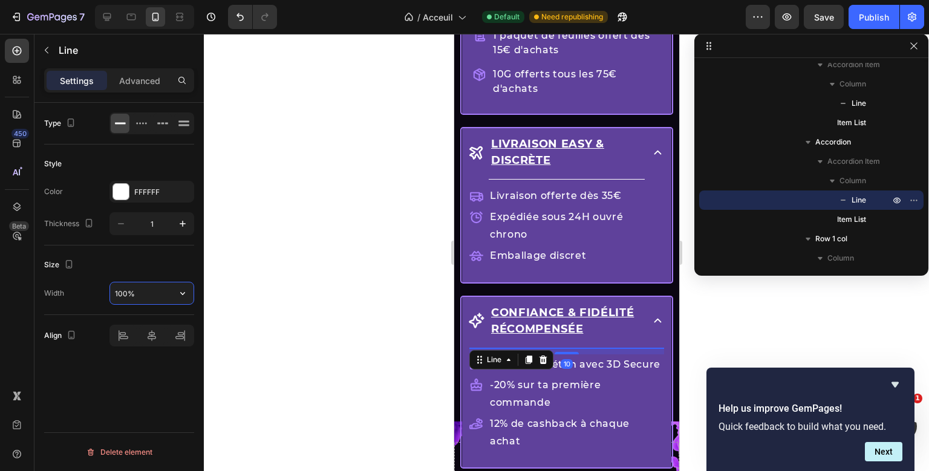
click at [120, 295] on input "100%" at bounding box center [151, 294] width 83 height 22
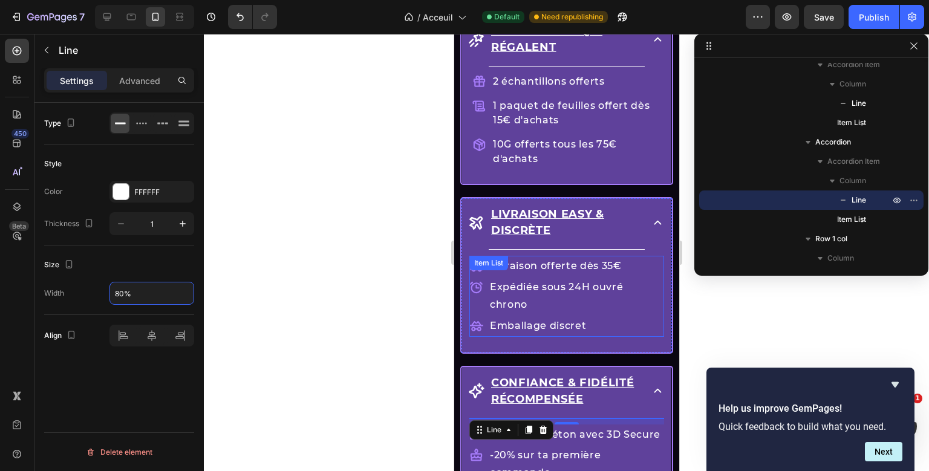
scroll to position [1759, 0]
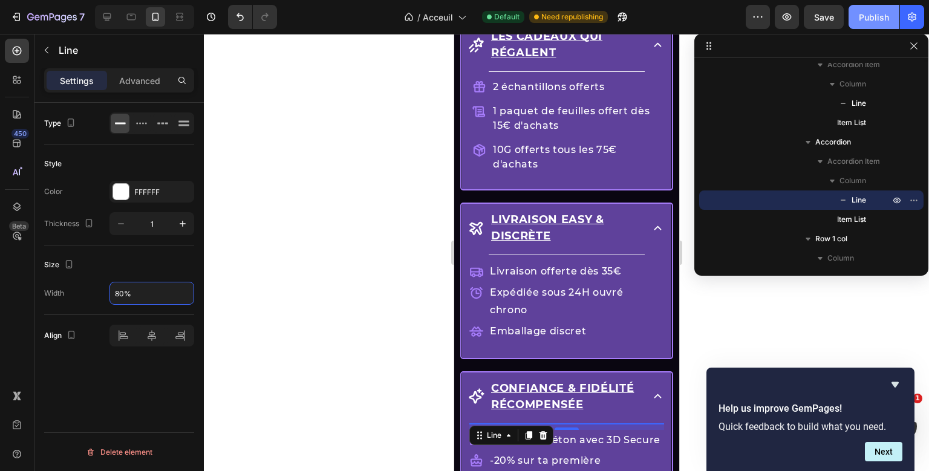
type input "80%"
click at [868, 13] on div "Publish" at bounding box center [874, 17] width 30 height 13
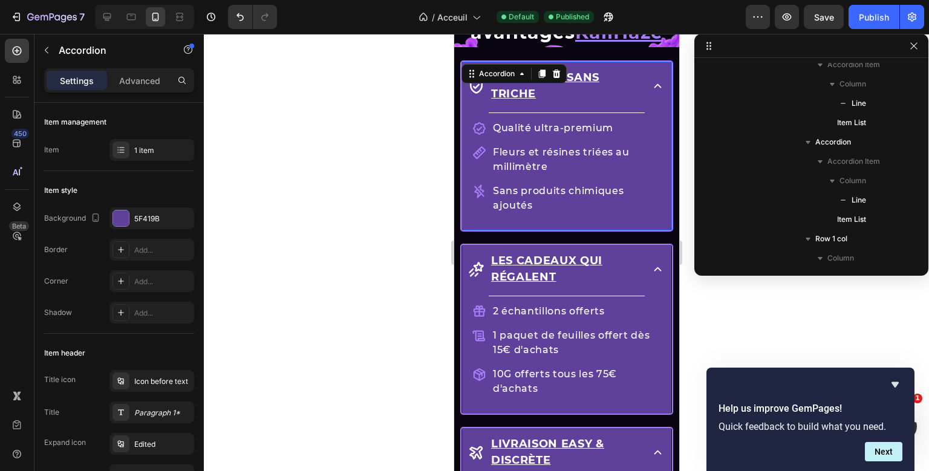
scroll to position [340, 0]
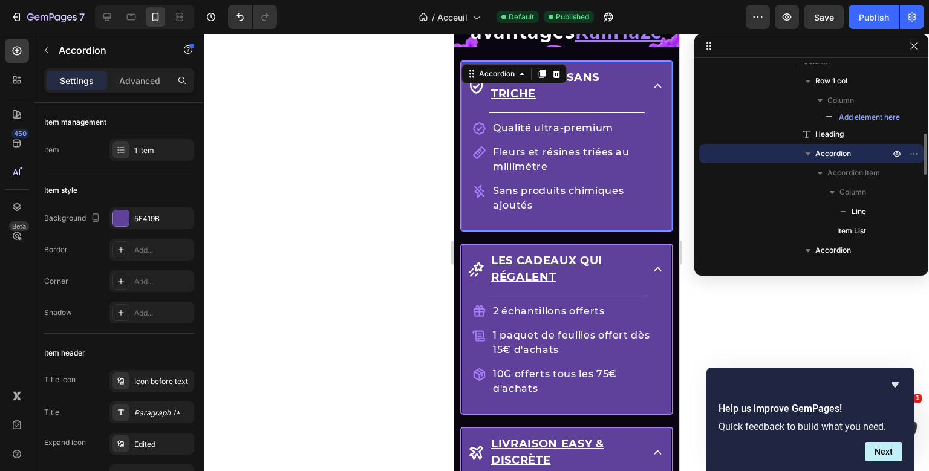
click at [551, 112] on div "Drop element here Row Les avantages KaliHaze Heading La qualité sans triche Tit…" at bounding box center [566, 384] width 225 height 830
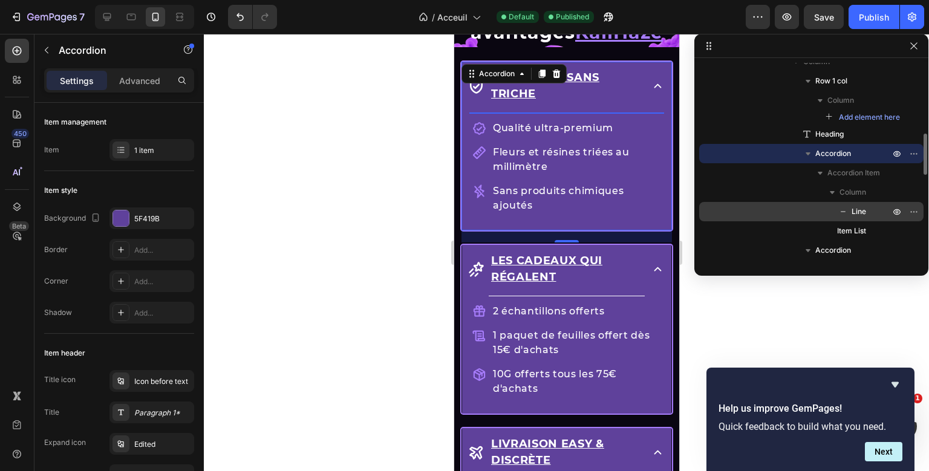
click at [852, 212] on span "Line" at bounding box center [859, 212] width 15 height 12
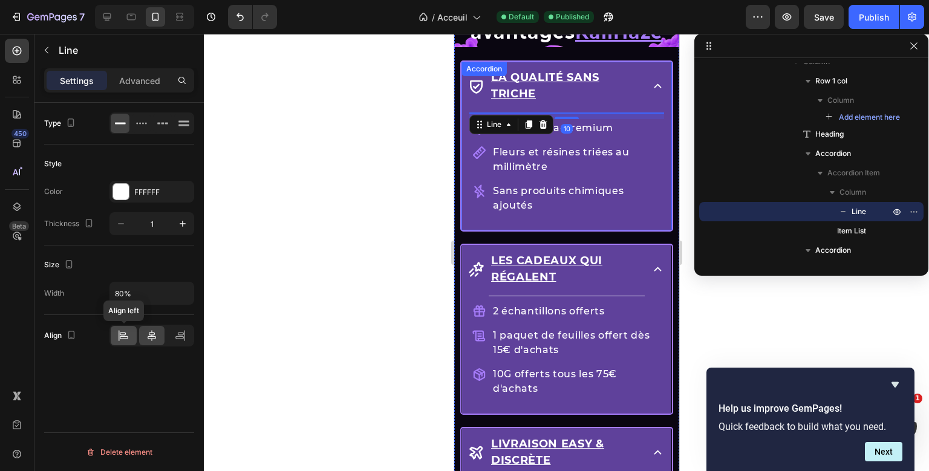
click at [126, 332] on icon at bounding box center [123, 336] width 12 height 12
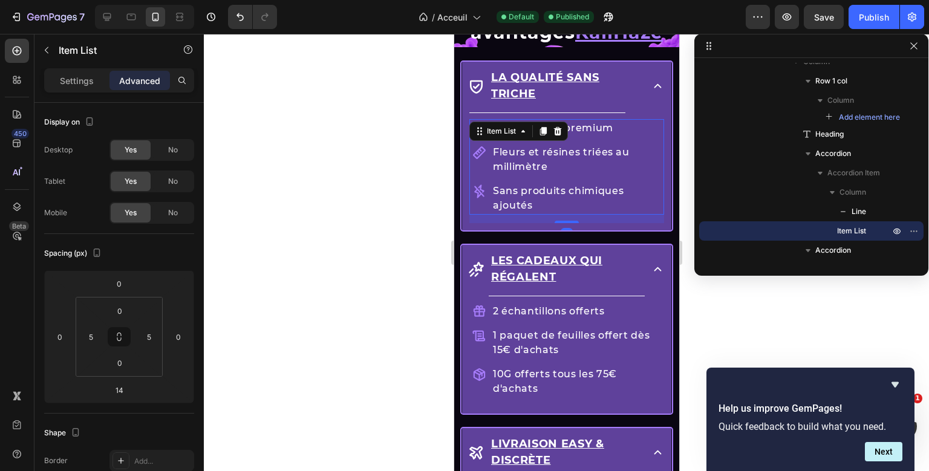
click at [589, 178] on div "Title Line Qualité ultra-premium Fleurs et résines triées au millimètre Sans pr…" at bounding box center [566, 168] width 195 height 111
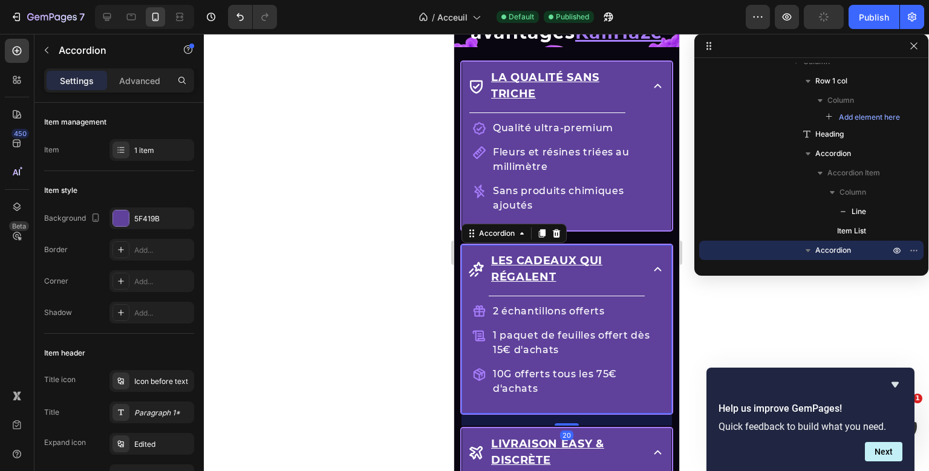
click at [629, 296] on div "Drop element here Row Les avantages KaliHaze Heading La qualité sans triche Tit…" at bounding box center [566, 384] width 225 height 830
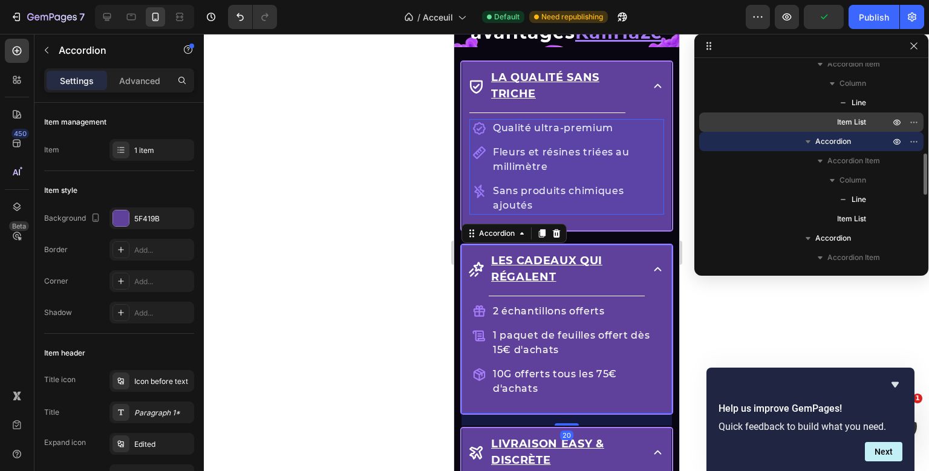
scroll to position [460, 0]
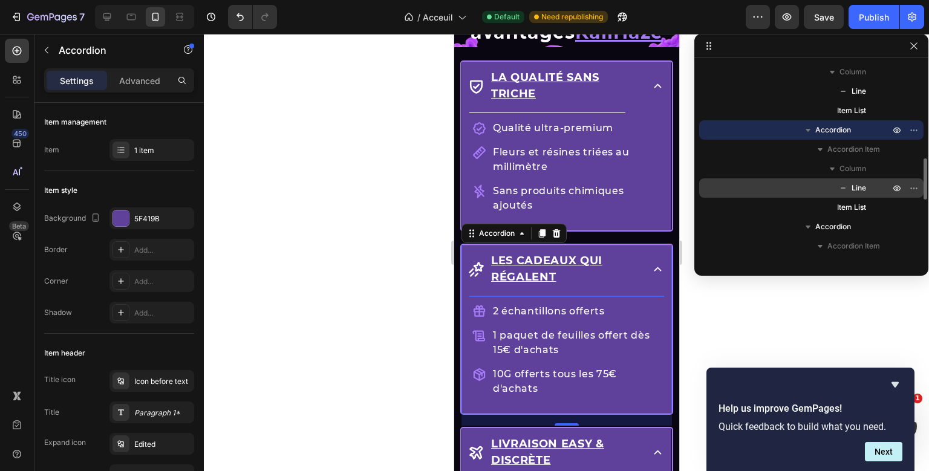
click at [854, 181] on div "Line" at bounding box center [811, 187] width 215 height 19
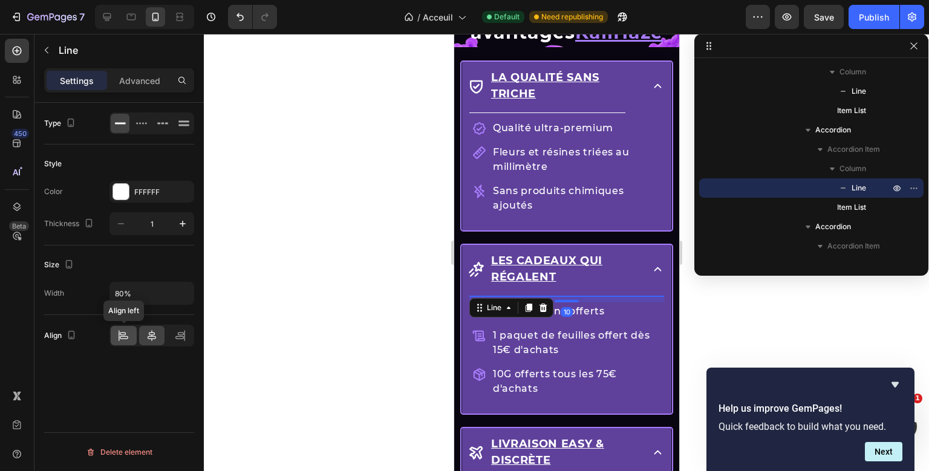
click at [131, 335] on div at bounding box center [124, 335] width 26 height 19
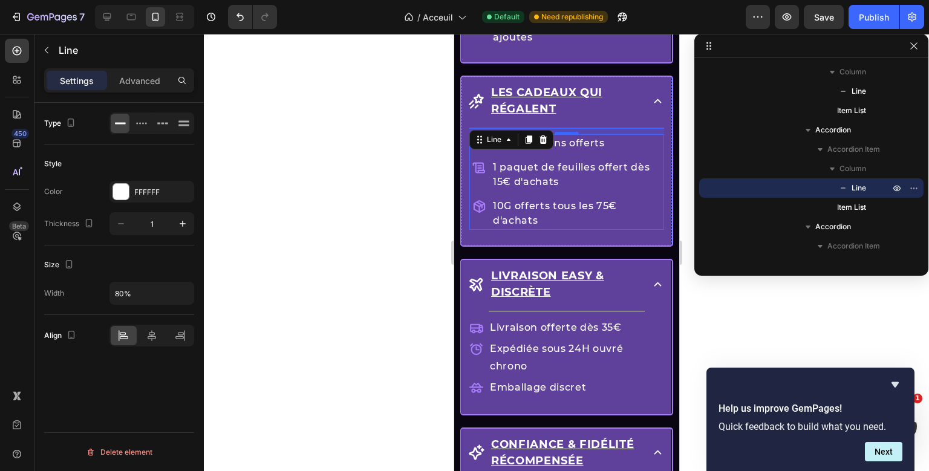
scroll to position [1704, 0]
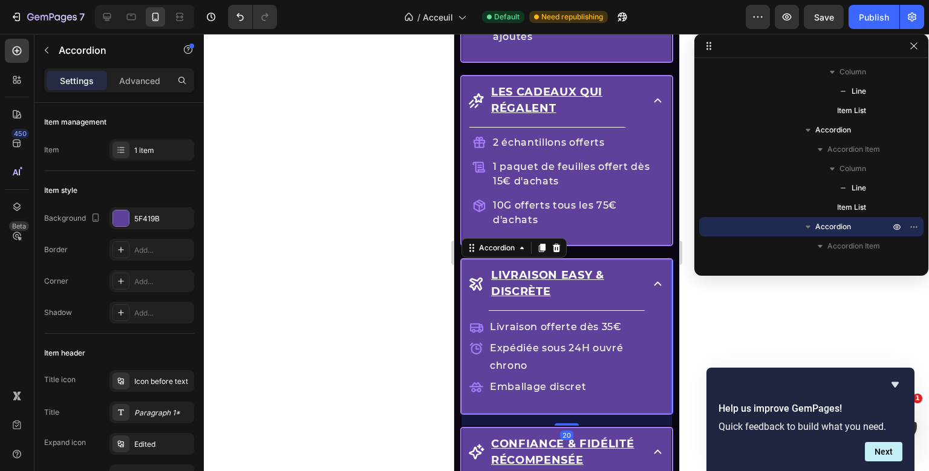
click at [580, 303] on div "Drop element here Row Les avantages KaliHaze Heading La qualité sans triche Tit…" at bounding box center [566, 215] width 225 height 830
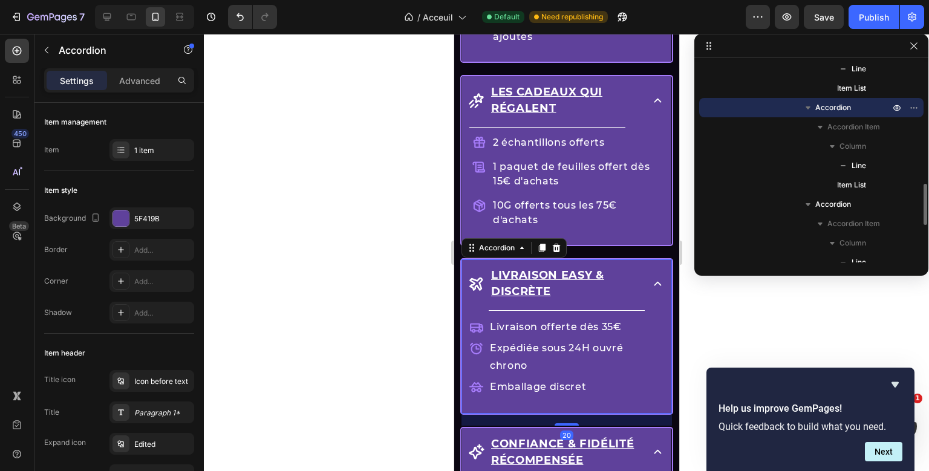
scroll to position [580, 0]
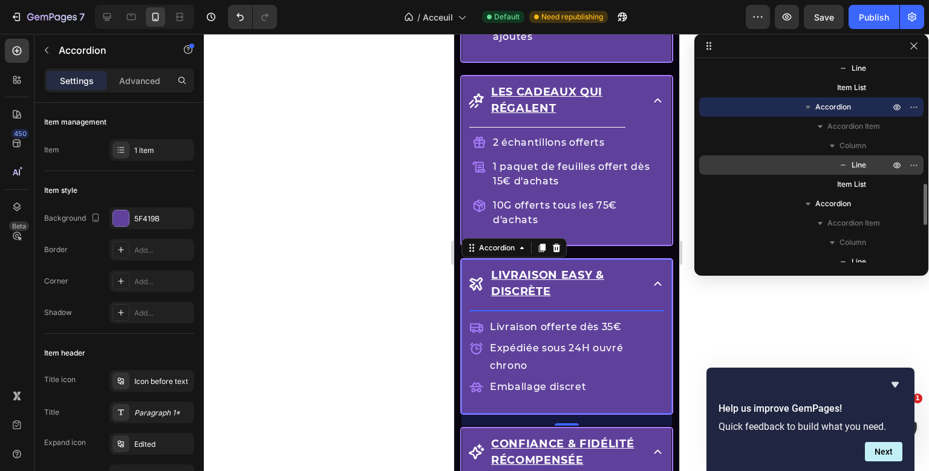
click at [846, 174] on div "Line" at bounding box center [811, 164] width 215 height 19
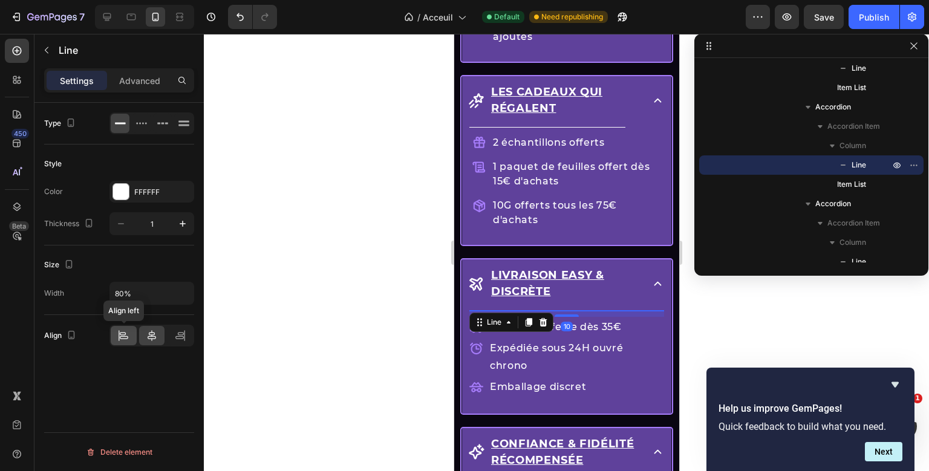
click at [131, 335] on div at bounding box center [124, 335] width 26 height 19
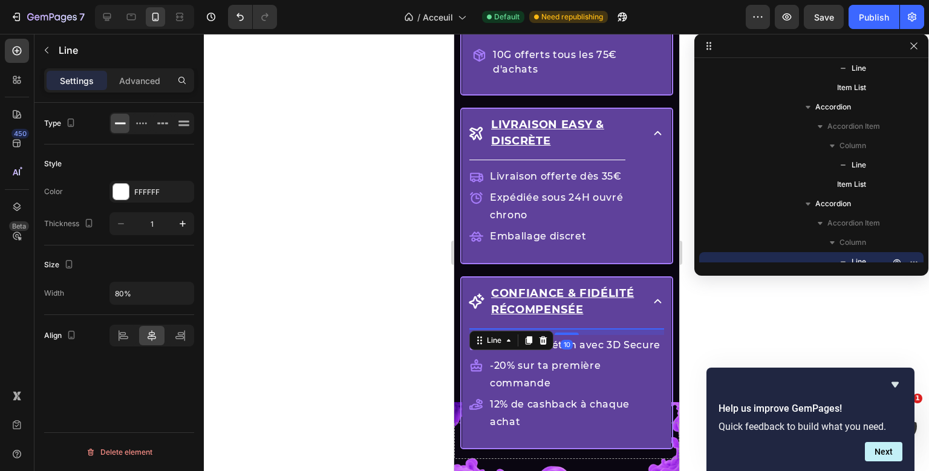
scroll to position [688, 0]
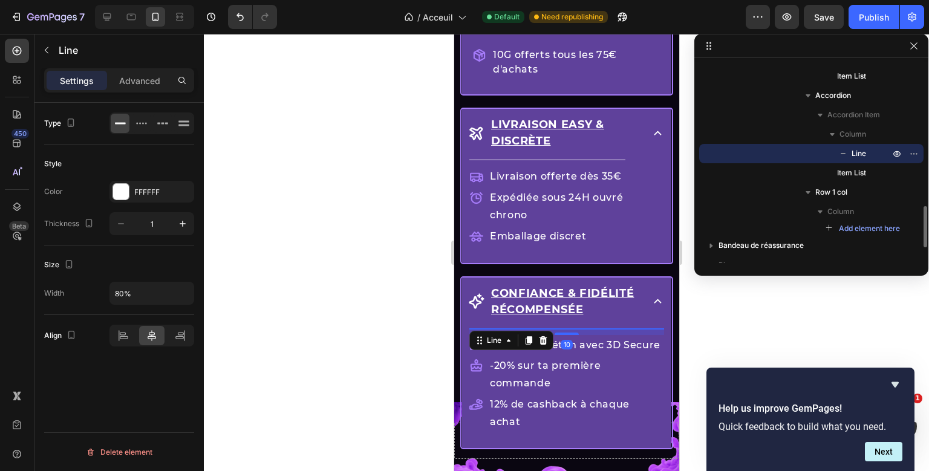
click at [620, 329] on div "Title Line 10 Paiement béton avec 3D Secure -20% sur ta première commande 12% d…" at bounding box center [566, 385] width 195 height 113
click at [116, 340] on div at bounding box center [124, 335] width 26 height 19
click at [876, 24] on button "Publish" at bounding box center [874, 17] width 51 height 24
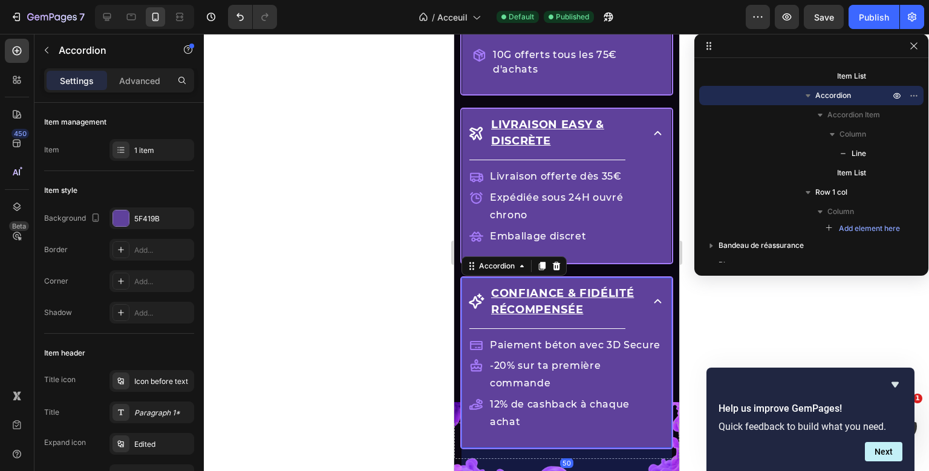
click at [645, 258] on div "Drop element here Row Les avantages KaliHaze Heading La qualité sans triche Tit…" at bounding box center [566, 64] width 225 height 830
drag, startPoint x: 574, startPoint y: 419, endPoint x: 574, endPoint y: 413, distance: 6.7
click at [574, 468] on div at bounding box center [566, 470] width 24 height 4
type input "100%"
type input "100"
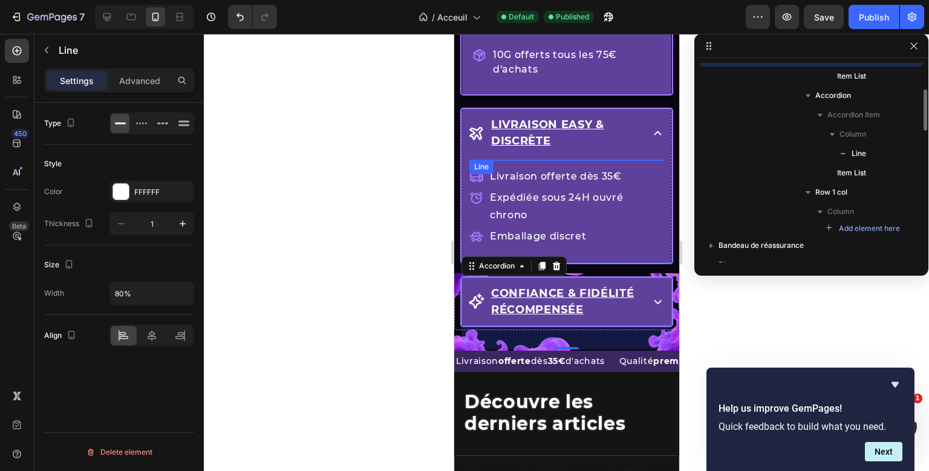
scroll to position [592, 0]
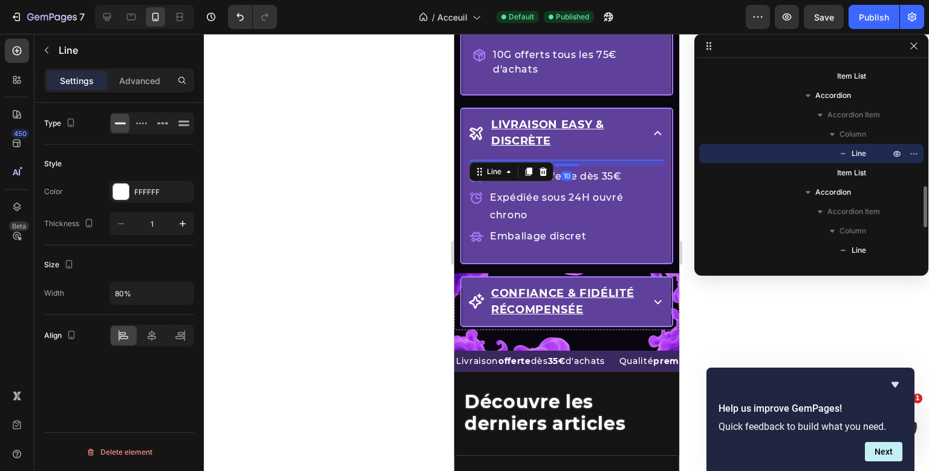
click at [595, 160] on div "Title Line 10 Livraison offerte dès 35€ Expédiée sous 24H ouvré chrono Emballag…" at bounding box center [566, 208] width 195 height 96
click at [115, 295] on input "80%" at bounding box center [151, 294] width 83 height 22
type input "10%"
click at [664, 278] on div "Confiance & fidélité récompensée" at bounding box center [566, 302] width 209 height 48
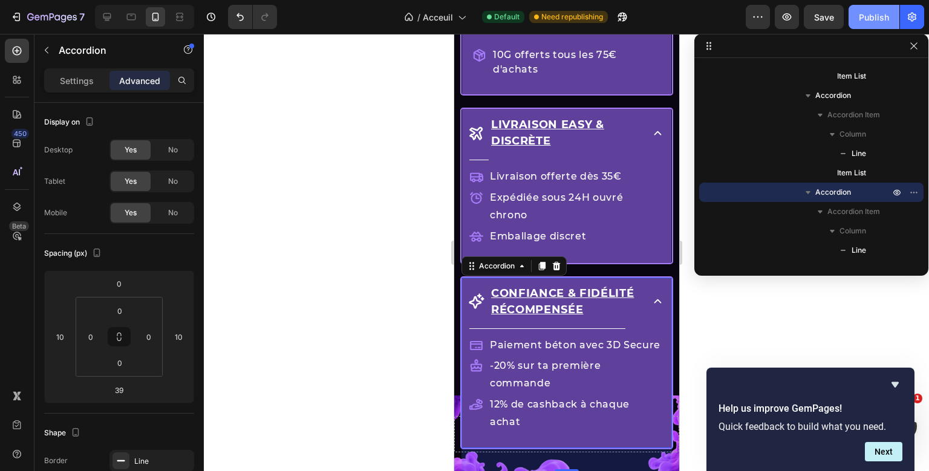
click at [899, 11] on button "Publish" at bounding box center [874, 17] width 51 height 24
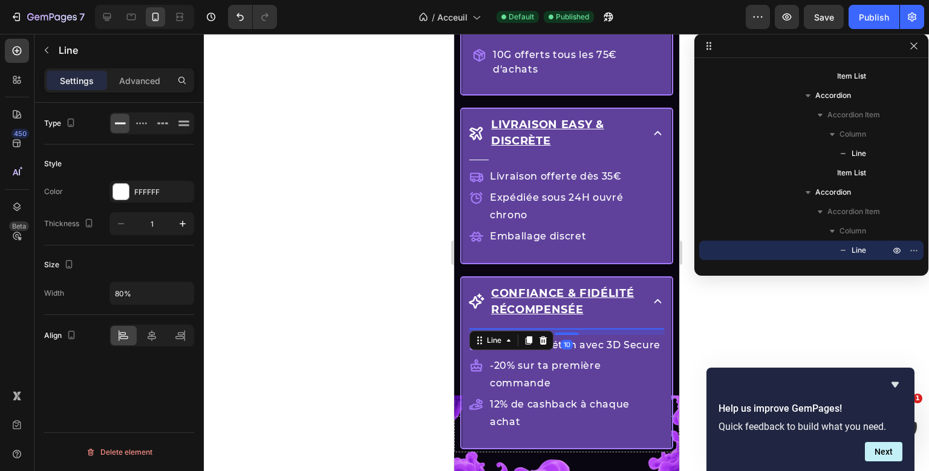
click at [508, 329] on div "Title Line 10 Paiement béton avec 3D Secure -20% sur ta première commande 12% d…" at bounding box center [566, 385] width 195 height 113
click at [122, 298] on input "80%" at bounding box center [151, 294] width 83 height 22
type input "10%"
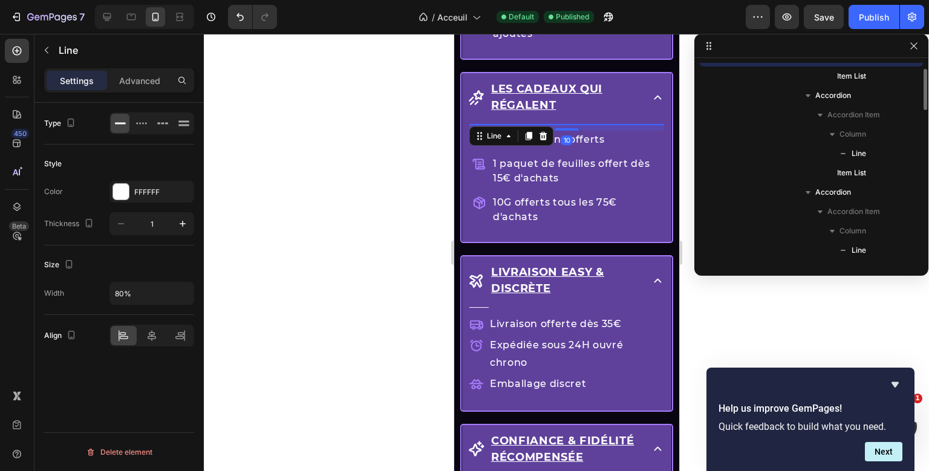
scroll to position [495, 0]
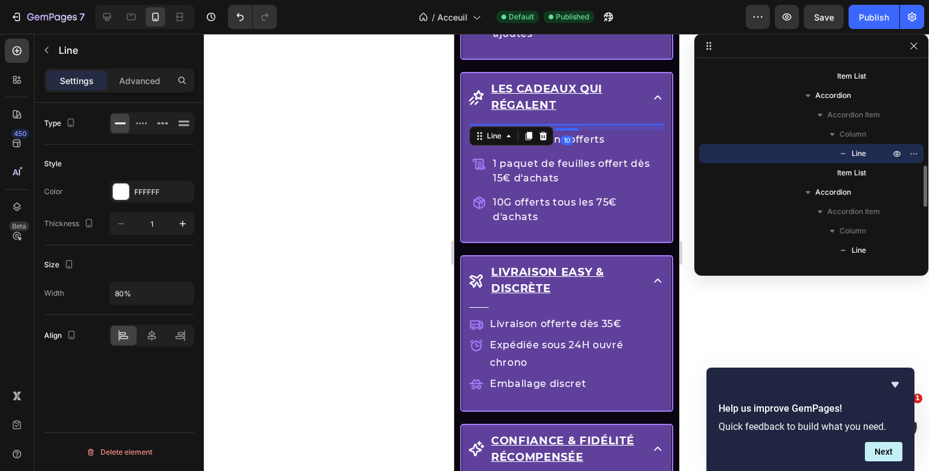
click at [549, 124] on div at bounding box center [547, 124] width 156 height 1
click at [121, 294] on input "80%" at bounding box center [151, 294] width 83 height 22
type input "10%"
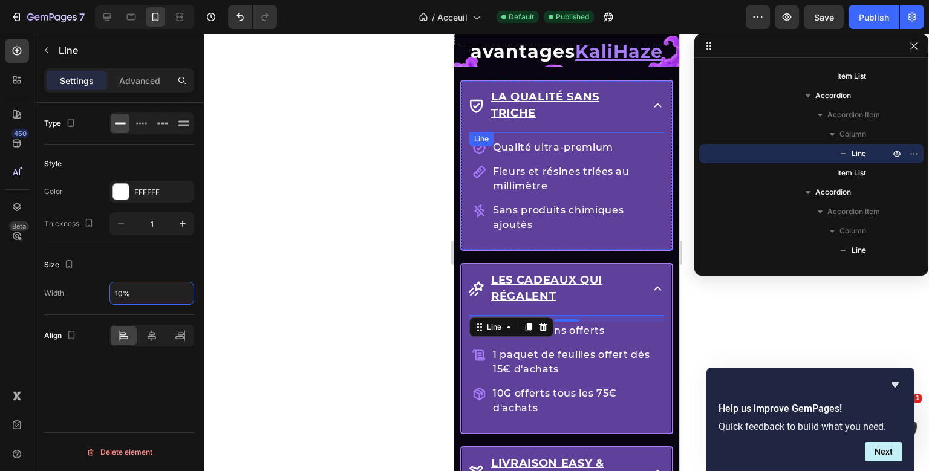
scroll to position [398, 0]
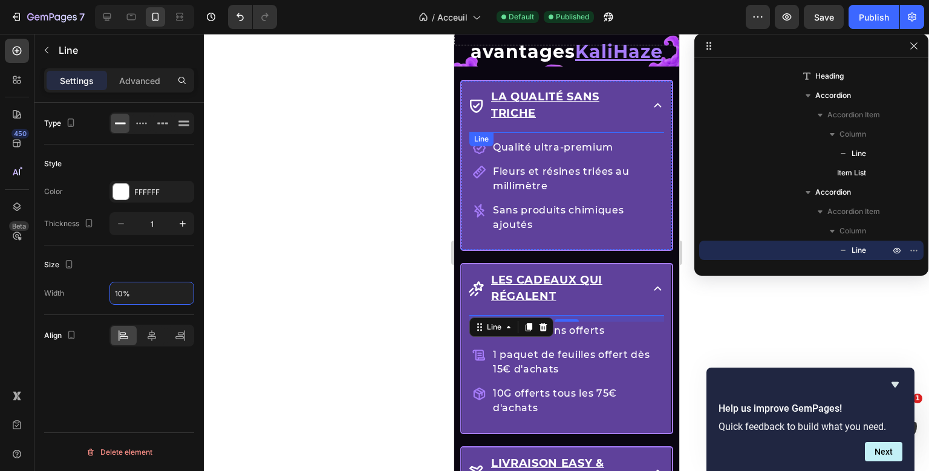
click at [562, 132] on div at bounding box center [547, 132] width 156 height 1
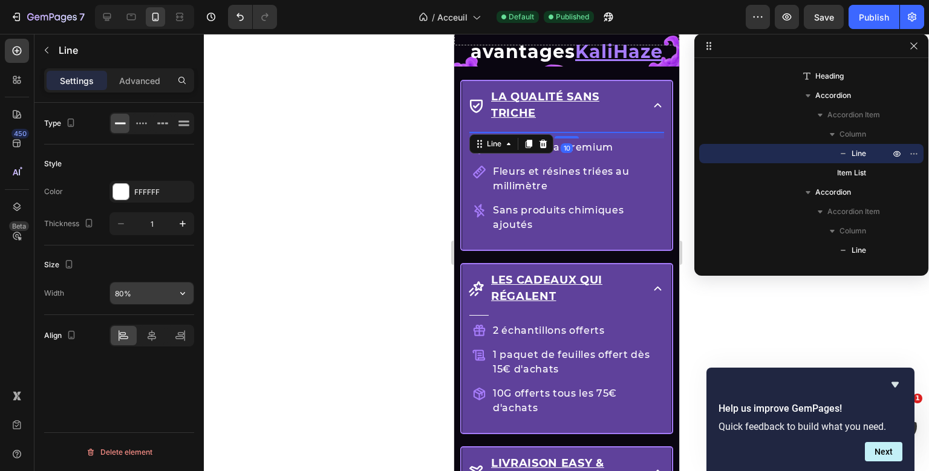
click at [120, 289] on input "80%" at bounding box center [151, 294] width 83 height 22
type input "10%"
click at [154, 261] on div "Size" at bounding box center [119, 264] width 150 height 19
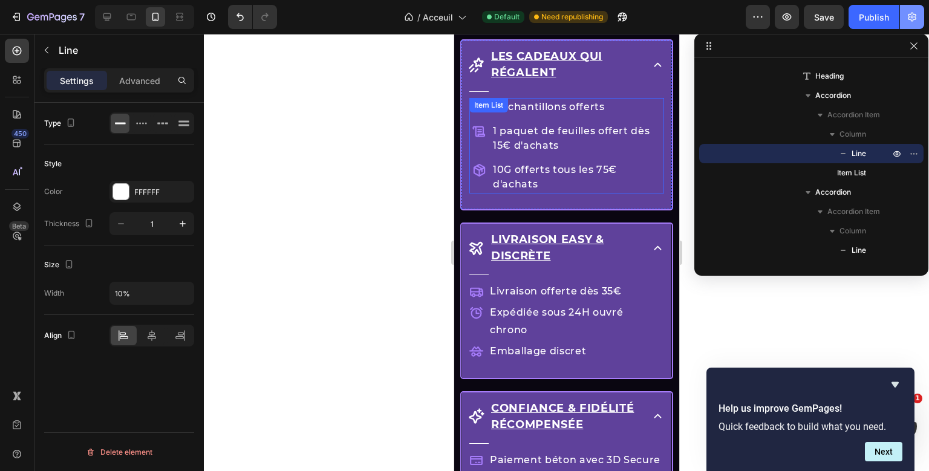
scroll to position [1739, 0]
click at [866, 20] on div "Publish" at bounding box center [874, 17] width 30 height 13
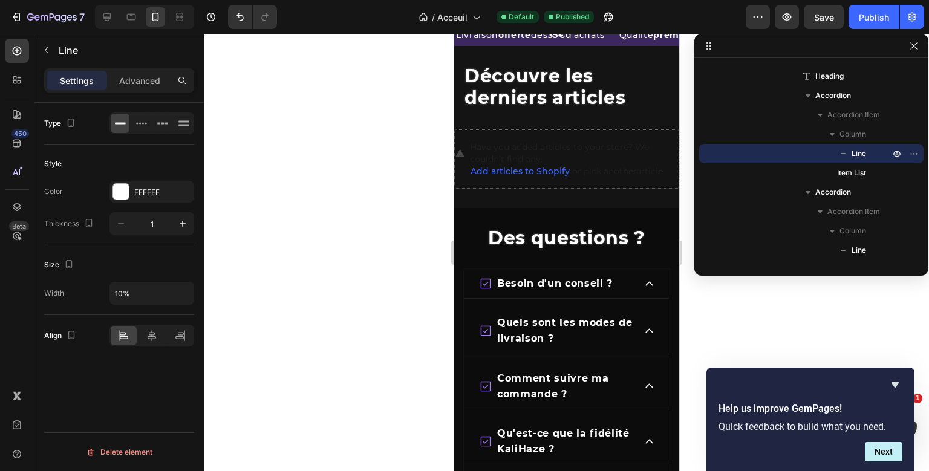
scroll to position [2243, 0]
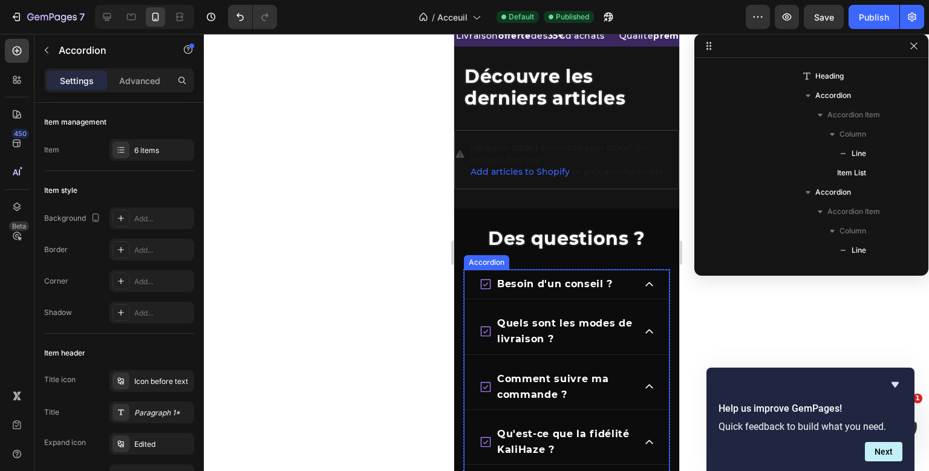
click at [579, 290] on div "Besoin d'un conseil ? Quels sont les modes de livraison ? Comment suivre ma com…" at bounding box center [566, 430] width 207 height 323
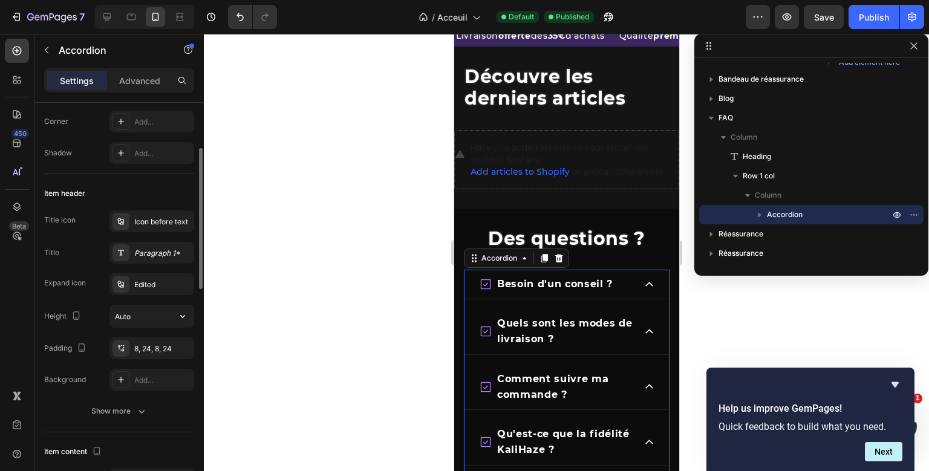
scroll to position [181, 0]
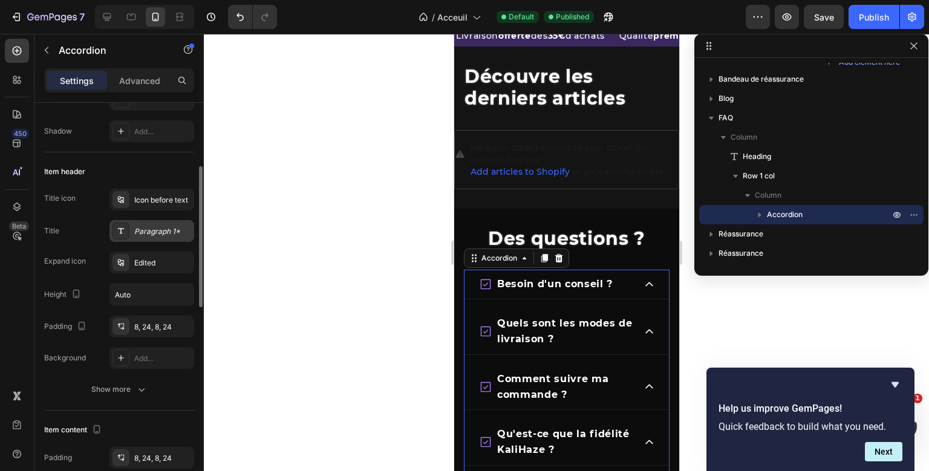
click at [143, 240] on div "Paragraph 1*" at bounding box center [152, 231] width 85 height 22
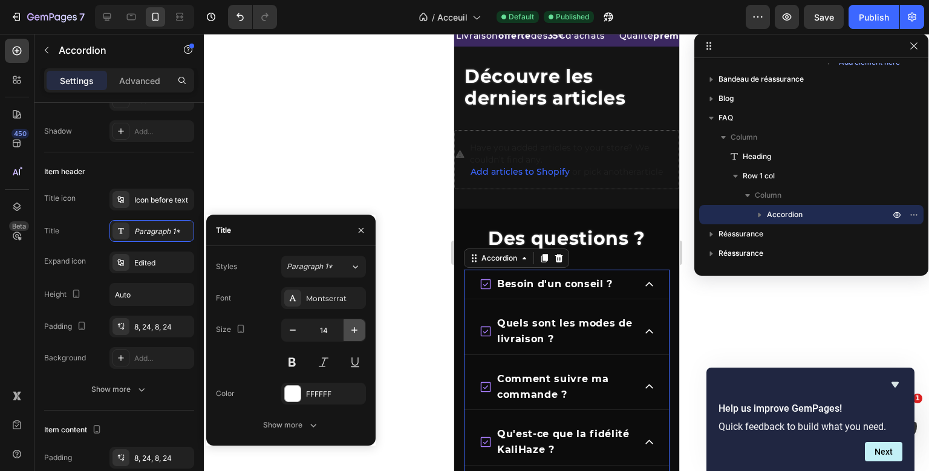
click at [353, 325] on icon "button" at bounding box center [354, 330] width 12 height 12
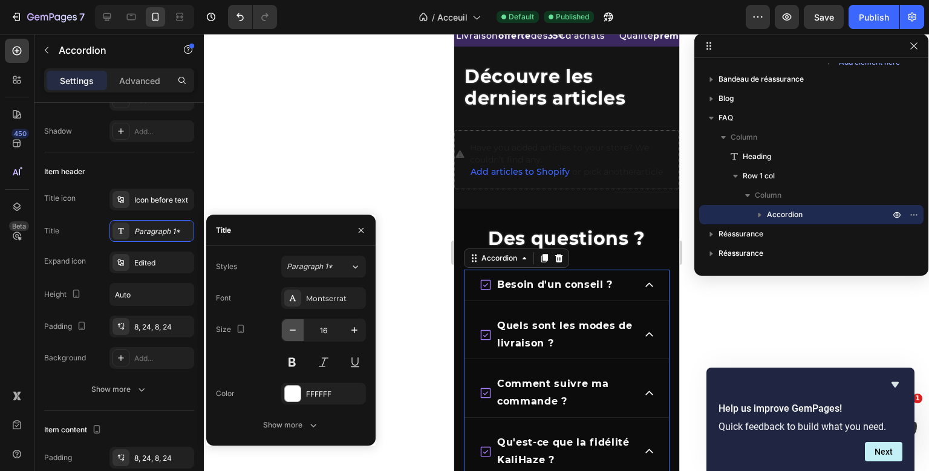
click at [292, 325] on icon "button" at bounding box center [293, 330] width 12 height 12
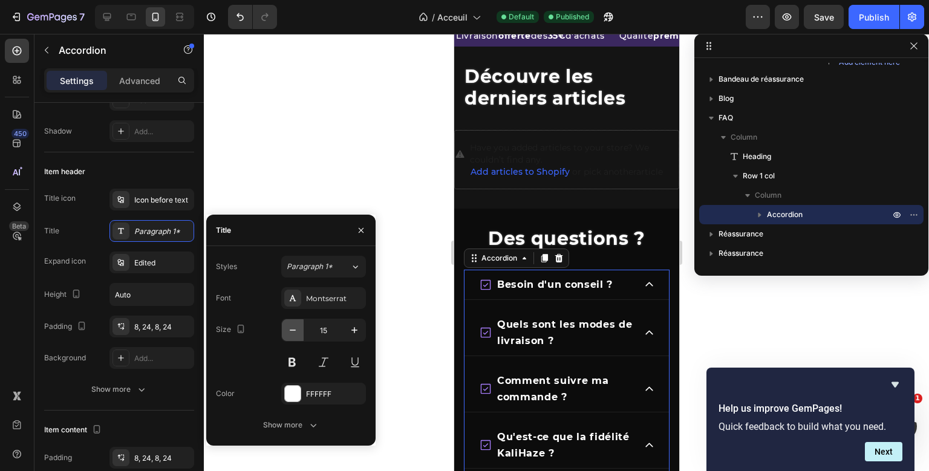
type input "14"
click at [649, 287] on icon at bounding box center [649, 284] width 10 height 10
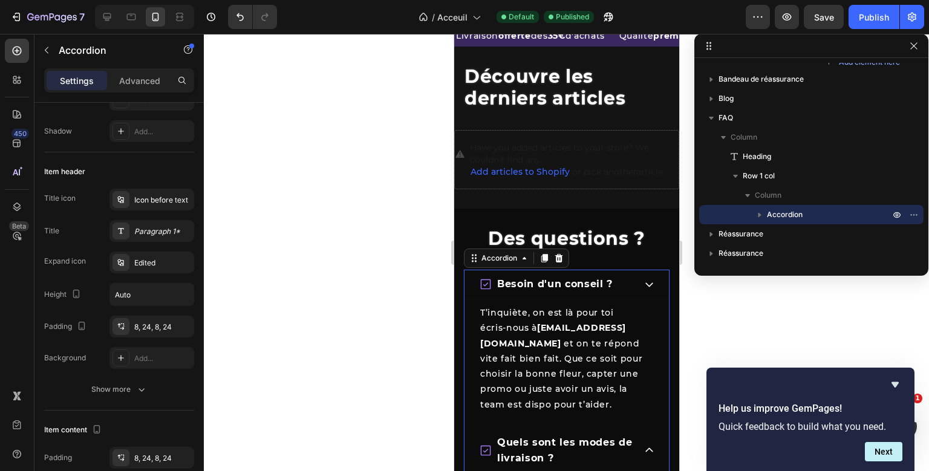
click at [564, 288] on span "Besoin d'un conseil ?" at bounding box center [555, 283] width 116 height 11
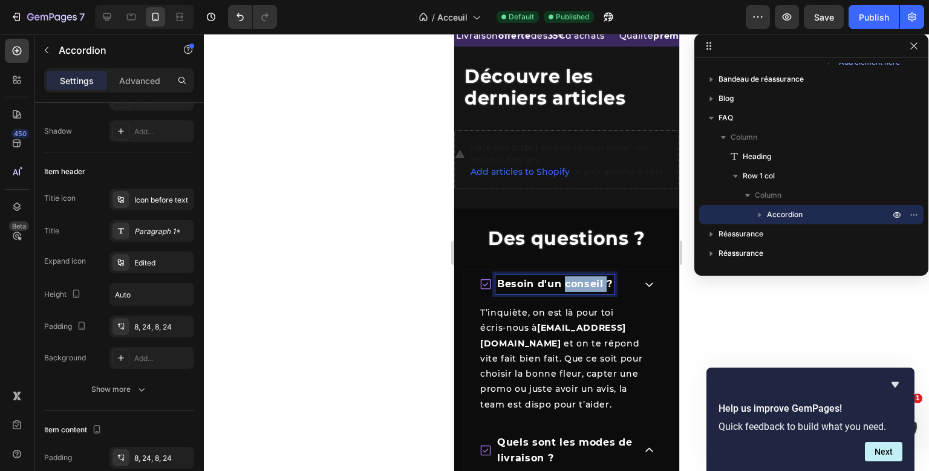
click at [564, 288] on span "Besoin d'un conseil ?" at bounding box center [555, 283] width 116 height 11
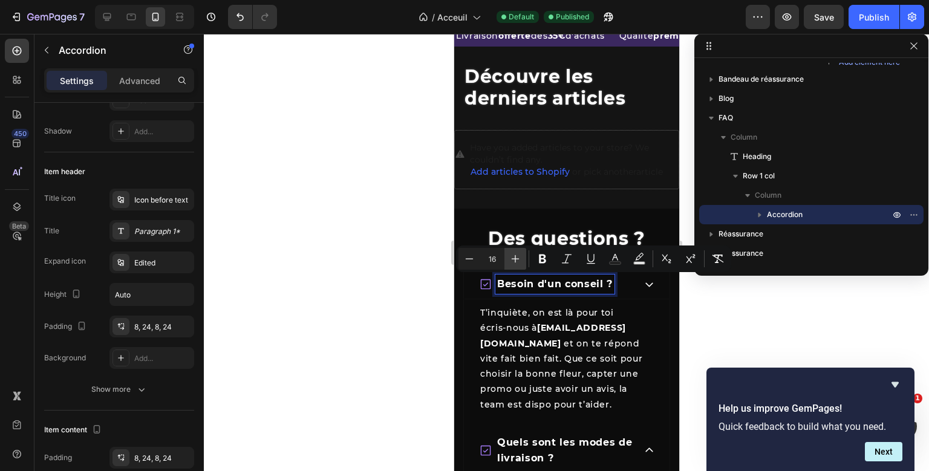
click at [518, 261] on icon "Editor contextual toolbar" at bounding box center [515, 259] width 12 height 12
type input "18"
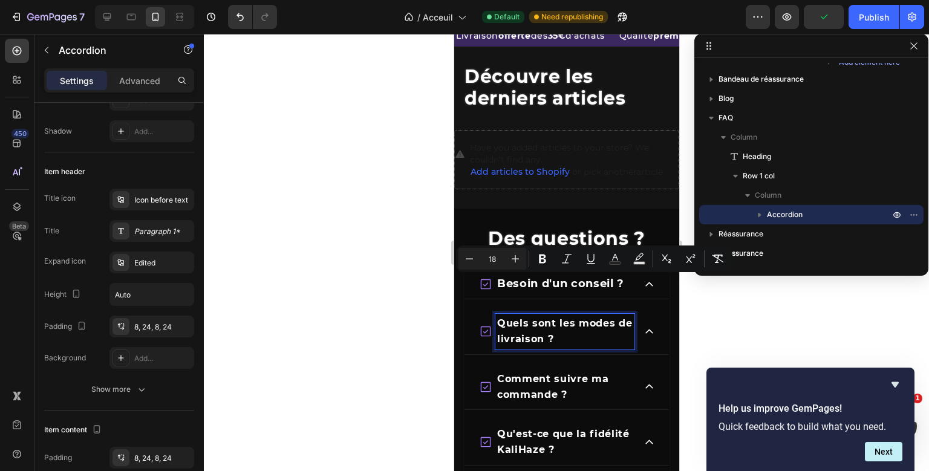
click at [559, 329] on p "Quels sont les modes de livraison ?" at bounding box center [565, 331] width 136 height 31
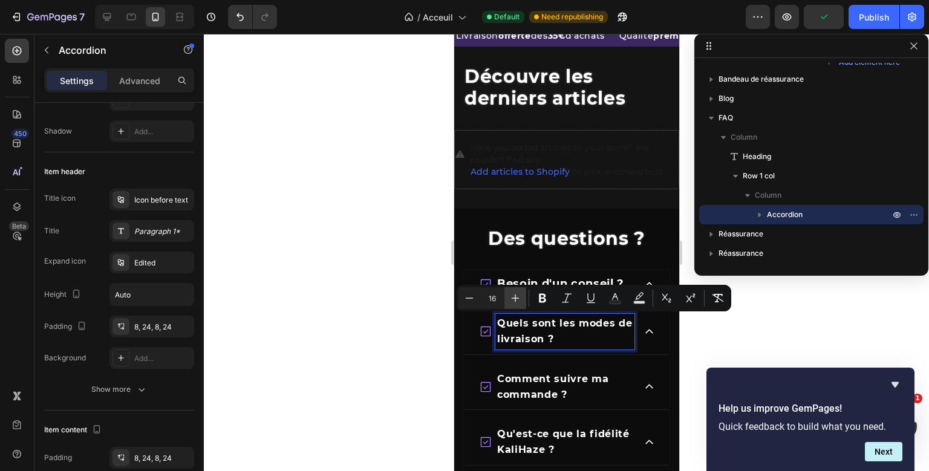
click at [521, 299] on icon "Editor contextual toolbar" at bounding box center [515, 298] width 12 height 12
type input "18"
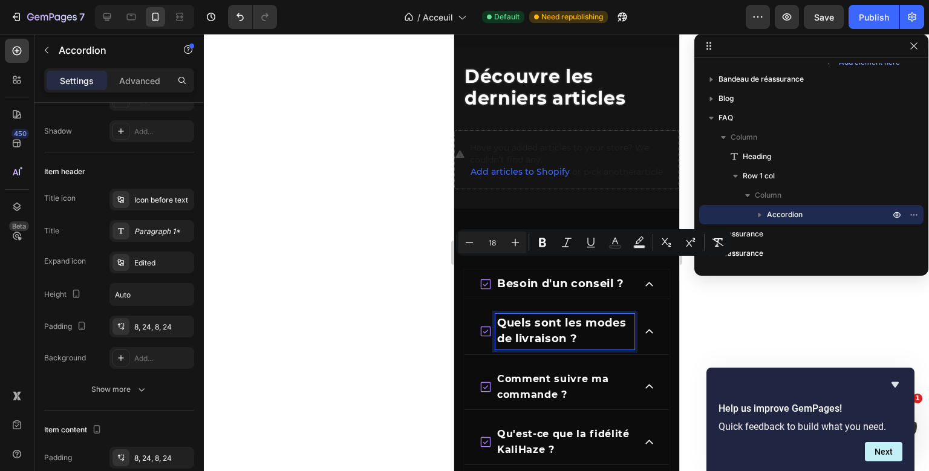
scroll to position [2298, 0]
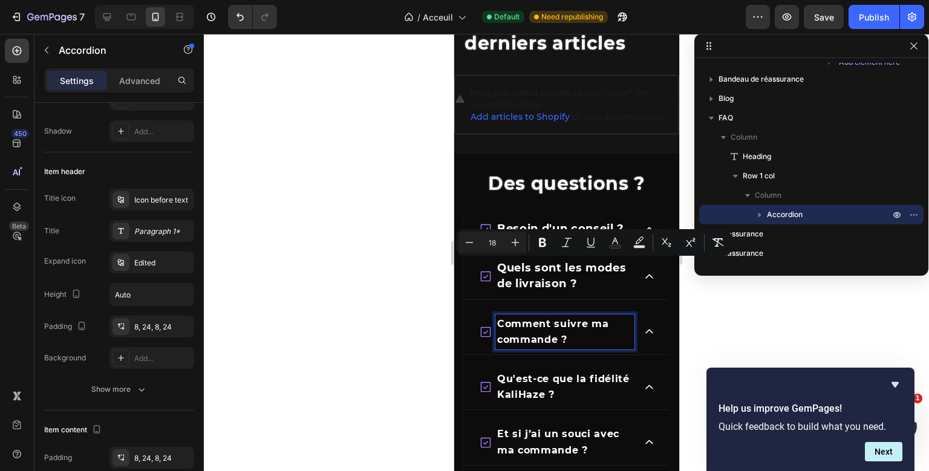
click at [563, 334] on span "Comment suivre ma commande ?" at bounding box center [552, 331] width 111 height 27
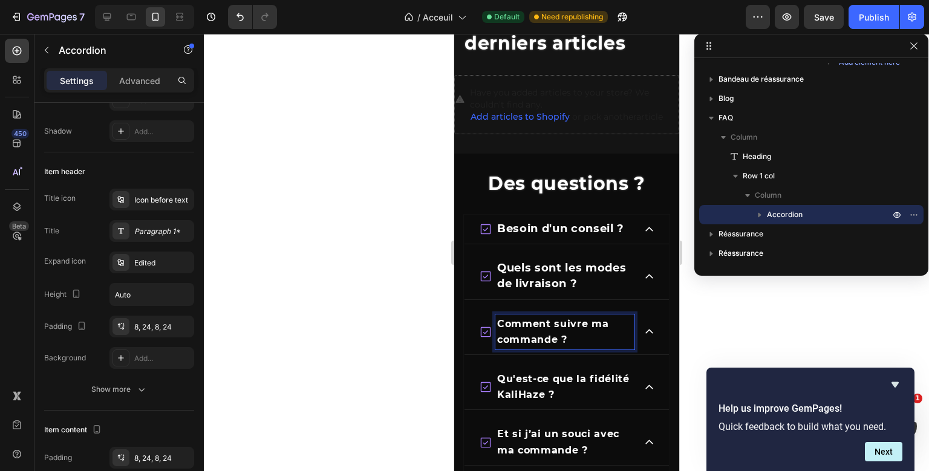
click at [563, 334] on span "Comment suivre ma commande ?" at bounding box center [552, 331] width 111 height 27
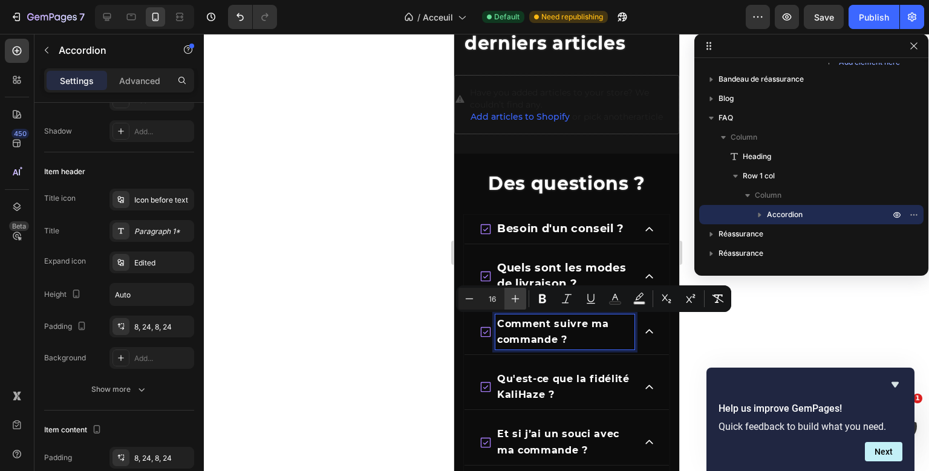
click at [509, 299] on button "Plus" at bounding box center [516, 299] width 22 height 22
type input "18"
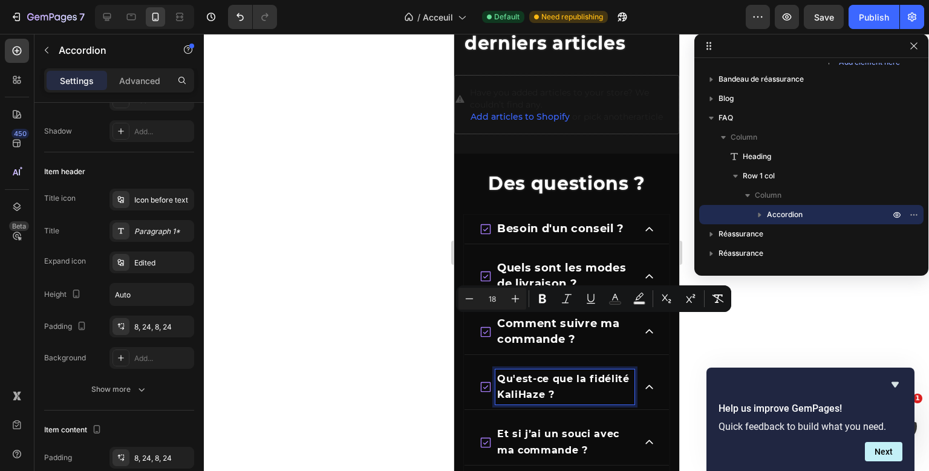
click at [549, 386] on p "Qu'est-ce que la fidélité KaliHaze ?" at bounding box center [565, 386] width 136 height 31
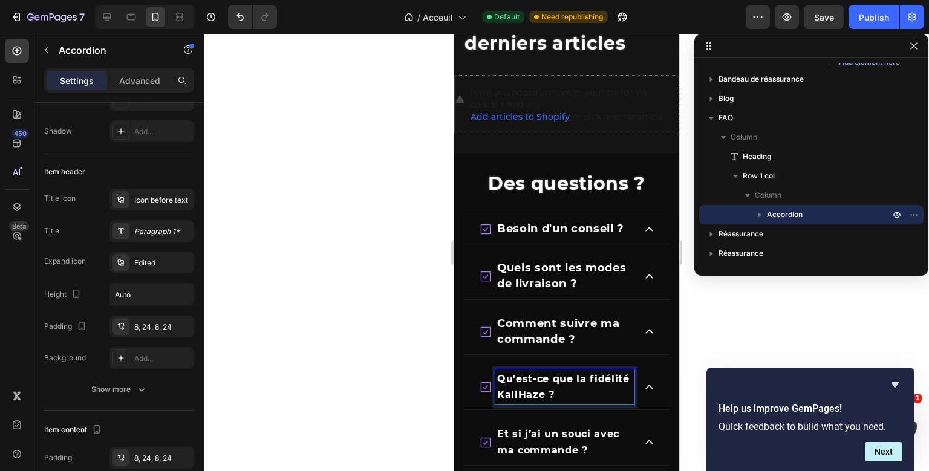
click at [549, 386] on p "Qu'est-ce que la fidélité KaliHaze ?" at bounding box center [565, 386] width 136 height 31
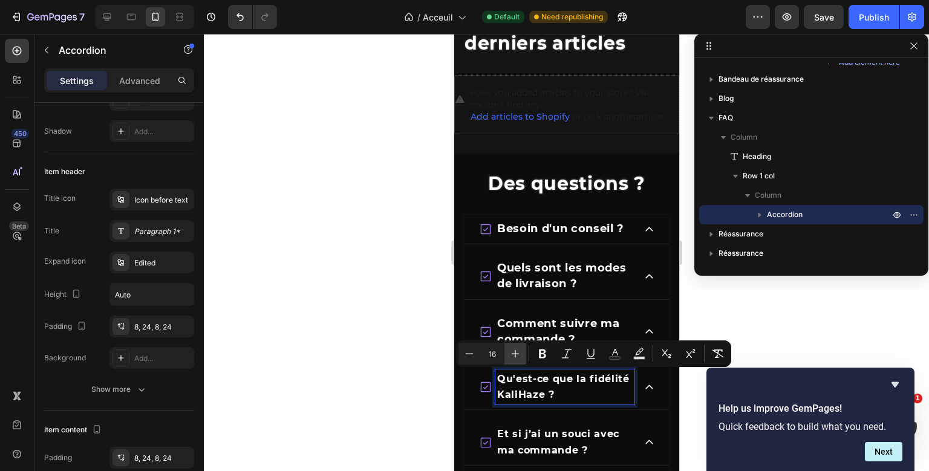
click at [519, 362] on button "Plus" at bounding box center [516, 354] width 22 height 22
click at [473, 357] on icon "Editor contextual toolbar" at bounding box center [469, 354] width 12 height 12
type input "18"
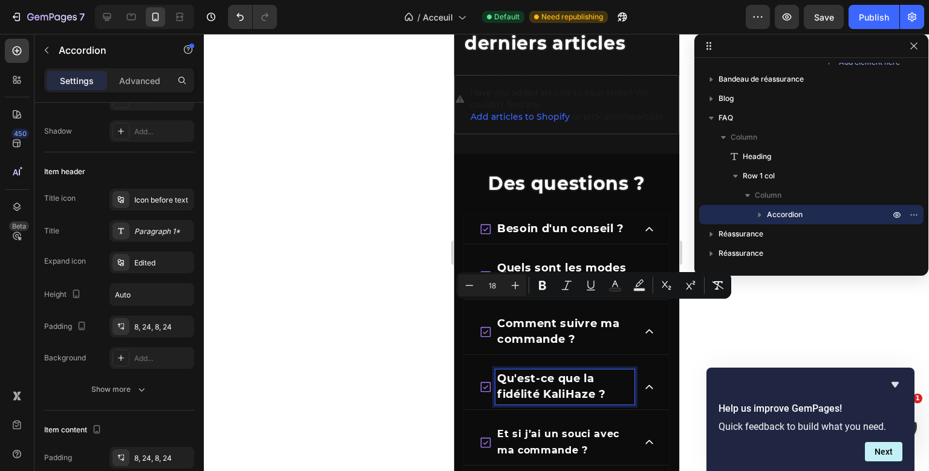
scroll to position [2366, 0]
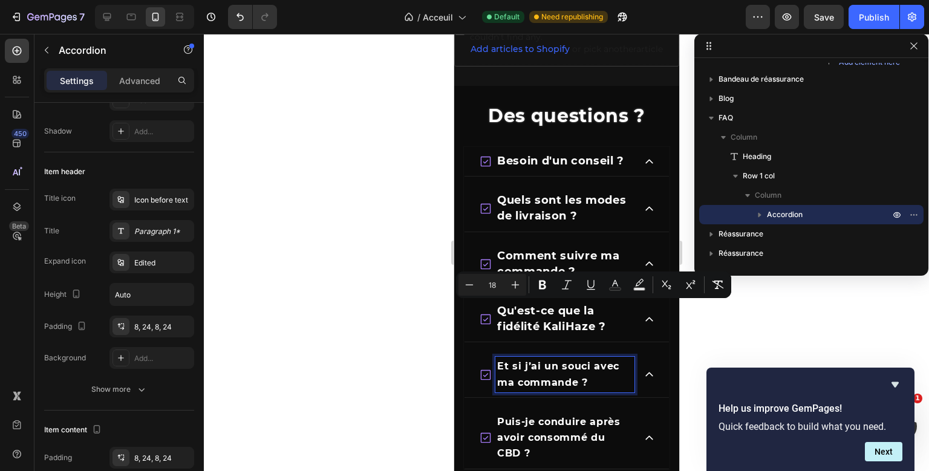
click at [570, 382] on span "Et si j’ai un souci avec ma commande ?" at bounding box center [558, 374] width 122 height 27
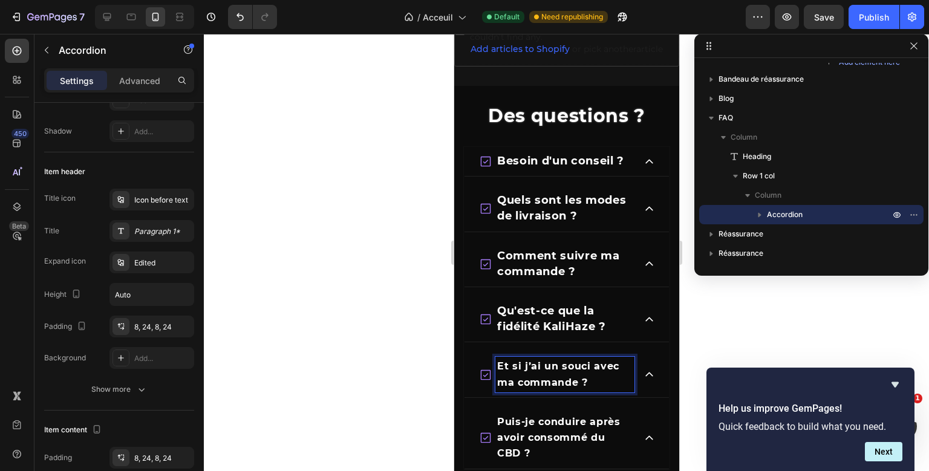
click at [570, 382] on span "Et si j’ai un souci avec ma commande ?" at bounding box center [558, 374] width 122 height 27
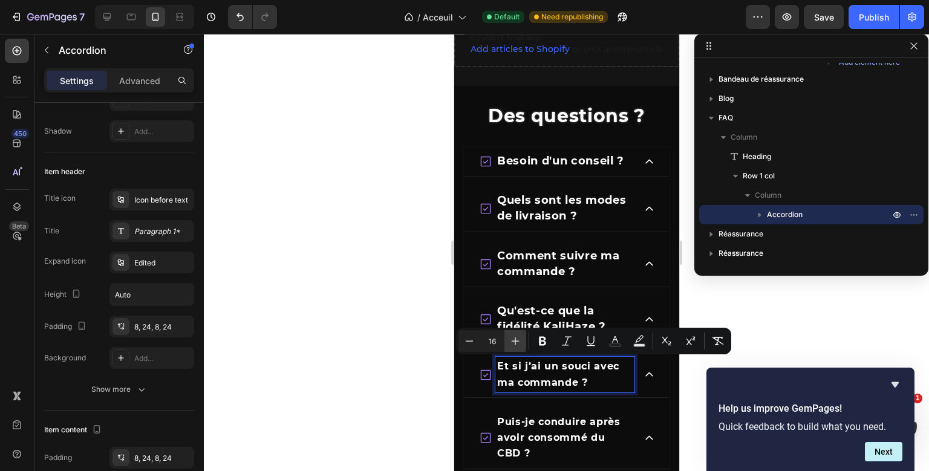
click at [512, 338] on icon "Editor contextual toolbar" at bounding box center [515, 341] width 12 height 12
type input "18"
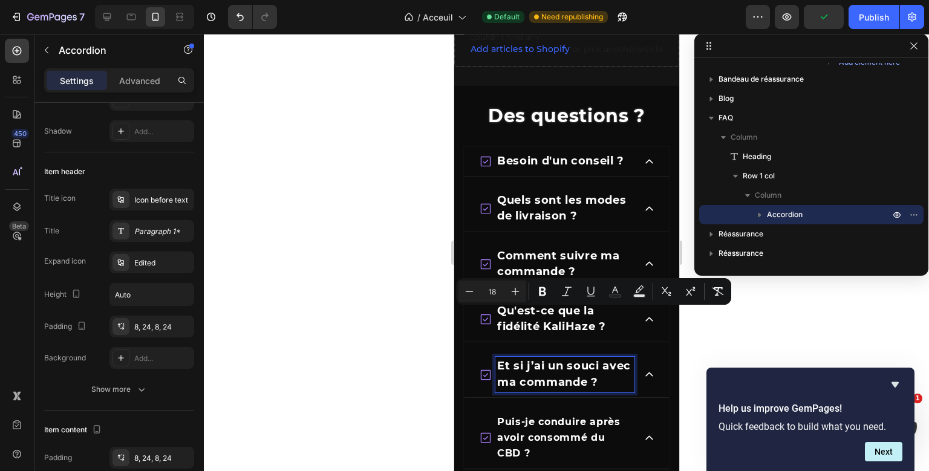
scroll to position [2415, 0]
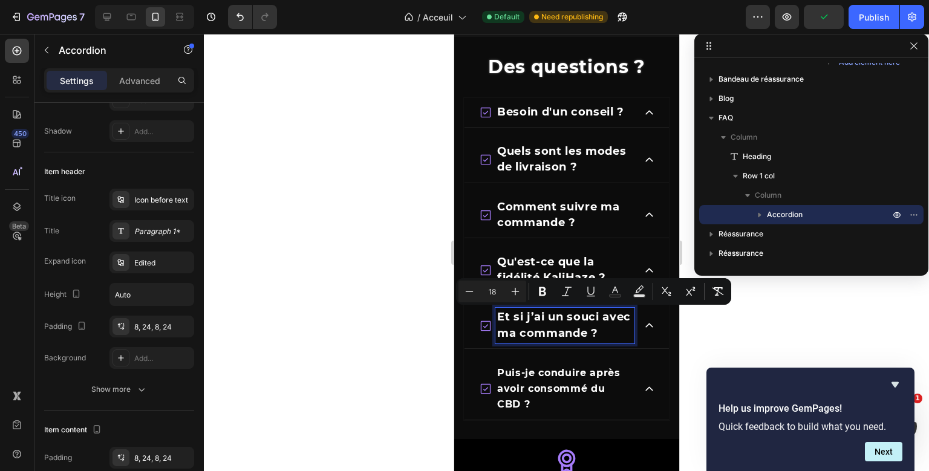
click at [557, 383] on span "Puis-je conduire après avoir consommé du CBD ?" at bounding box center [558, 388] width 123 height 43
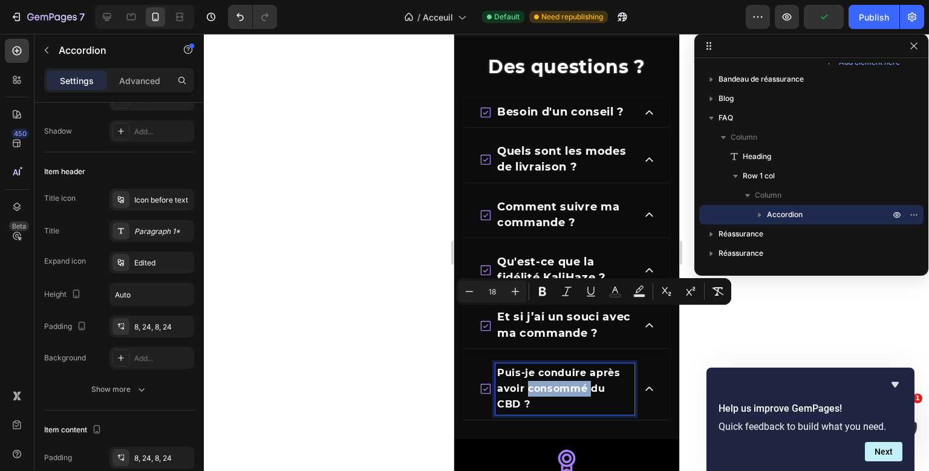
click at [557, 383] on span "Puis-je conduire après avoir consommé du CBD ?" at bounding box center [558, 388] width 123 height 43
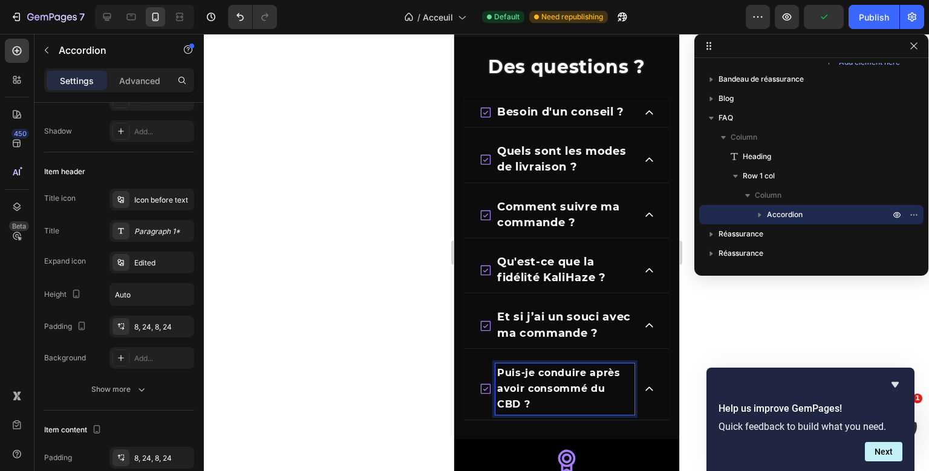
click at [557, 383] on span "Puis-je conduire après avoir consommé du CBD ?" at bounding box center [558, 388] width 123 height 43
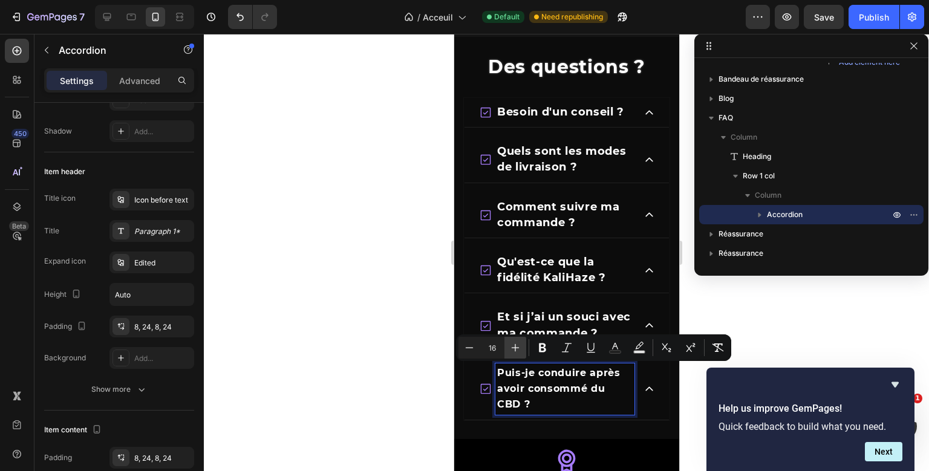
click at [521, 352] on icon "Editor contextual toolbar" at bounding box center [515, 348] width 12 height 12
type input "18"
click at [555, 243] on div "Besoin d'un conseil ? Quels sont les modes de livraison ? Comment suivre ma com…" at bounding box center [566, 259] width 206 height 322
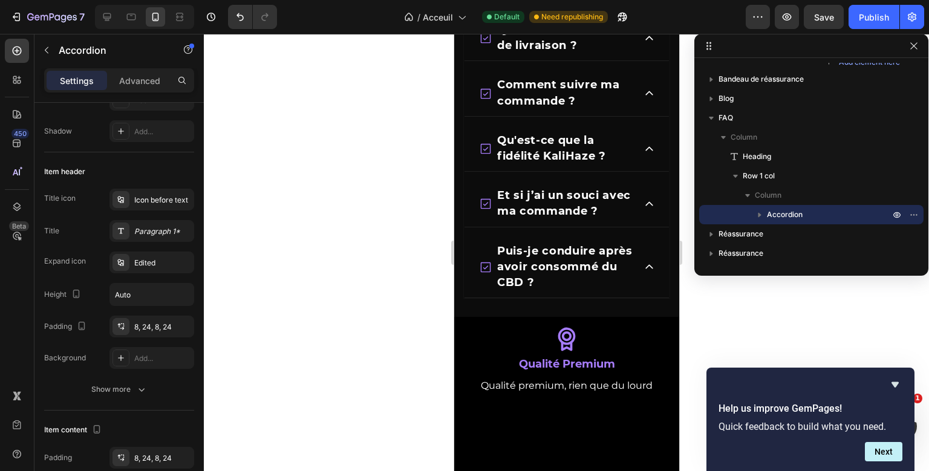
scroll to position [1966, 0]
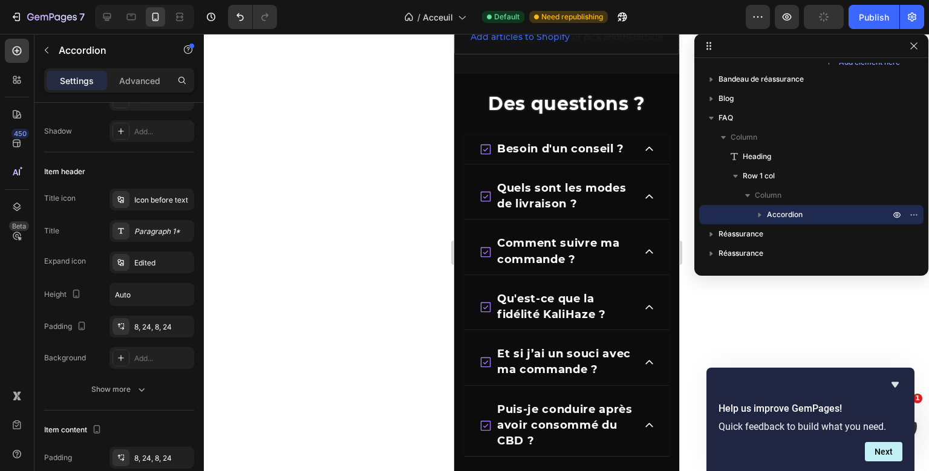
click at [654, 153] on div "Besoin d'un conseil ?" at bounding box center [566, 150] width 204 height 30
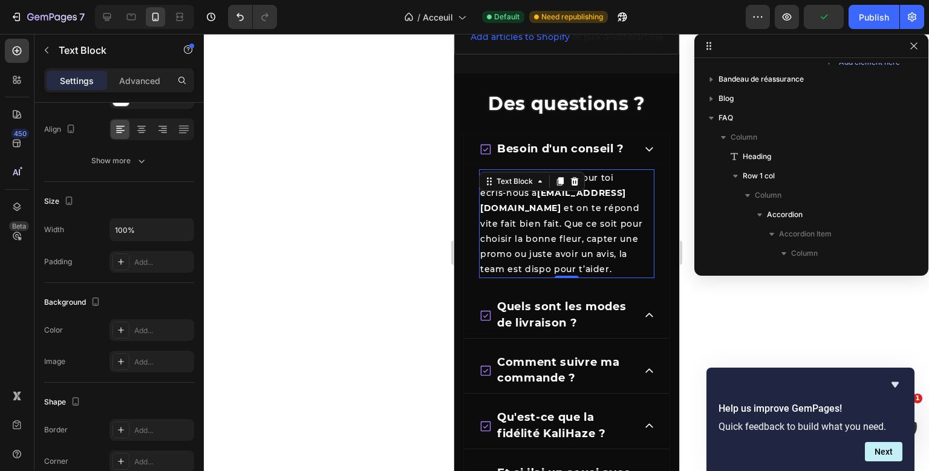
scroll to position [974, 0]
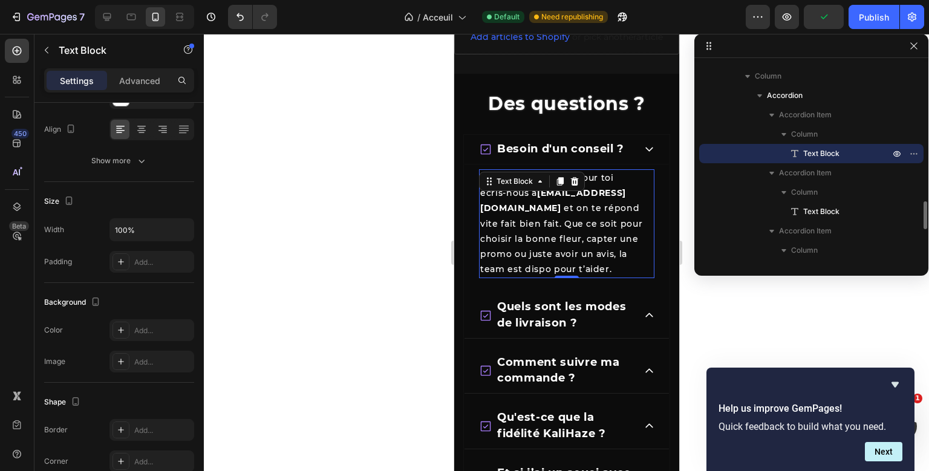
click at [528, 196] on p "écris-nous à info@kalihaze.com et on te répond vite fait bien fait. Que ce soit…" at bounding box center [566, 231] width 173 height 91
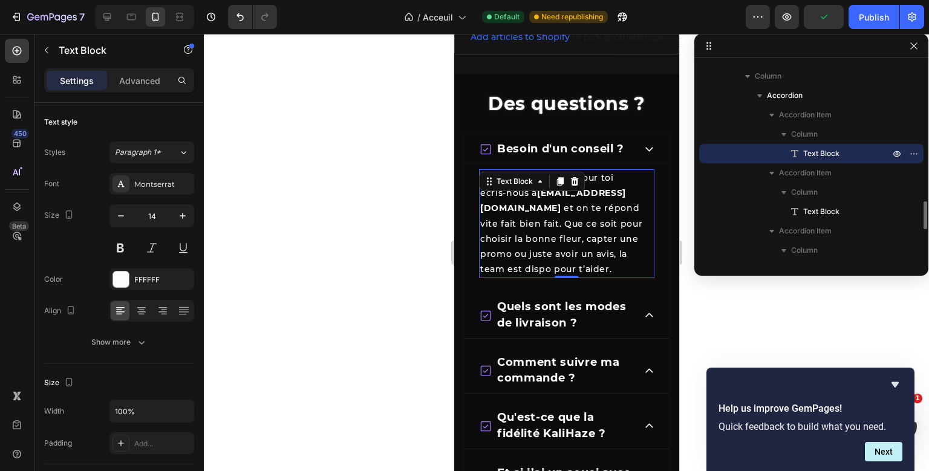
click at [528, 196] on p "écris-nous à info@kalihaze.com et on te répond vite fait bien fait. Que ce soit…" at bounding box center [566, 231] width 173 height 91
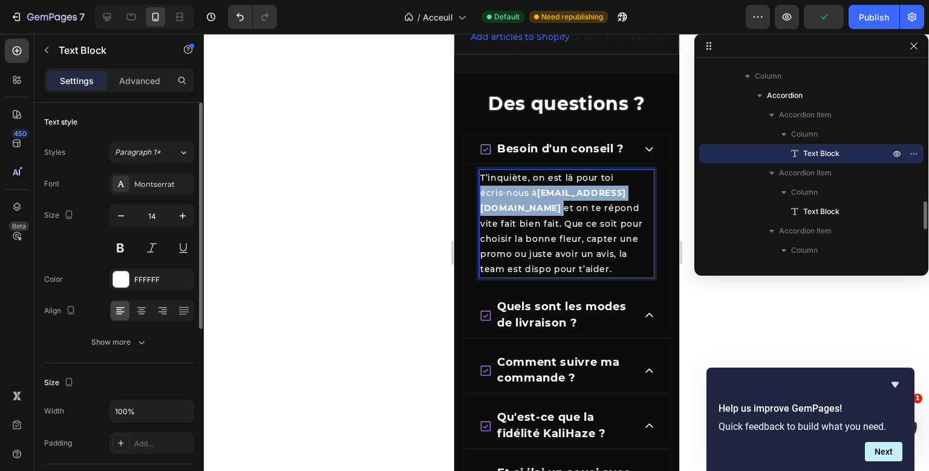
click at [528, 196] on p "écris-nous à info@kalihaze.com et on te répond vite fait bien fait. Que ce soit…" at bounding box center [566, 231] width 173 height 91
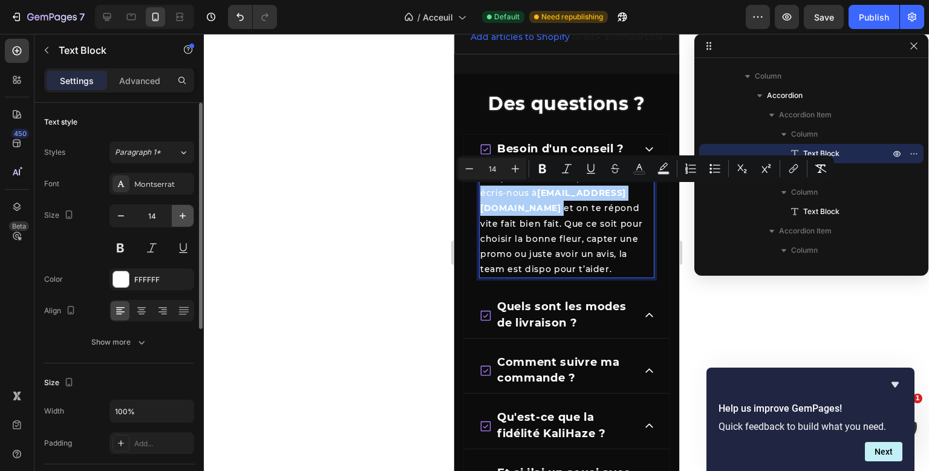
click at [180, 226] on button "button" at bounding box center [183, 216] width 22 height 22
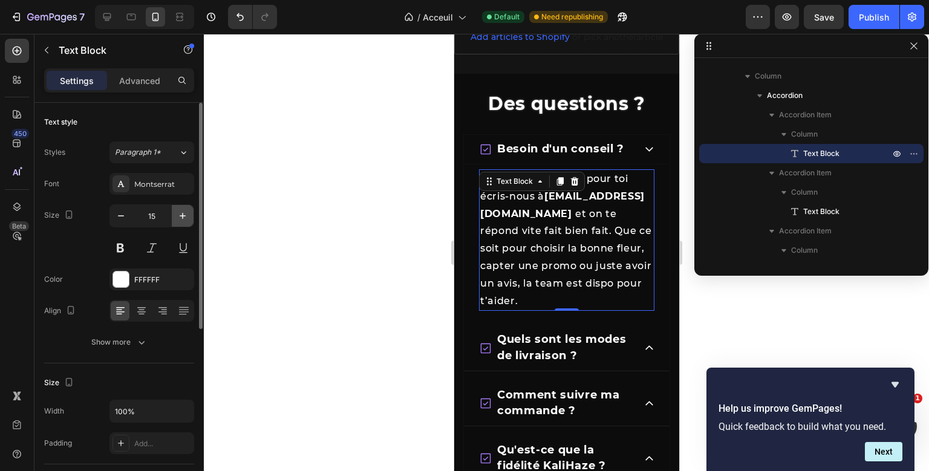
type input "16"
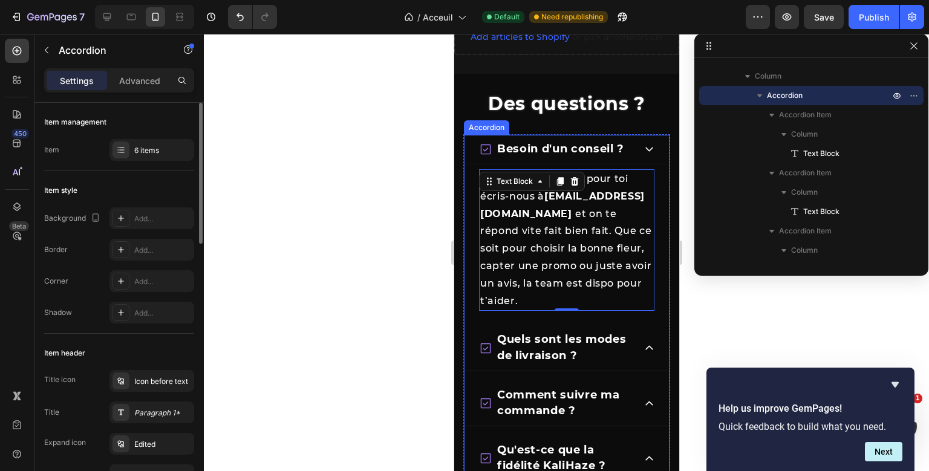
click at [661, 168] on div "Besoin d'un conseil ? T’inquiète, on est là pour toi écris-nous à info@kalihaze…" at bounding box center [566, 371] width 207 height 475
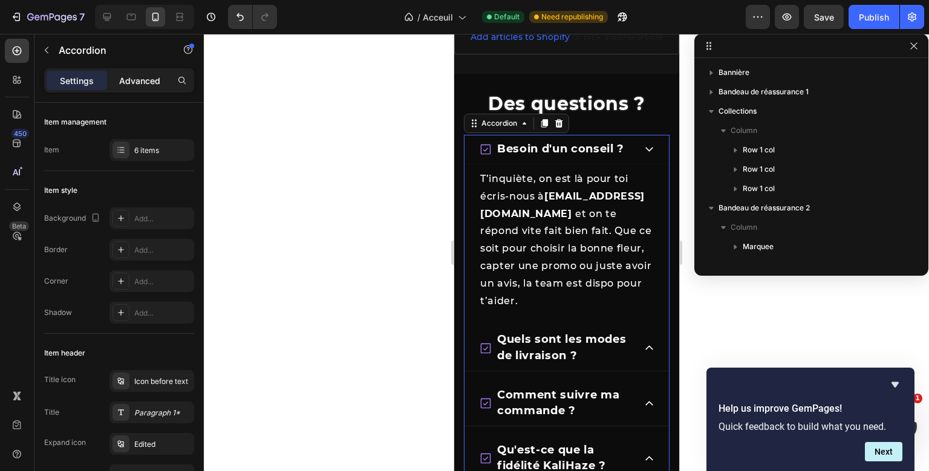
scroll to position [974, 0]
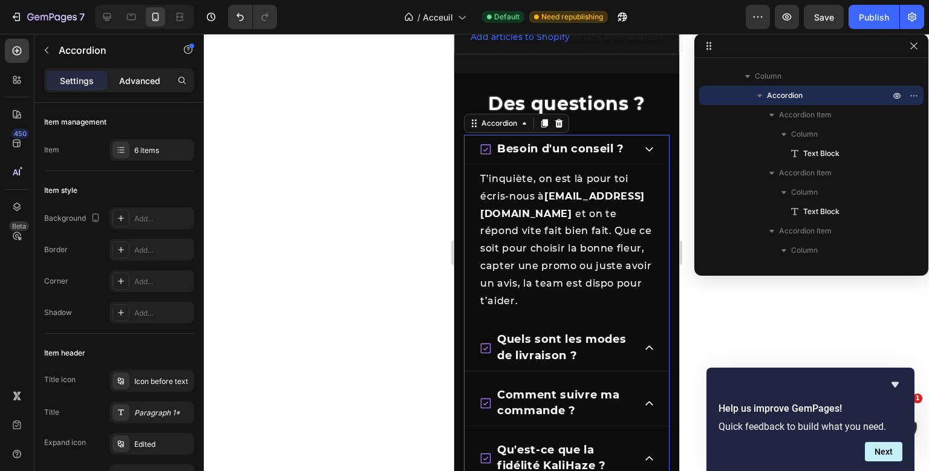
click at [153, 87] on div "Advanced" at bounding box center [140, 80] width 60 height 19
type input "100%"
type input "100"
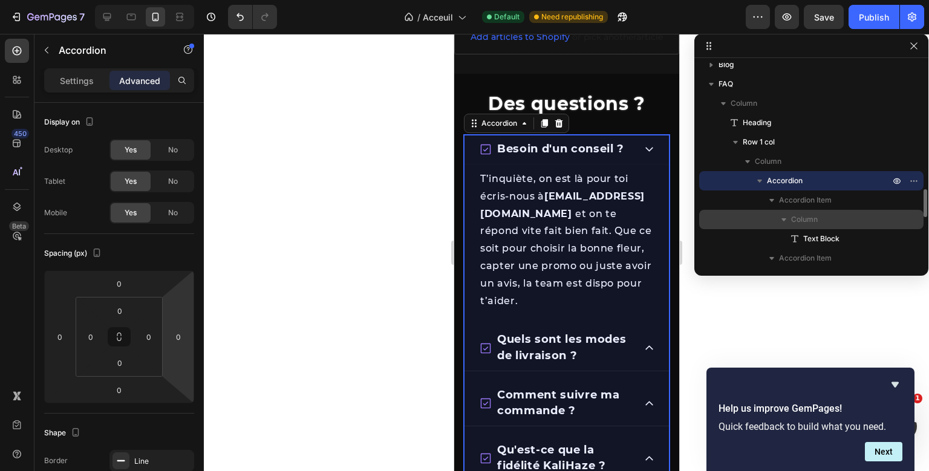
scroll to position [878, 0]
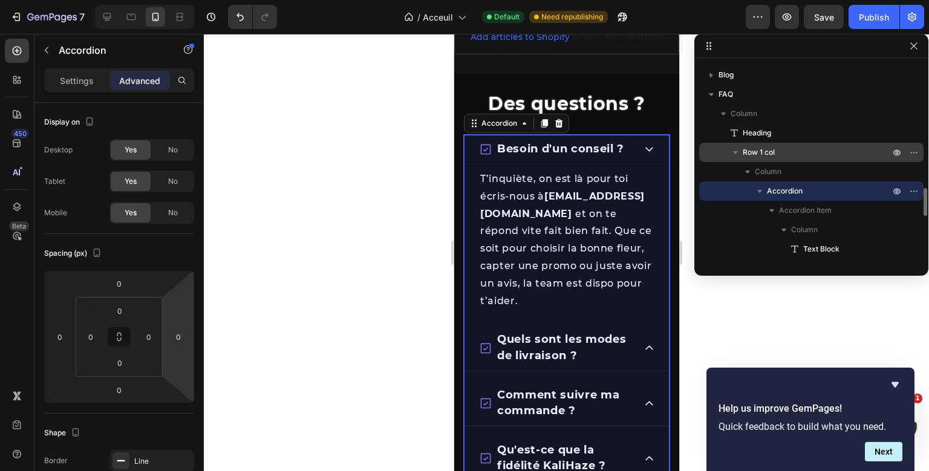
click at [791, 160] on div "Row 1 col" at bounding box center [811, 152] width 215 height 19
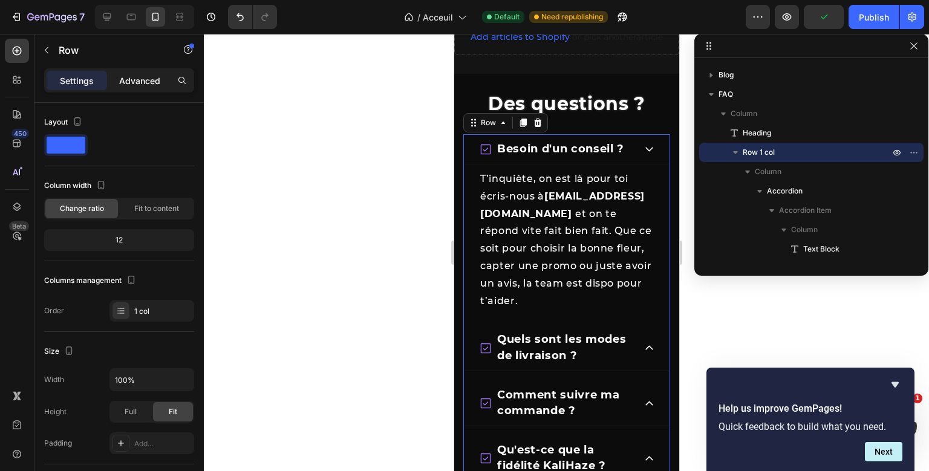
click at [161, 80] on div "Advanced" at bounding box center [140, 80] width 60 height 19
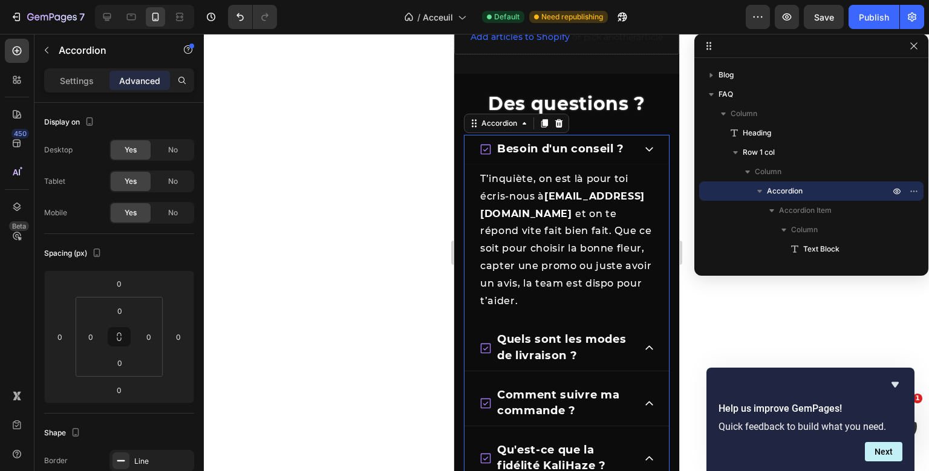
click at [656, 332] on div "Besoin d'un conseil ? T’inquiète, on est là pour toi écris-nous à [EMAIL_ADDRES…" at bounding box center [566, 371] width 207 height 475
click at [644, 343] on icon at bounding box center [649, 348] width 10 height 10
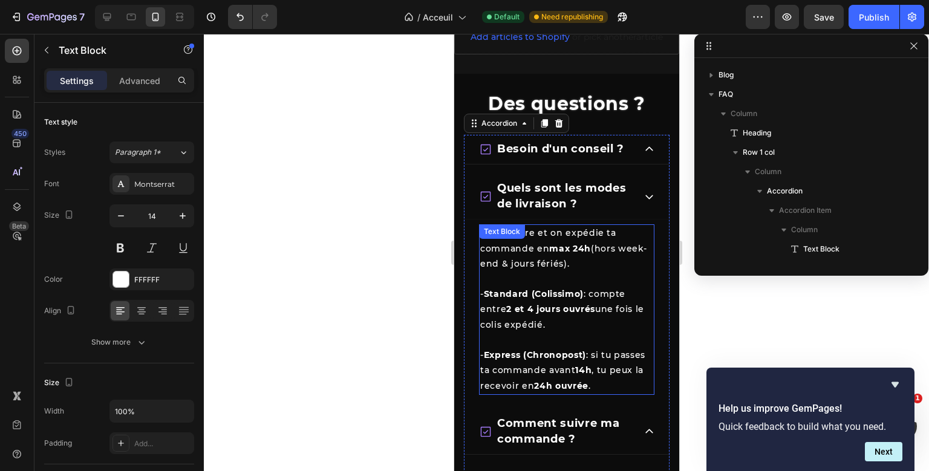
click at [541, 260] on p "On prépare et on expédie ta commande en max 24h (hors week-end & jours fériés)." at bounding box center [566, 249] width 173 height 46
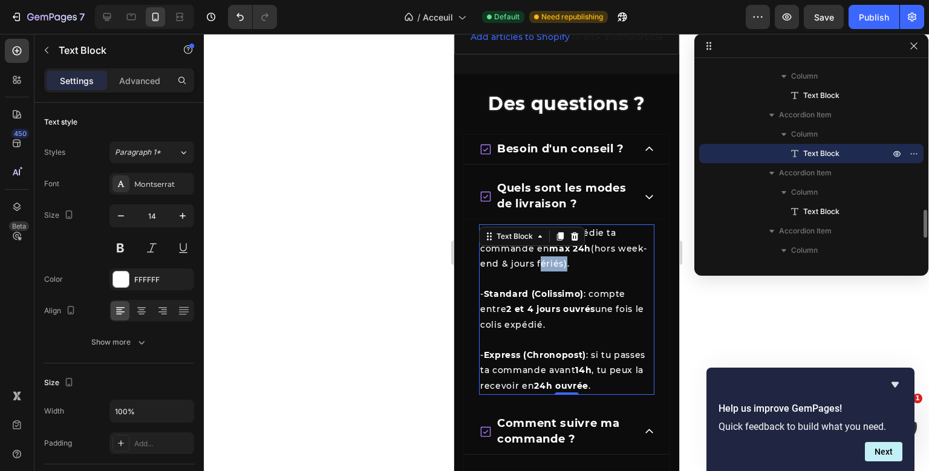
click at [541, 260] on p "On prépare et on expédie ta commande en max 24h (hors week-end & jours fériés)." at bounding box center [566, 249] width 173 height 46
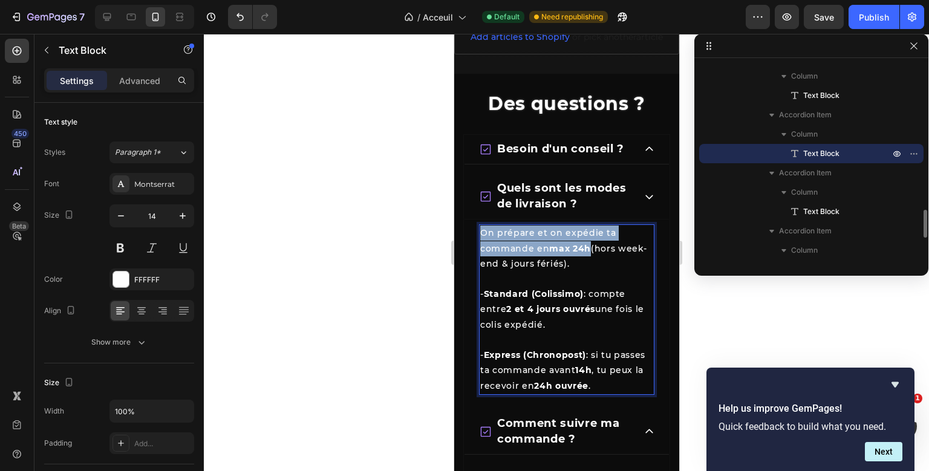
click at [541, 260] on p "On prépare et on expédie ta commande en max 24h (hors week-end & jours fériés)." at bounding box center [566, 249] width 173 height 46
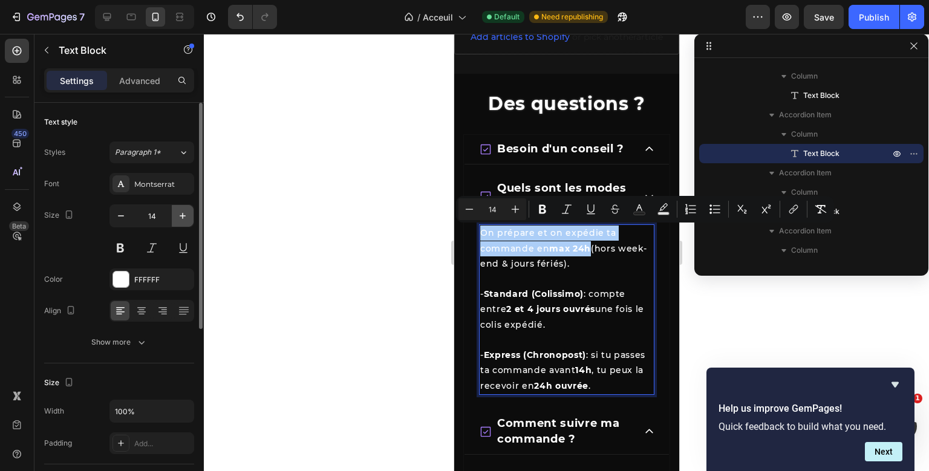
click at [179, 215] on icon "button" at bounding box center [183, 216] width 12 height 12
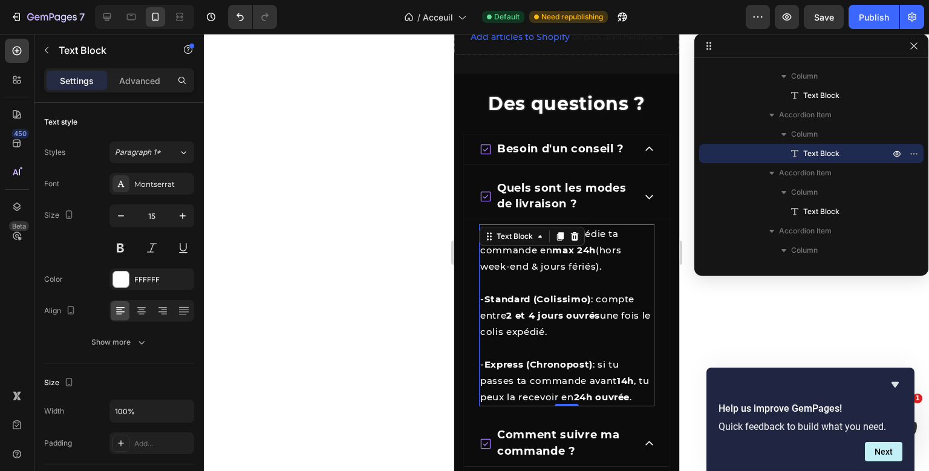
type input "16"
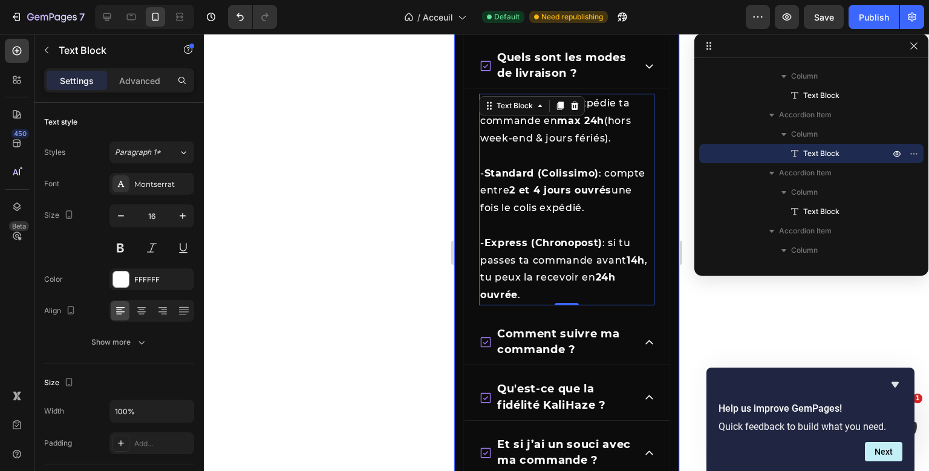
scroll to position [2097, 0]
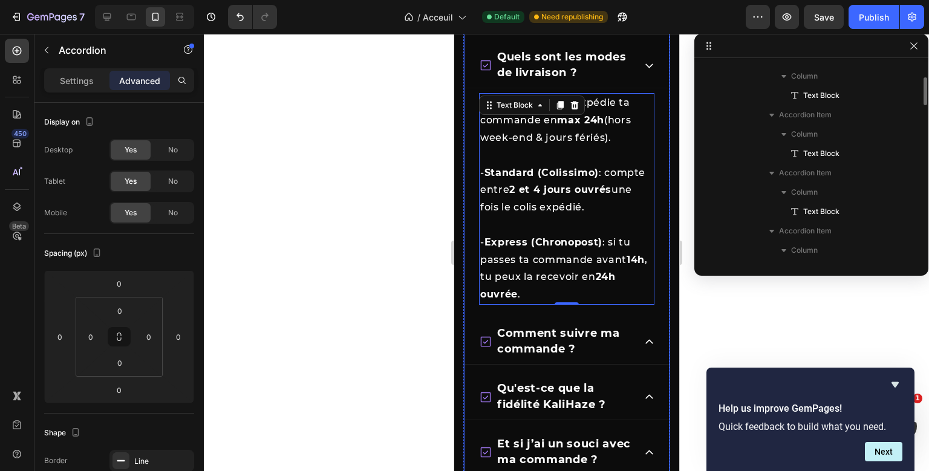
click at [639, 335] on div "Comment suivre ma commande ?" at bounding box center [566, 341] width 204 height 45
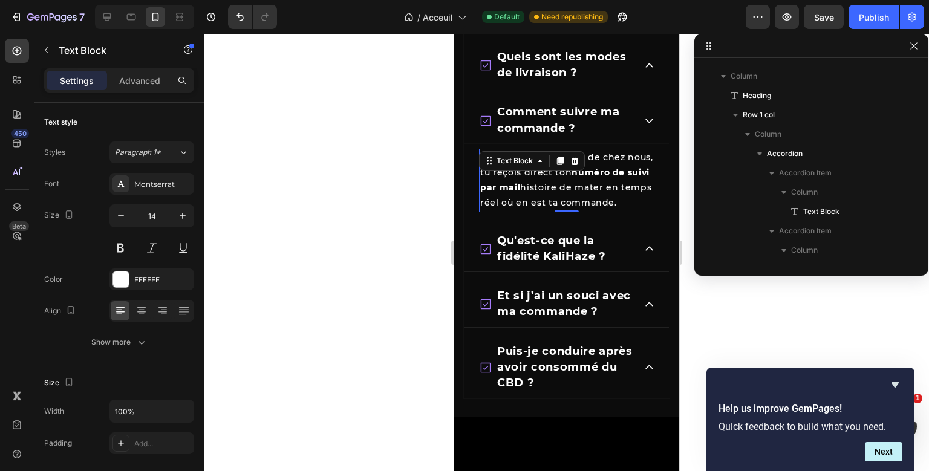
scroll to position [1090, 0]
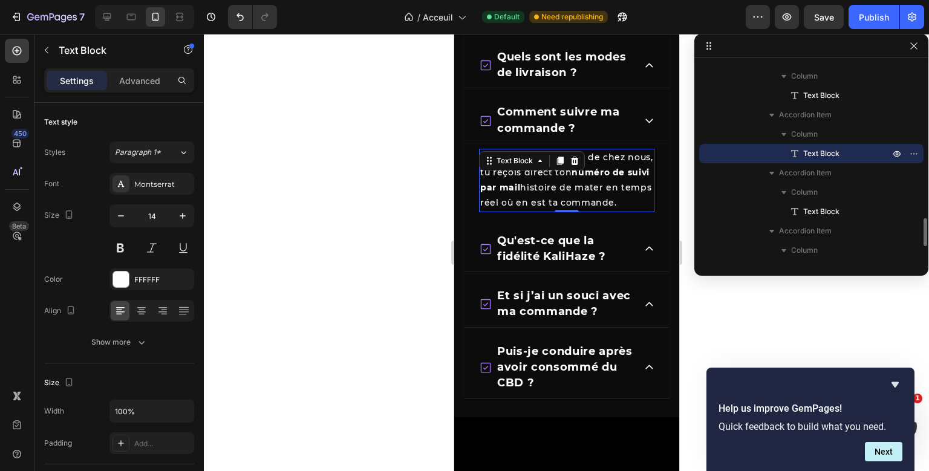
click at [540, 186] on div "Dès que ton colis part de chez nous, tu reçois direct ton numéro de suivi par m…" at bounding box center [566, 181] width 175 height 64
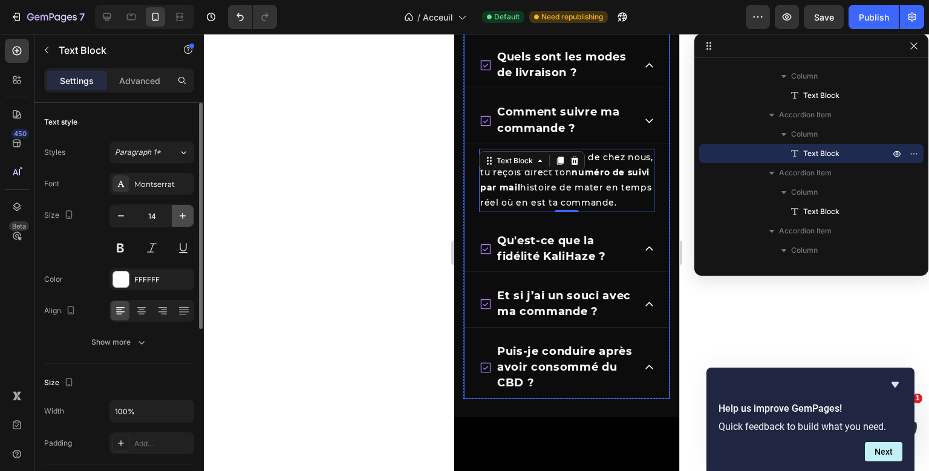
click at [179, 216] on icon "button" at bounding box center [183, 216] width 12 height 12
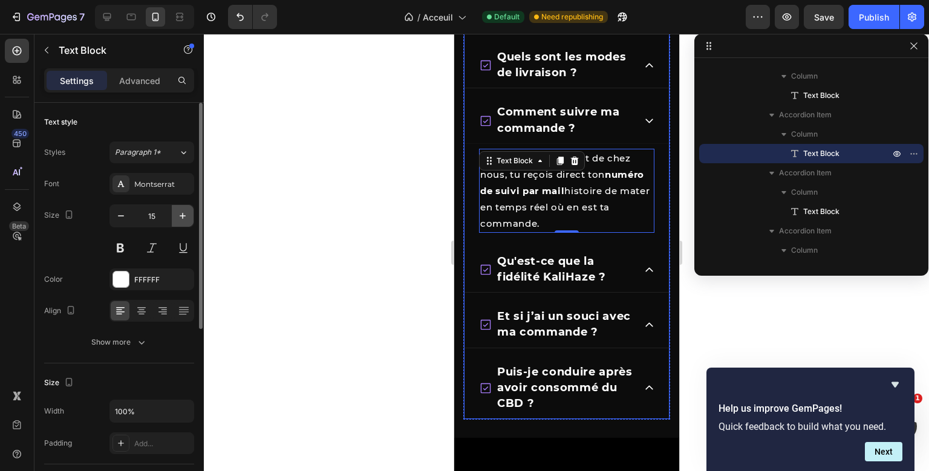
type input "16"
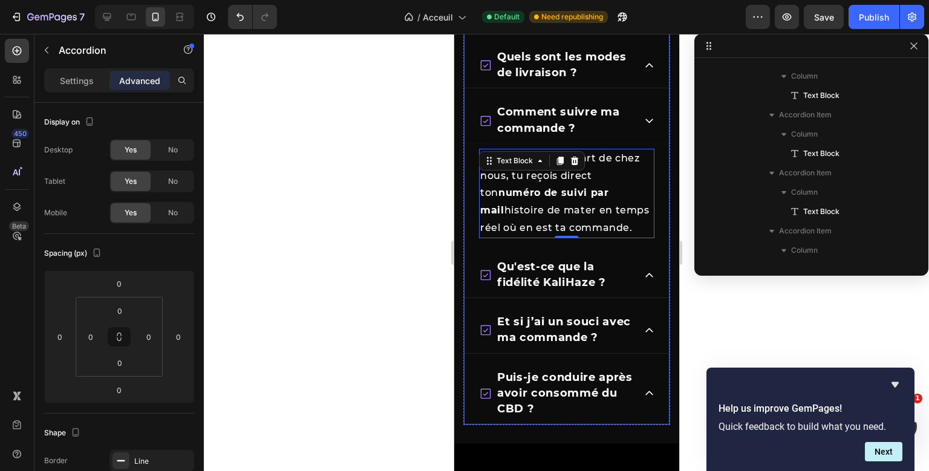
click at [647, 265] on div "Qu'est-ce que la fidélité KaliHaze ?" at bounding box center [566, 275] width 204 height 45
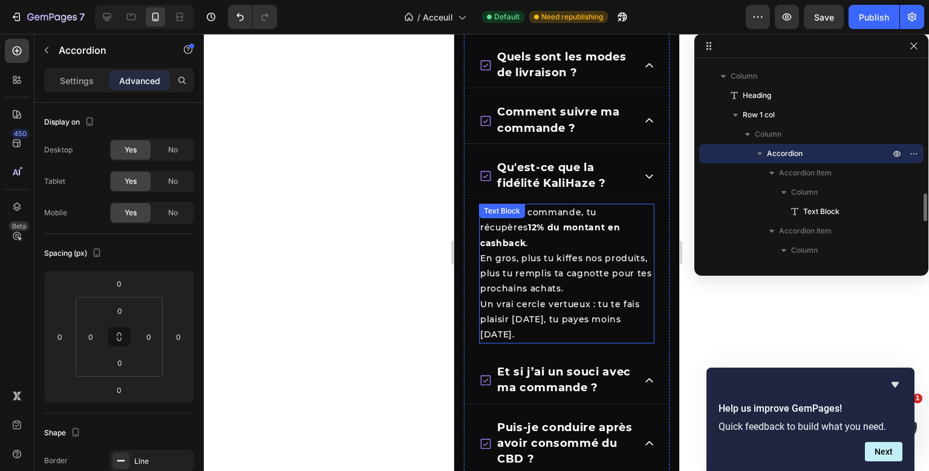
scroll to position [1148, 0]
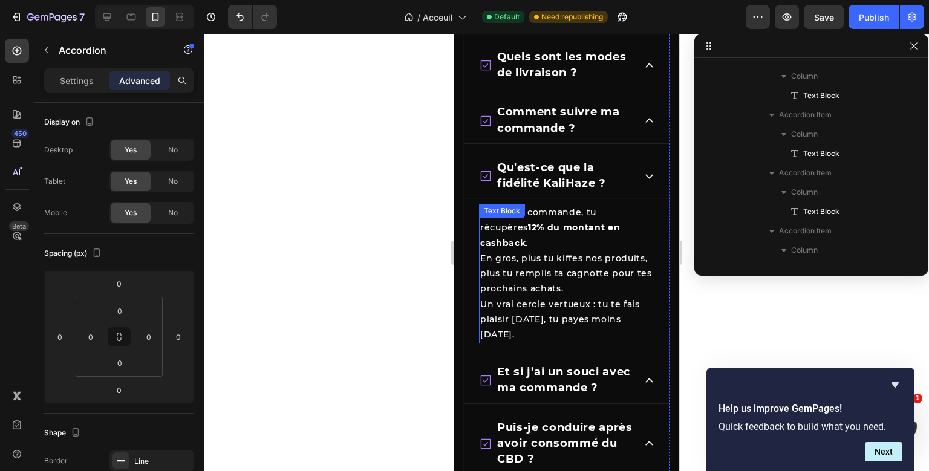
click at [541, 238] on div "À chaque commande, tu récupères 12% du montant en cashback . En gros, plus tu k…" at bounding box center [566, 274] width 175 height 140
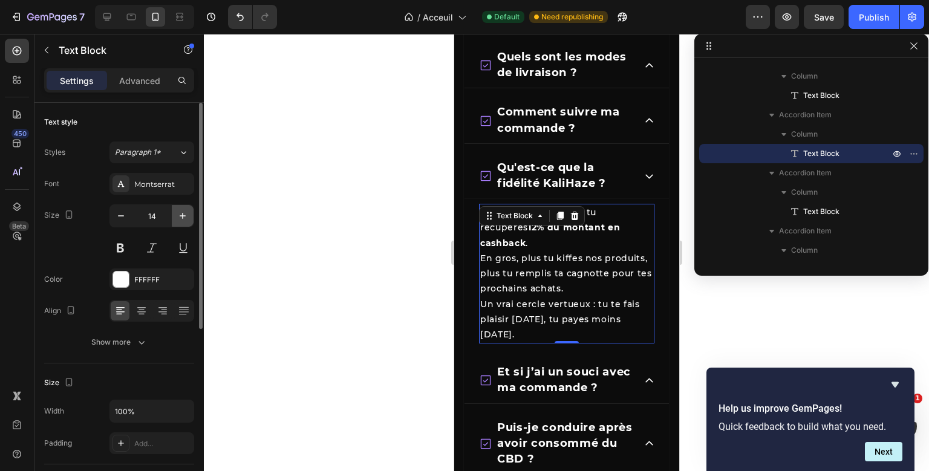
click at [183, 222] on button "button" at bounding box center [183, 216] width 22 height 22
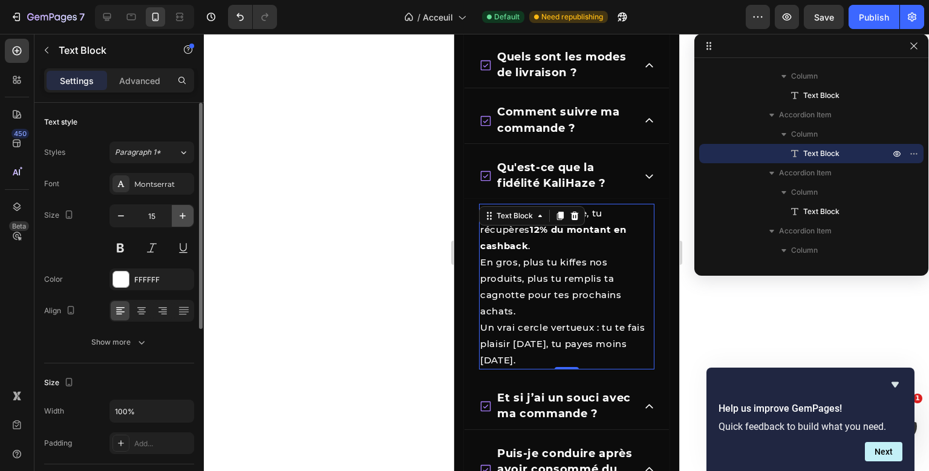
type input "16"
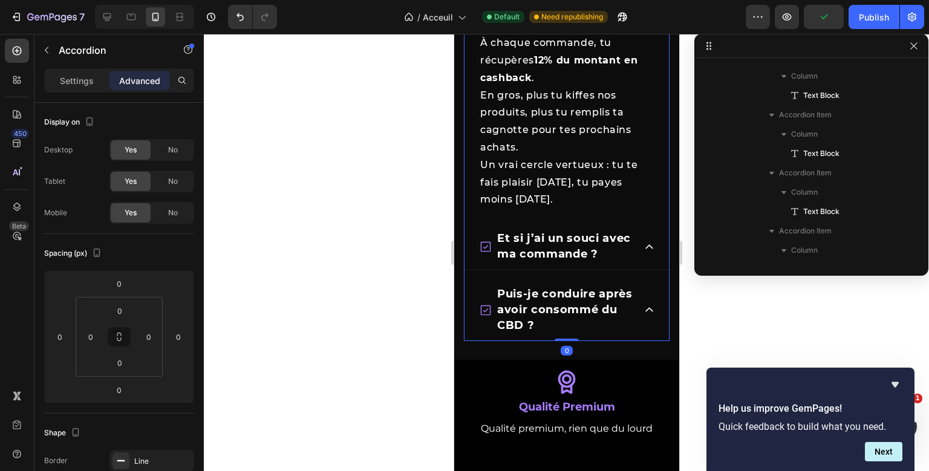
scroll to position [916, 0]
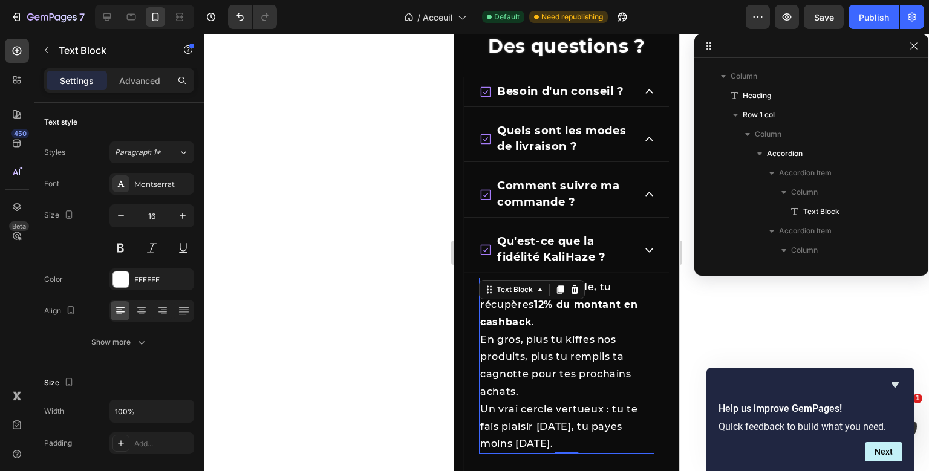
scroll to position [1148, 0]
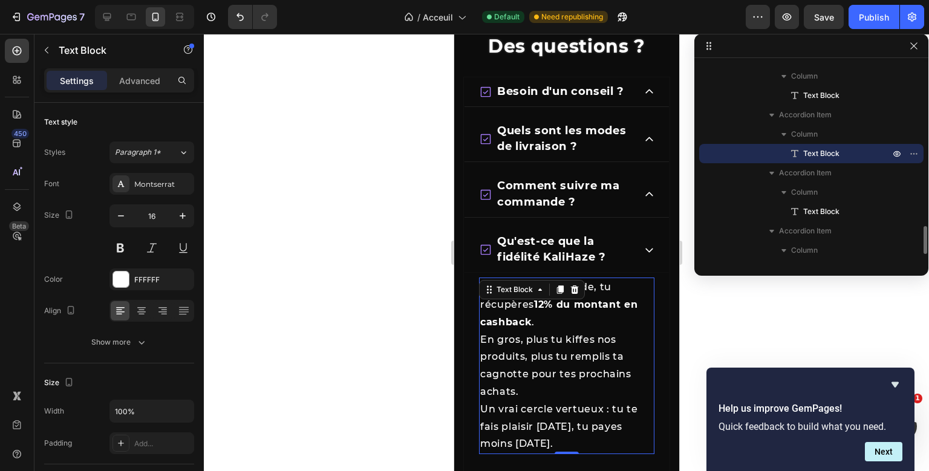
click at [506, 318] on div "À chaque commande, tu récupères 12% du montant en cashback . En gros, plus tu k…" at bounding box center [566, 366] width 175 height 177
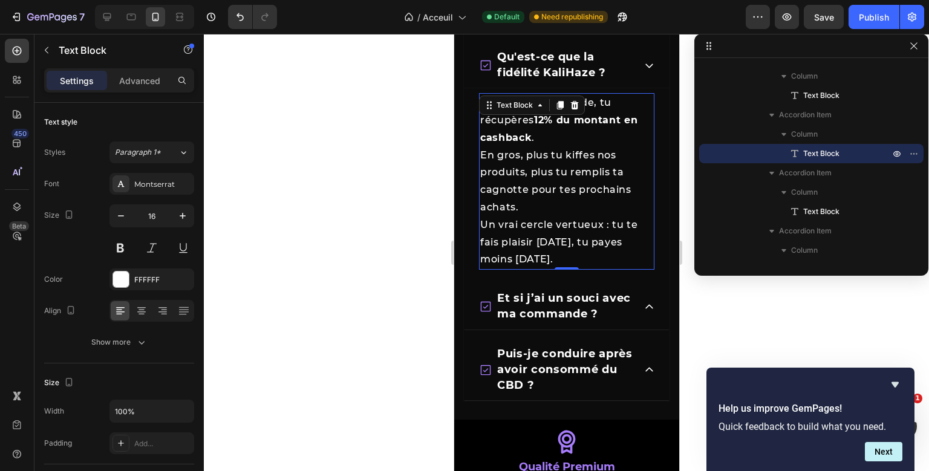
scroll to position [2212, 0]
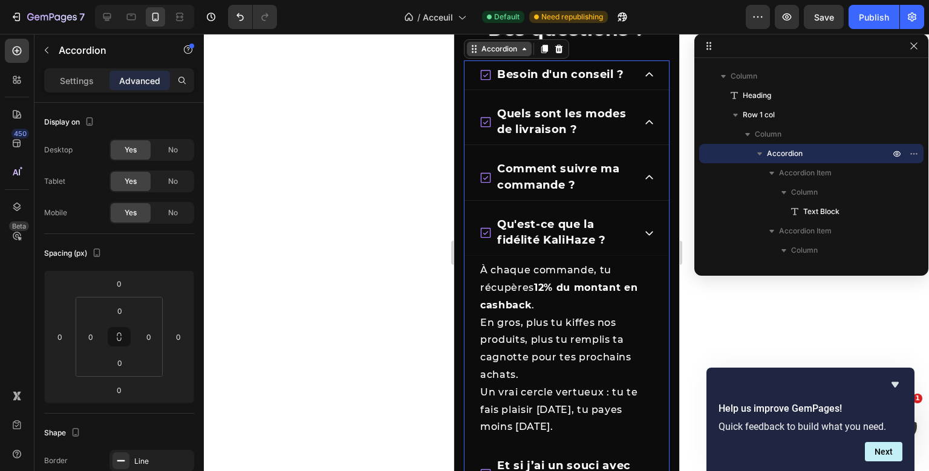
scroll to position [2171, 0]
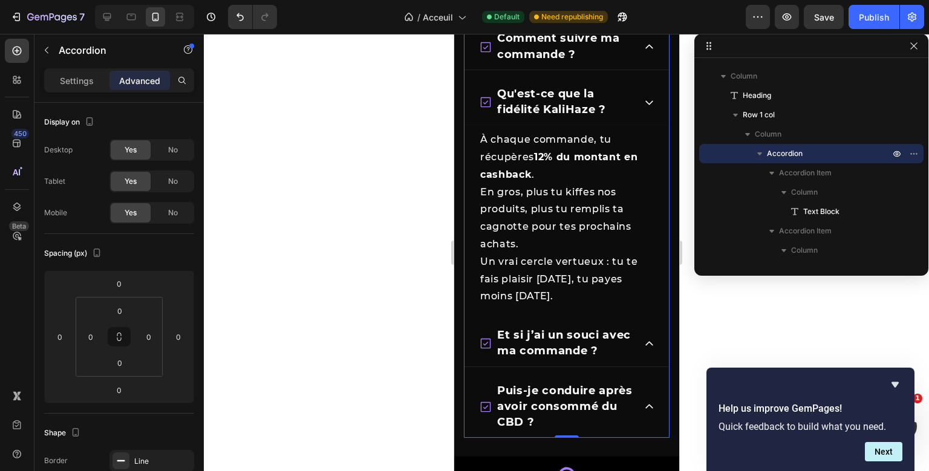
click at [638, 329] on div "Et si j’ai un souci avec ma commande ?" at bounding box center [566, 343] width 204 height 45
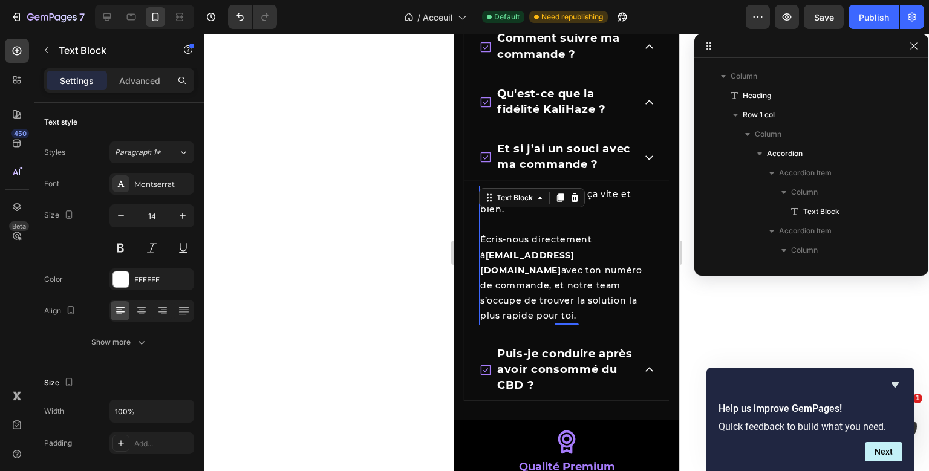
scroll to position [1203, 0]
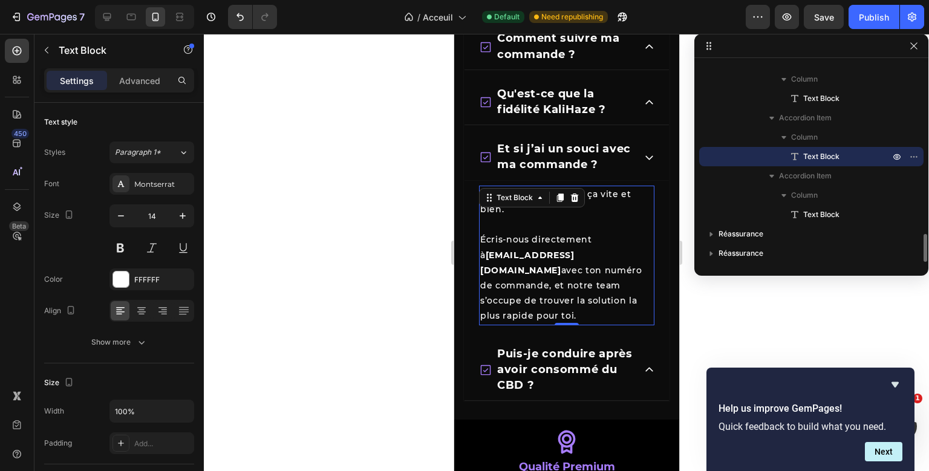
click at [525, 191] on div "Pas de stress, on gère ça vite et bien. Écris-nous directement à [EMAIL_ADDRESS…" at bounding box center [566, 256] width 175 height 140
click at [185, 221] on icon "button" at bounding box center [183, 216] width 12 height 12
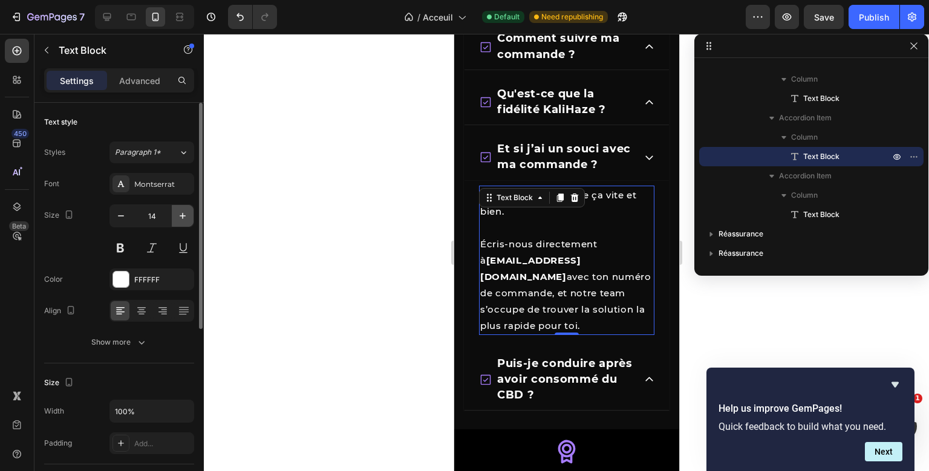
click at [185, 221] on icon "button" at bounding box center [183, 216] width 12 height 12
type input "16"
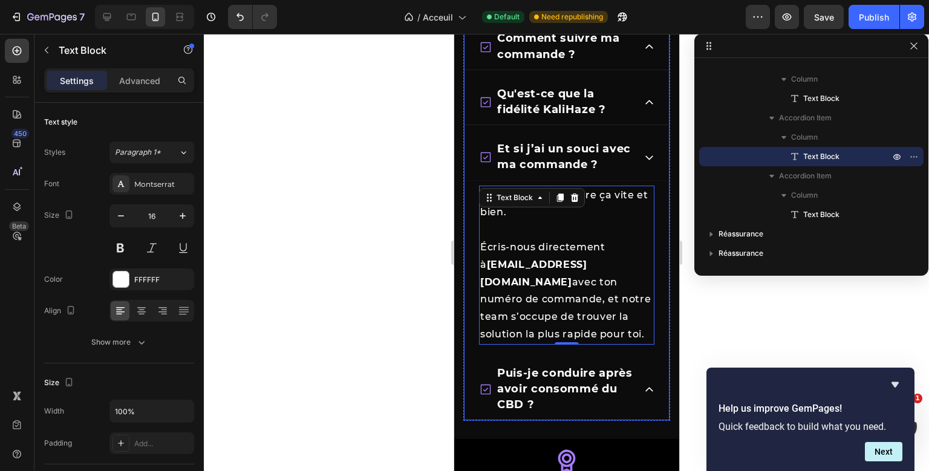
click at [653, 385] on icon at bounding box center [649, 390] width 10 height 10
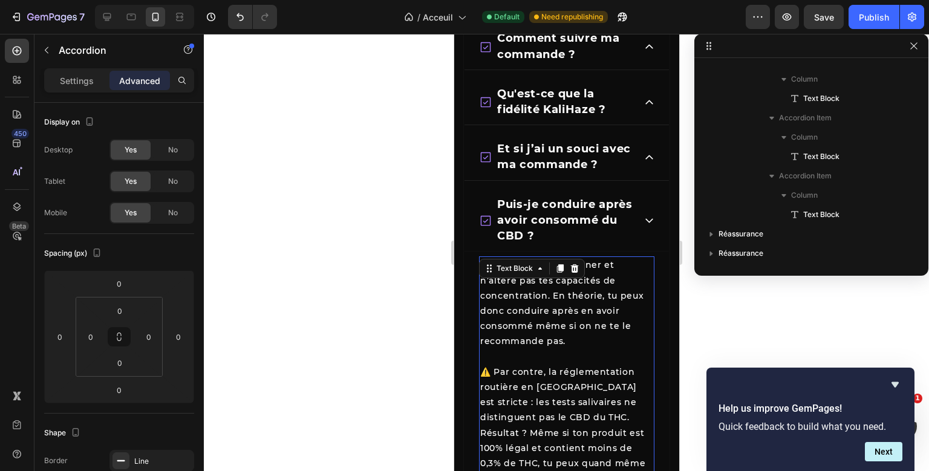
click at [528, 287] on div "Le CBD ne fait pas planer et n’altère pas tes capacités de concentration. En th…" at bounding box center [566, 410] width 175 height 307
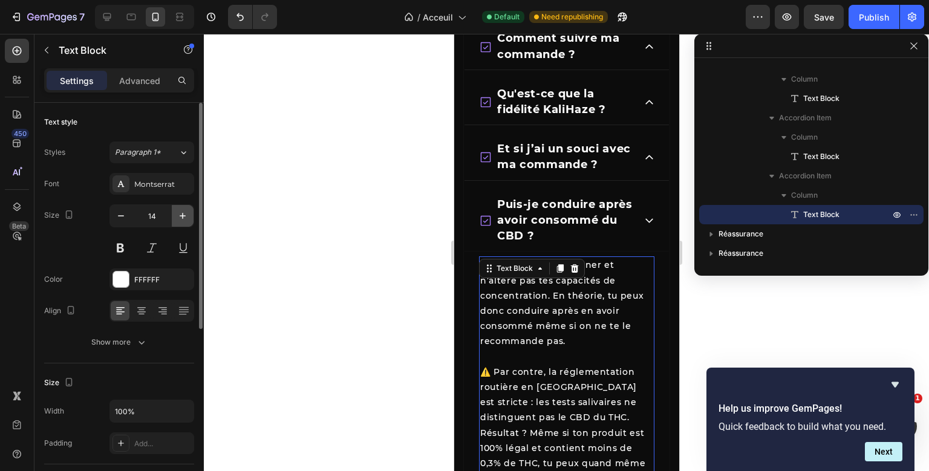
click at [186, 219] on icon "button" at bounding box center [183, 216] width 12 height 12
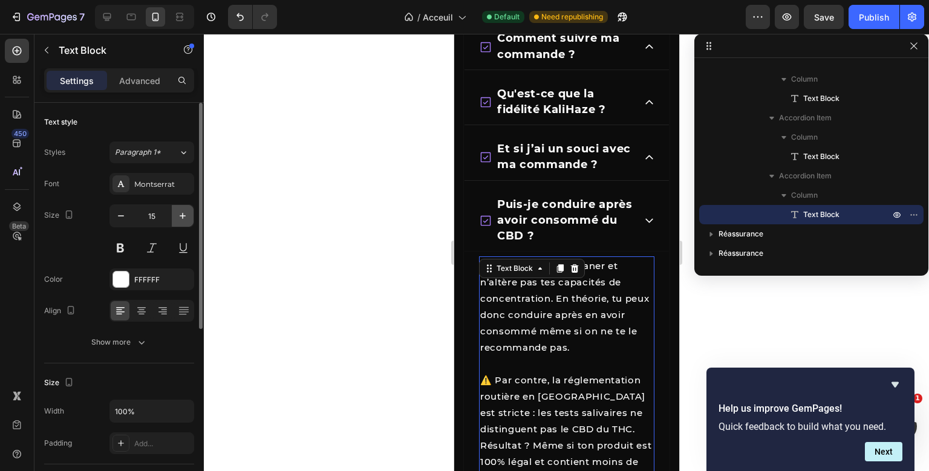
click at [186, 219] on icon "button" at bounding box center [183, 216] width 12 height 12
type input "16"
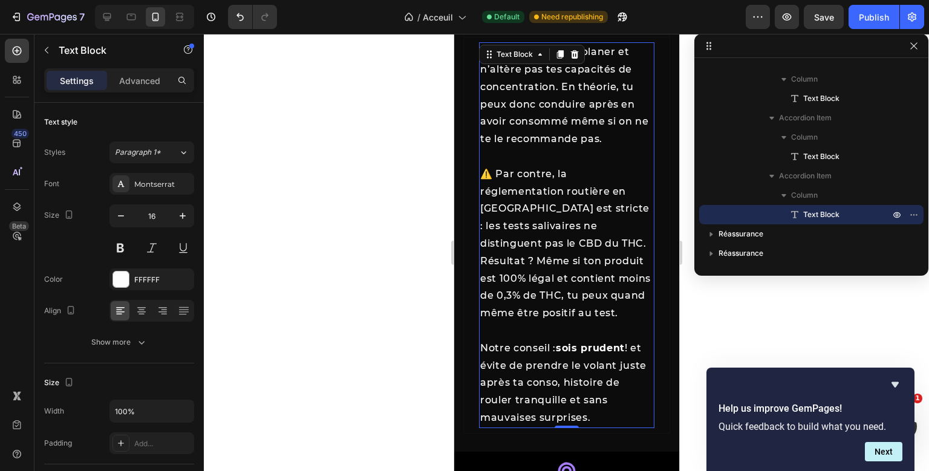
scroll to position [2388, 0]
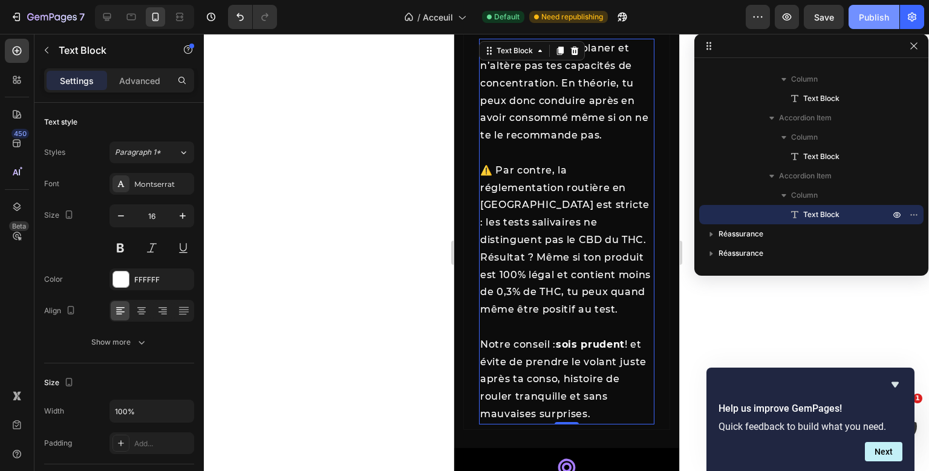
click at [880, 26] on button "Publish" at bounding box center [874, 17] width 51 height 24
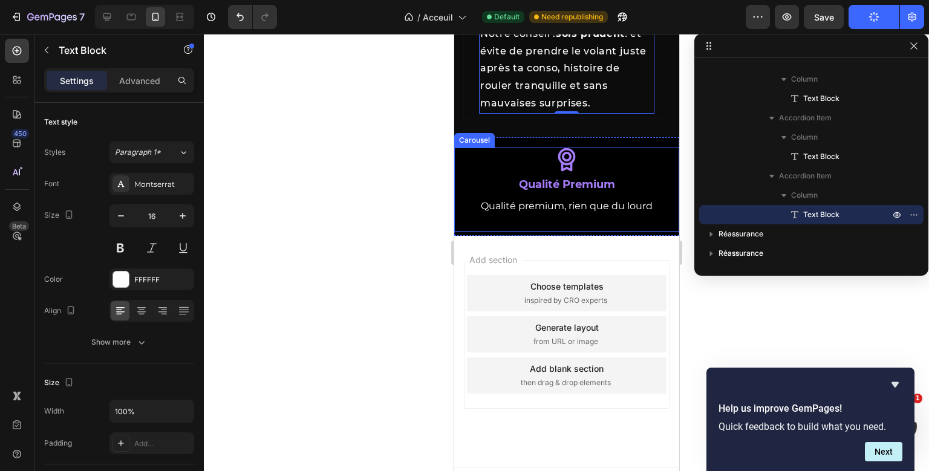
scroll to position [2701, 0]
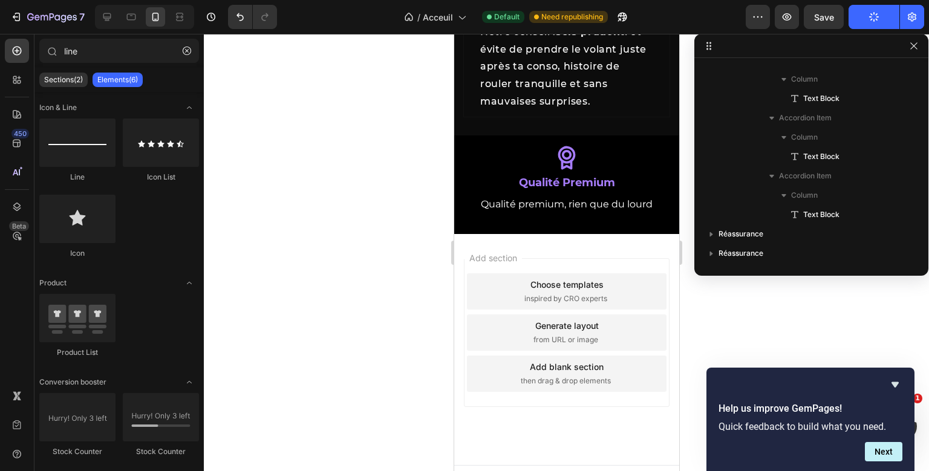
click at [514, 252] on span "Add section" at bounding box center [492, 258] width 57 height 13
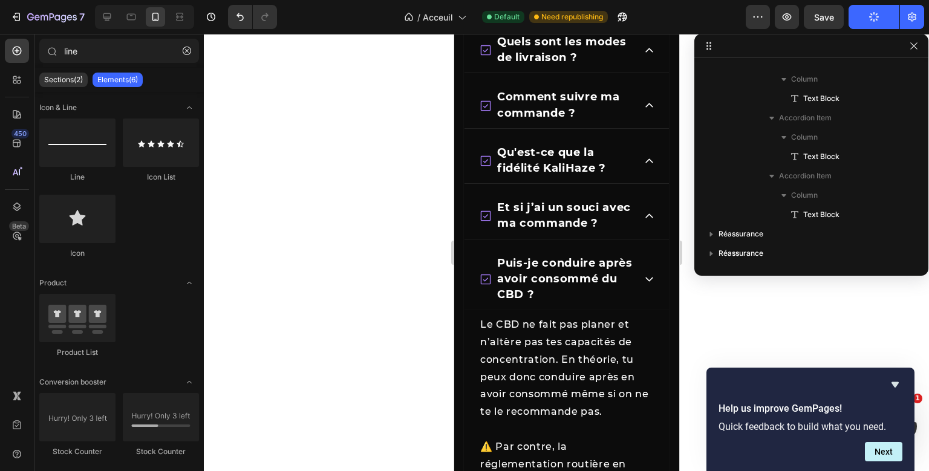
scroll to position [2110, 0]
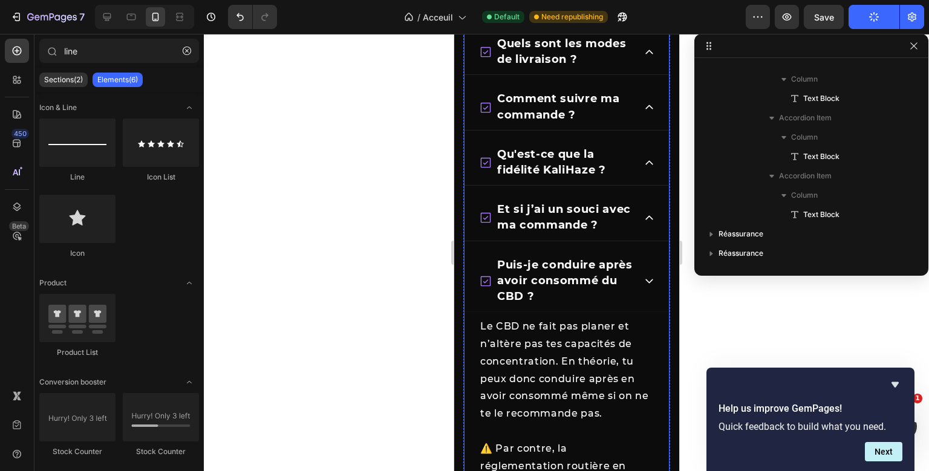
click at [652, 288] on div "Puis-je conduire après avoir consommé du CBD ?" at bounding box center [566, 282] width 204 height 62
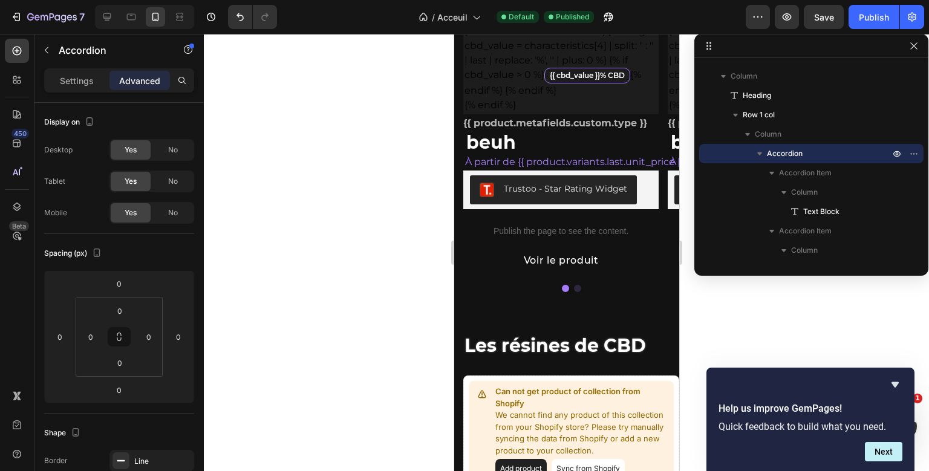
scroll to position [818, 0]
